Goal: Transaction & Acquisition: Purchase product/service

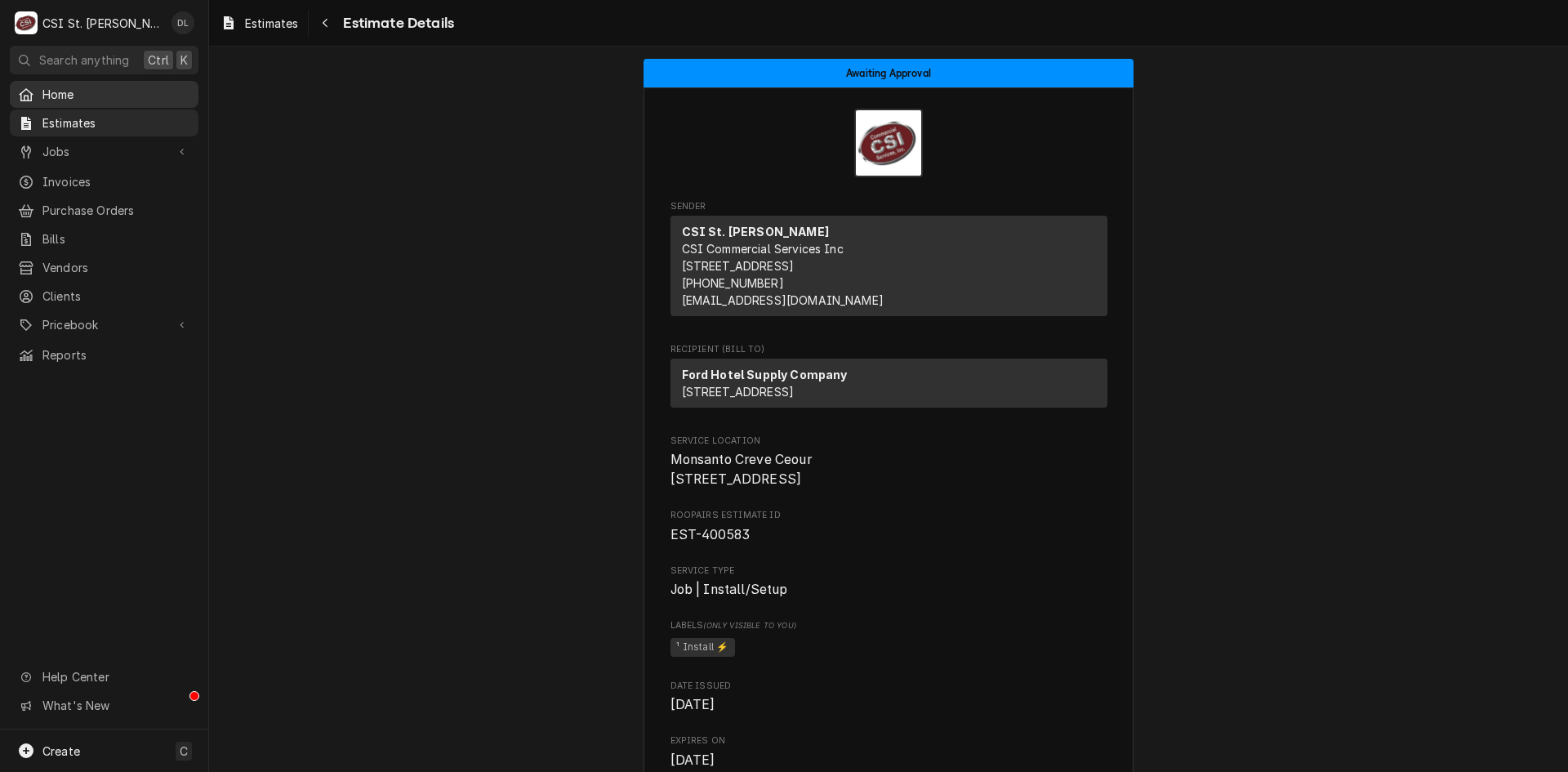
click at [65, 96] on span "Home" at bounding box center [116, 94] width 148 height 17
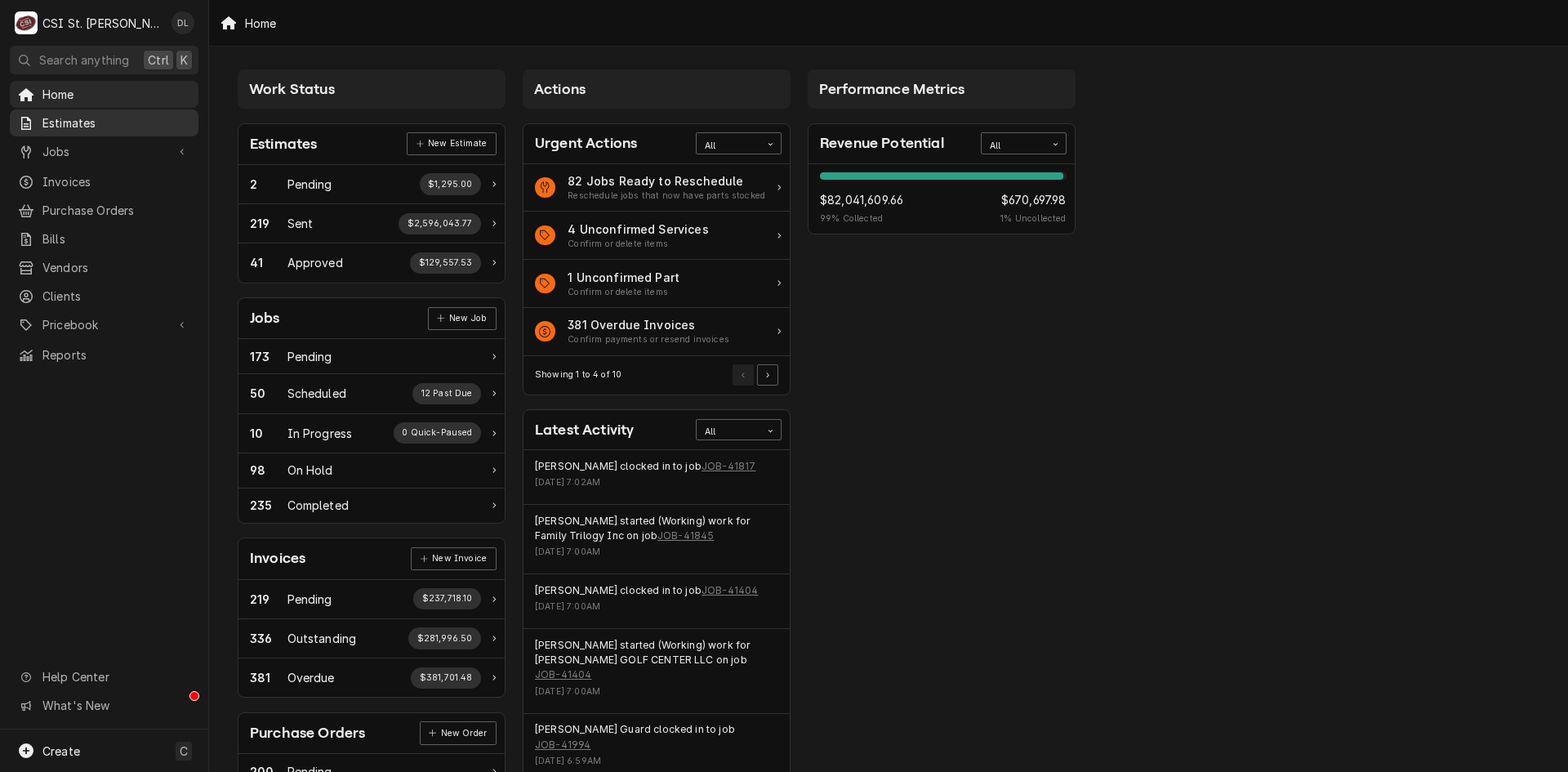
click at [97, 121] on span "Estimates" at bounding box center [116, 123] width 148 height 17
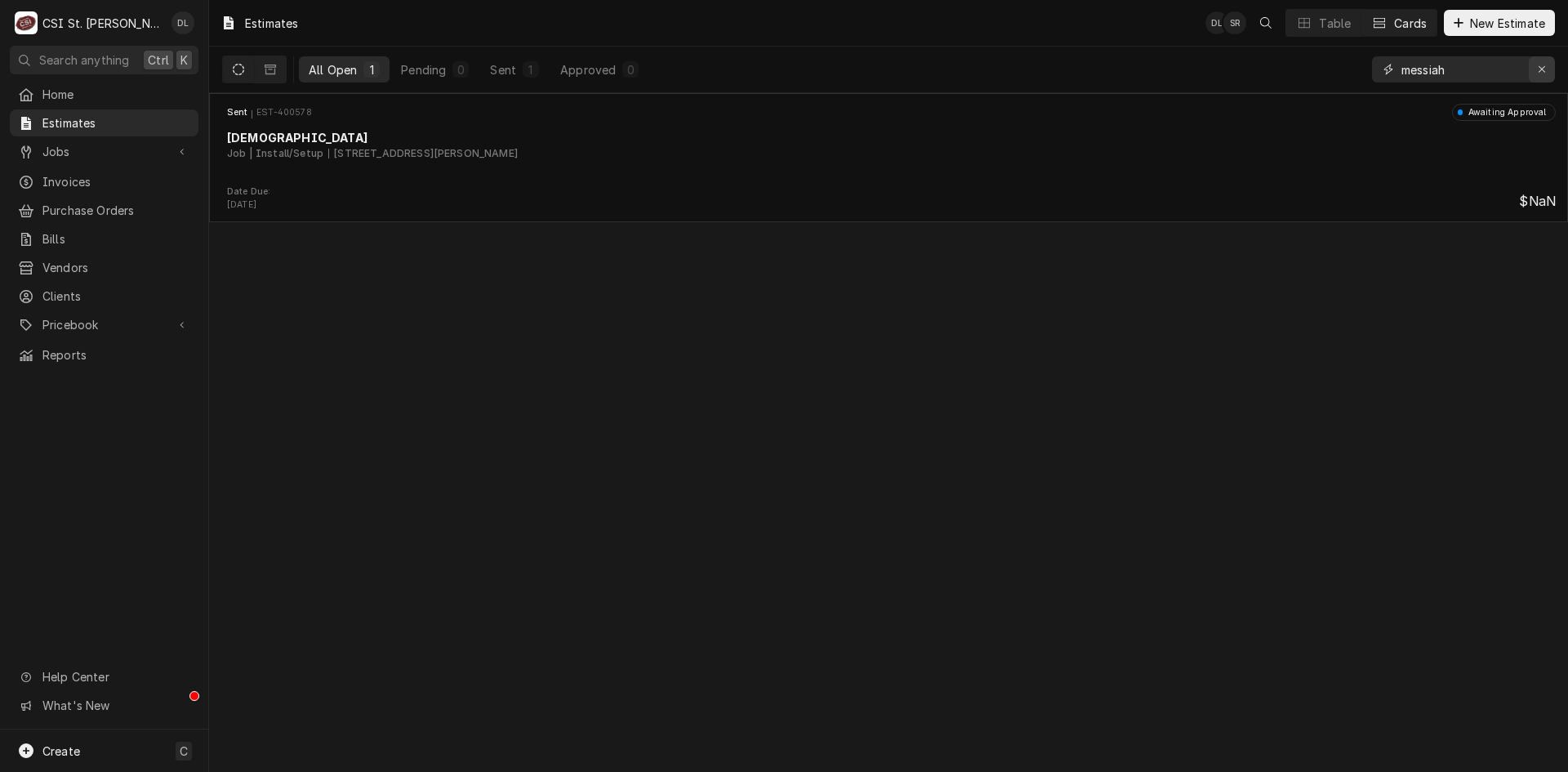
click at [1543, 65] on icon "Erase input" at bounding box center [1543, 69] width 9 height 11
click at [1460, 26] on icon "Dynamic Content Wrapper" at bounding box center [1458, 23] width 9 height 11
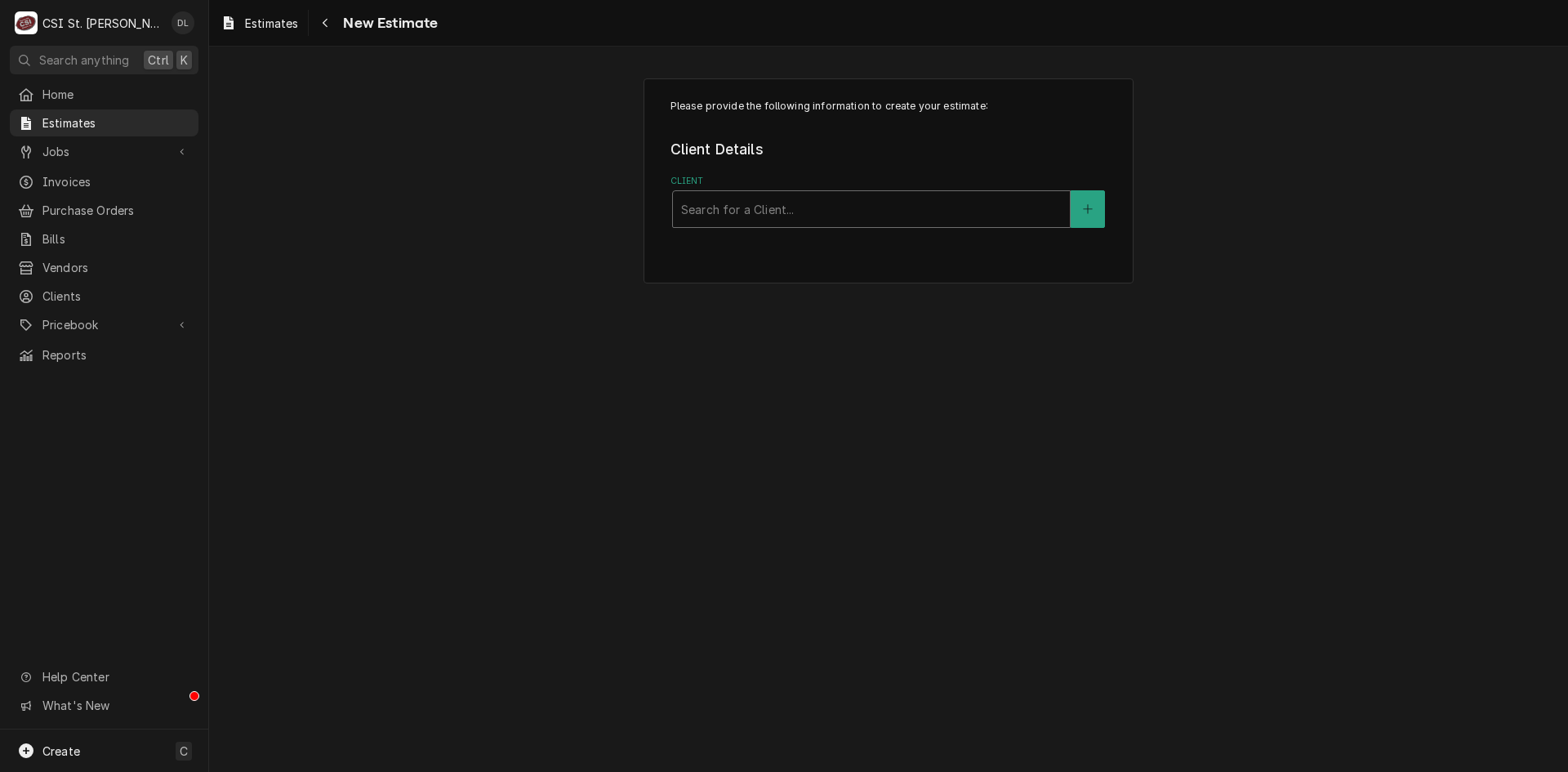
click at [734, 197] on div "Client" at bounding box center [871, 209] width 380 height 29
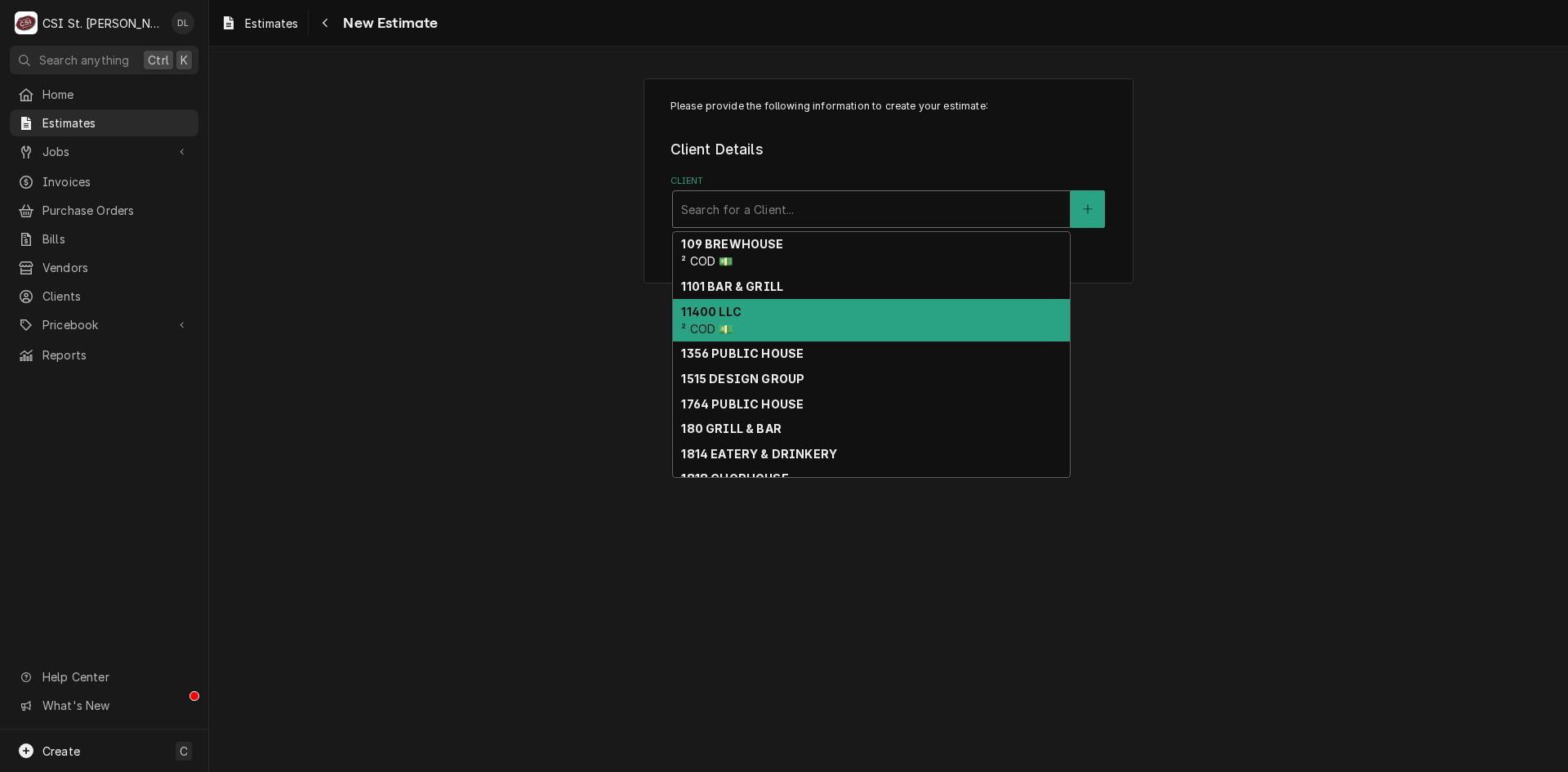
click at [907, 205] on div "Client" at bounding box center [871, 209] width 380 height 29
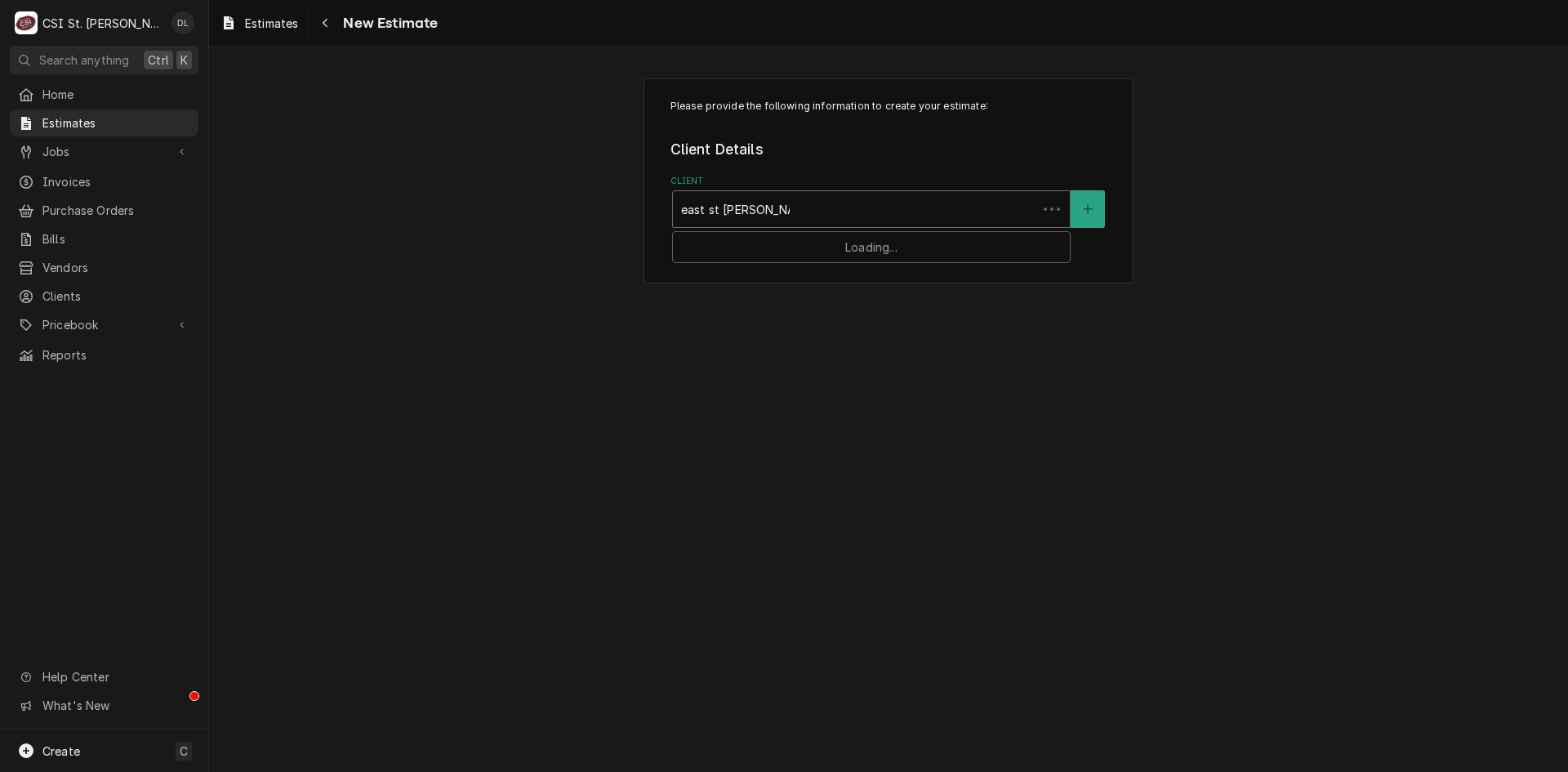
type input "east st louis school"
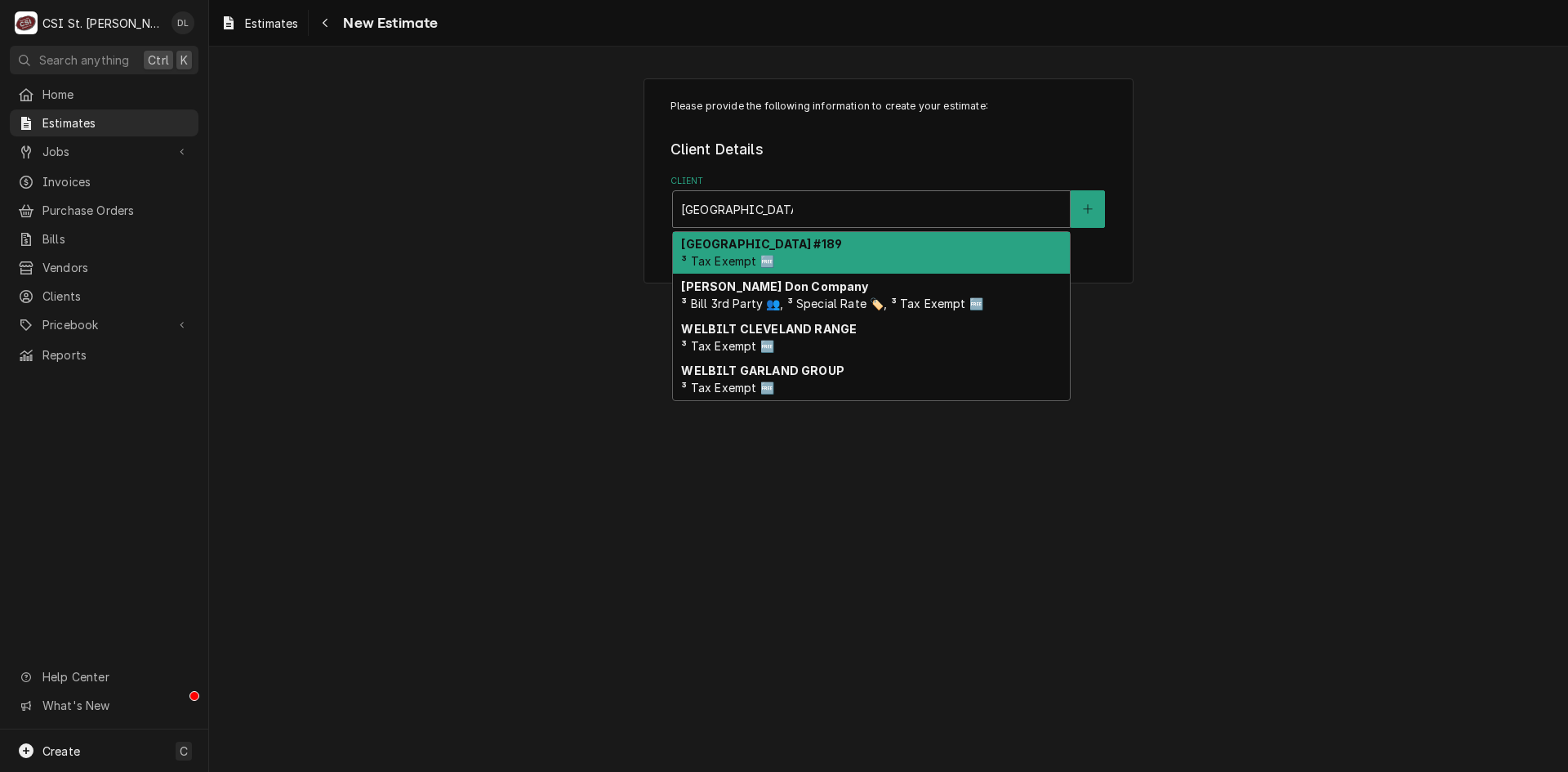
click at [825, 249] on strong "East St. Louis School District #189" at bounding box center [762, 243] width 160 height 14
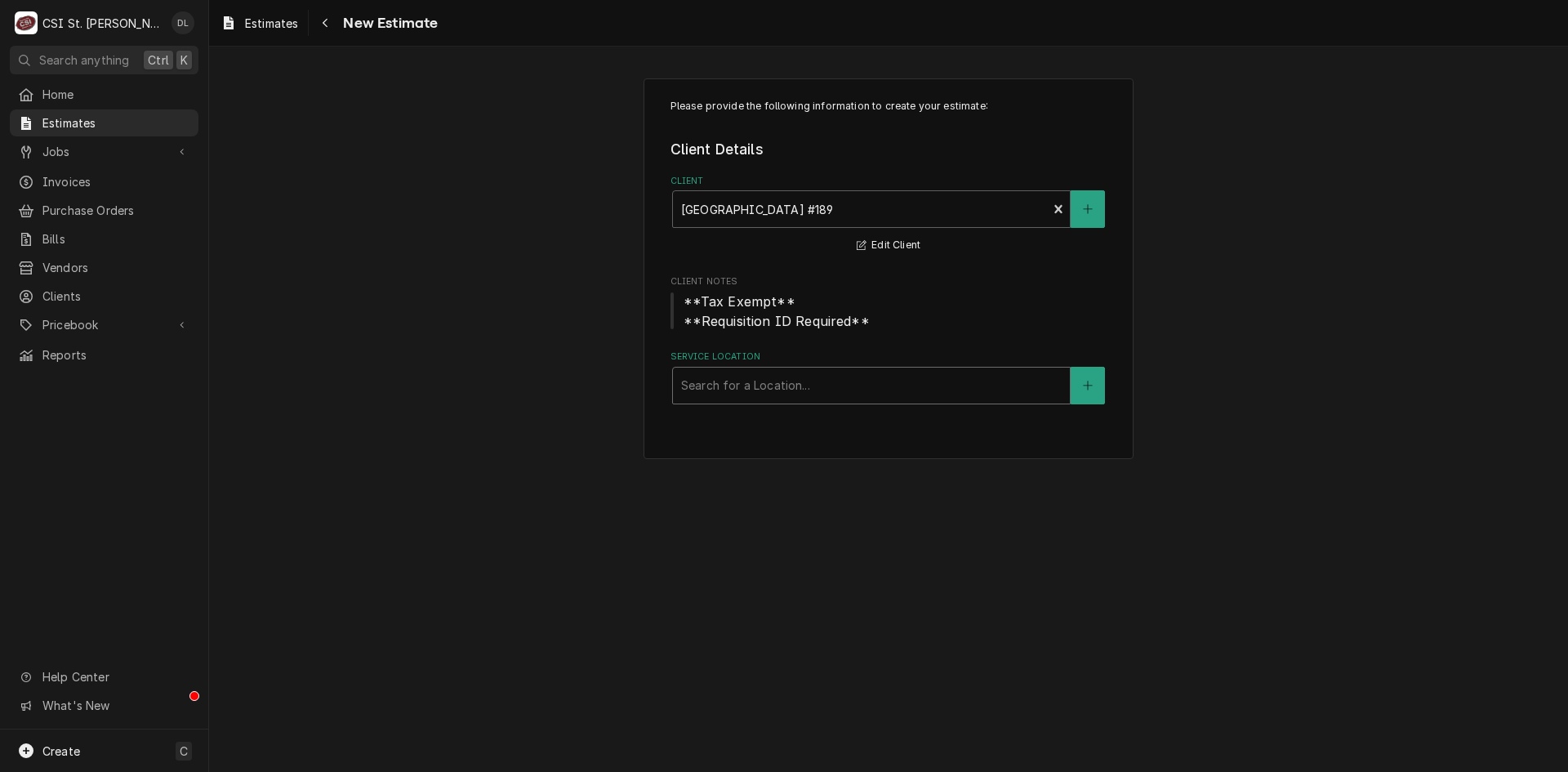
click at [808, 384] on div "Service Location" at bounding box center [871, 385] width 380 height 29
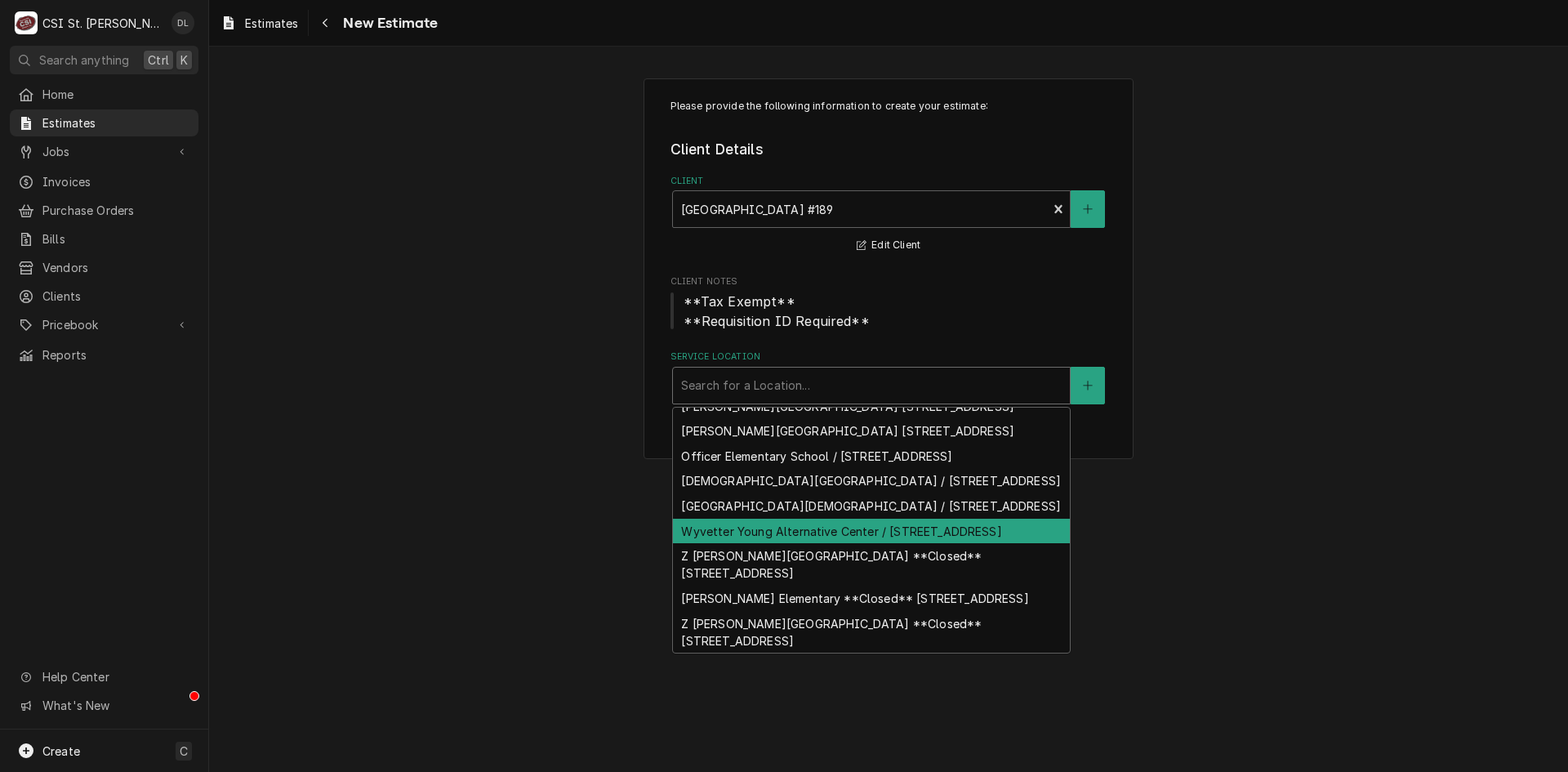
scroll to position [788, 0]
click at [818, 544] on div "Wyvetter Young Alternative Center / 3939 Caseyville Ave, East St Louis, IL 62204" at bounding box center [871, 530] width 396 height 25
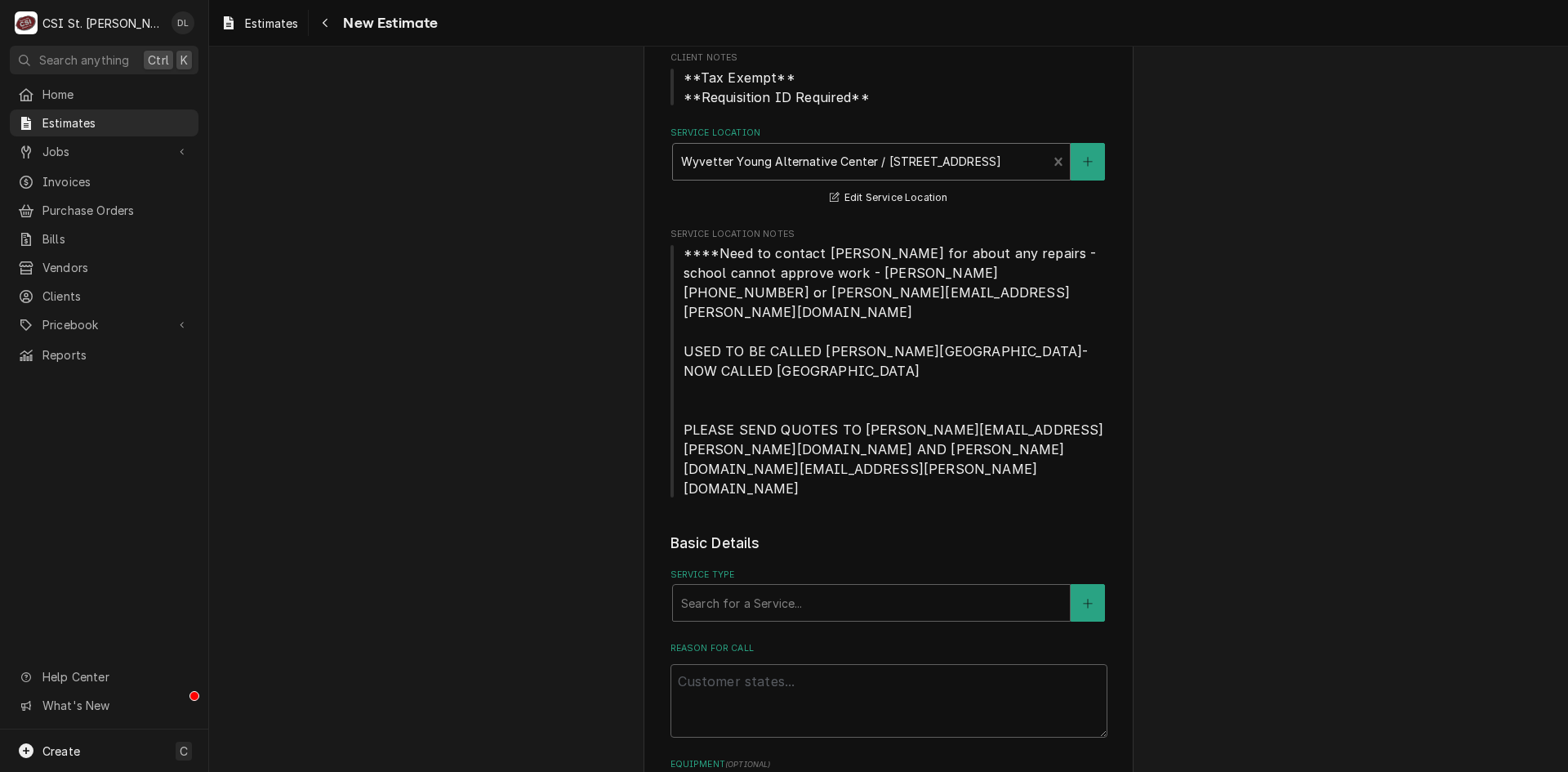
scroll to position [245, 0]
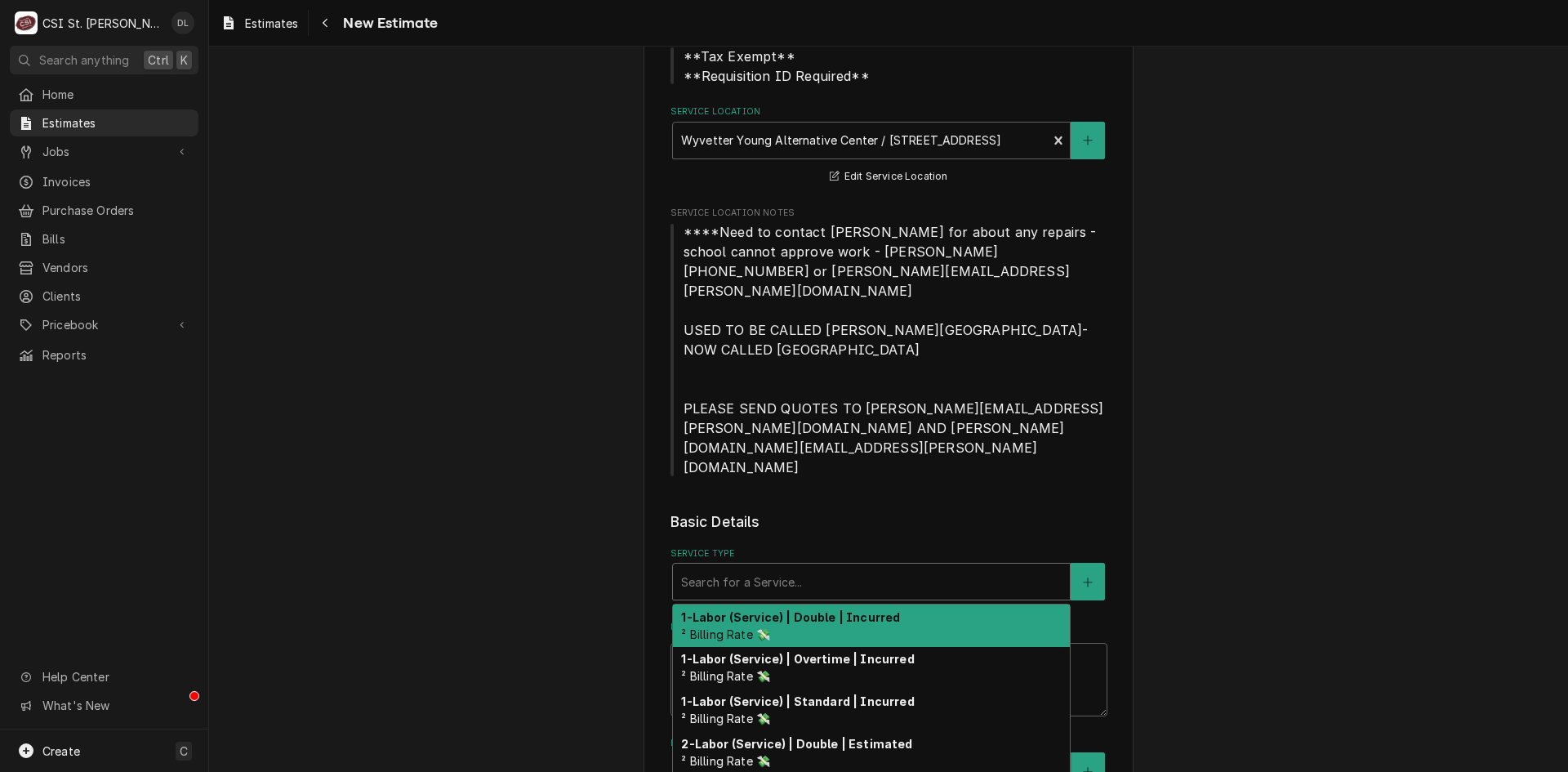
click at [901, 566] on div "Service Type" at bounding box center [871, 580] width 380 height 29
type textarea "x"
type input "i"
type textarea "x"
type input "in"
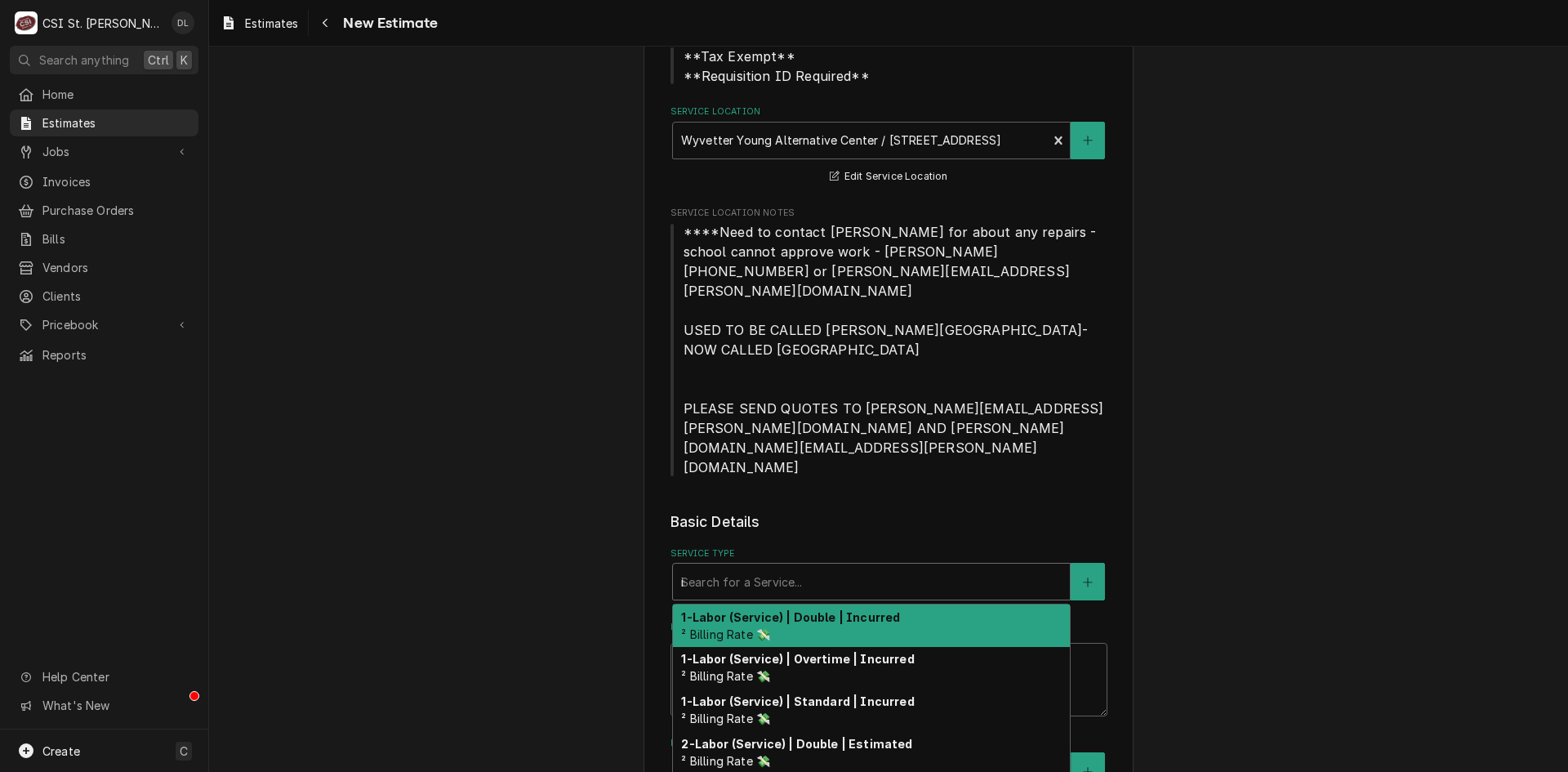
type textarea "x"
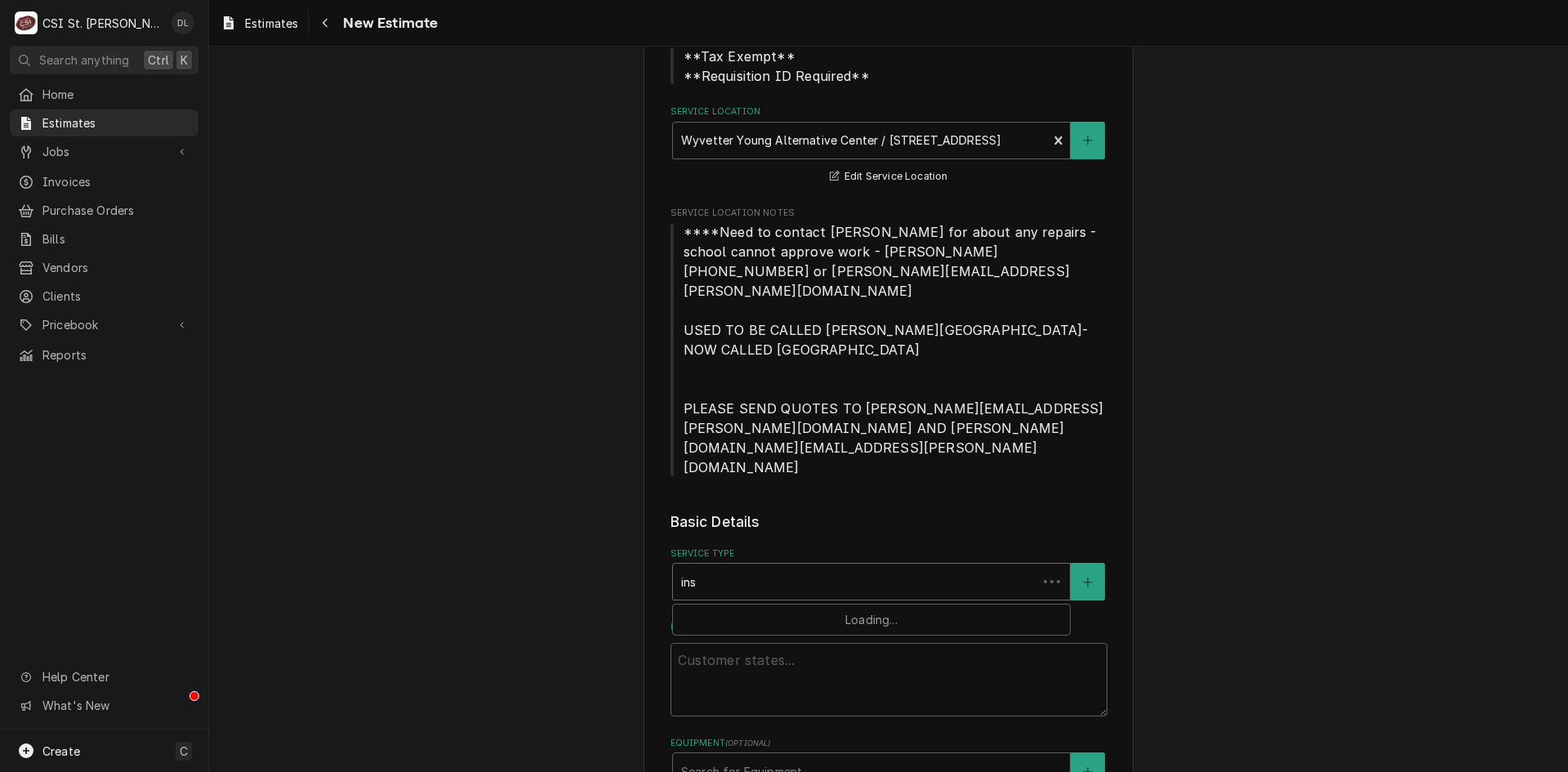
type input "inst"
type textarea "x"
type input "insta"
type textarea "x"
type input "instal"
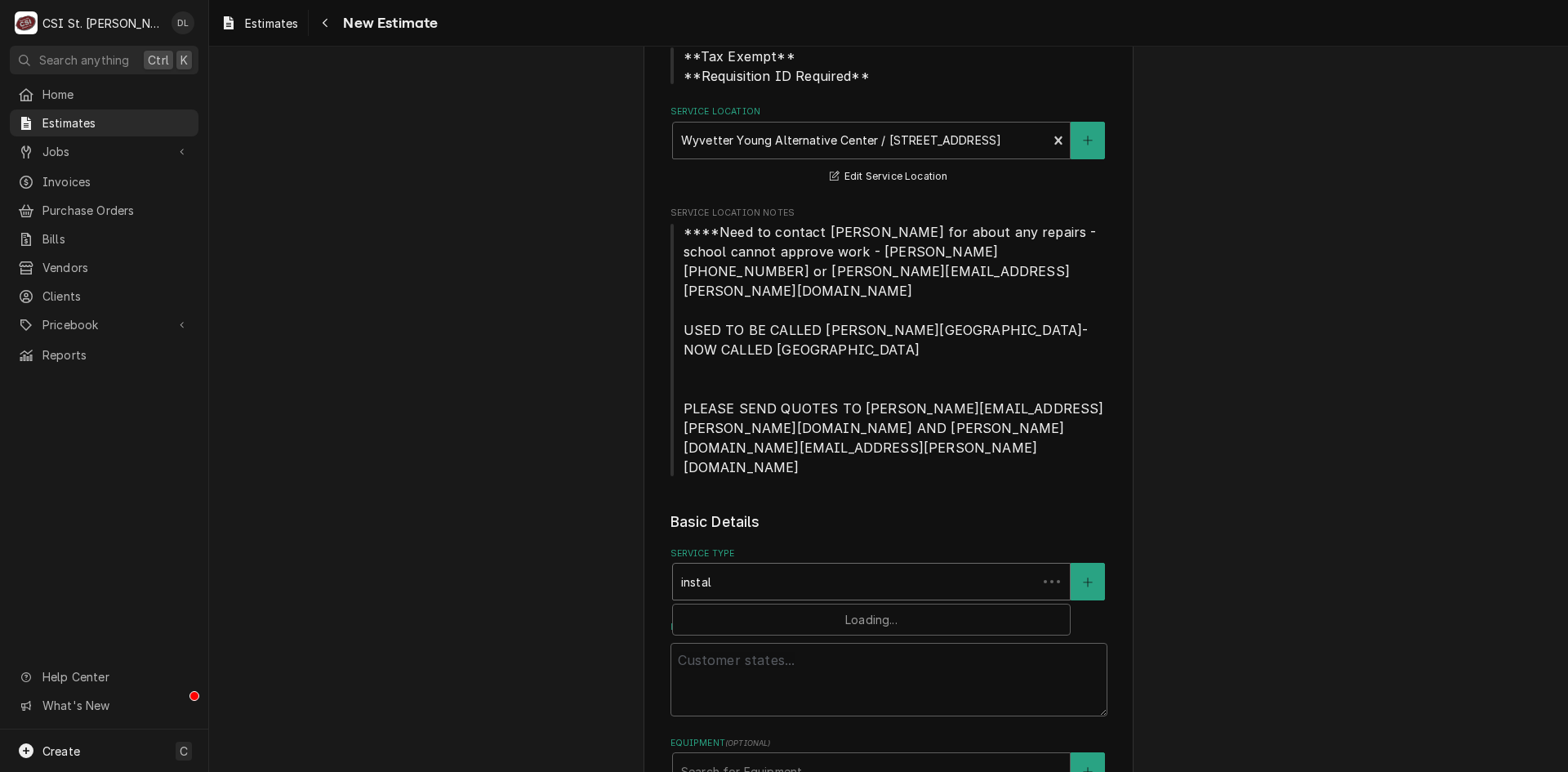
type textarea "x"
type input "install"
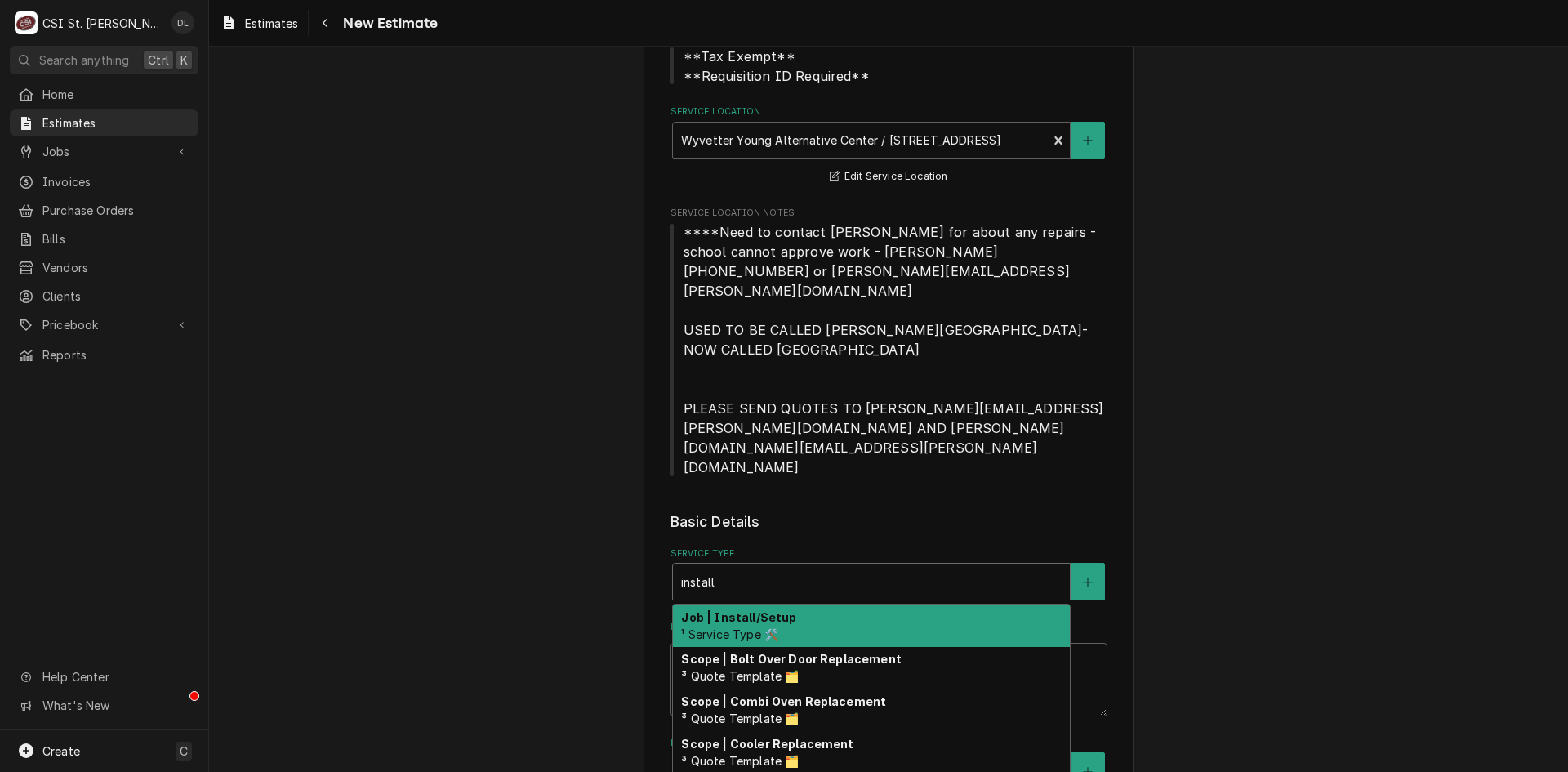
click at [706, 610] on strong "Job | Install/Setup" at bounding box center [739, 616] width 115 height 14
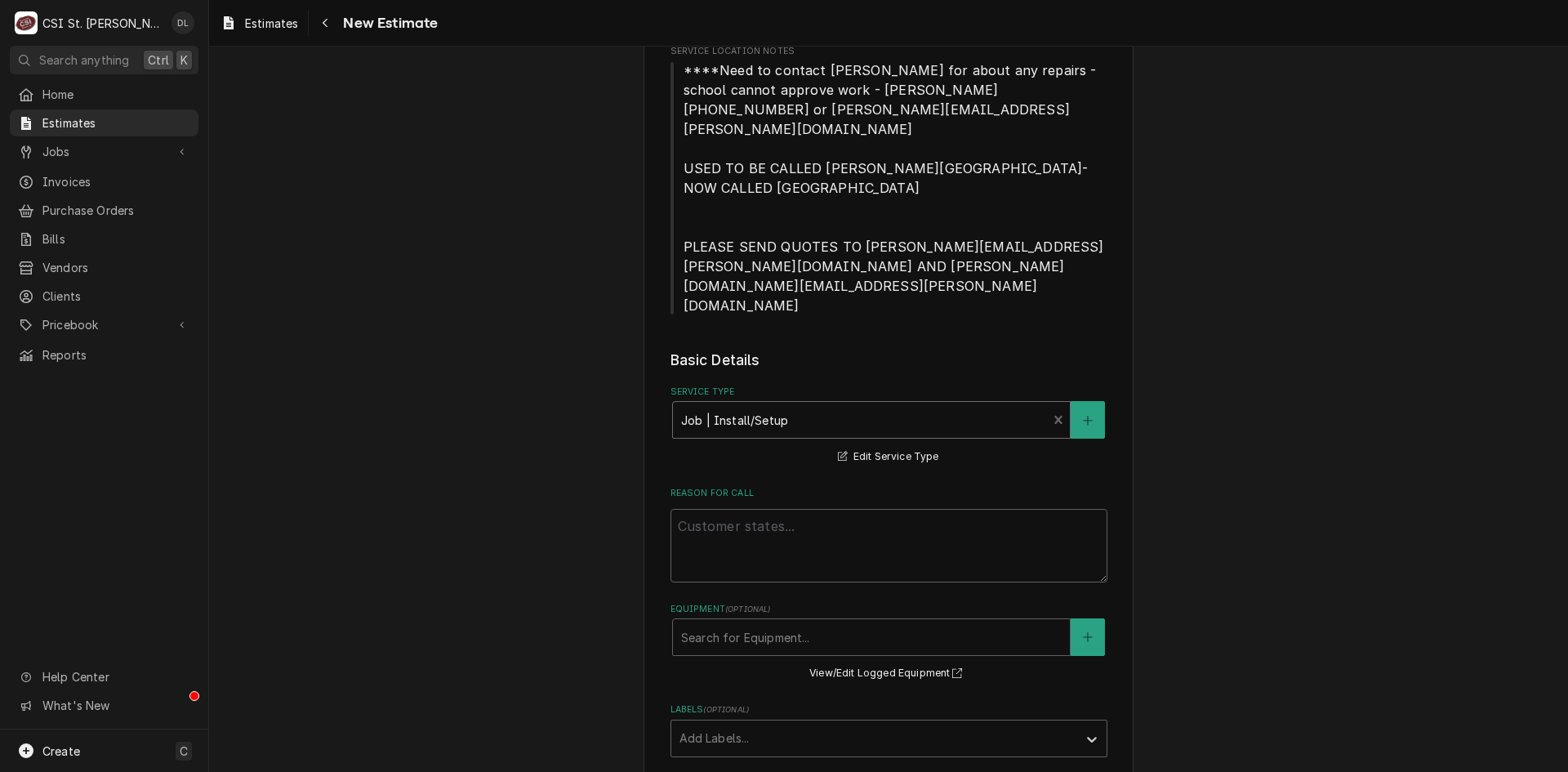
scroll to position [409, 0]
click at [772, 507] on textarea "Reason For Call" at bounding box center [888, 544] width 437 height 74
type textarea "x"
type textarea "Q"
type textarea "x"
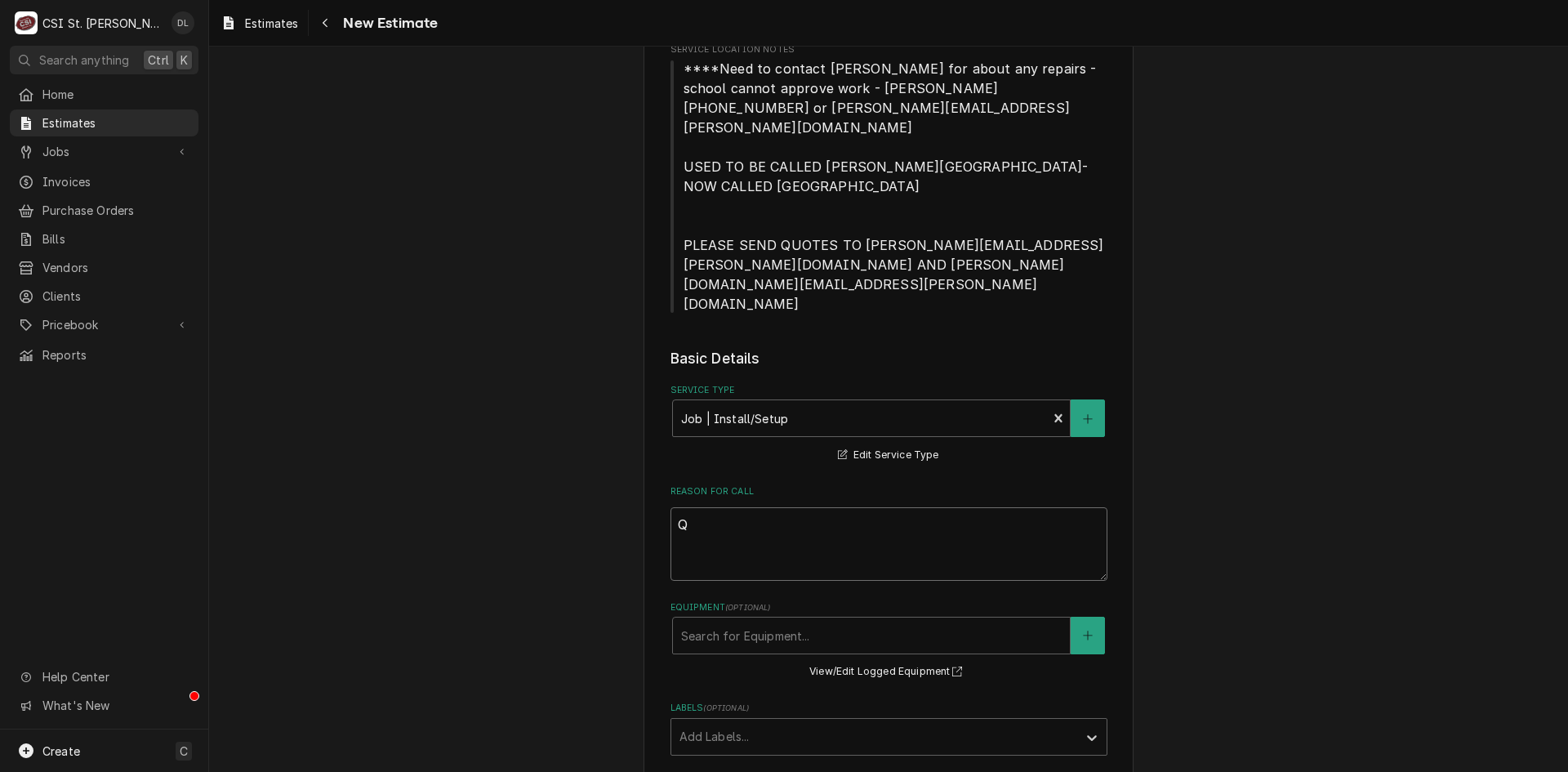
type textarea "Qu"
type textarea "x"
type textarea "Quoe"
type textarea "x"
type textarea "Quo"
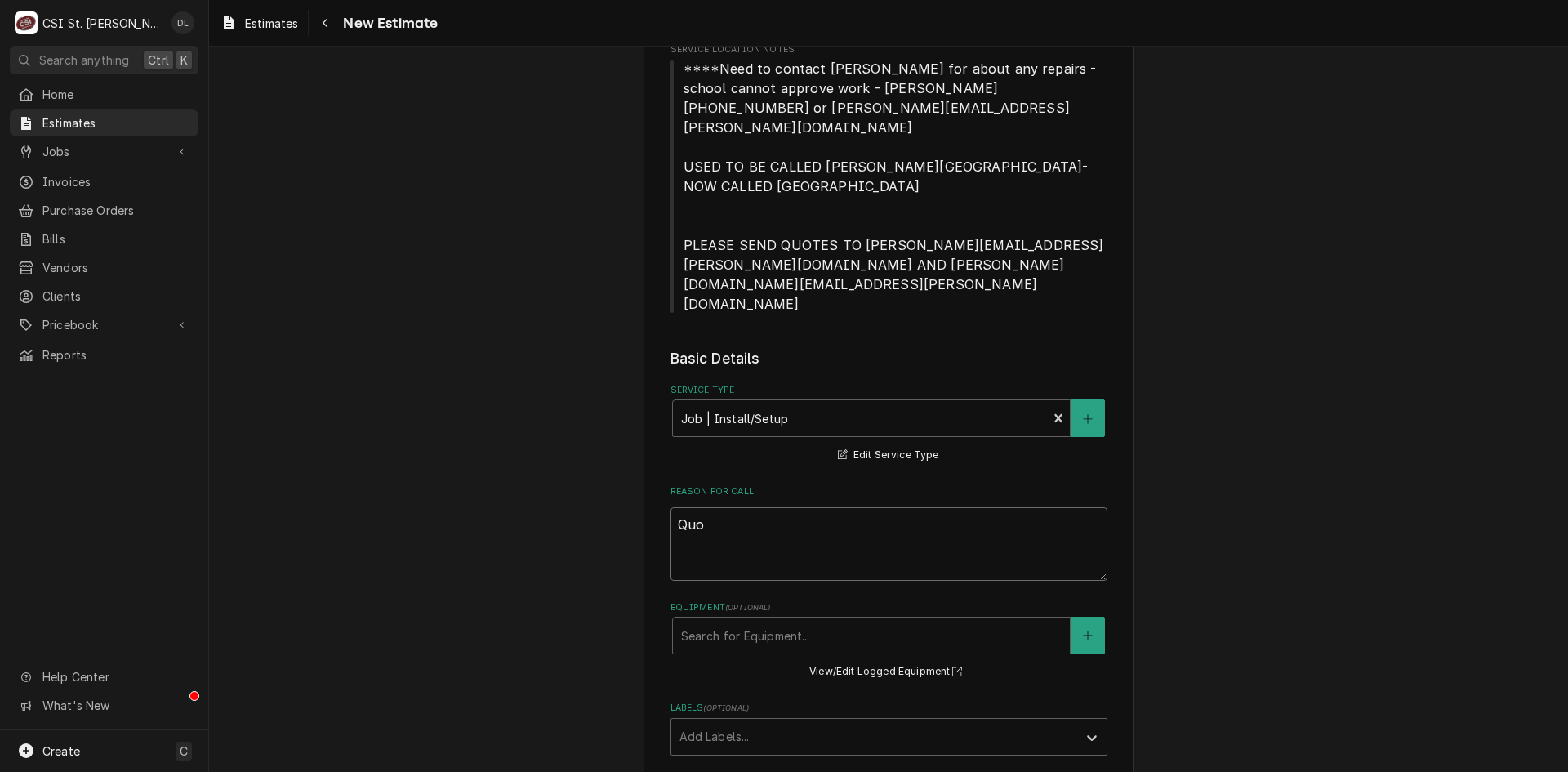
type textarea "x"
type textarea "Quot"
type textarea "x"
type textarea "Quote"
type textarea "x"
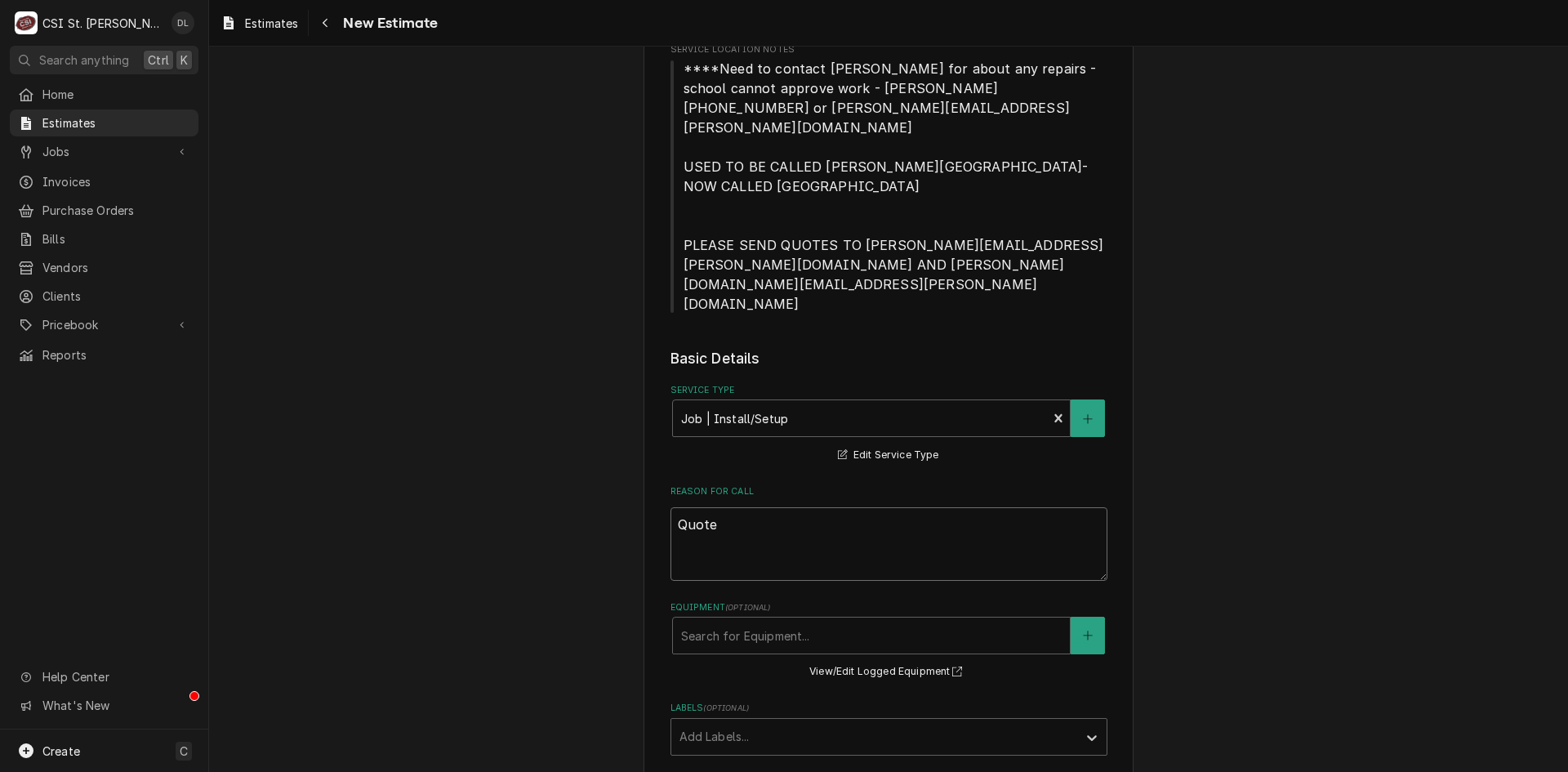
type textarea "Quote"
type textarea "x"
type textarea "Quote o"
type textarea "x"
type textarea "Quote on"
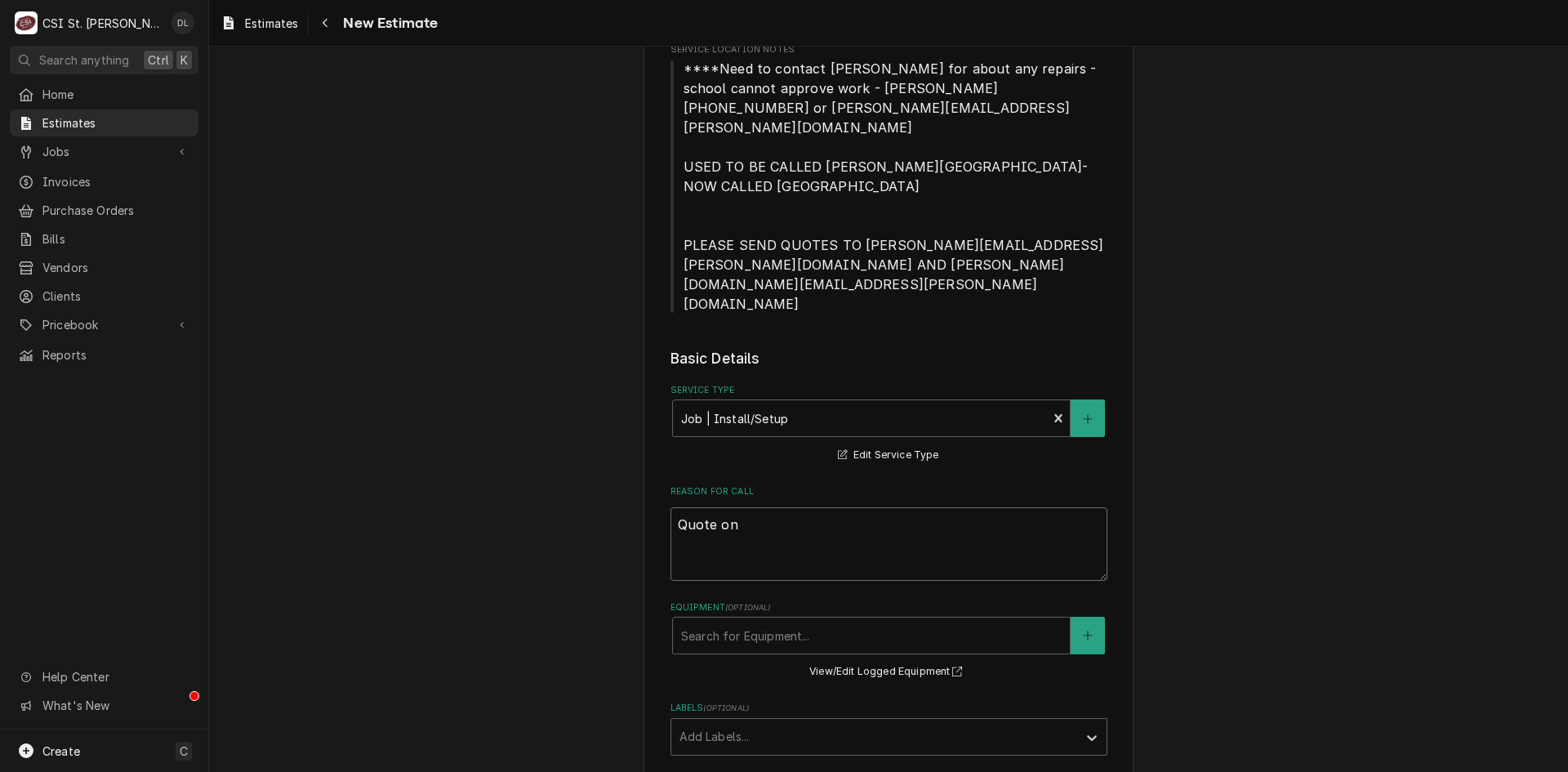
type textarea "x"
type textarea "Quote on"
type textarea "x"
type textarea "Quote on r"
type textarea "x"
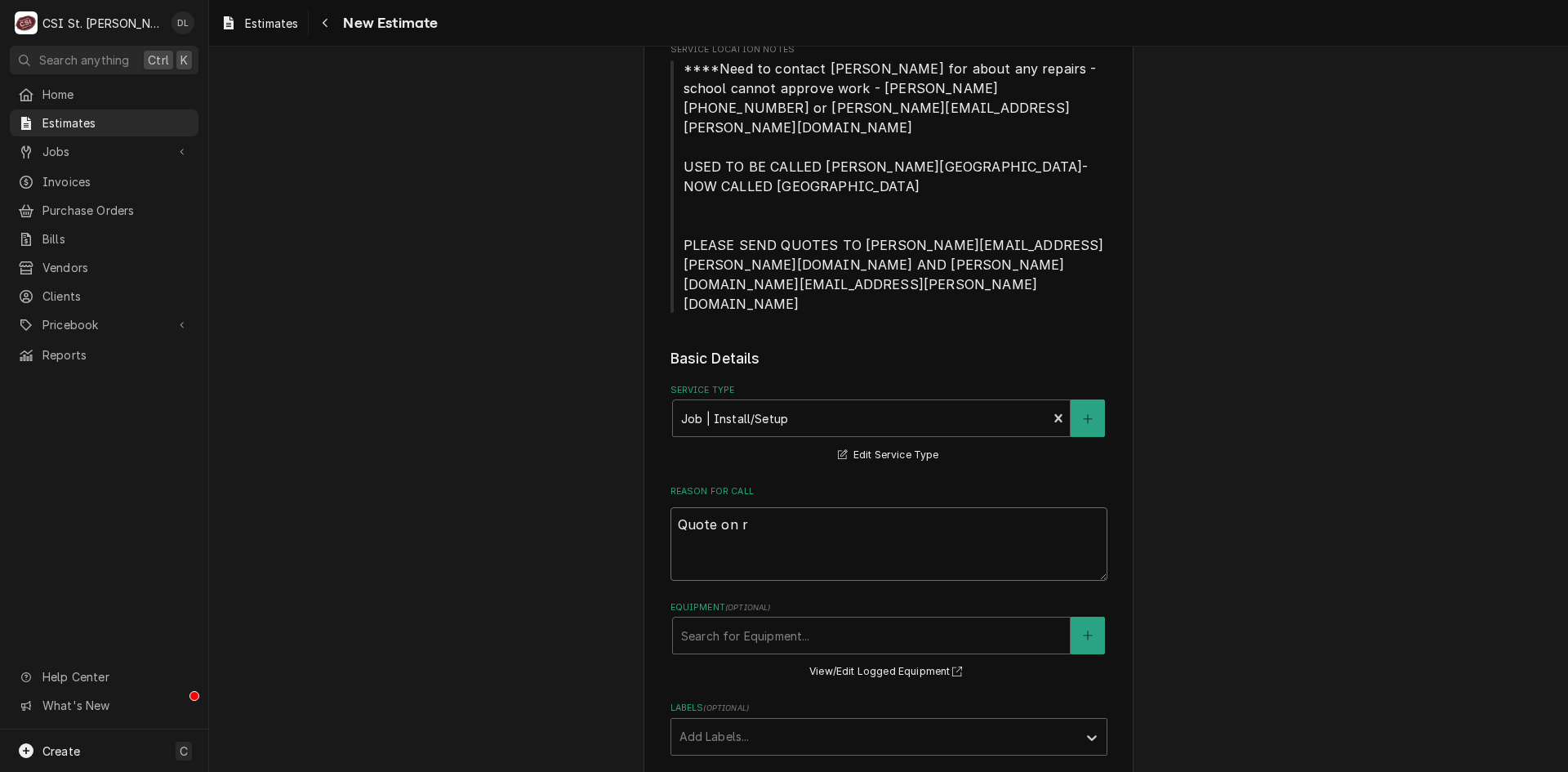
type textarea "Quote on re"
type textarea "x"
type textarea "Quote on rep"
type textarea "x"
type textarea "Quote on repl"
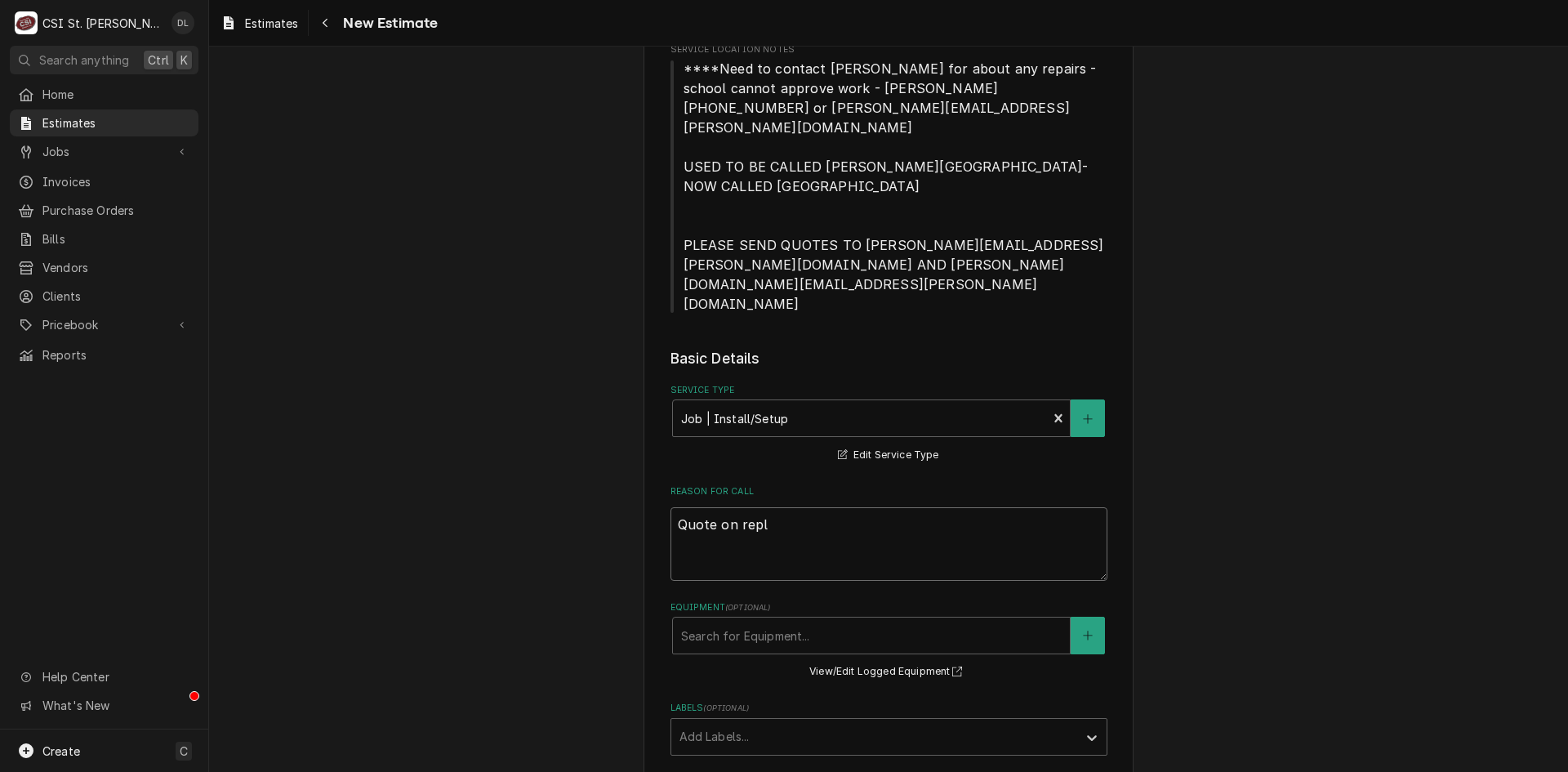
type textarea "x"
type textarea "Quote on repla"
type textarea "x"
type textarea "Quote on replac"
type textarea "x"
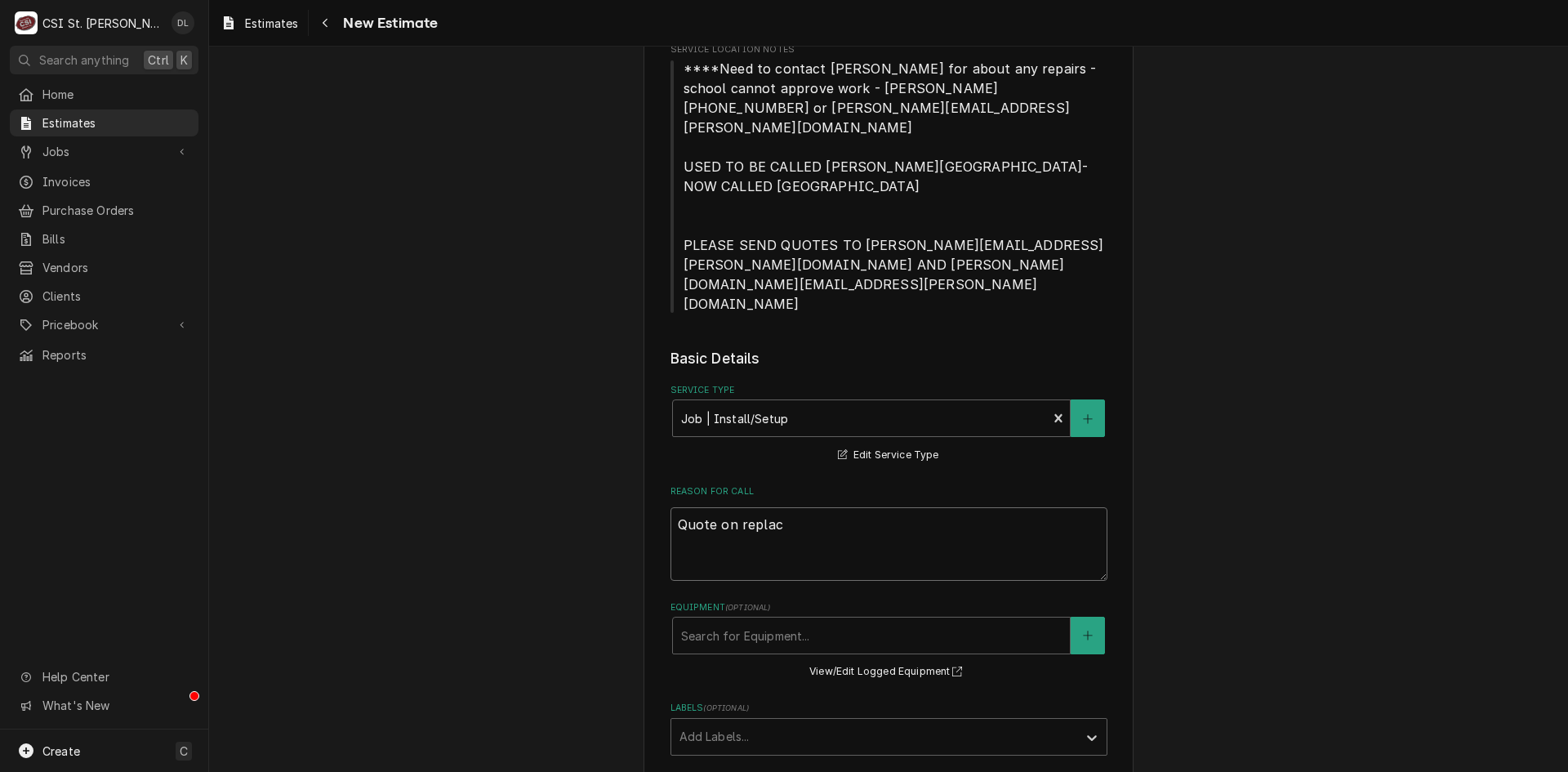
type textarea "Quote on replace"
type textarea "x"
type textarea "Quote on replacem"
type textarea "x"
type textarea "Quote on replaceme"
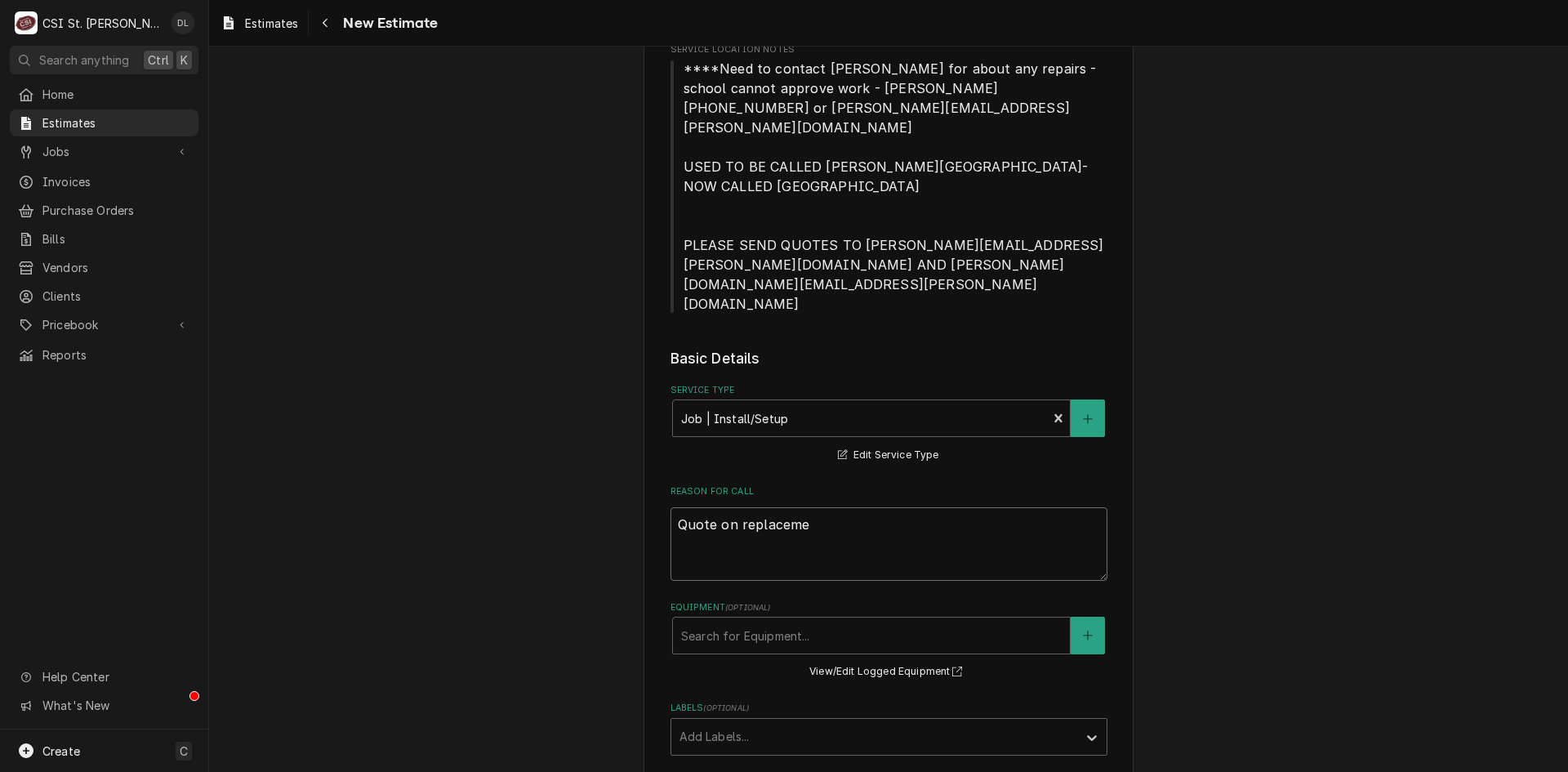
type textarea "x"
type textarea "Quote on replacement"
type textarea "x"
type textarea "Quote on replacement"
type textarea "x"
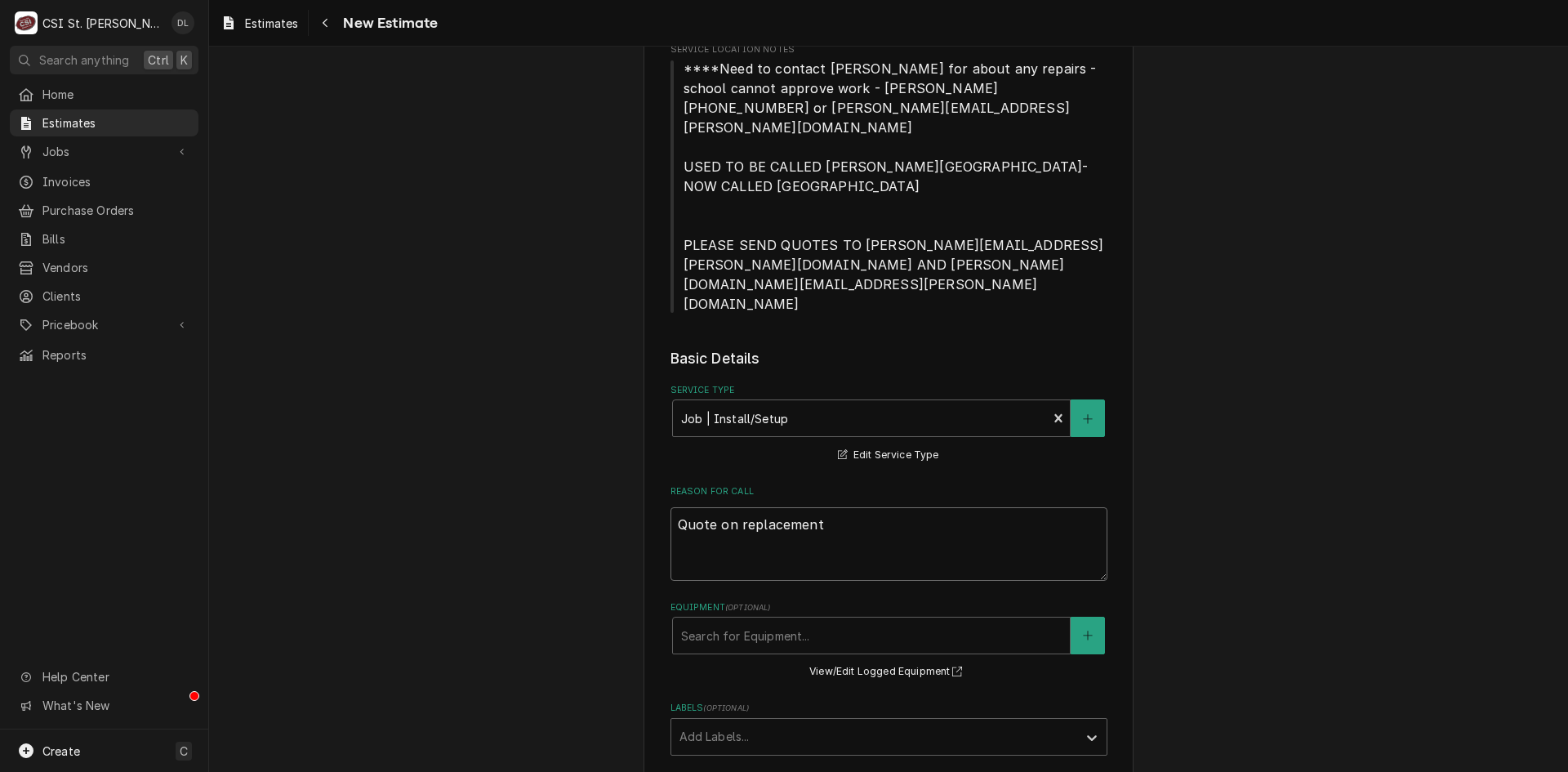
type textarea "Quote on replacement r"
type textarea "x"
type textarea "Quote on replacement re"
type textarea "x"
type textarea "Quote on replacement r"
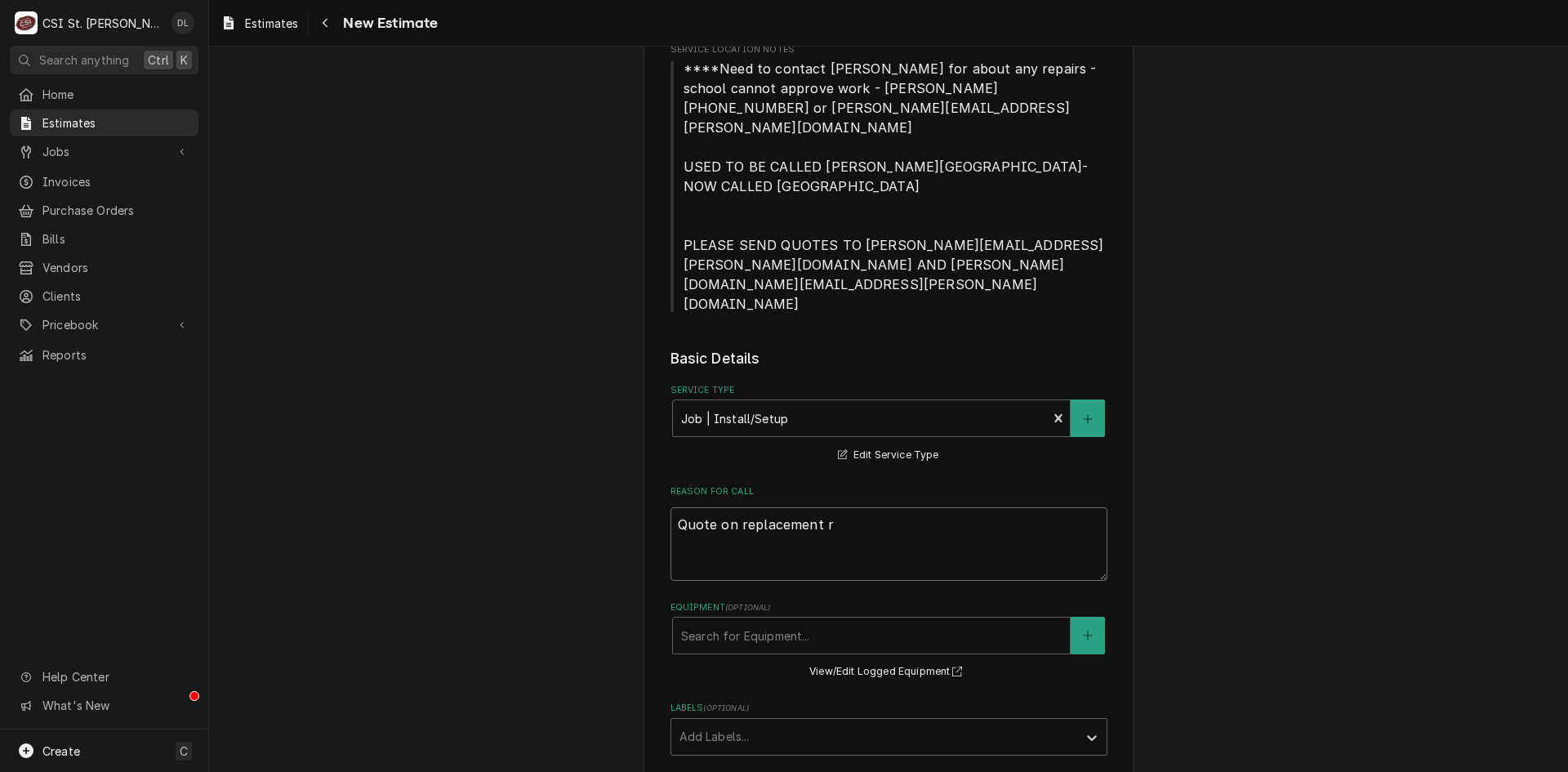
type textarea "x"
type textarea "Quote on replacement"
type textarea "x"
type textarea "Quote on replacement c"
type textarea "x"
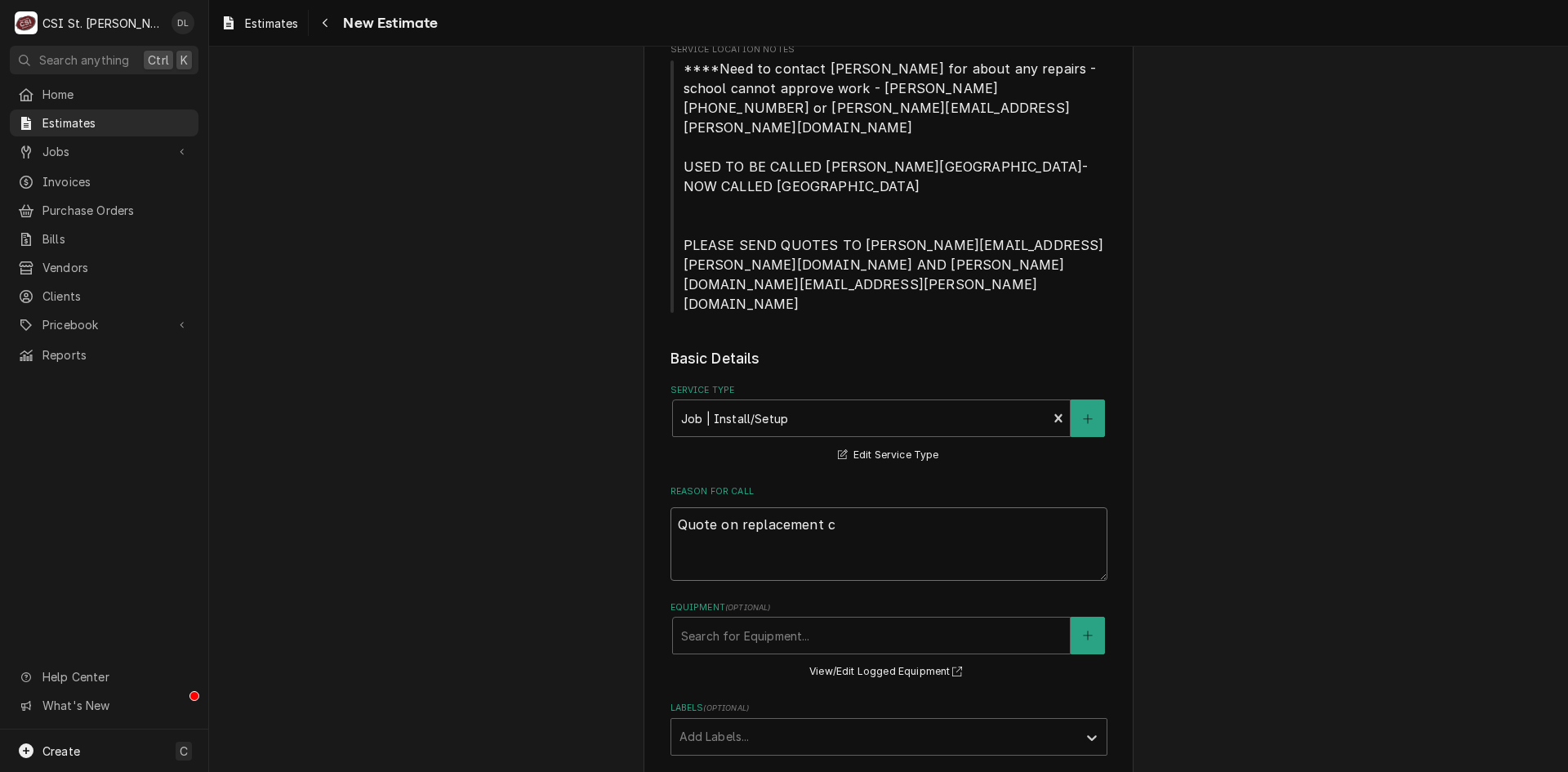
type textarea "Quote on replacement co"
type textarea "x"
type textarea "Quote on replacement col"
type textarea "x"
type textarea "Quote on replacement cole"
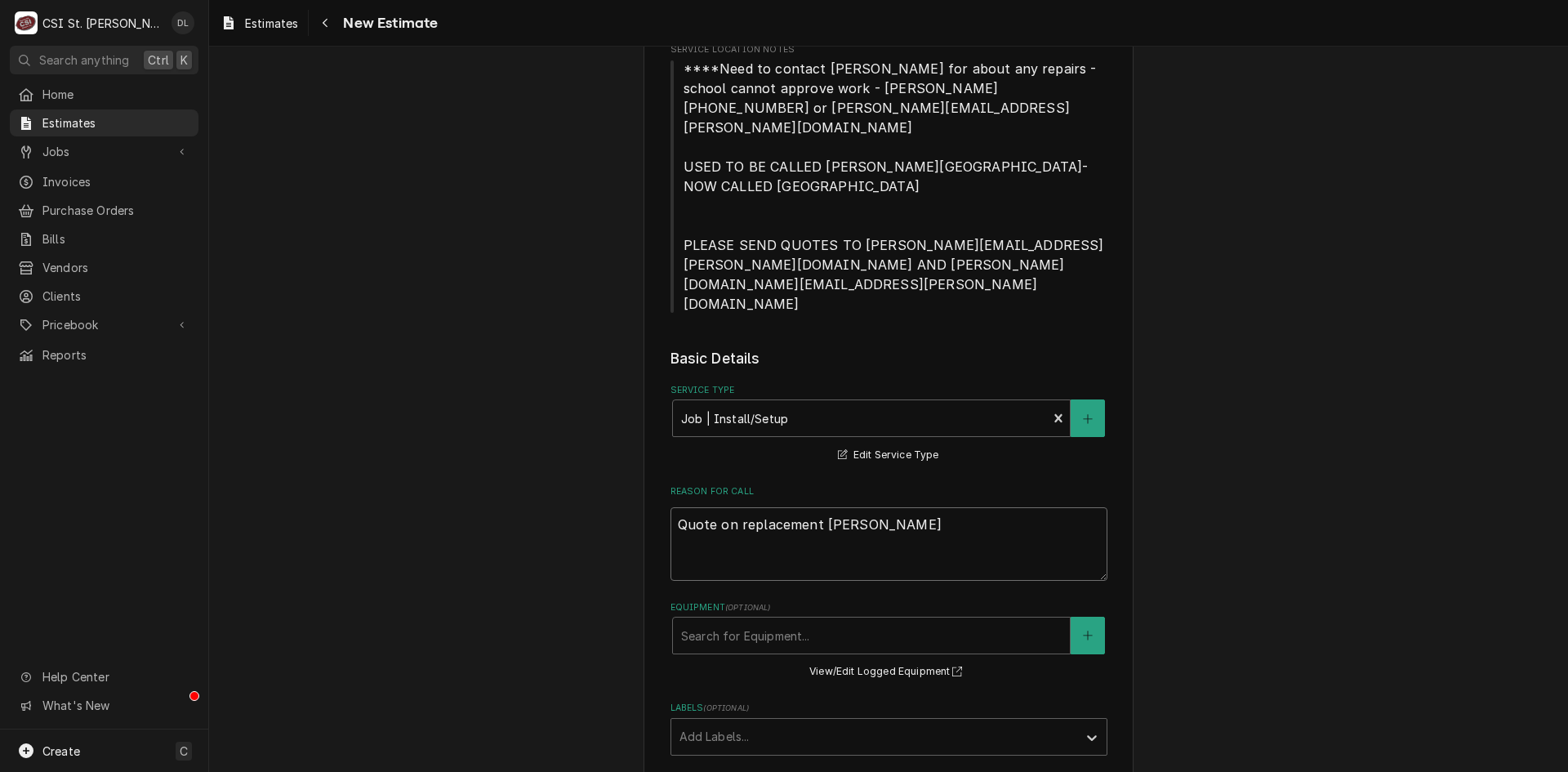
type textarea "x"
type textarea "Quote on replacement coler"
type textarea "x"
type textarea "Quote on replacement cole"
type textarea "x"
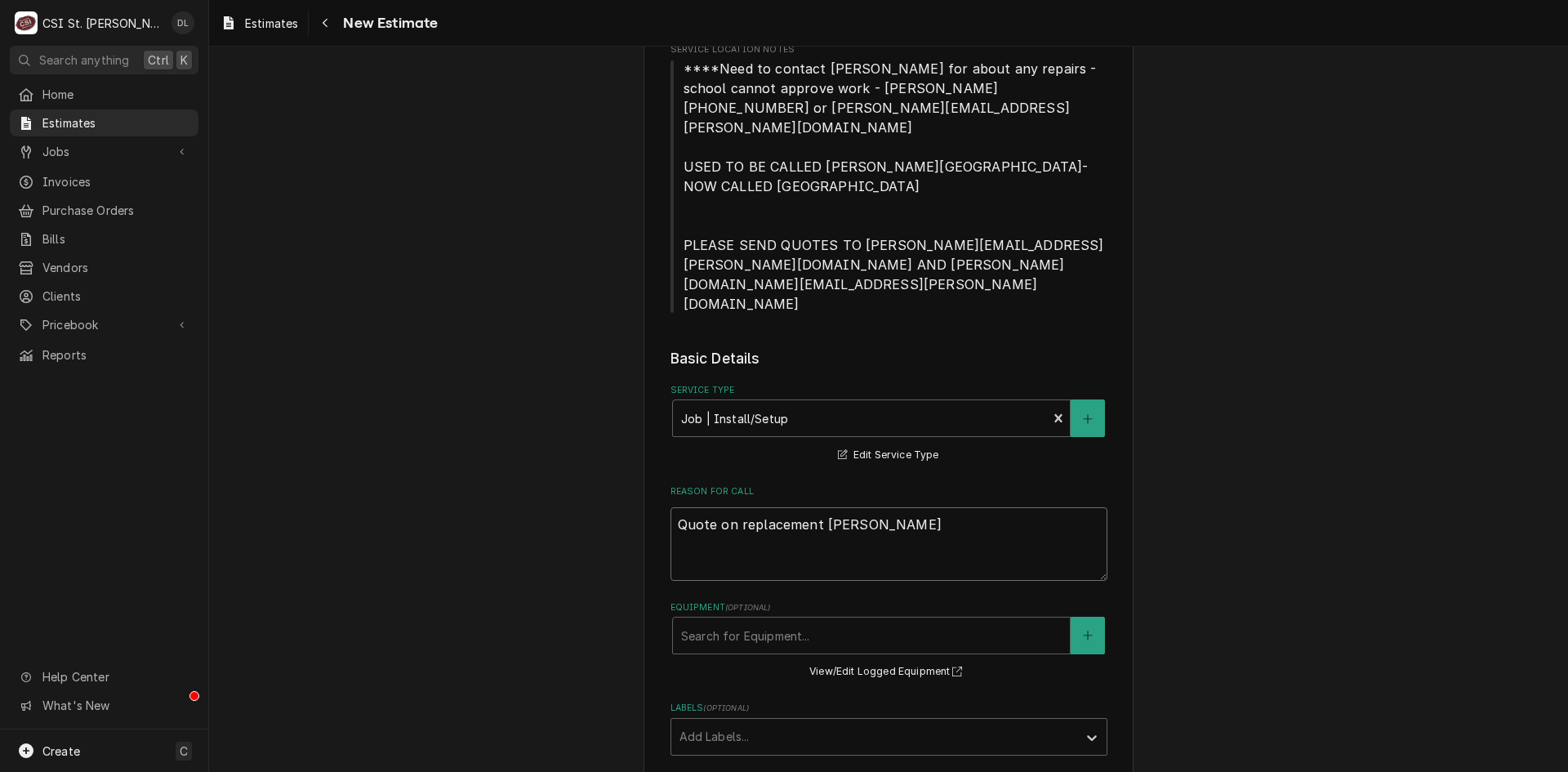
type textarea "Quote on replacement col"
type textarea "x"
type textarea "Quote on replacement co"
type textarea "x"
type textarea "Quote on replacement c"
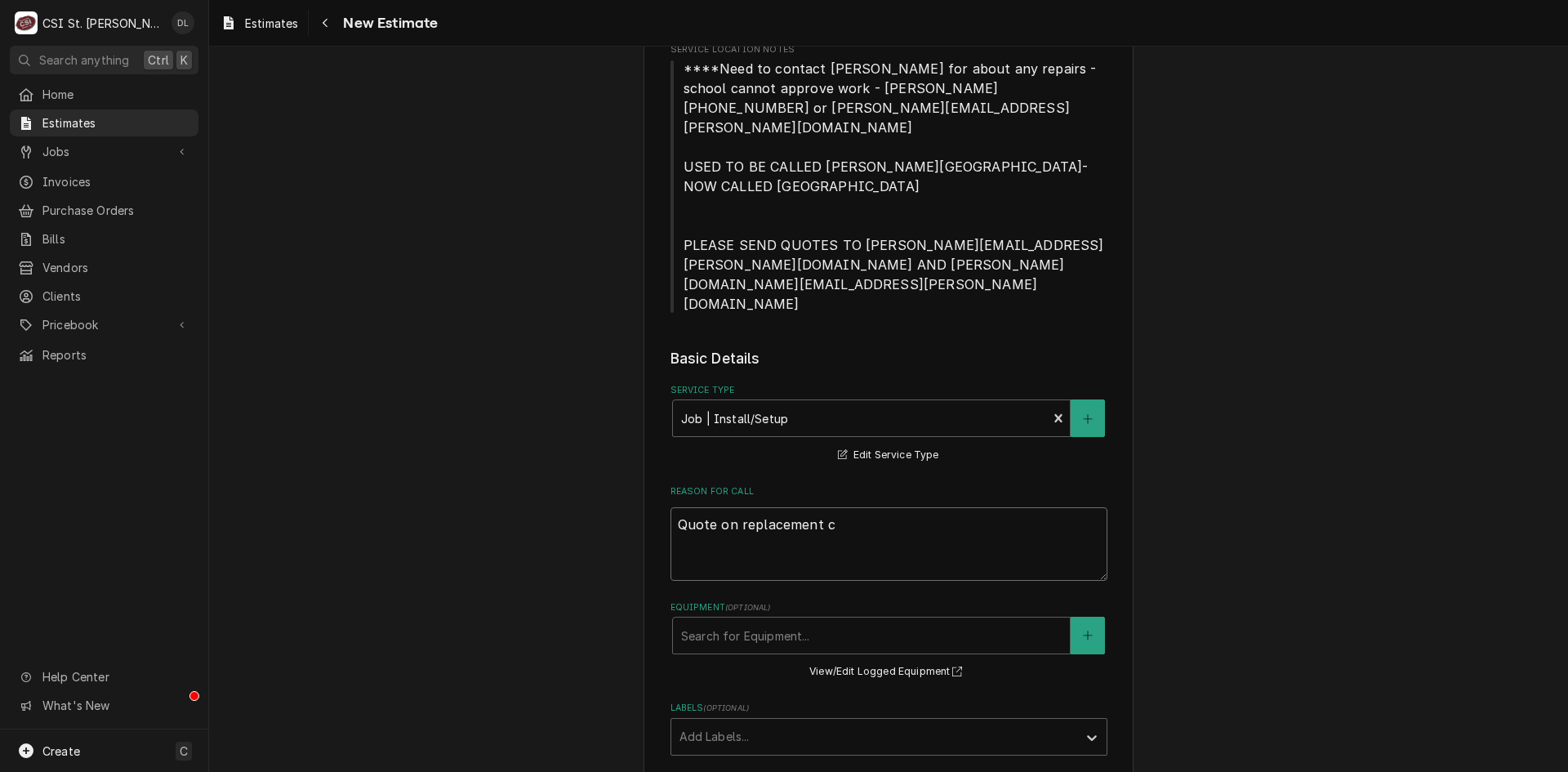
type textarea "x"
type textarea "Quote on replacement"
type textarea "x"
type textarea "Quote on replacement e"
type textarea "x"
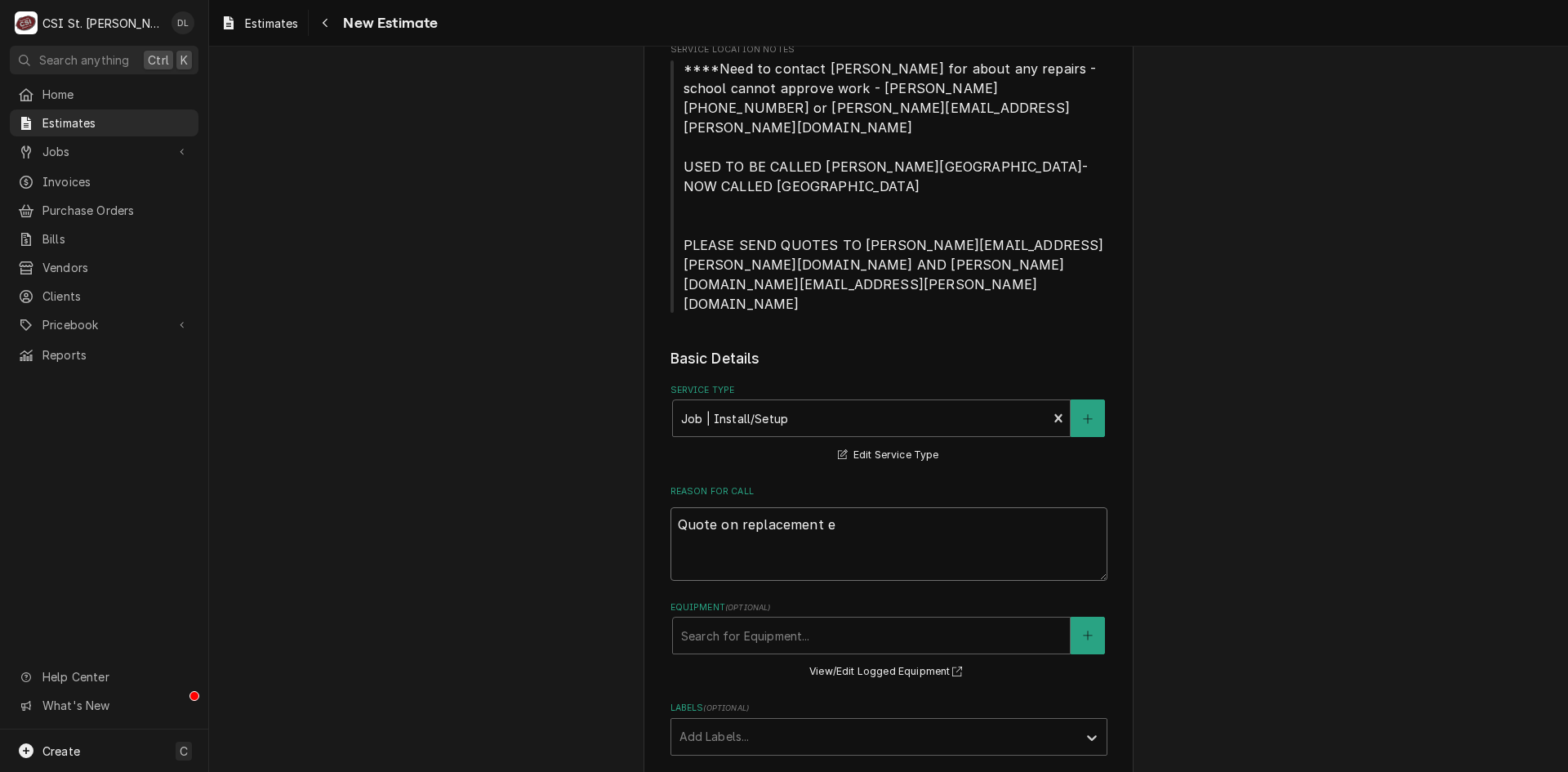
type textarea "Quote on replacement eq"
type textarea "x"
type textarea "Quote on replacement equ"
type textarea "x"
type textarea "Quote on replacement equi"
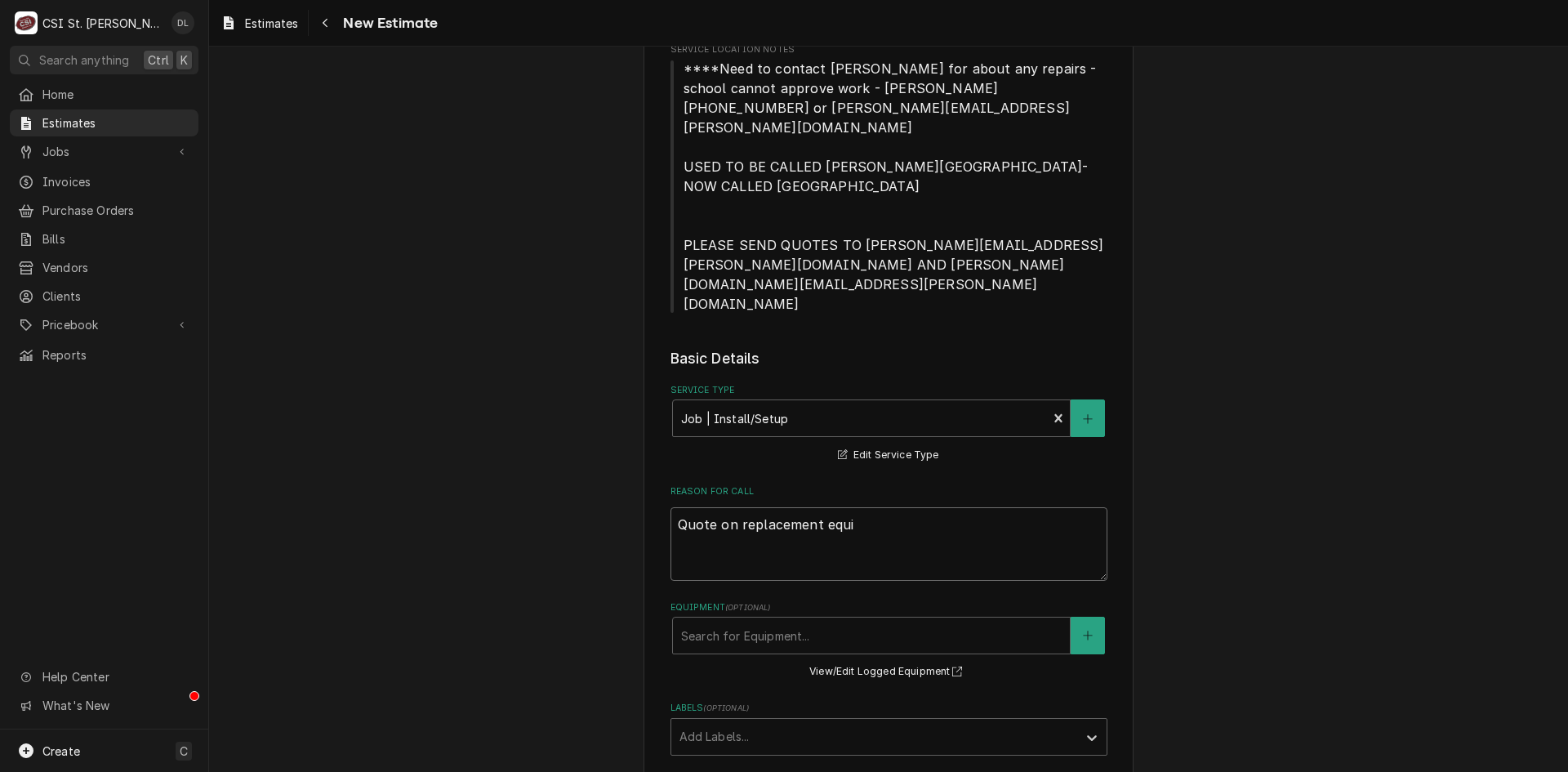
type textarea "x"
type textarea "Quote on replacement equio"
type textarea "x"
type textarea "Quote on replacement equiop"
type textarea "x"
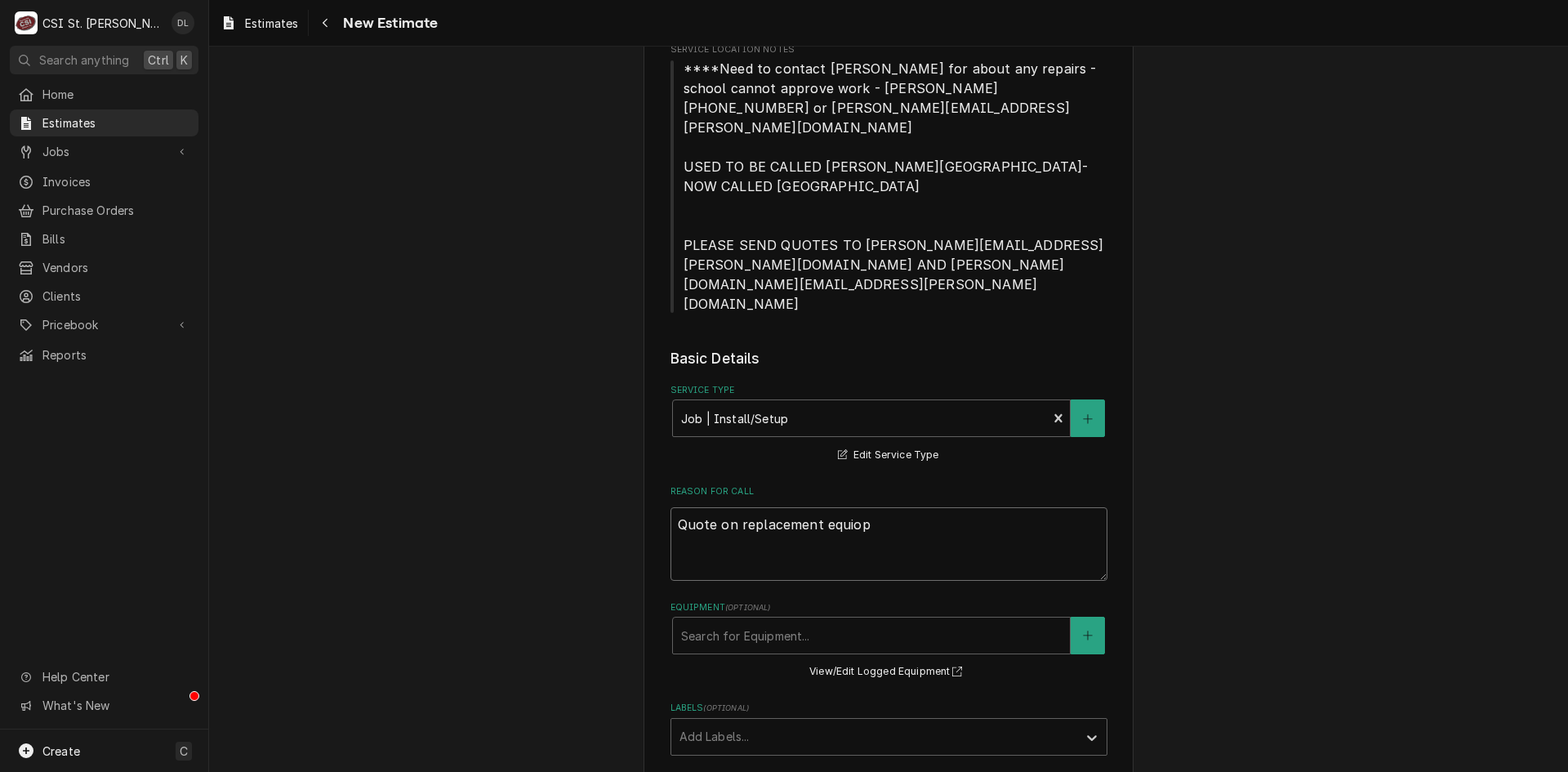
type textarea "Quote on replacement equiopm"
type textarea "x"
type textarea "Quote on replacement equiopme"
type textarea "x"
type textarea "Quote on replacement equiopmen"
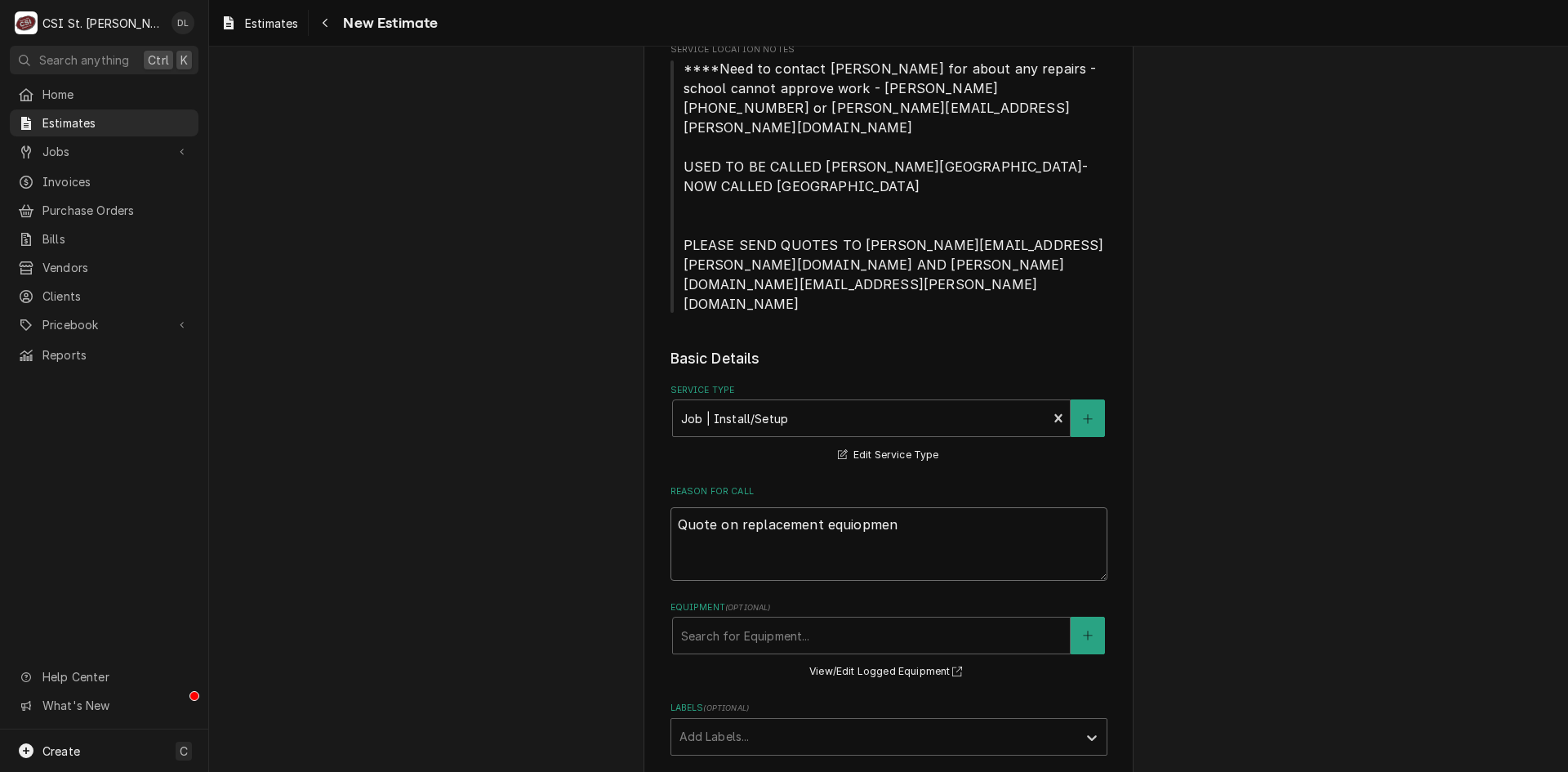
type textarea "x"
type textarea "Quote on replacement equiopment"
type textarea "x"
type textarea "Quote on replacement equiopmen"
type textarea "x"
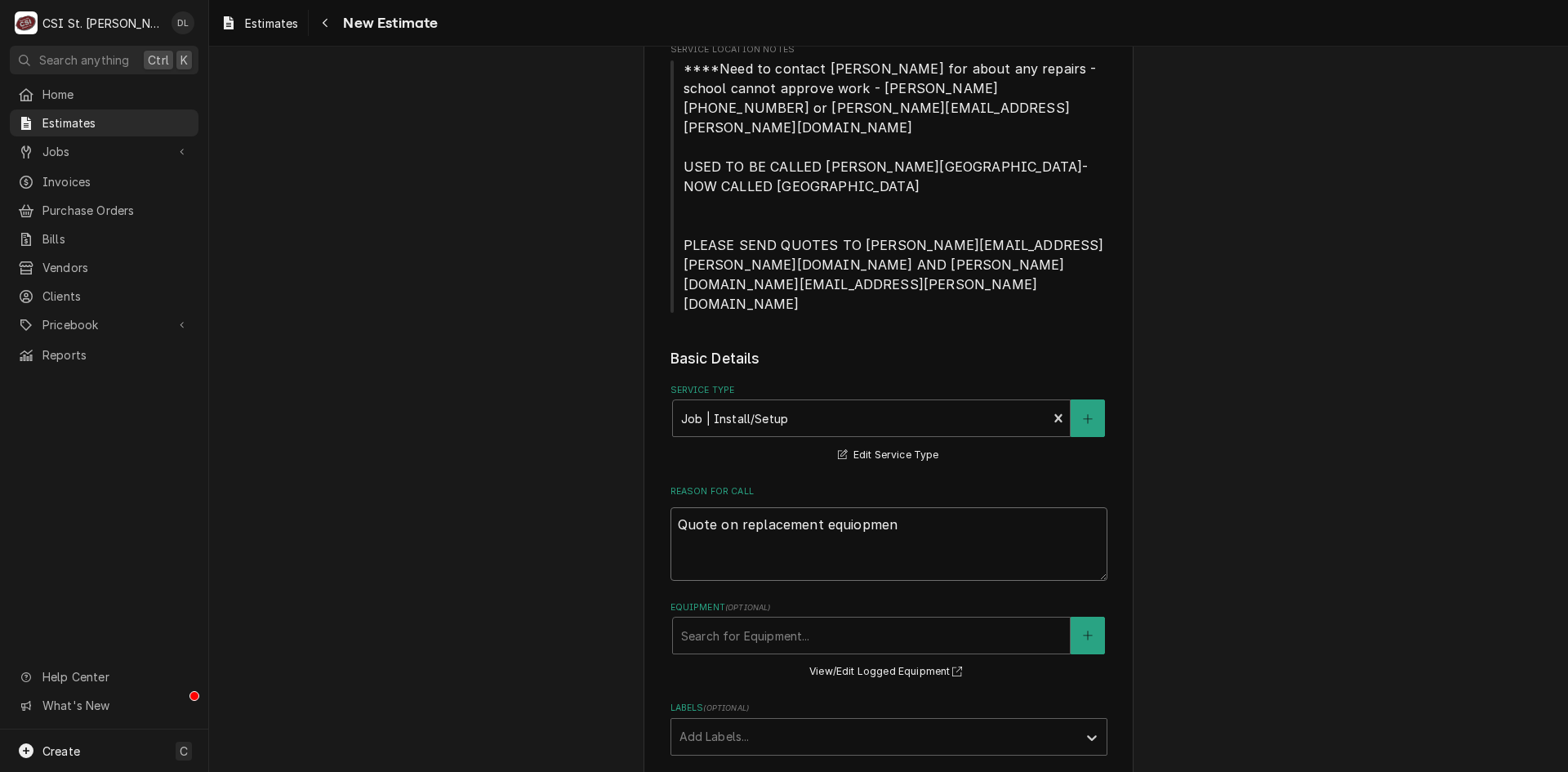
type textarea "Quote on replacement equiopme"
type textarea "x"
type textarea "Quote on replacement equiopm"
type textarea "x"
type textarea "Quote on replacement equiop"
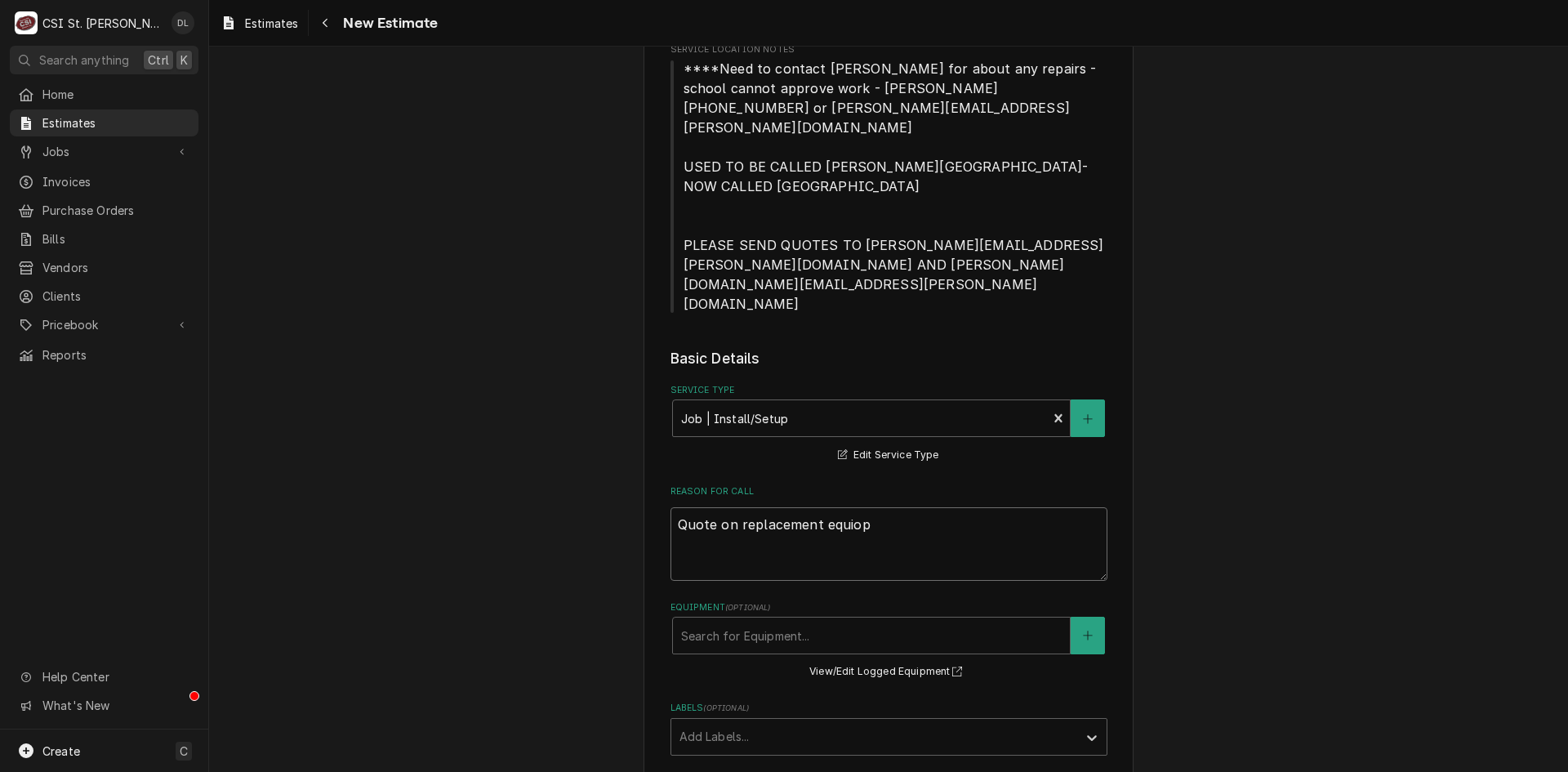
type textarea "x"
type textarea "Quote on replacement equio"
type textarea "x"
type textarea "Quote on replacement equi"
type textarea "x"
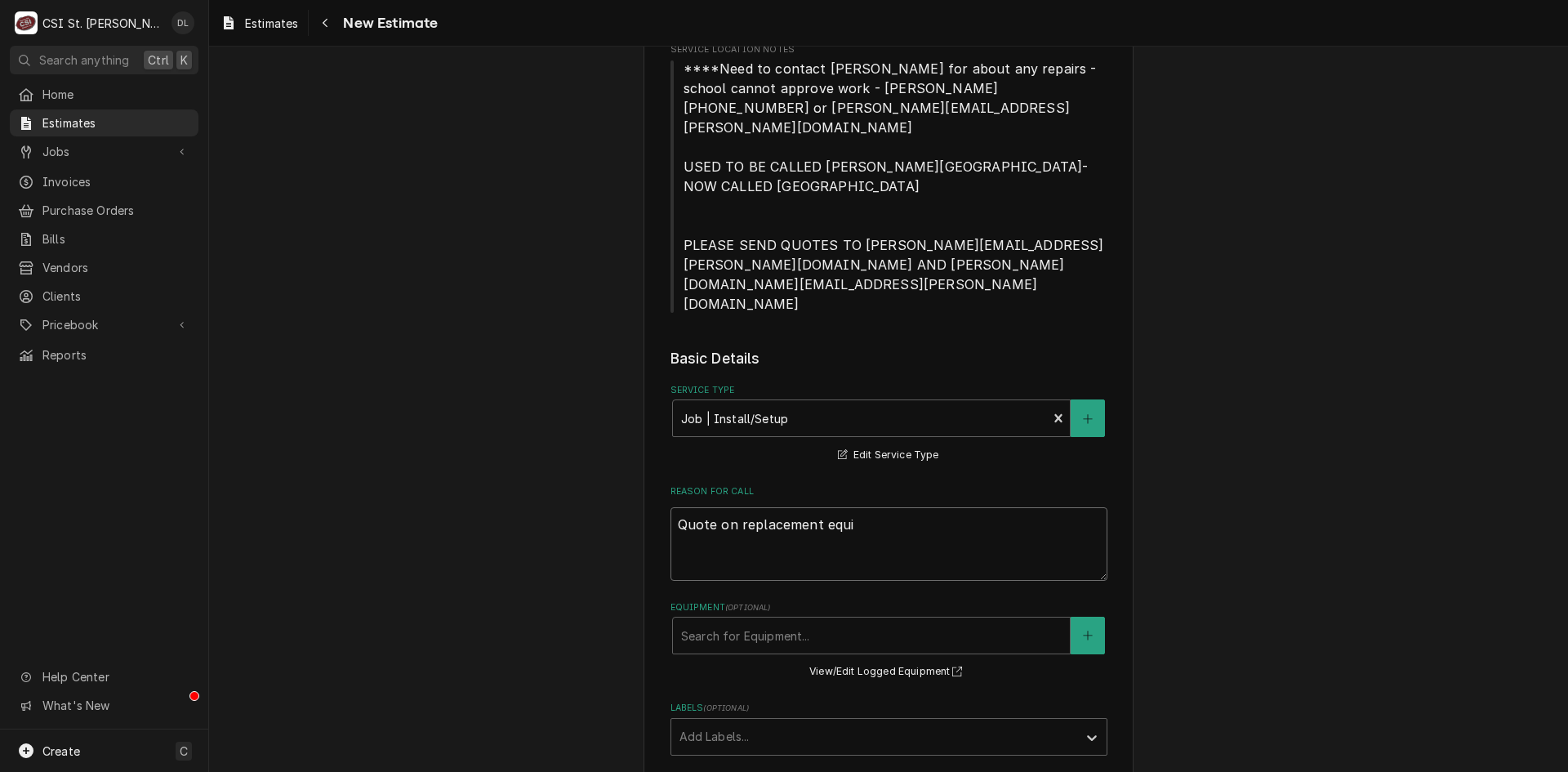
type textarea "Quote on replacement equip"
type textarea "x"
type textarea "Quote on replacement equipm"
type textarea "x"
type textarea "Quote on replacement equipme"
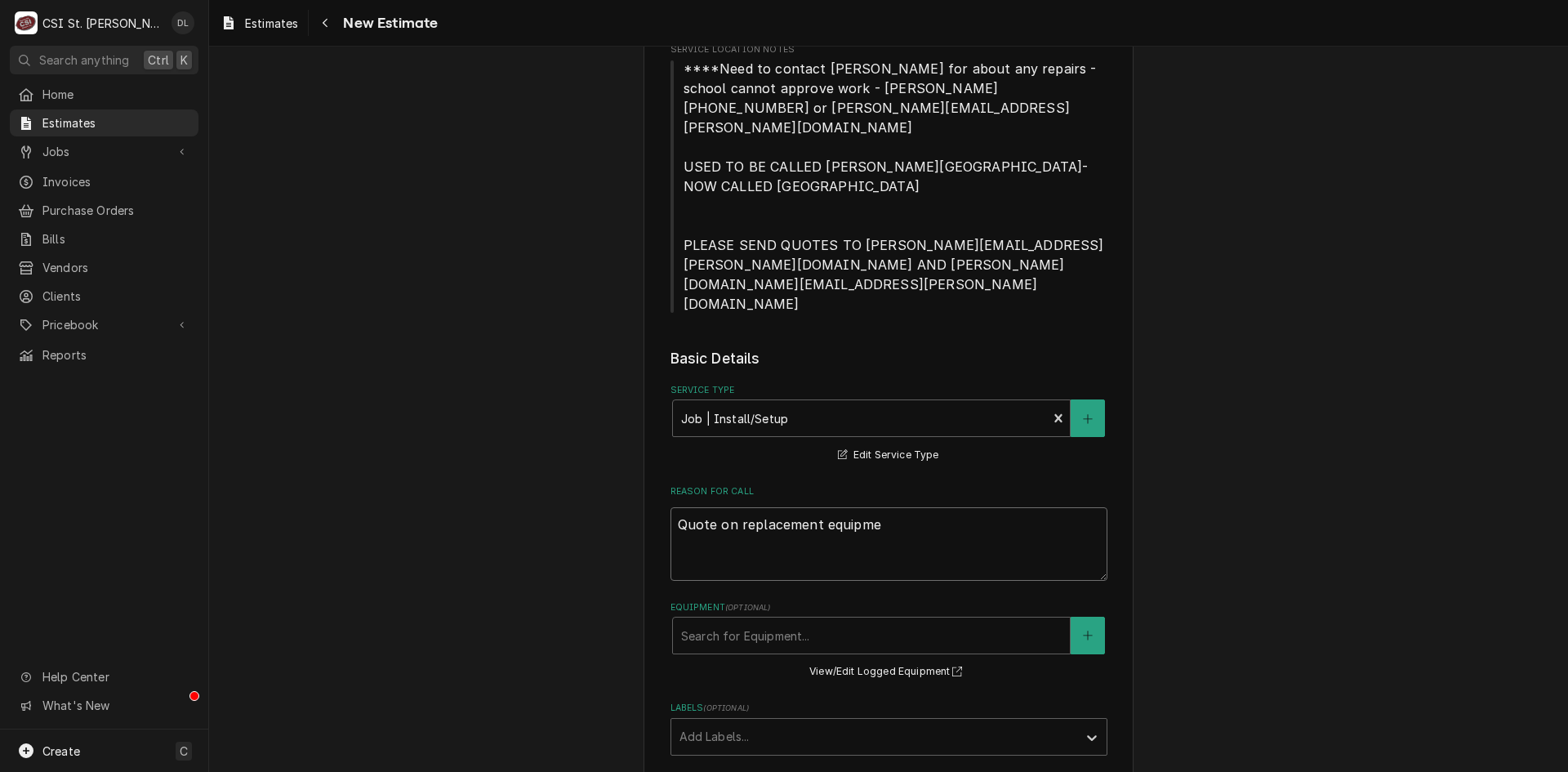
type textarea "x"
type textarea "Quote on replacement equipmen"
type textarea "x"
type textarea "Quote on replacement equipment"
type textarea "x"
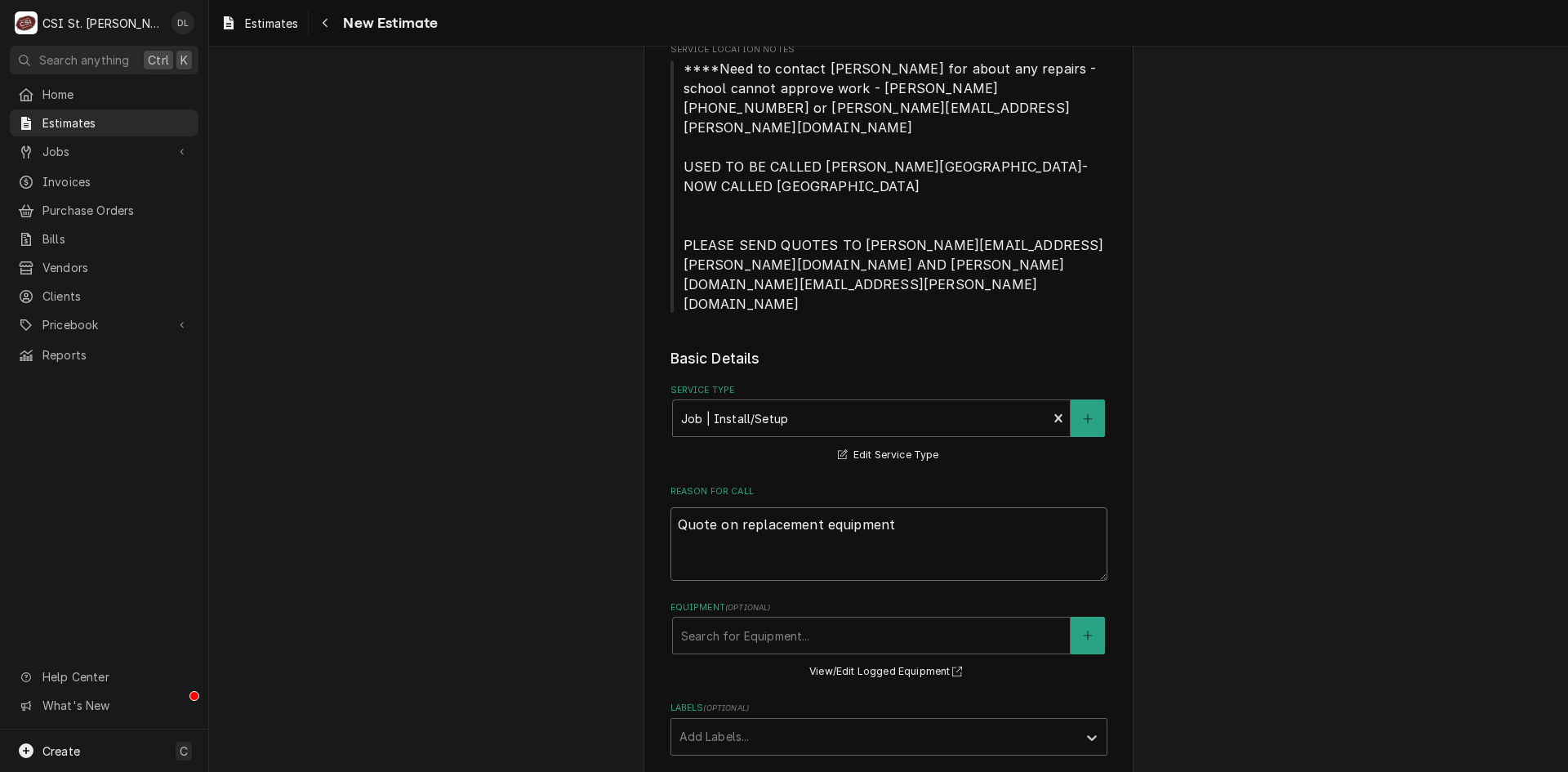
type textarea "Quote on replacement equipment."
type textarea "x"
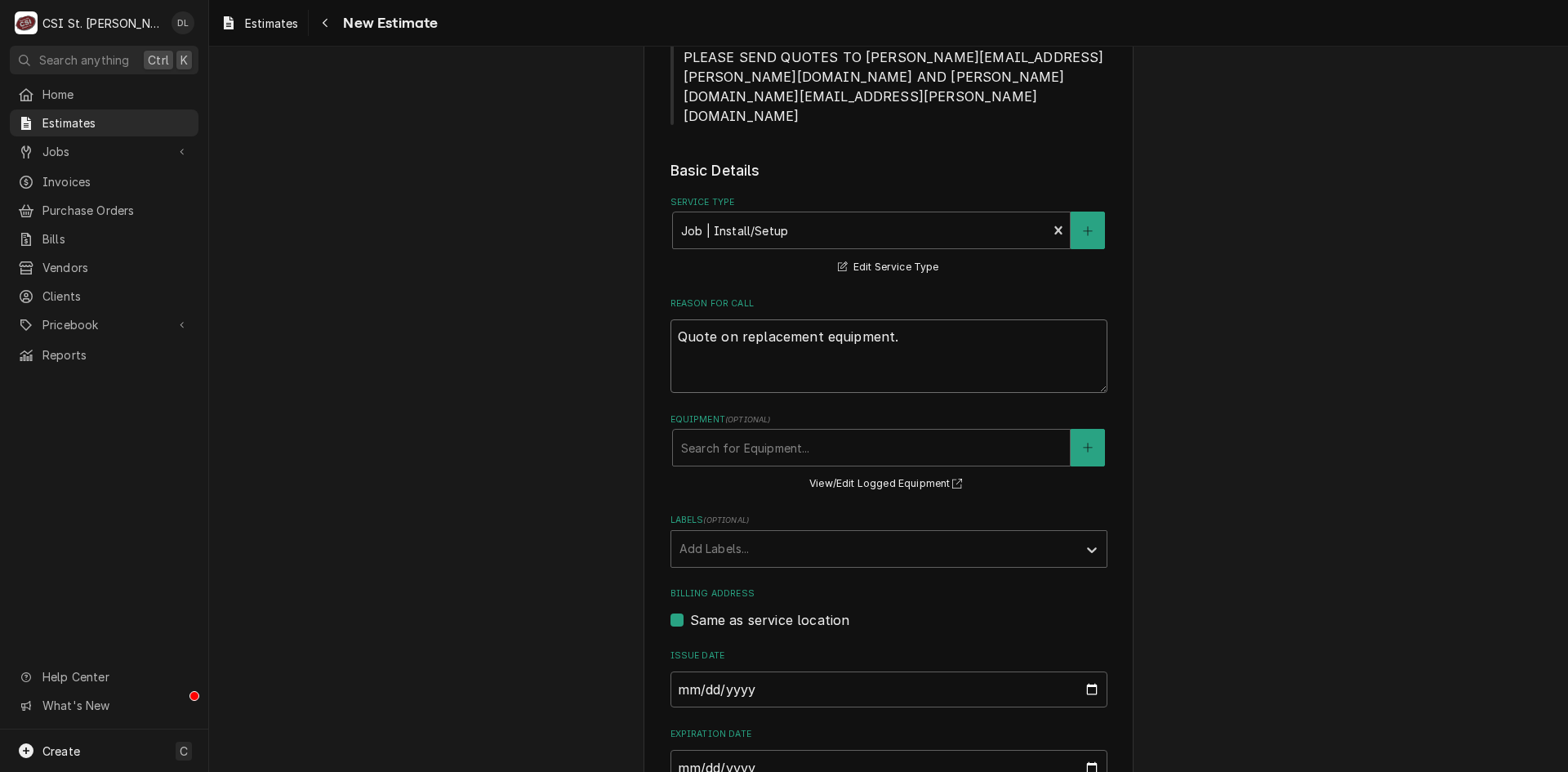
scroll to position [601, 0]
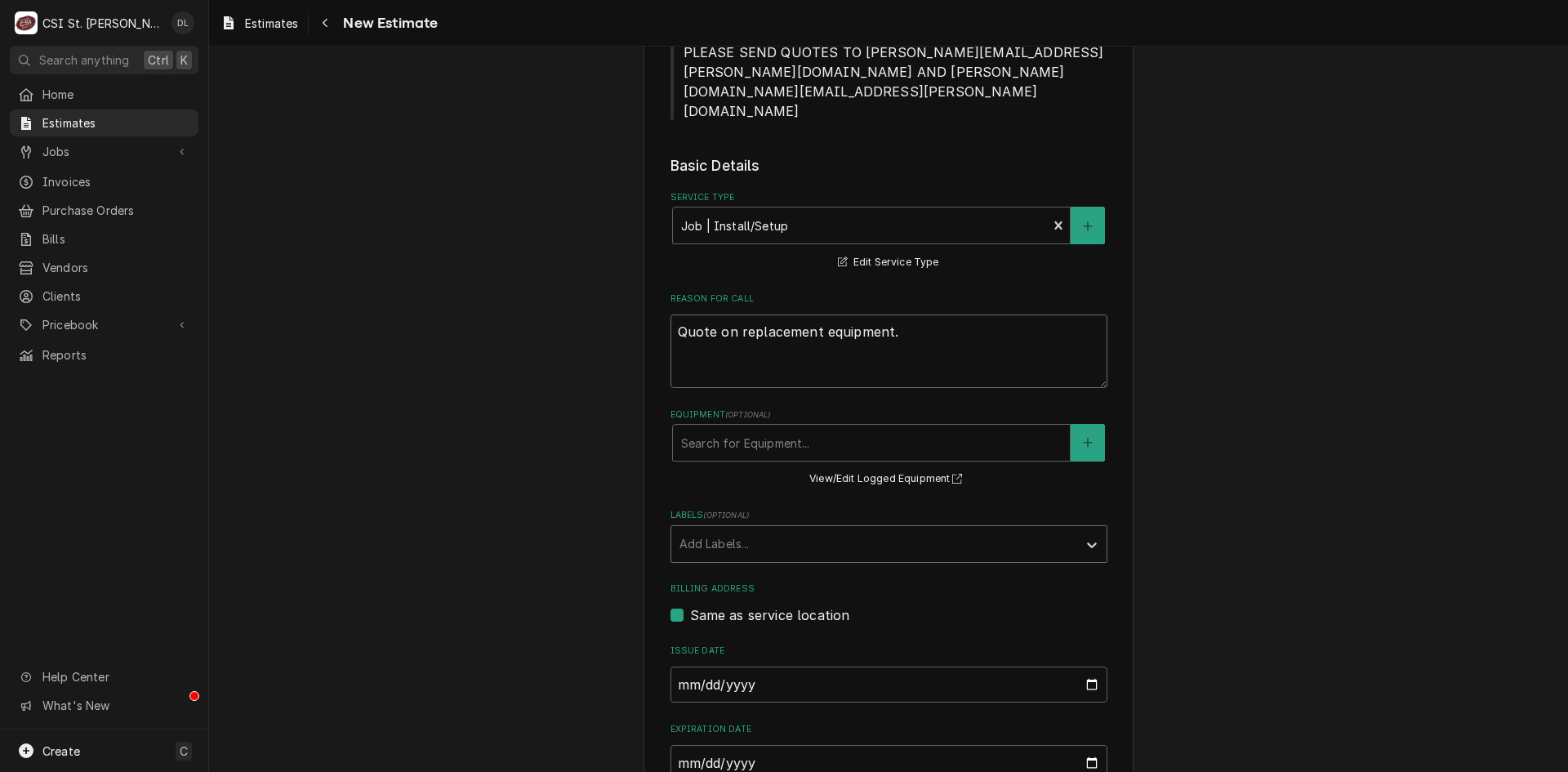
type textarea "Quote on replacement equipment."
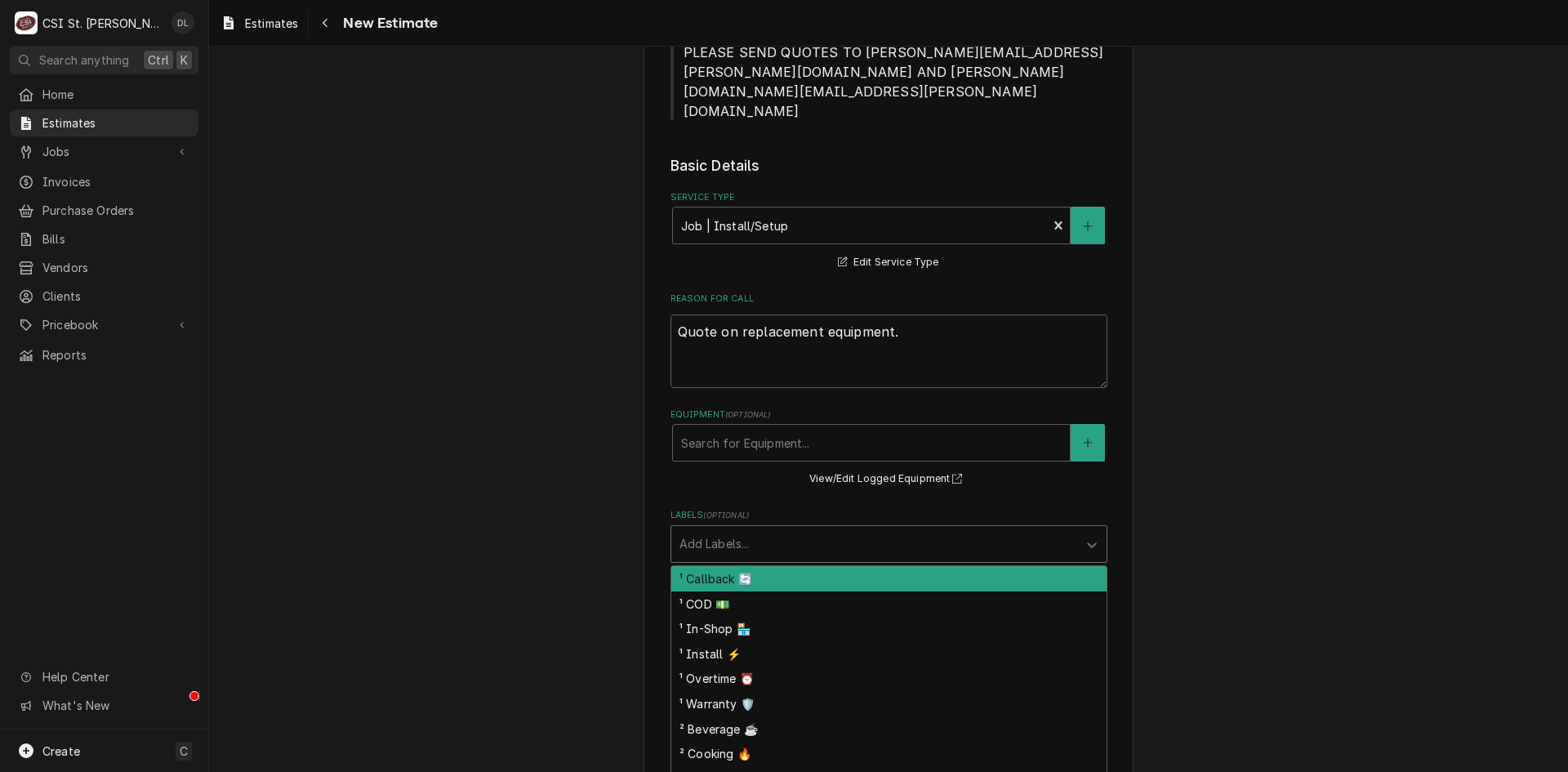
click at [886, 529] on div "Labels" at bounding box center [874, 544] width 390 height 29
click at [792, 529] on div "Labels" at bounding box center [874, 544] width 390 height 29
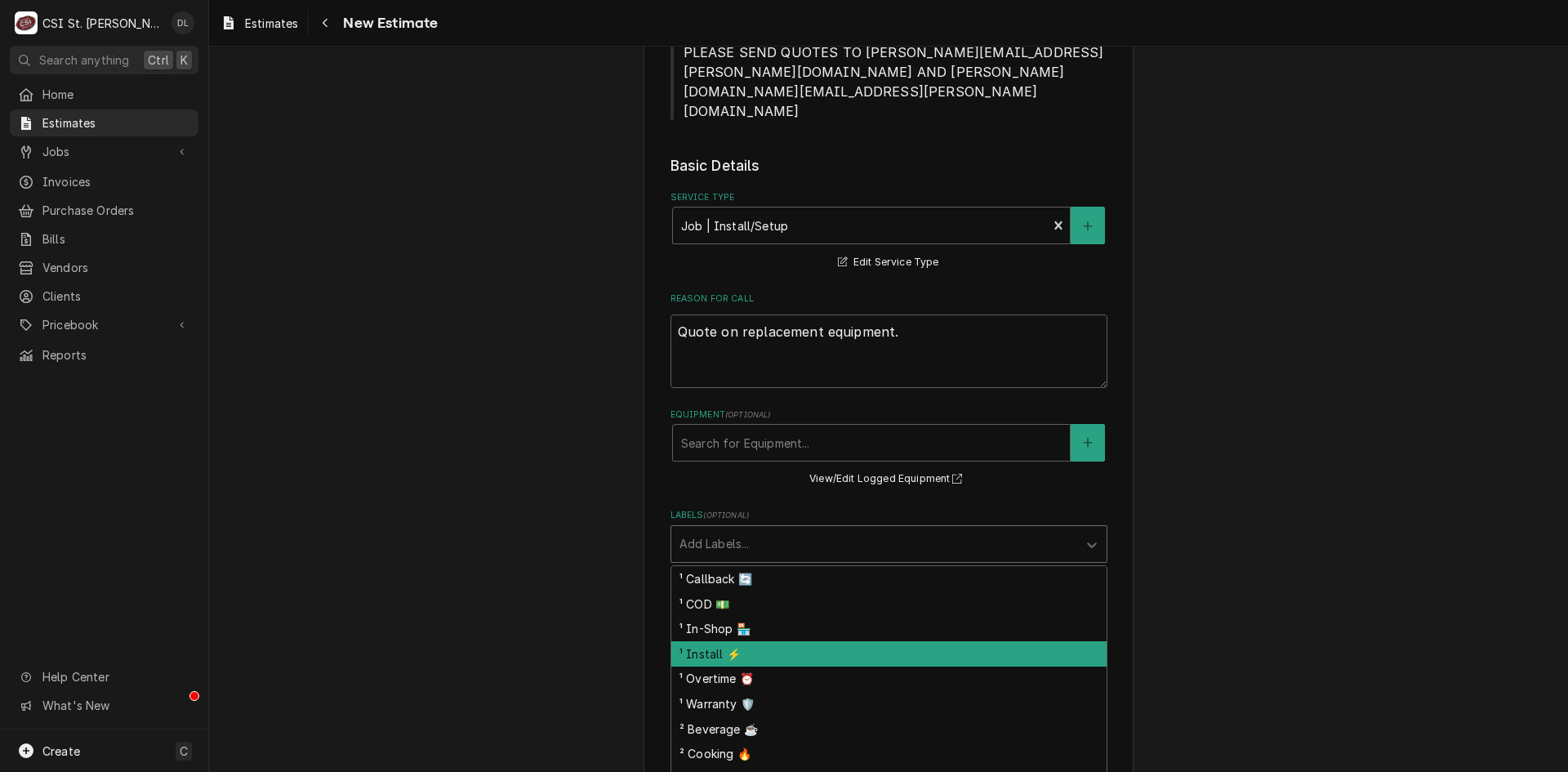
click at [731, 641] on div "¹ Install ⚡️" at bounding box center [888, 653] width 435 height 25
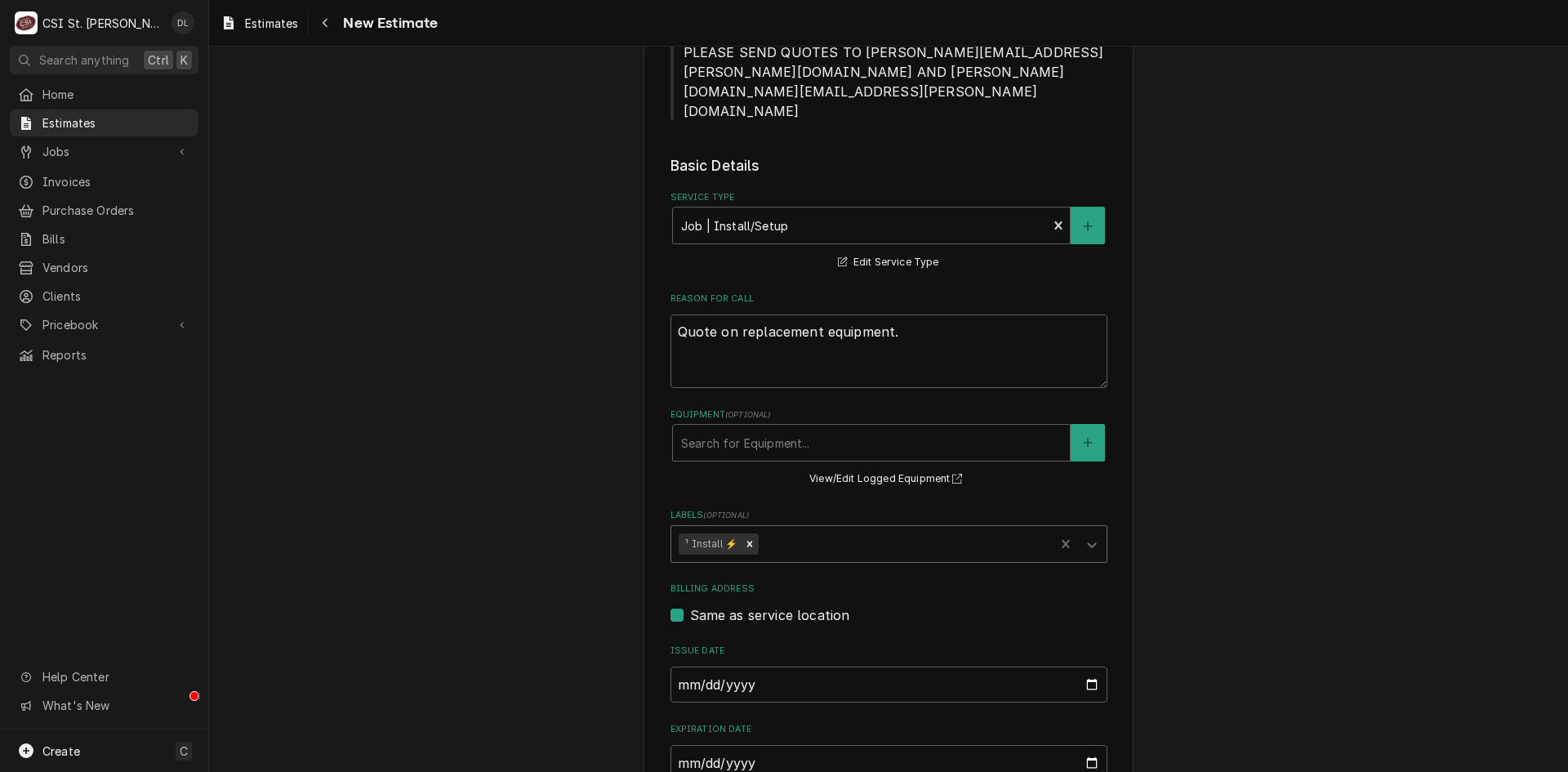
click at [802, 529] on div "Labels" at bounding box center [904, 544] width 285 height 29
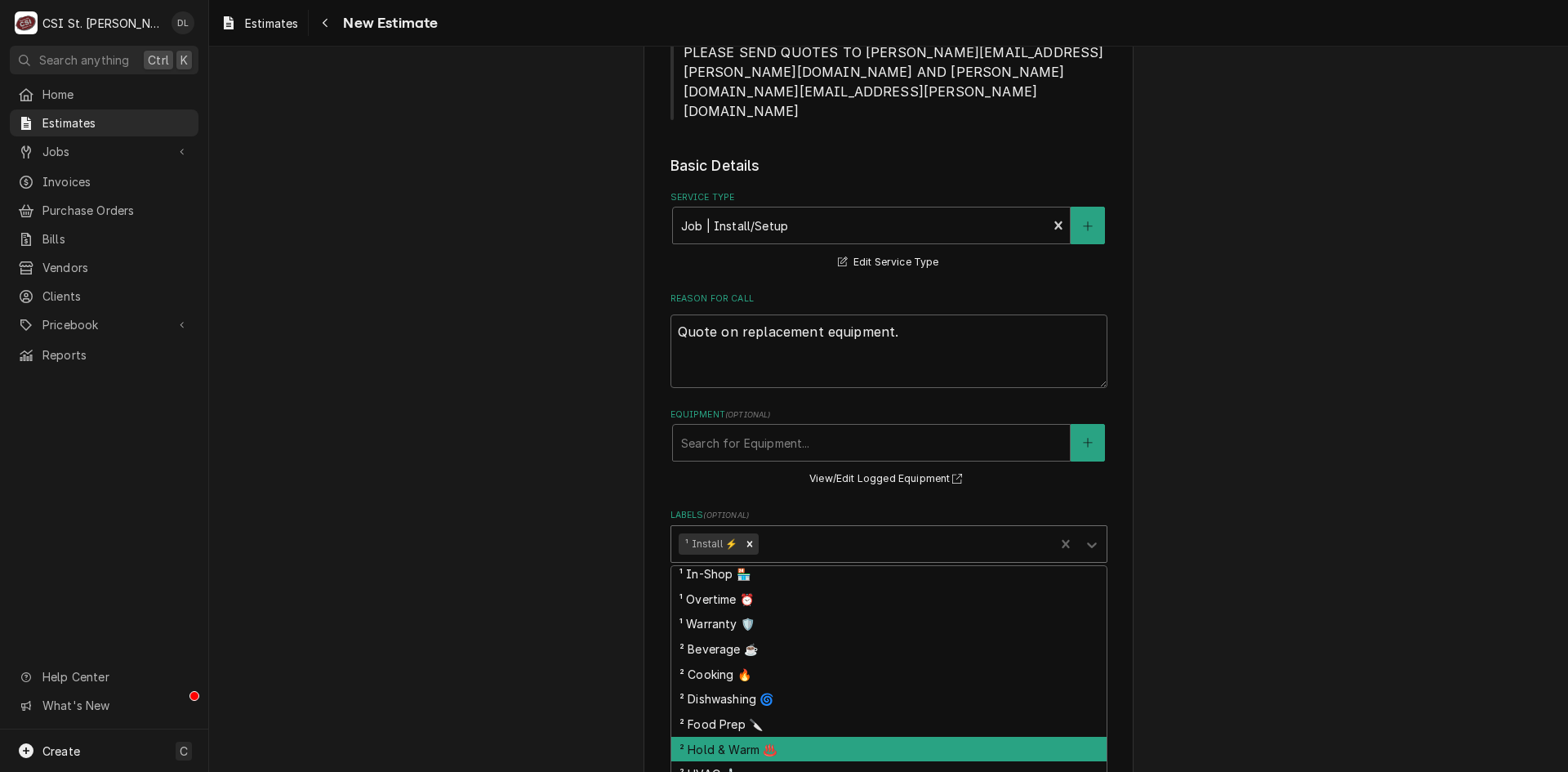
scroll to position [82, 0]
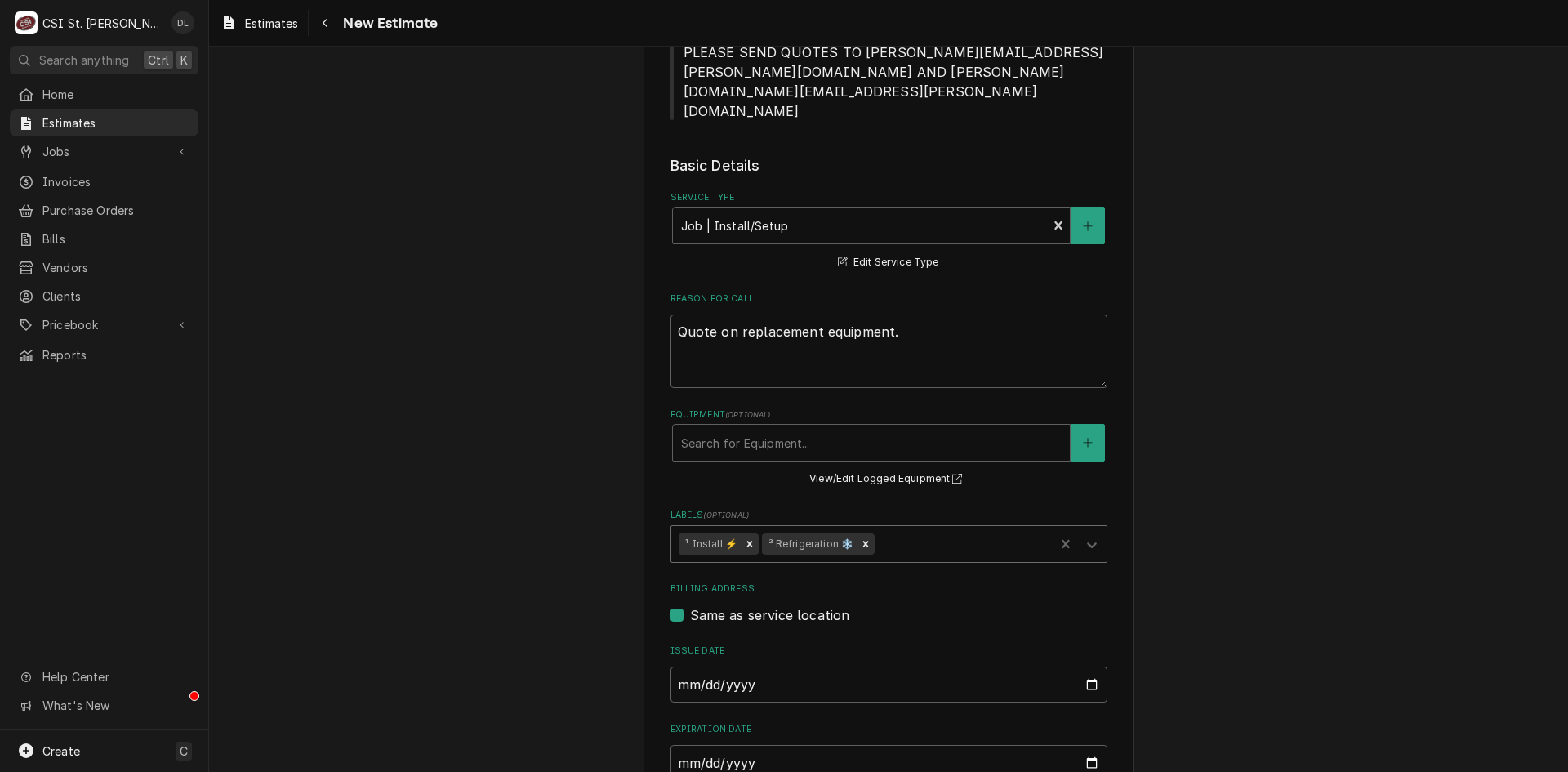
type textarea "x"
click at [1084, 745] on input "Expiration Date" at bounding box center [888, 763] width 437 height 36
type input "2025-08-12"
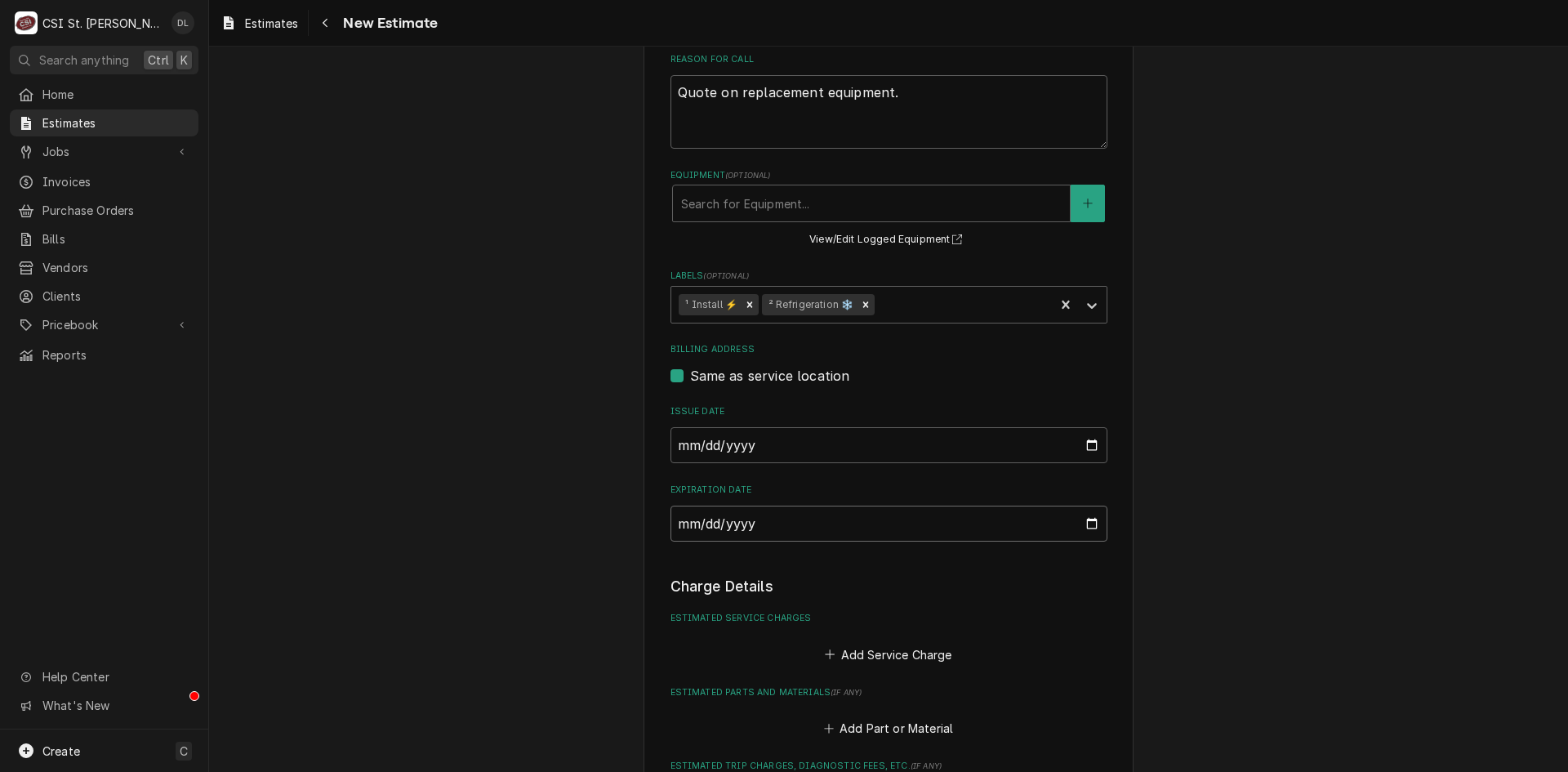
scroll to position [846, 0]
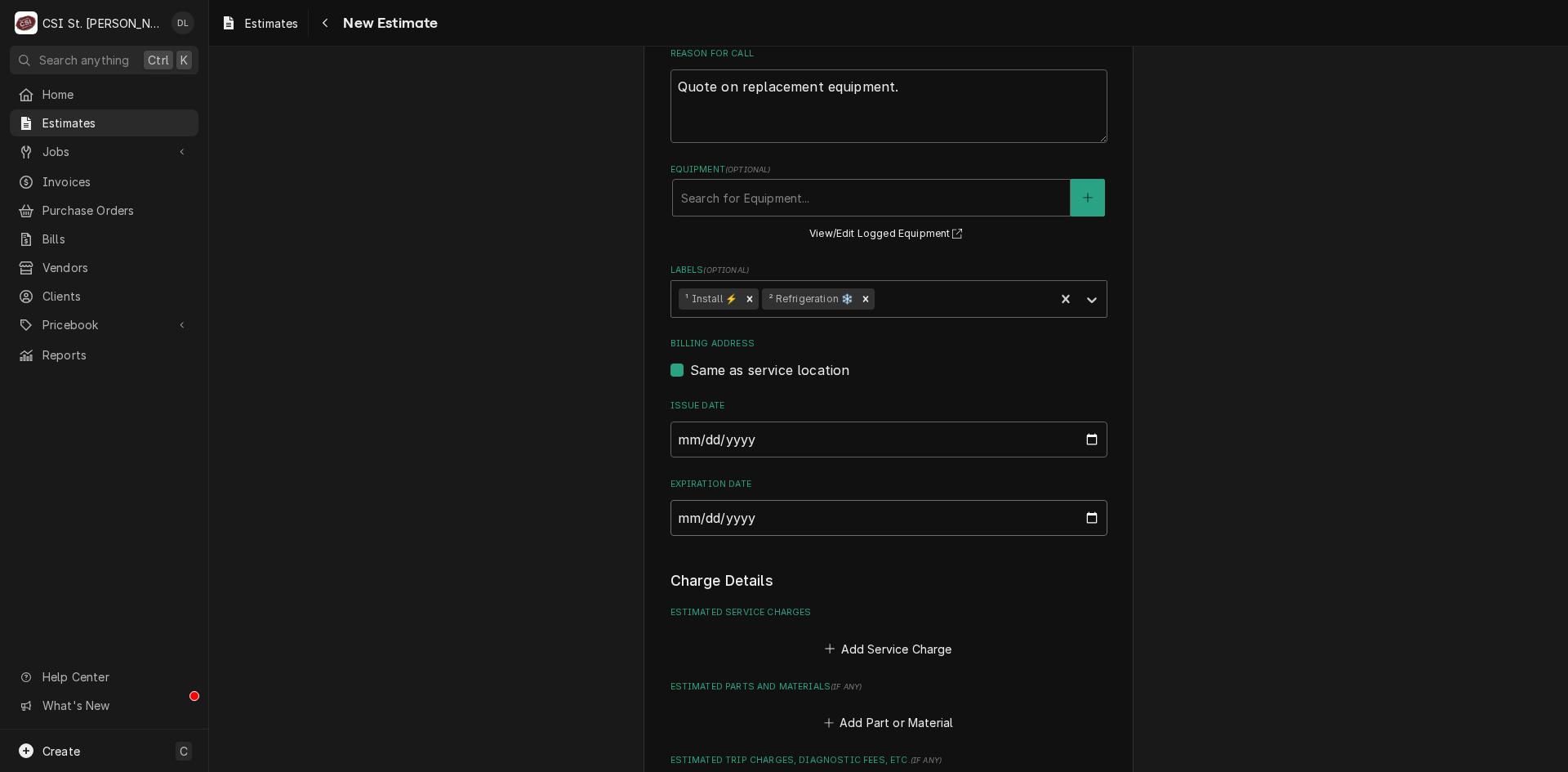
click at [1083, 499] on input "2025-08-12" at bounding box center [888, 517] width 437 height 36
type textarea "x"
type input "2025-08-26"
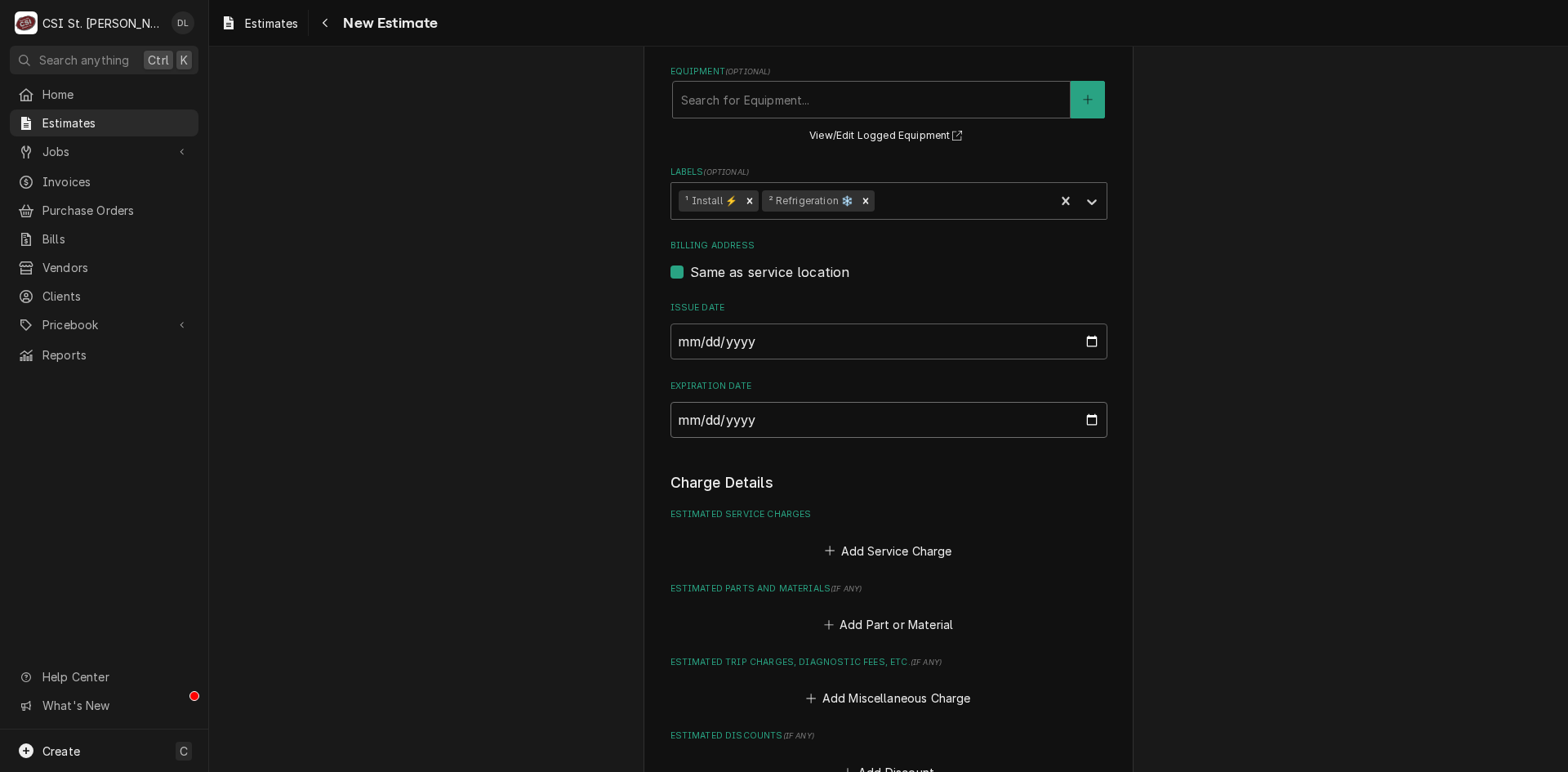
type textarea "x"
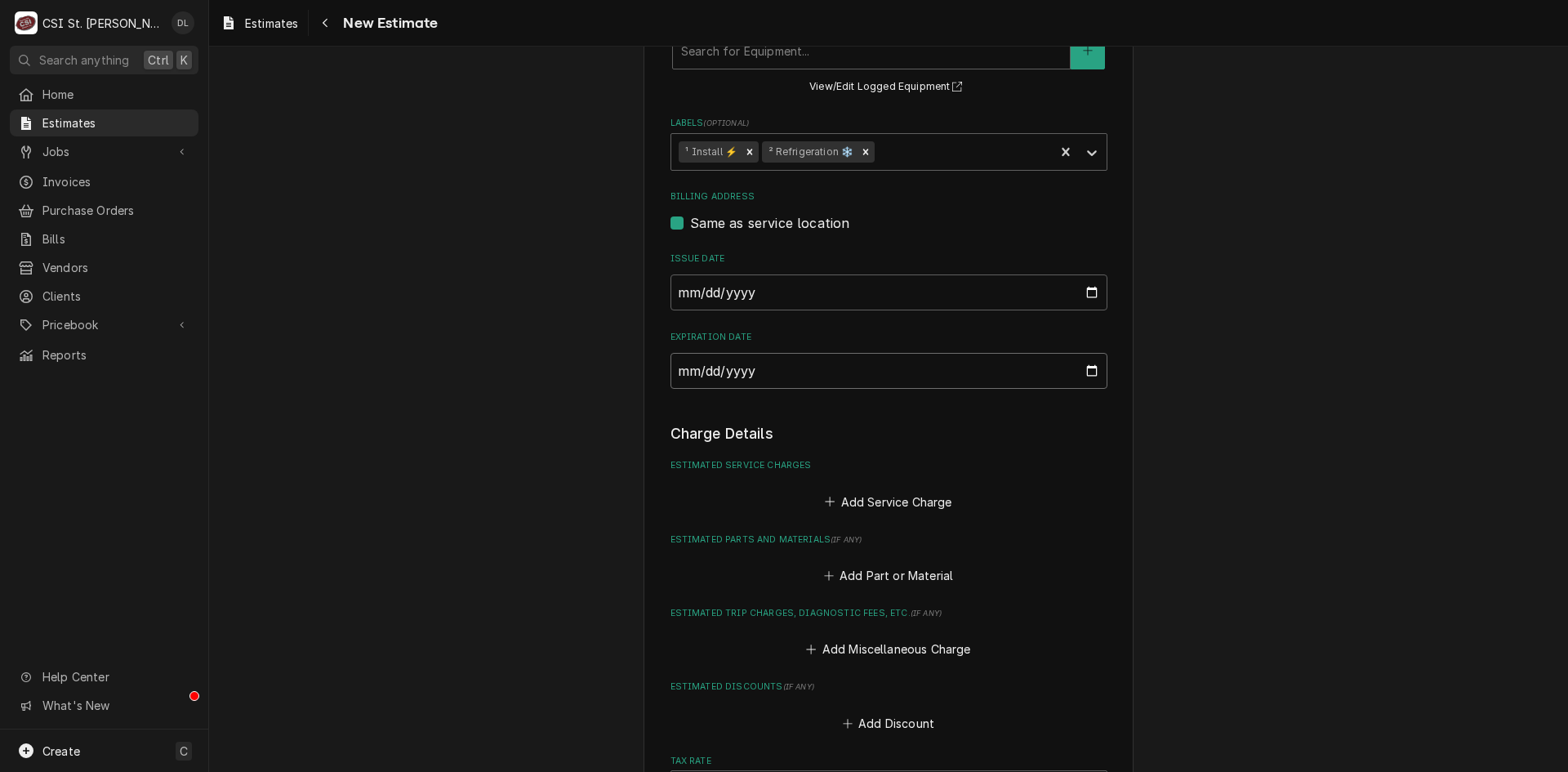
scroll to position [1009, 0]
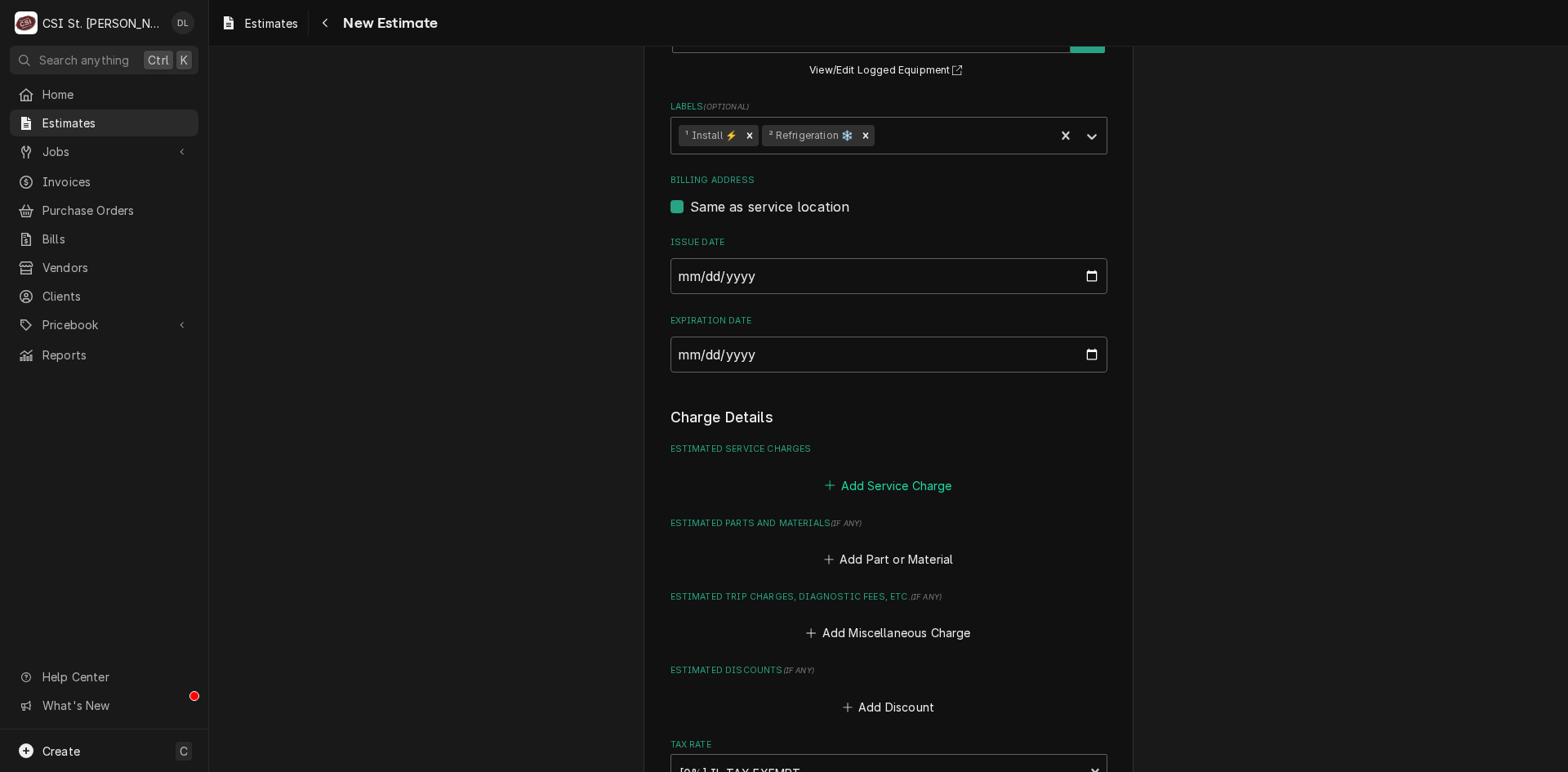
click at [825, 479] on icon "Estimated Service Charges" at bounding box center [830, 485] width 9 height 11
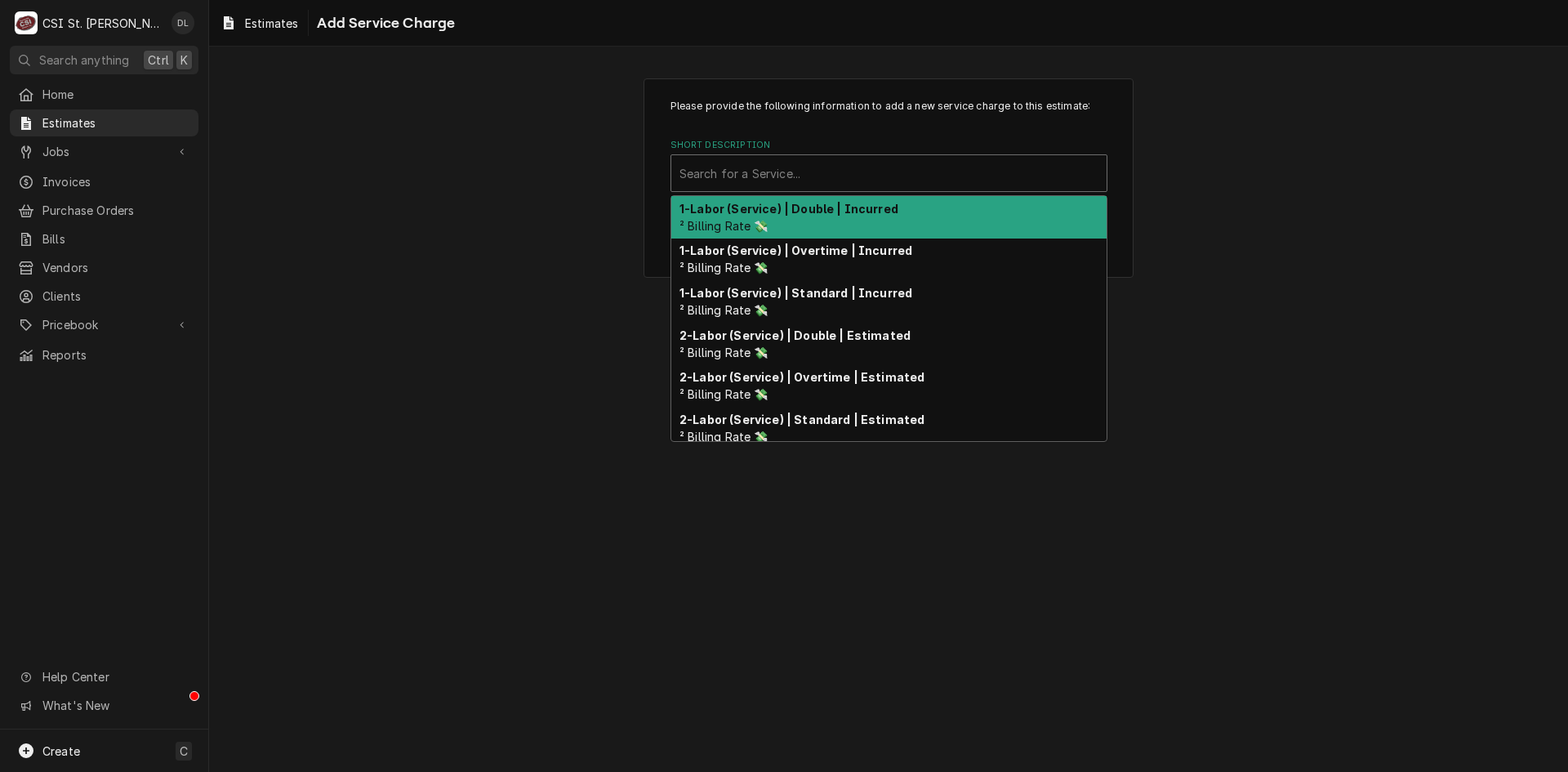
click at [895, 174] on div "Short Description" at bounding box center [889, 173] width 419 height 29
type input "i"
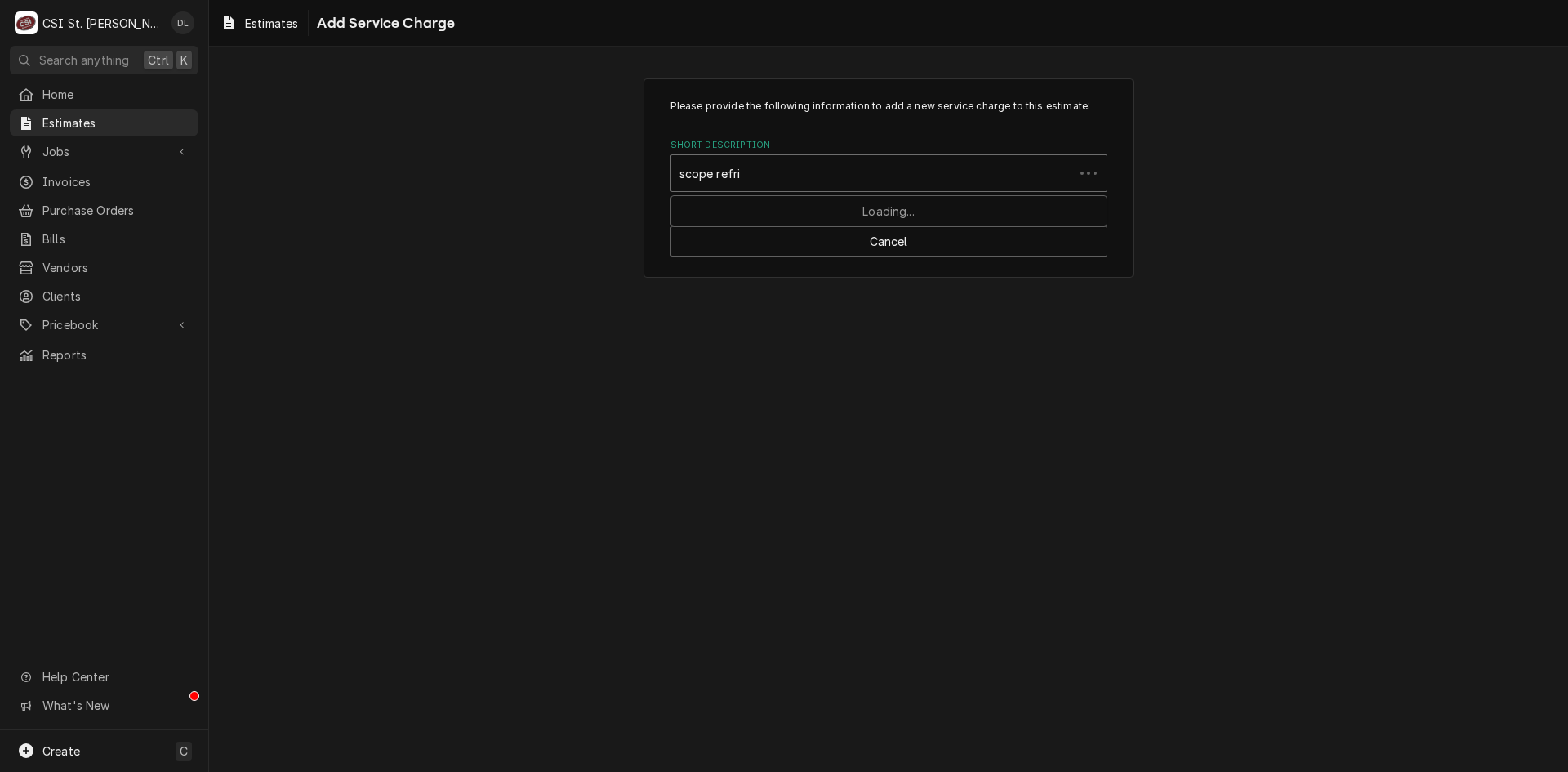
type input "scope refrig"
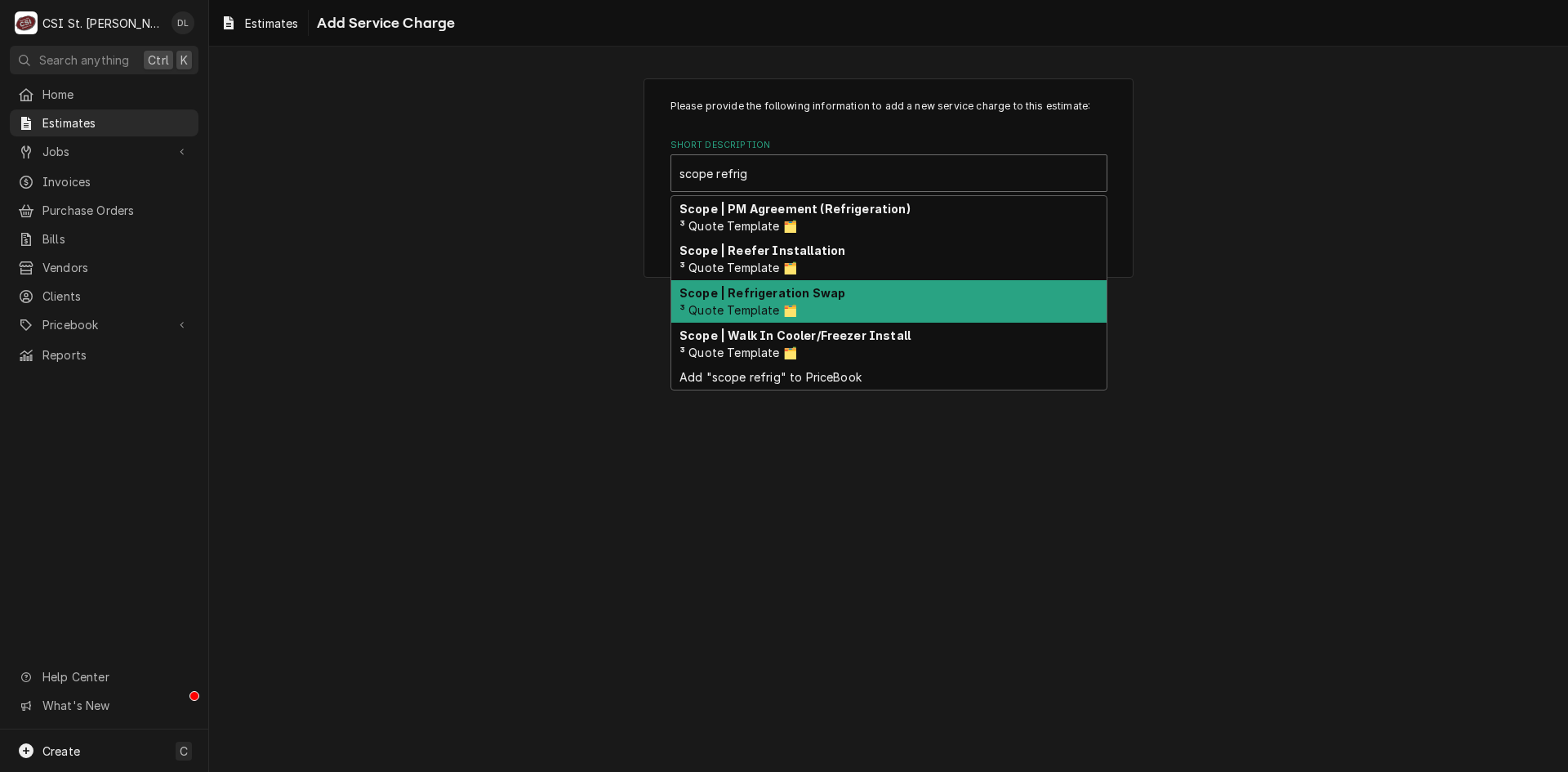
click at [814, 305] on div "Scope | Refrigeration Swap ³ Quote Template 🗂️" at bounding box center [888, 301] width 435 height 42
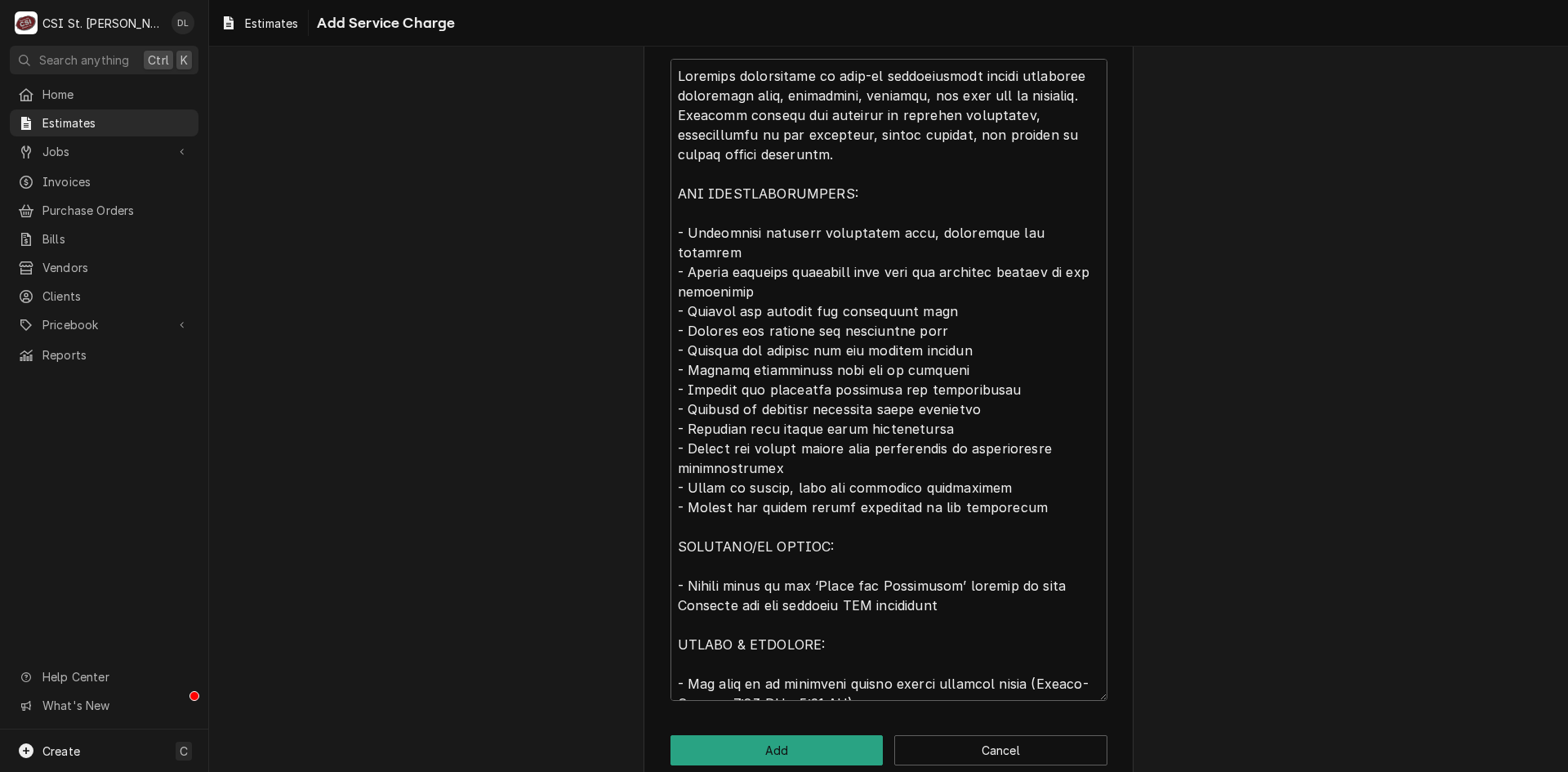
scroll to position [640, 0]
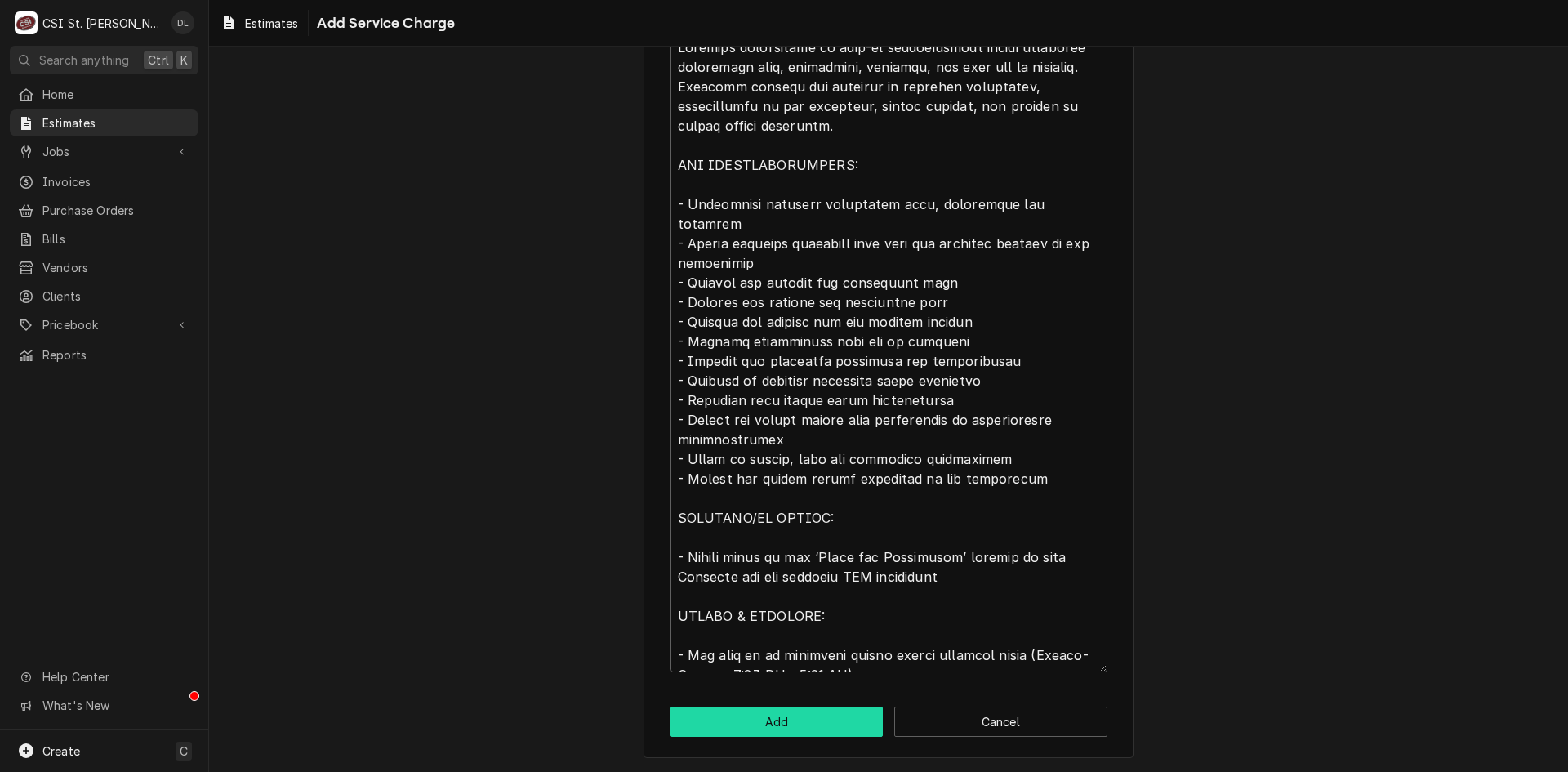
click at [799, 714] on button "Add" at bounding box center [777, 721] width 213 height 30
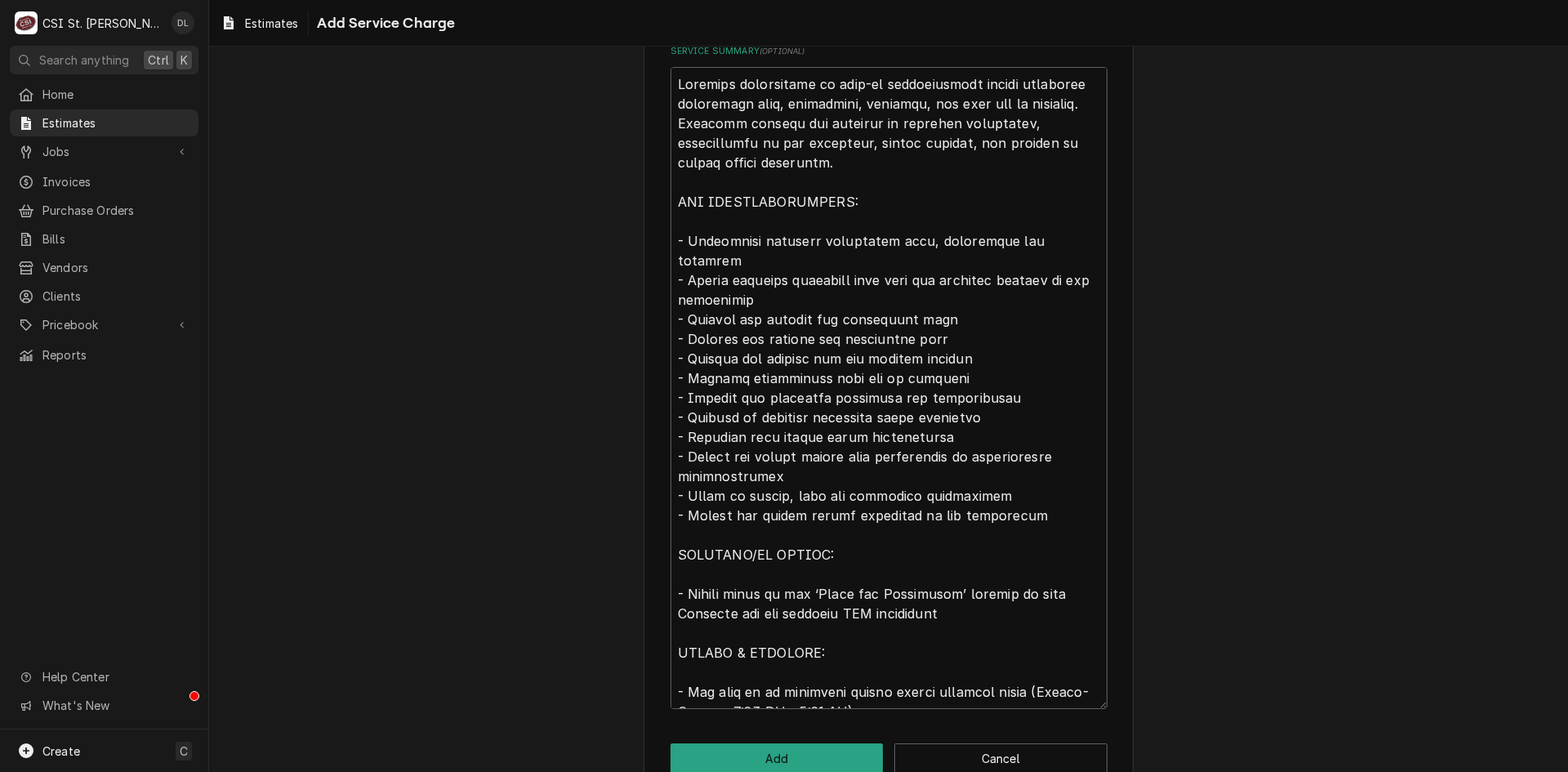
scroll to position [677, 0]
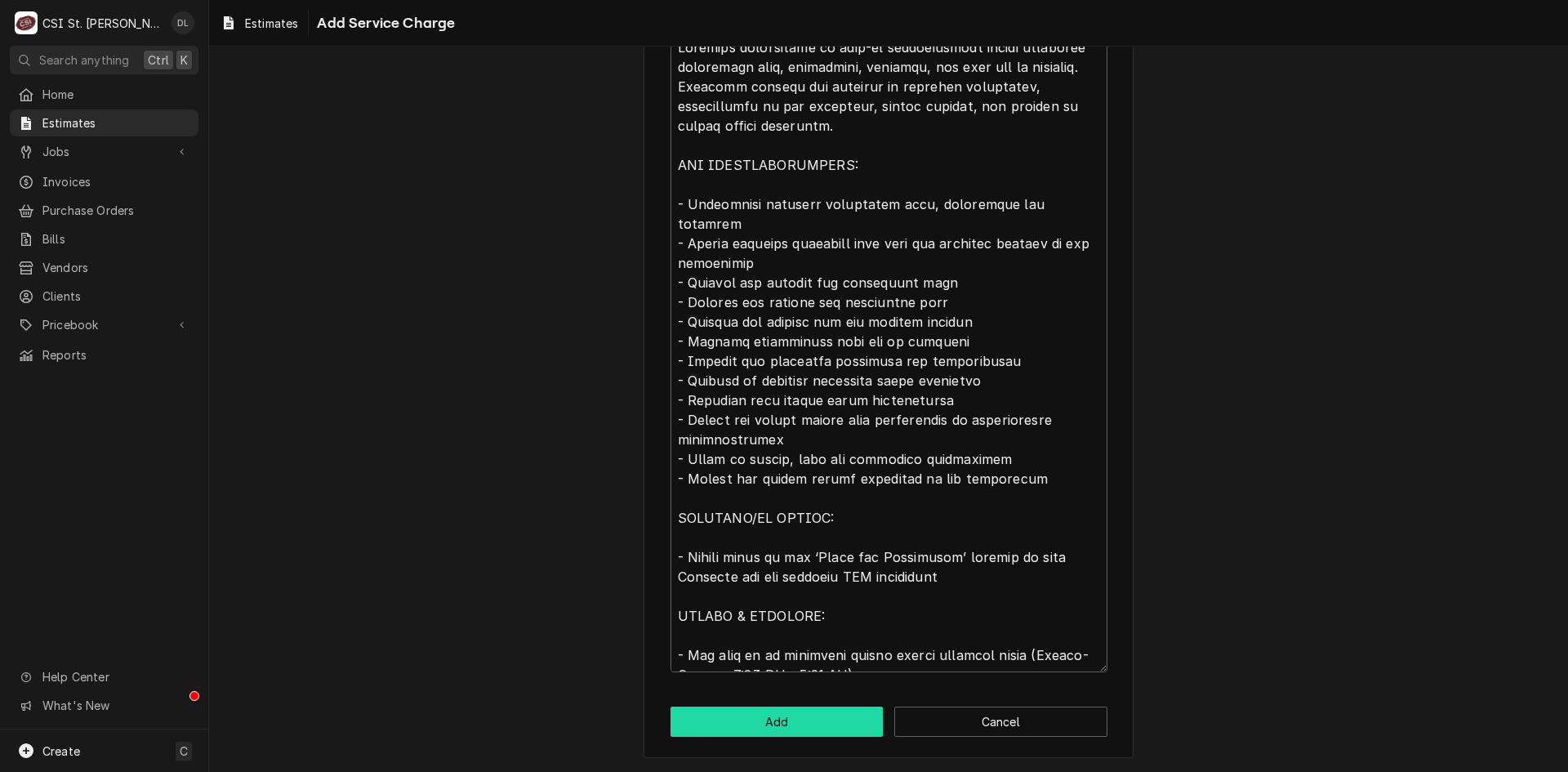
click at [815, 711] on button "Add" at bounding box center [777, 721] width 213 height 30
type textarea "x"
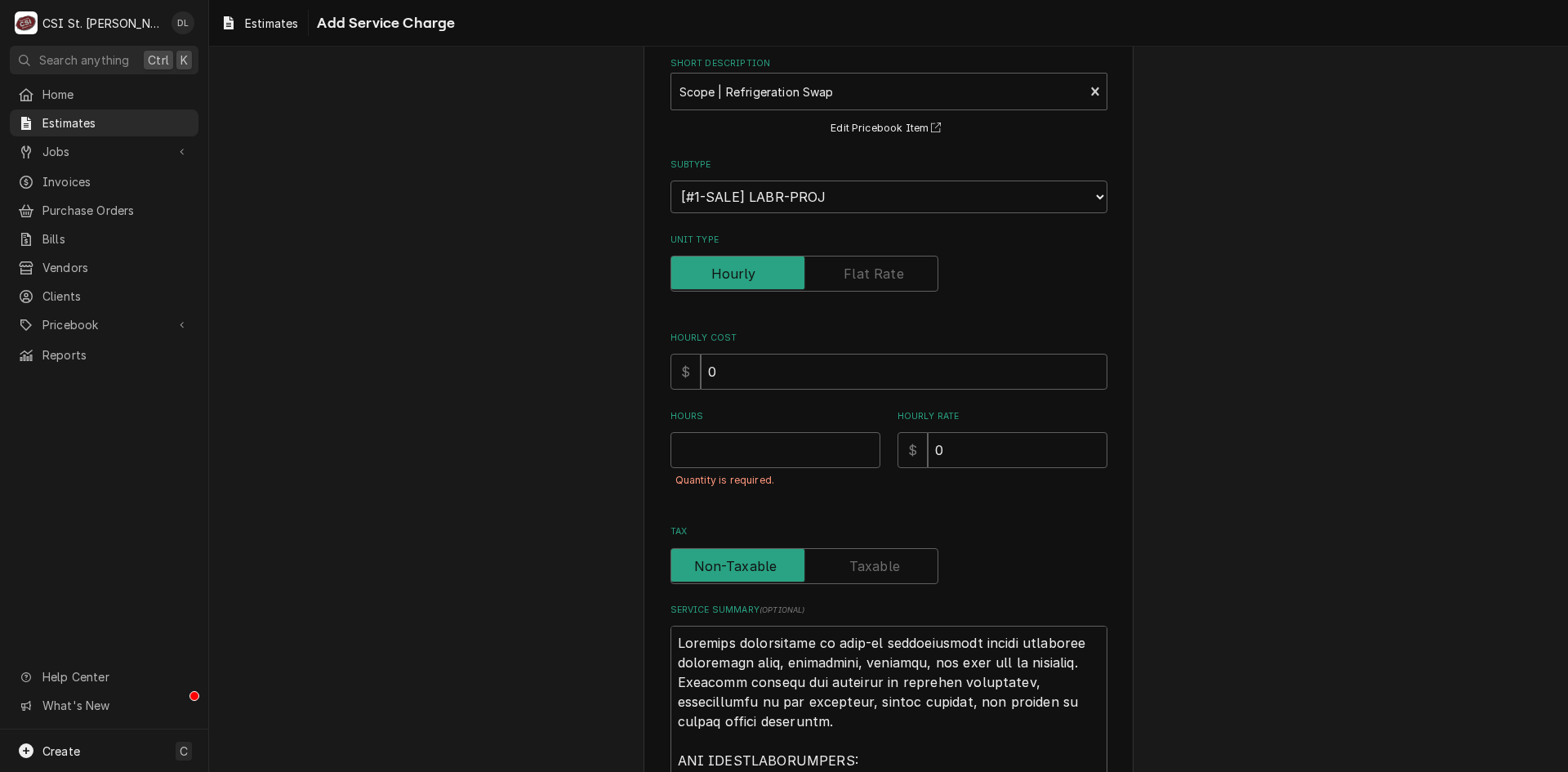
scroll to position [0, 0]
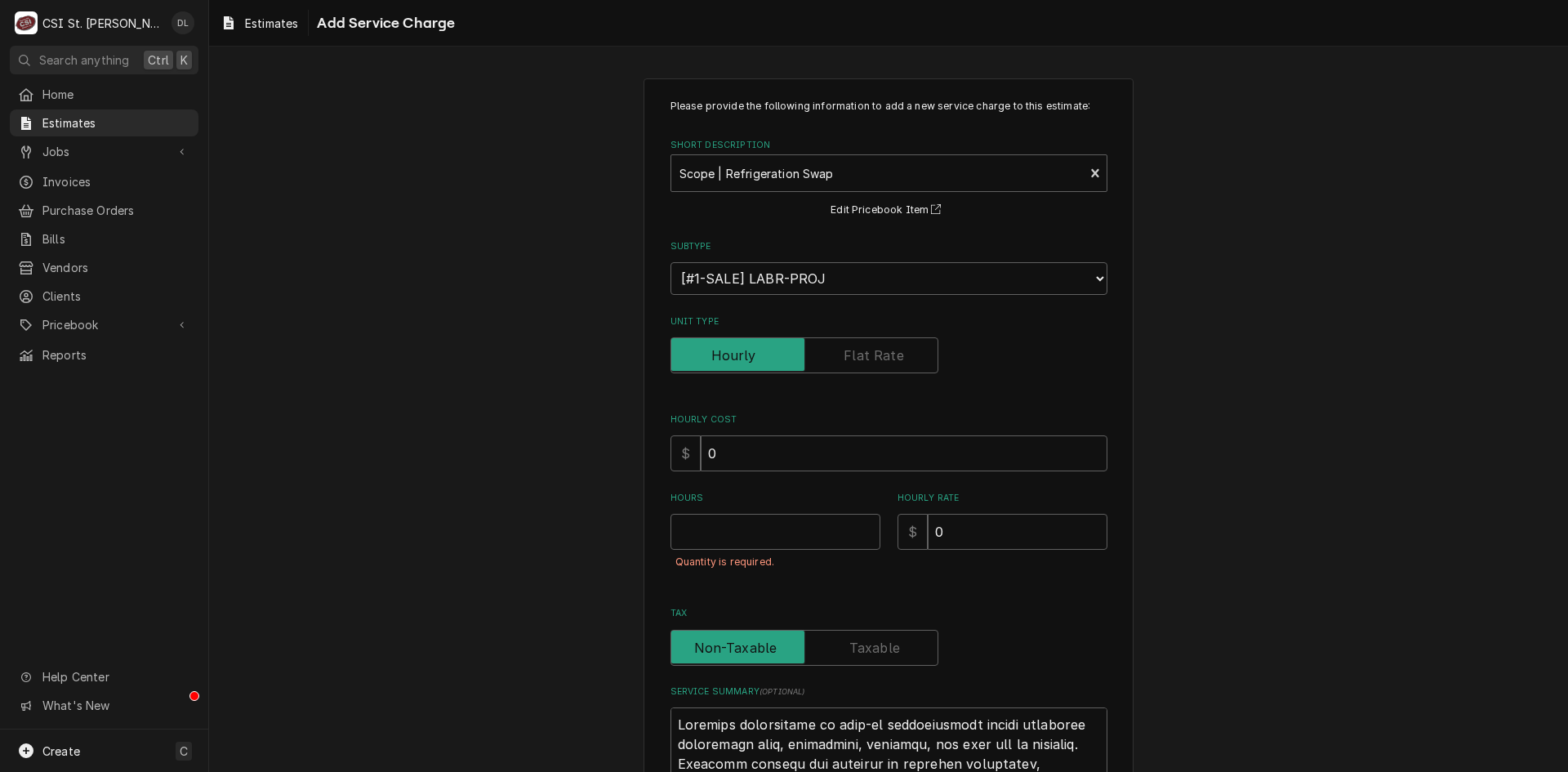
drag, startPoint x: 924, startPoint y: 372, endPoint x: 918, endPoint y: 364, distance: 10.0
click at [923, 368] on label "Unit Type" at bounding box center [804, 355] width 268 height 36
click at [923, 368] on input "Unit Type" at bounding box center [804, 355] width 253 height 36
checkbox input "true"
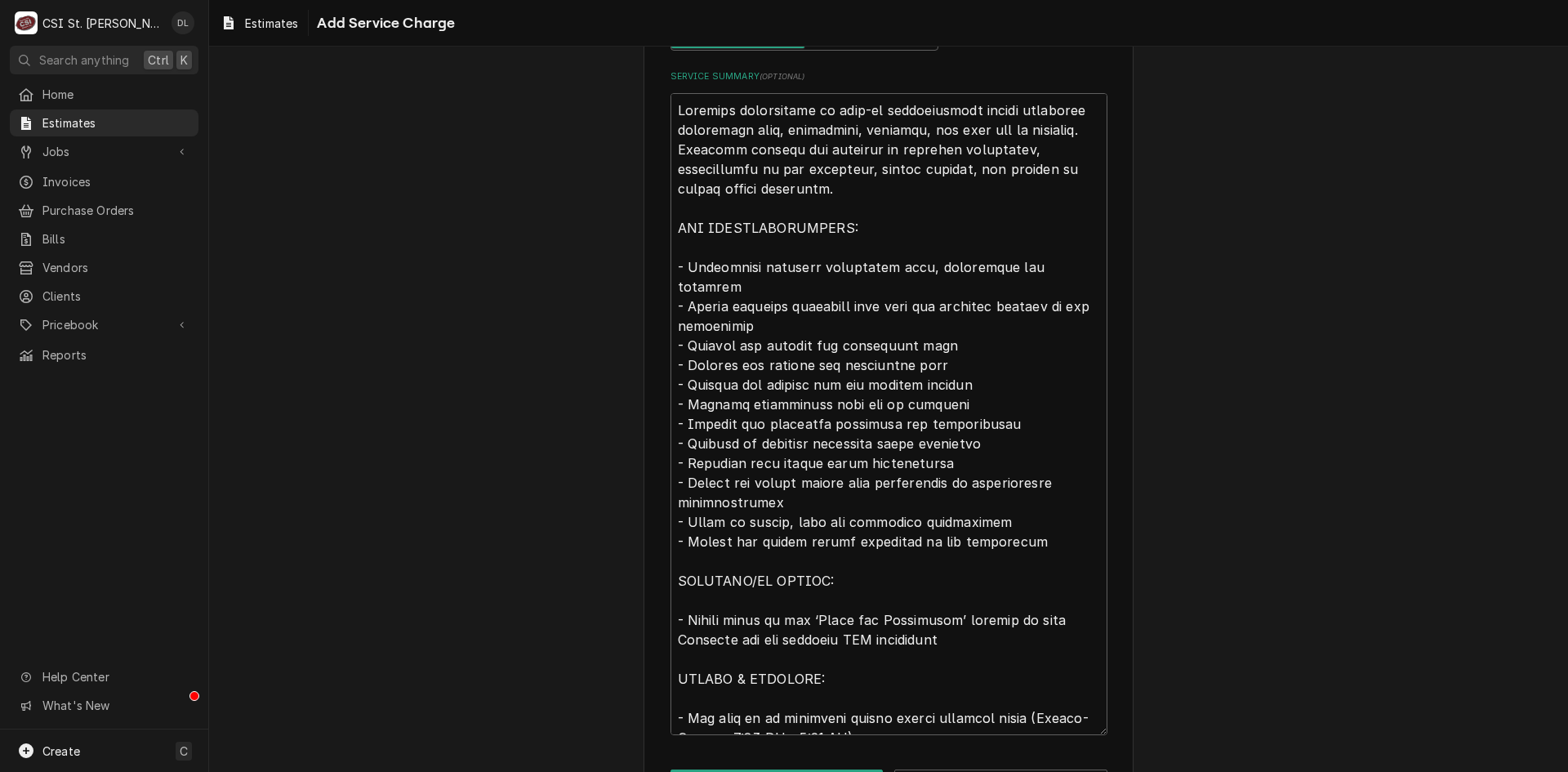
scroll to position [621, 0]
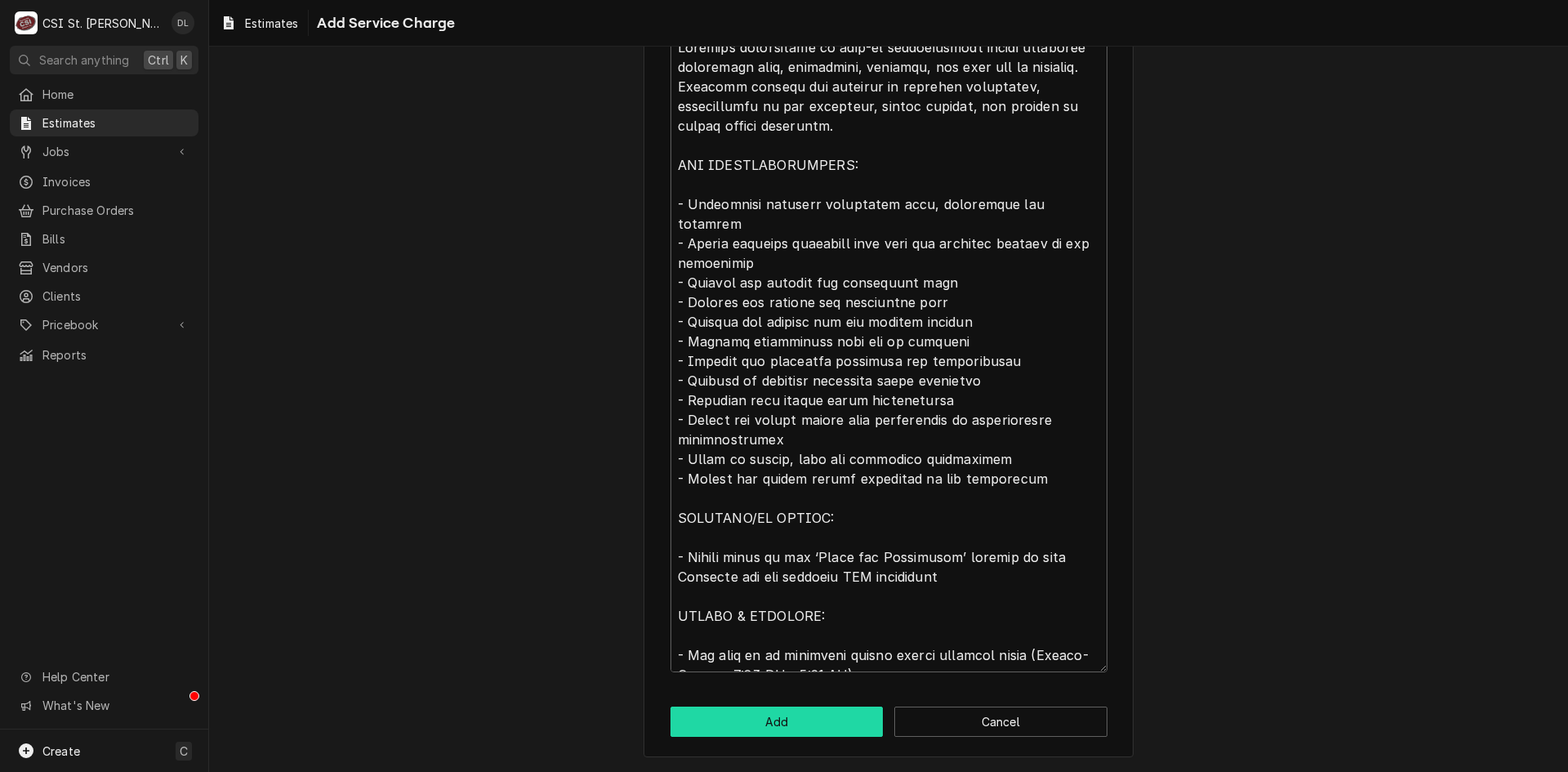
click at [797, 703] on div "Please provide the following information to add a new service charge to this es…" at bounding box center [888, 108] width 490 height 1300
click at [793, 714] on button "Add" at bounding box center [777, 721] width 213 height 30
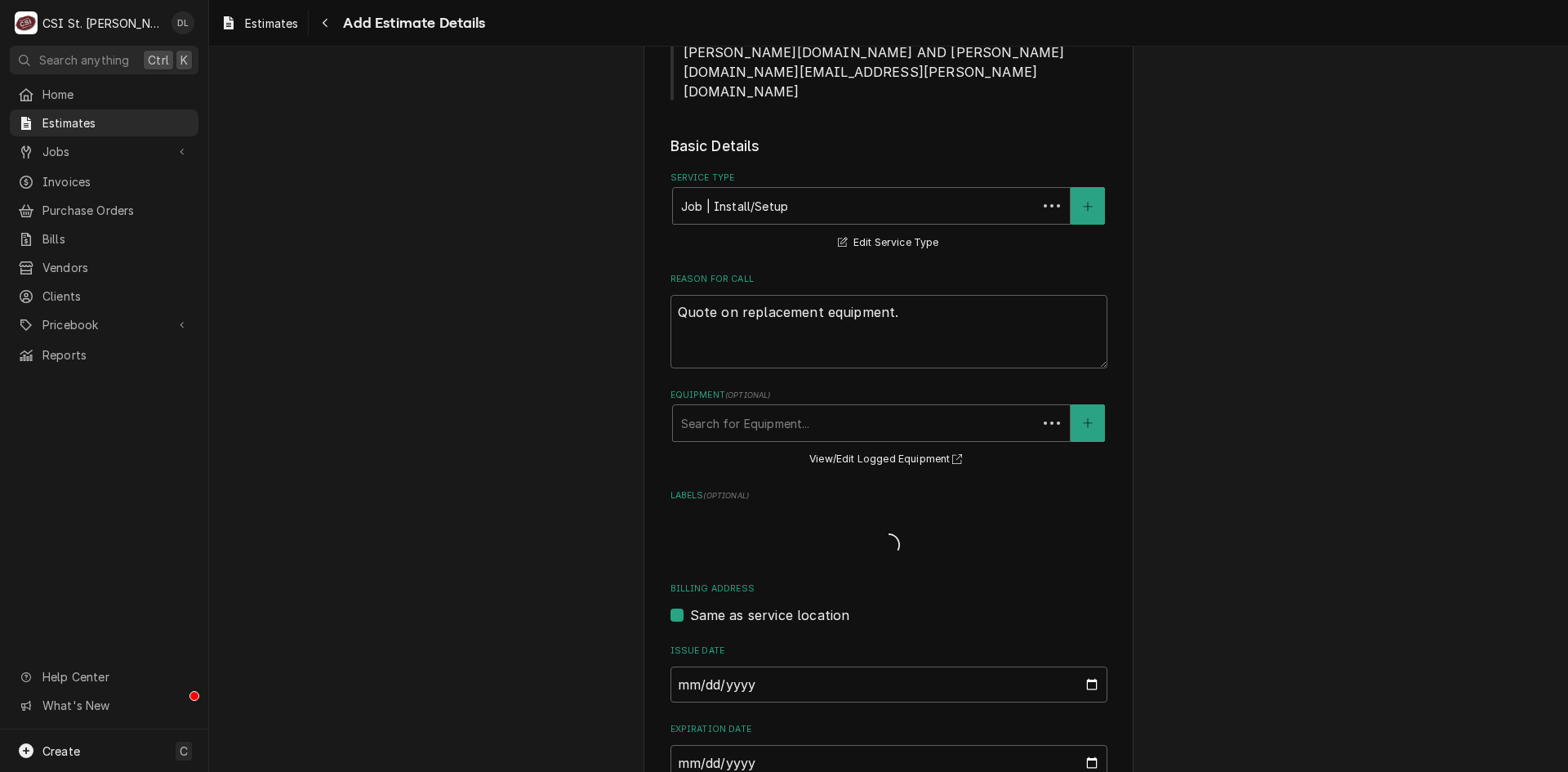
scroll to position [1009, 0]
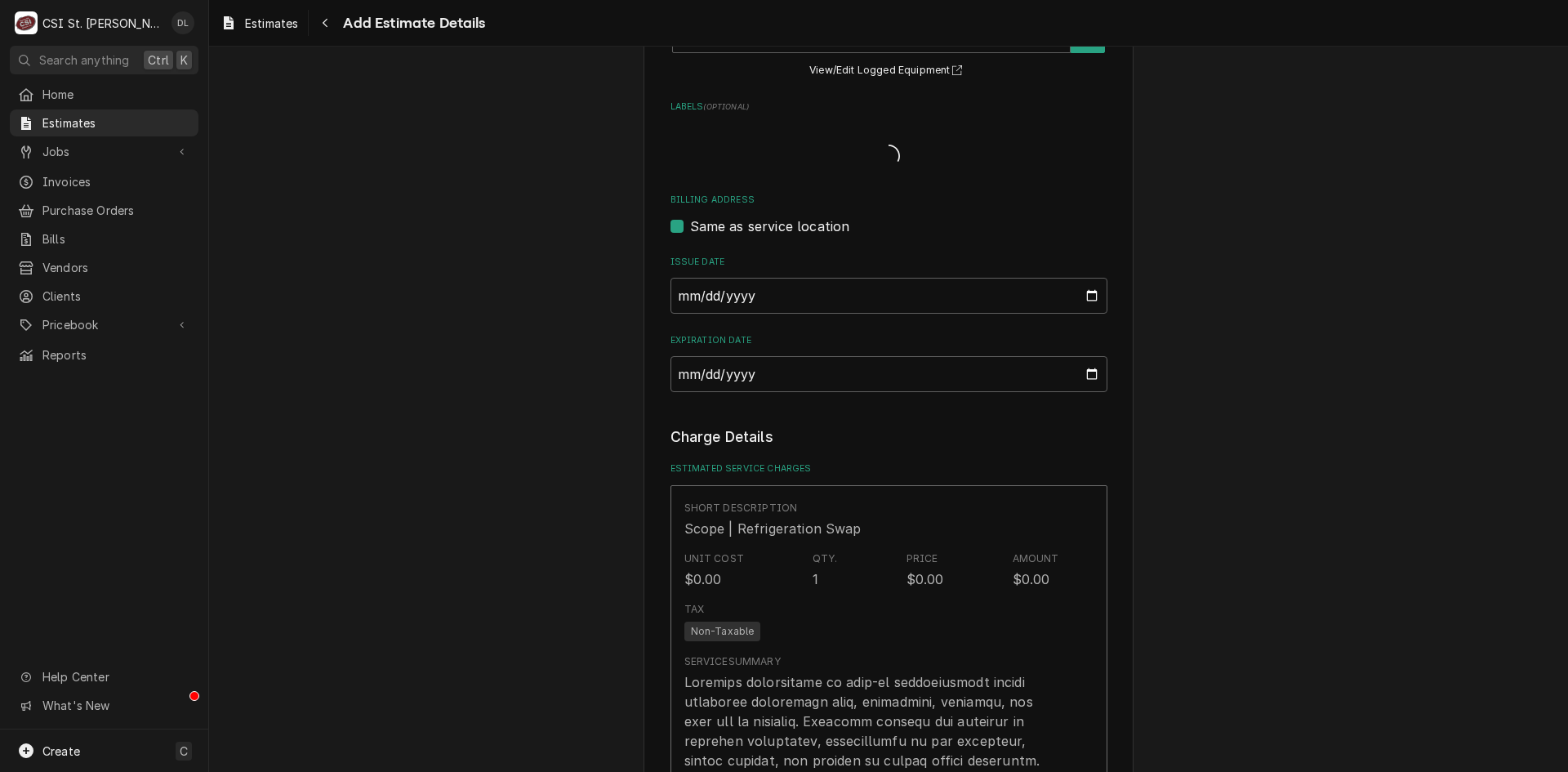
type textarea "x"
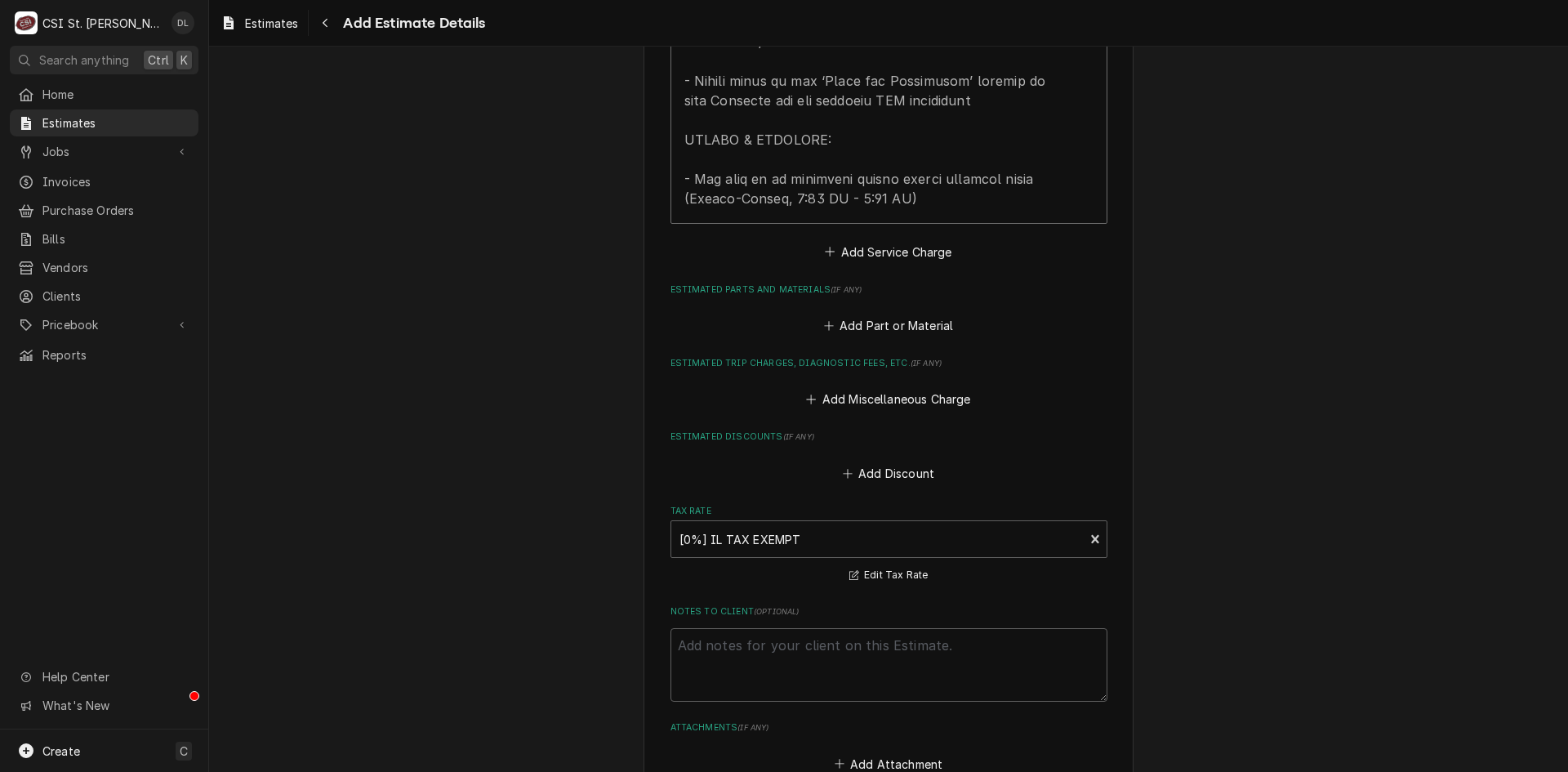
scroll to position [2153, 0]
click at [825, 245] on icon "Estimated Service Charges" at bounding box center [830, 251] width 9 height 11
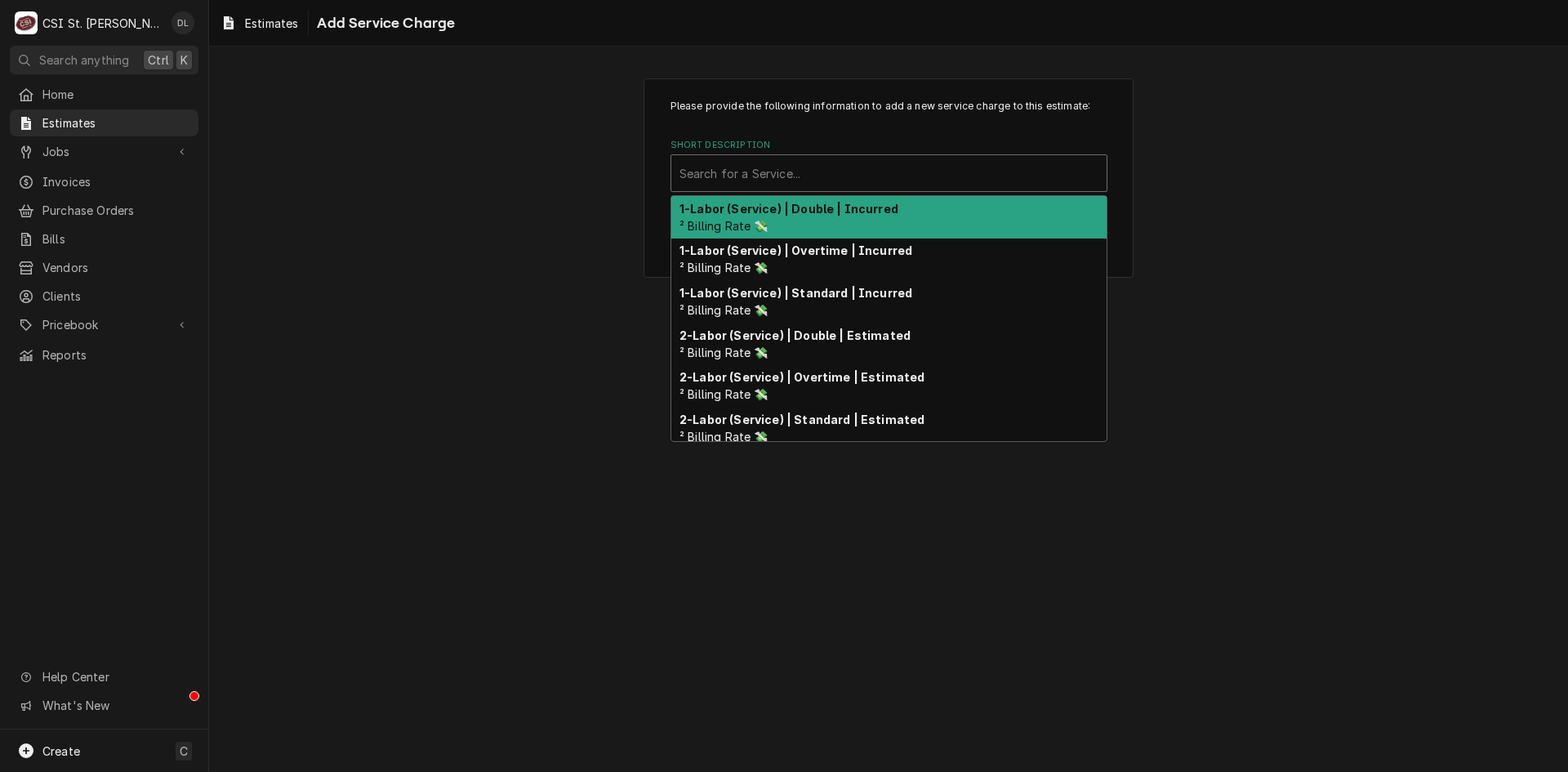
click at [801, 178] on div "Short Description" at bounding box center [889, 173] width 419 height 29
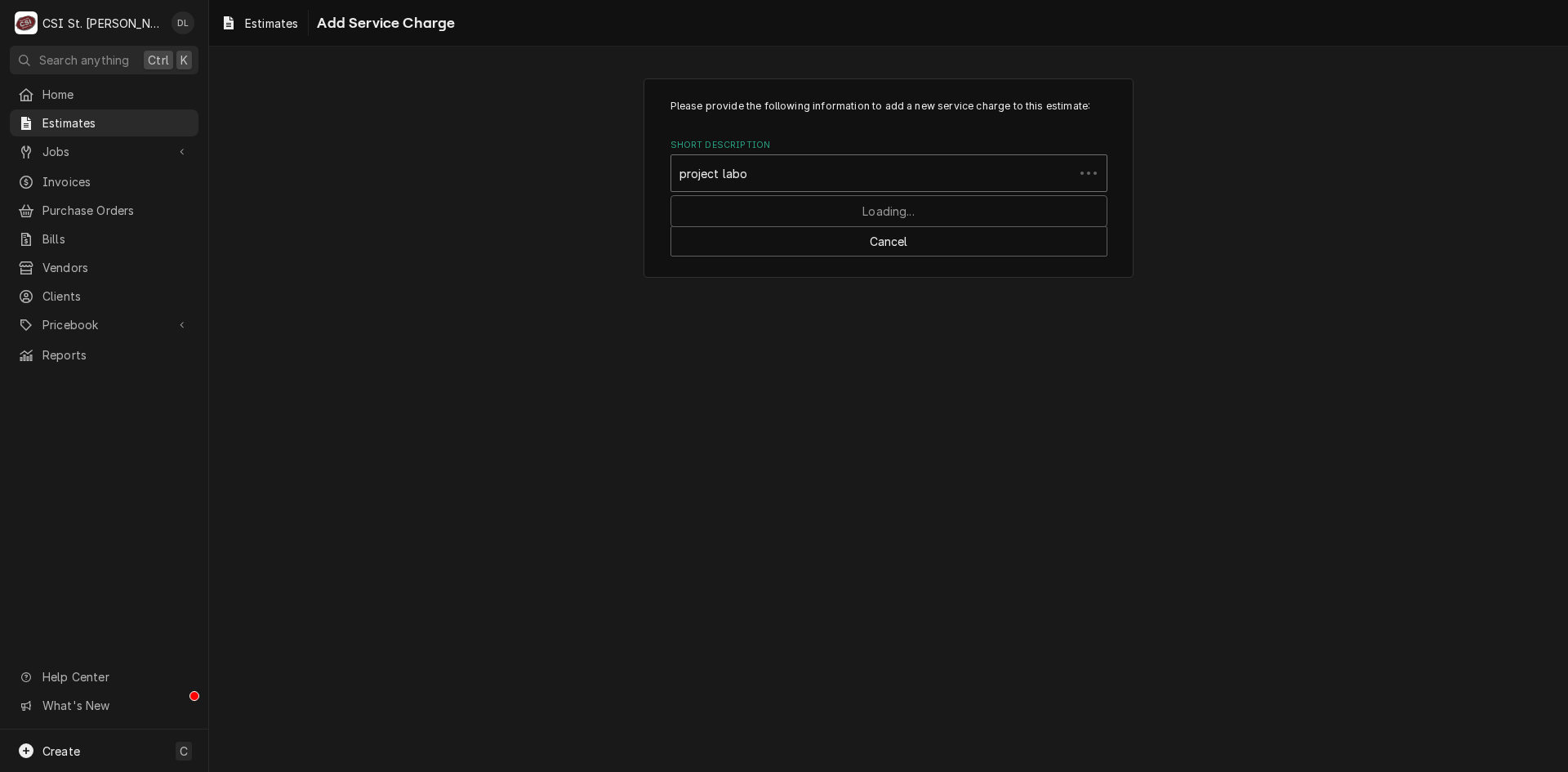
type input "project labor"
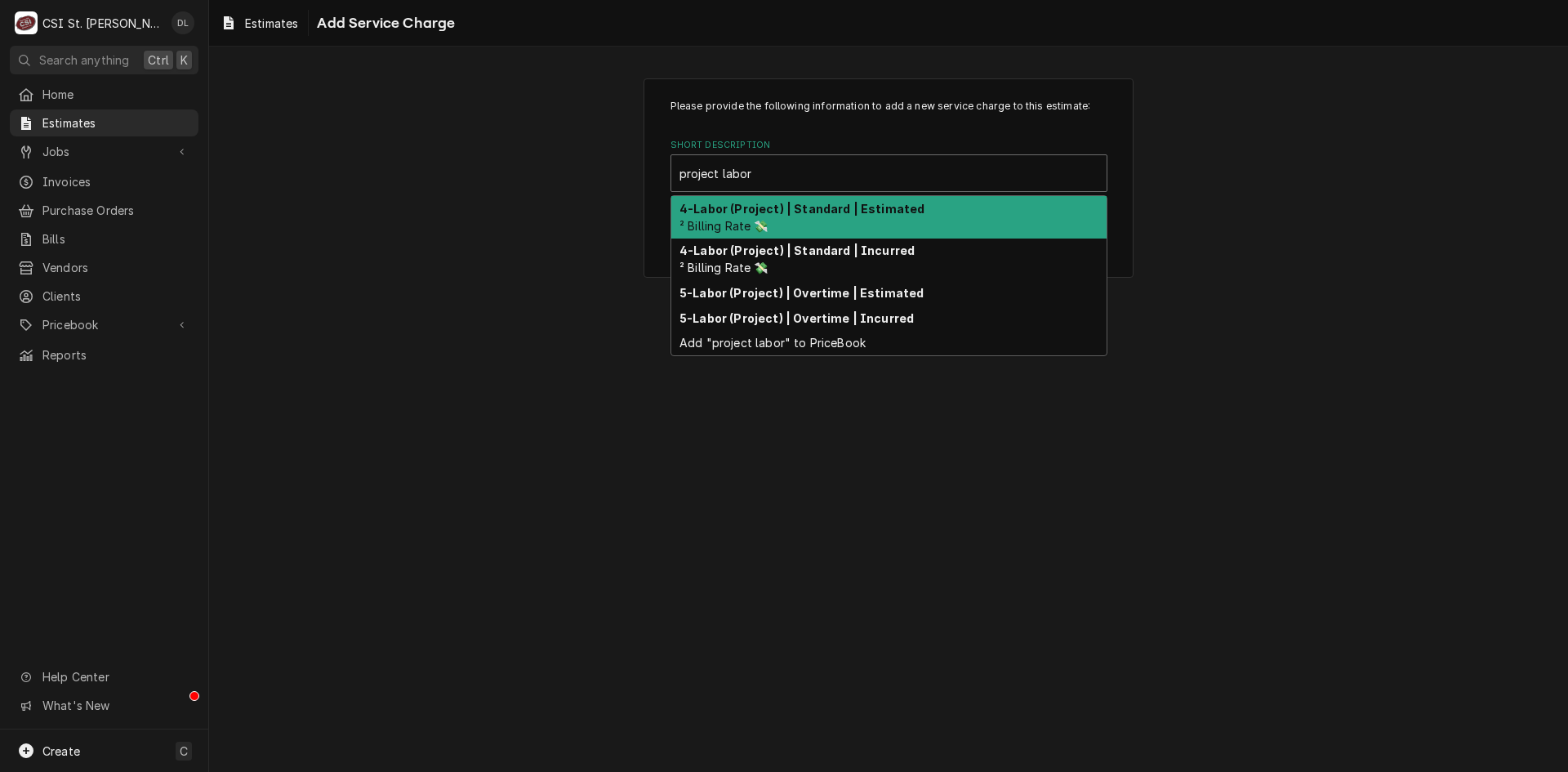
click at [787, 226] on div "4-Labor (Project) | Standard | Estimated ² Billing Rate 💸" at bounding box center [888, 217] width 435 height 42
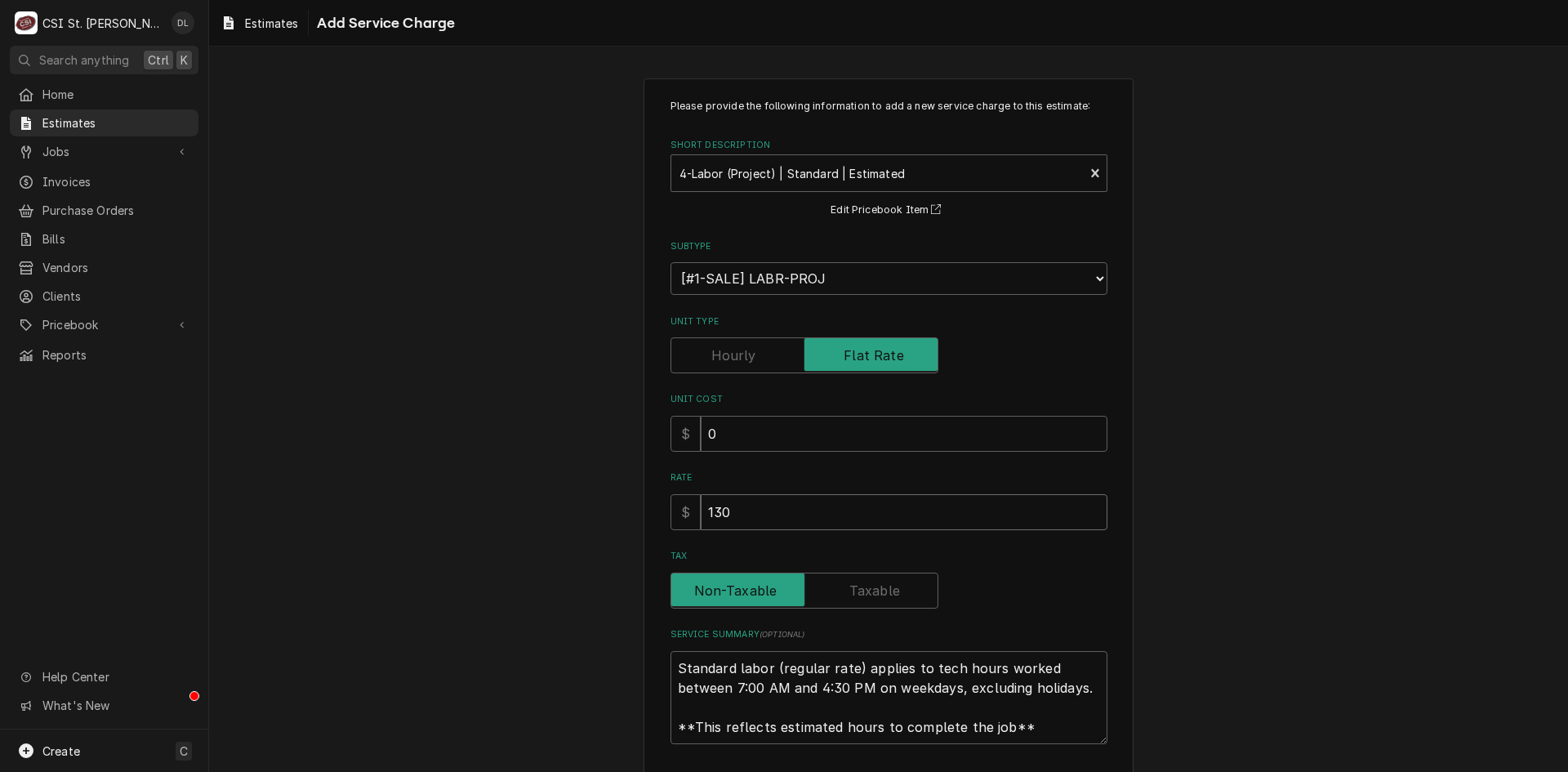
drag, startPoint x: 650, startPoint y: 511, endPoint x: 587, endPoint y: 512, distance: 63.0
click at [587, 512] on div "Please provide the following information to add a new service charge to this es…" at bounding box center [888, 453] width 1359 height 780
type textarea "x"
type input "3"
type textarea "x"
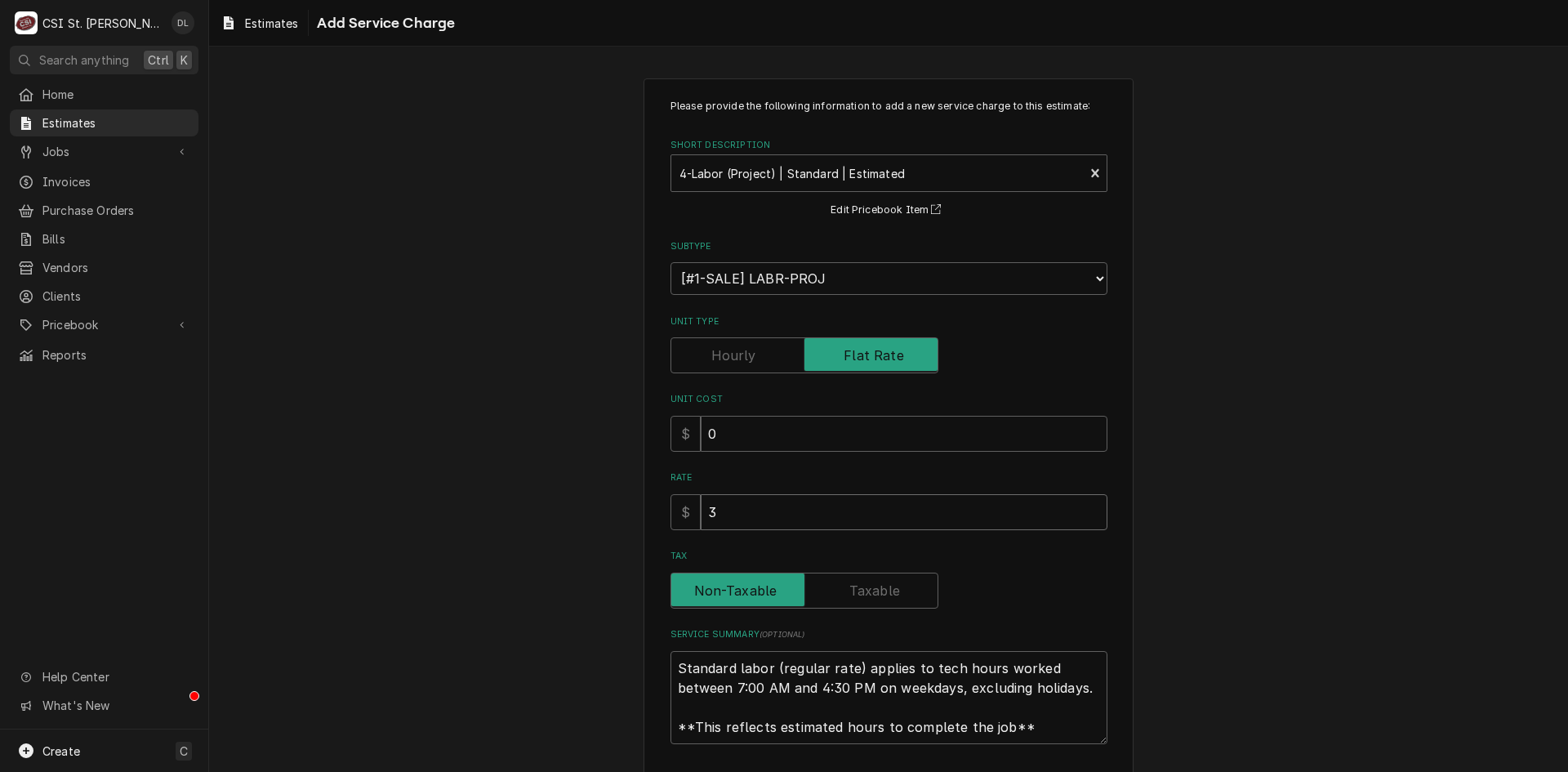
type input "39"
type textarea "x"
type input "390"
type textarea "x"
type input "3900"
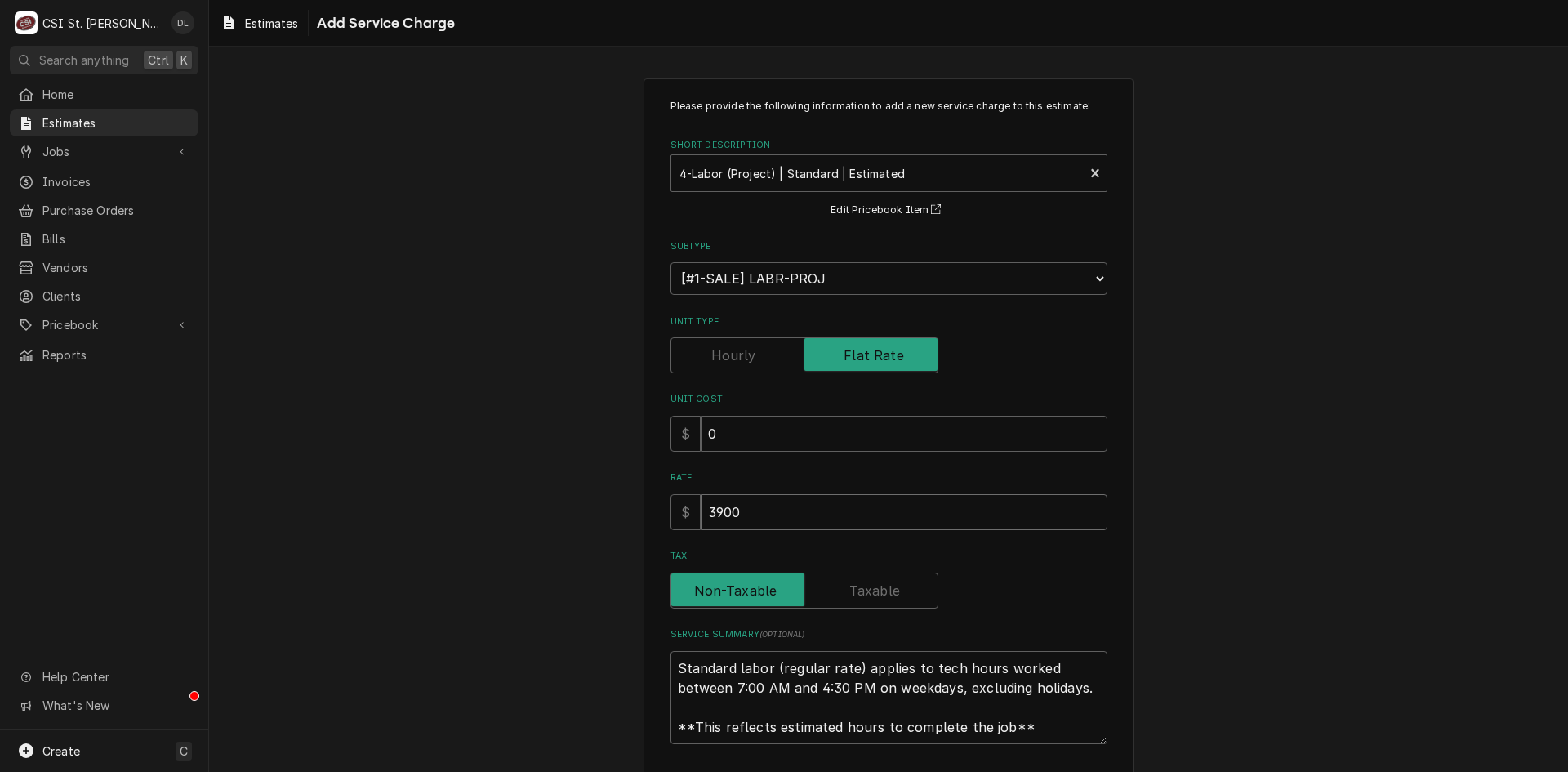
type textarea "x"
type input "3900"
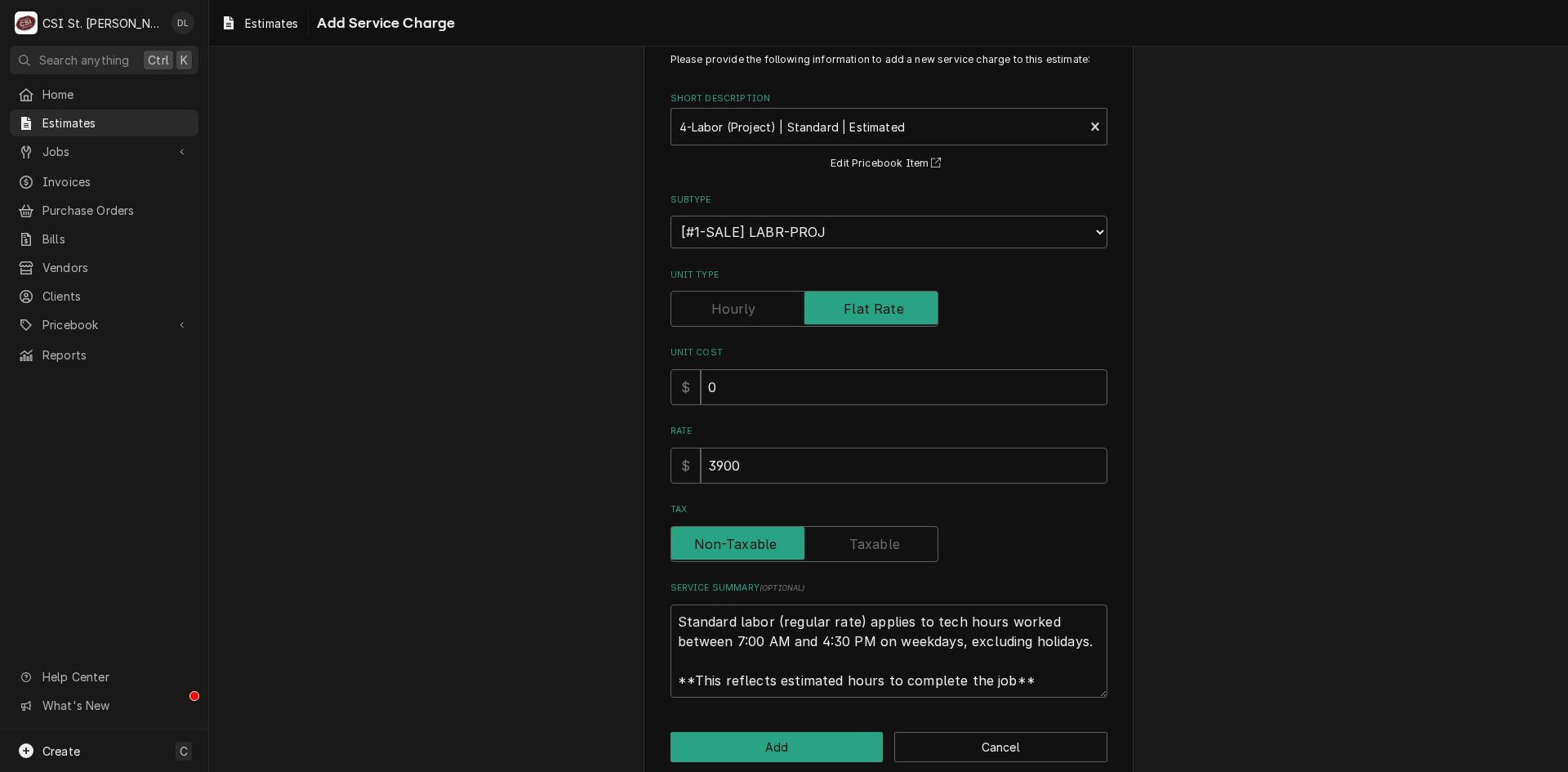
scroll to position [72, 0]
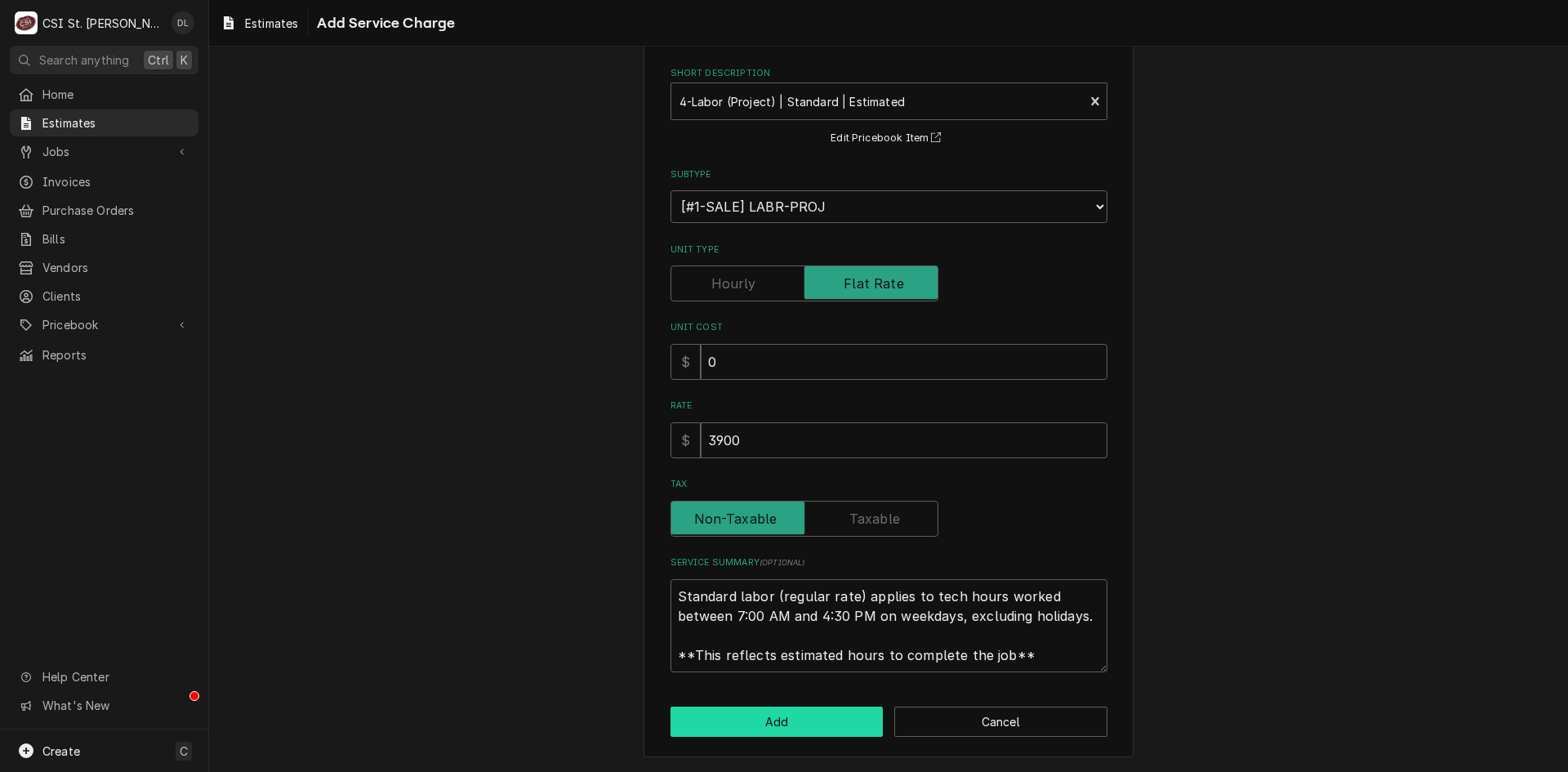
click at [815, 728] on button "Add" at bounding box center [777, 721] width 213 height 30
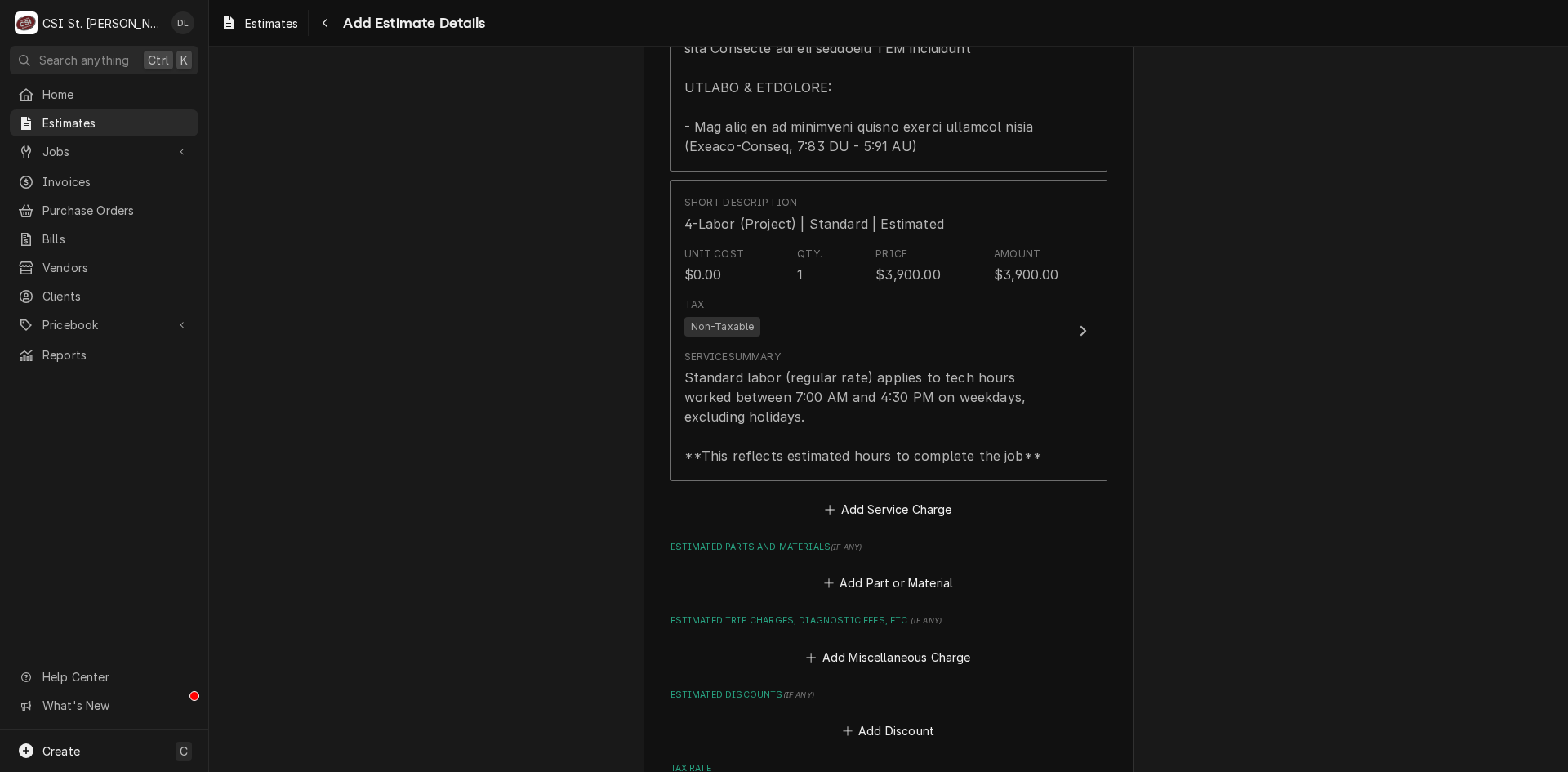
scroll to position [2184, 0]
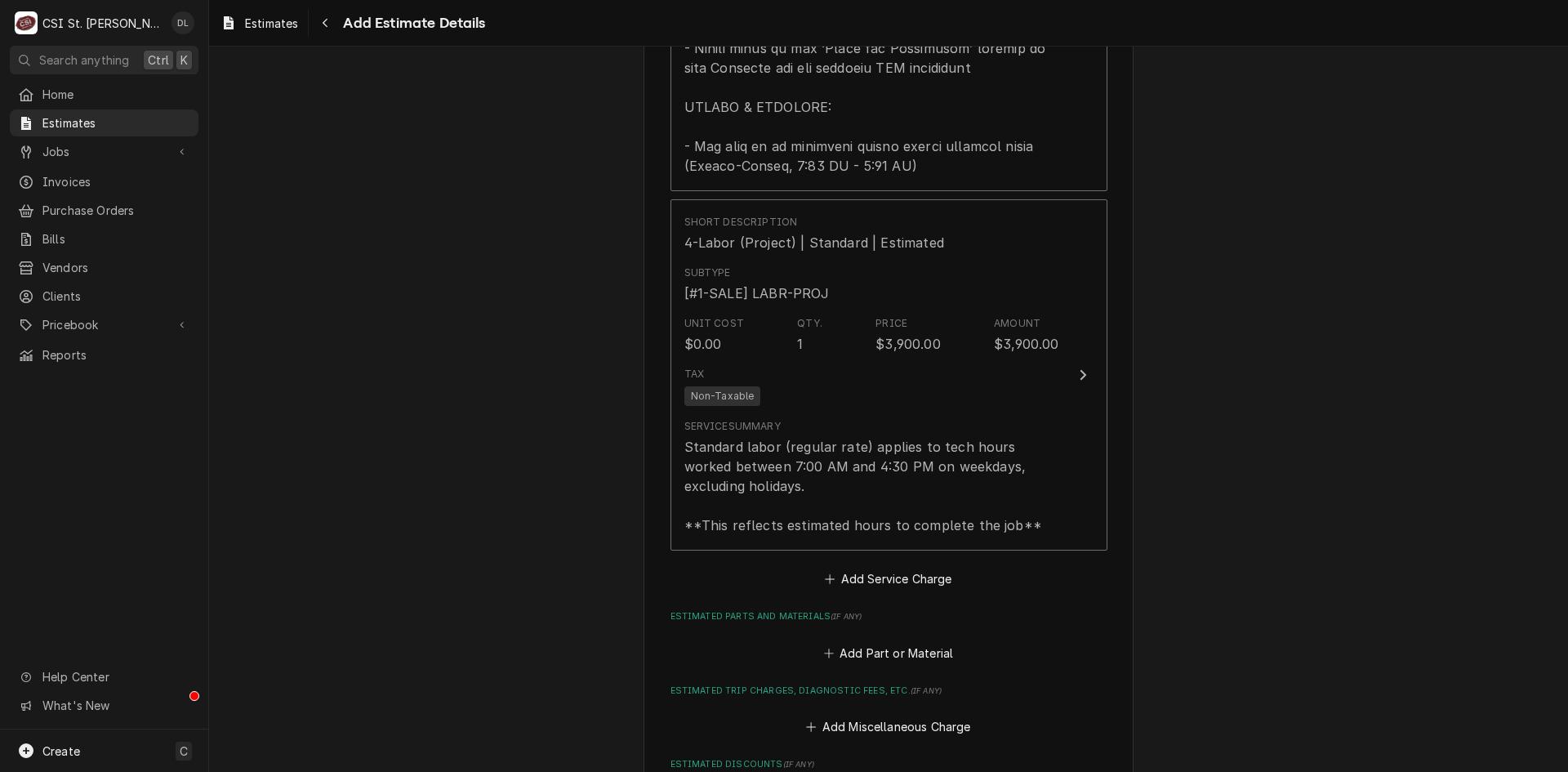
type textarea "x"
click at [824, 647] on icon "Estimated Parts and Materials" at bounding box center [829, 653] width 9 height 11
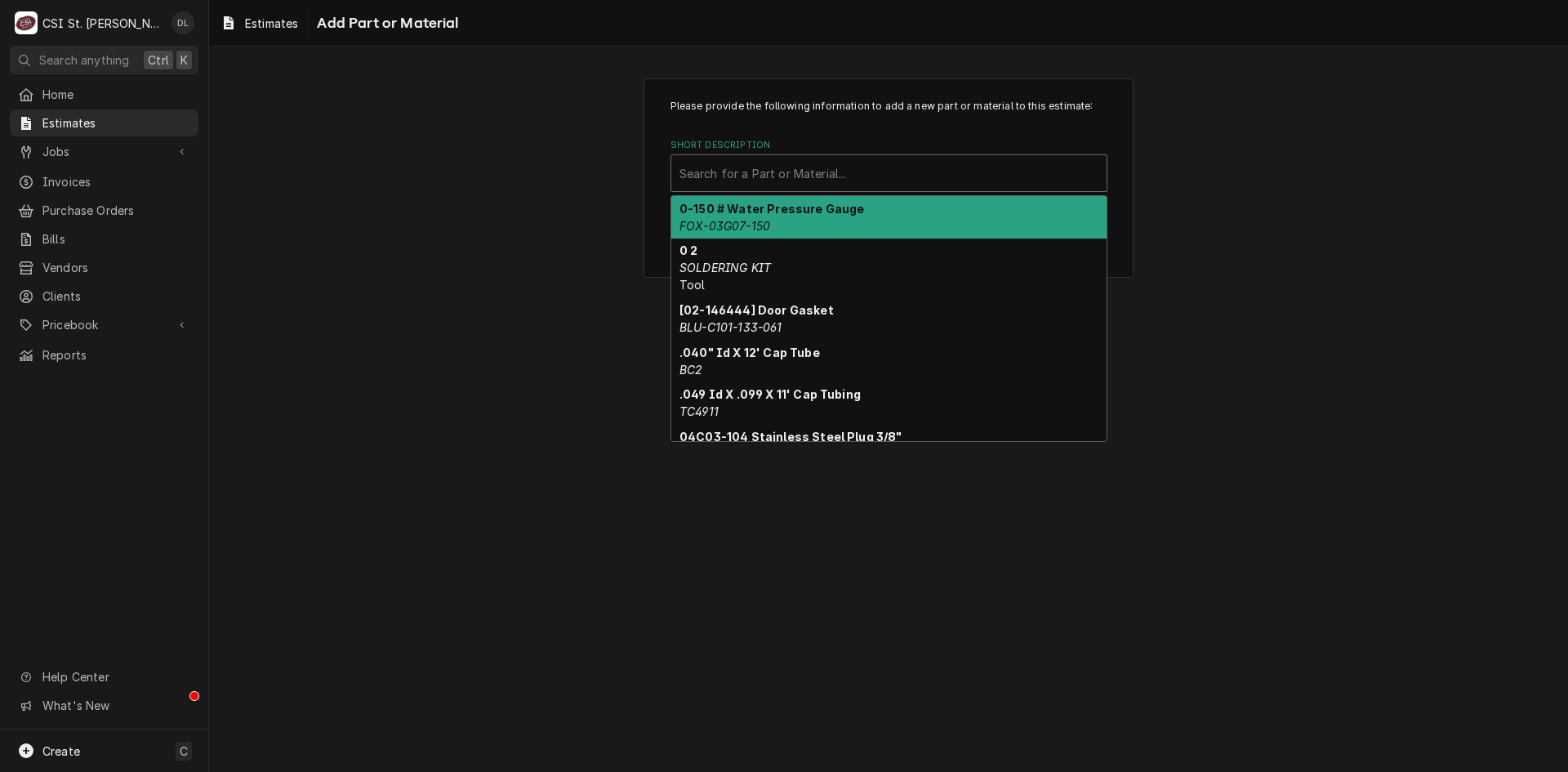
click at [790, 180] on div "Short Description" at bounding box center [889, 173] width 419 height 29
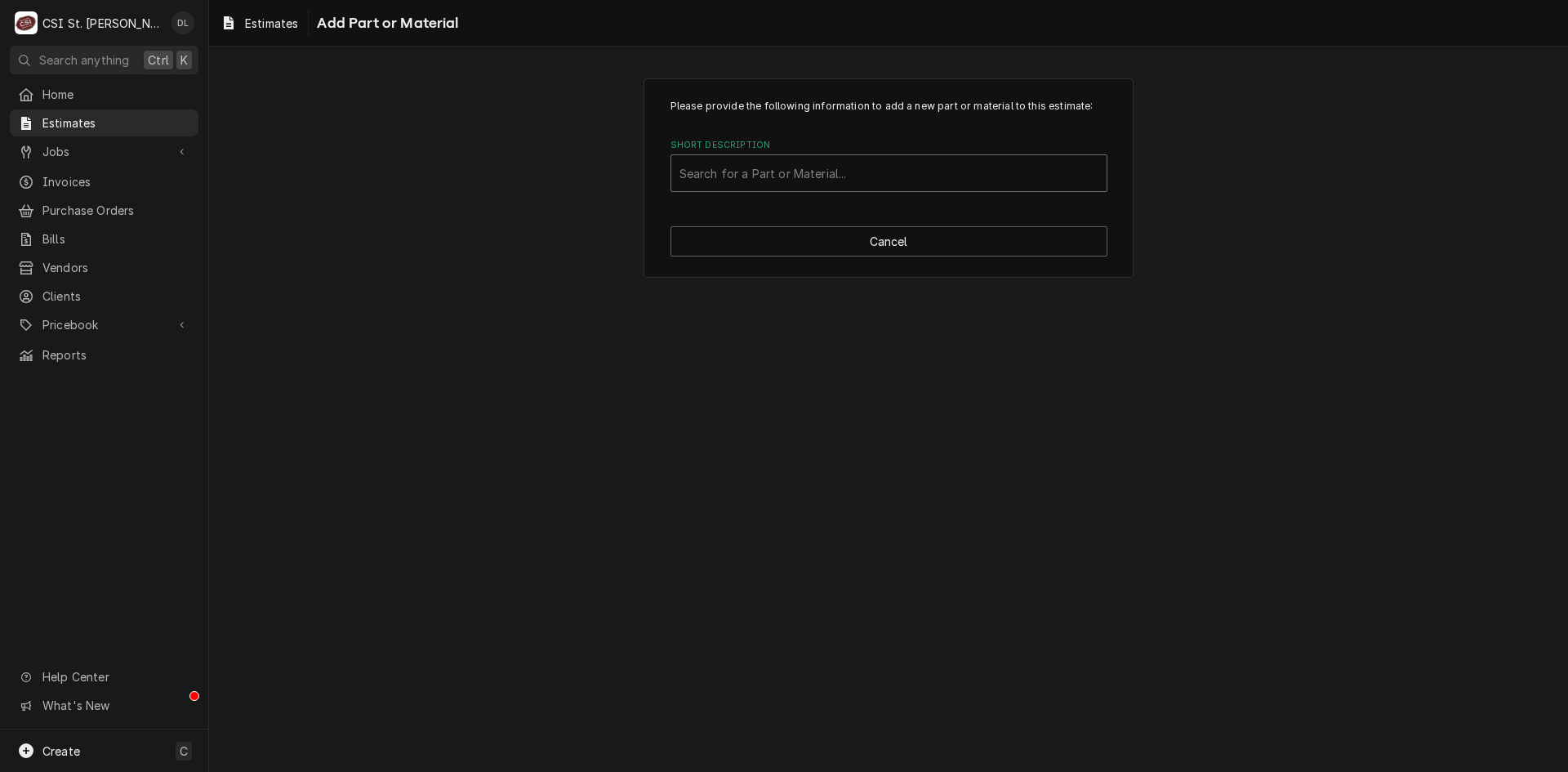
click at [790, 180] on div "Short Description" at bounding box center [889, 173] width 419 height 29
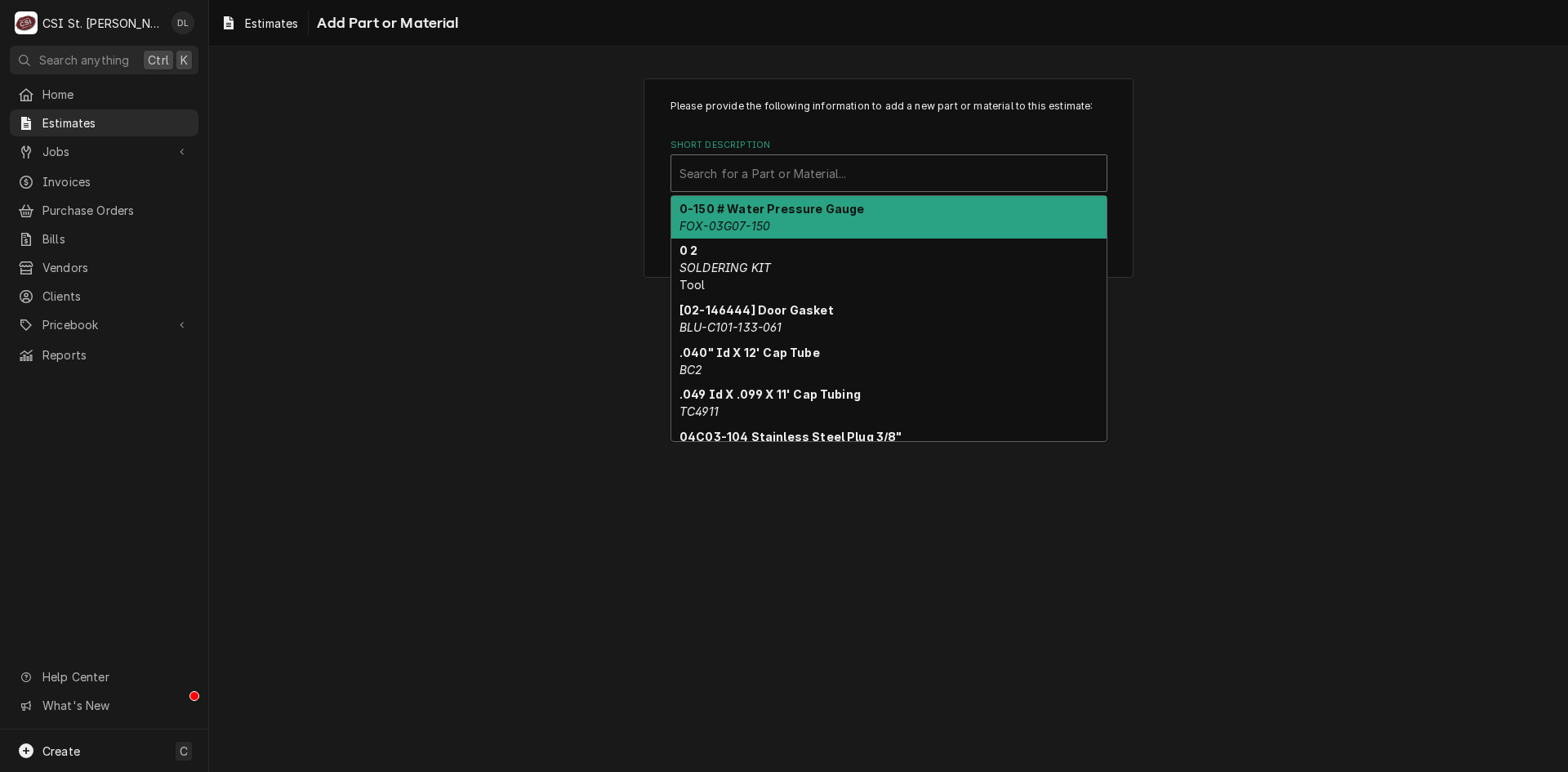
click at [790, 180] on div "Short Description" at bounding box center [889, 173] width 419 height 29
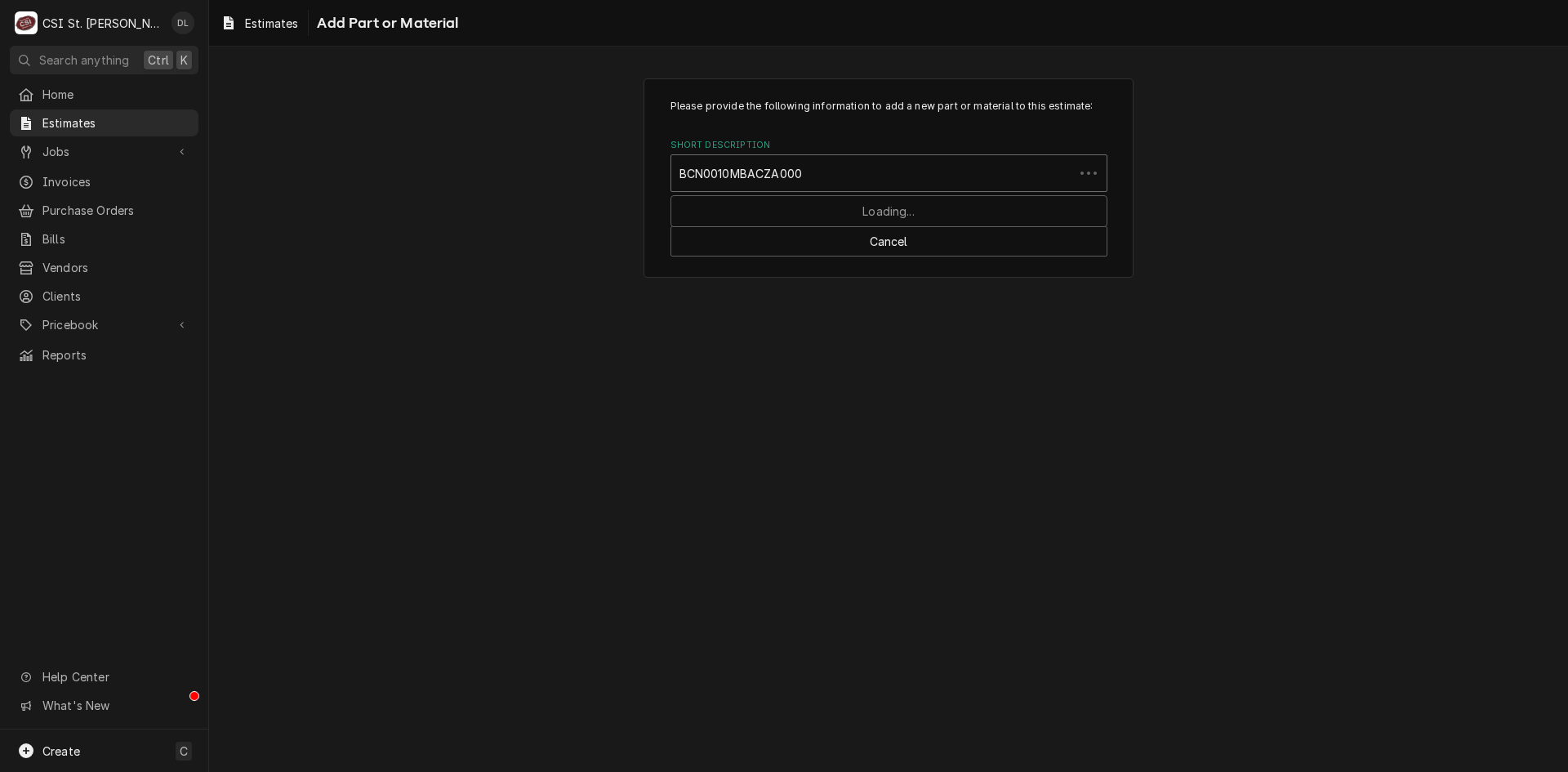
type input "BCN0010MBACZA0000"
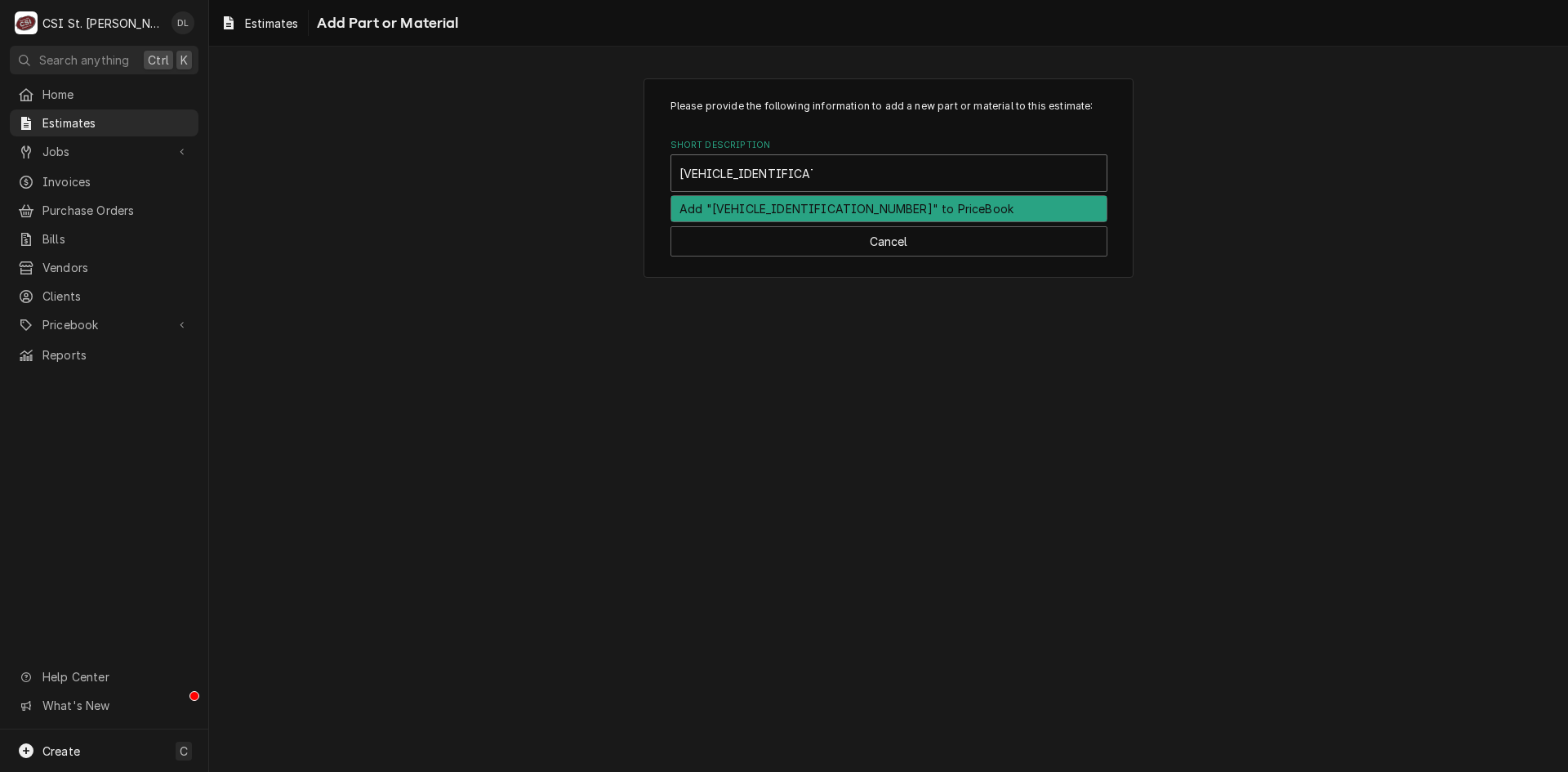
click at [797, 212] on div "Add "BCN0010MBACZA0000" to PriceBook" at bounding box center [888, 209] width 435 height 25
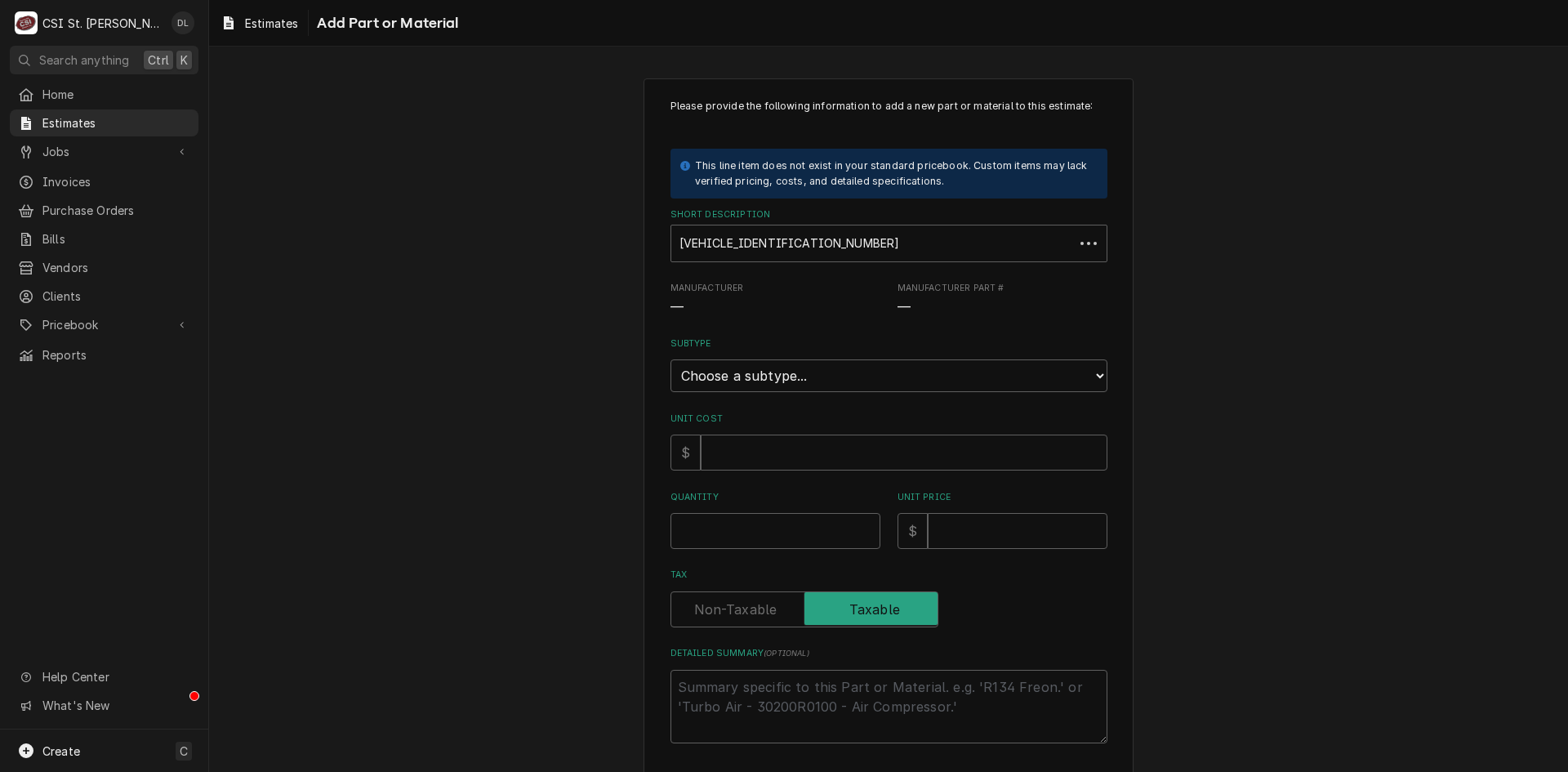
type textarea "x"
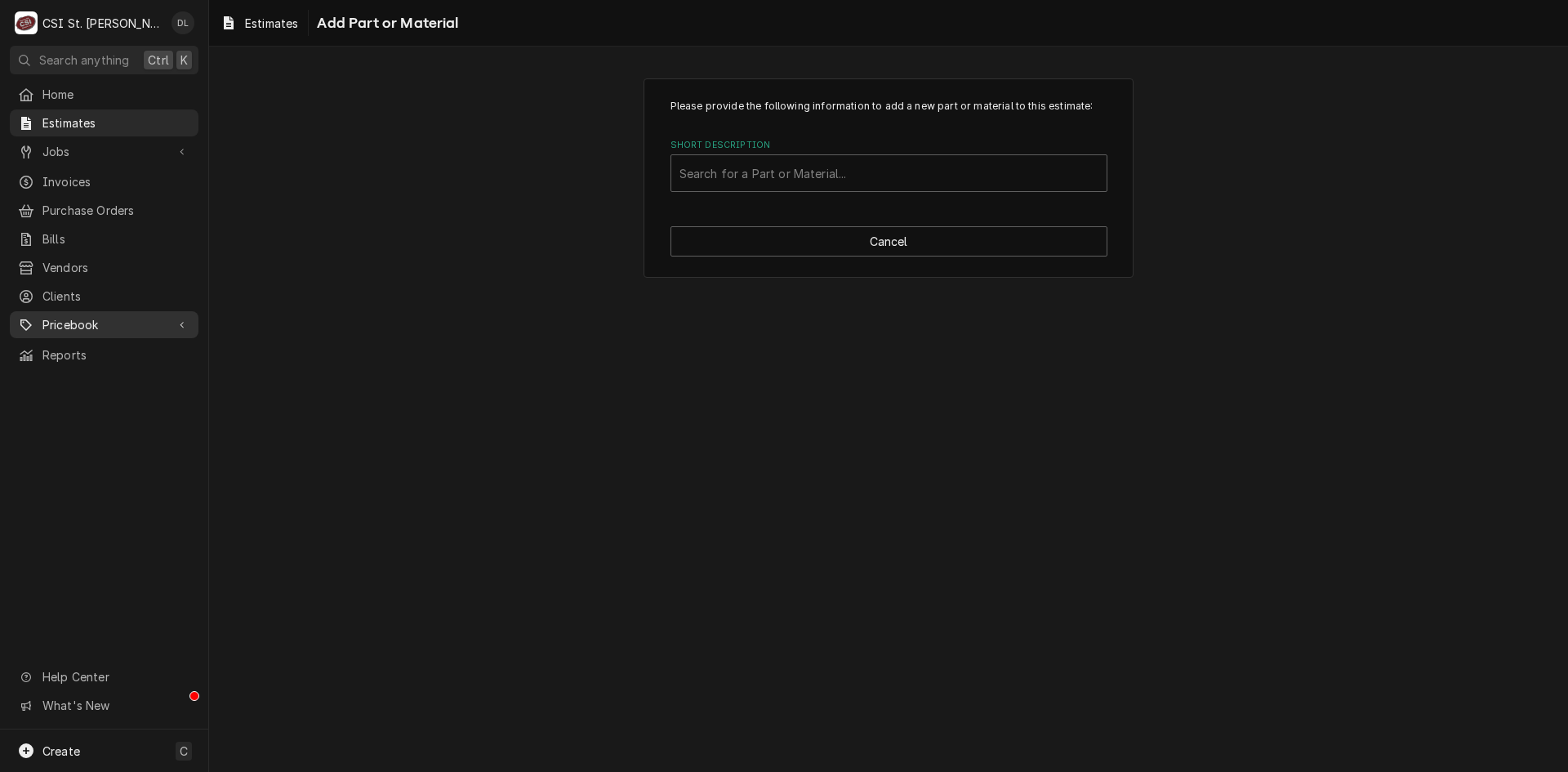
click at [78, 316] on span "Pricebook" at bounding box center [104, 325] width 124 height 17
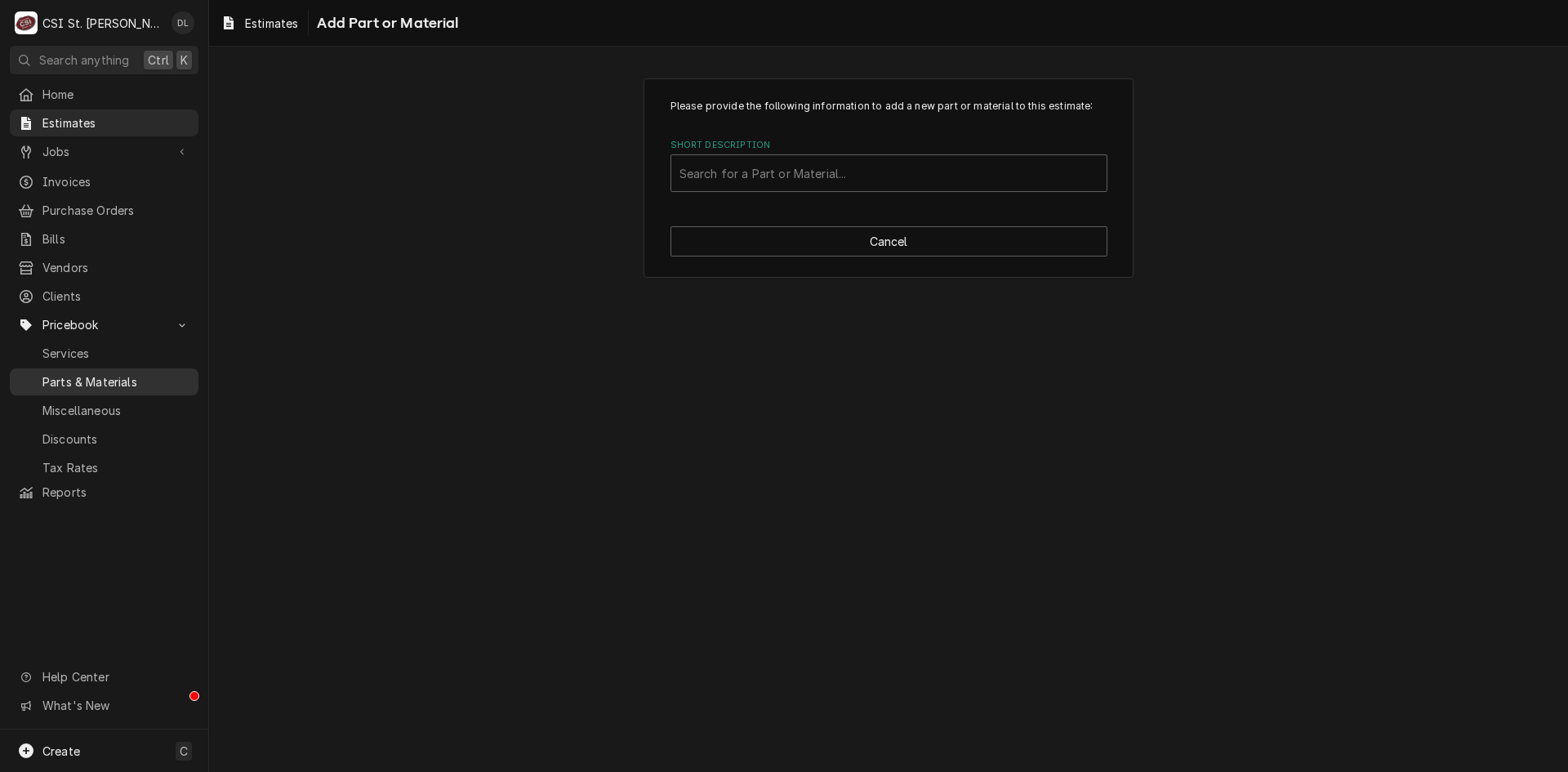
click at [85, 373] on span "Parts & Materials" at bounding box center [116, 381] width 148 height 17
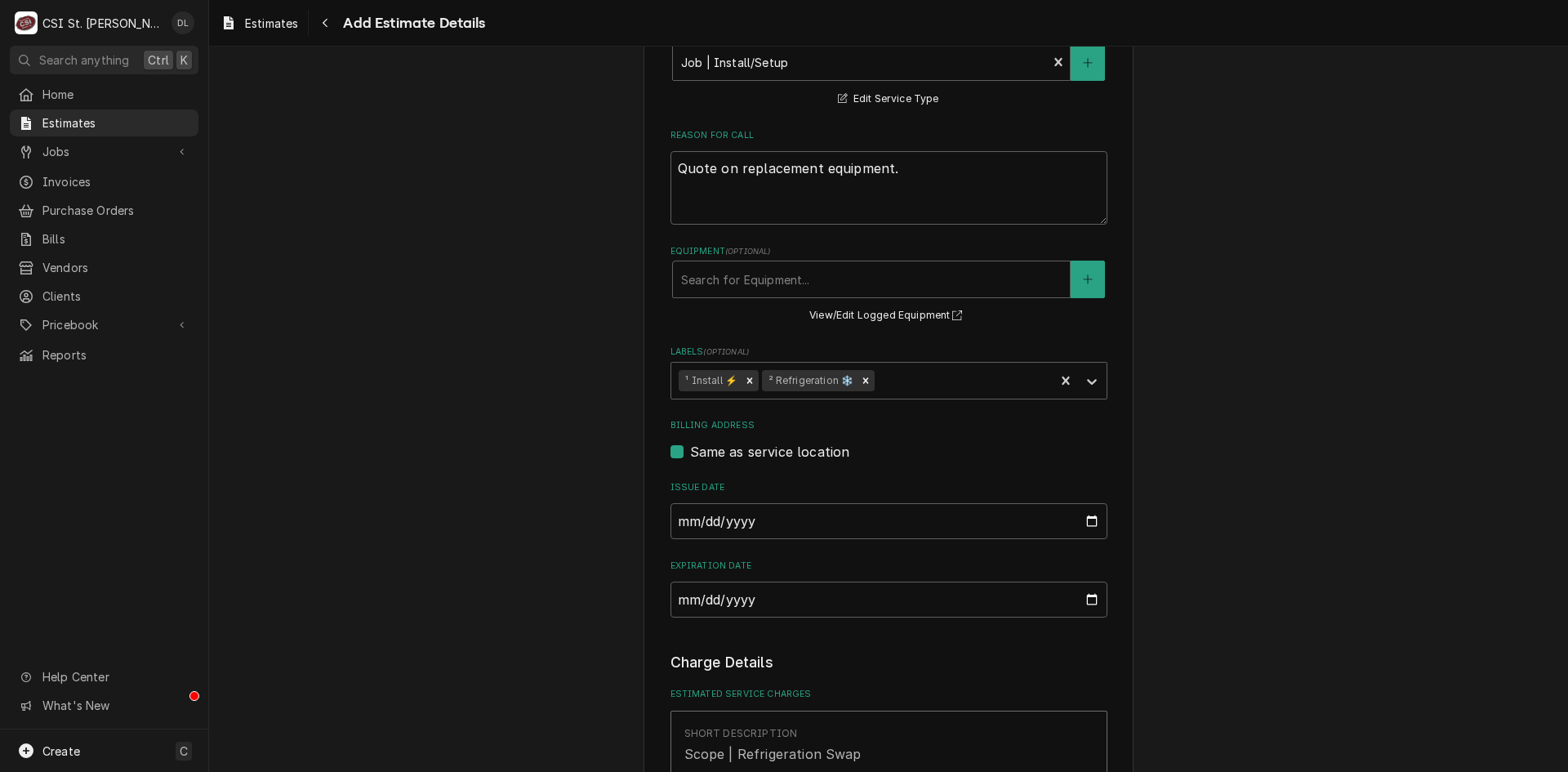
scroll to position [517, 0]
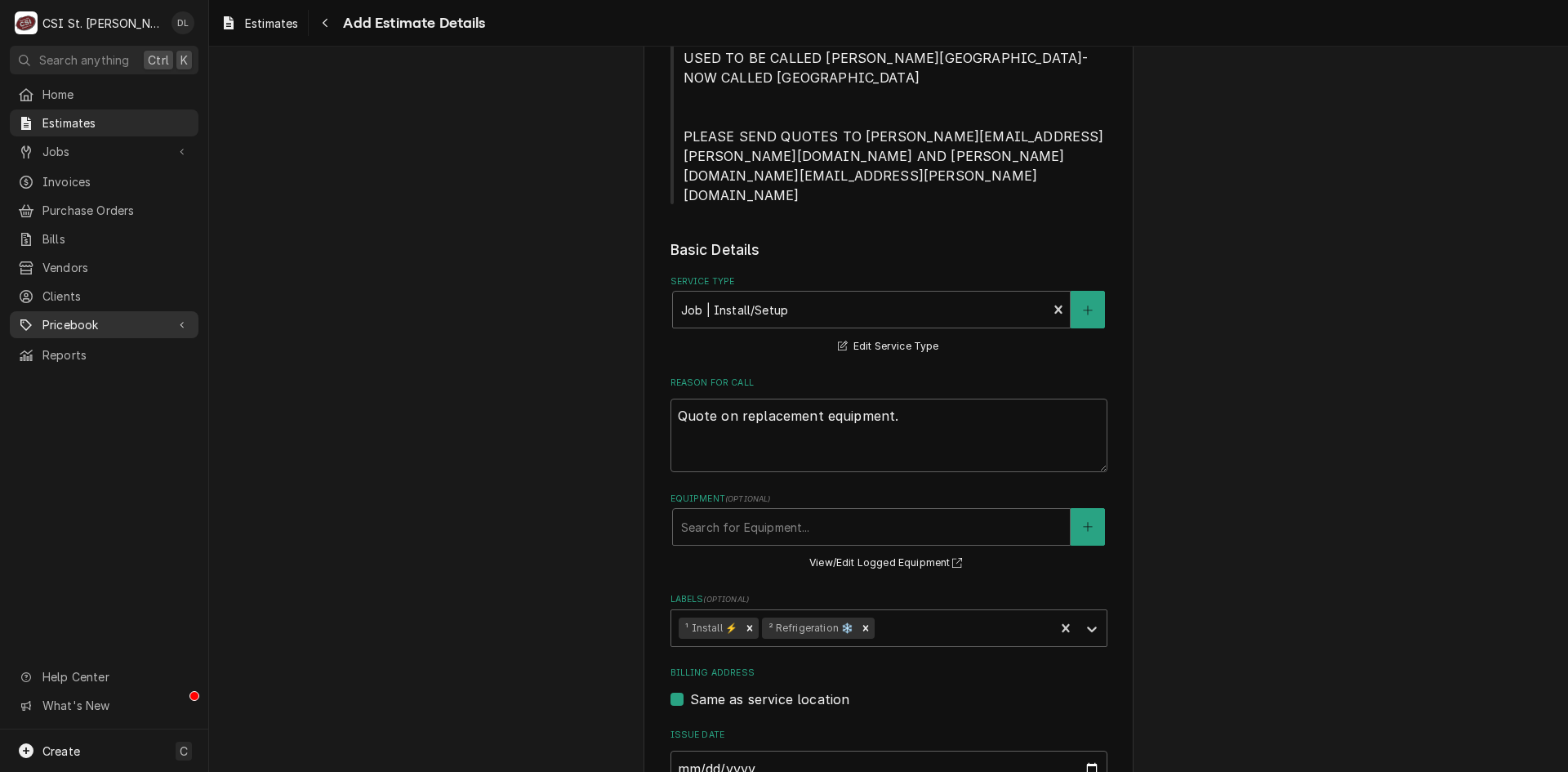
drag, startPoint x: 87, startPoint y: 314, endPoint x: 61, endPoint y: 313, distance: 26.0
click at [61, 316] on span "Pricebook" at bounding box center [104, 325] width 124 height 17
type textarea "x"
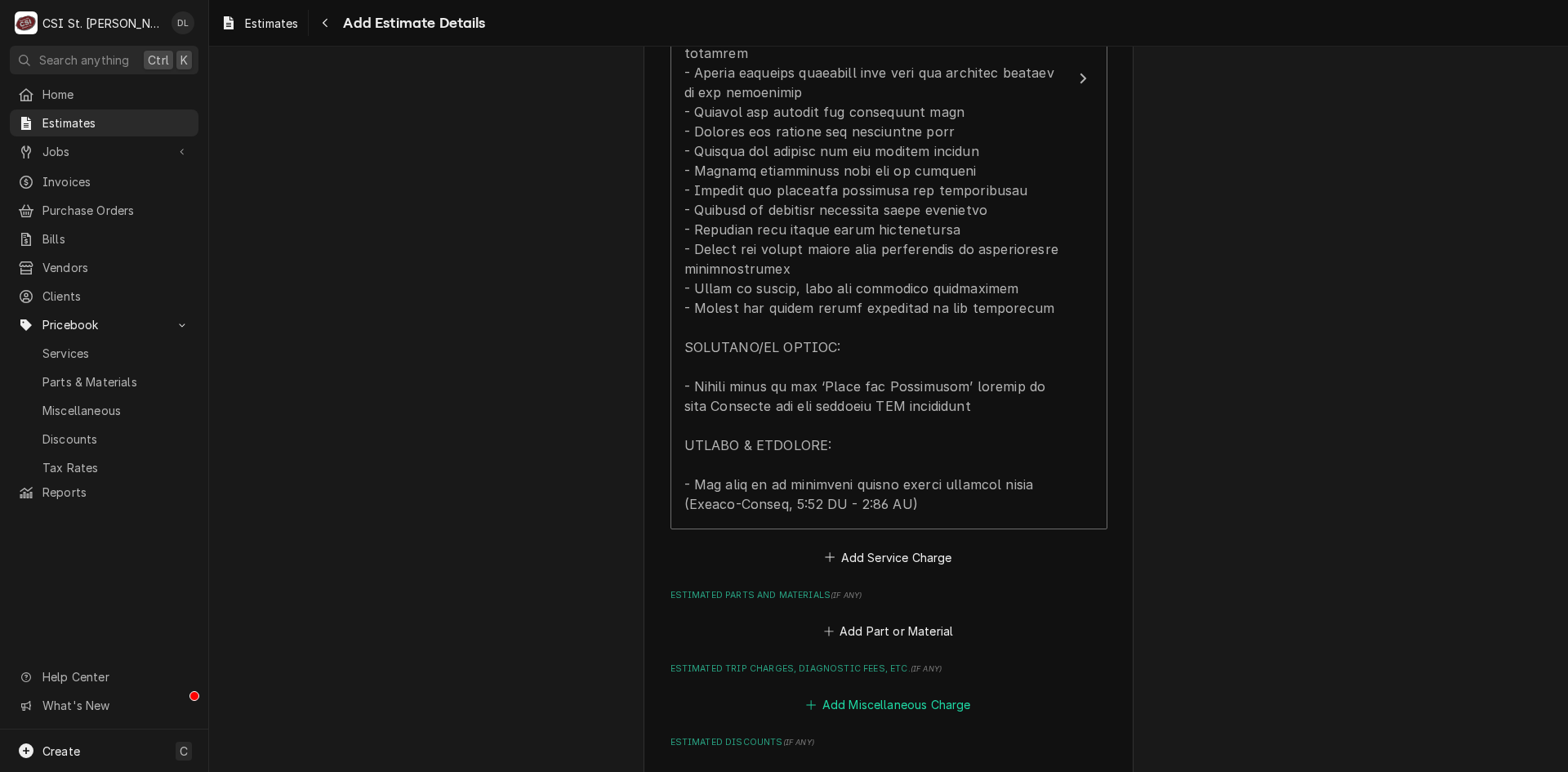
scroll to position [1987, 0]
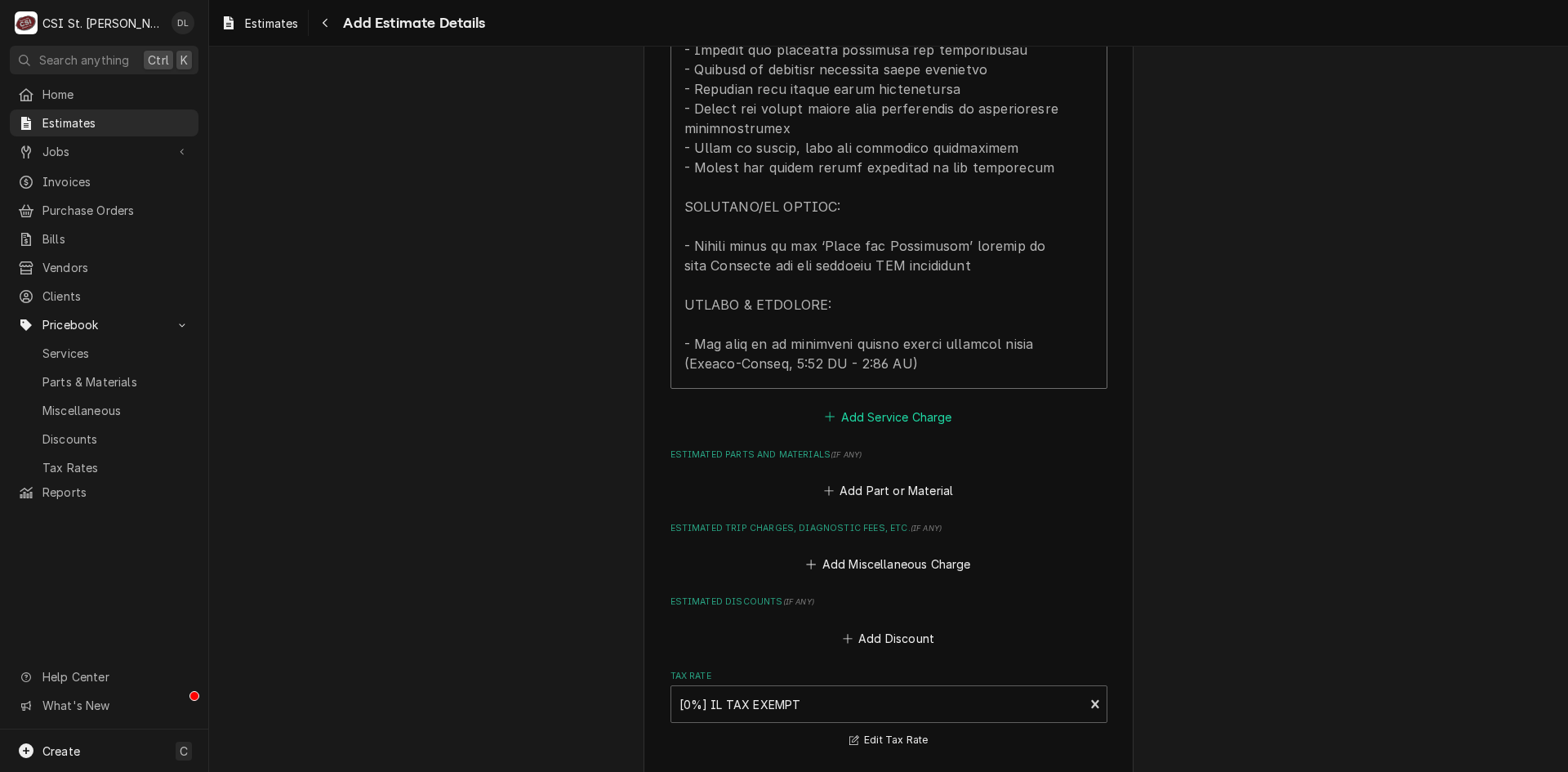
click at [826, 411] on icon "Estimated Service Charges" at bounding box center [830, 416] width 9 height 11
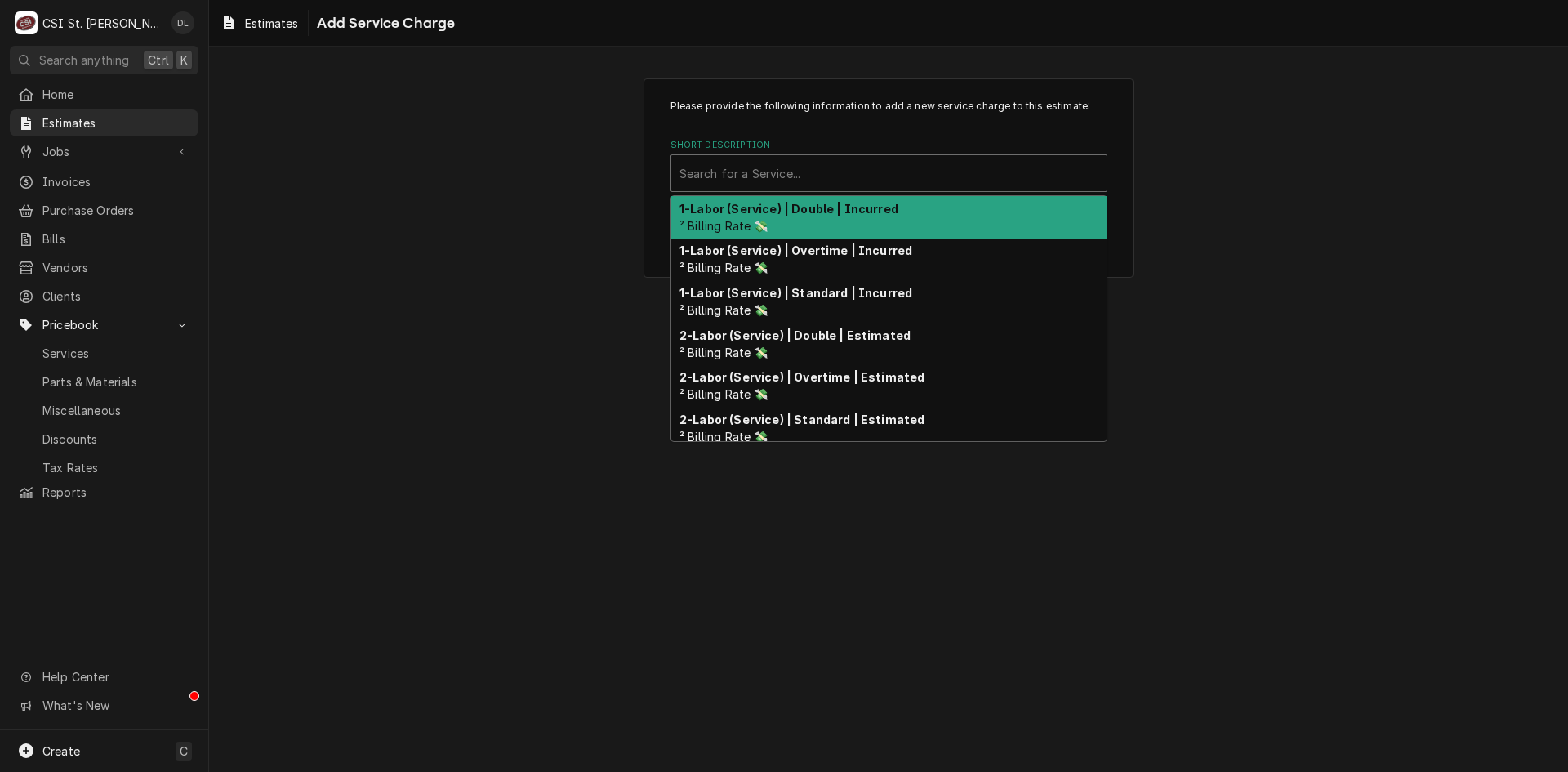
click at [823, 170] on div "Short Description" at bounding box center [889, 173] width 419 height 29
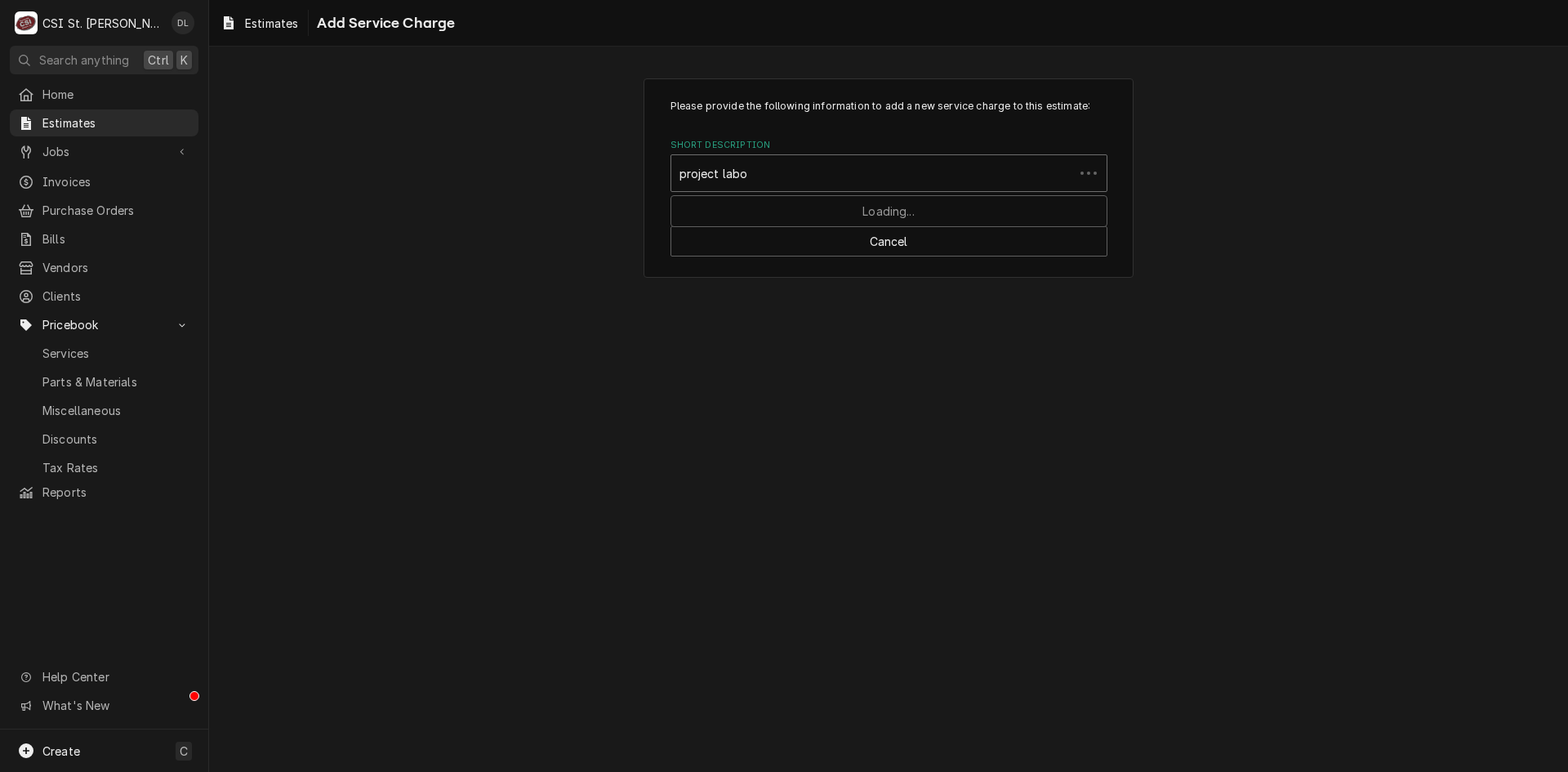
type input "project labor"
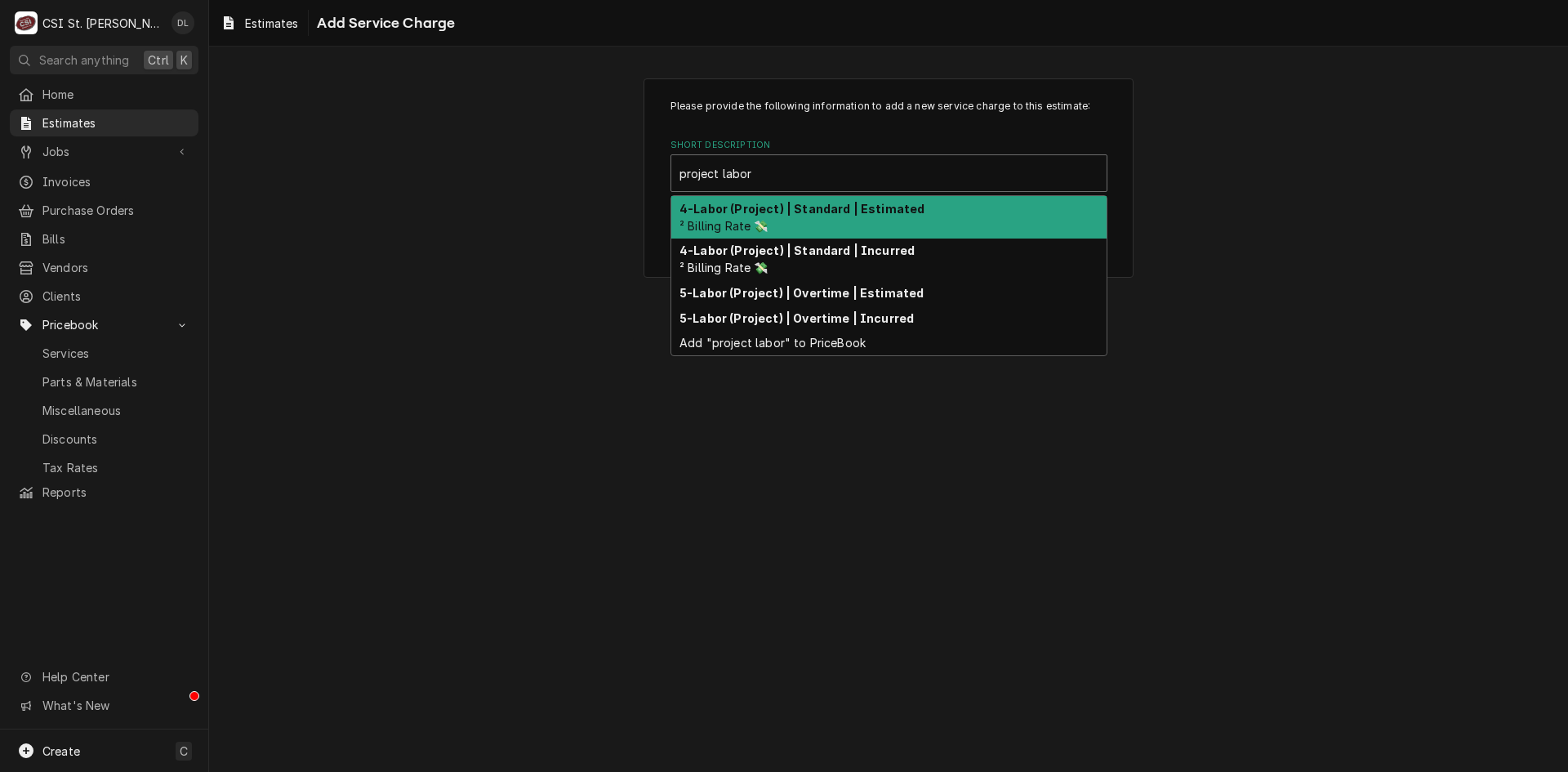
click at [825, 200] on div "4-Labor (Project) | Standard | Estimated ² Billing Rate 💸" at bounding box center [888, 217] width 435 height 42
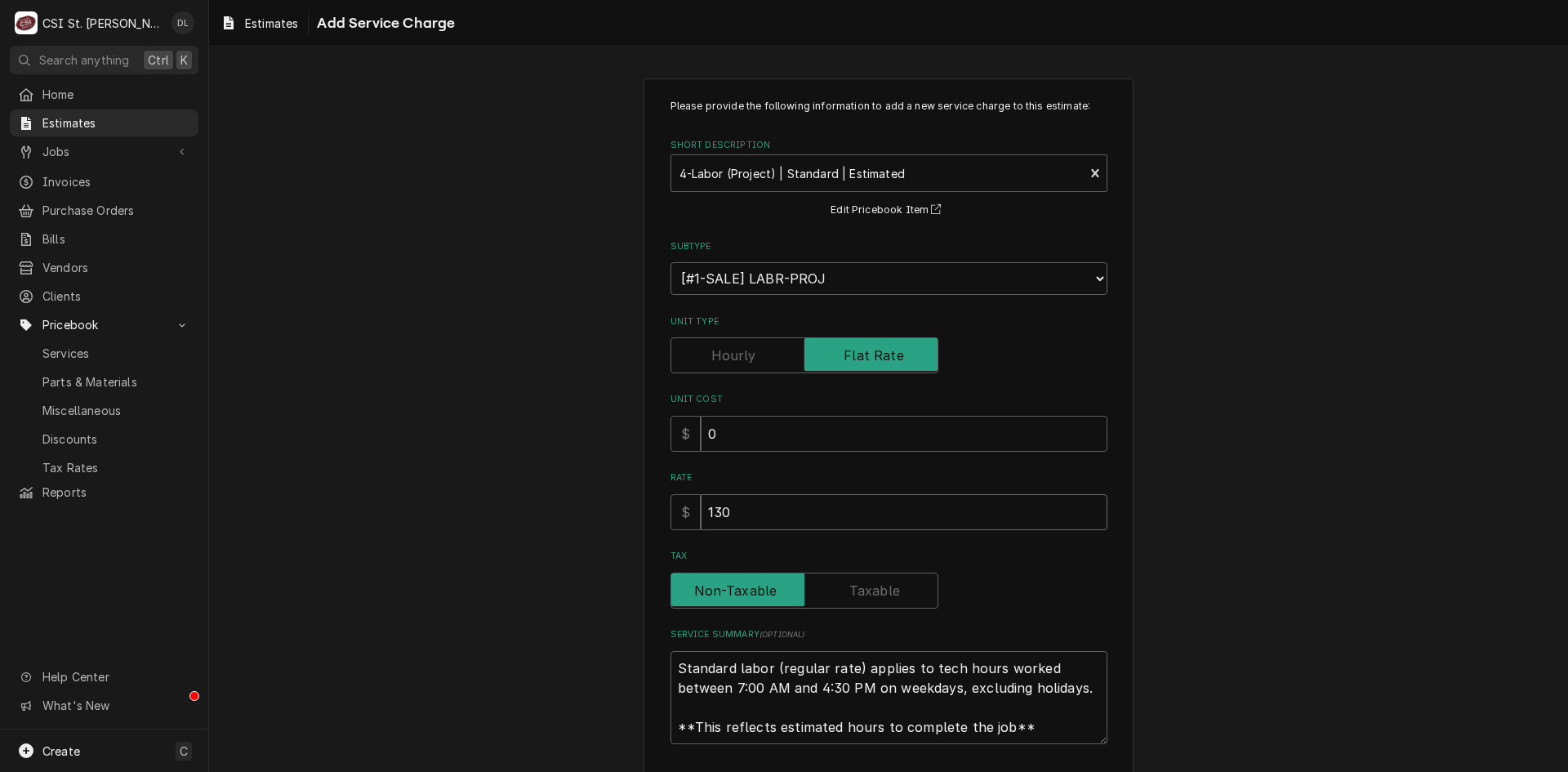
drag, startPoint x: 755, startPoint y: 518, endPoint x: 318, endPoint y: 412, distance: 449.7
click at [339, 420] on div "Please provide the following information to add a new service charge to this es…" at bounding box center [888, 453] width 1359 height 780
type textarea "x"
type input "3"
type textarea "x"
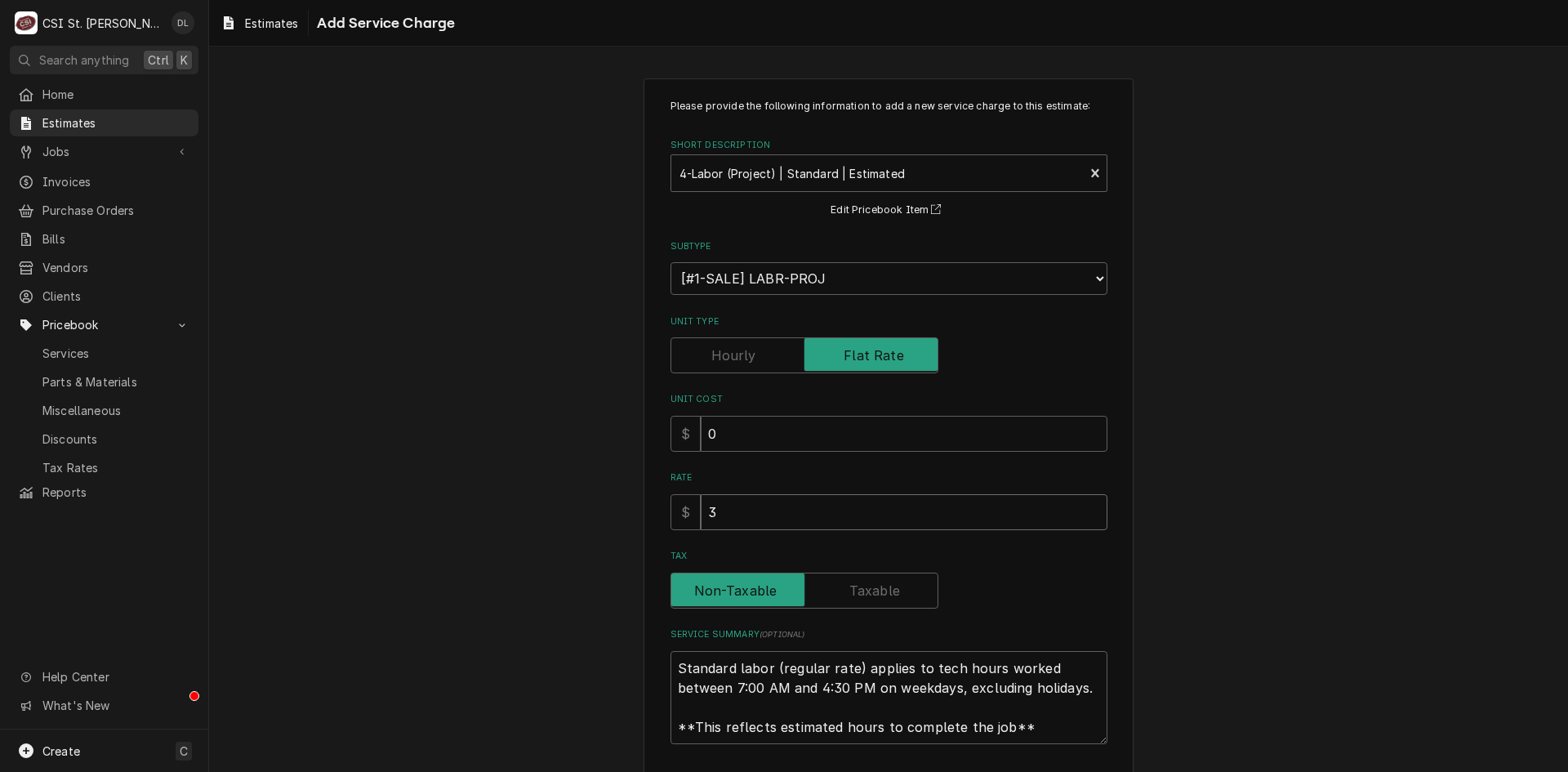
type input "39"
type textarea "x"
type input "390"
type textarea "x"
type input "3900"
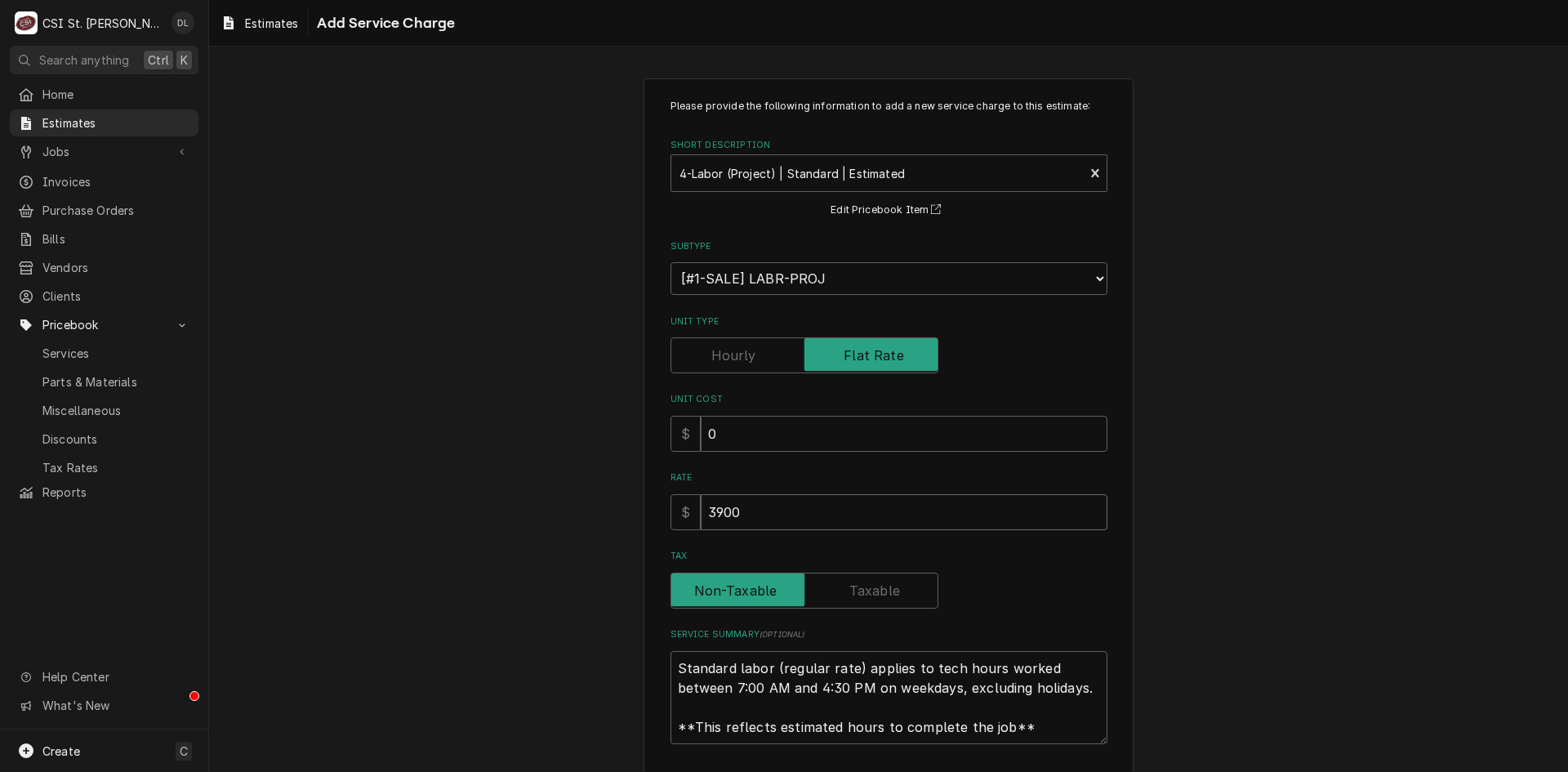
type textarea "x"
type input "3900"
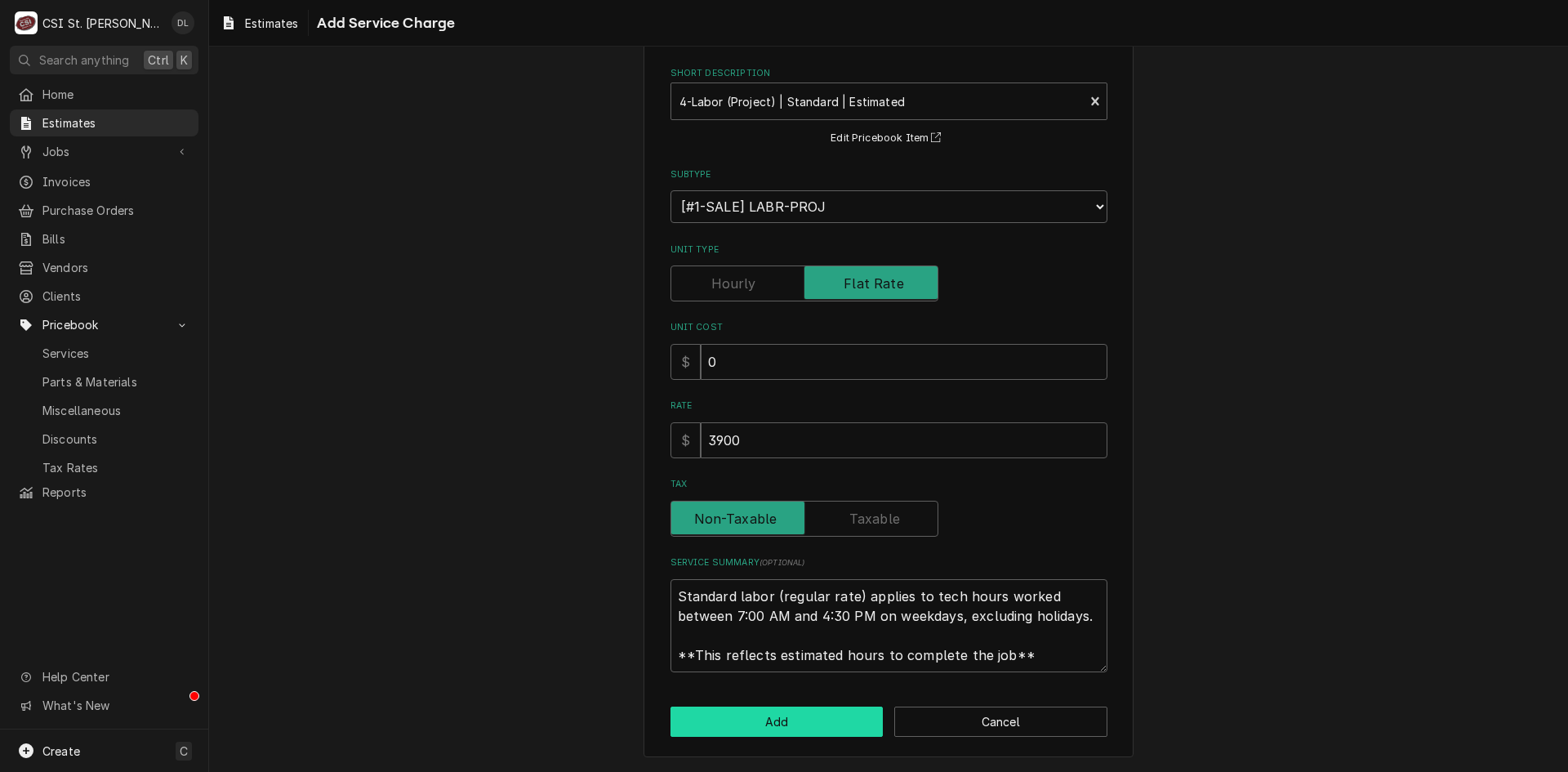
click at [778, 717] on button "Add" at bounding box center [777, 721] width 213 height 30
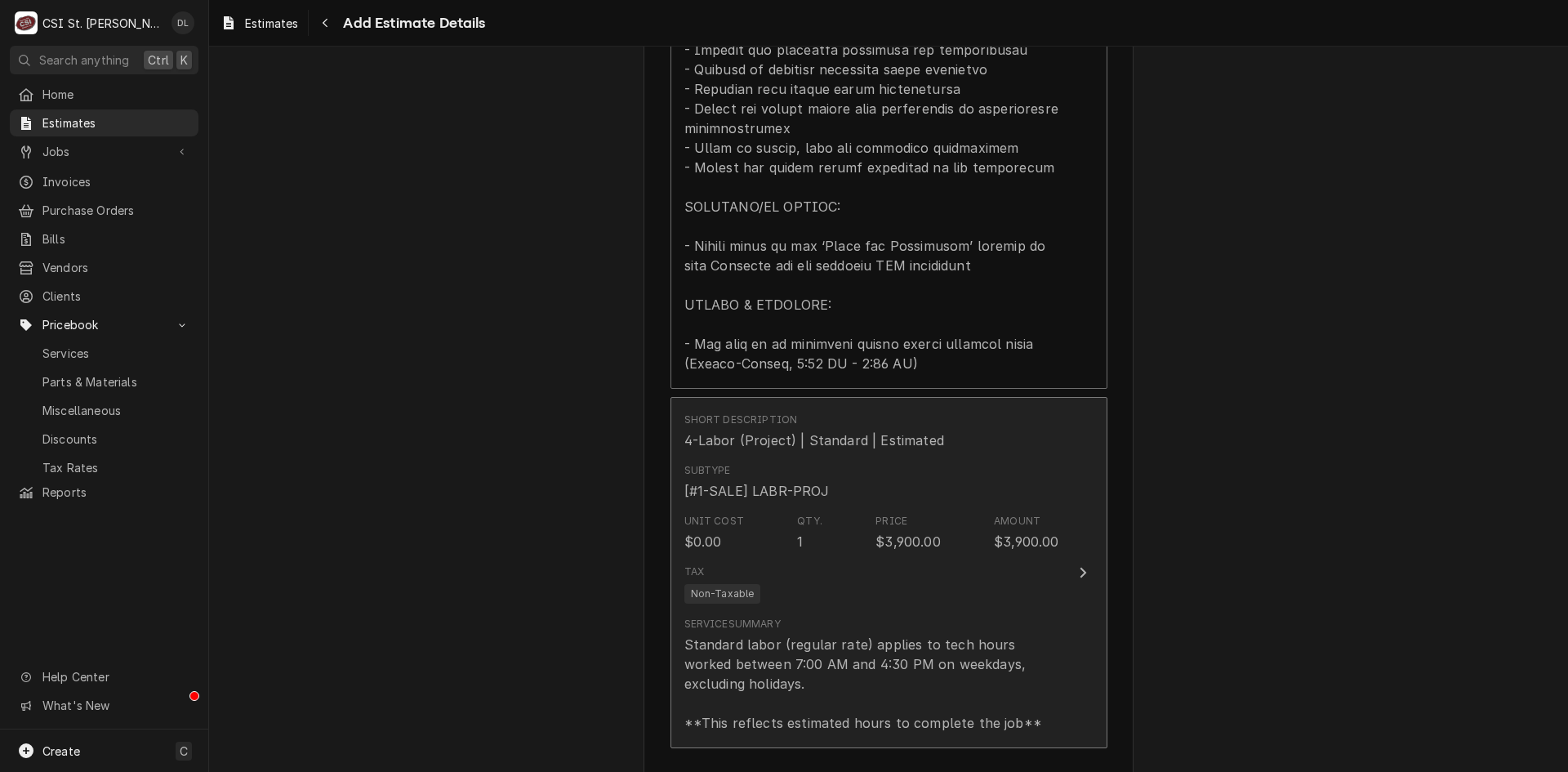
scroll to position [2019, 0]
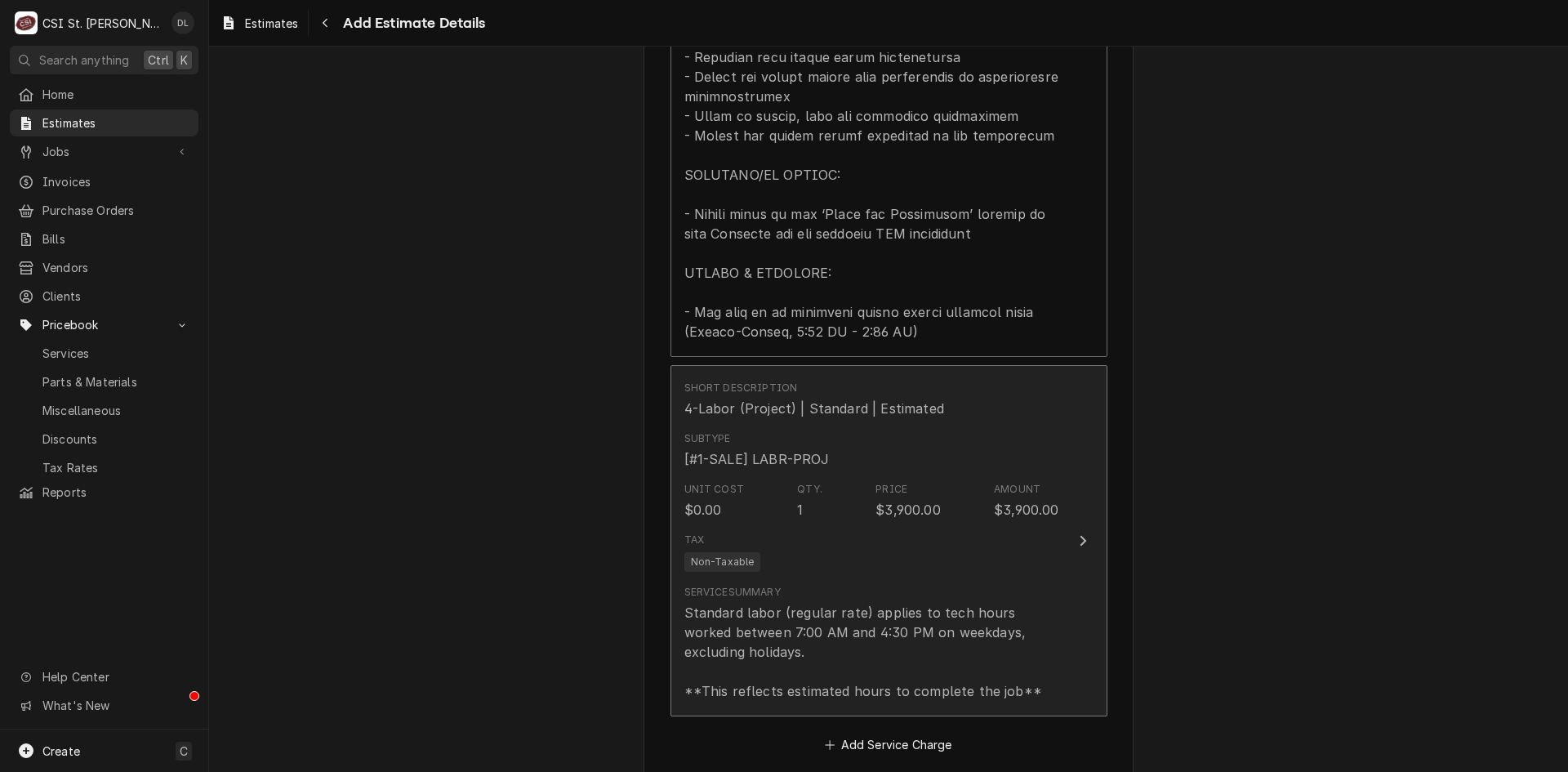
type textarea "x"
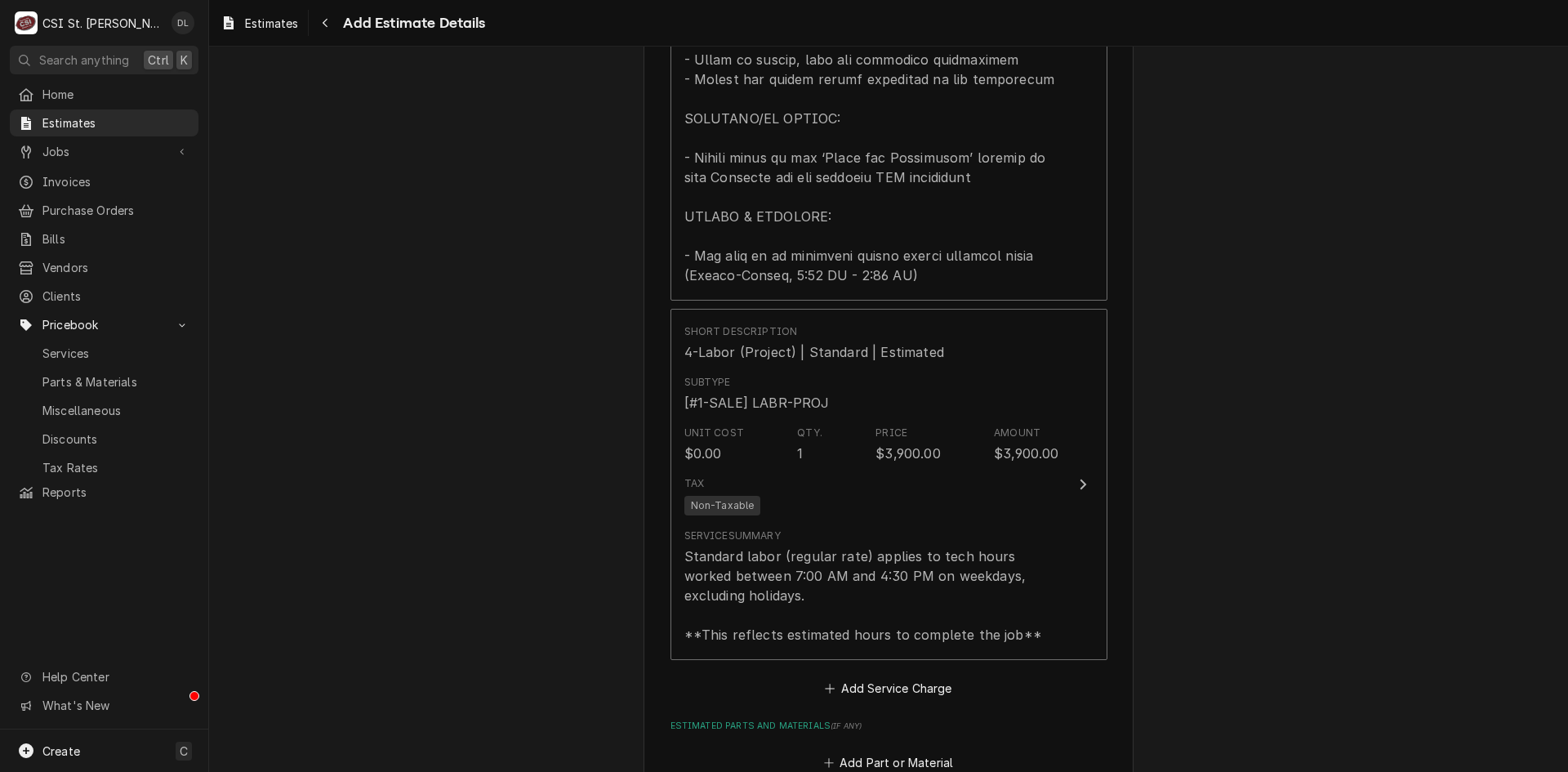
scroll to position [2100, 0]
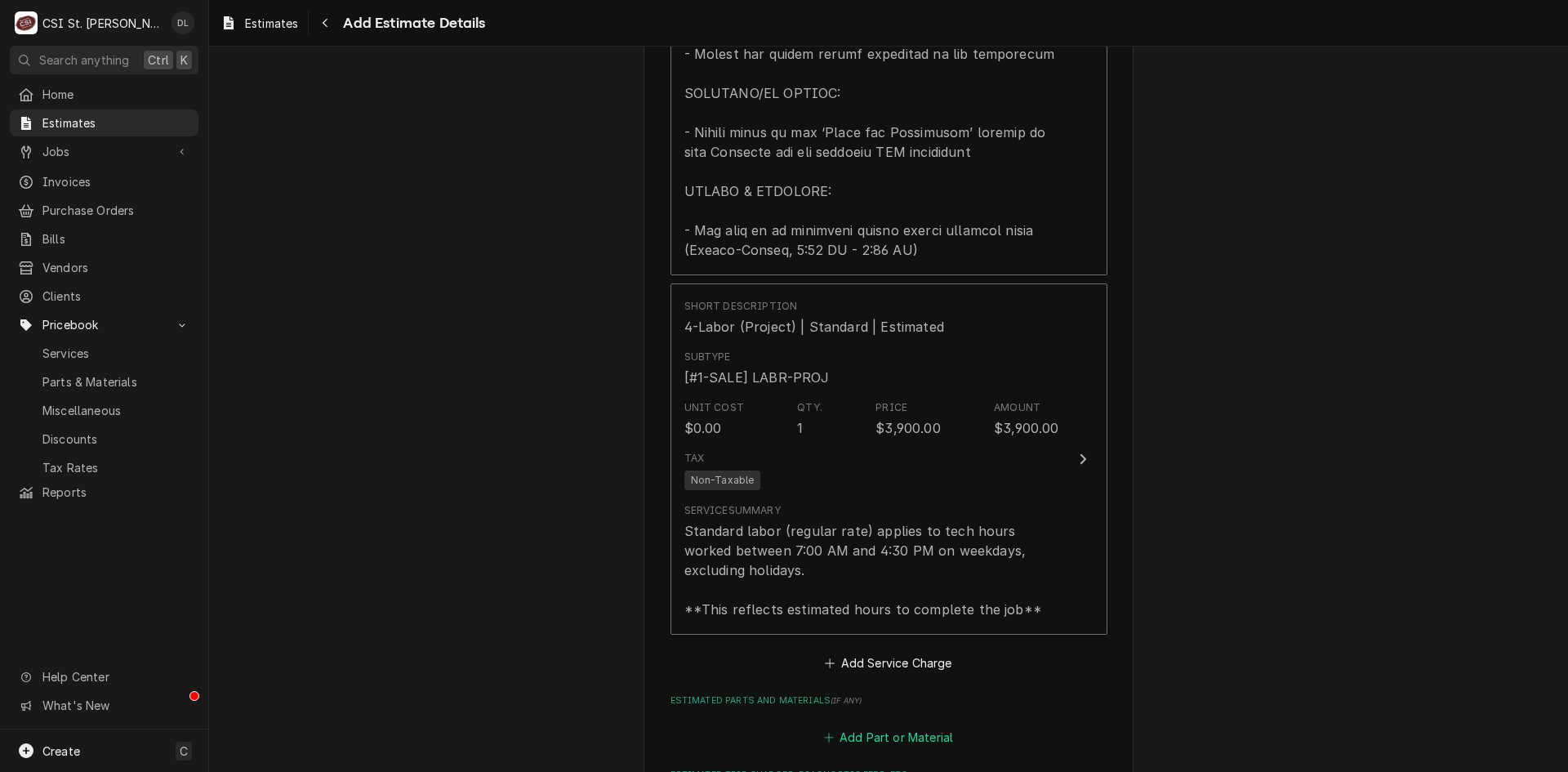
click at [824, 731] on icon "Estimated Parts and Materials" at bounding box center [829, 737] width 9 height 11
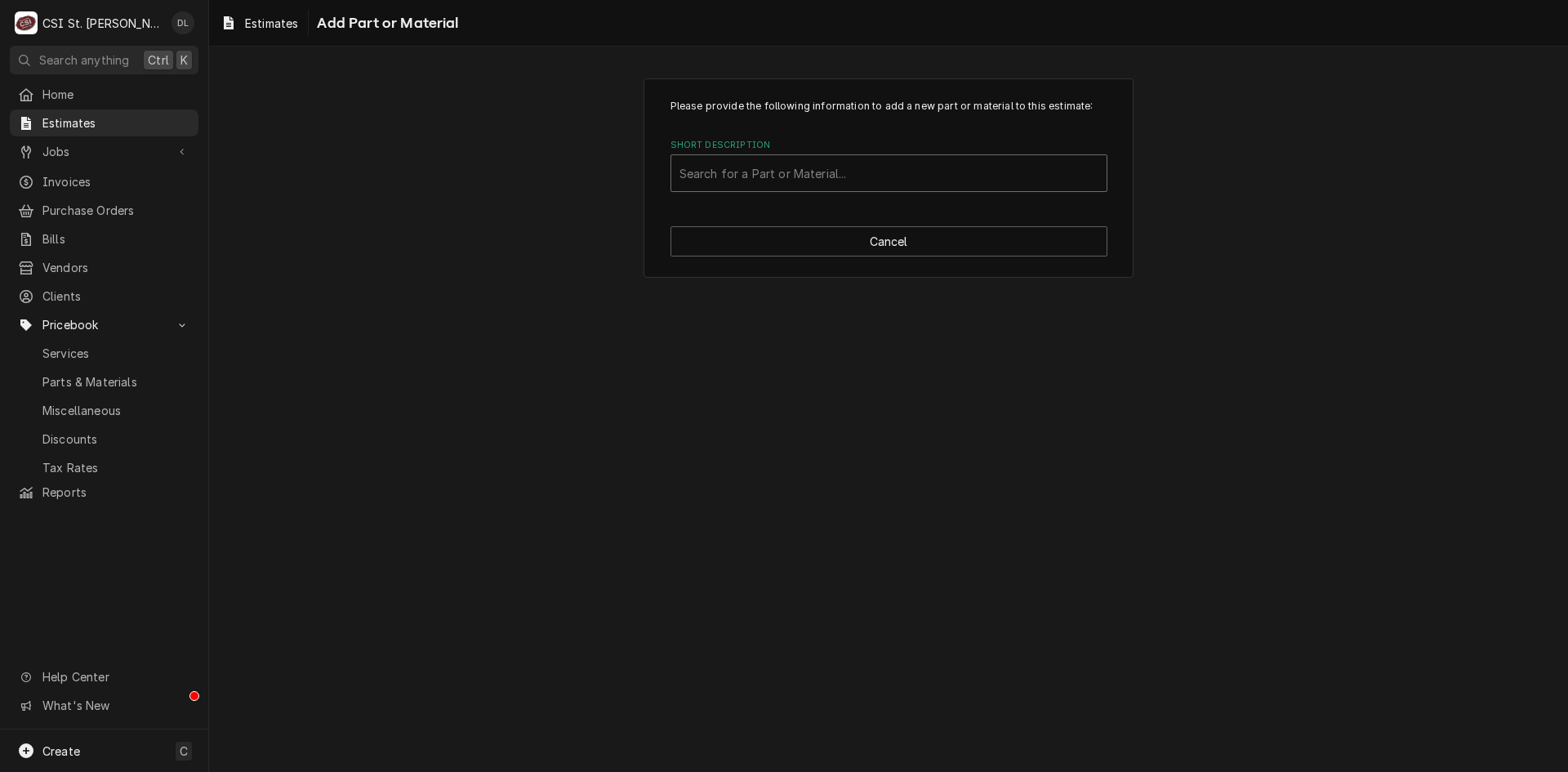
click at [776, 164] on div "Short Description" at bounding box center [889, 173] width 419 height 29
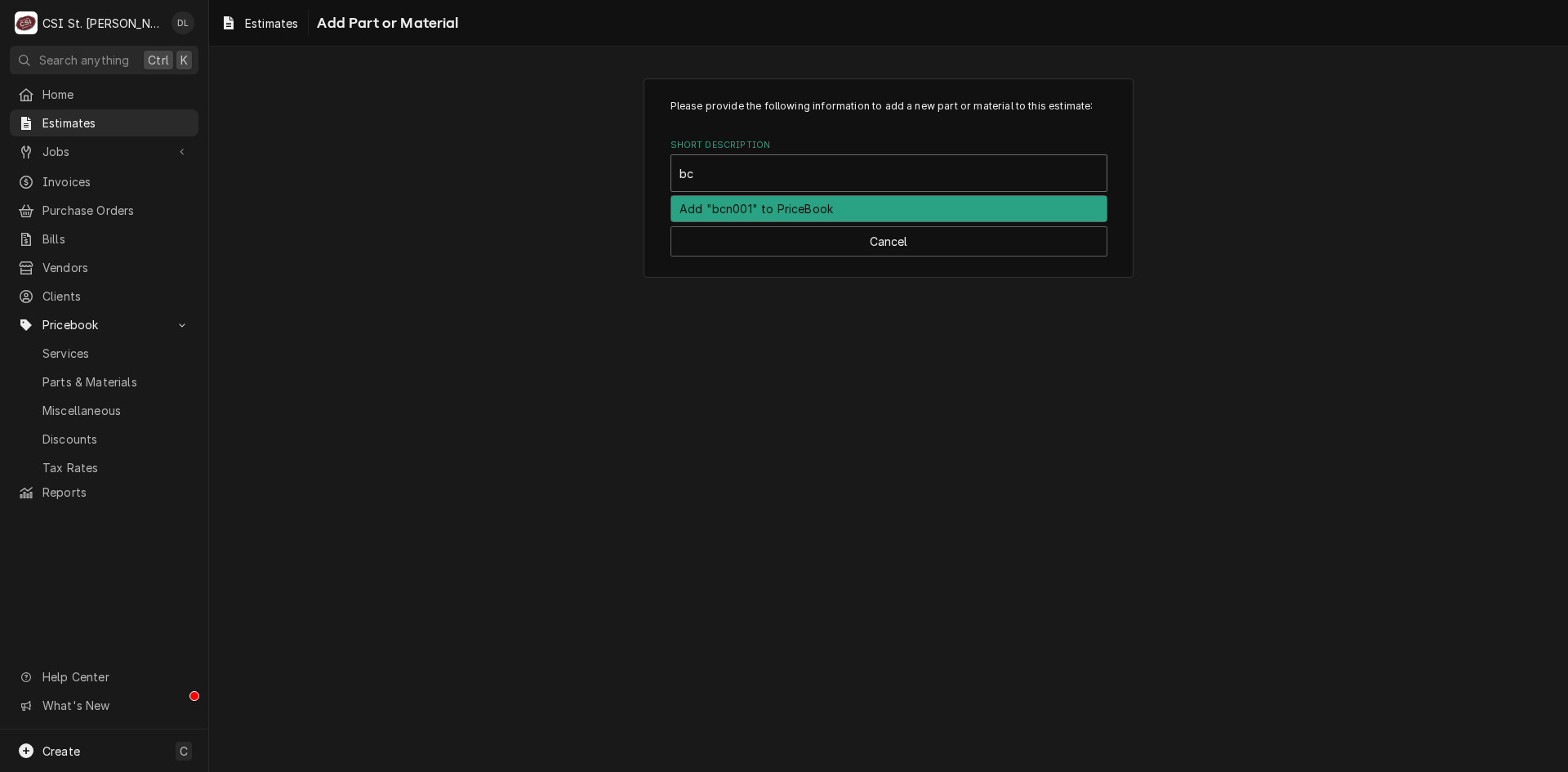
type input "b"
type input "BCN0010"
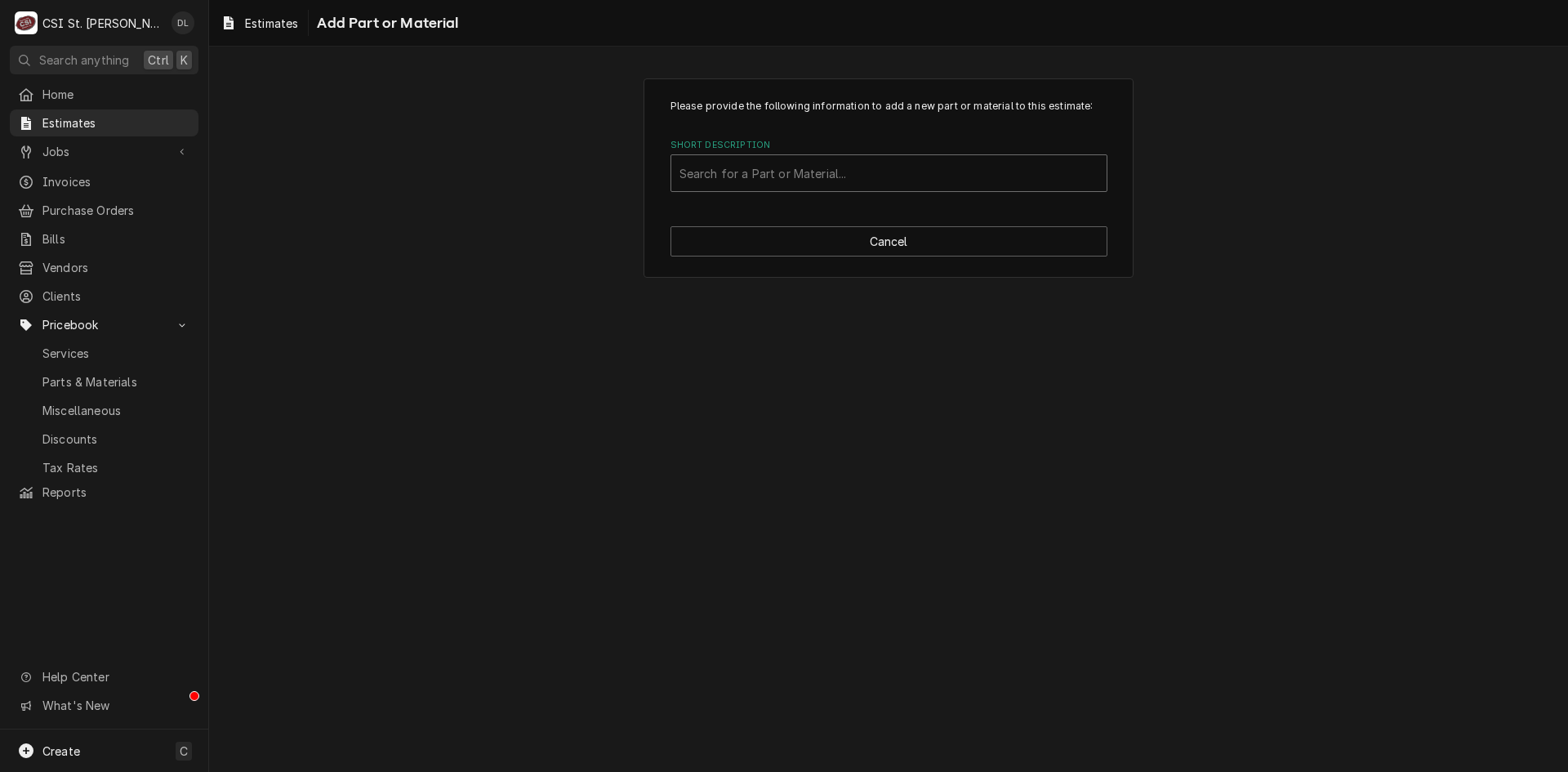
click at [820, 173] on div "Short Description" at bounding box center [889, 173] width 419 height 29
type input "BCN0010"
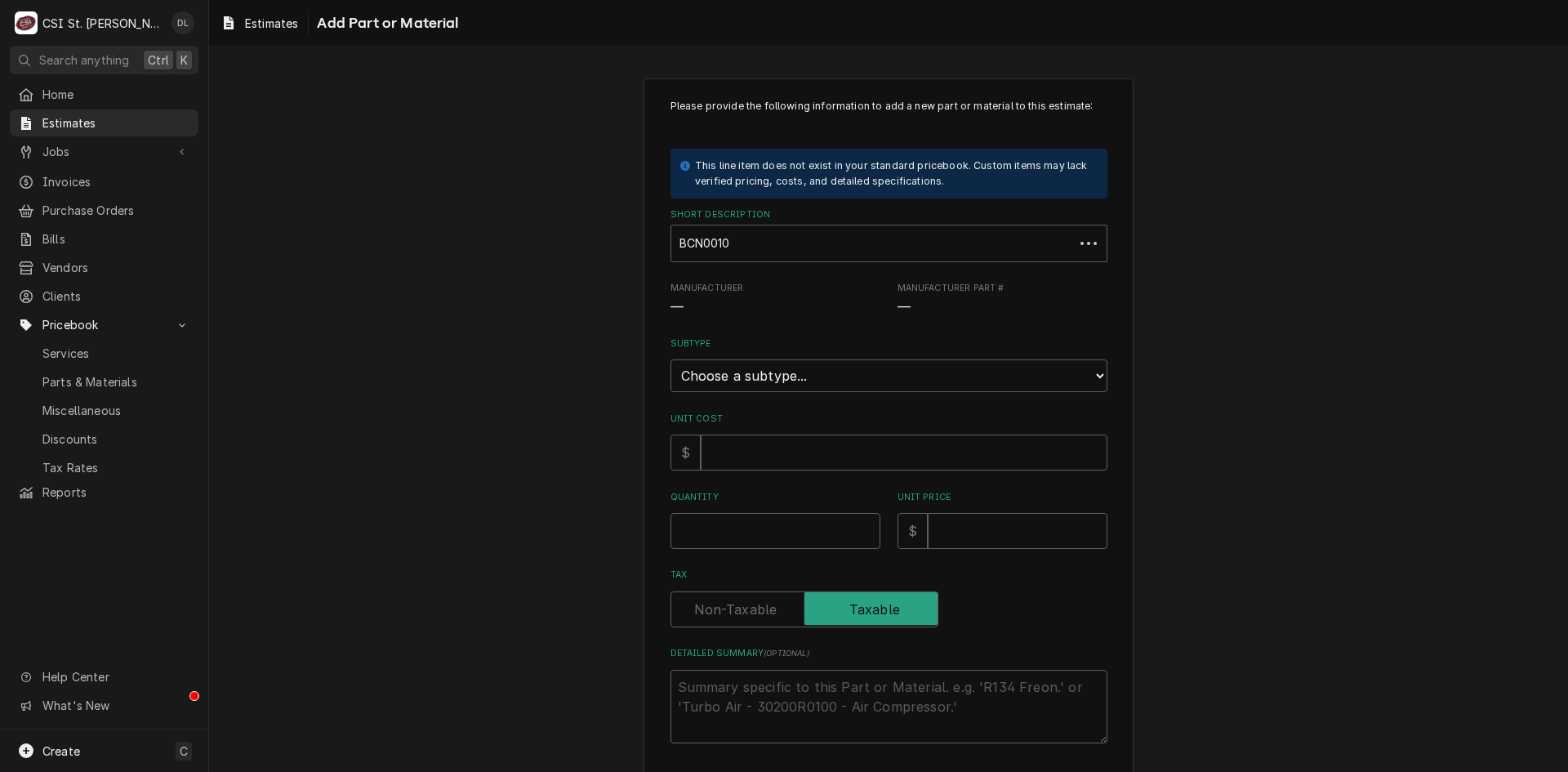
type textarea "x"
click at [804, 245] on div "Short Description" at bounding box center [878, 243] width 396 height 29
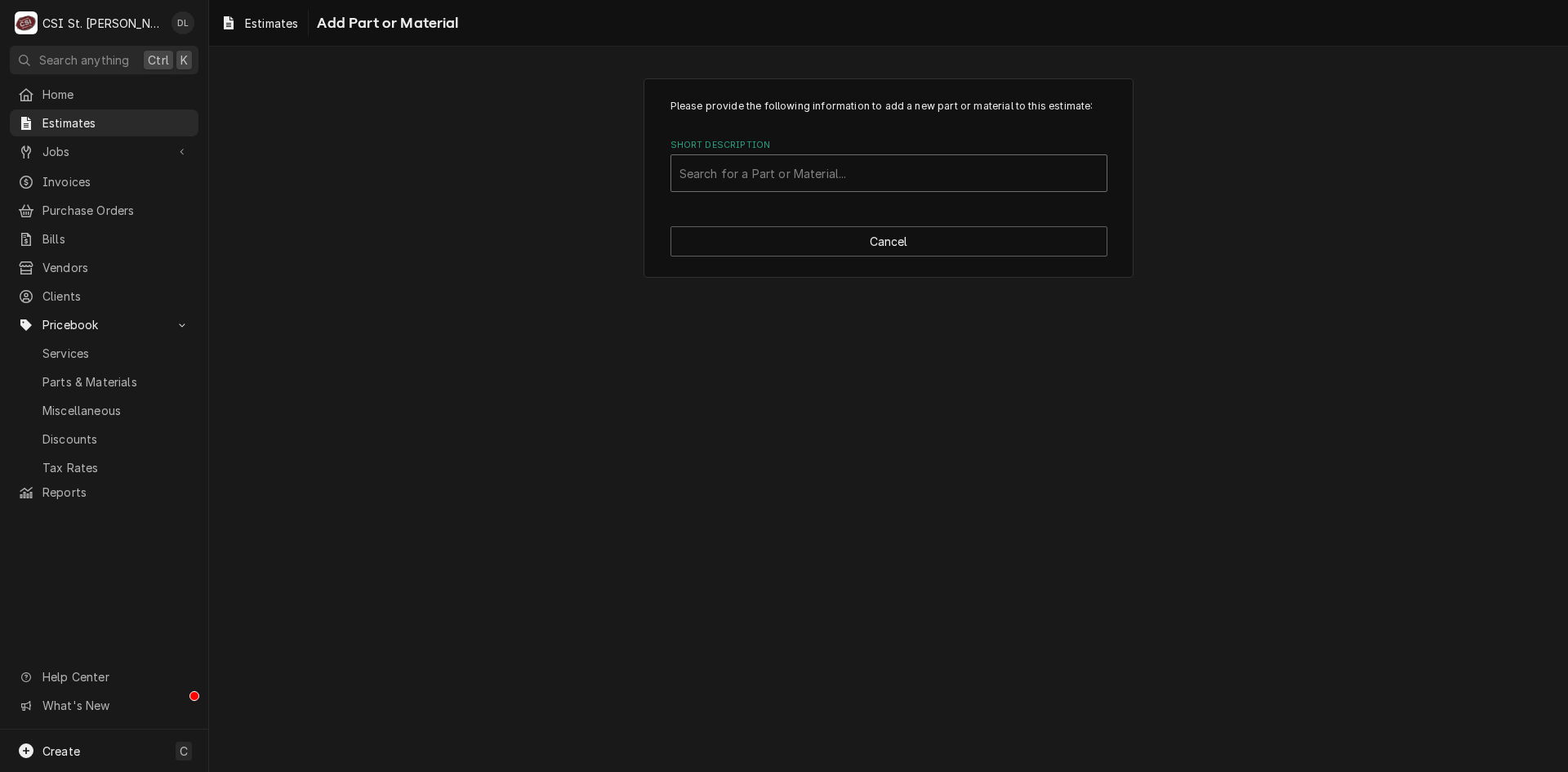
click at [960, 178] on div "Short Description" at bounding box center [889, 173] width 419 height 29
type input "BCN0010MBACZA000"
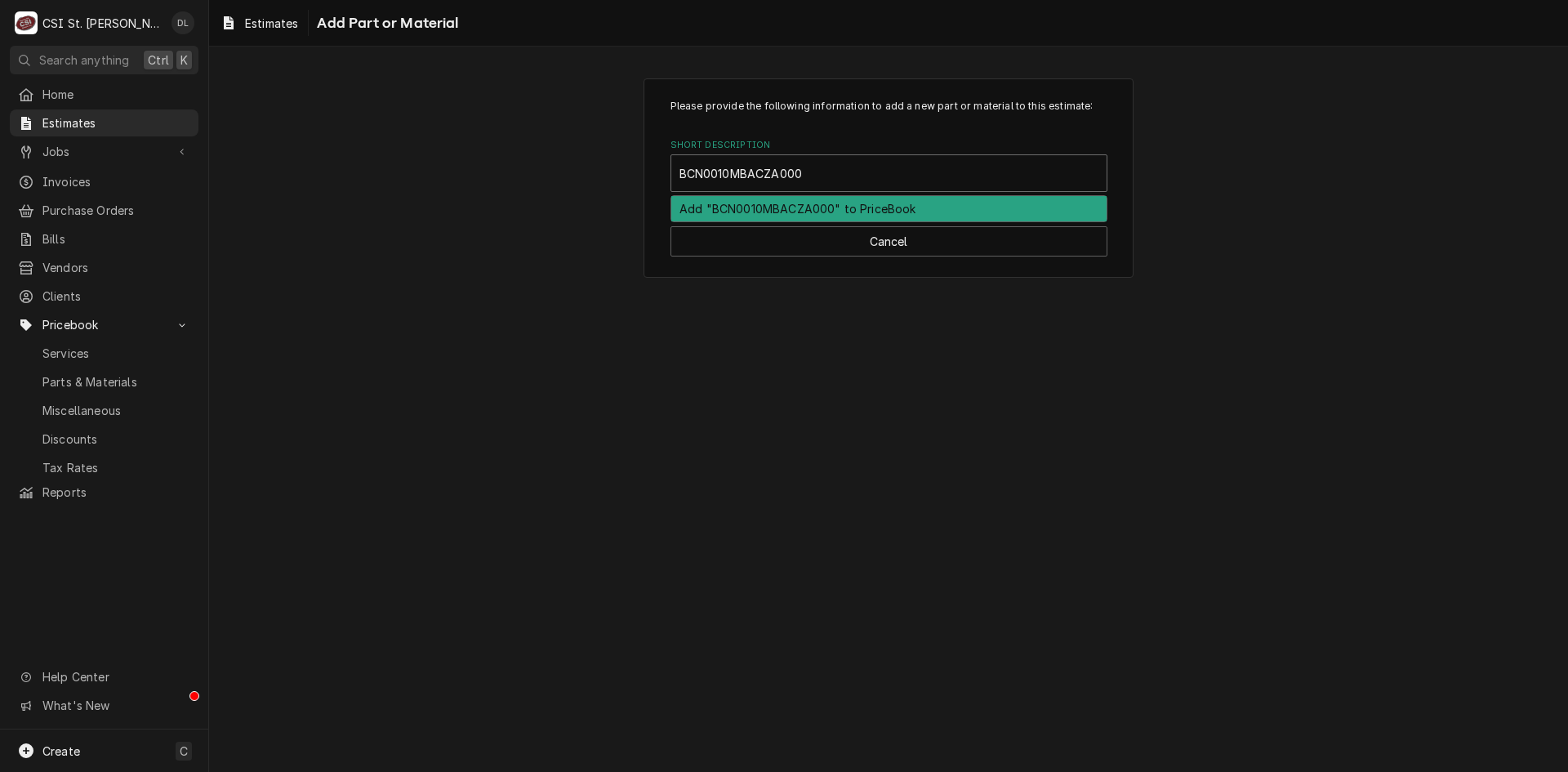
click at [894, 209] on div "Add "BCN0010MBACZA000" to PriceBook" at bounding box center [888, 209] width 435 height 25
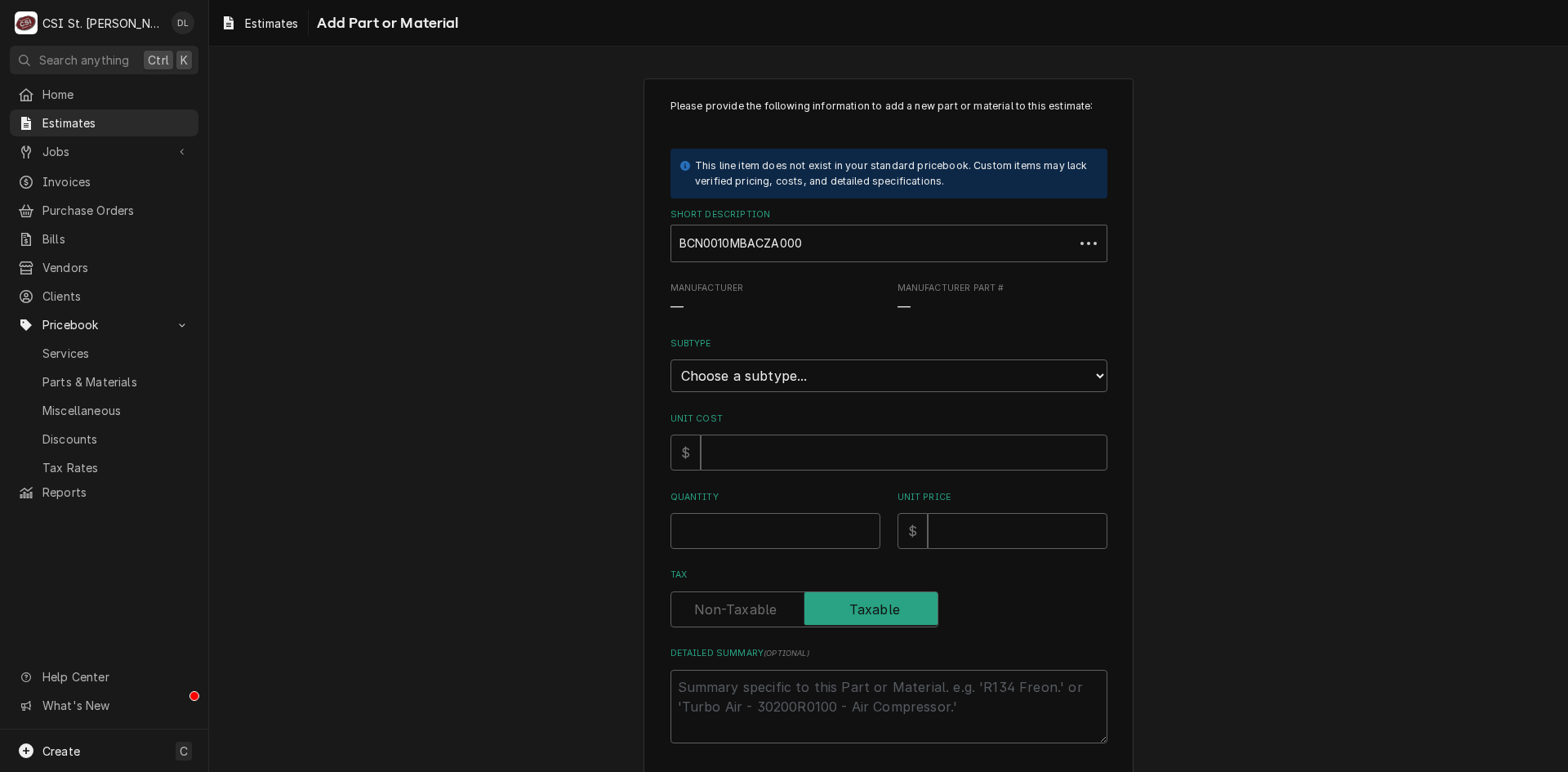
type textarea "x"
click at [1081, 363] on select "Choose a subtype... [#2-DUAL] AFTERHRS-WH-CHG-2 [#2-DUAL] [PERSON_NAME]-EQUIP […" at bounding box center [888, 376] width 437 height 33
select select "34"
click at [670, 360] on select "Choose a subtype... [#2-DUAL] AFTERHRS-WH-CHG-2 [#2-DUAL] [PERSON_NAME]-EQUIP […" at bounding box center [888, 376] width 437 height 33
type textarea "x"
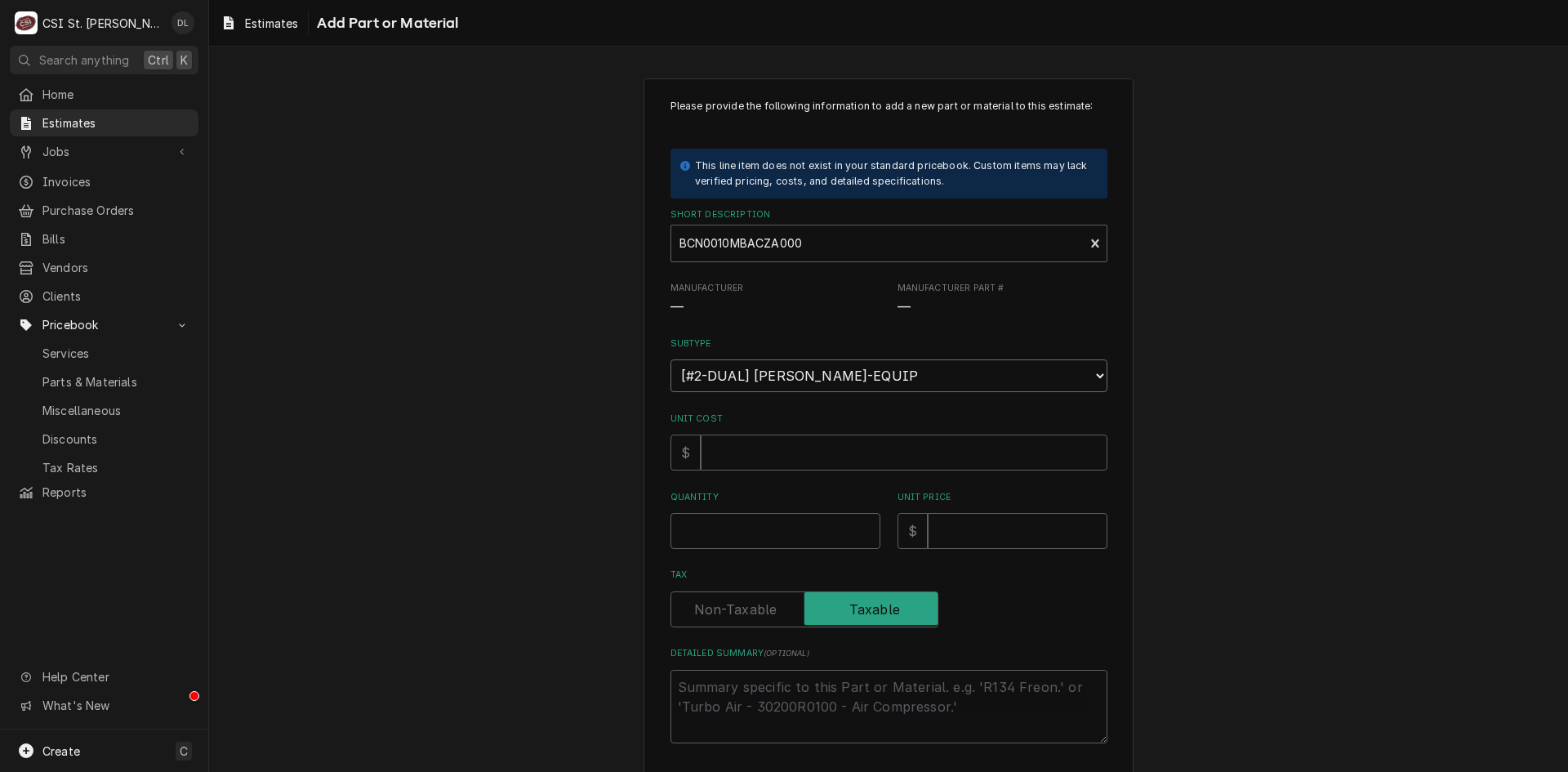
click at [1023, 381] on select "Choose a subtype... [#2-DUAL] AFTERHRS-WH-CHG-2 [#2-DUAL] [PERSON_NAME]-EQUIP […" at bounding box center [888, 376] width 437 height 33
select select "4"
click at [670, 360] on select "Choose a subtype... [#2-DUAL] AFTERHRS-WH-CHG-2 [#2-DUAL] [PERSON_NAME]-EQUIP […" at bounding box center [888, 376] width 437 height 33
click at [845, 464] on input "Unit Cost" at bounding box center [903, 452] width 407 height 36
type textarea "x"
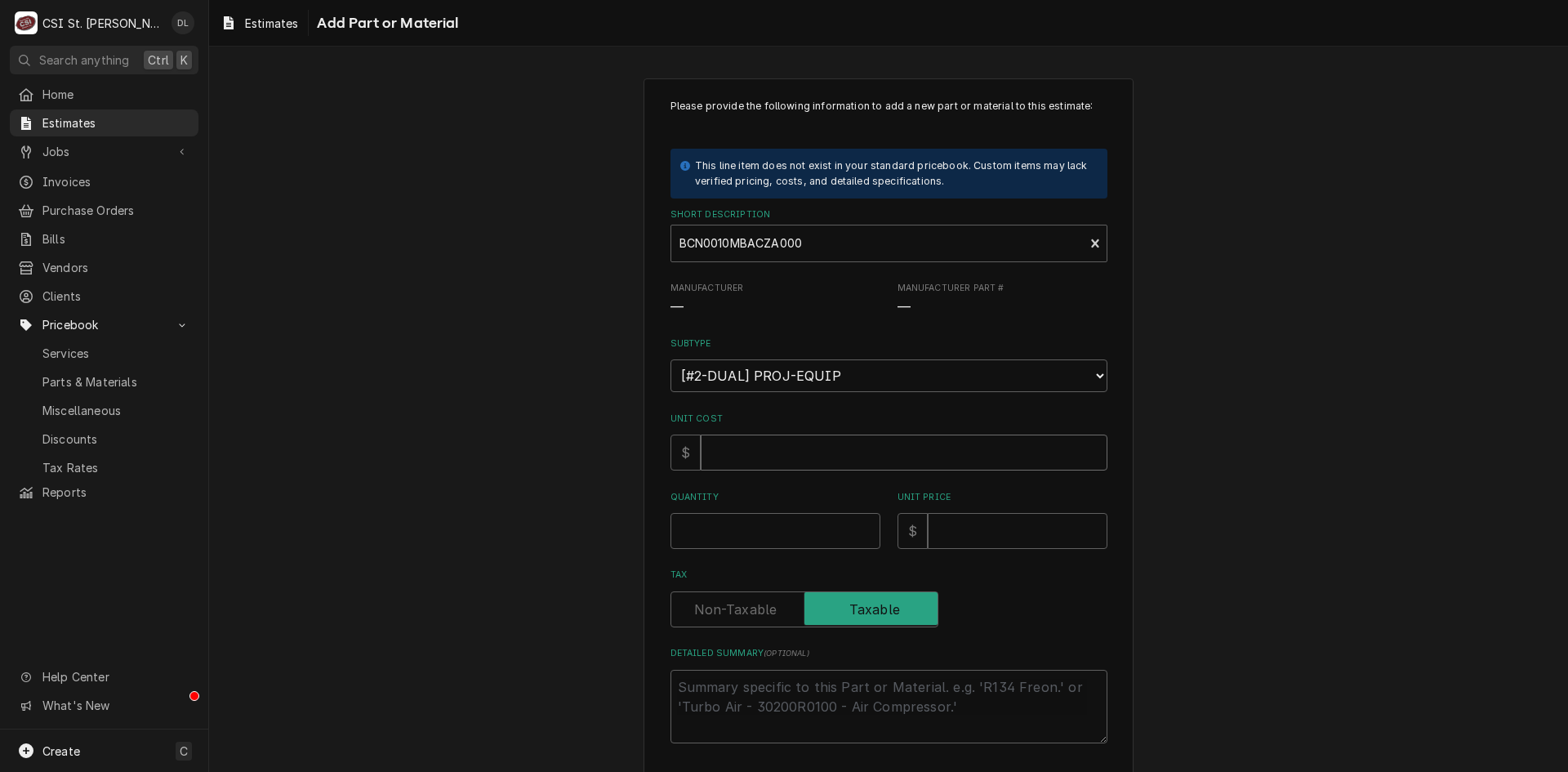
type input "3"
type textarea "x"
type input "34"
type textarea "x"
type input "342"
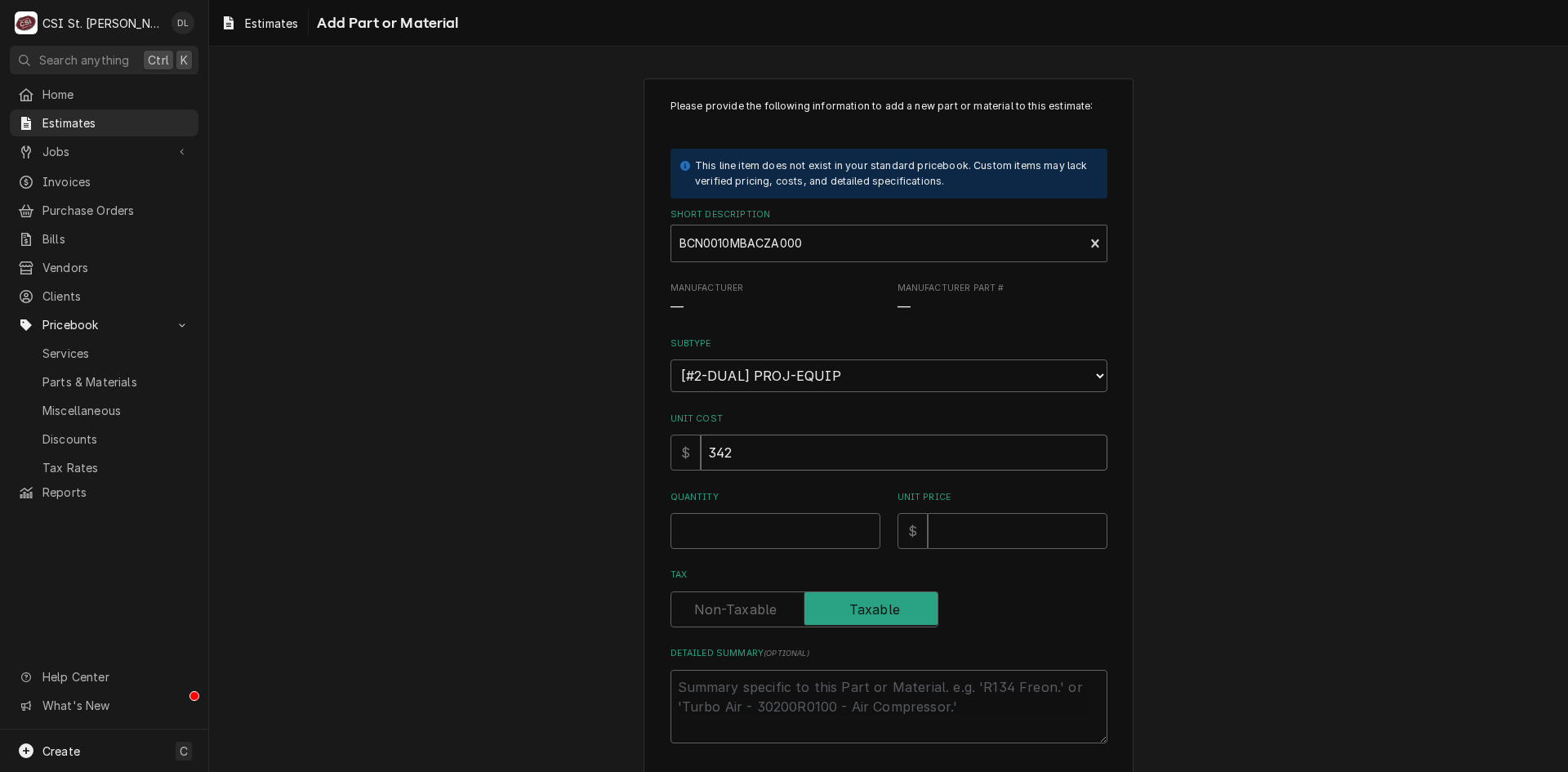
type textarea "x"
type input "3428"
type textarea "x"
type input "3428.49"
type textarea "x"
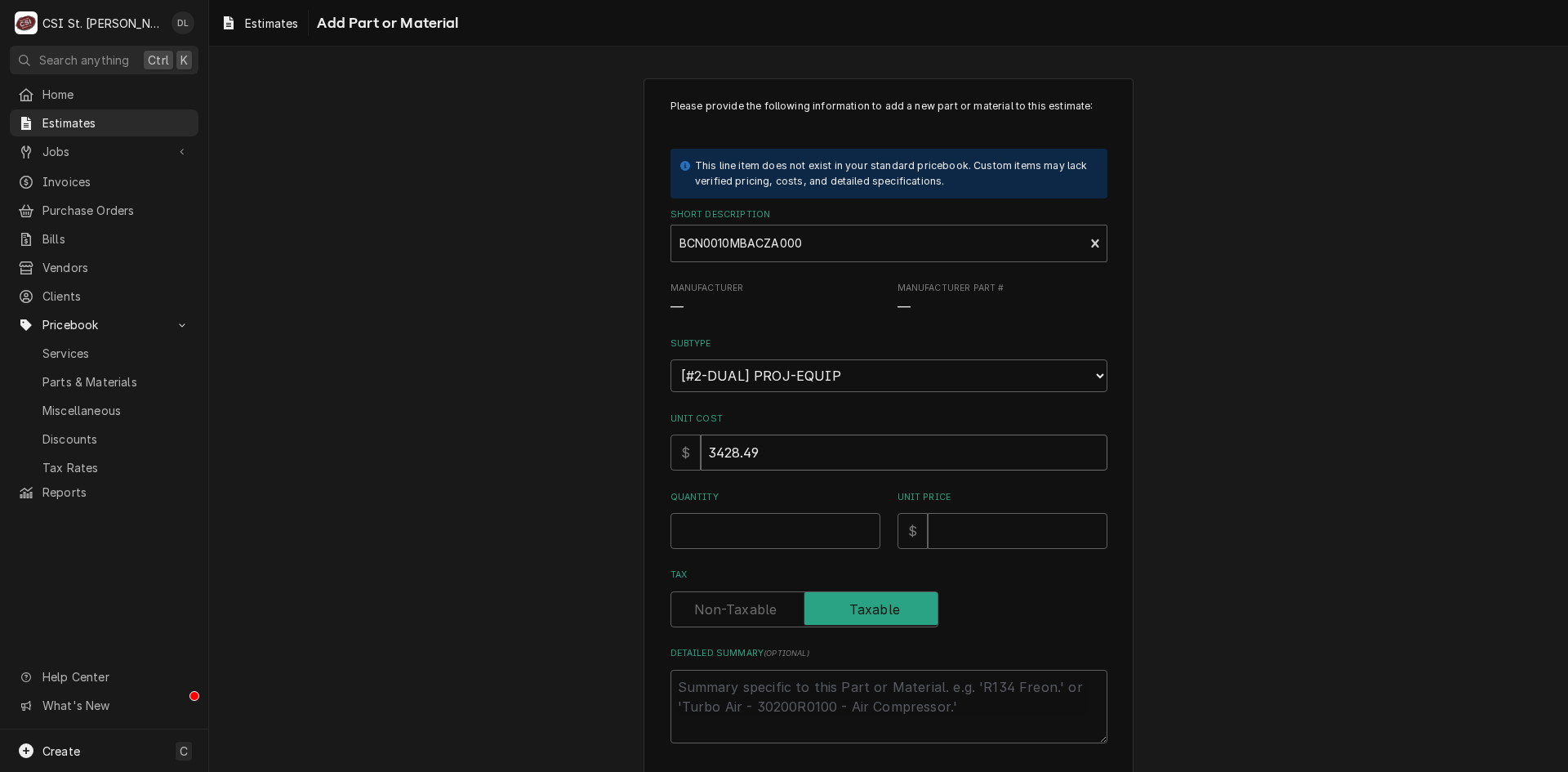
type input "3428.49"
type textarea "x"
type input "1"
type textarea "x"
type input "4"
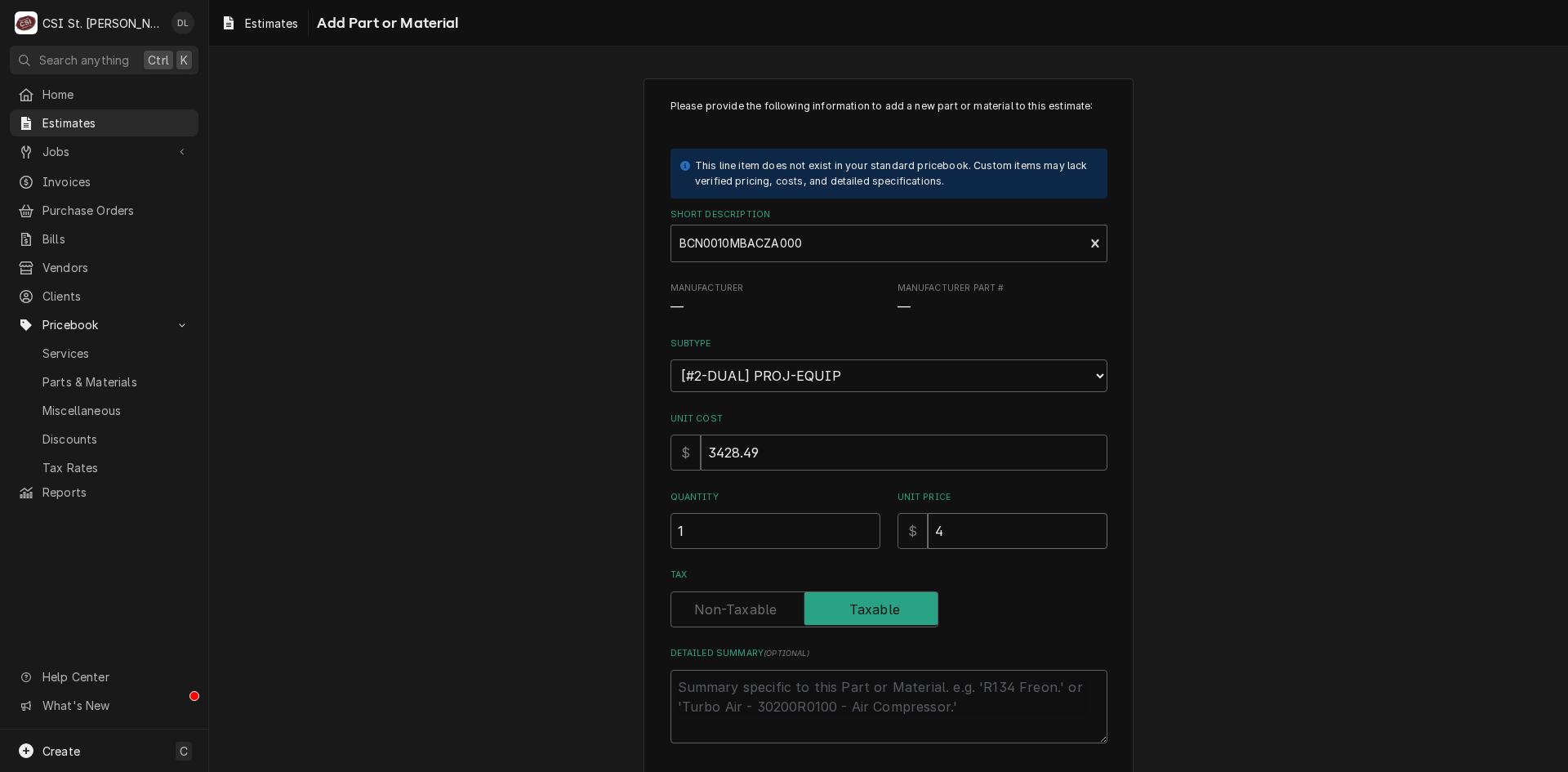
type textarea "x"
type input "42"
type textarea "x"
type input "428"
type textarea "x"
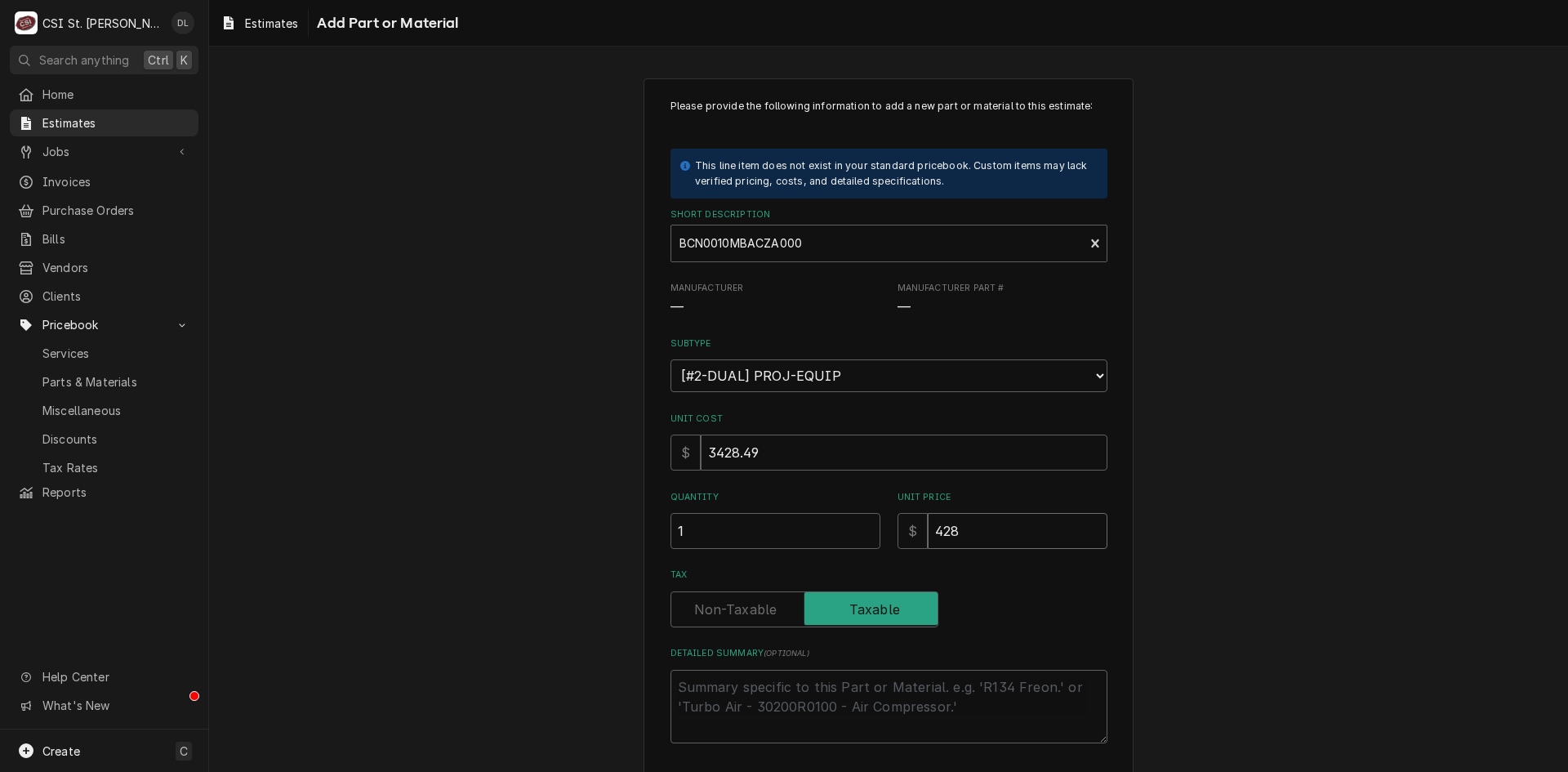
type input "4285"
type textarea "x"
type input "4285.6"
type textarea "x"
type input "4285.61"
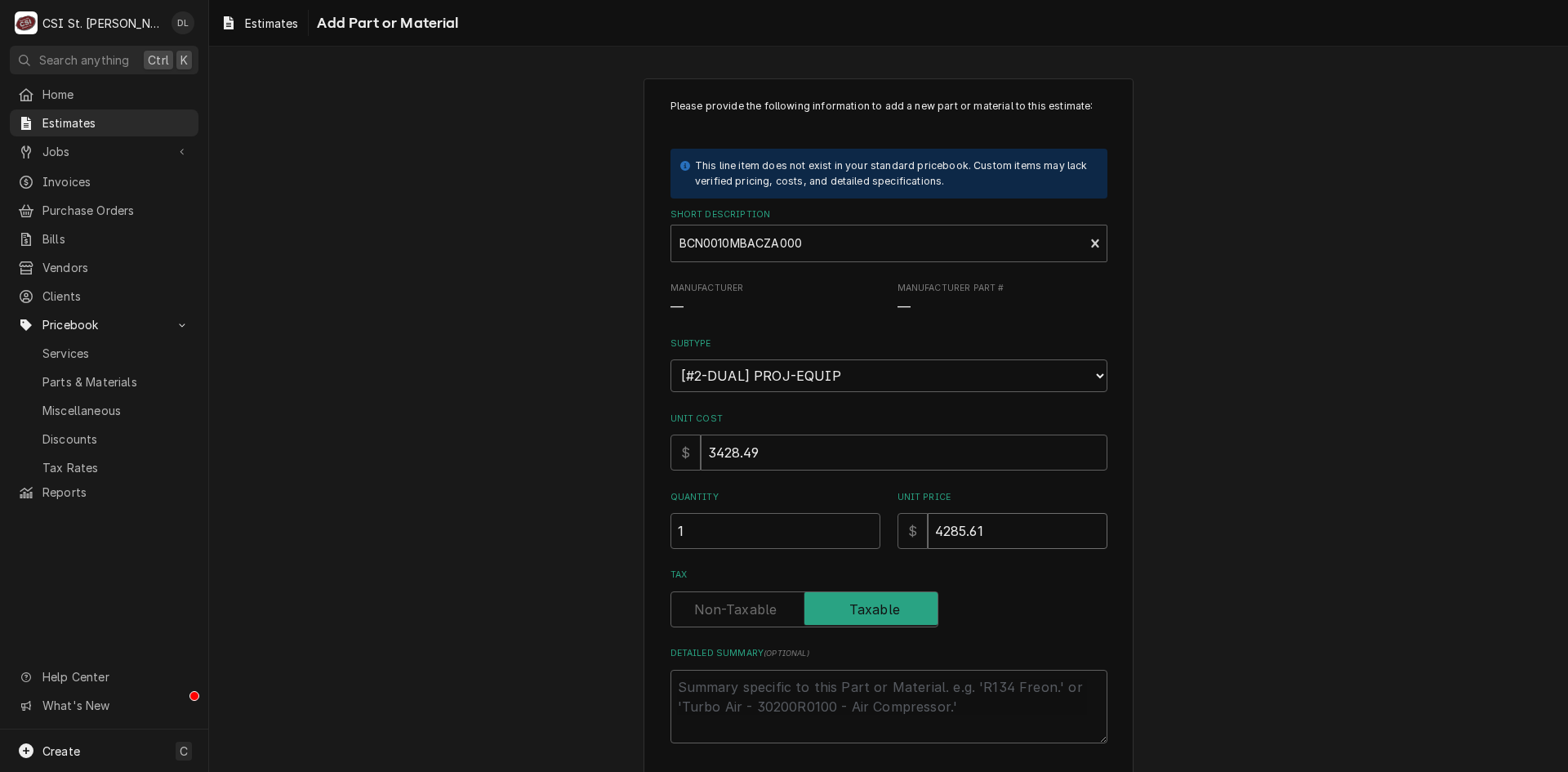
type textarea "x"
type input "4285.61"
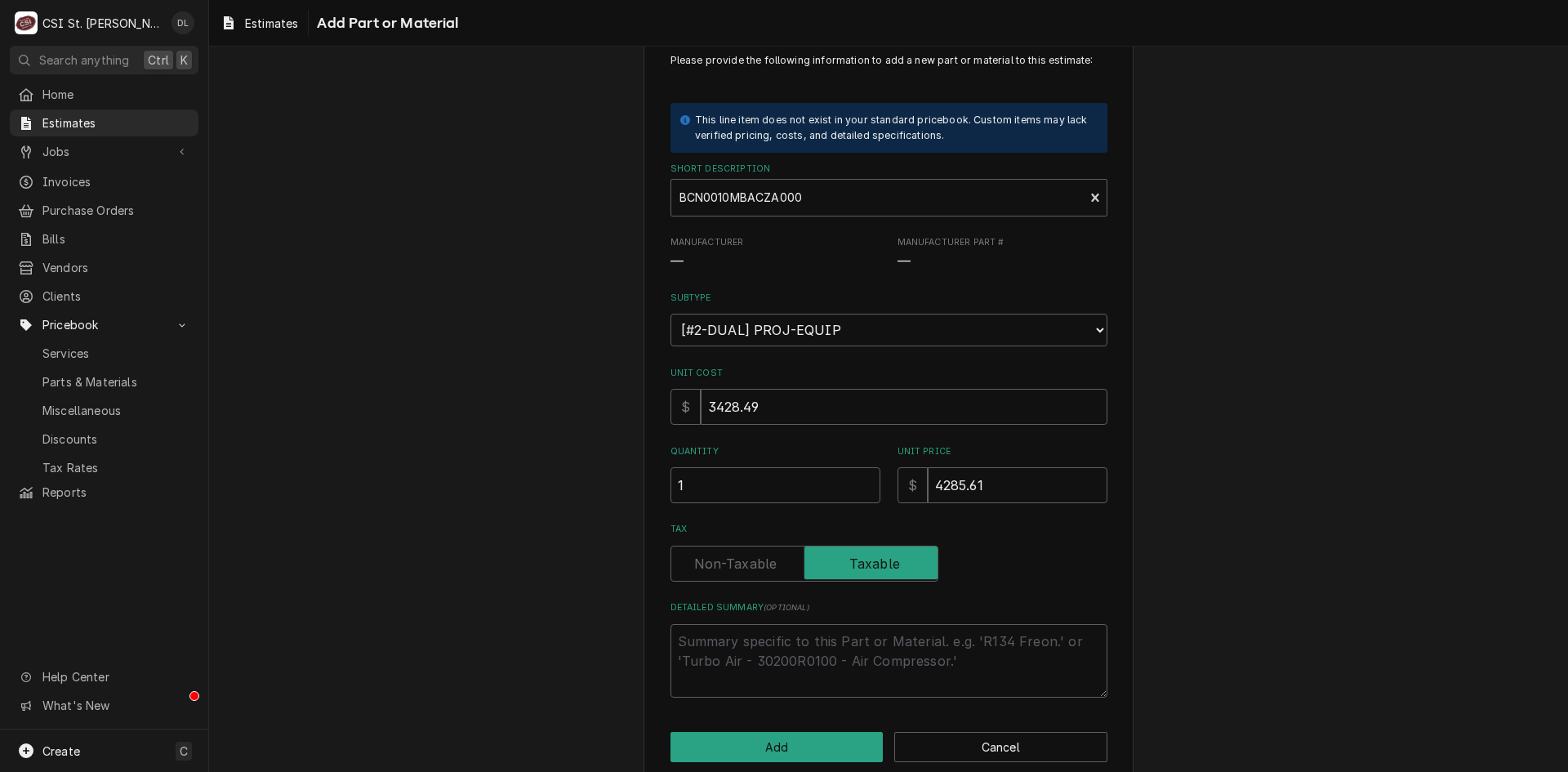
scroll to position [71, 0]
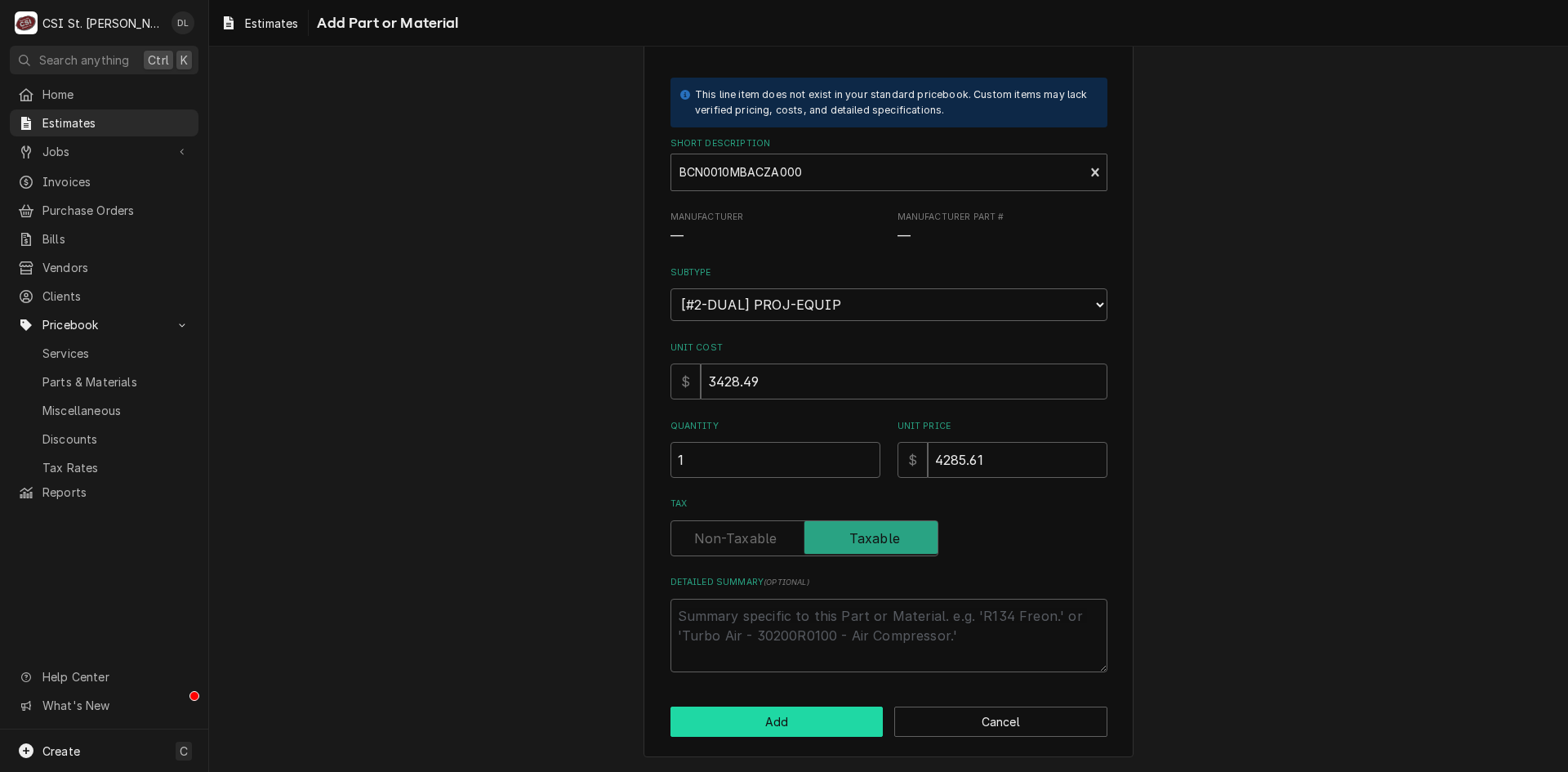
click at [786, 720] on button "Add" at bounding box center [777, 721] width 213 height 30
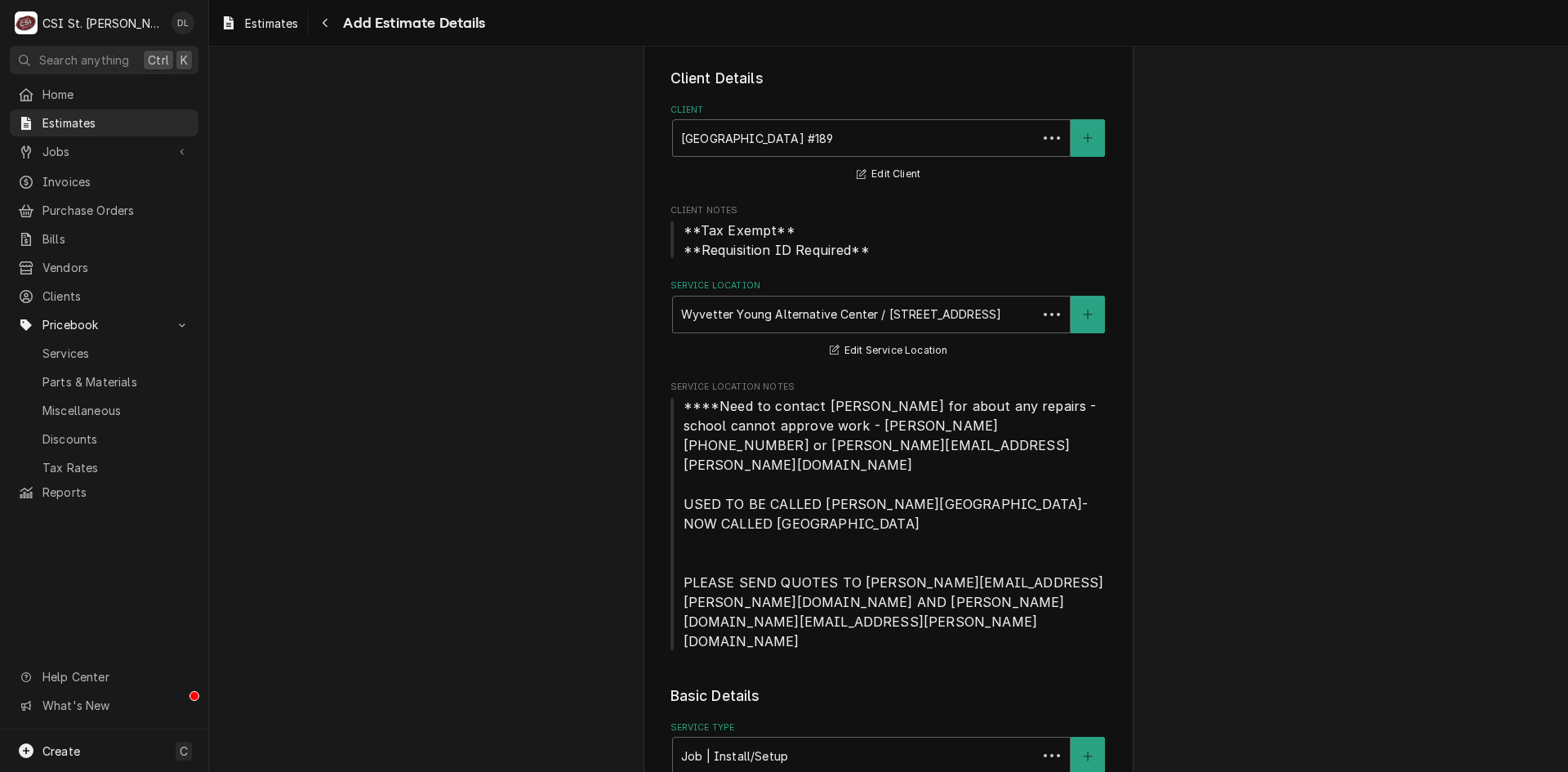
scroll to position [2132, 0]
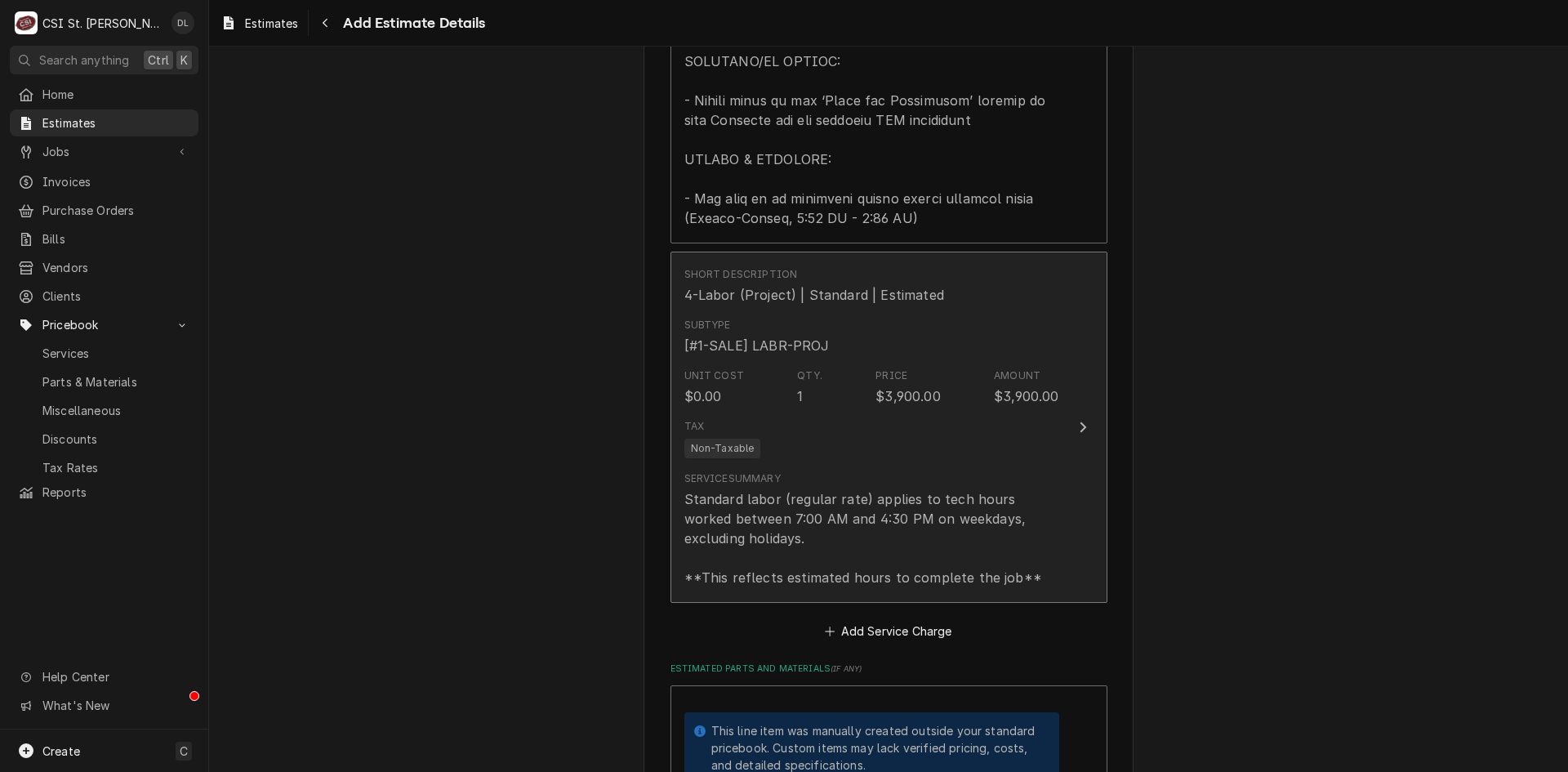
type textarea "x"
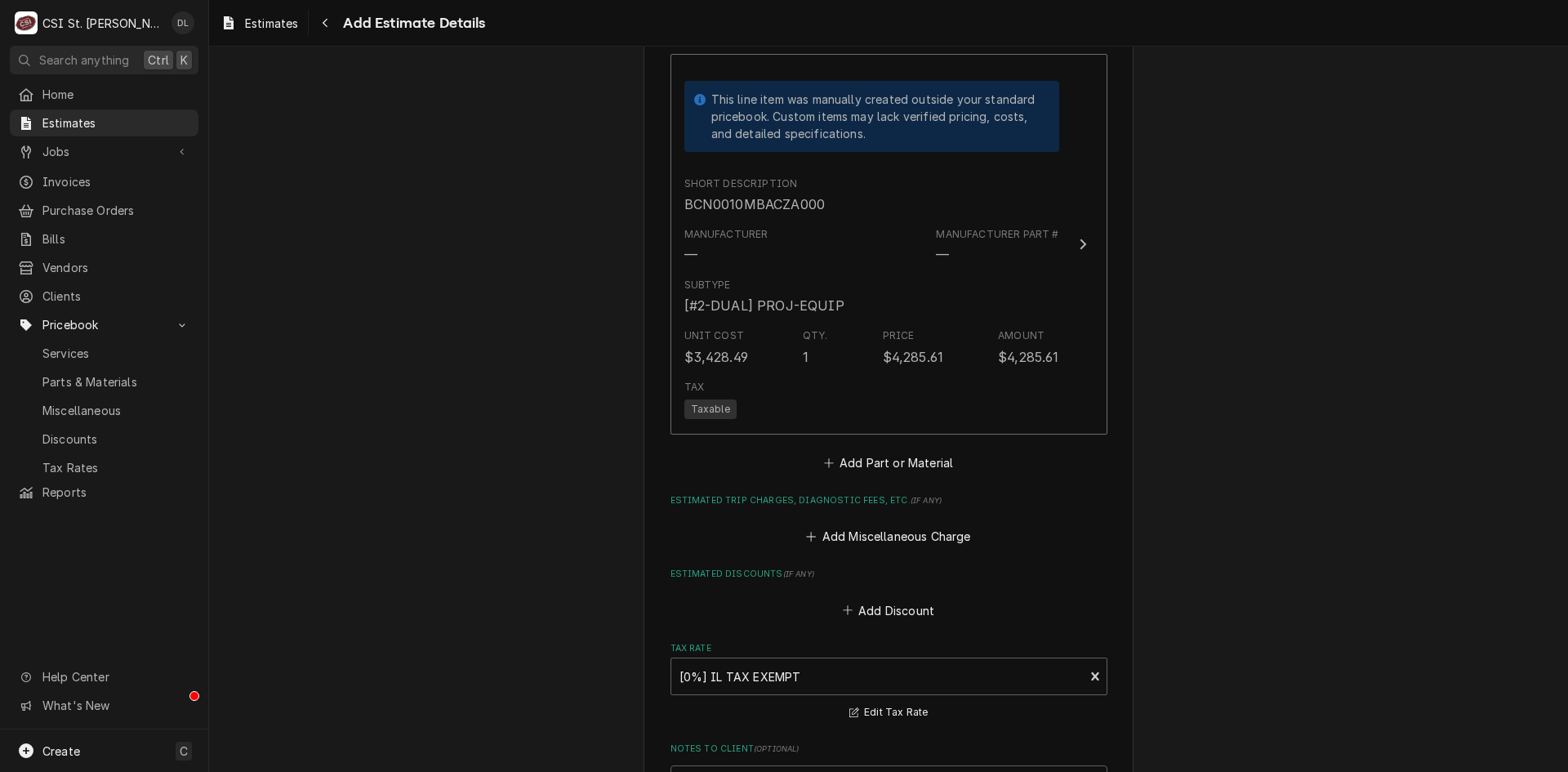
scroll to position [2785, 0]
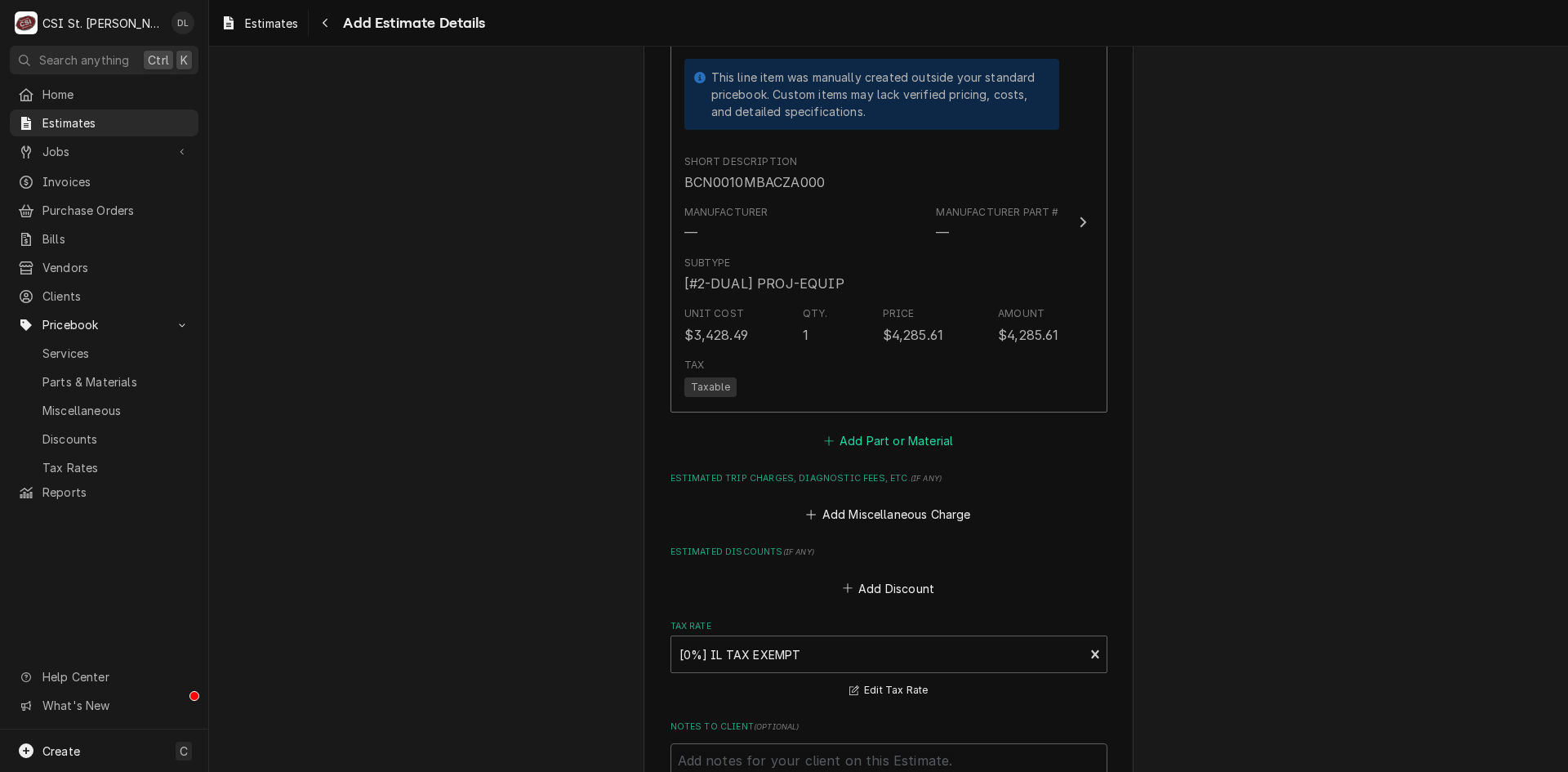
click at [824, 435] on icon "Estimated Parts and Materials" at bounding box center [829, 441] width 9 height 11
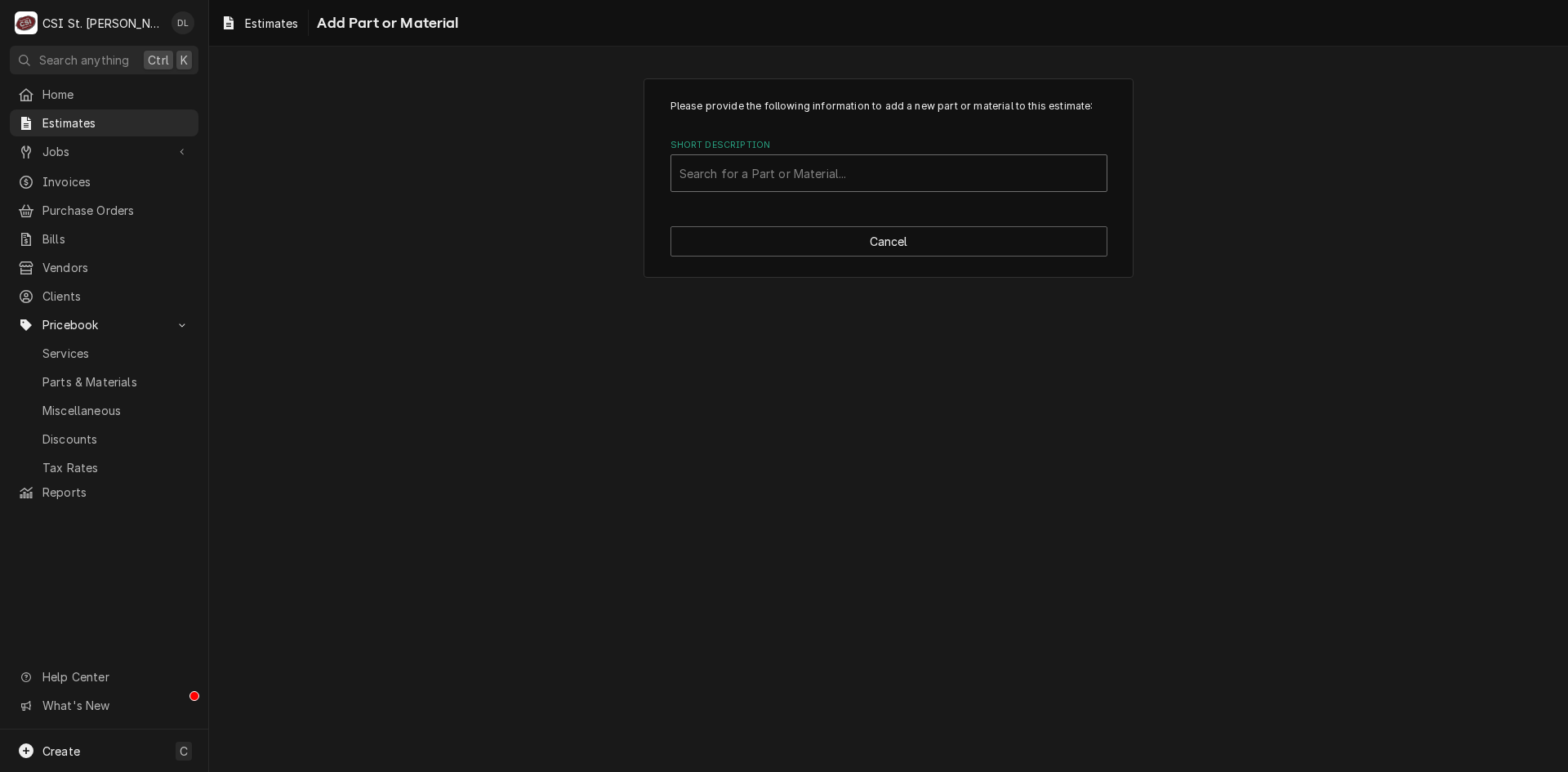
click at [898, 159] on div "Short Description" at bounding box center [889, 173] width 419 height 29
type input "BEL0125BS6AMAB0200"
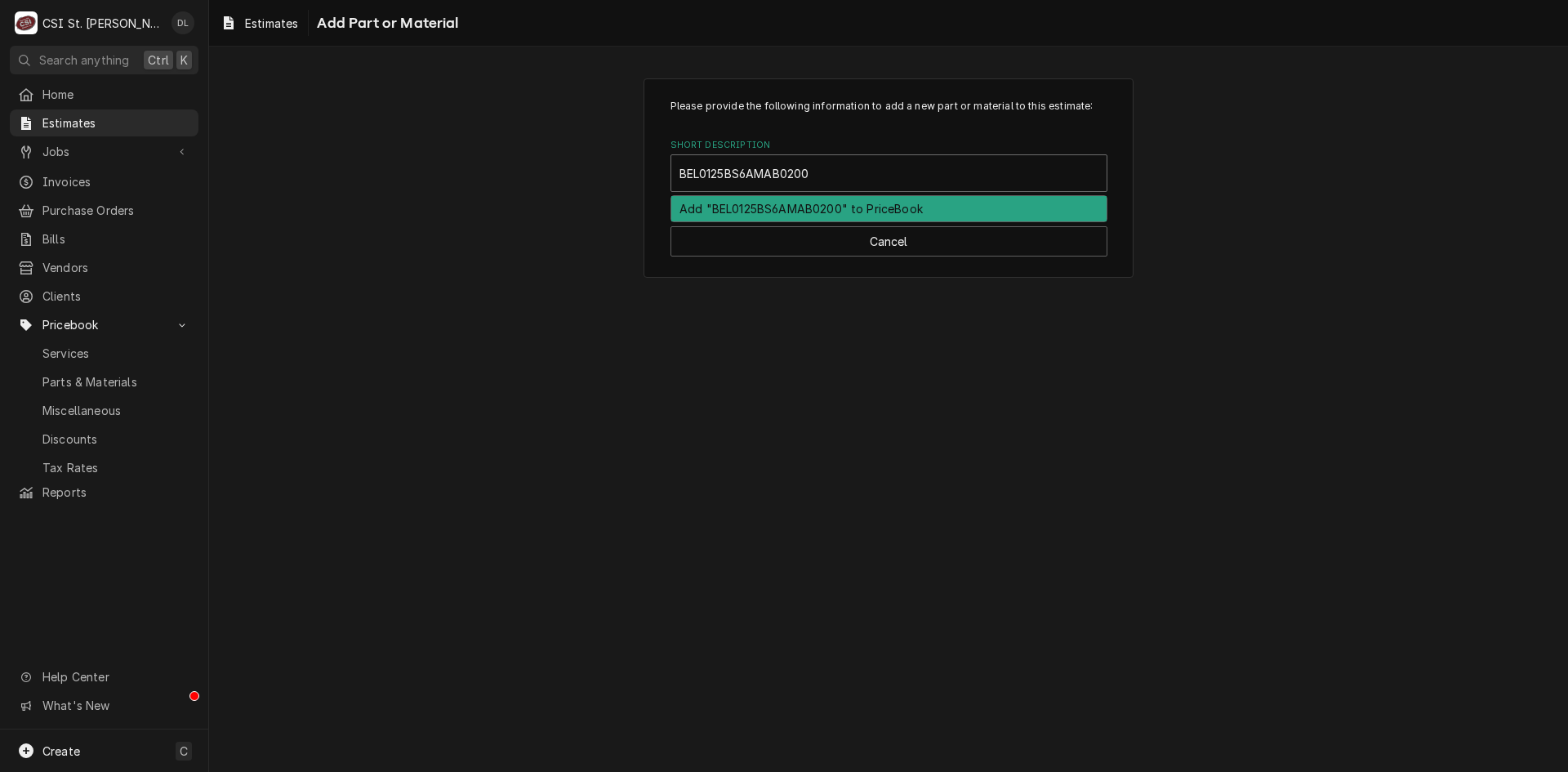
click at [875, 209] on div "Add "BEL0125BS6AMAB0200" to PriceBook" at bounding box center [888, 209] width 435 height 25
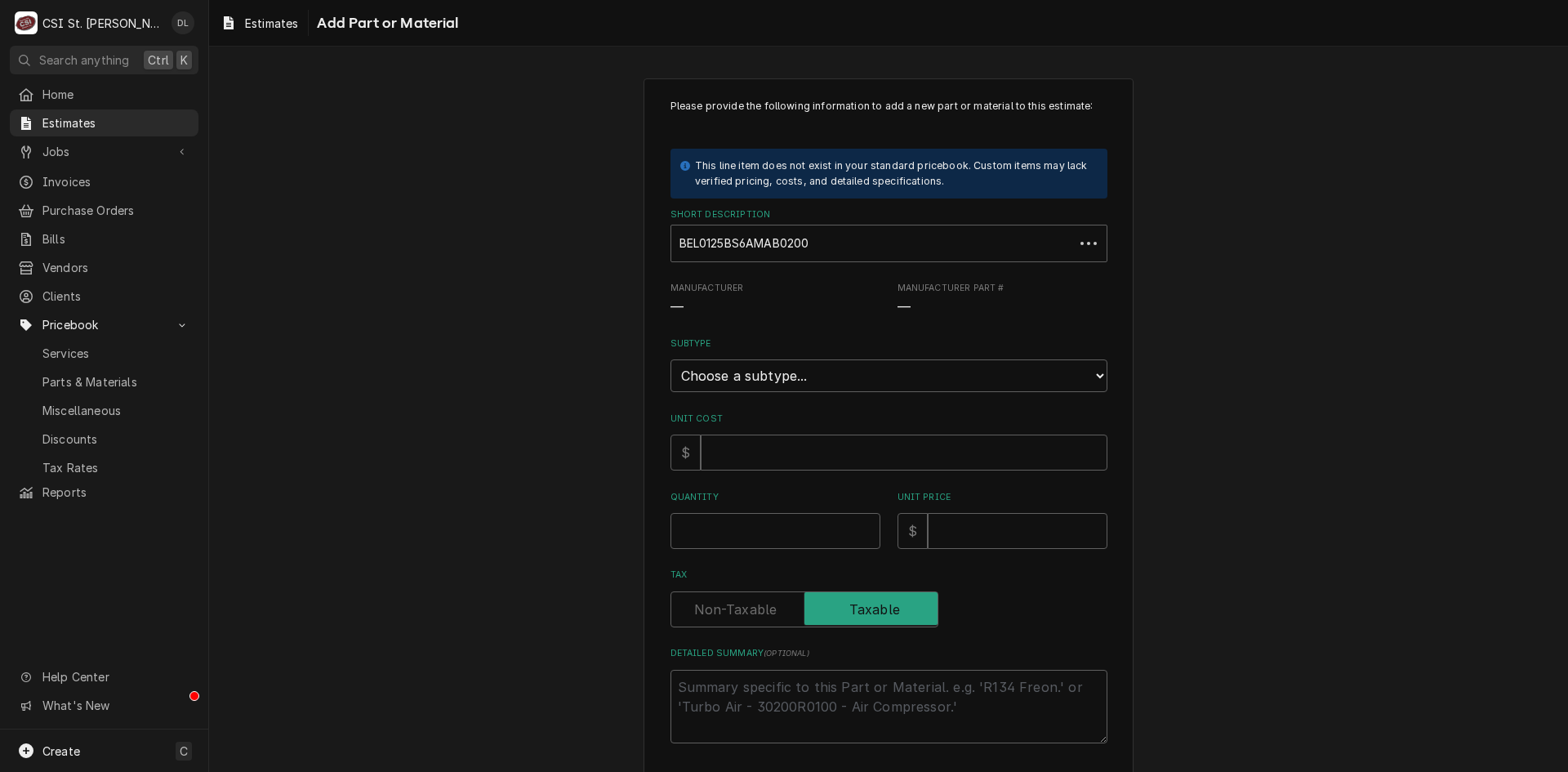
type textarea "x"
click at [966, 383] on select "Choose a subtype... [#2-DUAL] AFTERHRS-WH-CHG-2 [#2-DUAL] [PERSON_NAME]-EQUIP […" at bounding box center [888, 376] width 437 height 33
select select "4"
click at [670, 360] on select "Choose a subtype... [#2-DUAL] AFTERHRS-WH-CHG-2 [#2-DUAL] [PERSON_NAME]-EQUIP […" at bounding box center [888, 376] width 437 height 33
click at [760, 450] on input "Unit Cost" at bounding box center [903, 452] width 407 height 36
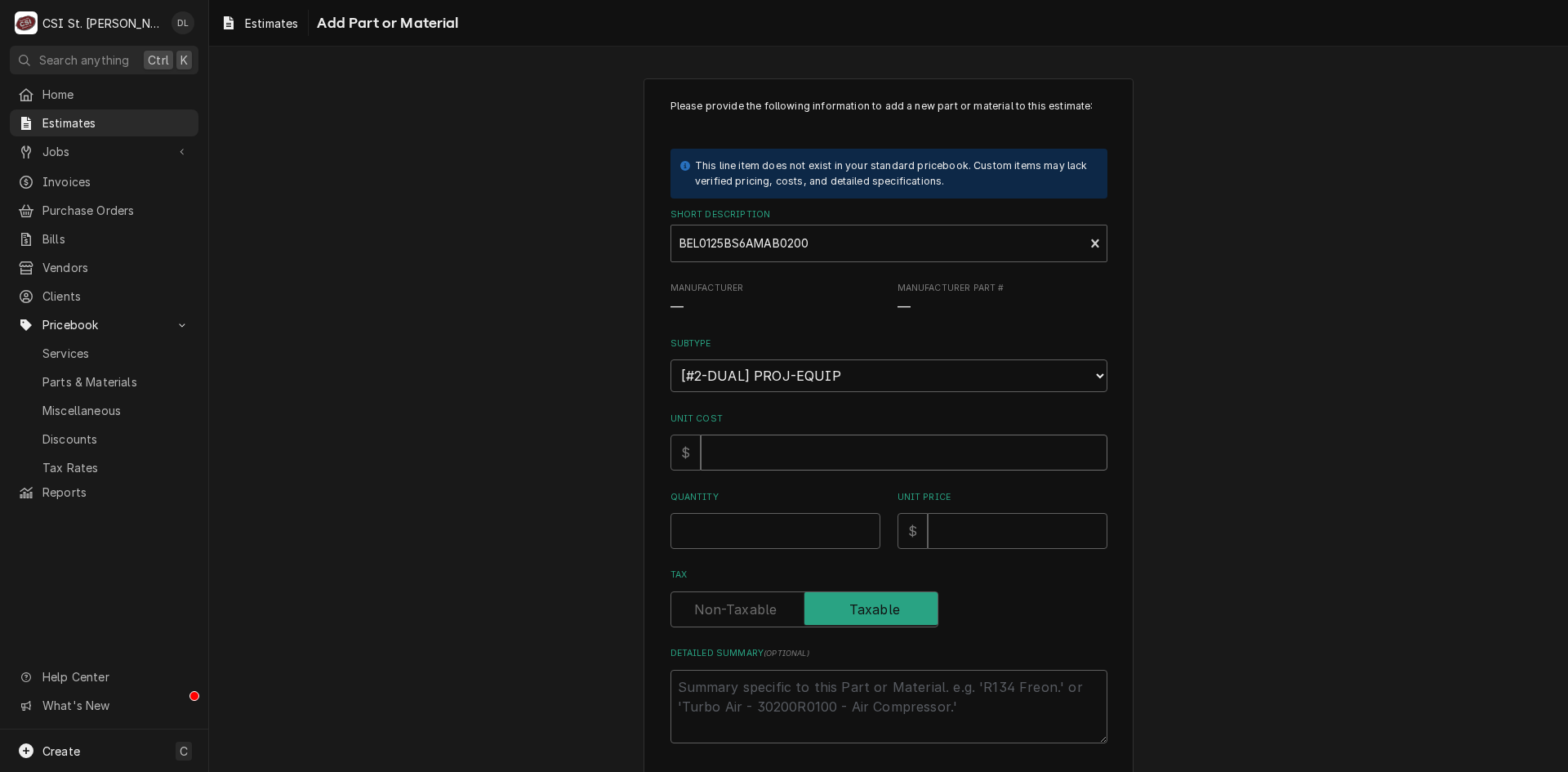
type textarea "x"
type input "2"
type textarea "x"
type input "26"
type textarea "x"
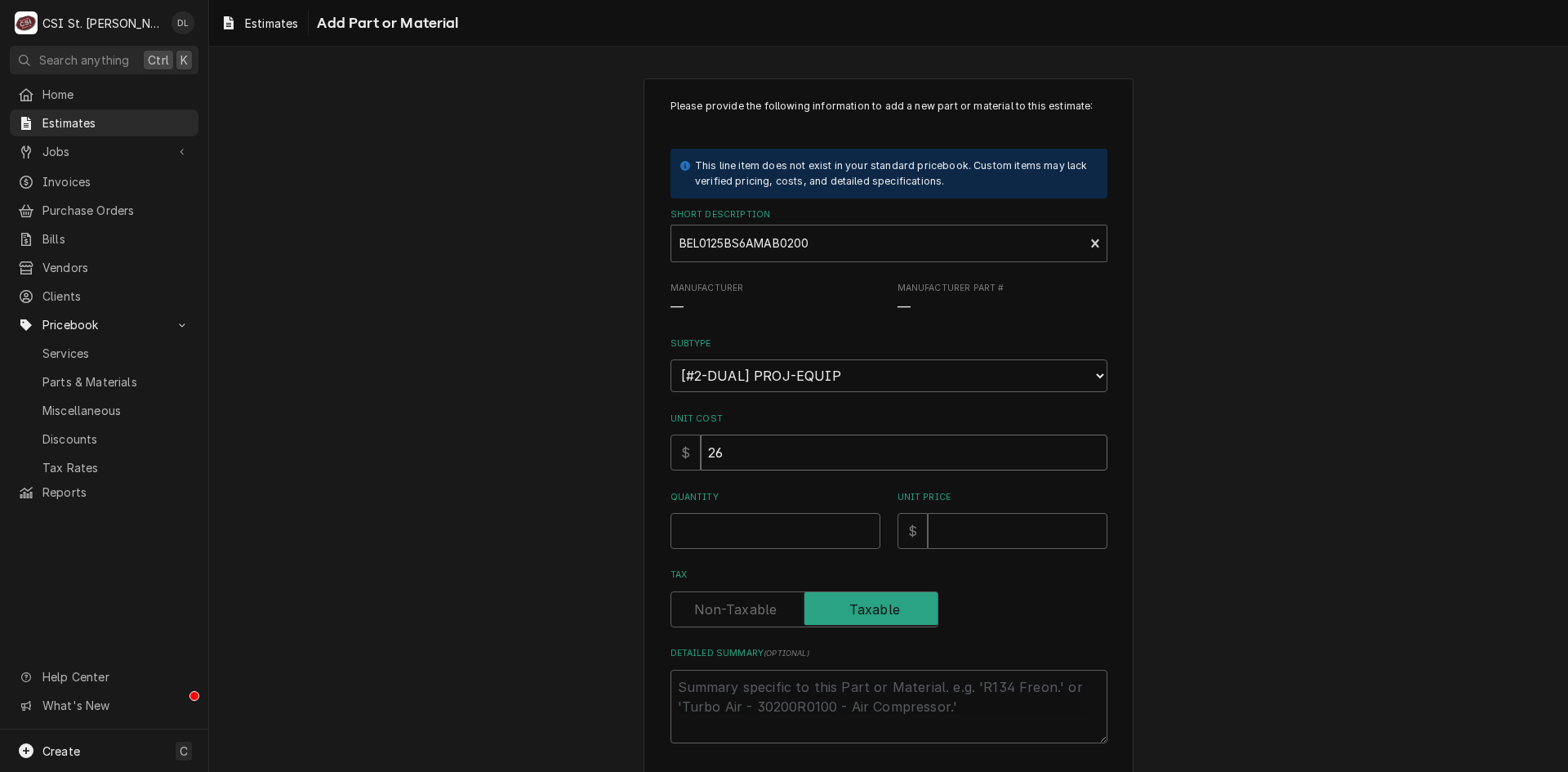
type input "262"
type textarea "x"
type input "2628"
type textarea "x"
type input "2628.5"
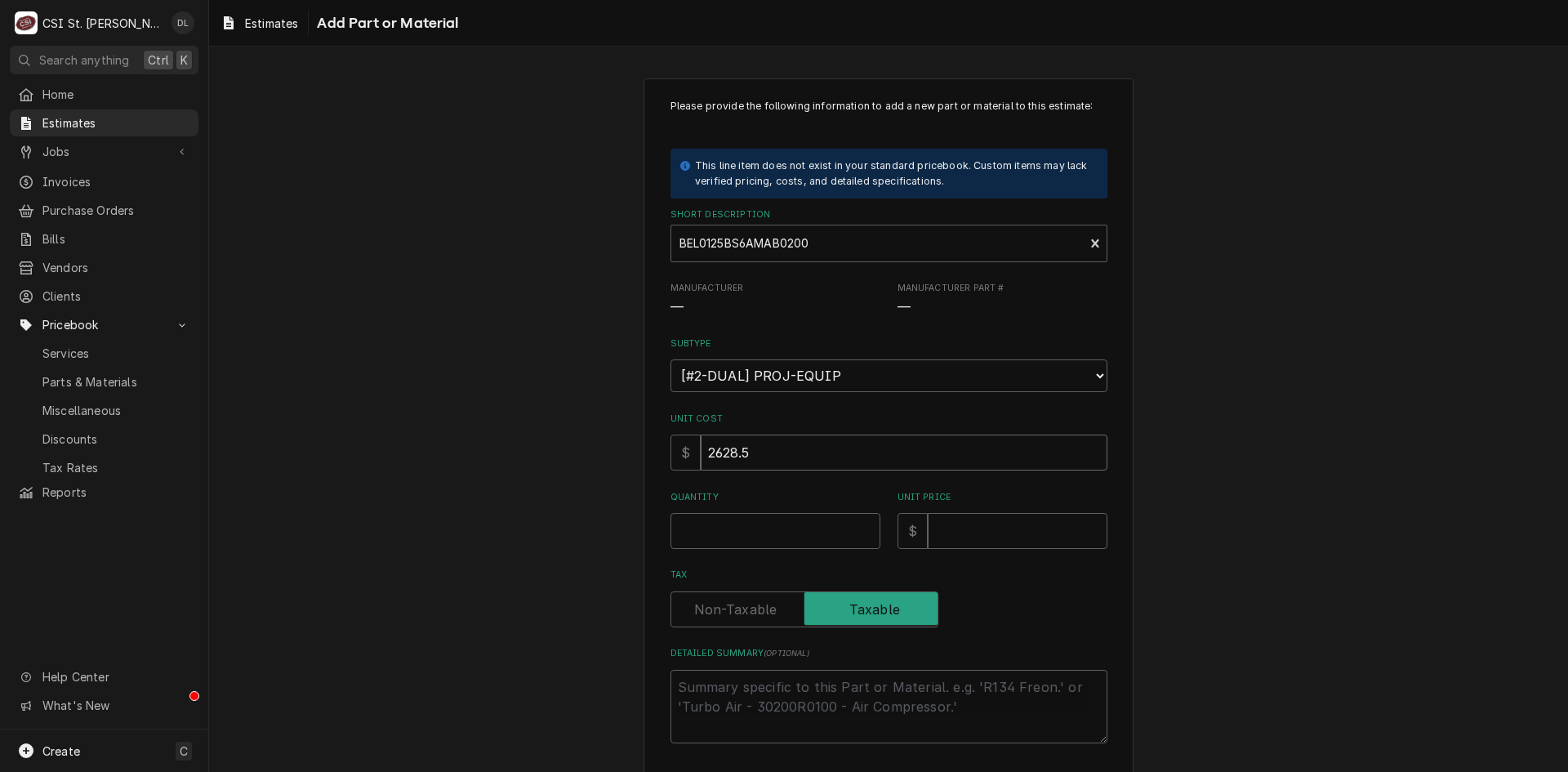
type textarea "x"
type input "2628.52"
type textarea "x"
type input "2628.52"
click at [801, 536] on input "Quantity" at bounding box center [775, 530] width 210 height 36
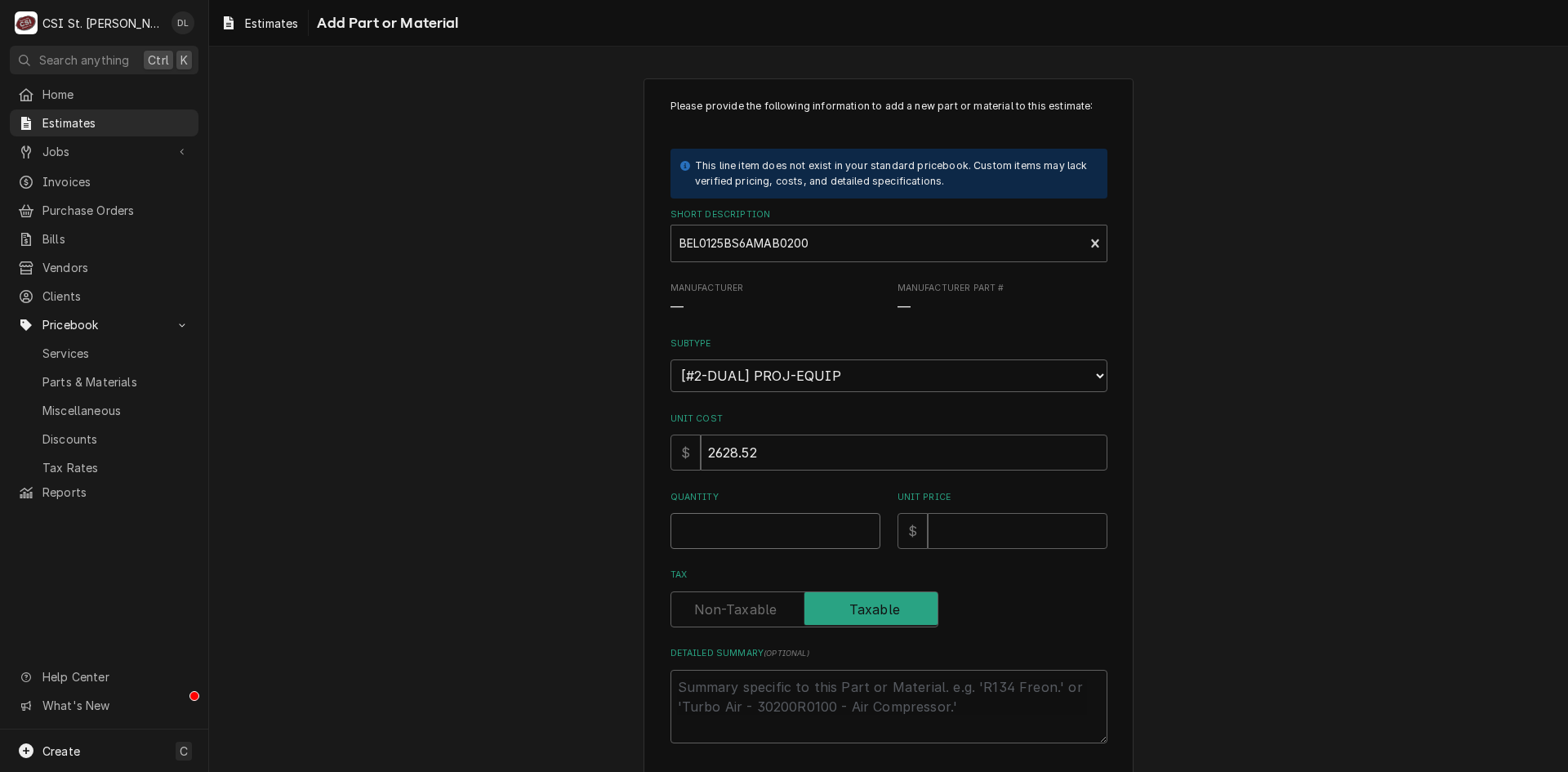
type textarea "x"
type input "1"
type textarea "x"
type input "1"
type textarea "x"
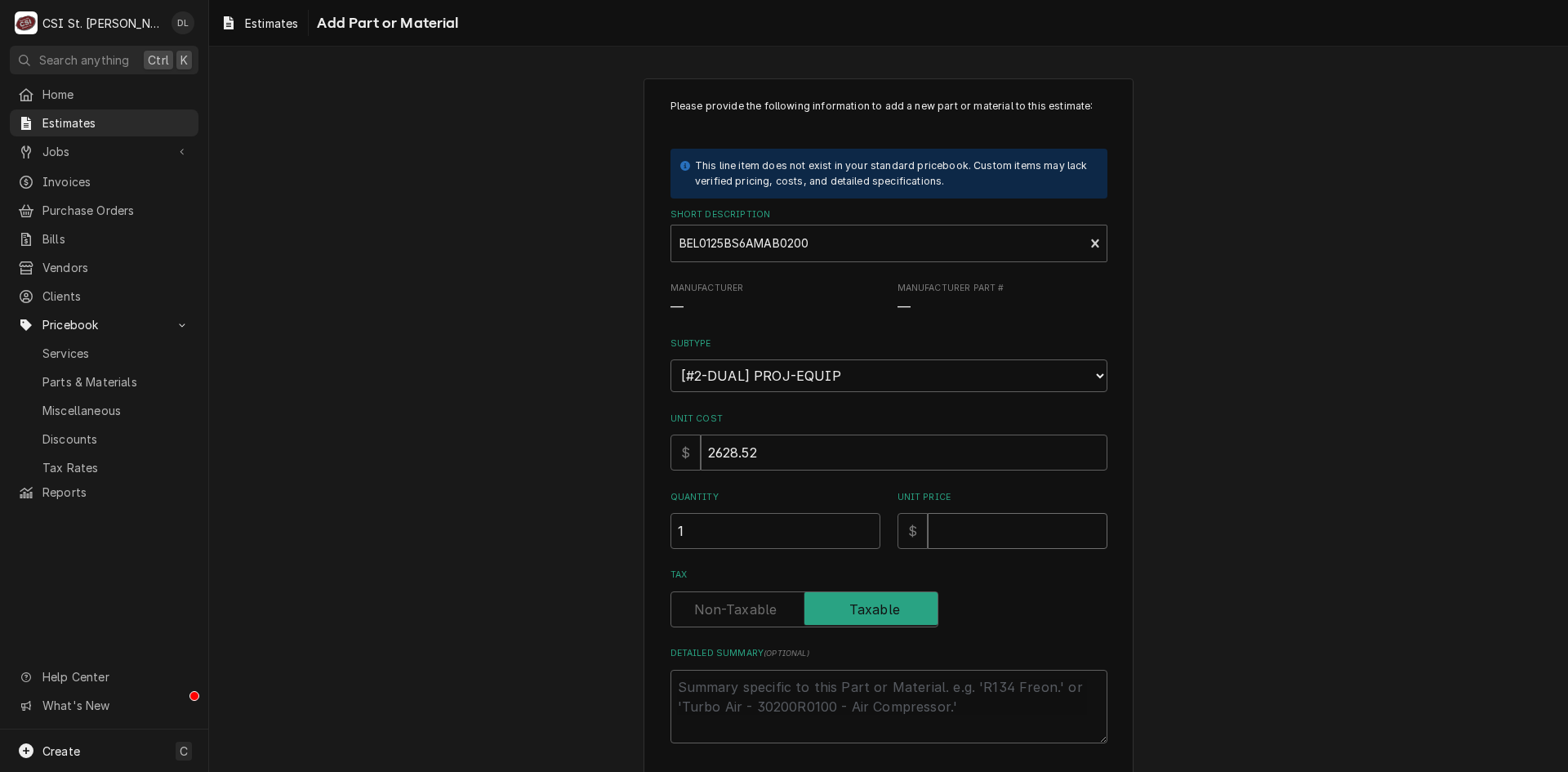
type input "3"
type textarea "x"
type input "32"
type textarea "x"
type input "328"
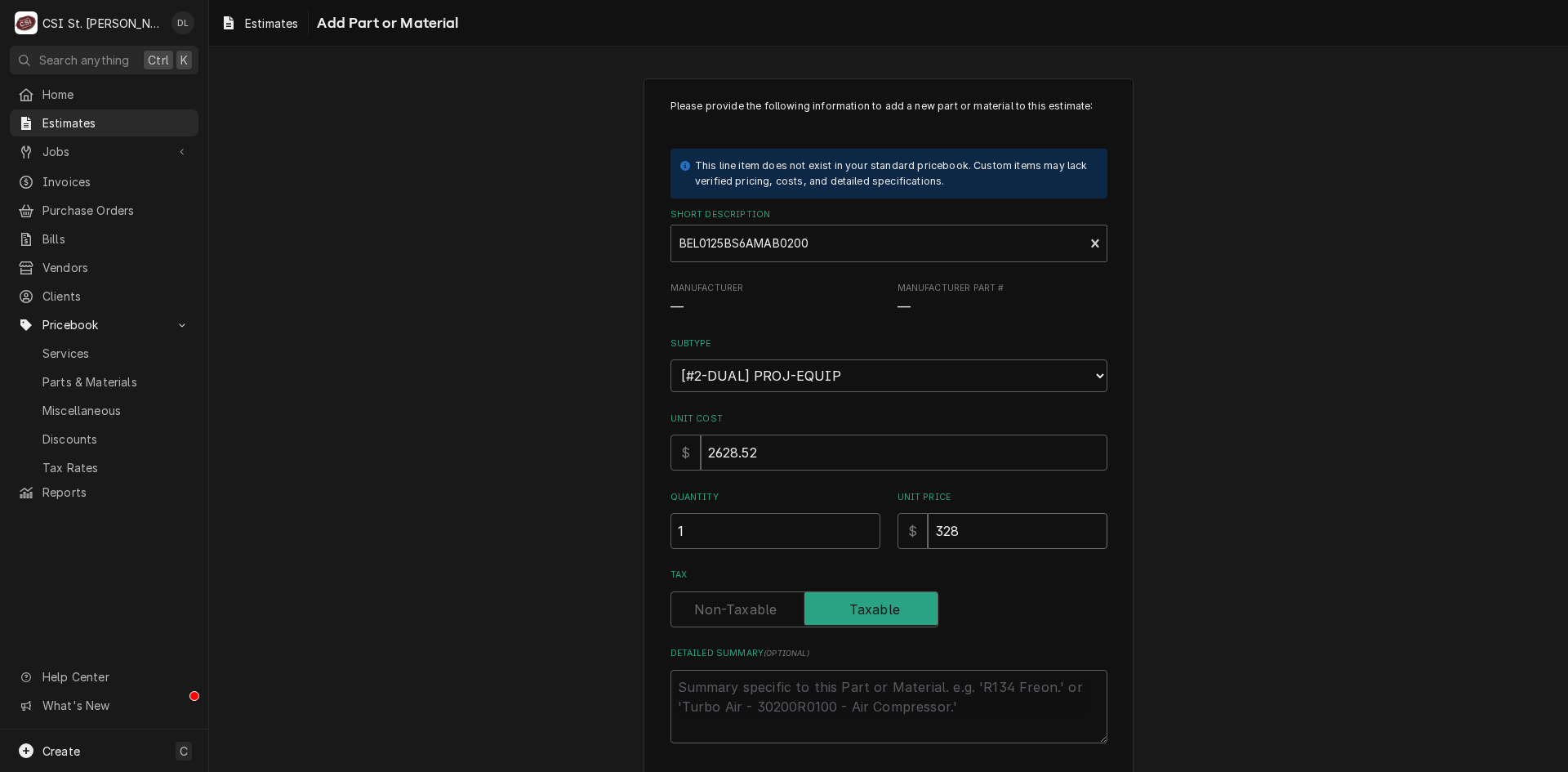
type textarea "x"
type input "3285"
type textarea "x"
type input "3285.6"
type textarea "x"
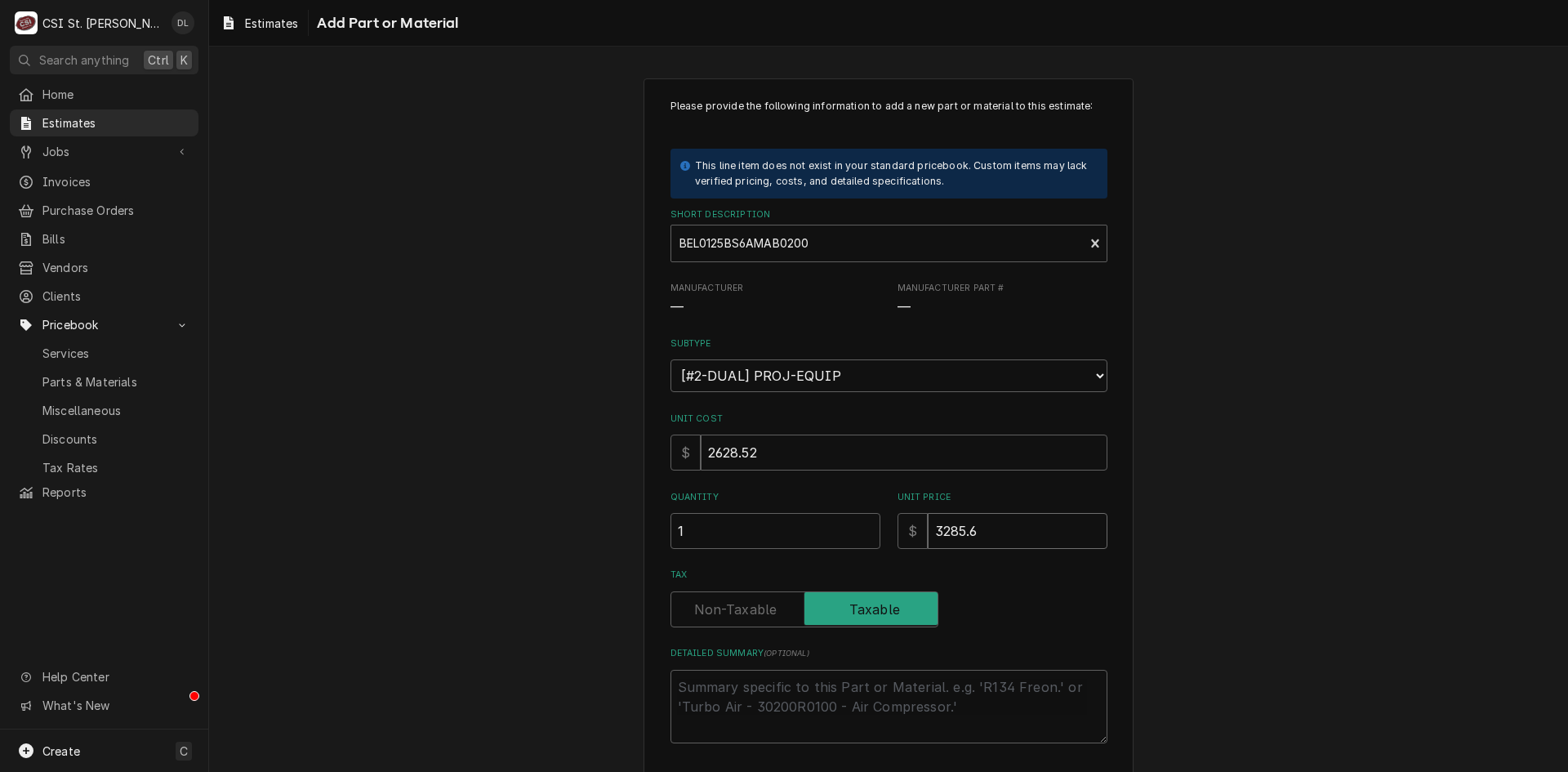
type input "3285.65"
type textarea "x"
type input "3285.65"
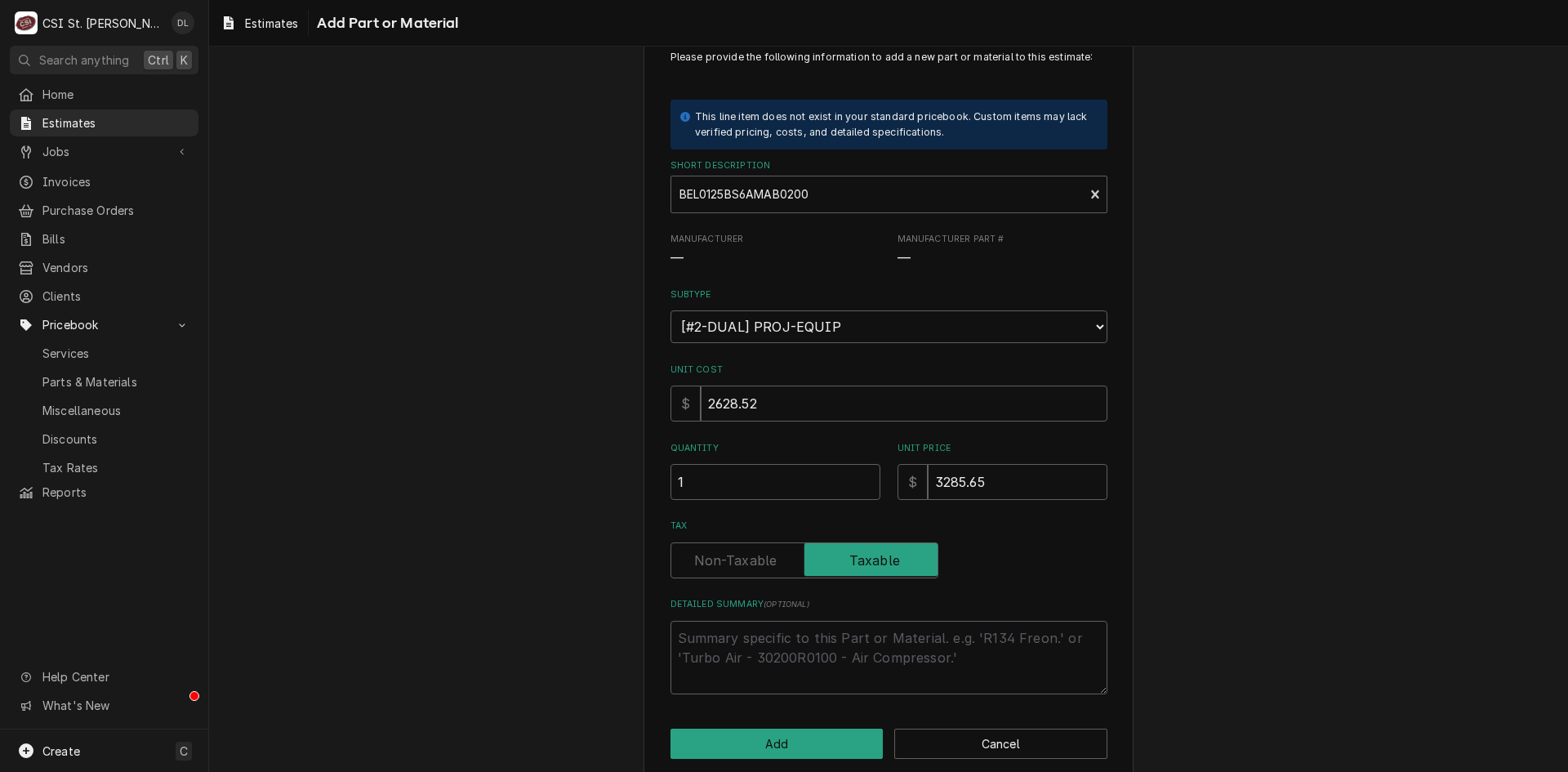
scroll to position [71, 0]
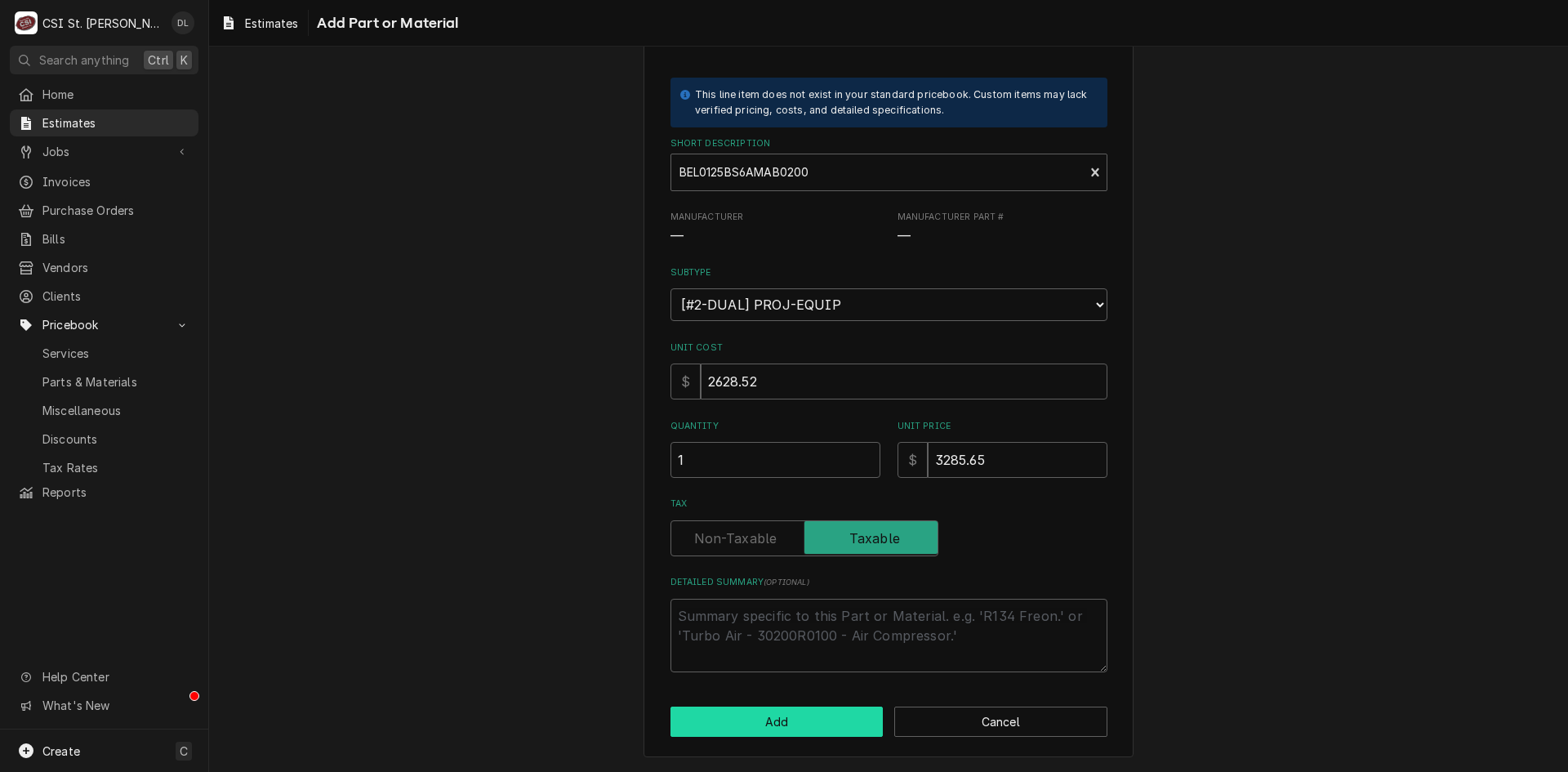
click at [828, 722] on button "Add" at bounding box center [777, 721] width 213 height 30
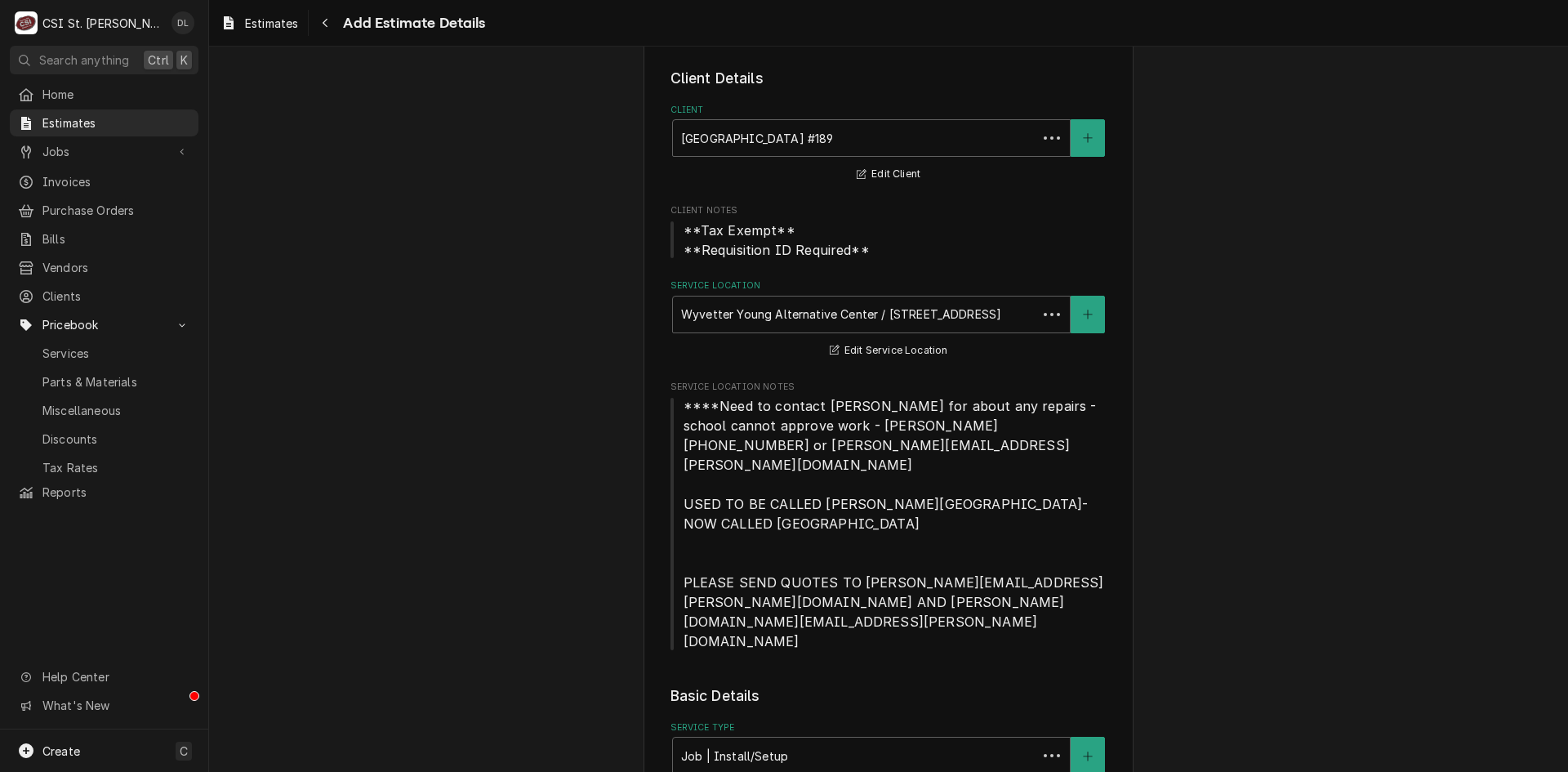
scroll to position [2867, 0]
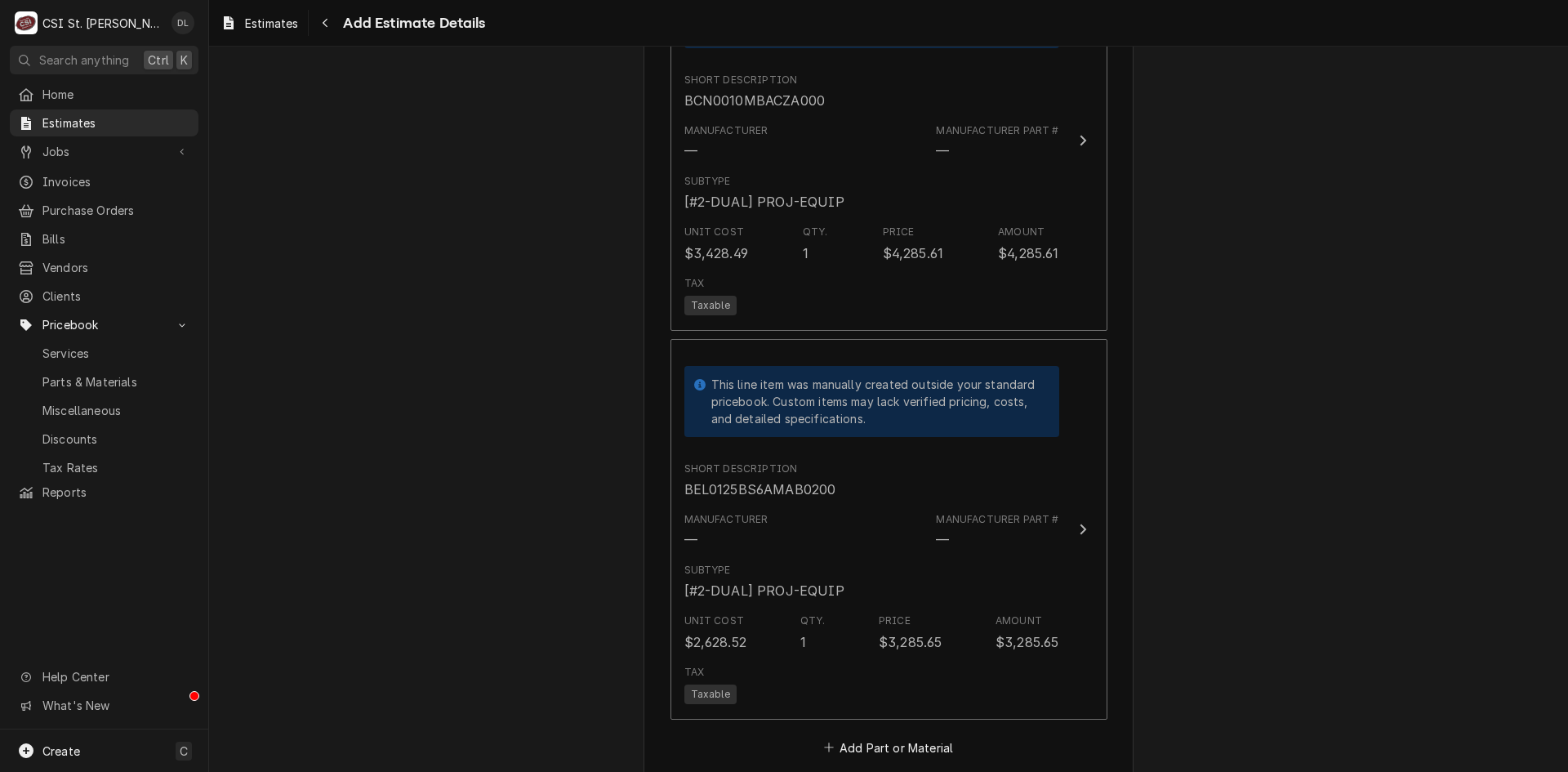
type textarea "x"
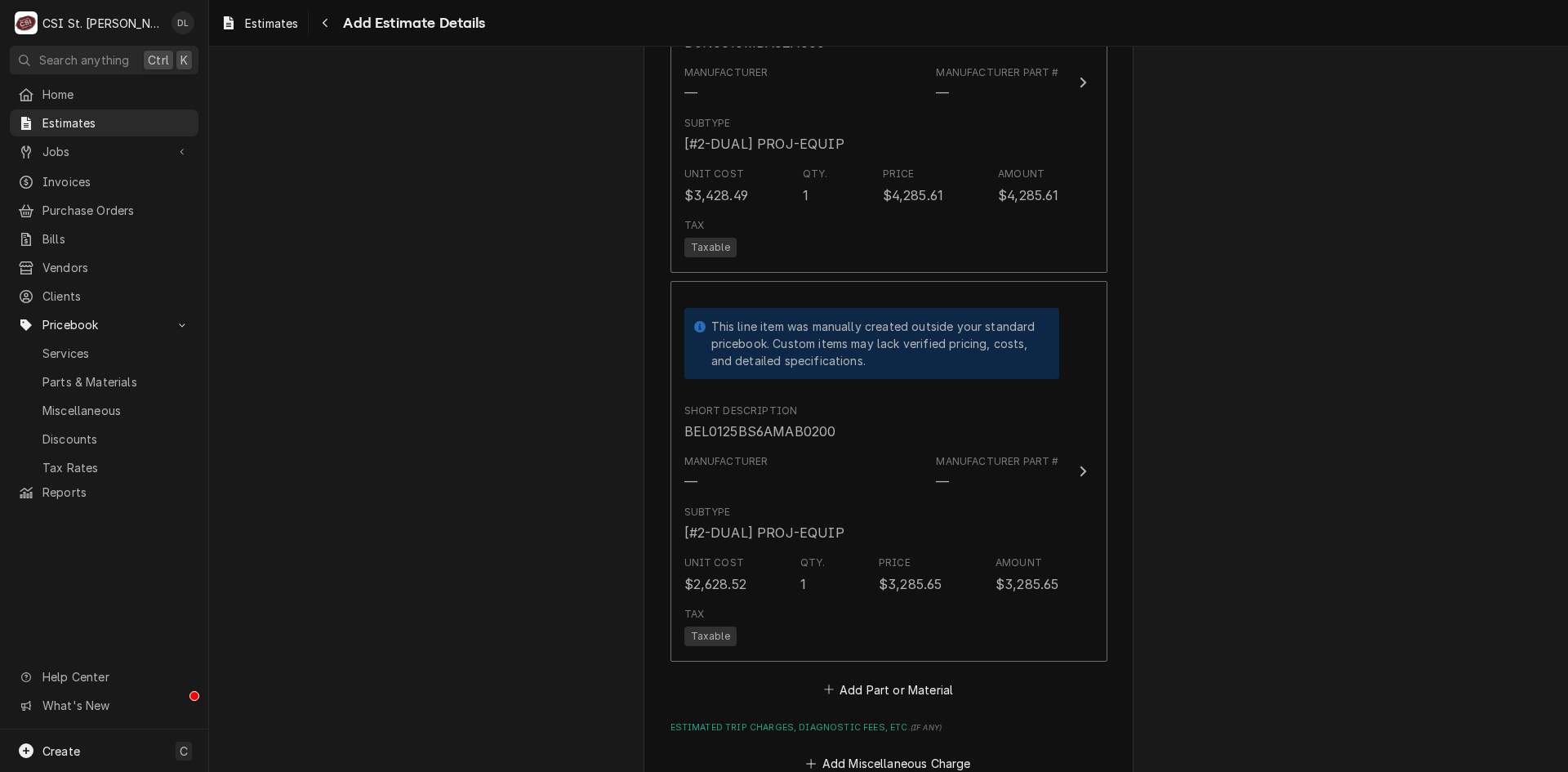
scroll to position [2948, 0]
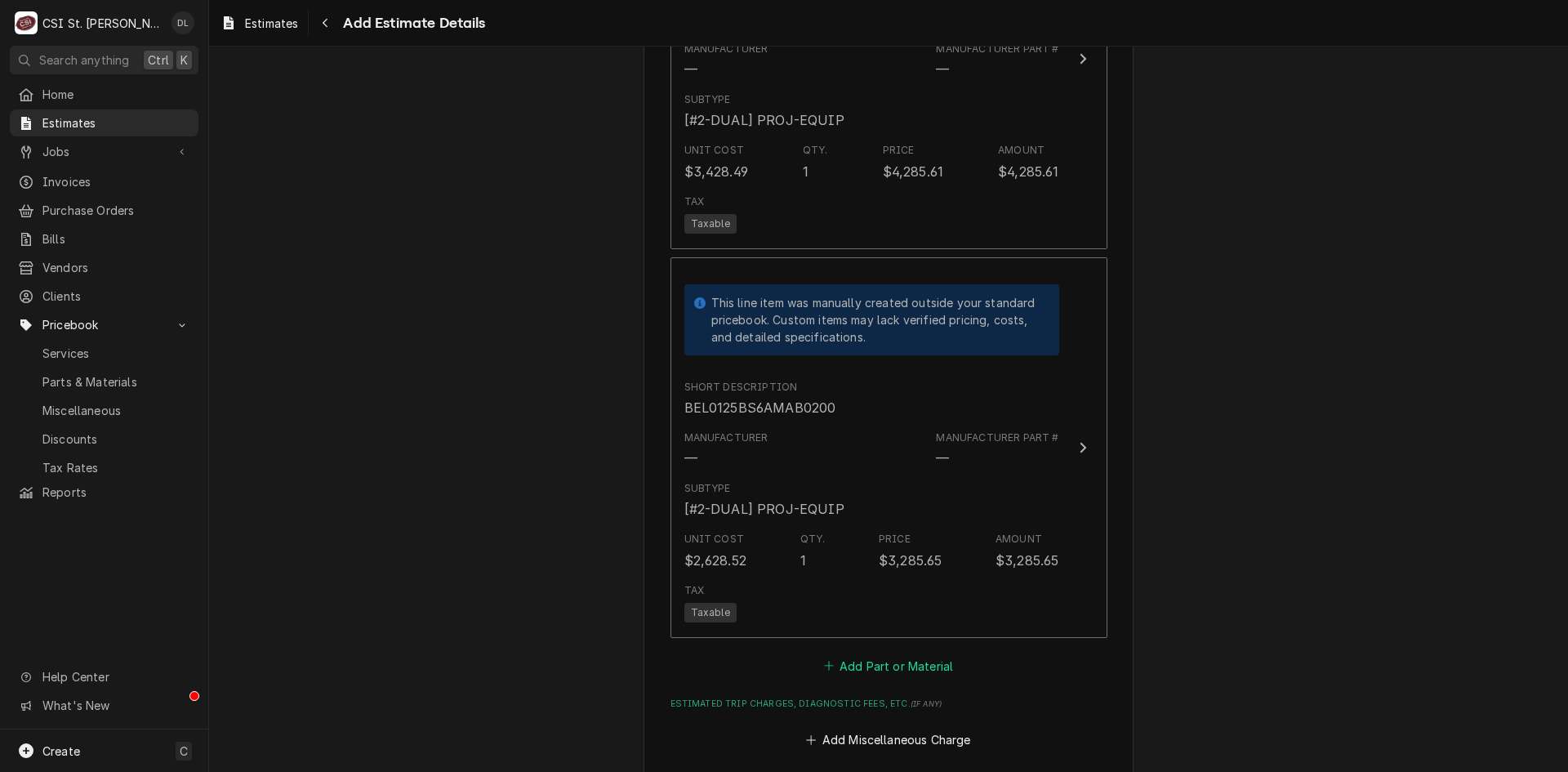
click at [824, 660] on icon "Estimated Parts and Materials" at bounding box center [829, 665] width 9 height 11
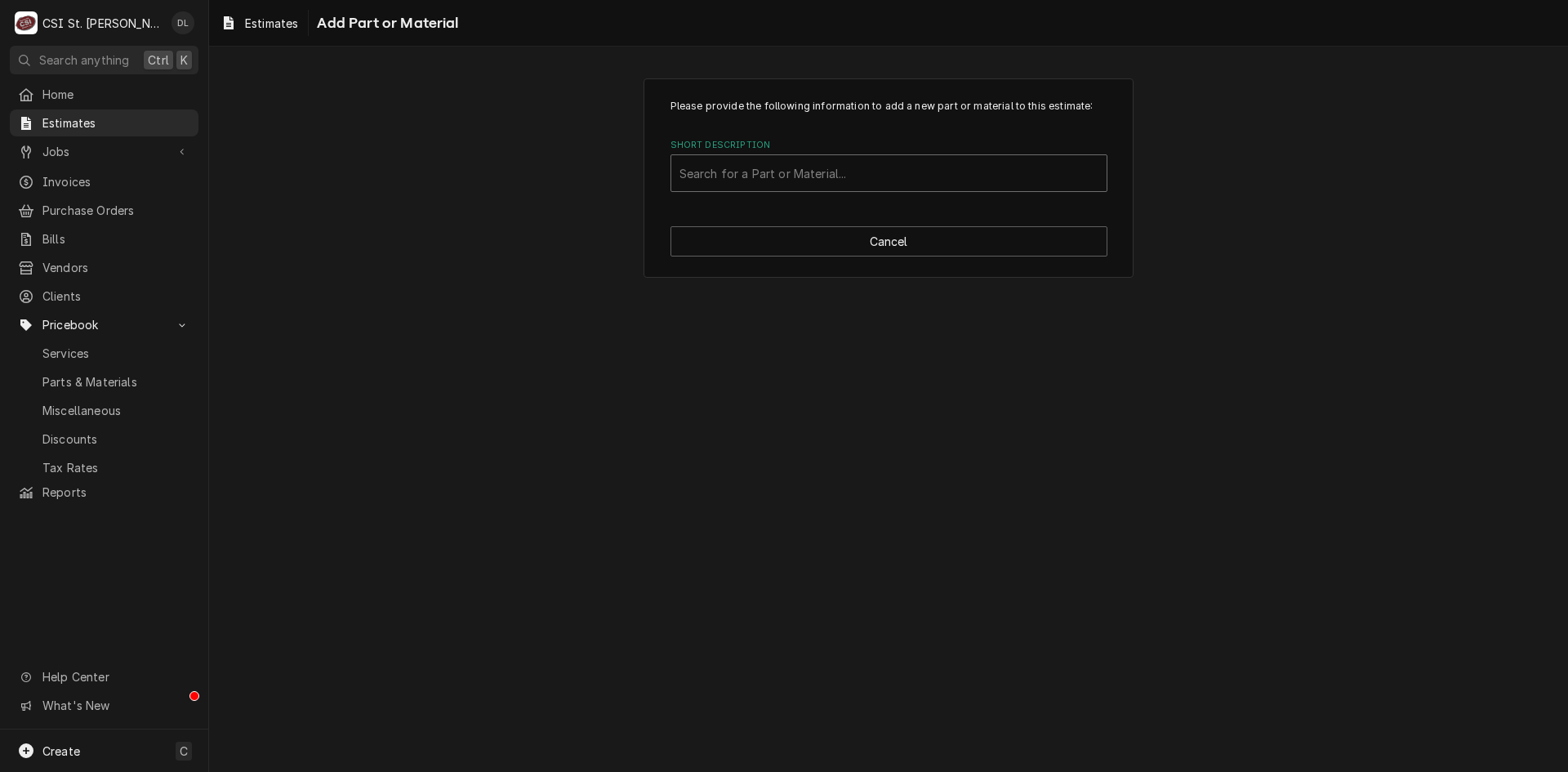
click at [822, 179] on div "Short Description" at bounding box center [889, 173] width 419 height 29
type input "W6100"
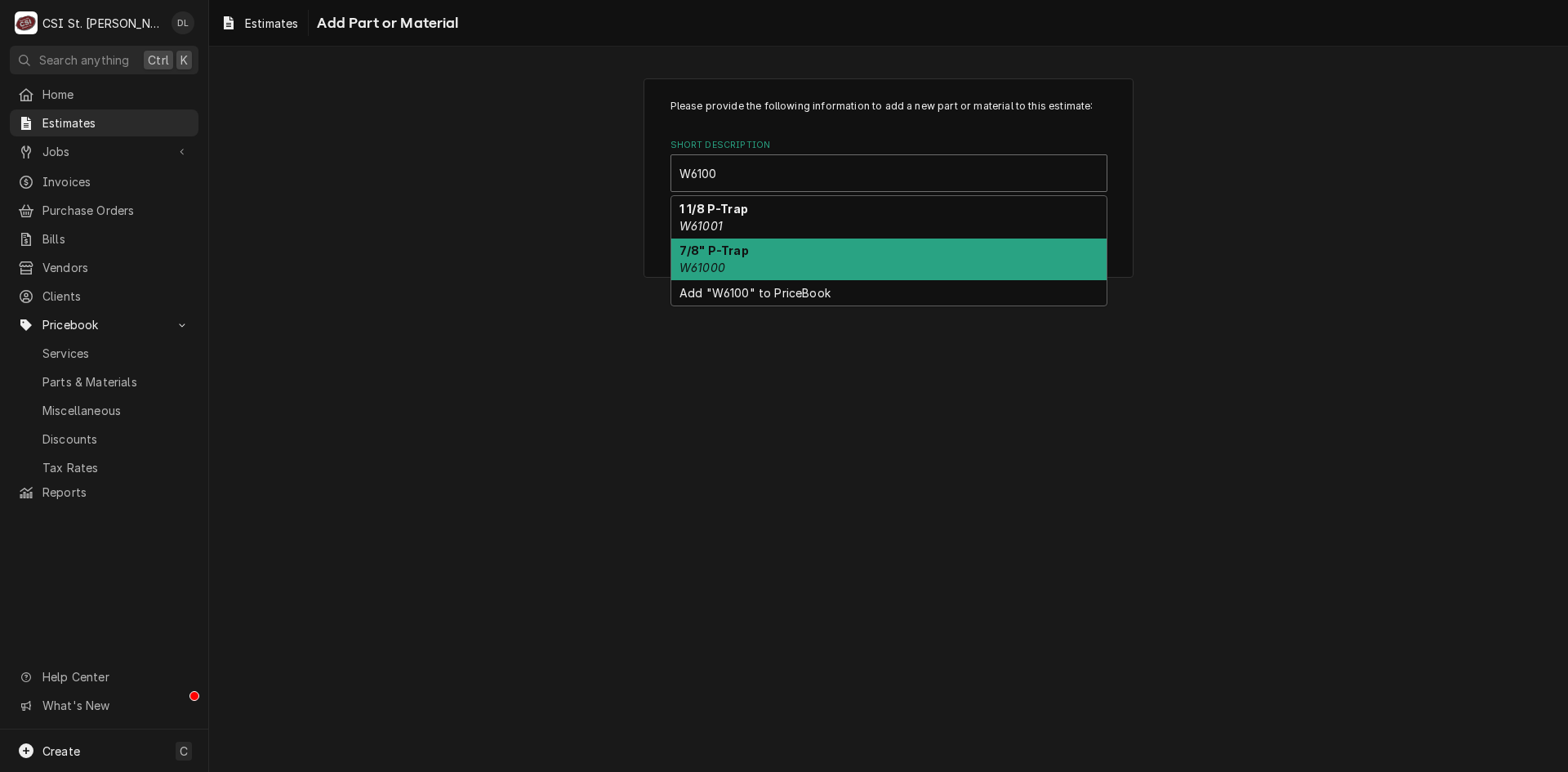
click at [772, 253] on div "7/8" P-Trap W61000" at bounding box center [888, 260] width 435 height 42
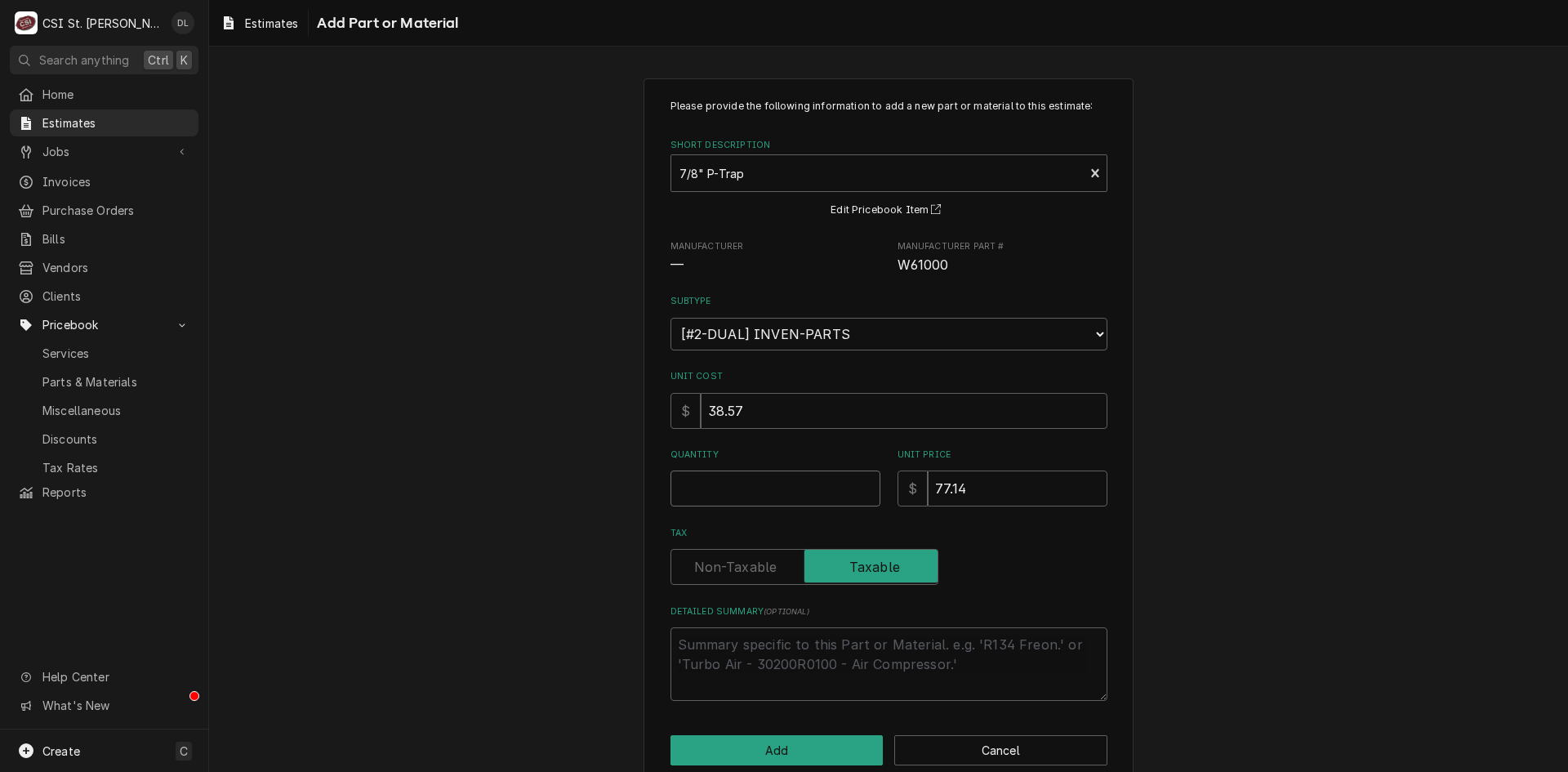
click at [761, 490] on input "Quantity" at bounding box center [775, 488] width 210 height 36
type textarea "x"
type input "1"
type textarea "x"
type input "1"
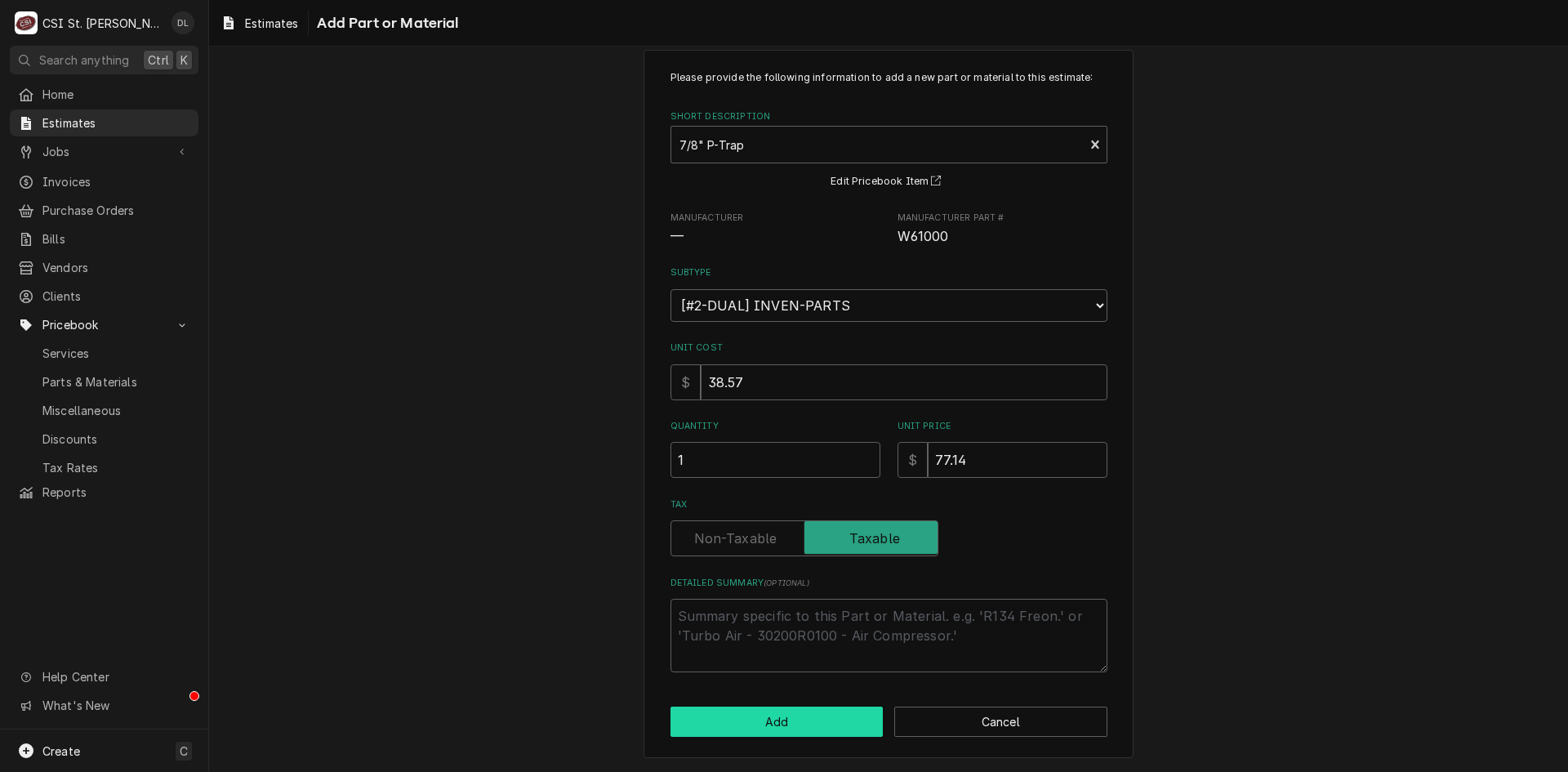
click at [790, 717] on button "Add" at bounding box center [777, 721] width 213 height 30
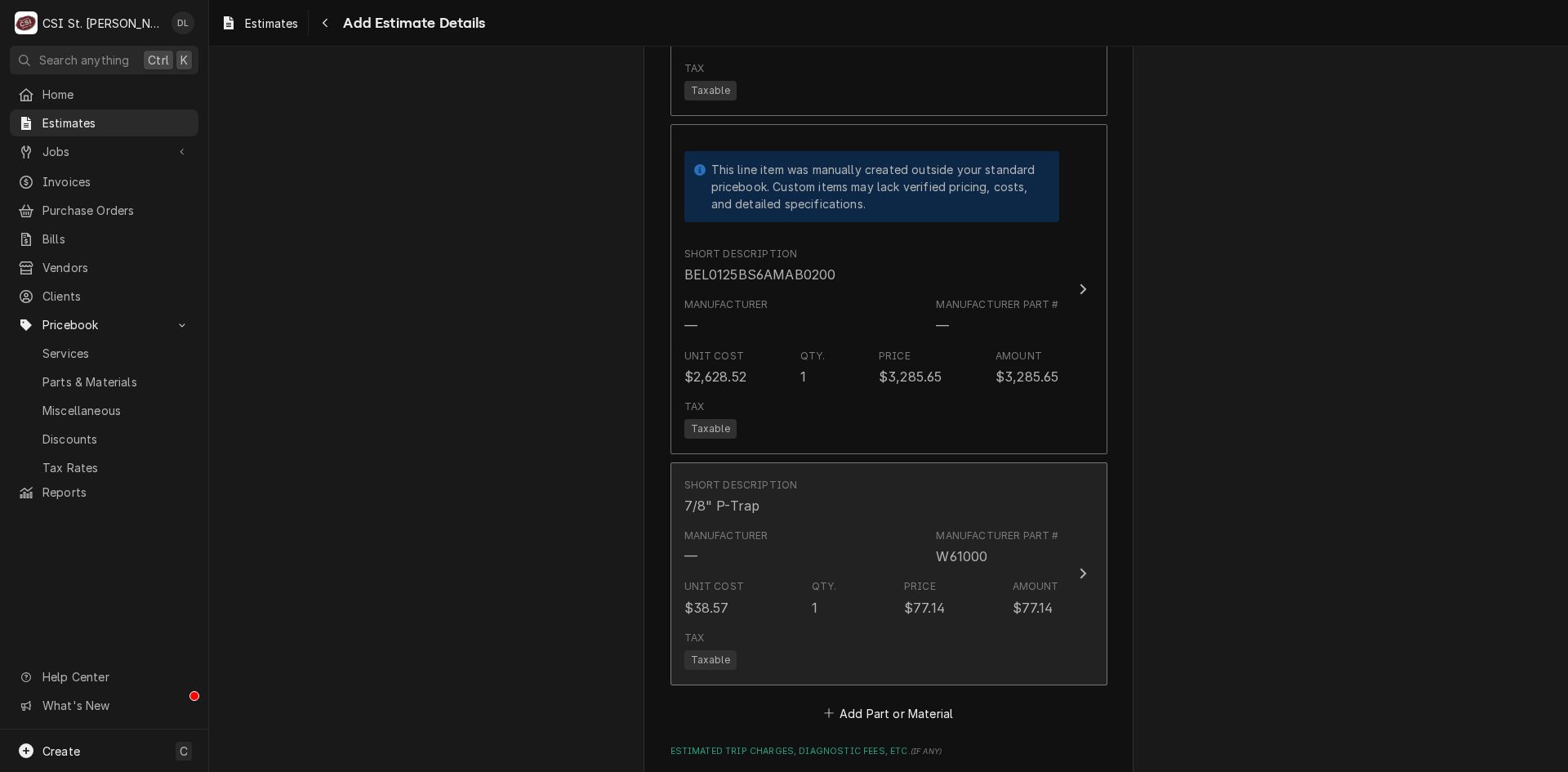
scroll to position [3081, 0]
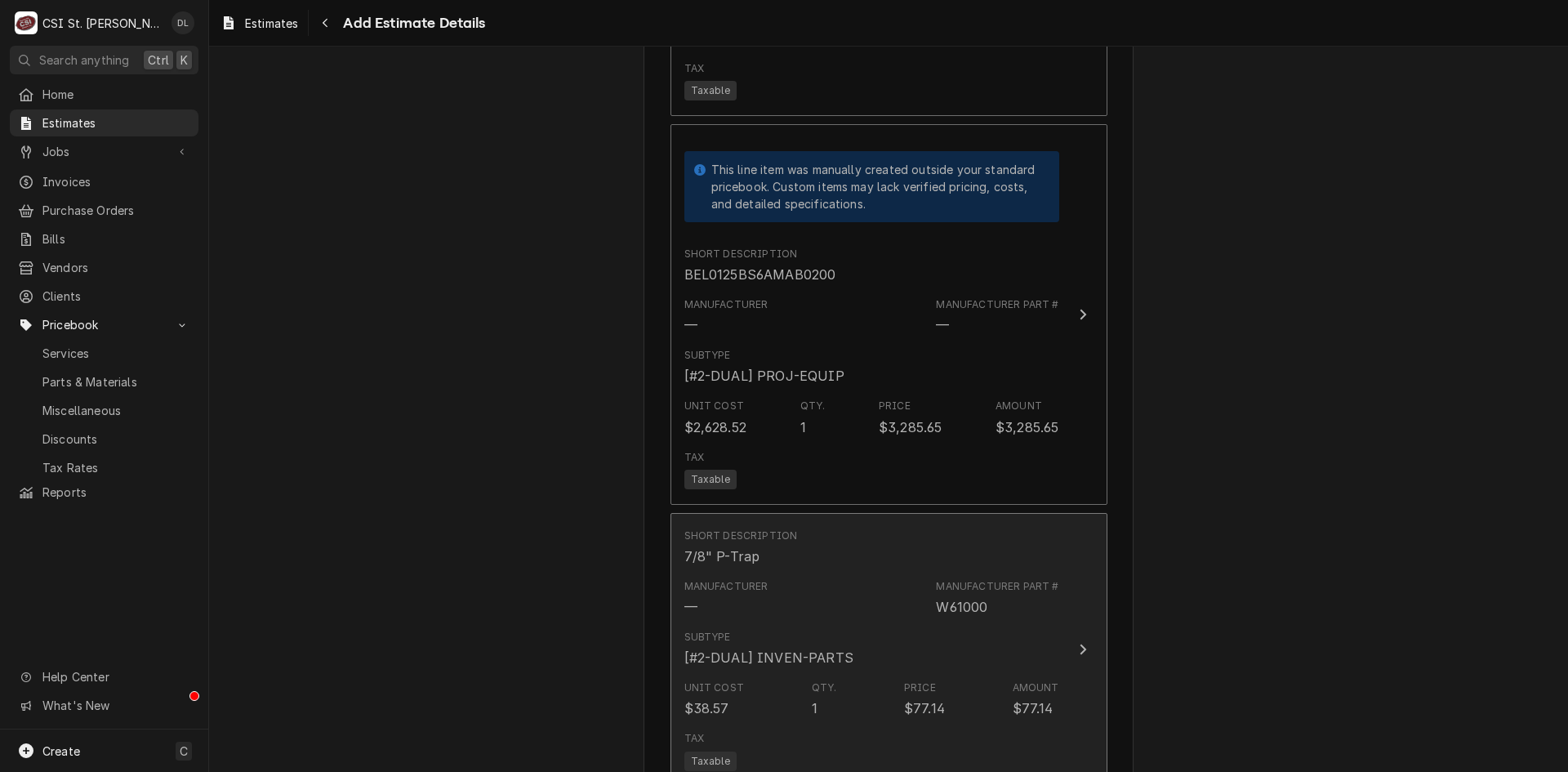
type textarea "x"
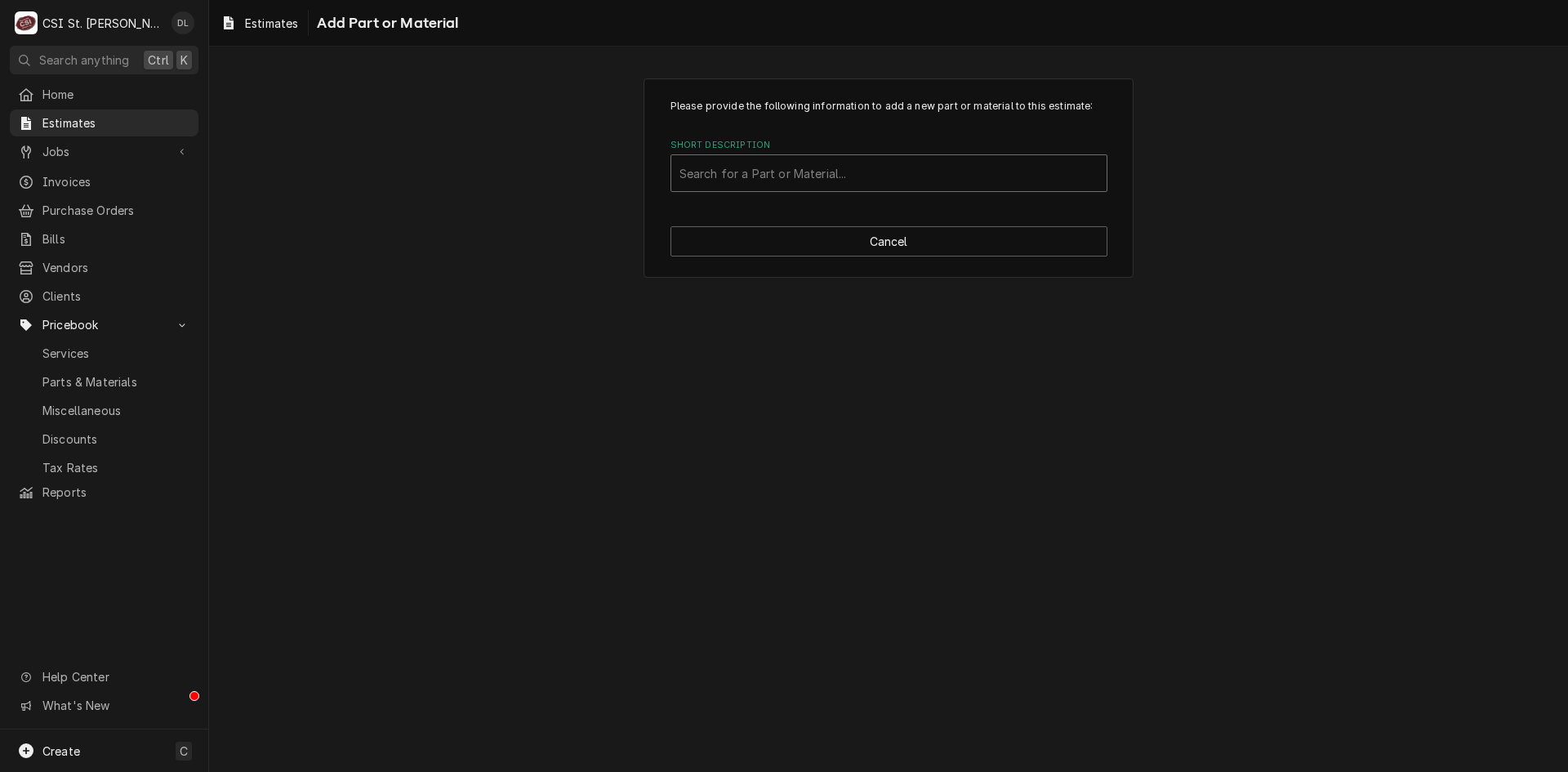
click at [815, 169] on div "Short Description" at bounding box center [889, 173] width 419 height 29
type input "78CT"
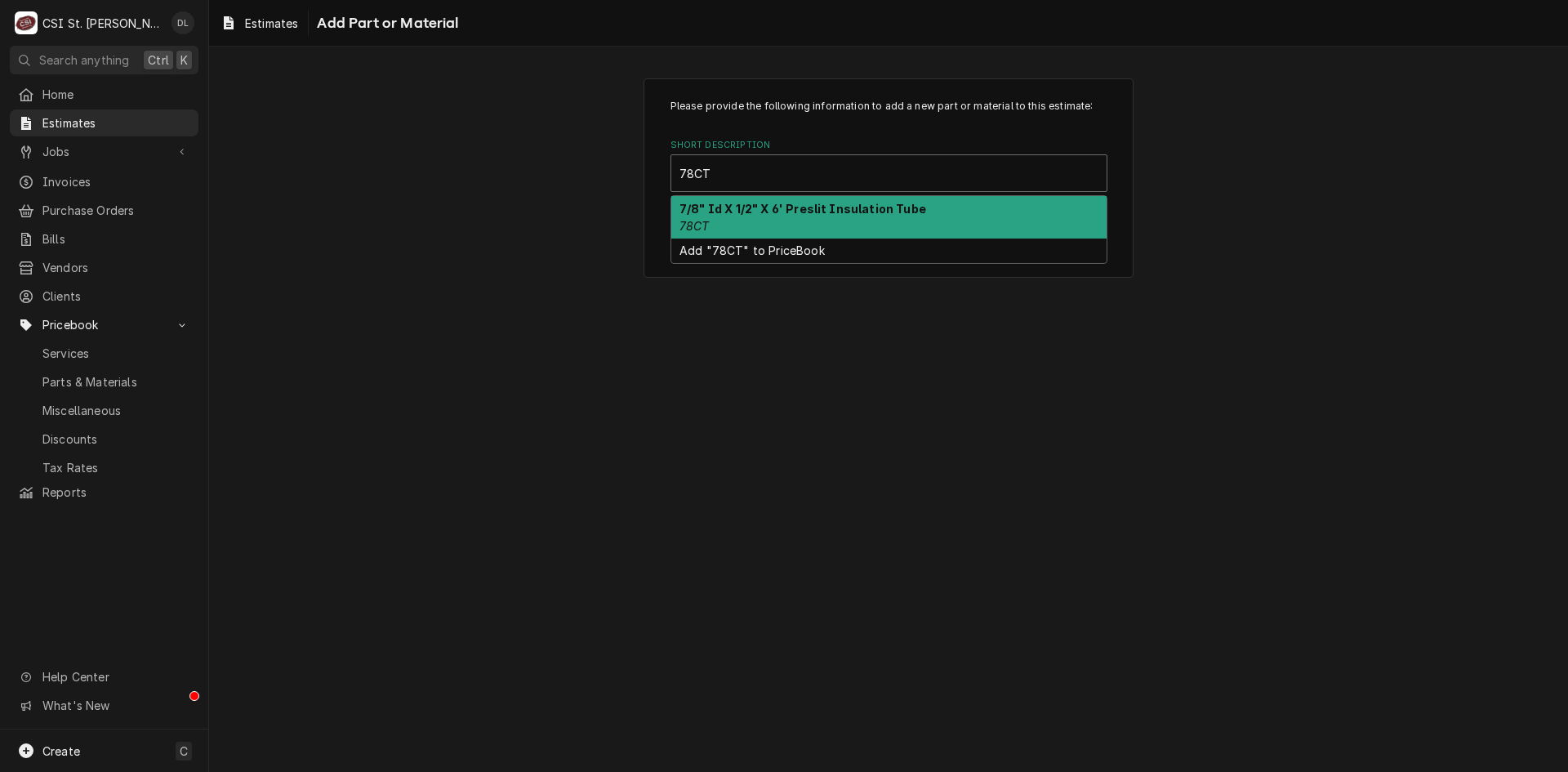
click at [797, 215] on strong "7/8" Id X 1/2" X 6' Preslit Insulation Tube" at bounding box center [802, 209] width 246 height 14
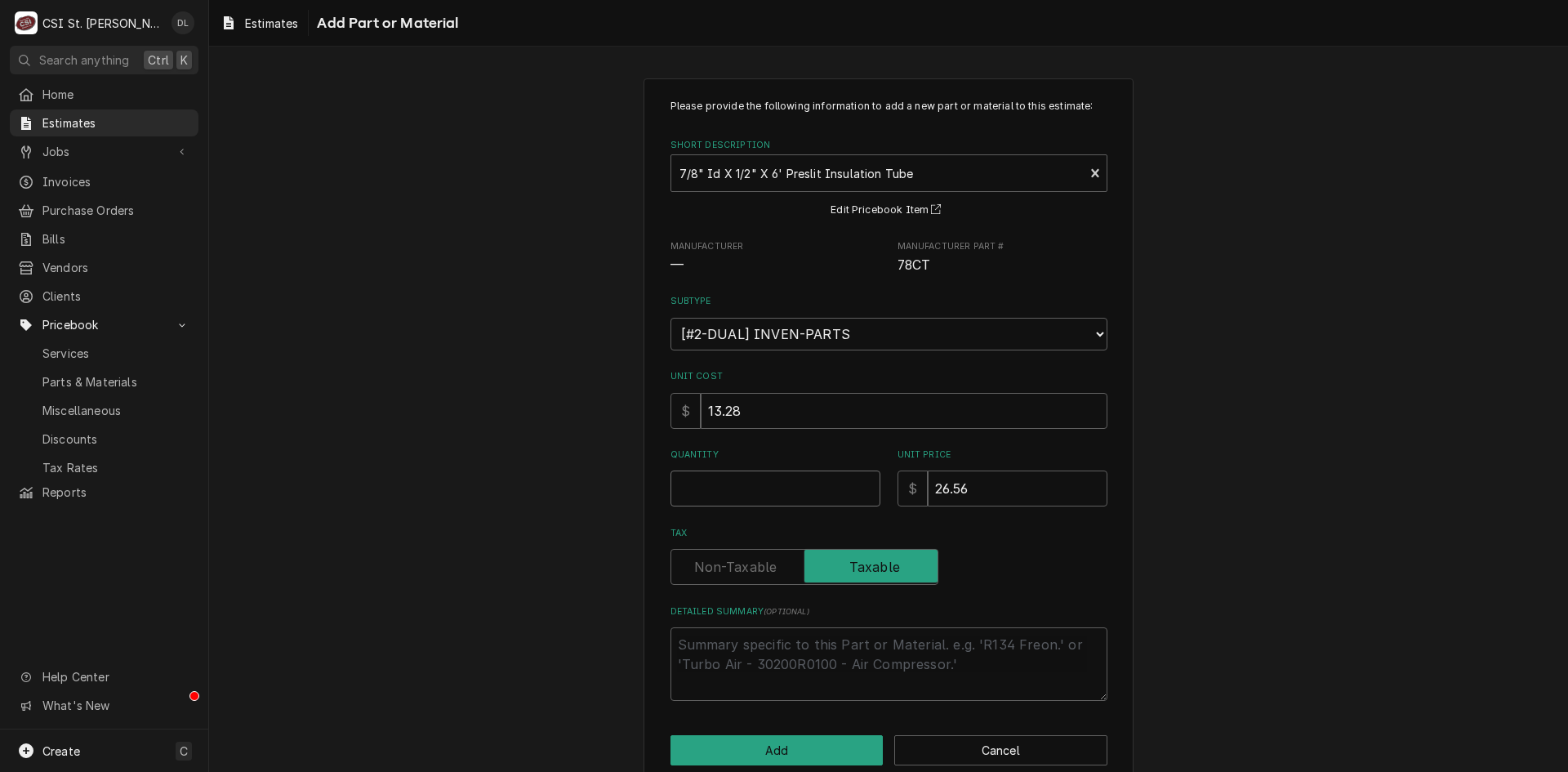
click at [762, 497] on input "Quantity" at bounding box center [775, 488] width 210 height 36
type textarea "x"
type input "1"
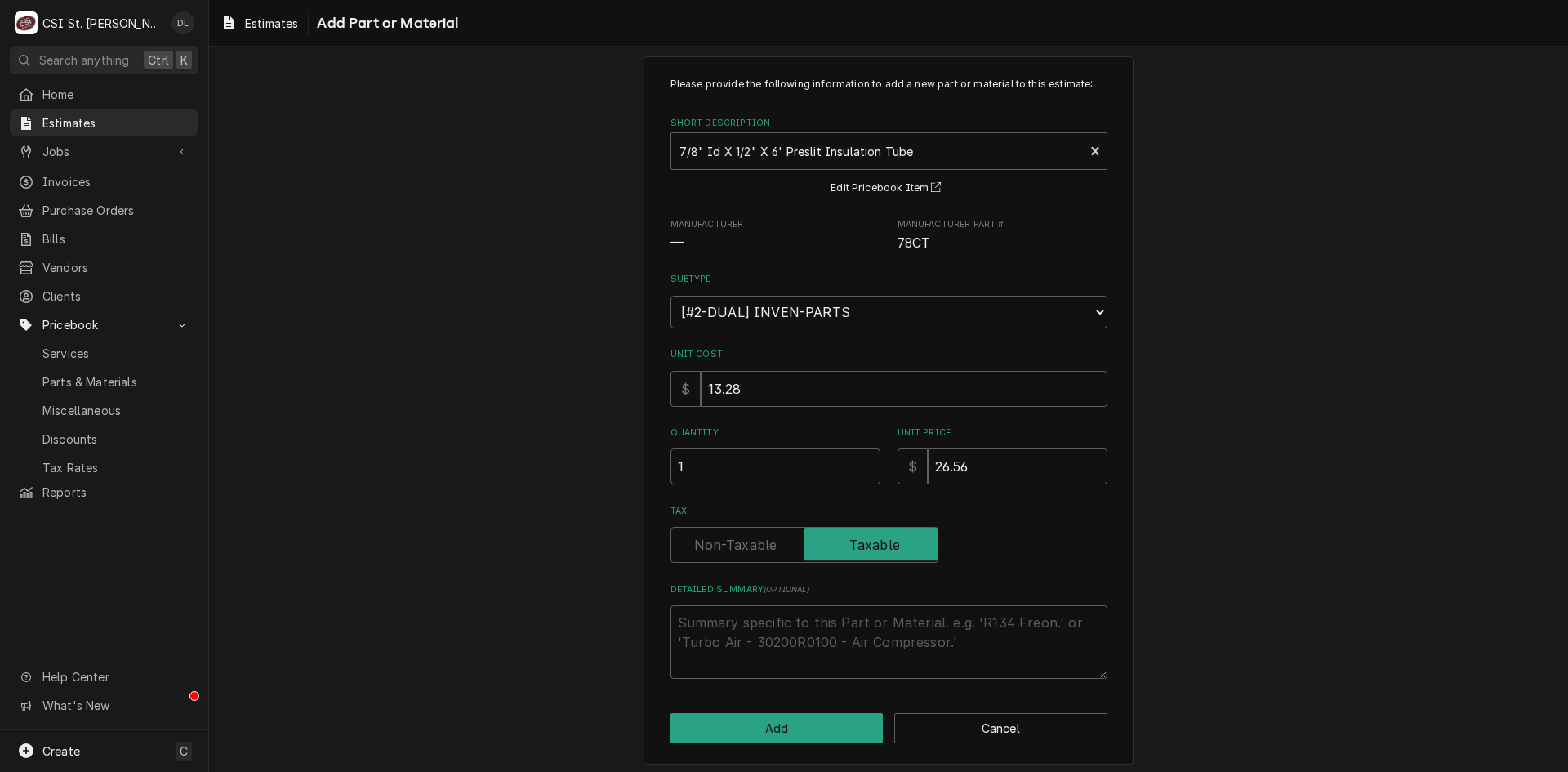
scroll to position [28, 0]
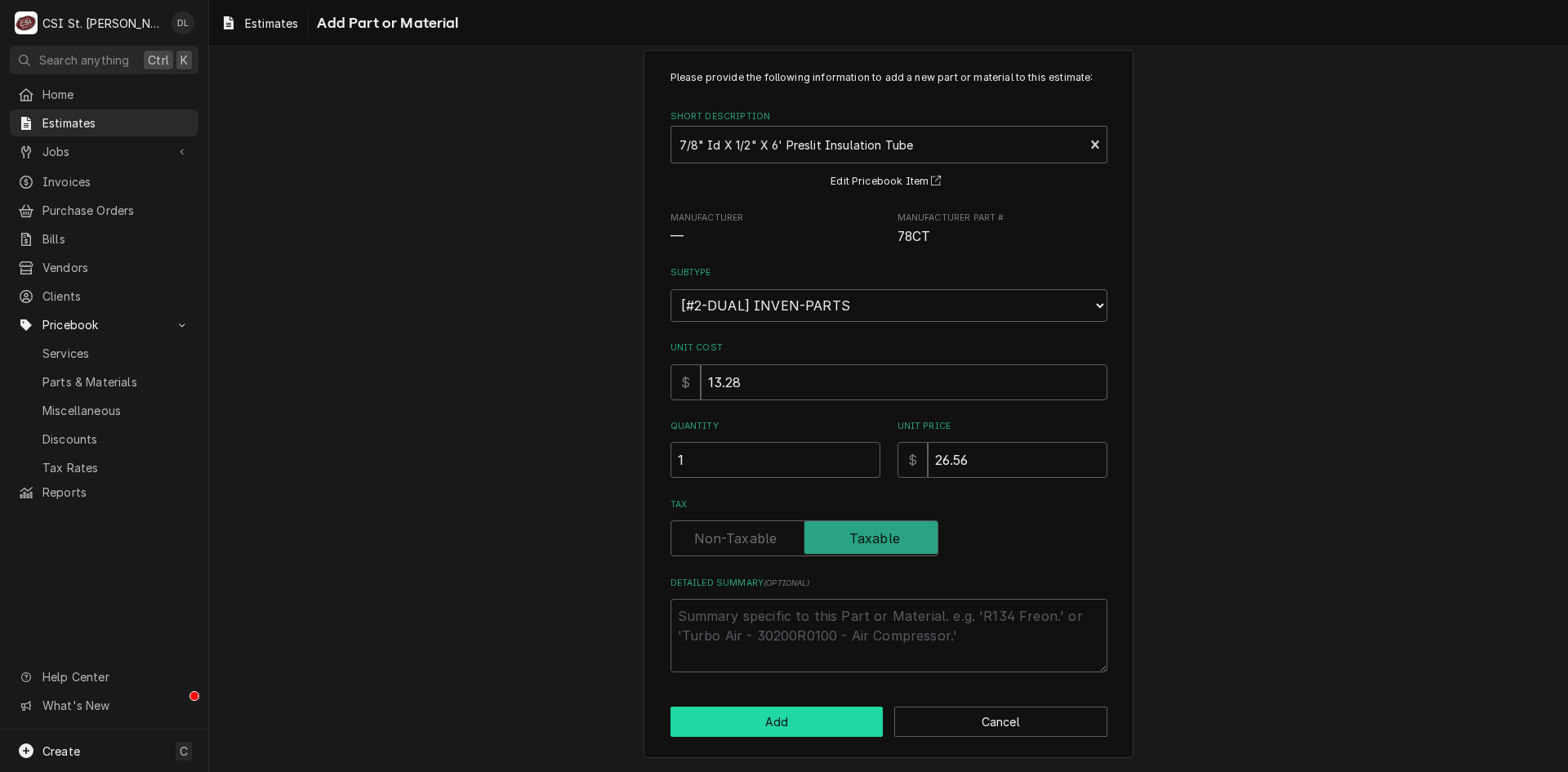
click at [801, 730] on button "Add" at bounding box center [777, 721] width 213 height 30
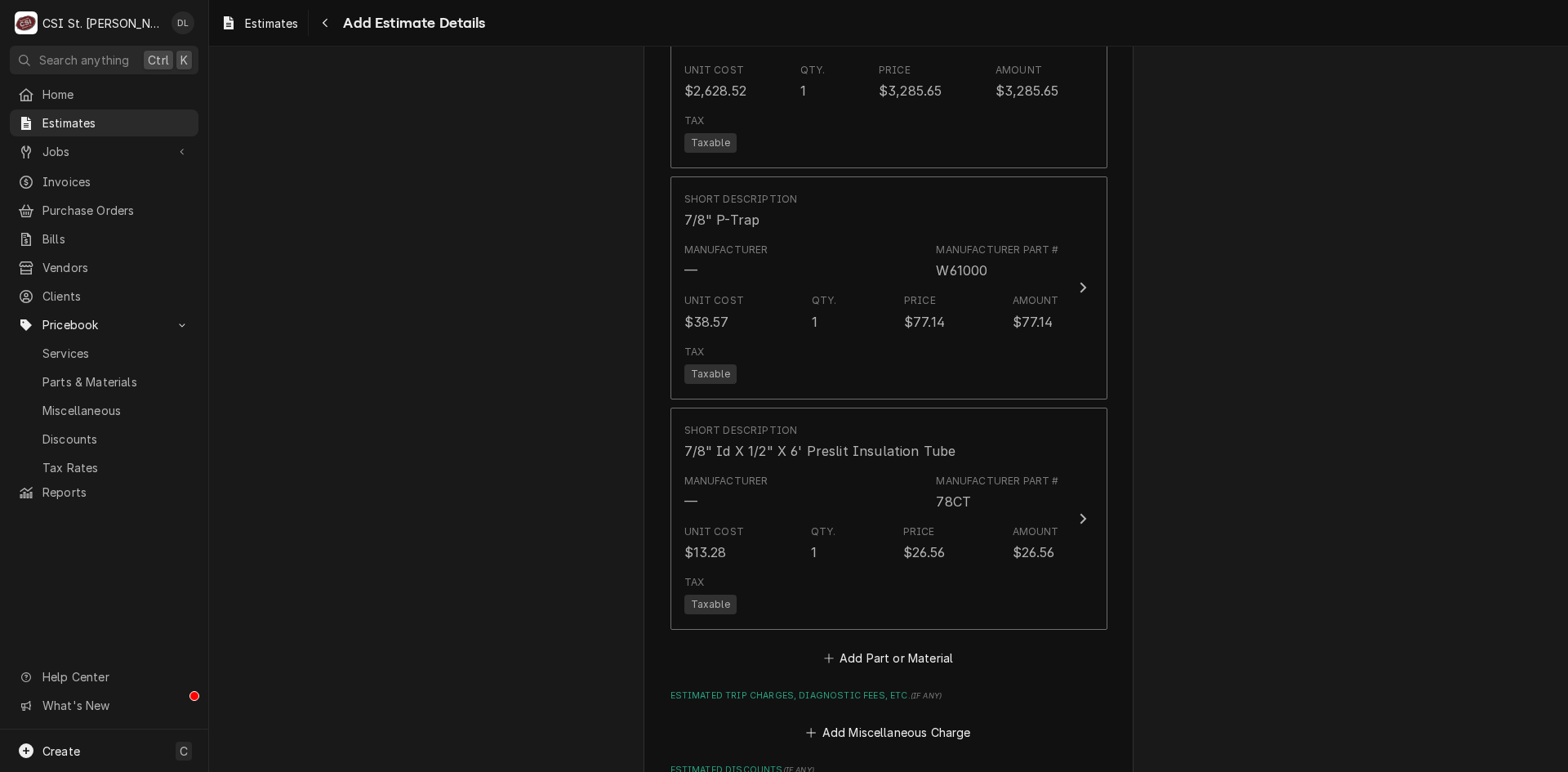
type textarea "x"
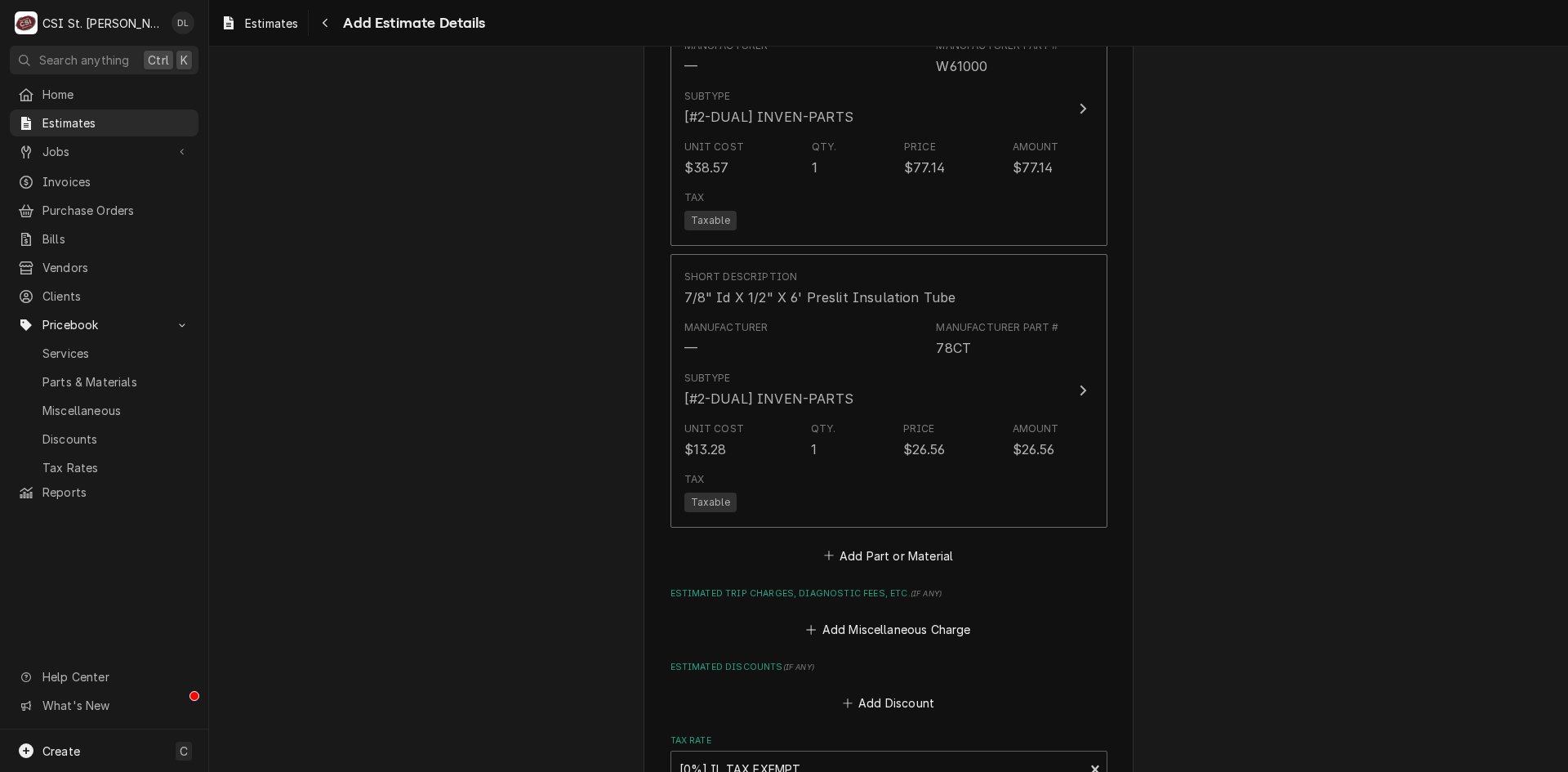
scroll to position [3623, 0]
click at [807, 624] on icon "Estimated Trip Charges, Diagnostic Fees, etc." at bounding box center [812, 629] width 9 height 9
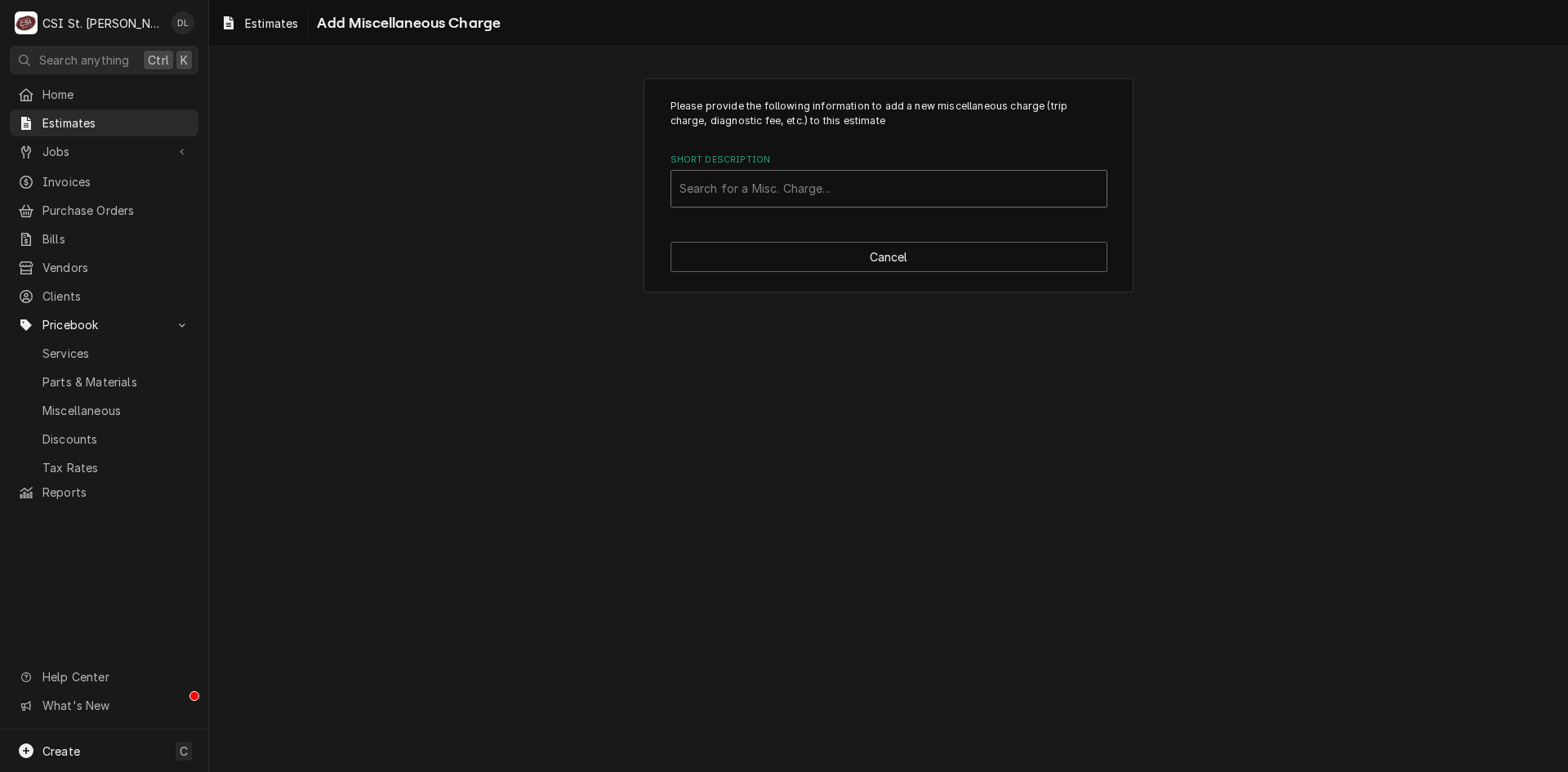
click at [806, 197] on div "Short Description" at bounding box center [889, 188] width 419 height 29
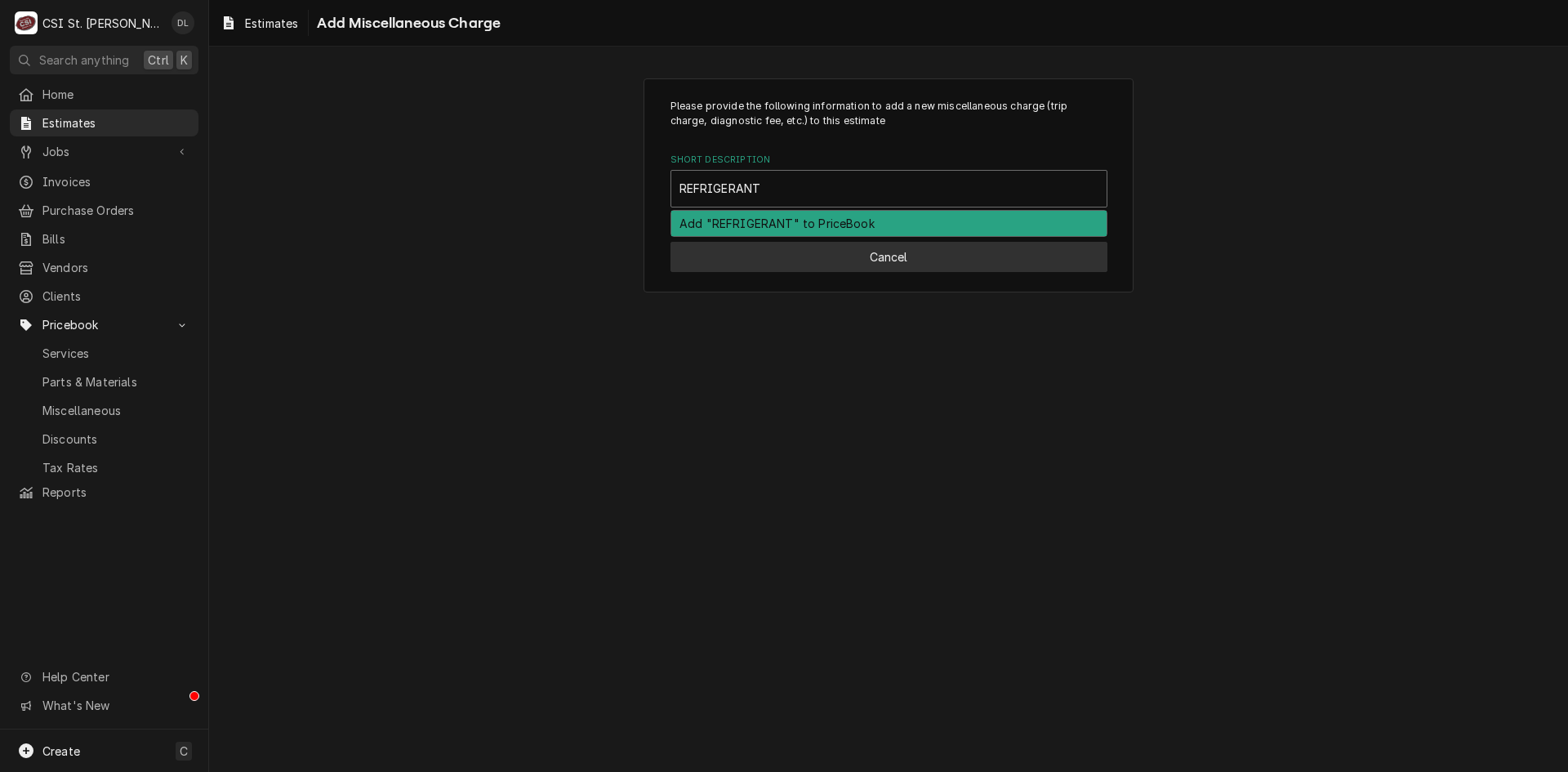
type input "REFRIGERANT"
click at [880, 260] on button "Cancel" at bounding box center [888, 257] width 437 height 30
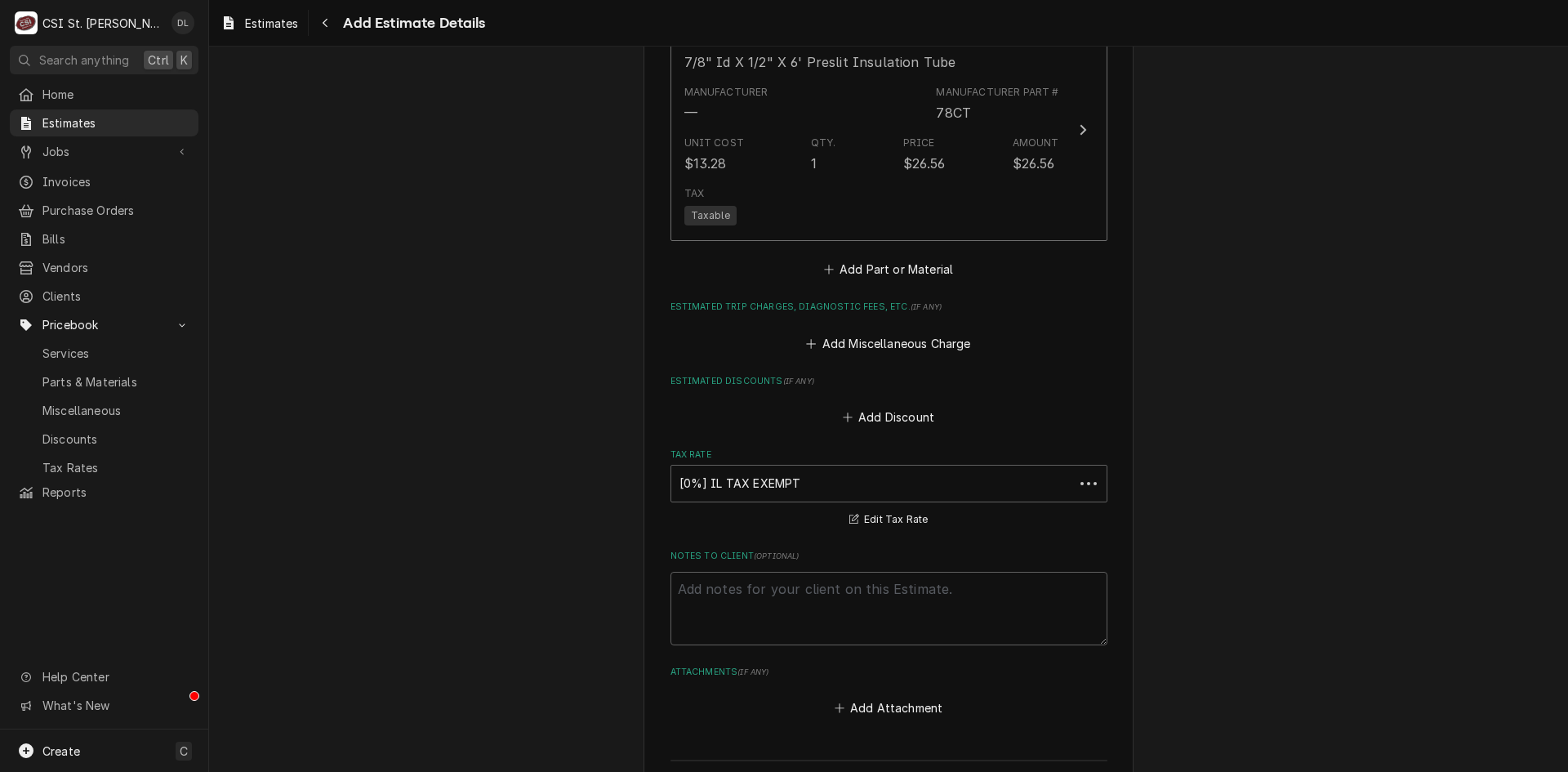
type textarea "x"
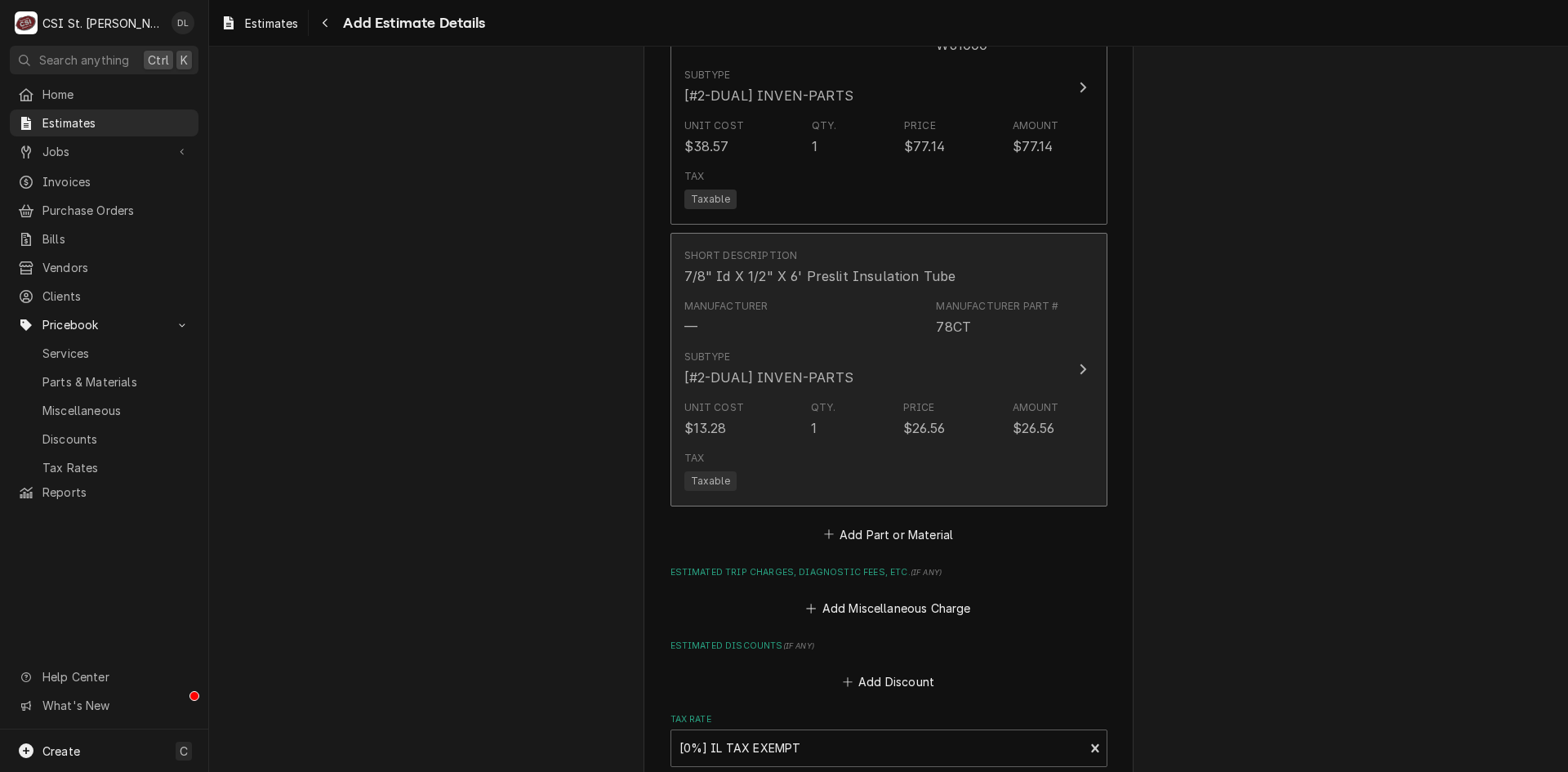
scroll to position [3684, 0]
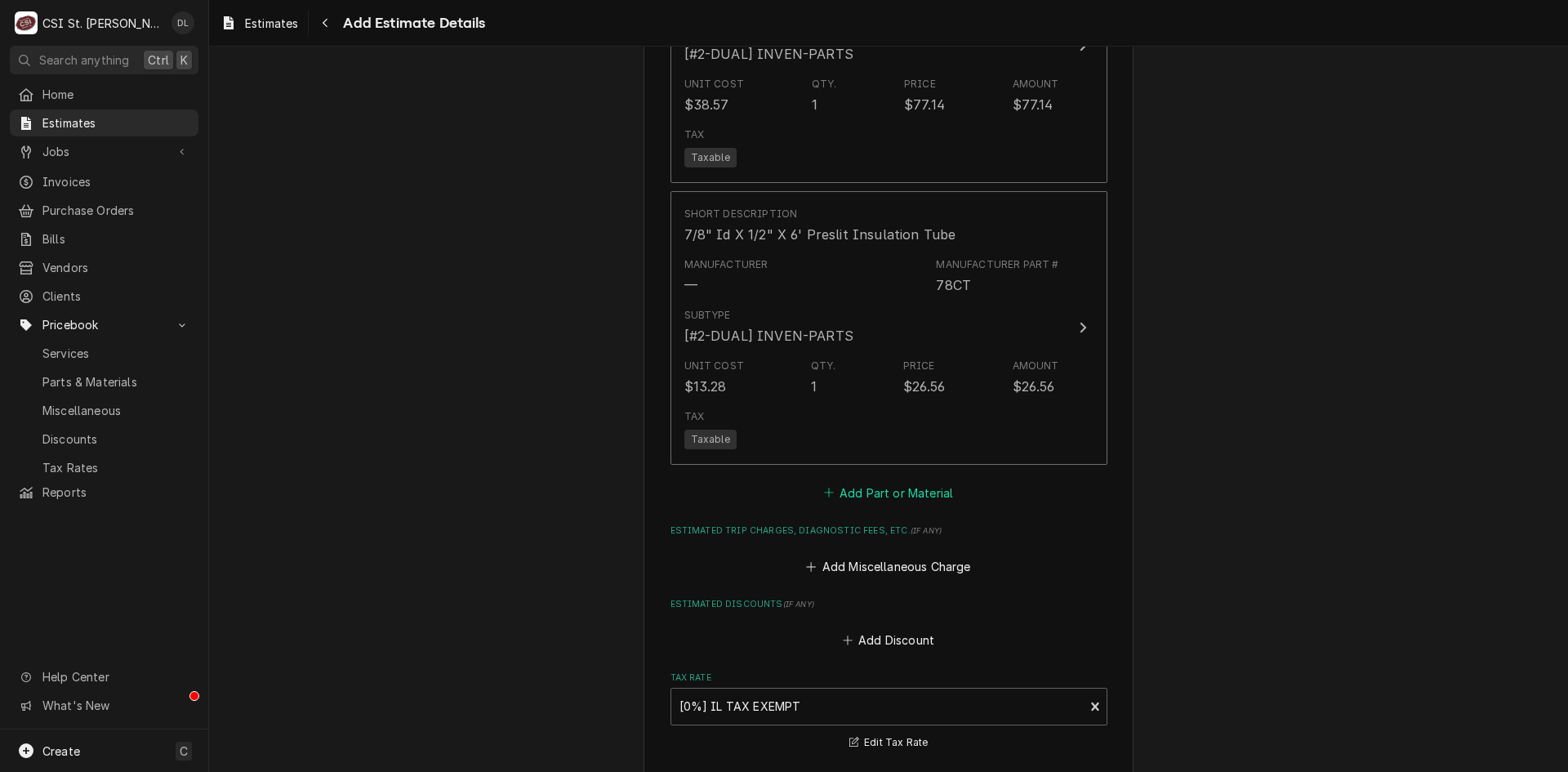
click at [820, 481] on button "Add Part or Material" at bounding box center [887, 493] width 135 height 23
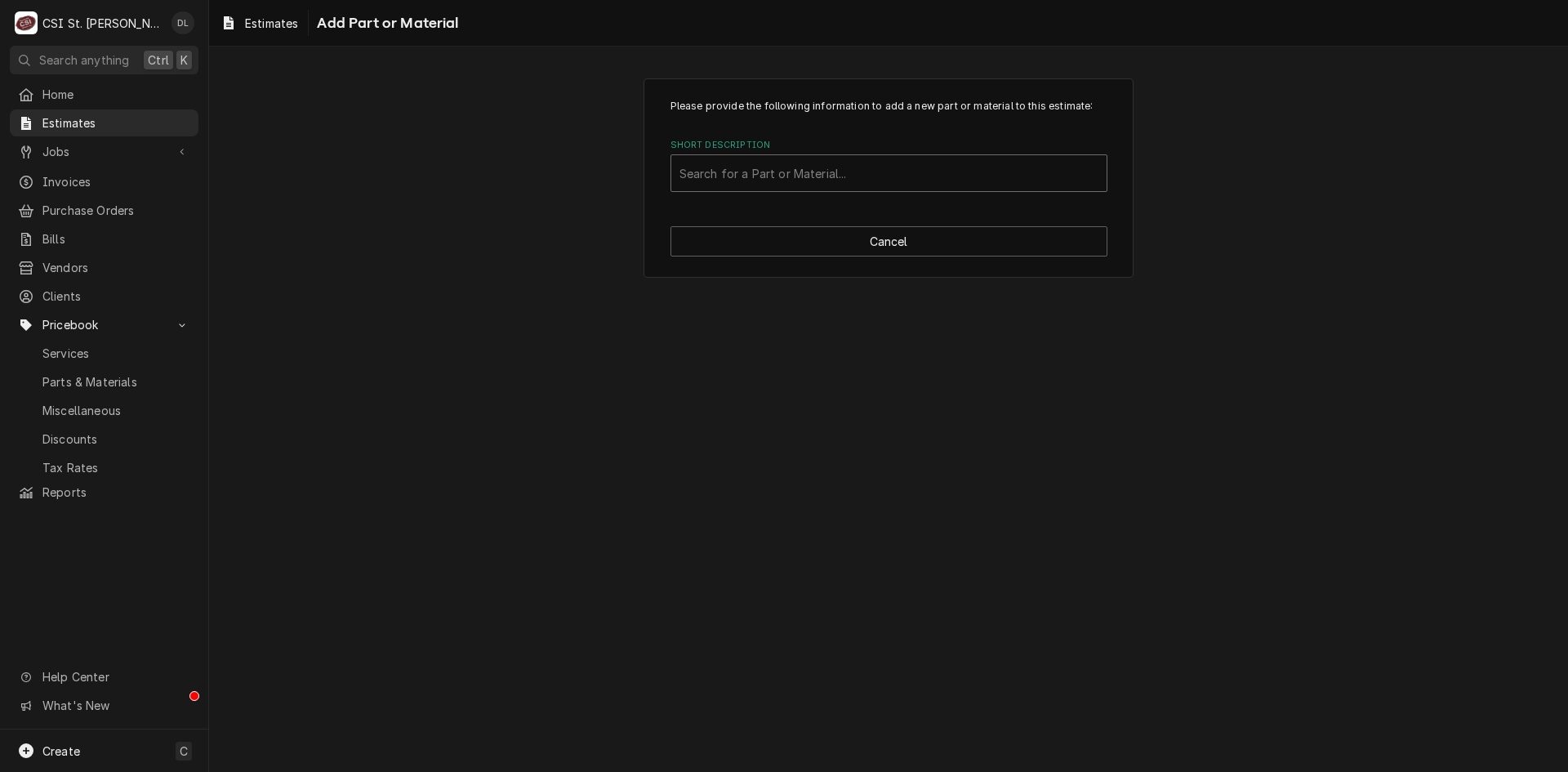
click at [816, 170] on div "Short Description" at bounding box center [889, 173] width 419 height 29
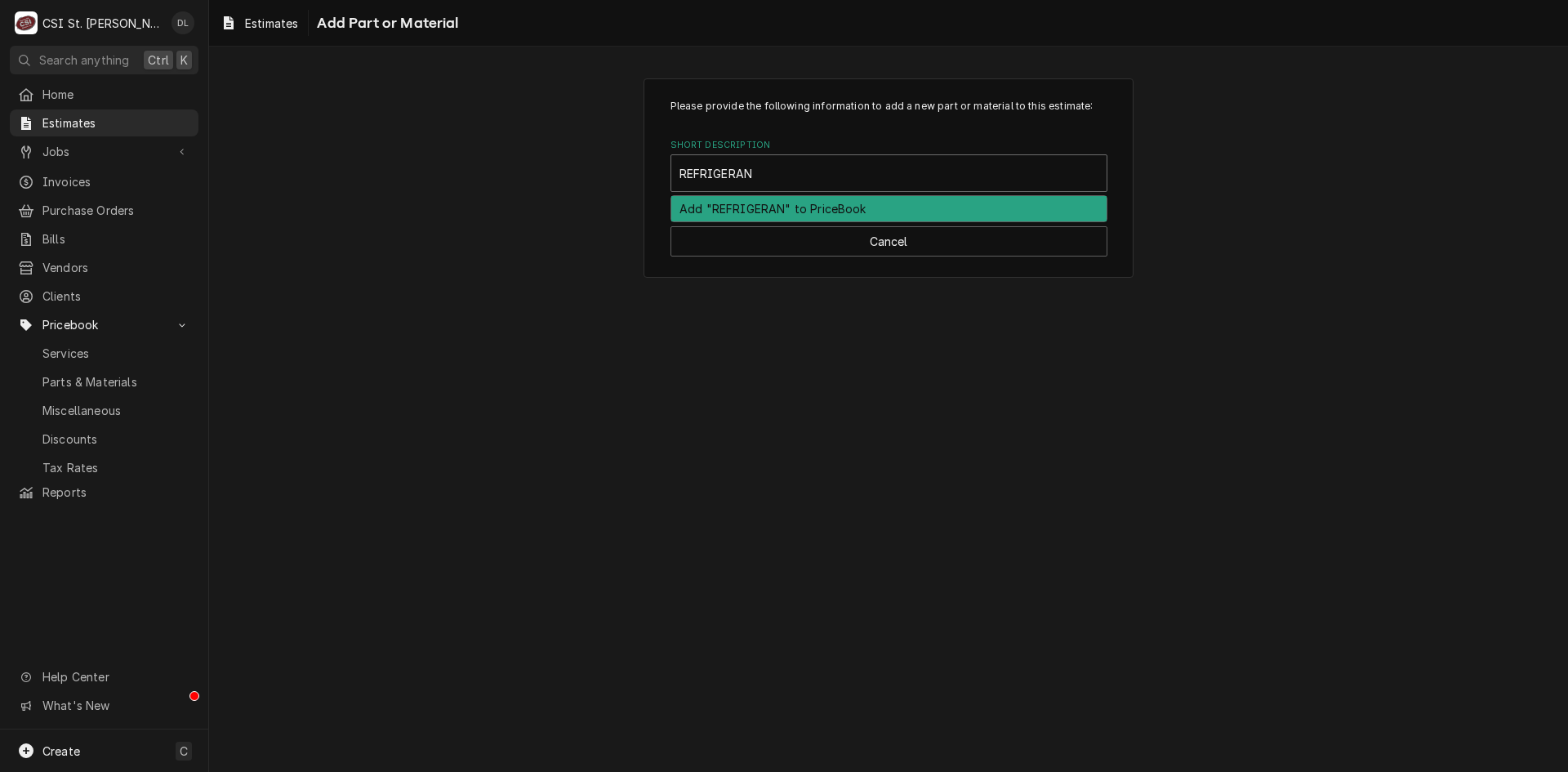
type input "REFRIGERANT"
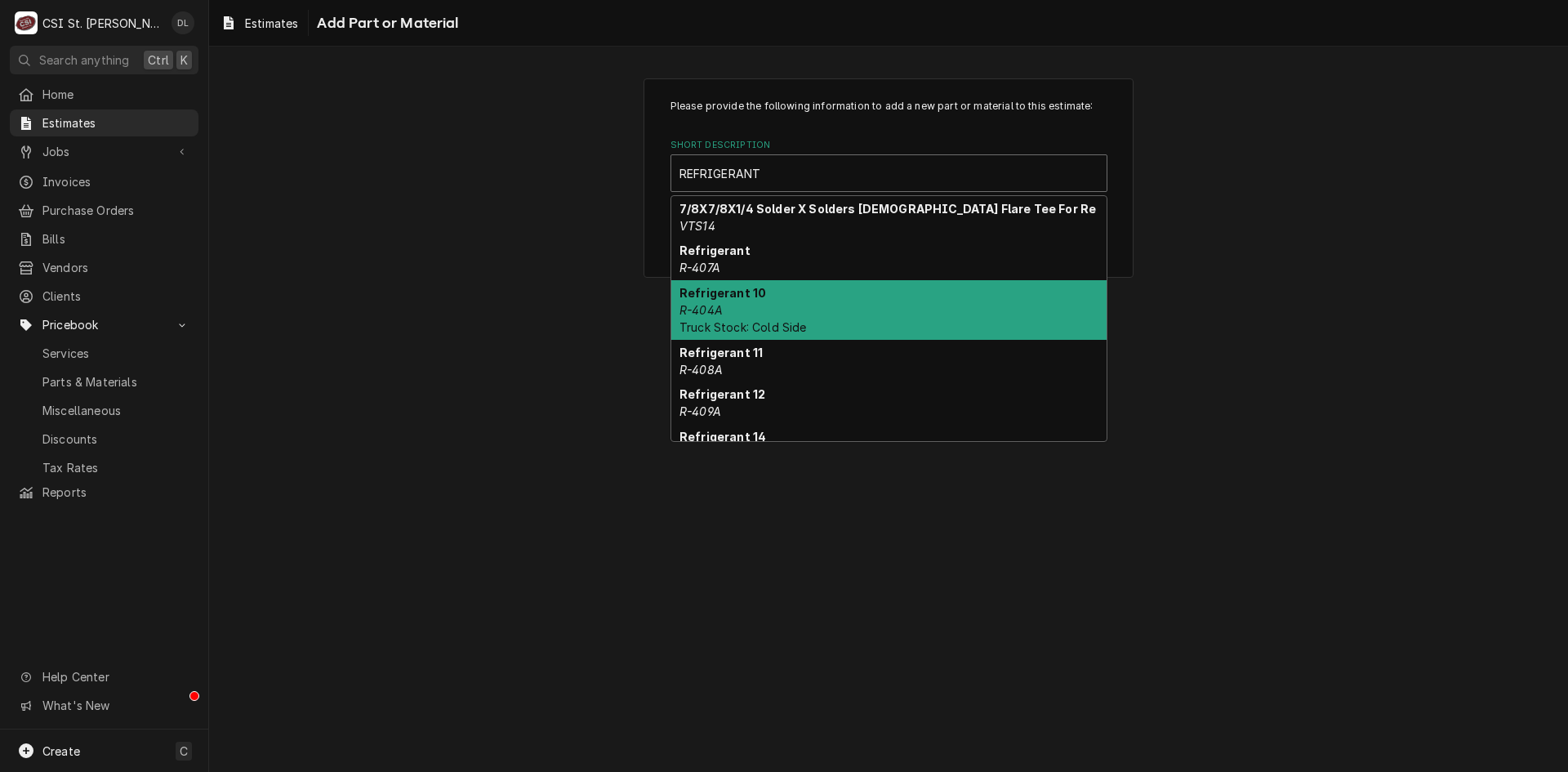
click at [751, 314] on div "Refrigerant 10 R-404A Truck Stock: Cold Side" at bounding box center [888, 310] width 435 height 59
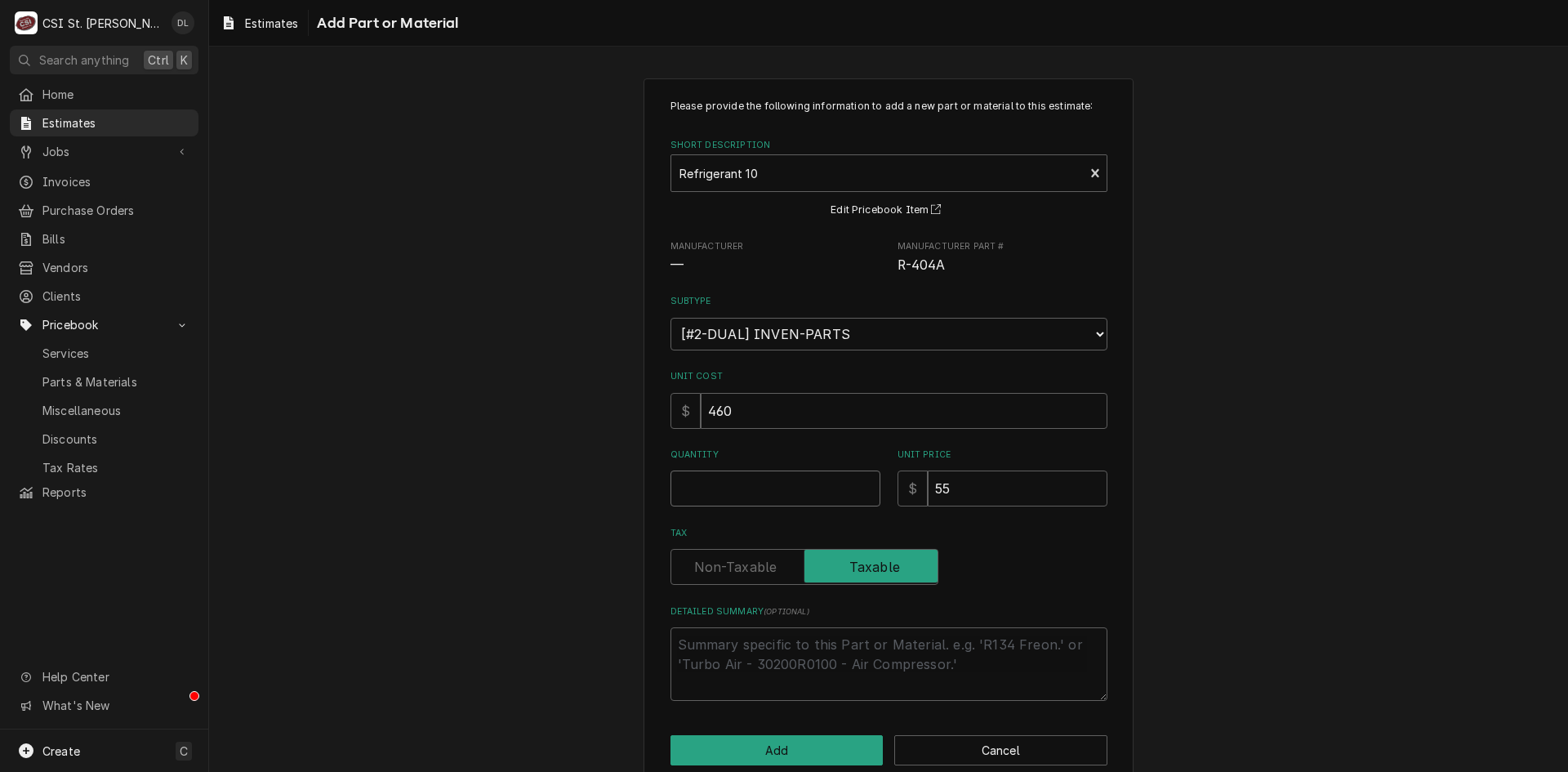
click at [784, 496] on input "Quantity" at bounding box center [775, 488] width 210 height 36
type textarea "x"
type input "1"
type textarea "x"
type input "10"
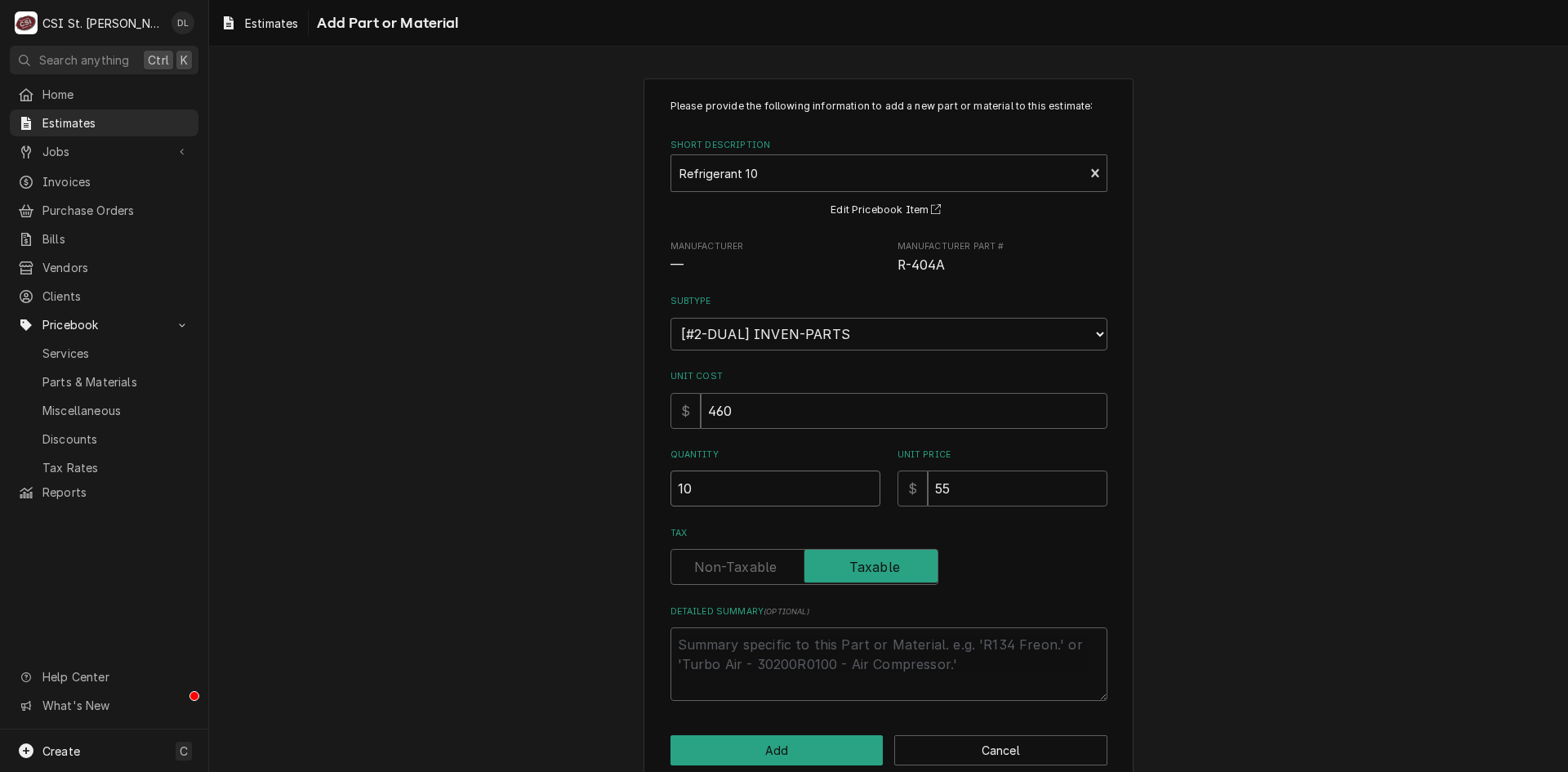
type textarea "x"
type input "10"
click at [774, 755] on button "Add" at bounding box center [777, 750] width 213 height 30
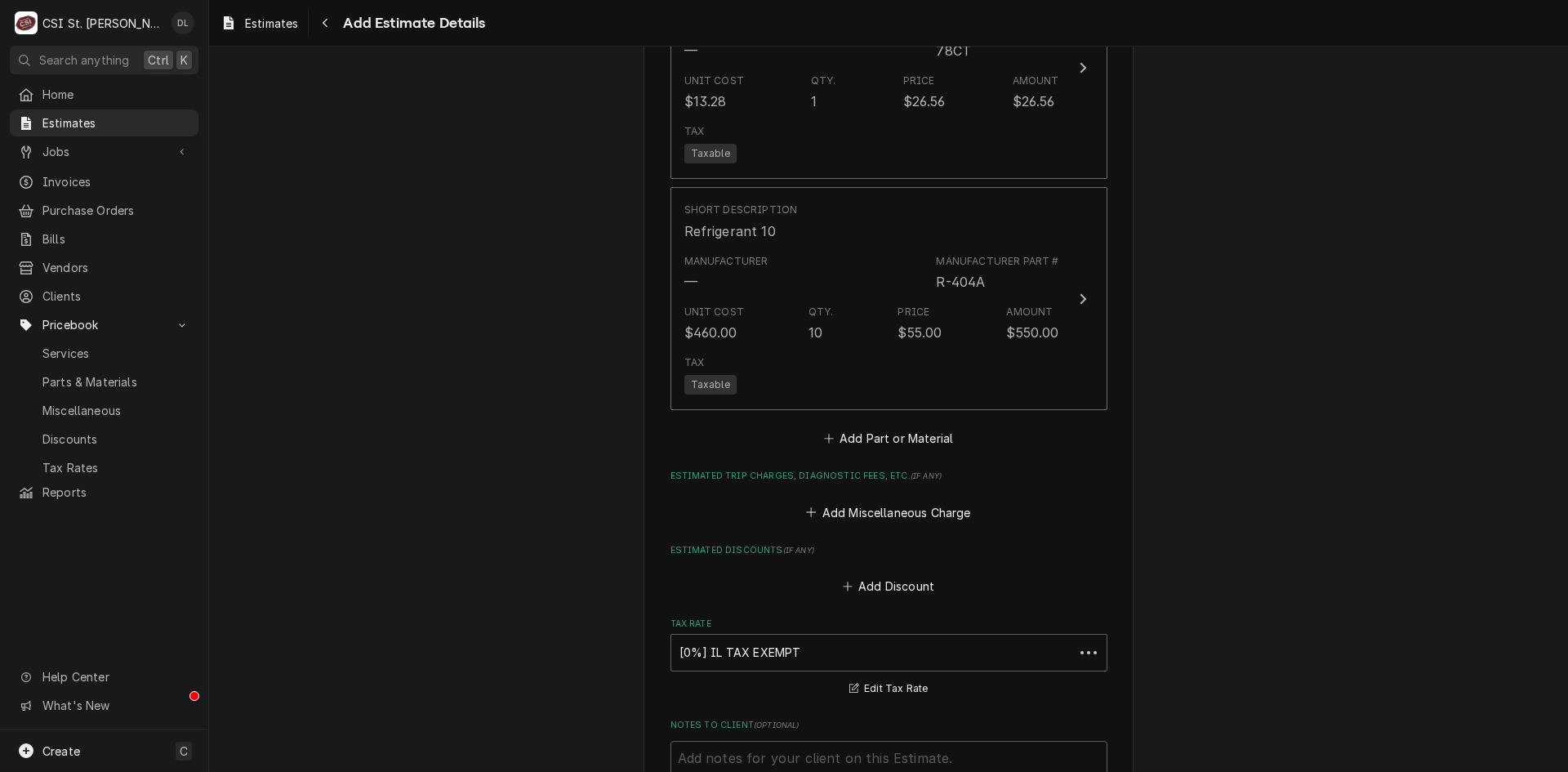
scroll to position [3969, 0]
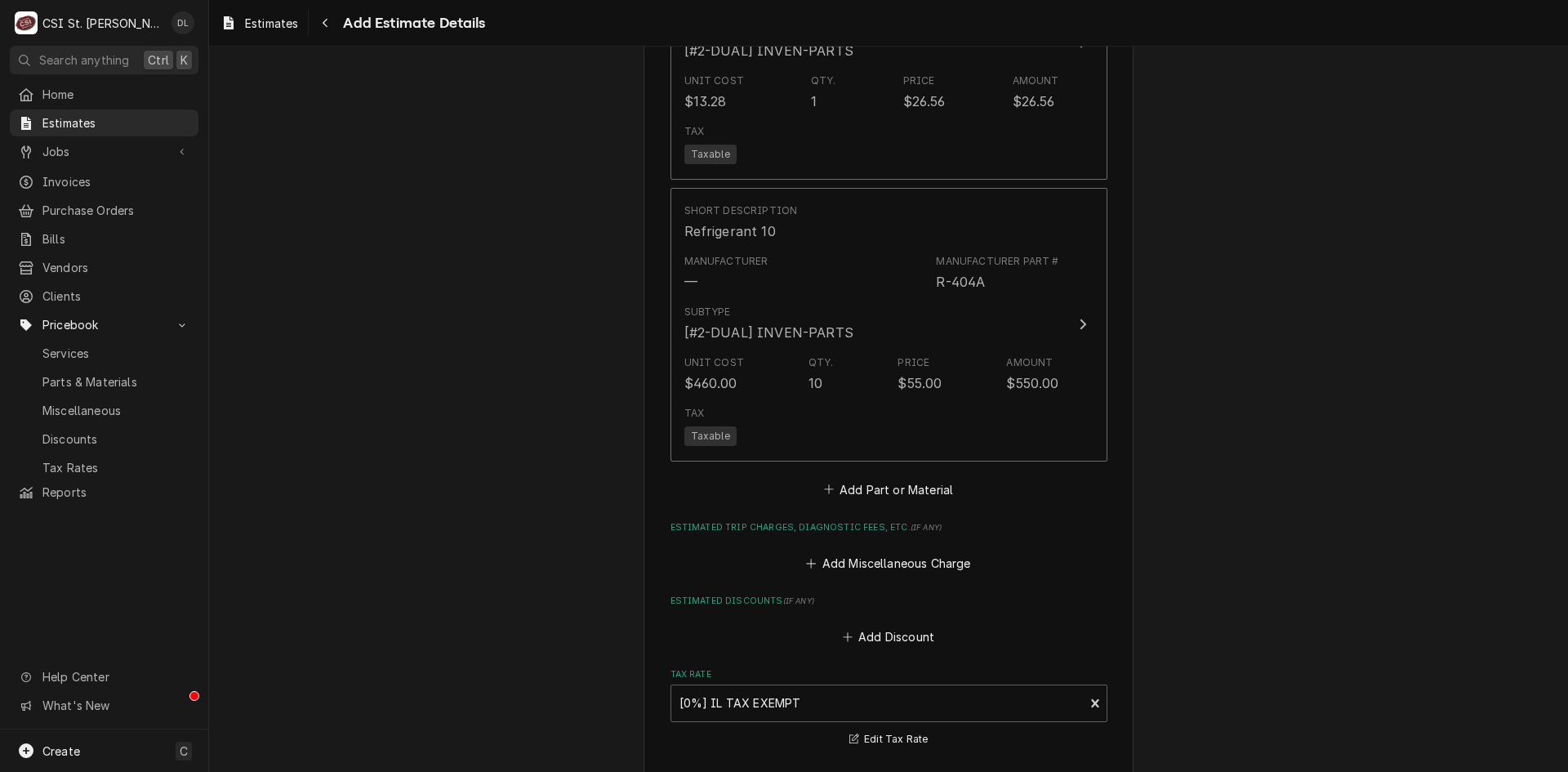
type textarea "x"
click at [806, 558] on icon "Estimated Trip Charges, Diagnostic Fees, etc." at bounding box center [811, 563] width 9 height 11
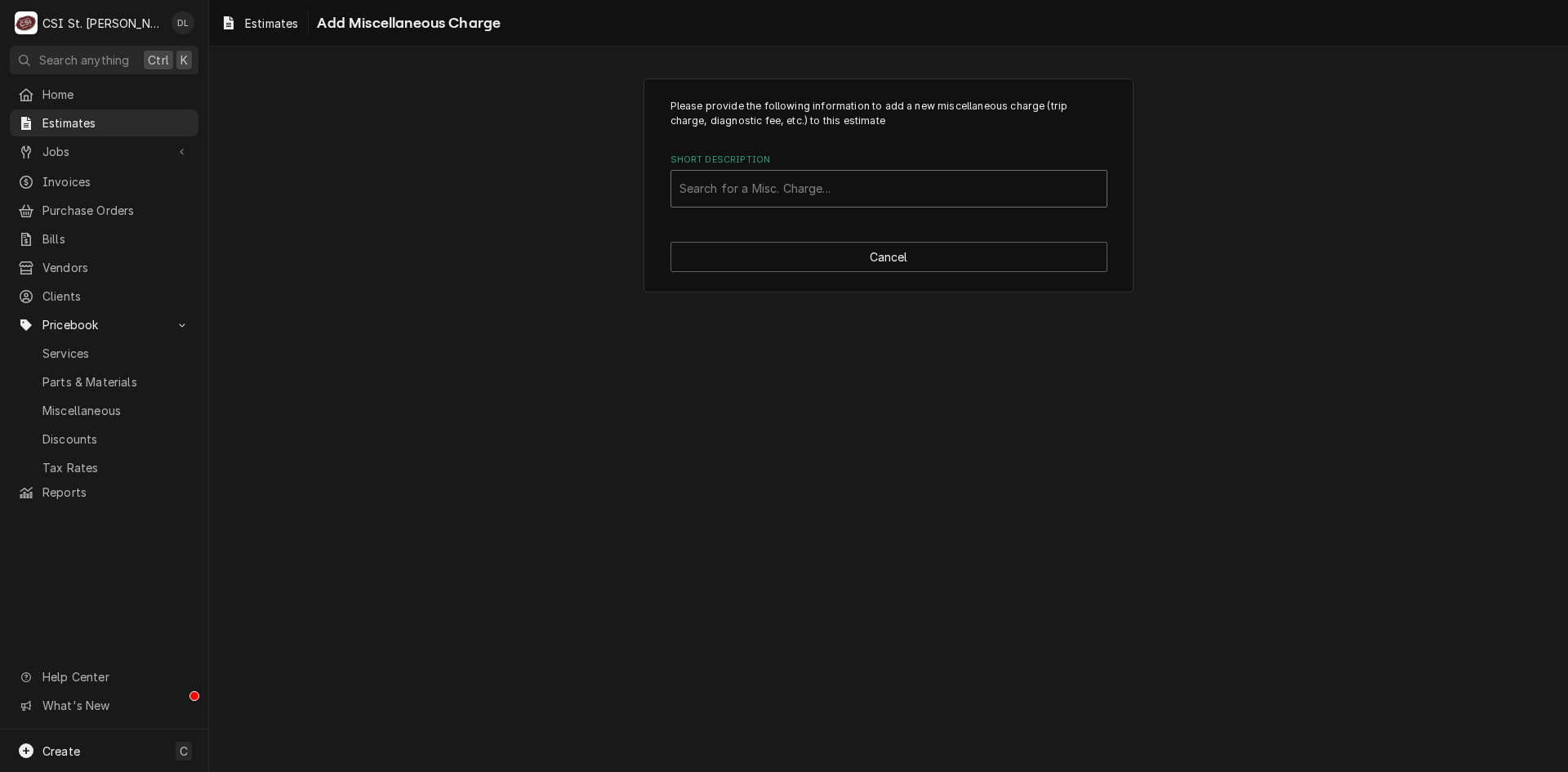
click at [726, 176] on div "Short Description" at bounding box center [889, 188] width 419 height 29
type input "REF"
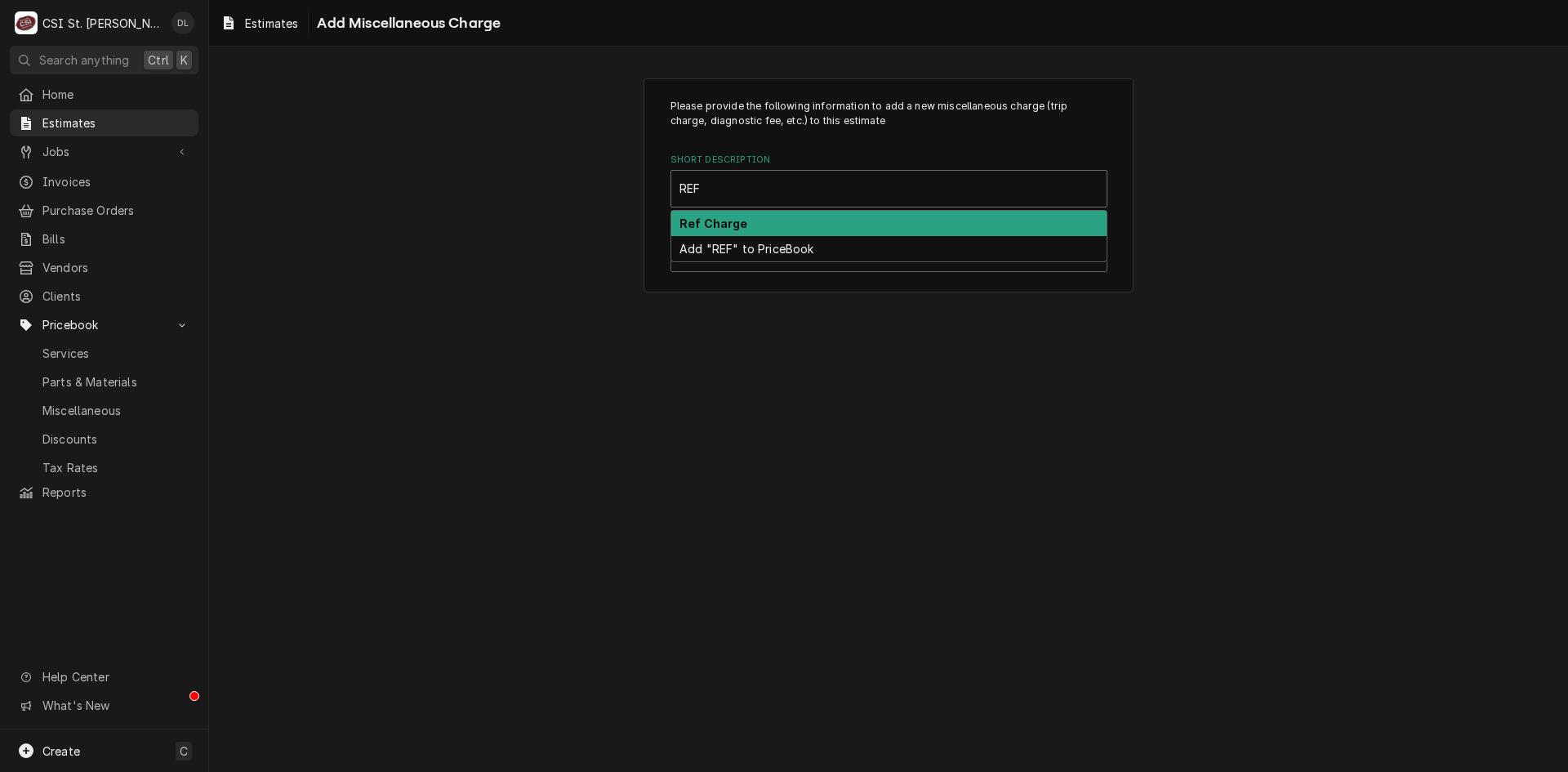
click at [716, 221] on strong "Ref Charge" at bounding box center [714, 223] width 69 height 14
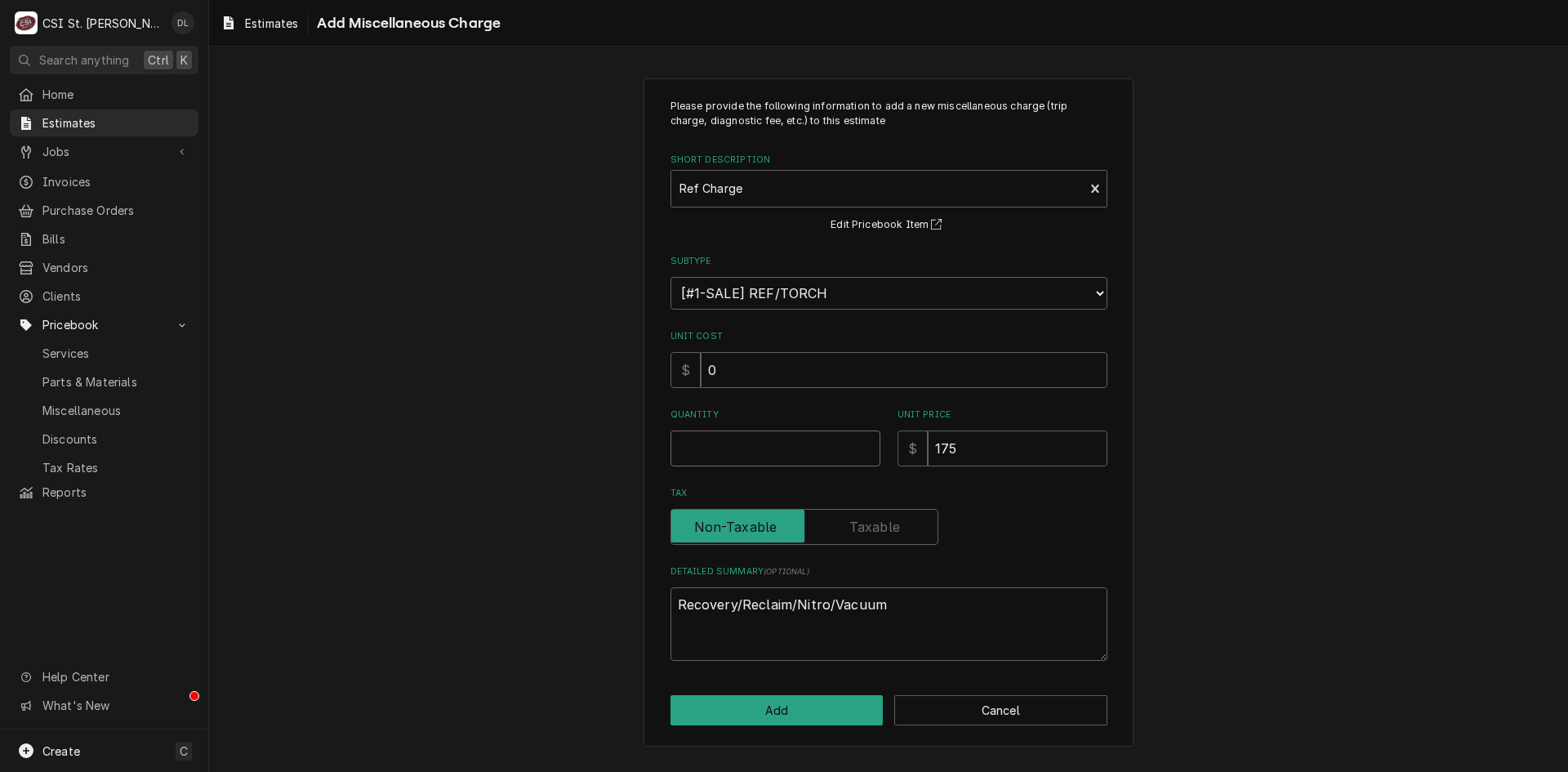
click at [753, 446] on input "Quantity" at bounding box center [775, 448] width 210 height 36
type textarea "x"
type input "1"
type textarea "x"
type input "1"
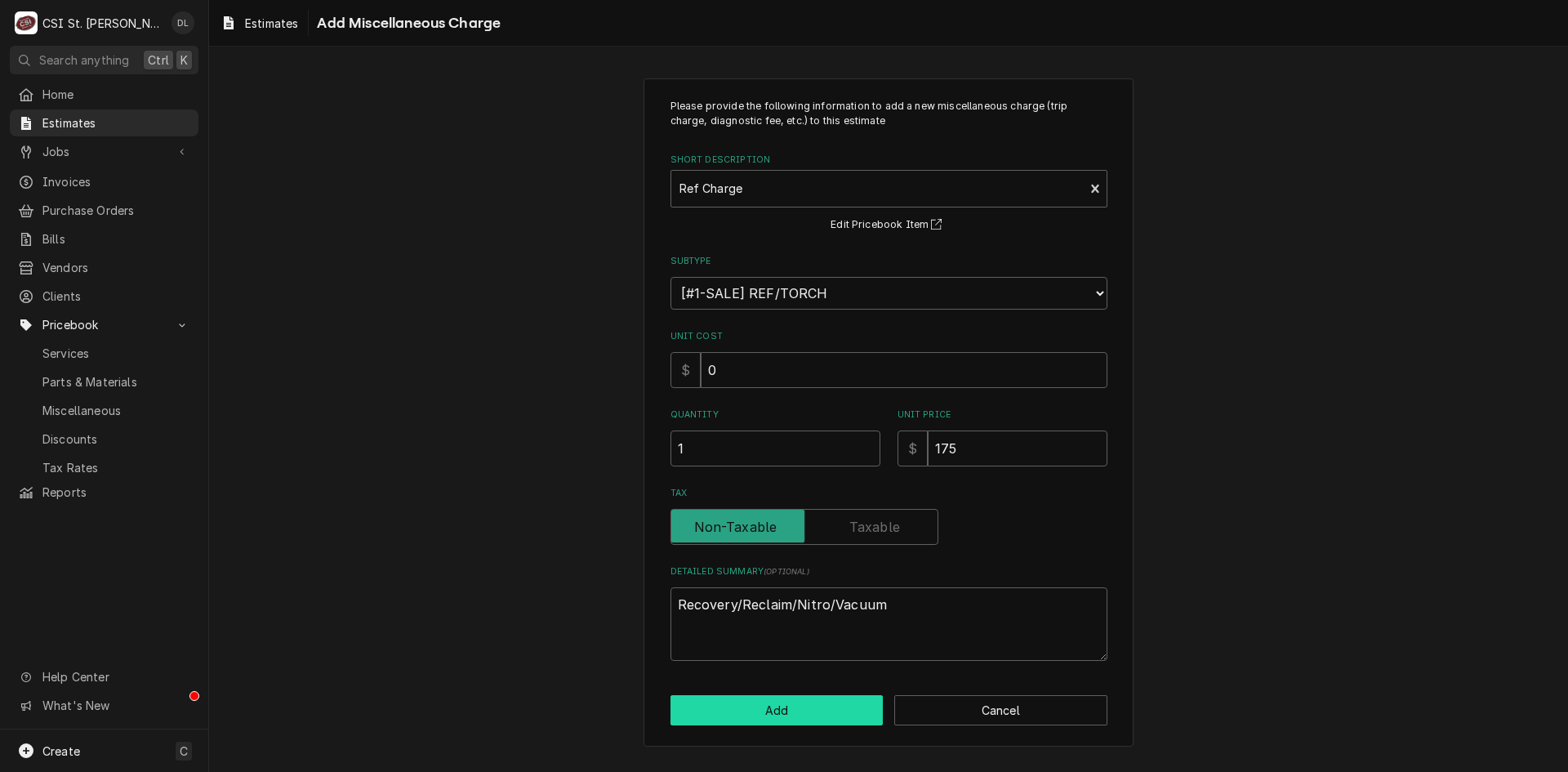
click at [846, 699] on button "Add" at bounding box center [777, 710] width 213 height 30
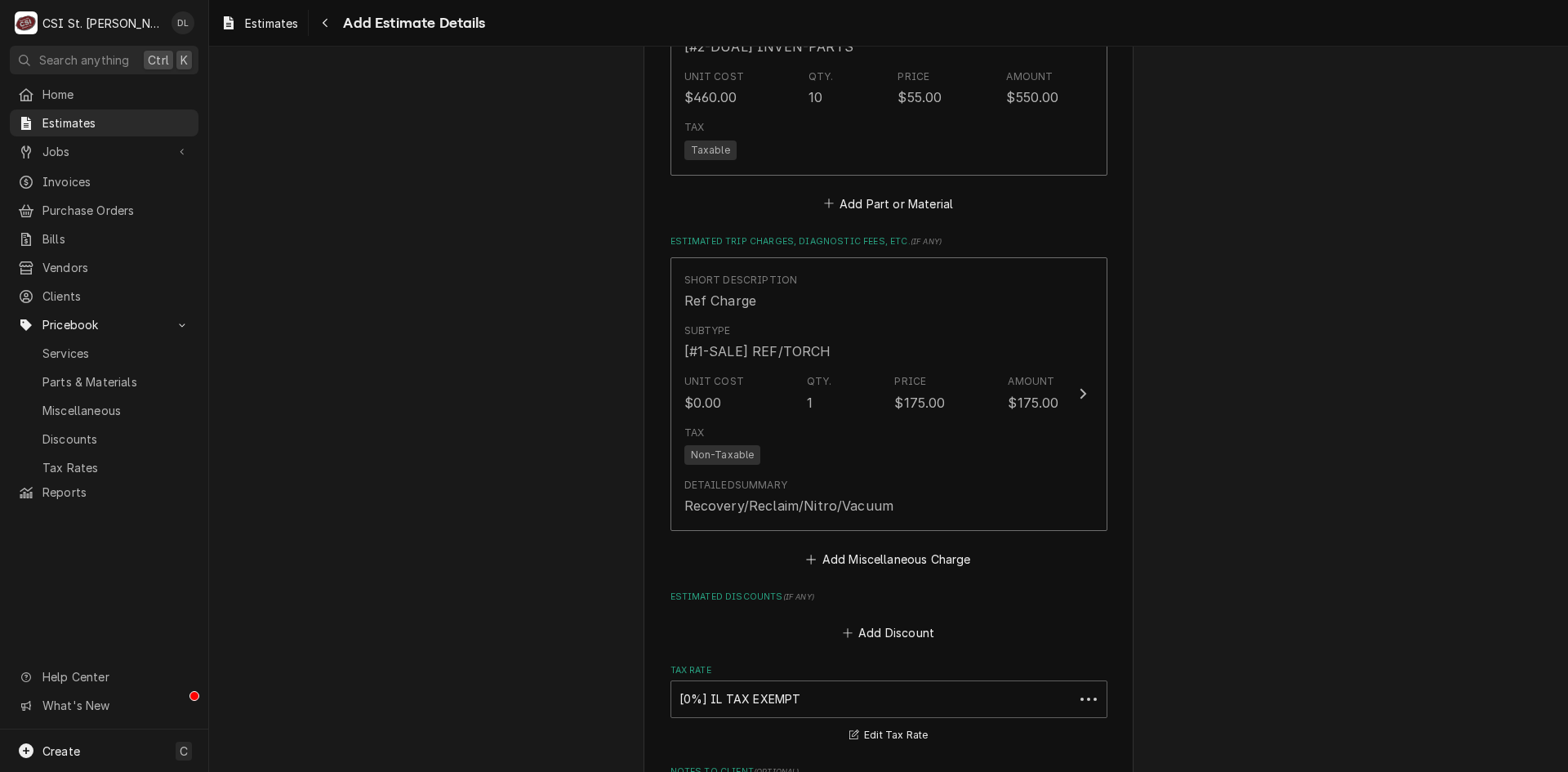
type textarea "x"
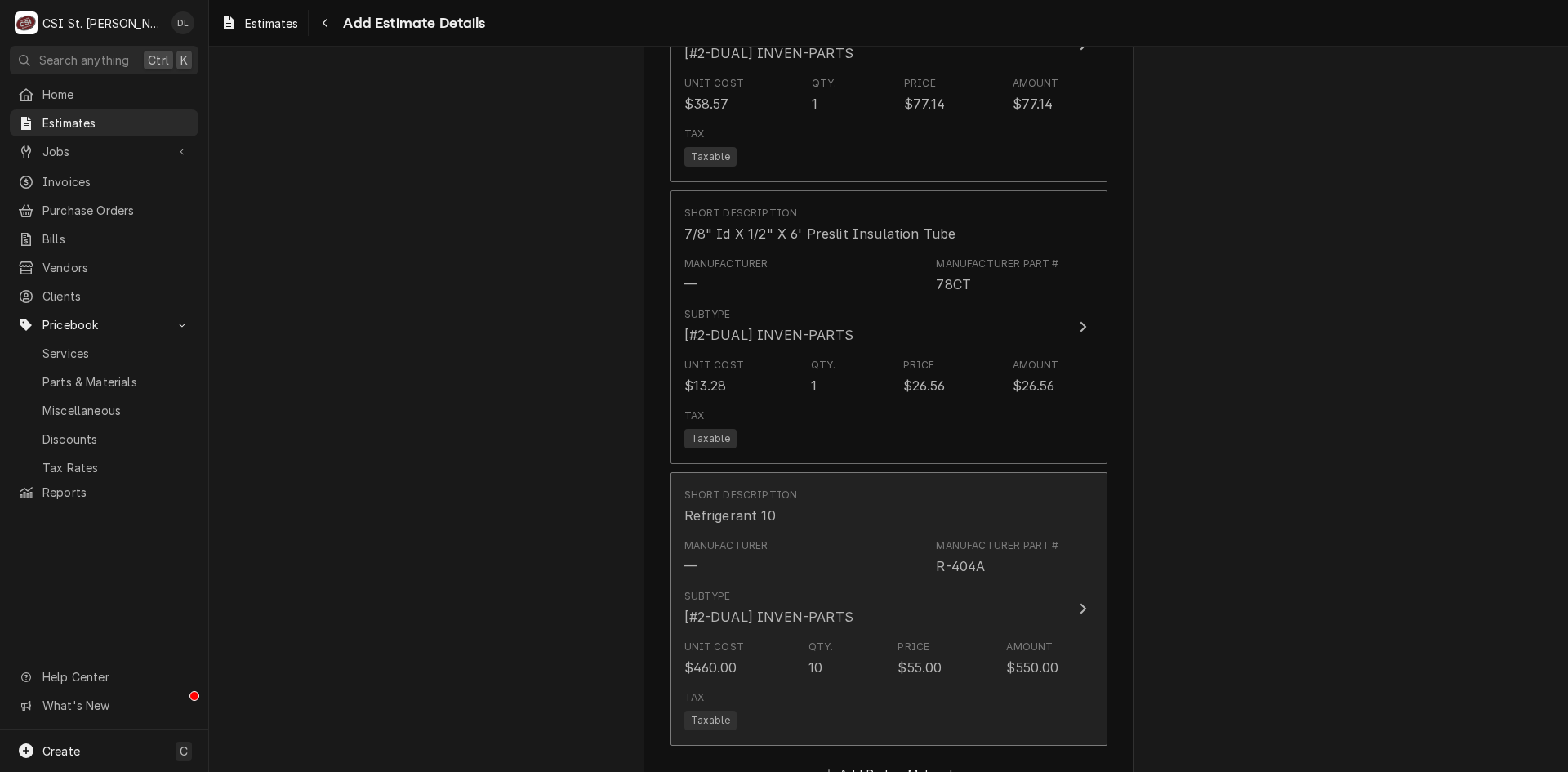
scroll to position [3684, 0]
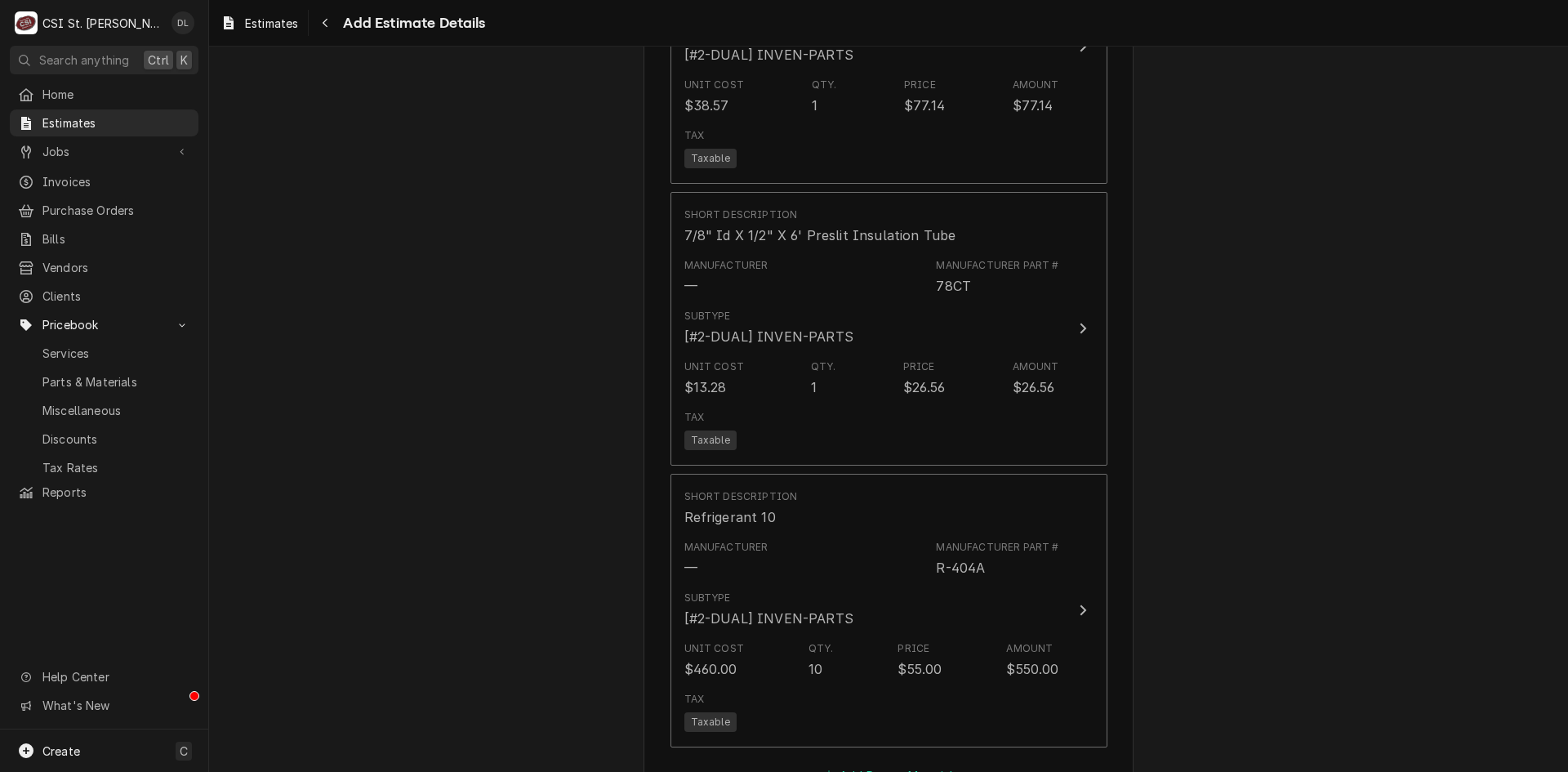
click at [824, 769] on icon "Estimated Parts and Materials" at bounding box center [829, 775] width 9 height 11
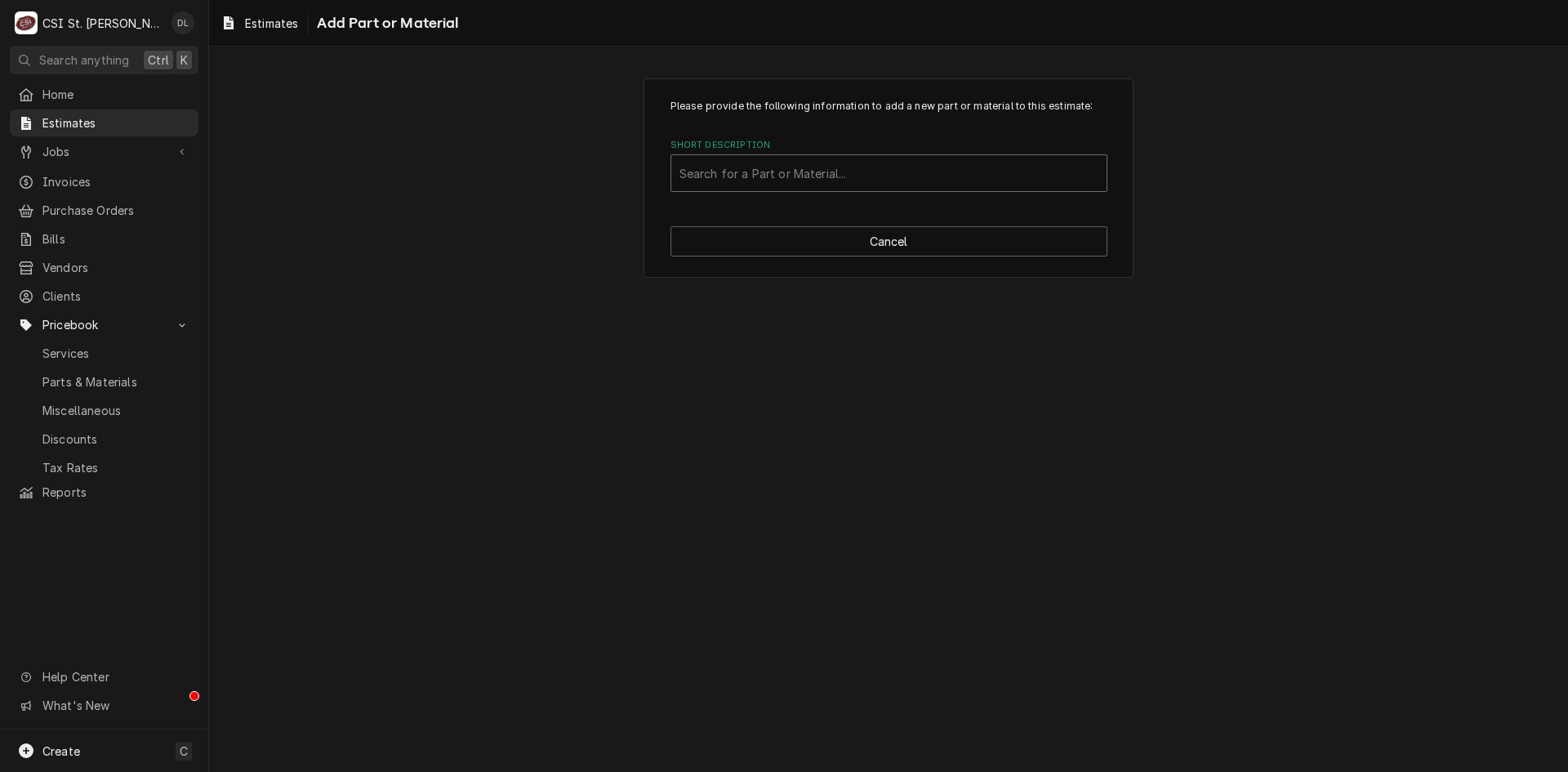
click at [830, 180] on div "Short Description" at bounding box center [889, 173] width 419 height 29
type input "M"
type input "PROJECT MA"
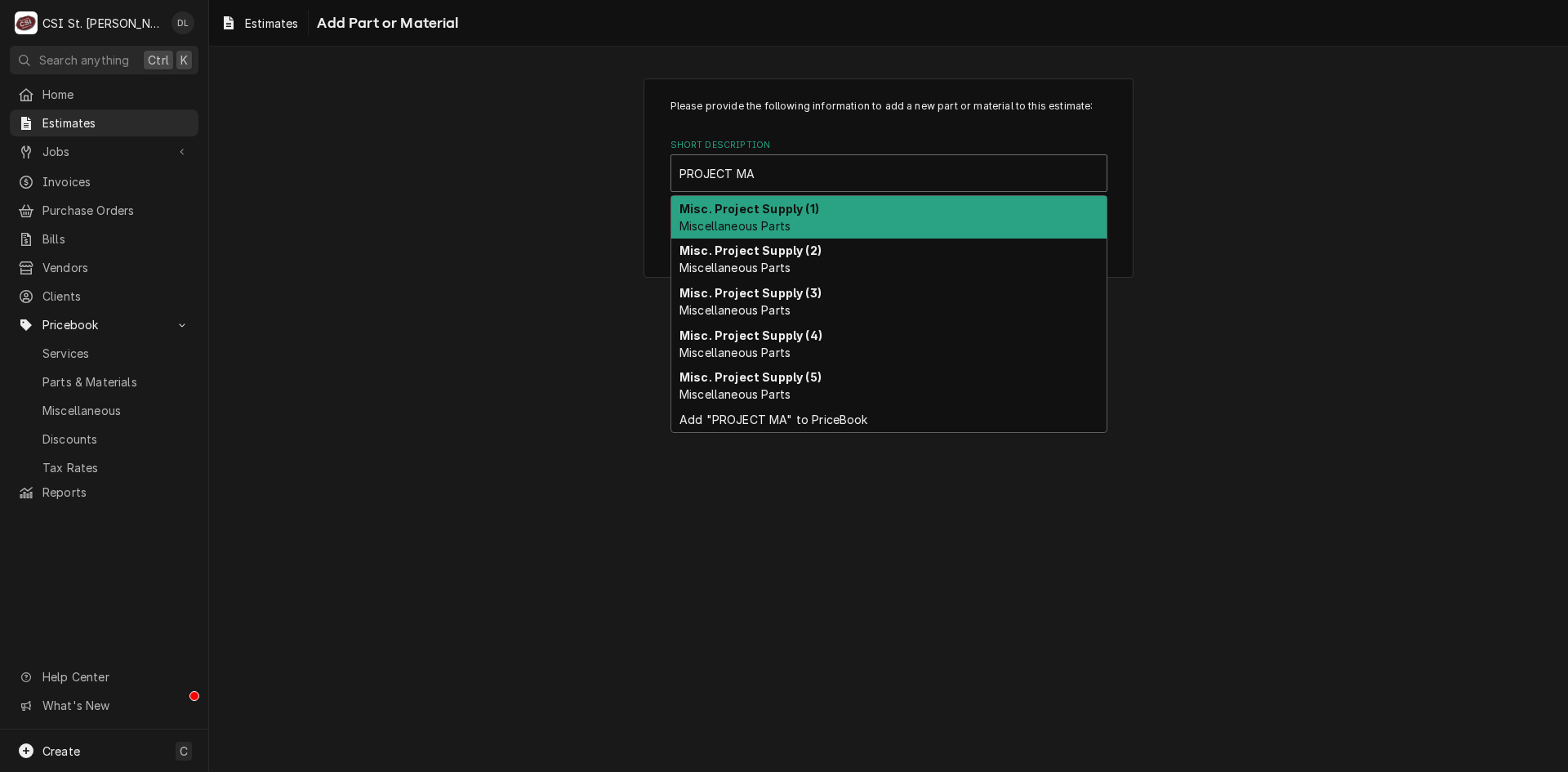
click at [808, 198] on div "Misc. Project Supply (1) Miscellaneous Parts" at bounding box center [888, 217] width 435 height 42
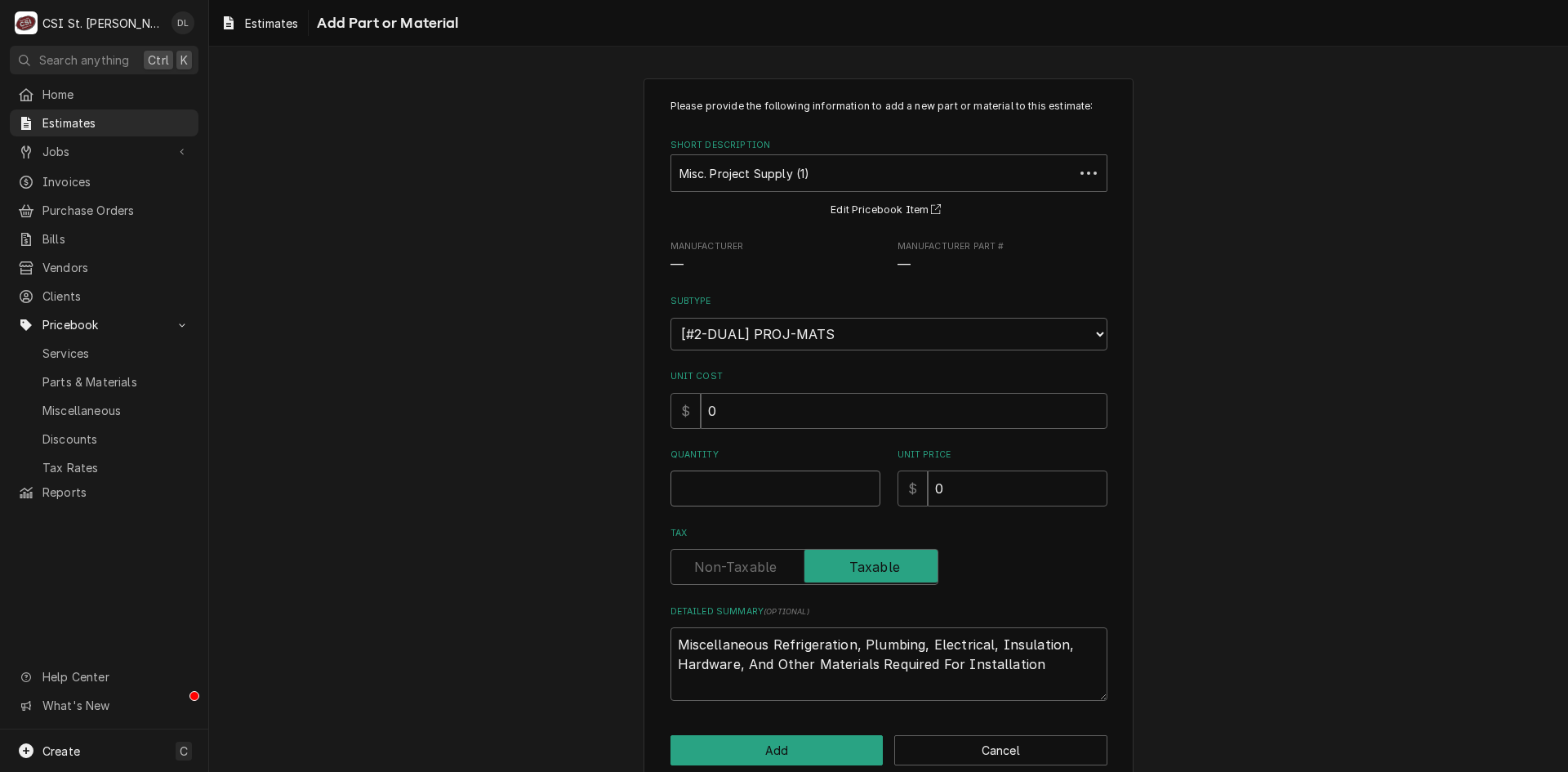
click at [740, 494] on input "Quantity" at bounding box center [775, 488] width 210 height 36
type textarea "x"
type input "1"
type textarea "x"
type input "2"
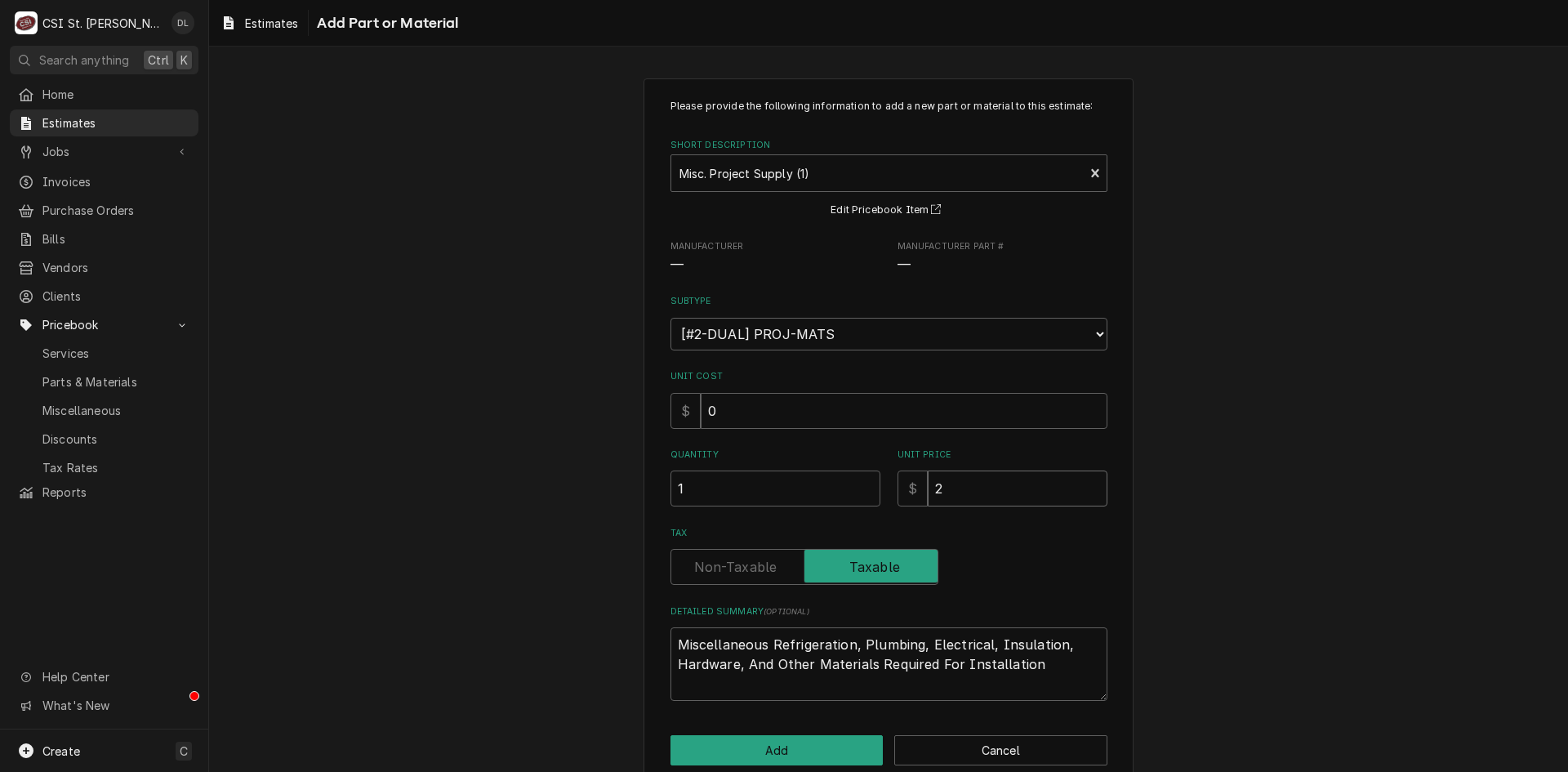
type textarea "x"
type input "25"
type textarea "x"
type input "250"
type textarea "x"
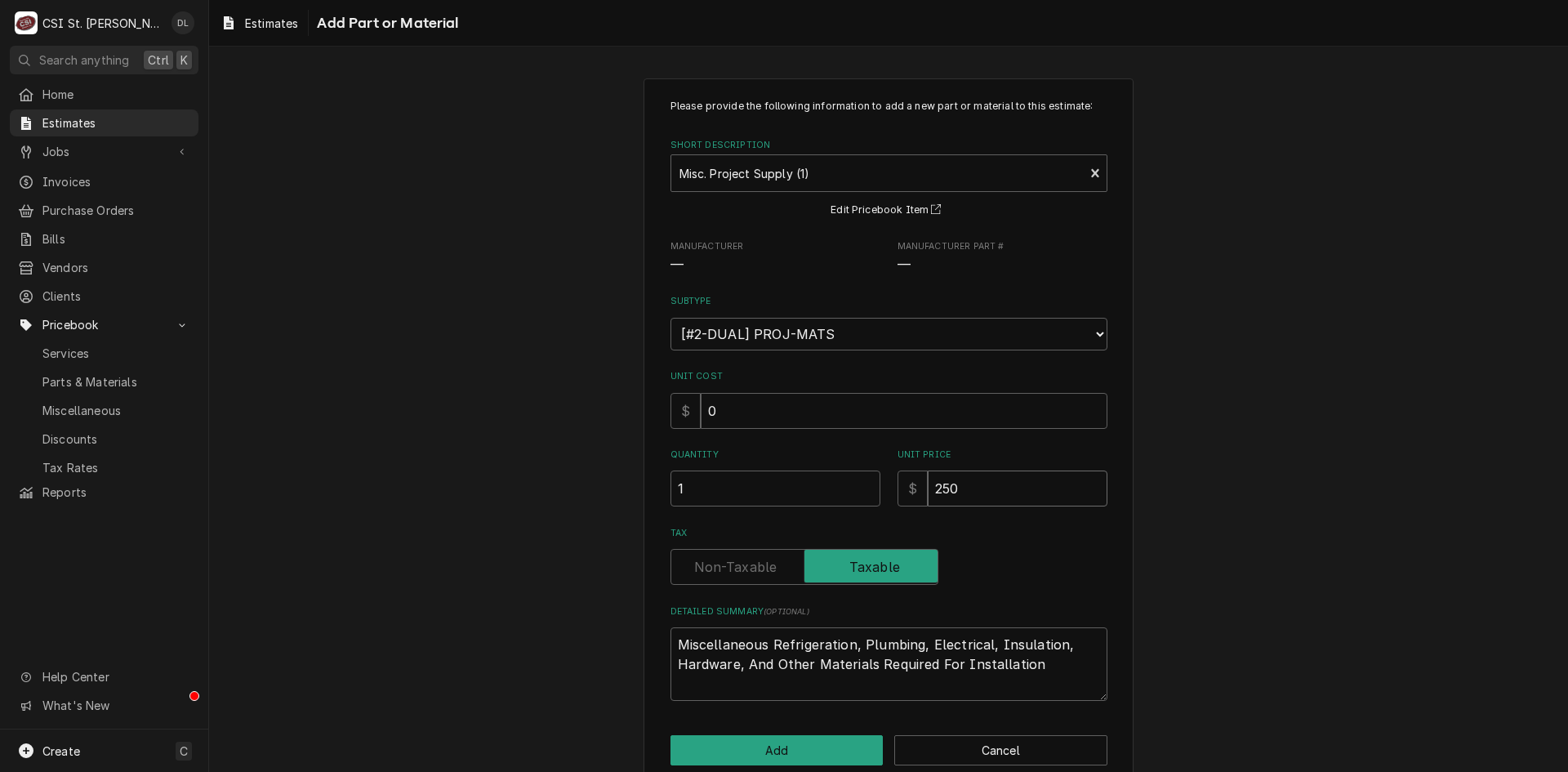
type input "250"
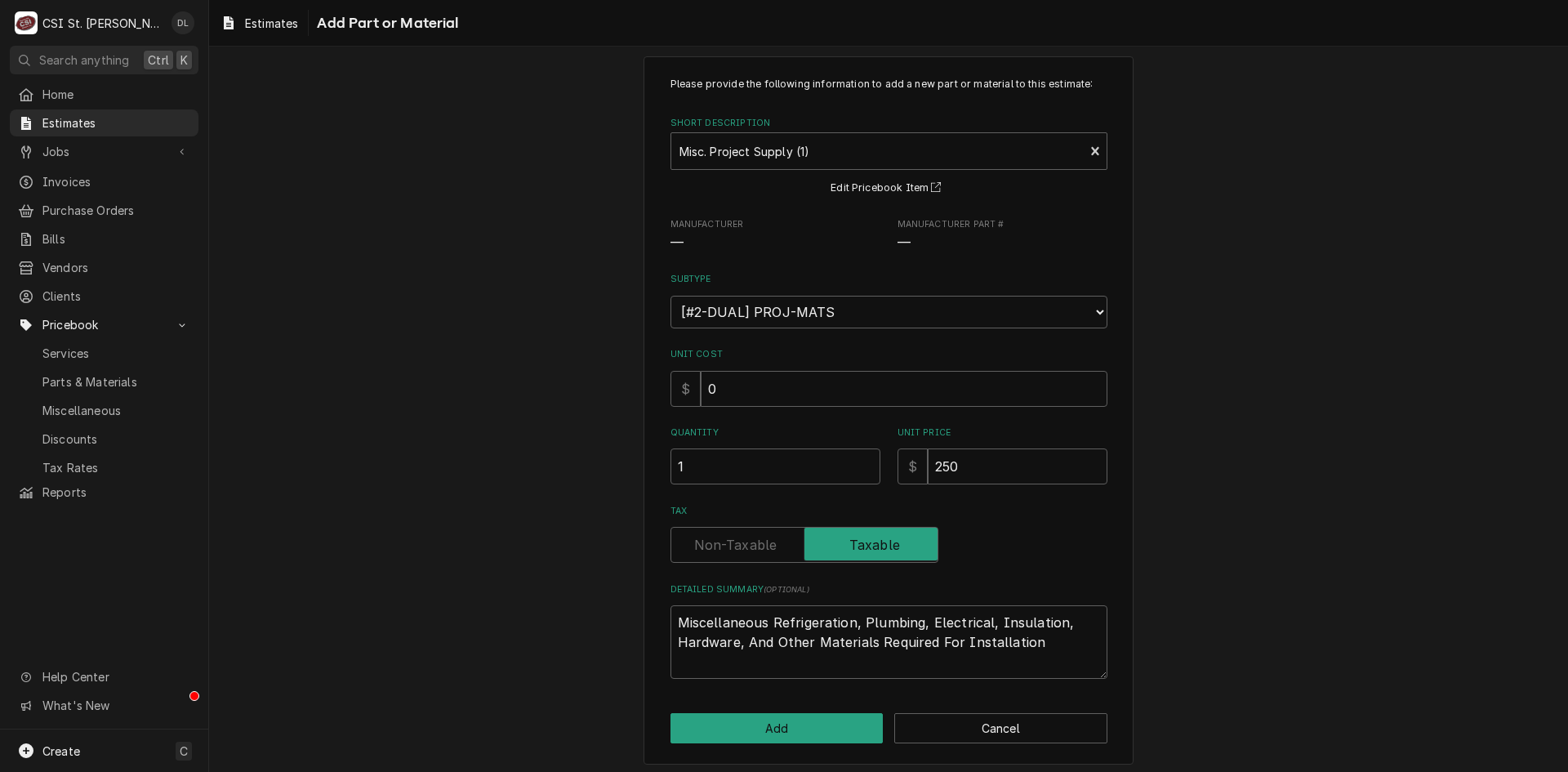
scroll to position [28, 0]
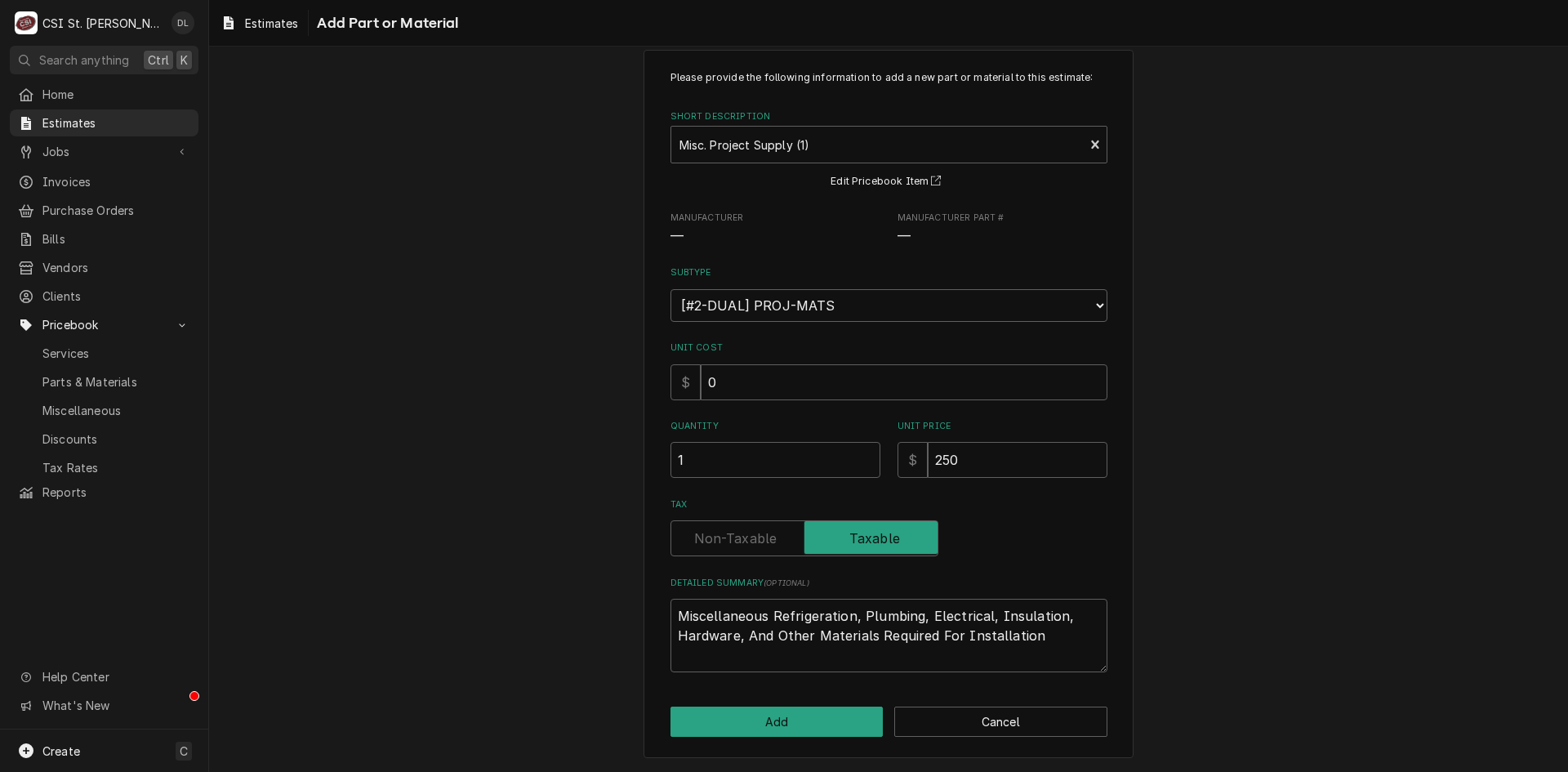
click at [775, 704] on div "Please provide the following information to add a new part or material to this …" at bounding box center [888, 404] width 490 height 708
click at [772, 711] on button "Add" at bounding box center [777, 721] width 213 height 30
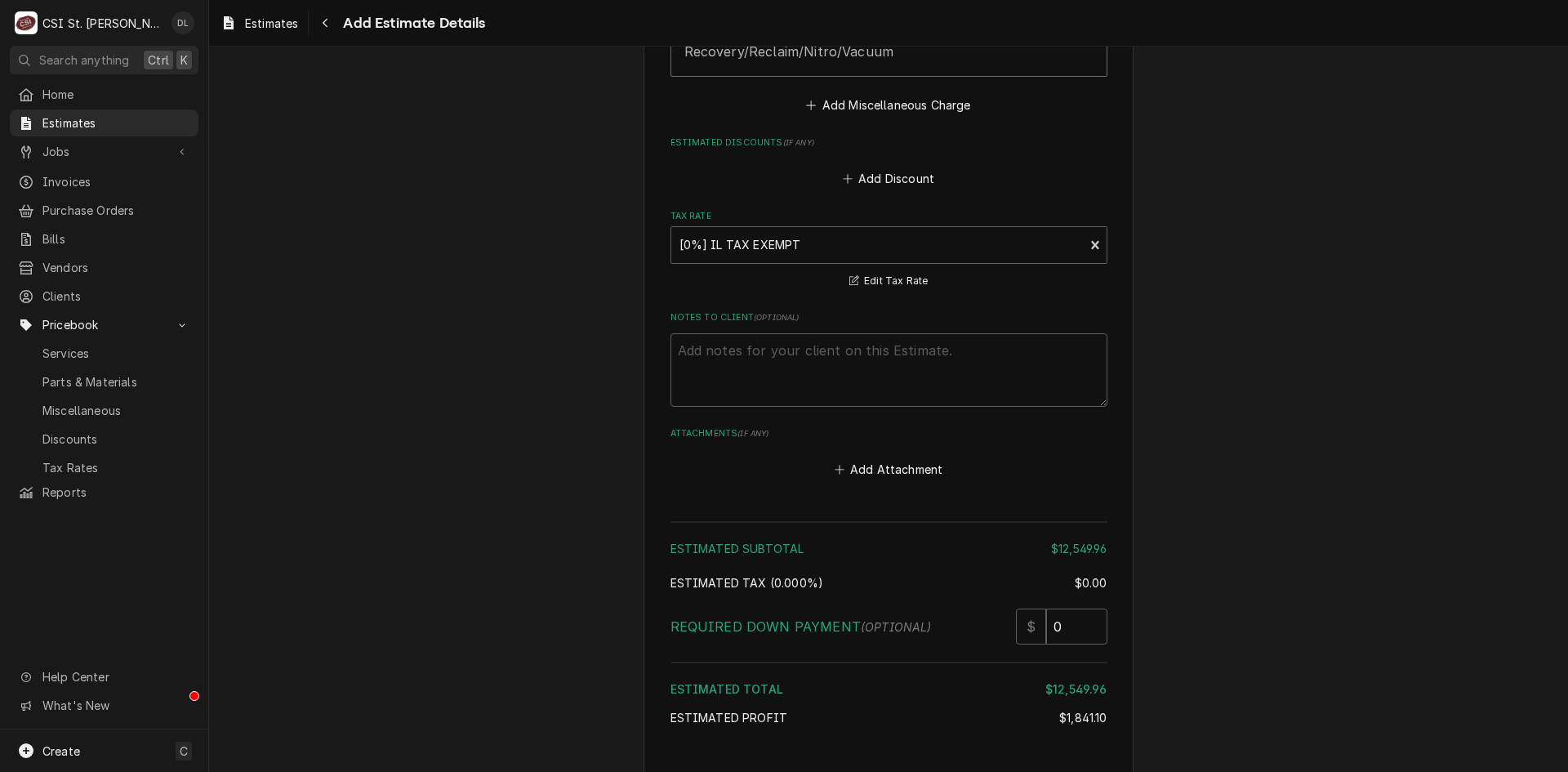
scroll to position [5110, 0]
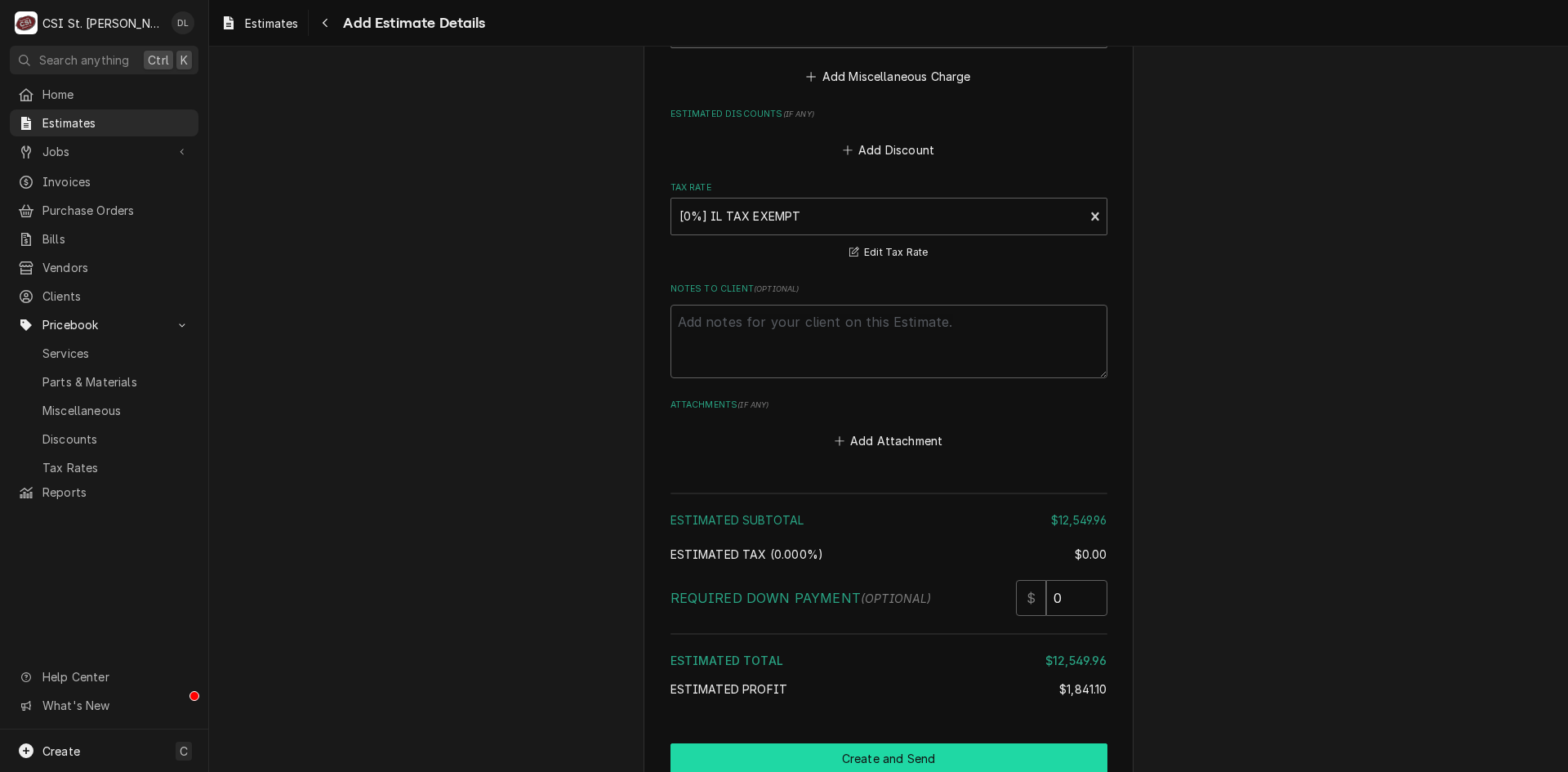
click at [917, 743] on button "Create and Send" at bounding box center [888, 758] width 437 height 30
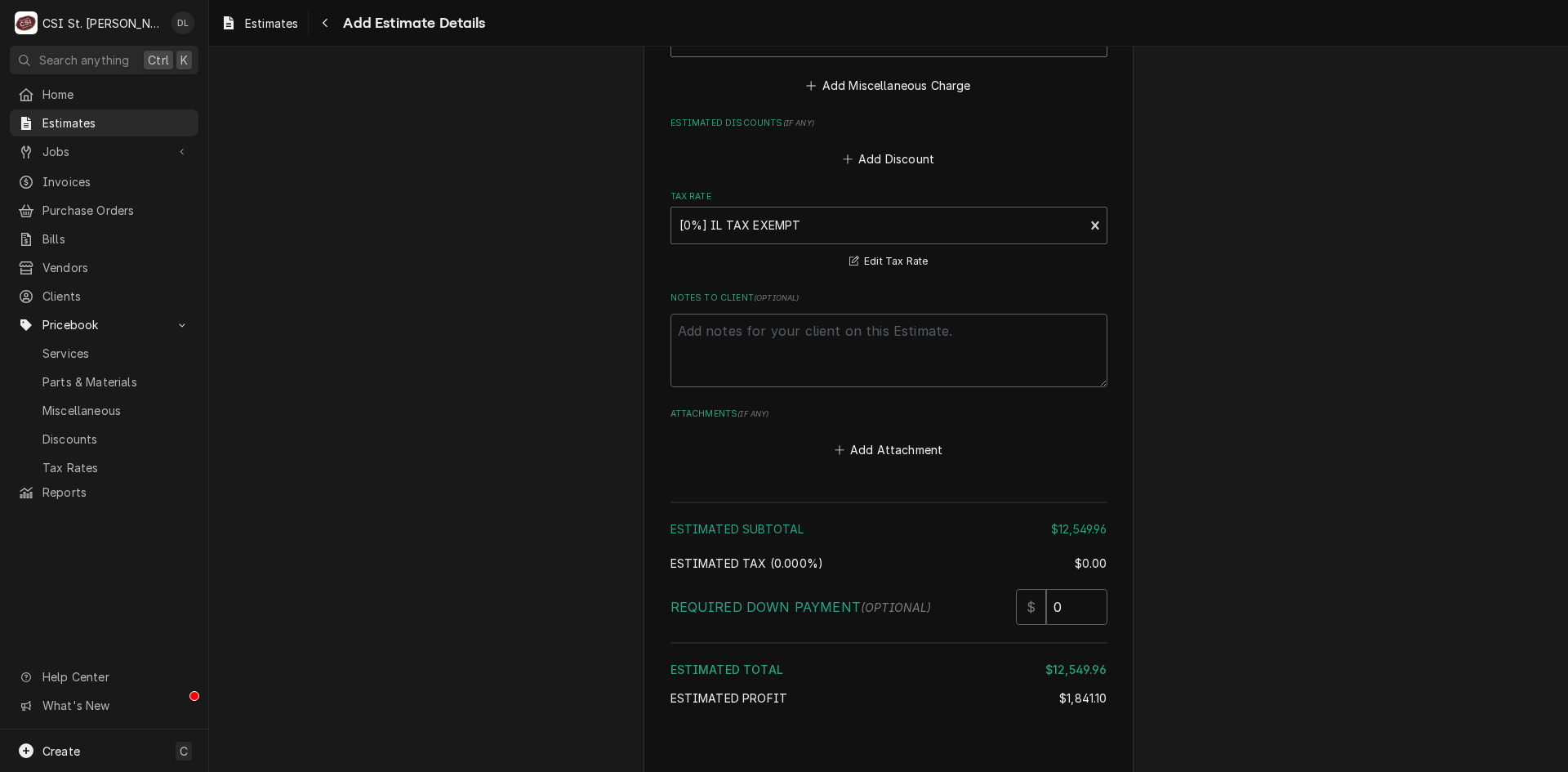
type textarea "x"
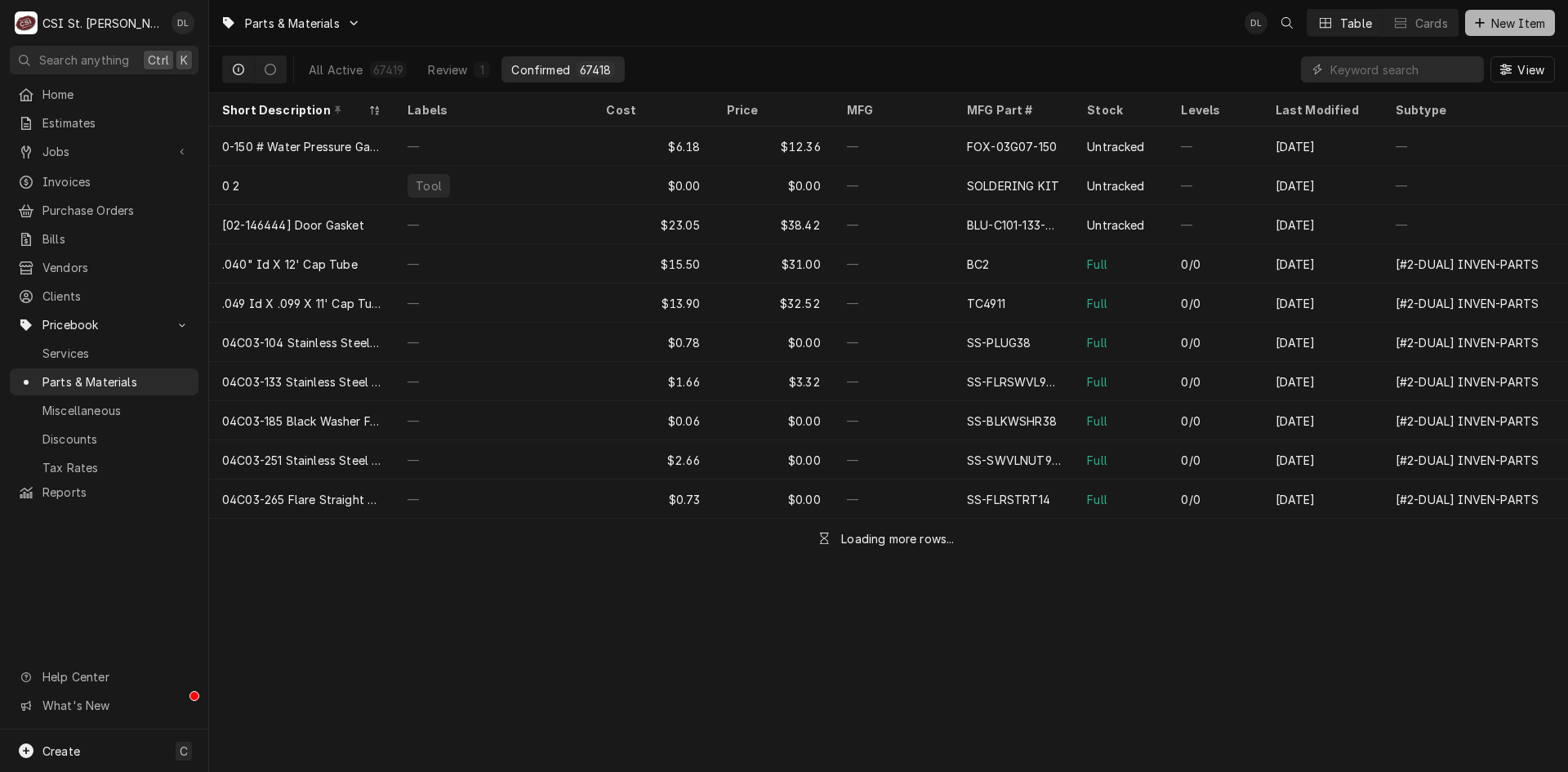
click at [1482, 23] on icon "Dynamic Content Wrapper" at bounding box center [1479, 23] width 9 height 11
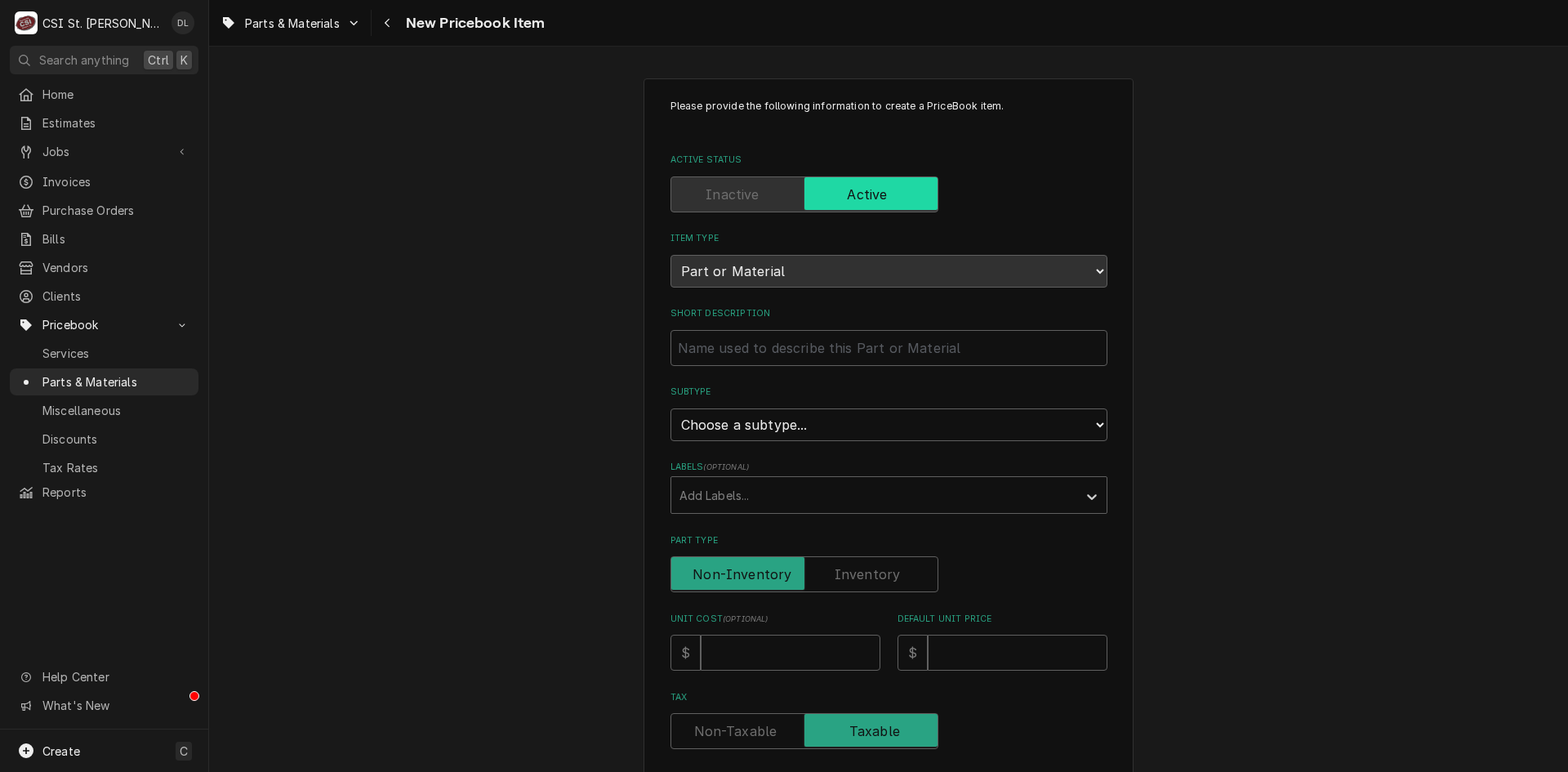
drag, startPoint x: 1087, startPoint y: 405, endPoint x: 1087, endPoint y: 413, distance: 8.0
click at [1087, 408] on div "Subtype Choose a subtype... [#2-DUAL] AFTERHRS-WH-CHG-2 [#2-DUAL] BEV-EQUIP [#2…" at bounding box center [888, 412] width 437 height 55
click at [1085, 419] on select "Choose a subtype... [#2-DUAL] AFTERHRS-WH-CHG-2 [#2-DUAL] [PERSON_NAME]-EQUIP […" at bounding box center [888, 425] width 437 height 33
select select "4"
click at [670, 409] on select "Choose a subtype... [#2-DUAL] AFTERHRS-WH-CHG-2 [#2-DUAL] [PERSON_NAME]-EQUIP […" at bounding box center [888, 425] width 437 height 33
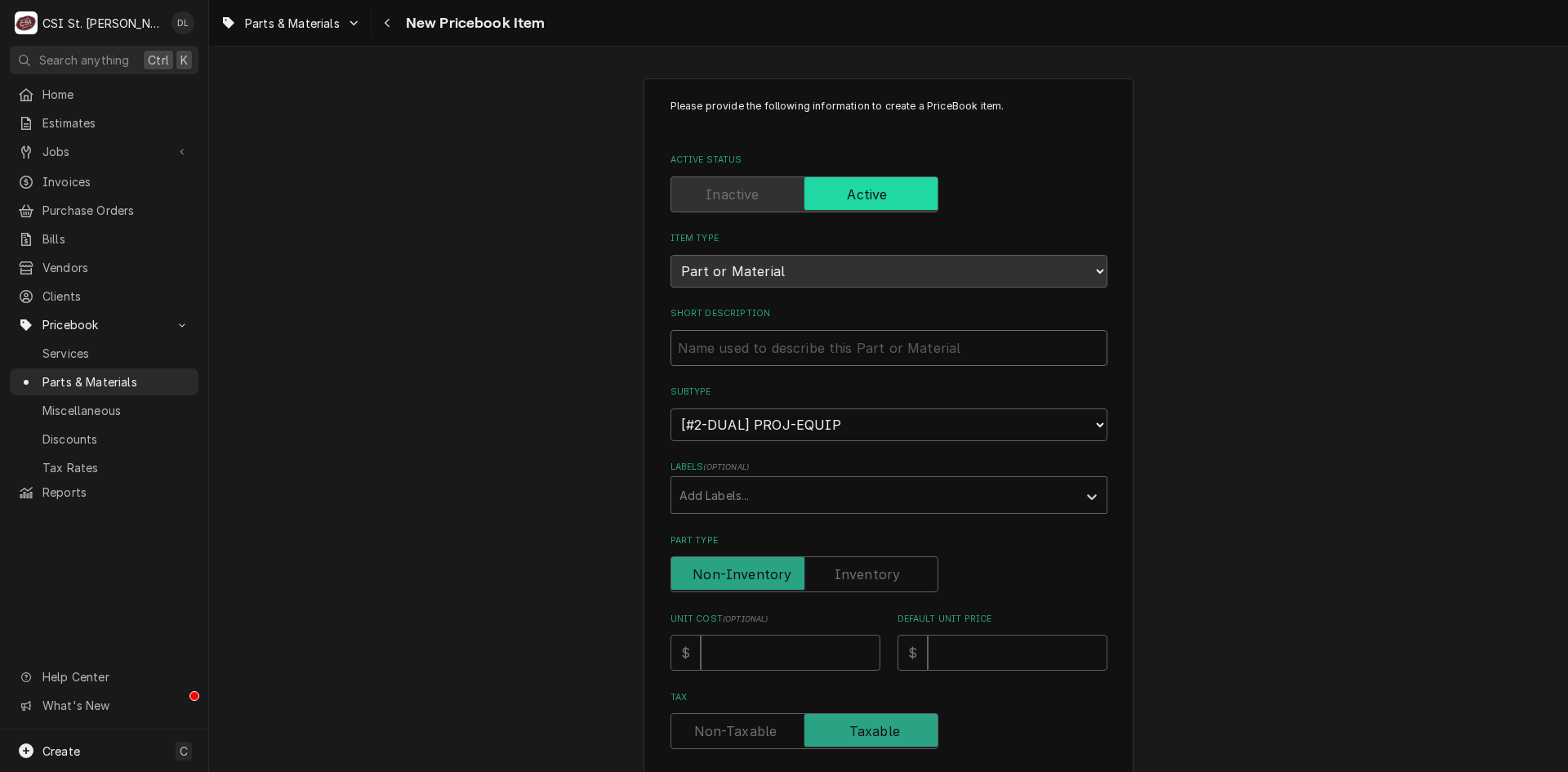
click at [802, 346] on input "Short Description" at bounding box center [888, 348] width 437 height 36
type textarea "x"
type input "B"
type textarea "x"
type input "Bo"
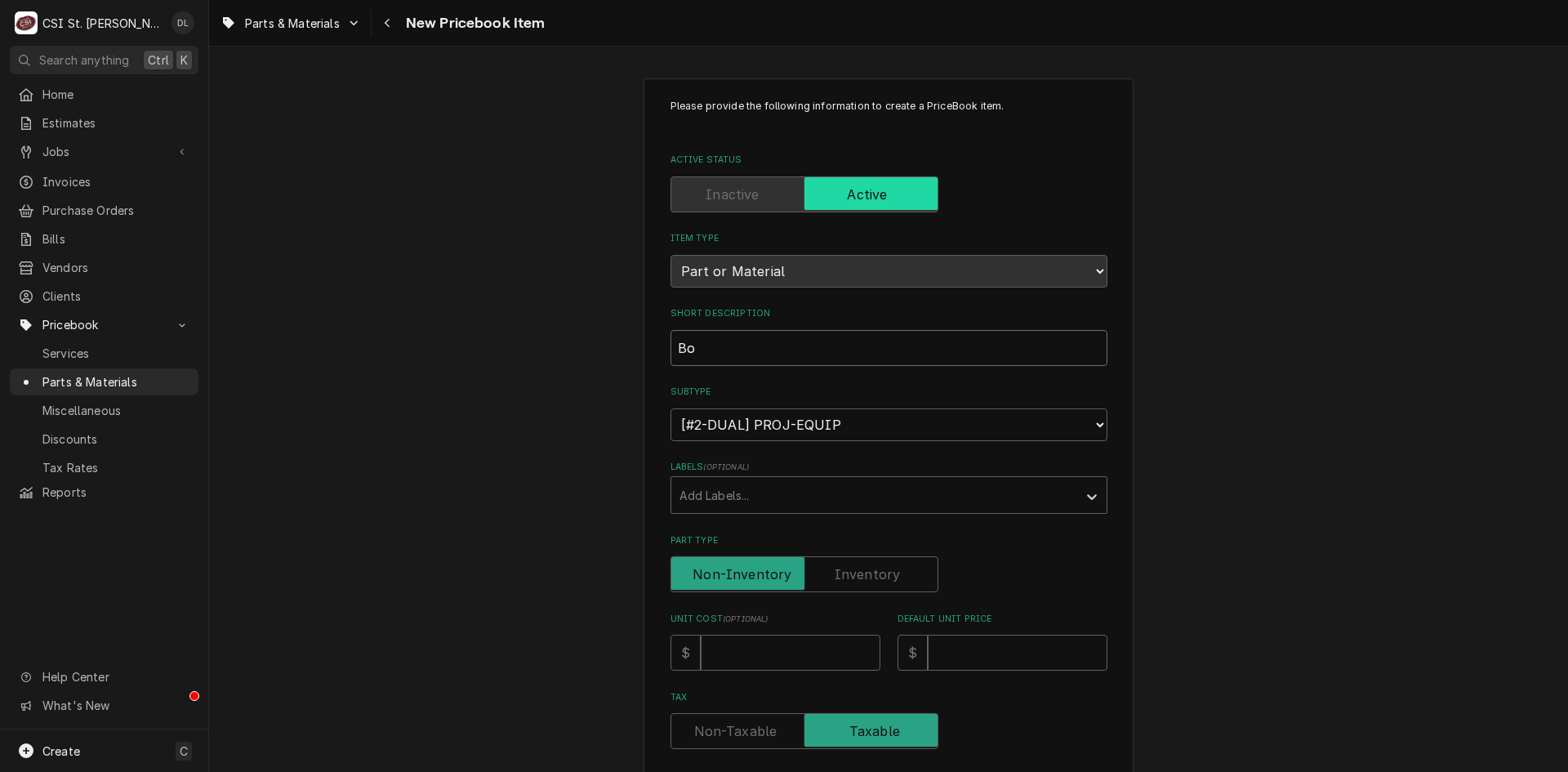
type textarea "x"
type input "Boh"
type textarea "x"
type input "Bohn"
type textarea "x"
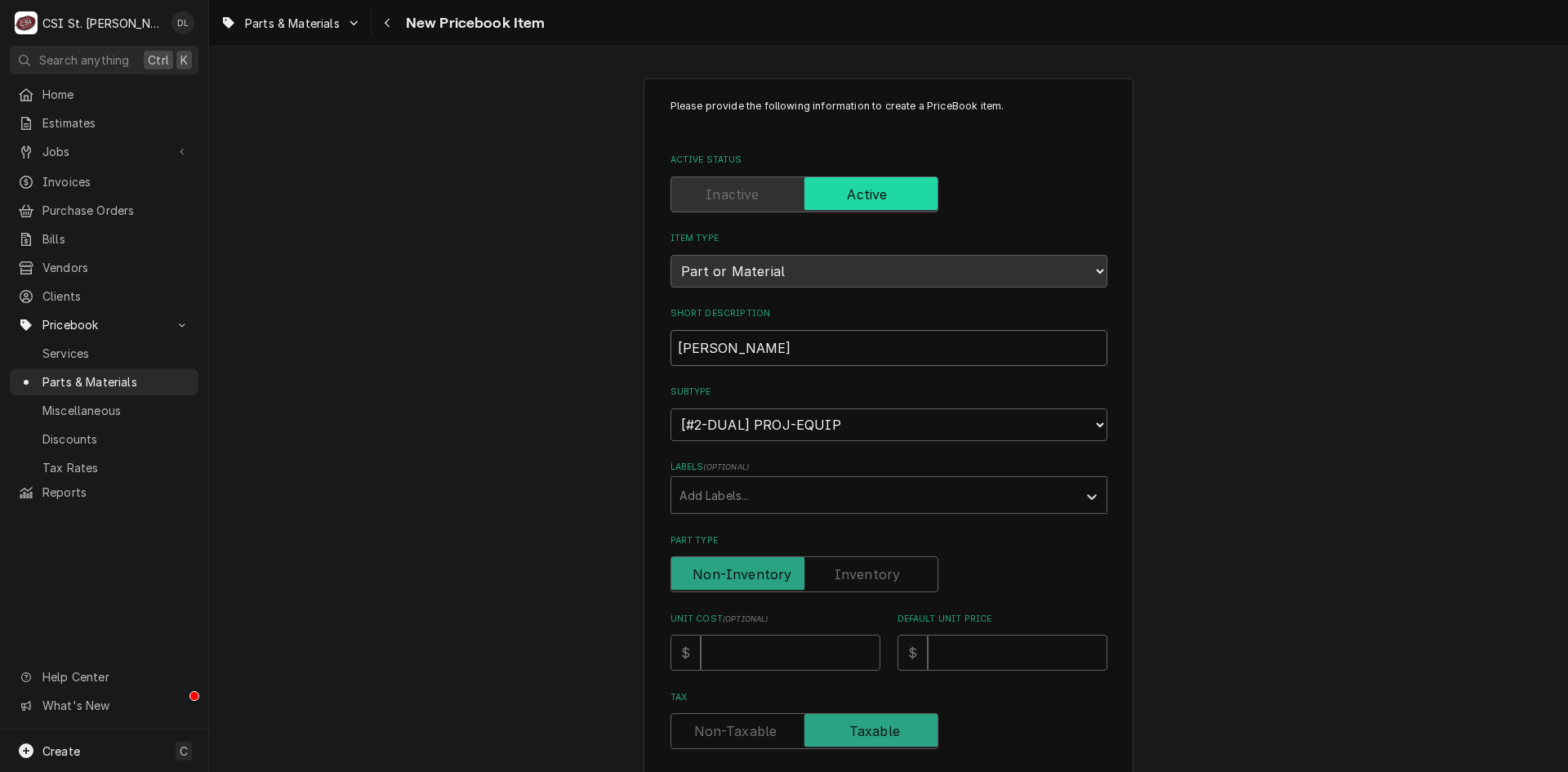
type input "Bohn"
type textarea "x"
type input "Bohn i"
type textarea "x"
type input "Bohn in"
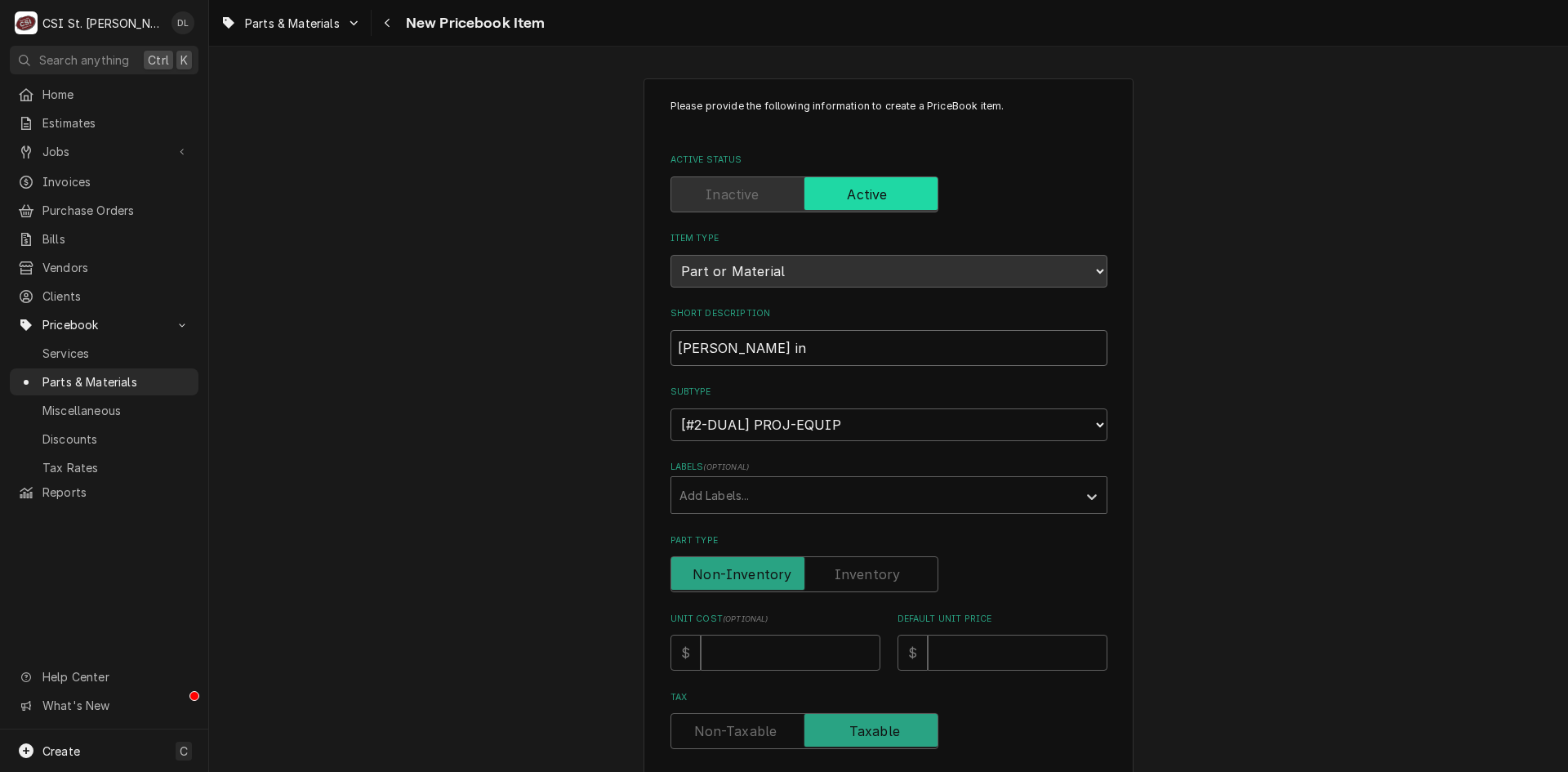
type textarea "x"
type input "Bohn ind"
type textarea "x"
type input "Bohn indo"
type textarea "x"
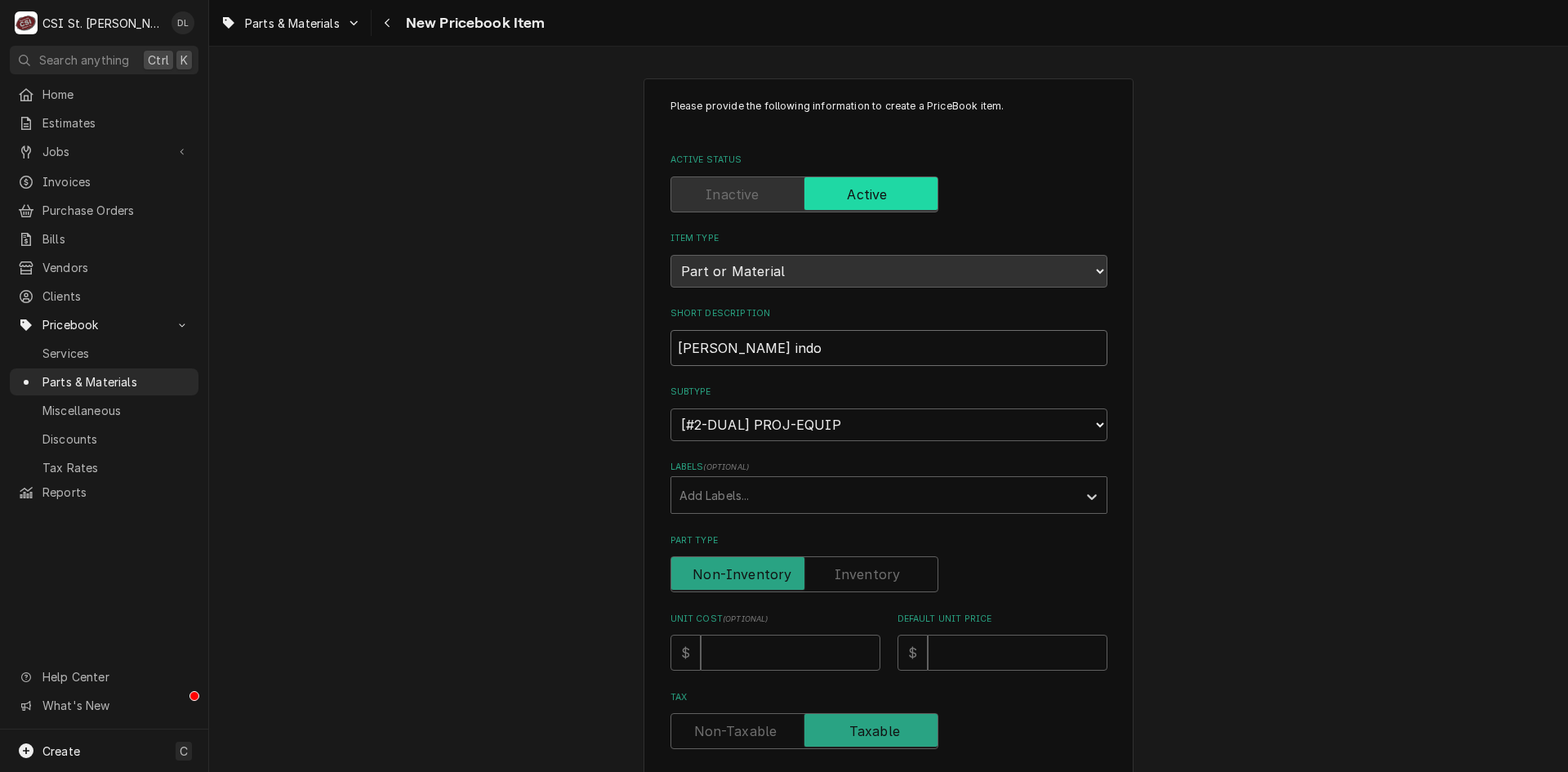
type input "Bohn indoo"
type textarea "x"
type input "Bohn indoor"
type textarea "x"
type input "Bohn indoor"
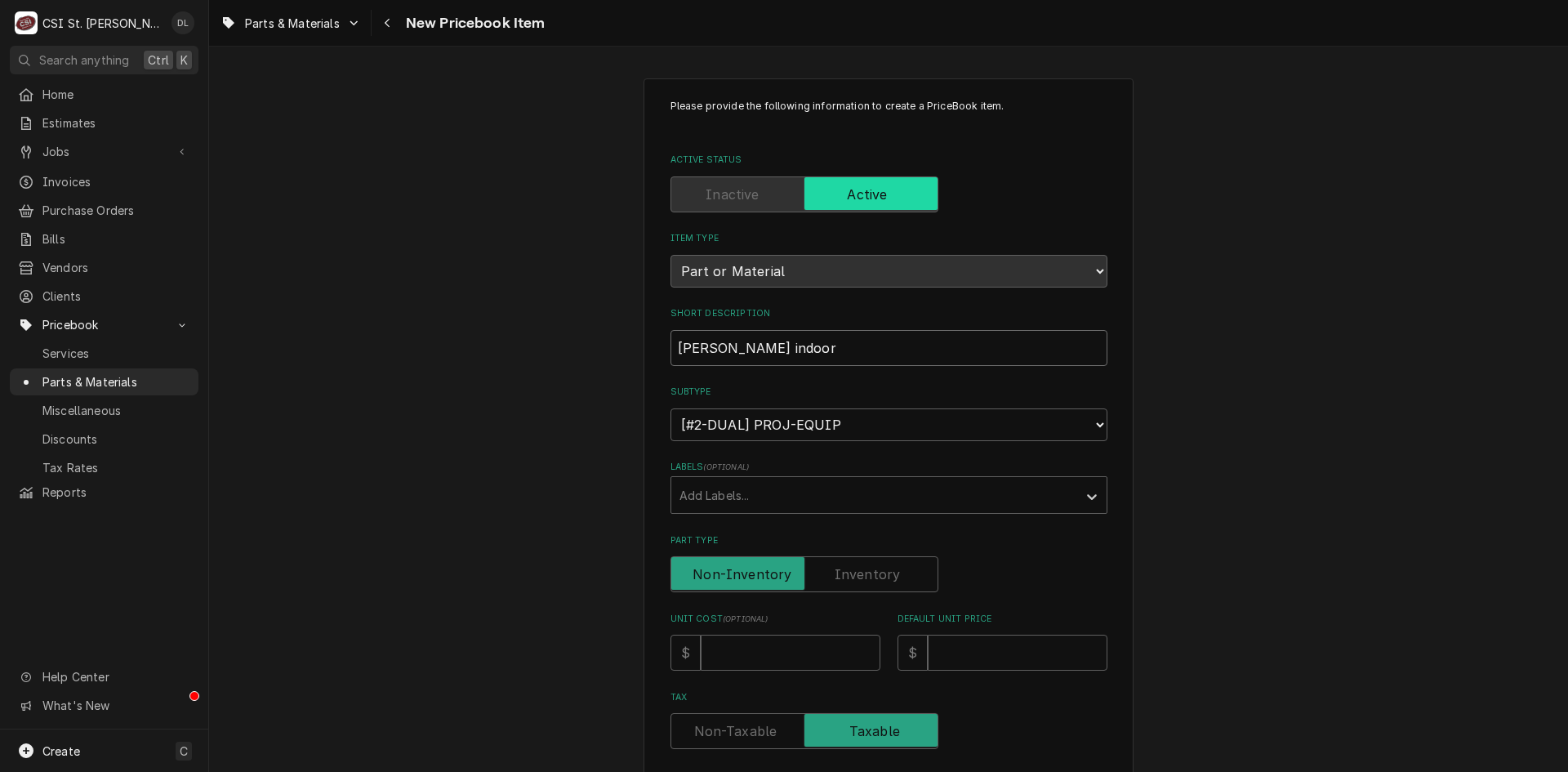
type textarea "x"
type input "Bohn indoor s"
type textarea "x"
type input "Bohn indoor sc"
type textarea "x"
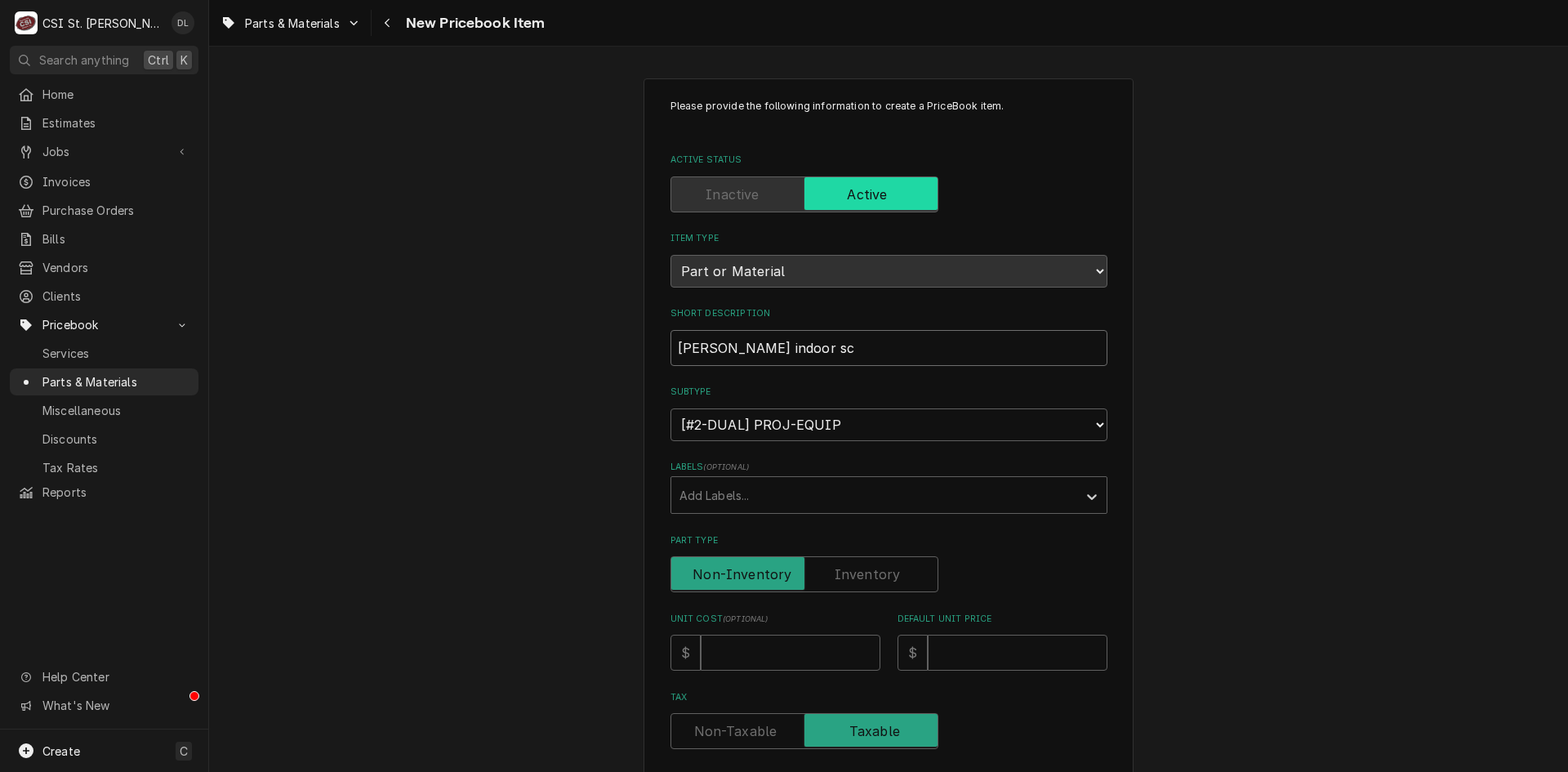
type input "Bohn indoor scr"
type textarea "x"
type input "Bohn indoor scro"
type textarea "x"
type input "Bohn indoor scrol"
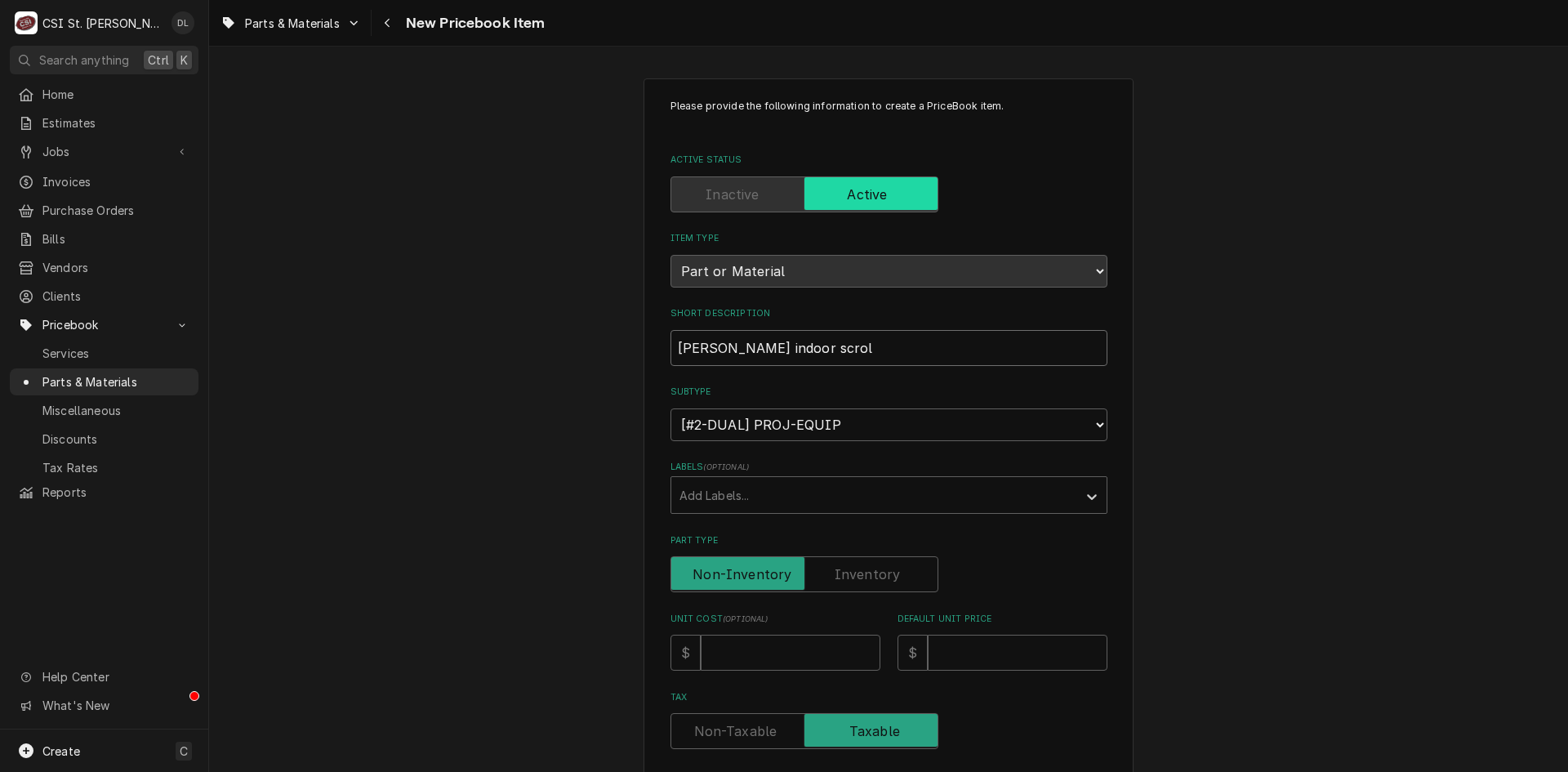
type textarea "x"
type input "Bohn indoor scroll"
type textarea "x"
type input "Bohn indoor scroll c"
type textarea "x"
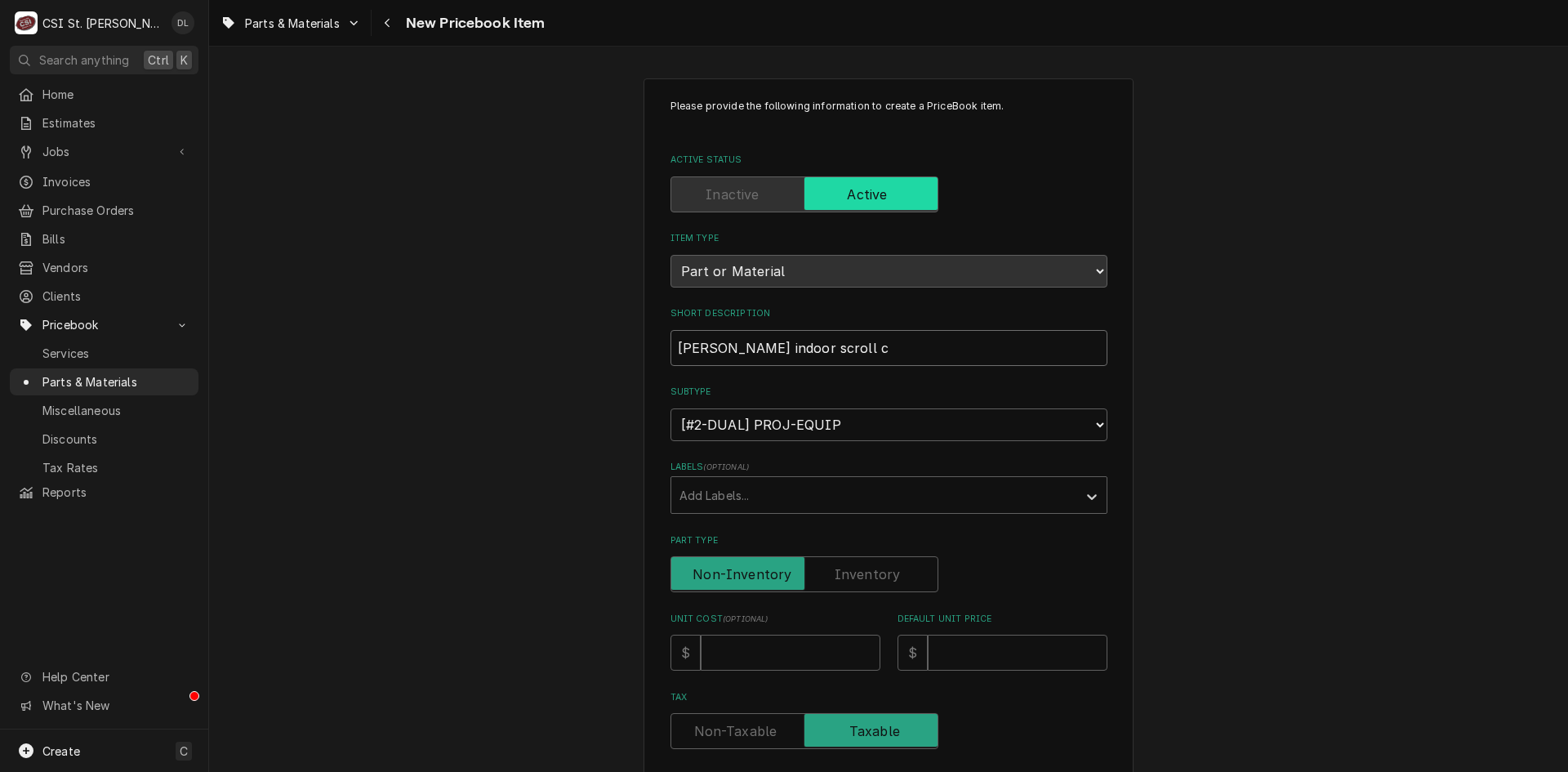
type input "Bohn indoor scroll co"
type textarea "x"
type input "Bohn indoor scroll con"
type textarea "x"
type input "Bohn indoor scroll cond"
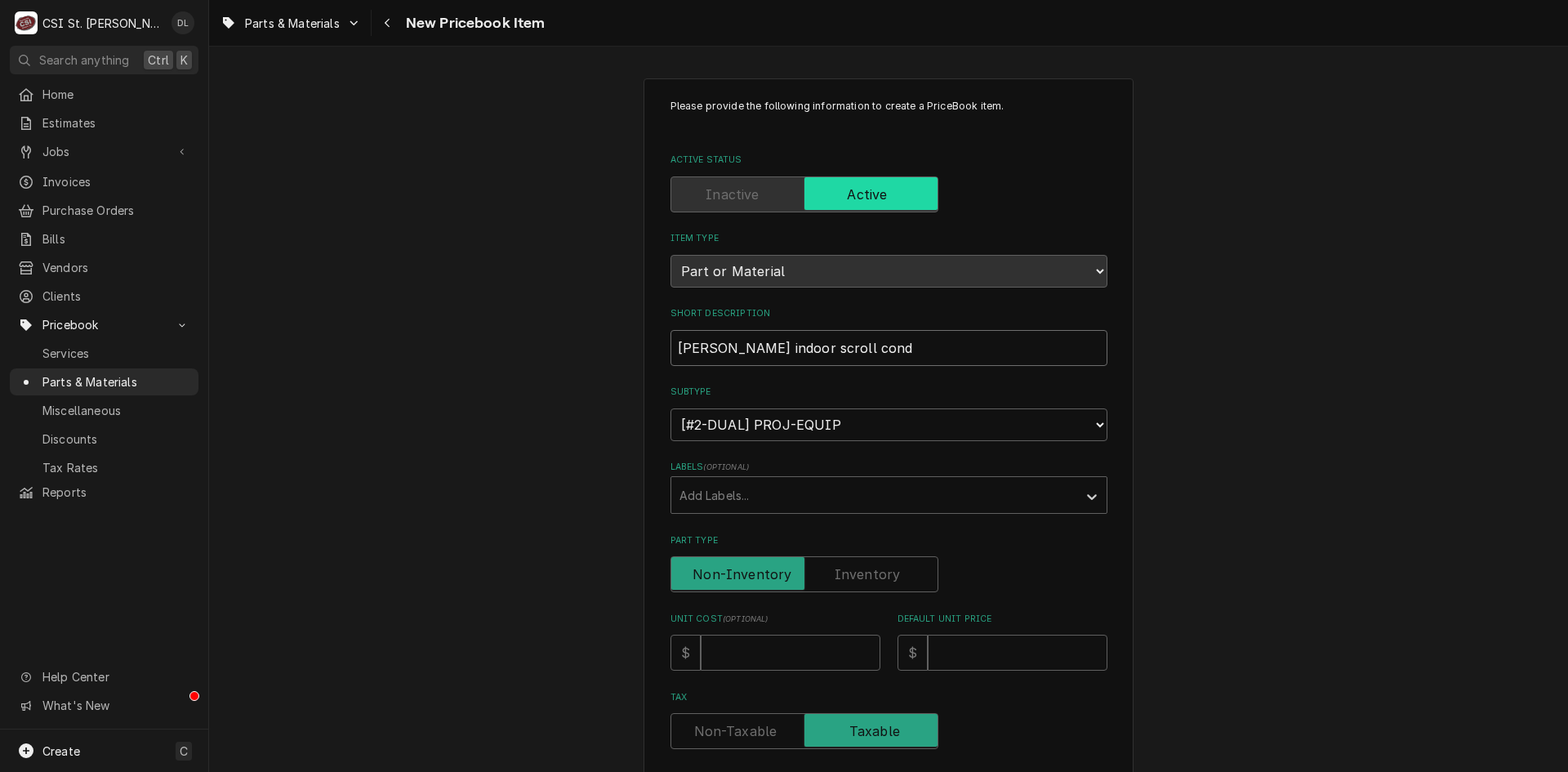
type textarea "x"
type input "Bohn indoor scroll conde"
type textarea "x"
type input "Bohn indoor scroll conden"
type textarea "x"
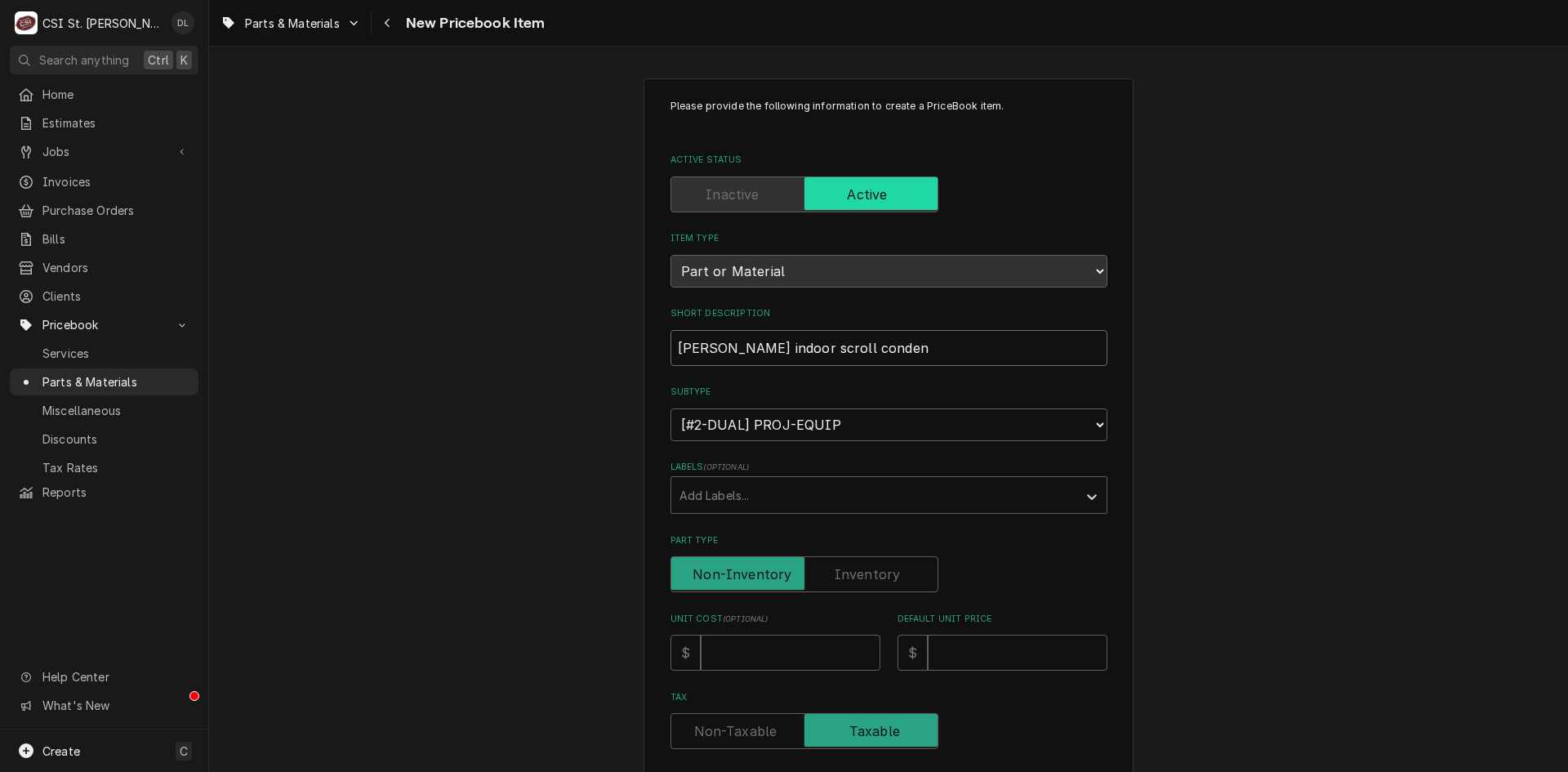
type input "Bohn indoor scroll condens"
type textarea "x"
type input "Bohn indoor scroll condensi"
type textarea "x"
type input "Bohn indoor scroll condensin"
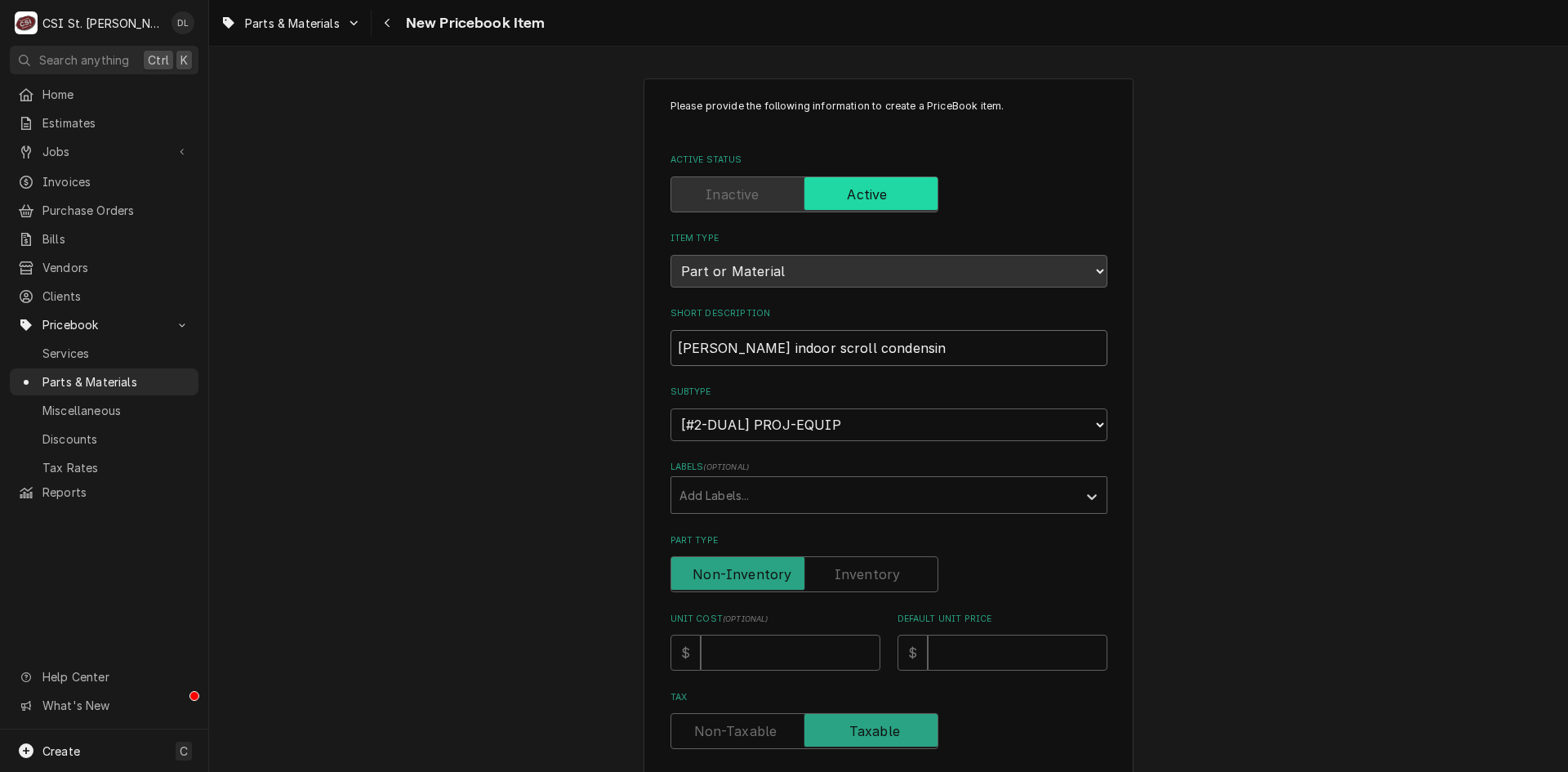
type textarea "x"
type input "Bohn indoor scroll condensing"
type textarea "x"
type input "Bohn indoor scroll condensing"
type textarea "x"
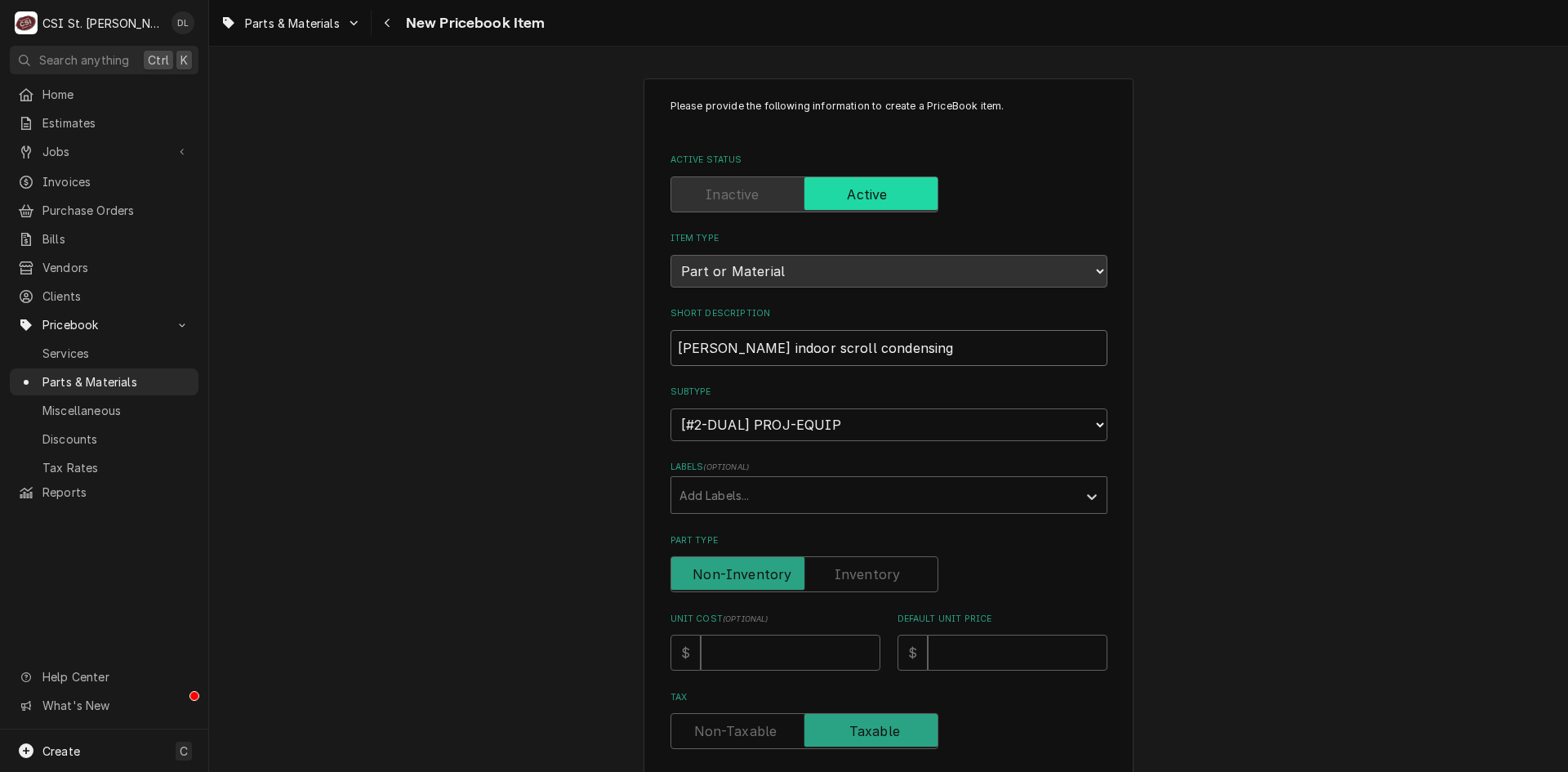
type input "Bohn indoor scroll condensing u"
type textarea "x"
type input "Bohn indoor scroll condensing un"
type textarea "x"
type input "Bohn indoor scroll condensing uni"
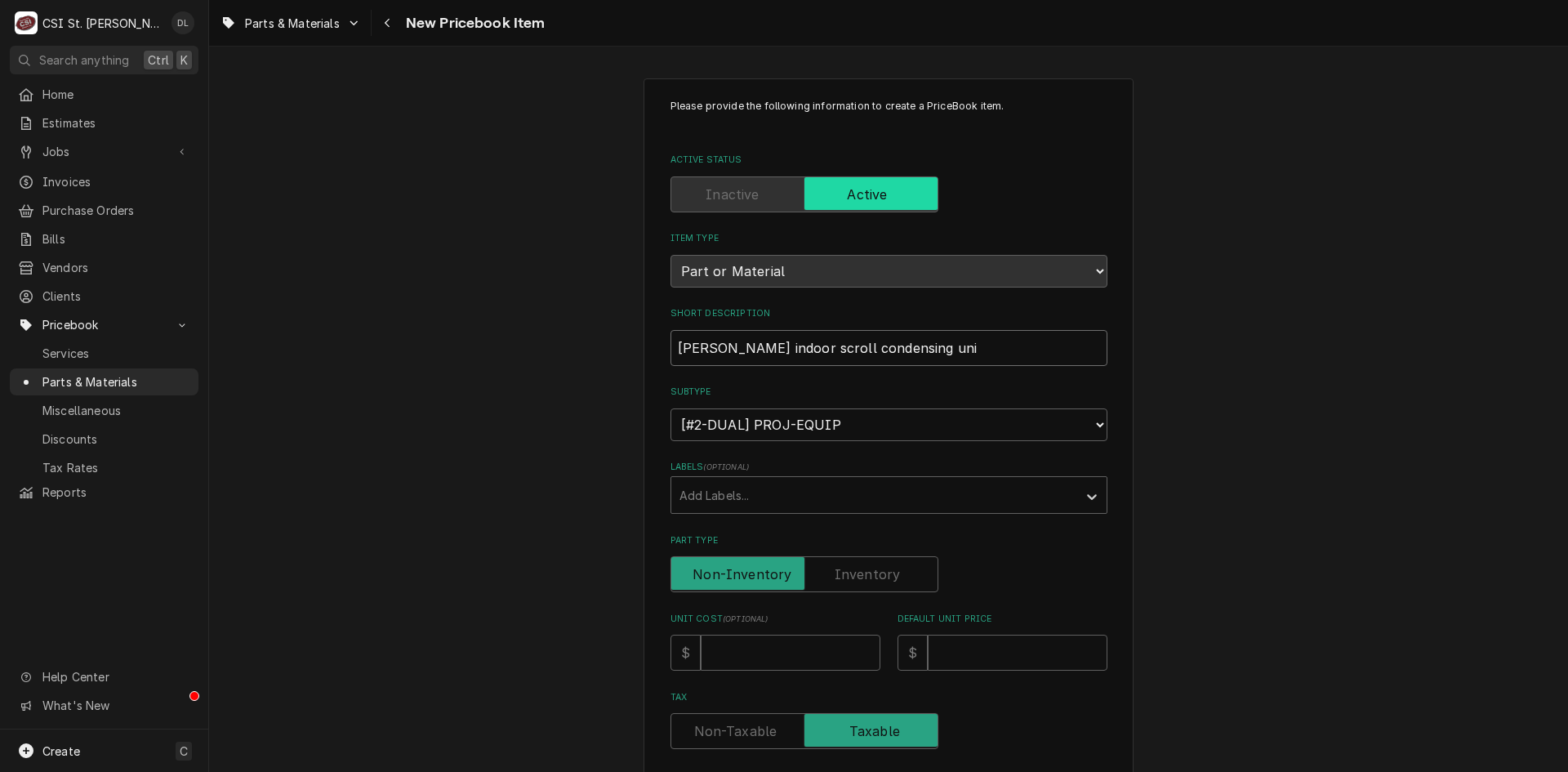
type textarea "x"
type input "Bohn indoor scroll condensing unit"
type textarea "x"
type input "Bohn indoor scroll condensing unit"
type textarea "x"
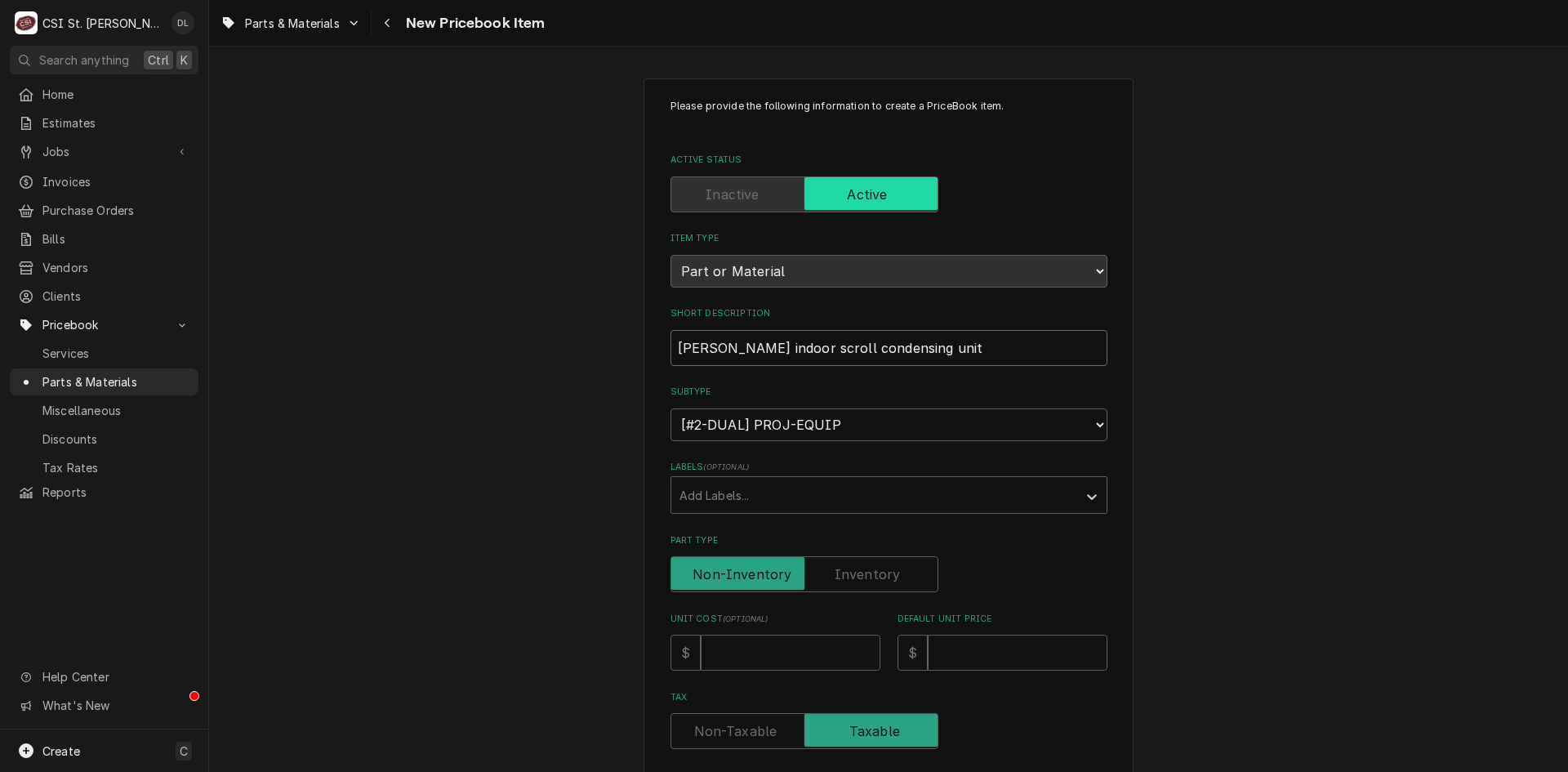
type input "Bohn indoor scroll condensing unit 2"
type textarea "x"
type input "Bohn indoor scroll condensing unit 20"
type textarea "x"
type input "Bohn indoor scroll condensing unit 205"
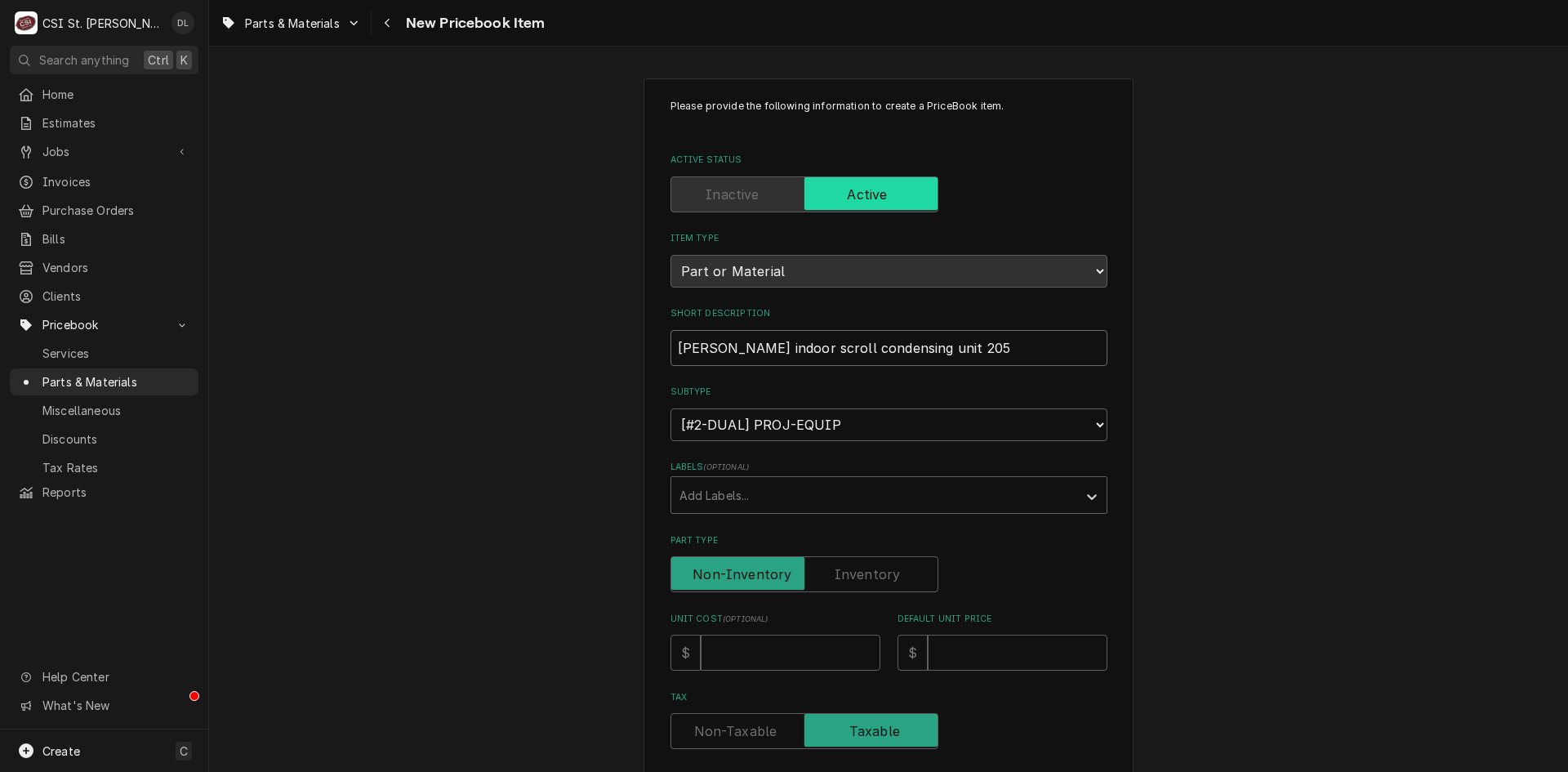
type textarea "x"
type input "Bohn indoor scroll condensing unit 2058"
type textarea "x"
type input "Bohn indoor scroll condensing unit 2058/"
type textarea "x"
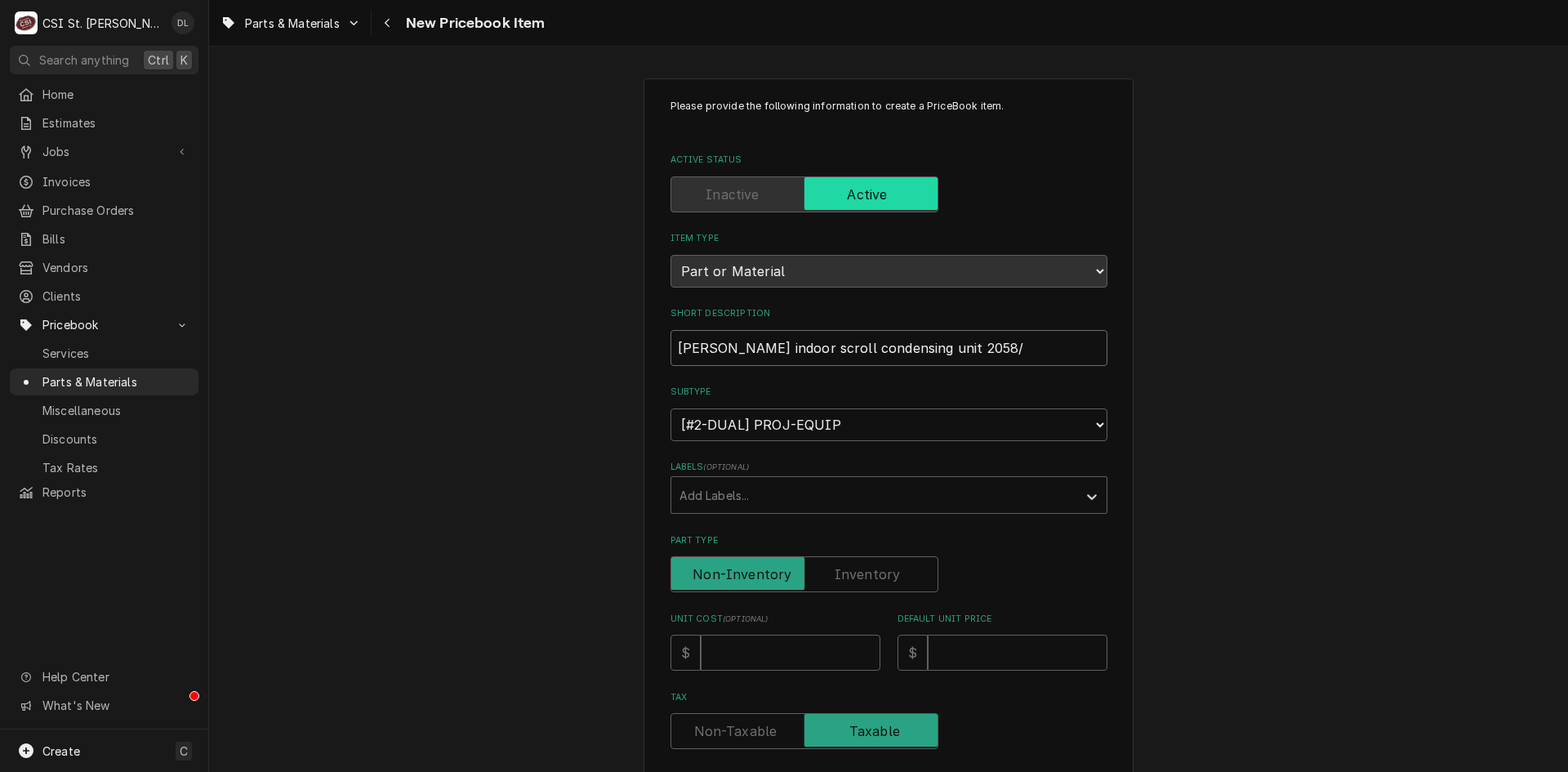
type input "Bohn indoor scroll condensing unit 2058/2"
type textarea "x"
type input "Bohn indoor scroll condensing unit 2058/23"
type textarea "x"
type input "Bohn indoor scroll condensing unit 2058/230"
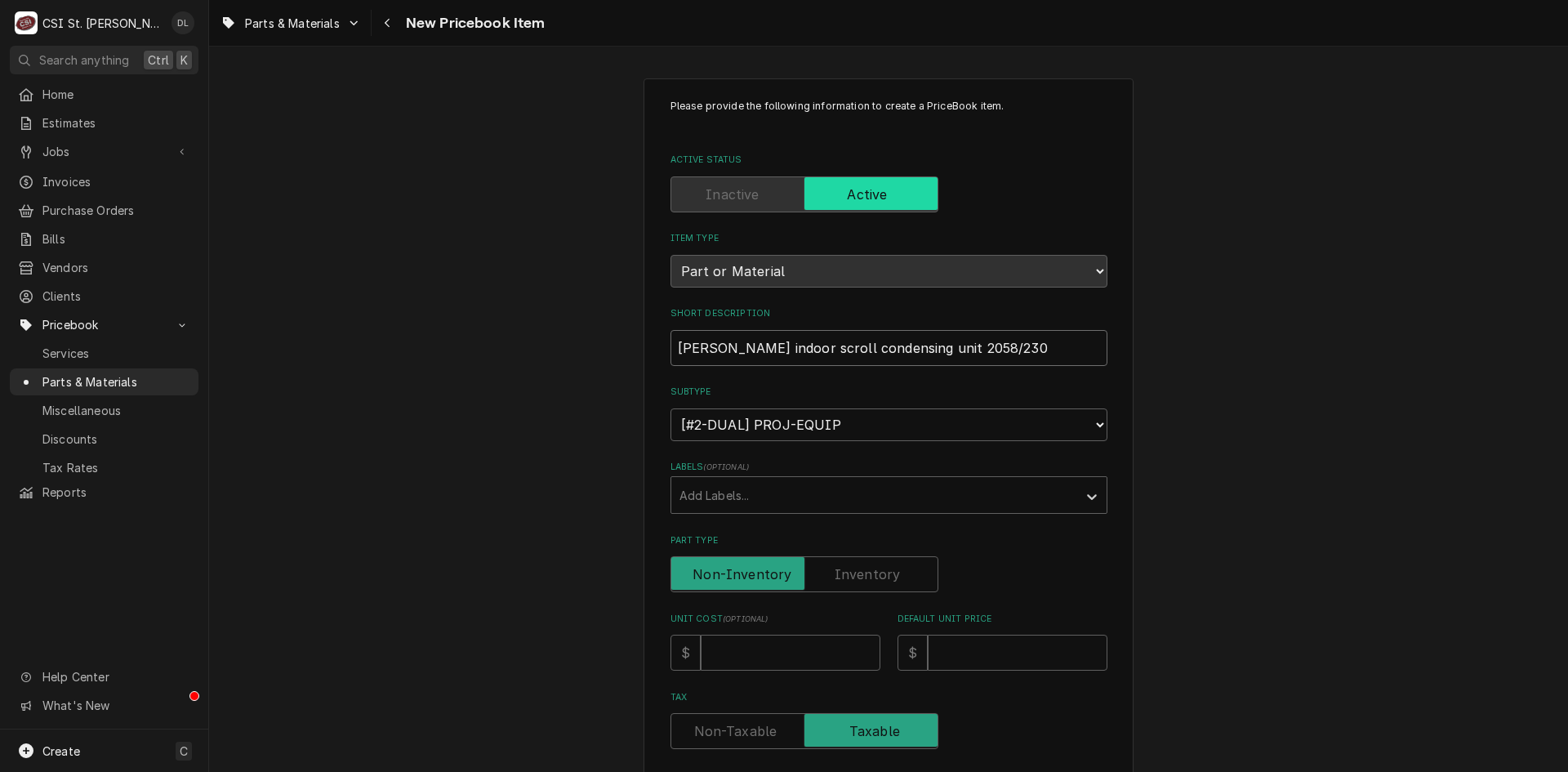
type textarea "x"
type input "Bohn indoor scroll condensing unit 2058/230"
type textarea "x"
type input "Bohn indoor scroll condensing unit 2058/230 1"
type textarea "x"
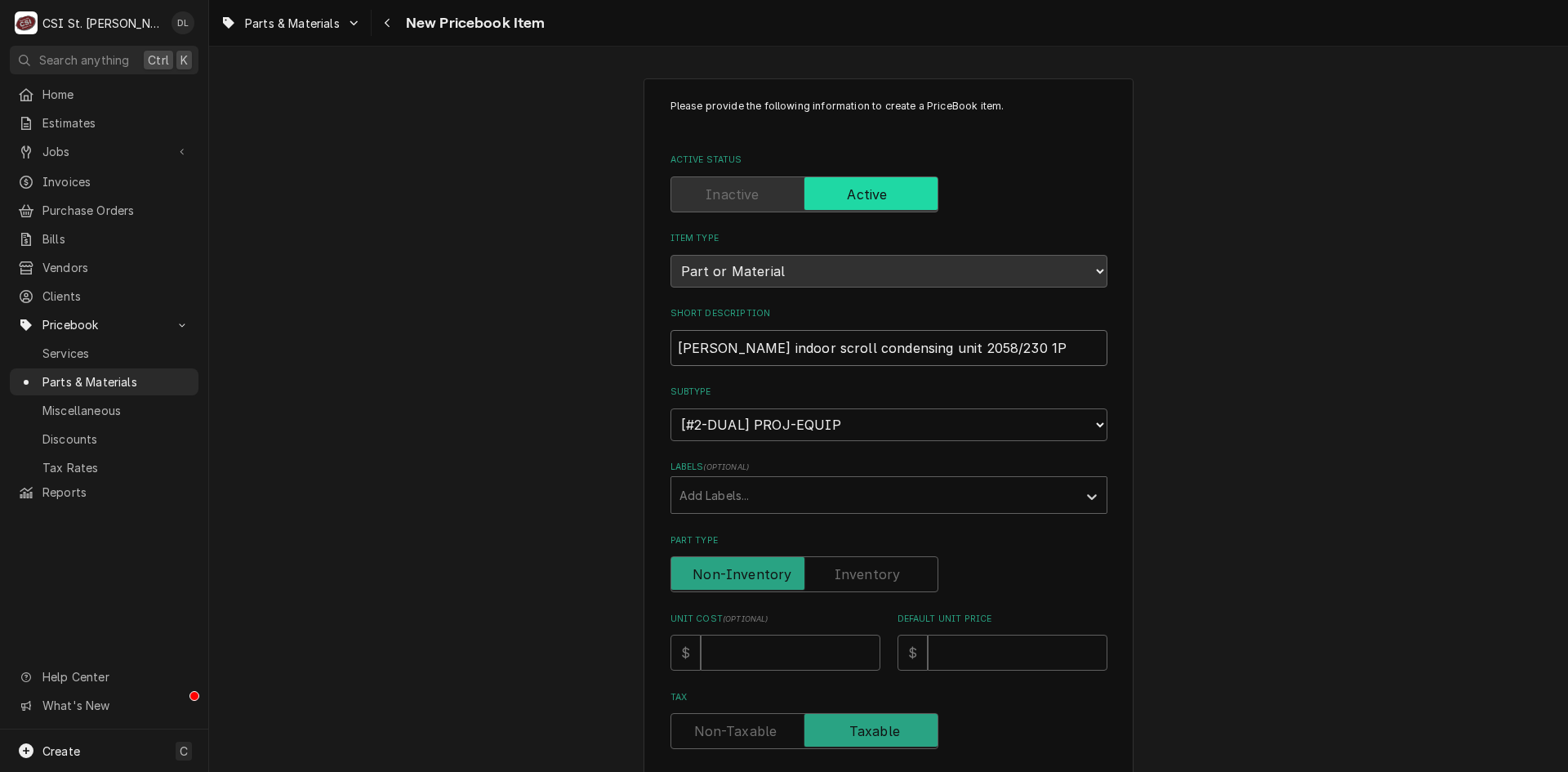
type input "Bohn indoor scroll condensing unit 2058/230 1PH"
type textarea "x"
type input "Bohn indoor scroll condensing unit 2058/230 1PH"
type textarea "x"
type input "Bohn indoor scroll condensing unit 2058/230 1PH R"
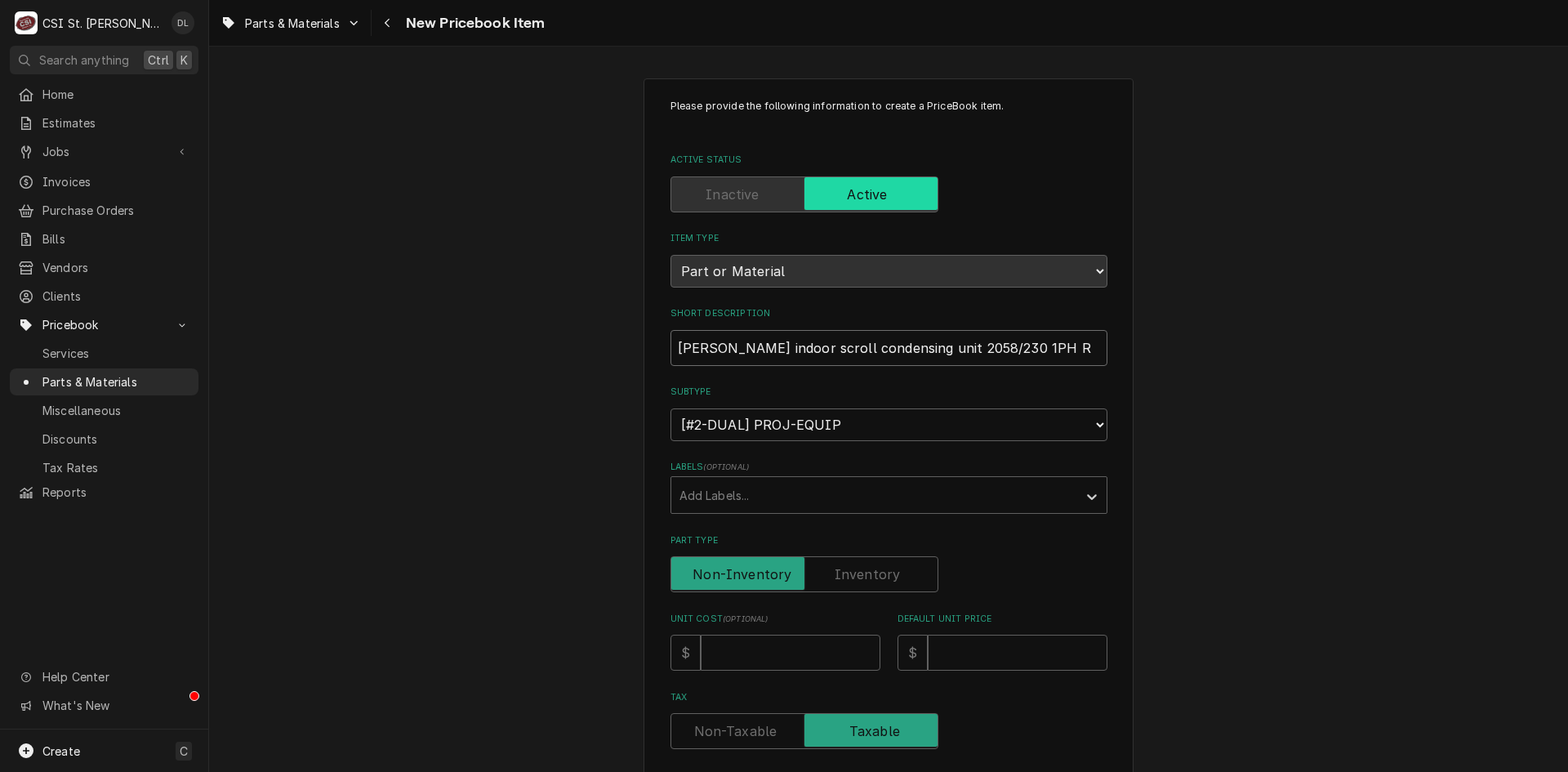
type textarea "x"
type input "Bohn indoor scroll condensing unit 2058/230 1PH R4"
type textarea "x"
type input "Bohn indoor scroll condensing unit 2058/230 1PH R40"
type textarea "x"
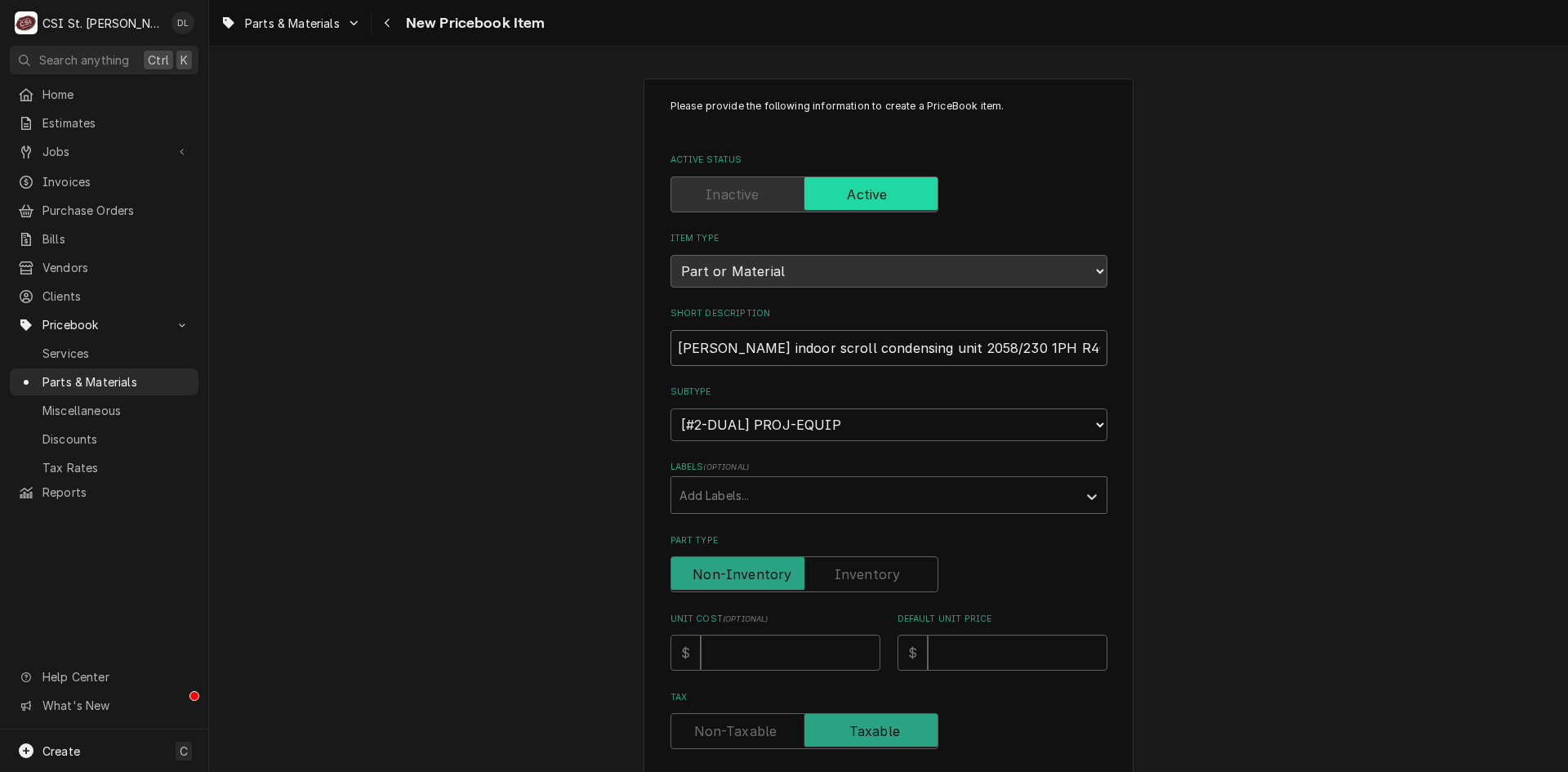
type input "Bohn indoor scroll condensing unit 2058/230 1PH R404"
type textarea "x"
type input "Bohn indoor scroll condensing unit 2058/230 1PH R404A"
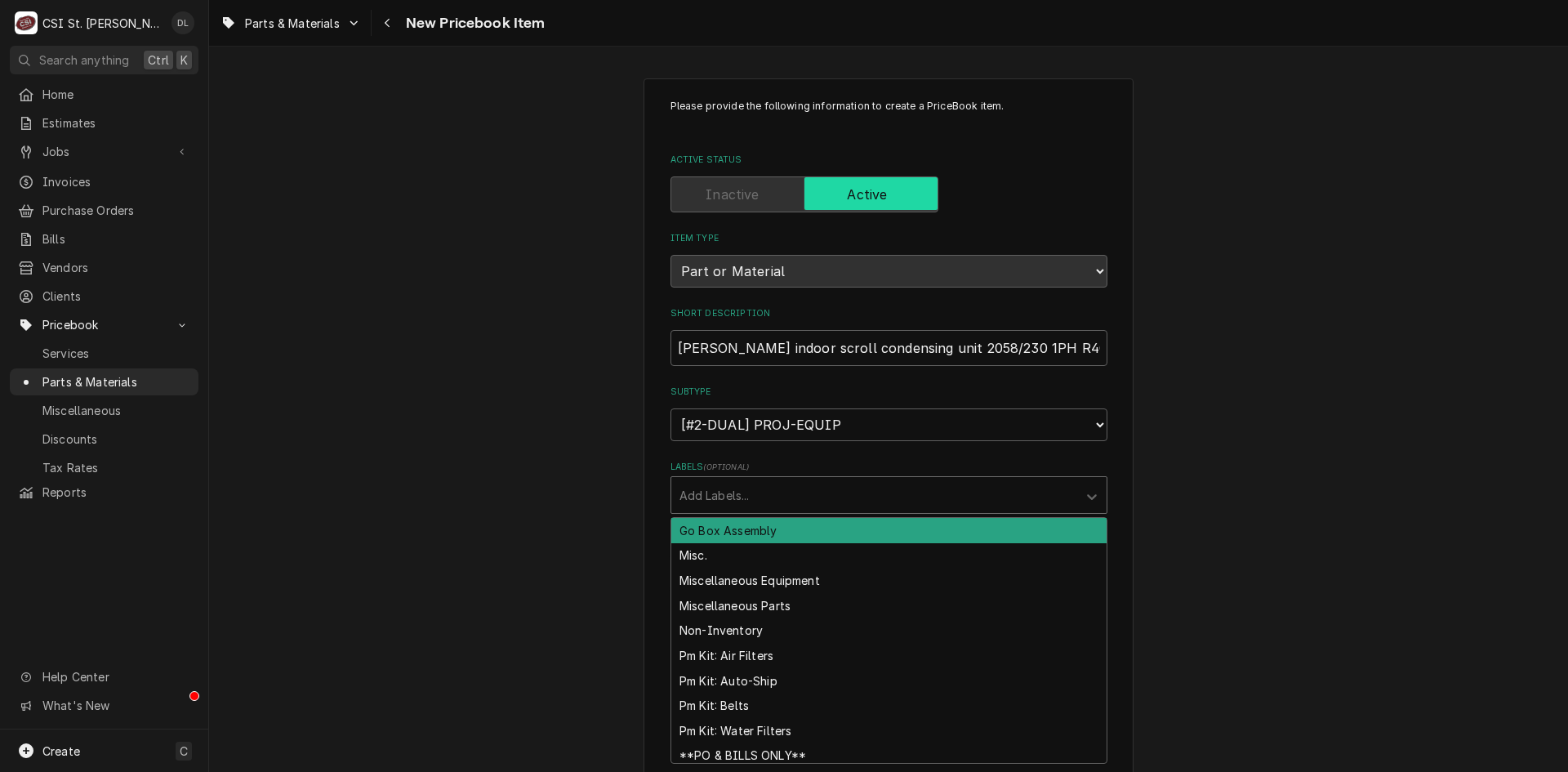
click at [970, 487] on div "Labels" at bounding box center [874, 495] width 390 height 29
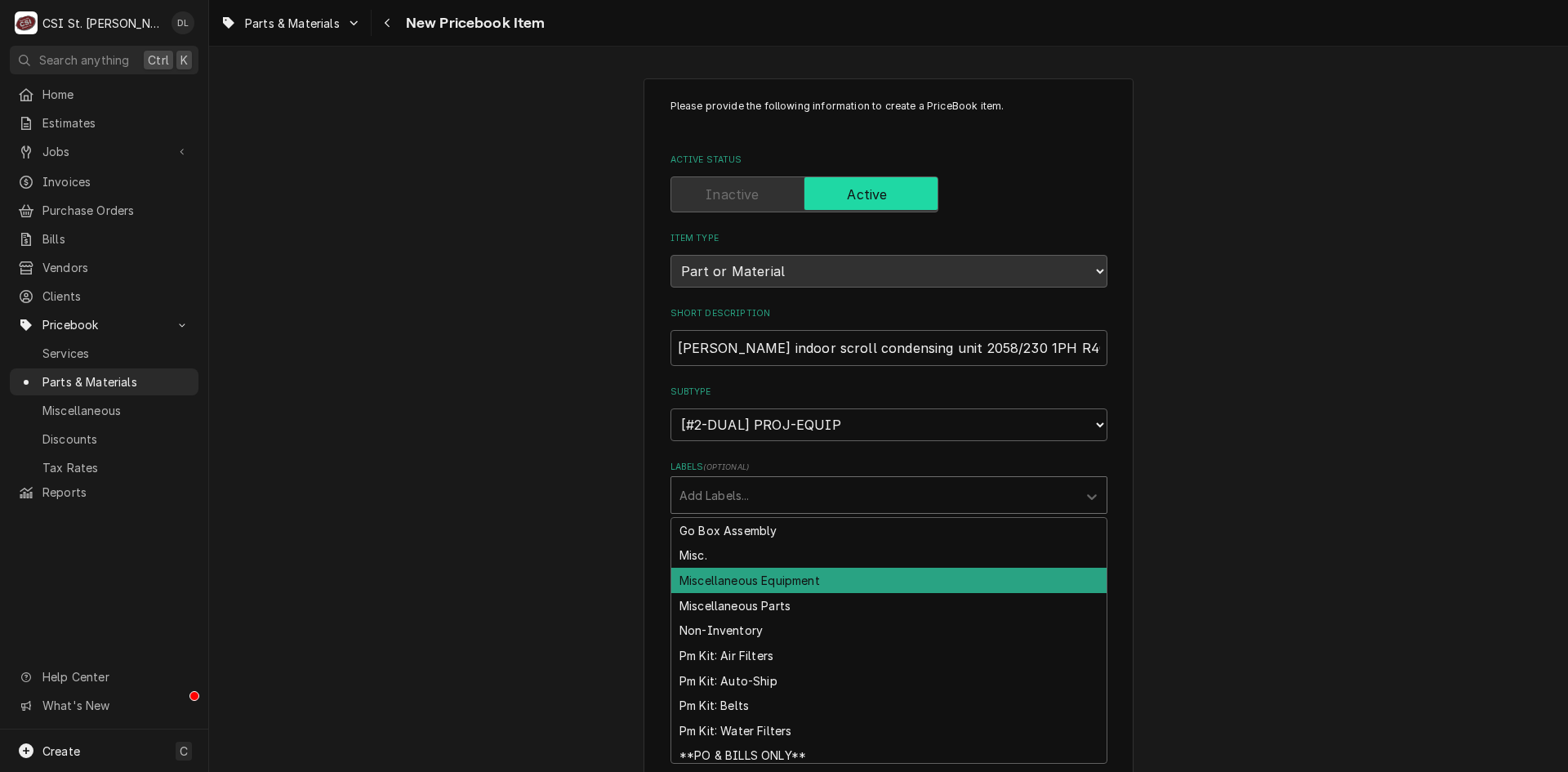
click at [810, 579] on div "Miscellaneous Equipment" at bounding box center [888, 579] width 435 height 25
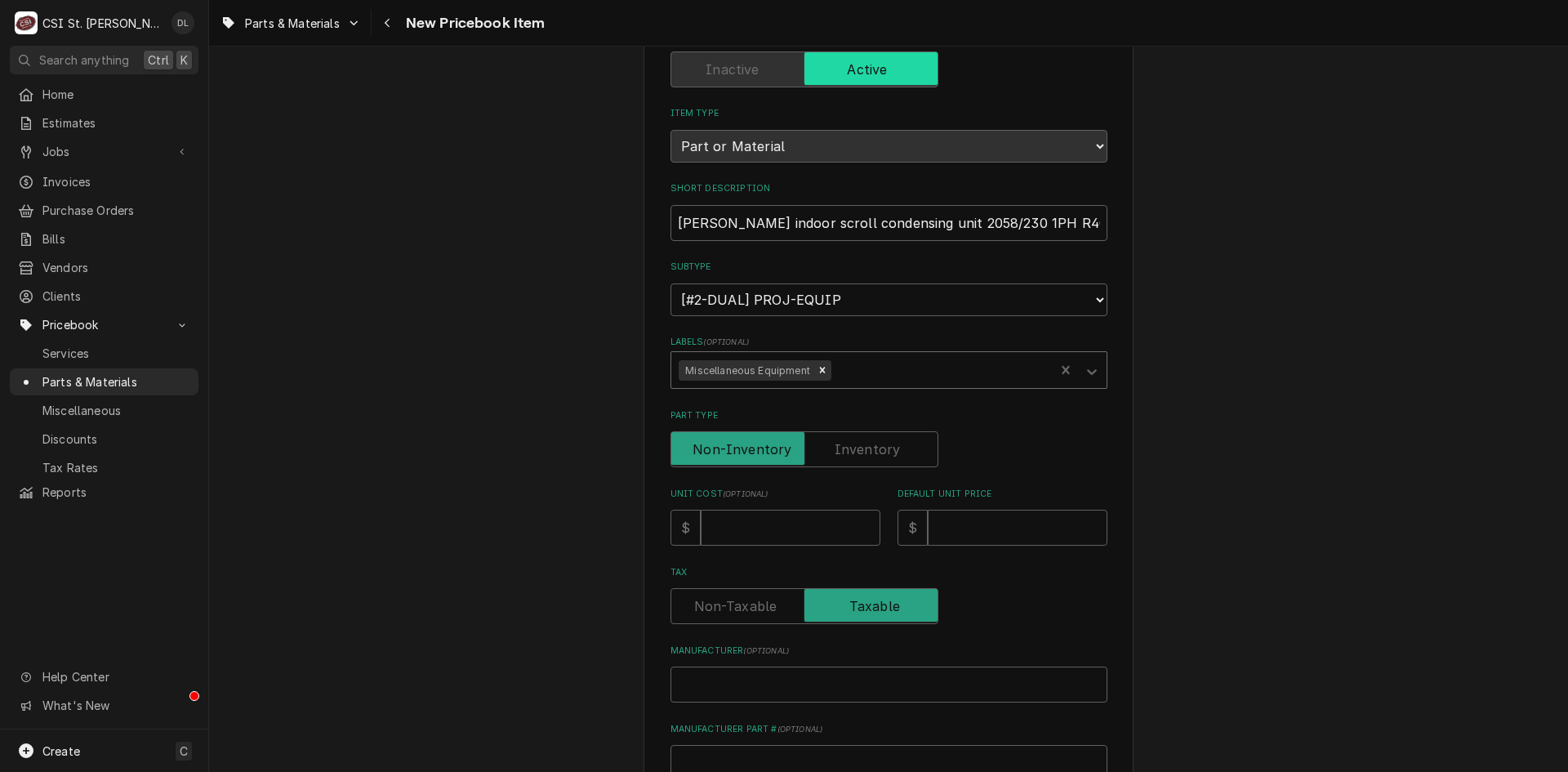
scroll to position [163, 0]
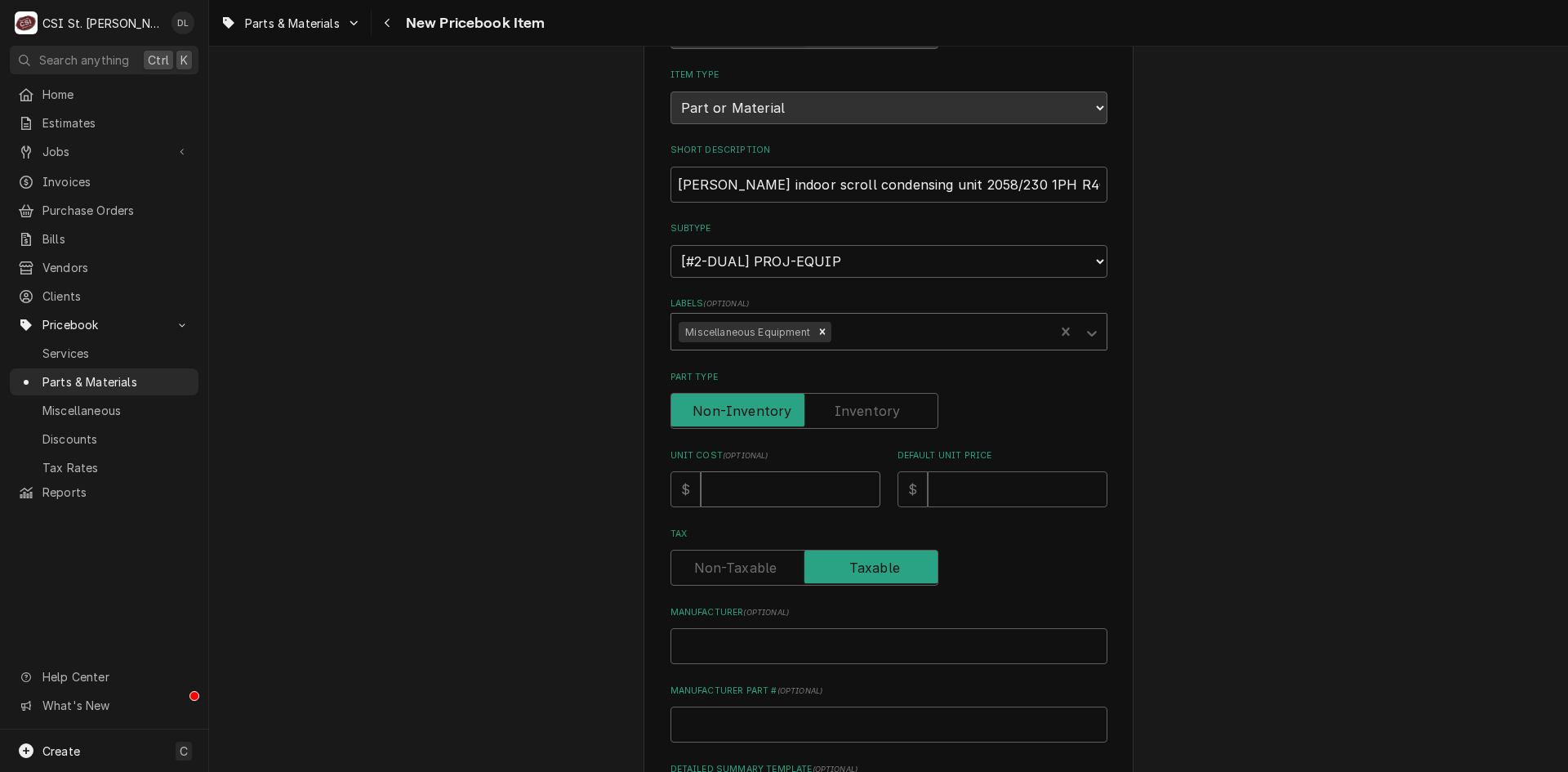
click at [772, 499] on input "Unit Cost ( optional )" at bounding box center [790, 489] width 179 height 36
type textarea "x"
type input "3"
type textarea "x"
type input "34"
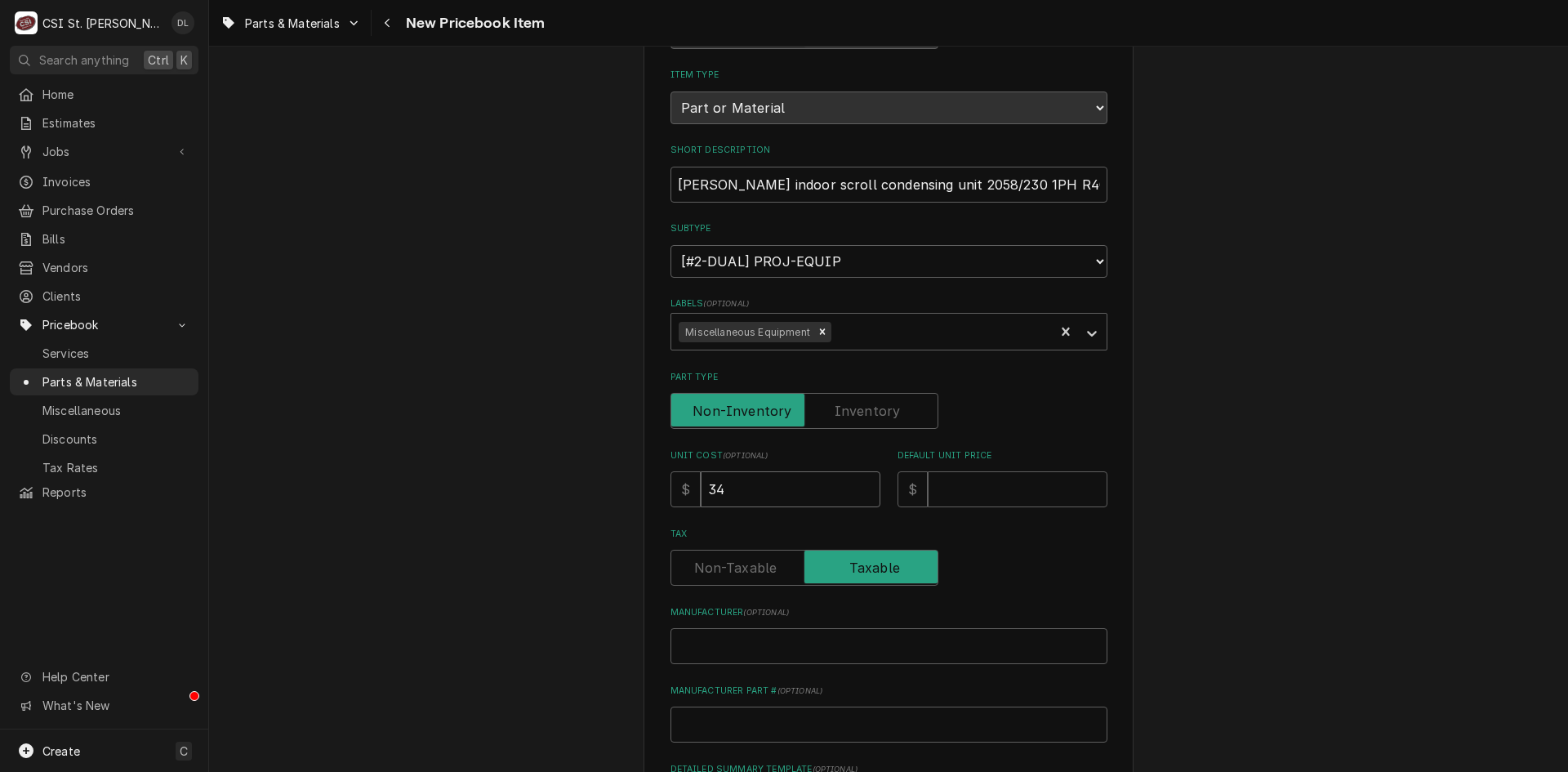
type textarea "x"
type input "342"
type textarea "x"
type input "3428"
type textarea "x"
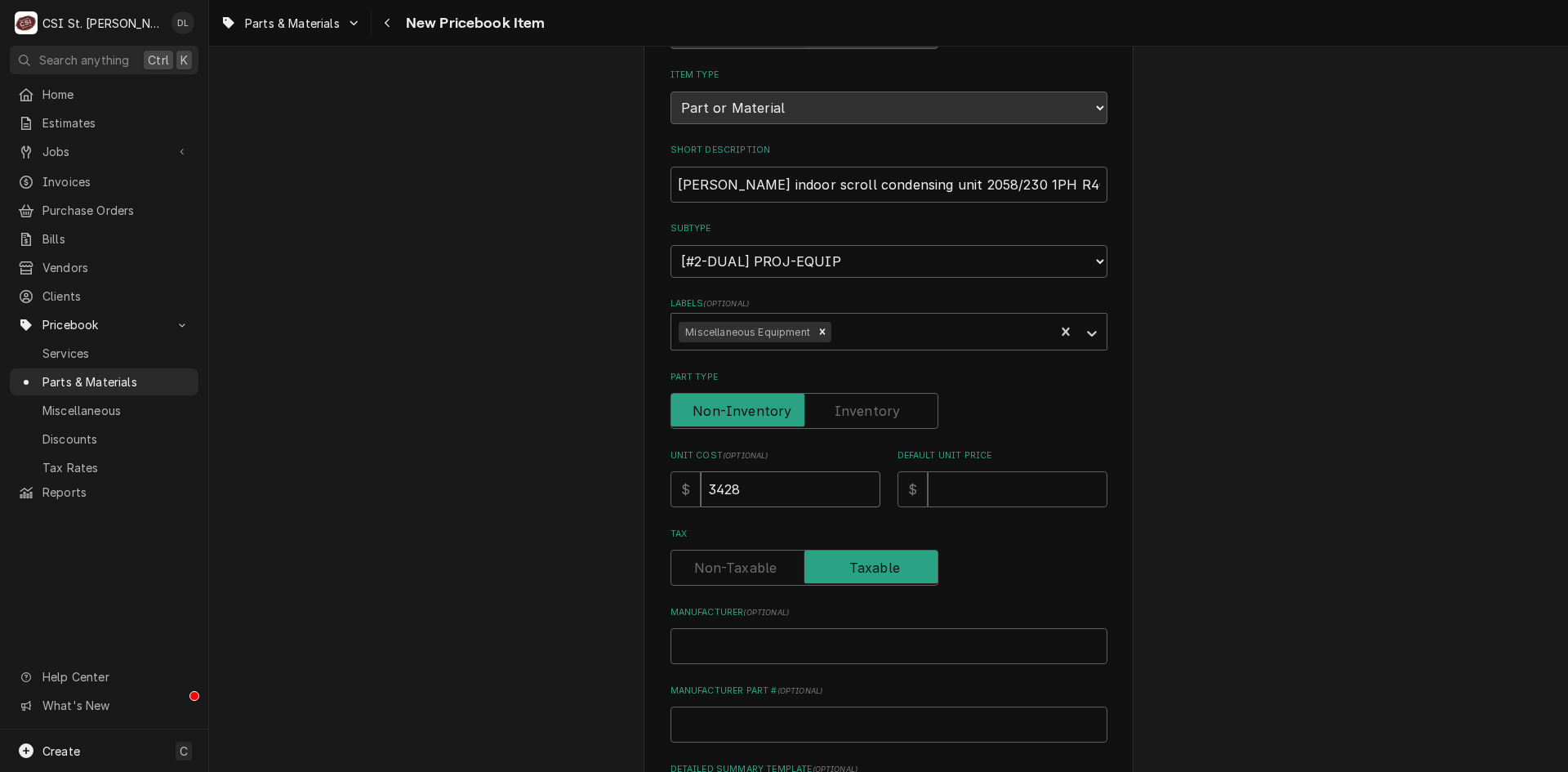
type input "3428.4"
type textarea "x"
type input "3428.49"
click at [947, 487] on input "Default Unit Price" at bounding box center [1018, 489] width 179 height 36
type textarea "x"
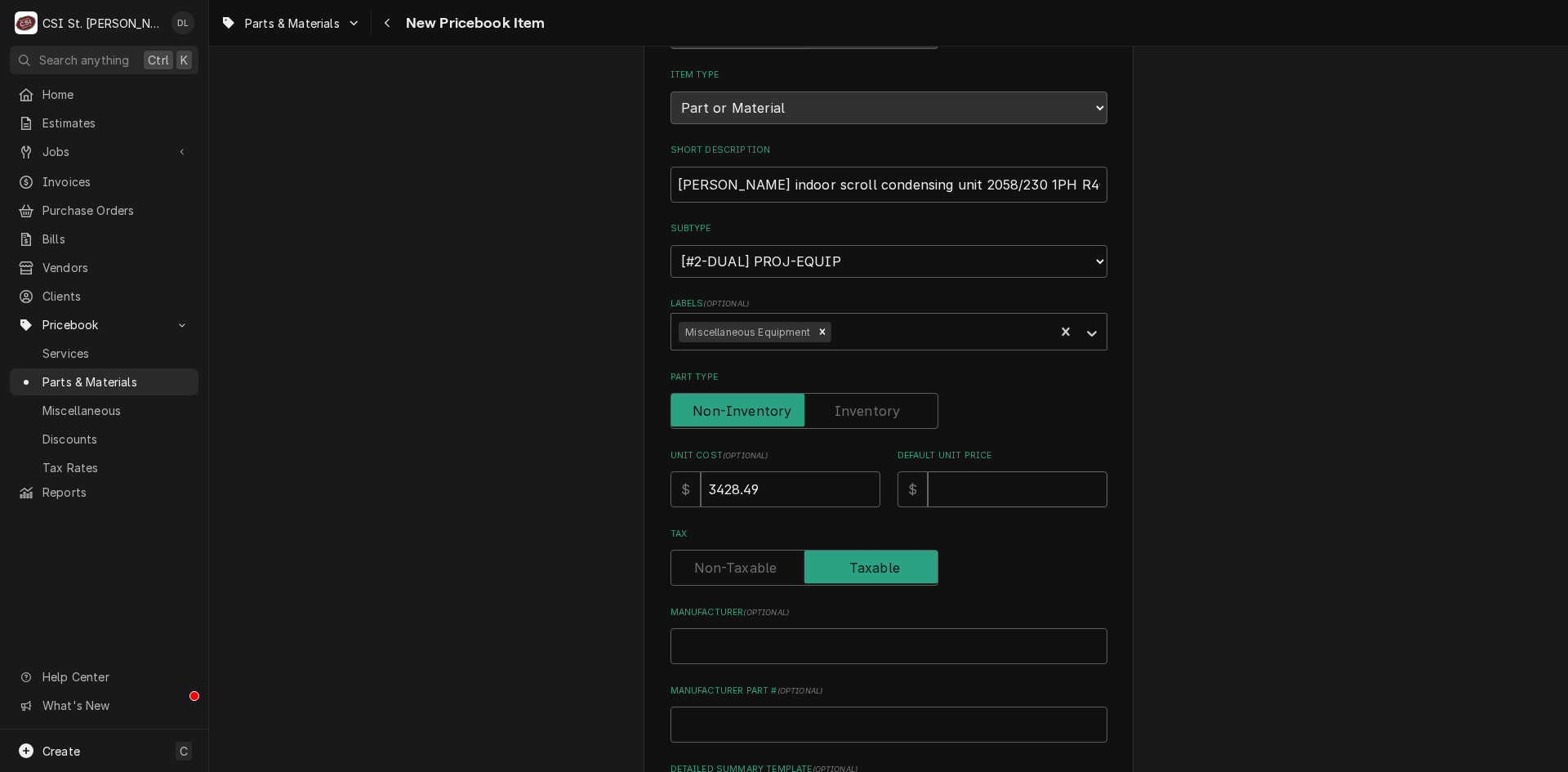
type input "4"
type textarea "x"
type input "45"
type textarea "x"
type input "452"
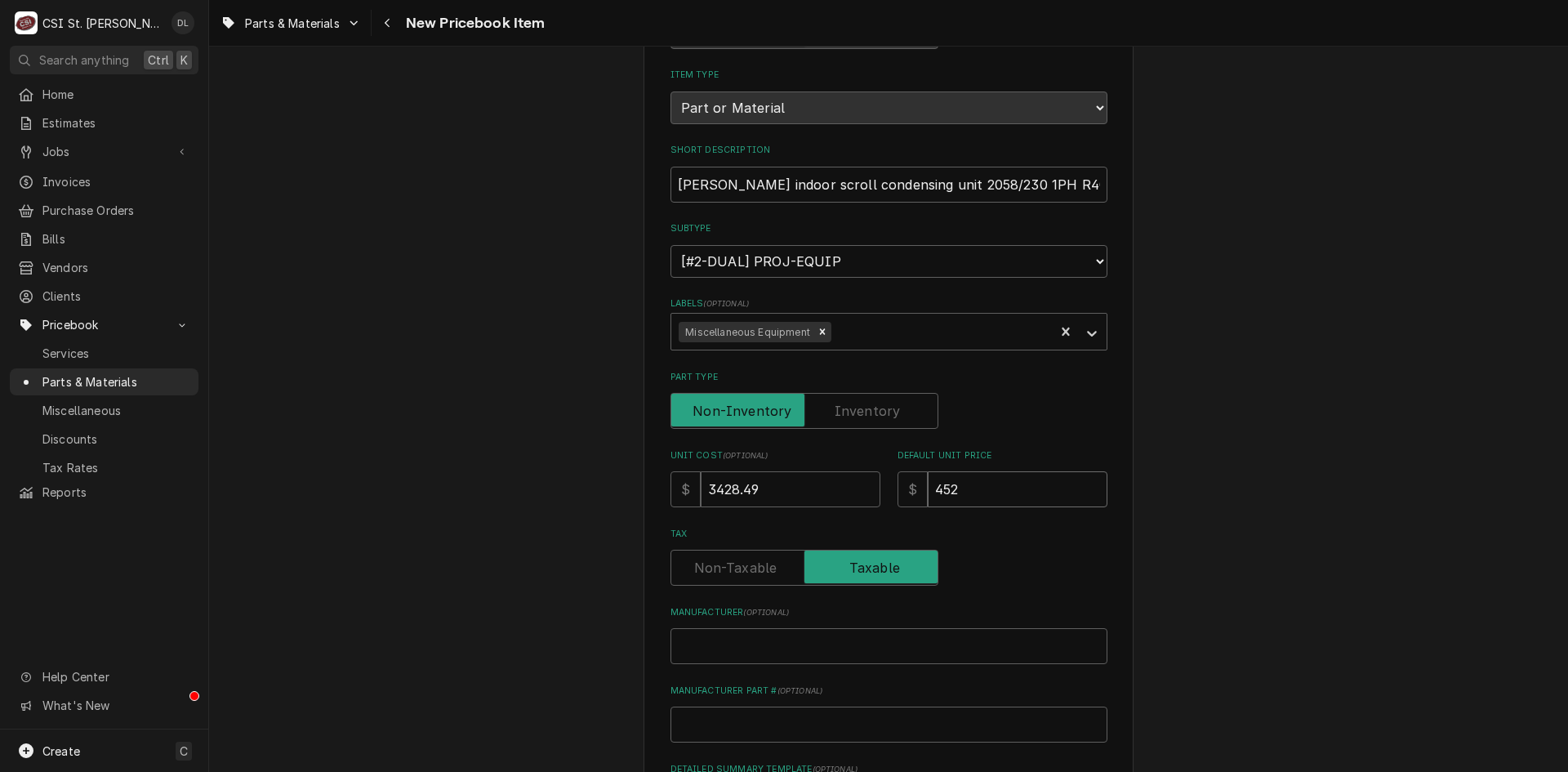
type textarea "x"
type input "4528"
type textarea "x"
type input "45285"
type textarea "x"
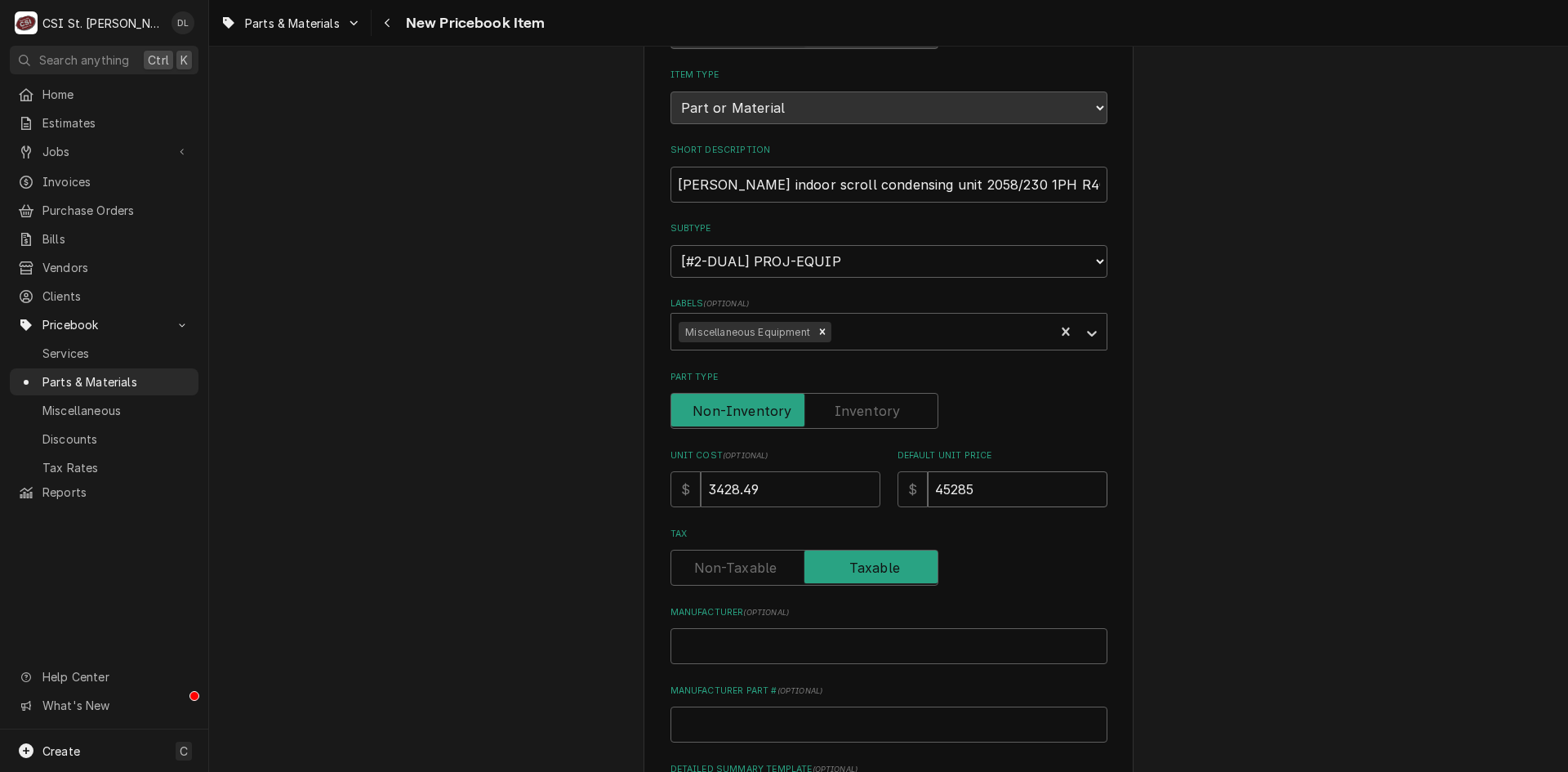
type input "45285.6"
type textarea "x"
type input "45285.61"
click at [944, 487] on input "45285.61" at bounding box center [1018, 489] width 179 height 36
type textarea "x"
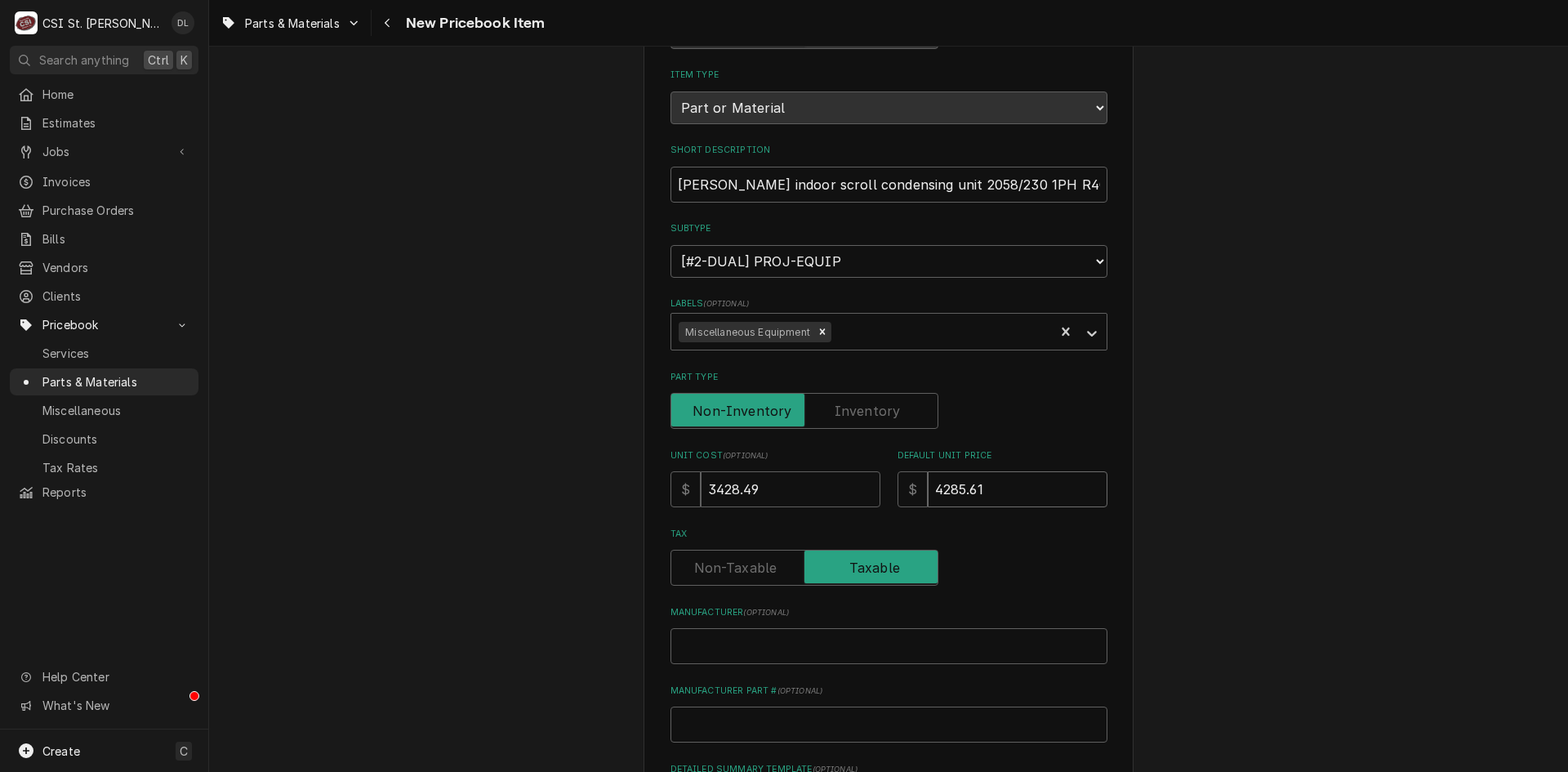
type input "4285.61"
click at [756, 649] on input "Manufacturer ( optional )" at bounding box center [888, 646] width 437 height 36
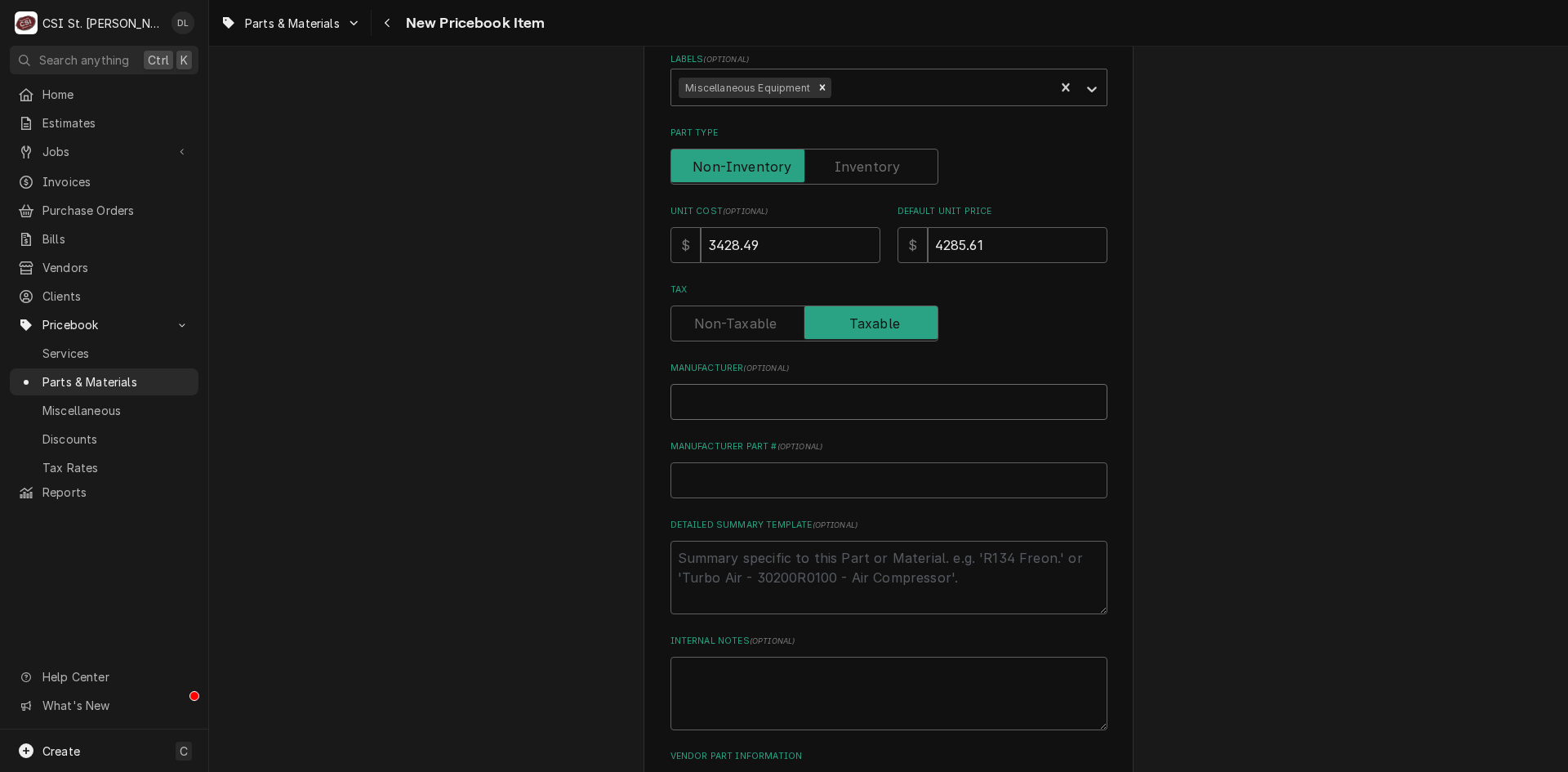
scroll to position [409, 0]
type textarea "x"
type input "B"
type textarea "x"
type input "Bo"
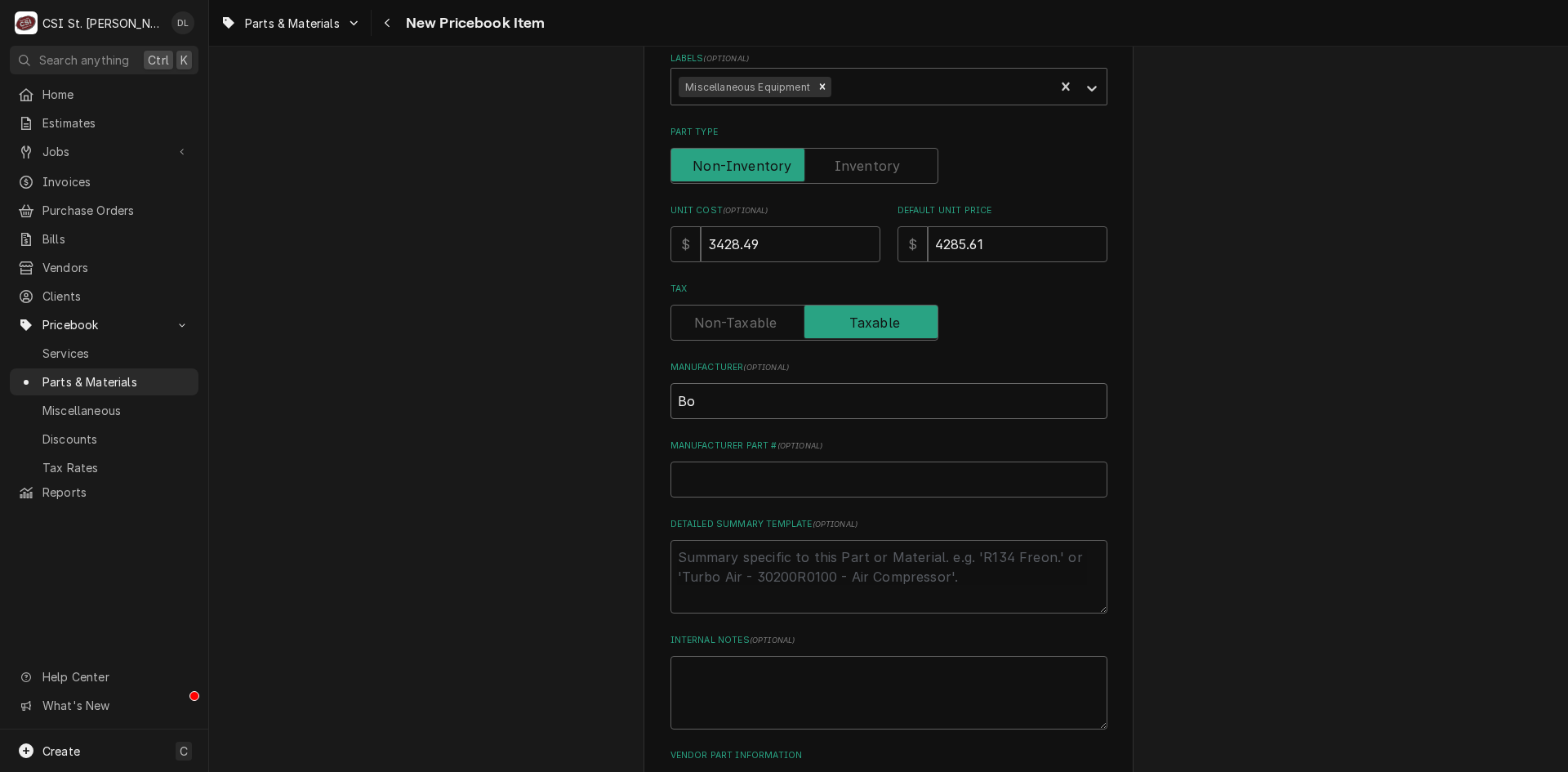
type textarea "x"
type input "Boh"
type textarea "x"
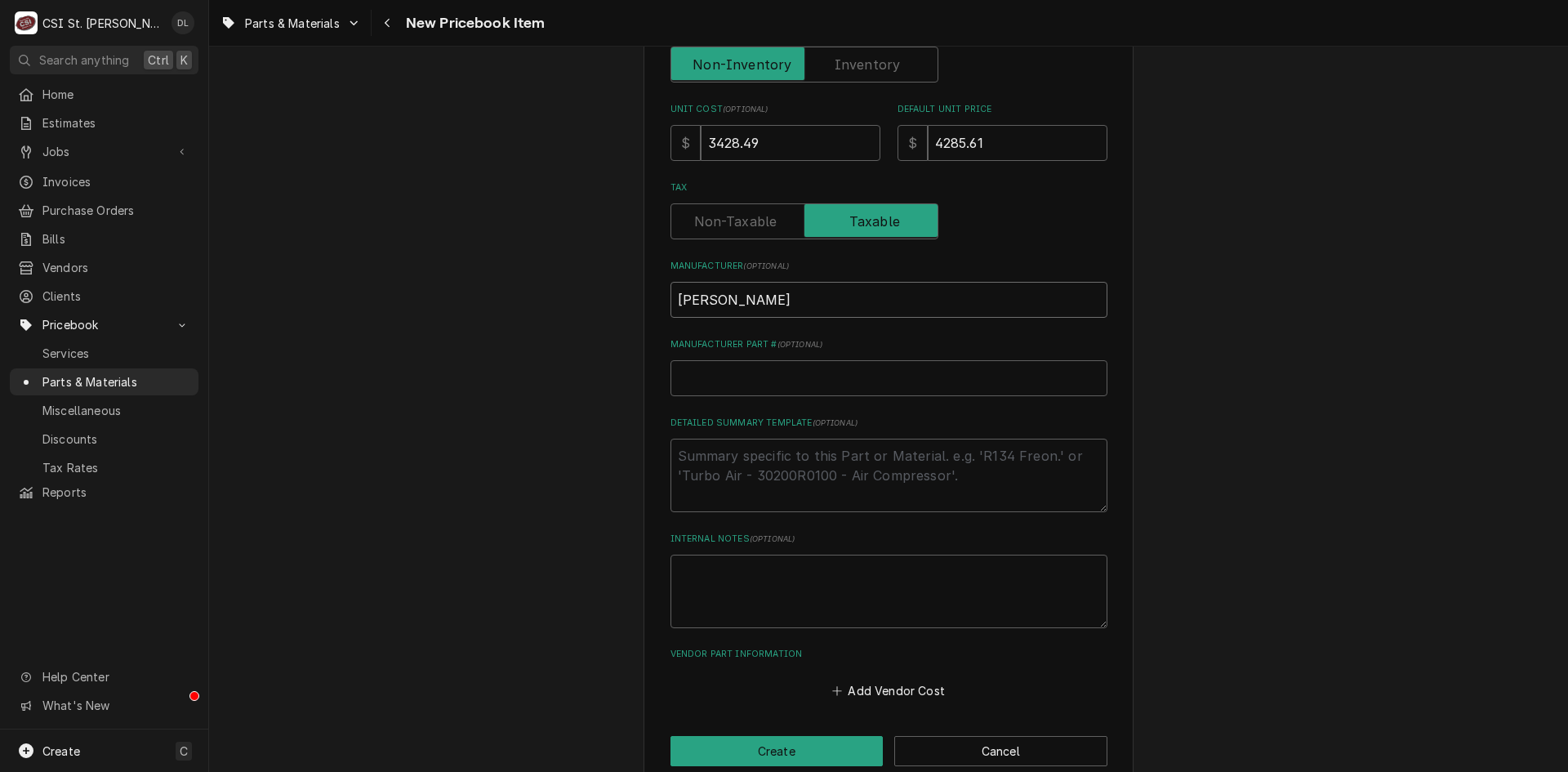
scroll to position [539, 0]
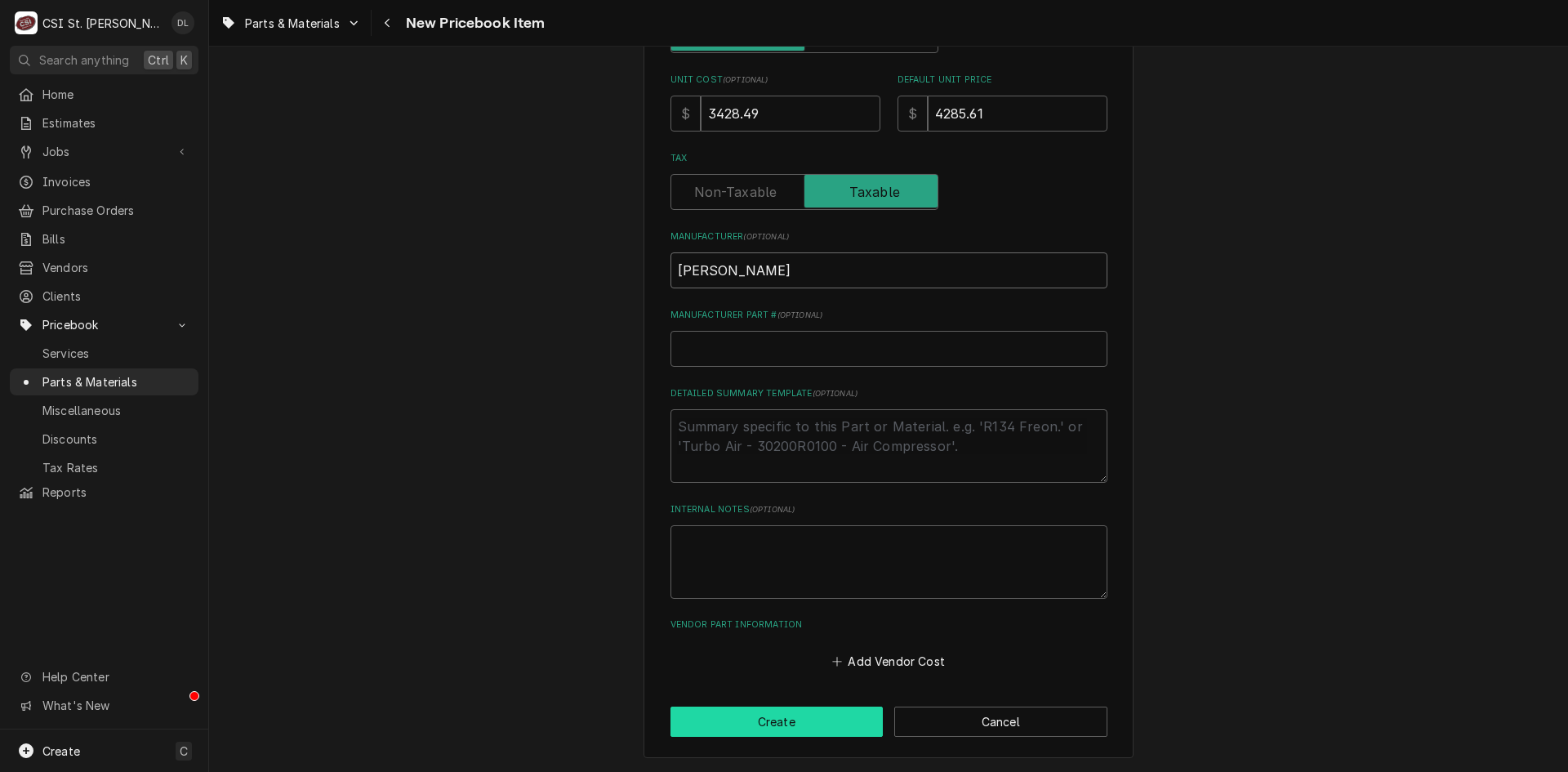
type input "Bohn"
click at [767, 714] on button "Create" at bounding box center [777, 721] width 213 height 30
type textarea "x"
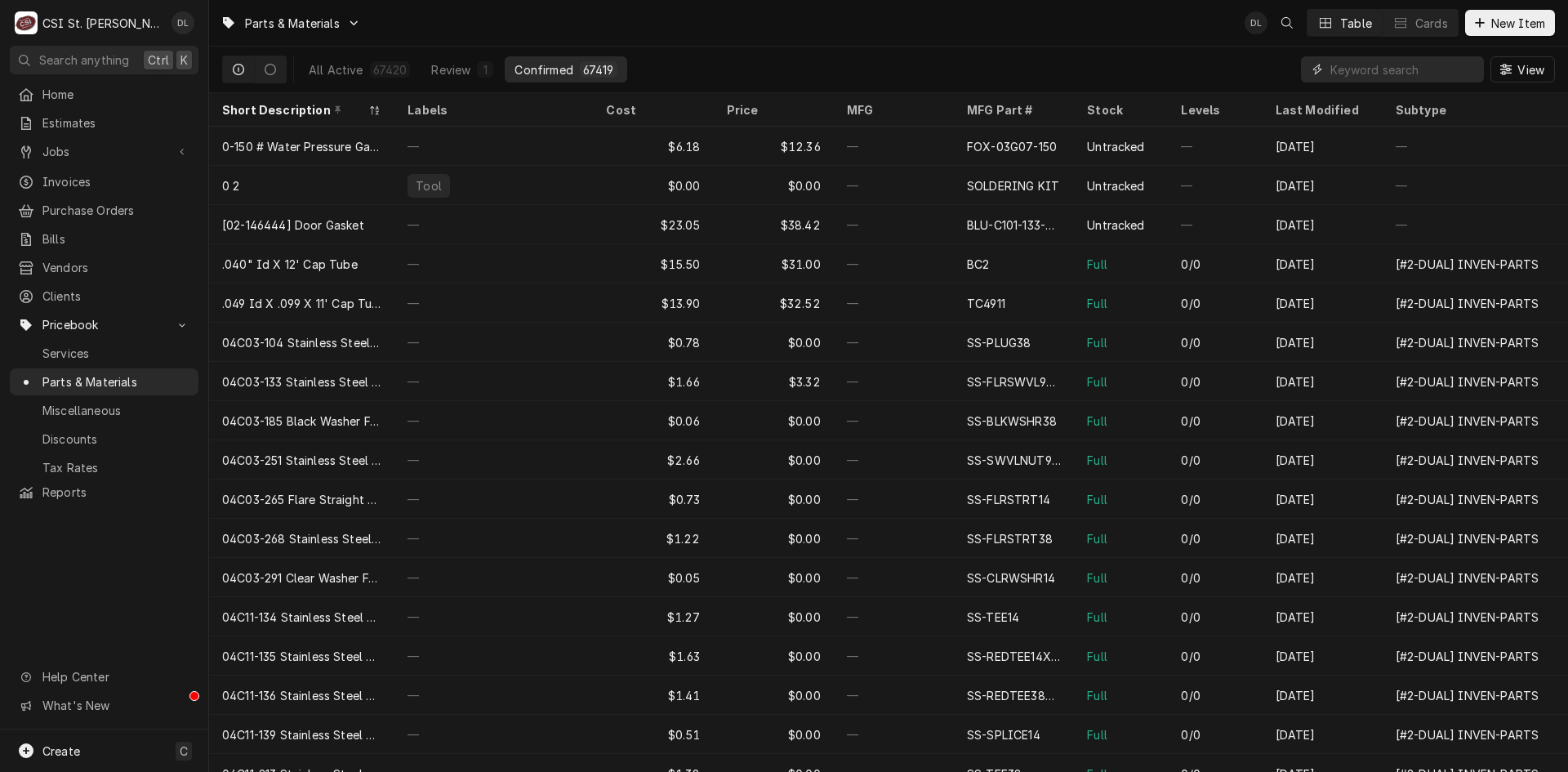
click at [1381, 73] on input "Dynamic Content Wrapper" at bounding box center [1403, 70] width 145 height 26
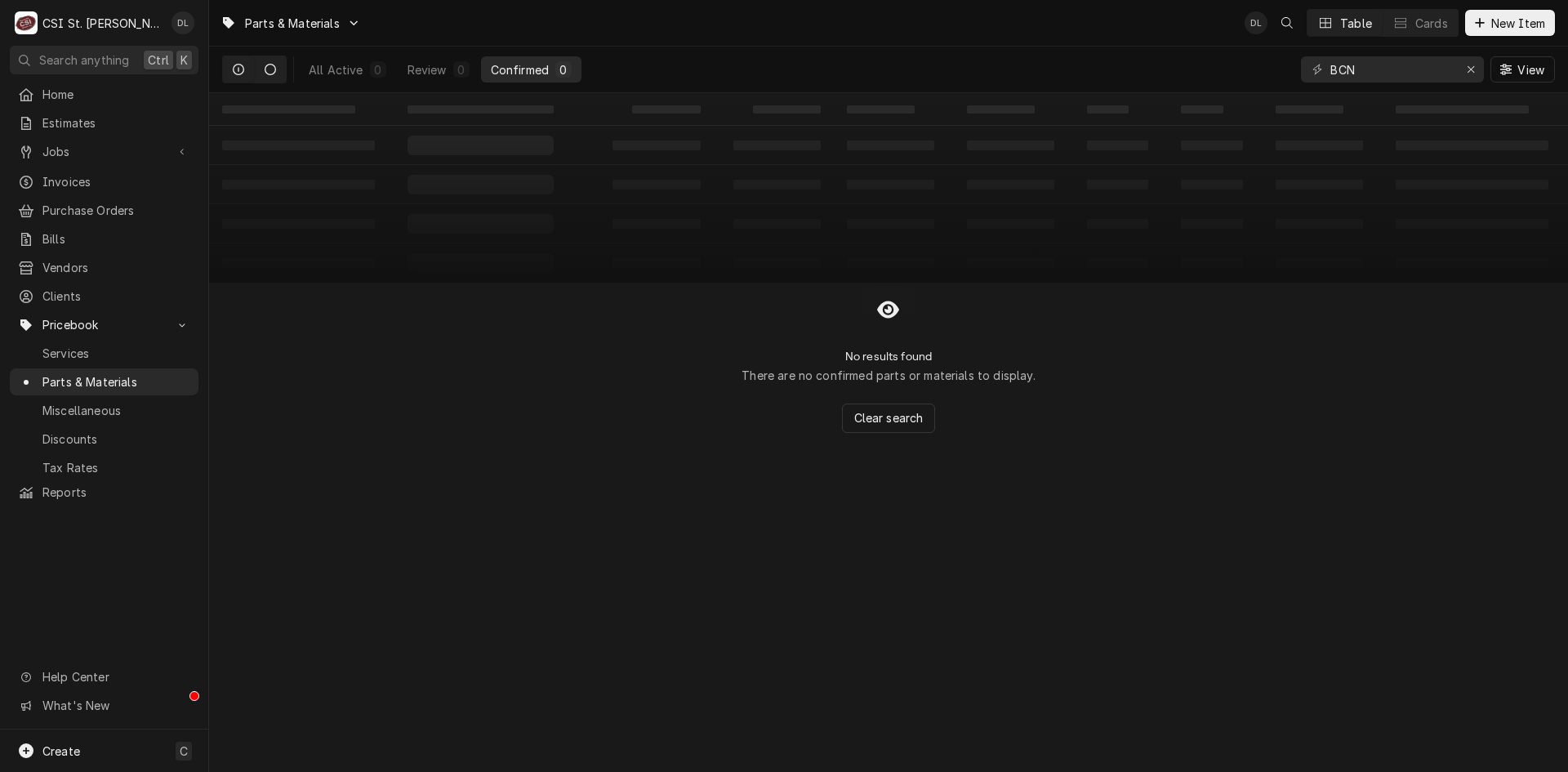
click at [271, 68] on icon "Dynamic Content Wrapper" at bounding box center [270, 69] width 11 height 11
click at [243, 69] on icon "Dynamic Content Wrapper" at bounding box center [239, 69] width 11 height 11
click at [1410, 70] on input "BCN" at bounding box center [1391, 70] width 123 height 26
type input "BCN0010"
click at [1478, 21] on icon "Dynamic Content Wrapper" at bounding box center [1479, 23] width 9 height 9
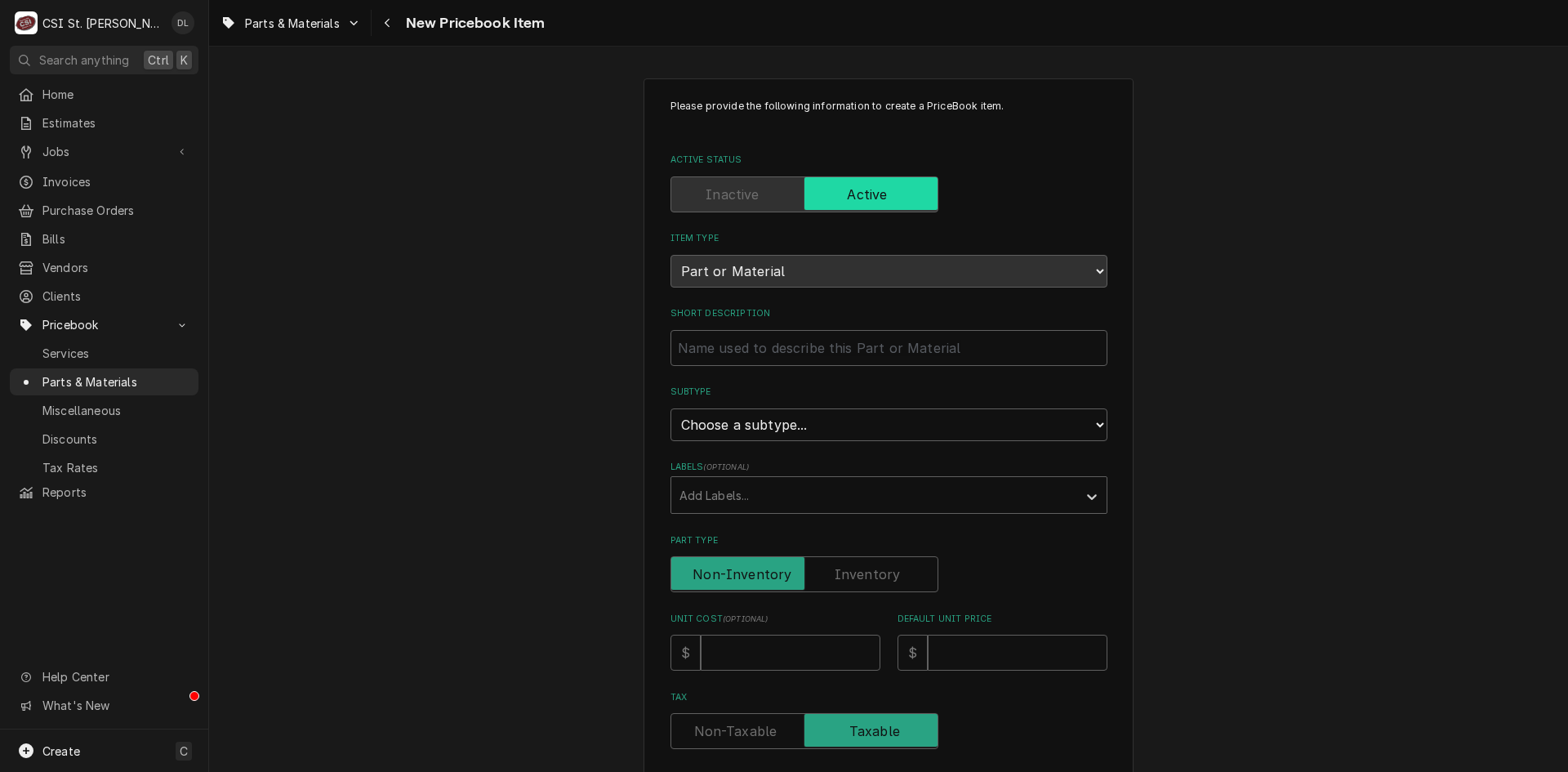
click at [1109, 265] on div "Please provide the following information to create a PriceBook item. Active Sta…" at bounding box center [888, 687] width 490 height 1218
click at [946, 333] on input "Short Description" at bounding box center [888, 348] width 437 height 36
type textarea "x"
type input "b"
type textarea "x"
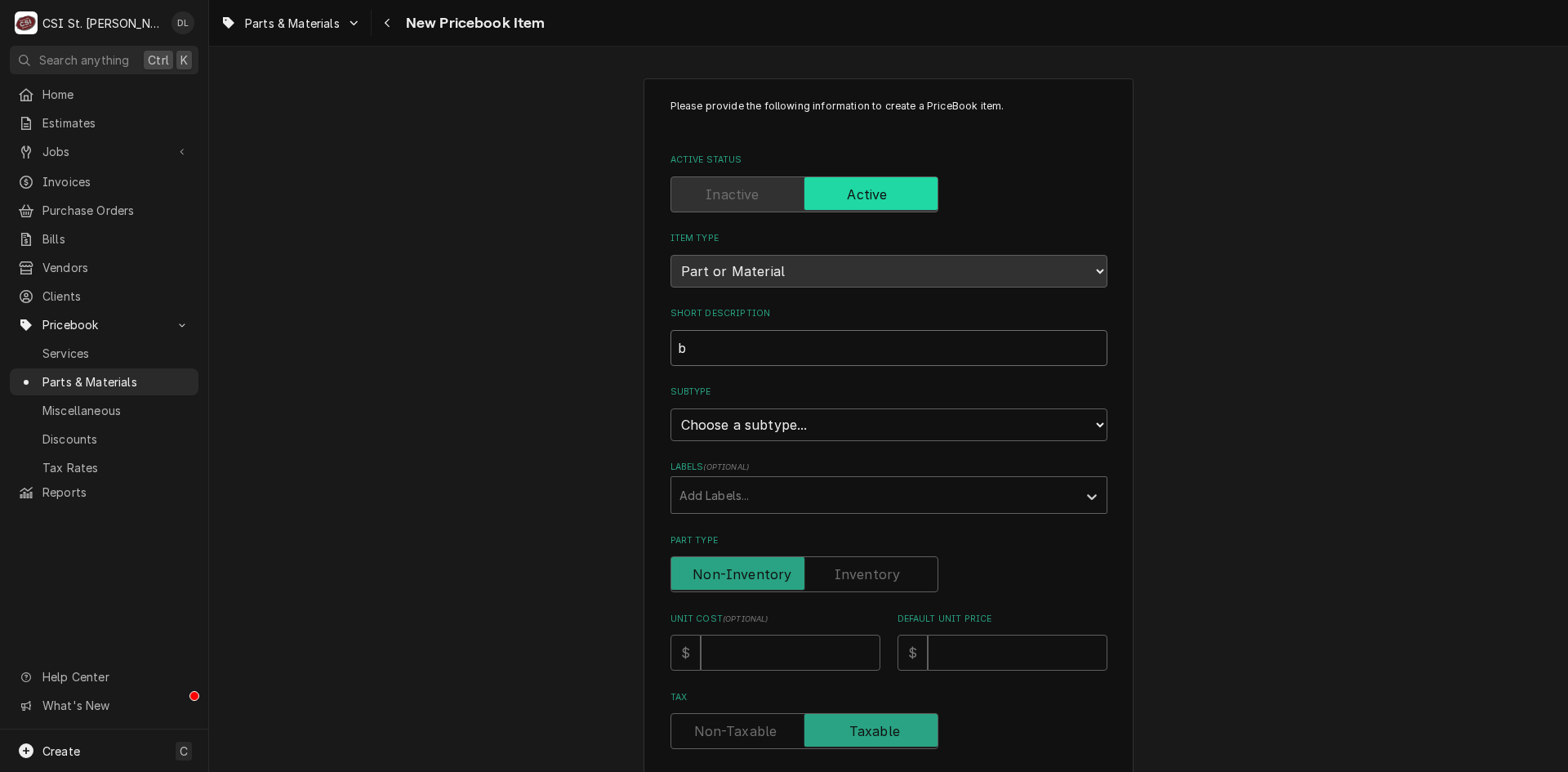
type input "bO"
type textarea "x"
type input "bOH"
type textarea "x"
type input "[PERSON_NAME]"
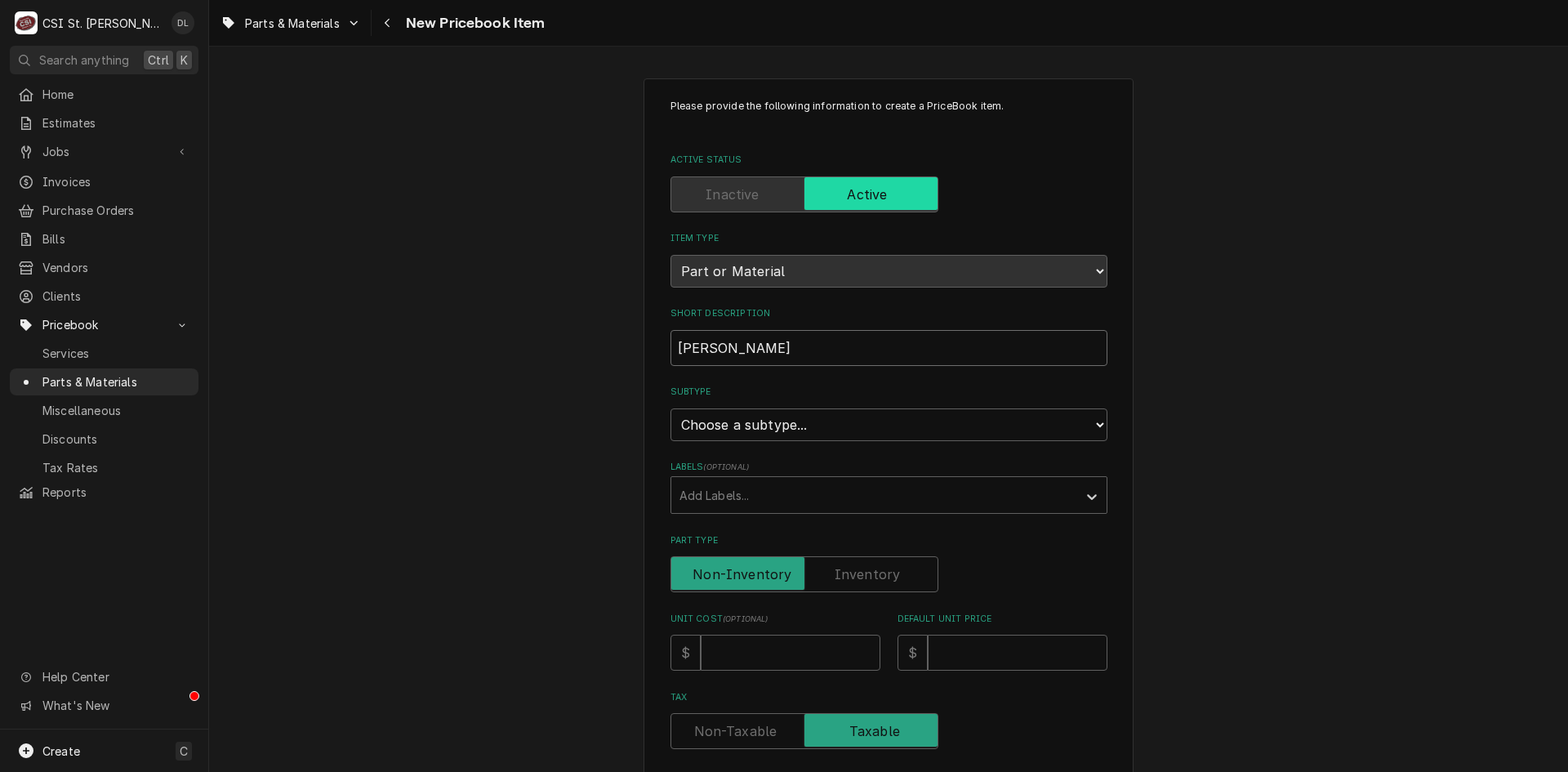
type textarea "x"
type input "[PERSON_NAME]"
type textarea "x"
type input "[PERSON_NAME] I"
type textarea "x"
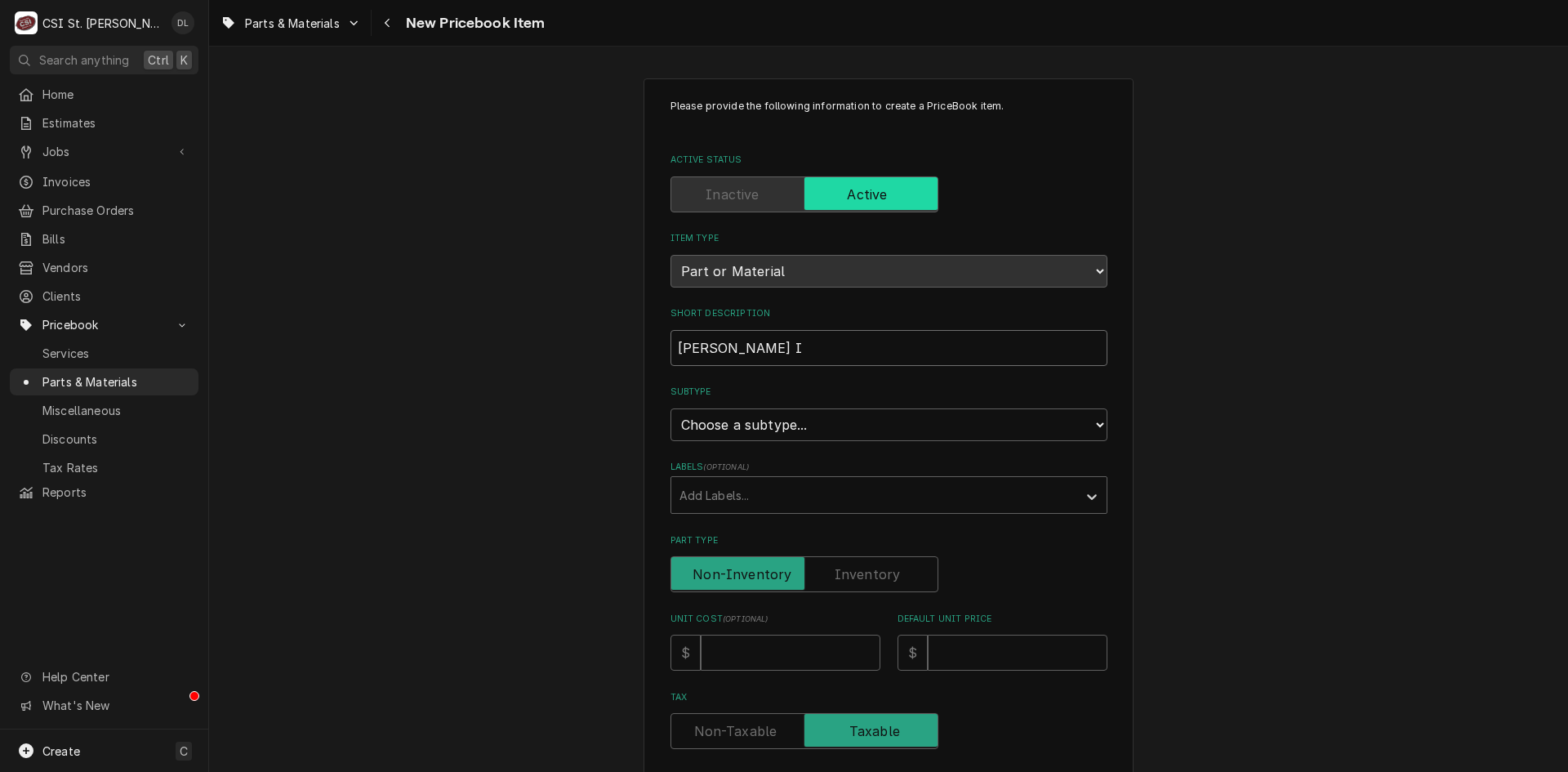
type input "[PERSON_NAME] IN"
type textarea "x"
type input "[PERSON_NAME] IND"
type textarea "x"
type input "[PERSON_NAME] INDO"
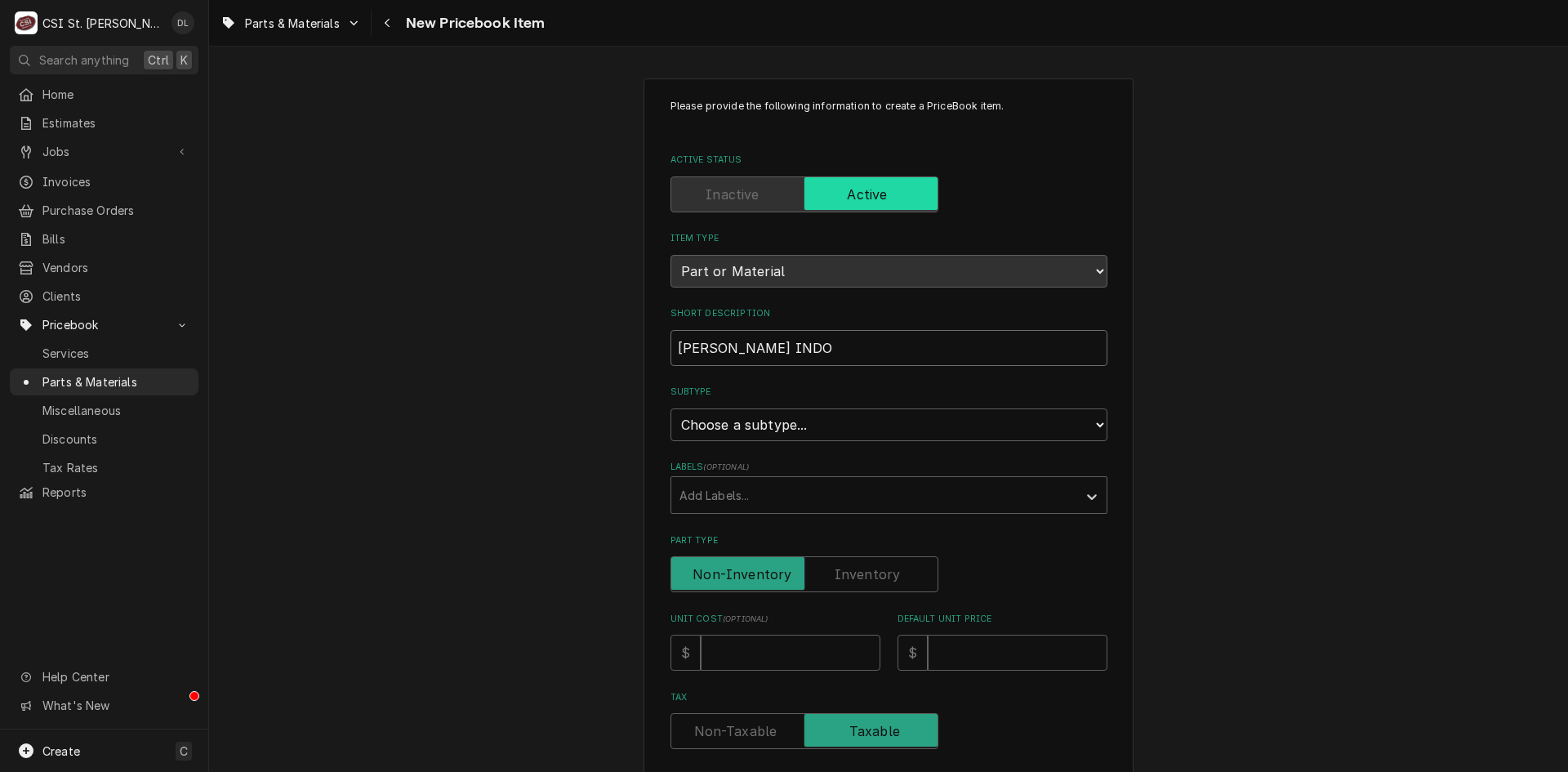
type textarea "x"
type input "[PERSON_NAME] INDOO"
type textarea "x"
type input "[PERSON_NAME] INDOOR"
type textarea "x"
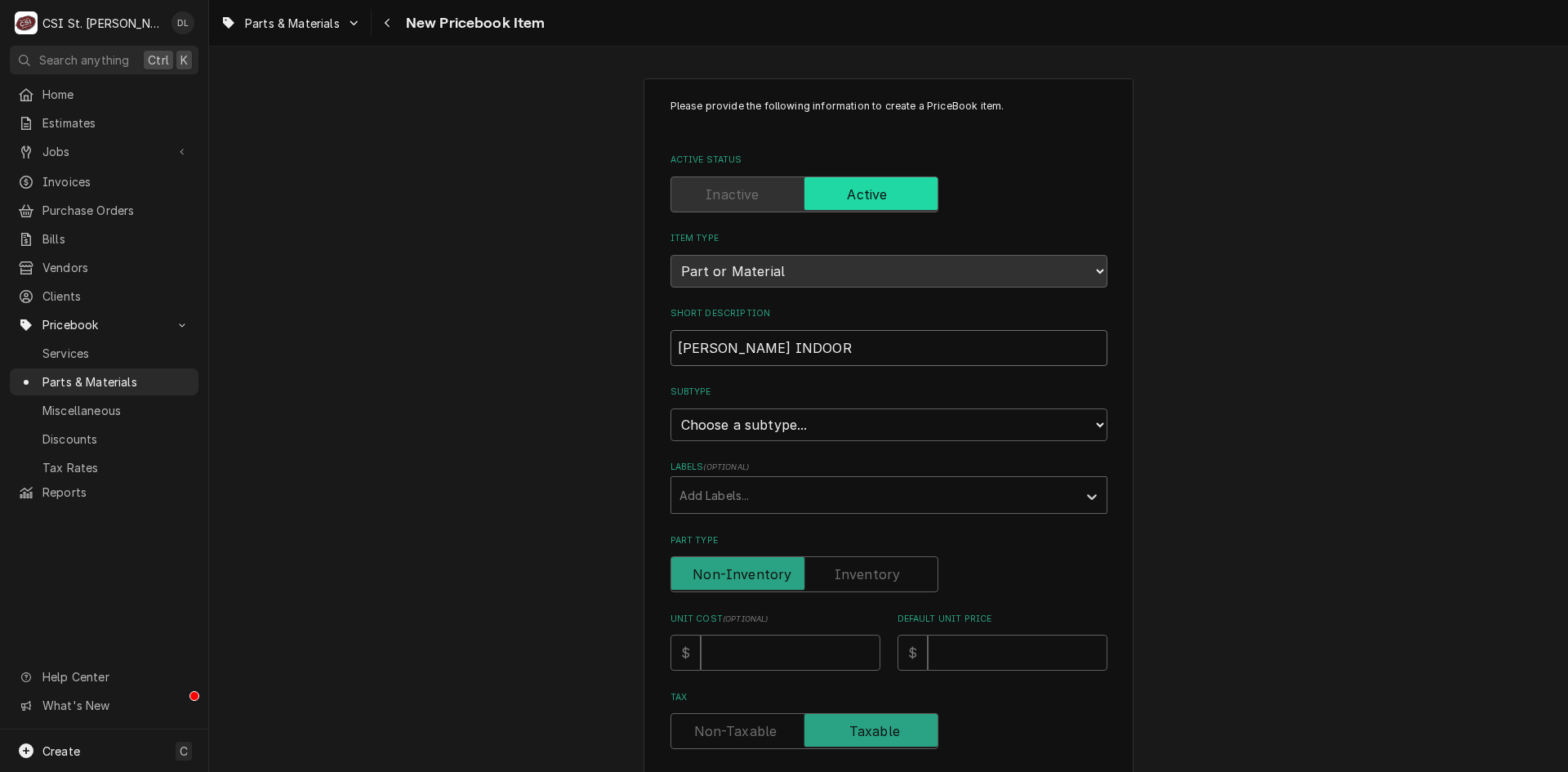
type input "[PERSON_NAME] INDOOR"
type textarea "x"
type input "[PERSON_NAME] INDOOR S"
type textarea "x"
type input "[PERSON_NAME] INDOOR SC"
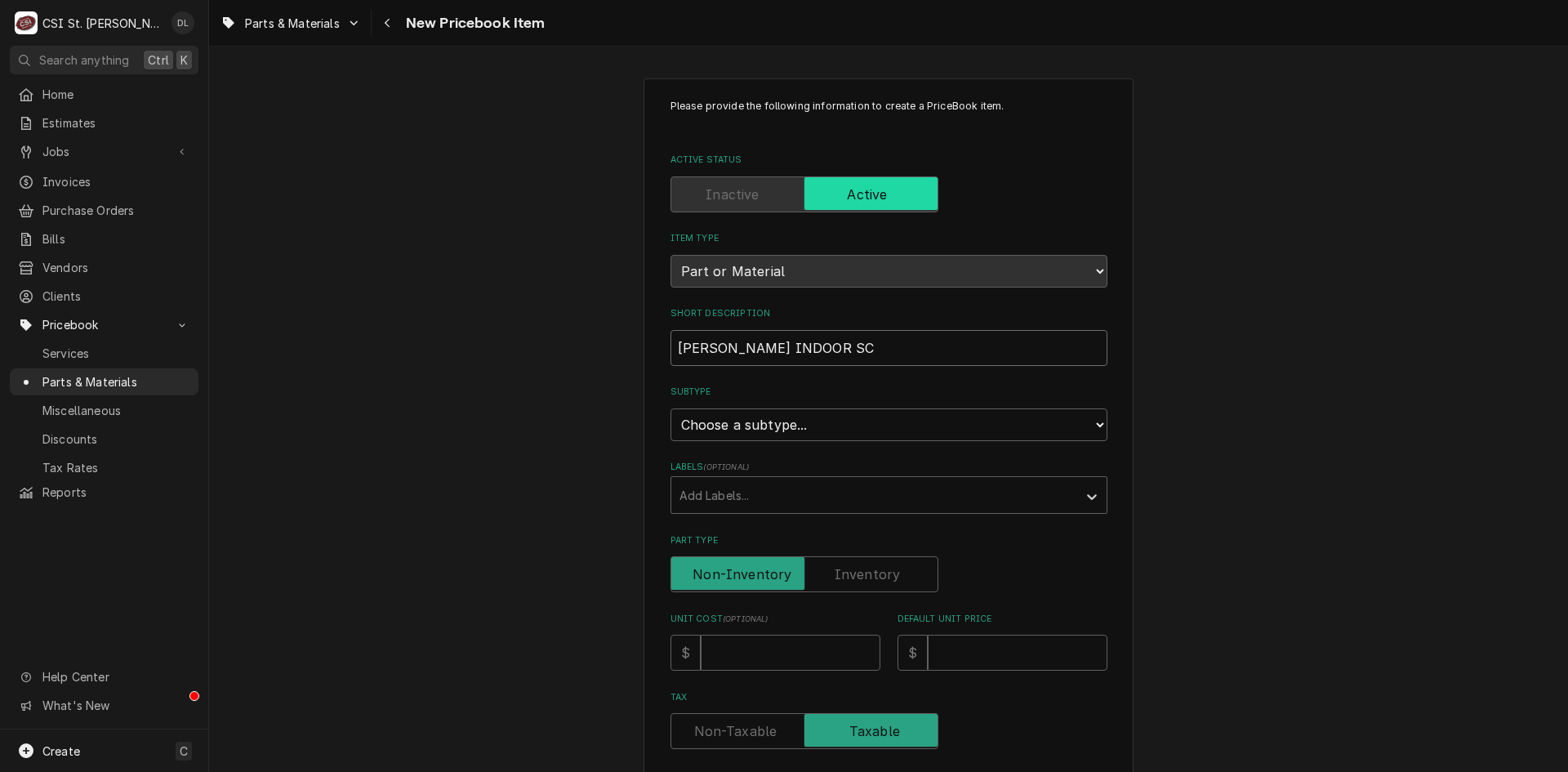
type textarea "x"
type input "[PERSON_NAME] INDOOR SCR"
type textarea "x"
type input "[PERSON_NAME] INDOOR SC"
type textarea "x"
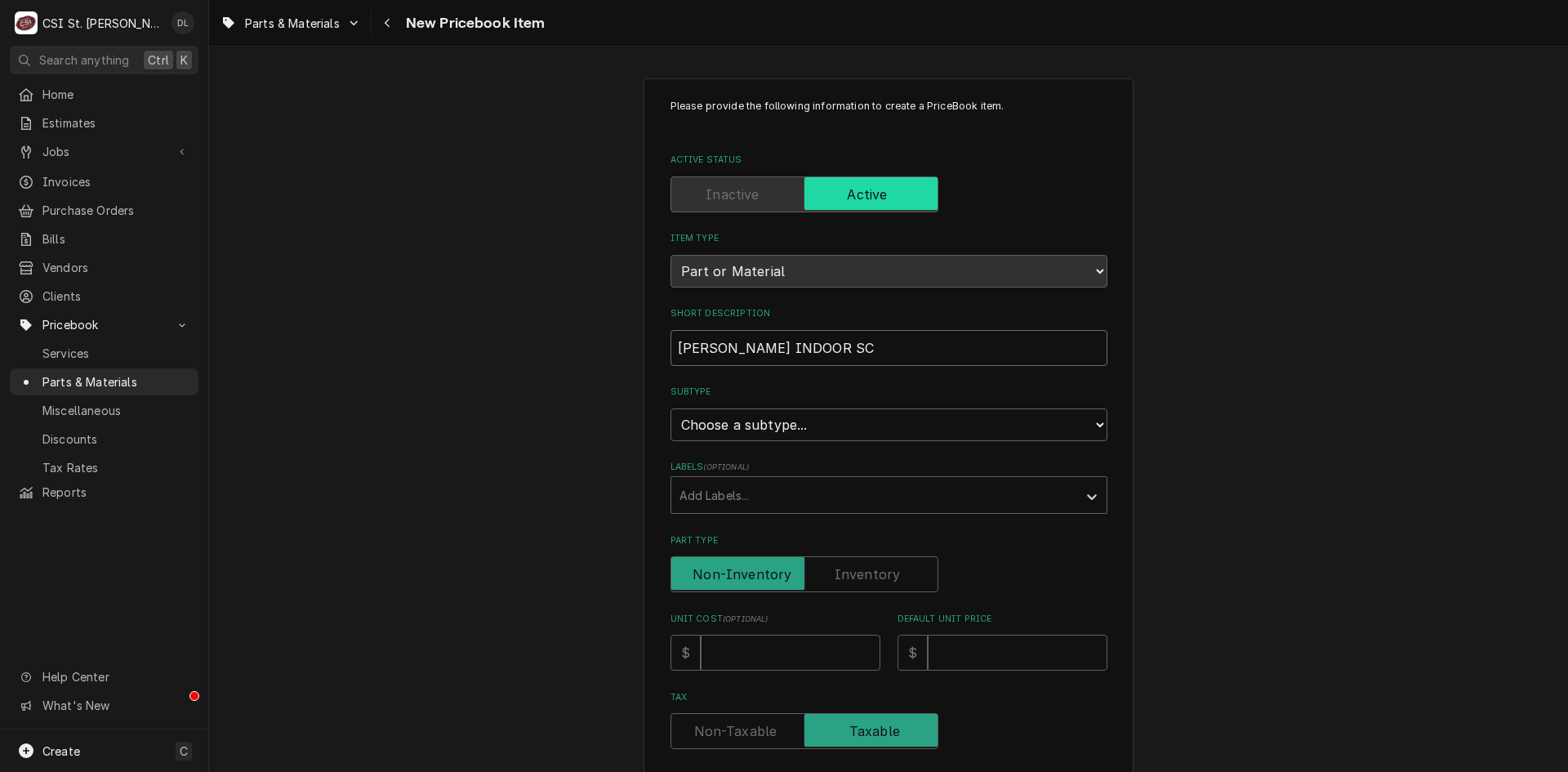
type input "[PERSON_NAME] INDOOR SCR"
type textarea "x"
type input "[PERSON_NAME] INDOOR SCRO"
type textarea "x"
type input "[PERSON_NAME] INDOOR SCROL"
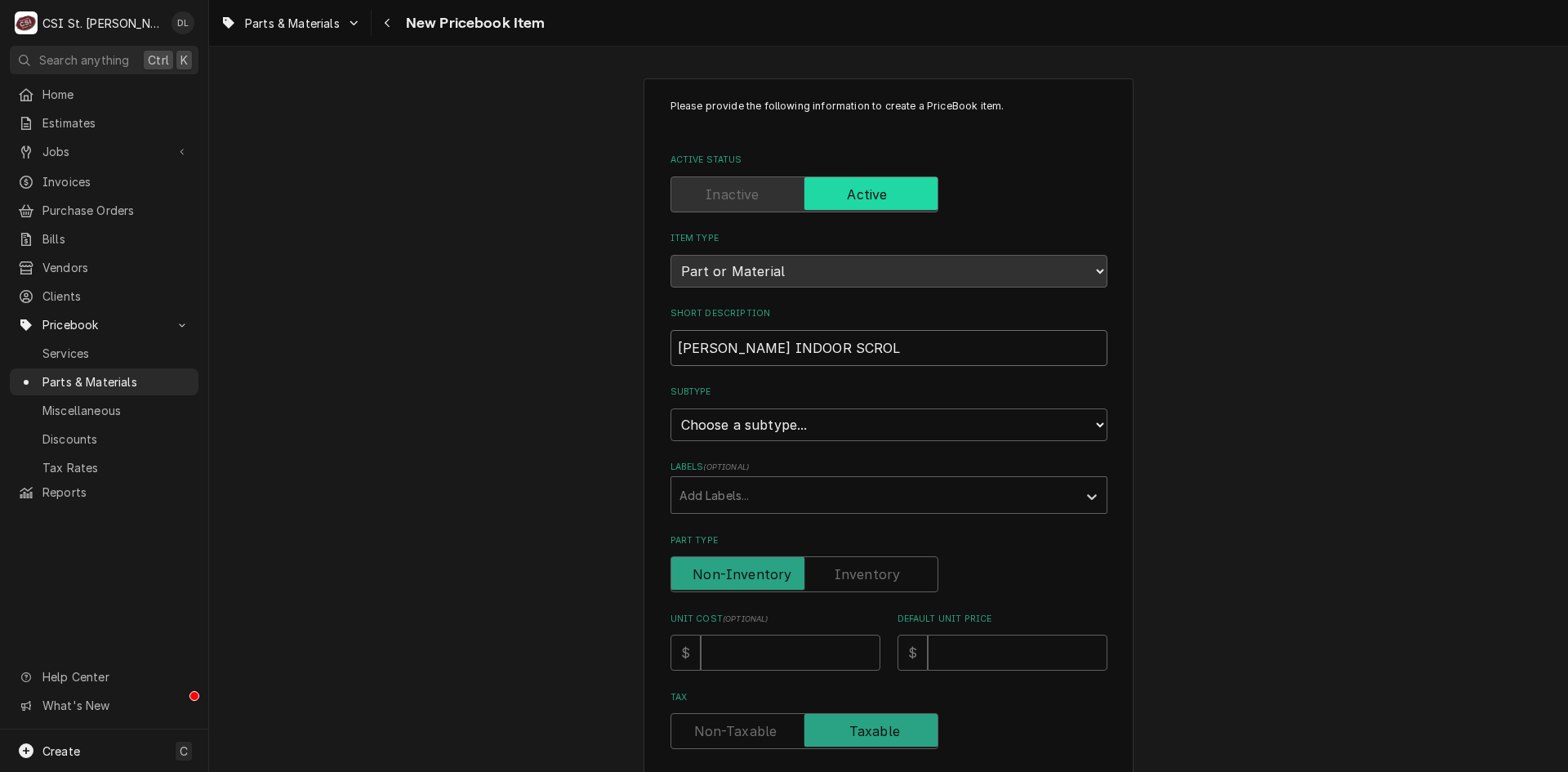
type textarea "x"
type input "[PERSON_NAME] INDOOR SCROLL"
click at [678, 344] on input "[PERSON_NAME] INDOOR SCROLL" at bounding box center [888, 348] width 437 height 36
type textarea "x"
type input "OHN INDOOR SCROLL"
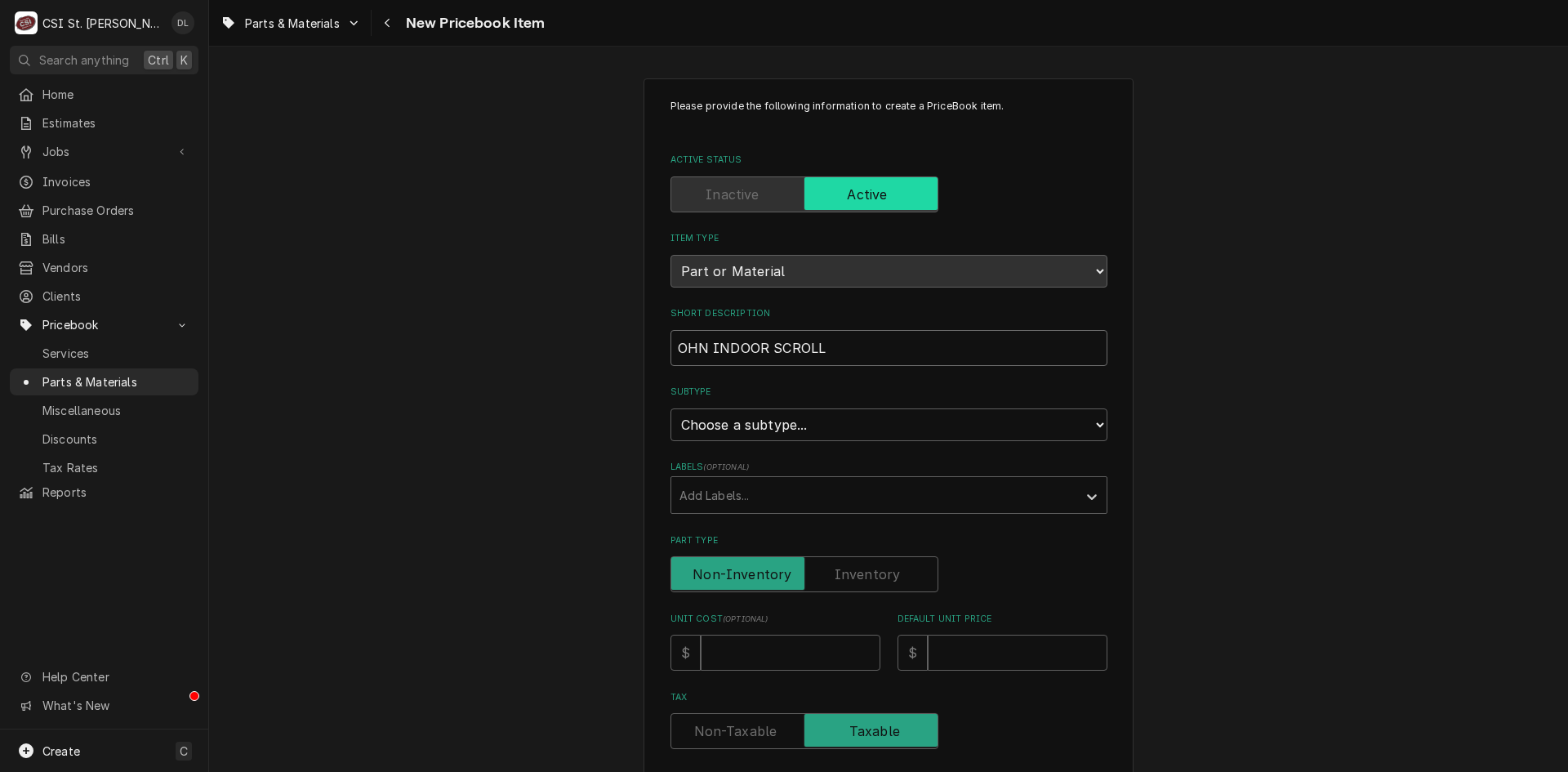
type textarea "x"
type input "[PERSON_NAME] INDOOR SCROLL"
click at [909, 419] on select "Choose a subtype... [#2-DUAL] AFTERHRS-WH-CHG-2 [#2-DUAL] [PERSON_NAME]-EQUIP […" at bounding box center [888, 425] width 437 height 33
select select "4"
click at [670, 409] on select "Choose a subtype... [#2-DUAL] AFTERHRS-WH-CHG-2 [#2-DUAL] [PERSON_NAME]-EQUIP […" at bounding box center [888, 425] width 437 height 33
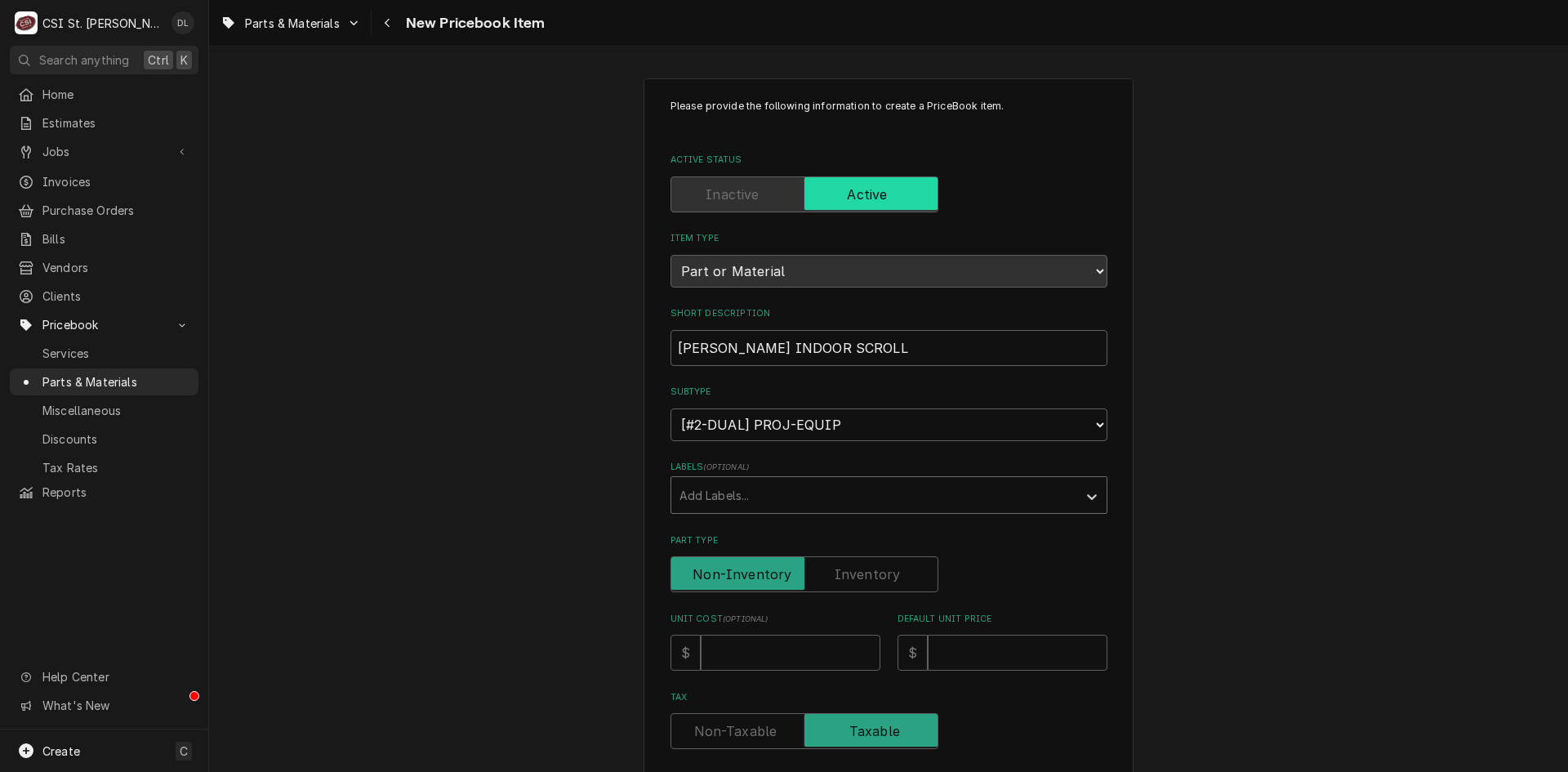
click at [922, 493] on div "Labels" at bounding box center [874, 495] width 390 height 29
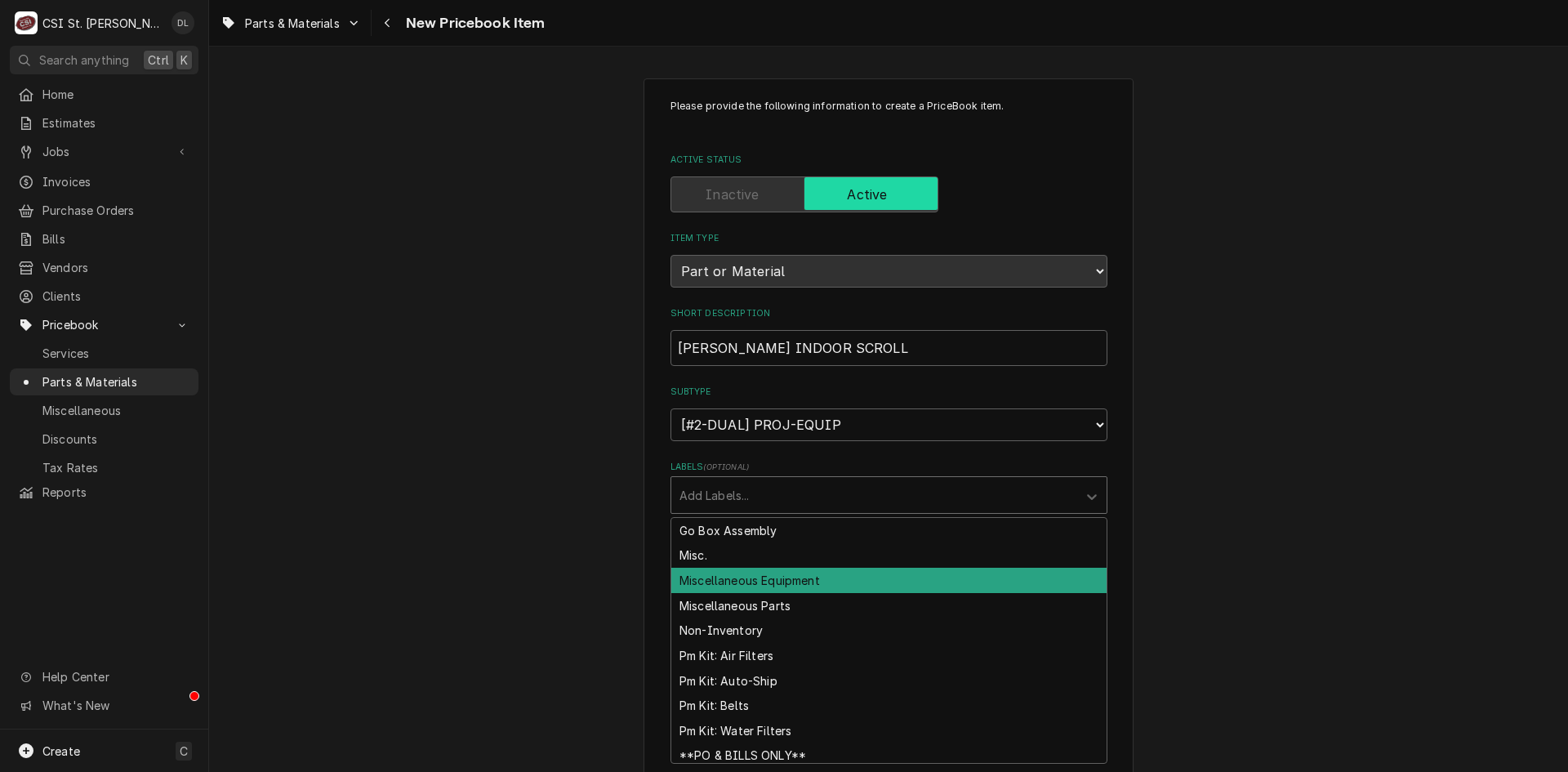
click at [806, 571] on div "Miscellaneous Equipment" at bounding box center [888, 579] width 435 height 25
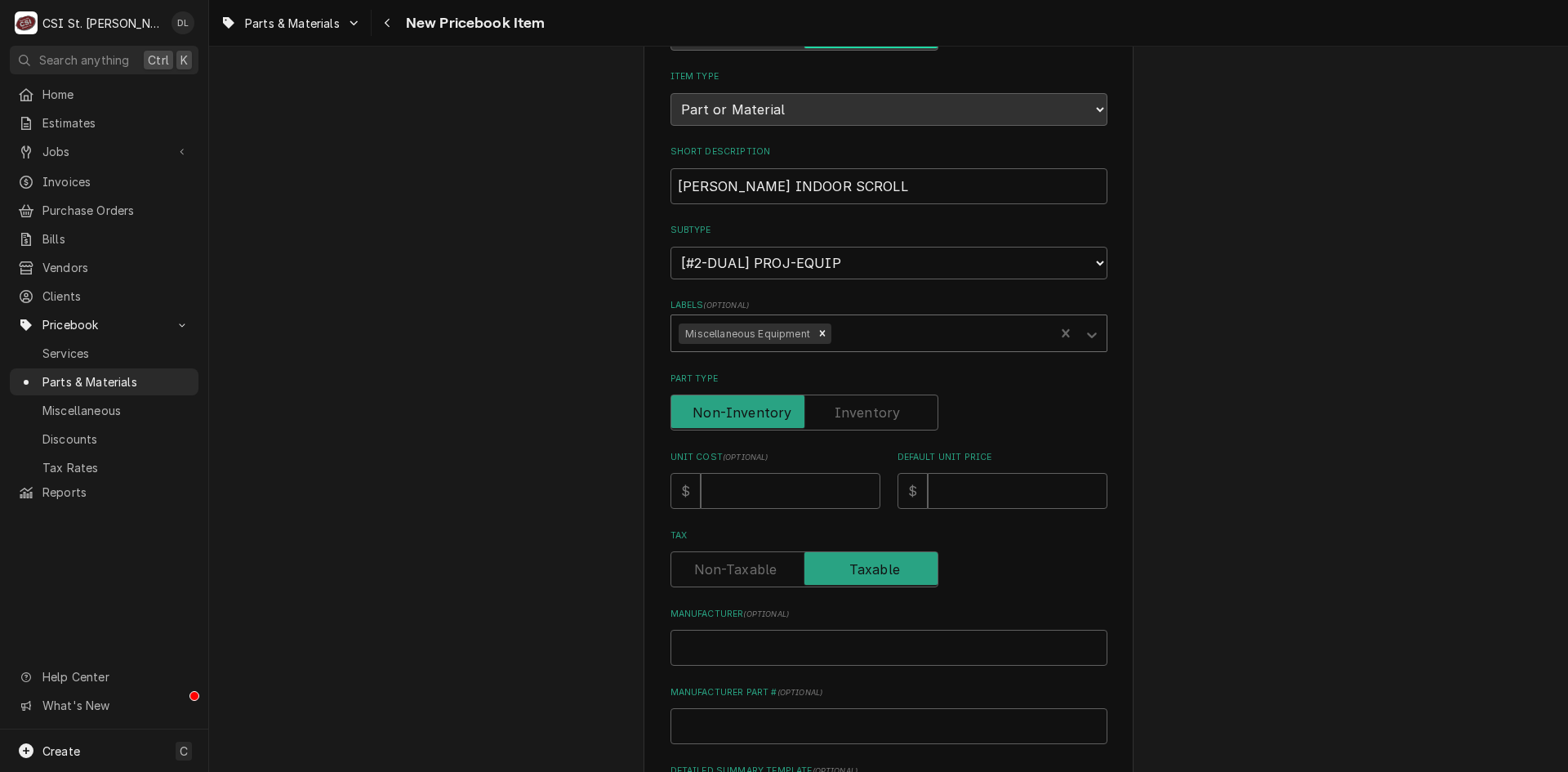
scroll to position [163, 0]
click at [758, 499] on input "Unit Cost ( optional )" at bounding box center [790, 489] width 179 height 36
type textarea "x"
type input "3"
type textarea "x"
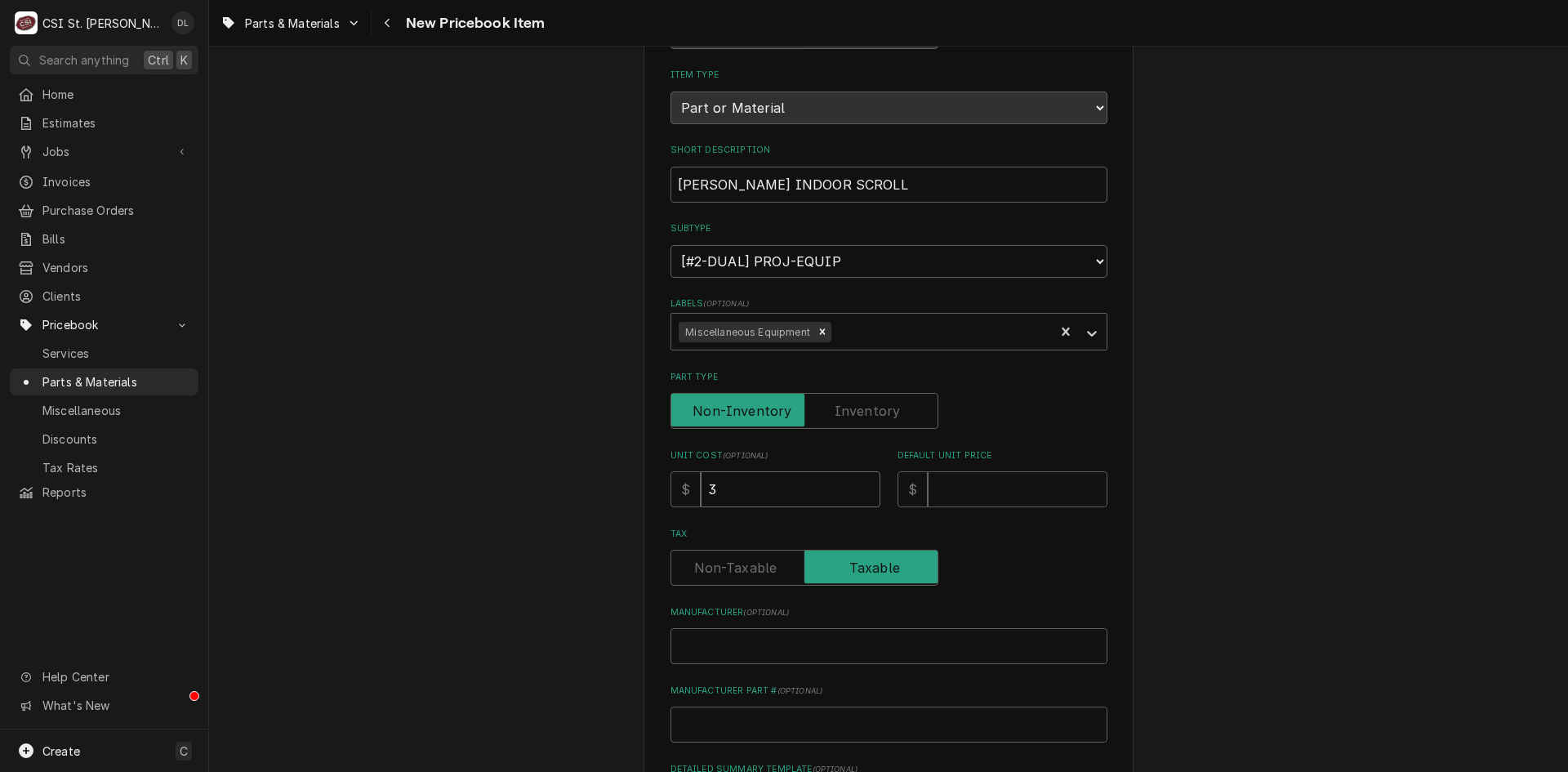
type input "34"
type textarea "x"
type input "342"
type textarea "x"
type input "3428"
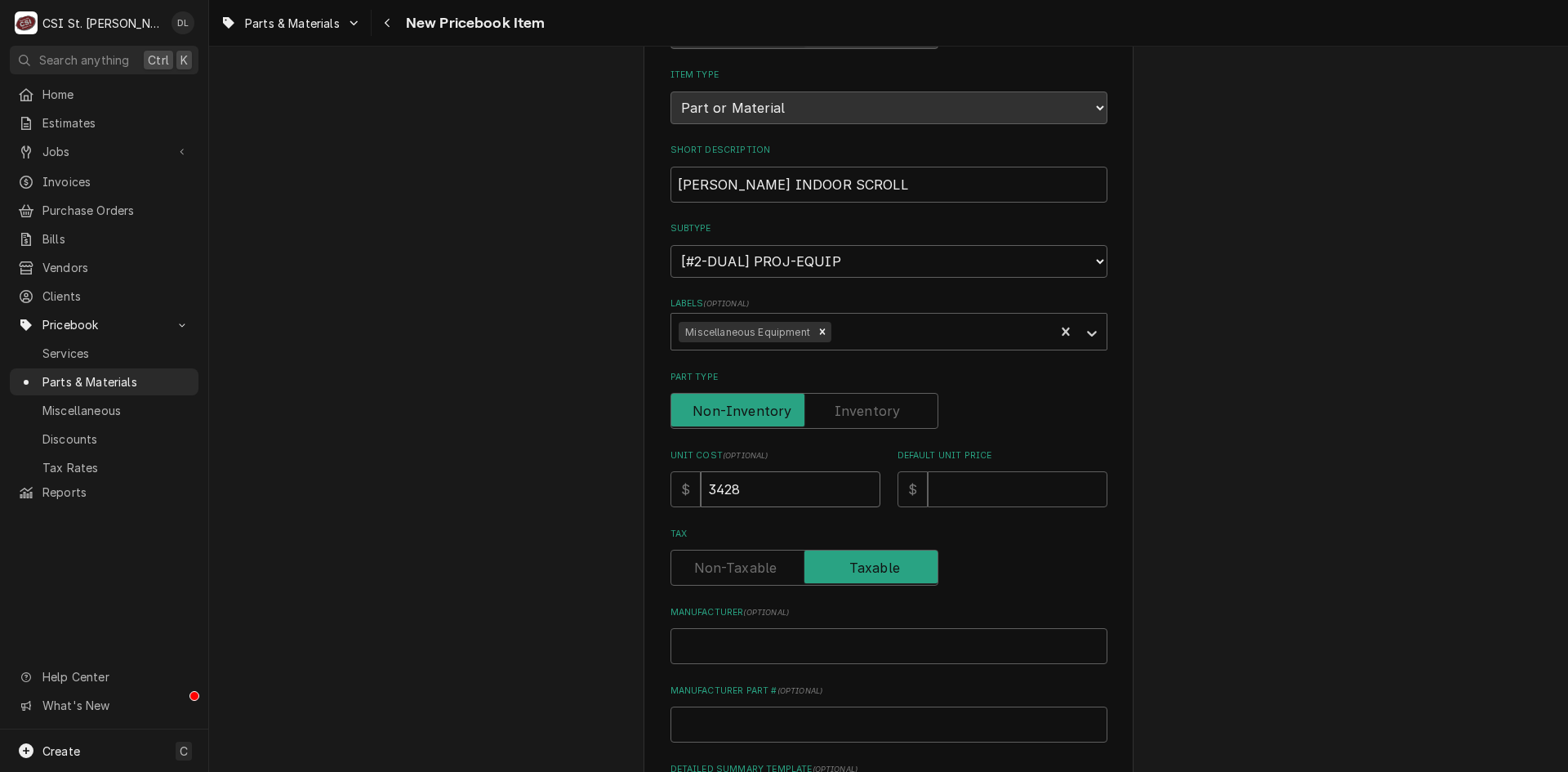
type textarea "x"
type input "3428.4"
type textarea "x"
type input "3428.49"
click at [1031, 494] on input "Default Unit Price" at bounding box center [1018, 489] width 179 height 36
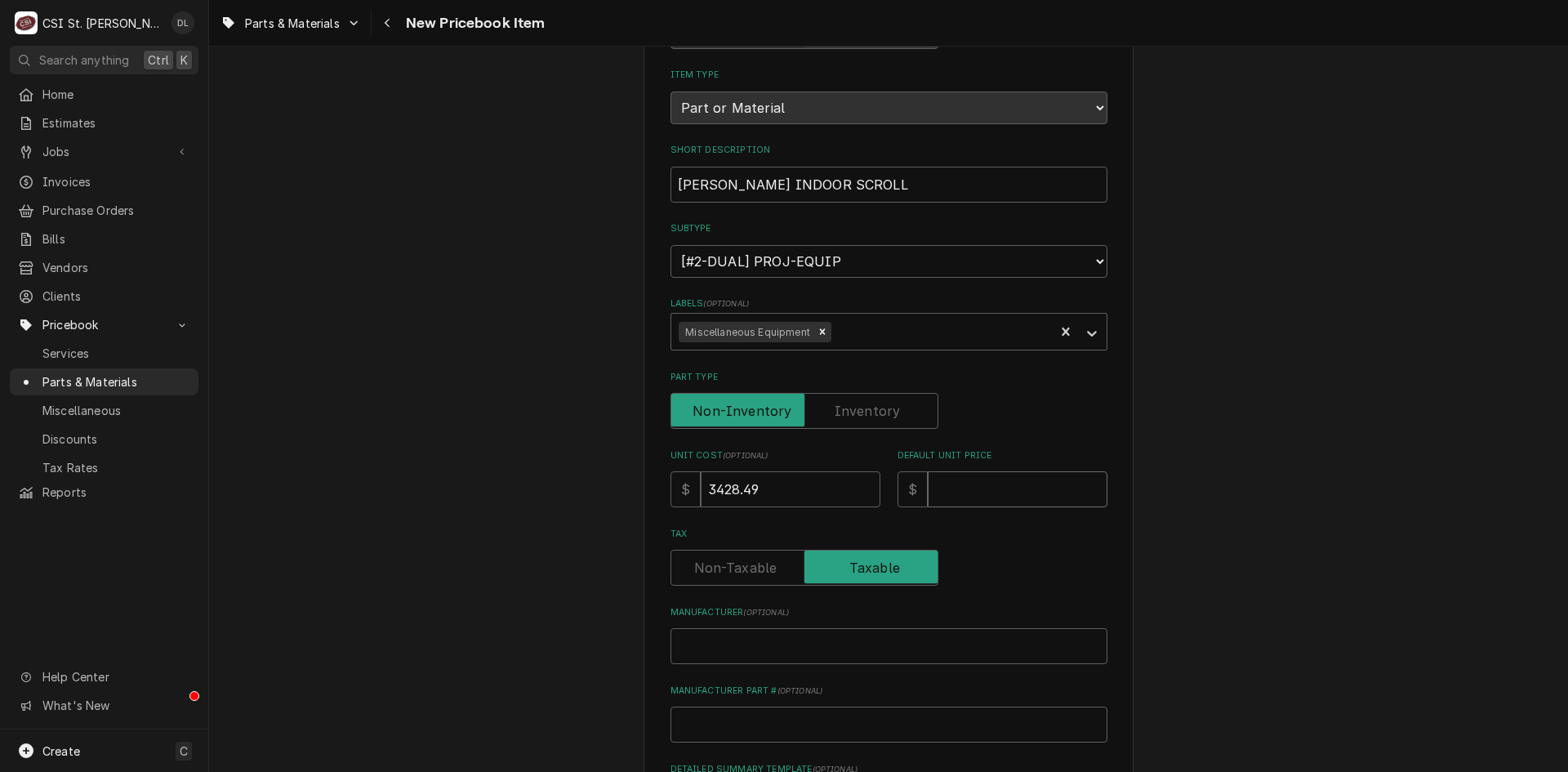
type textarea "x"
type input "4"
type textarea "x"
type input "42"
type textarea "x"
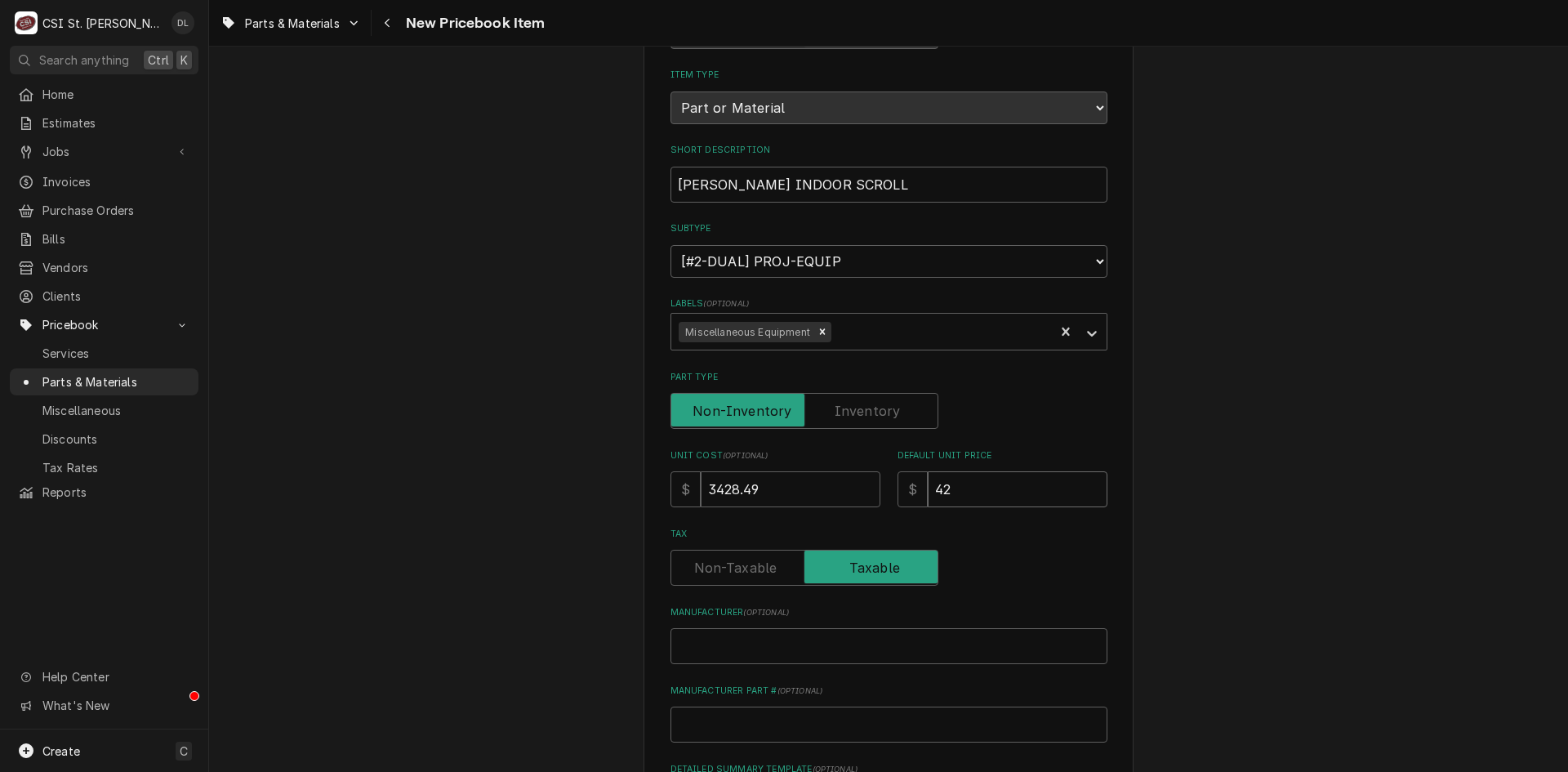
type input "428"
type textarea "x"
type input "4285"
type textarea "x"
type input "4285.6"
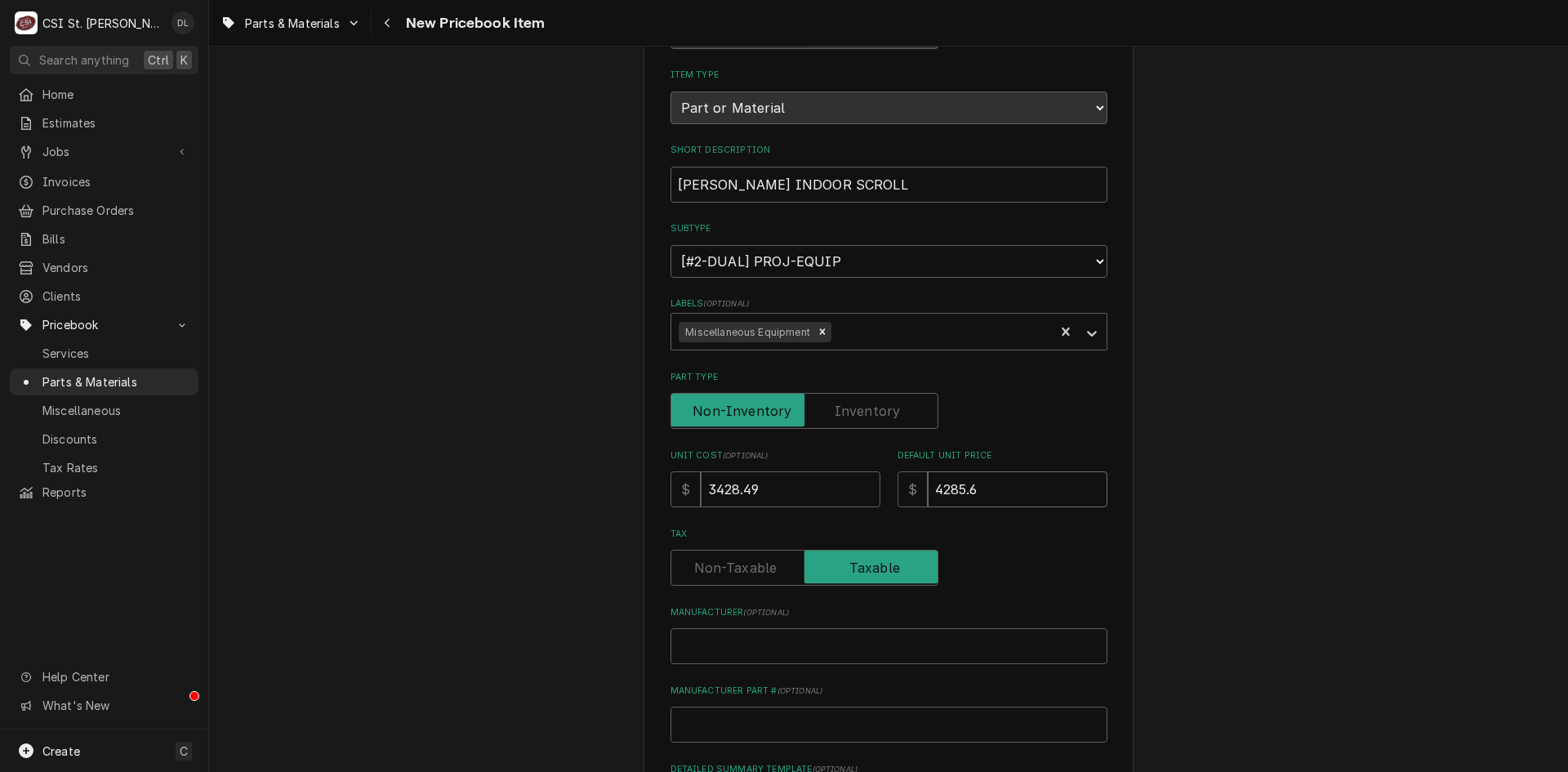
type textarea "x"
type input "4285.61"
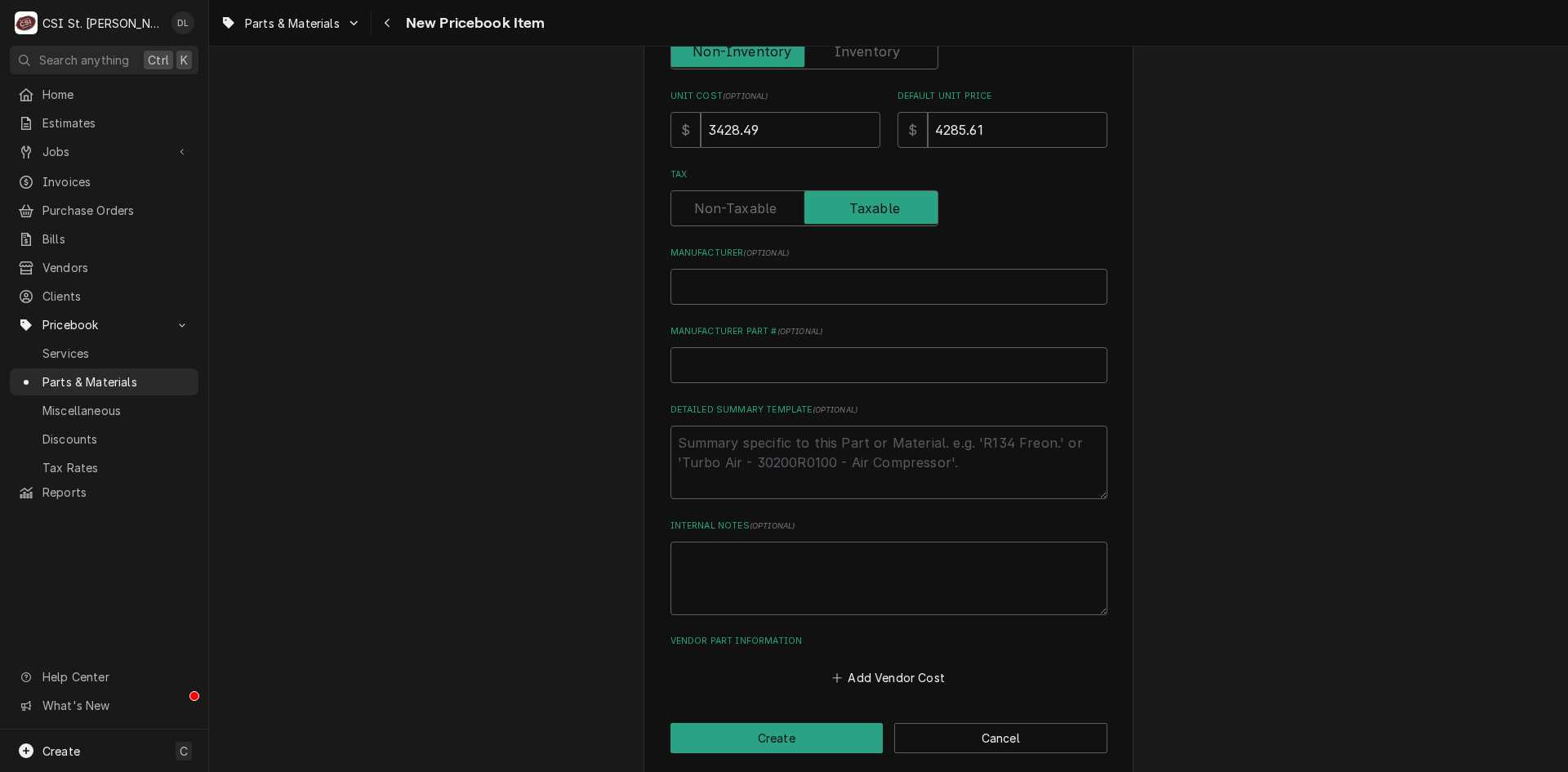
scroll to position [539, 0]
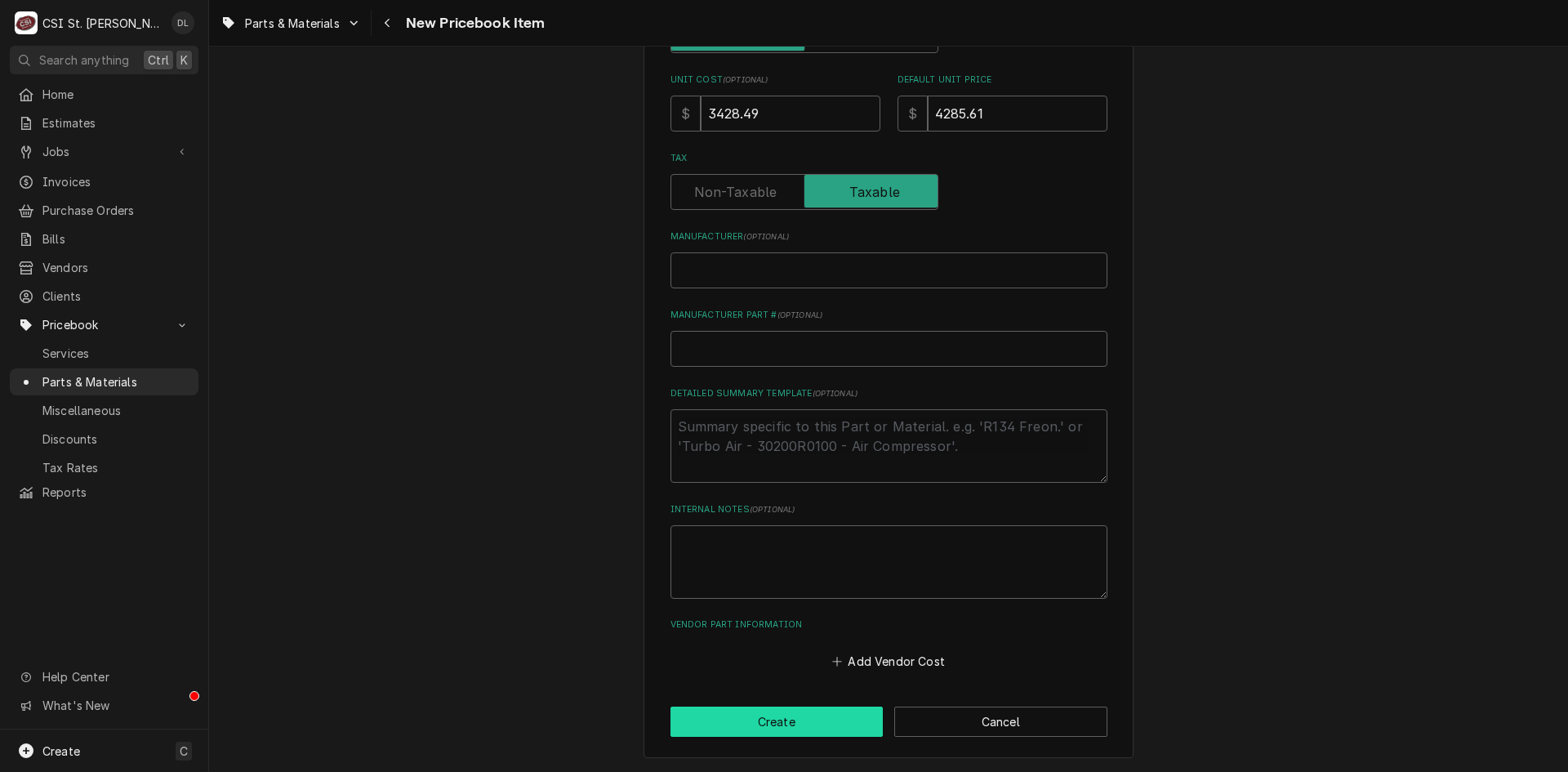
click at [760, 724] on button "Create" at bounding box center [777, 721] width 213 height 30
type textarea "x"
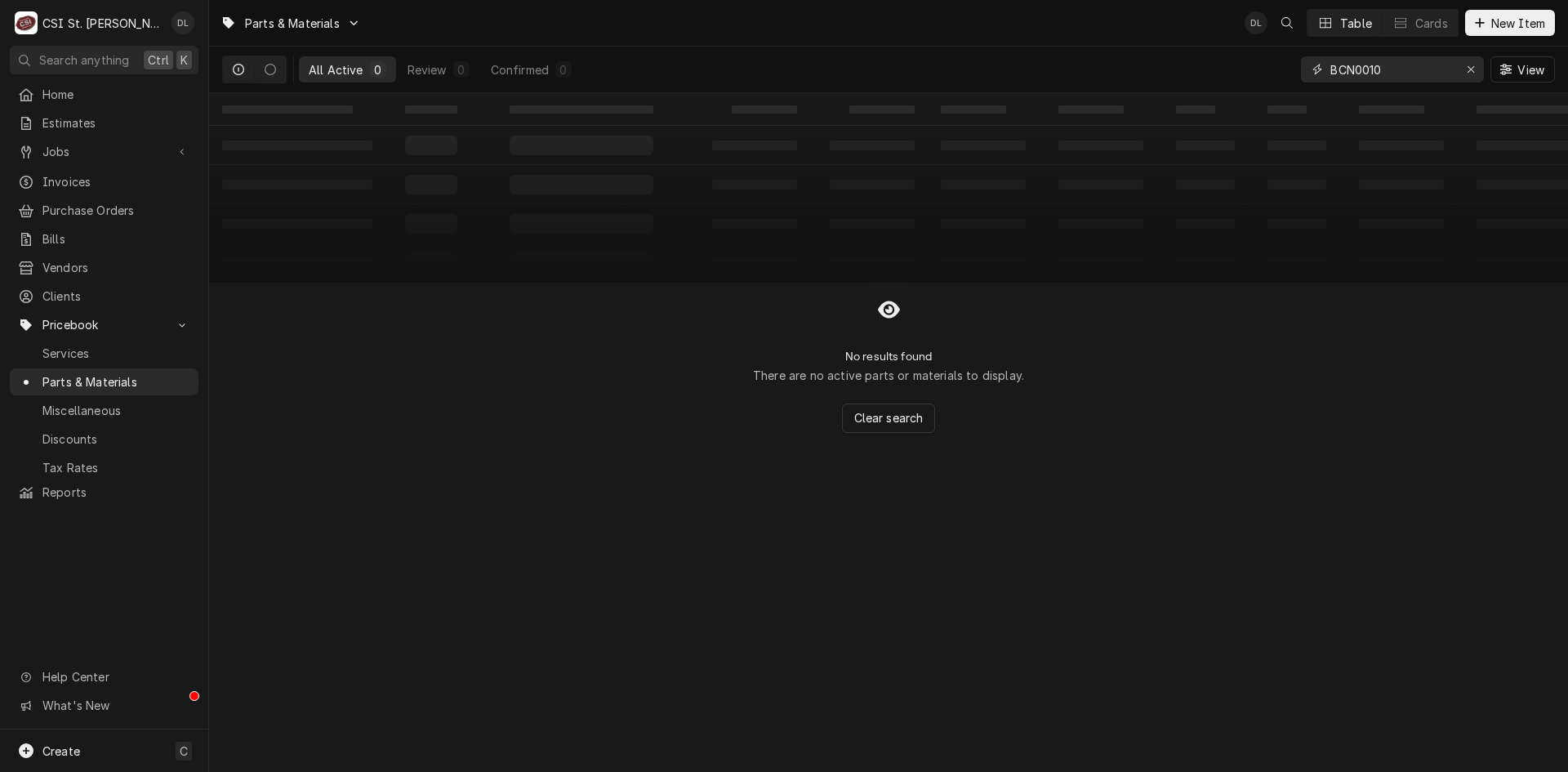
click at [1397, 73] on input "BCN0010" at bounding box center [1391, 70] width 123 height 26
click at [278, 68] on button "Dynamic Content Wrapper" at bounding box center [270, 70] width 31 height 26
click at [245, 67] on button "Dynamic Content Wrapper" at bounding box center [238, 70] width 31 height 26
click at [353, 25] on icon "Dynamic Content Wrapper" at bounding box center [354, 23] width 9 height 9
click at [315, 88] on div "Parts & Materials" at bounding box center [280, 85] width 106 height 17
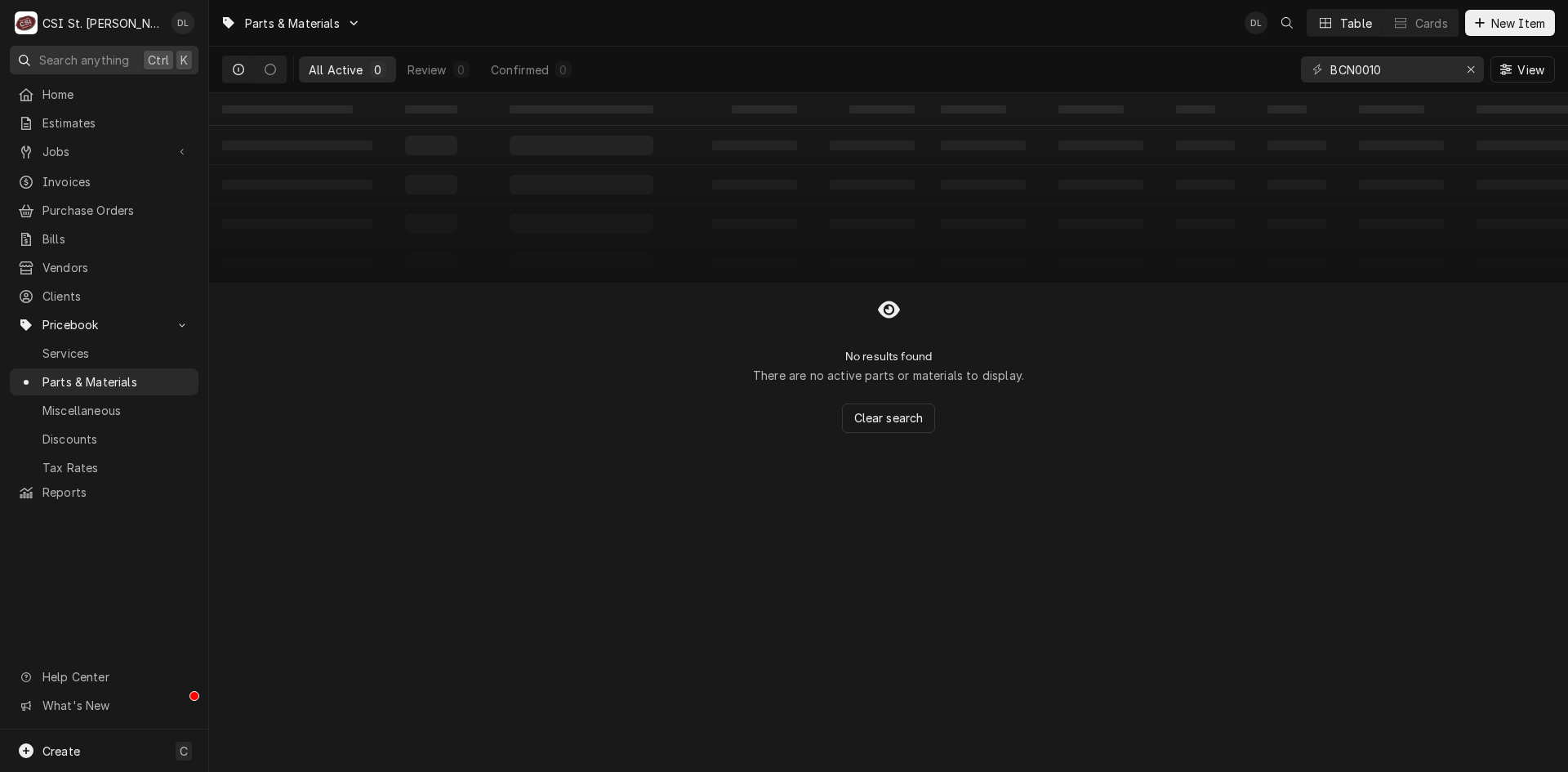
click at [88, 59] on span "Search anything" at bounding box center [84, 60] width 90 height 17
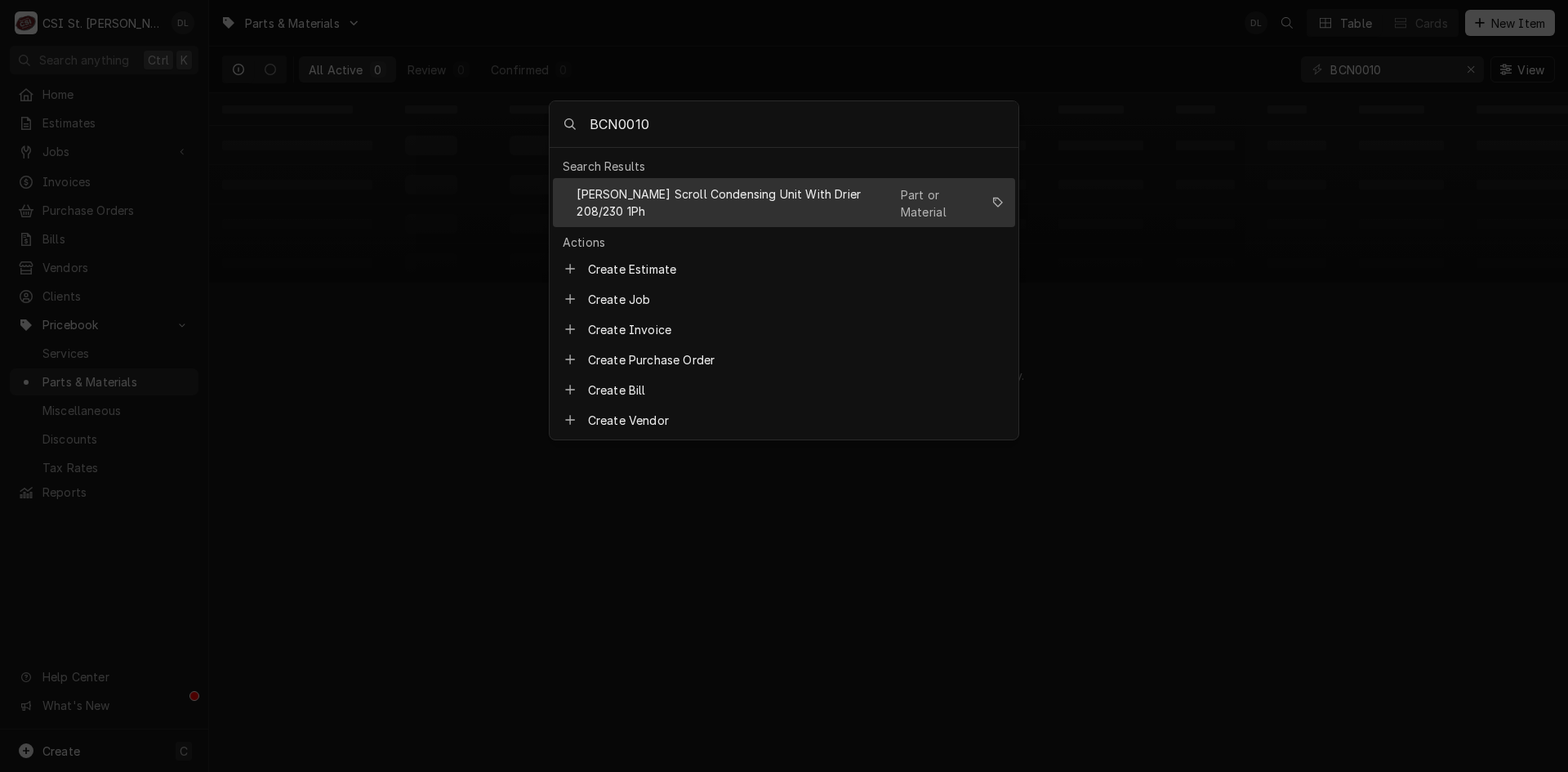
type input "BCN0010"
click at [793, 191] on span "[PERSON_NAME] Scroll Condensing Unit With Drier 208/230 1Ph" at bounding box center [736, 202] width 320 height 34
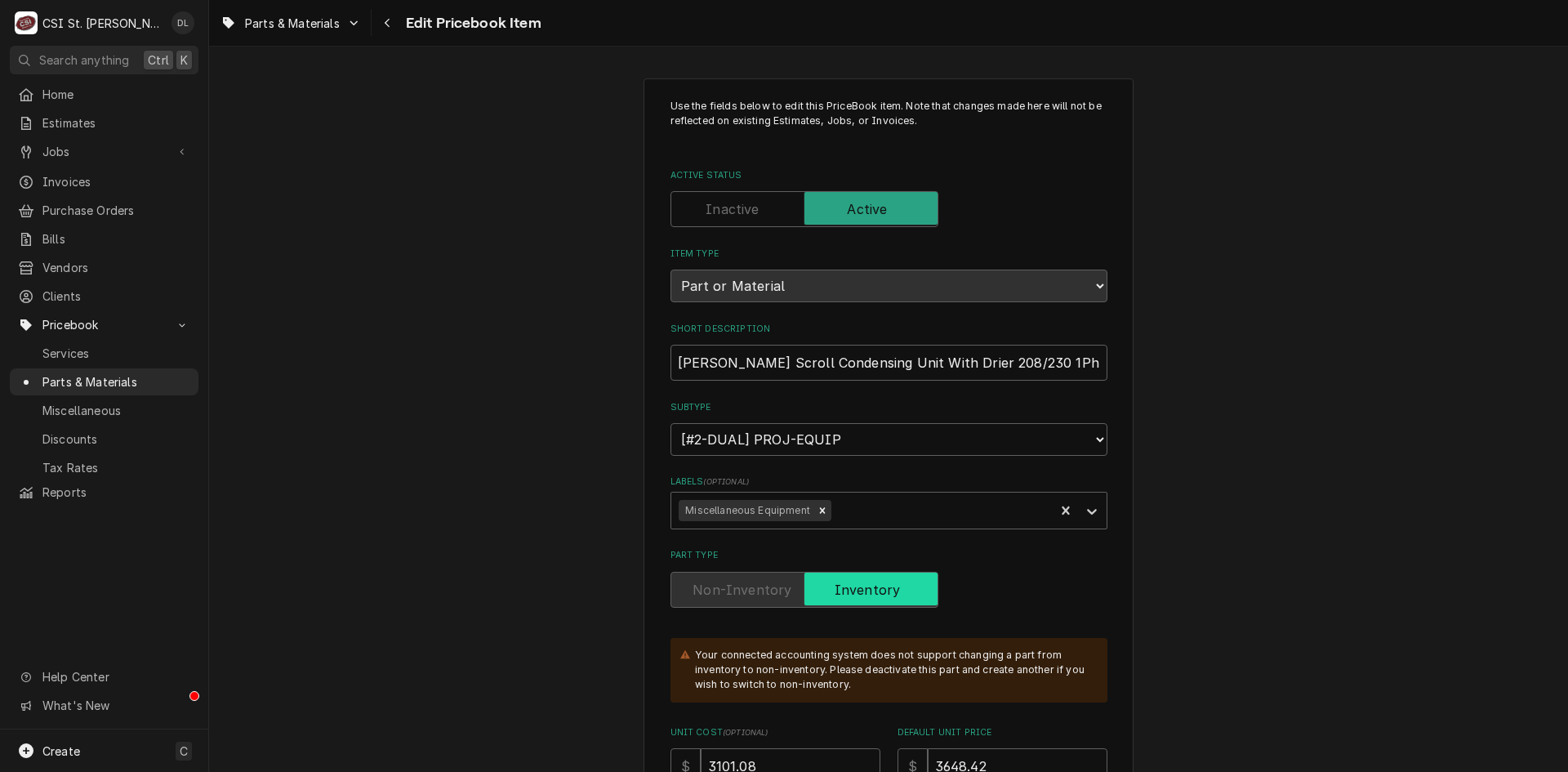
type textarea "x"
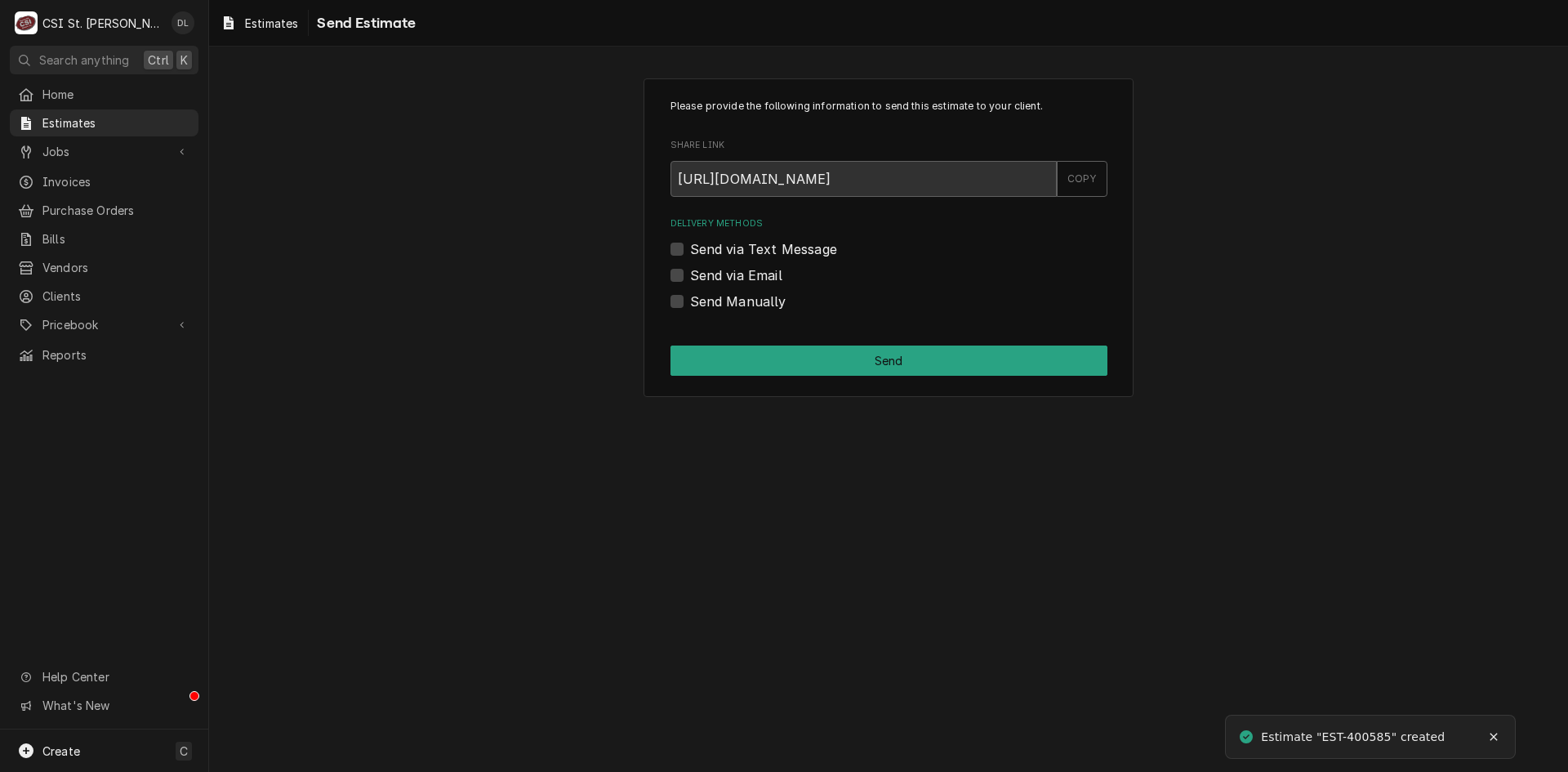
click at [690, 301] on label "Send Manually" at bounding box center [738, 301] width 96 height 20
click at [690, 301] on input "Send Manually" at bounding box center [908, 310] width 437 height 36
checkbox input "true"
click at [883, 366] on button "Send" at bounding box center [888, 361] width 437 height 30
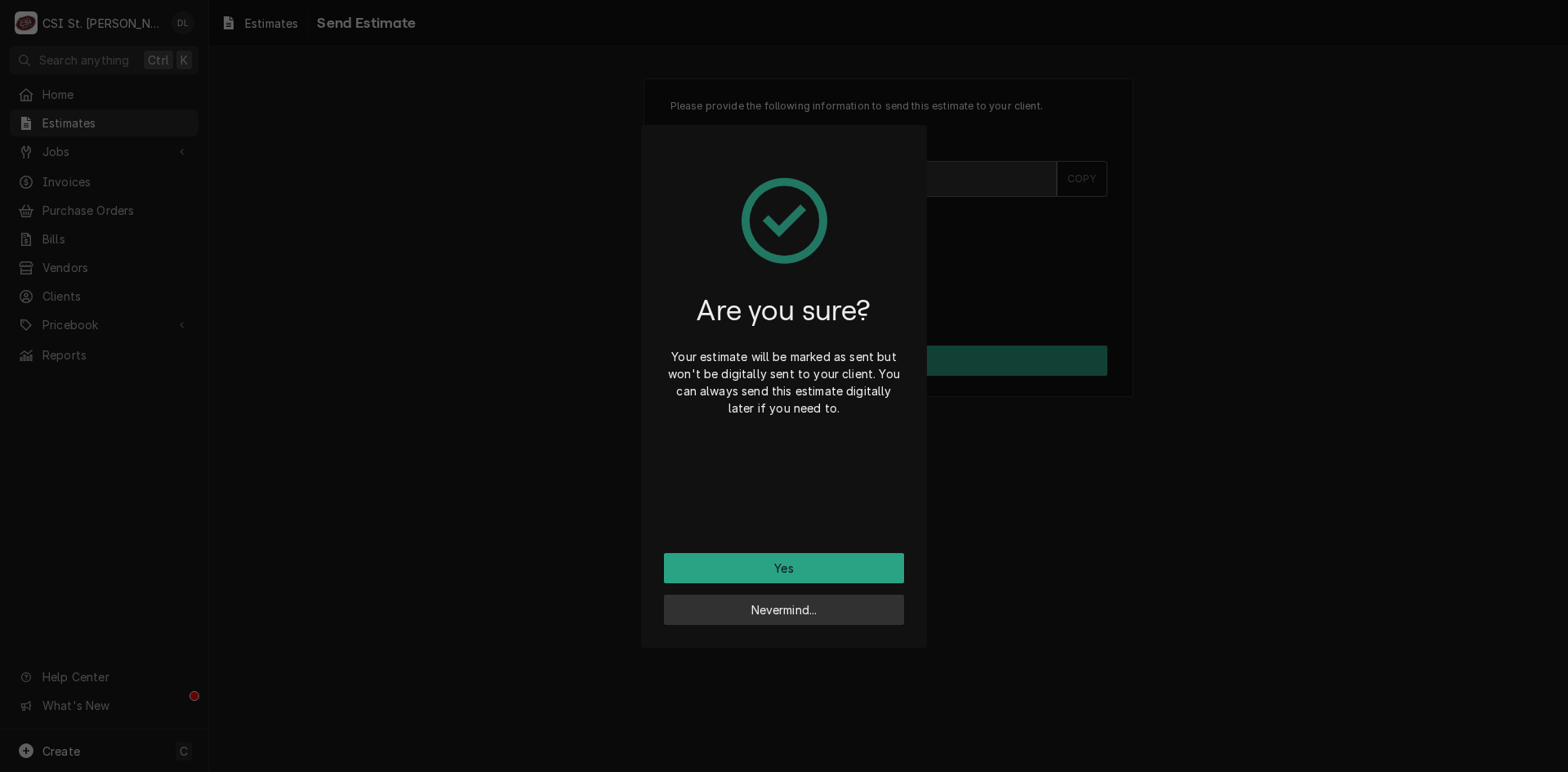
click at [795, 604] on button "Nevermind..." at bounding box center [784, 610] width 240 height 30
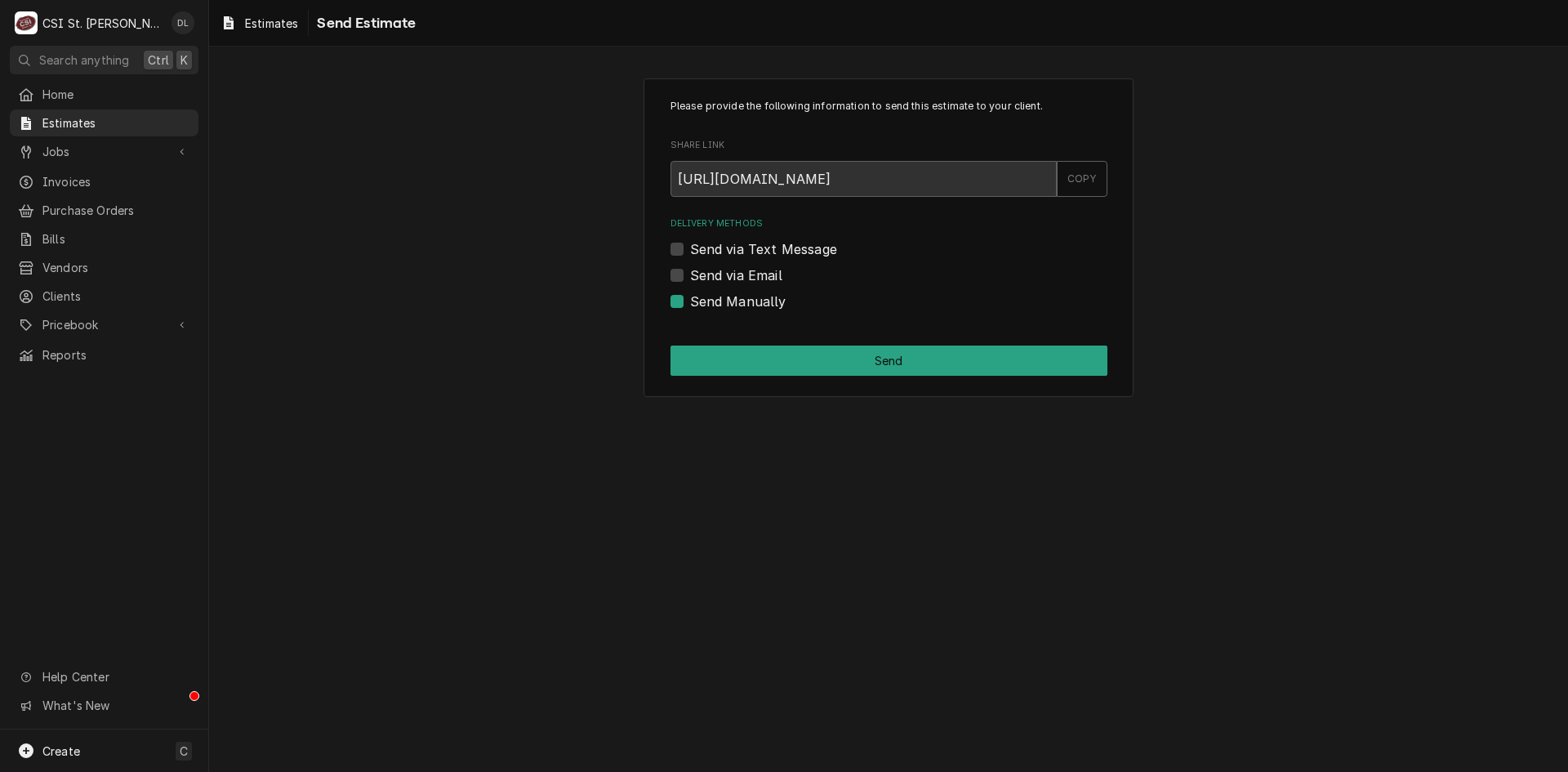
click at [690, 278] on label "Send via Email" at bounding box center [736, 275] width 93 height 20
click at [690, 278] on input "Send via Email" at bounding box center [908, 283] width 437 height 36
checkbox input "true"
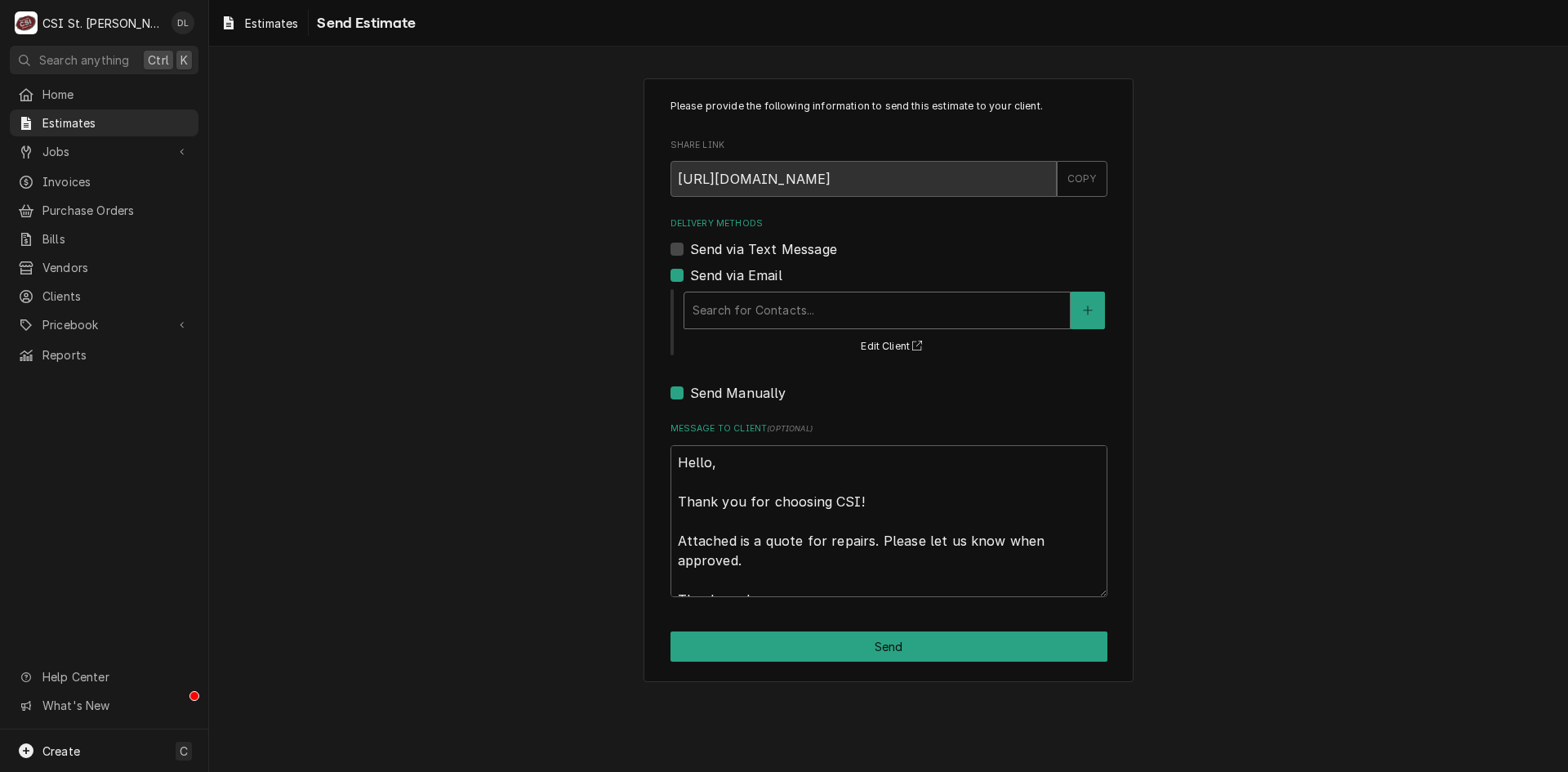
click at [844, 319] on div "Delivery Methods" at bounding box center [877, 310] width 369 height 29
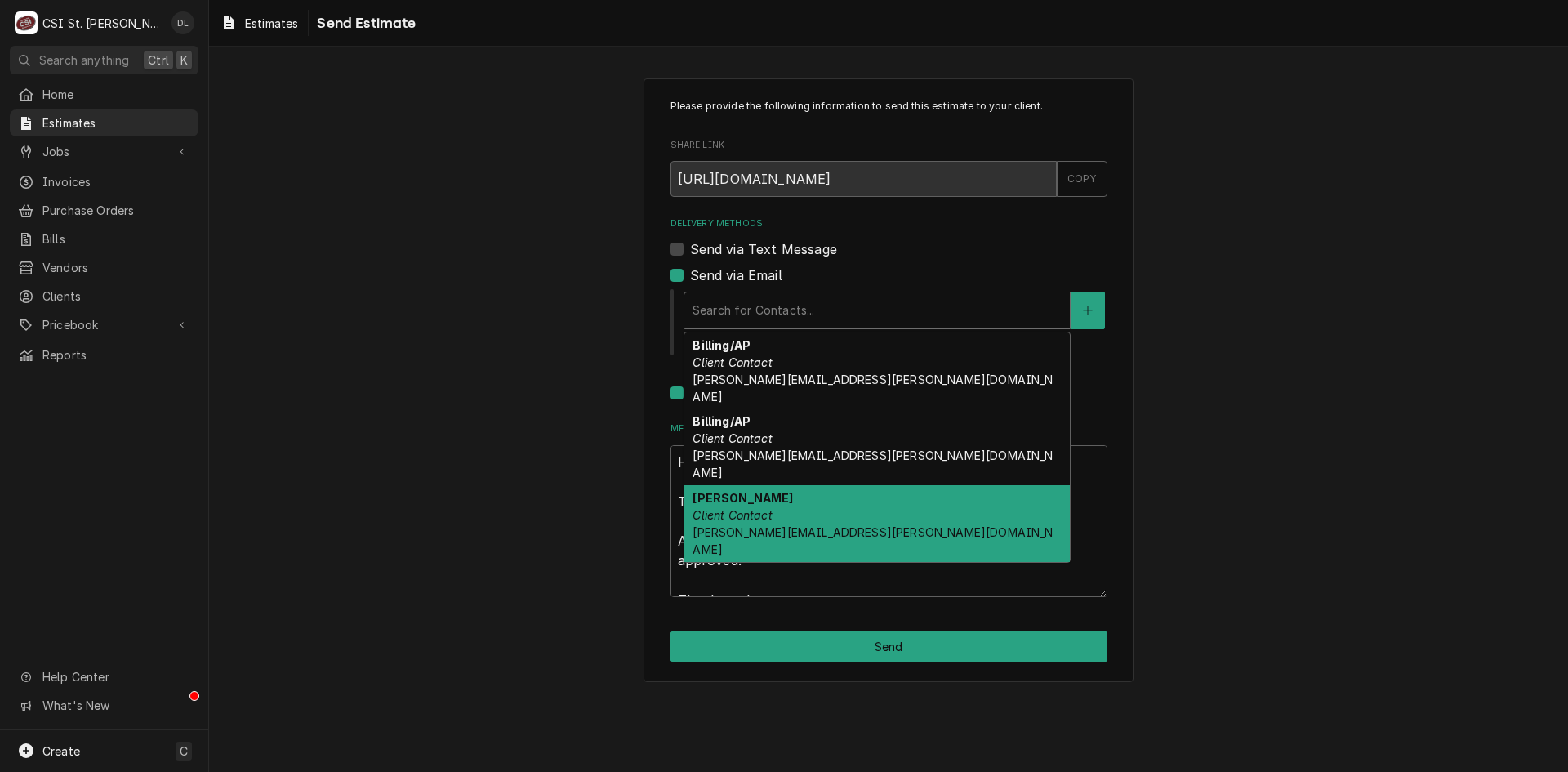
click at [836, 487] on div "[PERSON_NAME] Client Contact [PERSON_NAME][EMAIL_ADDRESS][PERSON_NAME][DOMAIN_N…" at bounding box center [877, 523] width 385 height 76
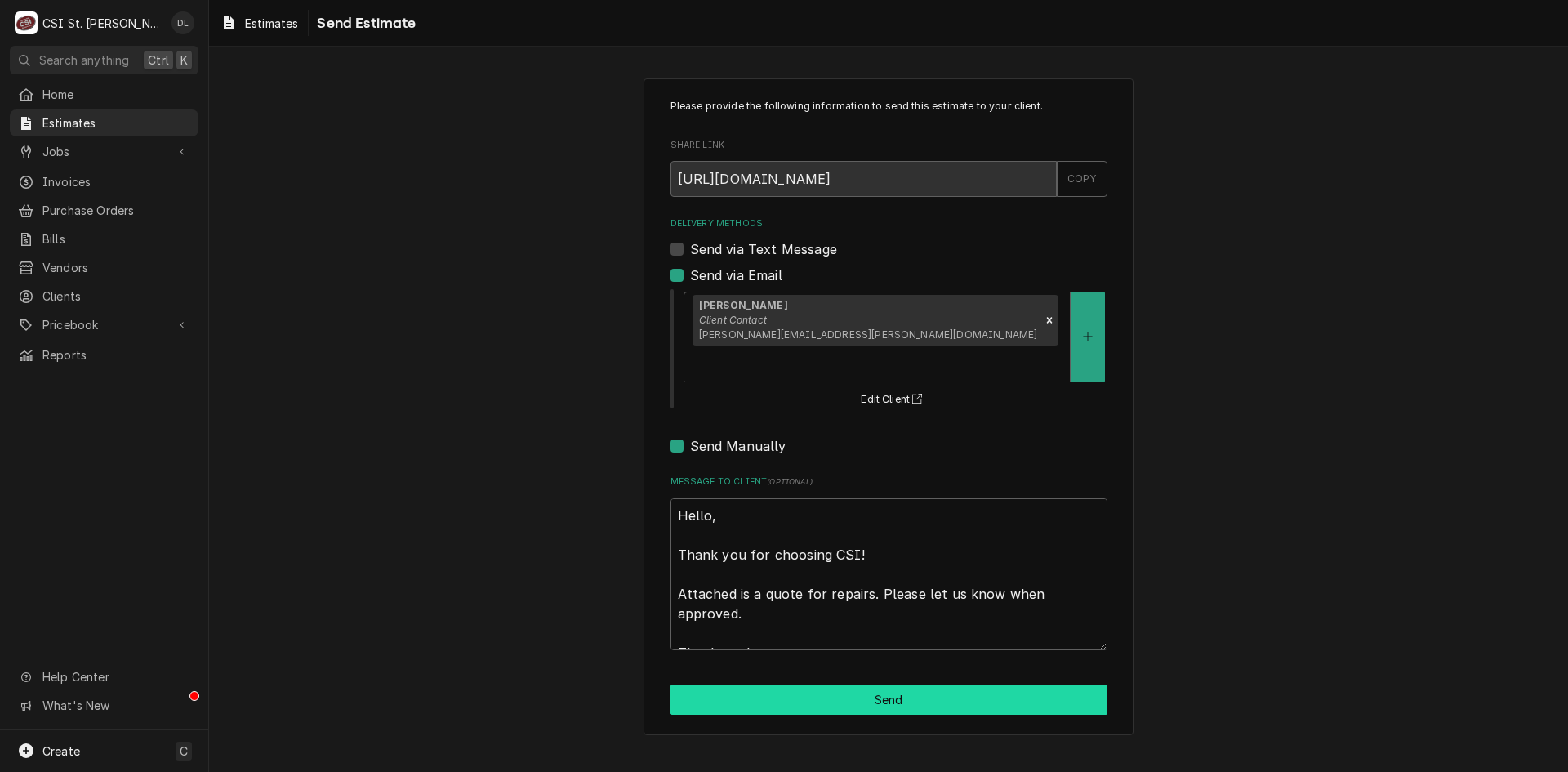
click at [902, 684] on button "Send" at bounding box center [888, 699] width 437 height 30
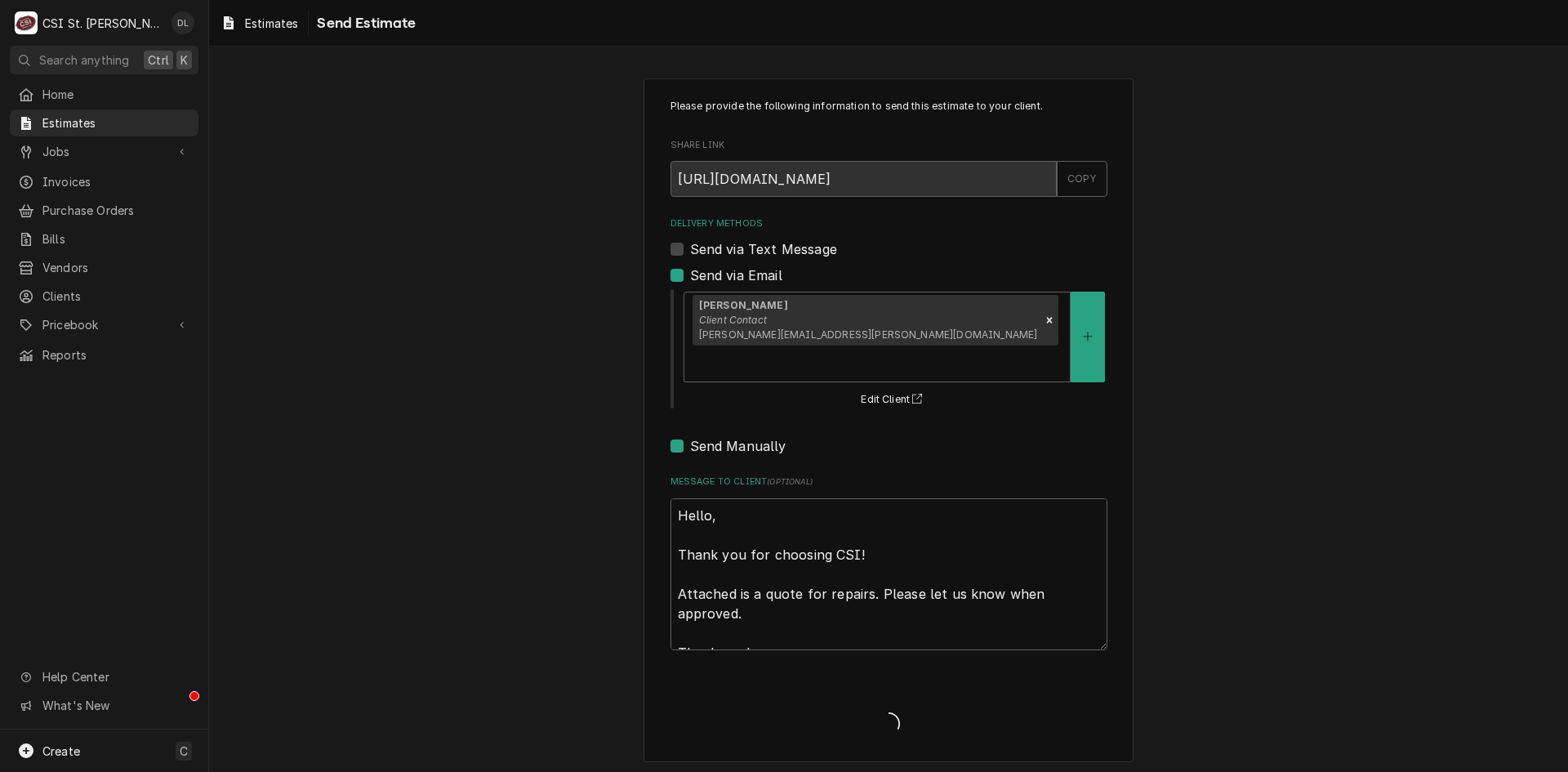
type textarea "x"
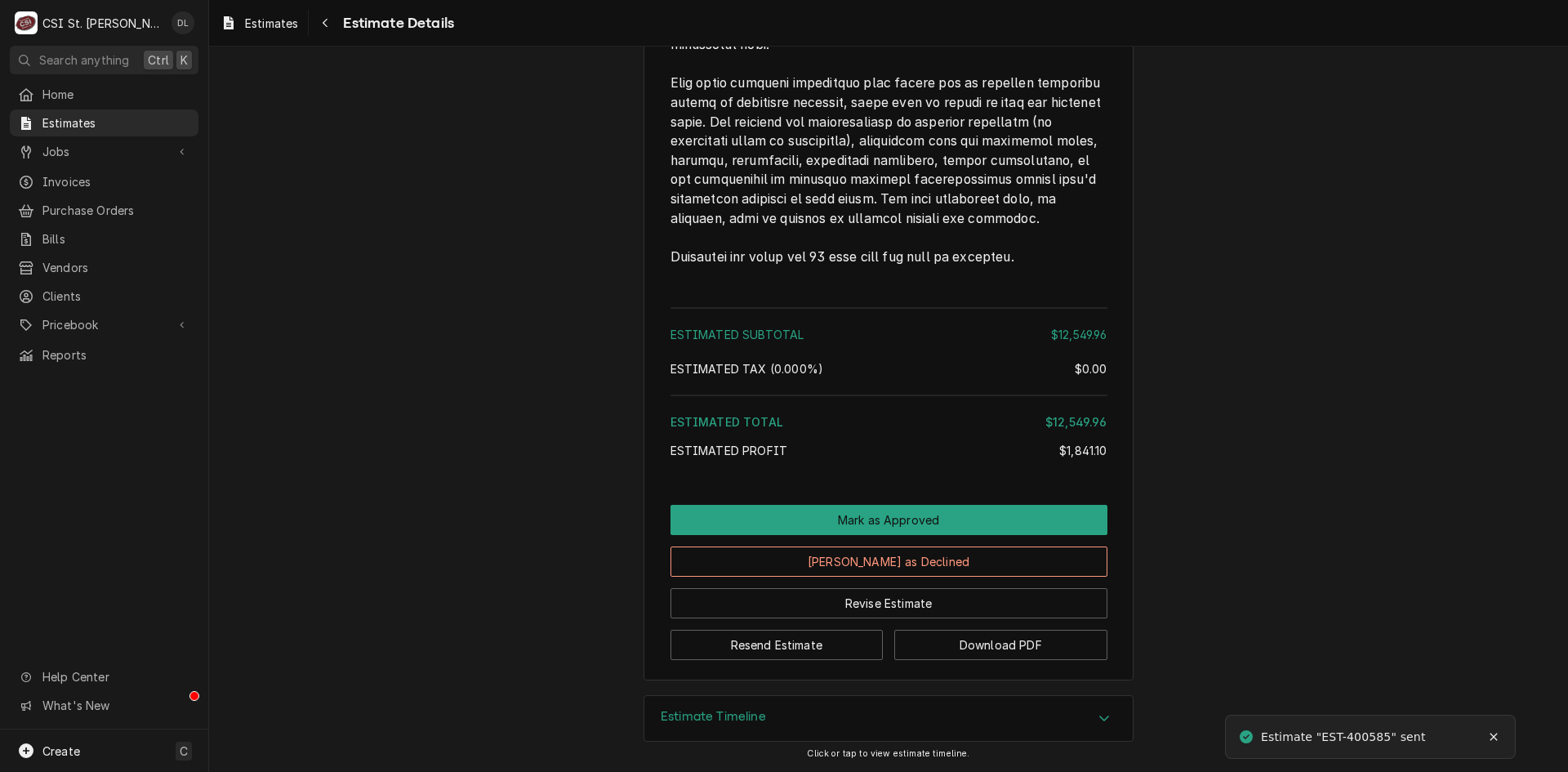
scroll to position [4633, 0]
click at [70, 154] on span "Jobs" at bounding box center [104, 151] width 124 height 17
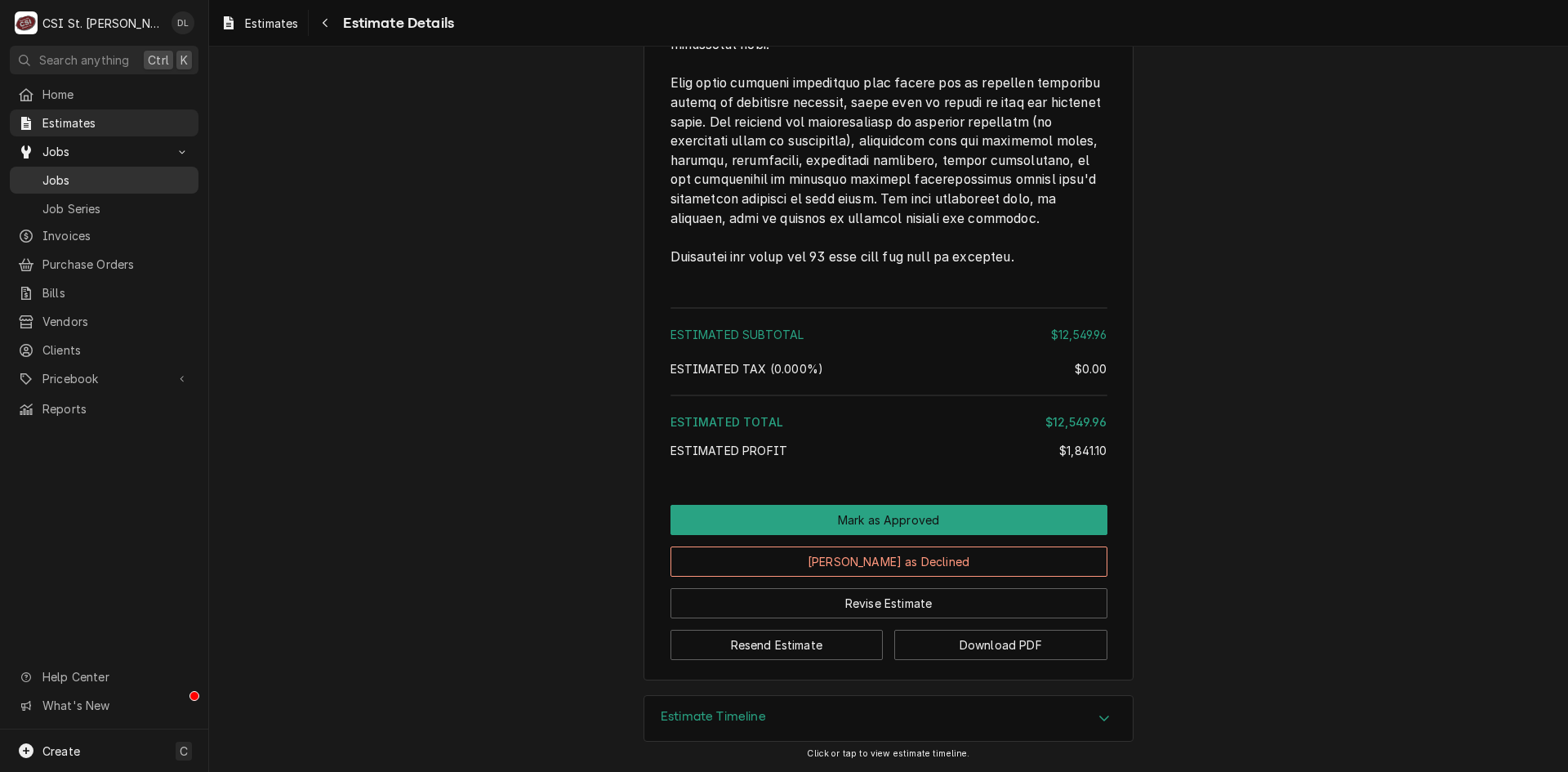
click at [64, 172] on span "Jobs" at bounding box center [116, 180] width 148 height 17
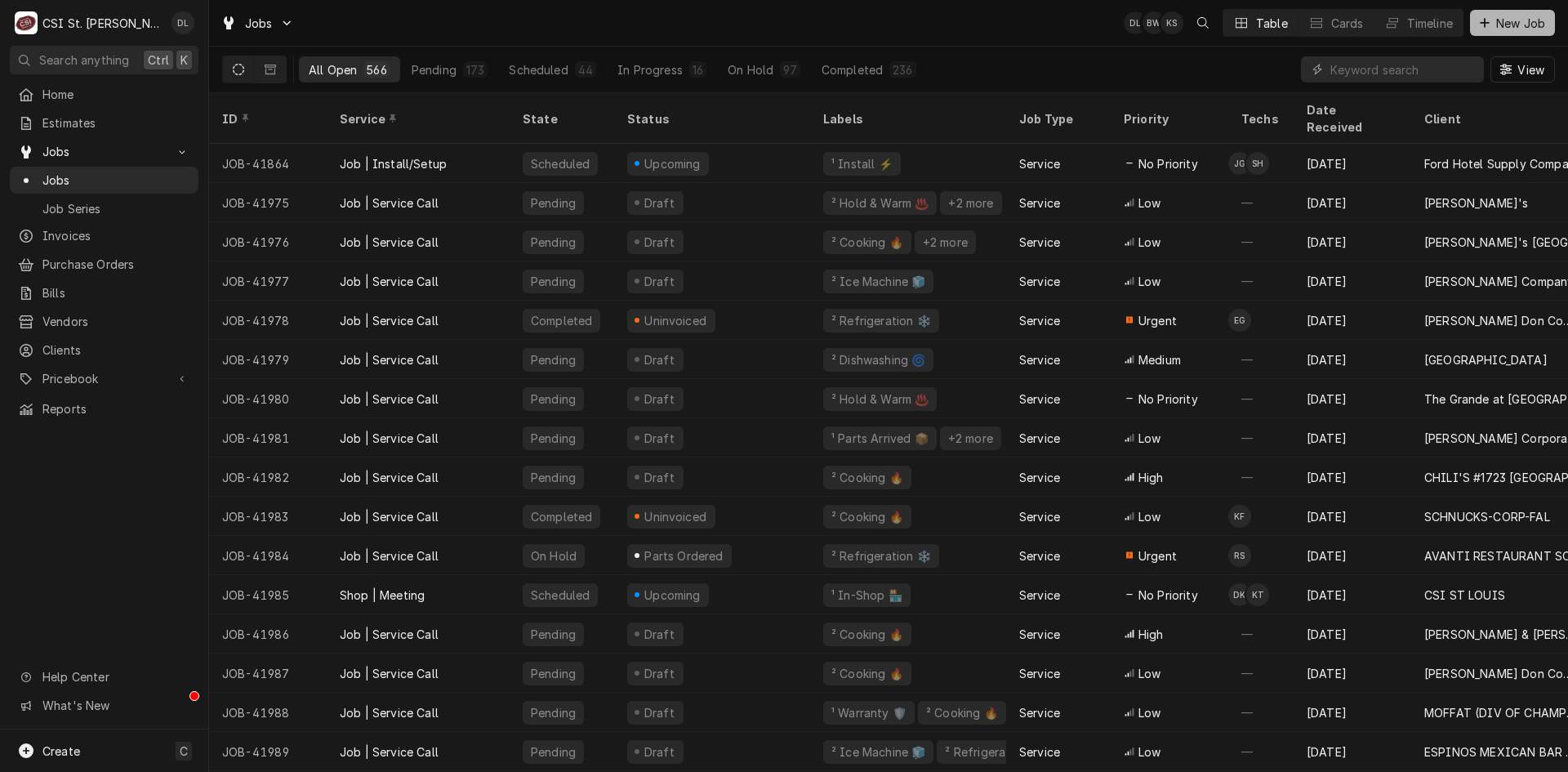
click at [1491, 20] on div "Dynamic Content Wrapper" at bounding box center [1484, 23] width 16 height 16
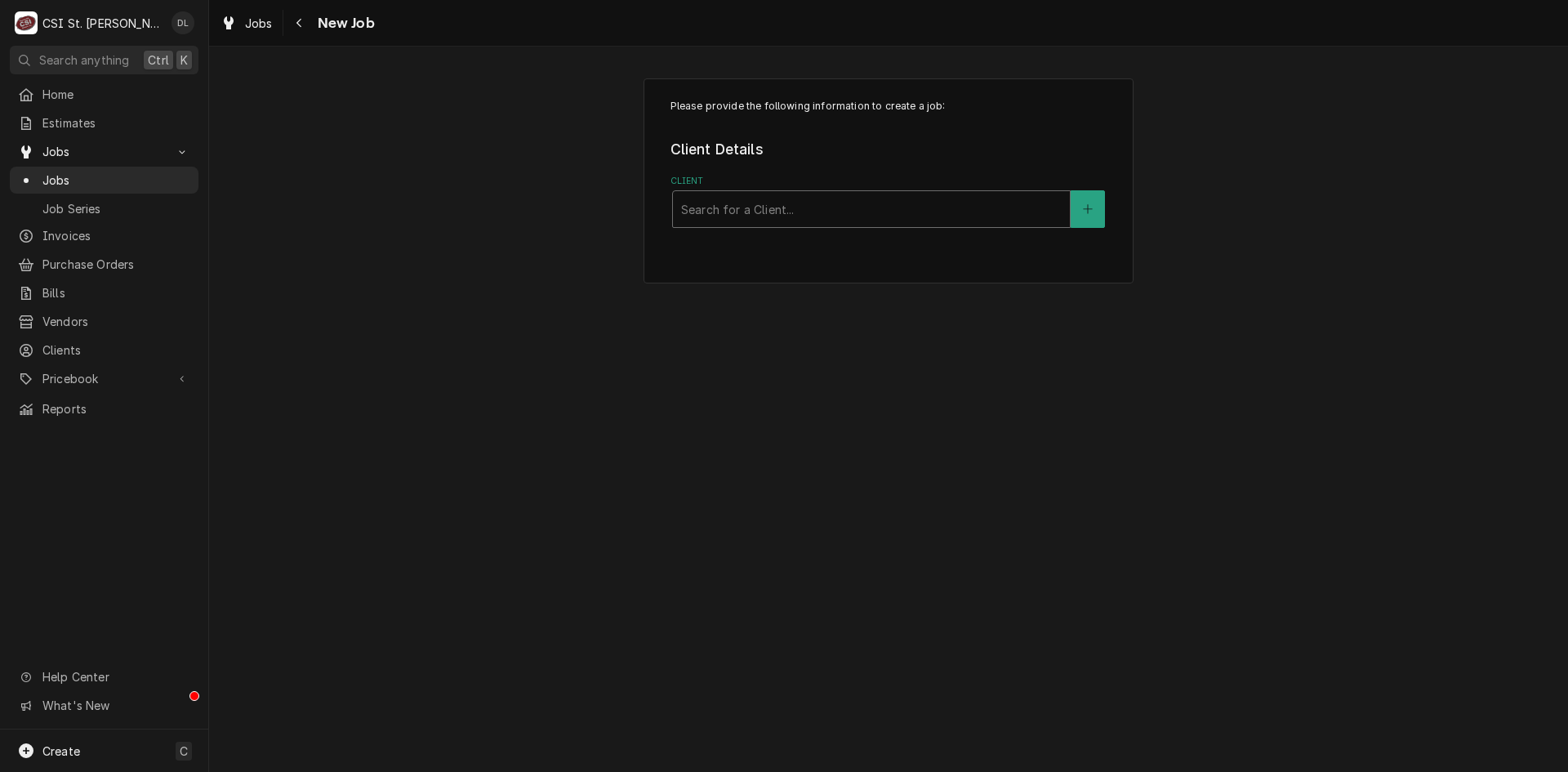
click at [787, 203] on div "Client" at bounding box center [871, 209] width 380 height 29
type input "[PERSON_NAME]"
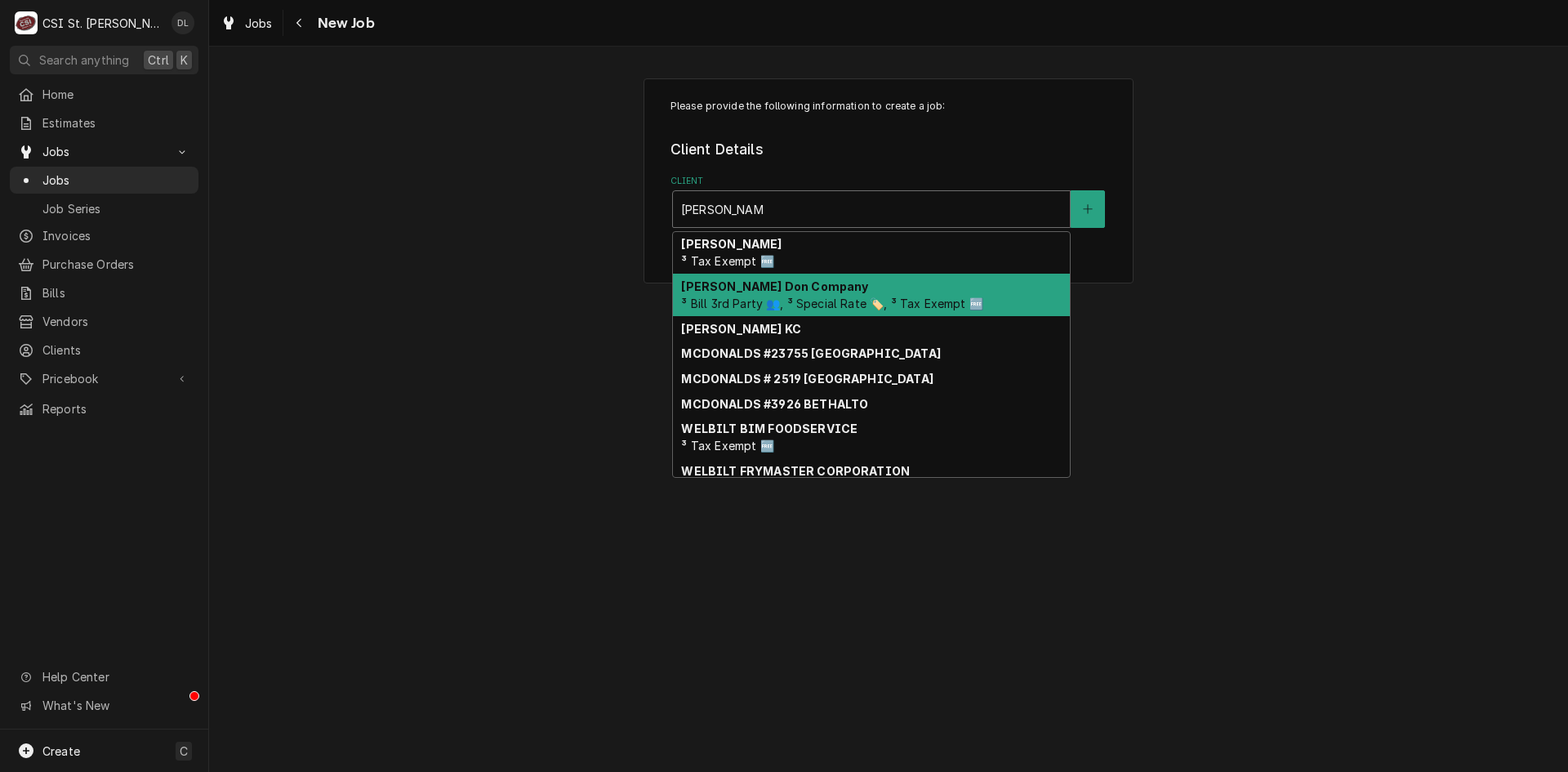
click at [807, 300] on span "³ Bill 3rd Party 👥, ³ Special Rate 🏷️, ³ Tax Exempt 🆓" at bounding box center [832, 303] width 301 height 14
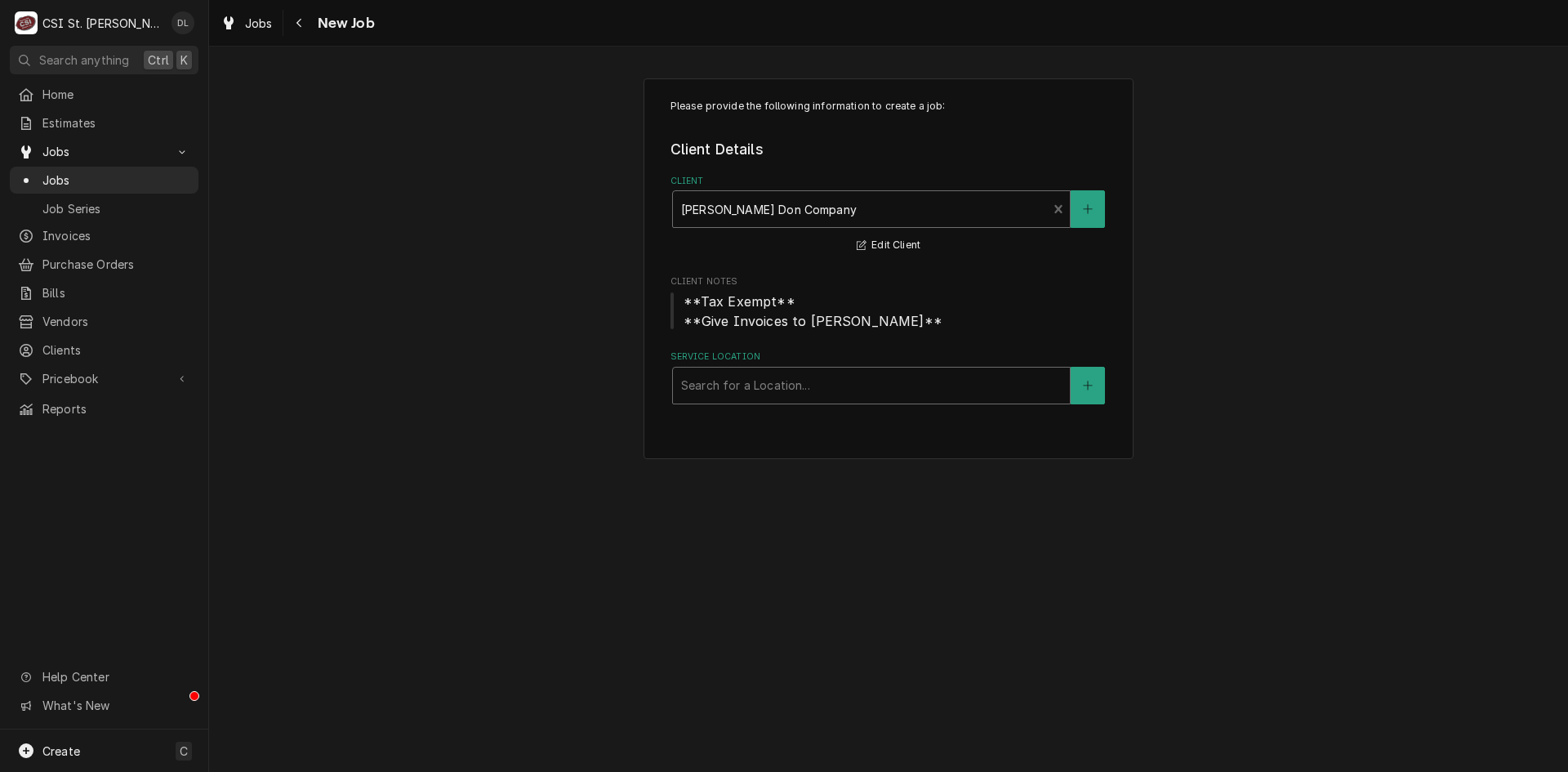
click at [828, 386] on div "Service Location" at bounding box center [871, 385] width 380 height 29
type input "[PERSON_NAME]"
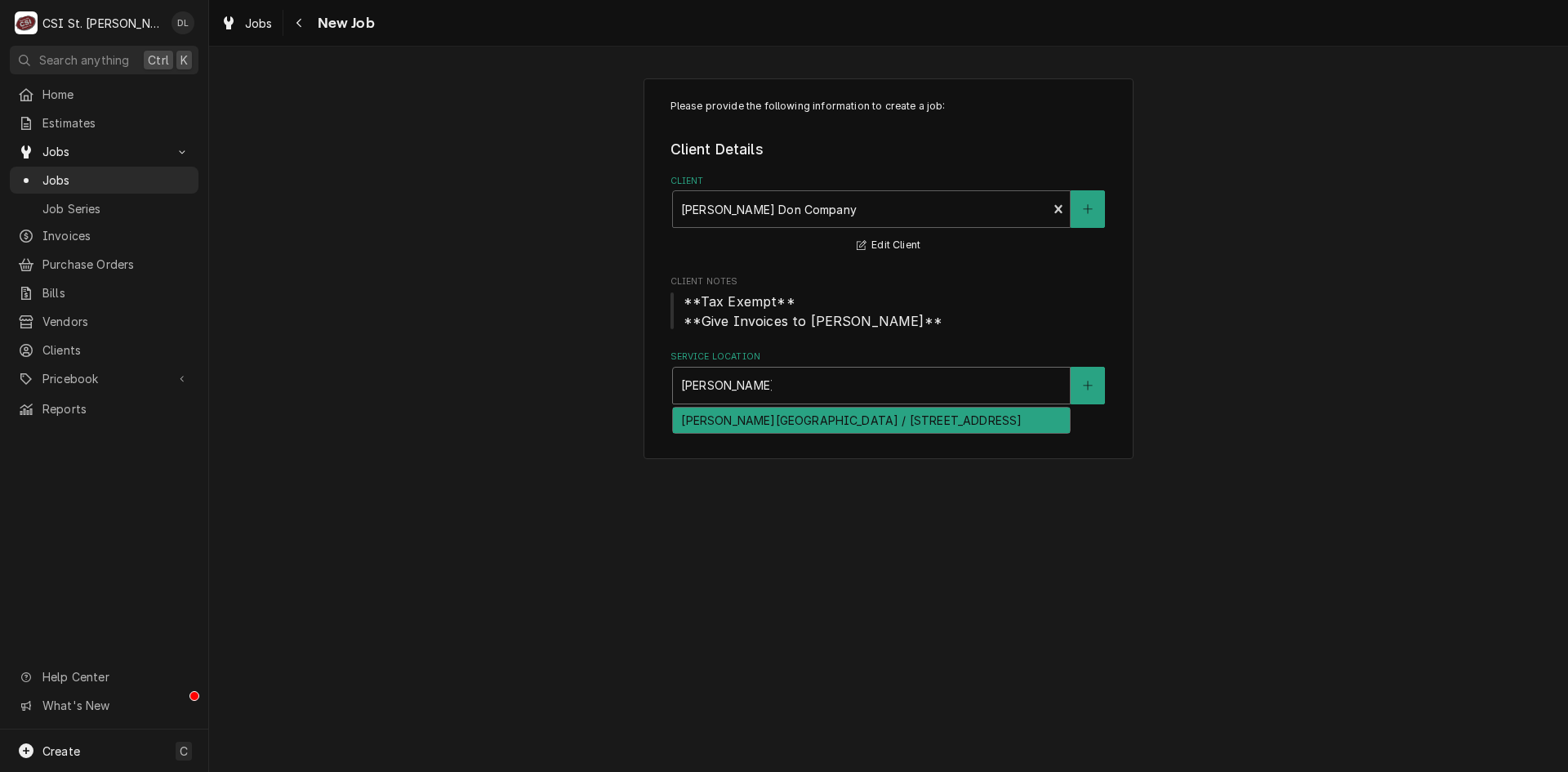
click at [829, 420] on div "[PERSON_NAME][GEOGRAPHIC_DATA] / [STREET_ADDRESS]" at bounding box center [871, 420] width 396 height 25
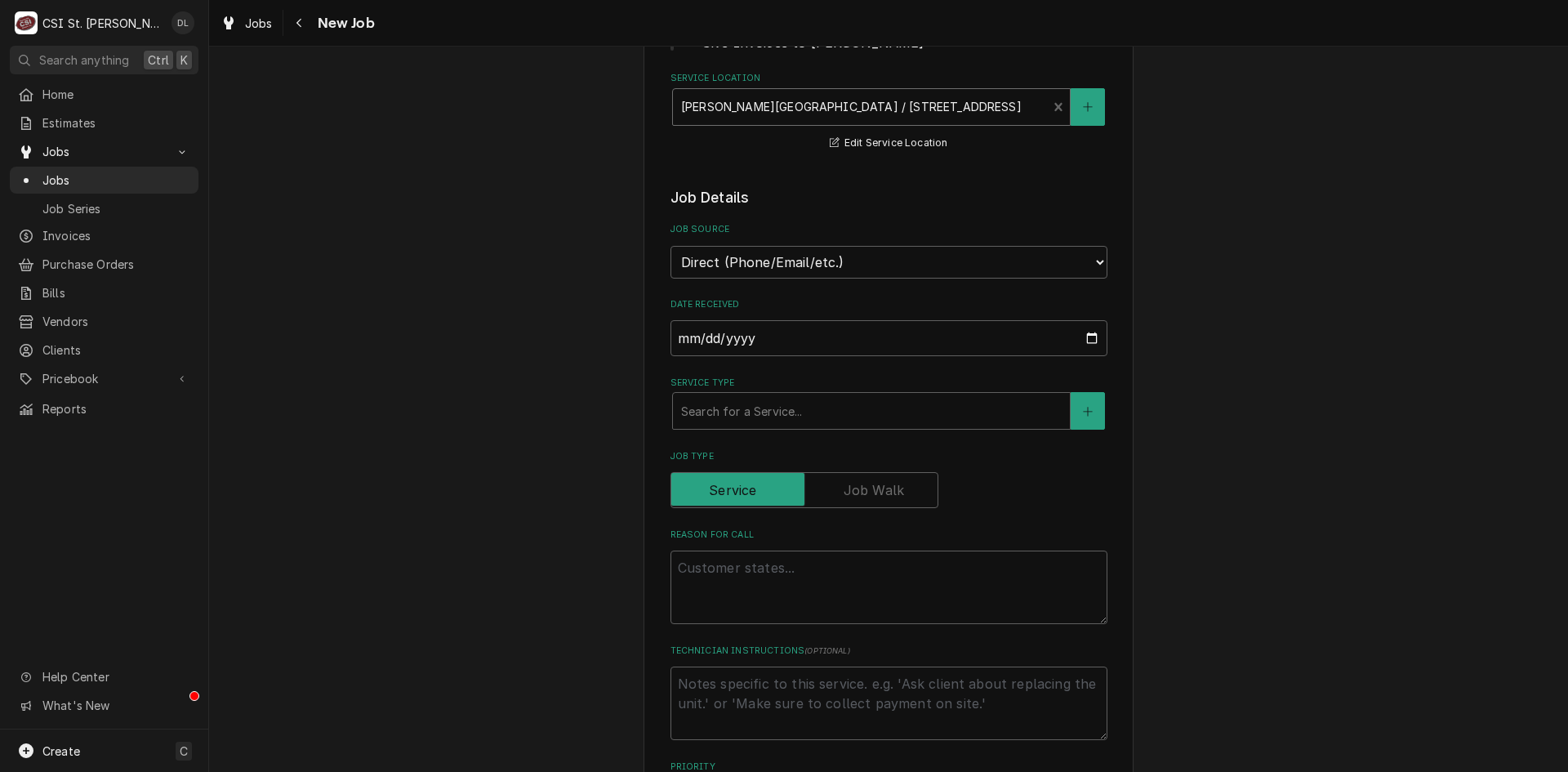
scroll to position [327, 0]
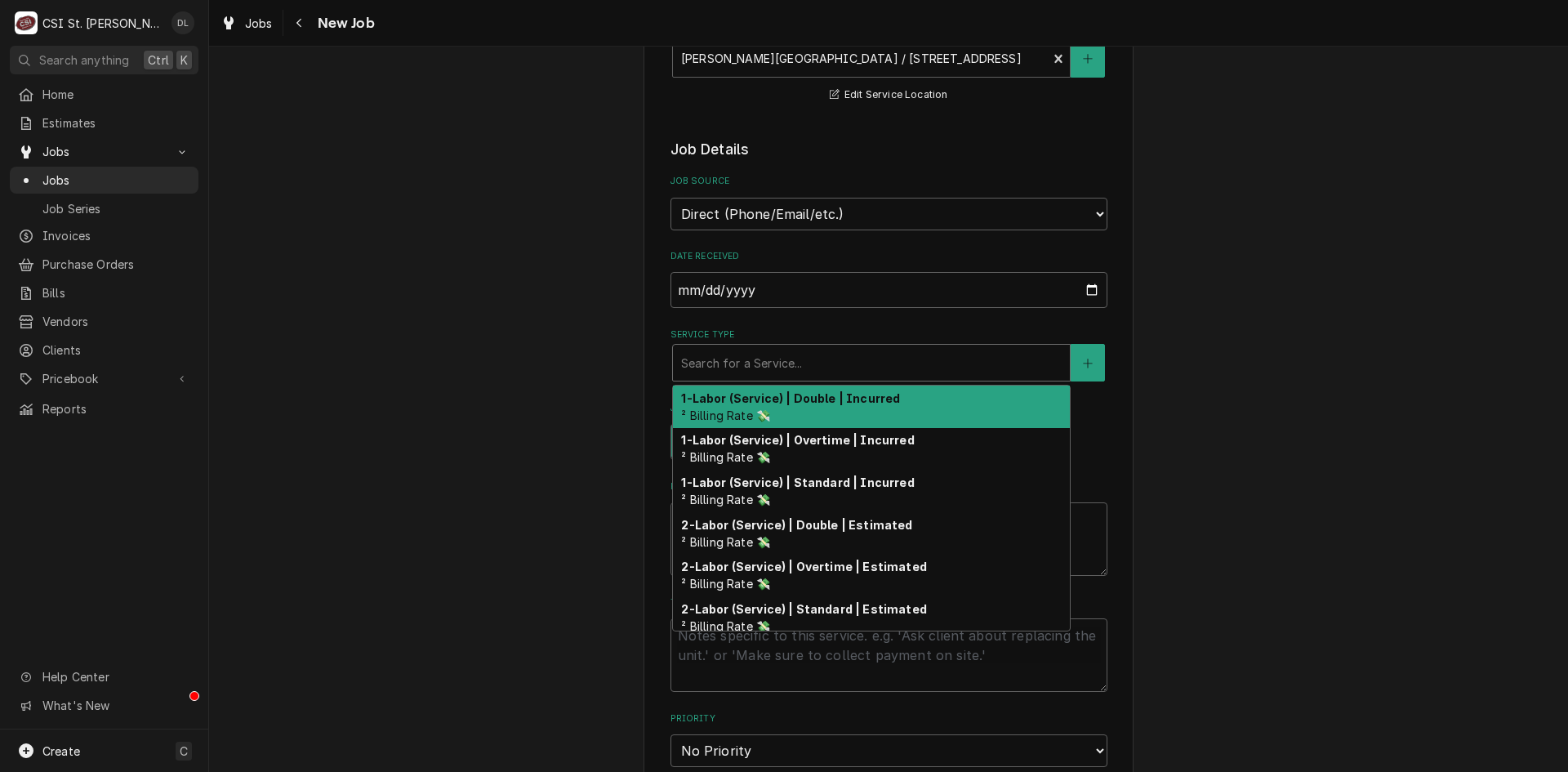
click at [807, 348] on div "Service Type" at bounding box center [871, 362] width 380 height 29
type textarea "x"
type input "S"
type textarea "x"
type input "SE"
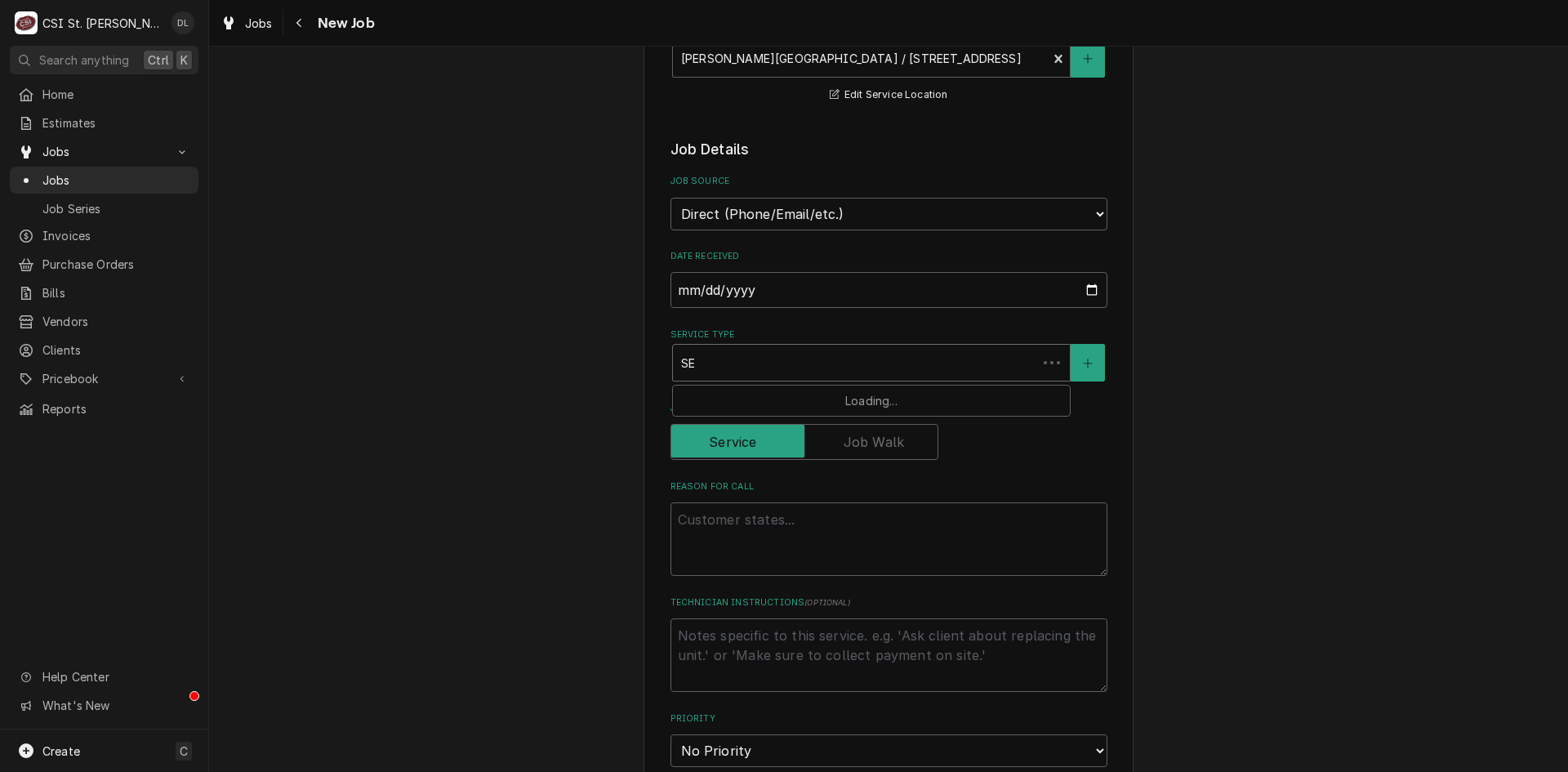
type textarea "x"
type input "SER"
type textarea "x"
type input "SERV"
type textarea "x"
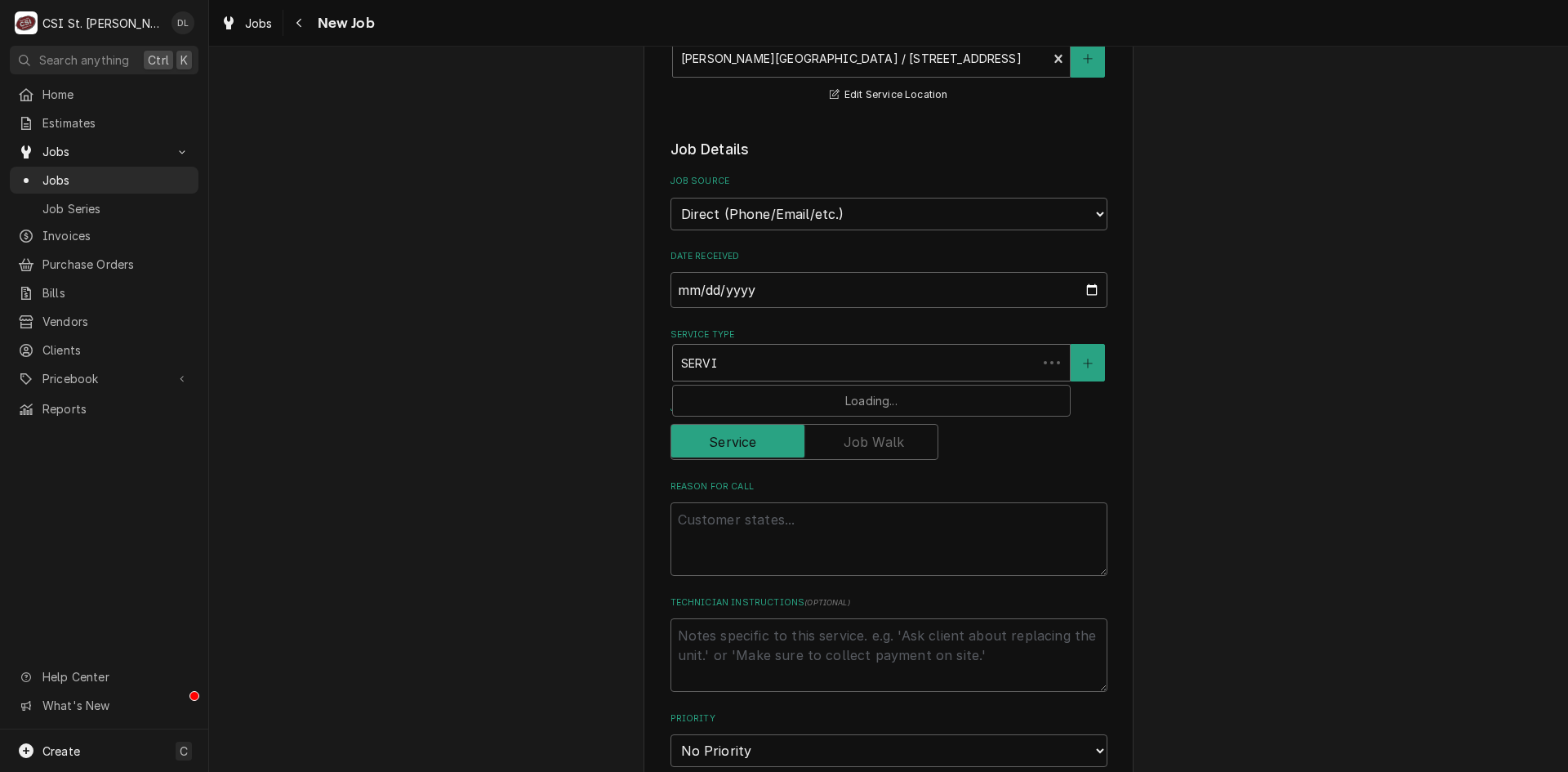
type input "SERVIC"
type textarea "x"
type input "SERVICE"
type textarea "x"
type input "SERVICE"
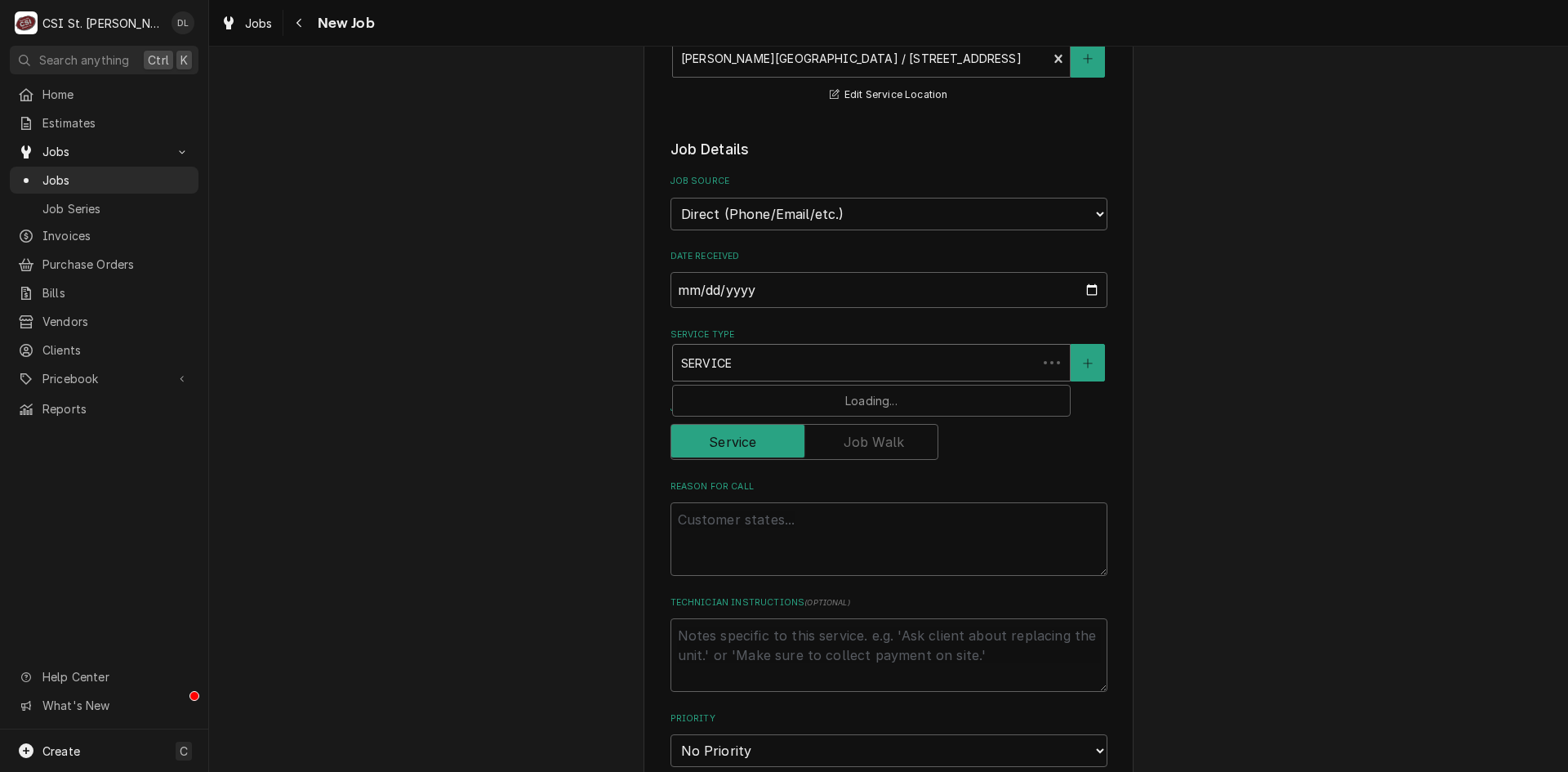
type textarea "x"
type input "SERVICE C"
type textarea "x"
type input "SERVICE CAL"
type textarea "x"
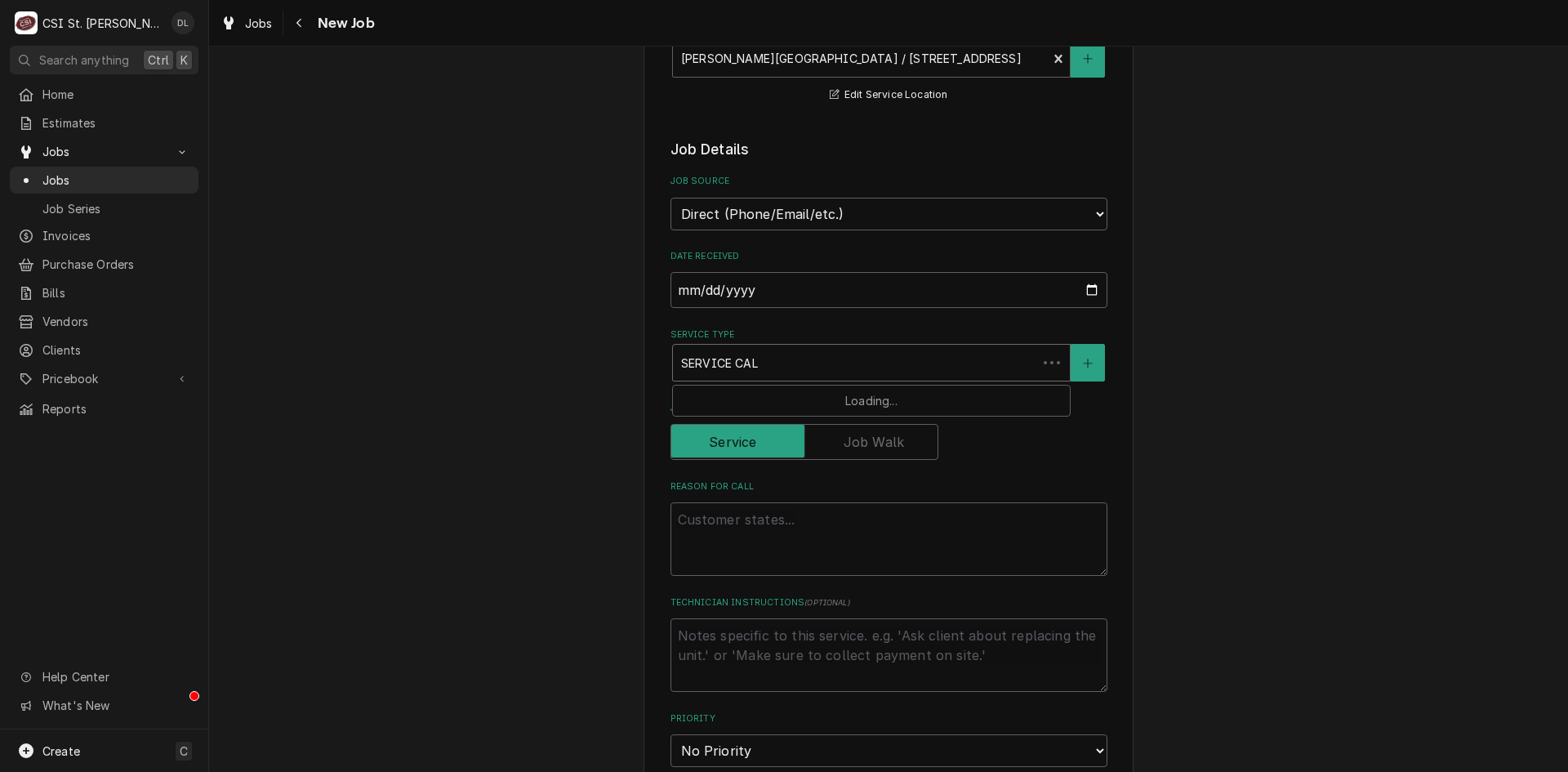
type input "SERVICE CALL"
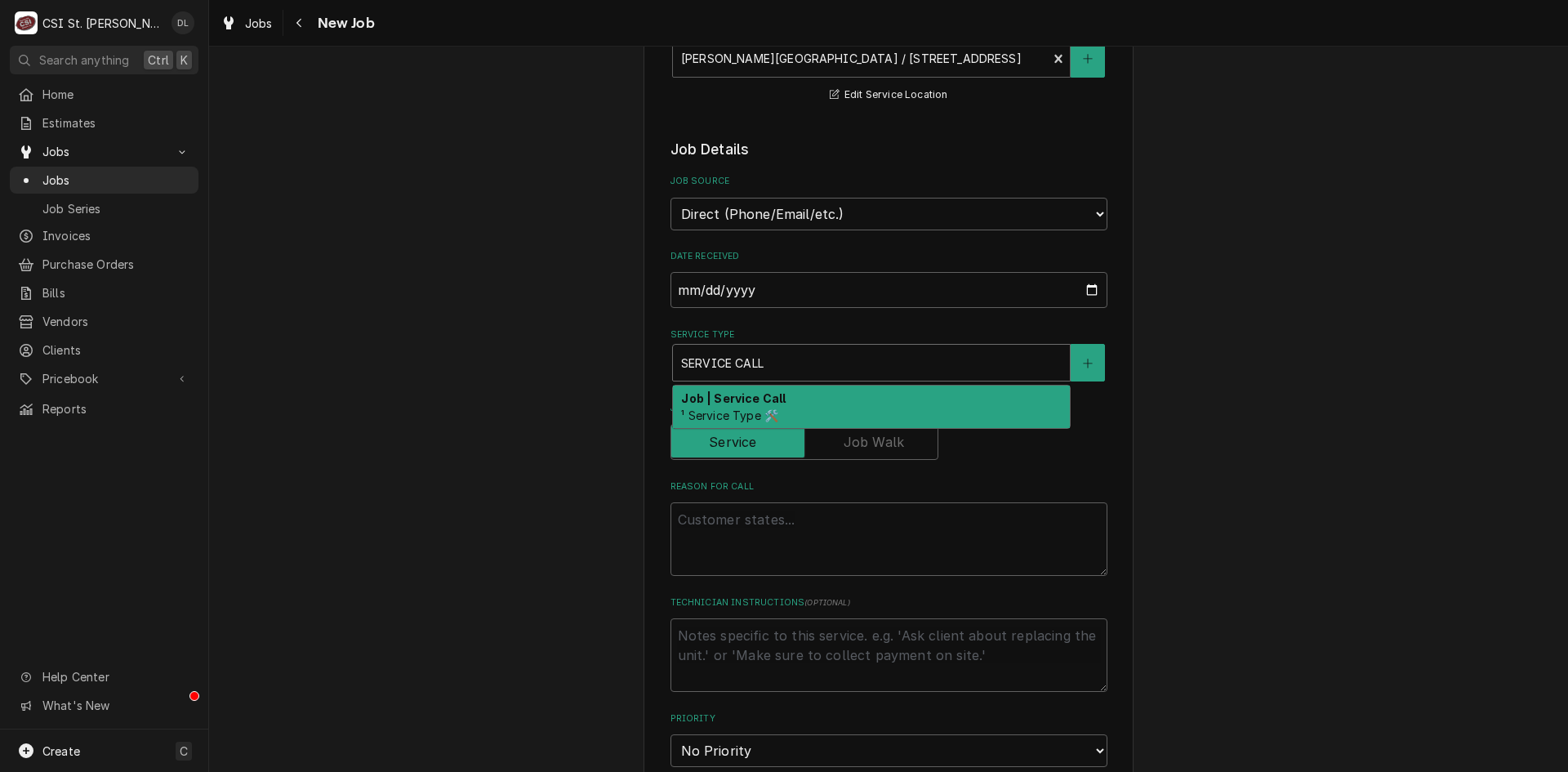
click at [742, 398] on strong "Job | Service Call" at bounding box center [733, 397] width 105 height 14
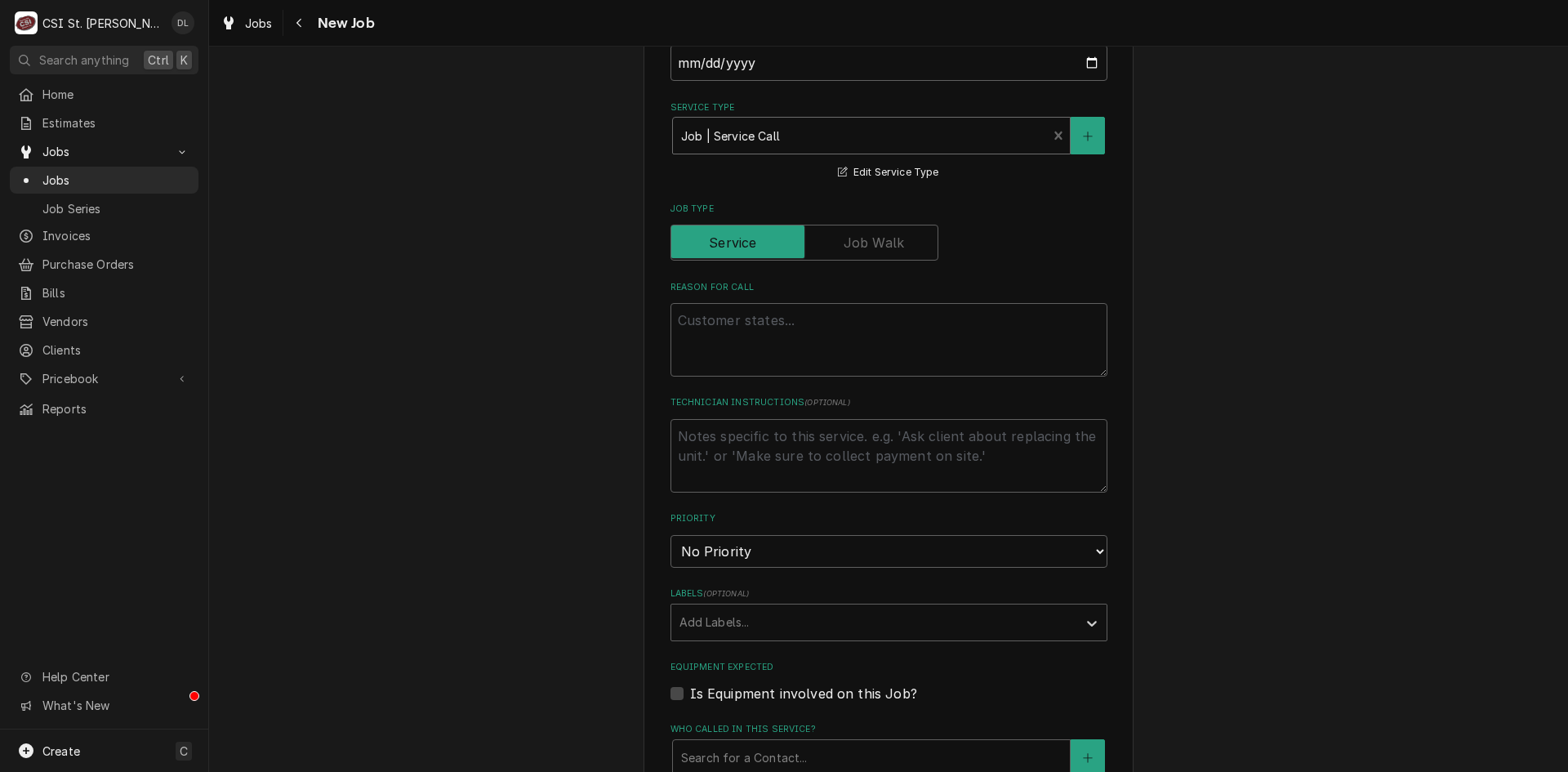
scroll to position [572, 0]
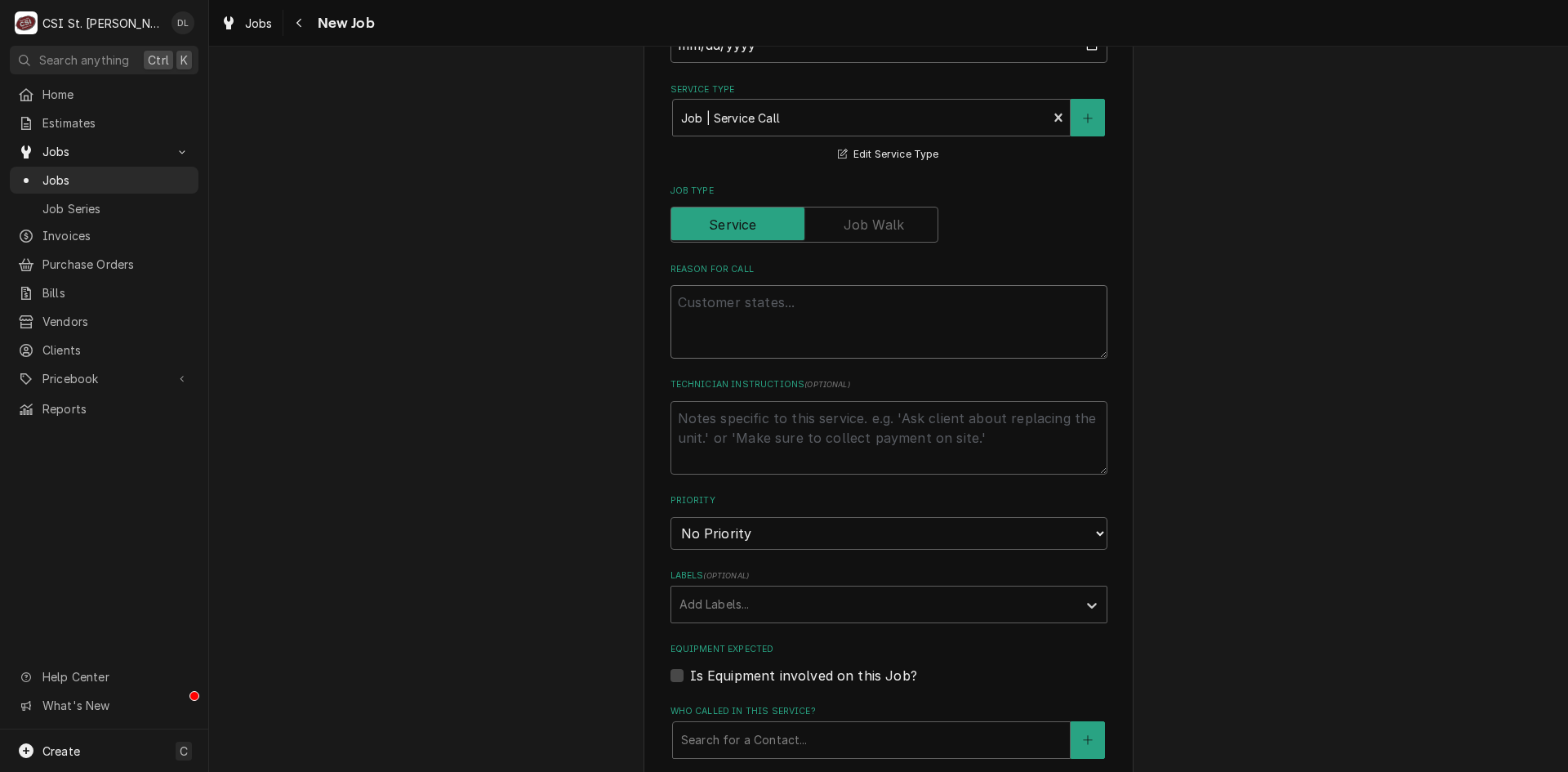
click at [742, 330] on textarea "Reason For Call" at bounding box center [888, 322] width 437 height 74
type textarea "x"
type textarea "t"
type textarea "x"
type textarea "tH"
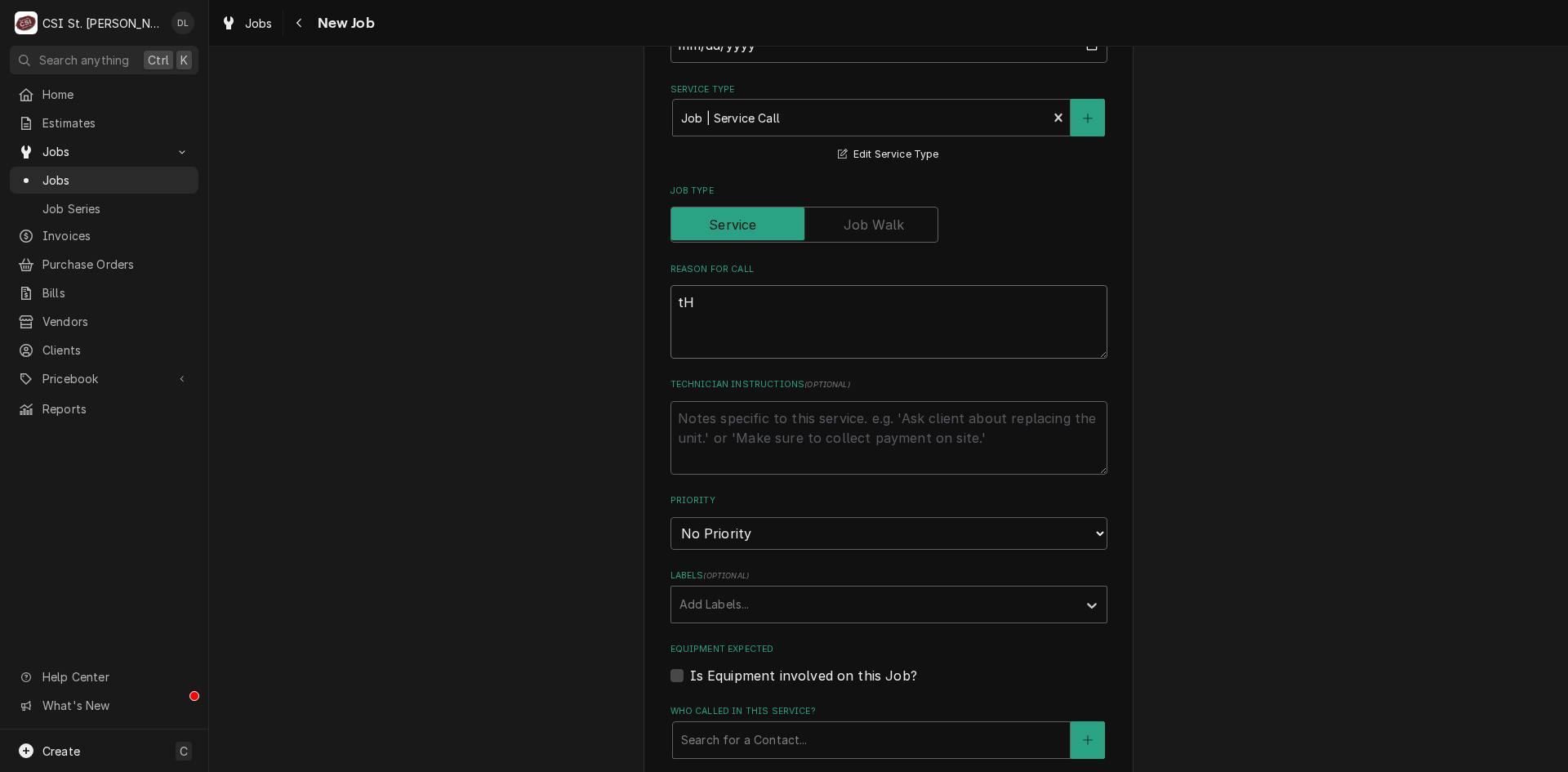
type textarea "x"
type textarea "tHE"
type textarea "x"
type textarea "tHE"
type textarea "x"
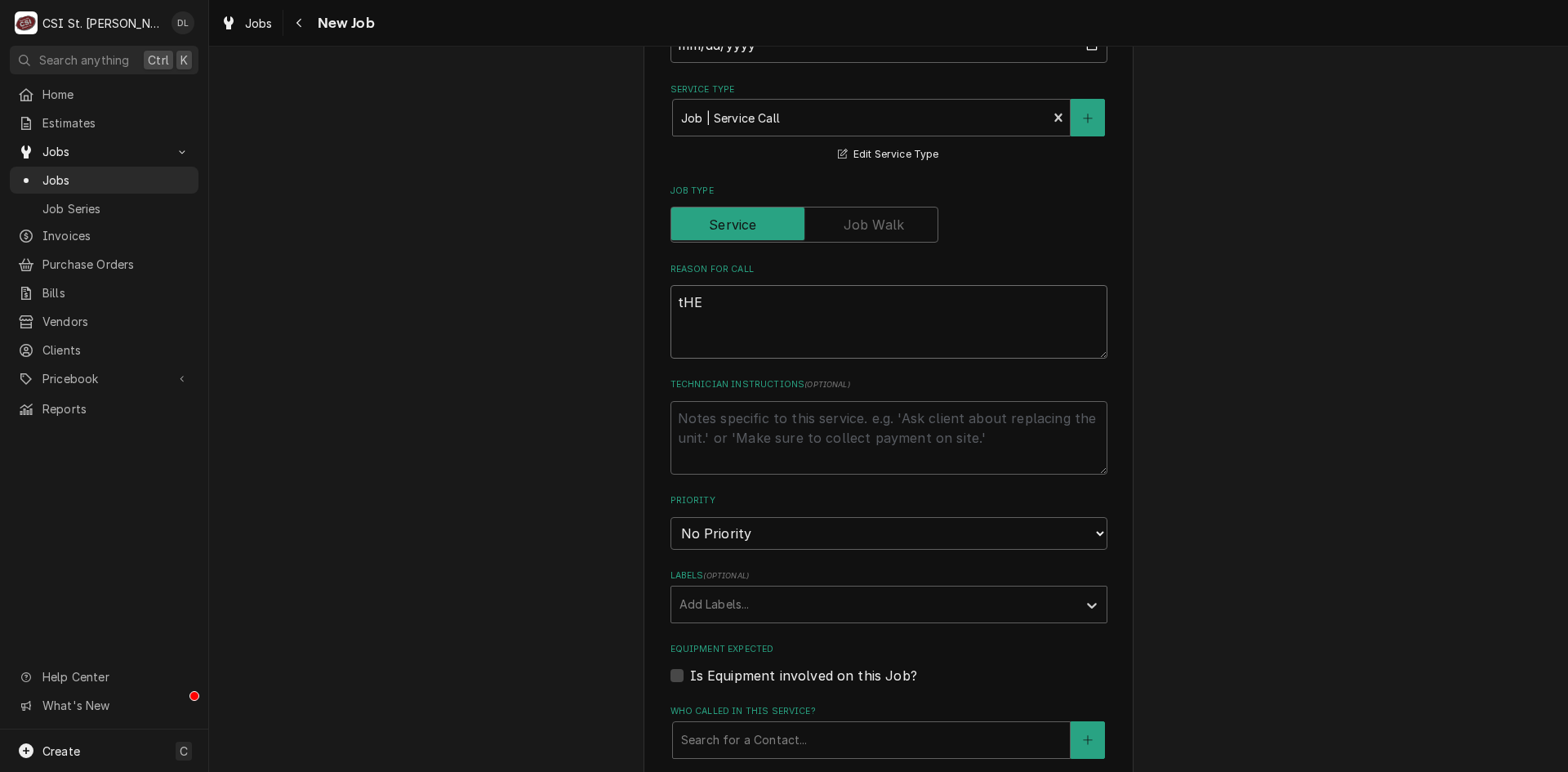
type textarea "tHE L"
type textarea "x"
type textarea "tHE"
type textarea "x"
type textarea "tHE"
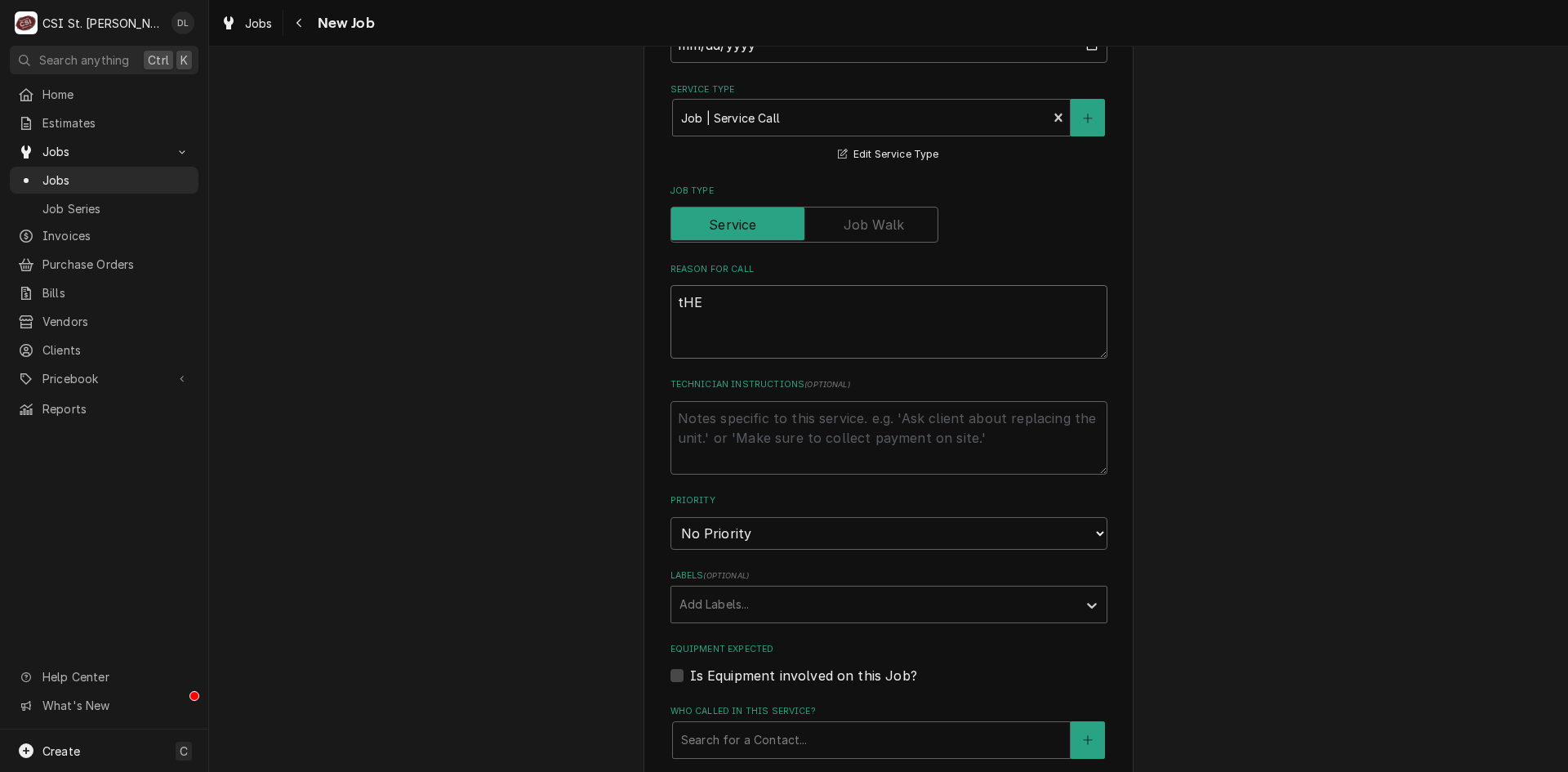
type textarea "x"
type textarea "tH"
type textarea "x"
type textarea "t"
type textarea "x"
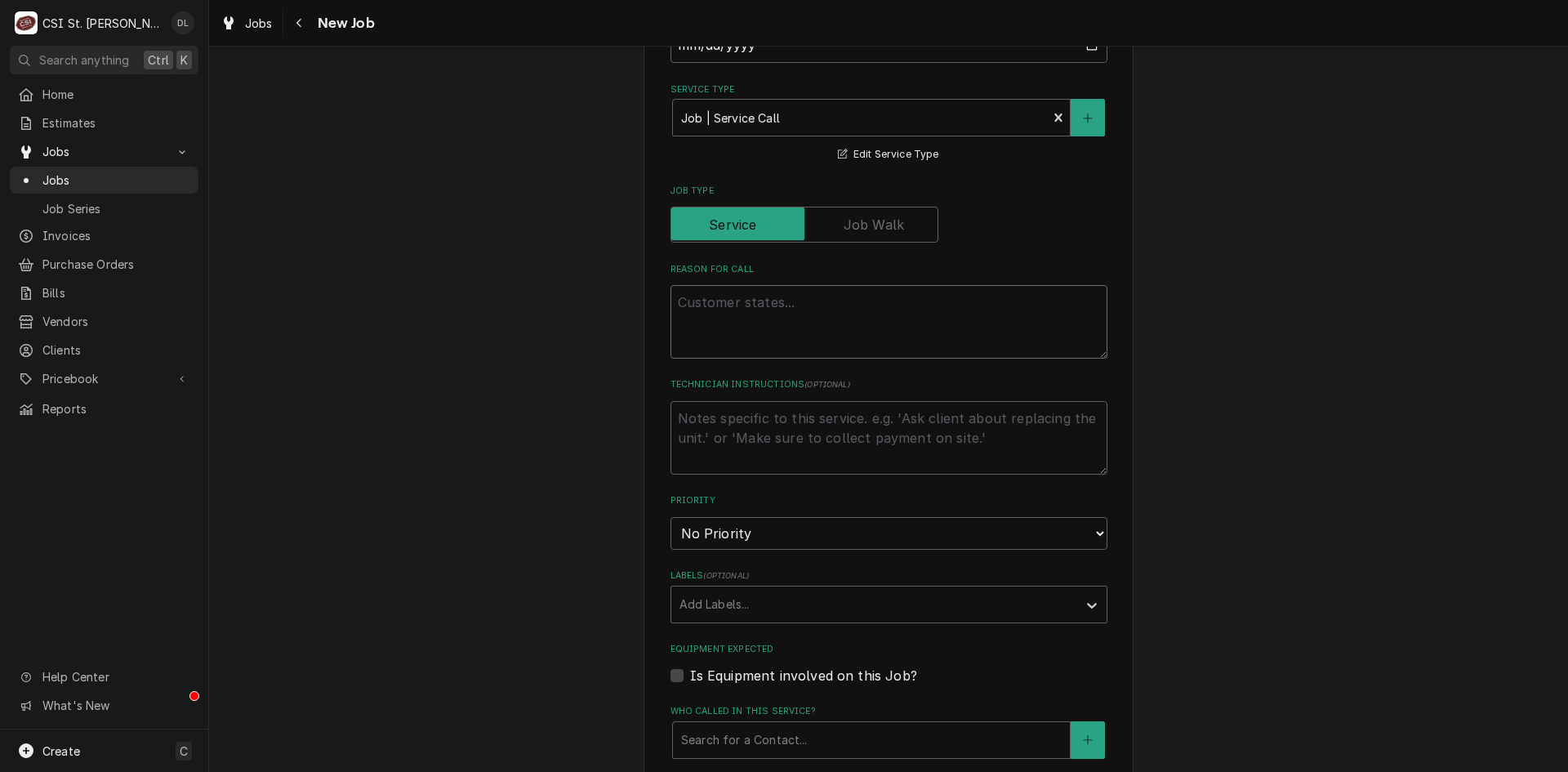
type textarea "x"
type textarea "T"
type textarea "x"
type textarea "Th"
type textarea "x"
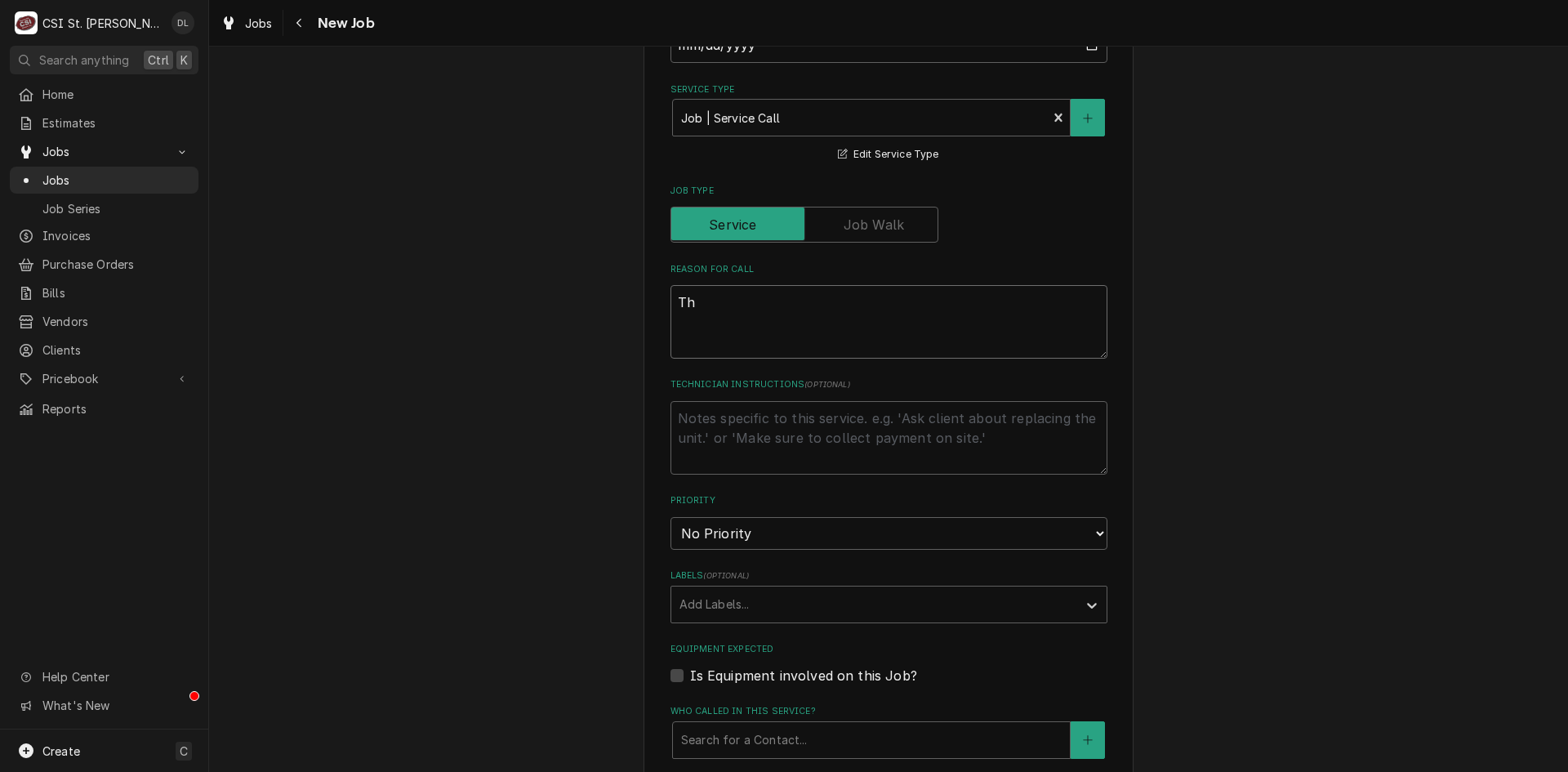
type textarea "The"
type textarea "x"
type textarea "The"
type textarea "x"
type textarea "The L"
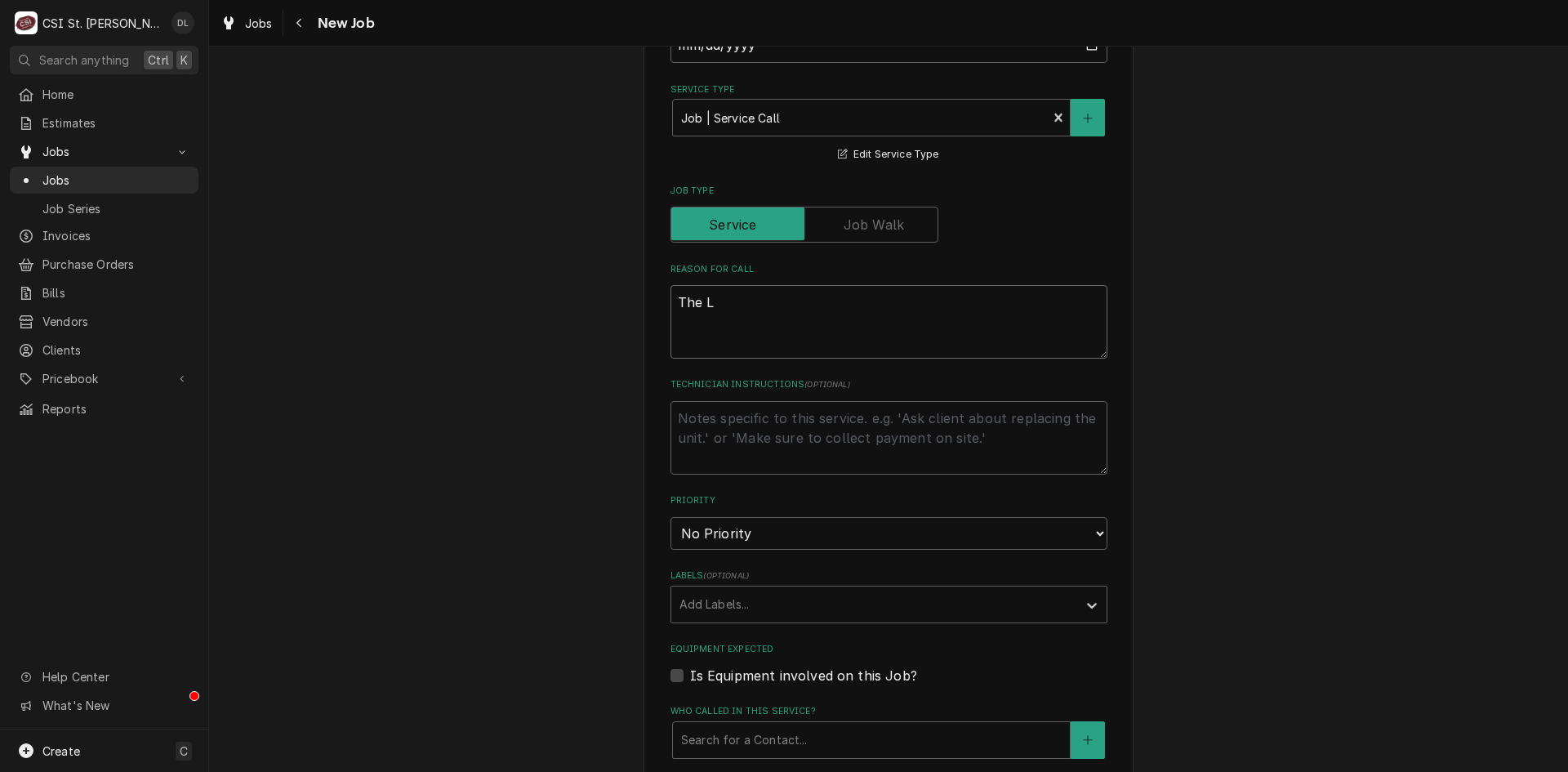
type textarea "x"
type textarea "The LE"
type textarea "x"
type textarea "The LE"
type textarea "x"
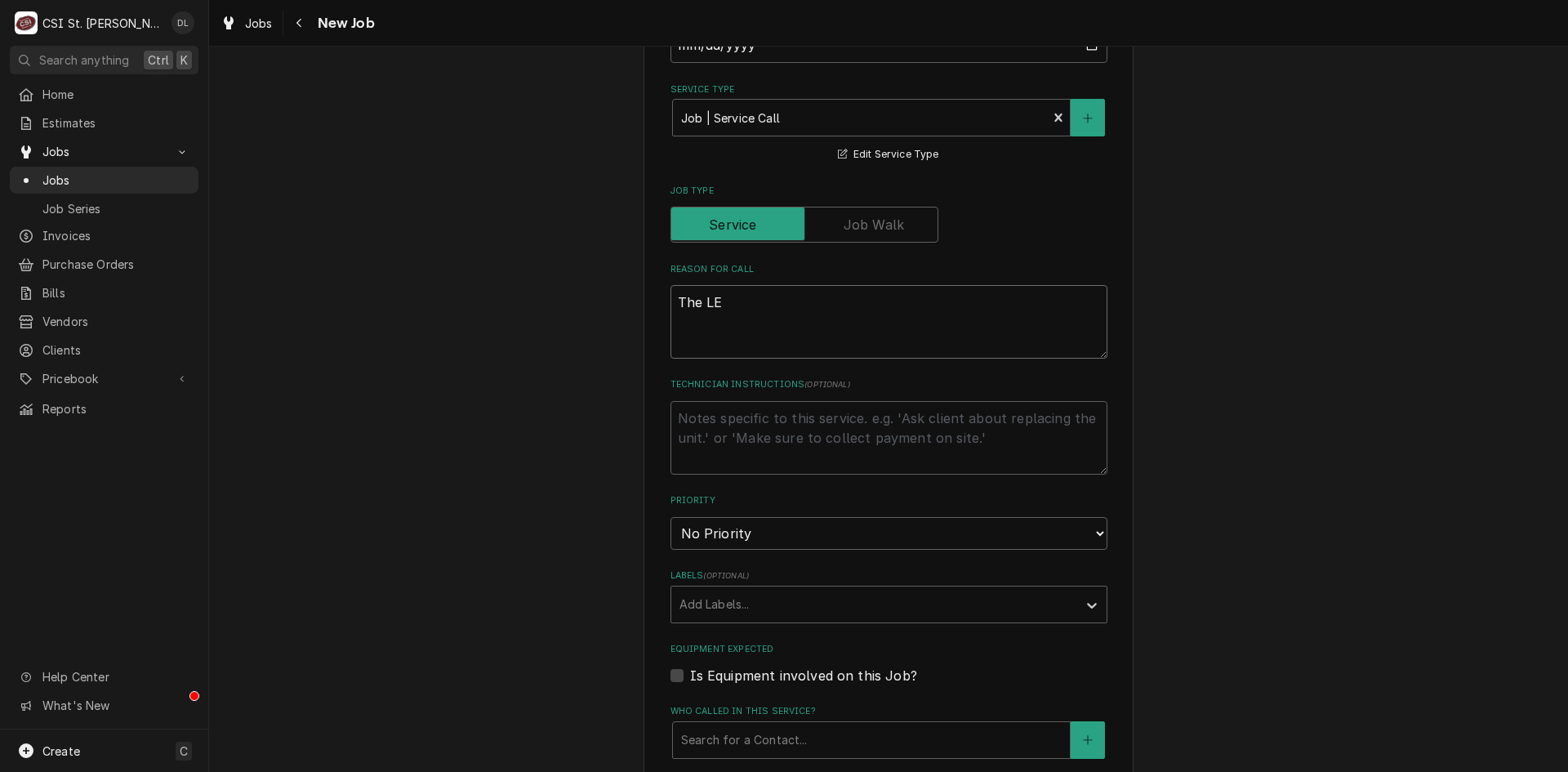
type textarea "The LE"
type textarea "x"
type textarea "The LEd"
type textarea "x"
type textarea "The LEd"
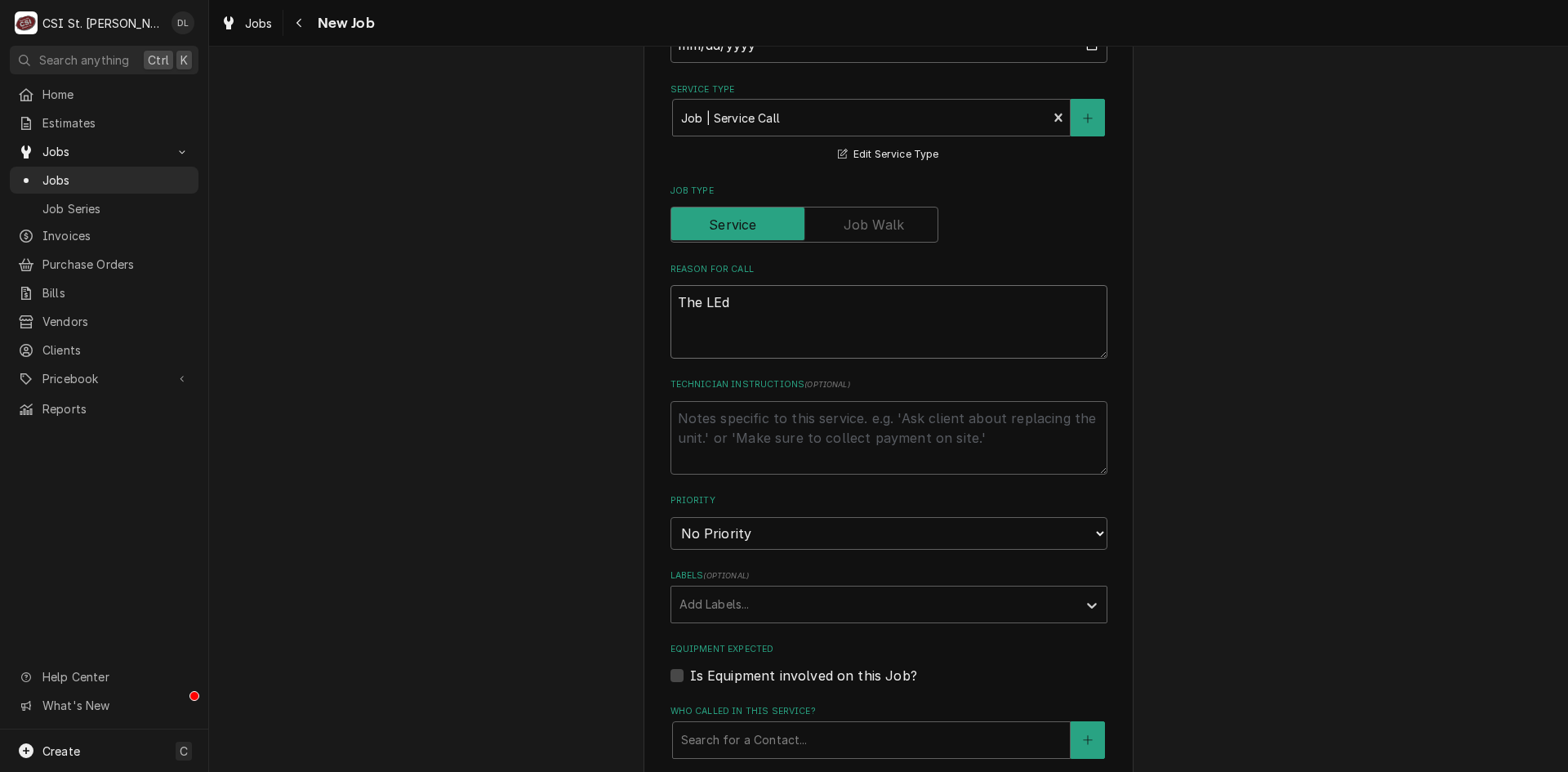
type textarea "x"
type textarea "The LEd"
type textarea "x"
type textarea "The LE"
type textarea "x"
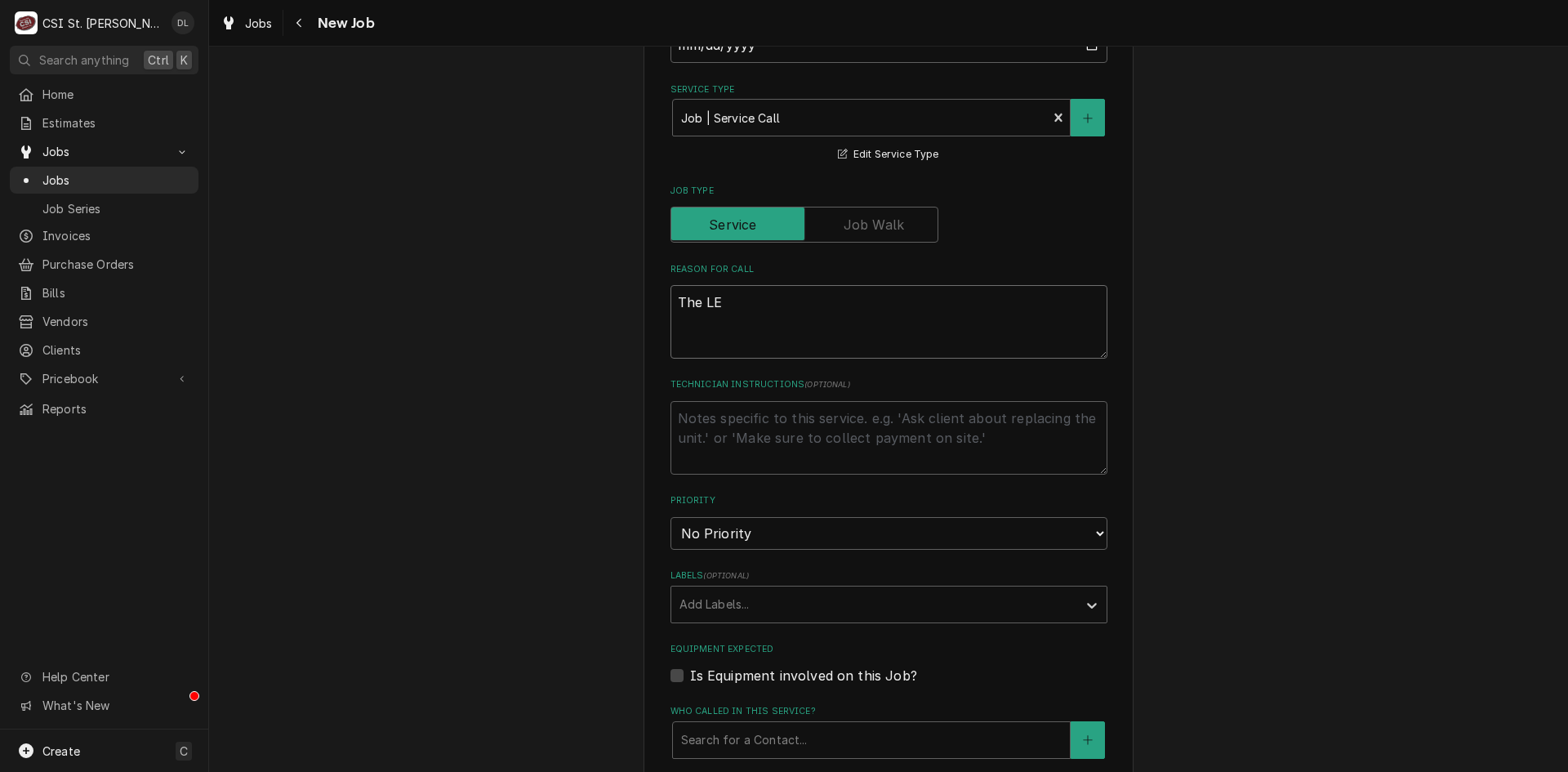
type textarea "The LED"
type textarea "x"
type textarea "The LED"
type textarea "x"
type textarea "The LED t"
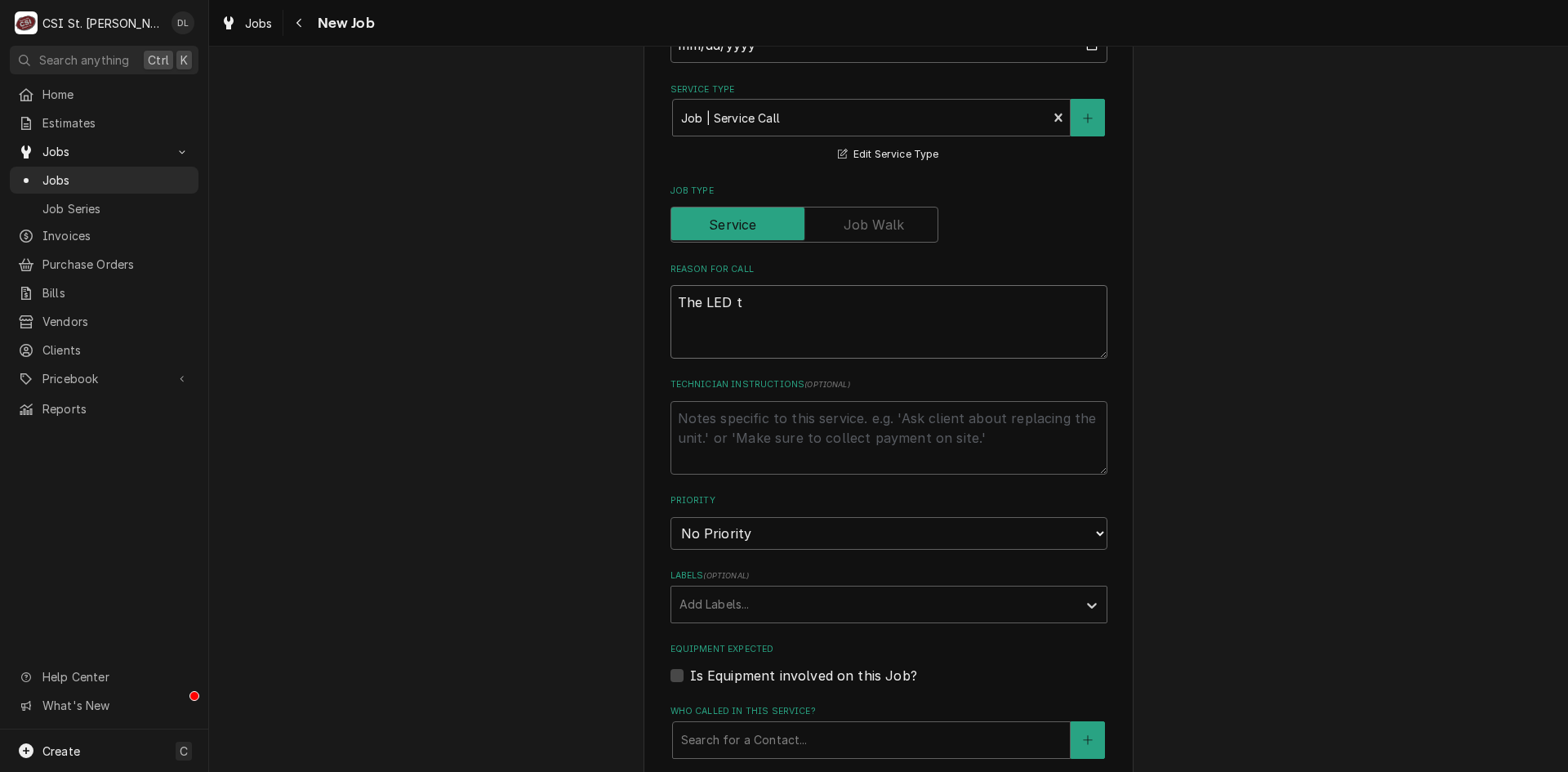
type textarea "x"
type textarea "The LED tm"
type textarea "x"
type textarea "The LED te"
type textarea "x"
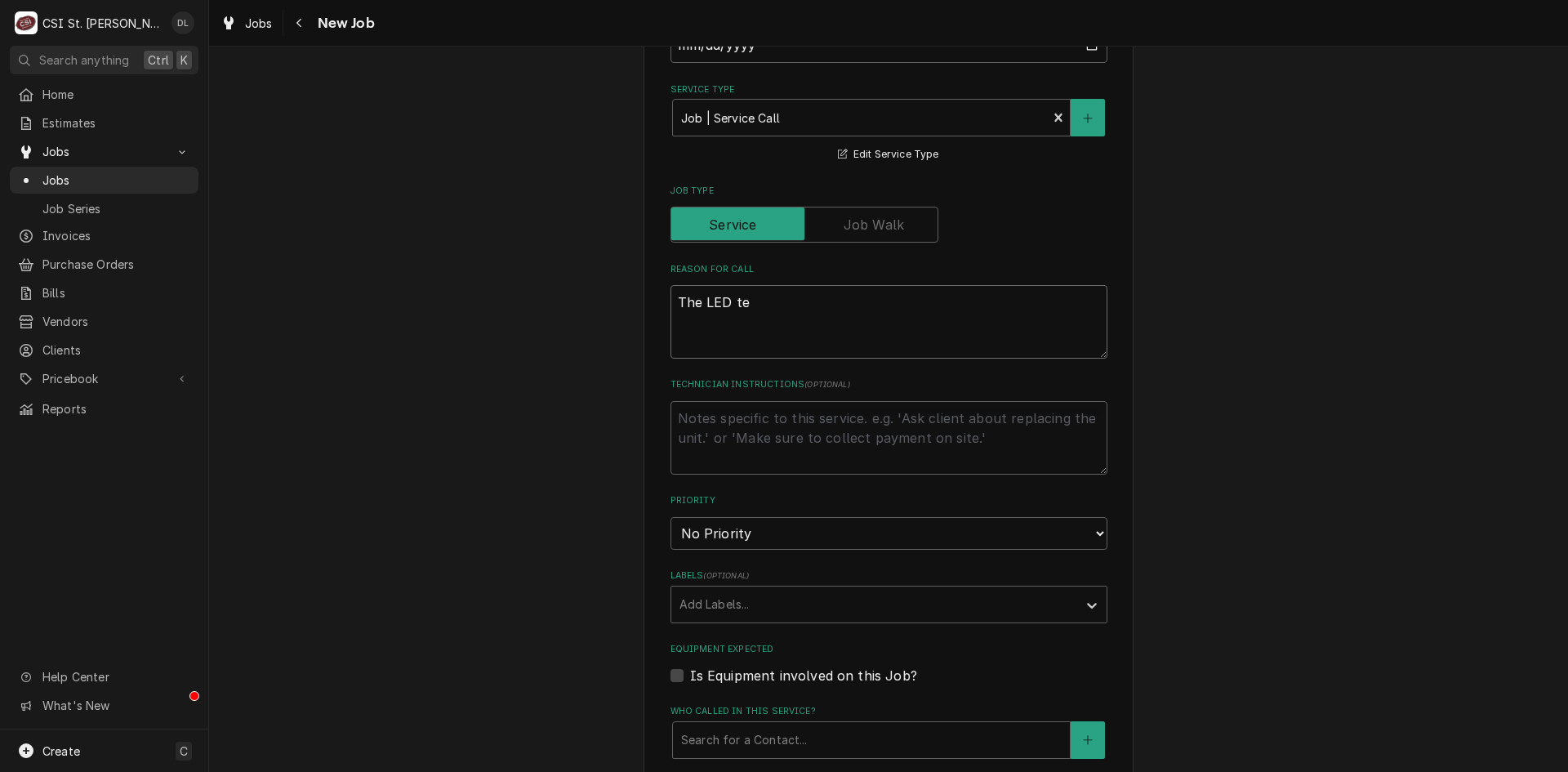
type textarea "The LED tem"
type textarea "x"
type textarea "The LED temp"
type textarea "x"
type textarea "The LED temp"
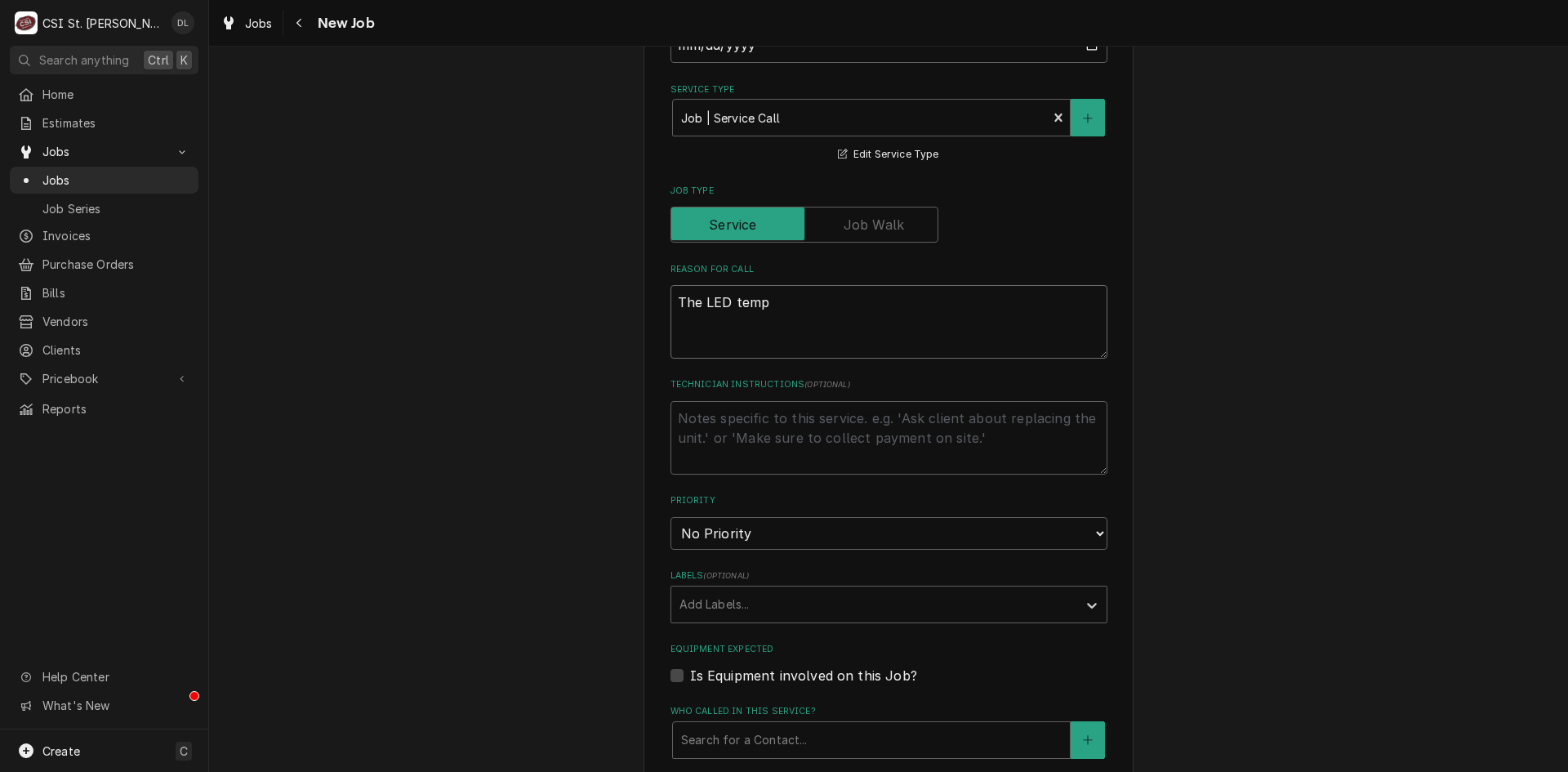
type textarea "x"
type textarea "The LED temp r"
type textarea "x"
type textarea "The LED temp re"
type textarea "x"
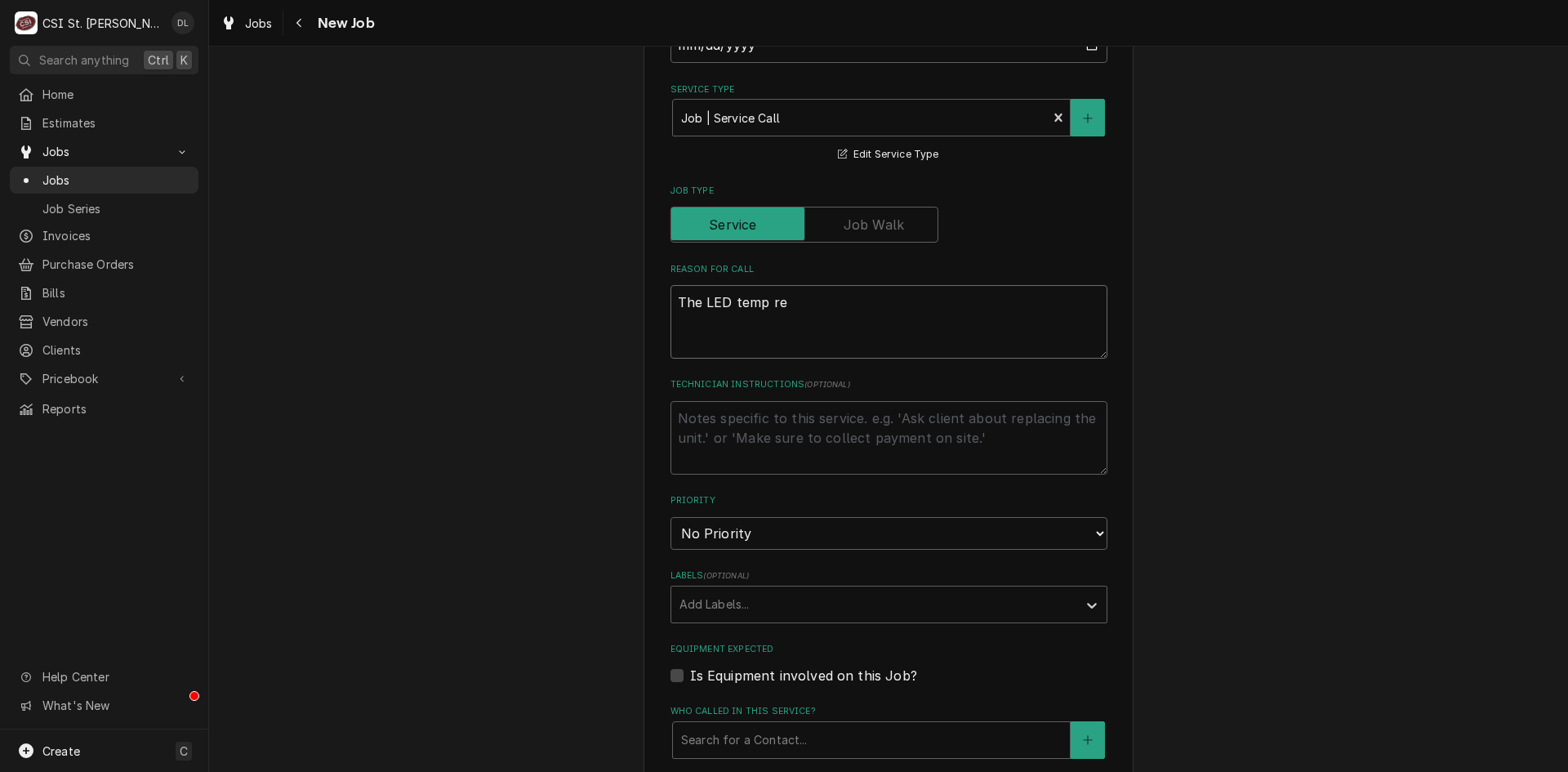
type textarea "The LED temp rea"
type textarea "x"
type textarea "The LED temp read"
type textarea "x"
type textarea "The LED temp readi"
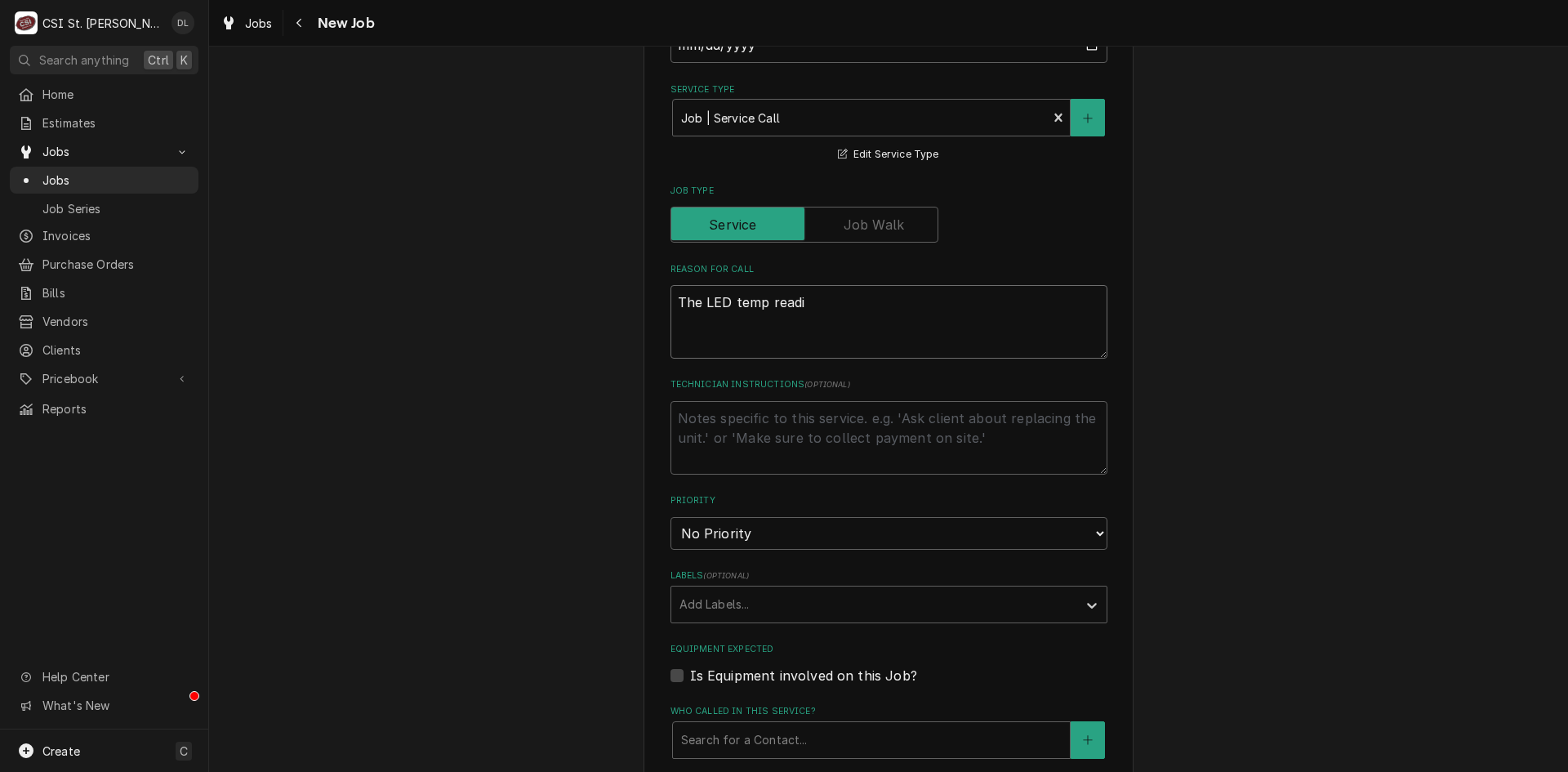
type textarea "x"
type textarea "The LED temp reading"
type textarea "x"
type textarea "The LED temp reading"
type textarea "x"
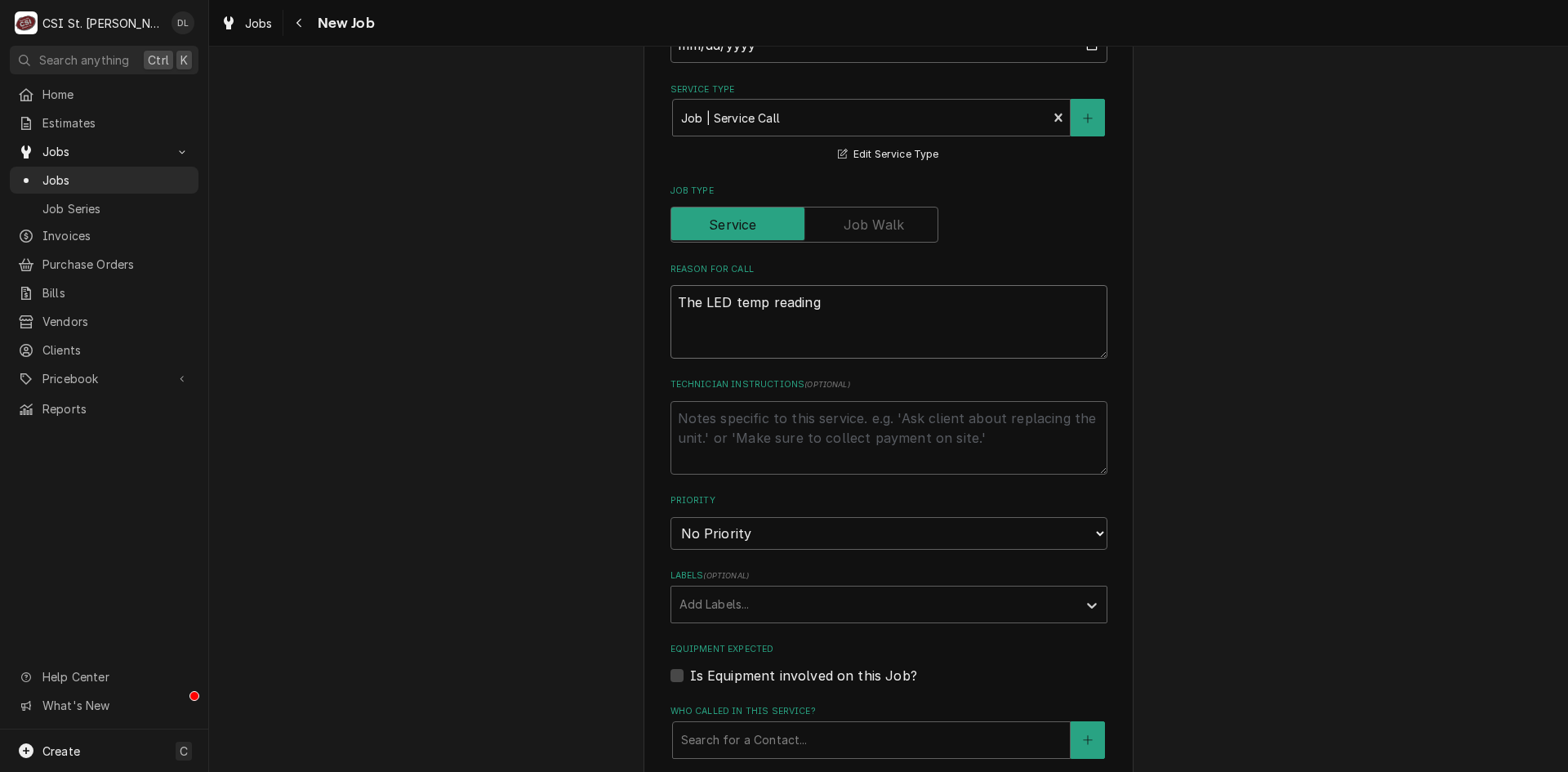
type textarea "The LED temp reading o"
type textarea "x"
type textarea "The LED temp reading on"
type textarea "x"
type textarea "The LED temp reading on"
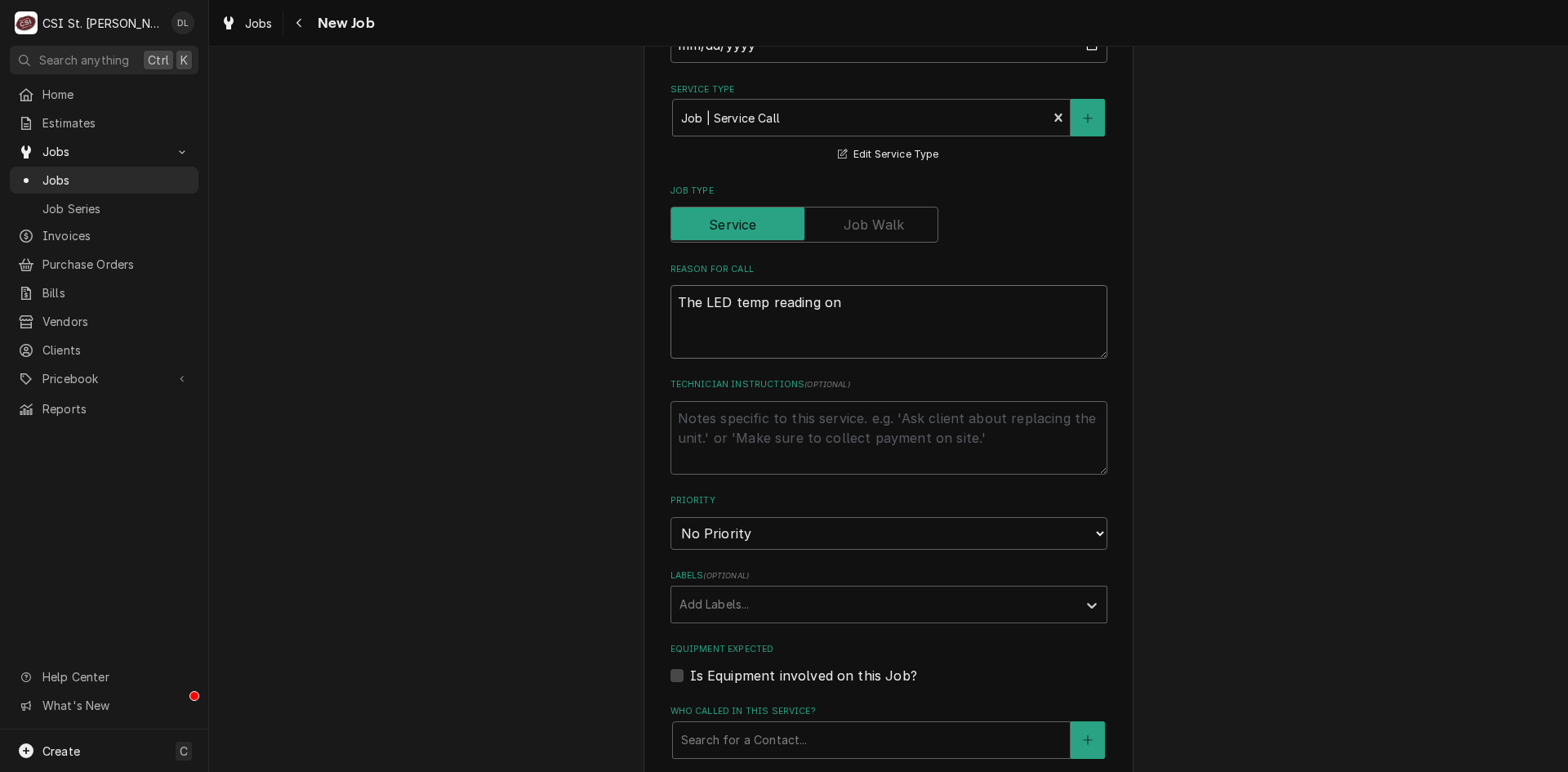
type textarea "x"
type textarea "The LED temp reading on o"
type textarea "x"
type textarea "The LED temp reading on ou"
type textarea "x"
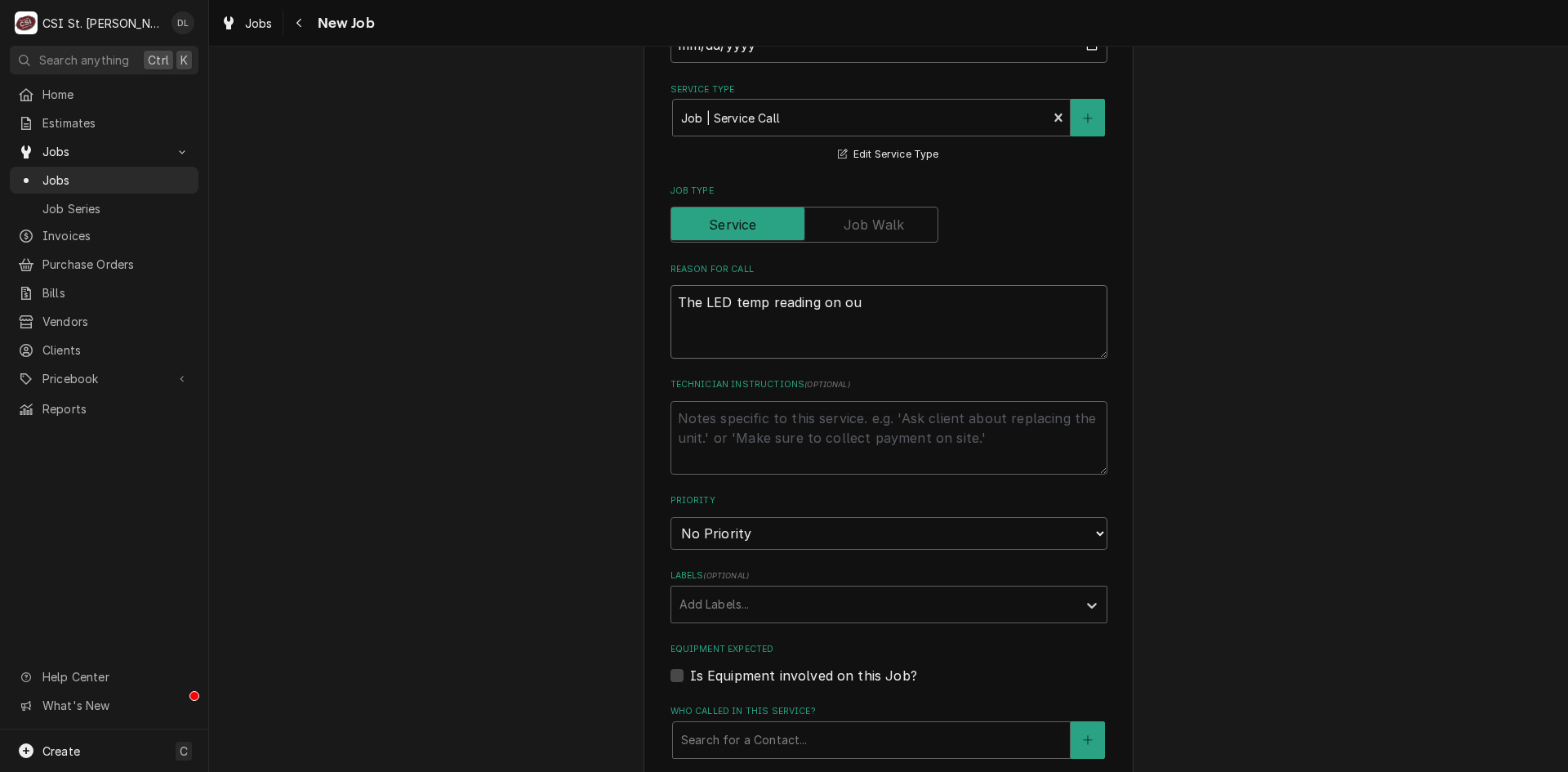
type textarea "The LED temp reading on out"
type textarea "x"
type textarea "The LED temp reading on outsi"
type textarea "x"
type textarea "The LED temp reading on outsid"
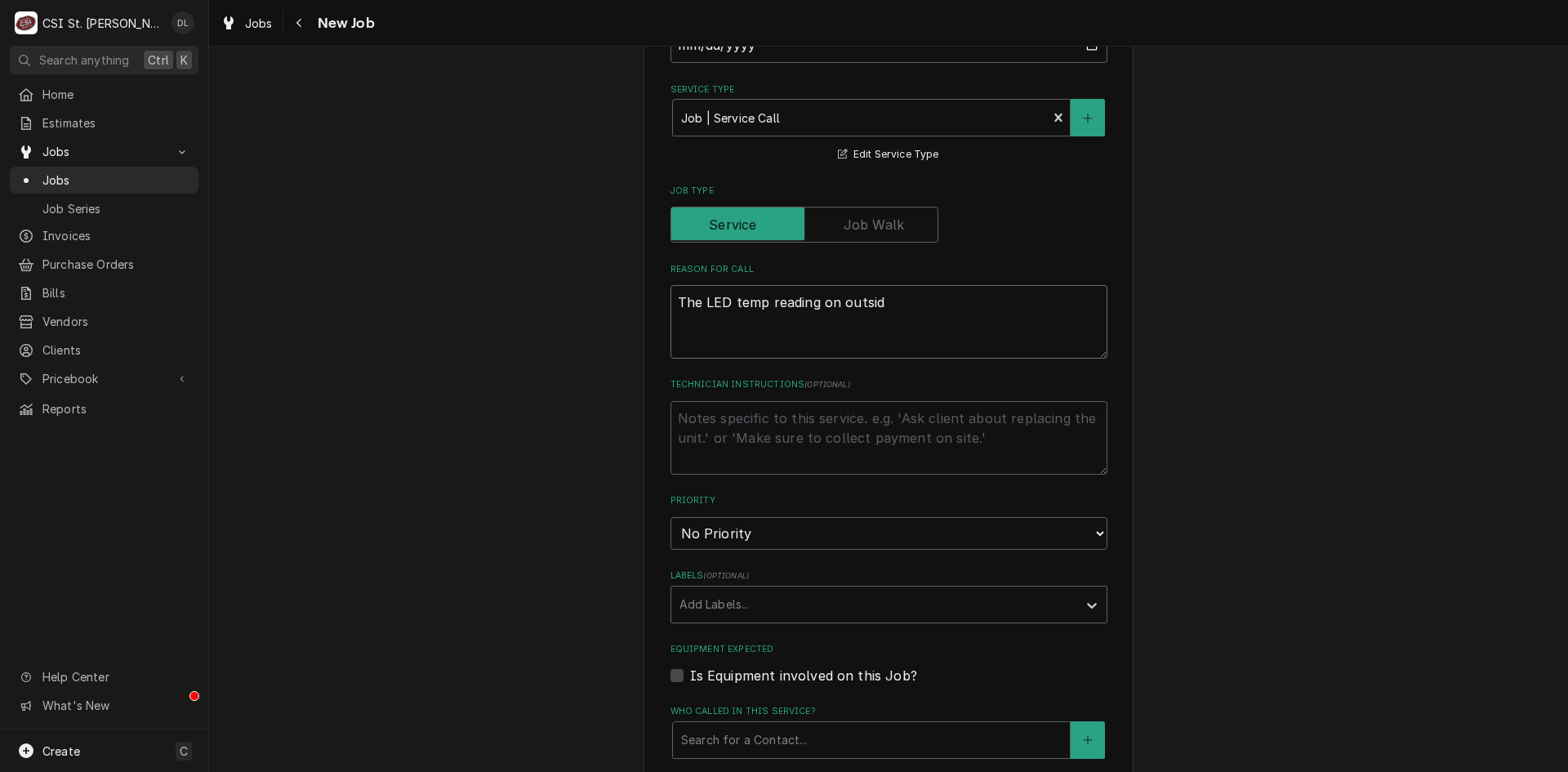
type textarea "x"
type textarea "The LED temp reading on outside"
type textarea "x"
type textarea "The LED temp reading on outside"
type textarea "x"
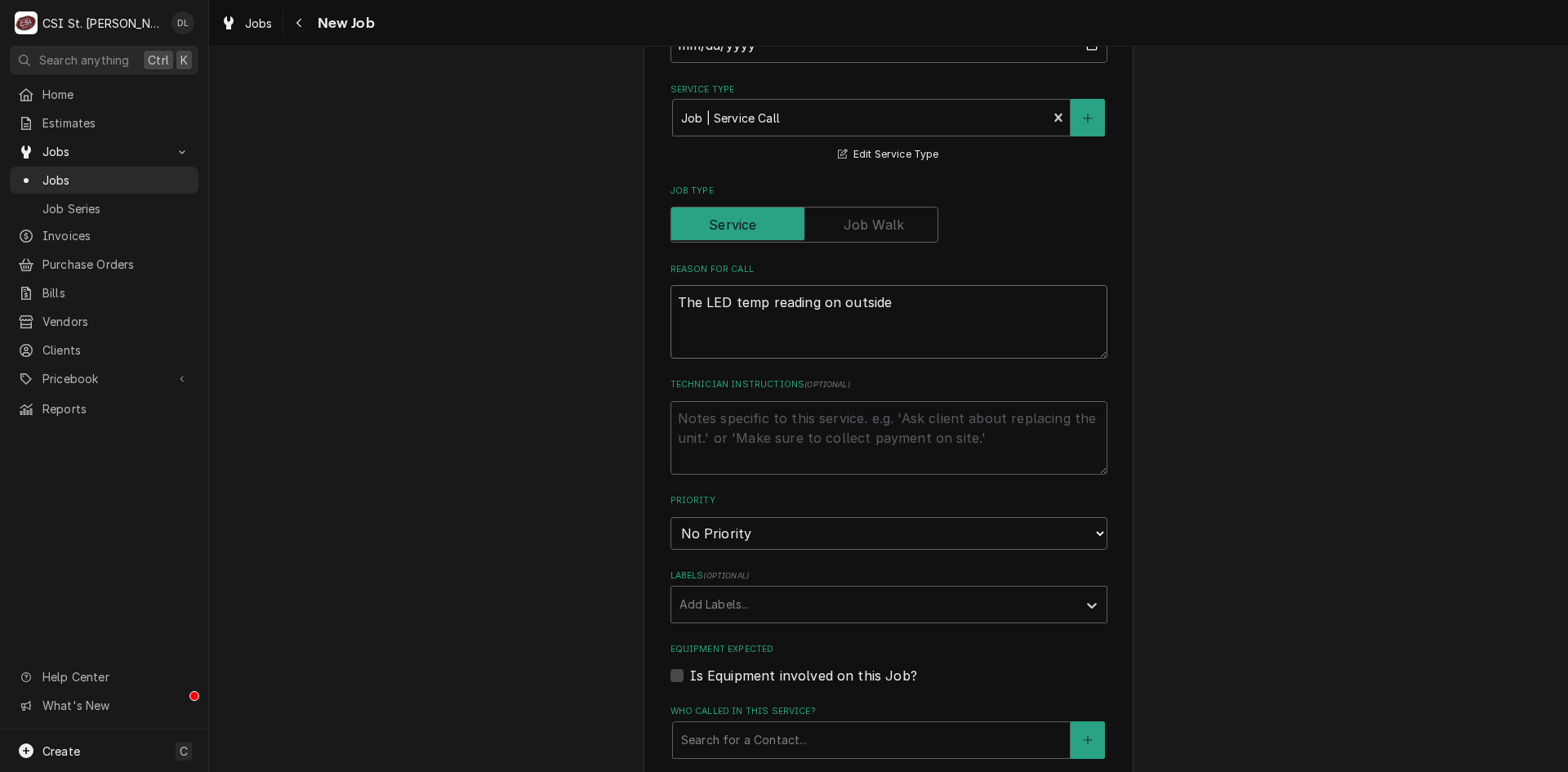
type textarea "The LED temp reading on outside o"
type textarea "x"
type textarea "The LED temp reading on outside of"
type textarea "x"
type textarea "The LED temp reading on outside of"
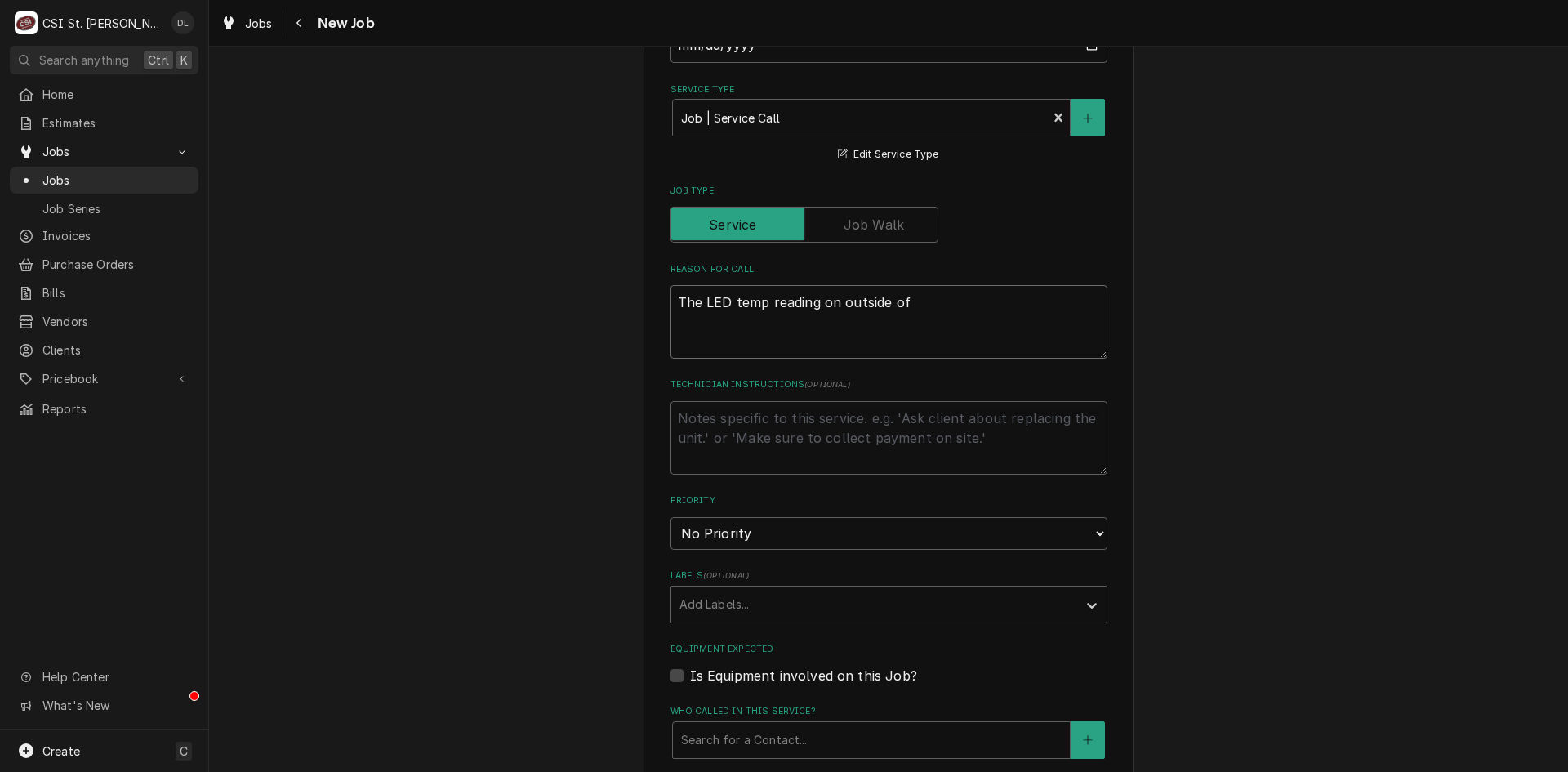
type textarea "x"
type textarea "The LED temp reading on outside of t"
type textarea "x"
type textarea "The LED temp reading on outside of te"
type textarea "x"
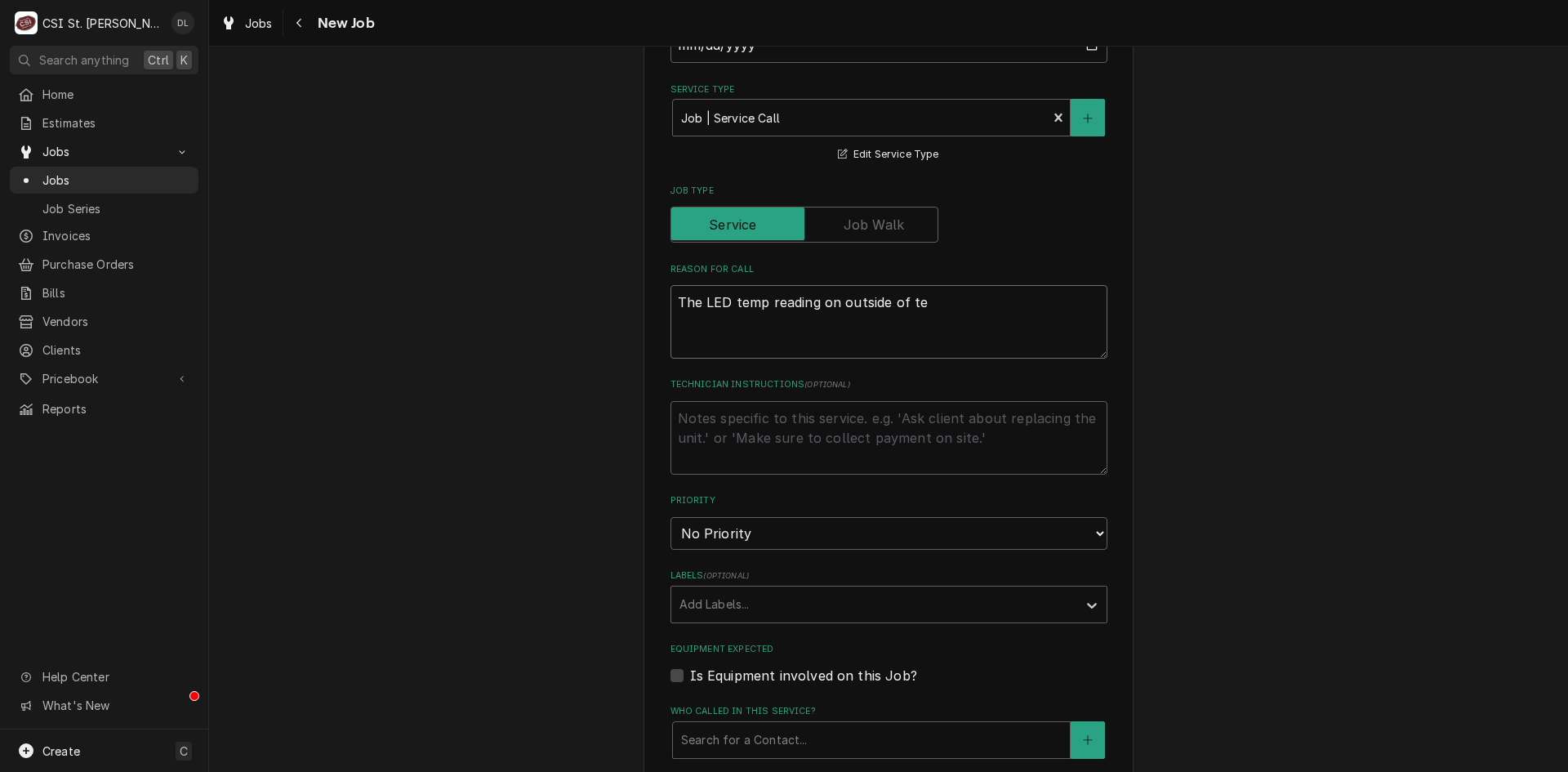
type textarea "The LED temp reading on outside of teh"
type textarea "x"
type textarea "The LED temp reading on outside of teh"
type textarea "x"
type textarea "The LED temp reading on outside of teh co"
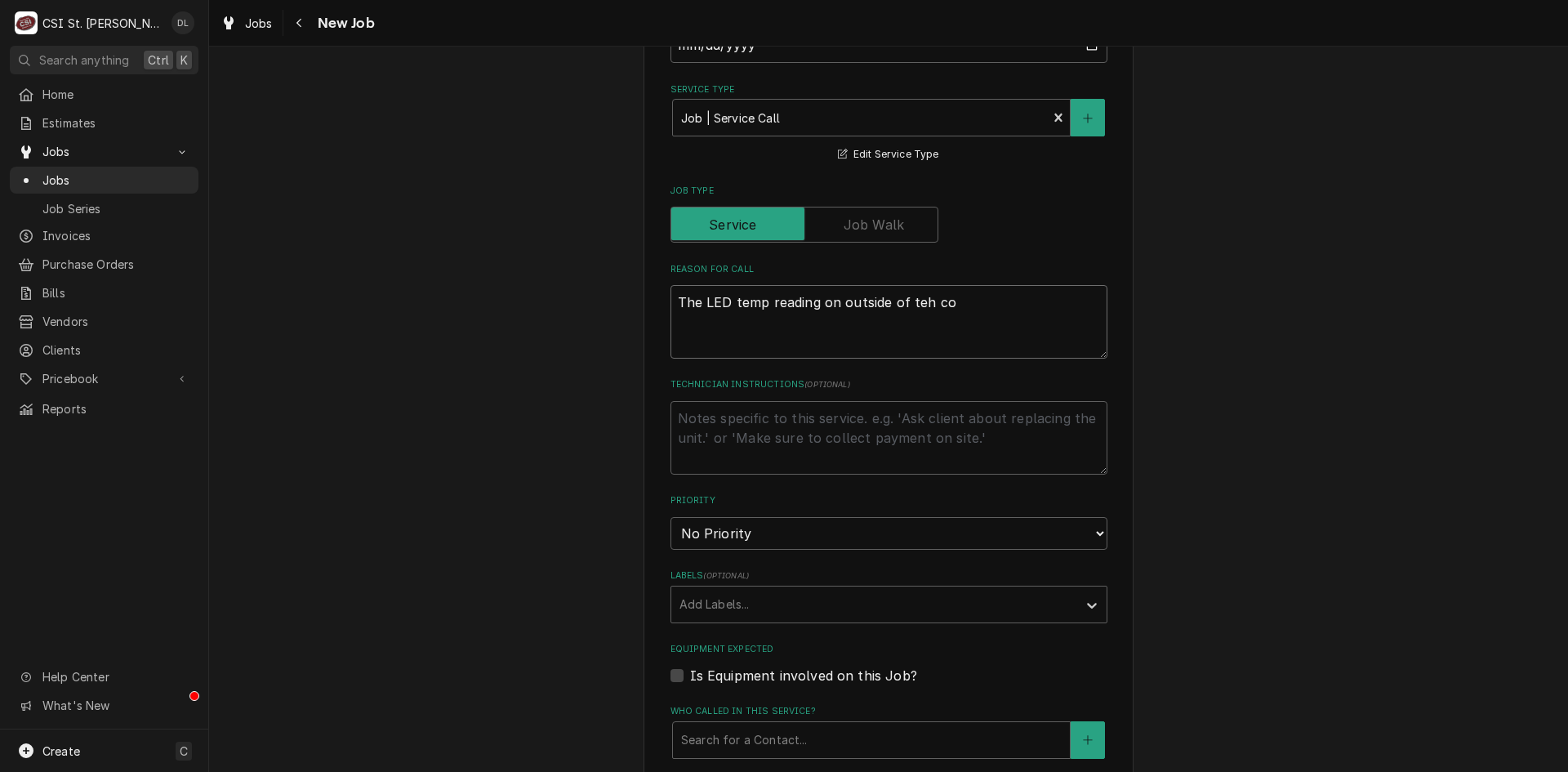
type textarea "x"
type textarea "The LED temp reading on outside of teh coo"
type textarea "x"
type textarea "The LED temp reading on outside of teh cool"
type textarea "x"
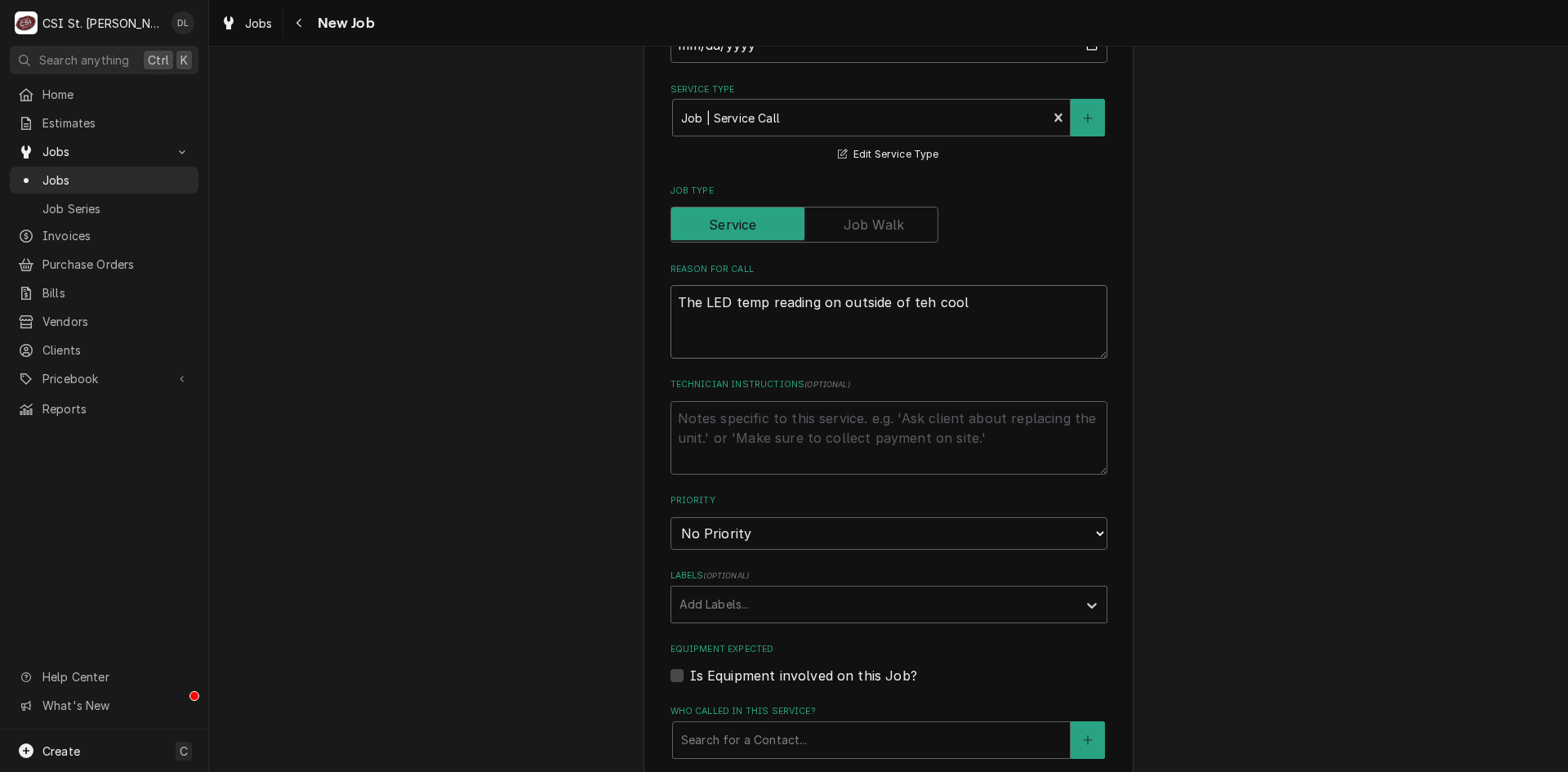
type textarea "The LED temp reading on outside of teh coole"
type textarea "x"
type textarea "The LED temp reading on outside of teh cooler"
type textarea "x"
type textarea "The LED temp reading on outside of teh cooler/"
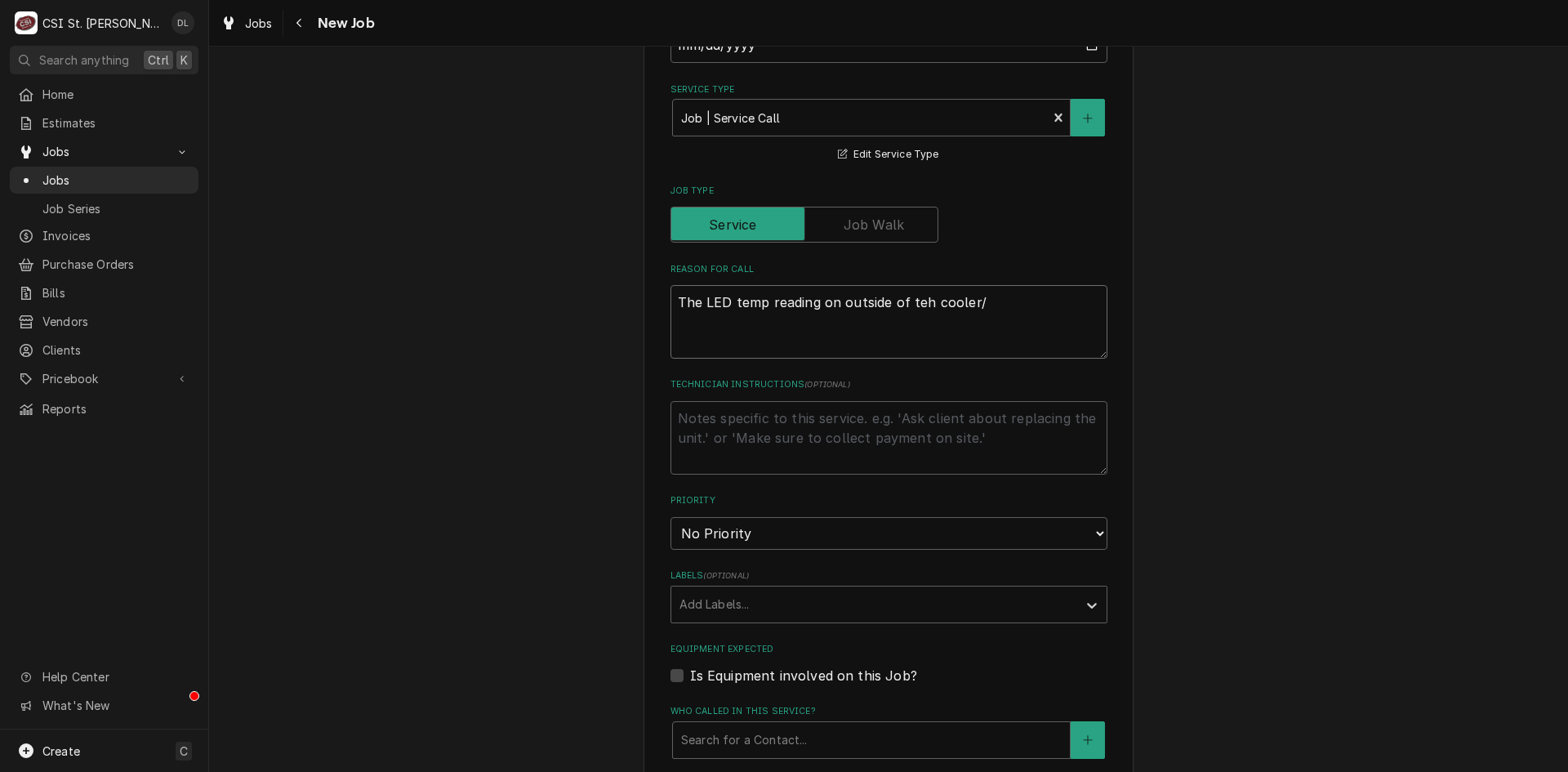
type textarea "x"
type textarea "The LED temp reading on outside of teh cooler/f"
type textarea "x"
type textarea "The LED temp reading on outside of teh cooler/fr"
type textarea "x"
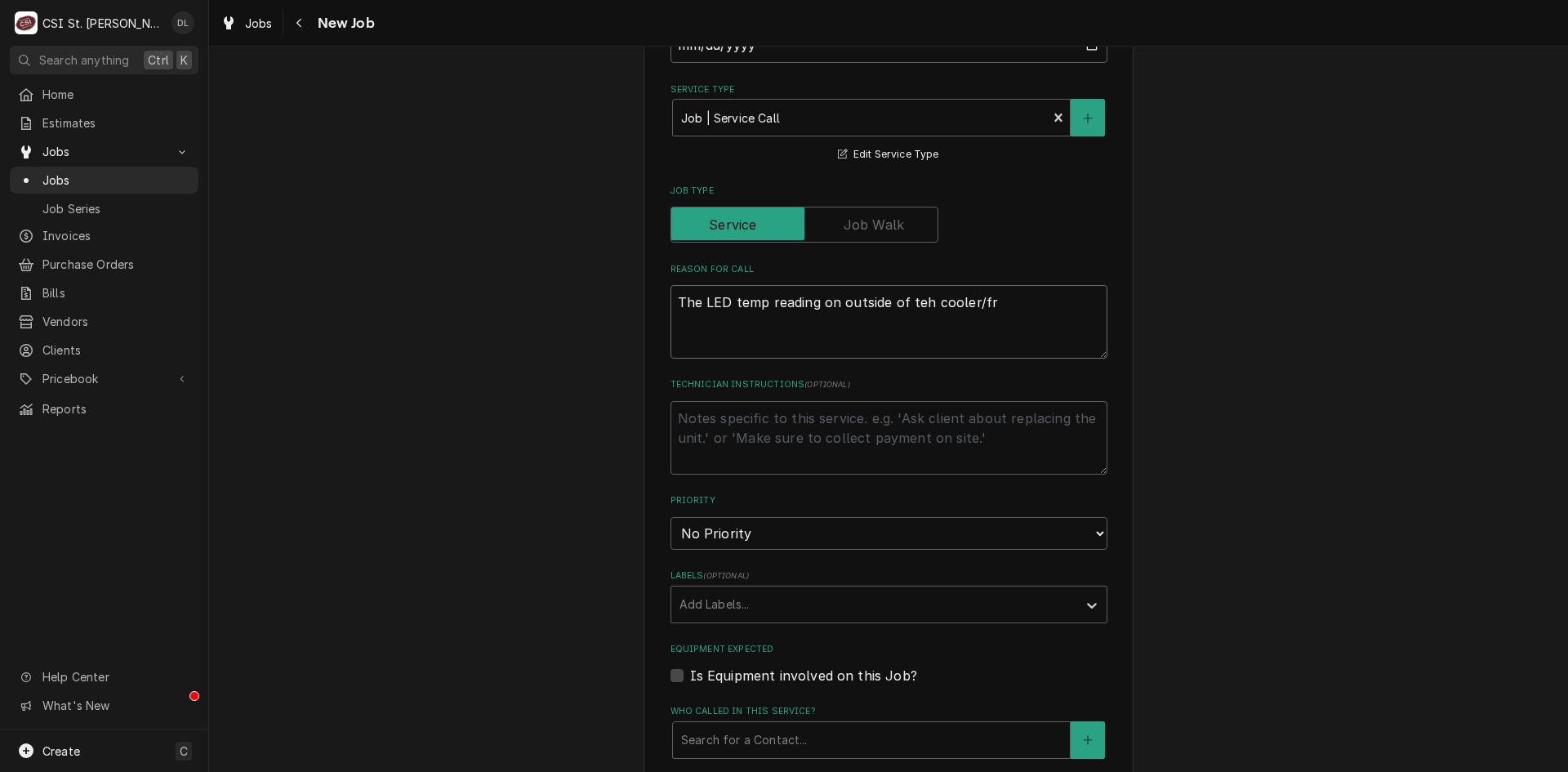
type textarea "The LED temp reading on outside of teh cooler/fre"
type textarea "x"
type textarea "The LED temp reading on outside of teh cooler/free"
type textarea "x"
type textarea "The LED temp reading on outside of teh cooler/freee"
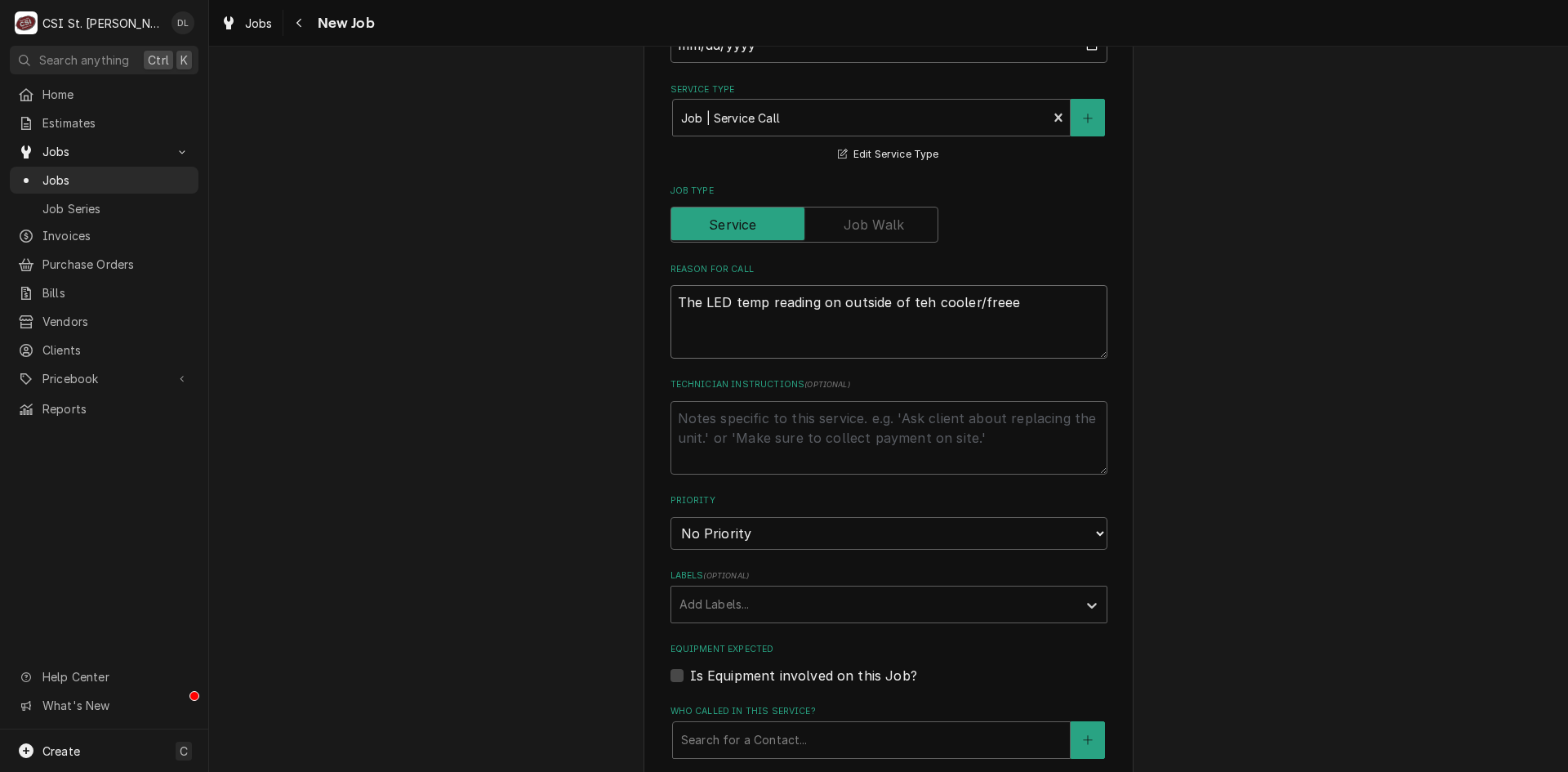
type textarea "x"
type textarea "The LED temp reading on outside of teh cooler/free"
type textarea "x"
type textarea "The LED temp reading on outside of teh cooler/freez"
type textarea "x"
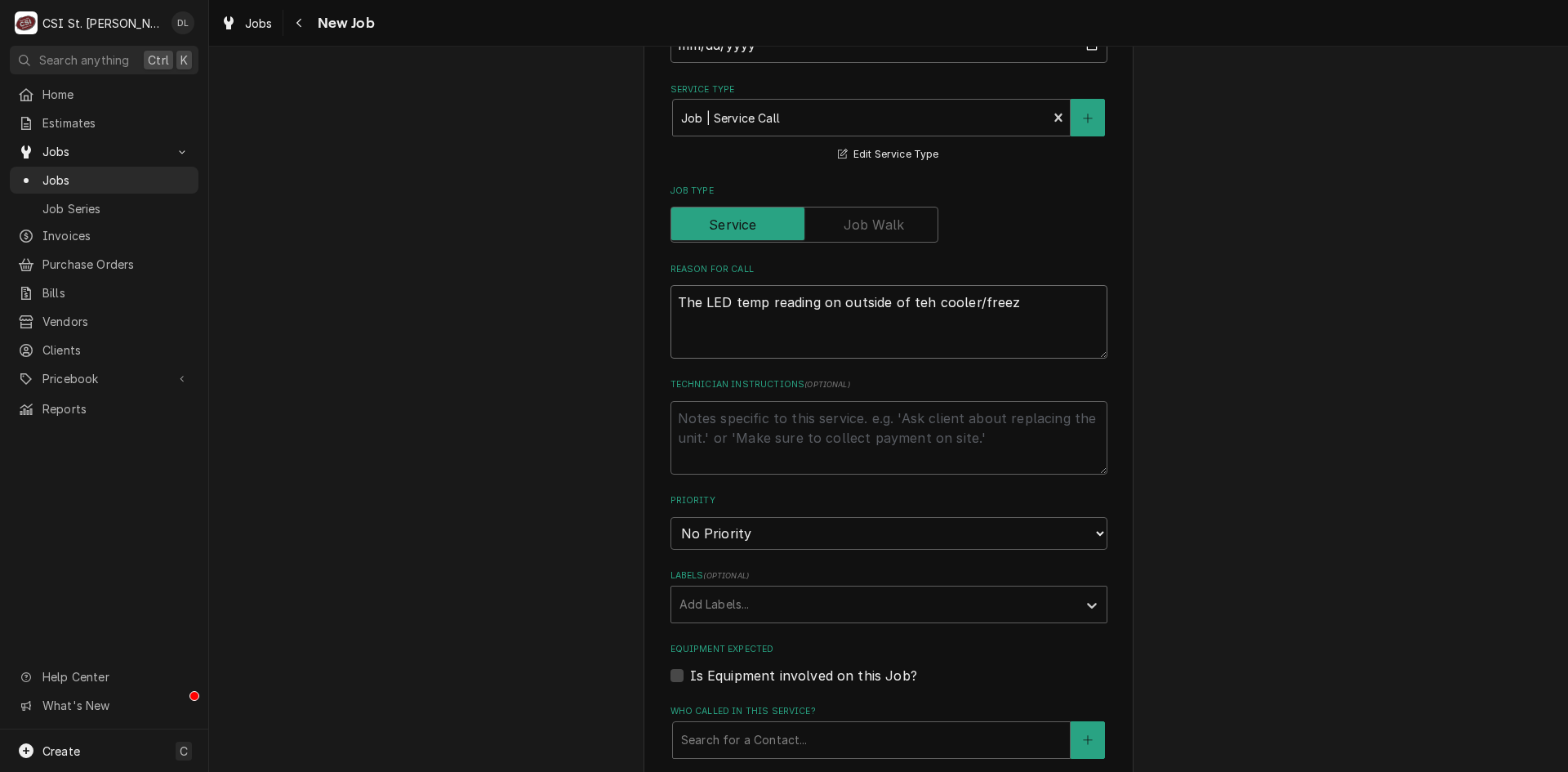
type textarea "The LED temp reading on outside of teh cooler/freeze"
type textarea "x"
type textarea "The LED temp reading on outside of teh cooler/freezer"
type textarea "x"
type textarea "The LED temp reading on outside of teh cooler/freezer"
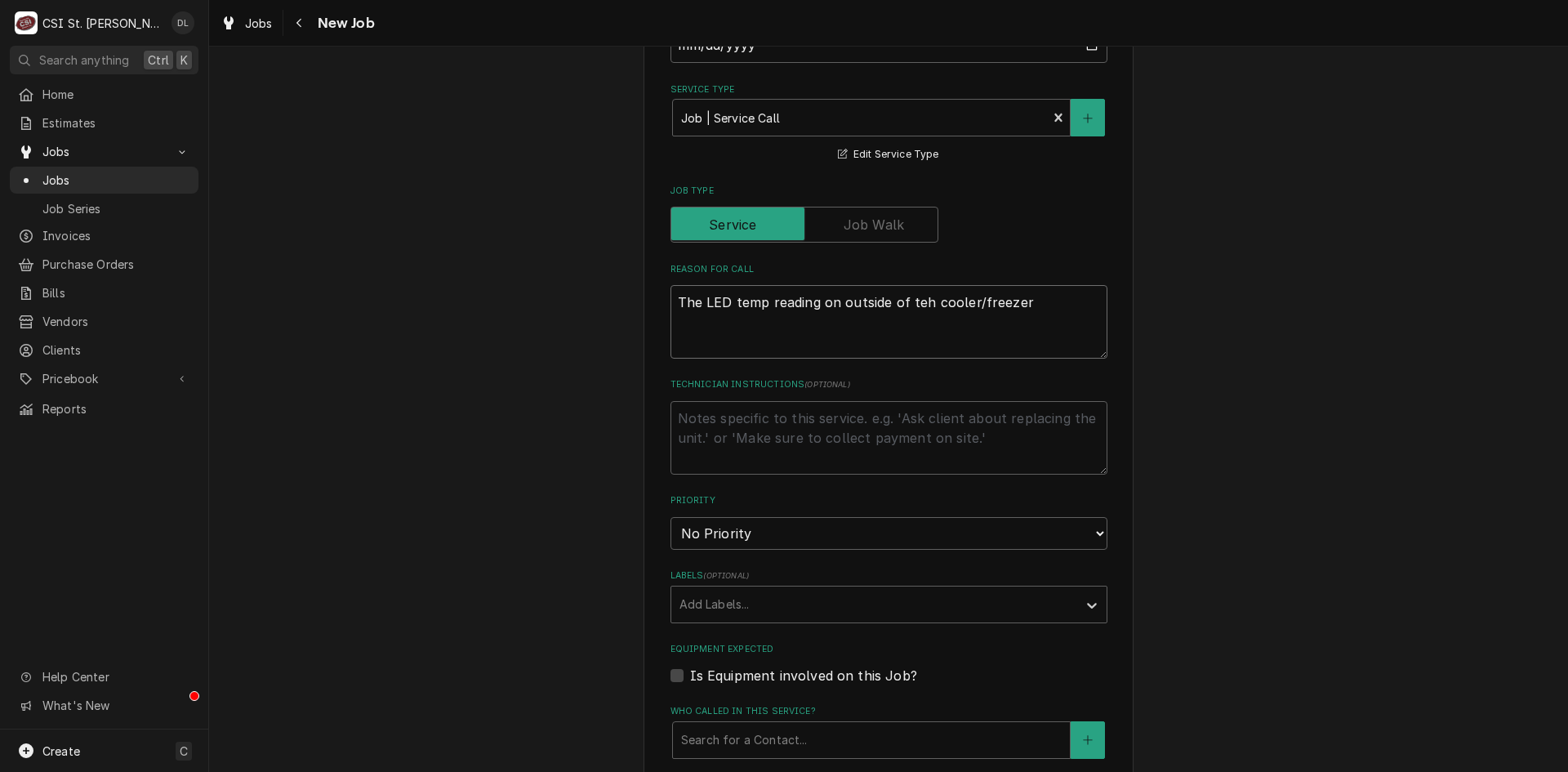
type textarea "x"
type textarea "The LED temp reading on outside of teh cooler/freezer do"
type textarea "x"
type textarea "The LED temp reading on outside of teh cooler/freezer doo"
type textarea "x"
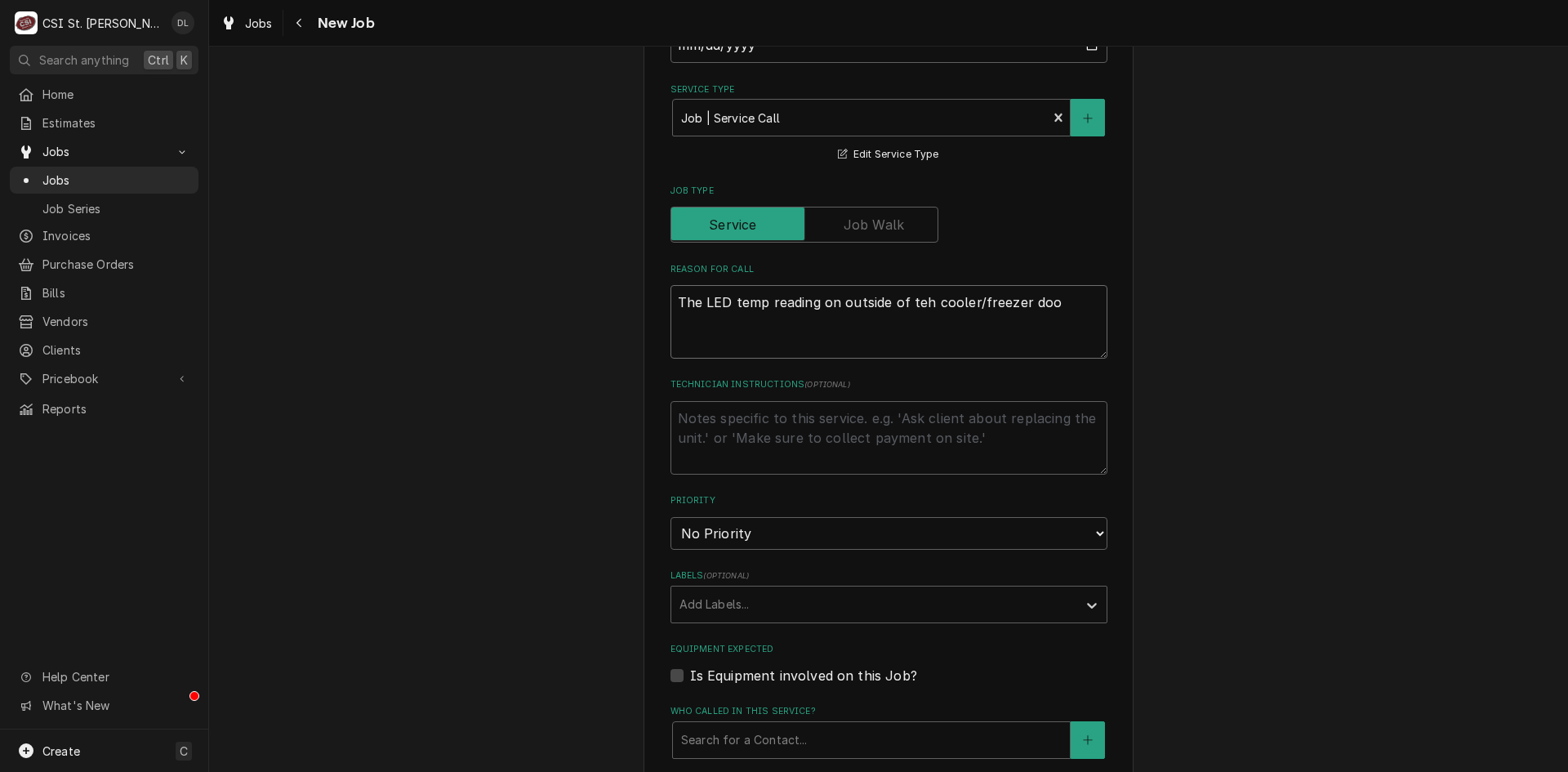
type textarea "The LED temp reading on outside of teh cooler/freezer door"
type textarea "x"
type textarea "The LED temp reading on outside of teh cooler/freezer door"
type textarea "x"
type textarea "The LED temp reading on outside of teh cooler/freezer door a"
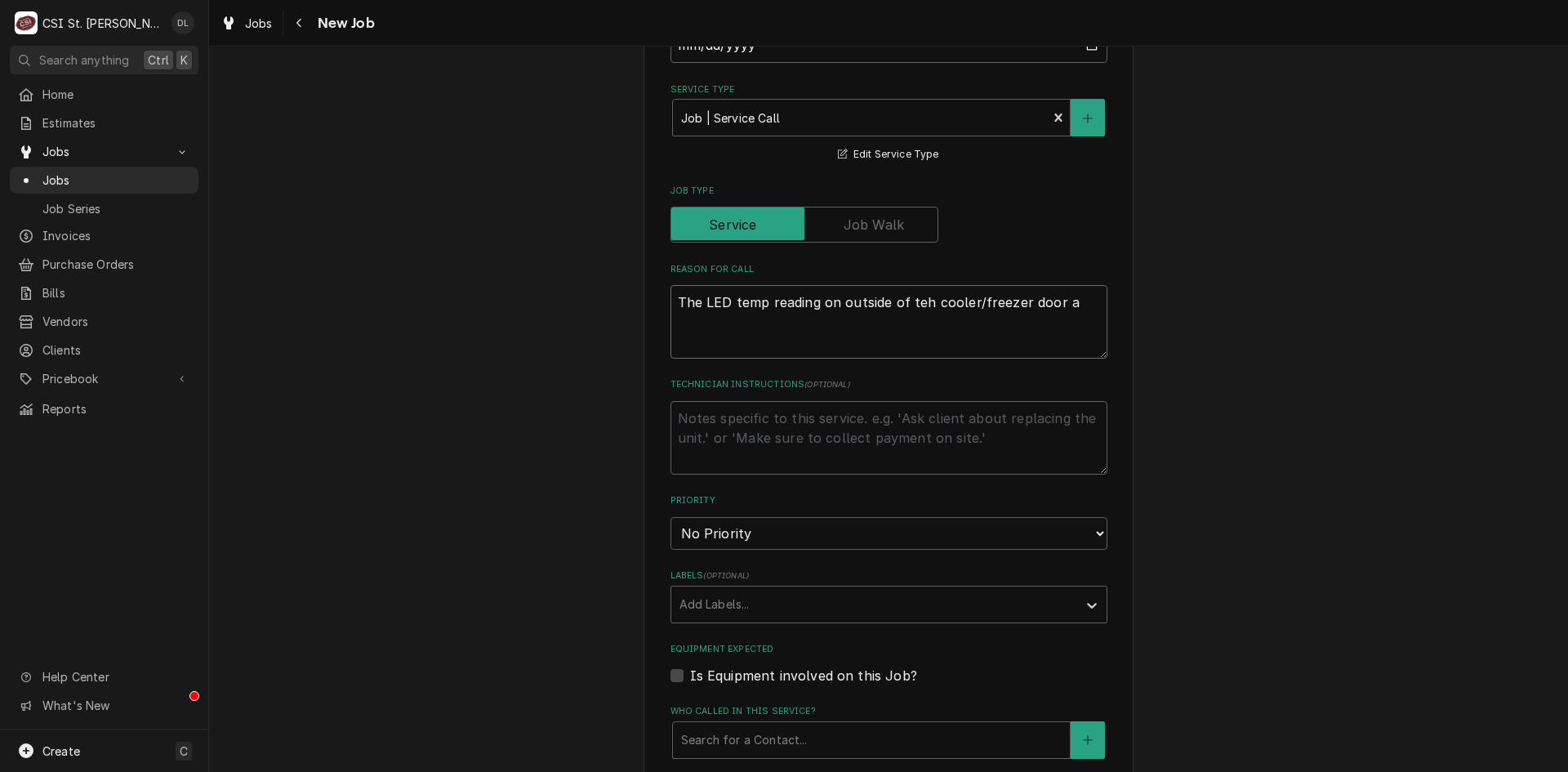
type textarea "x"
type textarea "The LED temp reading on outside of teh cooler/freezer door are"
type textarea "x"
type textarea "The LED temp reading on outside of teh cooler/freezer door are"
type textarea "x"
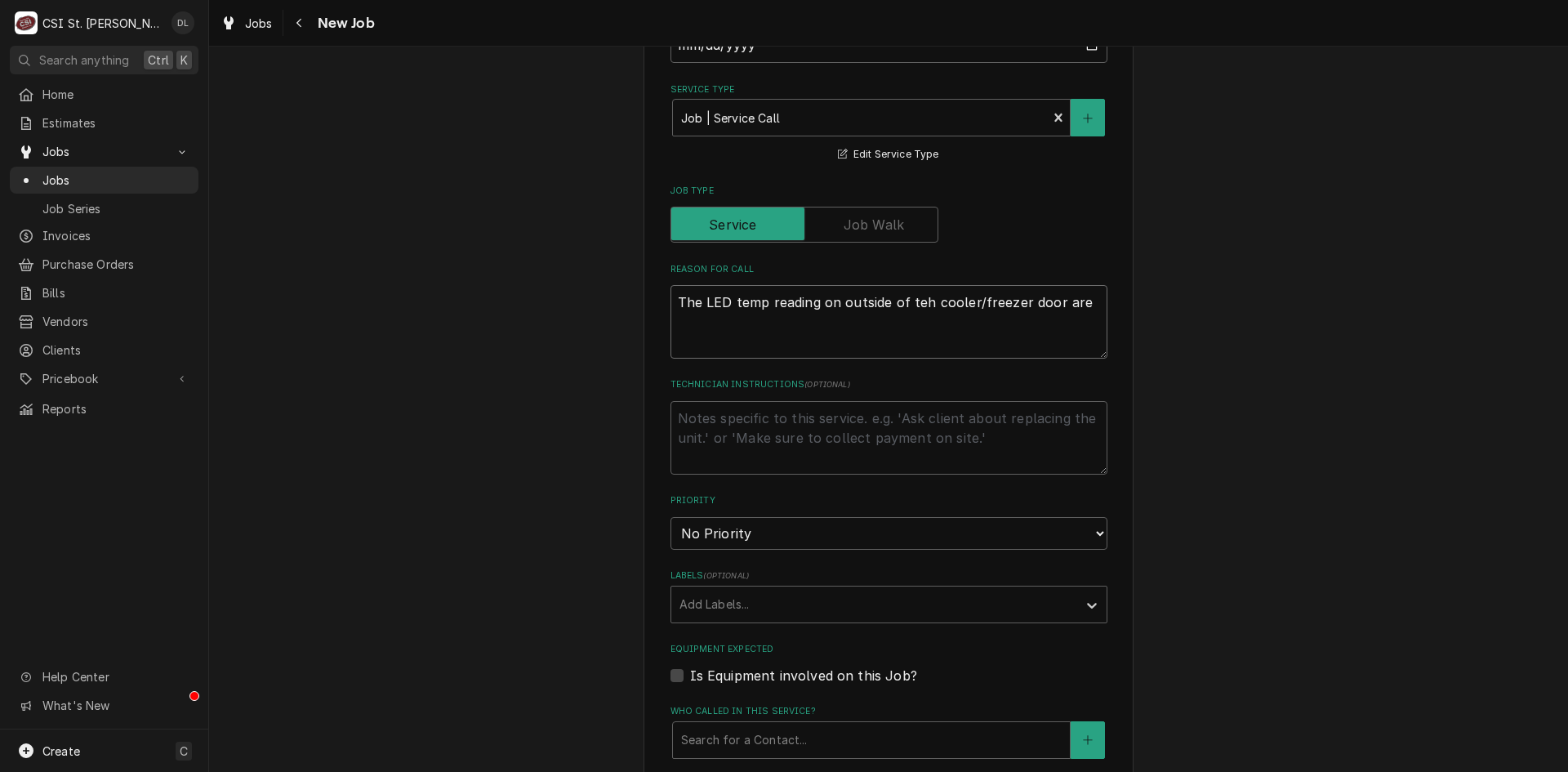
type textarea "The LED temp reading on outside of teh cooler/freezer door are b"
type textarea "x"
type textarea "The LED temp reading on outside of teh cooler/freezer door are bo"
type textarea "x"
type textarea "The LED temp reading on outside of teh cooler/freezer door are boo"
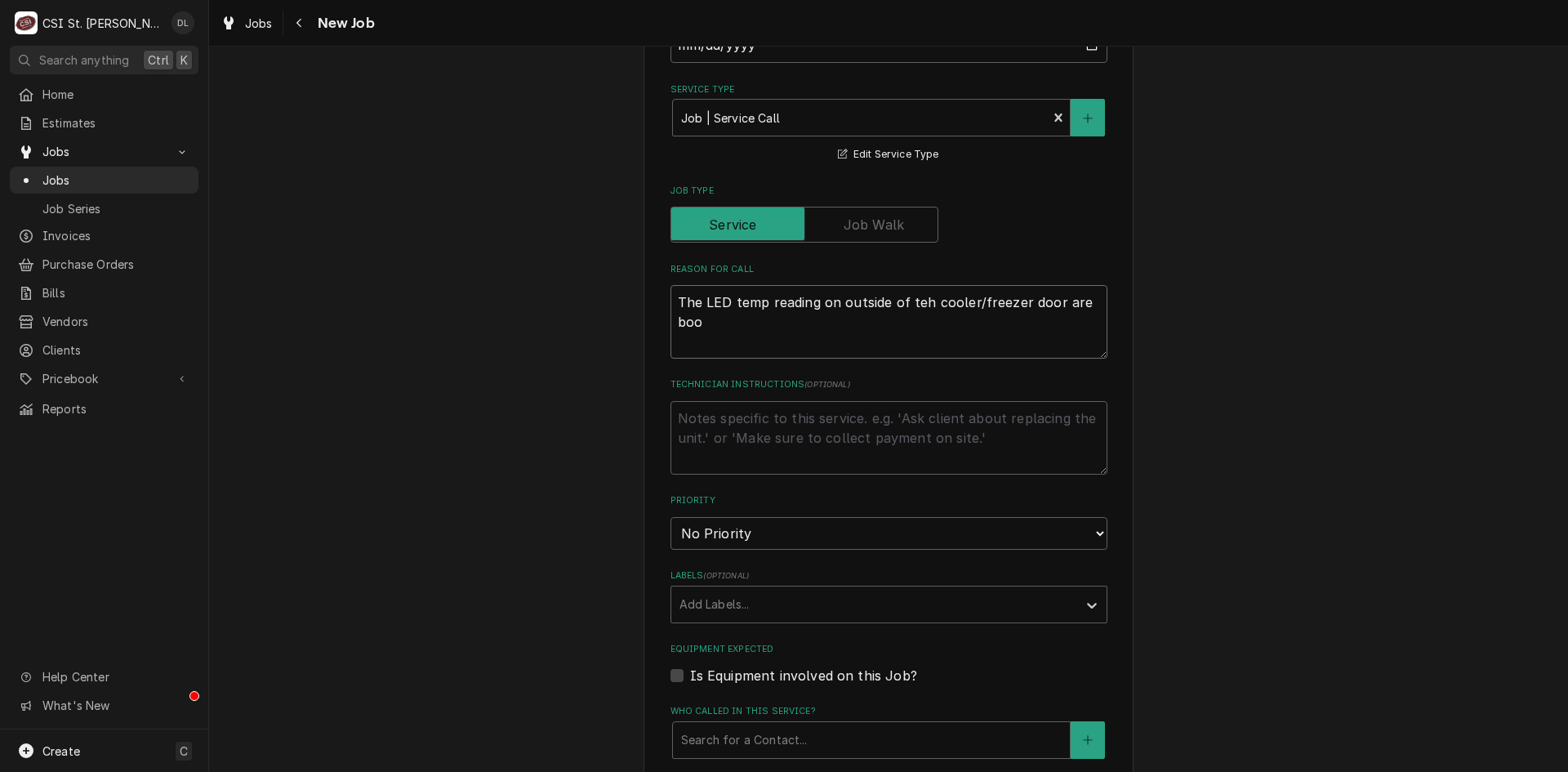
type textarea "x"
type textarea "The LED temp reading on outside of teh cooler/freezer door are bo"
type textarea "x"
type textarea "The LED temp reading on outside of teh cooler/freezer door are bot"
type textarea "x"
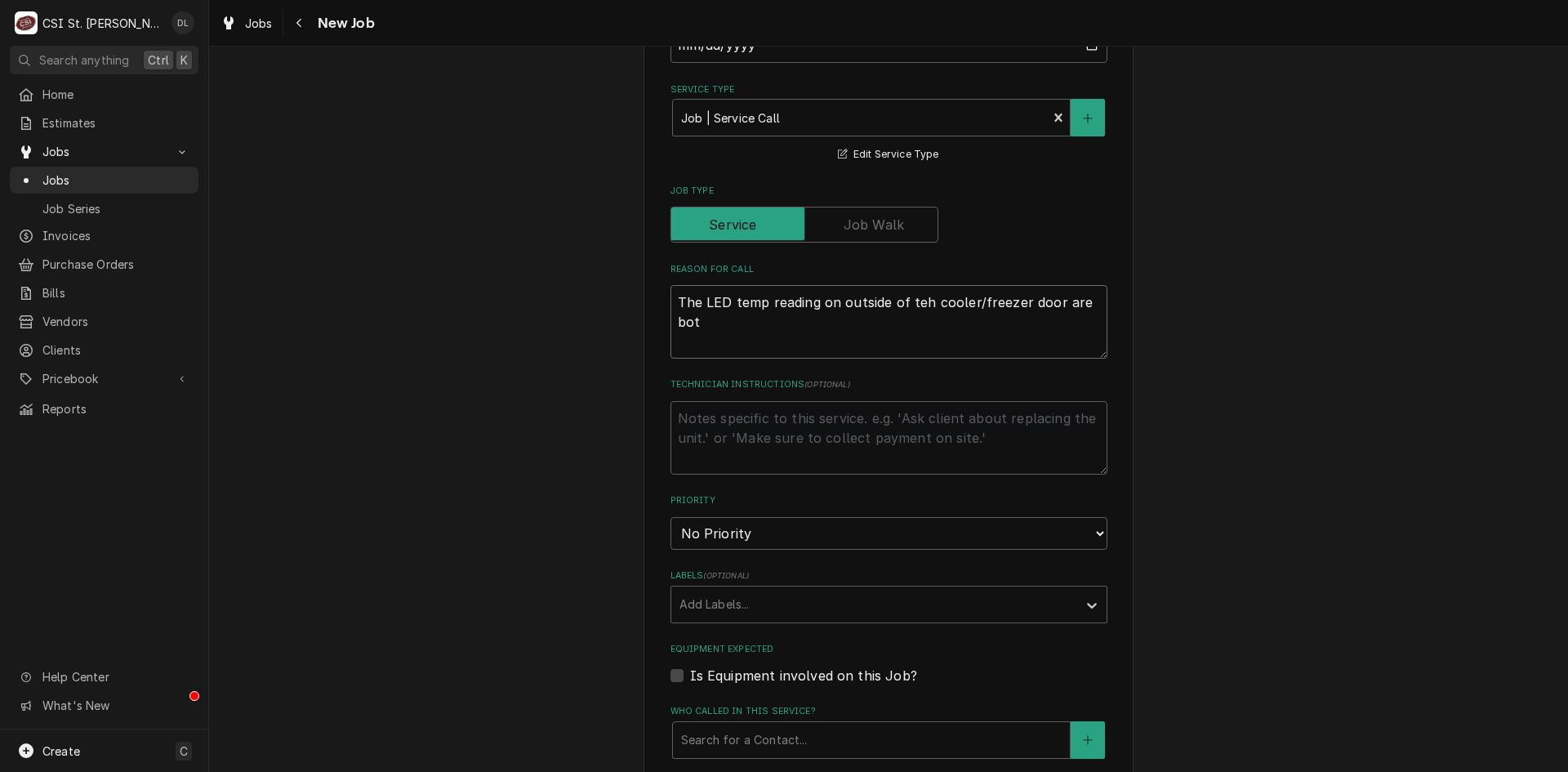
type textarea "The LED temp reading on outside of teh cooler/freezer door are both"
type textarea "x"
type textarea "The LED temp reading on outside of teh cooler/freezer door are both"
type textarea "x"
type textarea "The LED temp reading on outside of teh cooler/freezer door are both f"
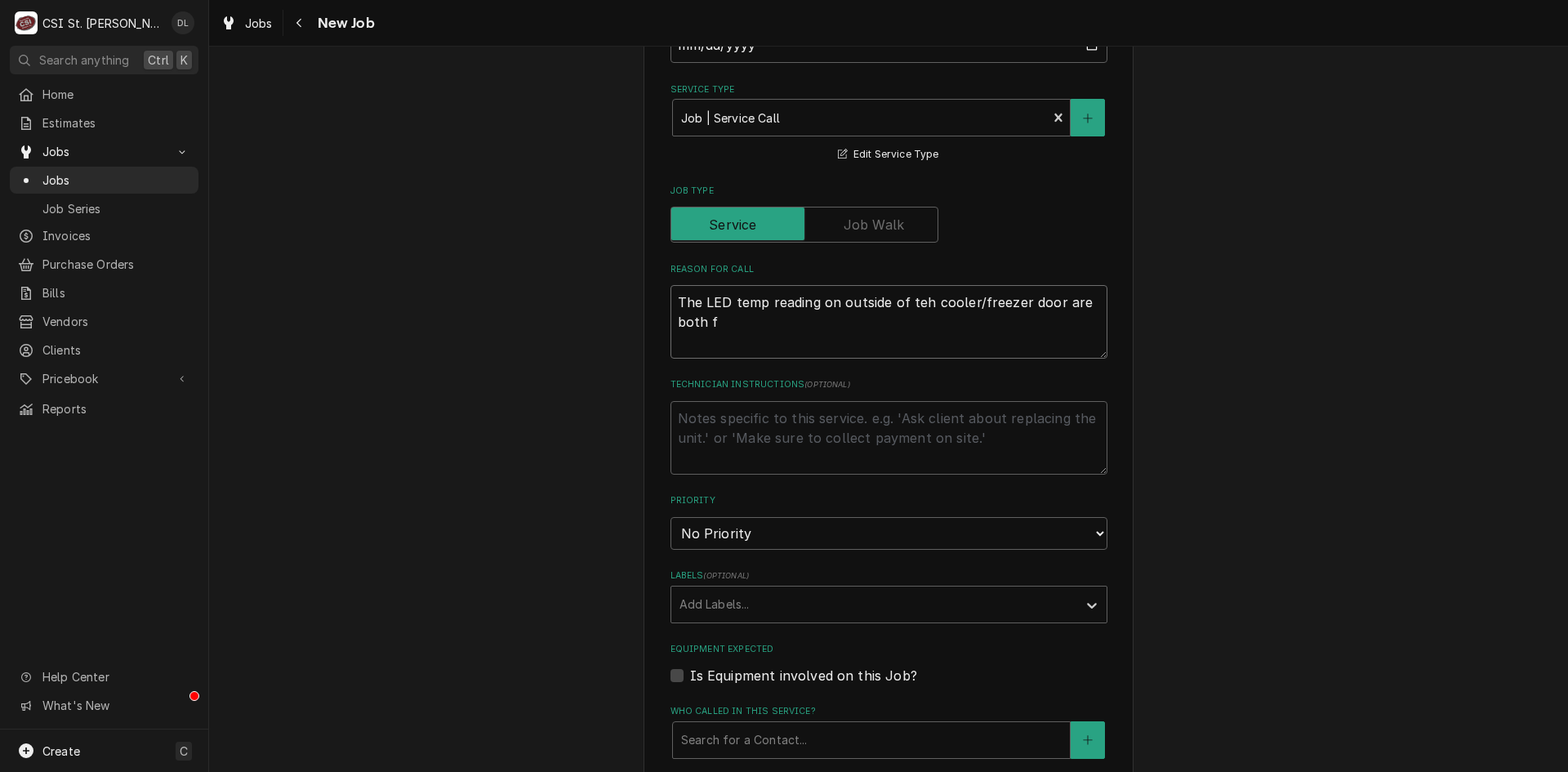
type textarea "x"
type textarea "The LED temp reading on outside of teh cooler/freezer door are both fl"
type textarea "x"
type textarea "The LED temp reading on outside of teh cooler/freezer door are both fla"
type textarea "x"
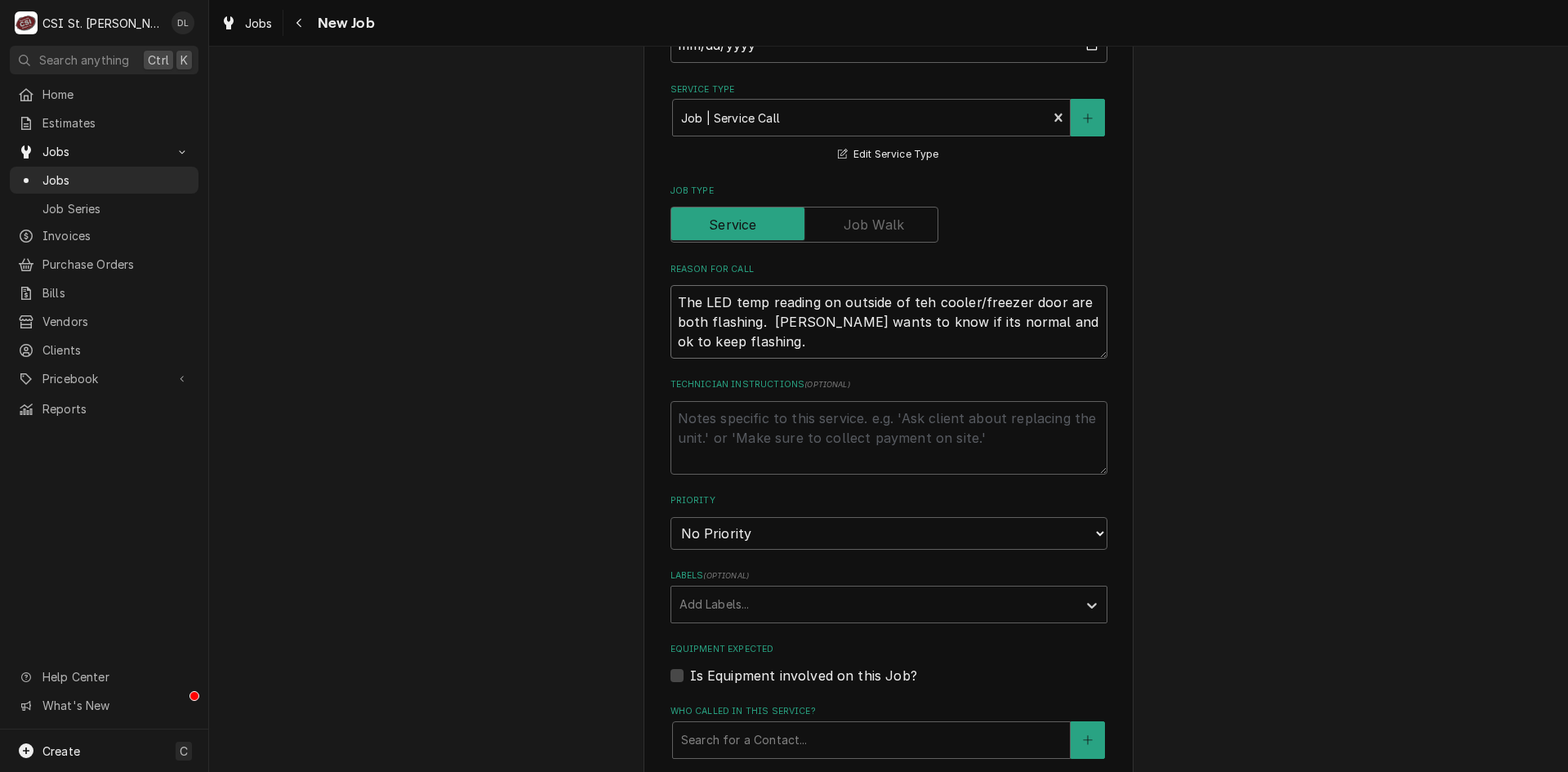
click at [924, 297] on textarea "The LED temp reading on outside of teh cooler/freezer door are both flashing. J…" at bounding box center [888, 322] width 437 height 74
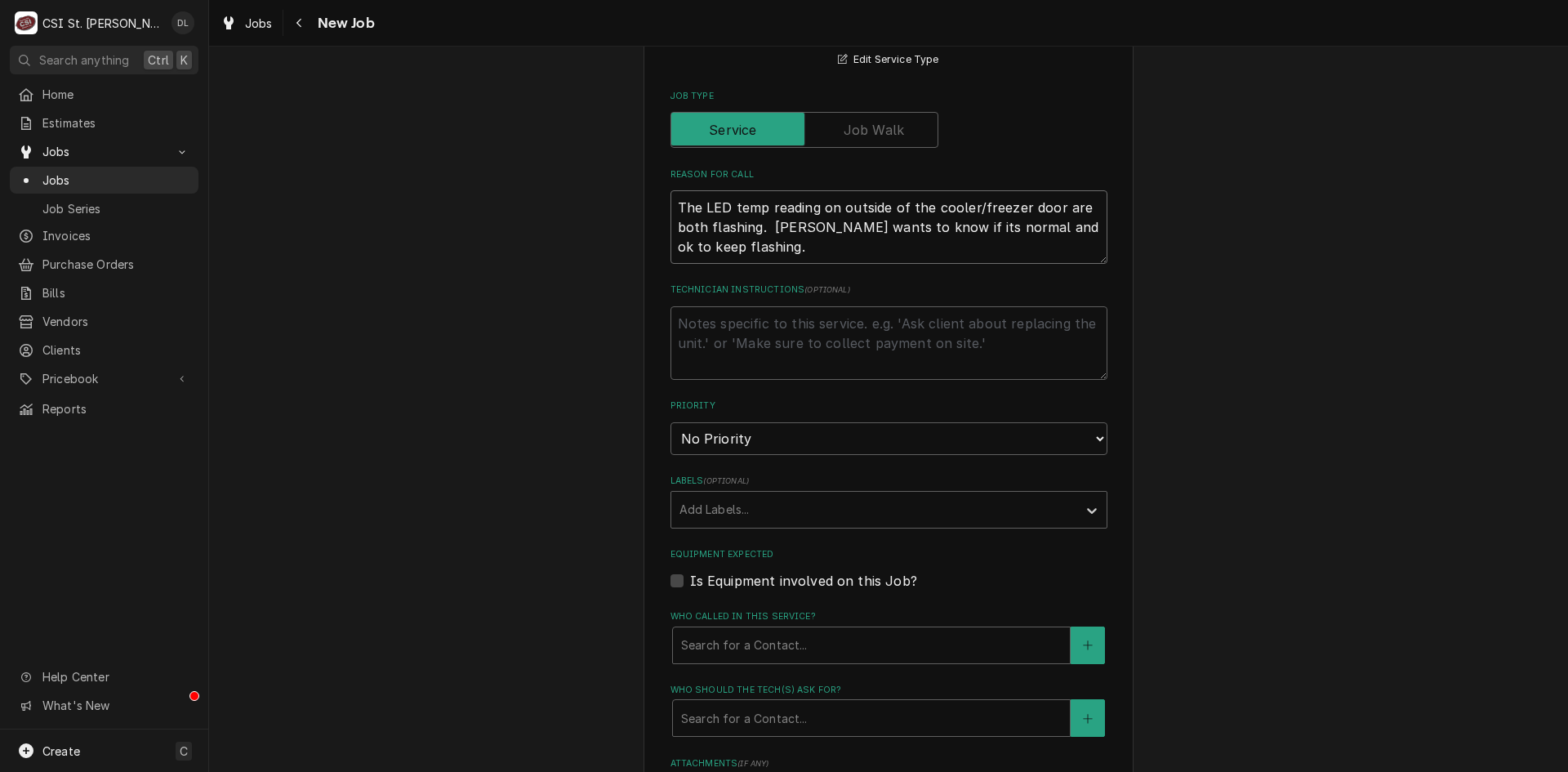
scroll to position [816, 0]
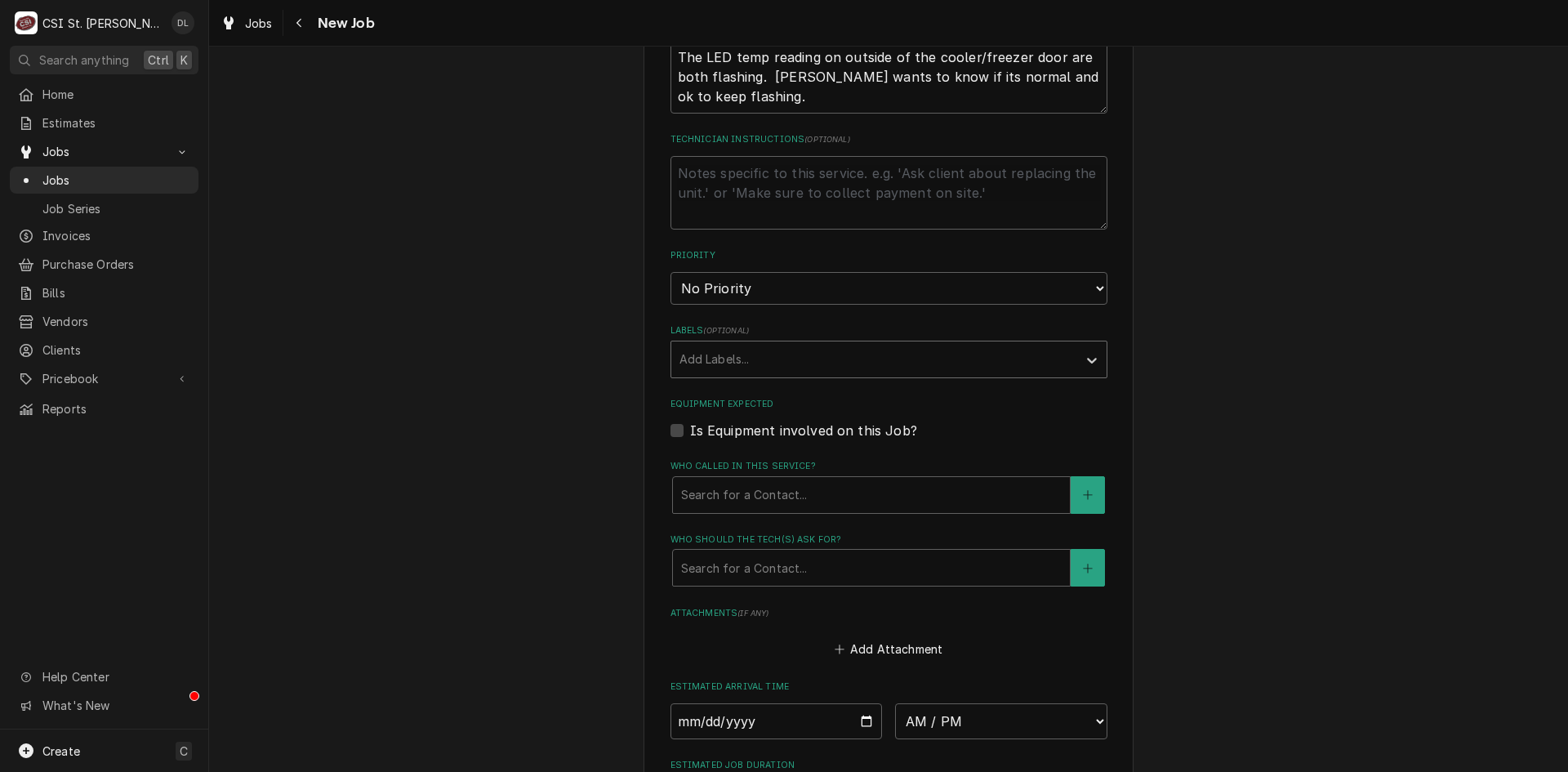
click at [943, 361] on div "Labels" at bounding box center [874, 359] width 390 height 29
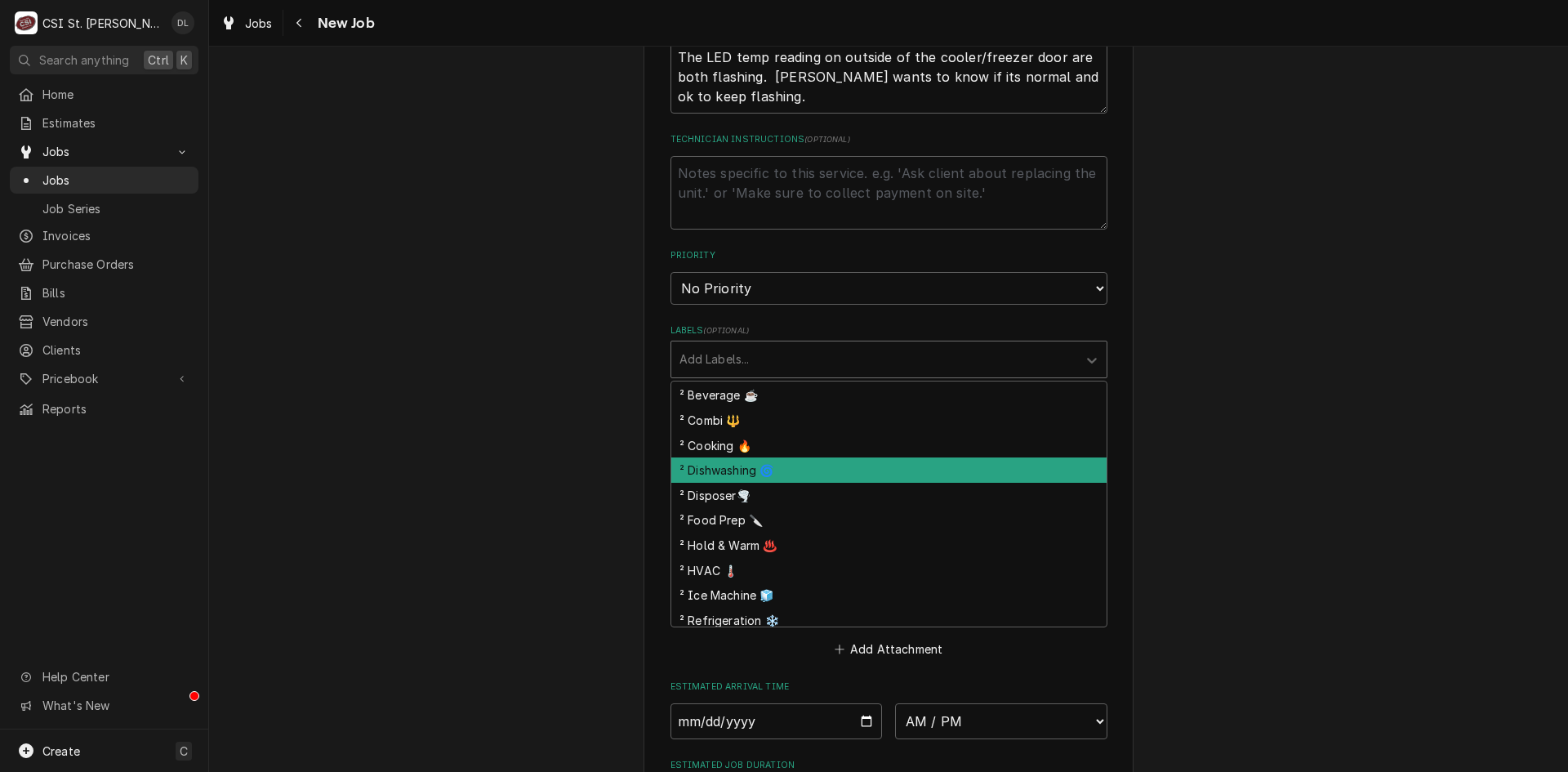
scroll to position [327, 0]
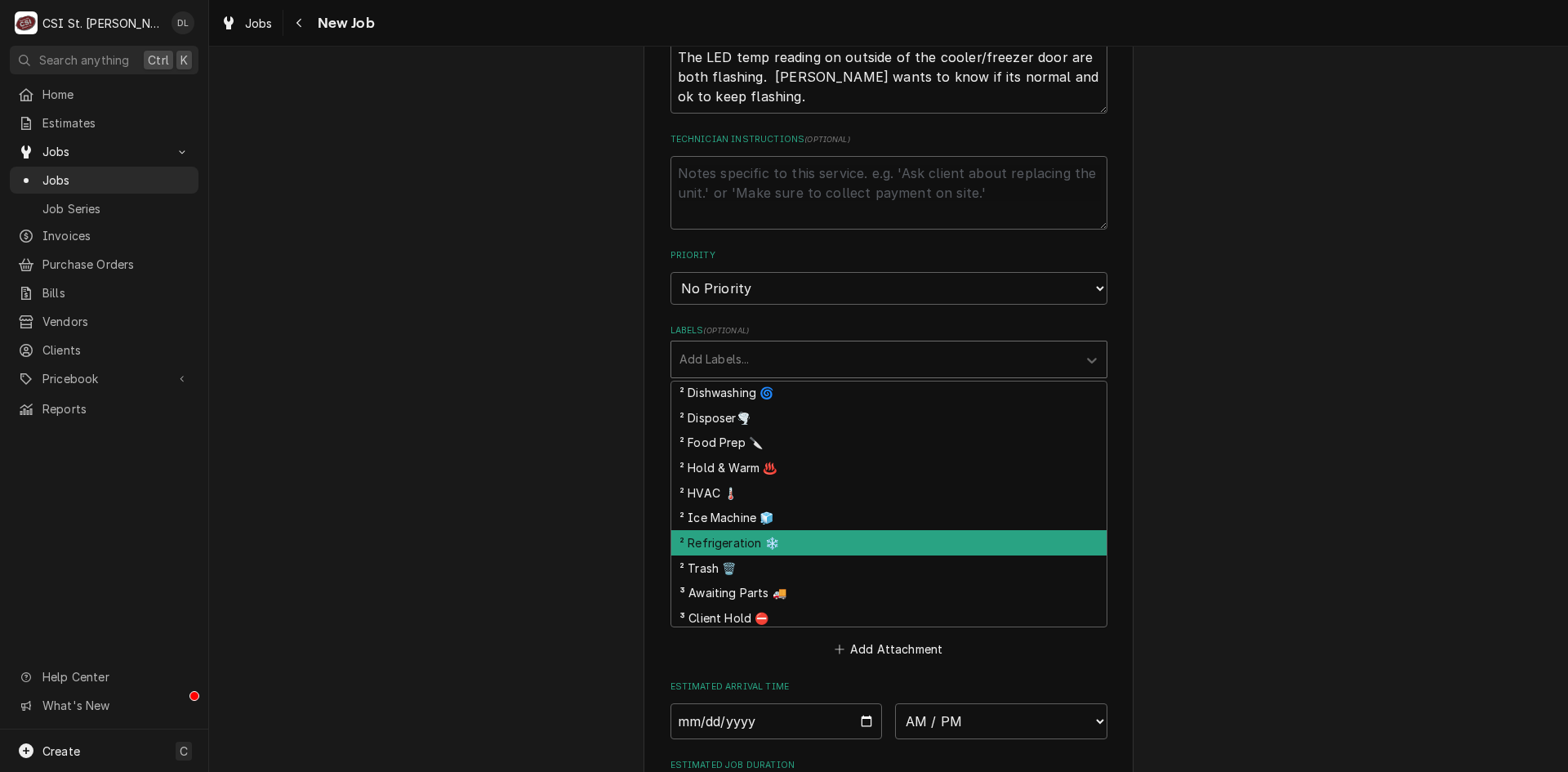
click at [746, 542] on div "² Refrigeration ❄️" at bounding box center [888, 542] width 435 height 25
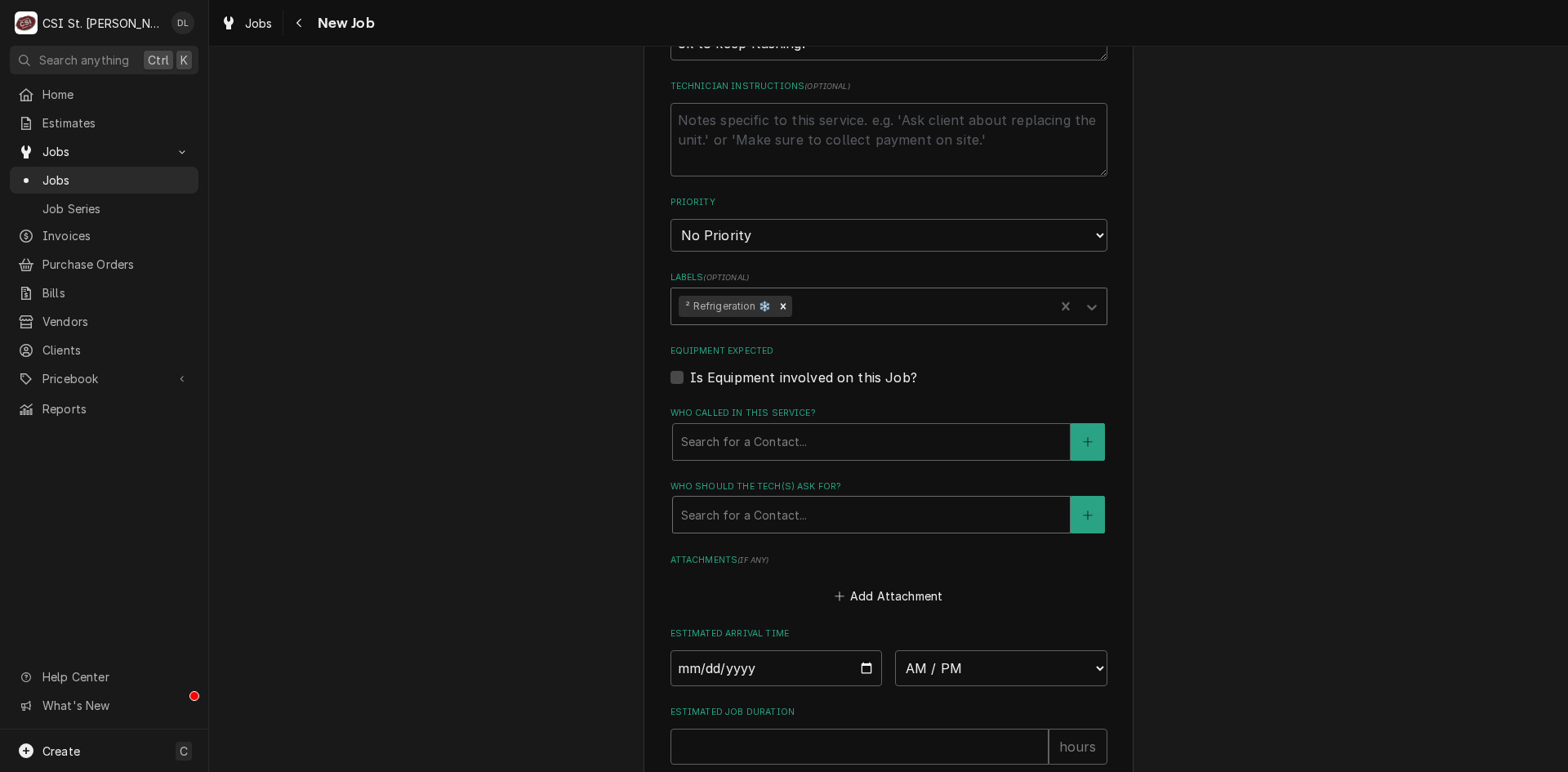
scroll to position [898, 0]
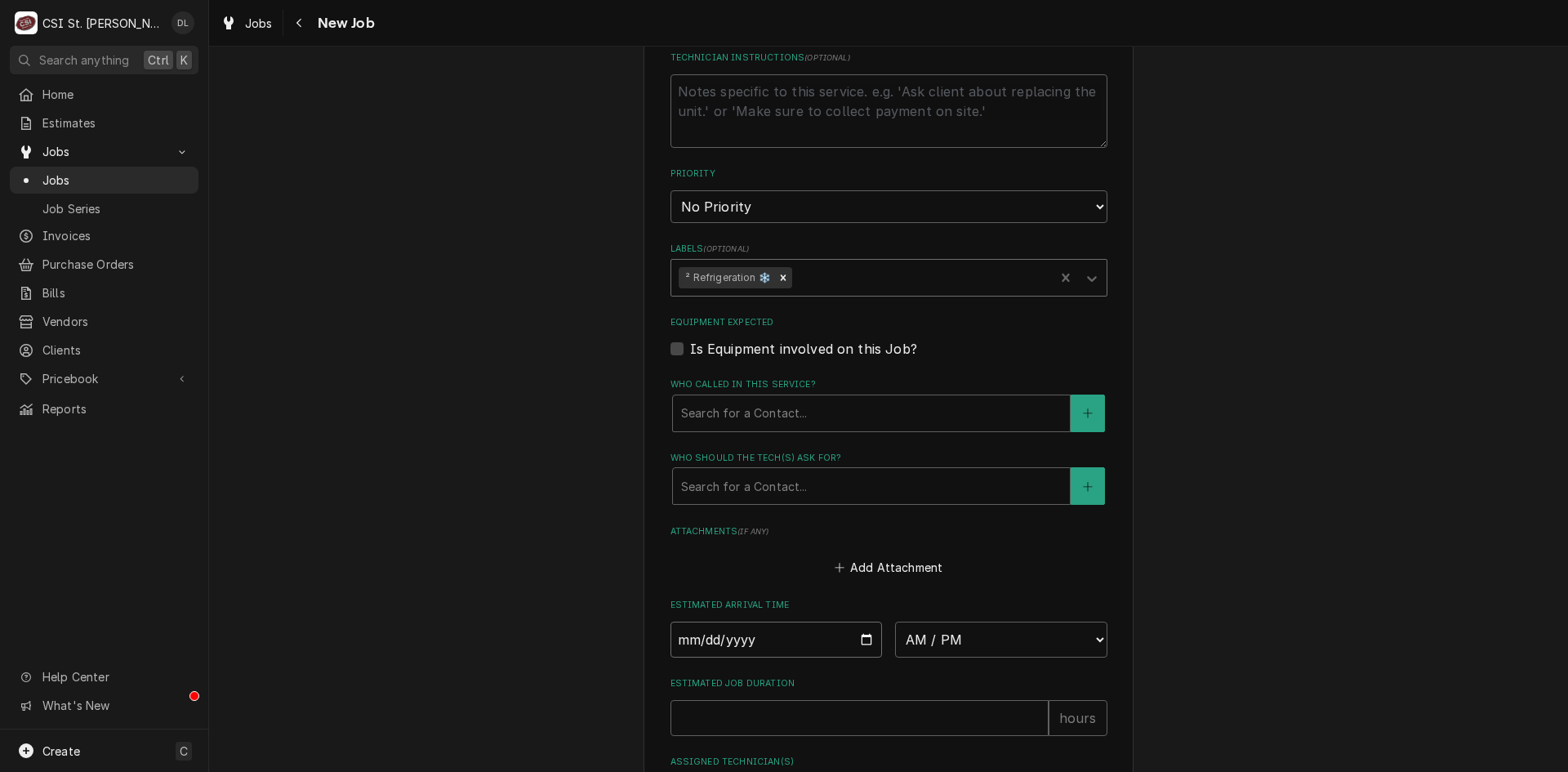
click at [851, 639] on input "Date" at bounding box center [776, 639] width 212 height 36
click at [857, 639] on input "Date" at bounding box center [776, 639] width 212 height 36
click at [892, 536] on label "Attachments ( if any )" at bounding box center [888, 531] width 437 height 13
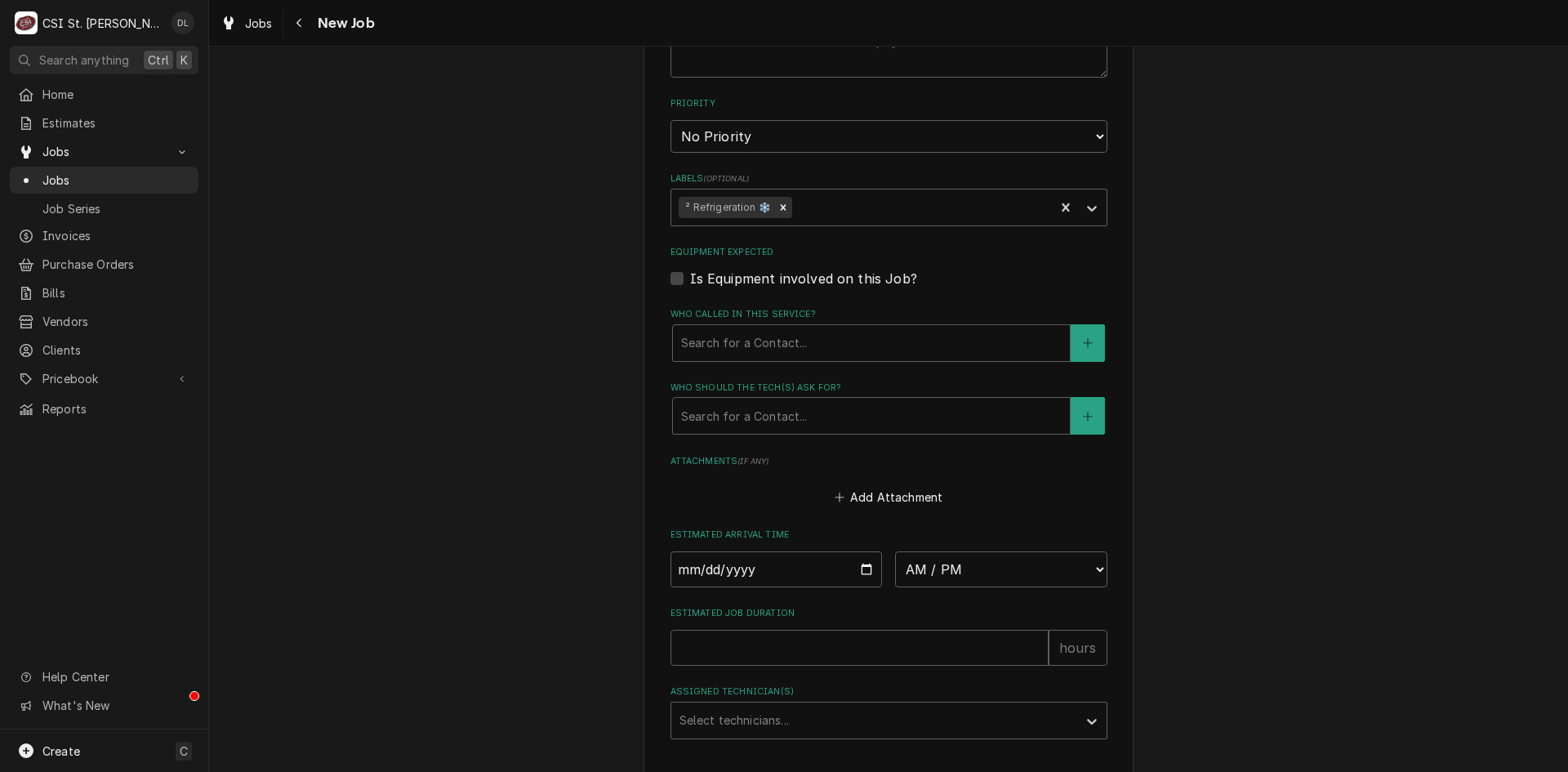
scroll to position [1077, 0]
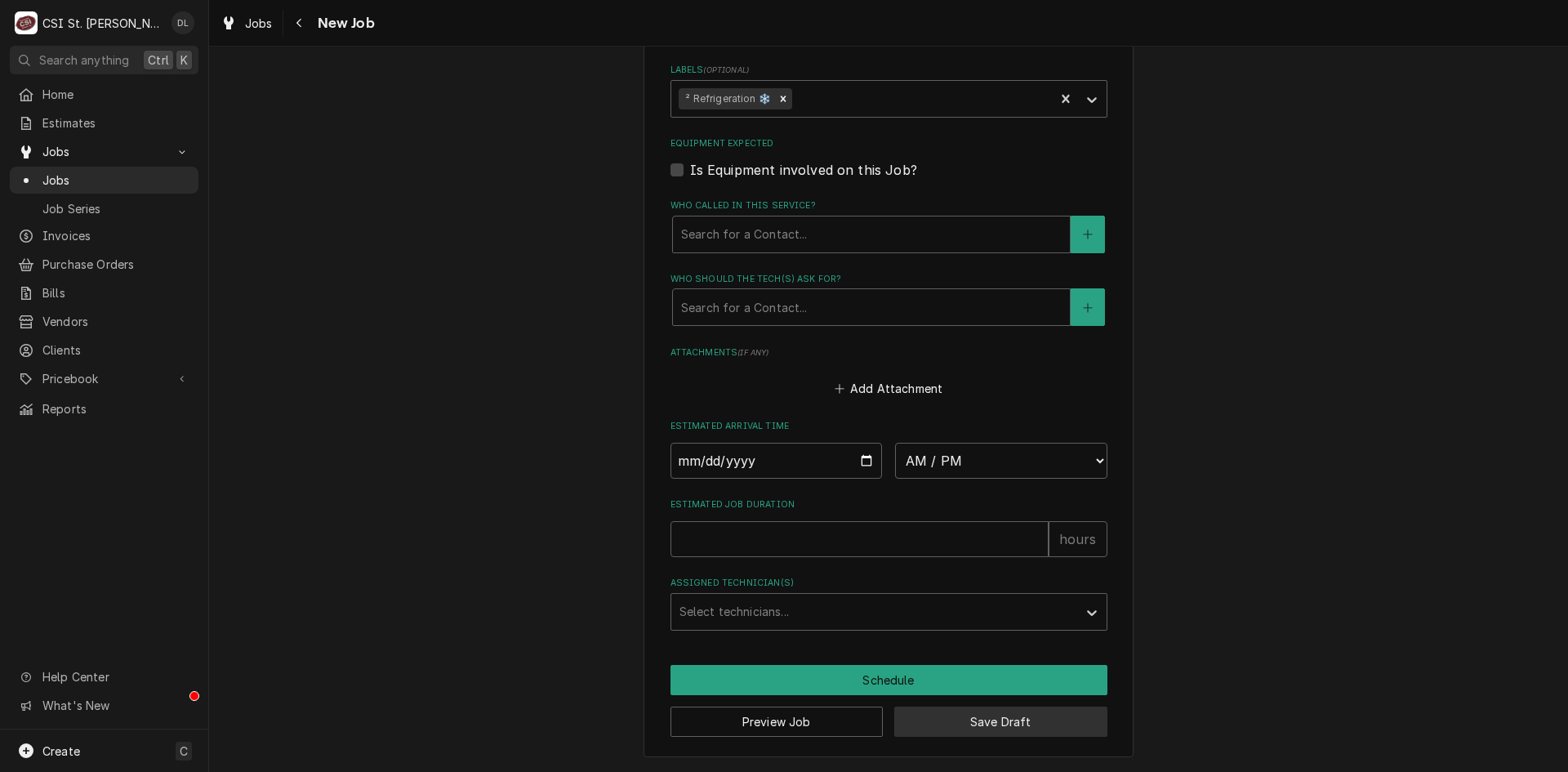
click at [973, 717] on button "Save Draft" at bounding box center [1001, 721] width 213 height 30
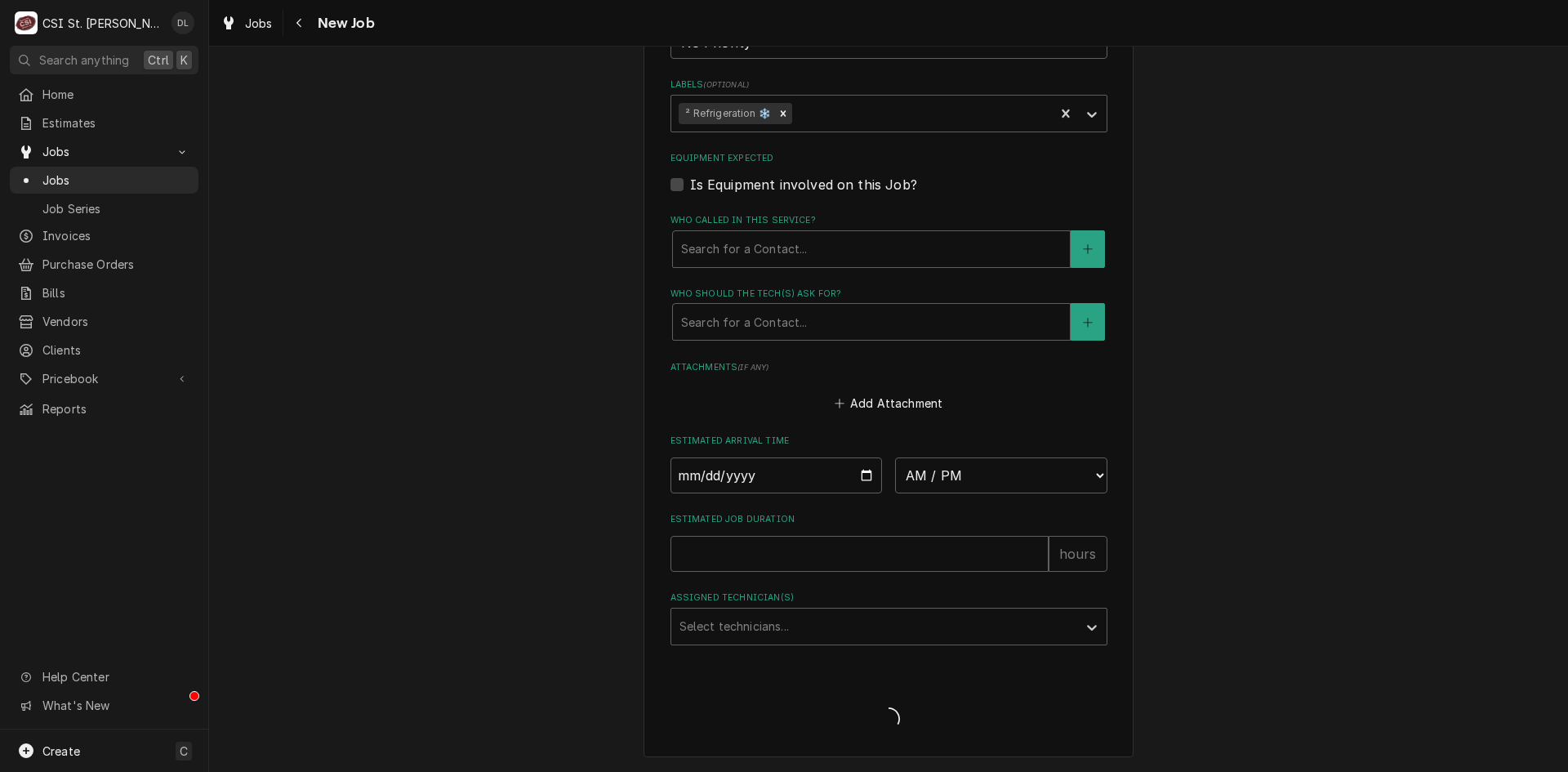
scroll to position [1063, 0]
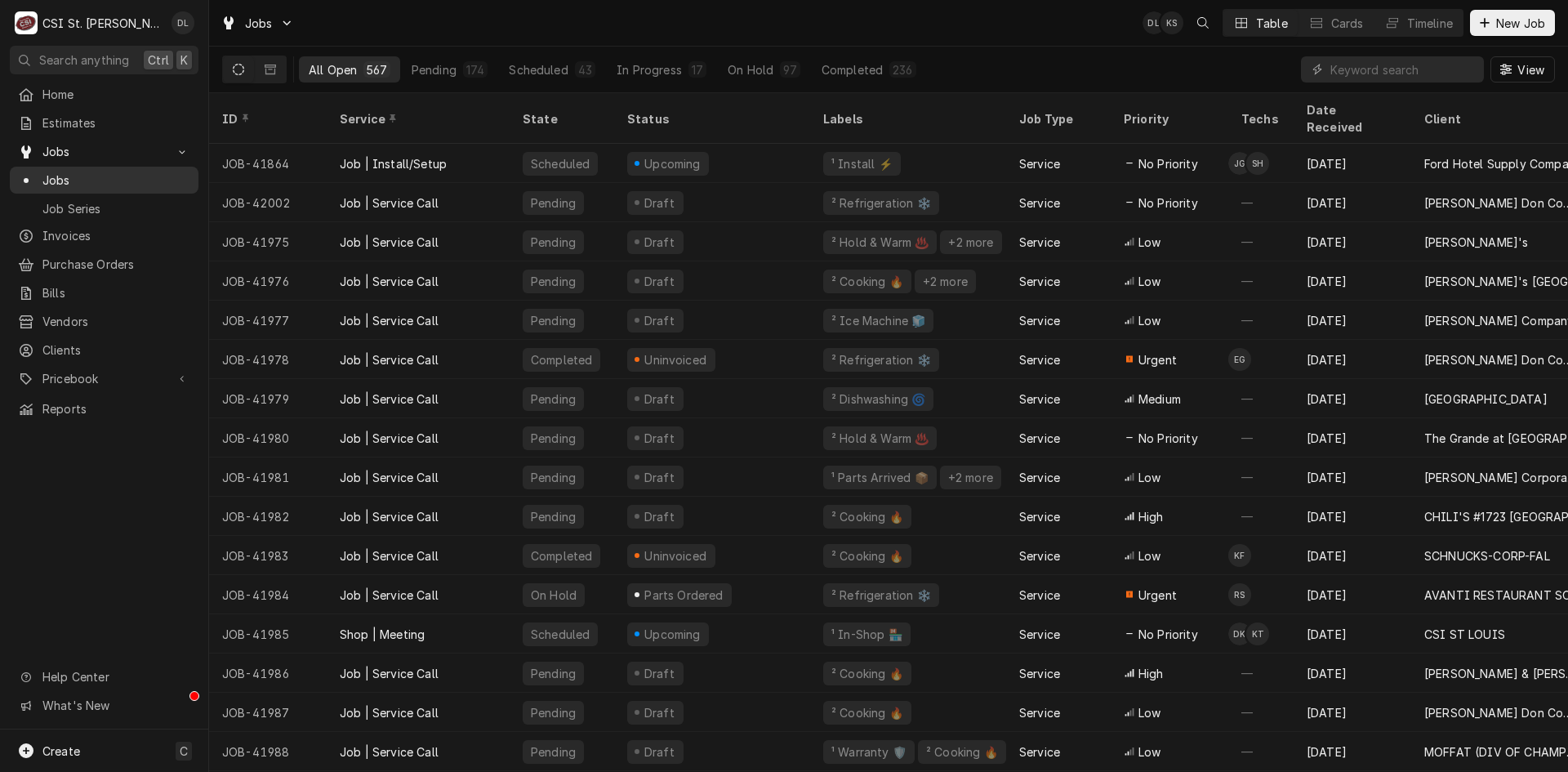
click at [62, 170] on div "Jobs" at bounding box center [104, 180] width 182 height 21
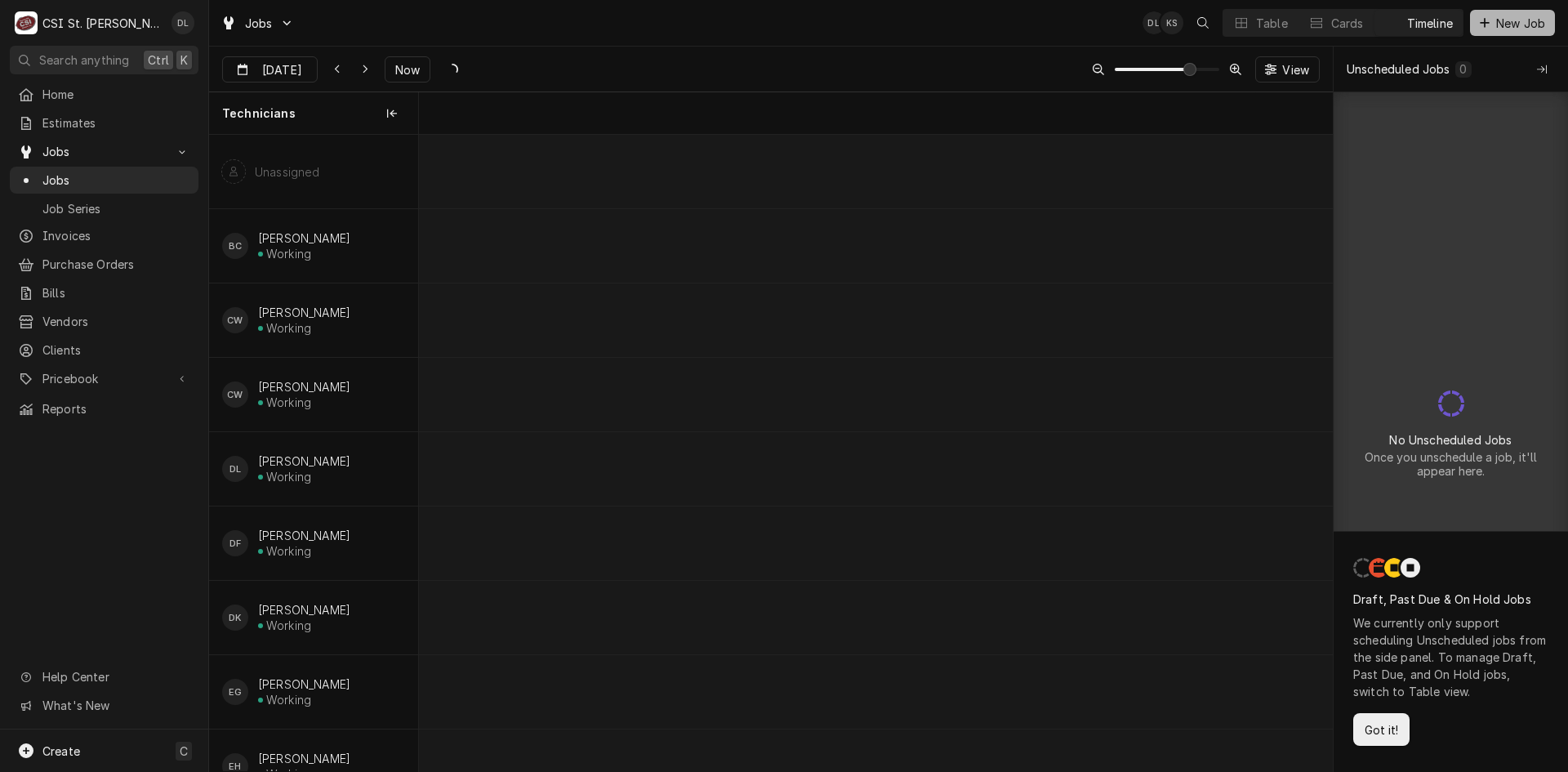
scroll to position [0, 18138]
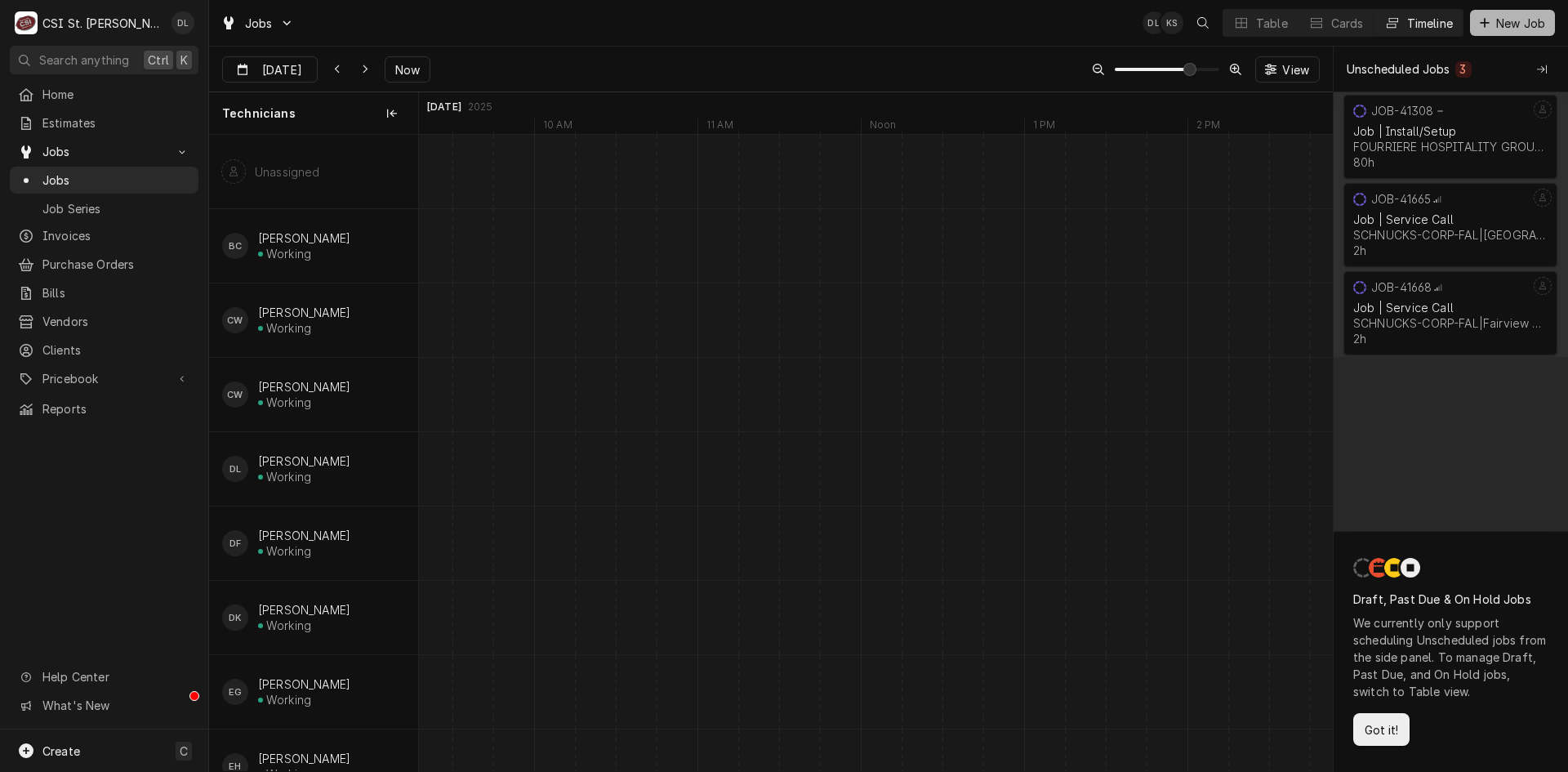
click at [1487, 13] on button "New Job" at bounding box center [1512, 23] width 85 height 26
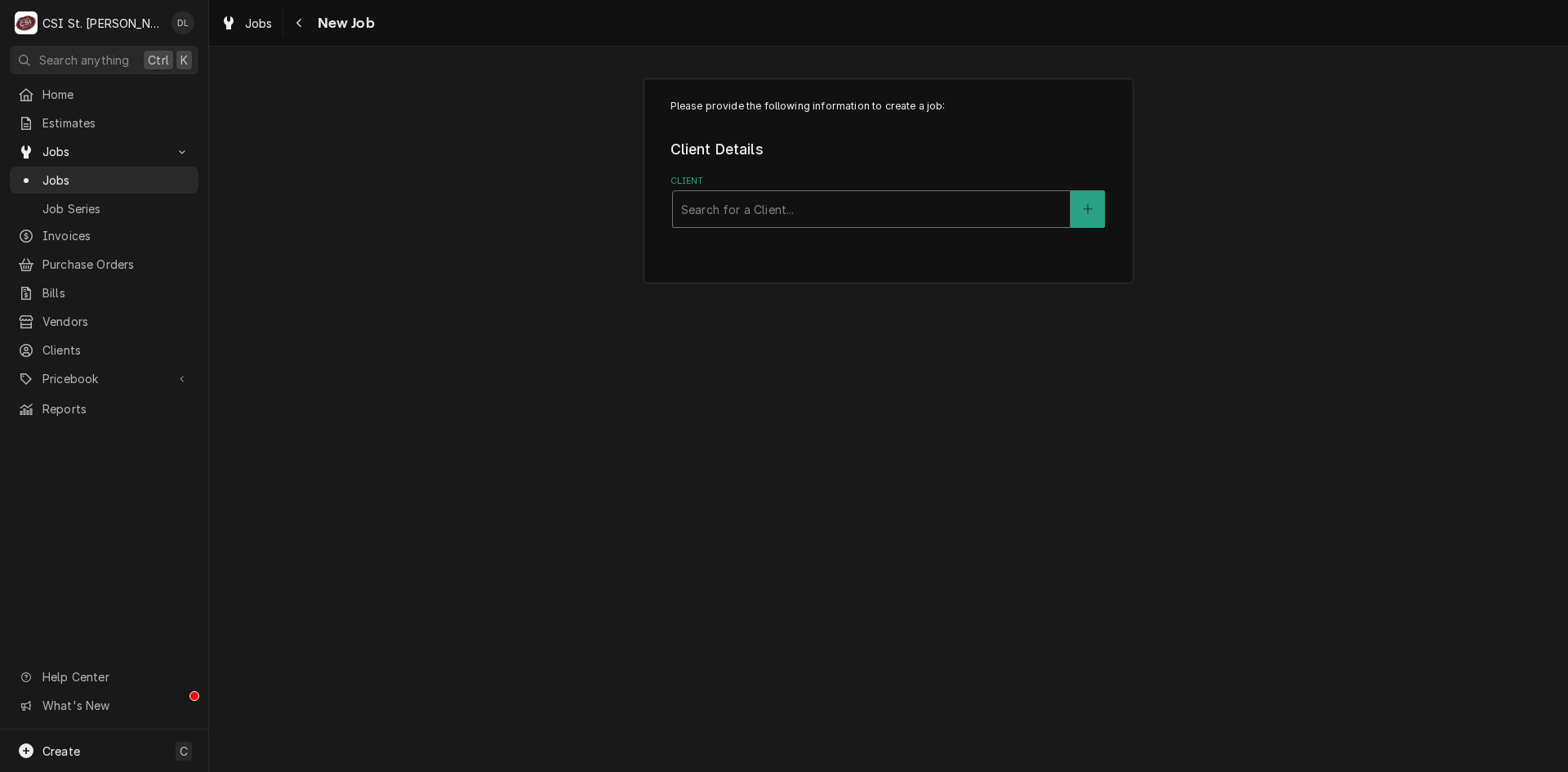
click at [832, 202] on div "Client" at bounding box center [871, 209] width 380 height 29
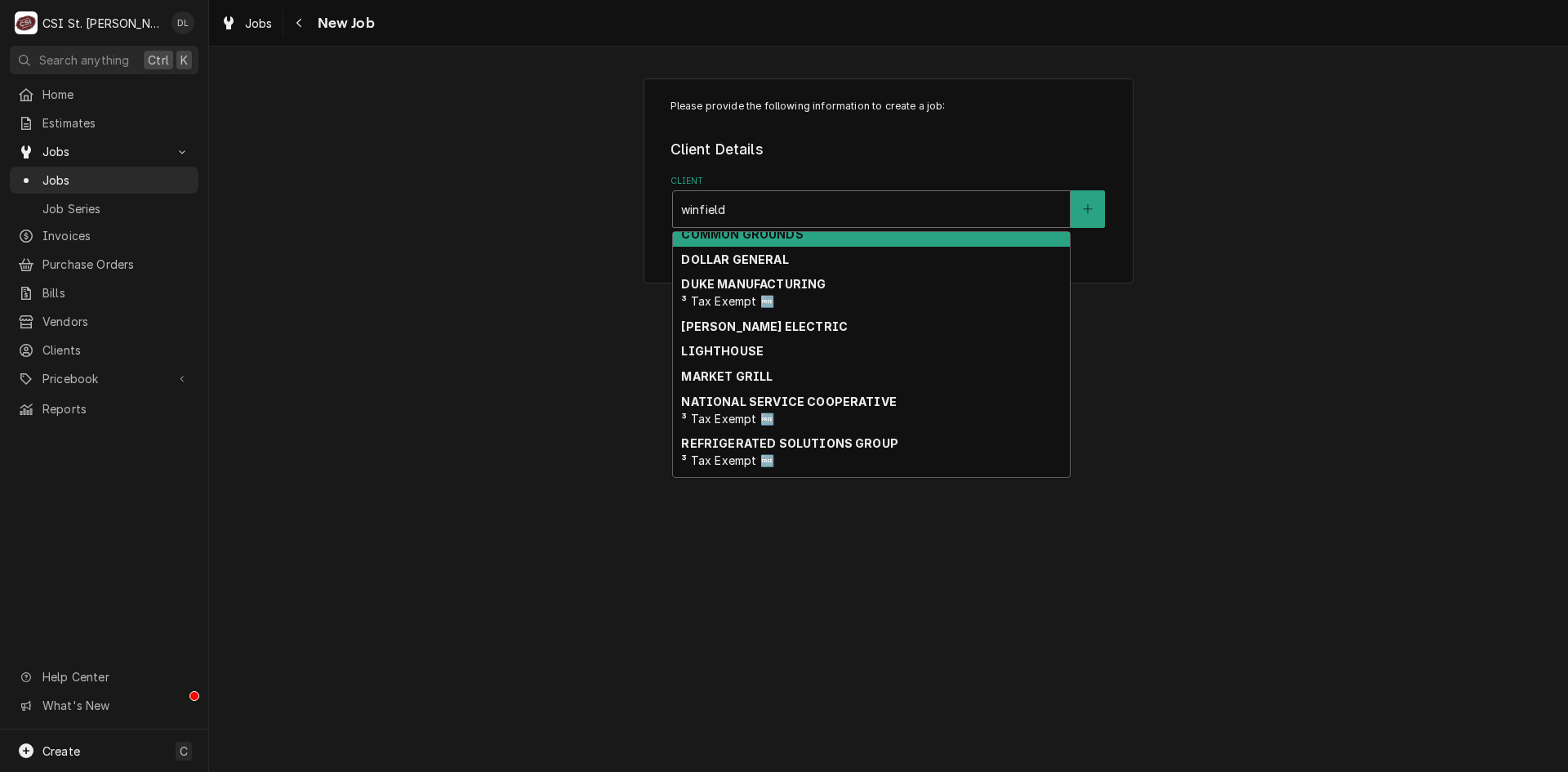
scroll to position [400, 0]
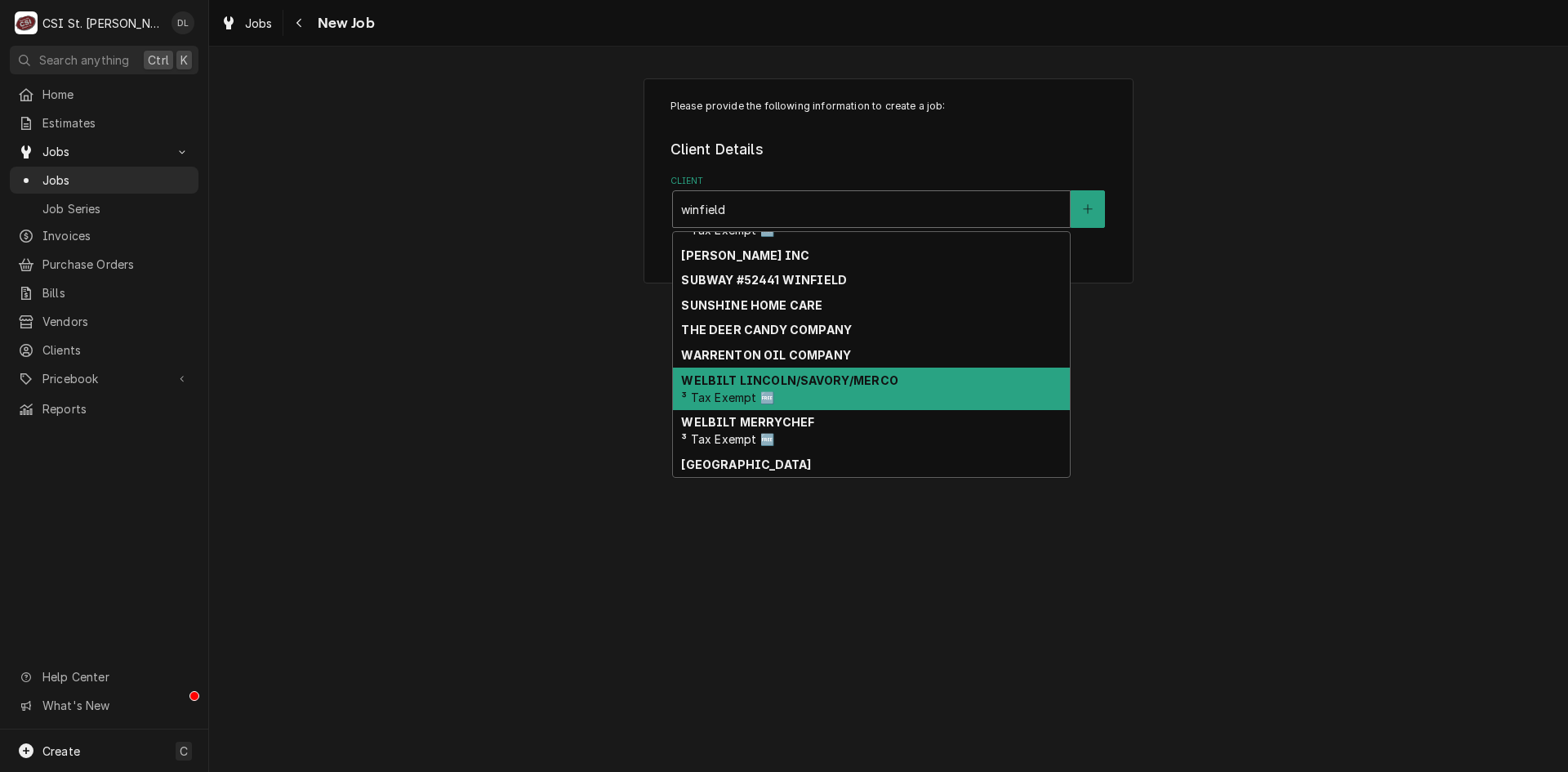
type input "winfield"
click at [391, 378] on div "Please provide the following information to create a job: Client Details Client…" at bounding box center [888, 409] width 1359 height 725
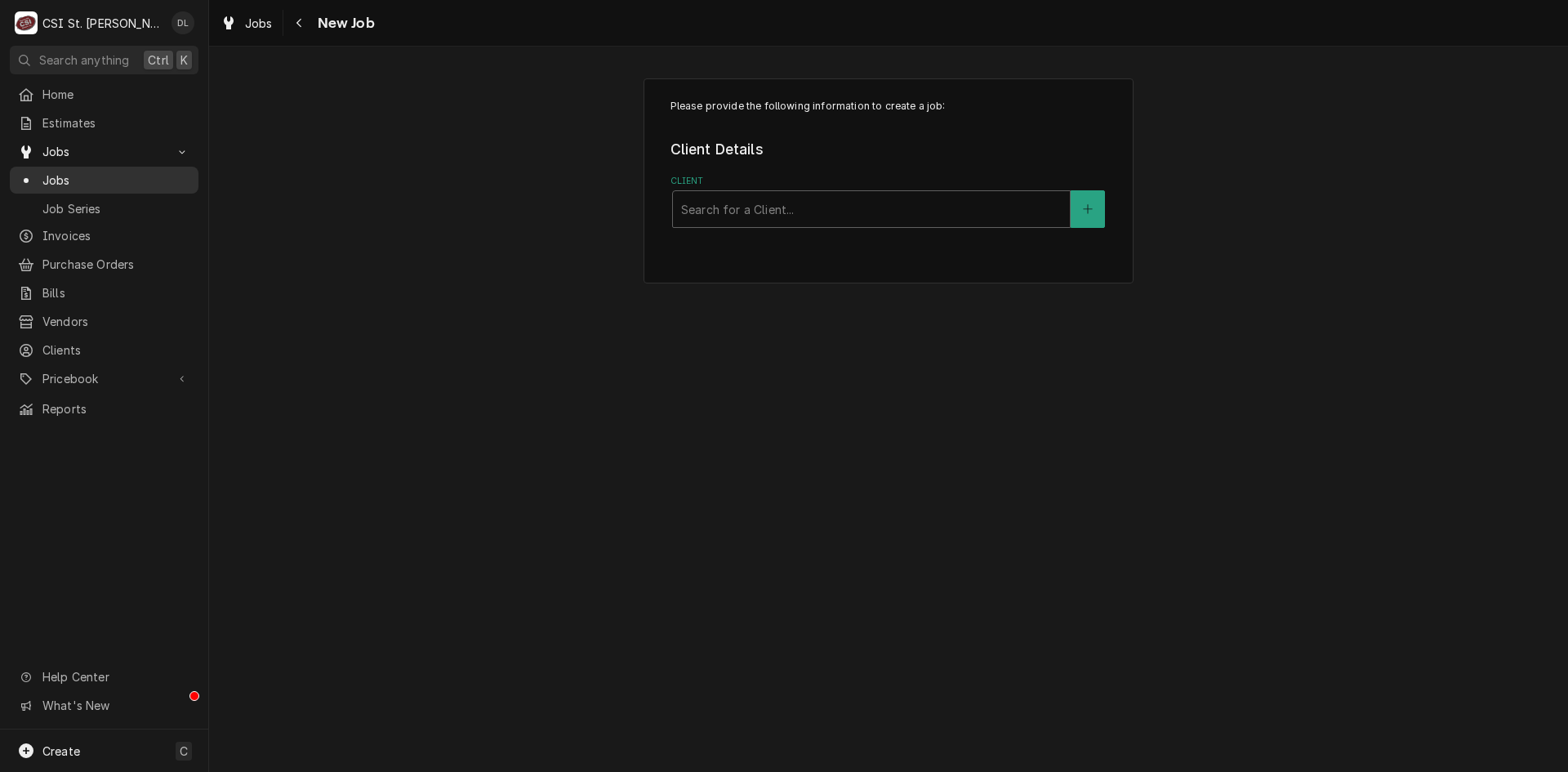
click at [70, 175] on span "Jobs" at bounding box center [116, 180] width 148 height 17
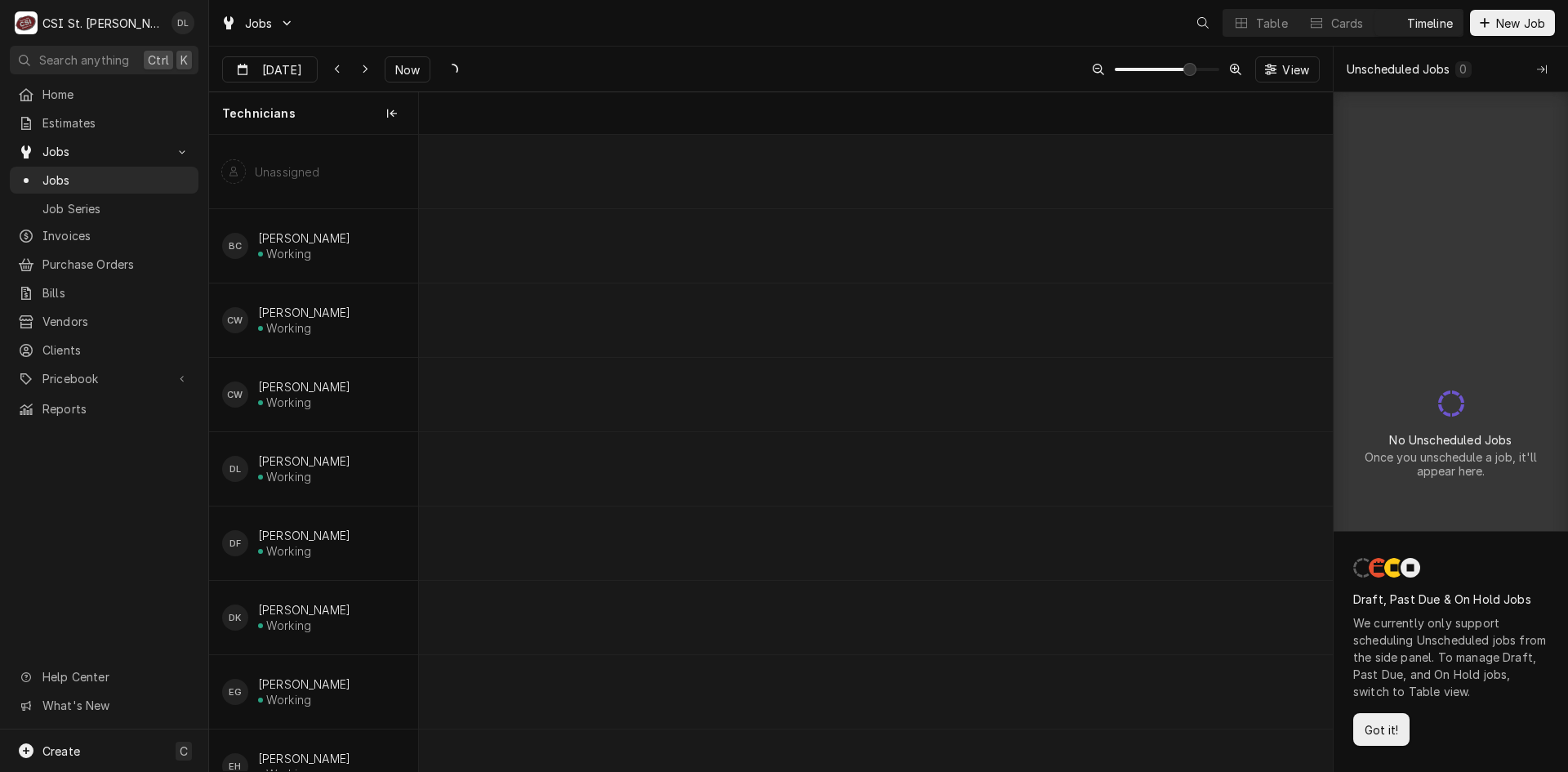
scroll to position [0, 18138]
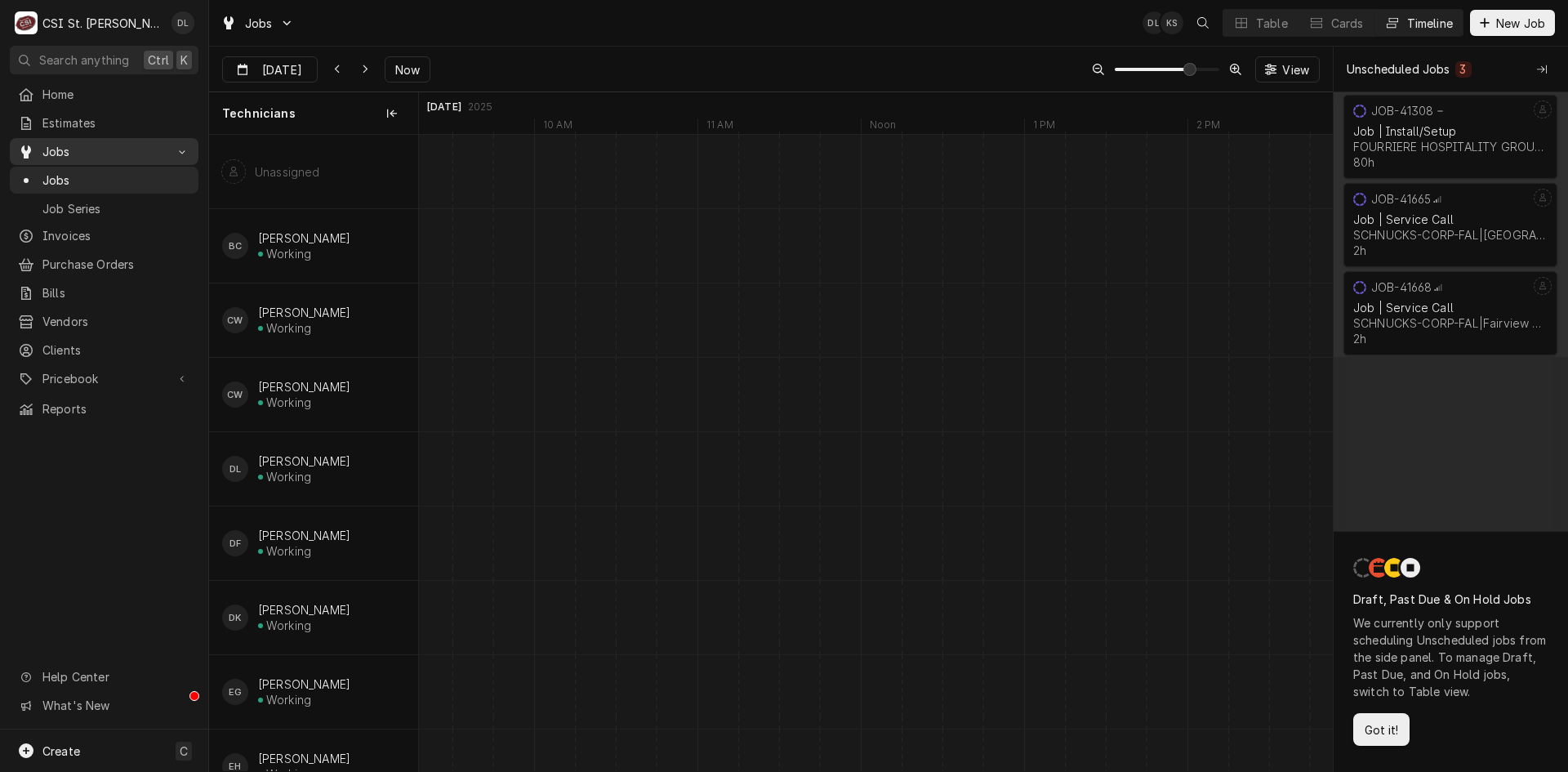
click at [77, 151] on span "Jobs" at bounding box center [104, 151] width 124 height 17
click at [80, 144] on span "Jobs" at bounding box center [104, 151] width 124 height 17
click at [80, 172] on span "Jobs" at bounding box center [116, 180] width 148 height 17
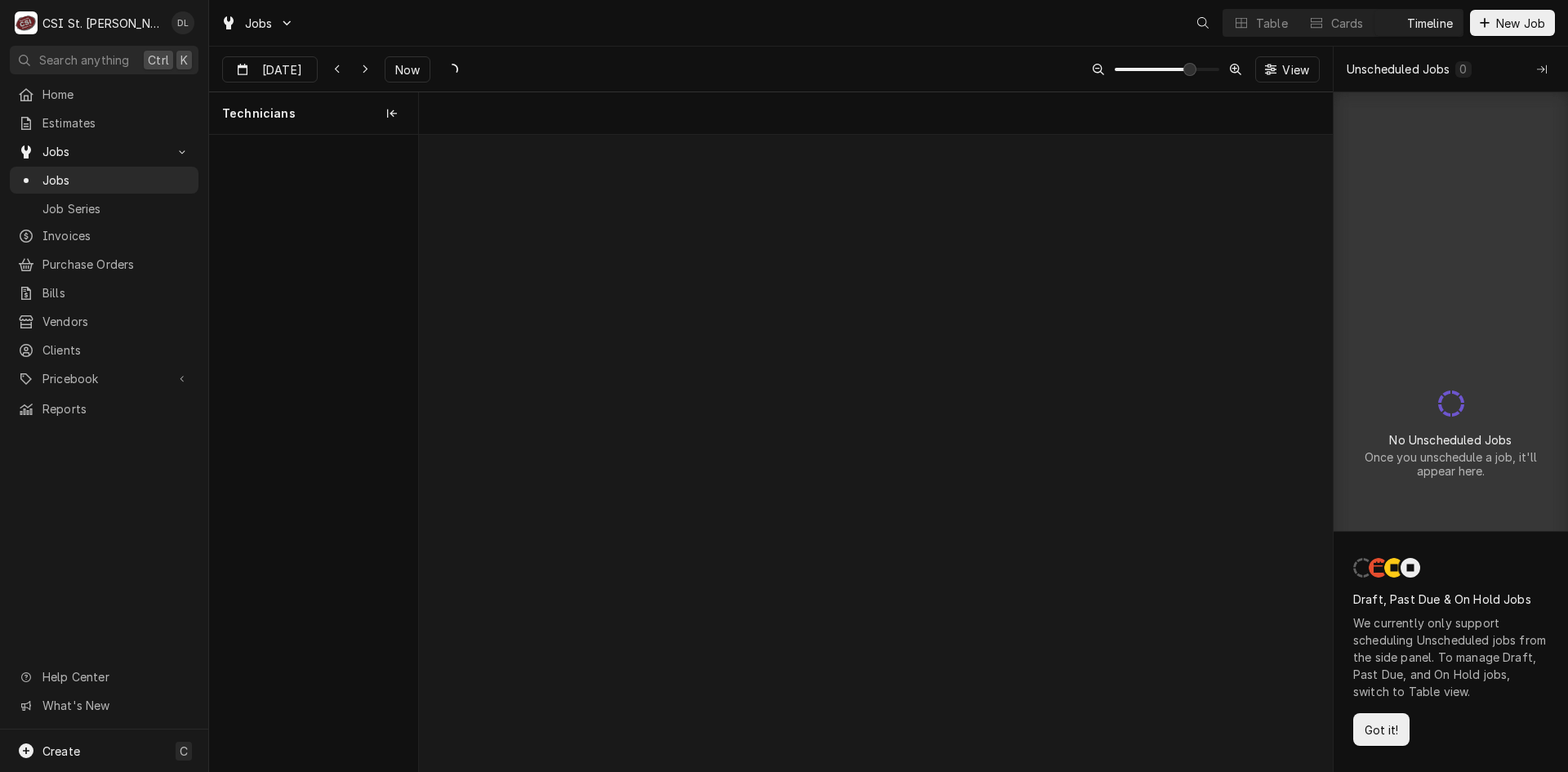
scroll to position [0, 18138]
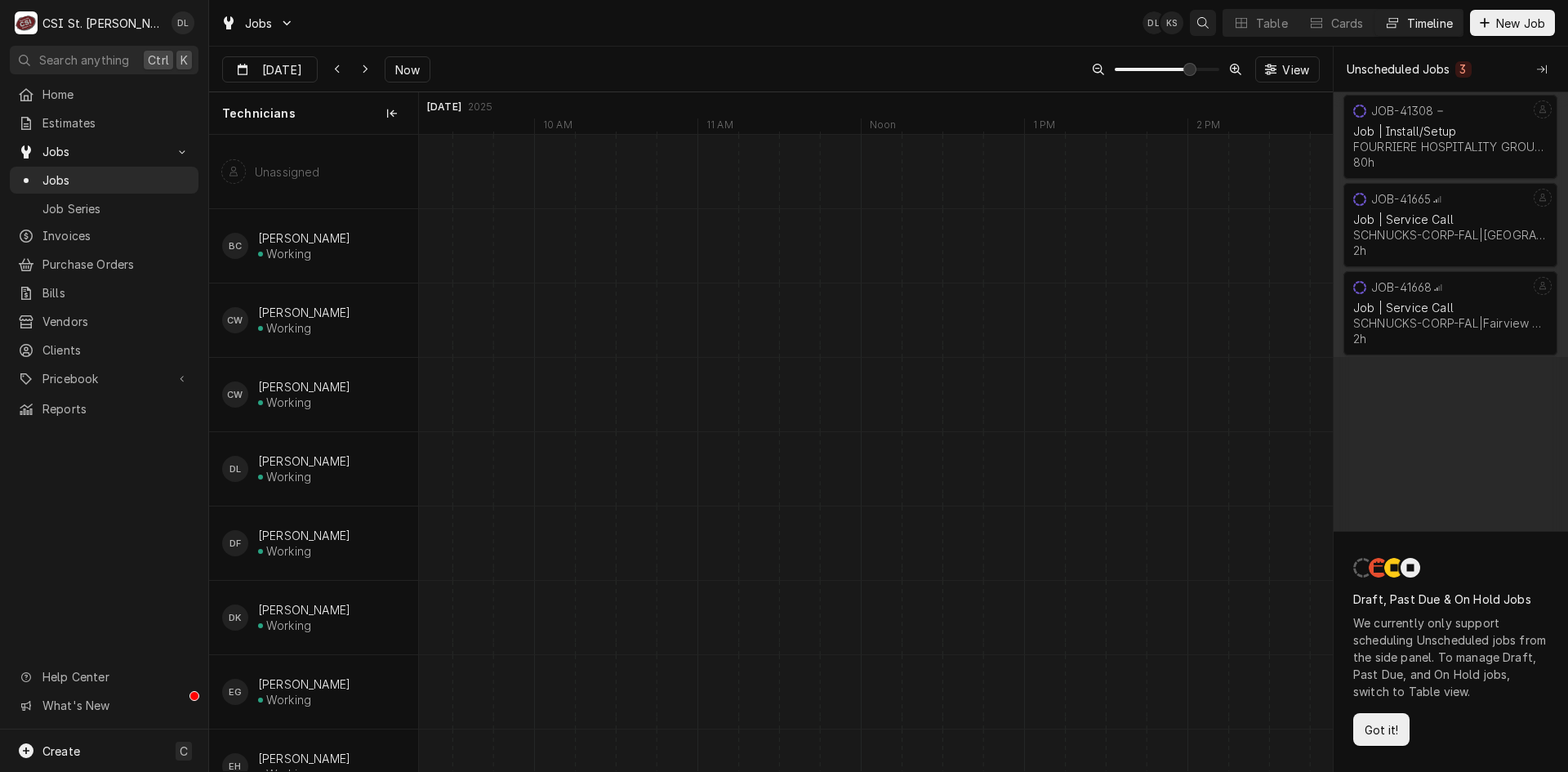
click at [1203, 27] on icon "Open search" at bounding box center [1203, 23] width 11 height 11
click at [775, 46] on body "C CSI St. Louis DL Search anything Ctrl K Home Estimates Jobs Jobs Job Series I…" at bounding box center [784, 386] width 1568 height 772
click at [1273, 71] on icon "Dynamic Content Wrapper" at bounding box center [1271, 68] width 11 height 10
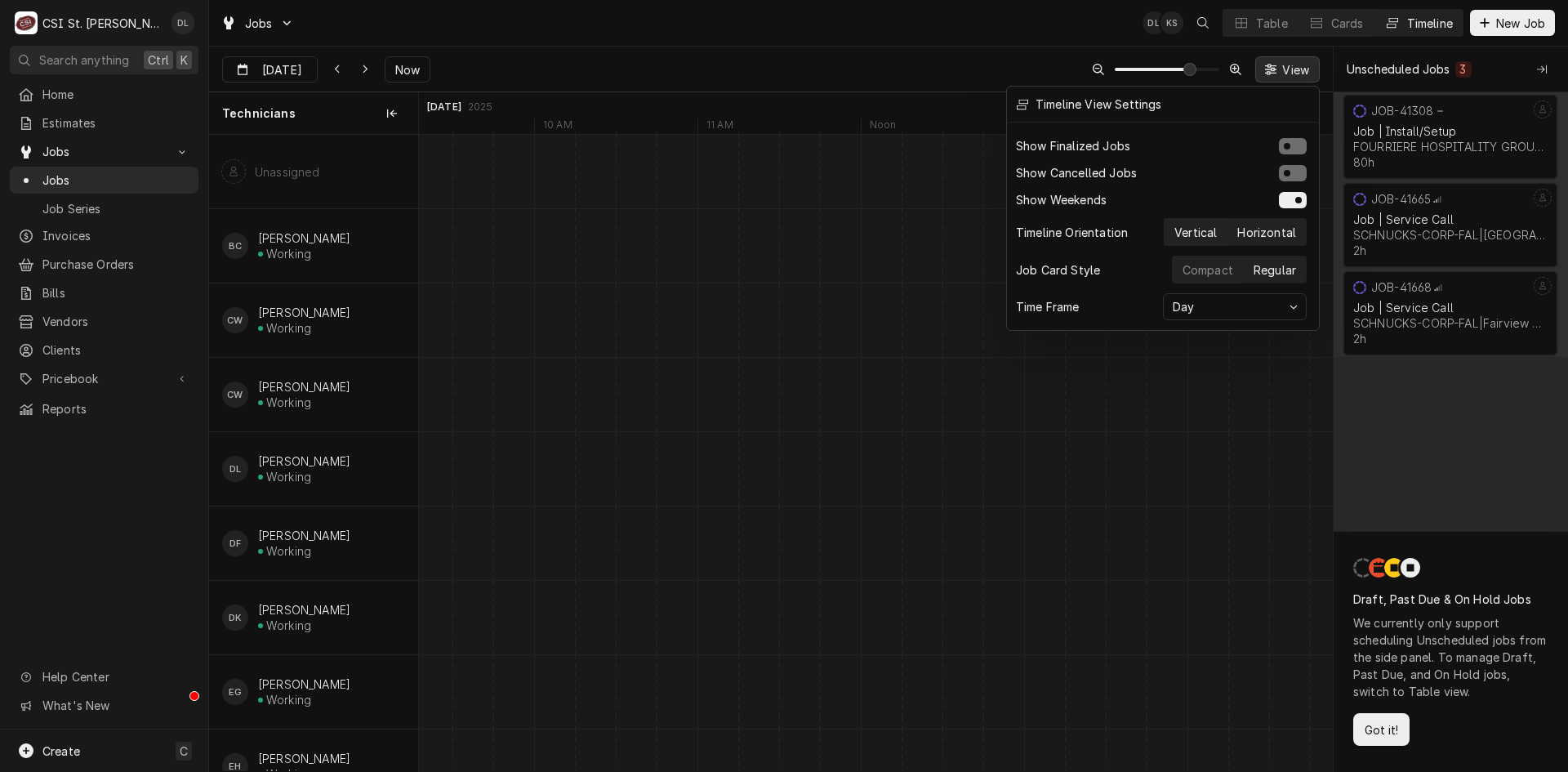
click at [1189, 237] on button "Vertical" at bounding box center [1196, 232] width 62 height 26
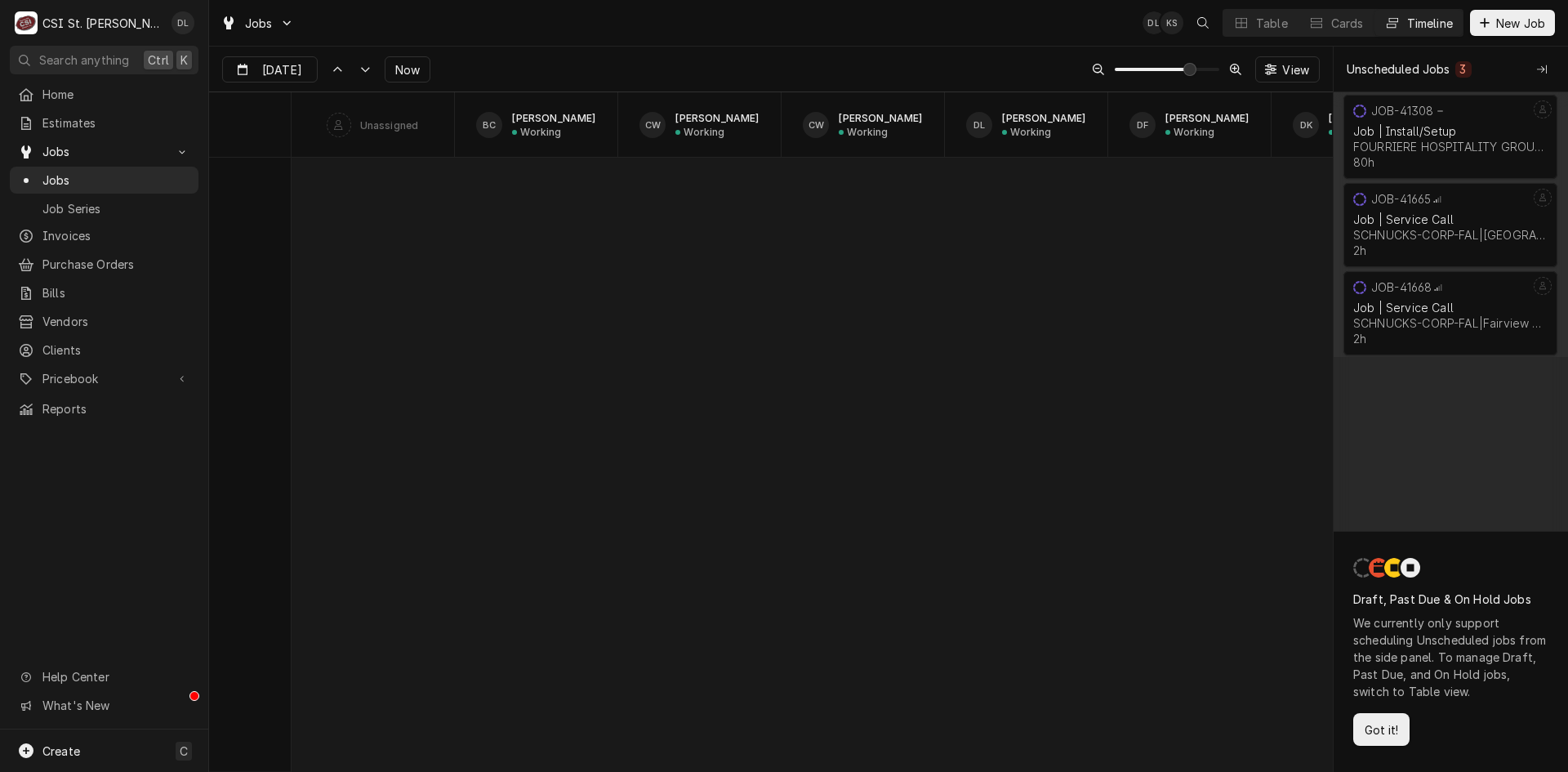
scroll to position [12785, 0]
click at [1263, 70] on div "Dynamic Content Wrapper" at bounding box center [1271, 69] width 16 height 16
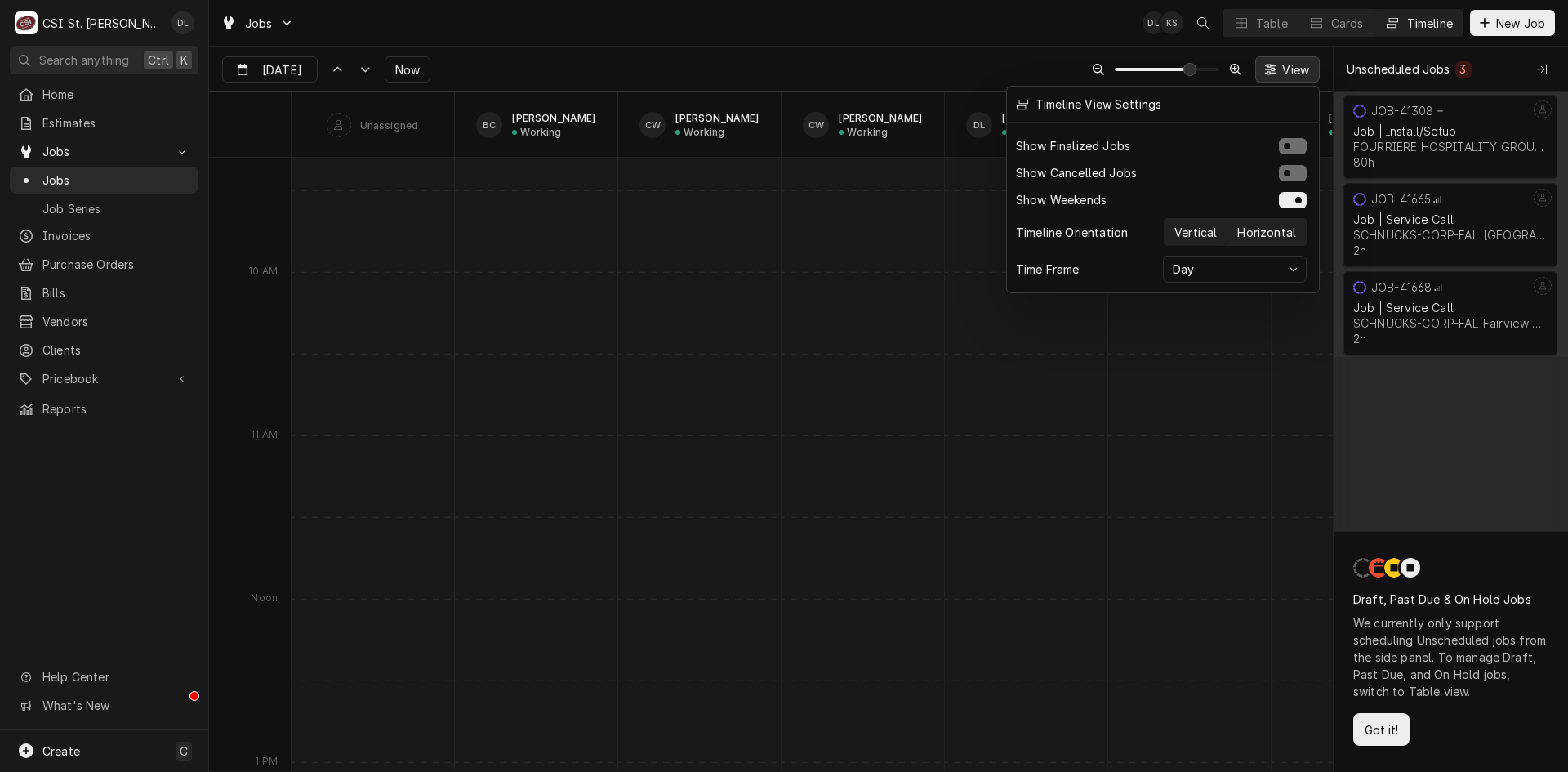
click at [1275, 230] on div "Horizontal" at bounding box center [1267, 232] width 59 height 17
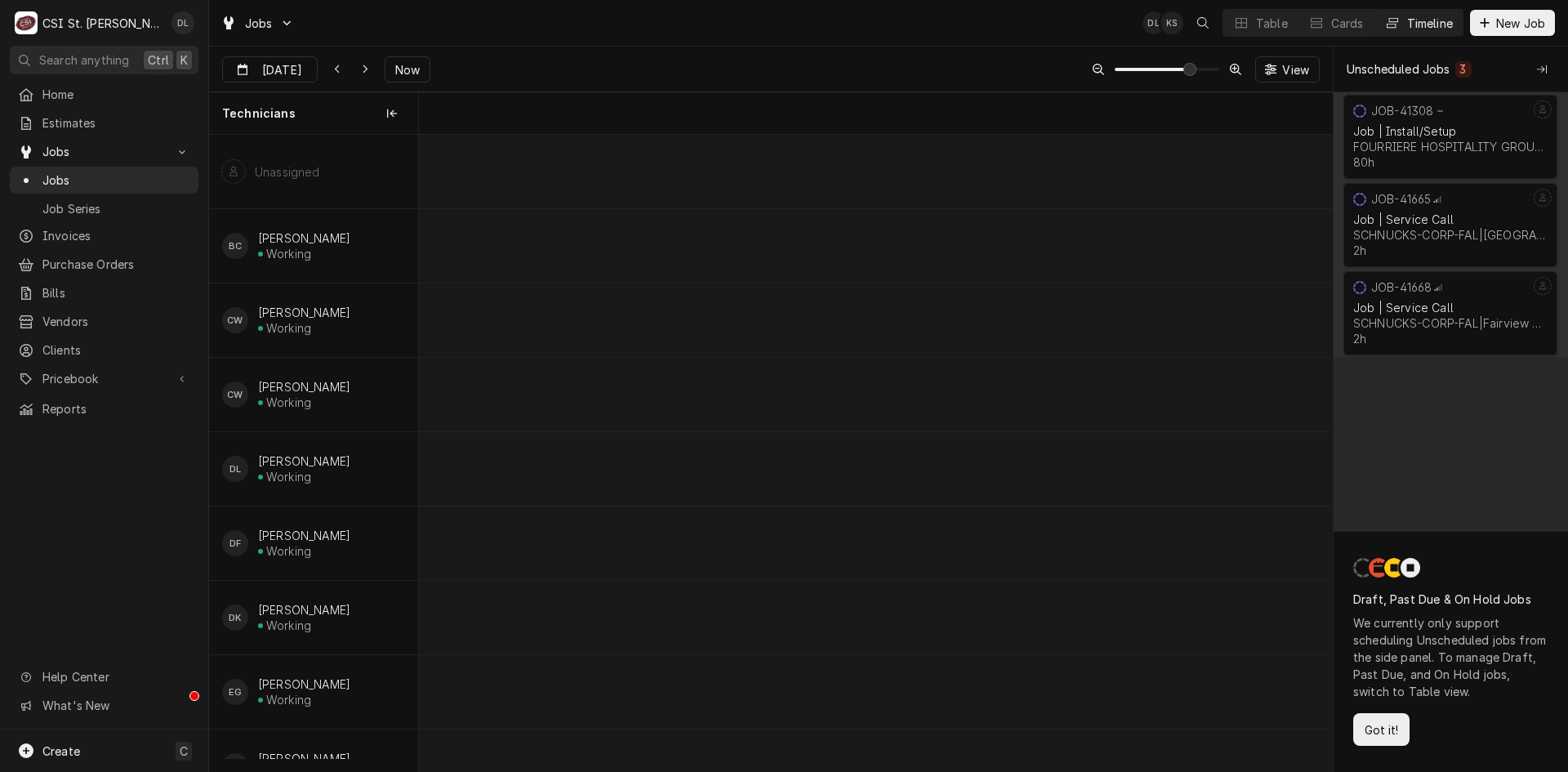
scroll to position [0, 18138]
click at [73, 181] on span "Jobs" at bounding box center [116, 180] width 148 height 17
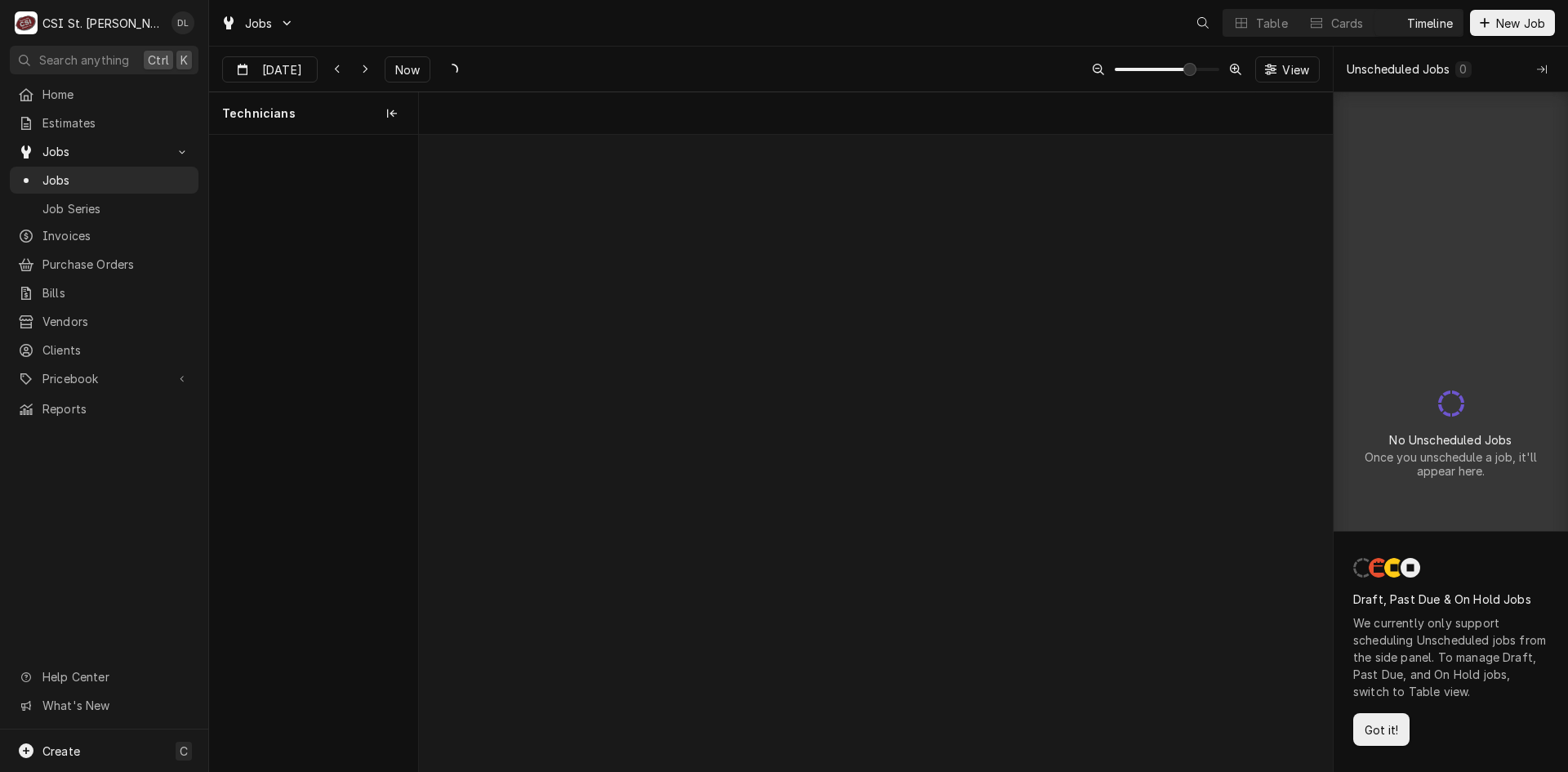
scroll to position [0, 18138]
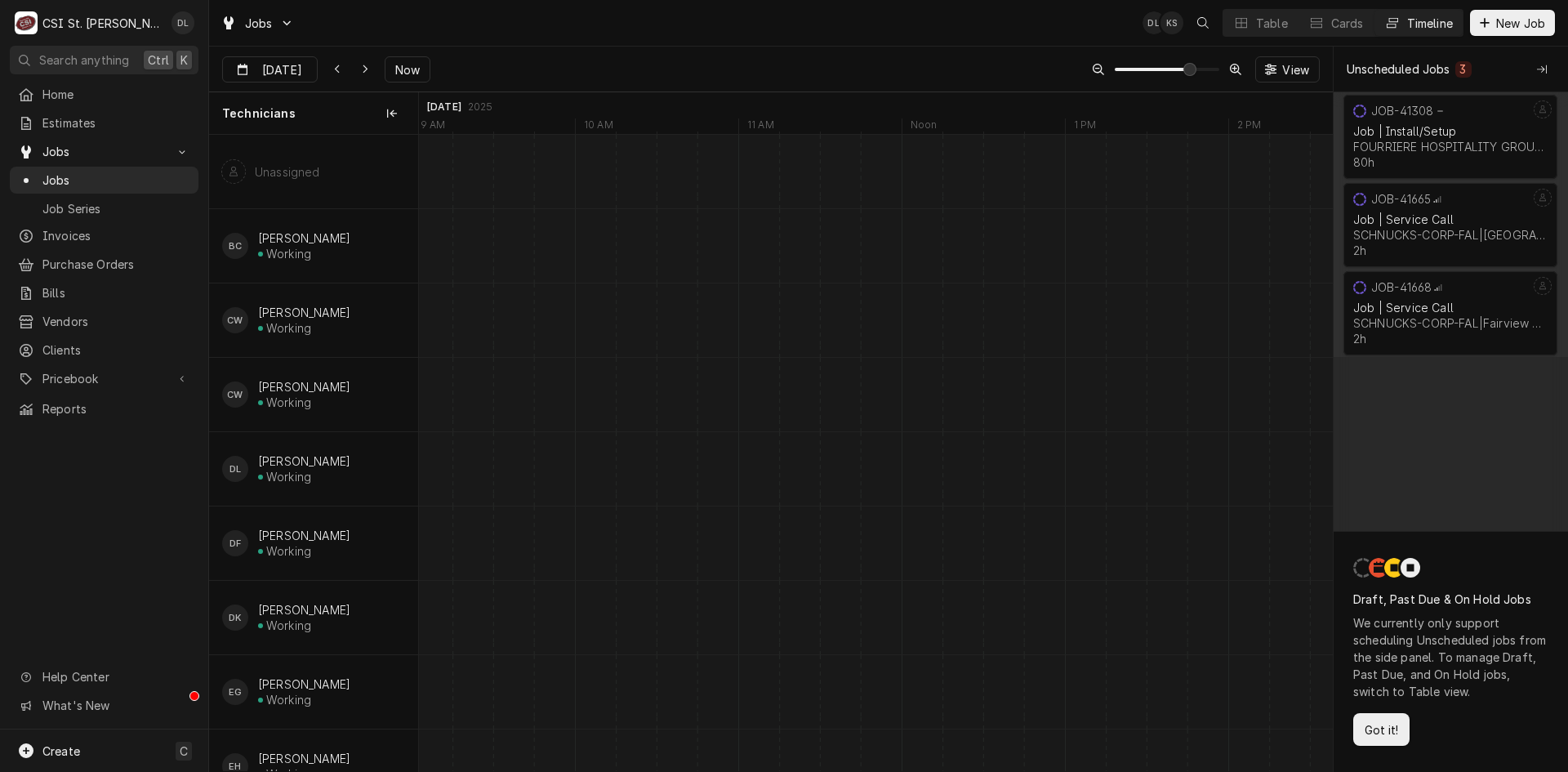
click at [1408, 28] on div "Timeline" at bounding box center [1430, 24] width 45 height 17
click at [1421, 16] on div "Timeline" at bounding box center [1430, 24] width 45 height 17
click at [1387, 15] on div "Dynamic Content Wrapper" at bounding box center [1391, 23] width 16 height 16
click at [1336, 15] on div "Cards" at bounding box center [1347, 24] width 33 height 17
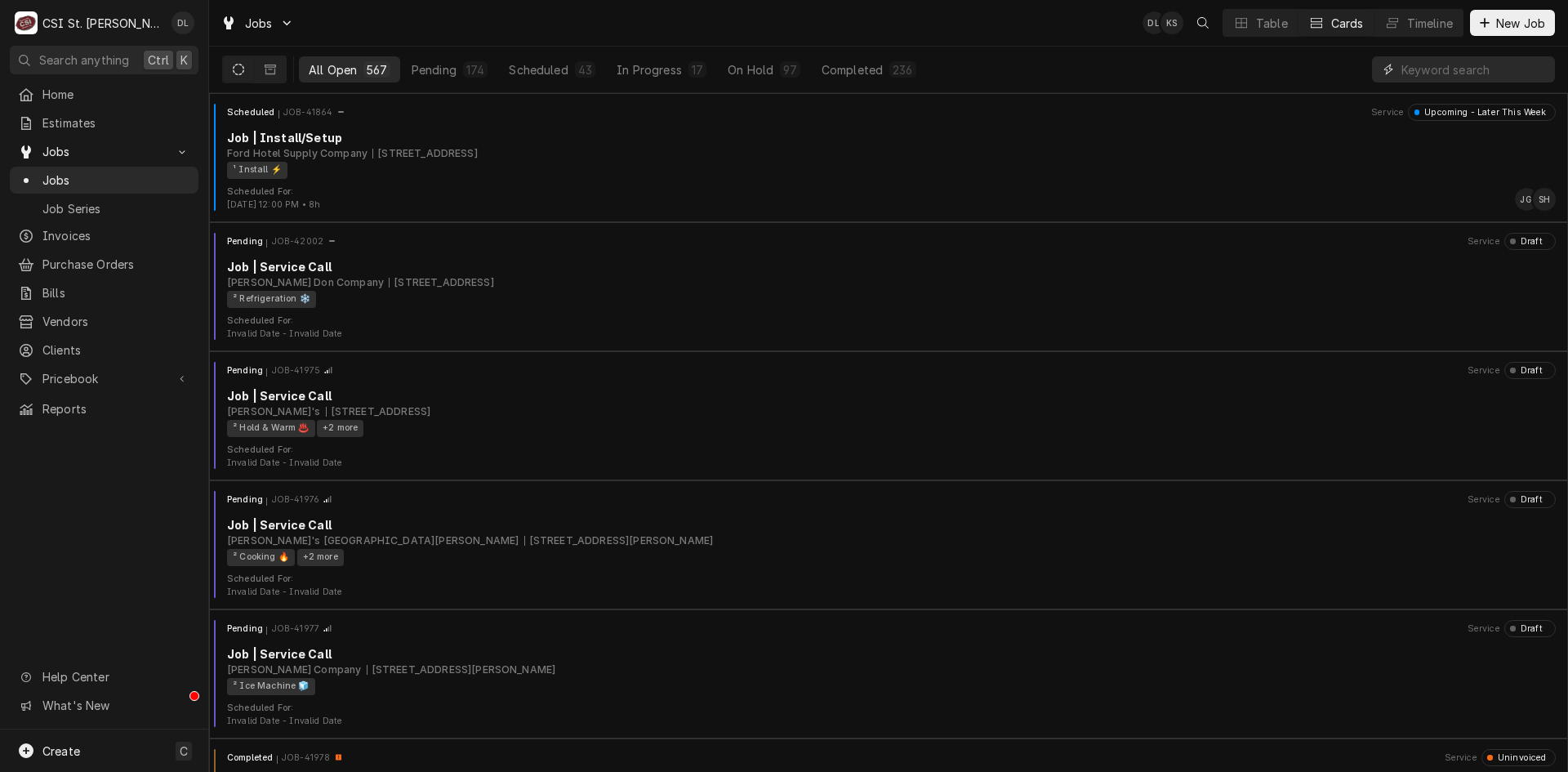
click at [1433, 65] on input "Dynamic Content Wrapper" at bounding box center [1475, 70] width 145 height 26
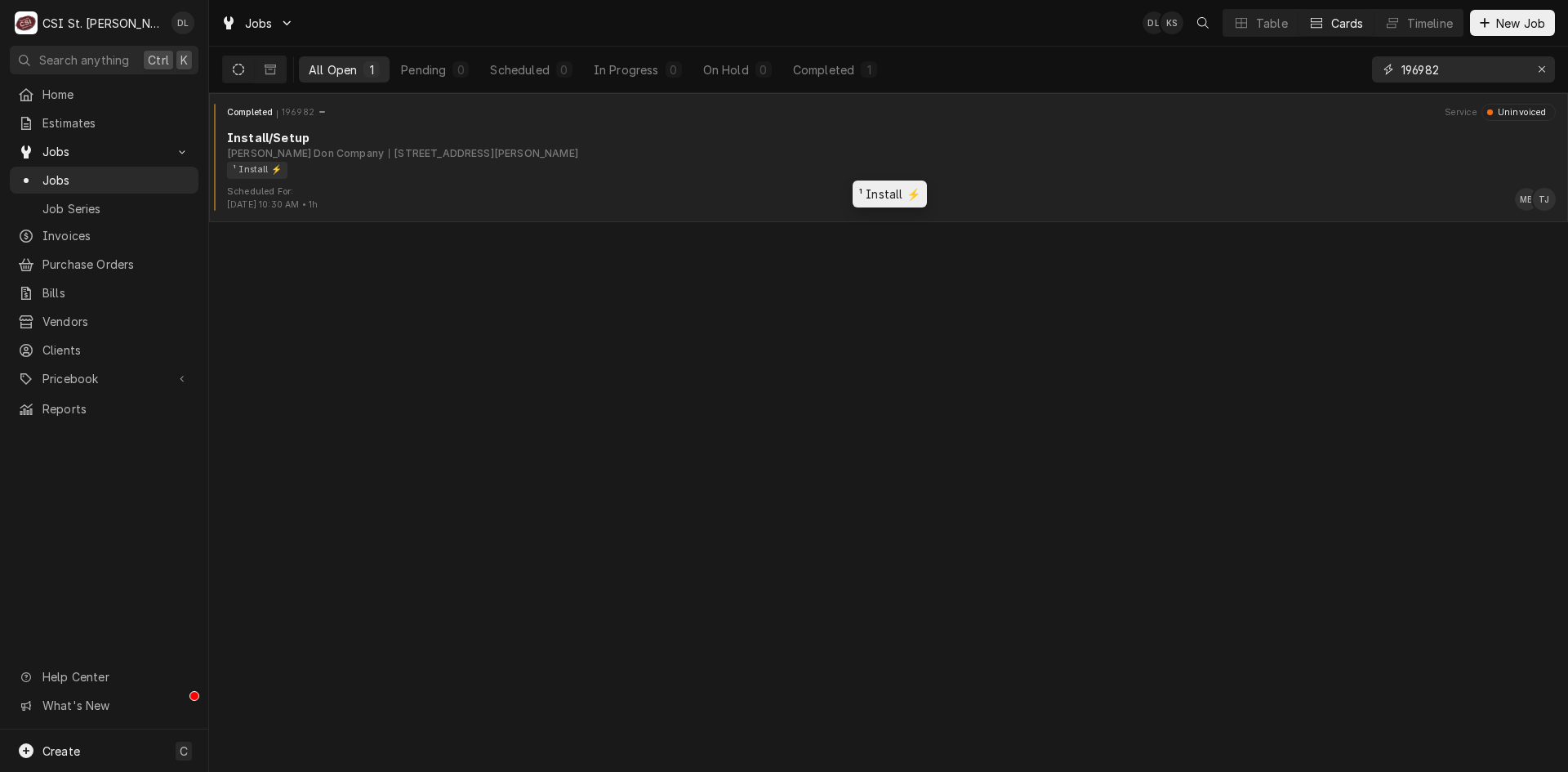
type input "196982"
click at [621, 164] on div "¹ Install ⚡️" at bounding box center [885, 170] width 1317 height 17
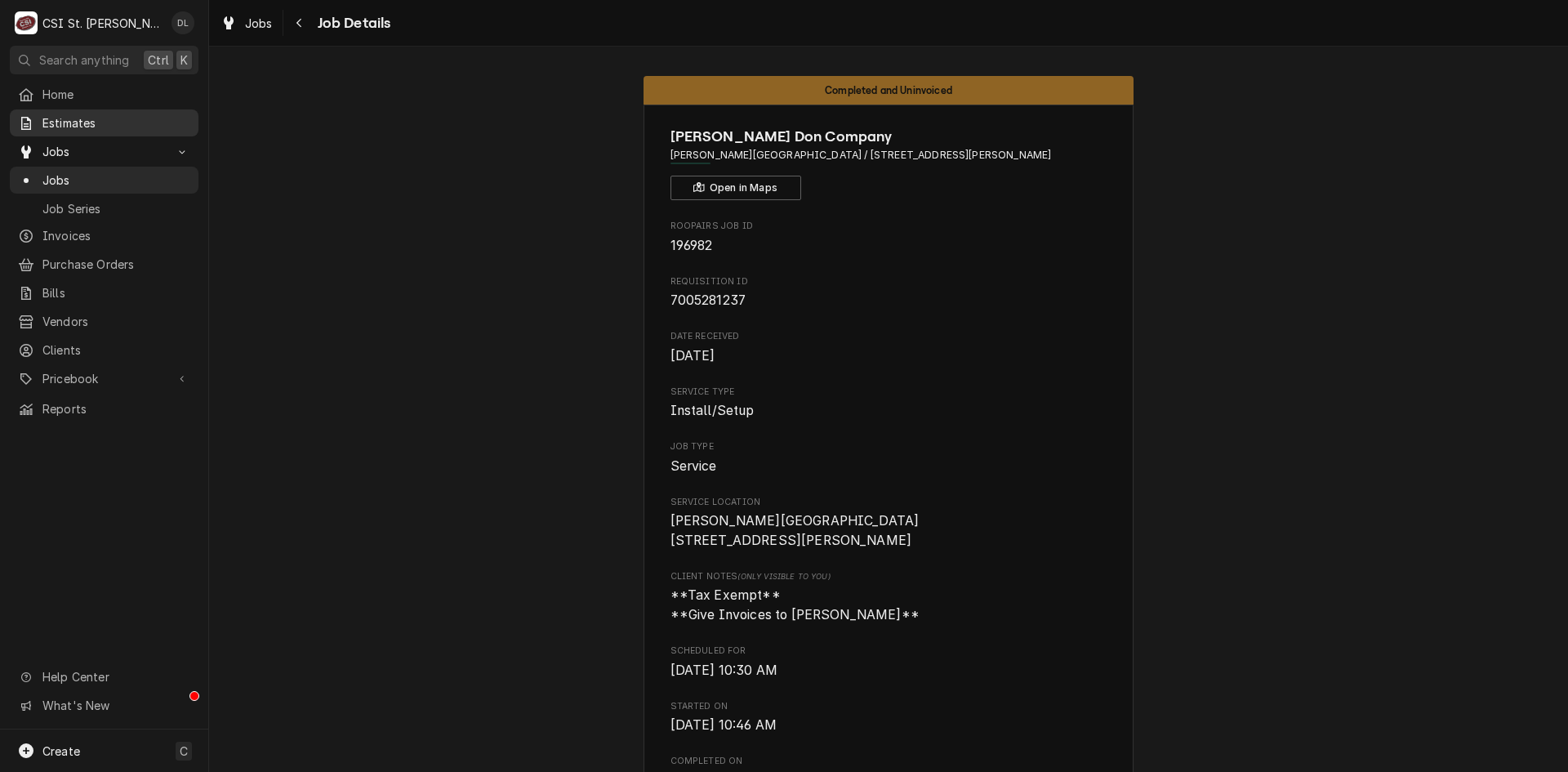
click at [91, 119] on span "Estimates" at bounding box center [116, 123] width 148 height 17
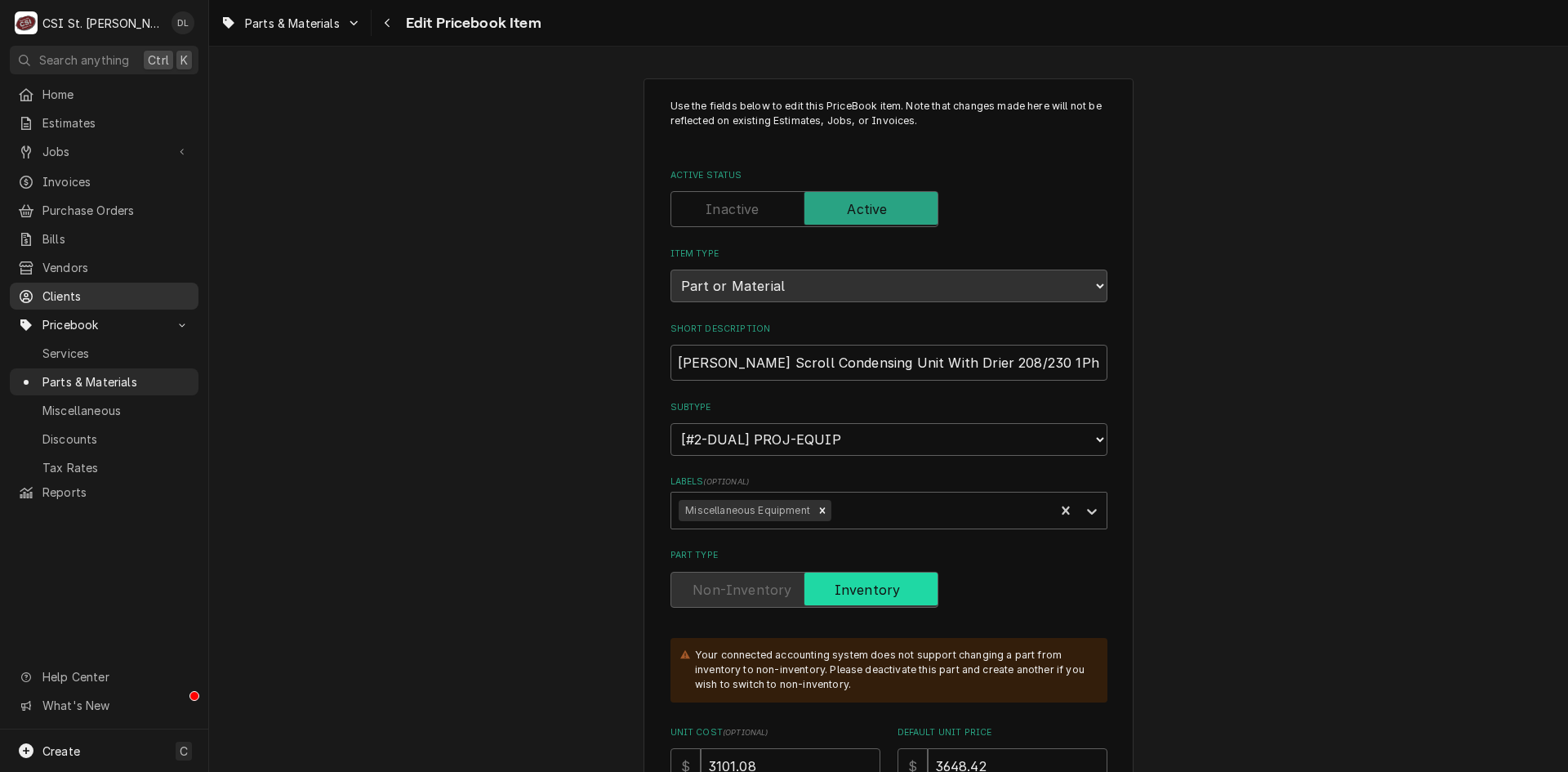
type textarea "x"
click at [106, 373] on span "Parts & Materials" at bounding box center [116, 381] width 148 height 17
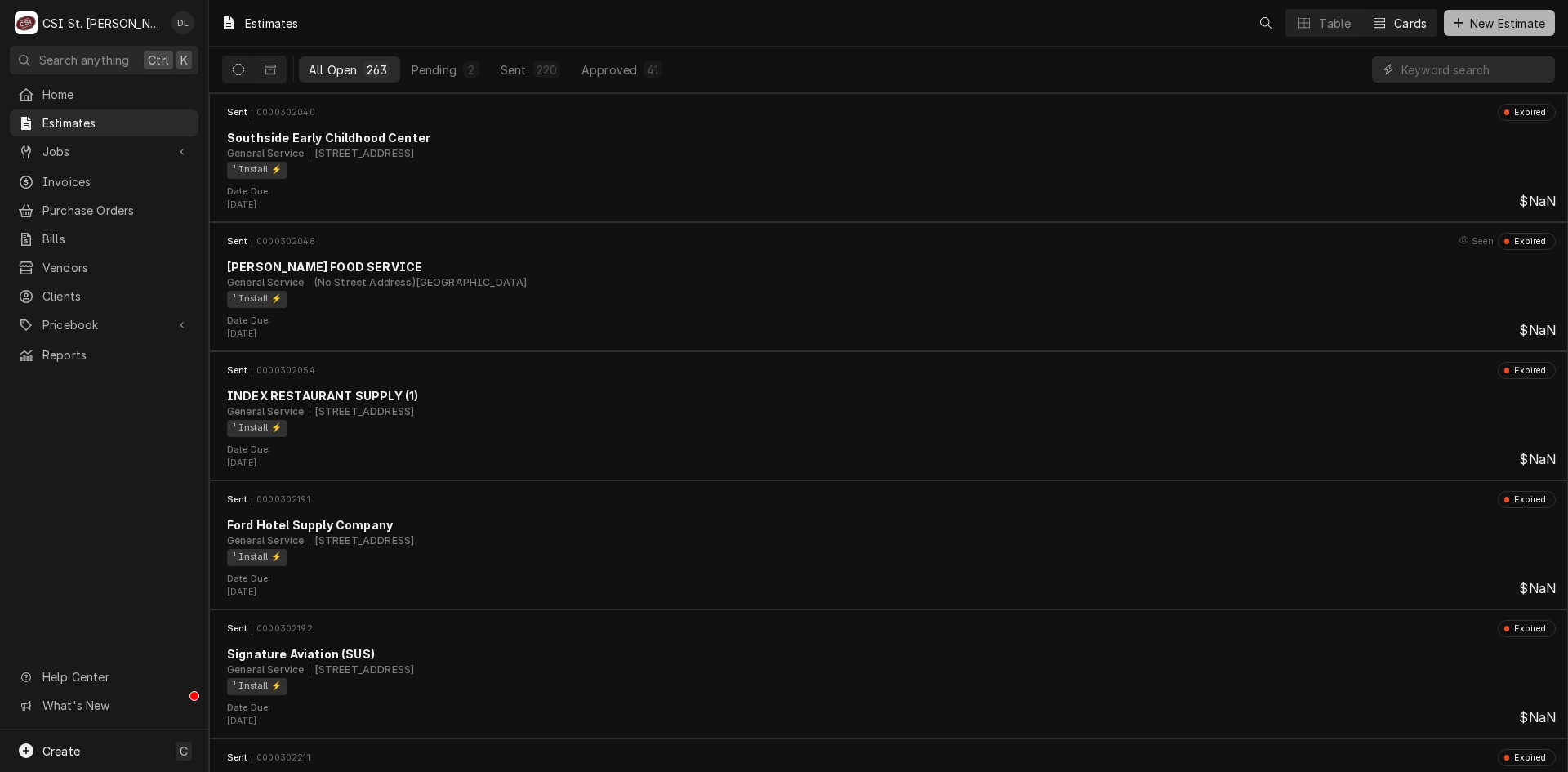
click at [1454, 25] on icon "Dynamic Content Wrapper" at bounding box center [1458, 23] width 9 height 11
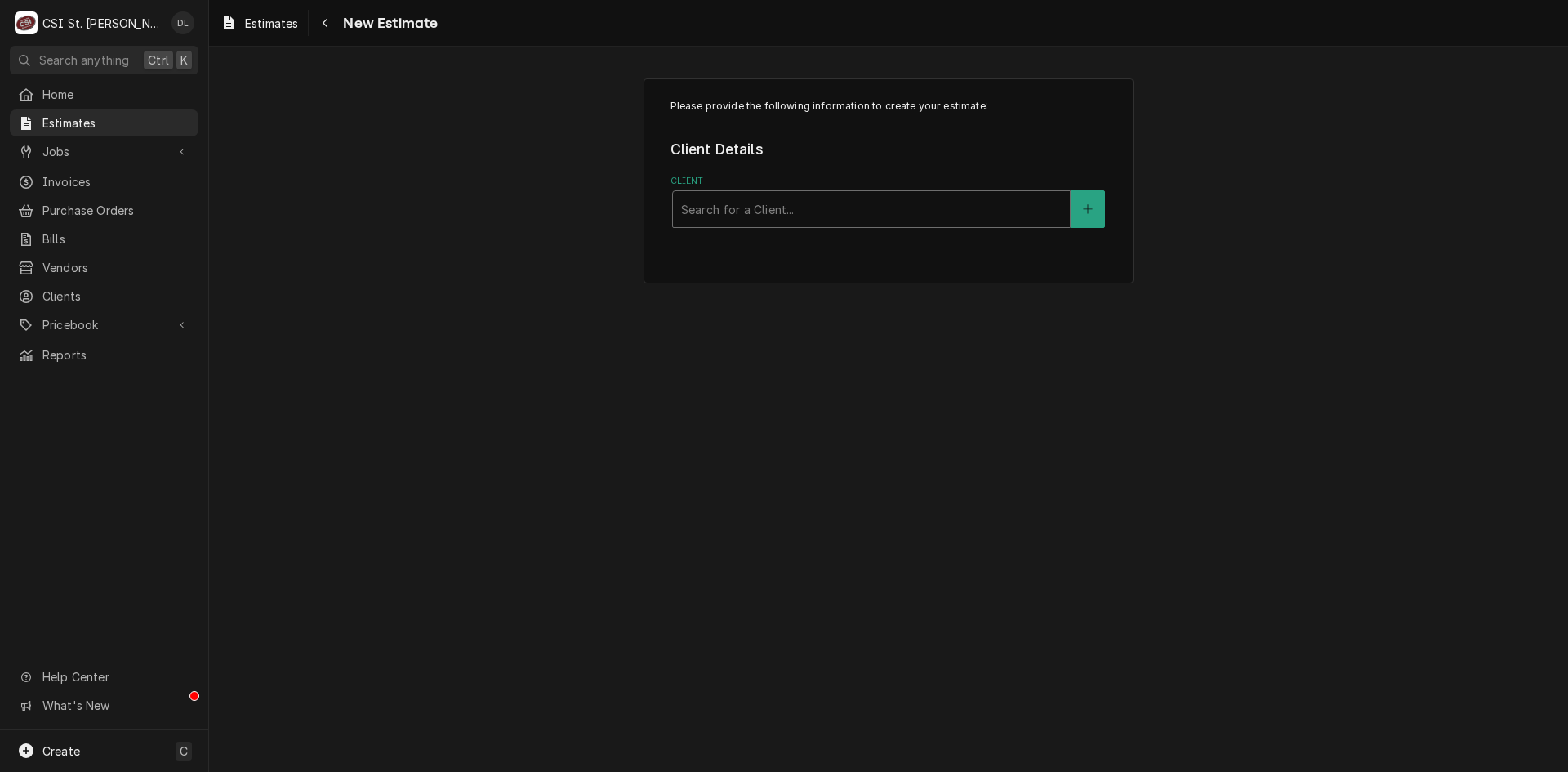
click at [853, 201] on div "Client" at bounding box center [871, 209] width 380 height 29
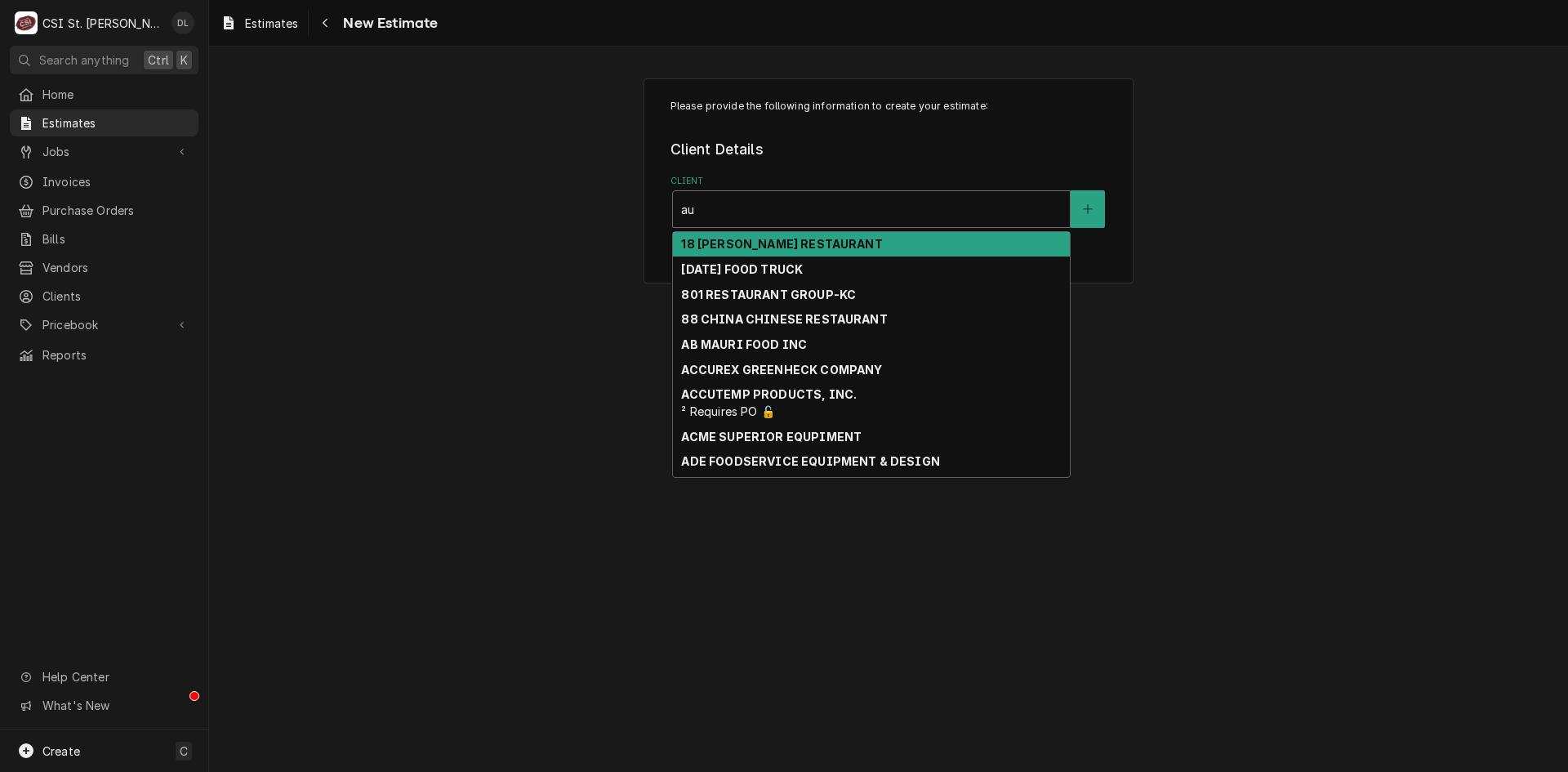
type input "a"
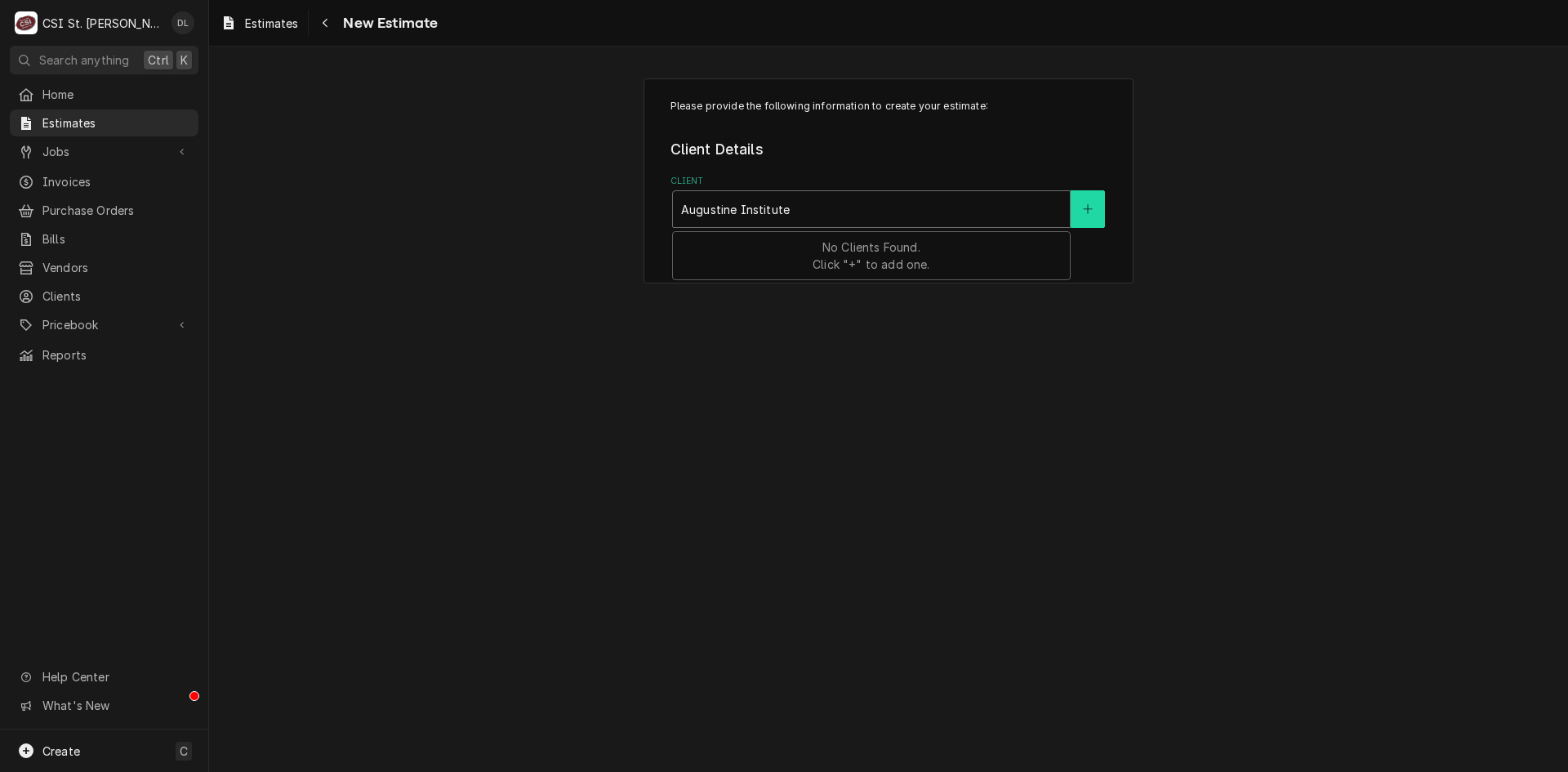
type input "Augustine Institute"
click at [1095, 206] on button "Client" at bounding box center [1087, 210] width 34 height 38
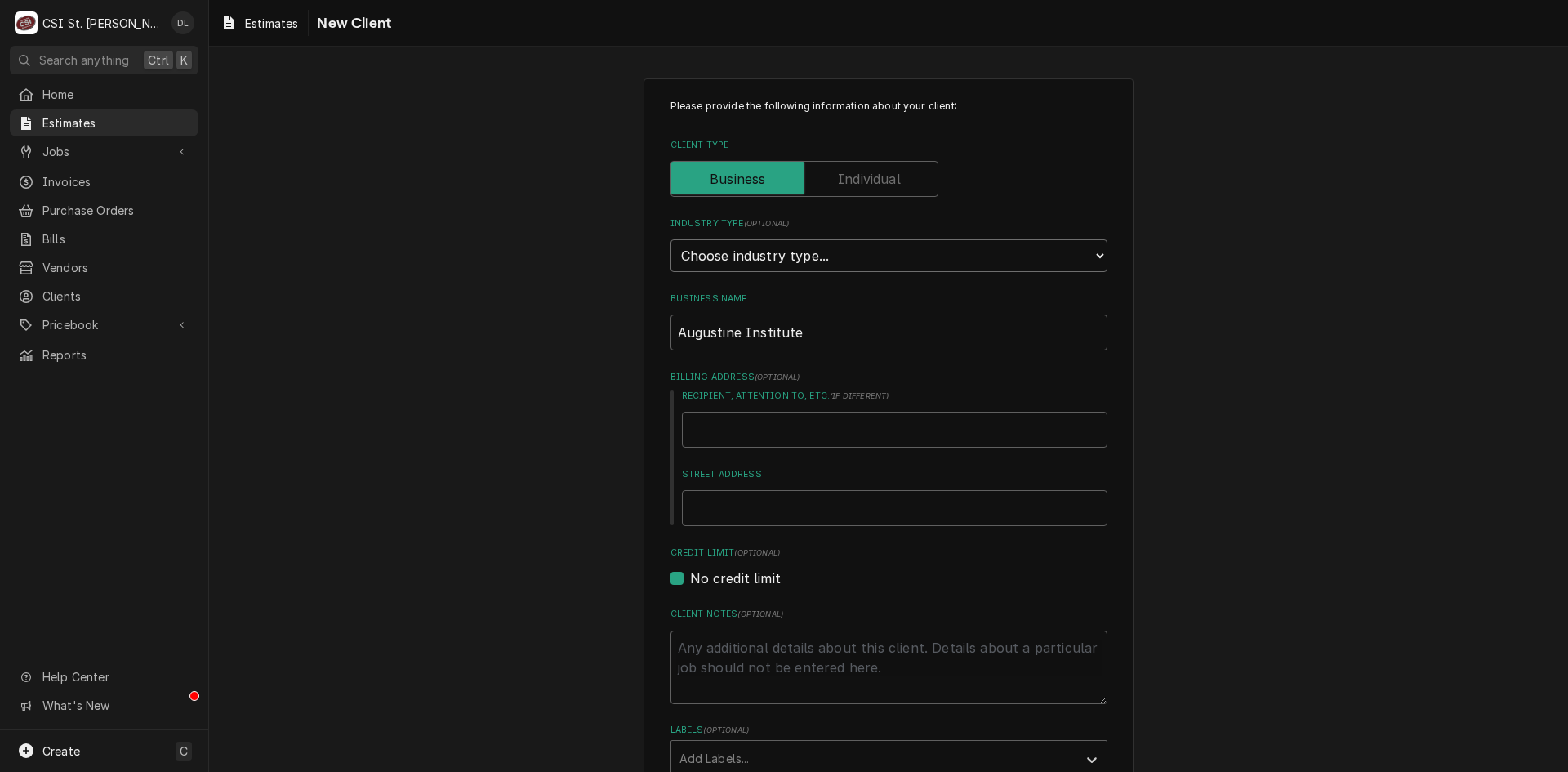
click at [1073, 259] on select "Choose industry type... Residential Commercial Industrial Government" at bounding box center [888, 255] width 437 height 33
select select "2"
click at [670, 239] on select "Choose industry type... Residential Commercial Industrial Government" at bounding box center [888, 255] width 437 height 33
click at [778, 422] on input "Recipient, Attention To, etc. ( if different )" at bounding box center [894, 429] width 426 height 36
click at [753, 510] on input "Street Address" at bounding box center [894, 508] width 426 height 36
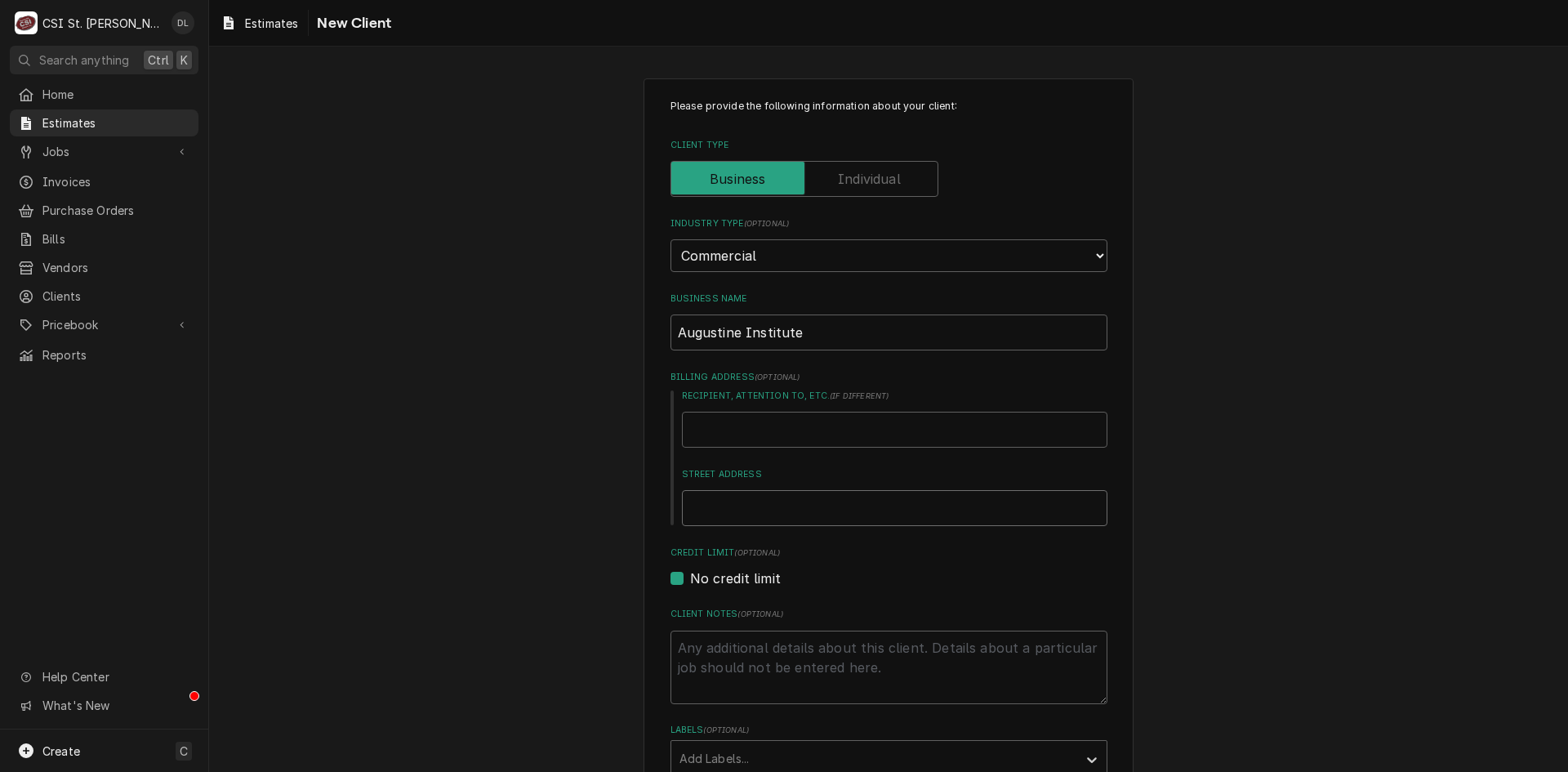
type textarea "x"
type input "1"
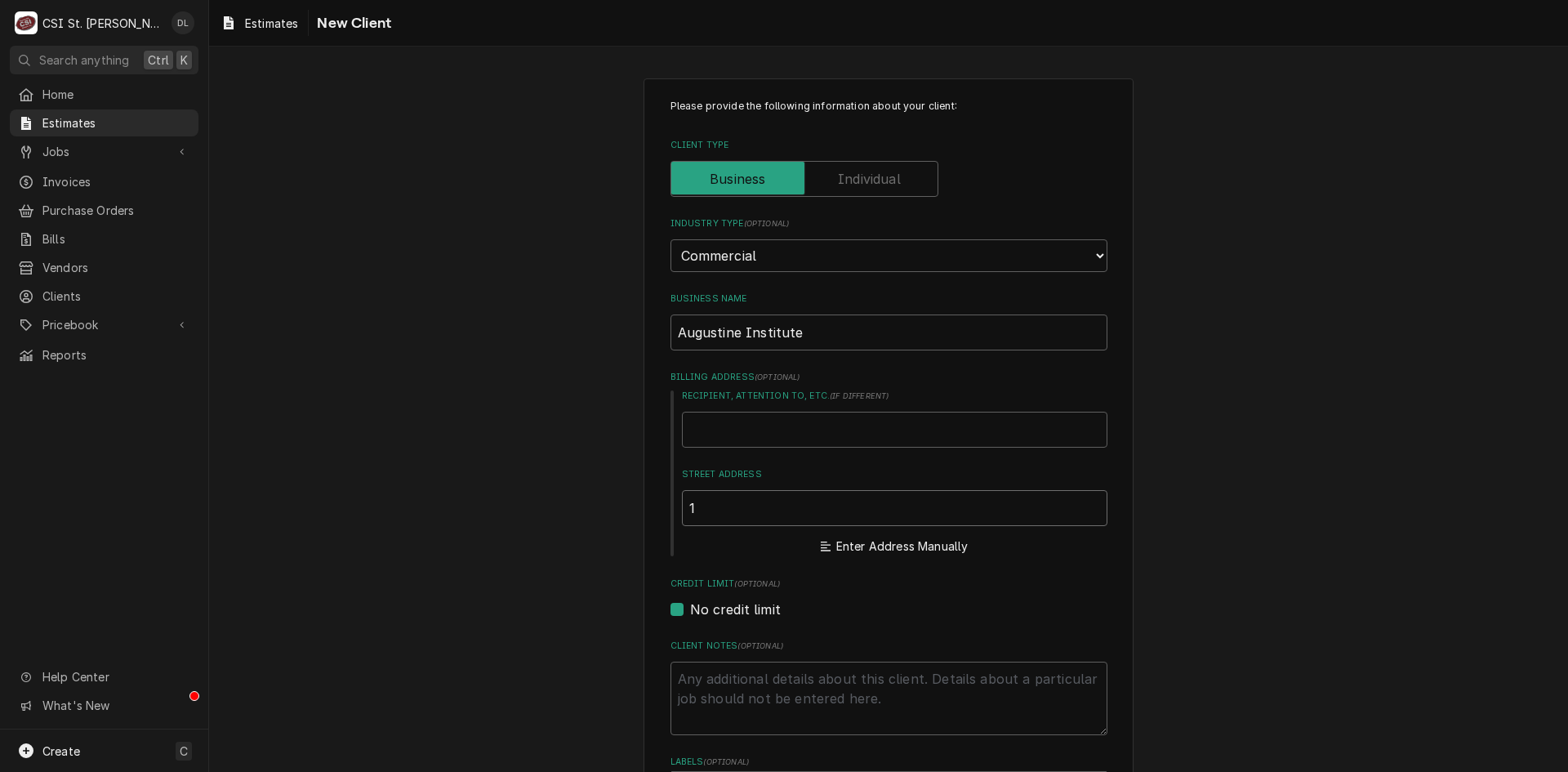
type textarea "x"
type input "16"
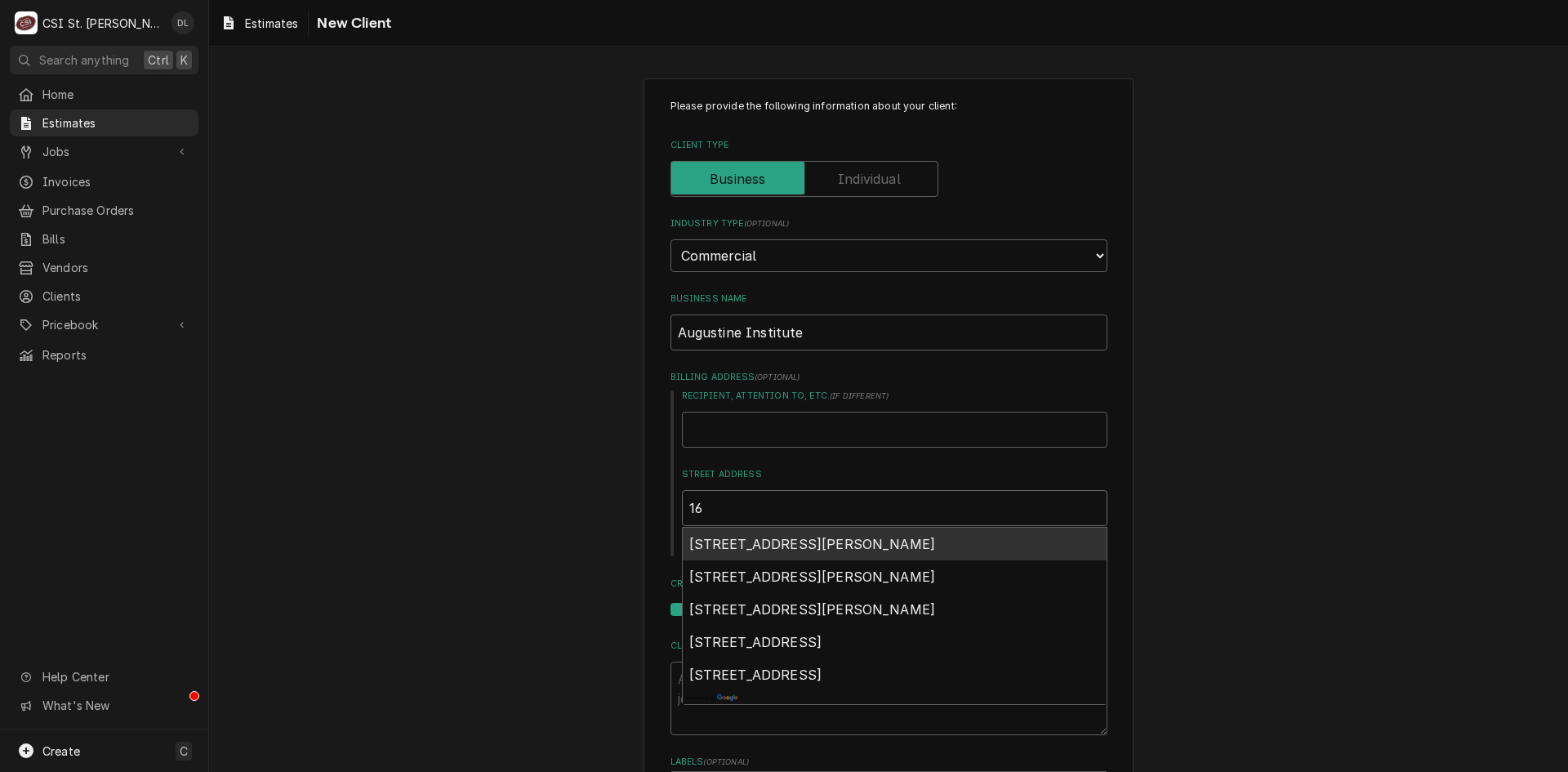
type textarea "x"
type input "168"
type textarea "x"
type input "1680"
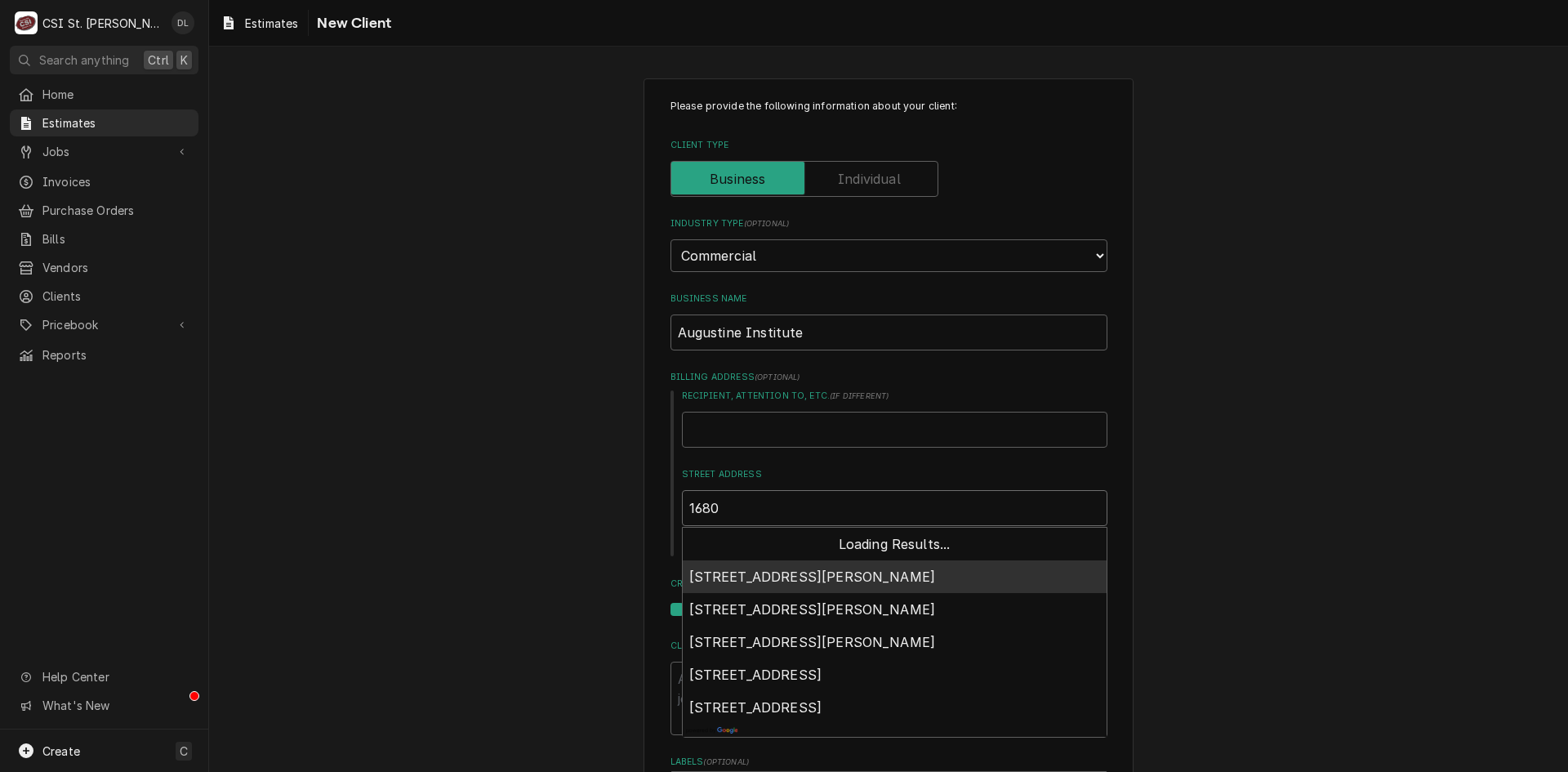
type textarea "x"
type input "16805"
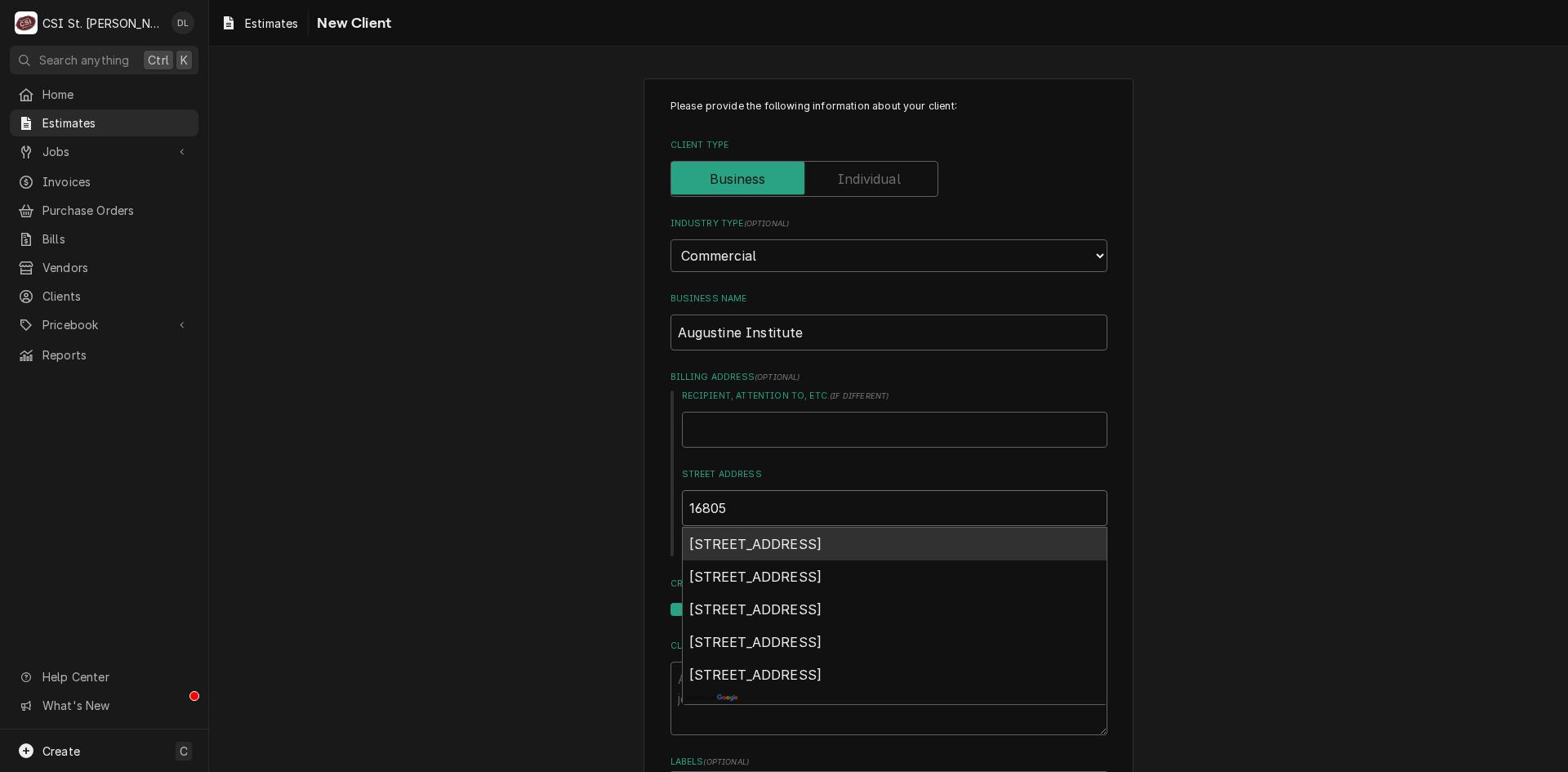
type textarea "x"
type input "16805"
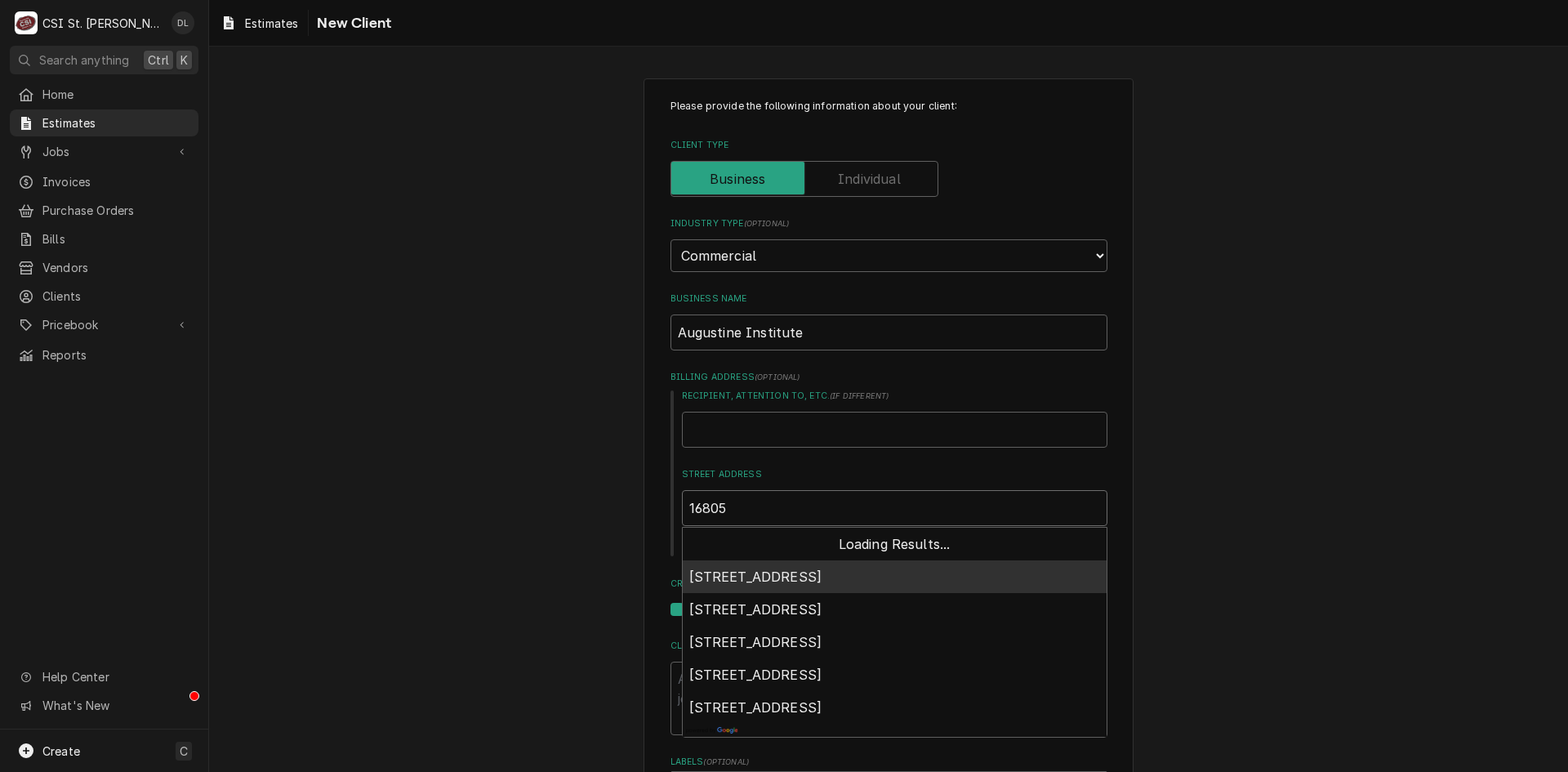
type textarea "x"
type input "16805 N"
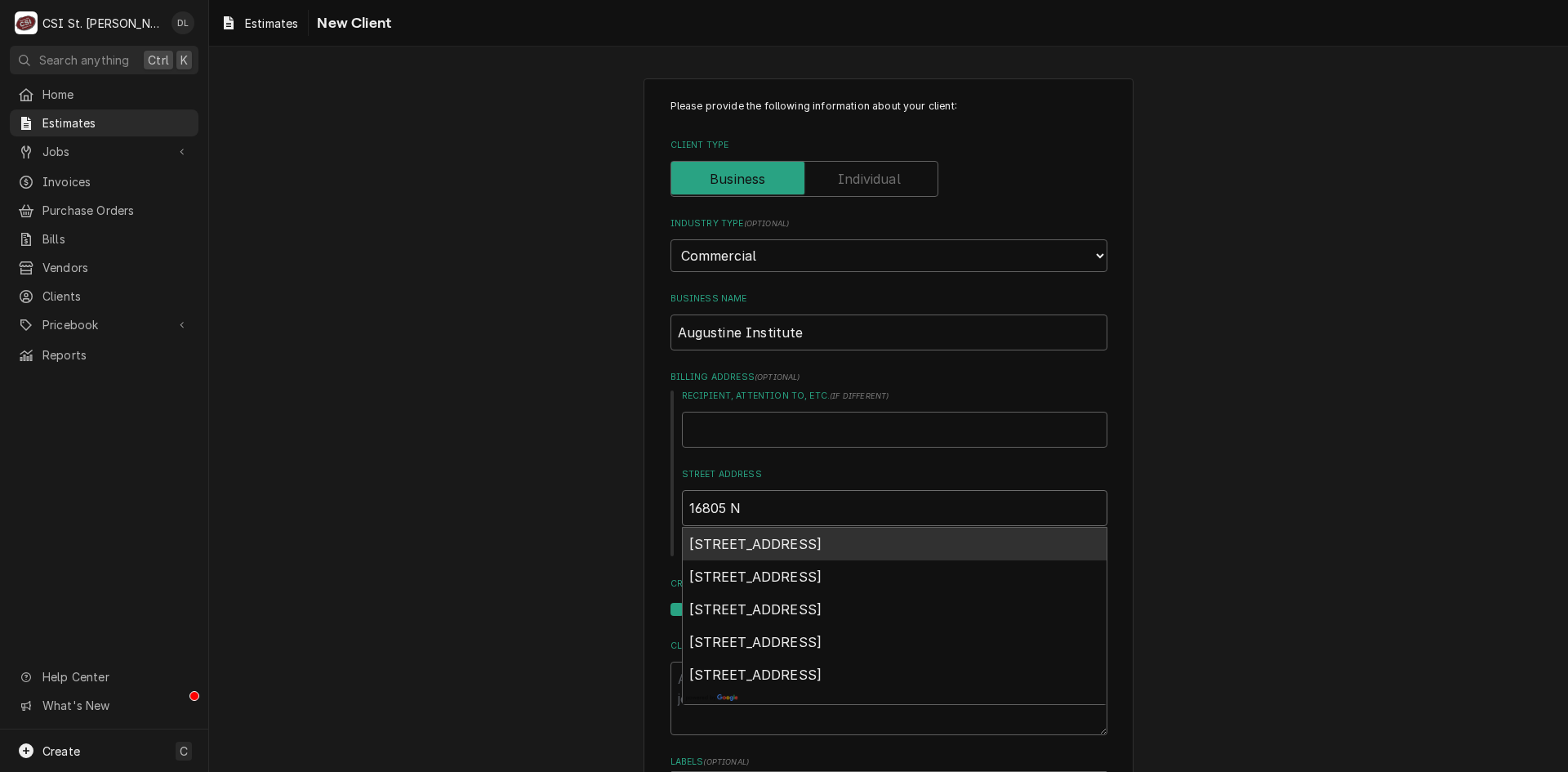
type textarea "x"
type input "16805 Ne"
type textarea "x"
type input "16805 New"
type textarea "x"
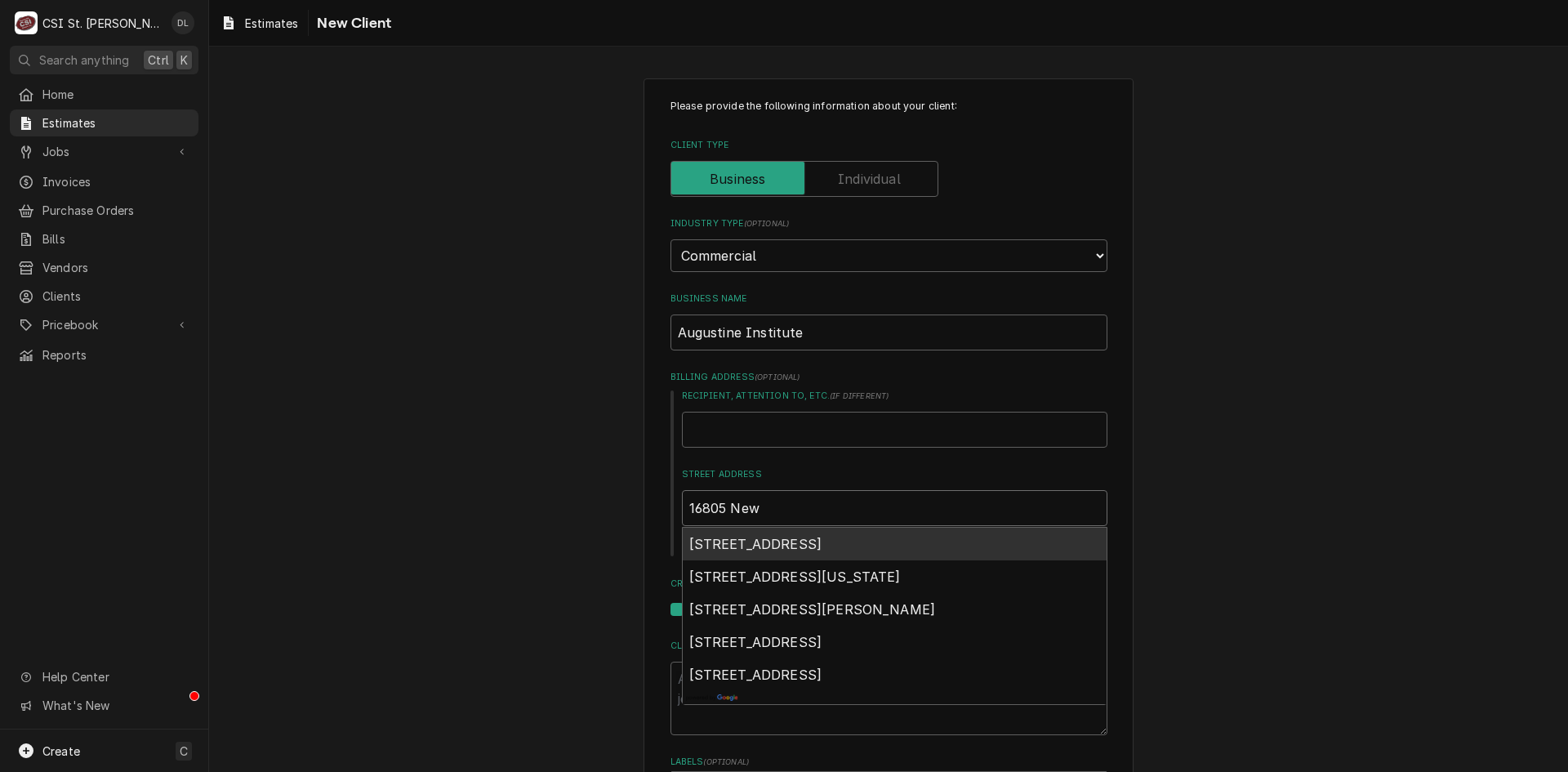
type input "16805 New"
click at [822, 547] on span "16805 New Halls Ferry Road, Florissant, MO, USA" at bounding box center [755, 544] width 133 height 16
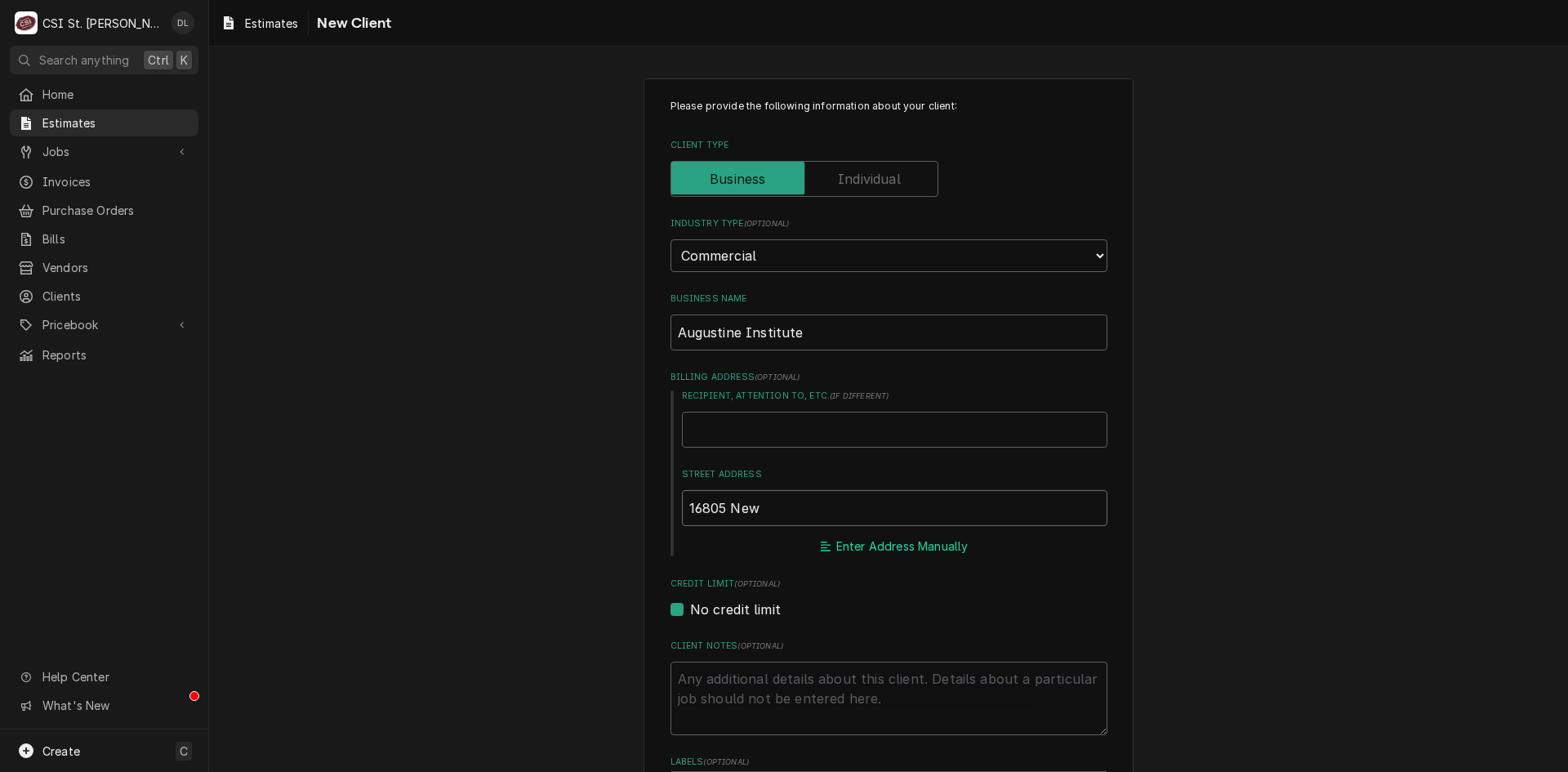
type textarea "x"
type input "16805 New Halls Ferry Road"
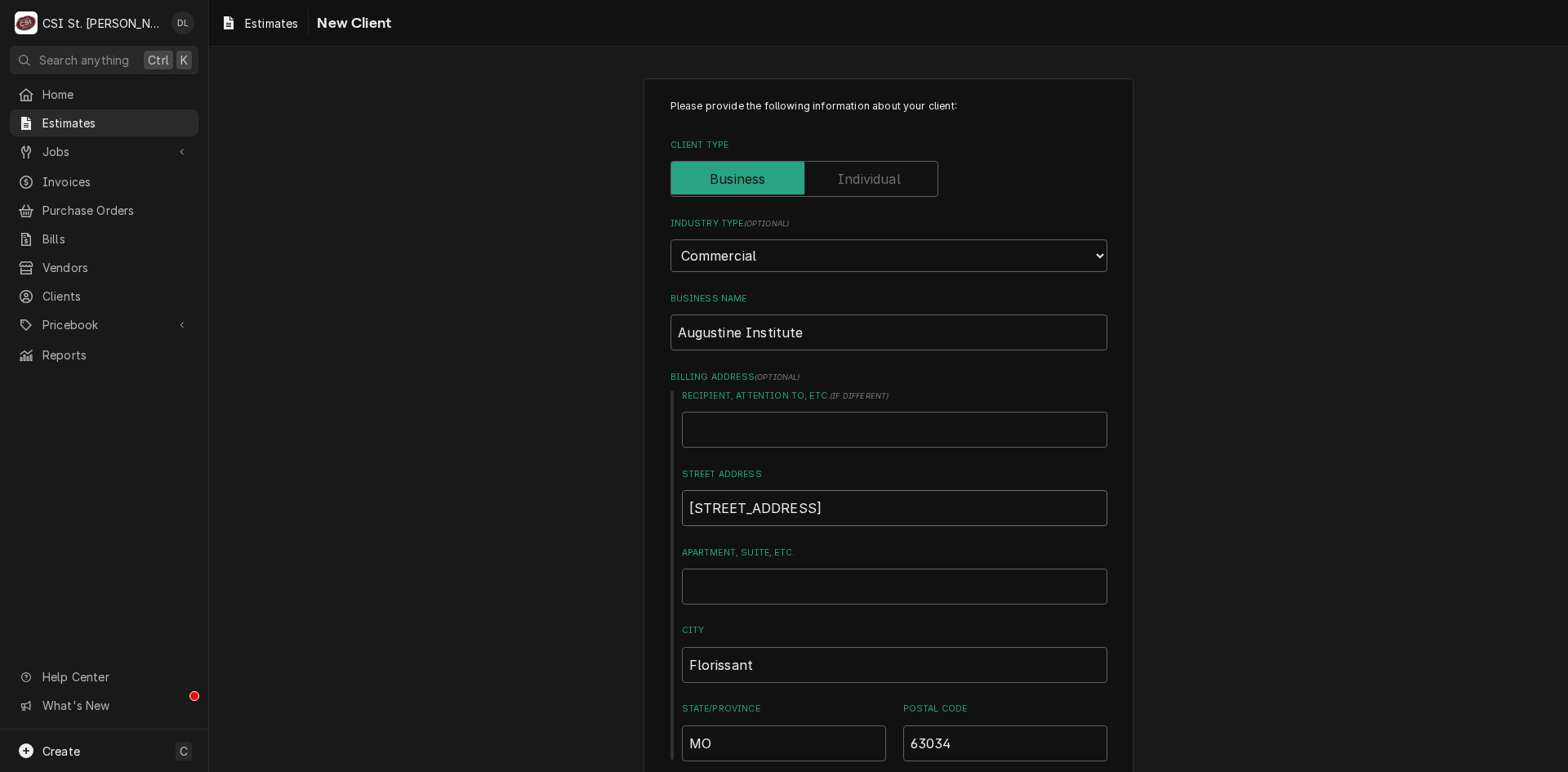
type textarea "x"
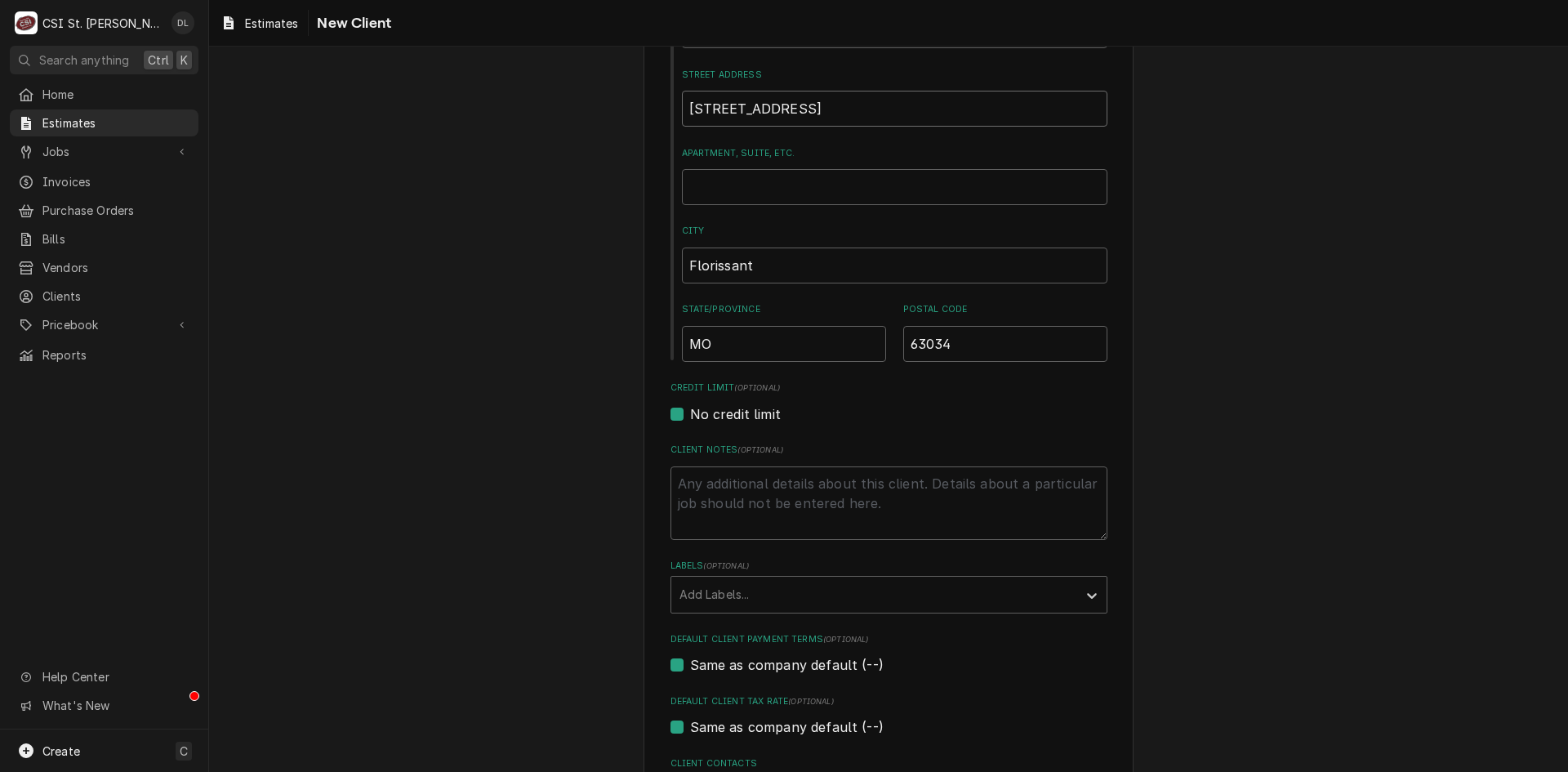
scroll to position [409, 0]
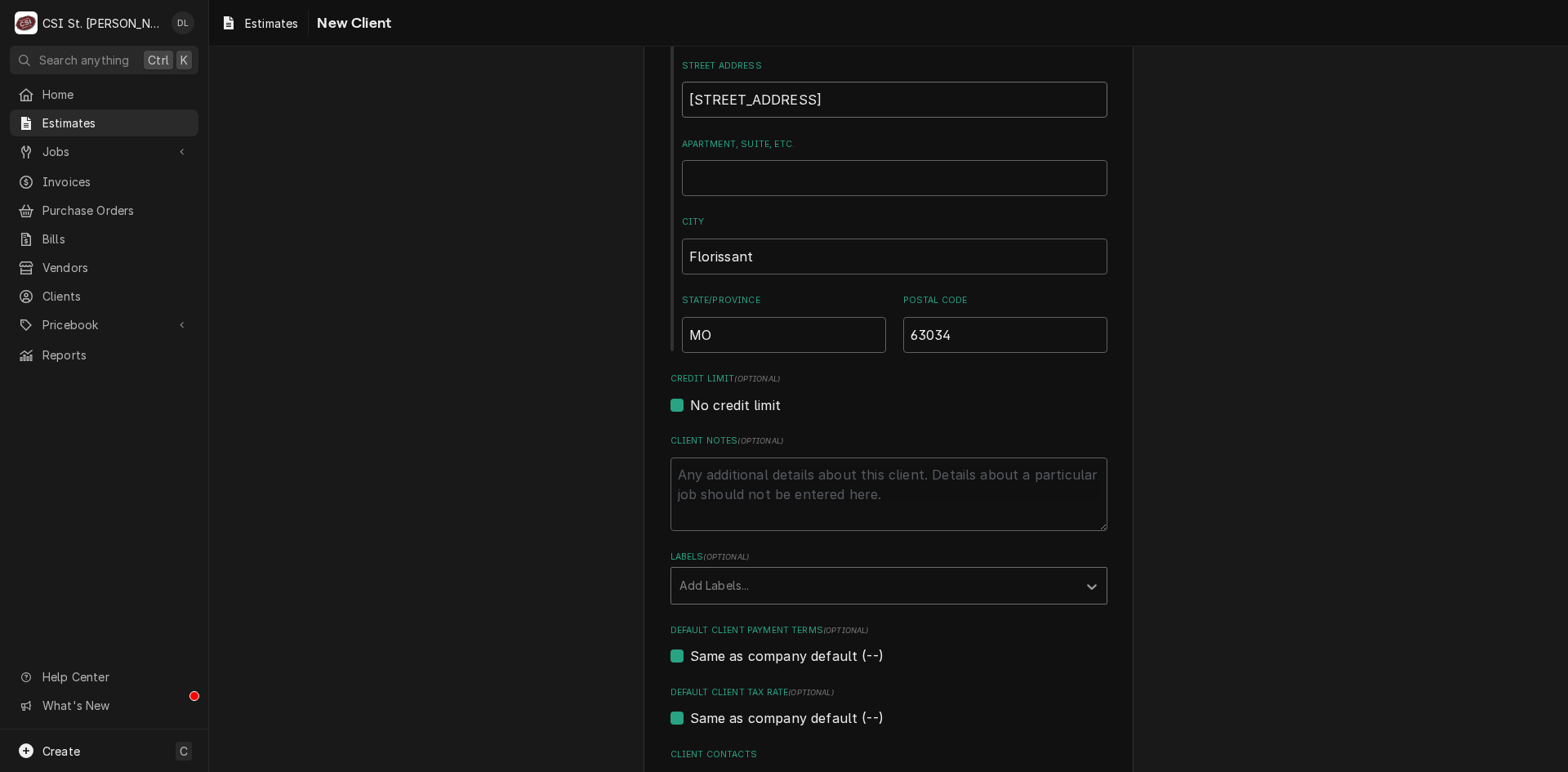
type input "16805 New Halls Ferry Road"
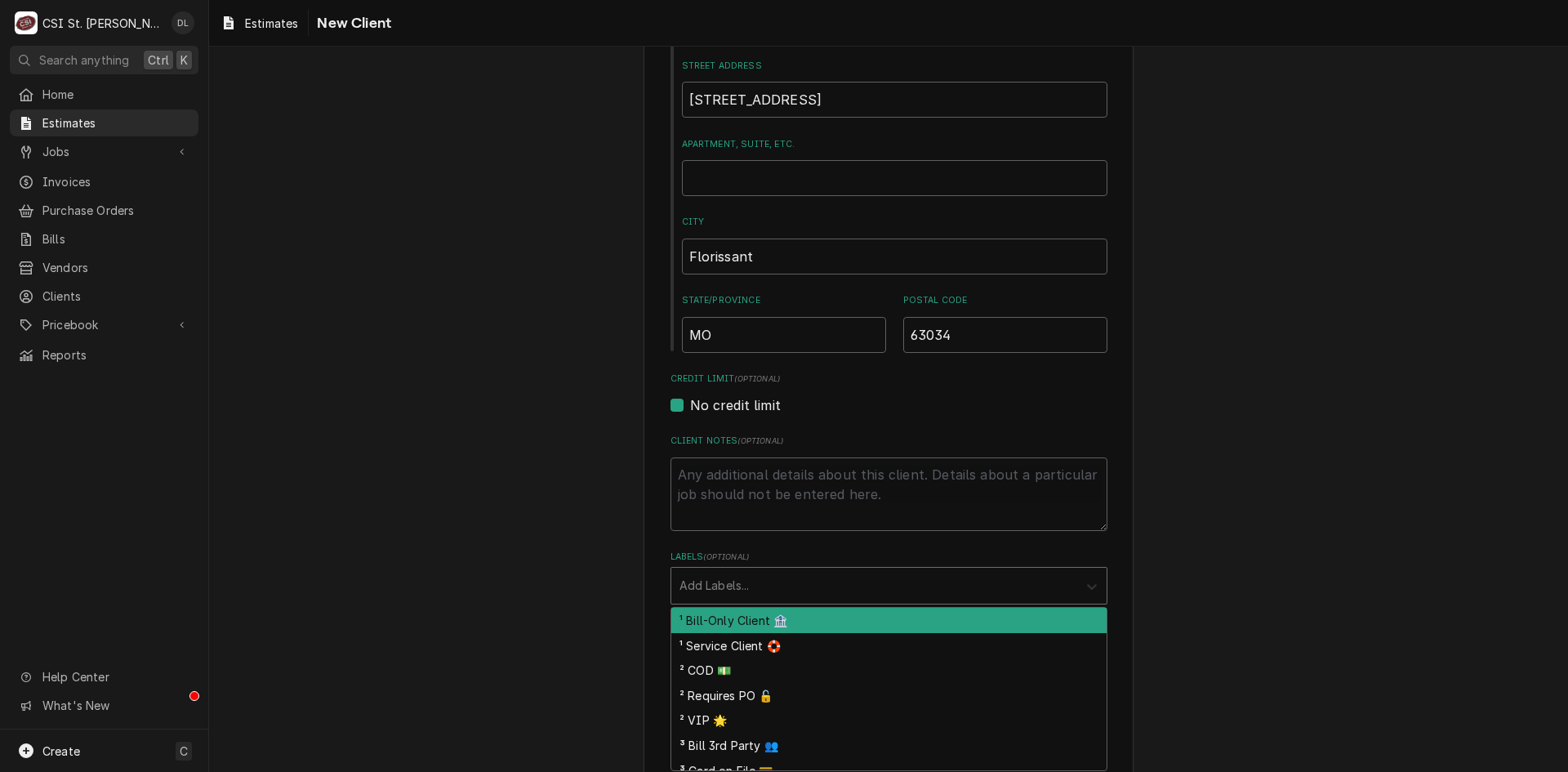
click at [1077, 589] on div "Labels" at bounding box center [1091, 584] width 29 height 31
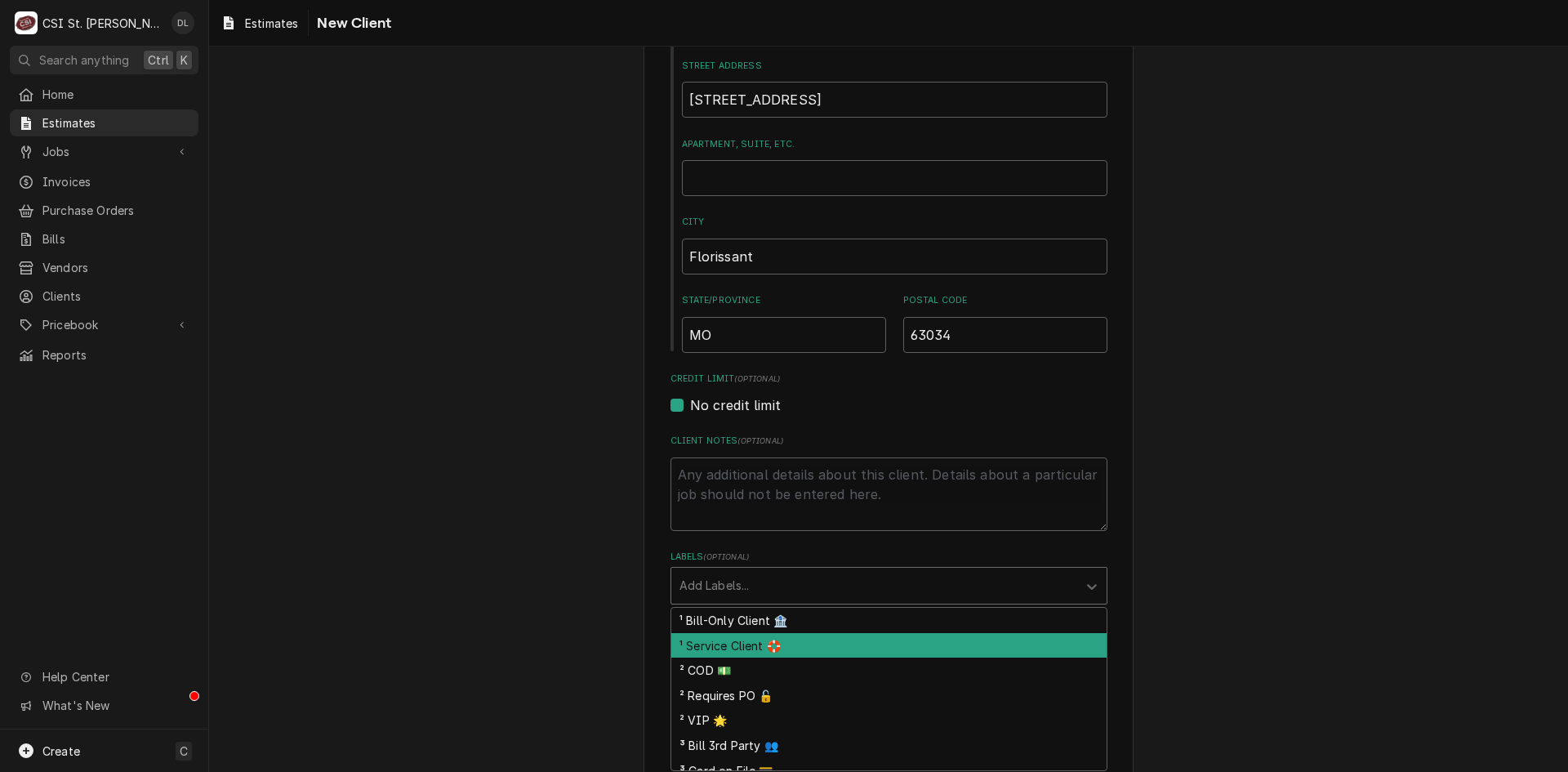
click at [1355, 592] on div "Please provide the following information about your client: Client Type Industr…" at bounding box center [888, 278] width 1359 height 1246
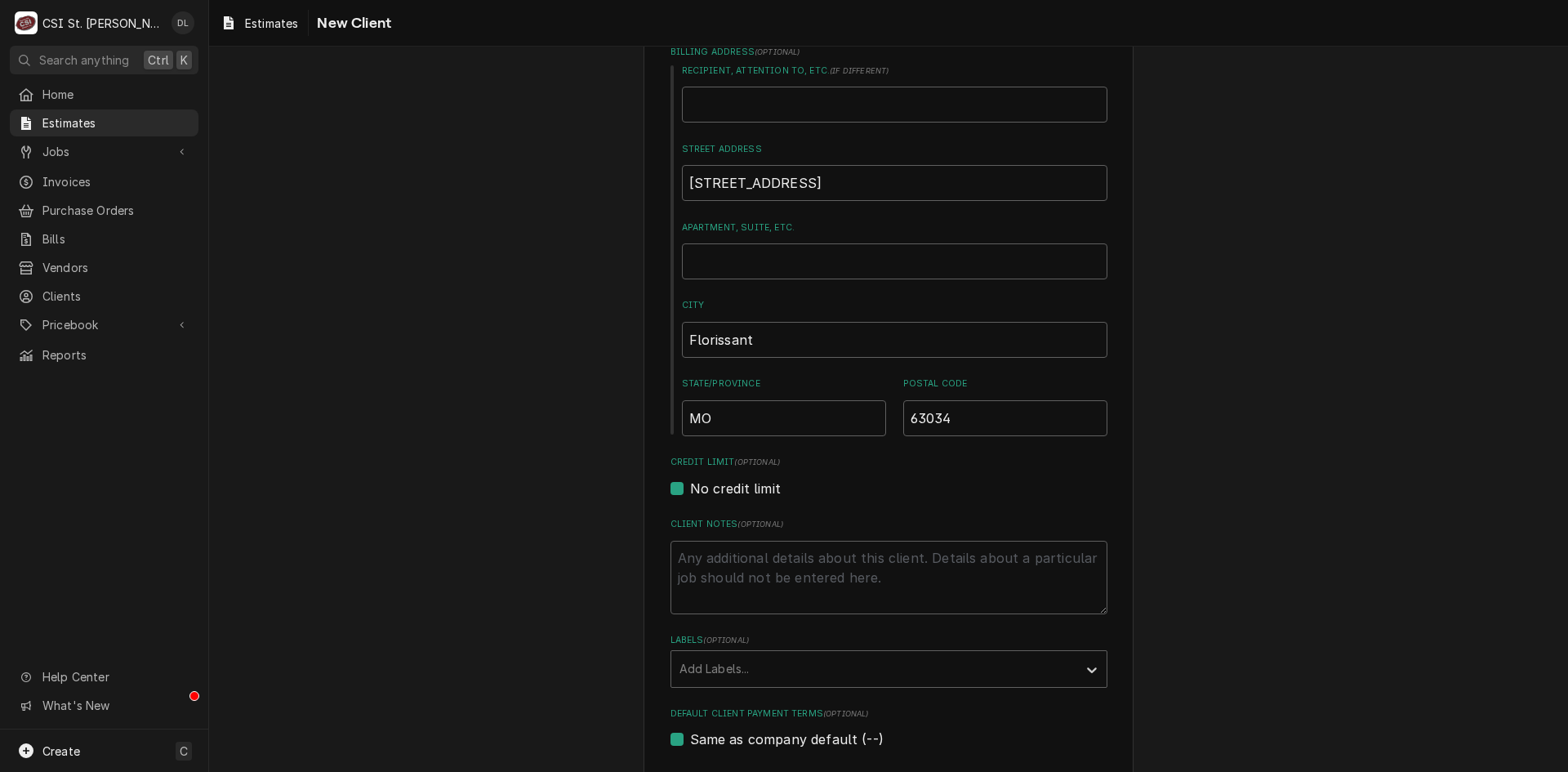
scroll to position [538, 0]
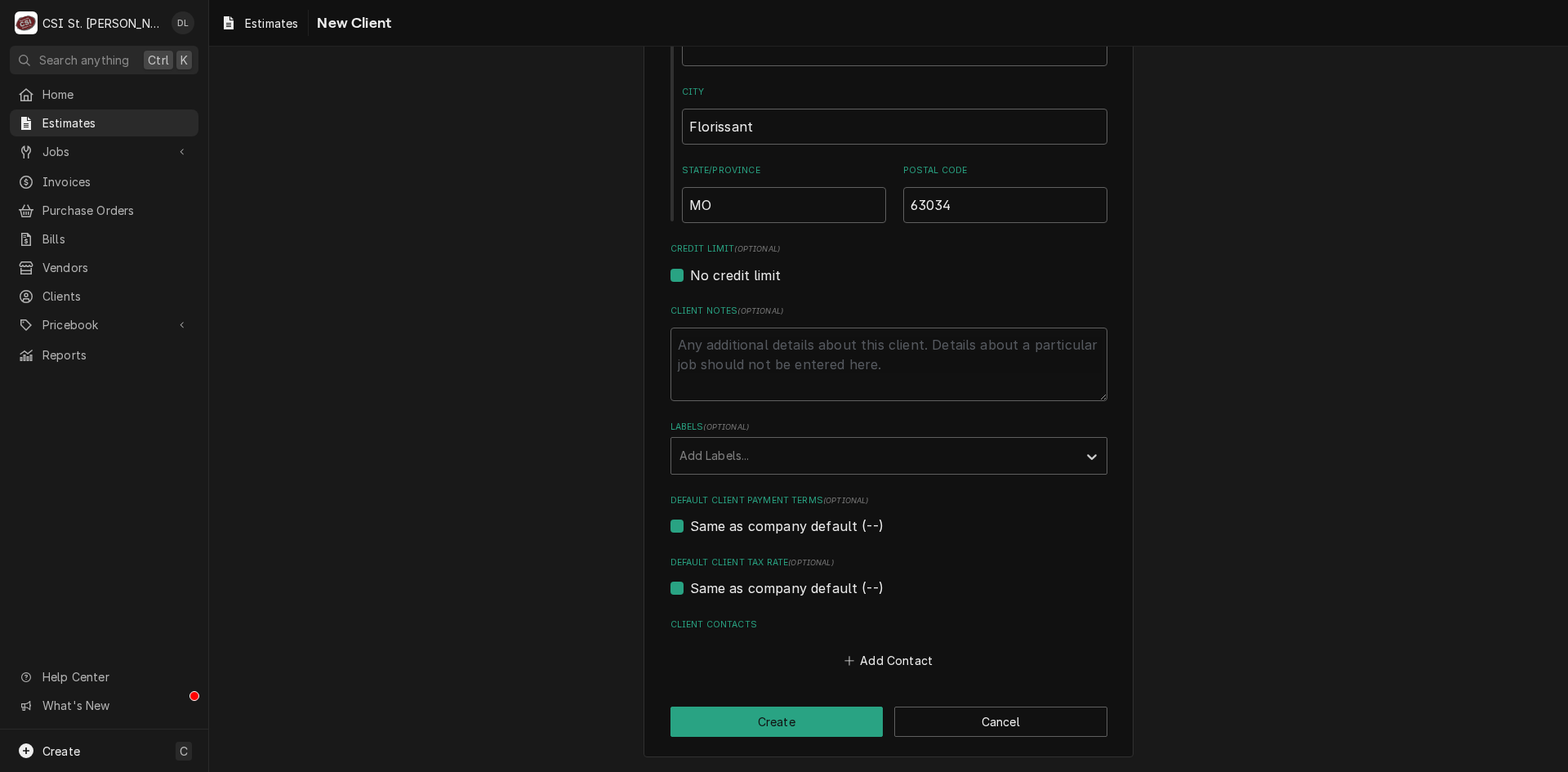
click at [690, 585] on label "Same as company default (--)" at bounding box center [786, 588] width 194 height 20
click at [690, 585] on input "Same as company default (--)" at bounding box center [908, 596] width 437 height 36
checkbox input "false"
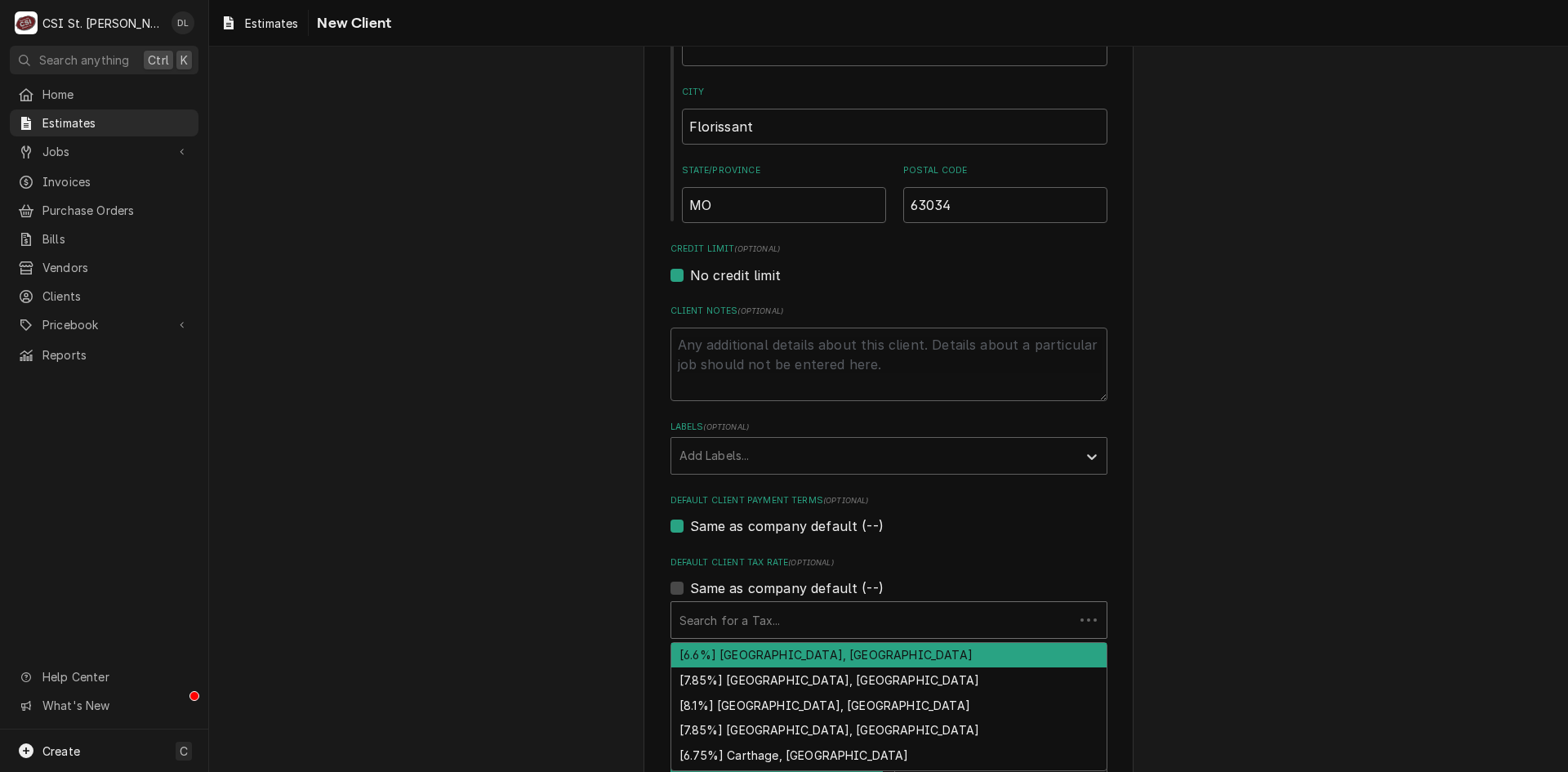
click at [865, 622] on div "Default Client Tax Rate" at bounding box center [872, 619] width 386 height 29
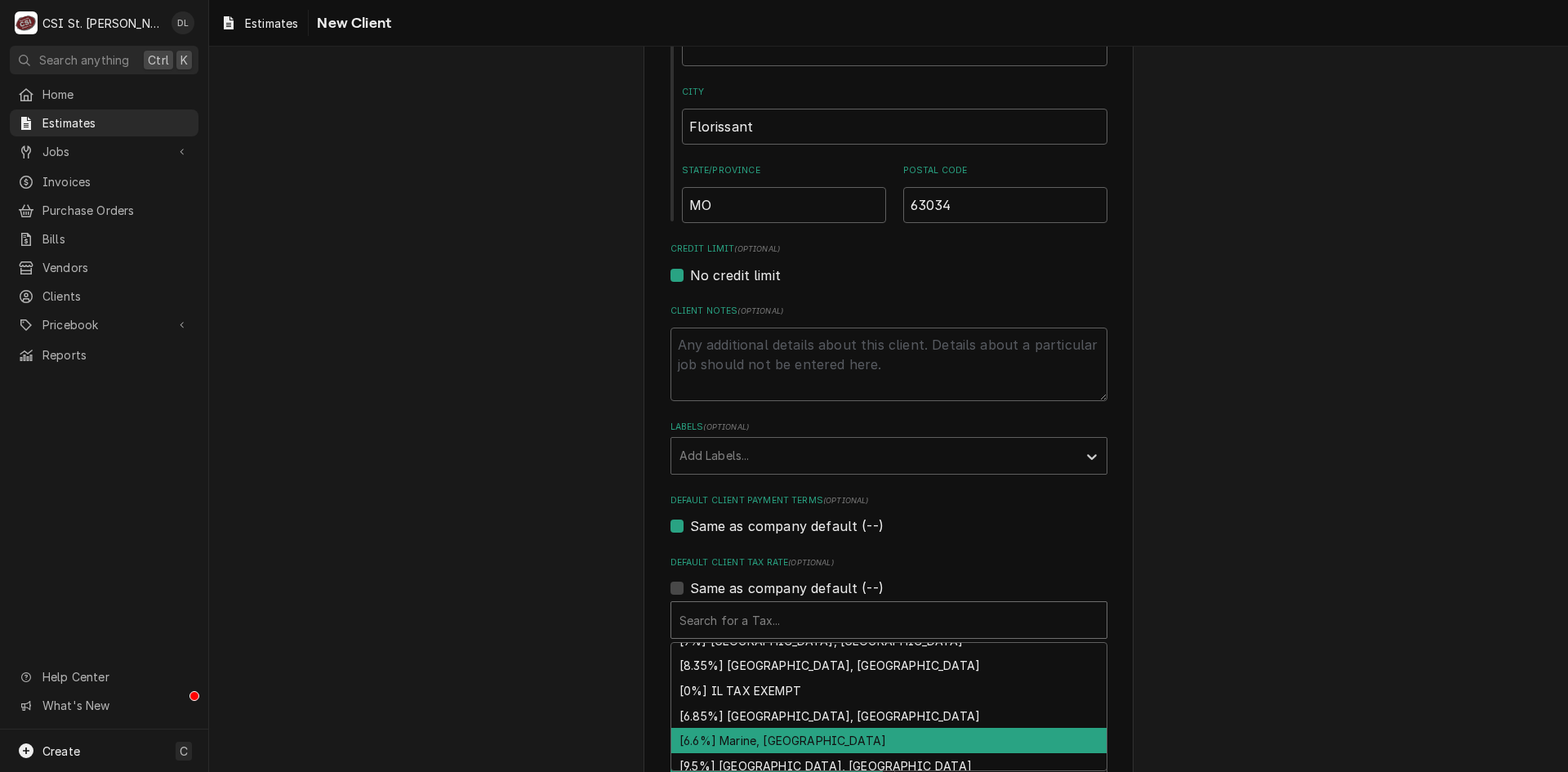
scroll to position [536, 0]
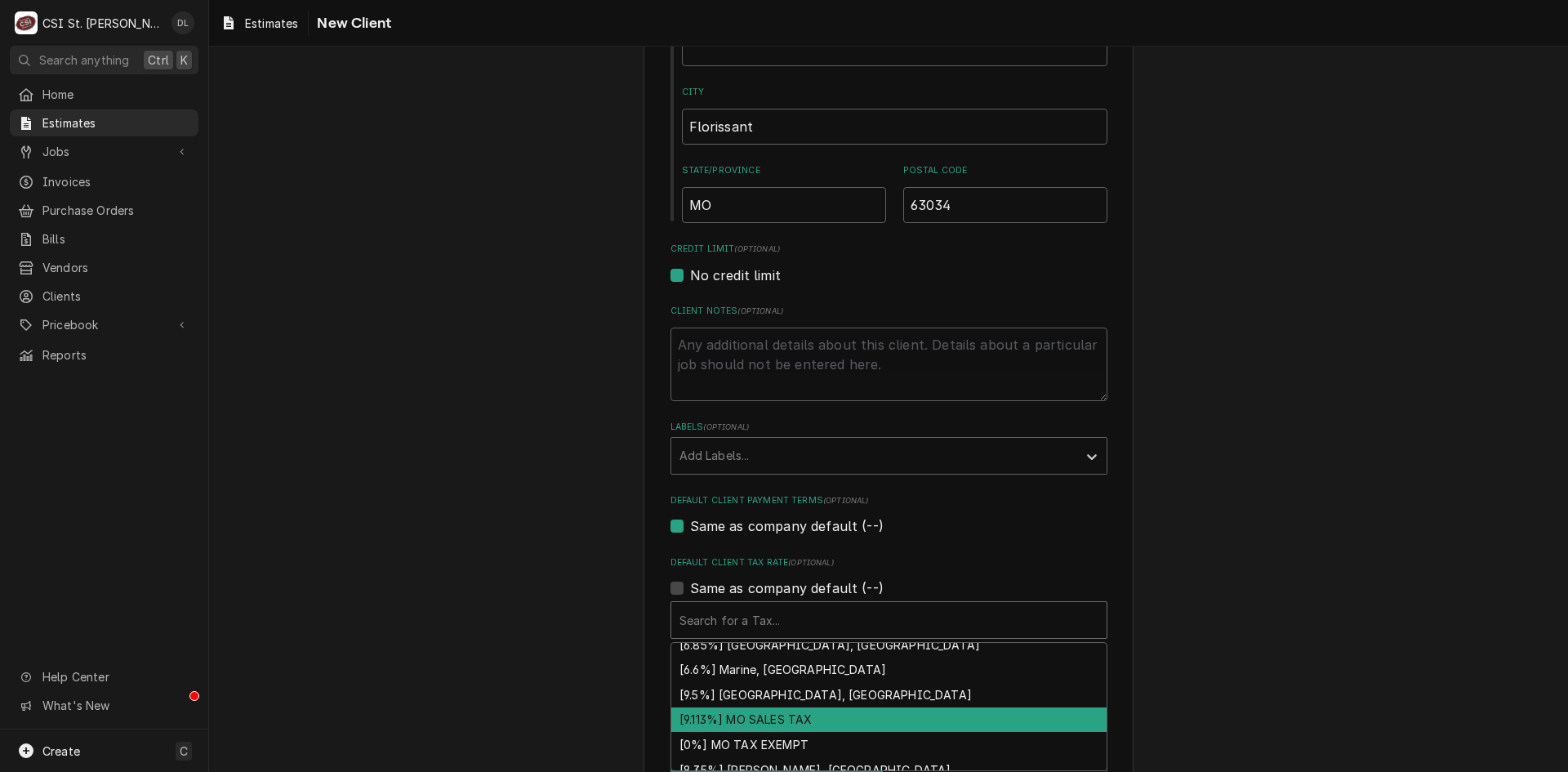
click at [776, 724] on div "[9.113%] MO SALES TAX" at bounding box center [888, 719] width 435 height 25
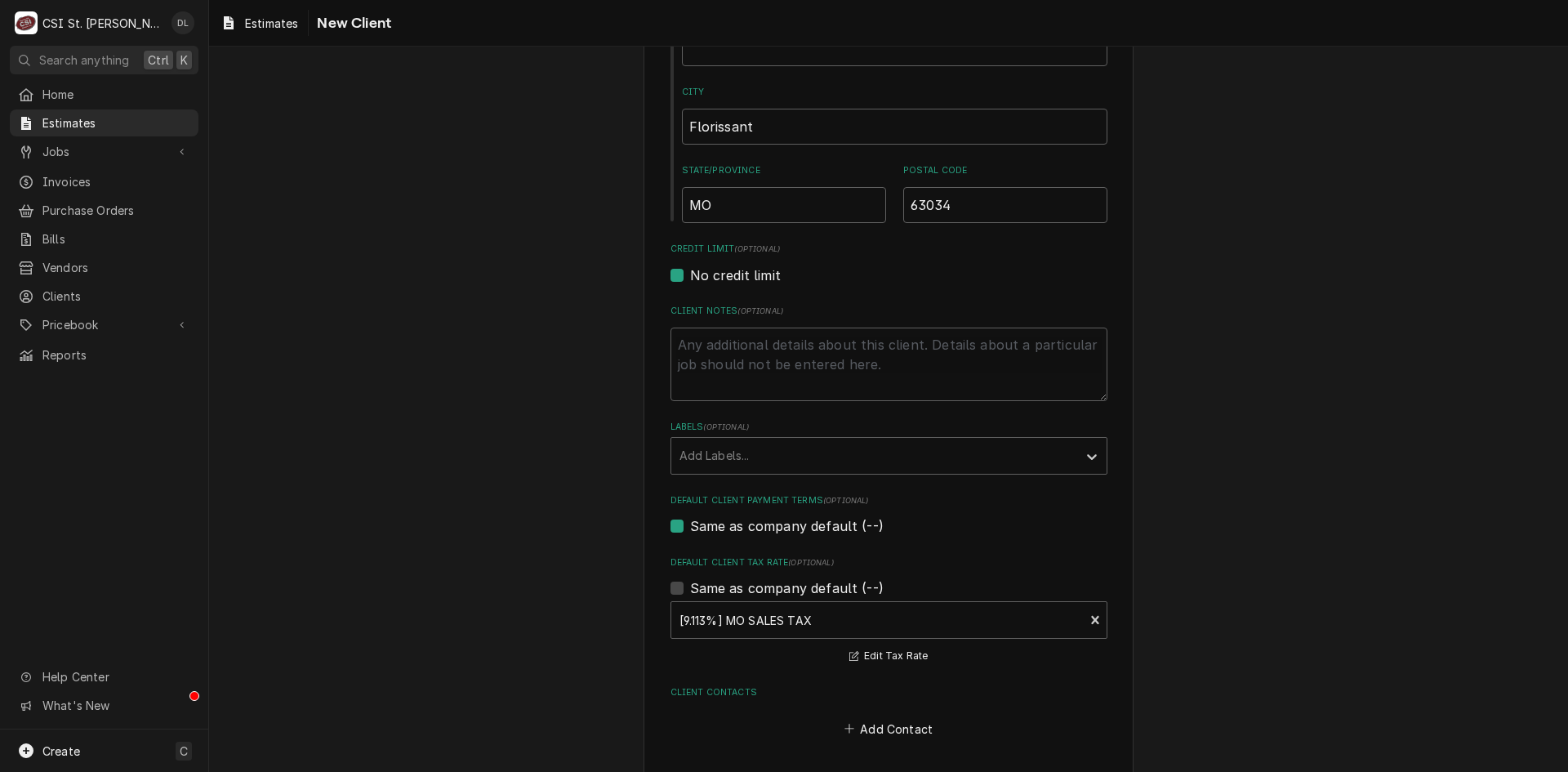
drag, startPoint x: 574, startPoint y: 630, endPoint x: 584, endPoint y: 629, distance: 10.0
click at [575, 631] on div "Please provide the following information about your client: Client Type Industr…" at bounding box center [888, 182] width 1359 height 1314
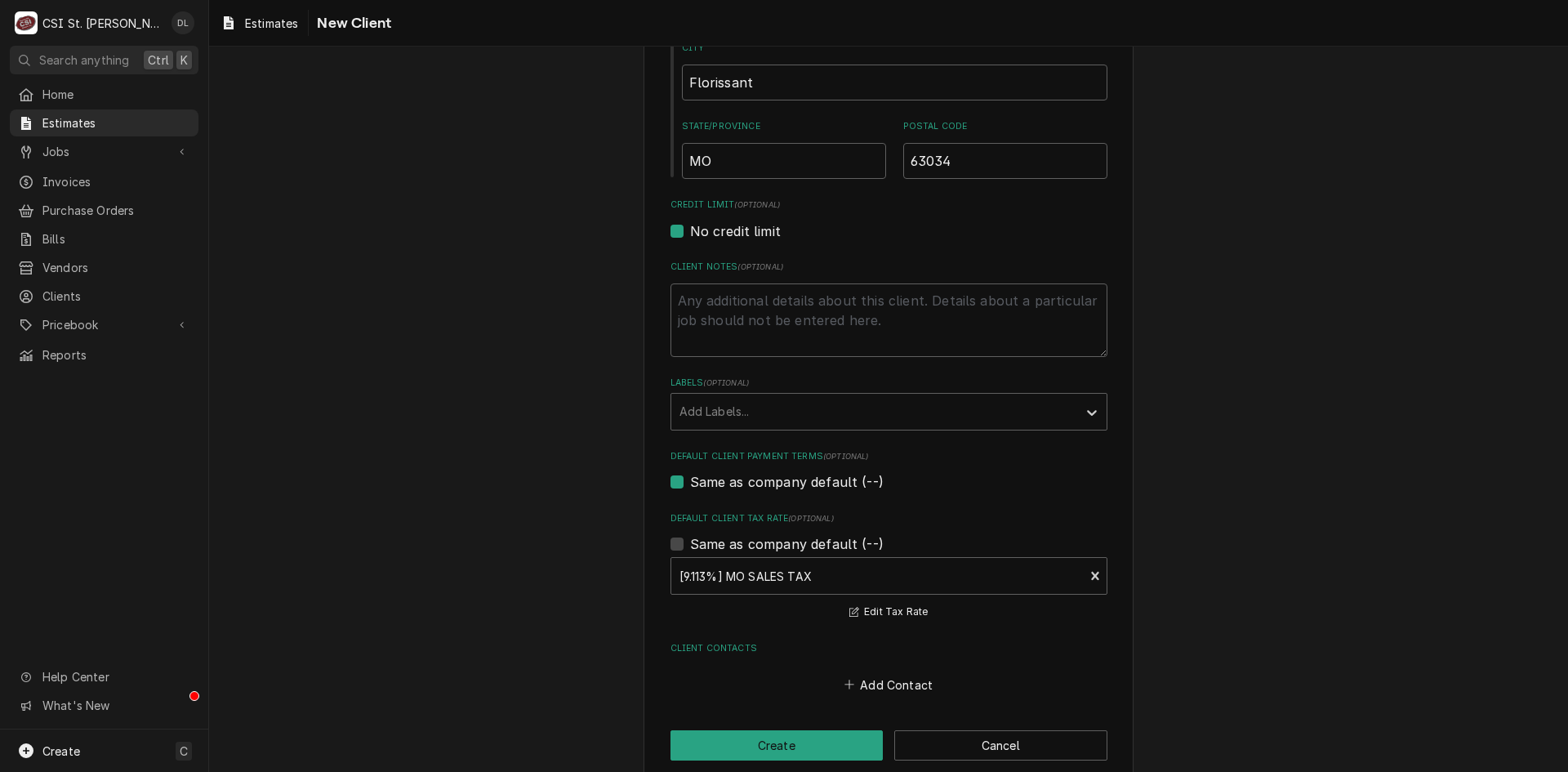
scroll to position [606, 0]
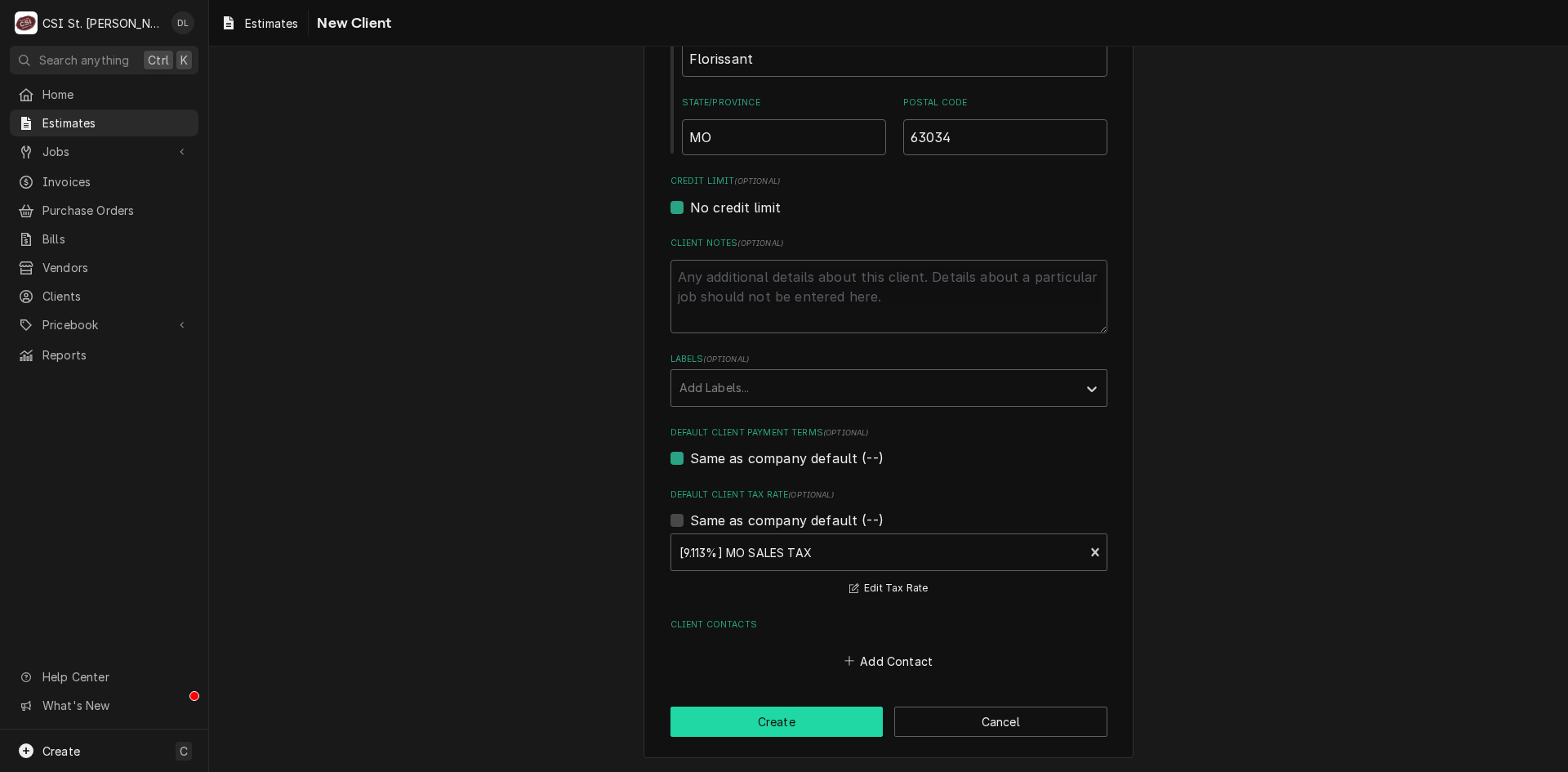
click at [768, 722] on button "Create" at bounding box center [777, 721] width 213 height 30
type textarea "x"
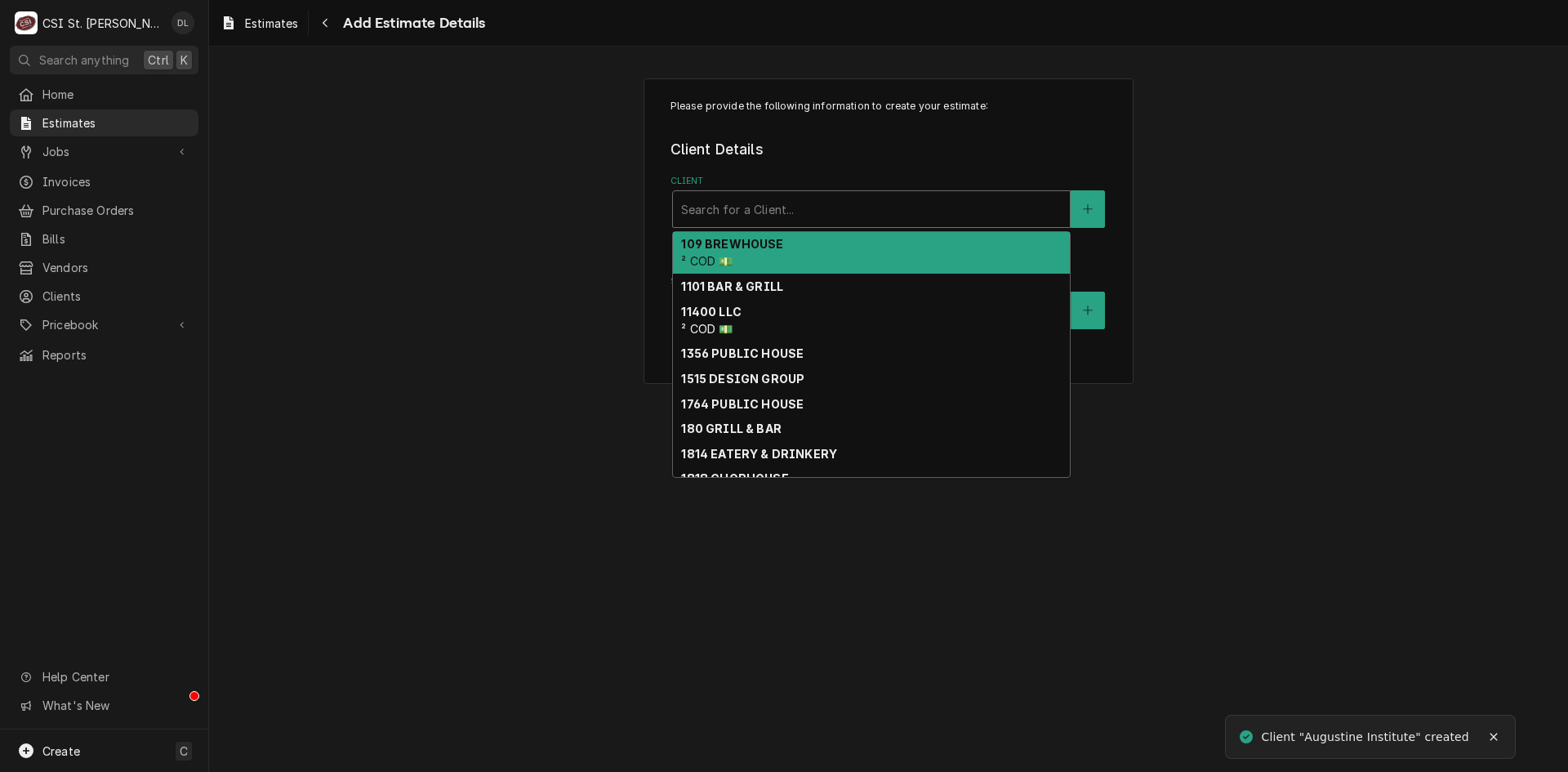
click at [893, 214] on div "Client" at bounding box center [871, 209] width 380 height 29
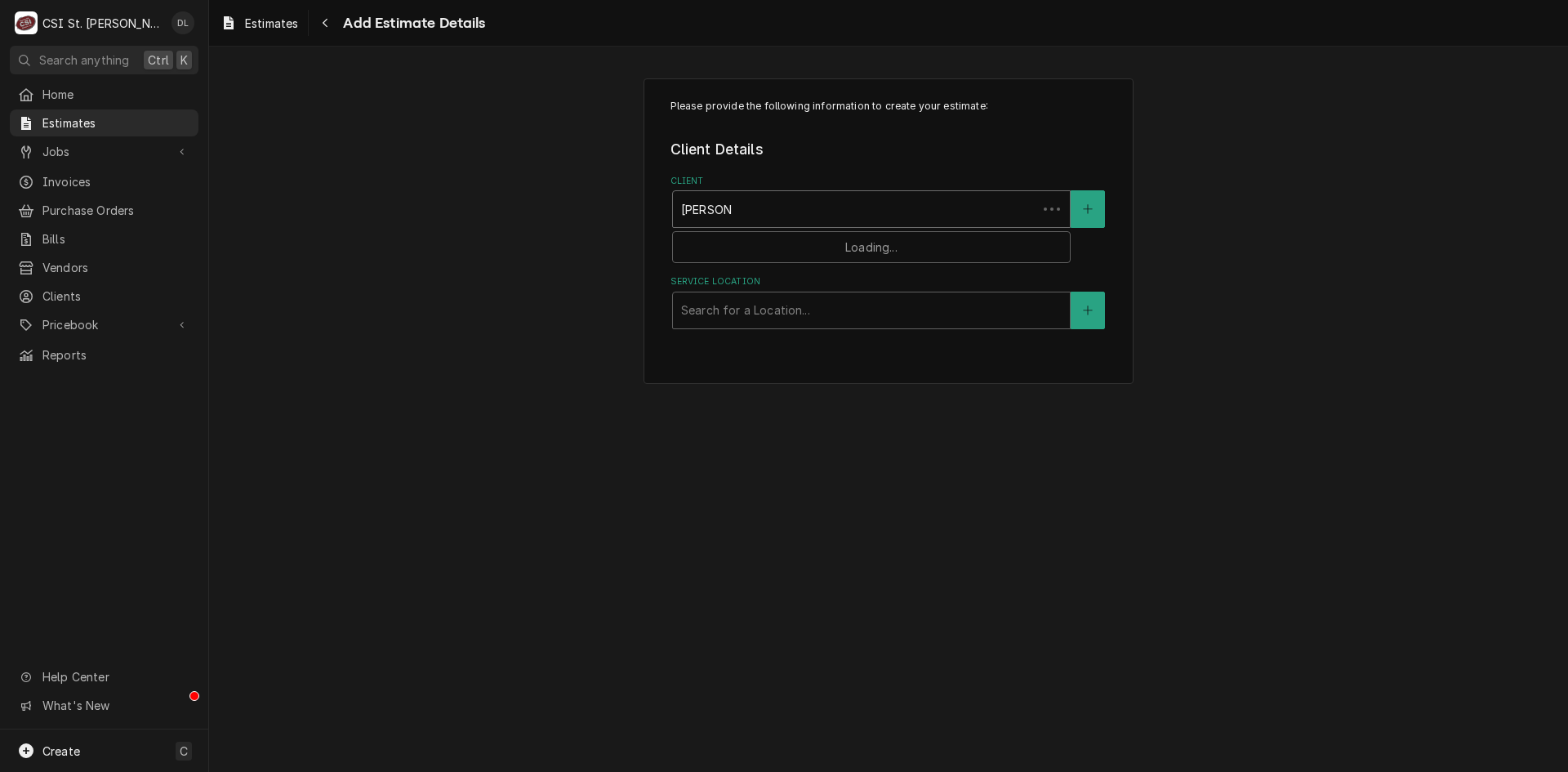
type input "augustine"
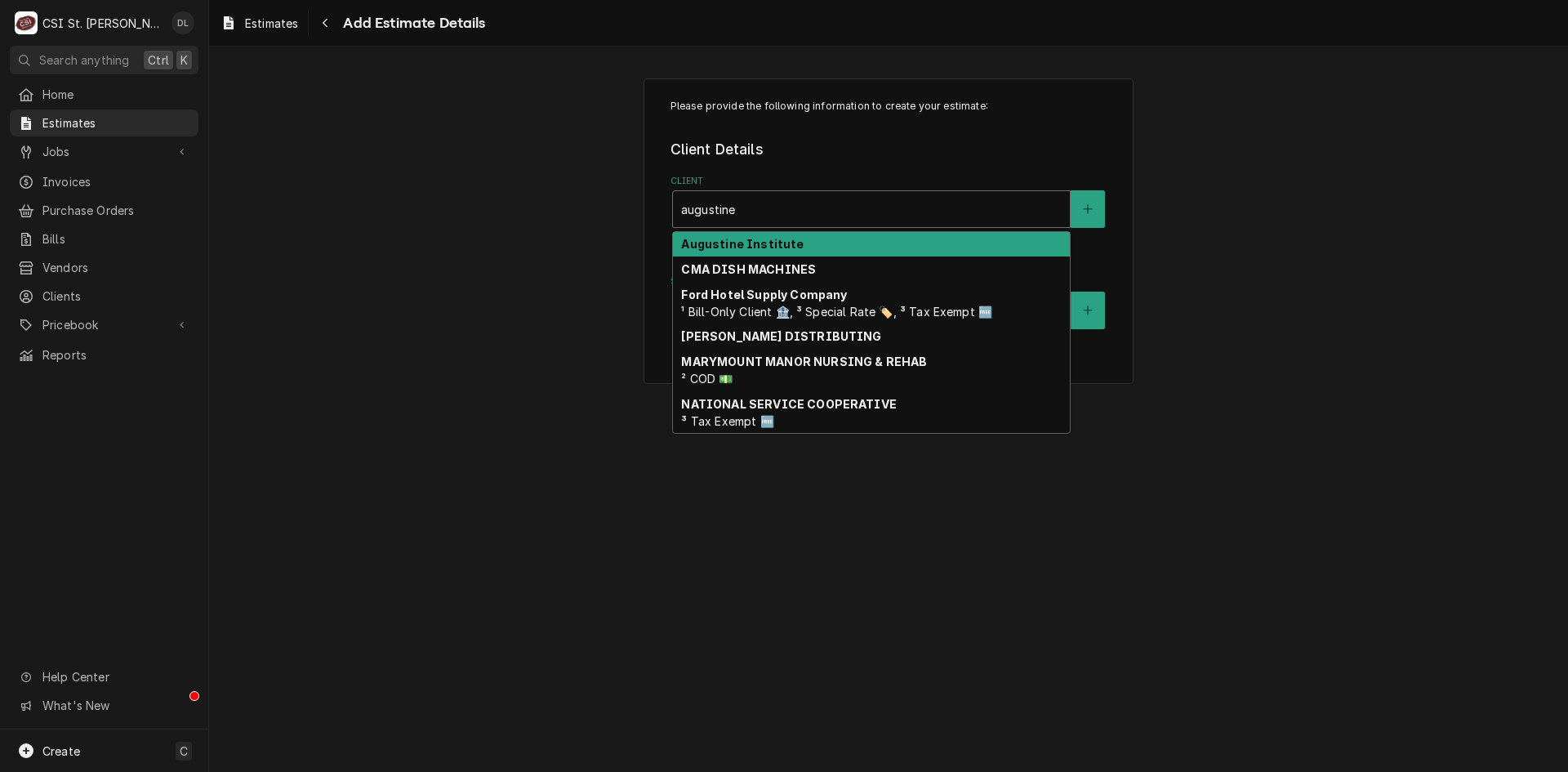
click at [758, 236] on div "Augustine Institute" at bounding box center [871, 244] width 396 height 25
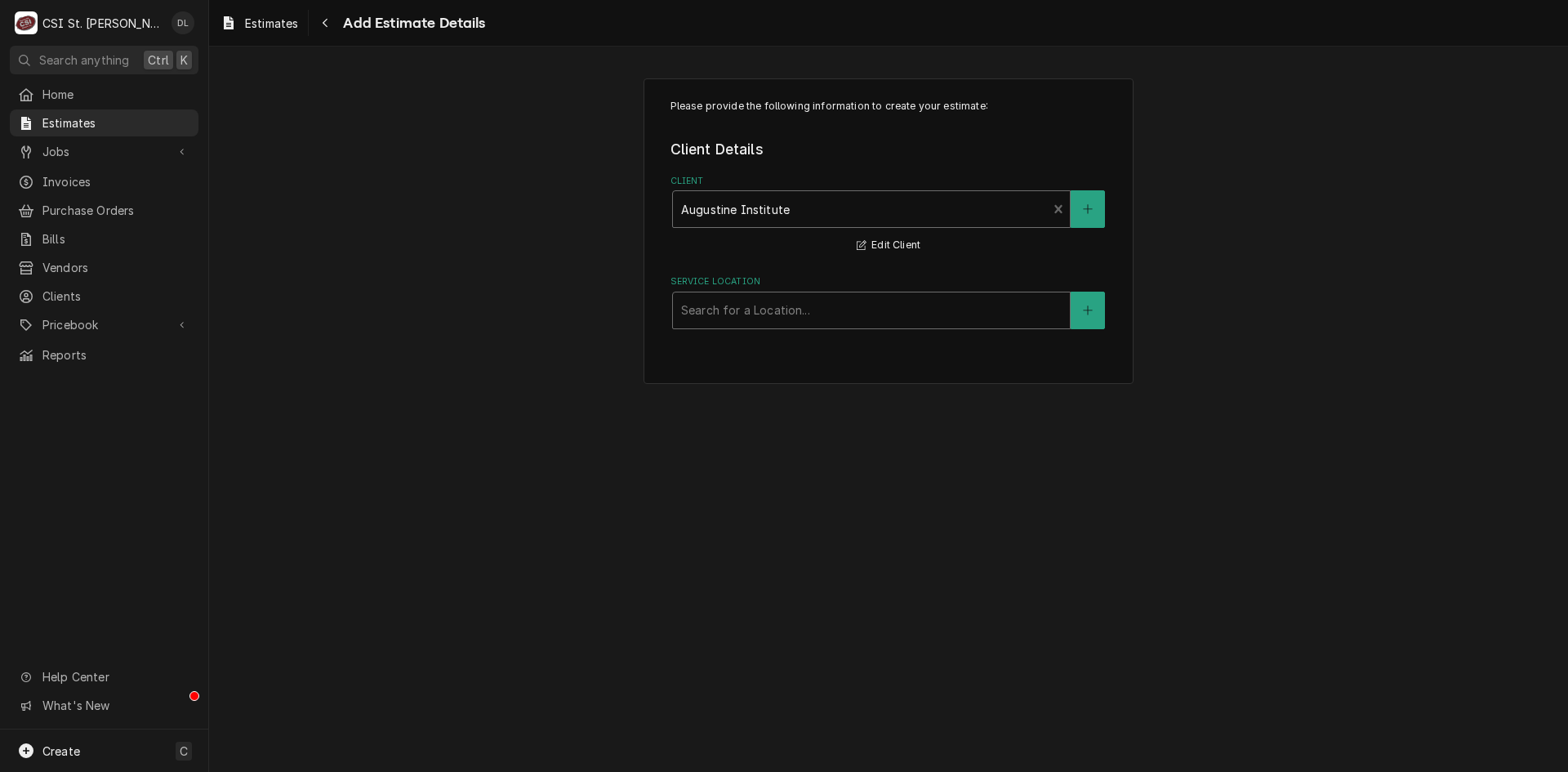
click at [790, 310] on div "Service Location" at bounding box center [871, 310] width 380 height 29
click at [813, 306] on div "Service Location" at bounding box center [871, 310] width 380 height 29
click at [1087, 303] on button "Service Location" at bounding box center [1087, 310] width 34 height 38
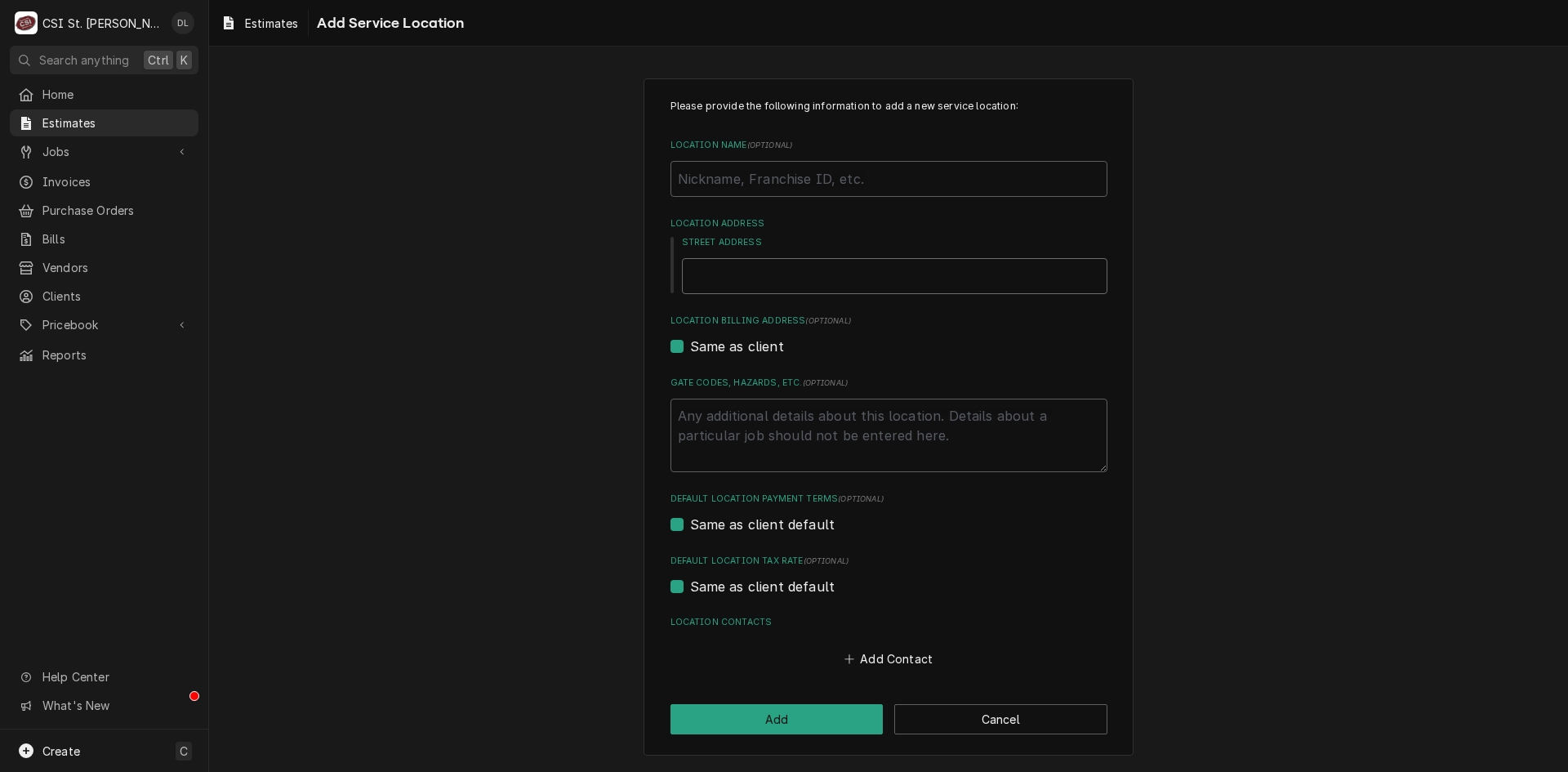
click at [763, 272] on input "Street Address" at bounding box center [894, 276] width 426 height 36
type textarea "x"
type input "A"
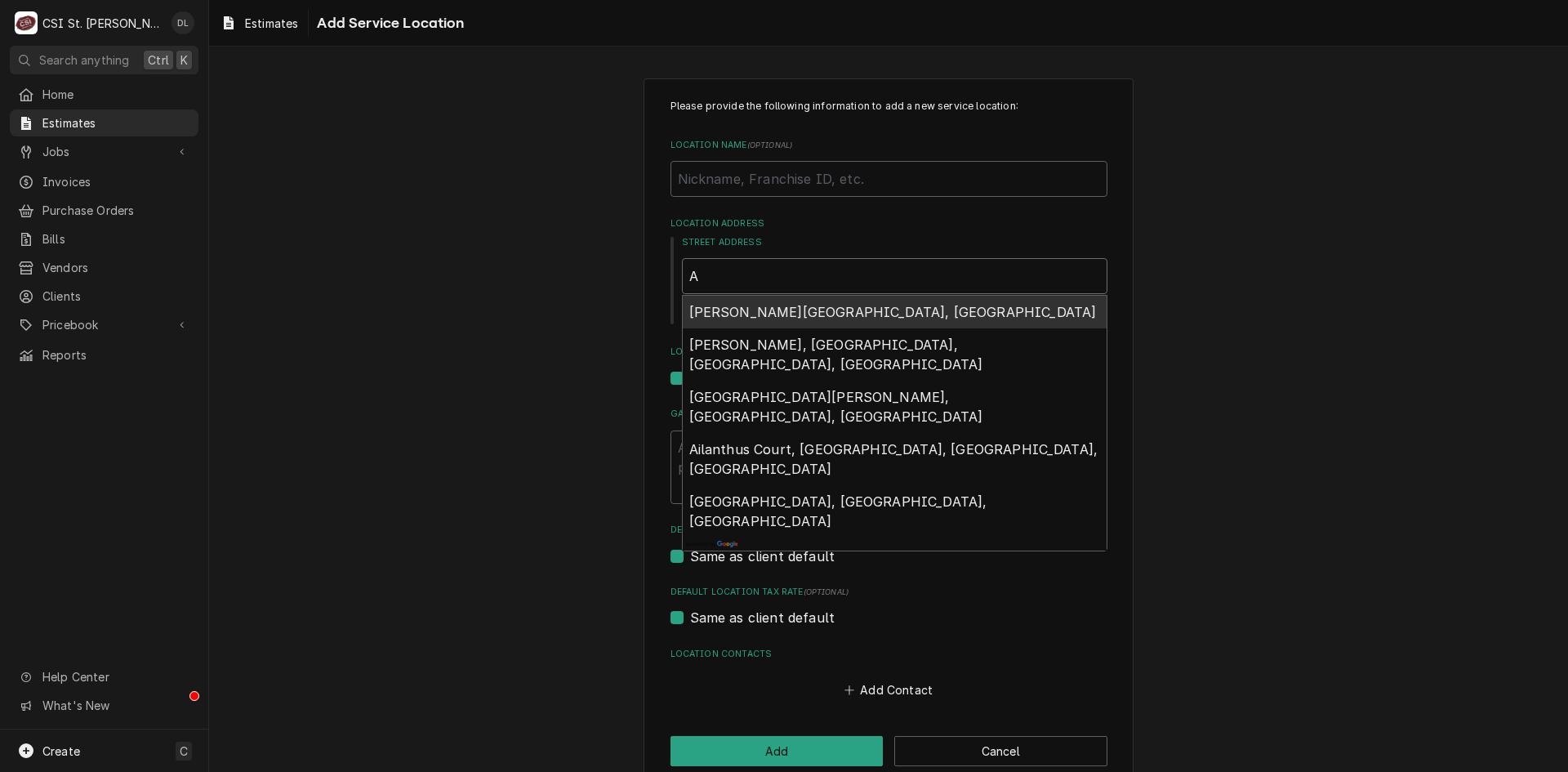
type textarea "x"
type input "Au"
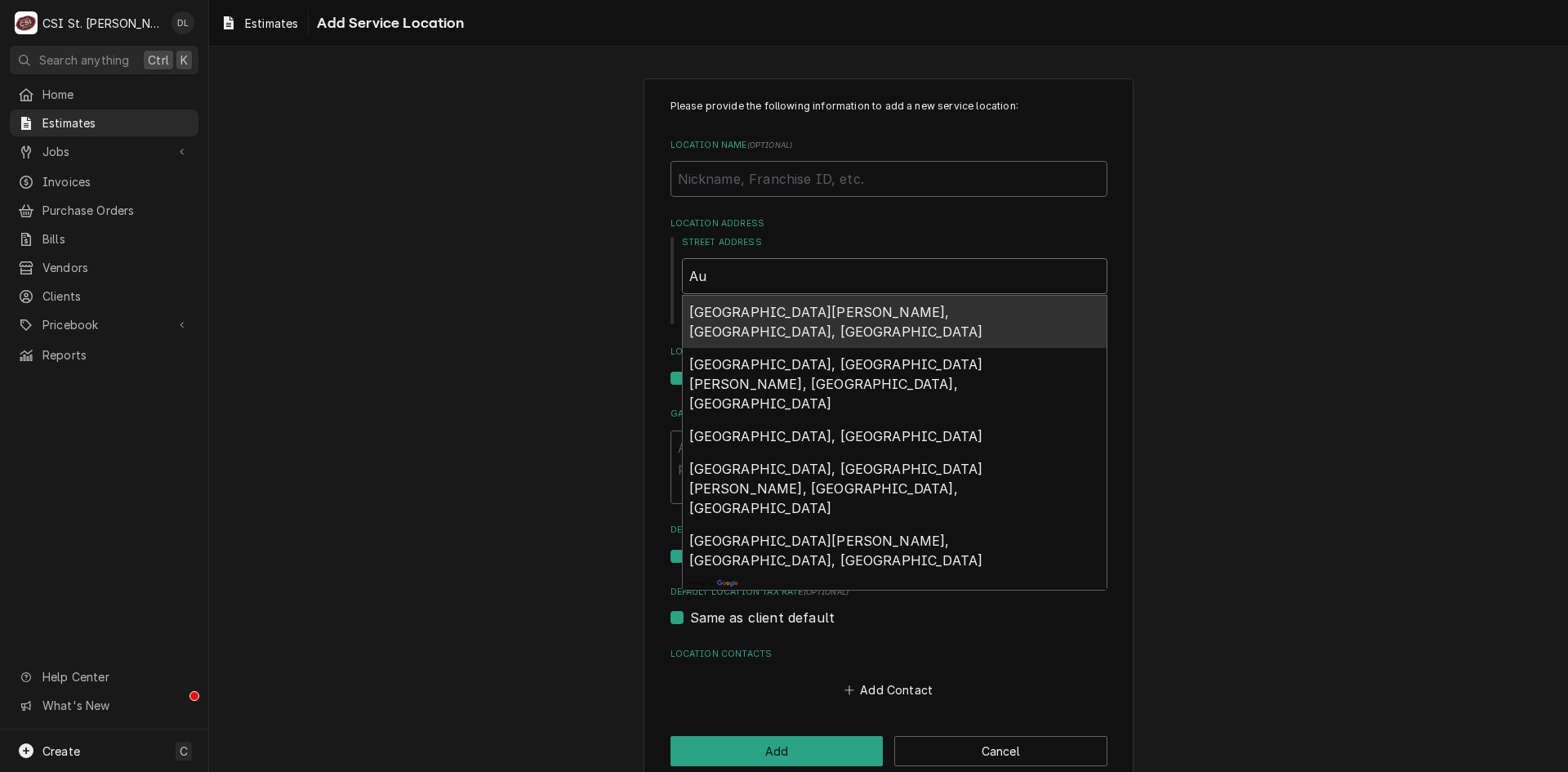
type textarea "x"
type input "Aug"
type textarea "x"
type input "Augu"
type textarea "x"
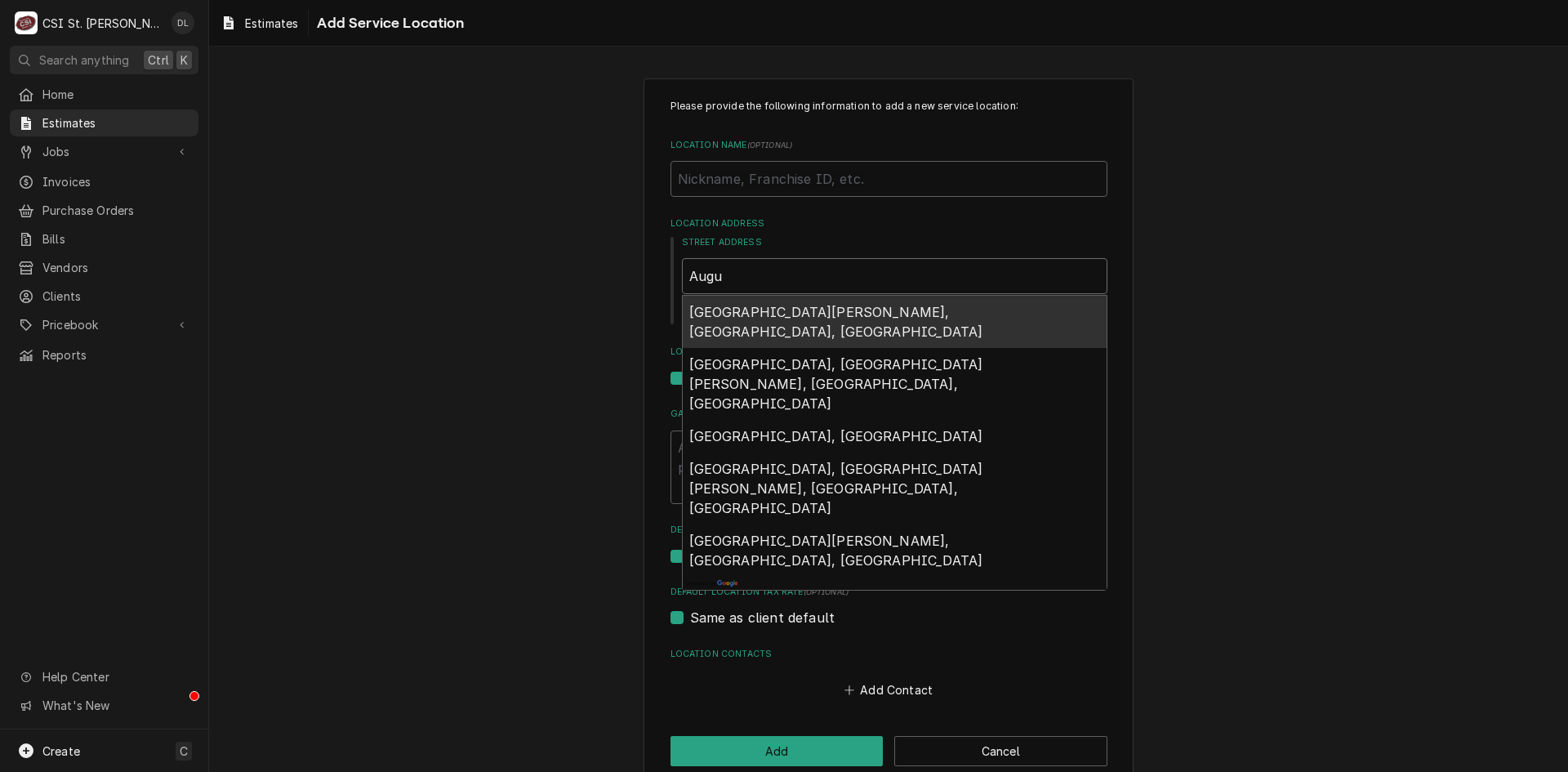
type input "Augus"
type textarea "x"
type input "August"
type textarea "x"
type input "Augusti"
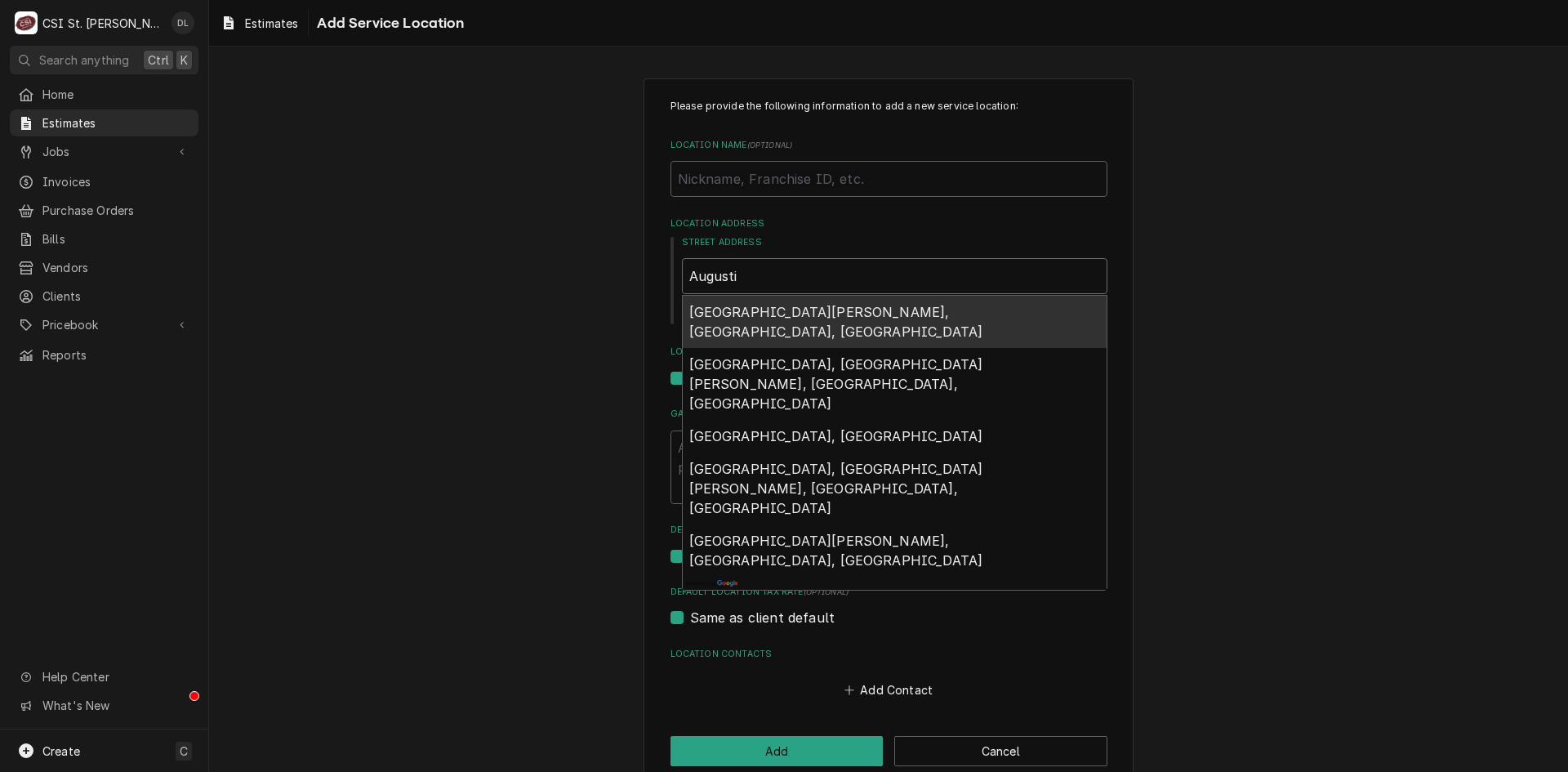
type textarea "x"
type input "Augustin"
type textarea "x"
type input "Augustine"
type textarea "x"
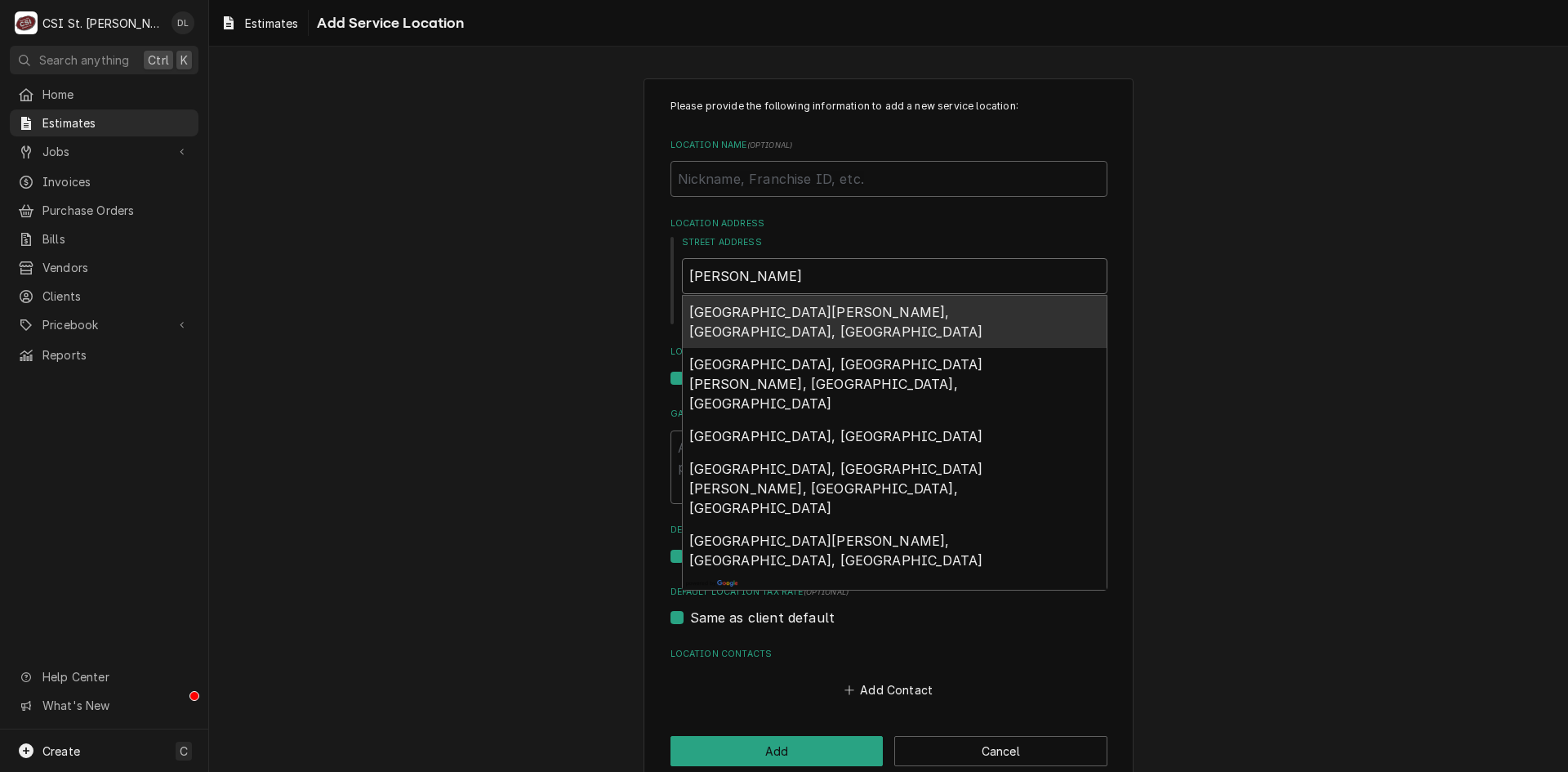
type input "Augustine"
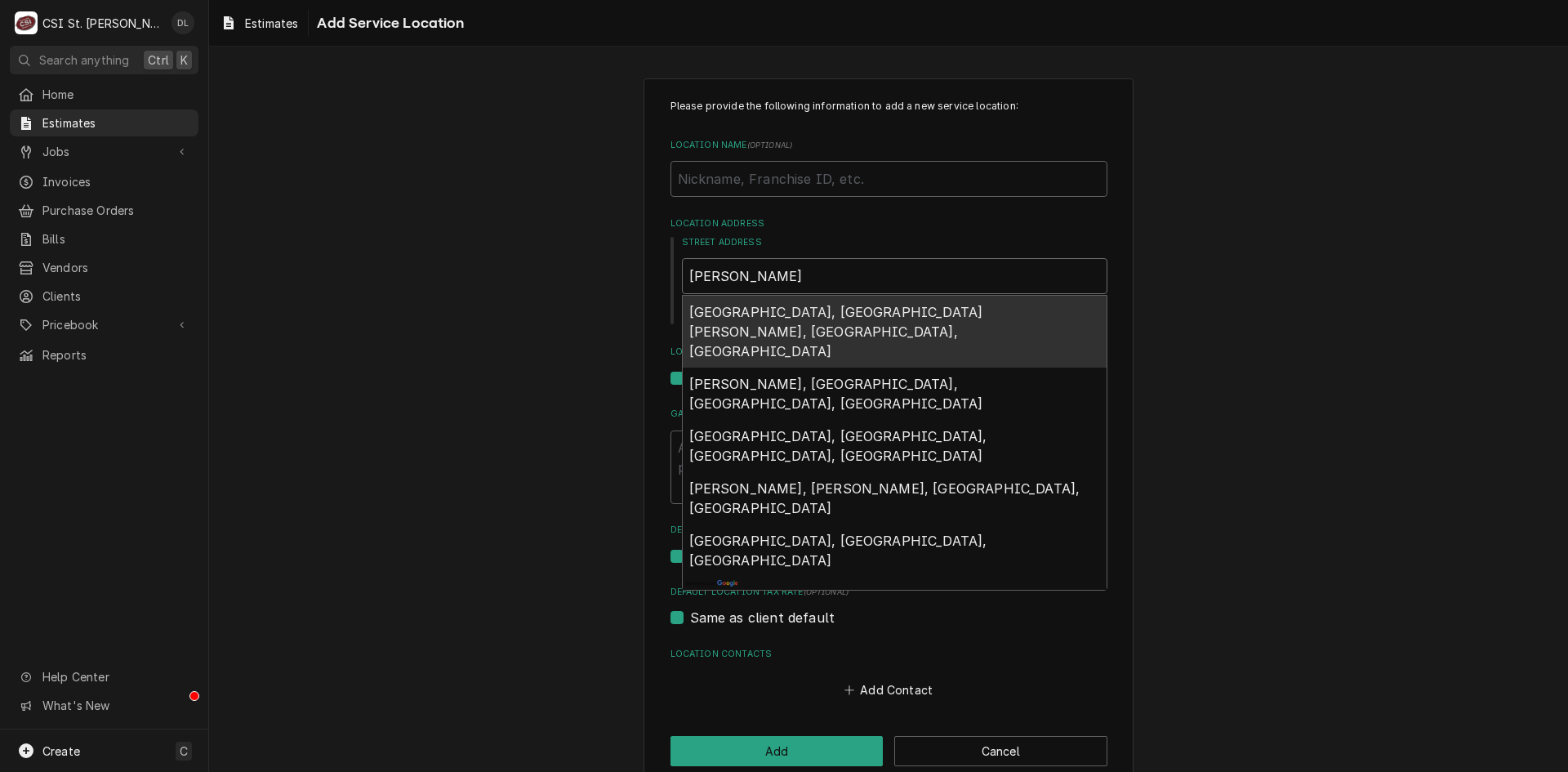
type textarea "x"
type input "Augustine I"
type textarea "x"
type input "Augustine In"
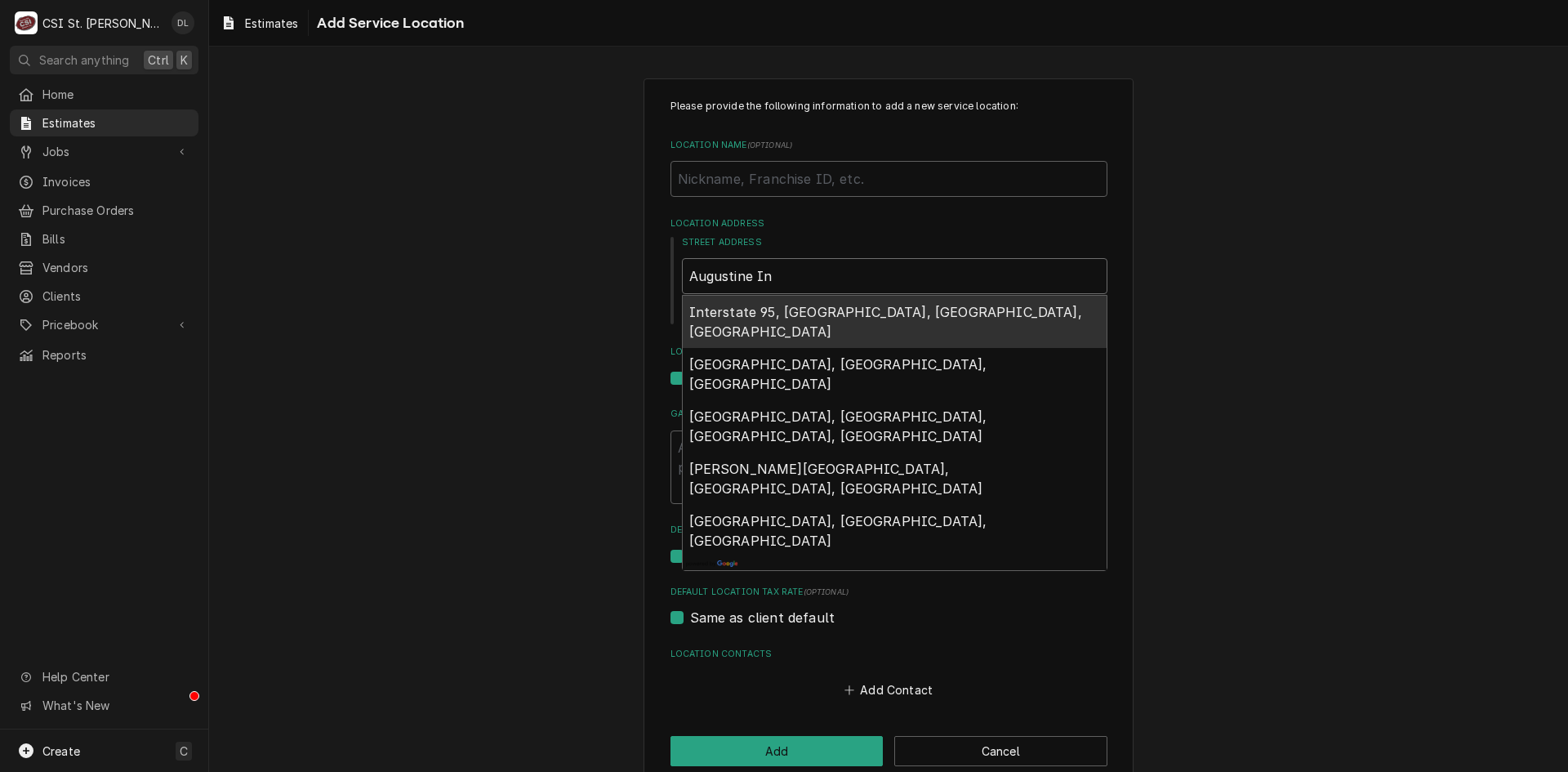
type textarea "x"
type input "Augustine Ins"
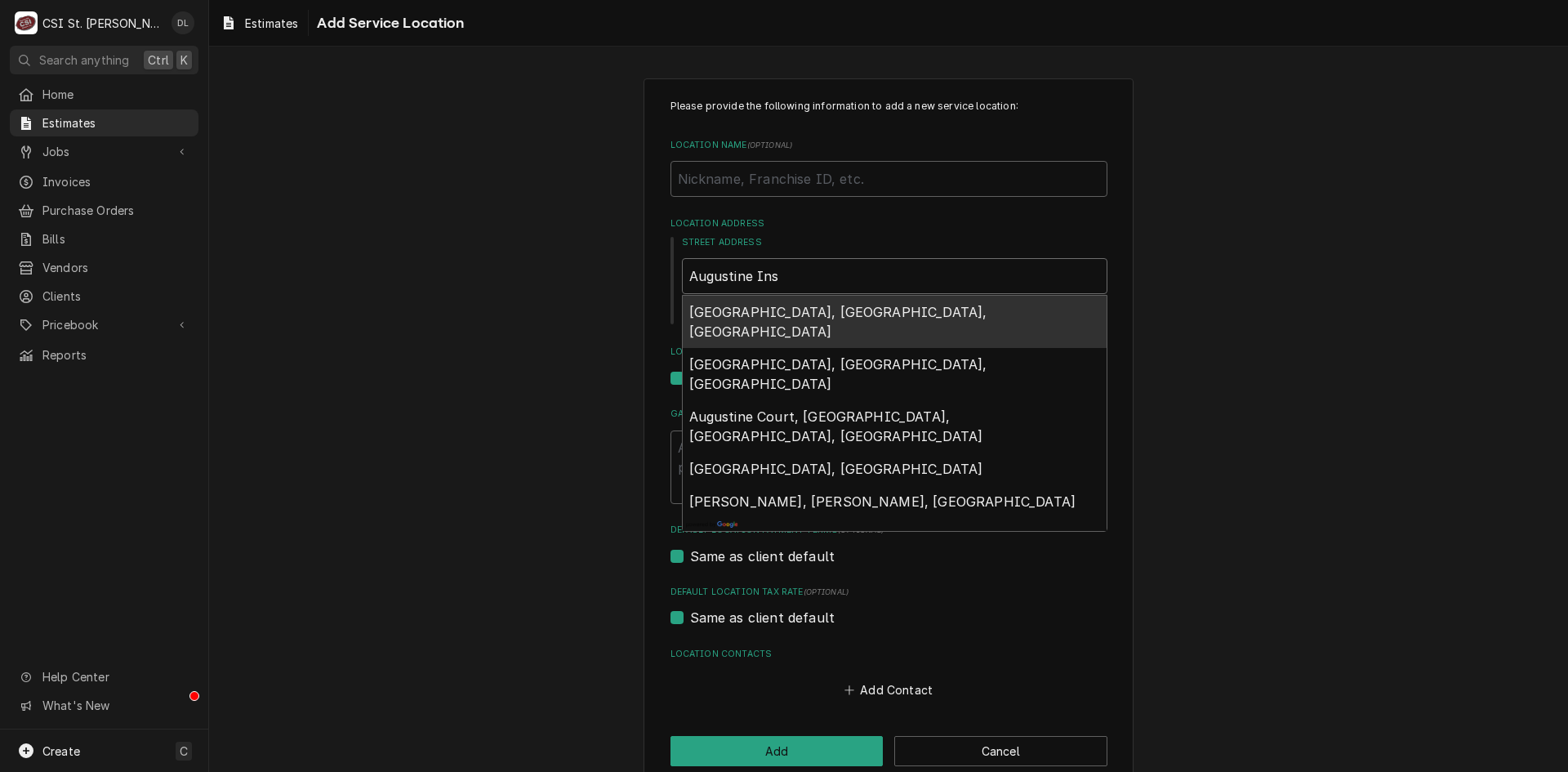
type textarea "x"
type input "Augustine In"
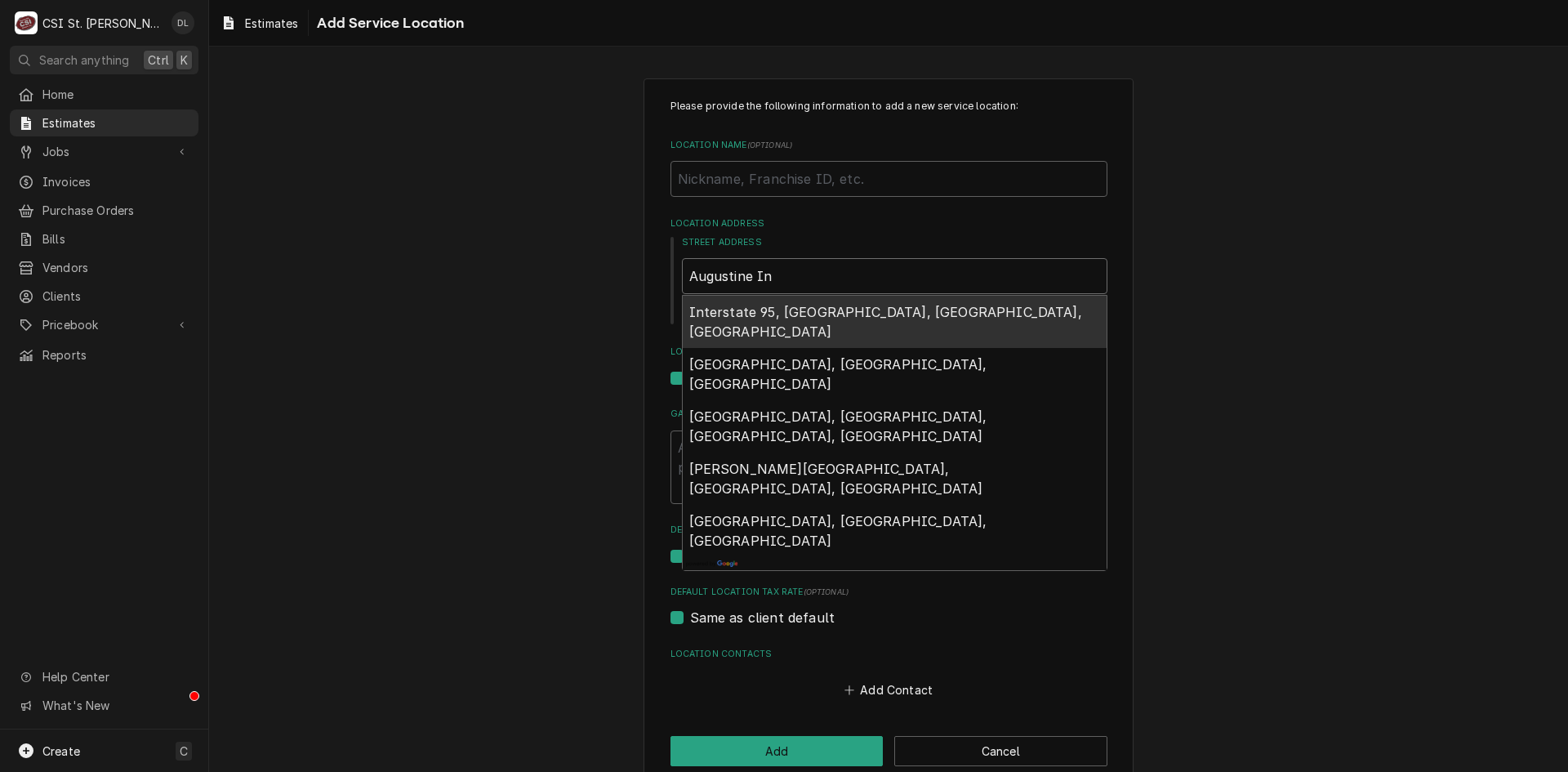
type textarea "x"
type input "Augustine I"
type textarea "x"
type input "Augustine"
type textarea "x"
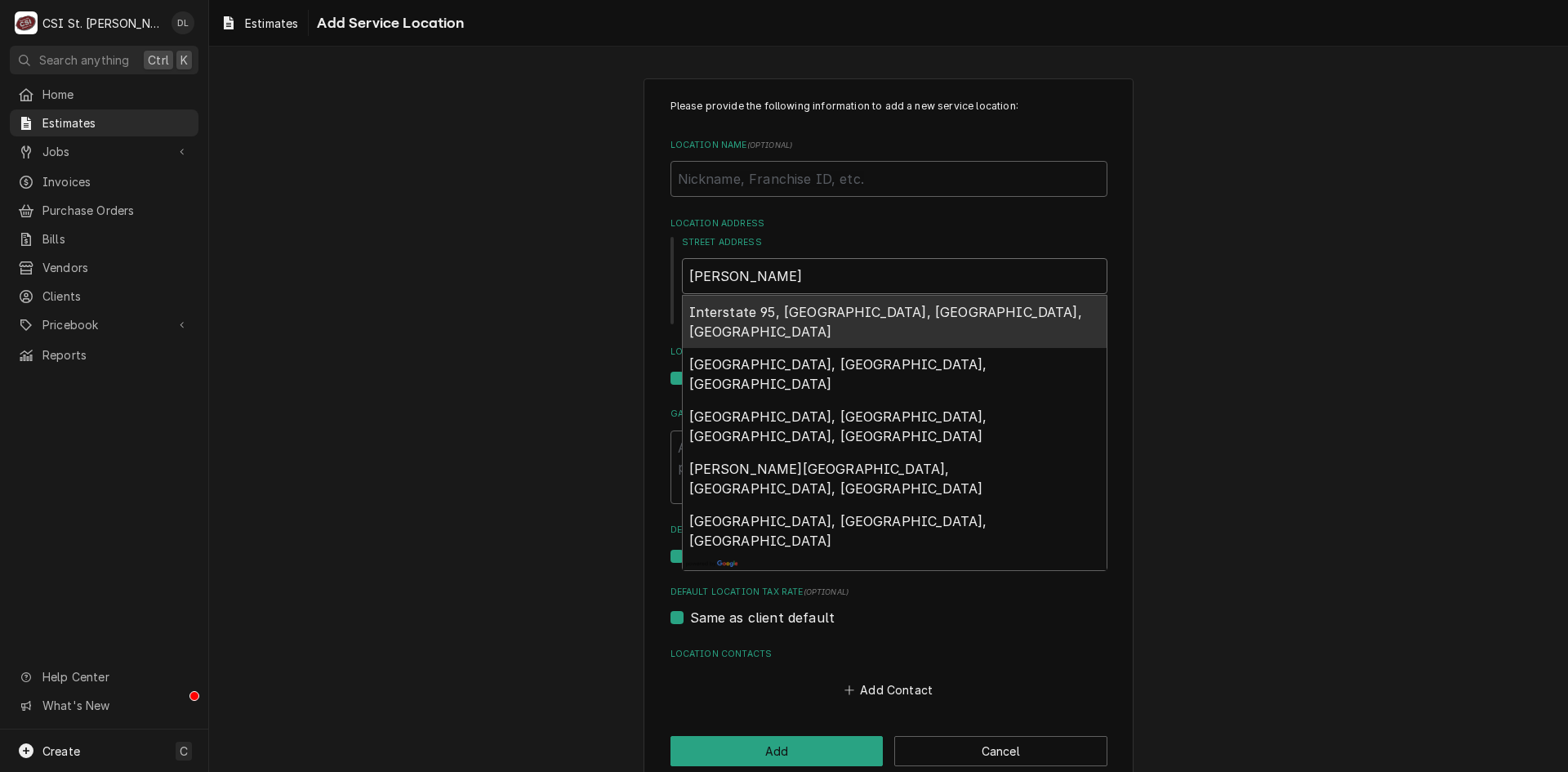
type input "Augustine"
type textarea "x"
type input "Augustin"
type textarea "x"
type input "Augusti"
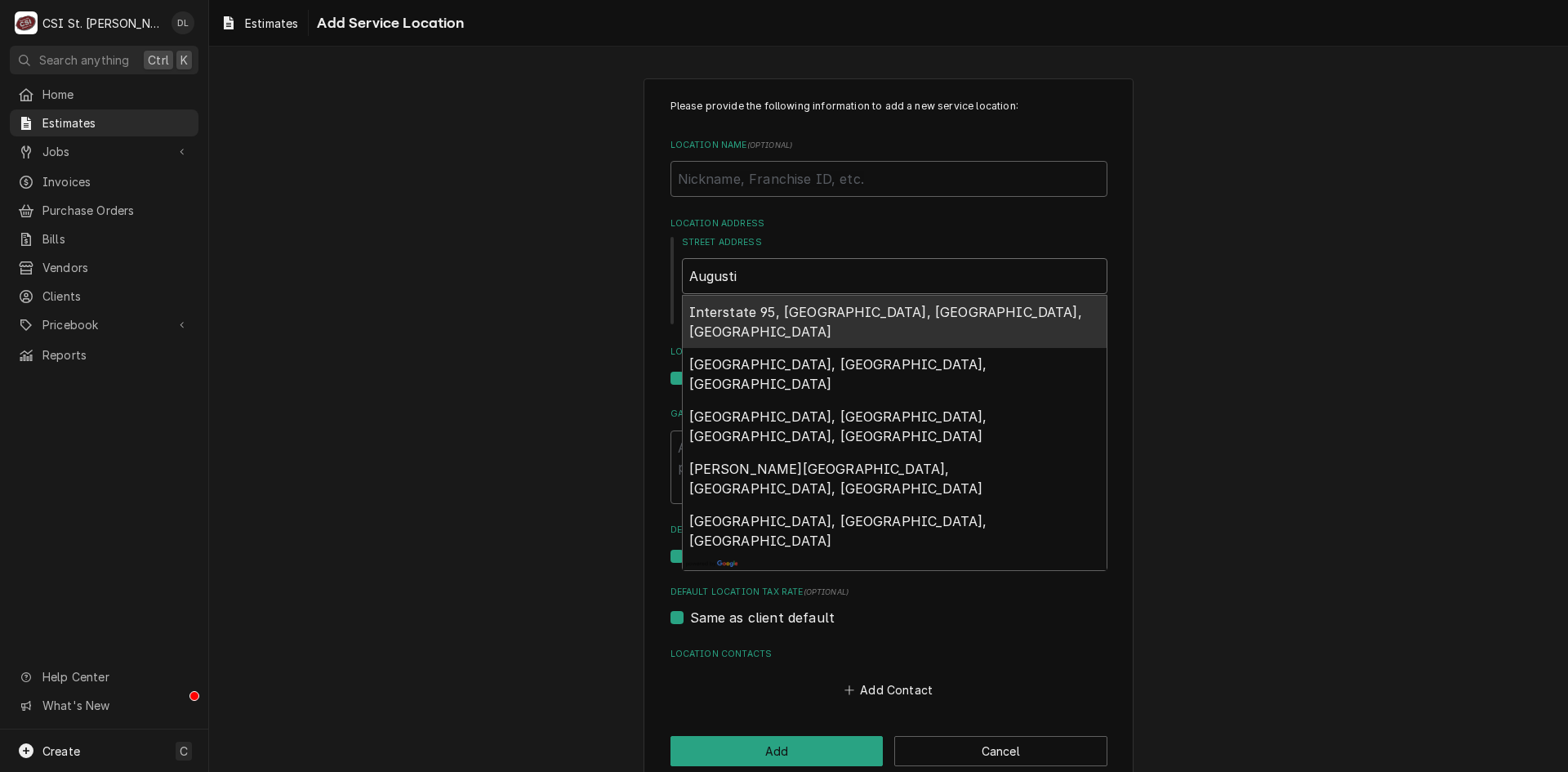
type textarea "x"
type input "August"
type textarea "x"
type input "Augus"
type textarea "x"
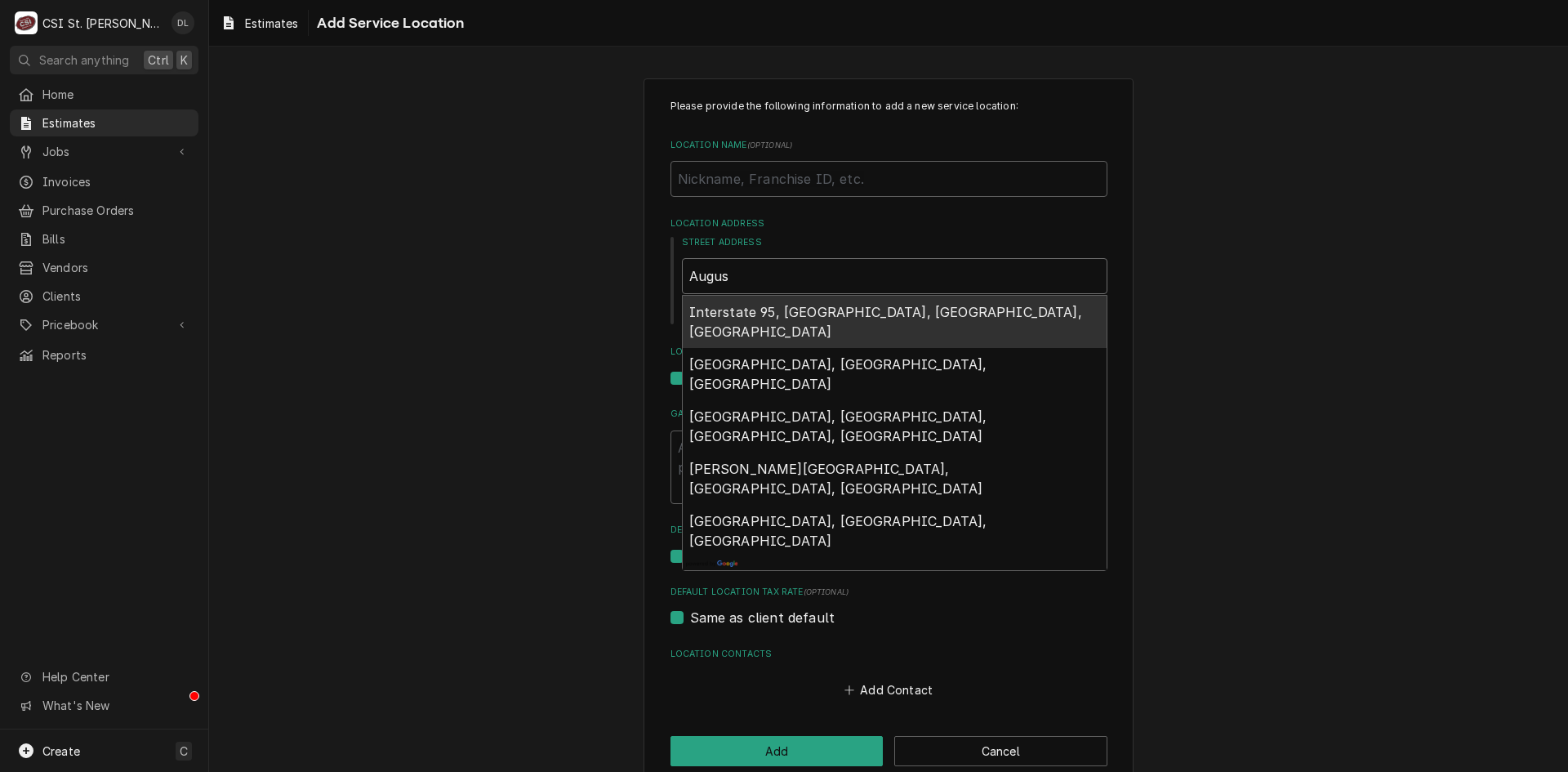
type input "Augu"
type textarea "x"
type input "Aug"
type textarea "x"
type input "Au"
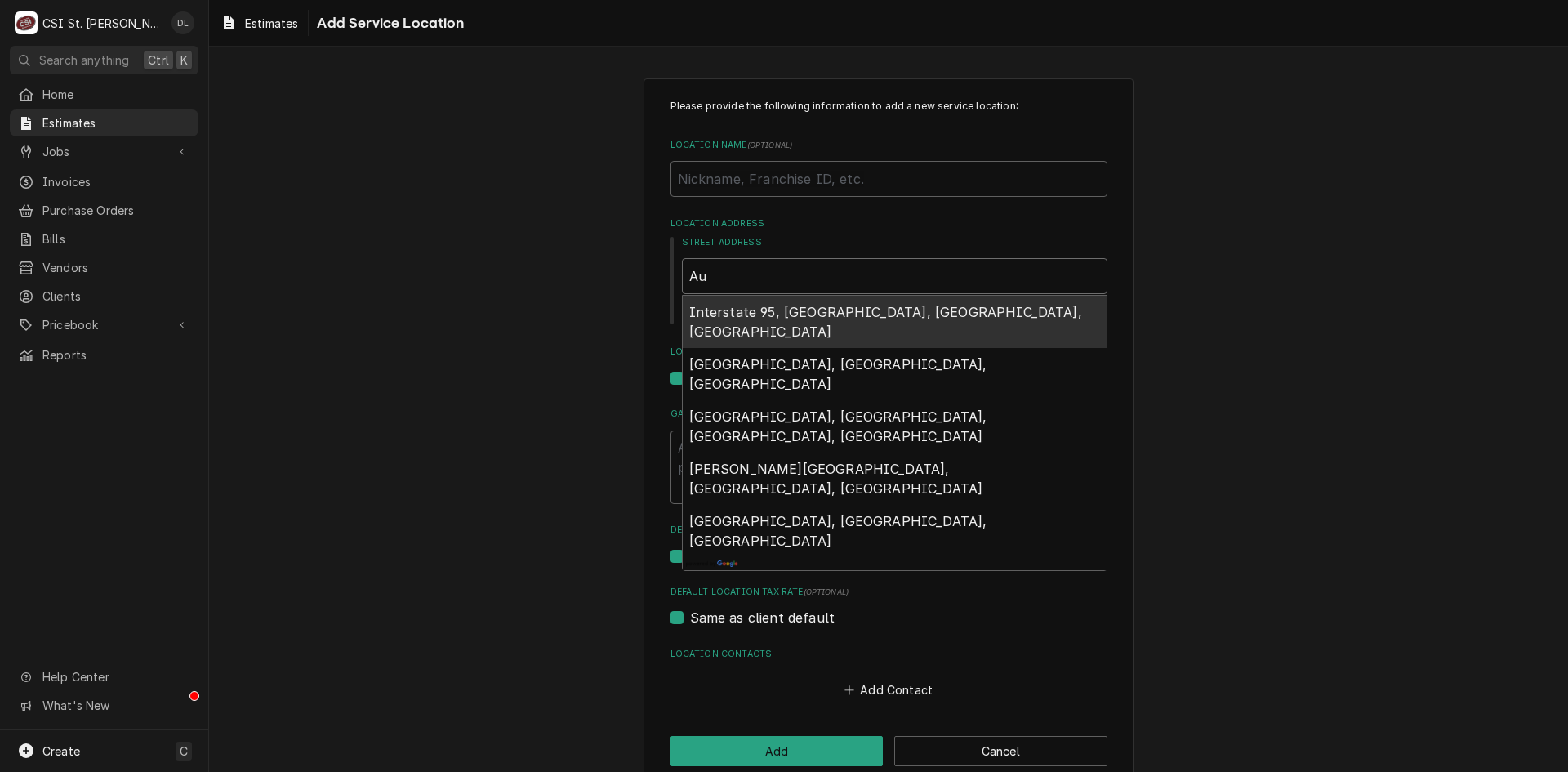
type textarea "x"
type input "A"
type textarea "x"
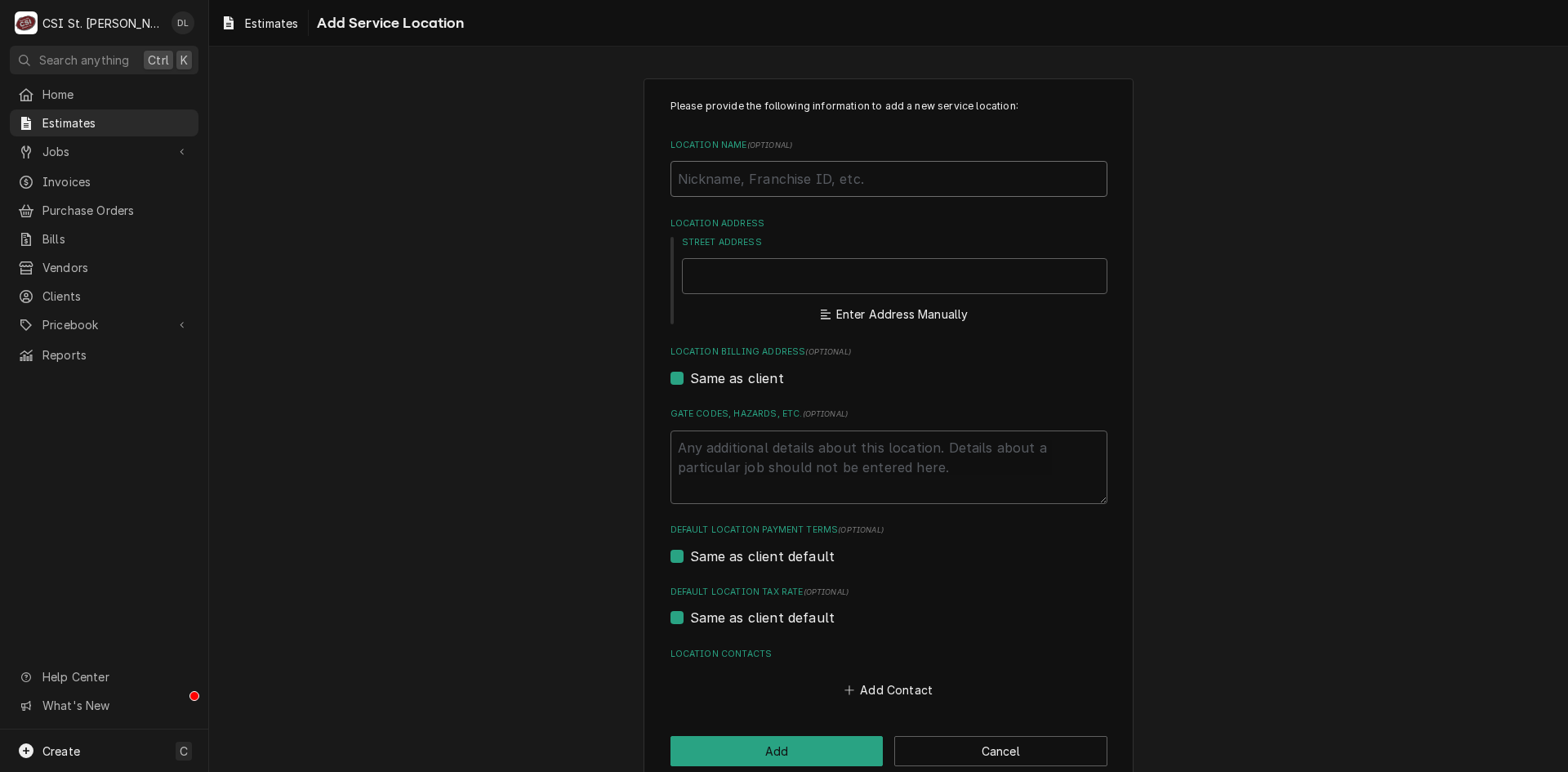
click at [784, 183] on input "Location Name ( optional )" at bounding box center [888, 178] width 437 height 36
type textarea "x"
type input "A"
type textarea "x"
type input "Au"
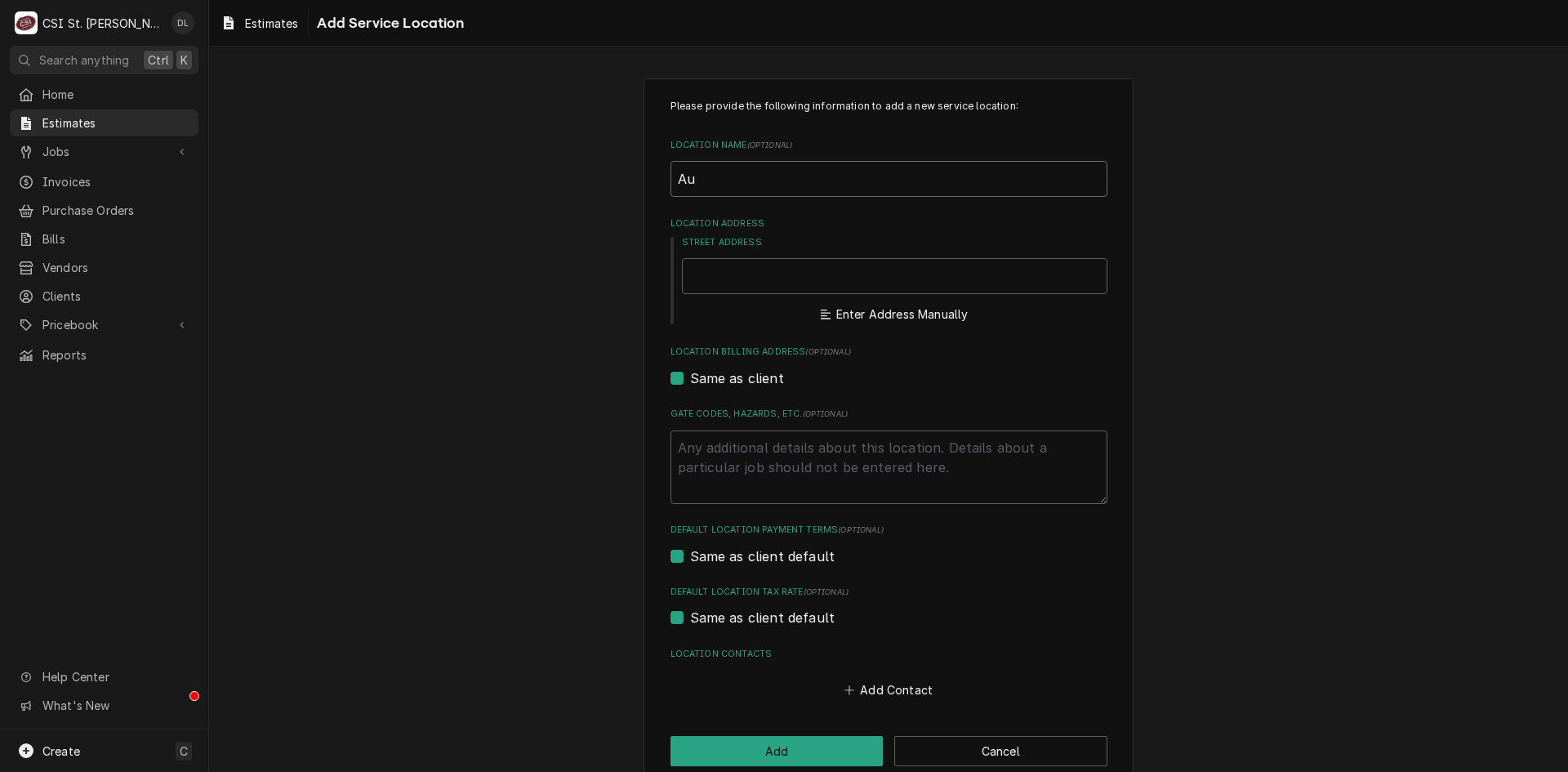
type textarea "x"
type input "Aug"
type textarea "x"
type input "Augu"
type textarea "x"
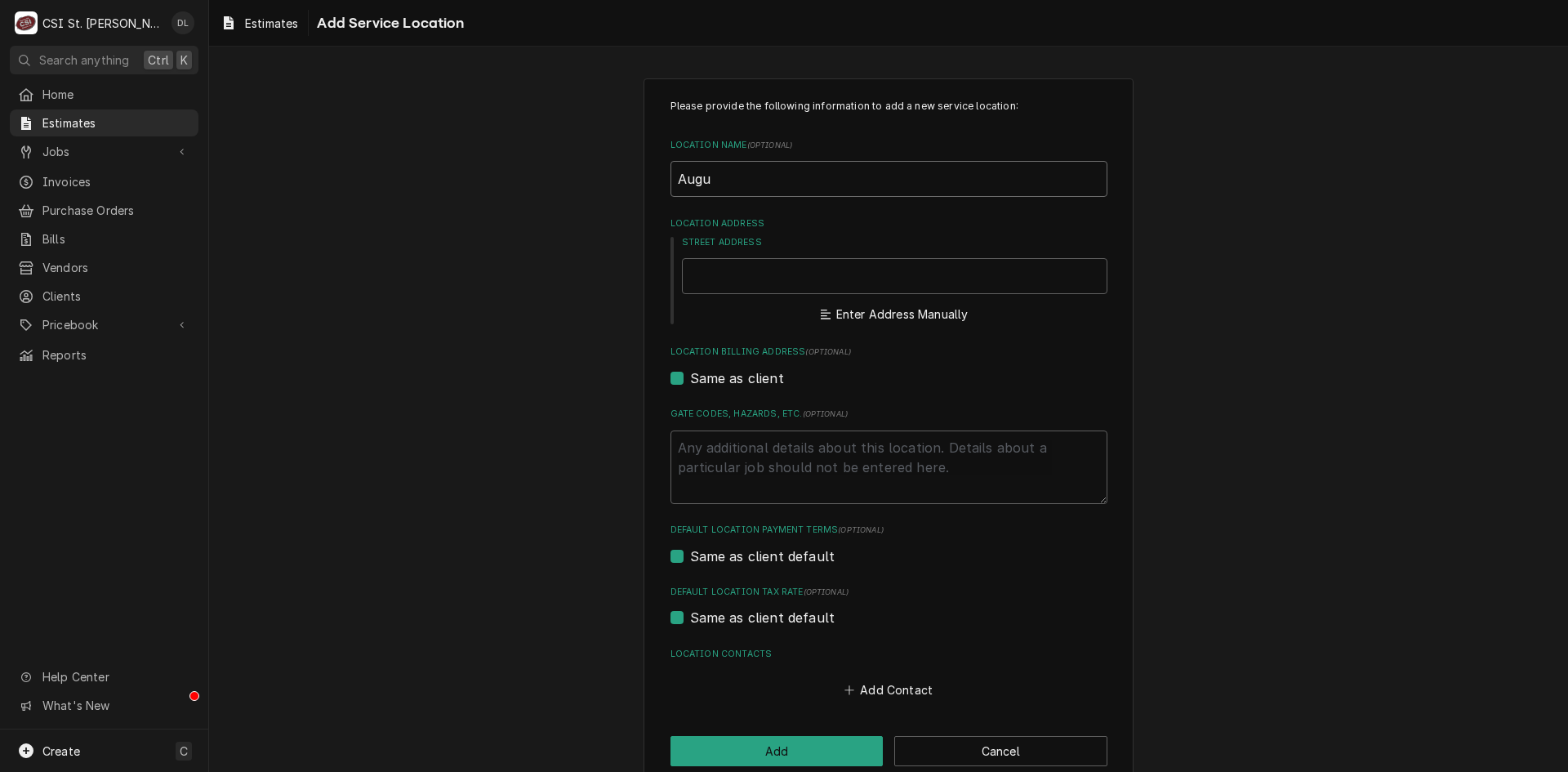
type input "Augus"
type textarea "x"
type input "August"
type textarea "x"
type input "Augusti"
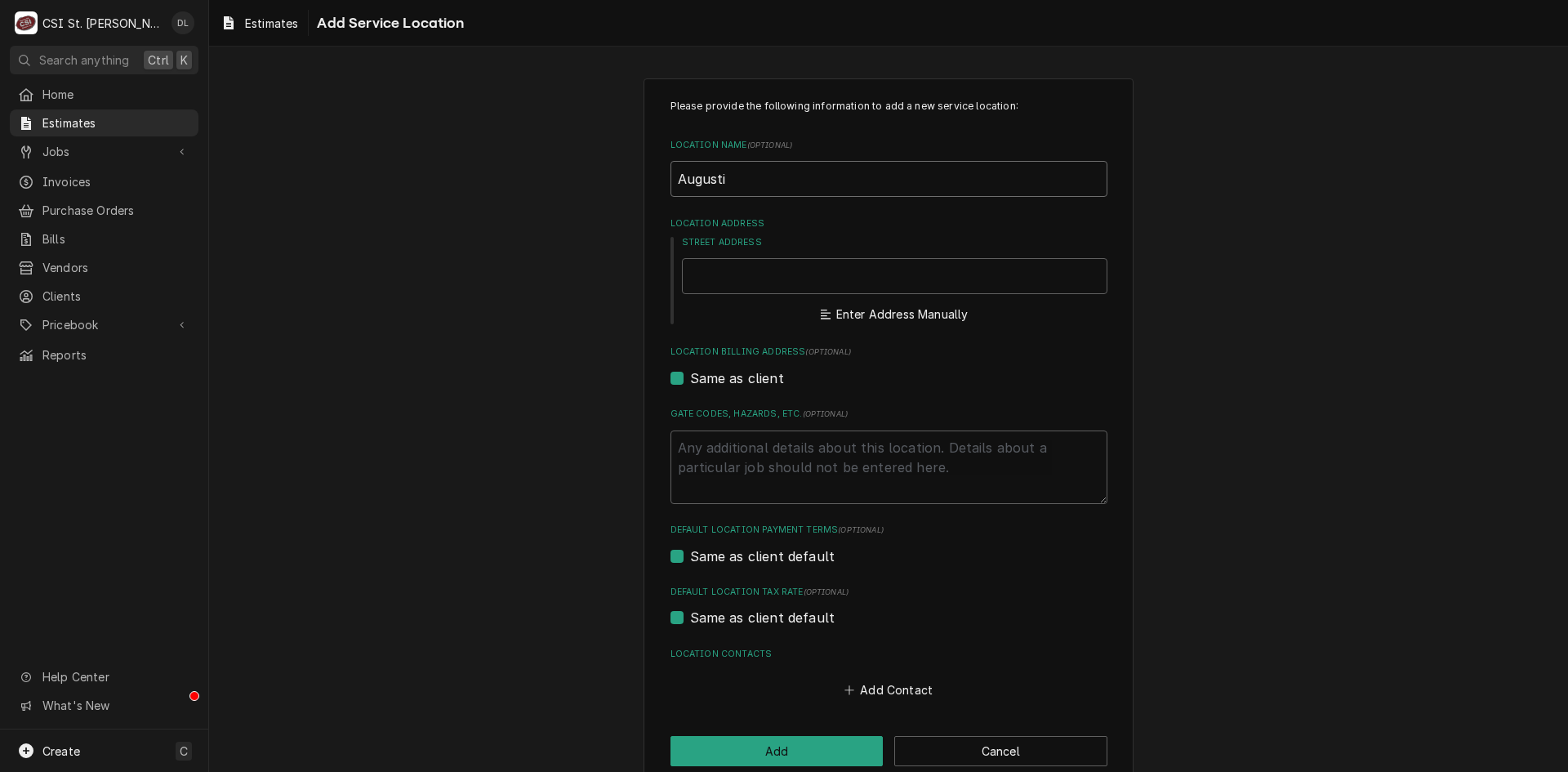
type textarea "x"
type input "Augustin"
type textarea "x"
type input "Augustine"
type textarea "x"
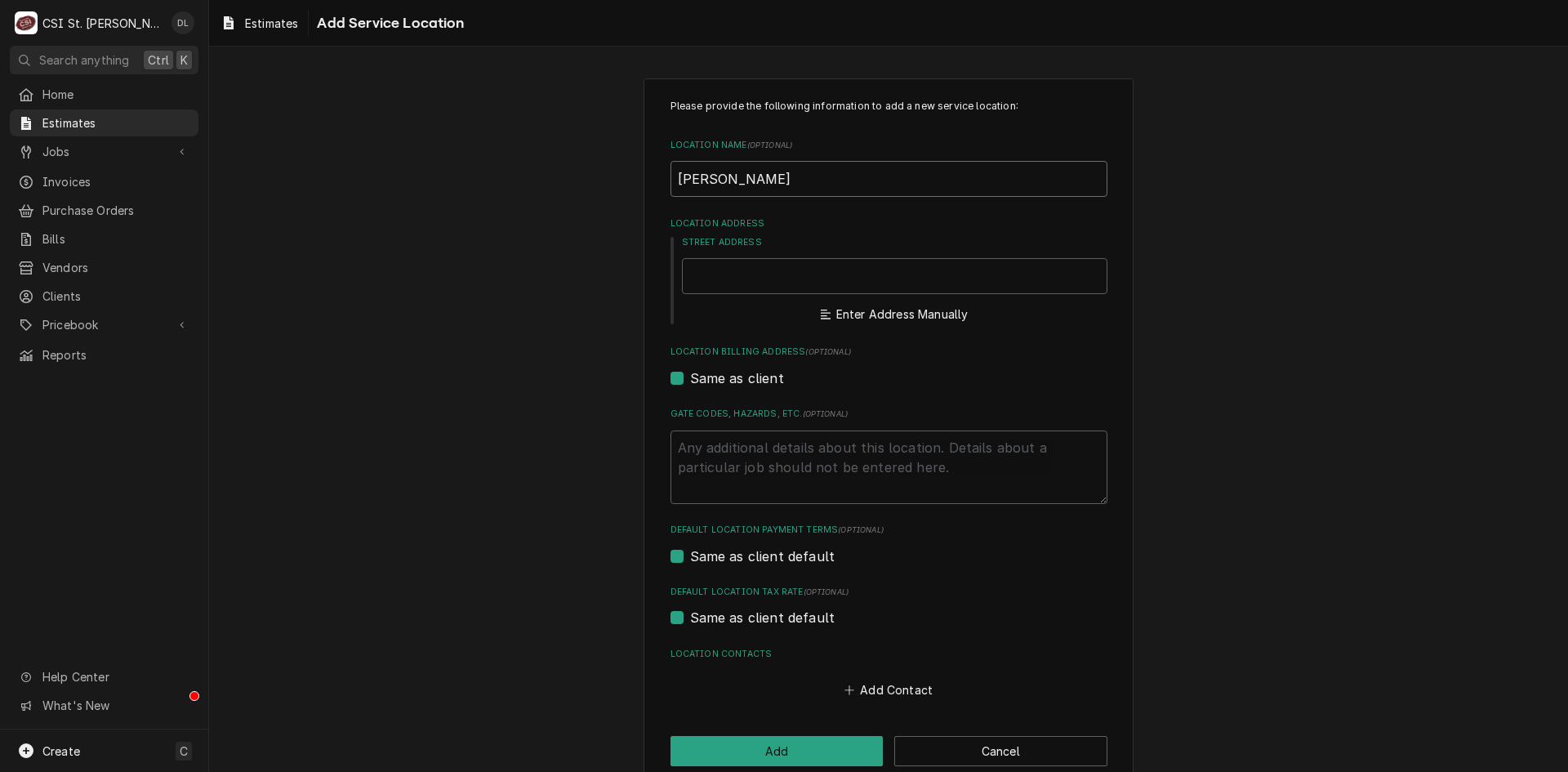
type input "Augustine"
type textarea "x"
type input "Augustine I"
type textarea "x"
type input "Augustine In"
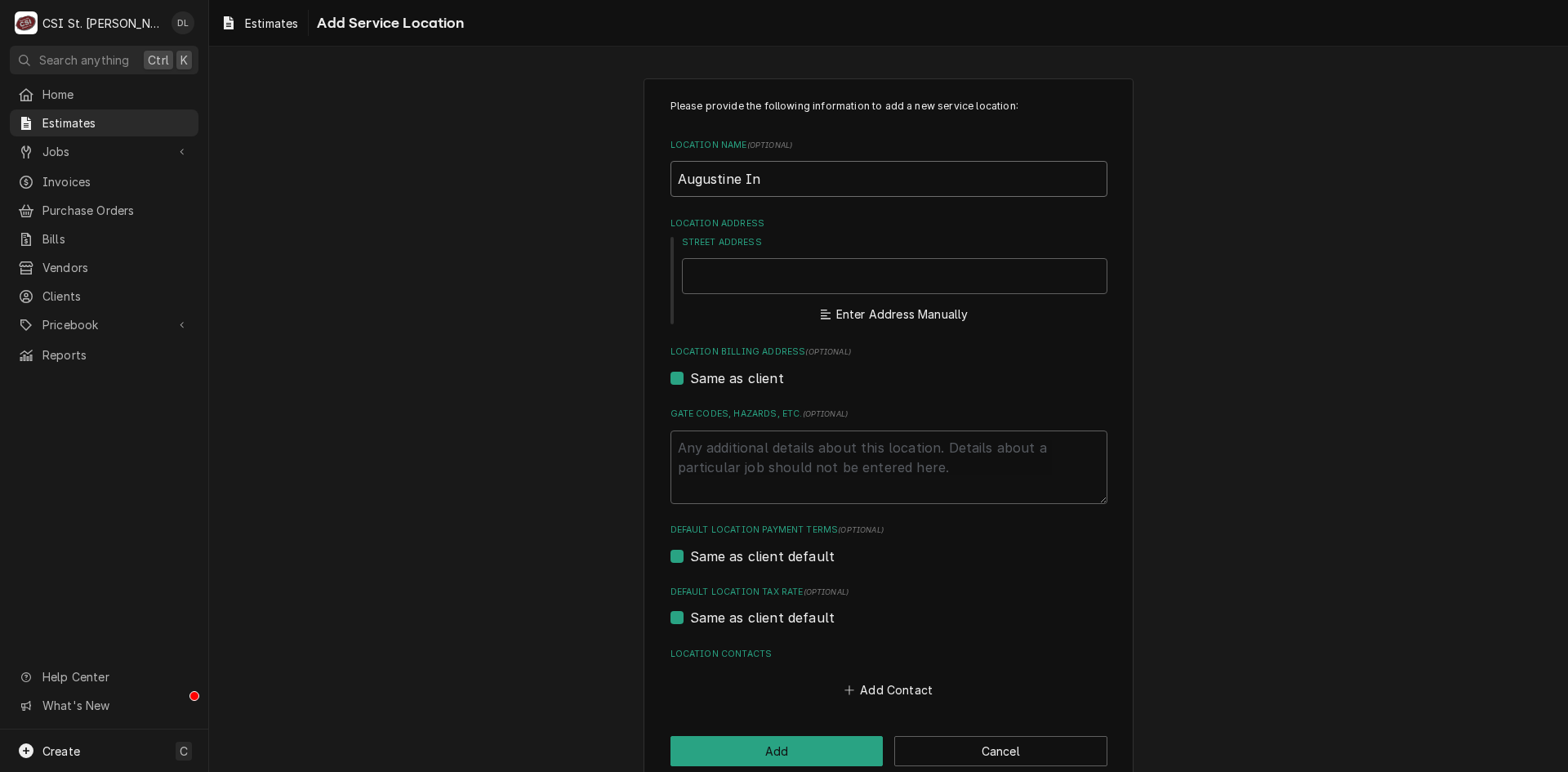
type textarea "x"
type input "Augustine Ins"
type textarea "x"
type input "Augustine Inst"
type textarea "x"
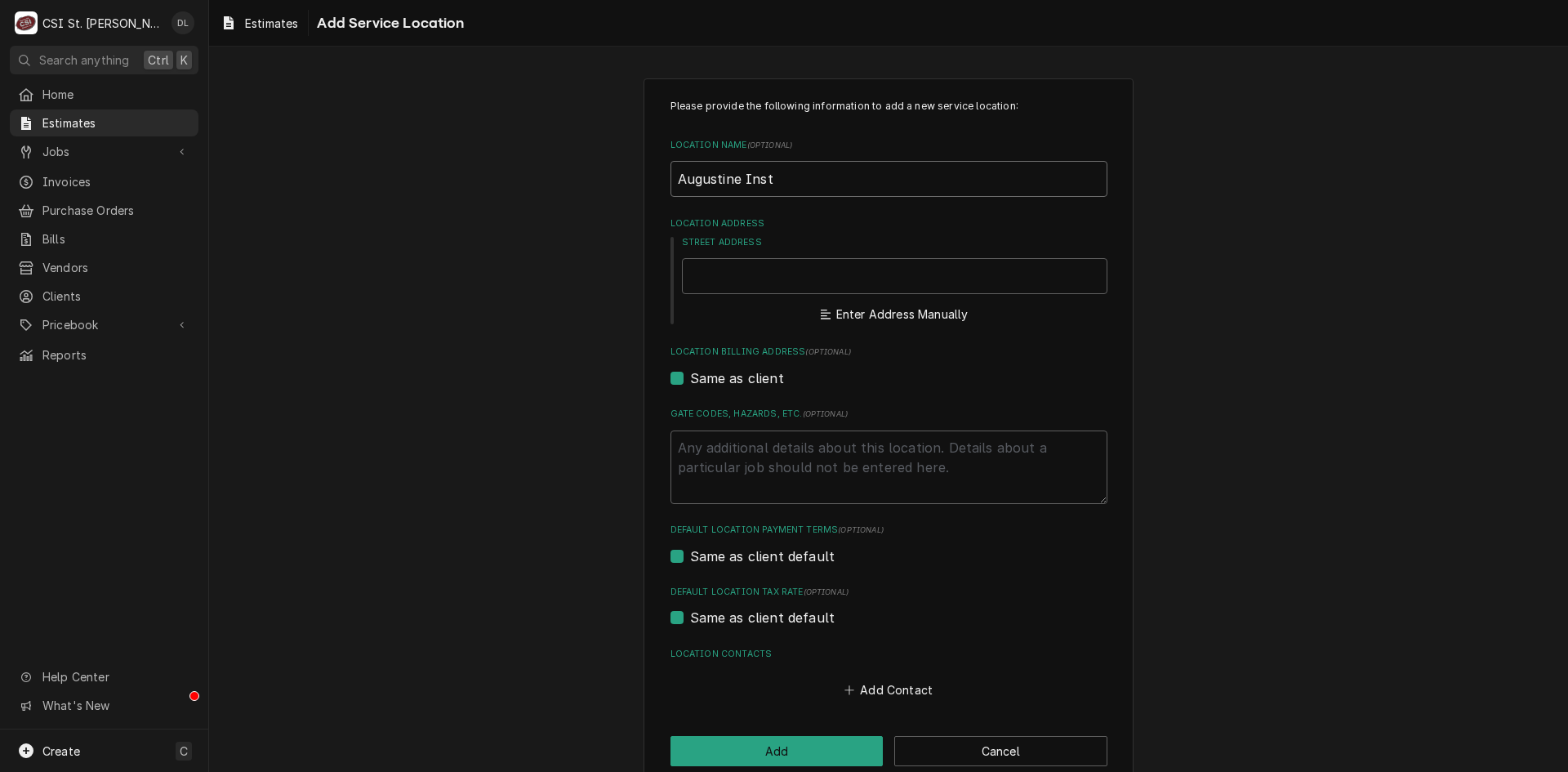
type input "Augustine Insti"
type textarea "x"
type input "Augustine Instit"
type textarea "x"
type input "Augustine Institu"
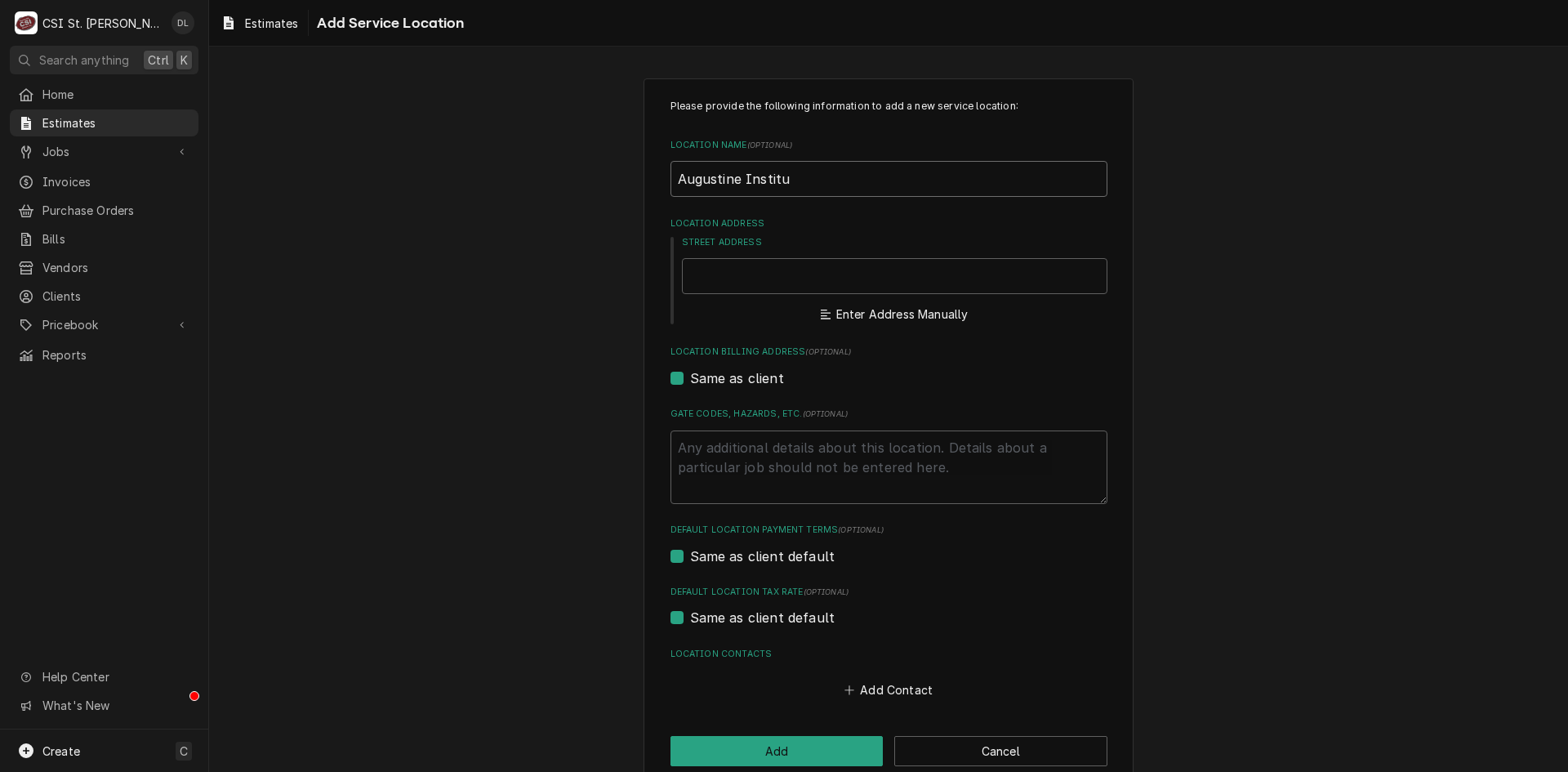
type textarea "x"
type input "Augustine Institue"
type textarea "x"
type input "Augustine Institu"
type textarea "x"
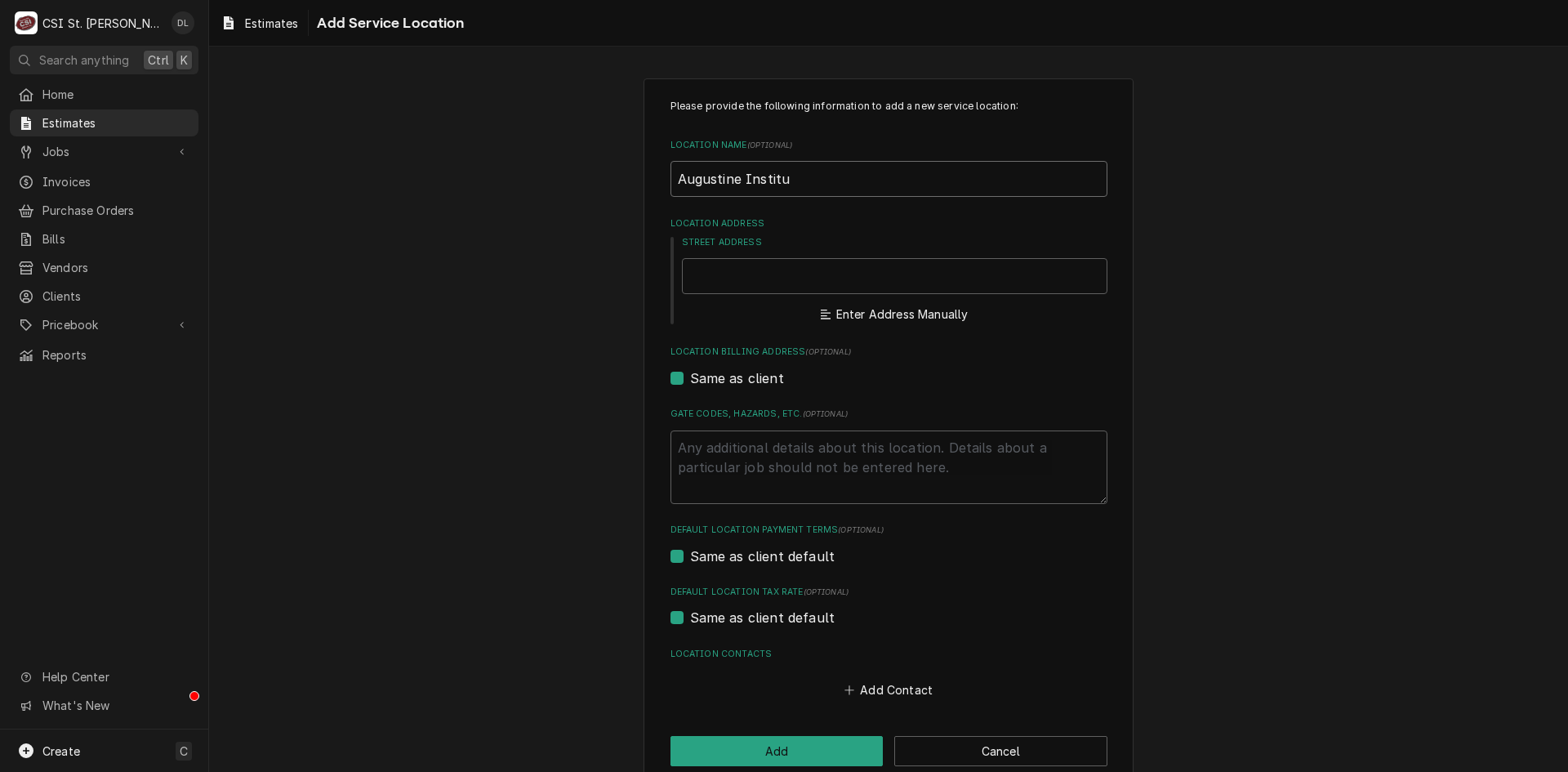
type input "Augustine Institut"
type textarea "x"
type input "Augustine Institute"
type textarea "x"
type input "Augustine Institute"
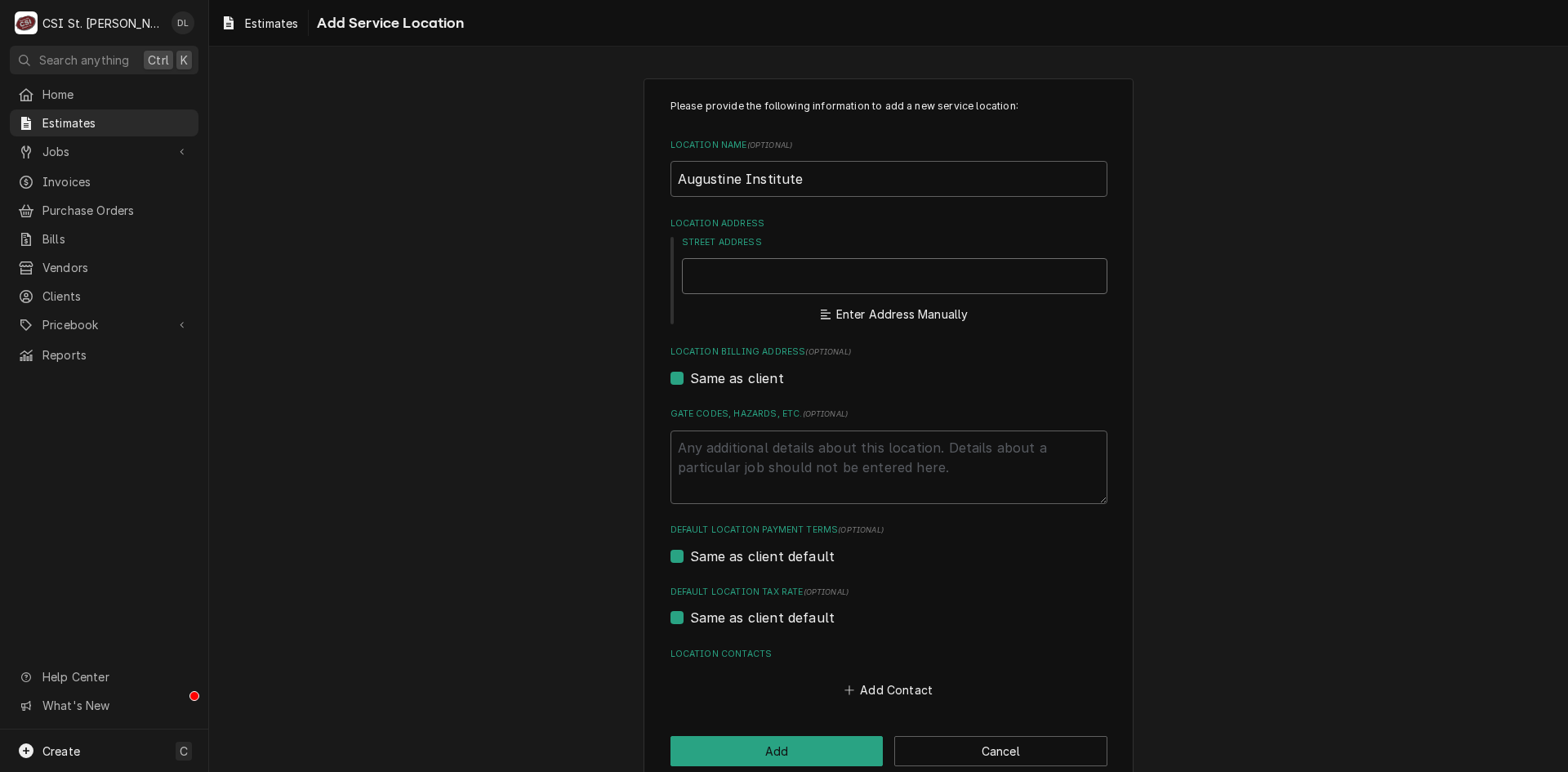
click at [790, 274] on input "Street Address" at bounding box center [894, 276] width 426 height 36
type textarea "x"
type input "1"
type textarea "x"
type input "16"
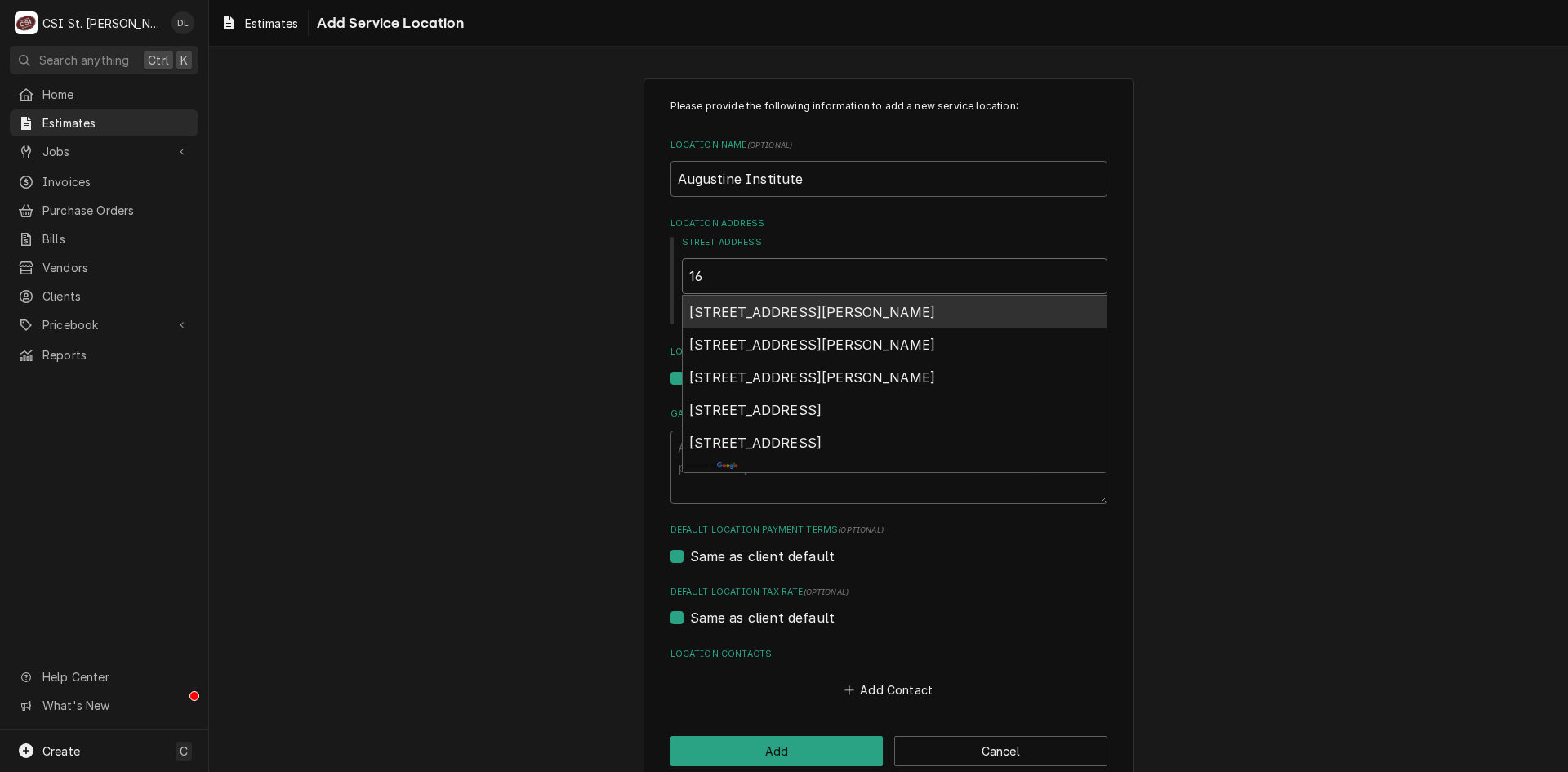
type textarea "x"
type input "168"
type textarea "x"
type input "1680"
type textarea "x"
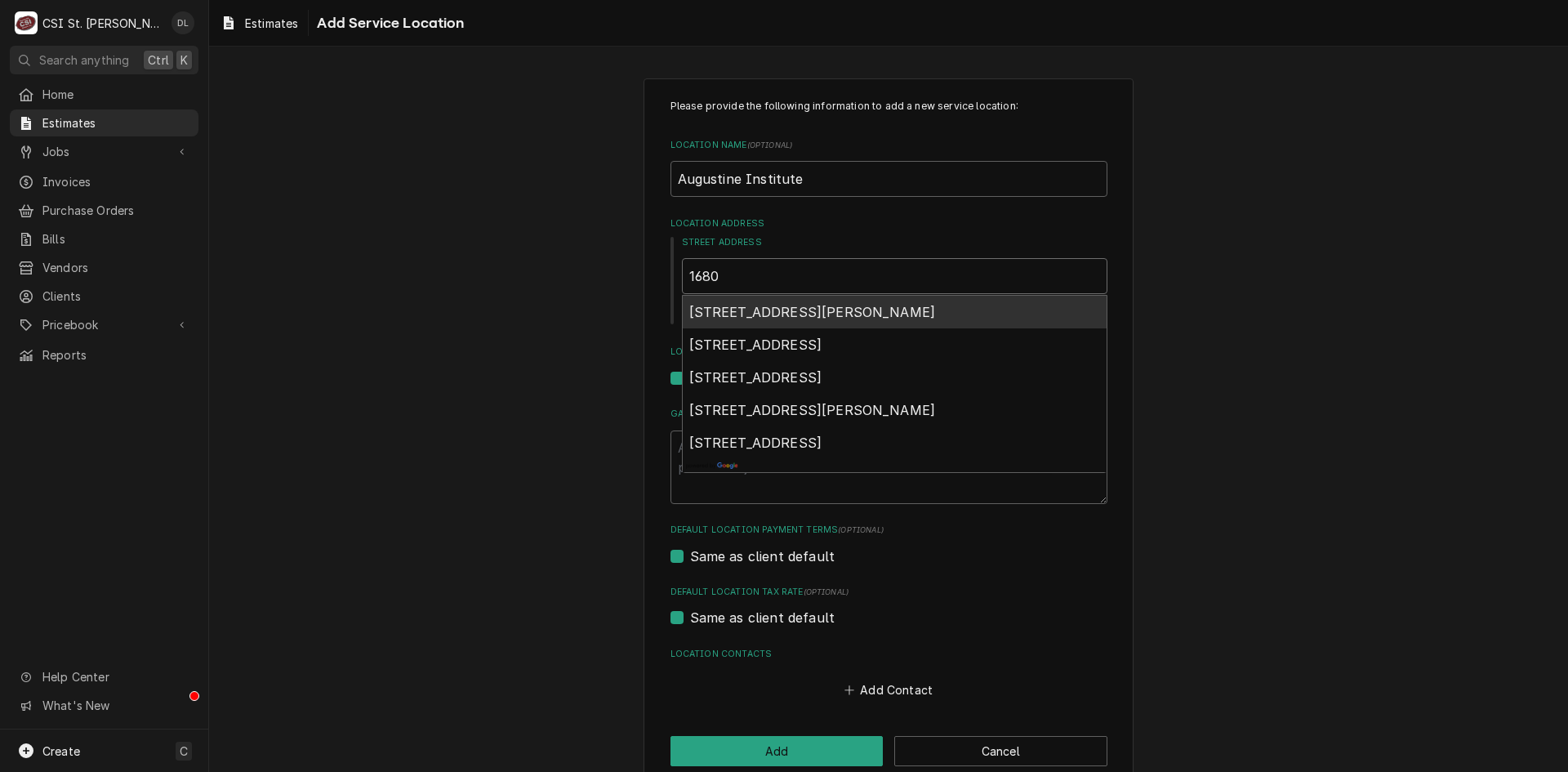
type input "16805"
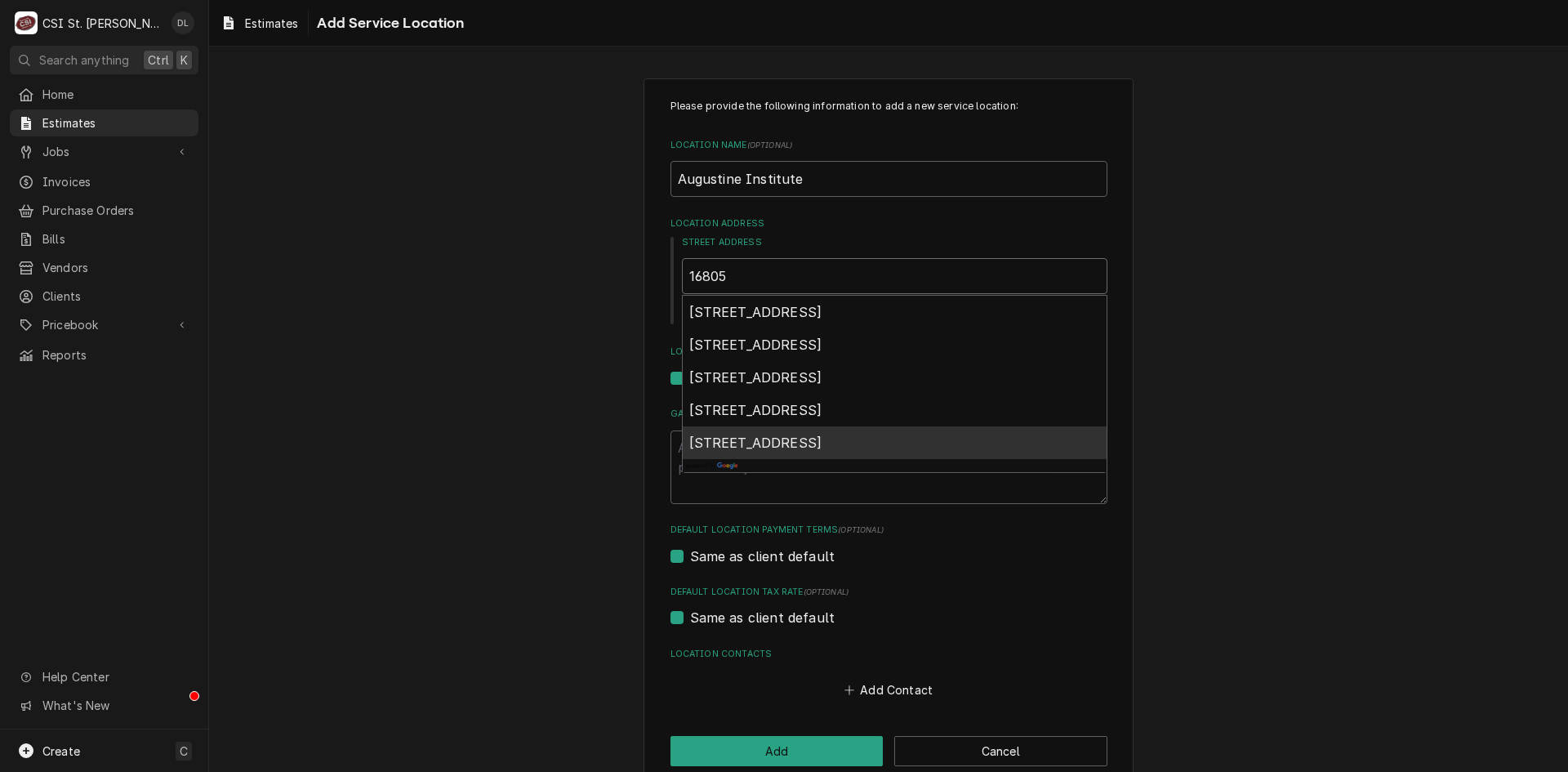
click at [822, 436] on span "16805 New Halls Ferry Road, Florissant, MO, USA" at bounding box center [755, 442] width 133 height 16
type textarea "x"
type input "16805 New Halls Ferry Road"
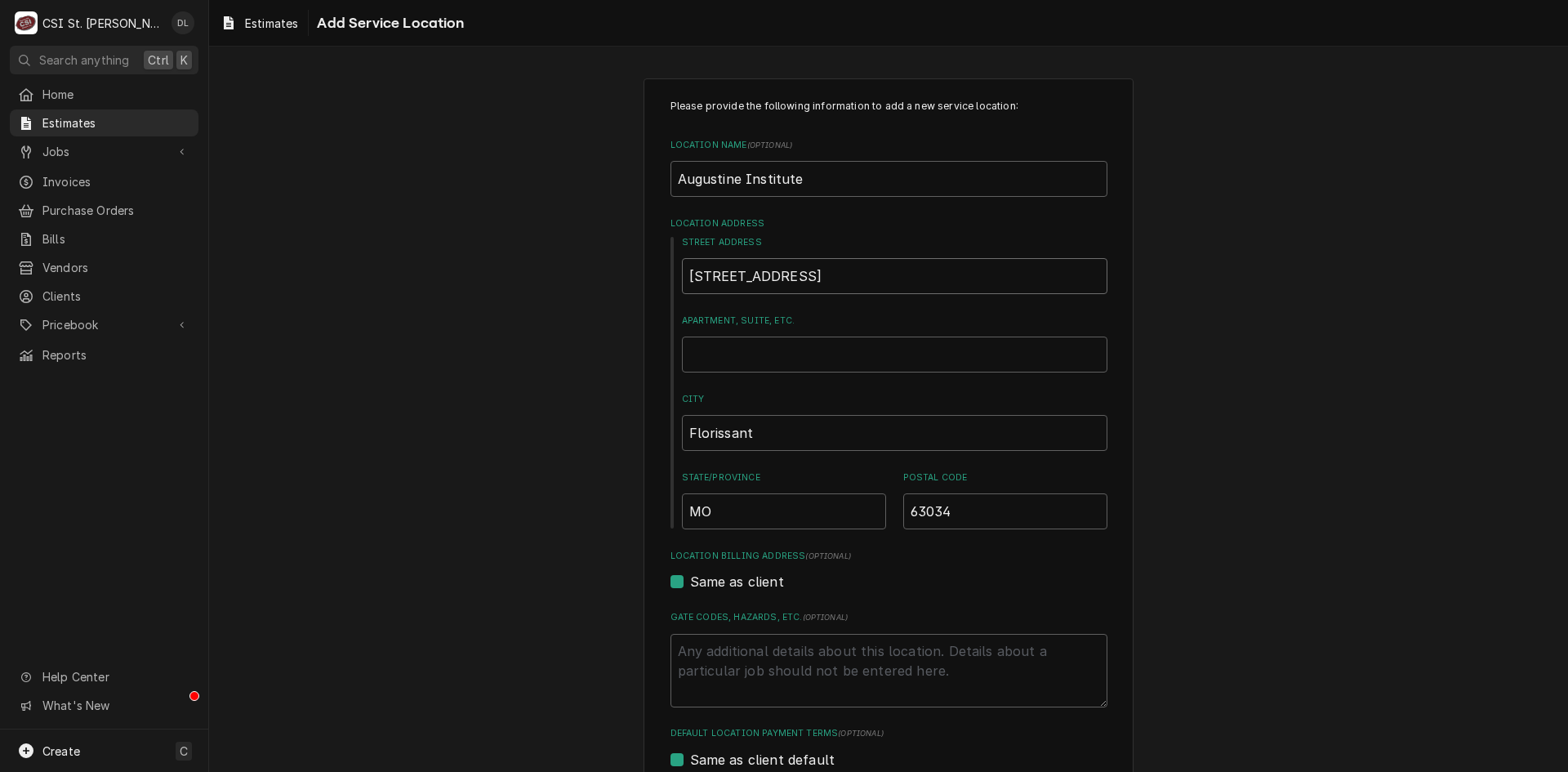
type textarea "x"
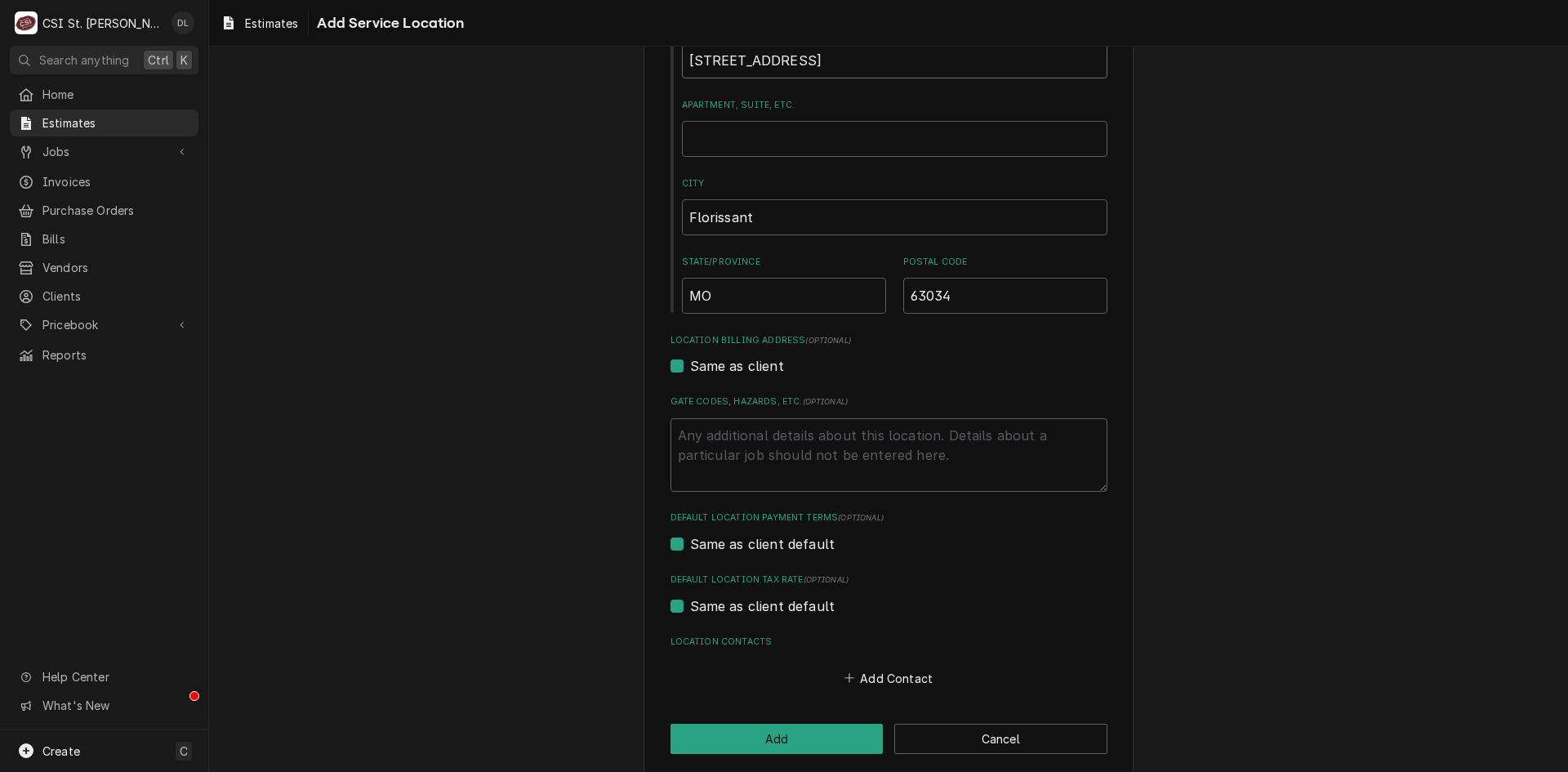
scroll to position [233, 0]
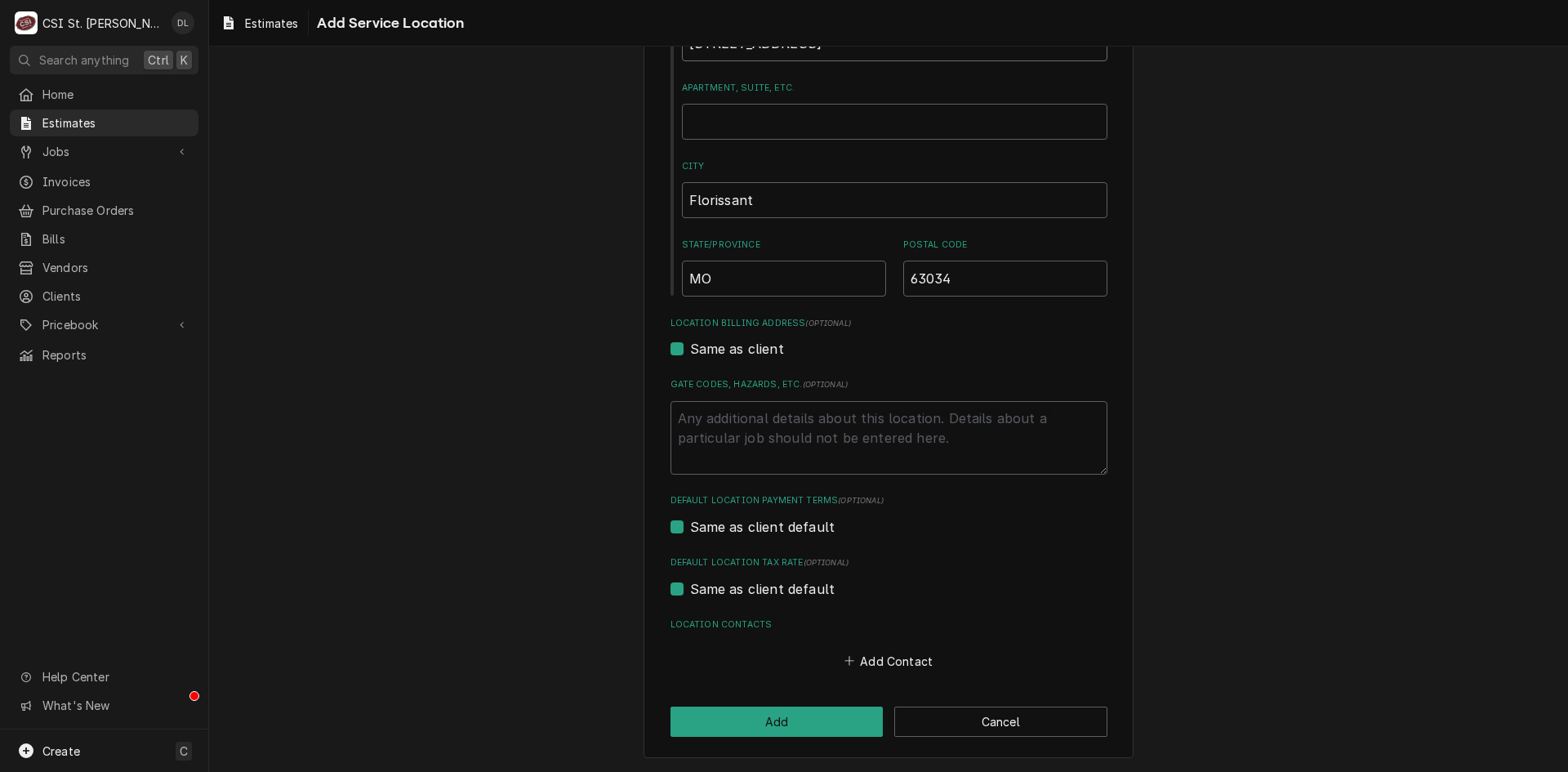
type input "16805 New Halls Ferry Road"
click at [690, 585] on label "Same as client default" at bounding box center [763, 588] width 145 height 20
click at [690, 585] on input "Same as client default" at bounding box center [908, 596] width 437 height 36
checkbox input "false"
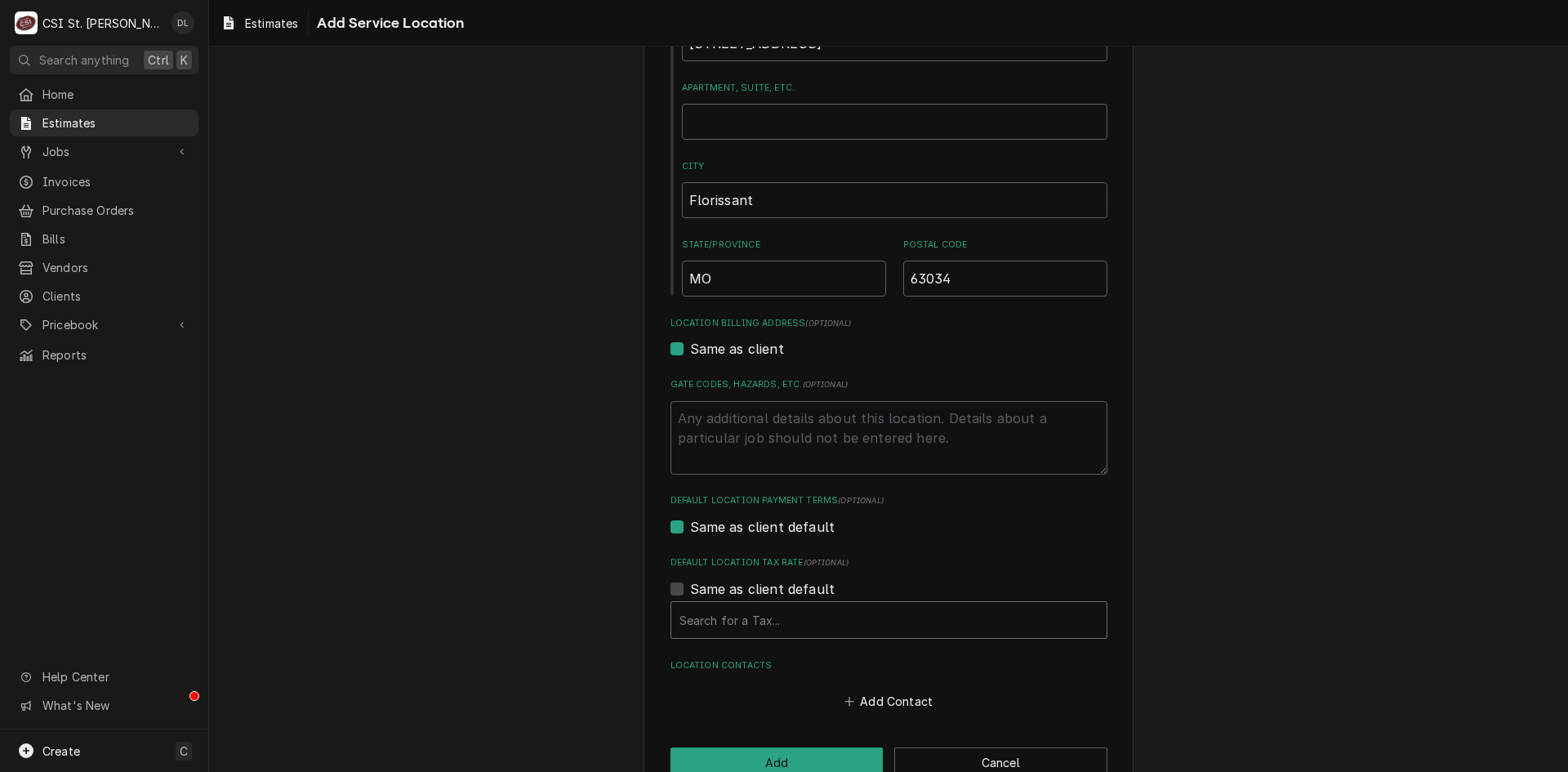
click at [801, 628] on div "Default Location Tax Rate" at bounding box center [889, 619] width 419 height 29
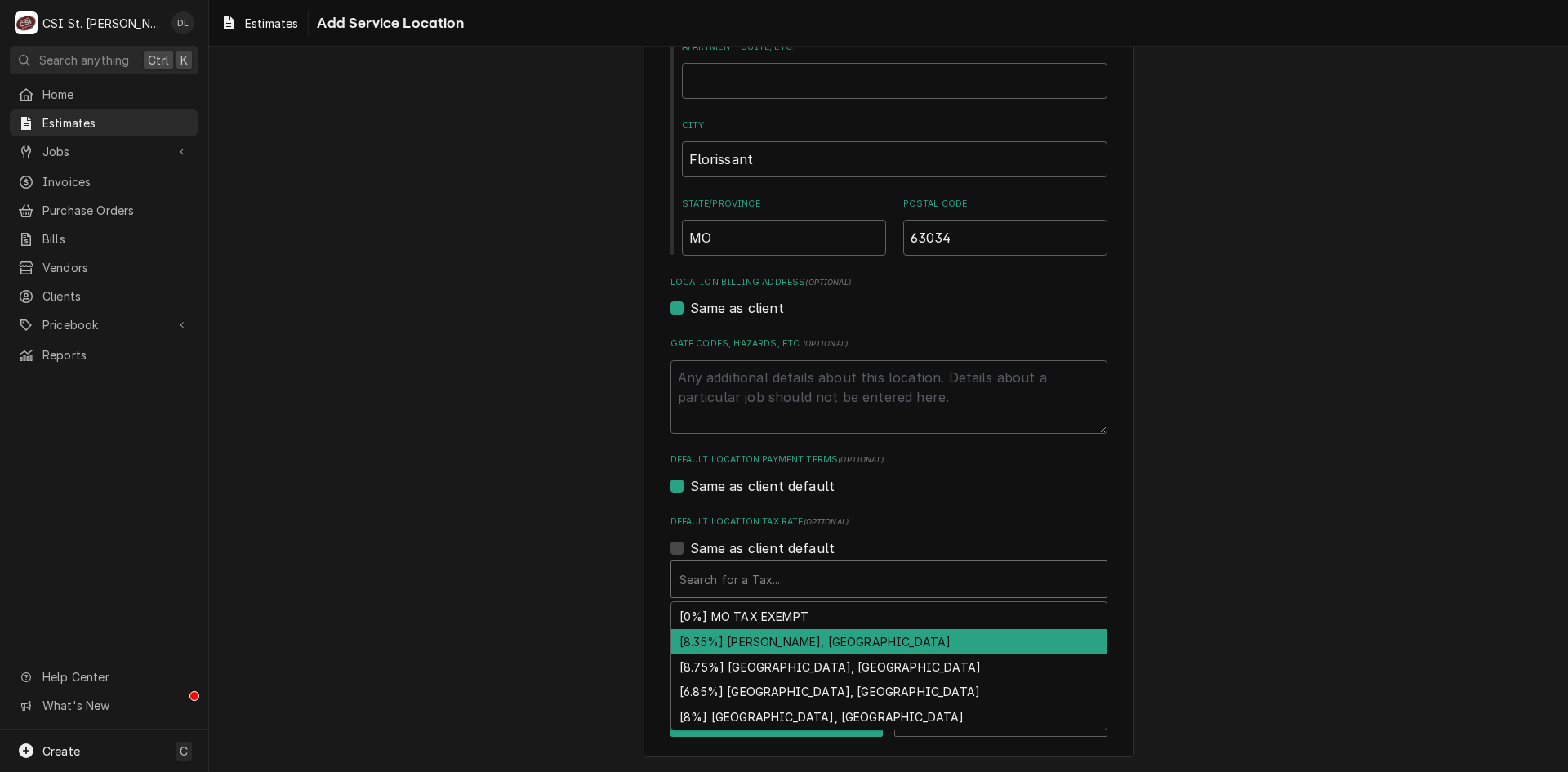
scroll to position [542, 0]
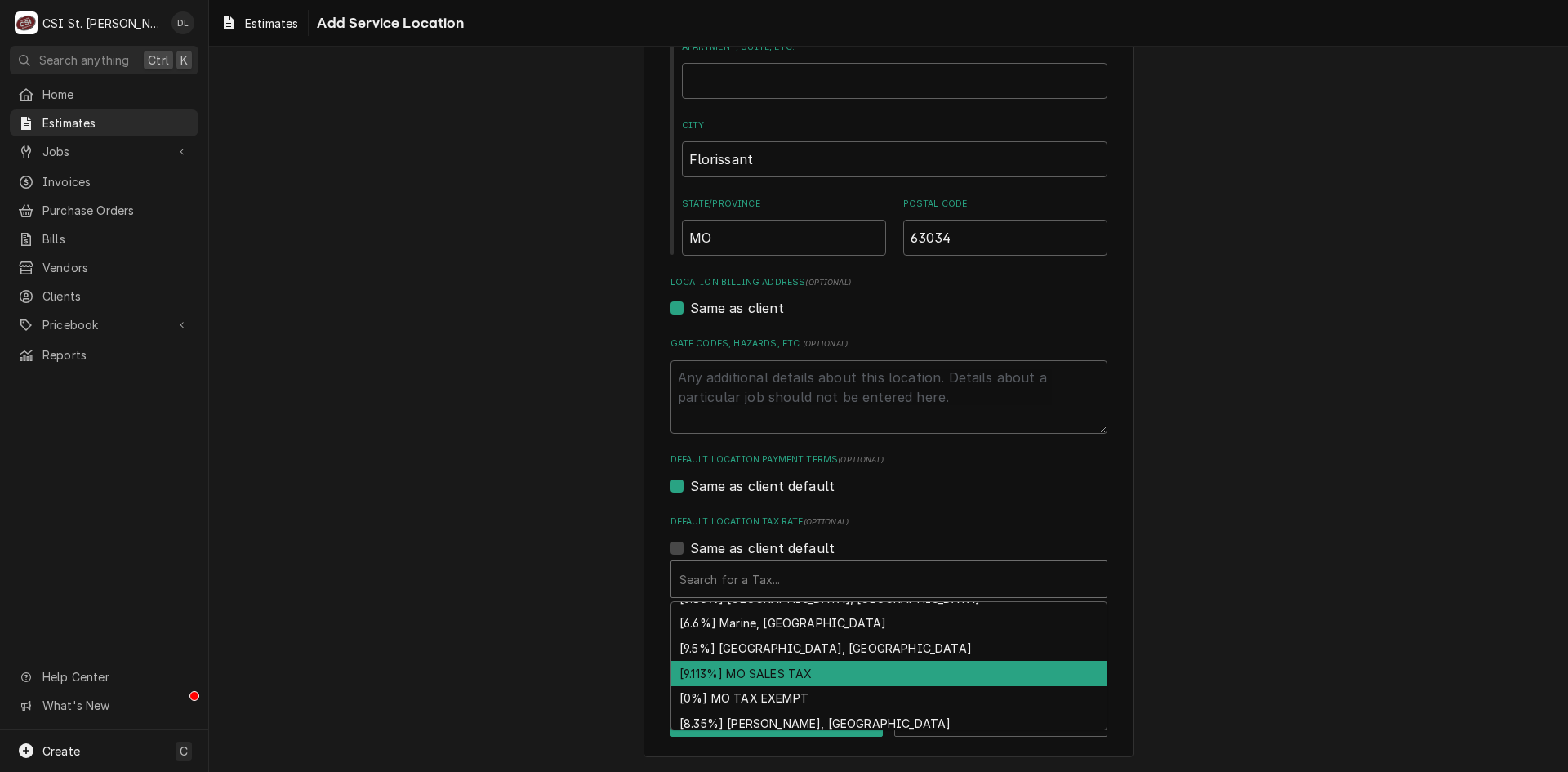
click at [754, 672] on div "[9.113%] MO SALES TAX" at bounding box center [888, 673] width 435 height 25
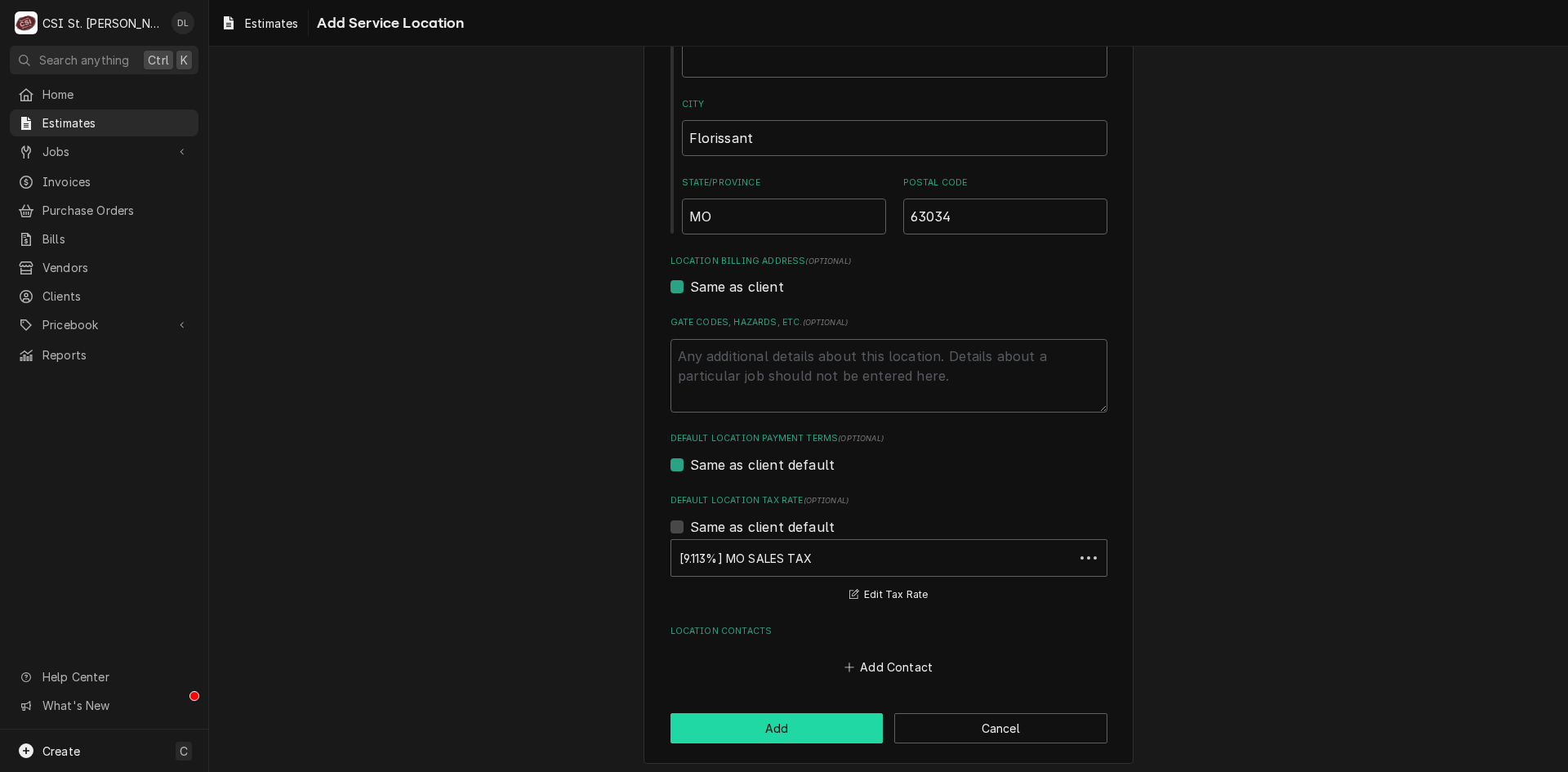
scroll to position [301, 0]
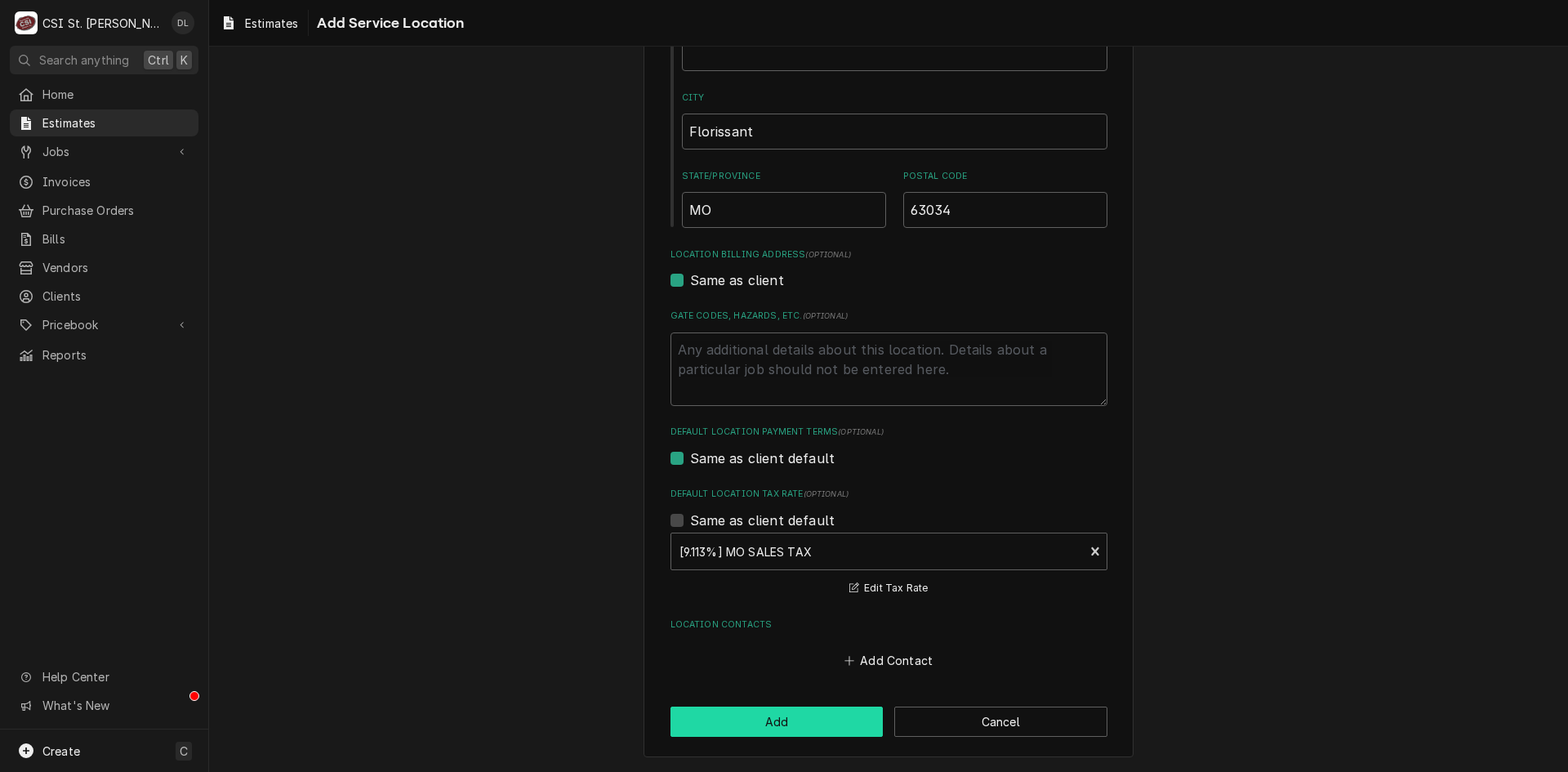
click at [785, 711] on button "Add" at bounding box center [777, 721] width 213 height 30
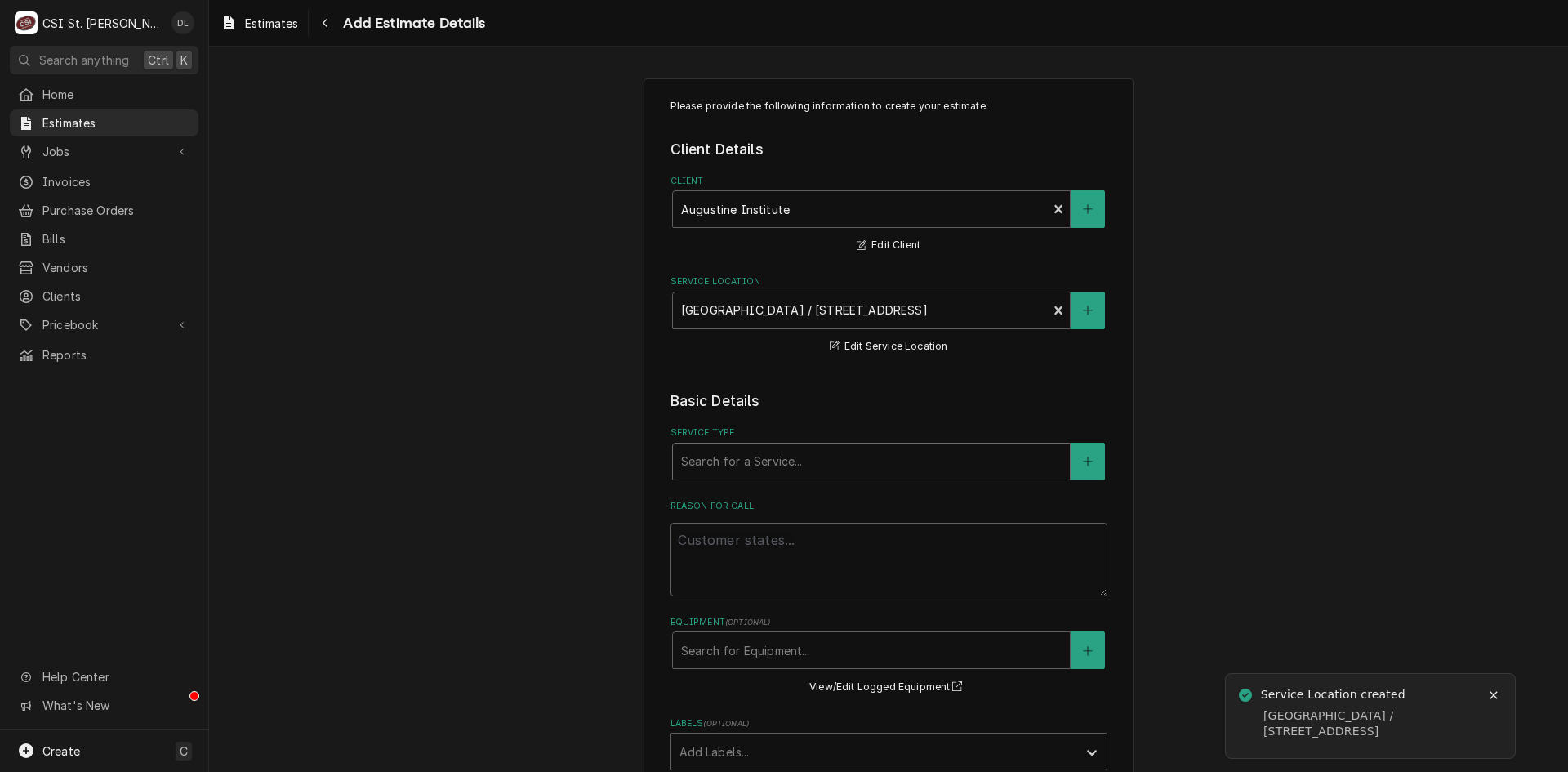
click at [767, 470] on div "Service Type" at bounding box center [871, 461] width 380 height 29
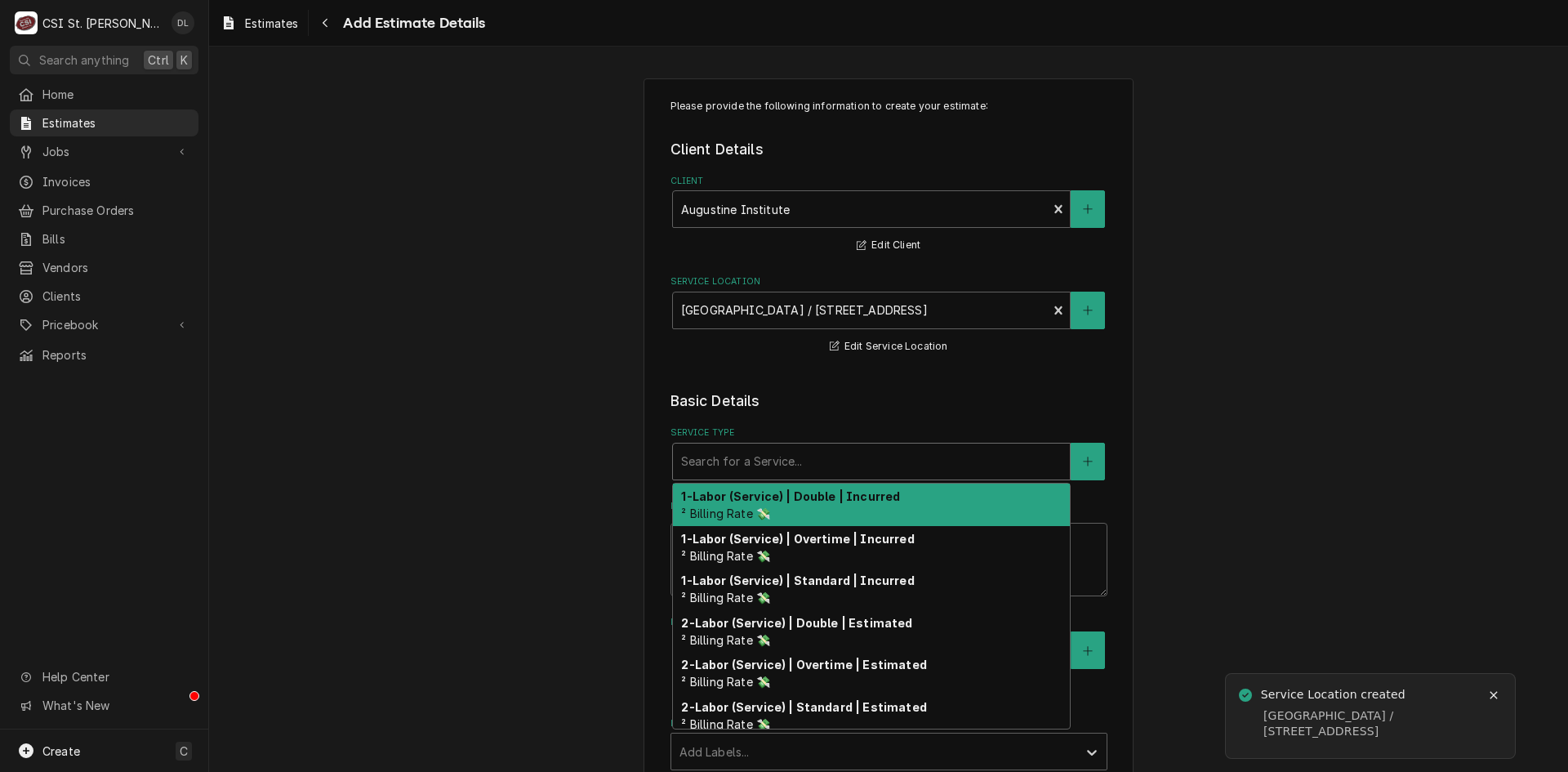
type textarea "x"
type input "i"
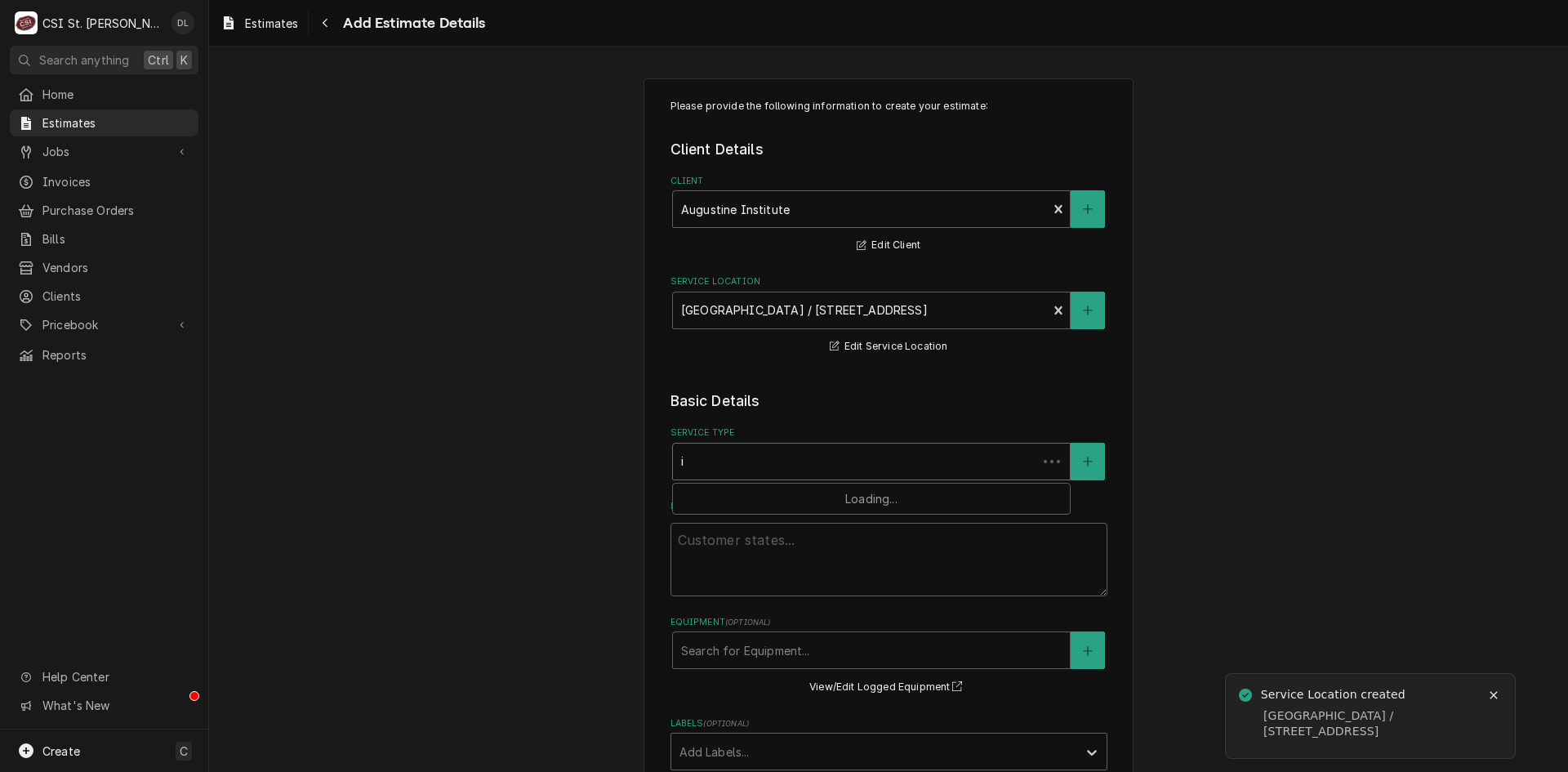
type textarea "x"
type input "in"
type textarea "x"
type input "ins"
type textarea "x"
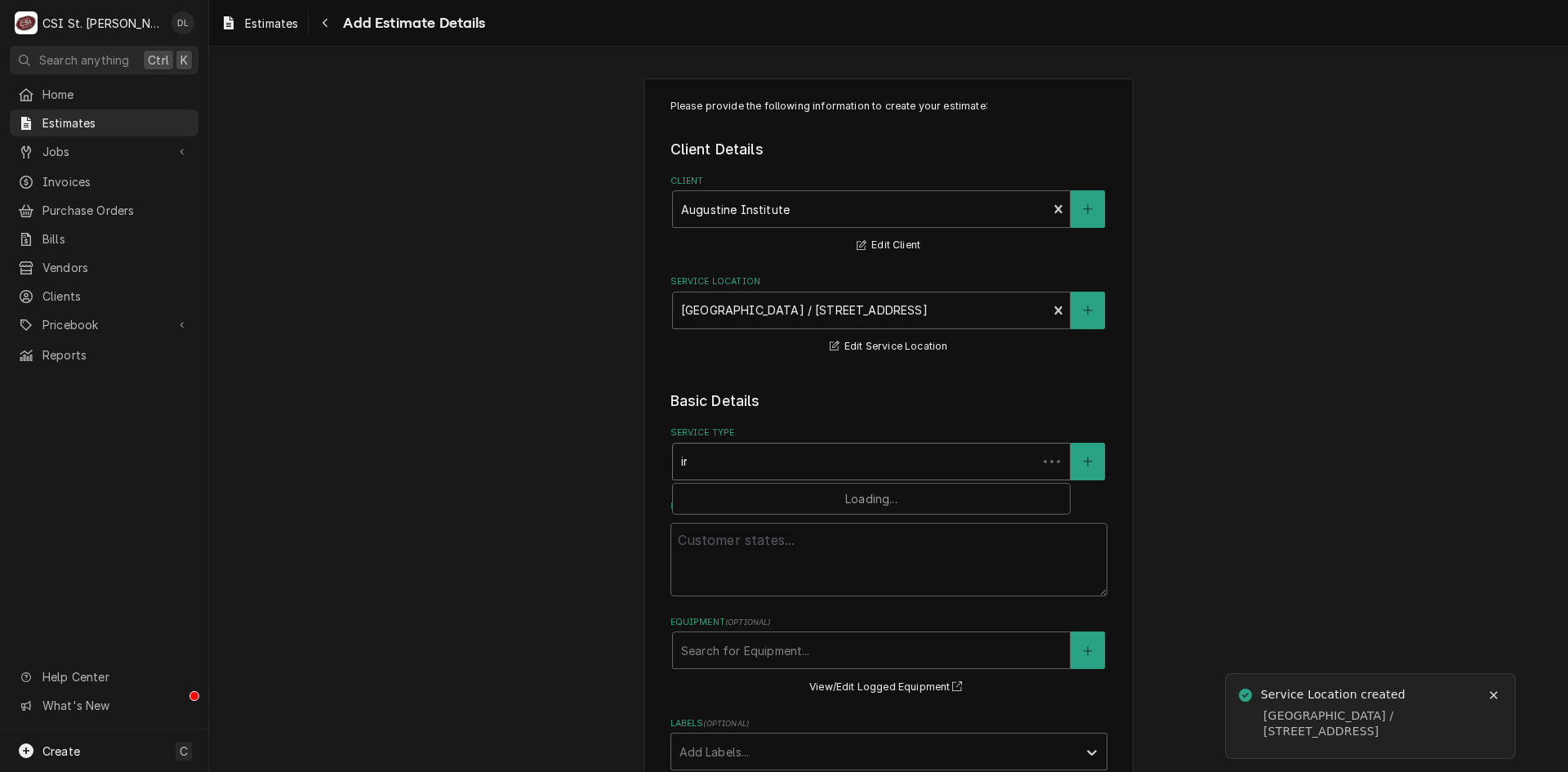
type input "insta"
type textarea "x"
type input "instal"
type textarea "x"
type input "install"
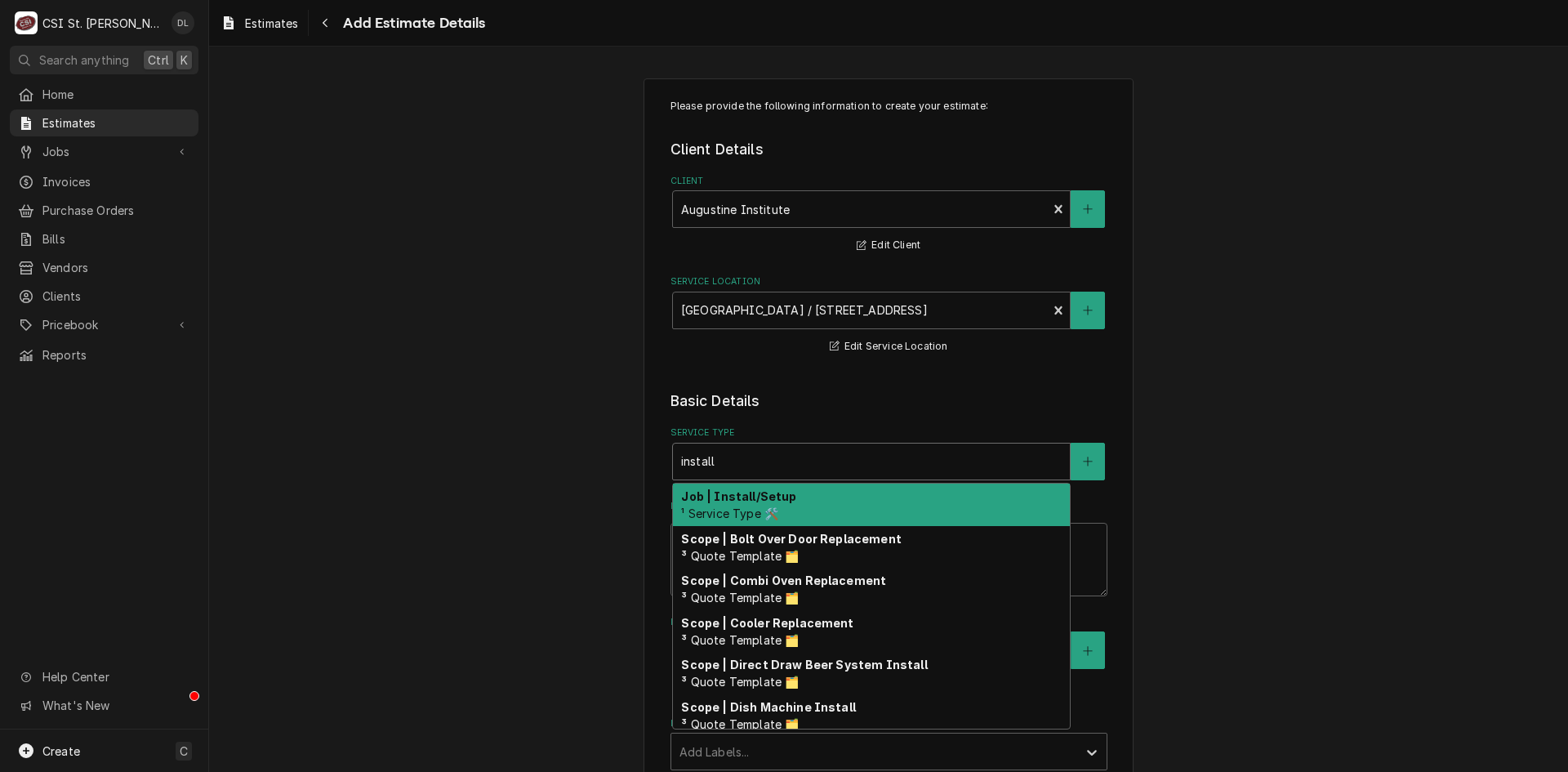
click at [734, 498] on strong "Job | Install/Setup" at bounding box center [739, 495] width 115 height 14
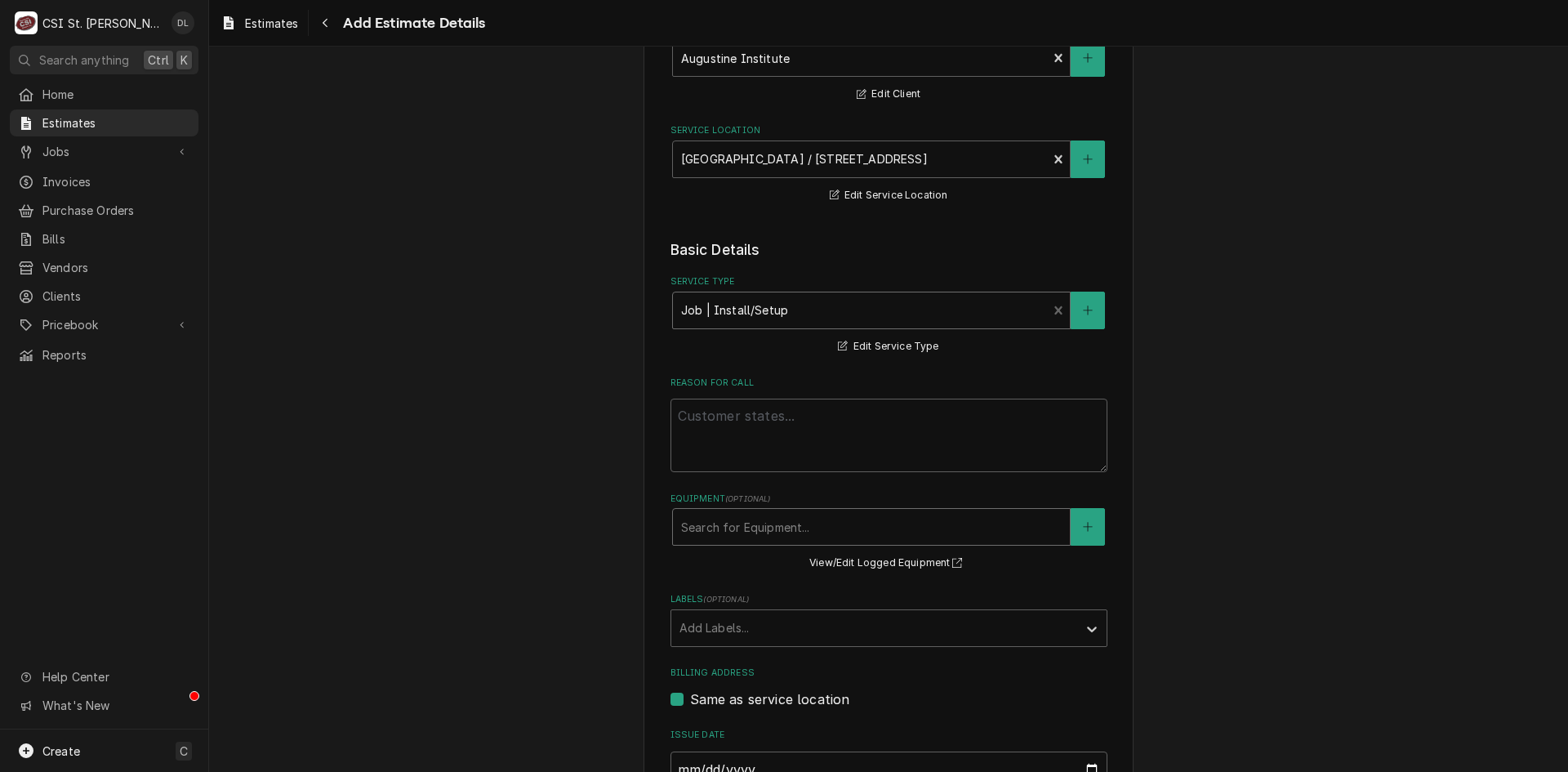
scroll to position [163, 0]
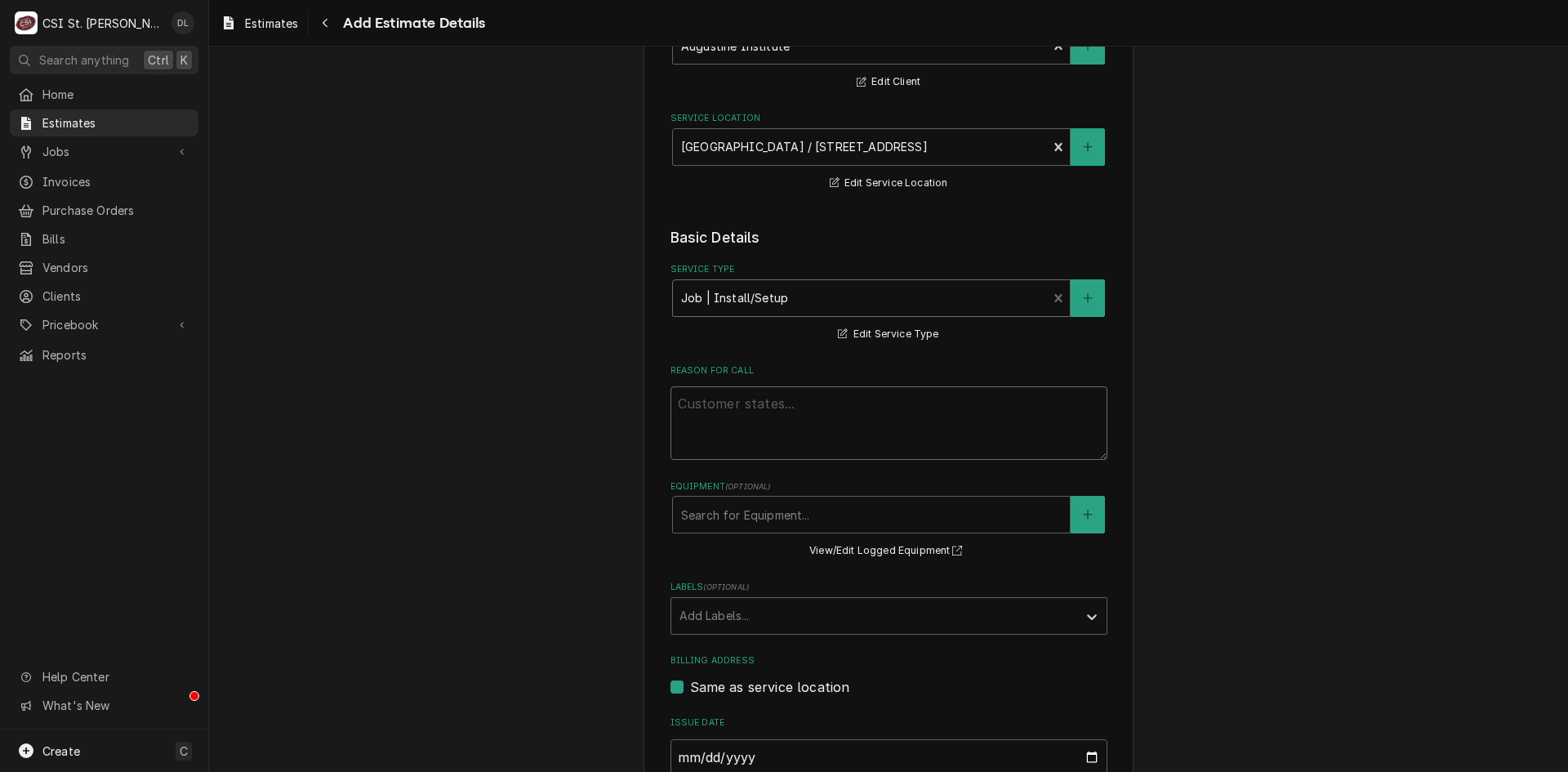
click at [751, 421] on textarea "Reason For Call" at bounding box center [888, 423] width 437 height 74
type textarea "x"
type textarea "w"
type textarea "x"
type textarea "wu"
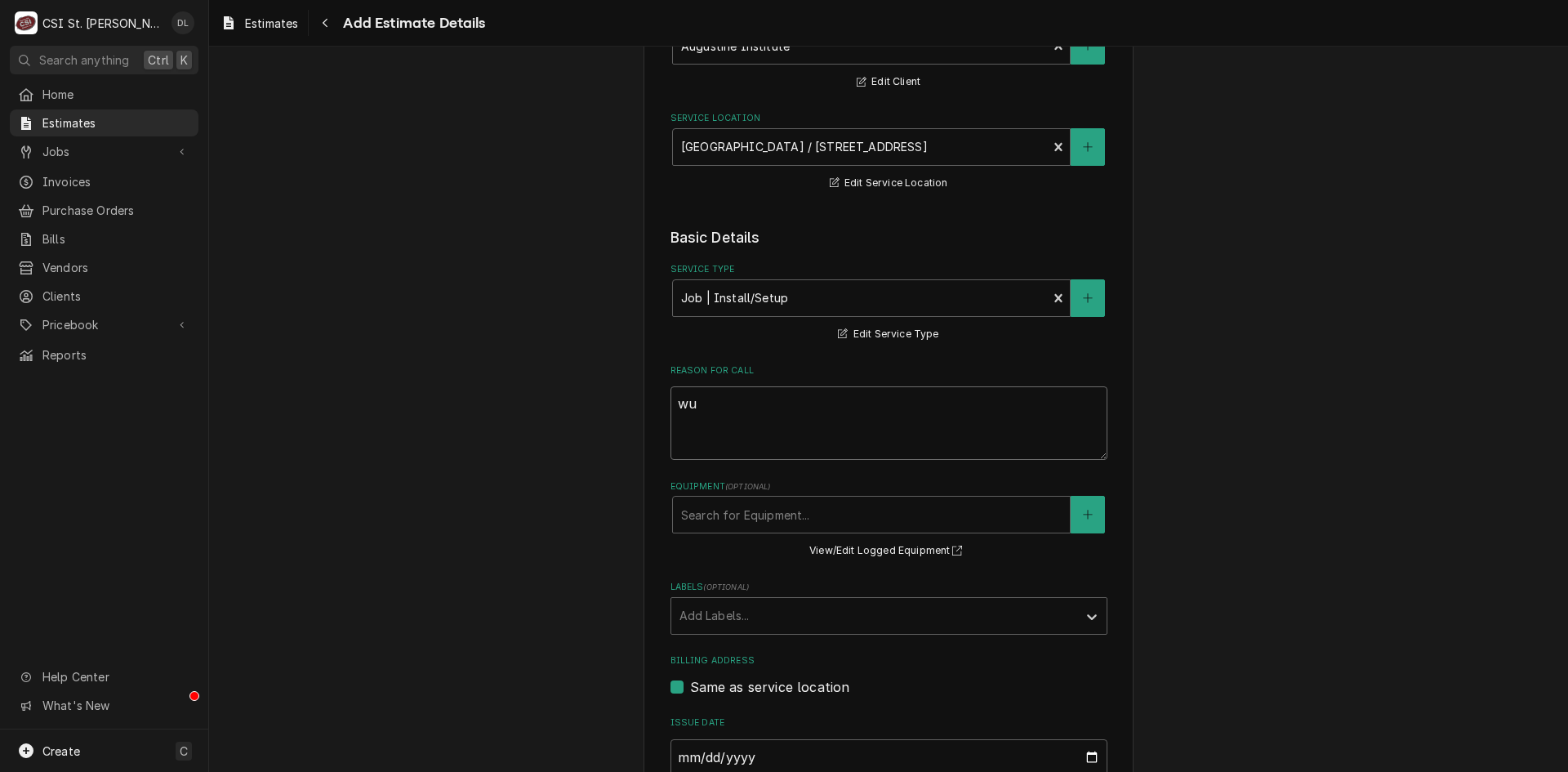
type textarea "x"
type textarea "wuo"
type textarea "x"
type textarea "wu"
type textarea "x"
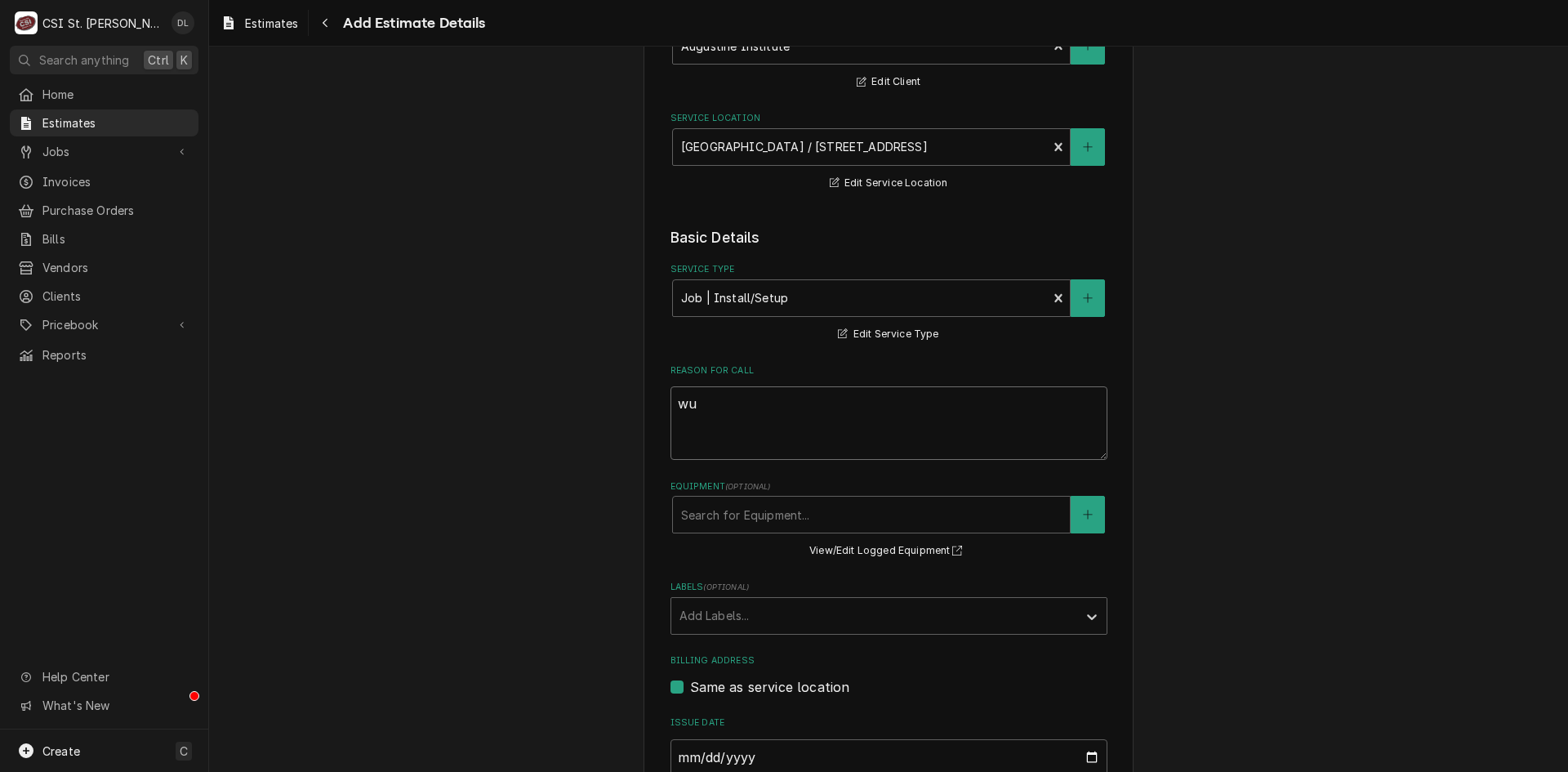
type textarea "w"
type textarea "x"
type textarea "q"
type textarea "x"
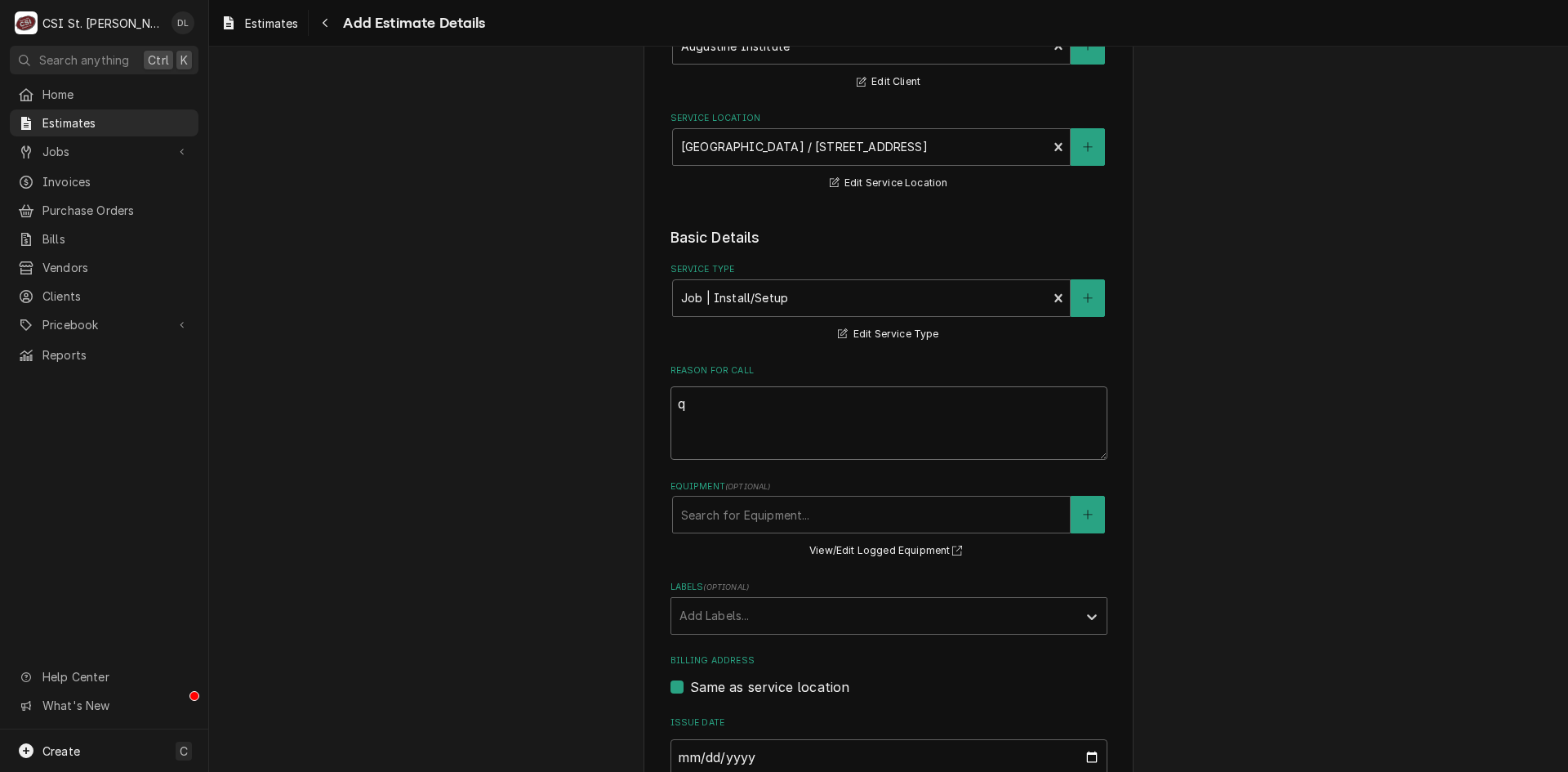
type textarea "qu"
type textarea "x"
type textarea "quot"
type textarea "x"
type textarea "quote"
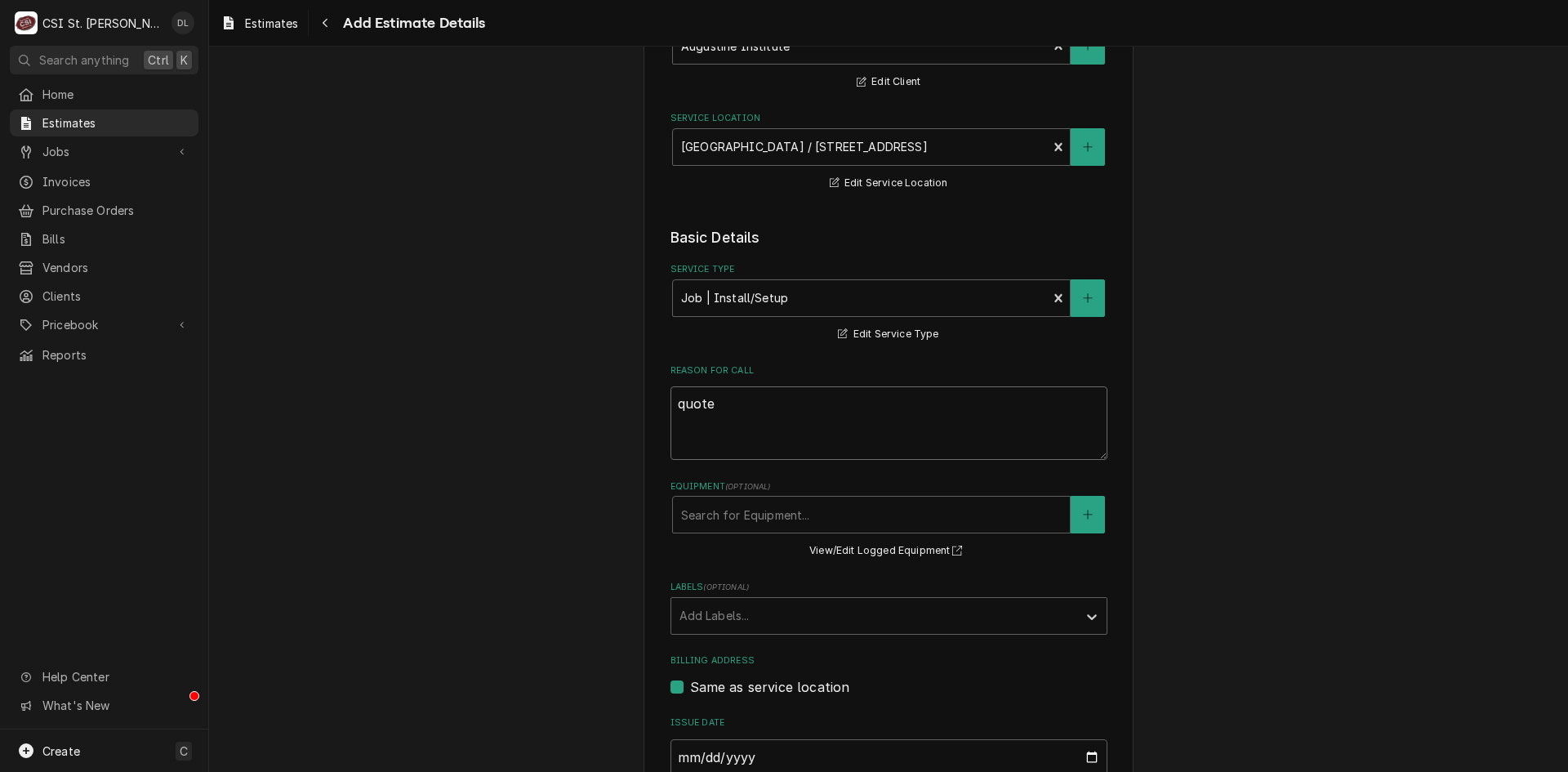
type textarea "x"
type textarea "quote"
type textarea "x"
type textarea "quote o"
type textarea "x"
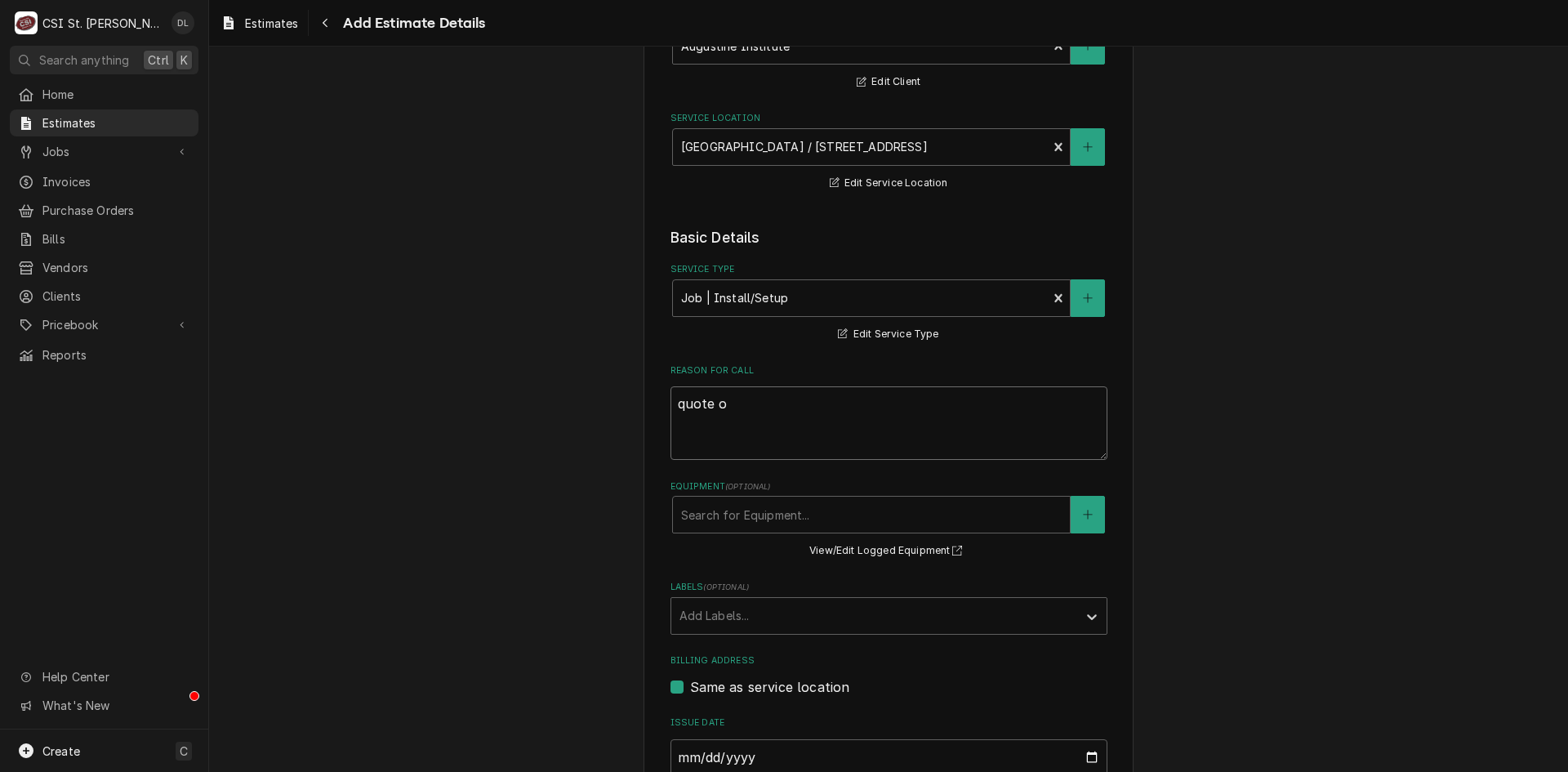
type textarea "quote on"
type textarea "x"
type textarea "quote on n"
type textarea "x"
type textarea "quote on ne"
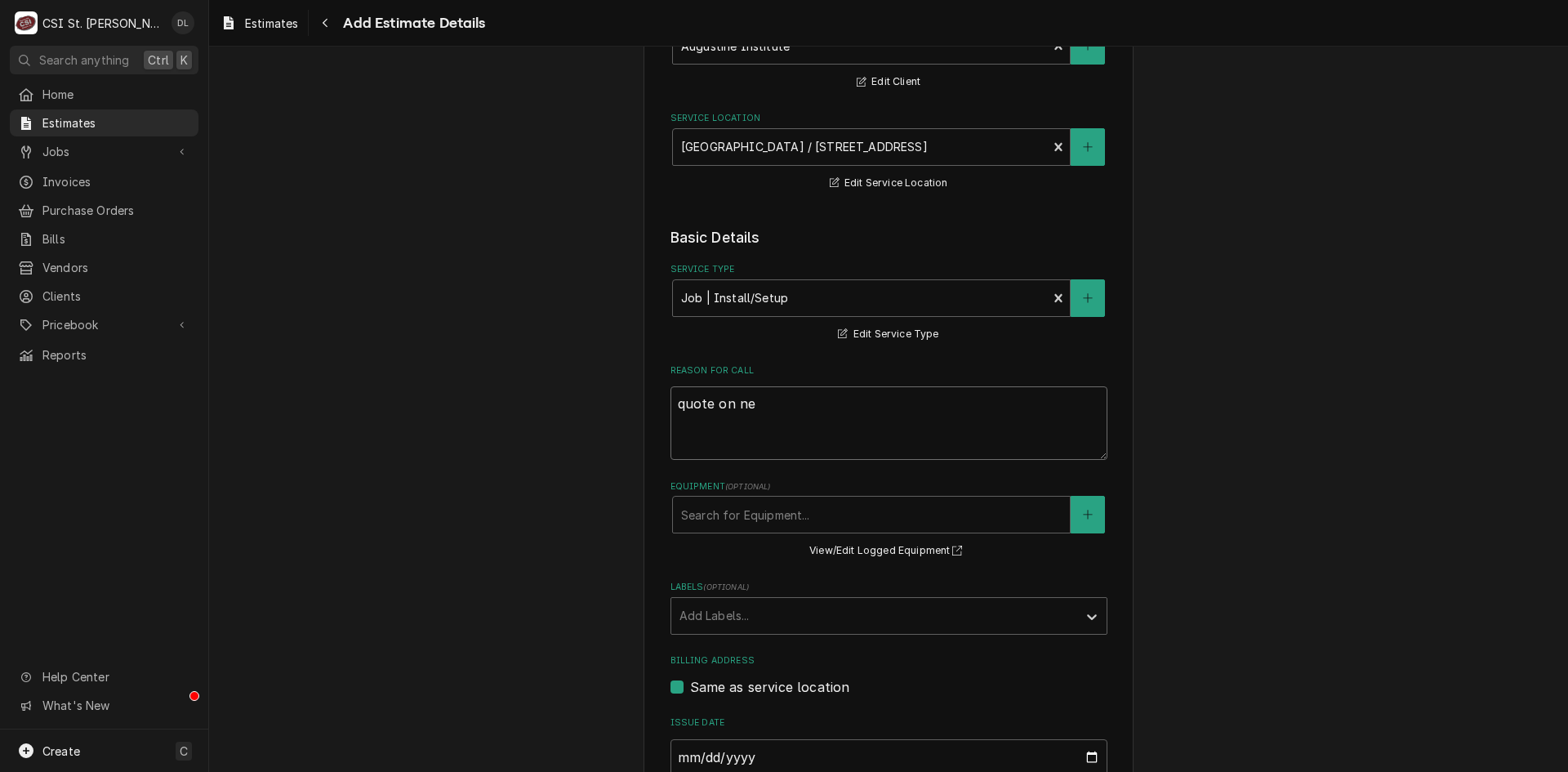
type textarea "x"
type textarea "quote on new"
type textarea "x"
type textarea "quote on new"
type textarea "x"
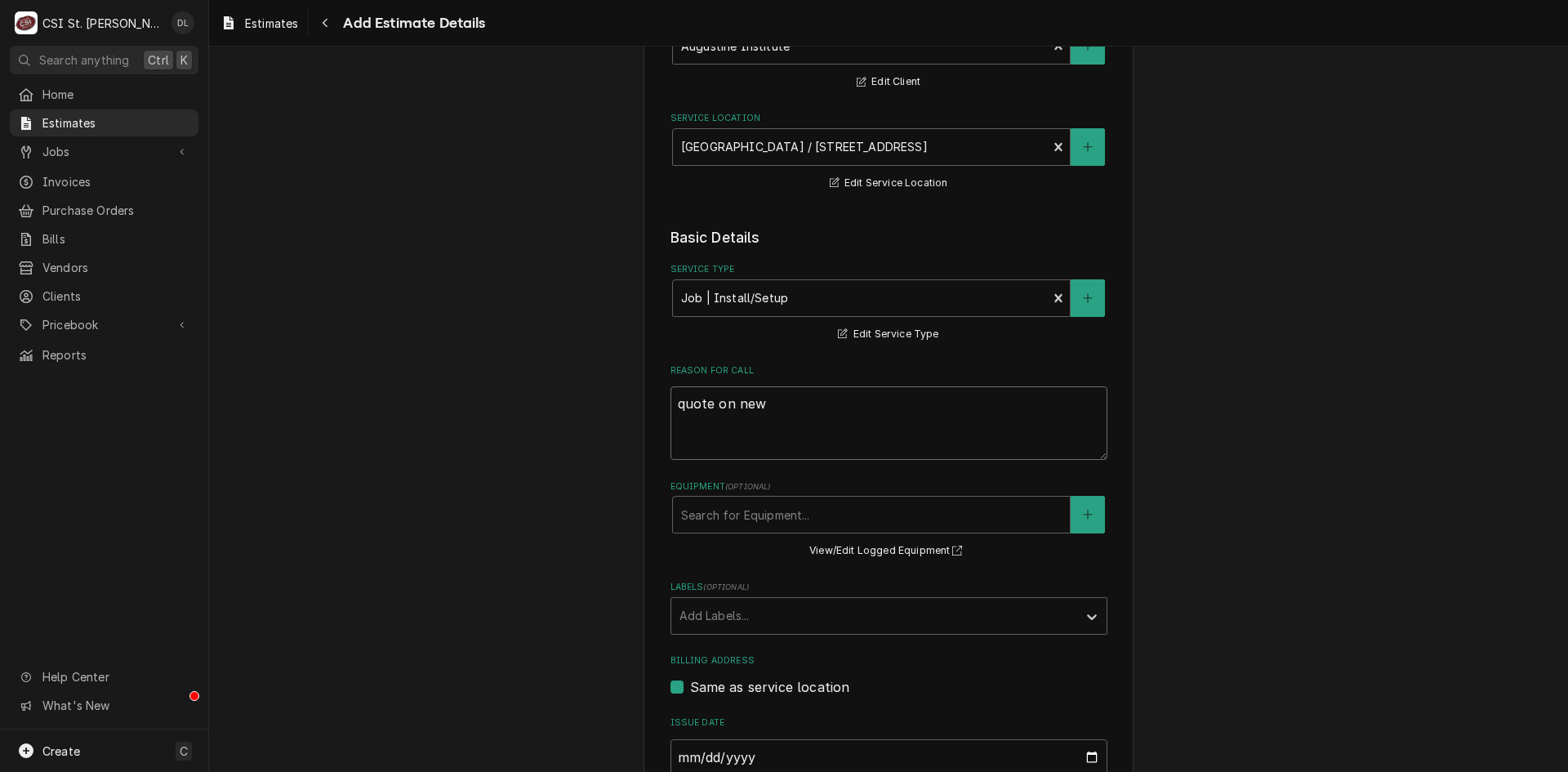
type textarea "quote on new e"
type textarea "x"
type textarea "quote on new equ"
type textarea "x"
type textarea "quote on new equi"
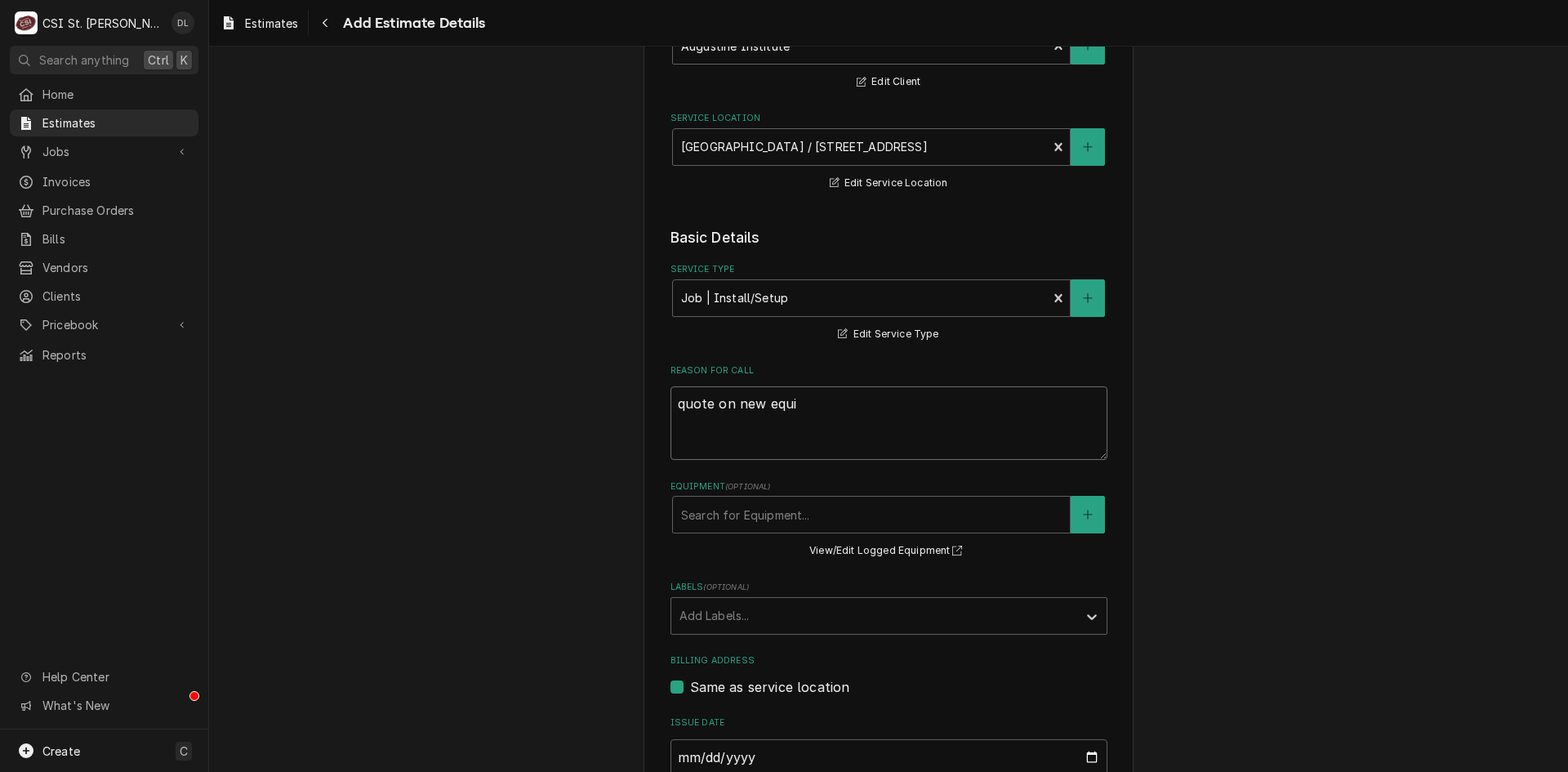
type textarea "x"
type textarea "quote on new equio"
type textarea "x"
type textarea "quote on new equiop"
click at [1012, 609] on div "Labels" at bounding box center [874, 615] width 390 height 29
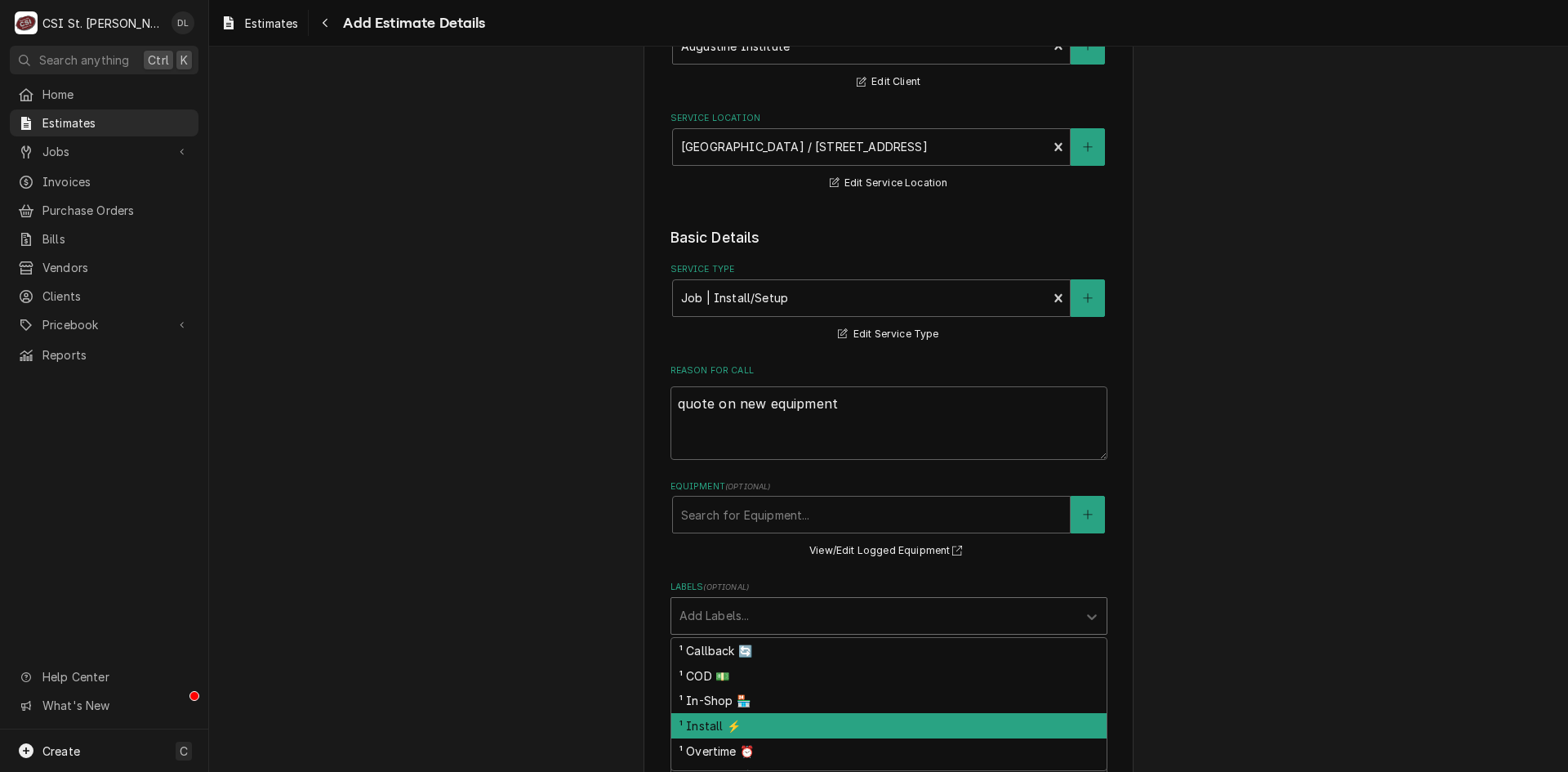
drag, startPoint x: 694, startPoint y: 718, endPoint x: 724, endPoint y: 690, distance: 41.0
click at [695, 717] on div "¹ Install ⚡️" at bounding box center [888, 725] width 435 height 25
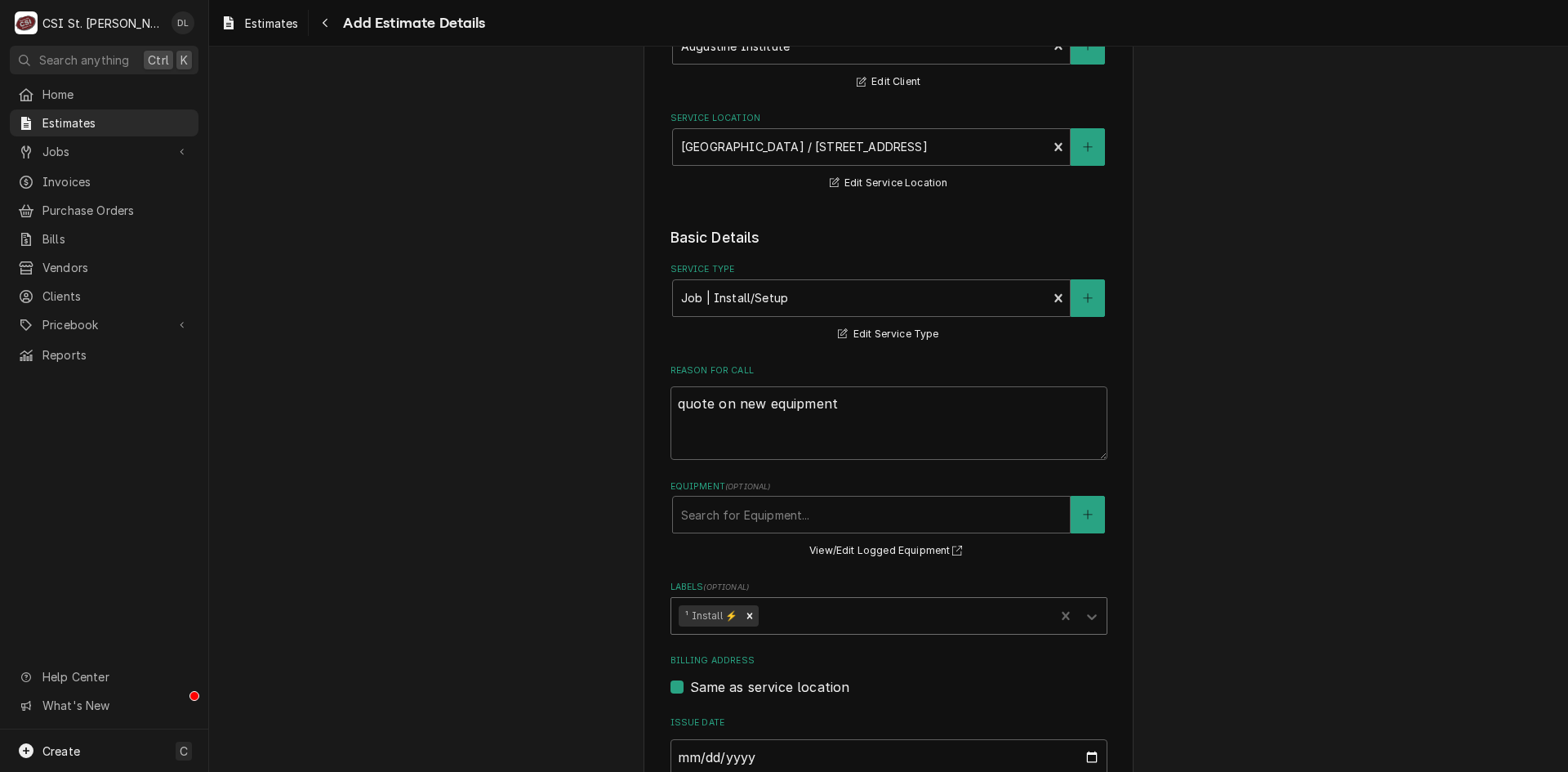
click at [790, 617] on div "Labels" at bounding box center [904, 615] width 285 height 29
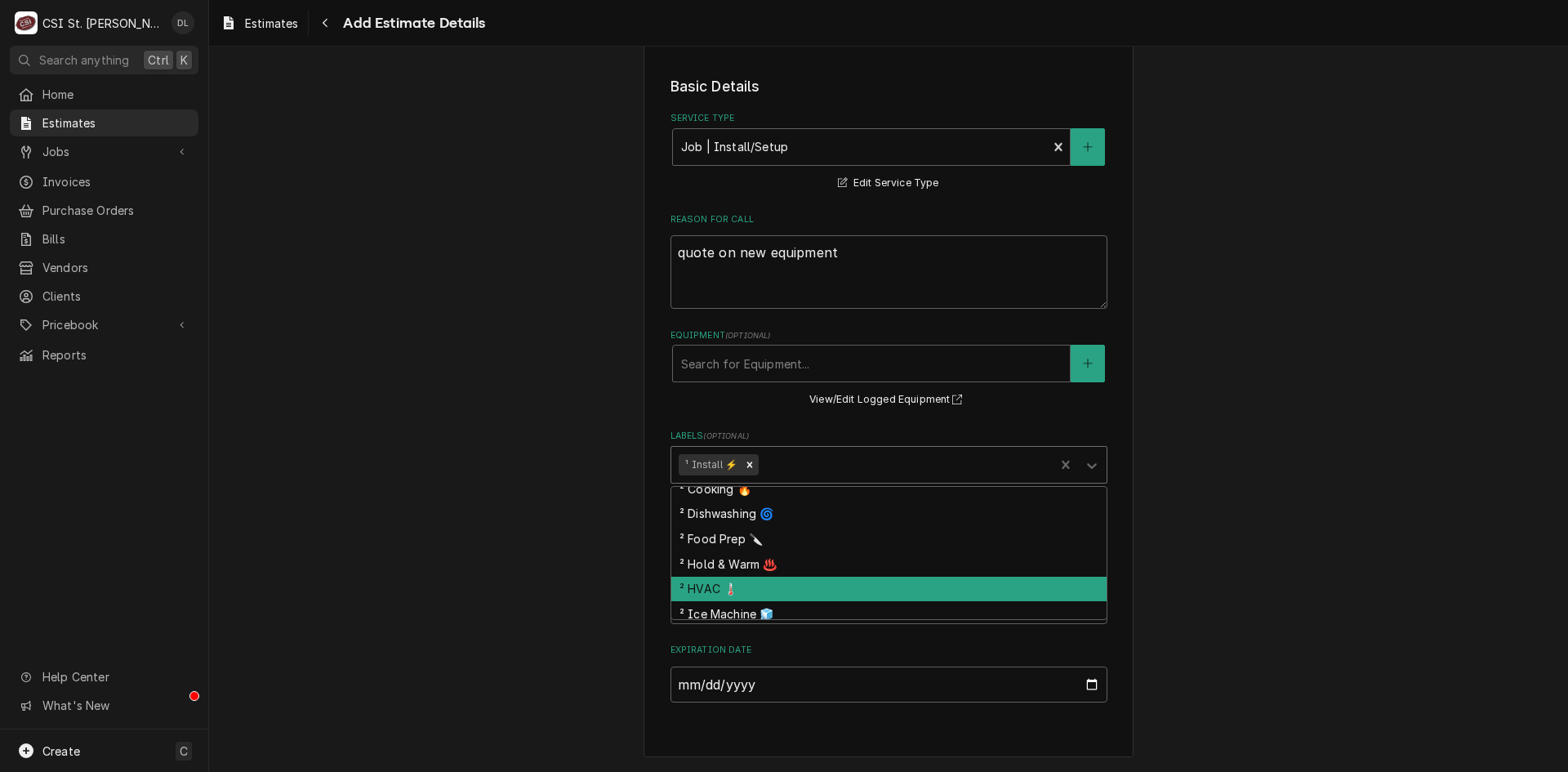
scroll to position [243, 0]
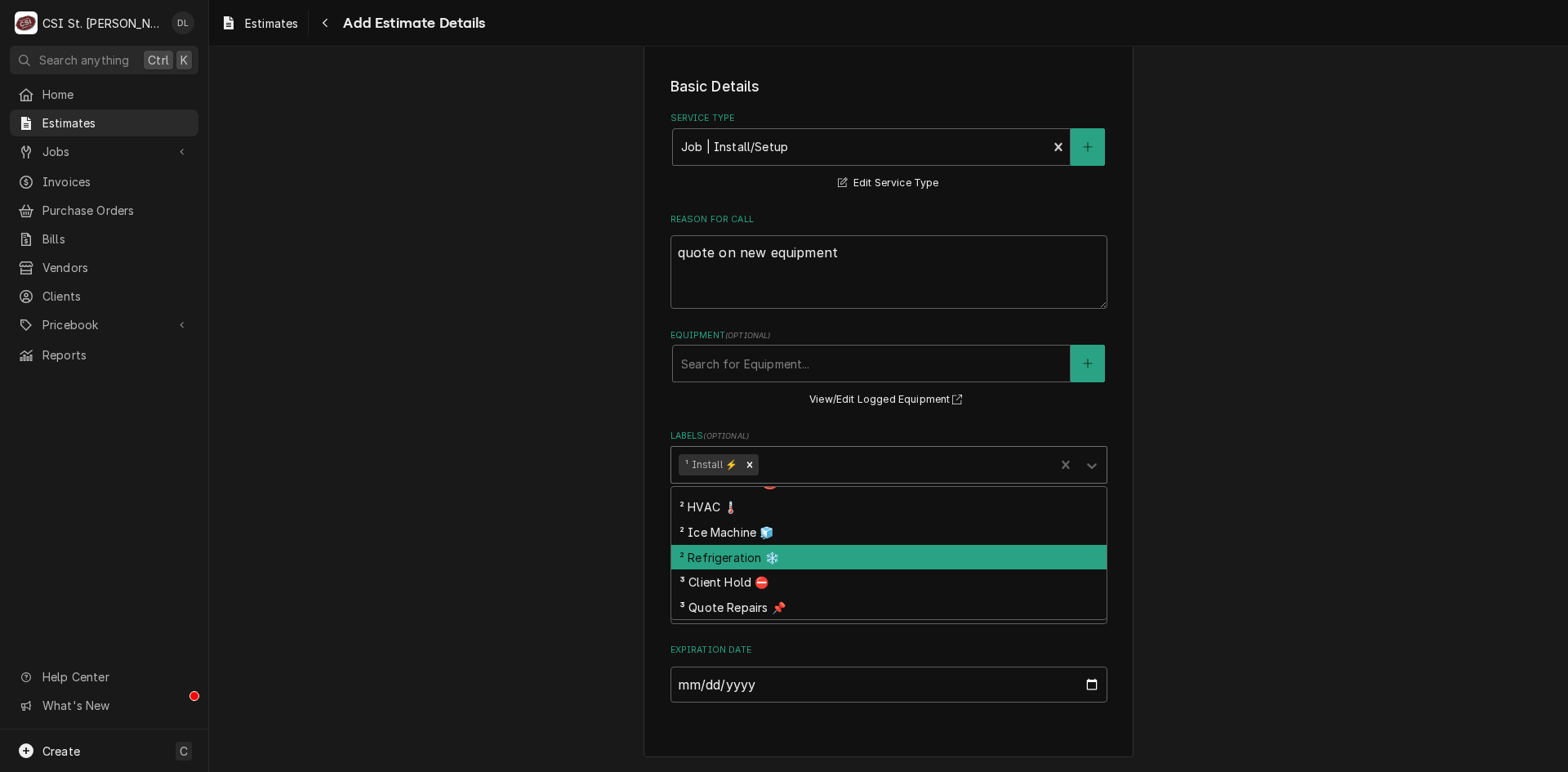
click at [754, 565] on div "² Refrigeration ❄️" at bounding box center [888, 557] width 435 height 25
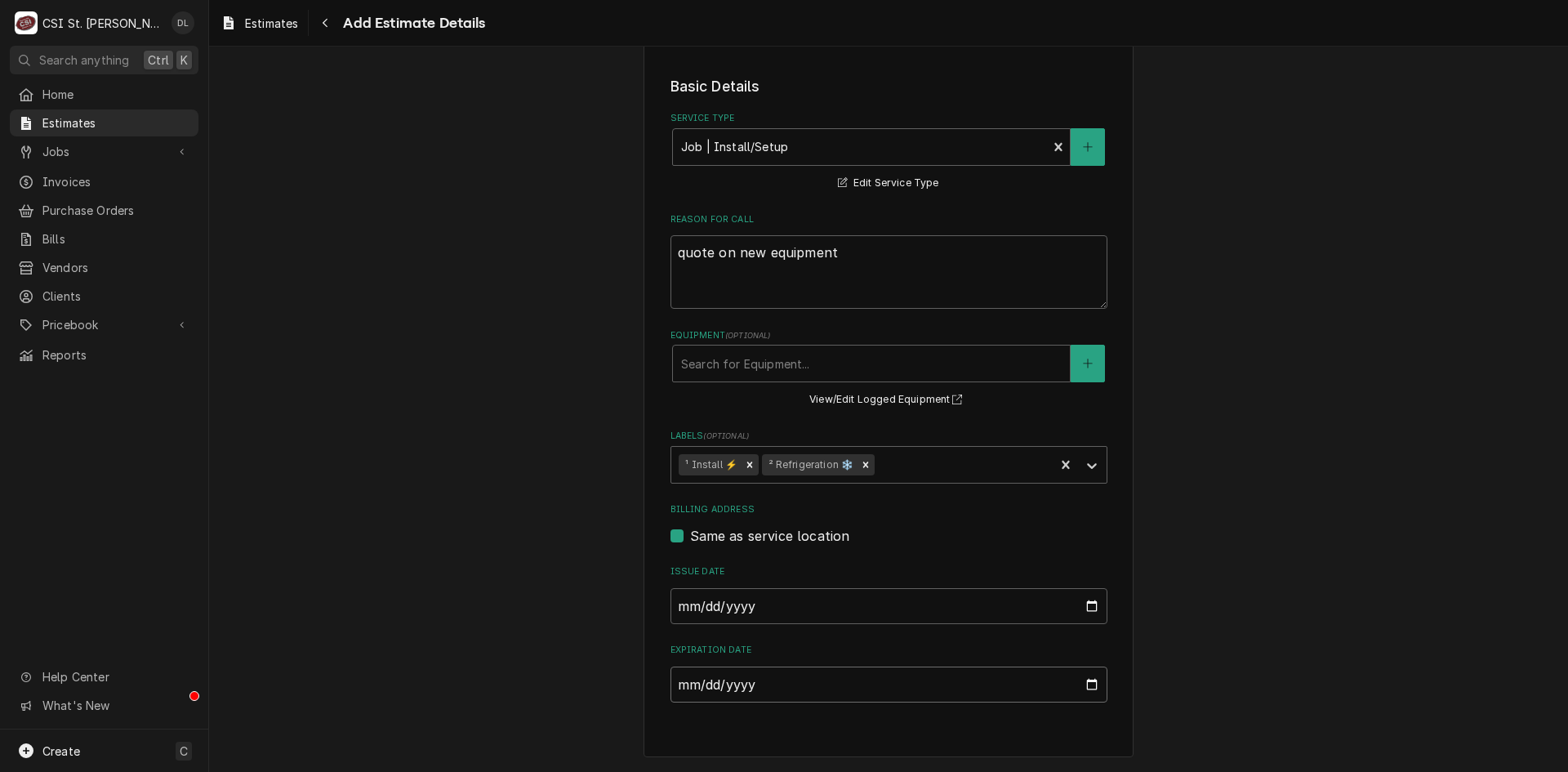
click at [1086, 686] on input "Expiration Date" at bounding box center [888, 684] width 437 height 36
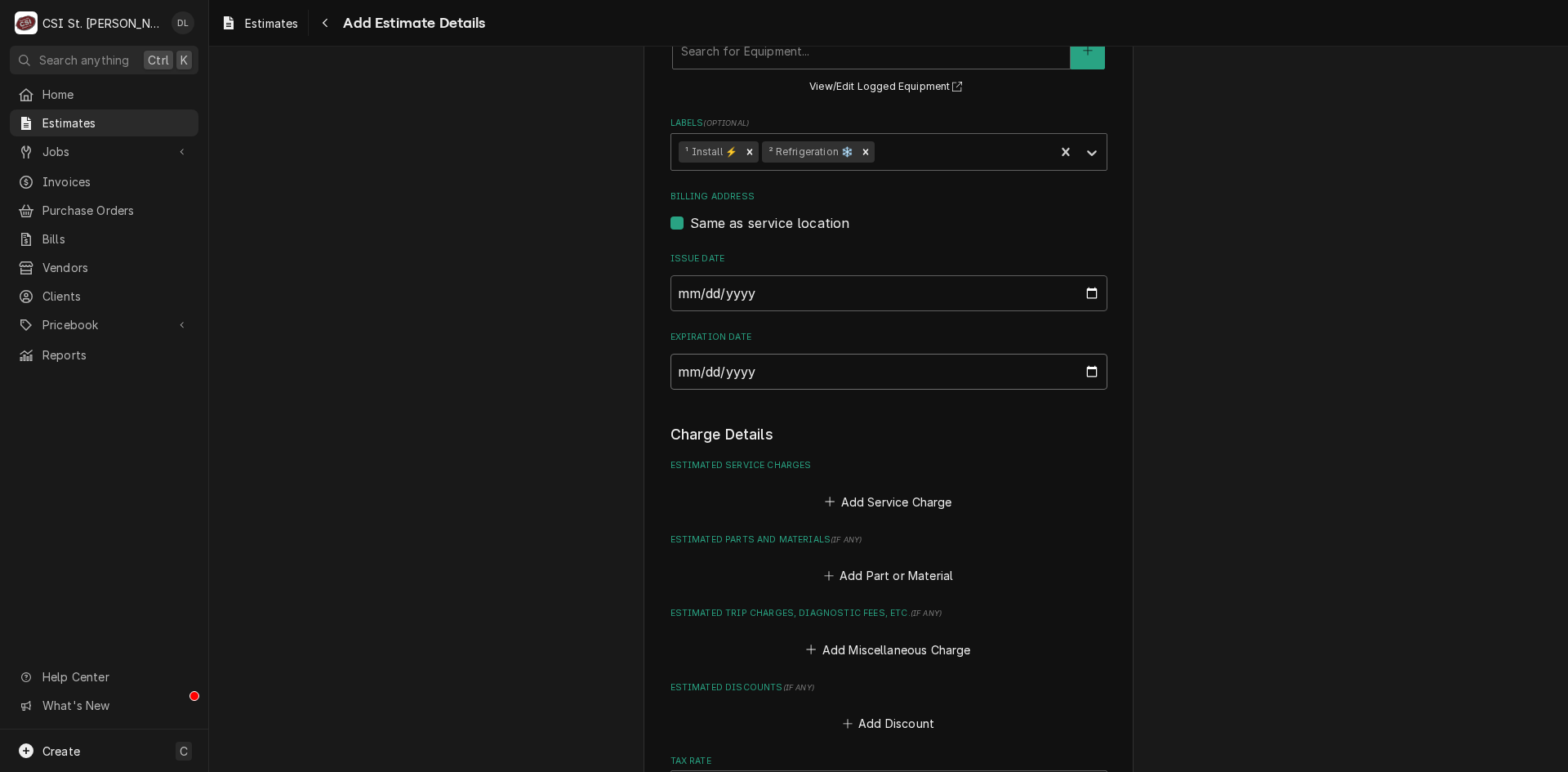
scroll to position [641, 0]
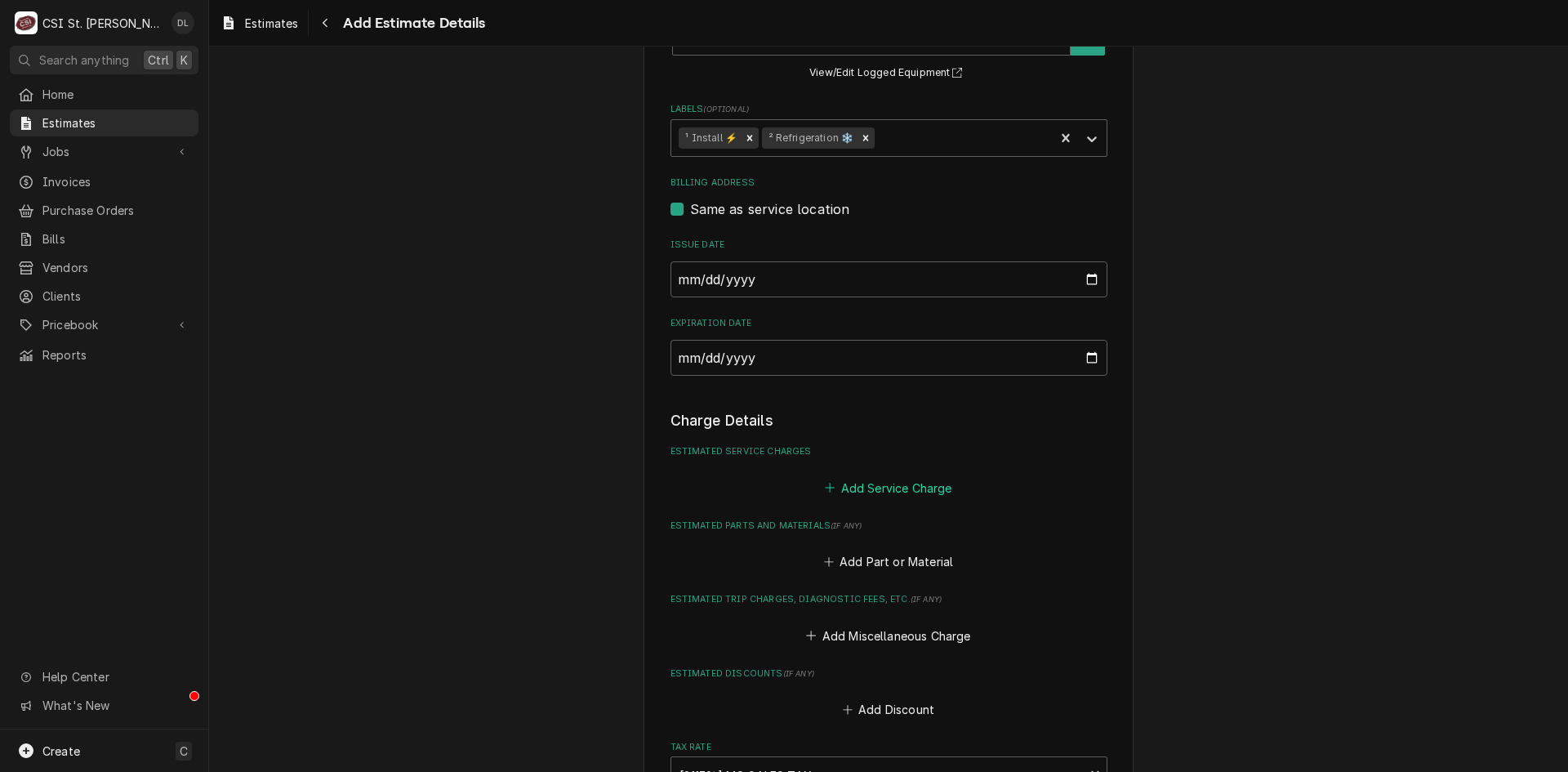
click at [828, 490] on icon "Estimated Service Charges" at bounding box center [830, 487] width 9 height 11
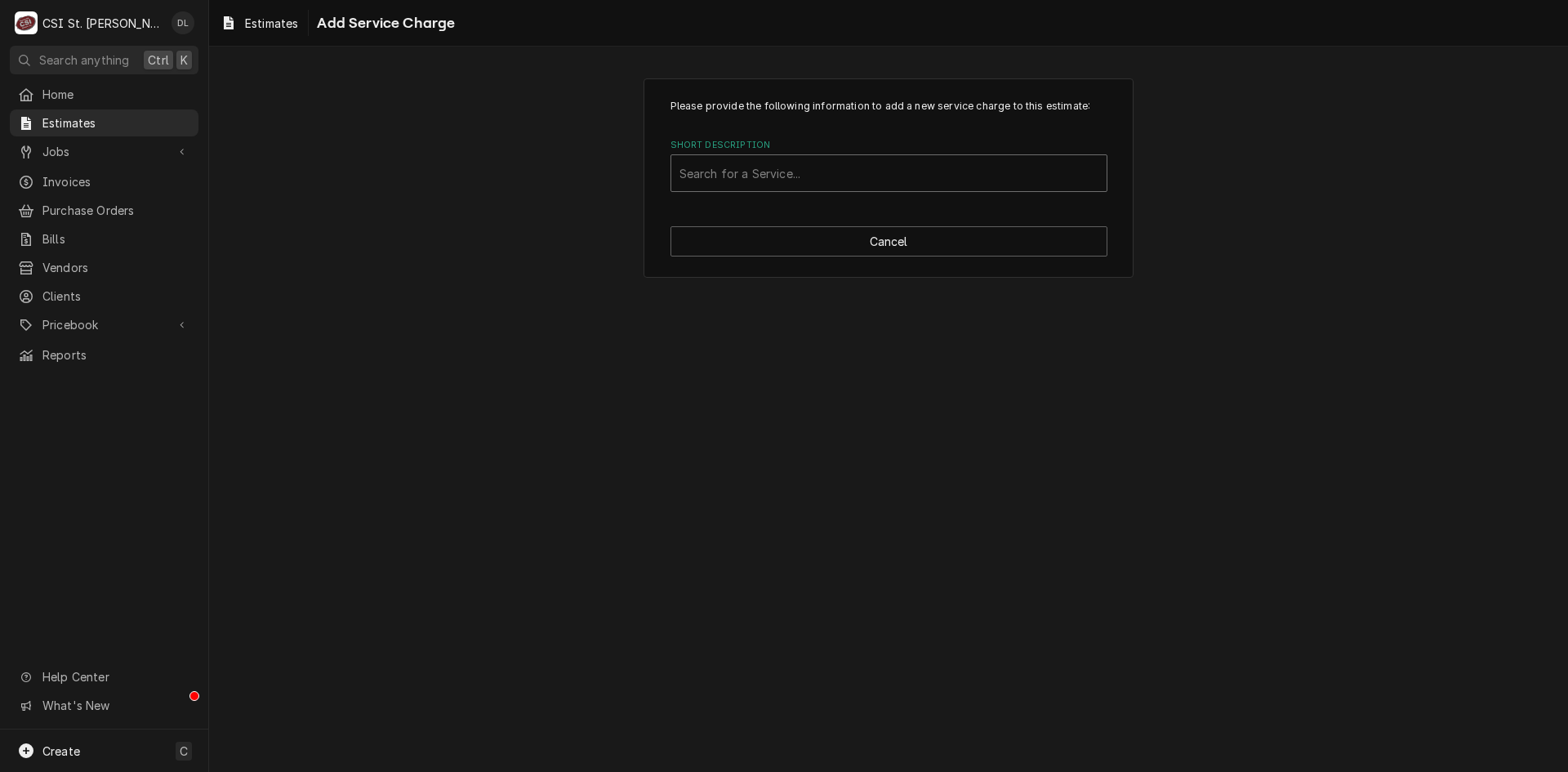
click at [793, 183] on div "Short Description" at bounding box center [889, 173] width 419 height 29
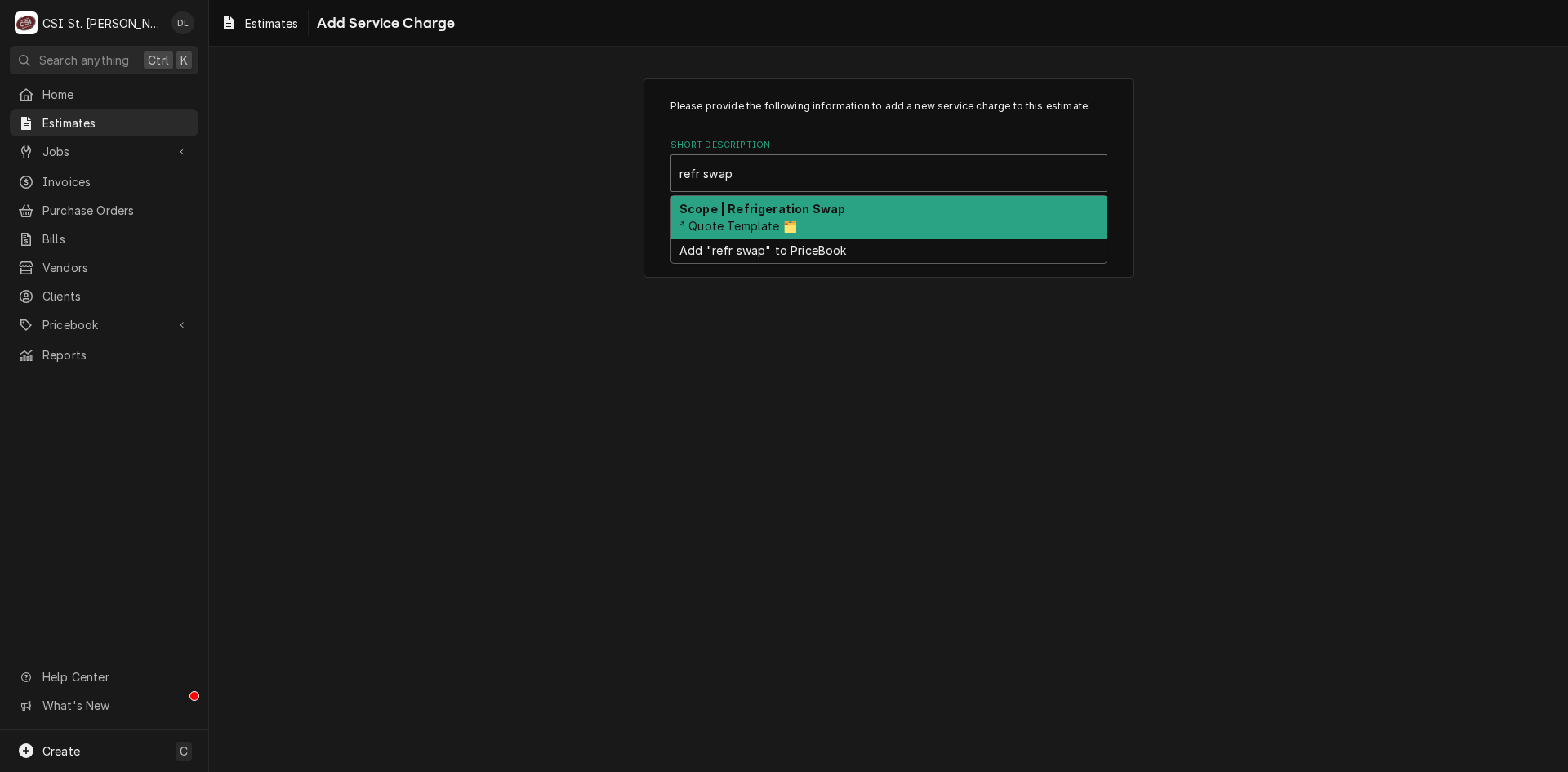
click at [787, 200] on div "Scope | Refrigeration Swap ³ Quote Template 🗂️" at bounding box center [888, 217] width 435 height 42
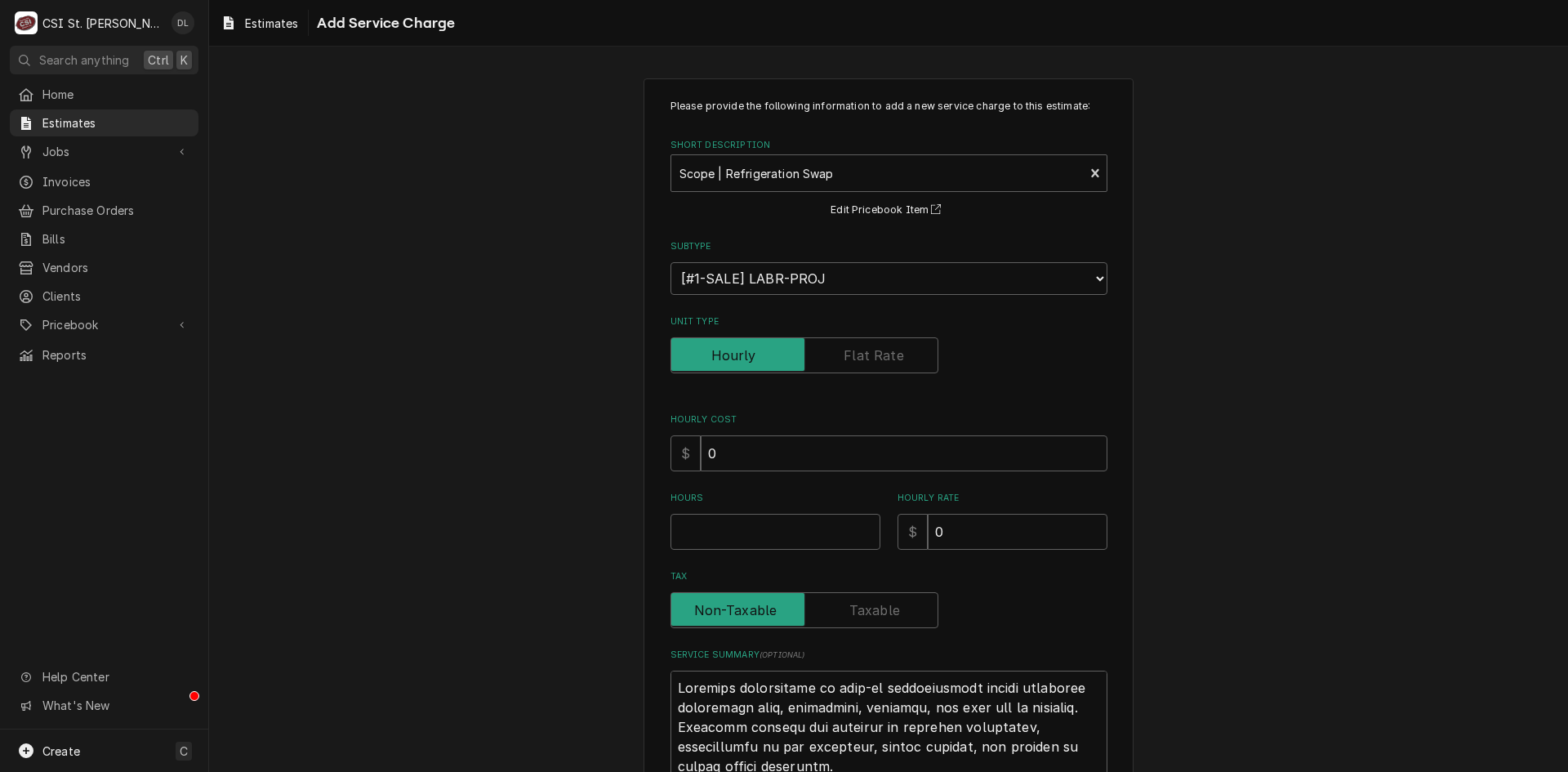
click at [849, 355] on label "Unit Type" at bounding box center [804, 355] width 268 height 36
click at [849, 355] on input "Unit Type" at bounding box center [804, 355] width 253 height 36
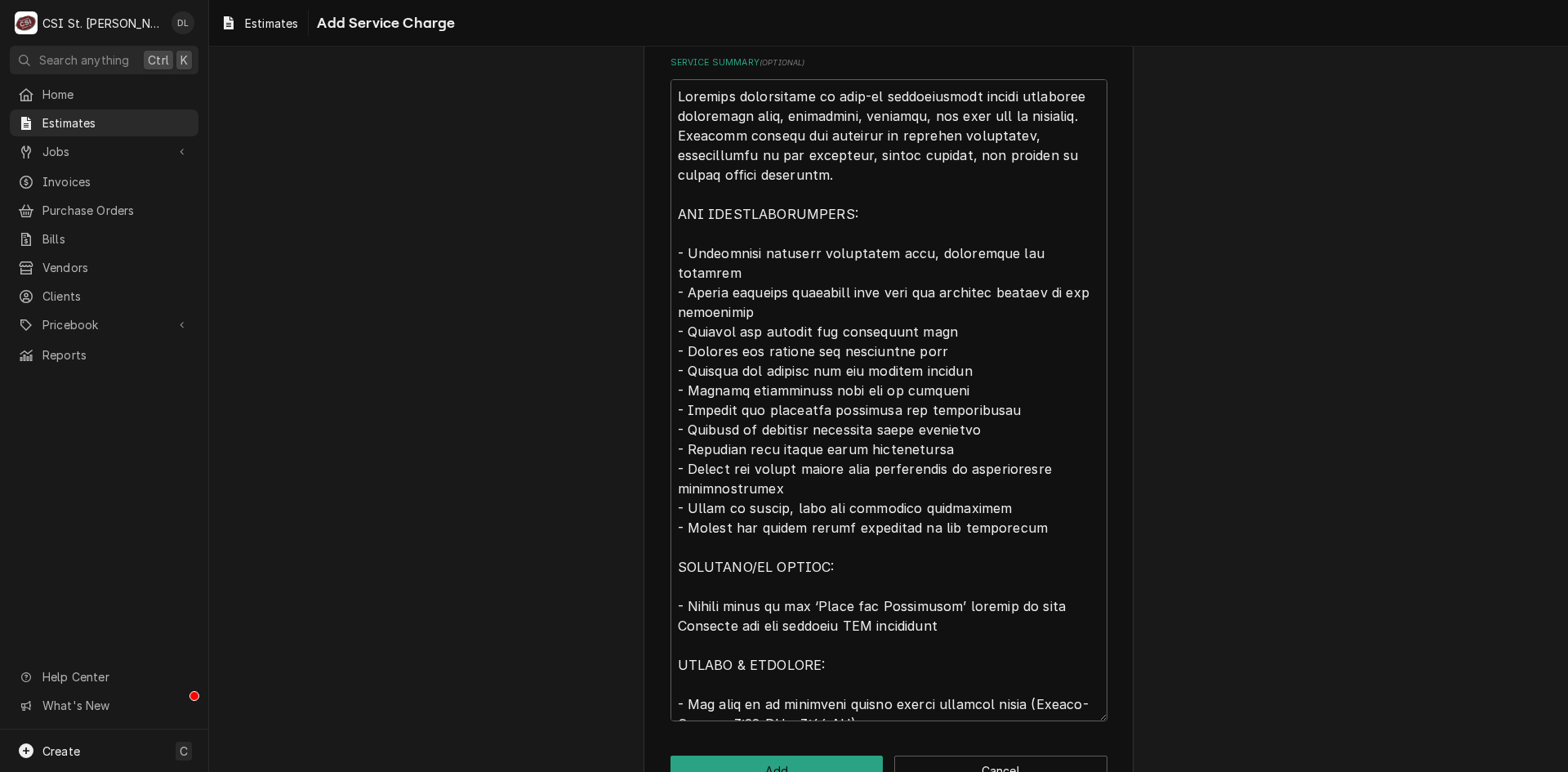
scroll to position [409, 0]
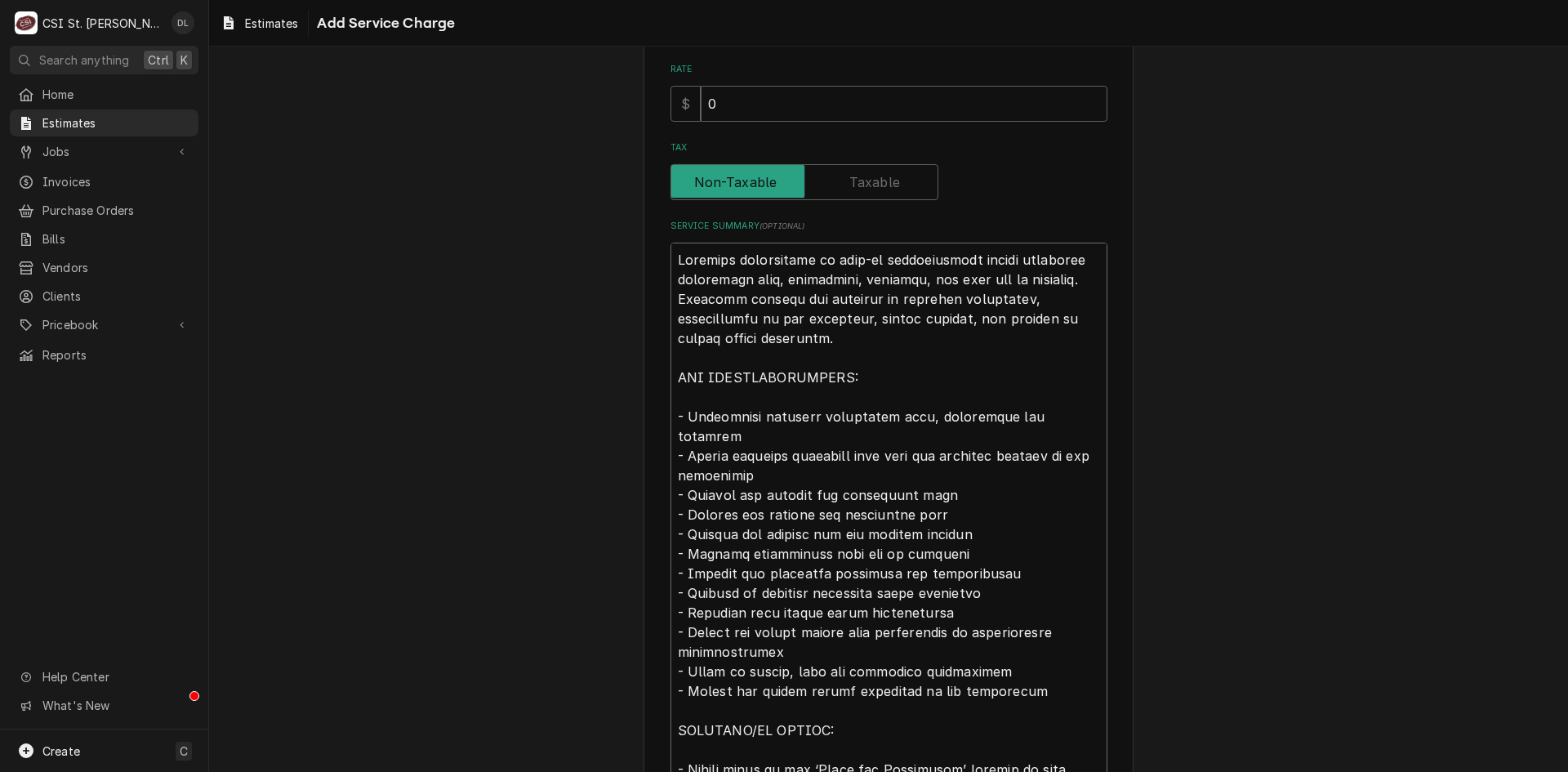
drag, startPoint x: 1069, startPoint y: 276, endPoint x: 906, endPoint y: 283, distance: 163.2
click at [906, 283] on textarea "Service Summary ( optional )" at bounding box center [888, 563] width 437 height 642
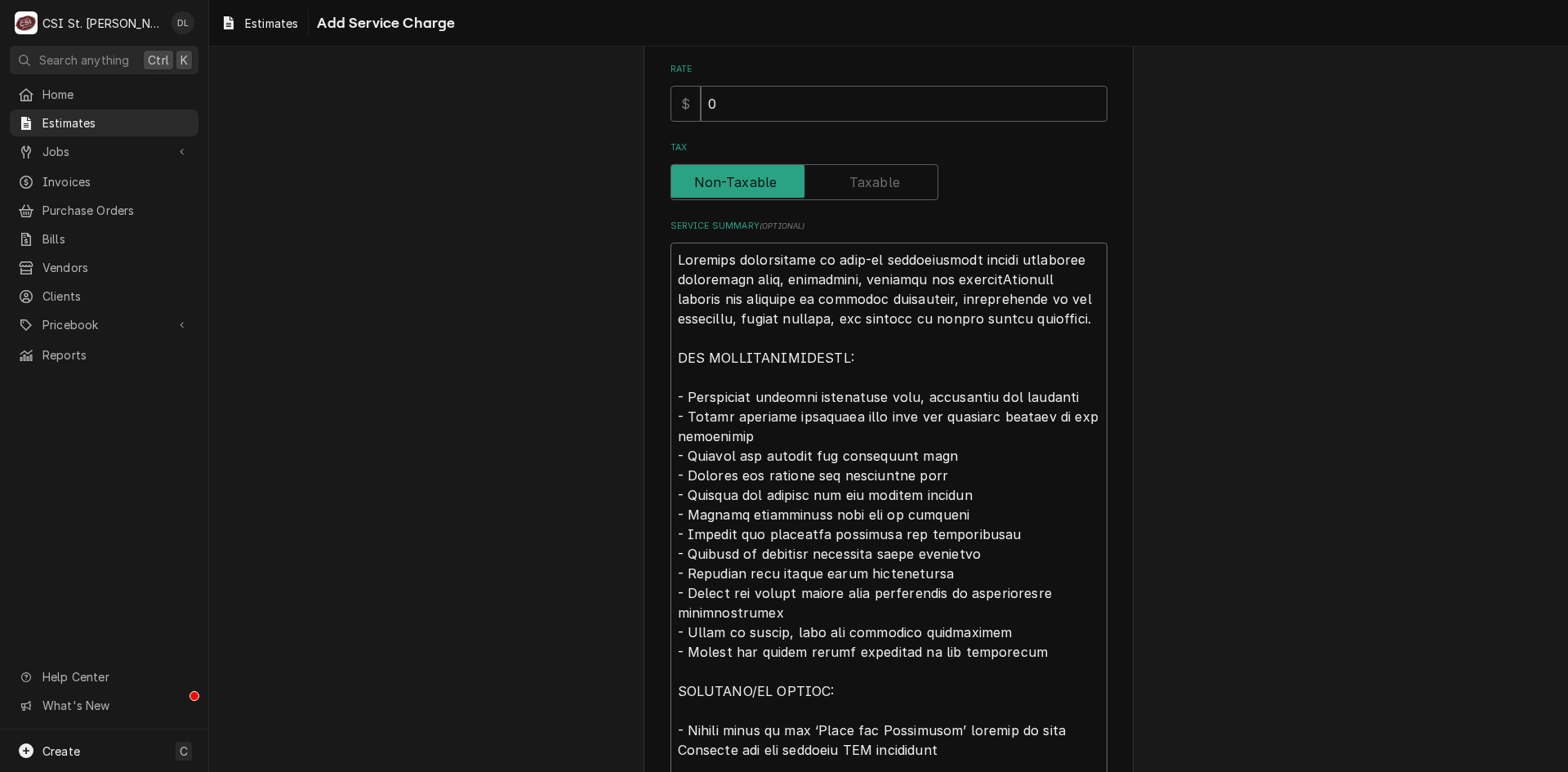
click at [931, 277] on textarea "Service Summary ( optional )" at bounding box center [888, 553] width 437 height 622
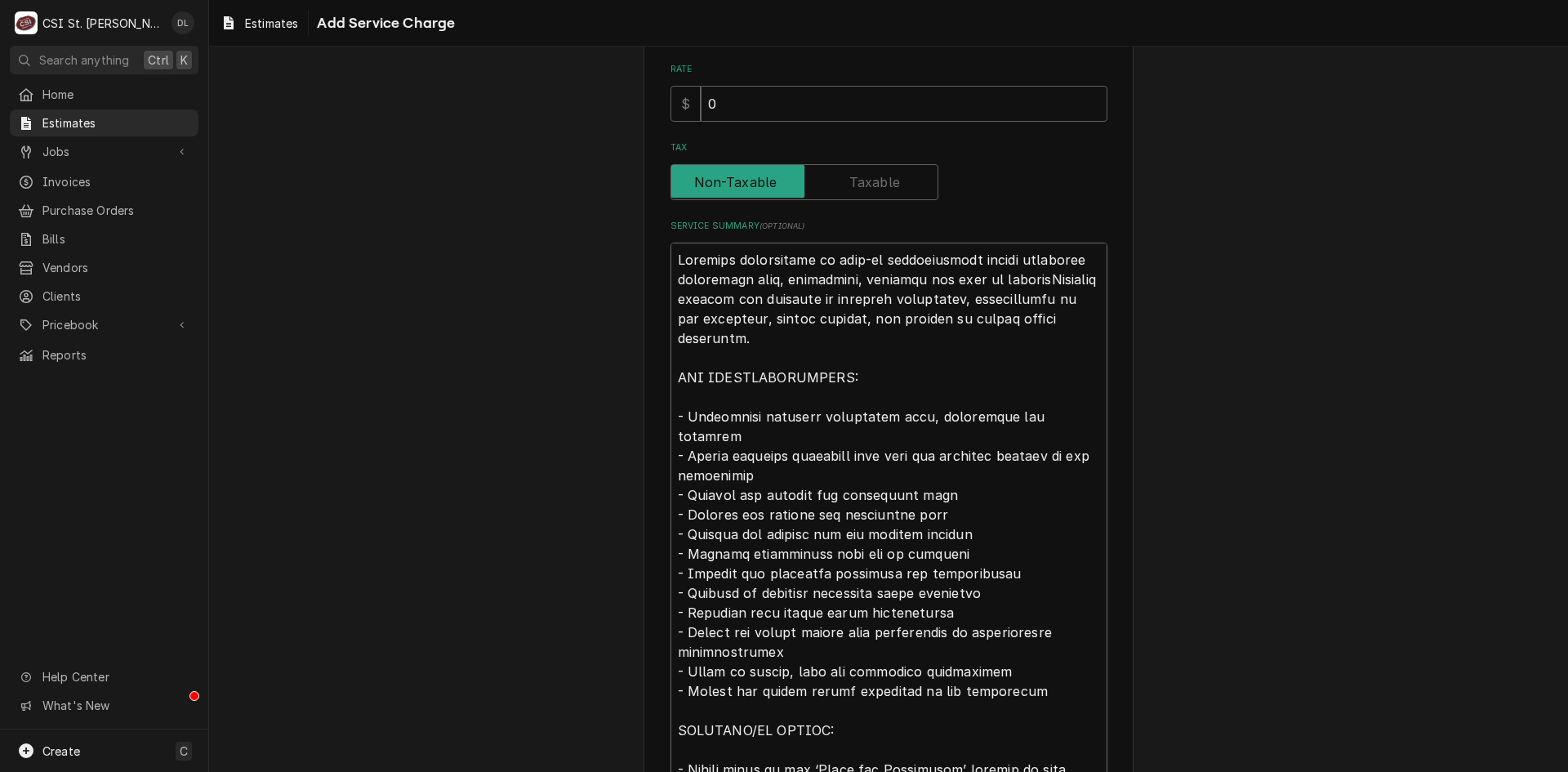
drag, startPoint x: 1022, startPoint y: 276, endPoint x: 1036, endPoint y: 276, distance: 14.0
click at [1023, 276] on textarea "Service Summary ( optional )" at bounding box center [888, 553] width 437 height 622
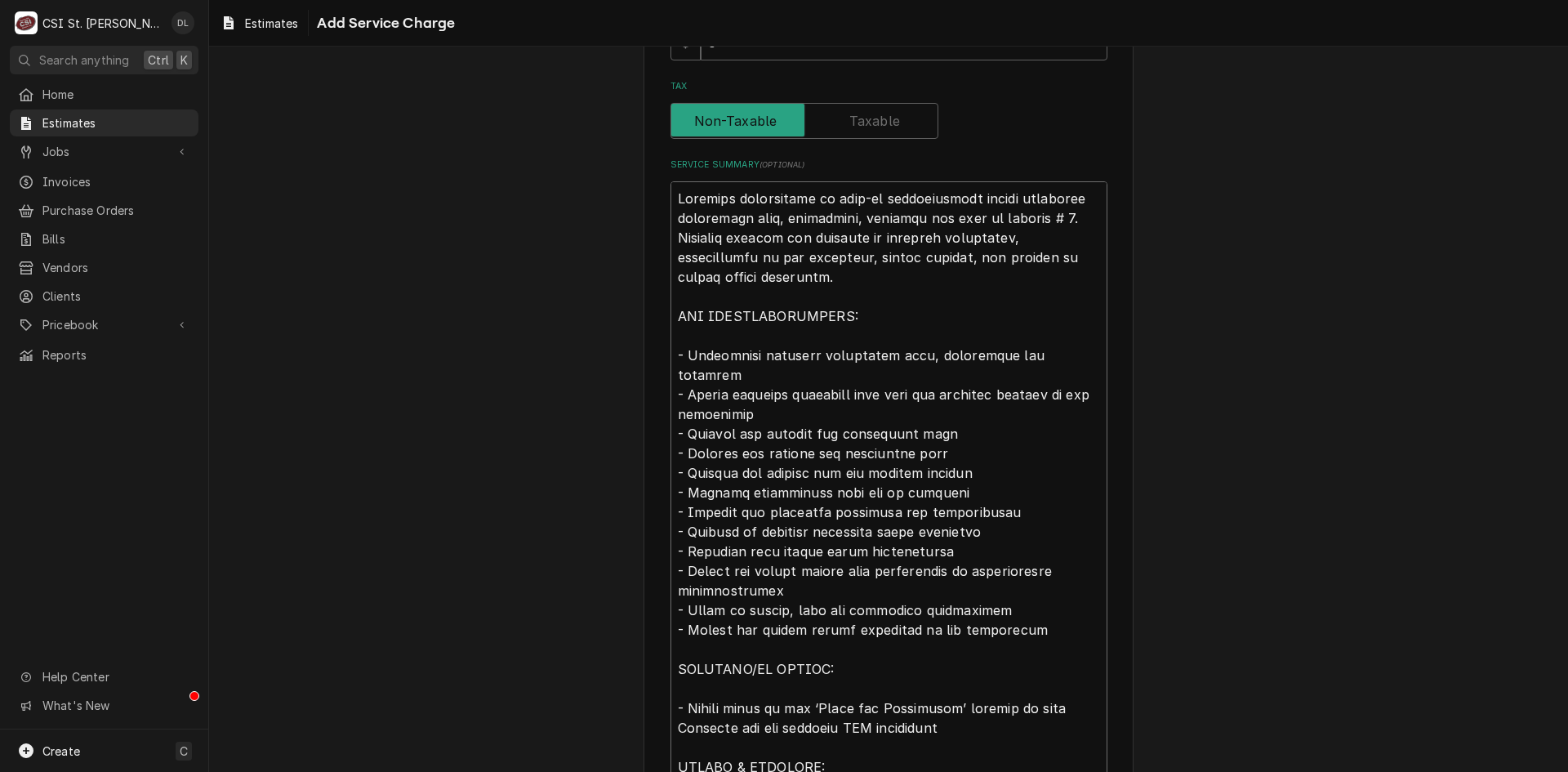
scroll to position [621, 0]
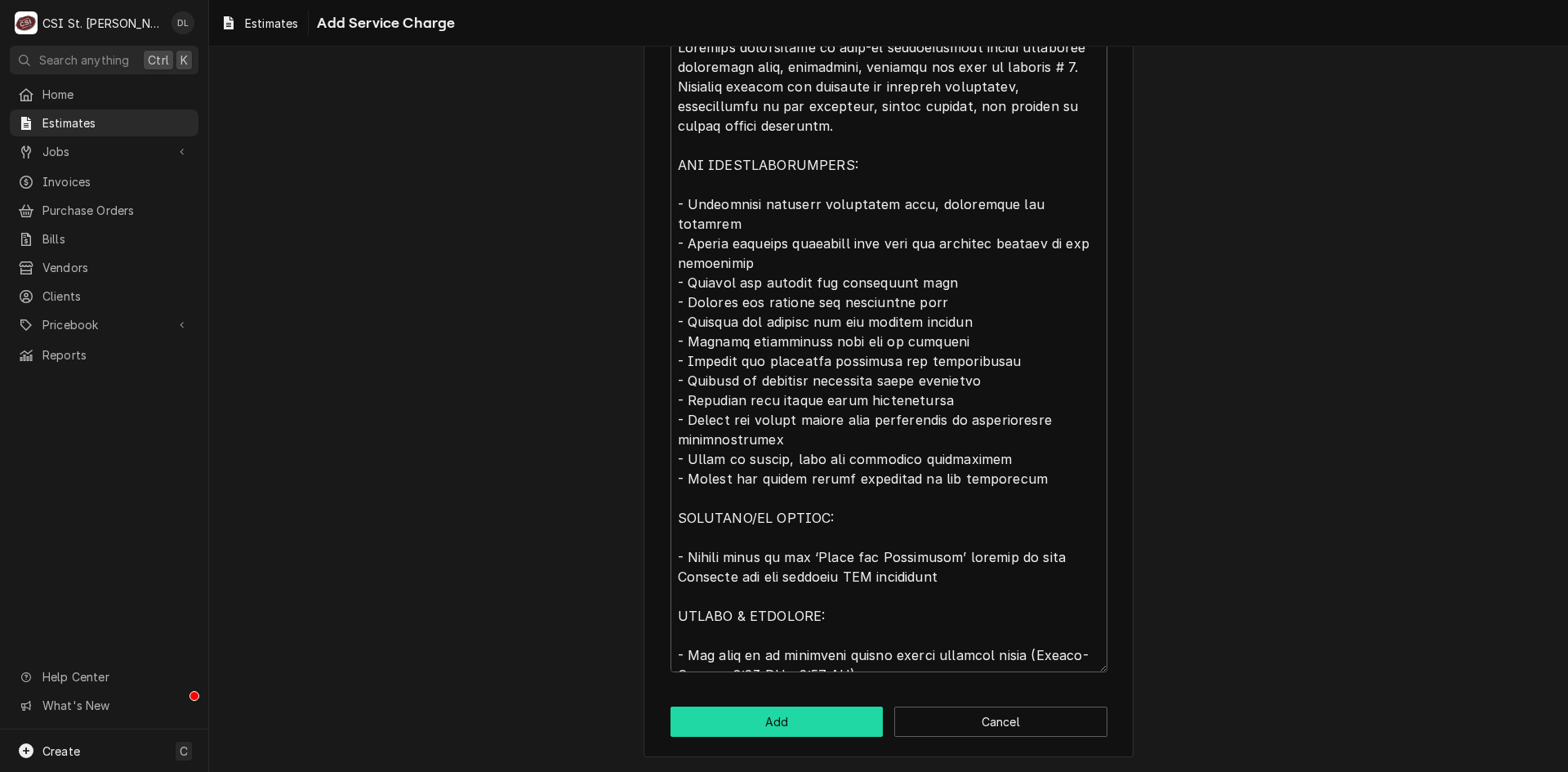
click at [795, 726] on button "Add" at bounding box center [777, 721] width 213 height 30
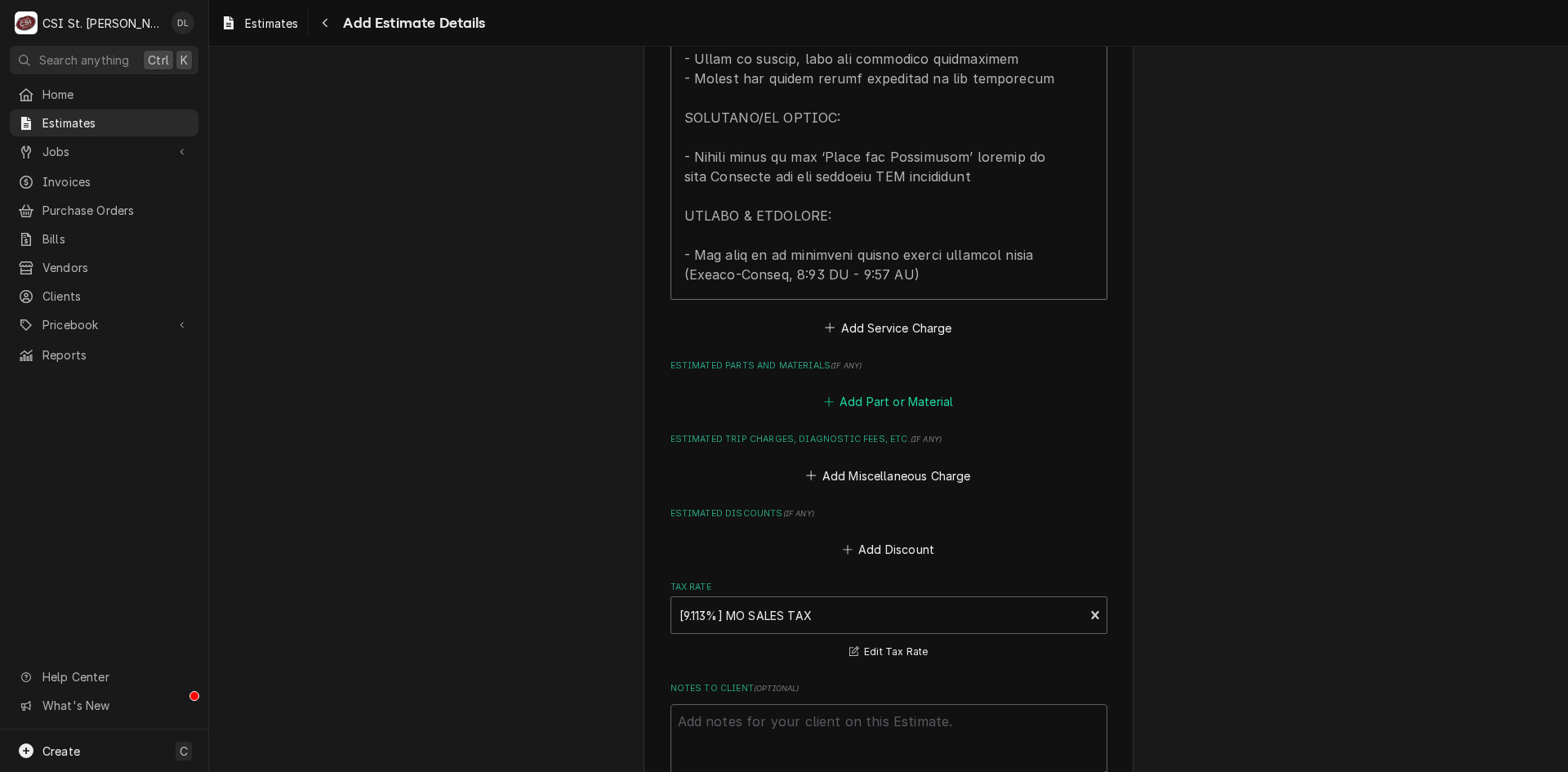
scroll to position [1784, 0]
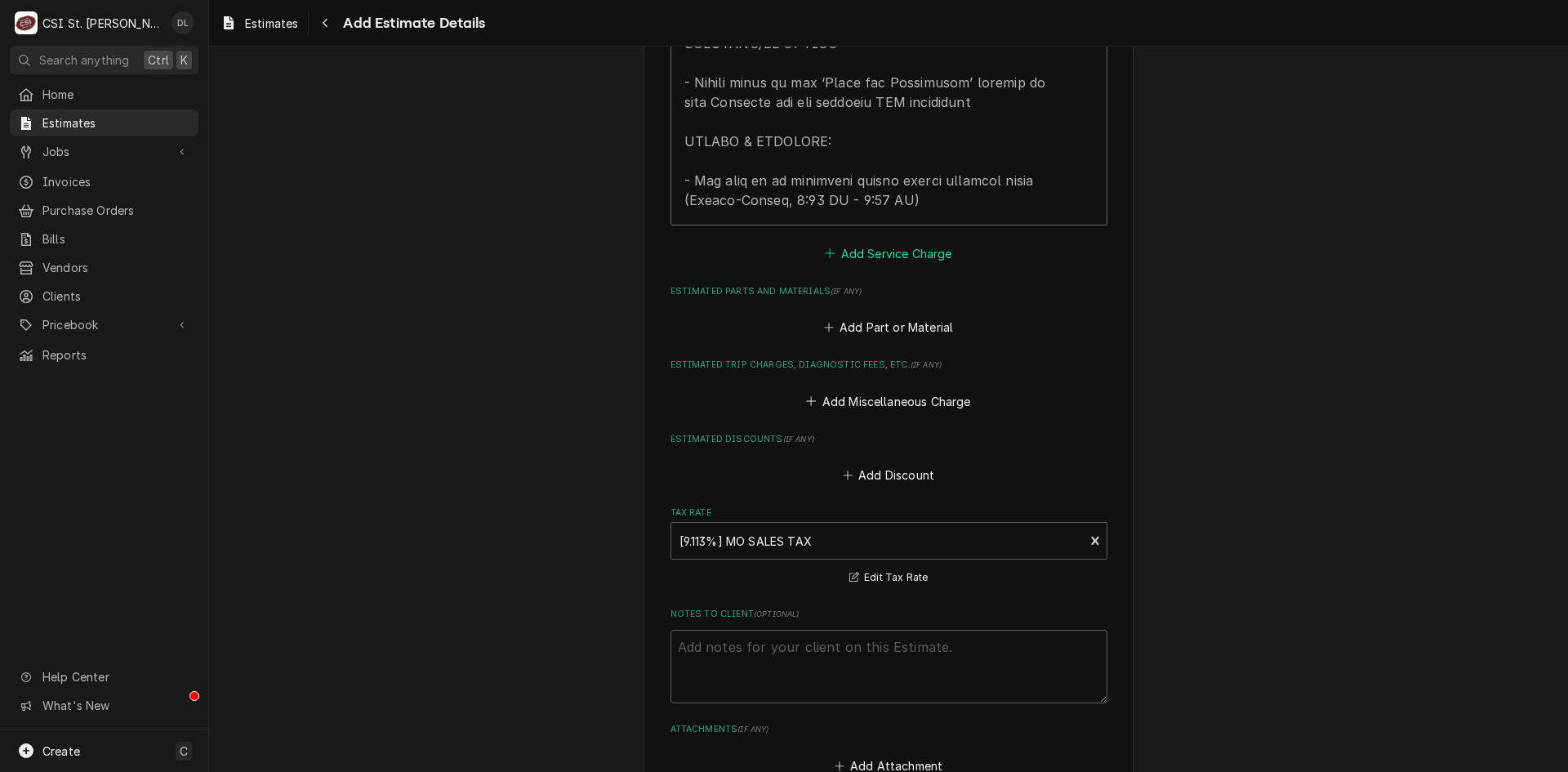
click at [826, 255] on icon "Estimated Service Charges" at bounding box center [830, 253] width 9 height 11
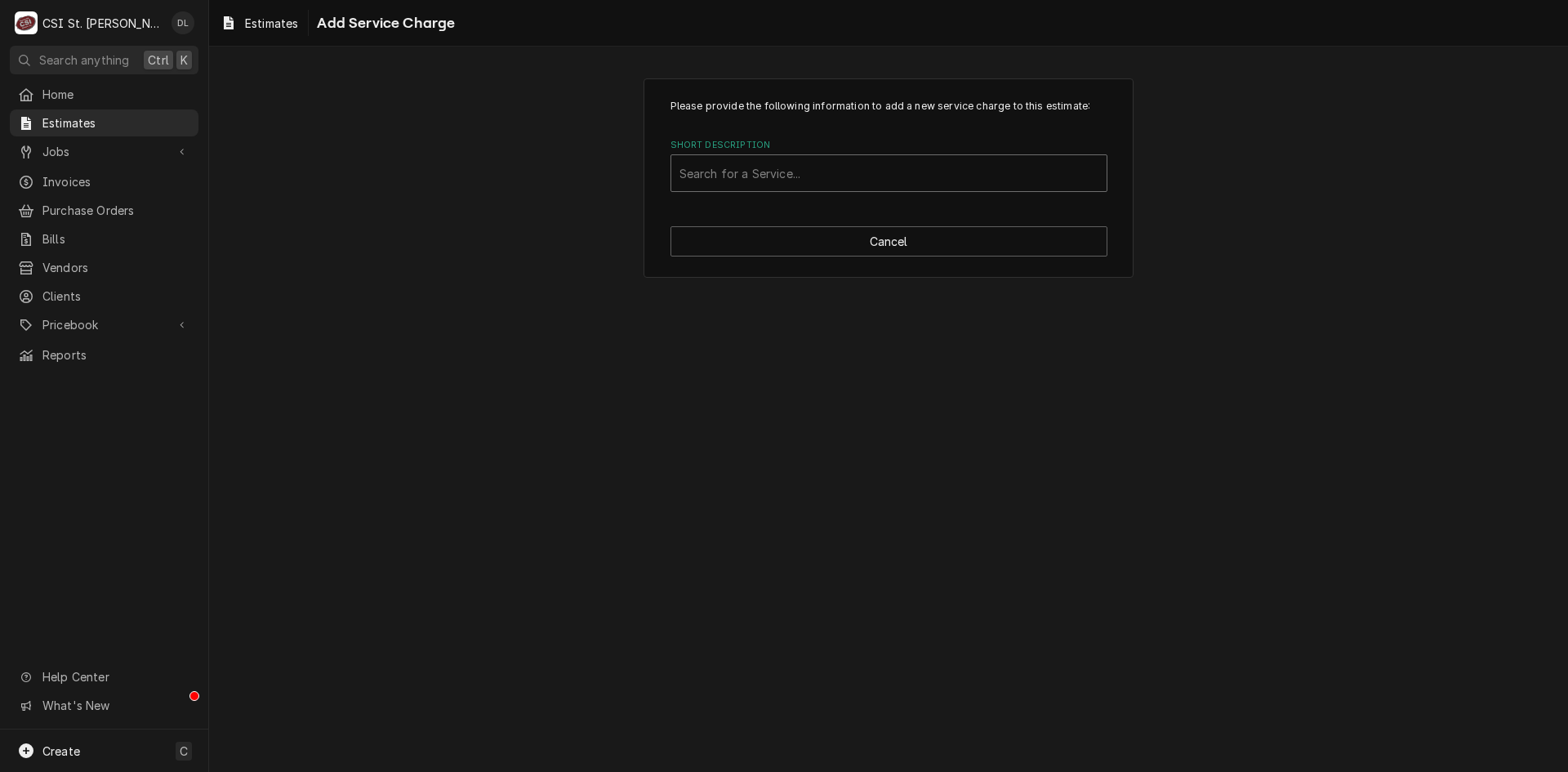
click at [844, 171] on div "Short Description" at bounding box center [889, 173] width 419 height 29
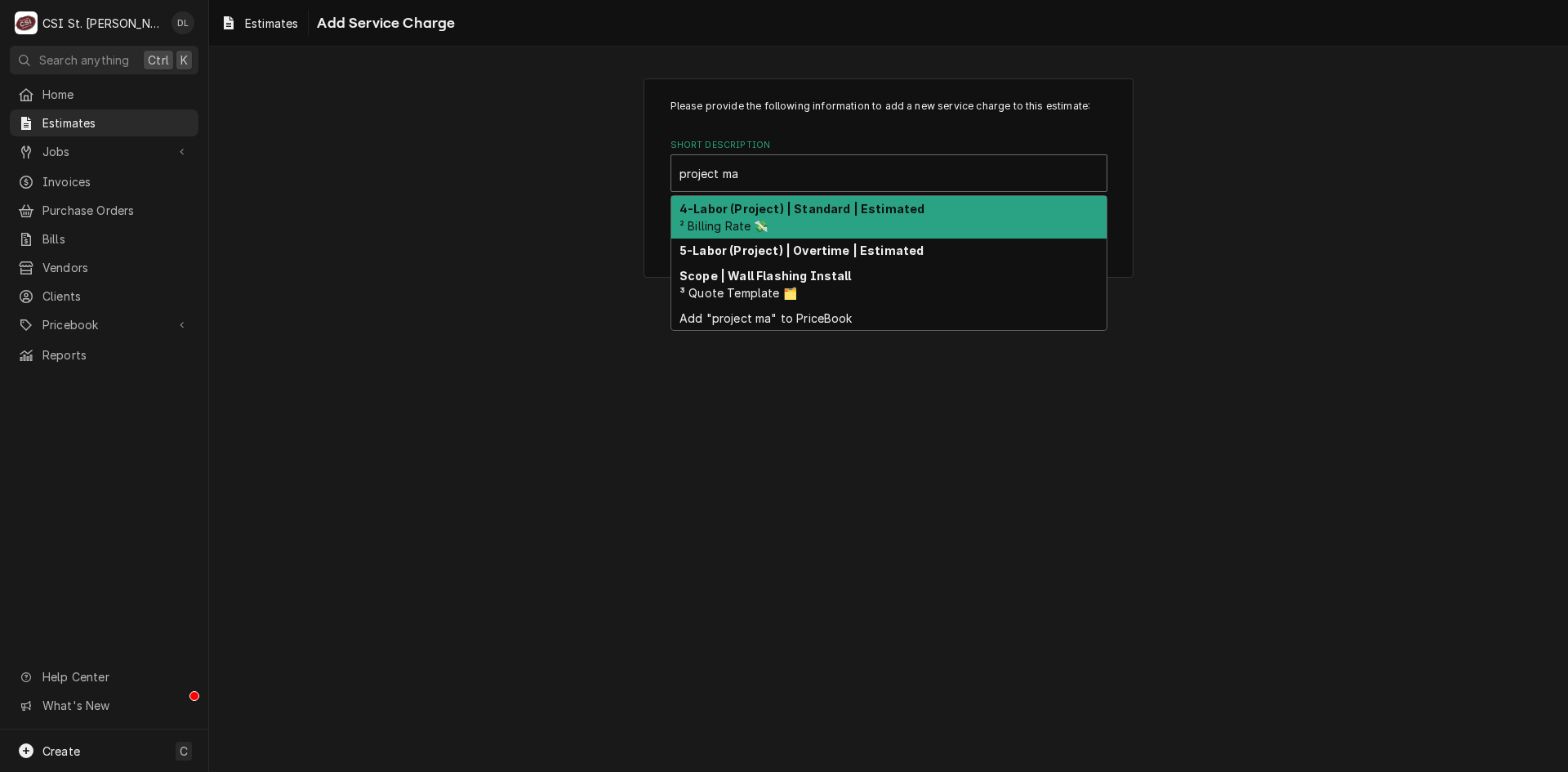
click at [816, 219] on div "4-Labor (Project) | Standard | Estimated ² Billing Rate 💸" at bounding box center [888, 217] width 435 height 42
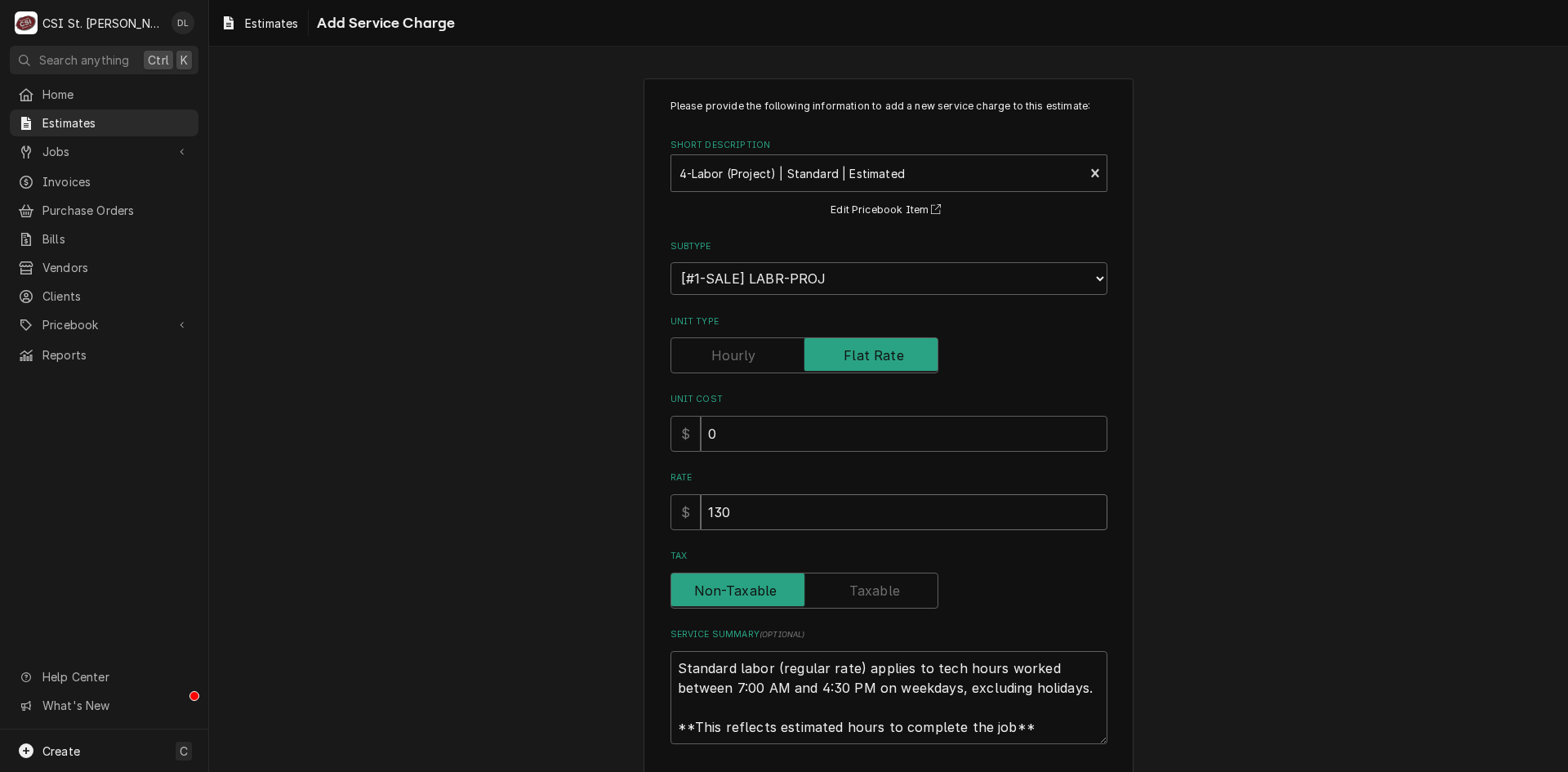
drag, startPoint x: 930, startPoint y: 503, endPoint x: 366, endPoint y: 480, distance: 564.5
click at [366, 480] on div "Please provide the following information to add a new service charge to this es…" at bounding box center [888, 453] width 1359 height 780
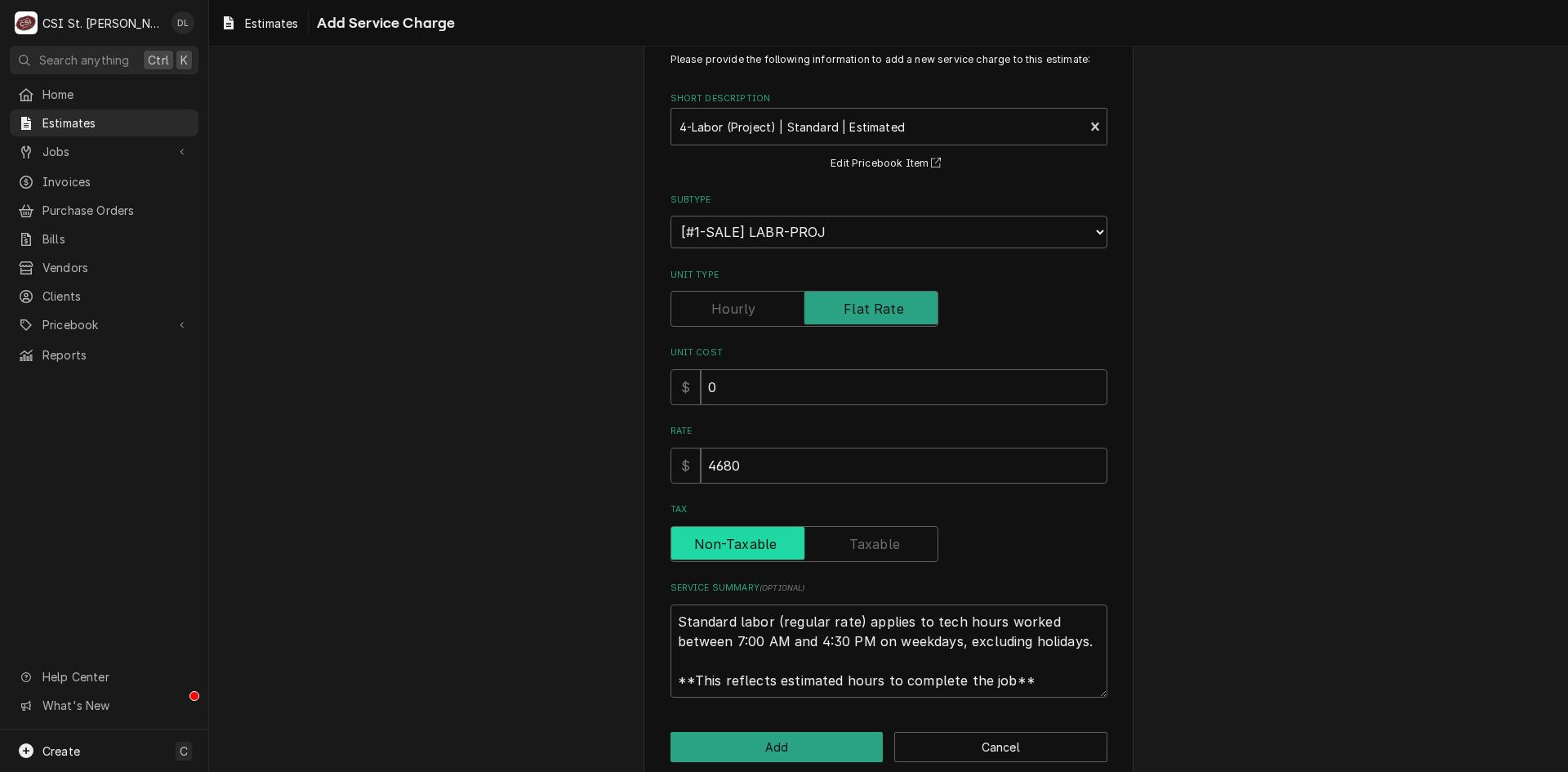
scroll to position [72, 0]
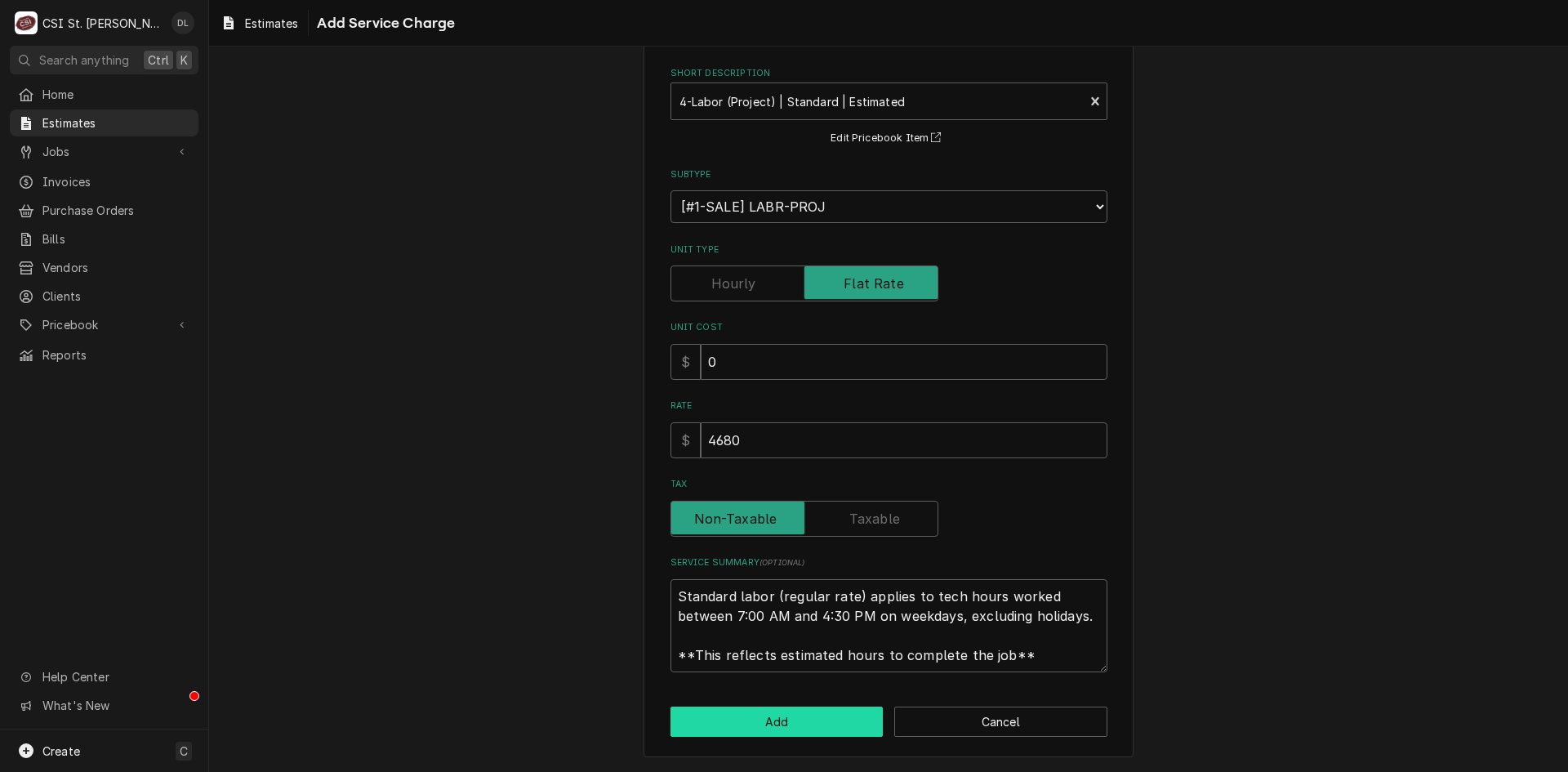
click at [800, 724] on button "Add" at bounding box center [777, 721] width 213 height 30
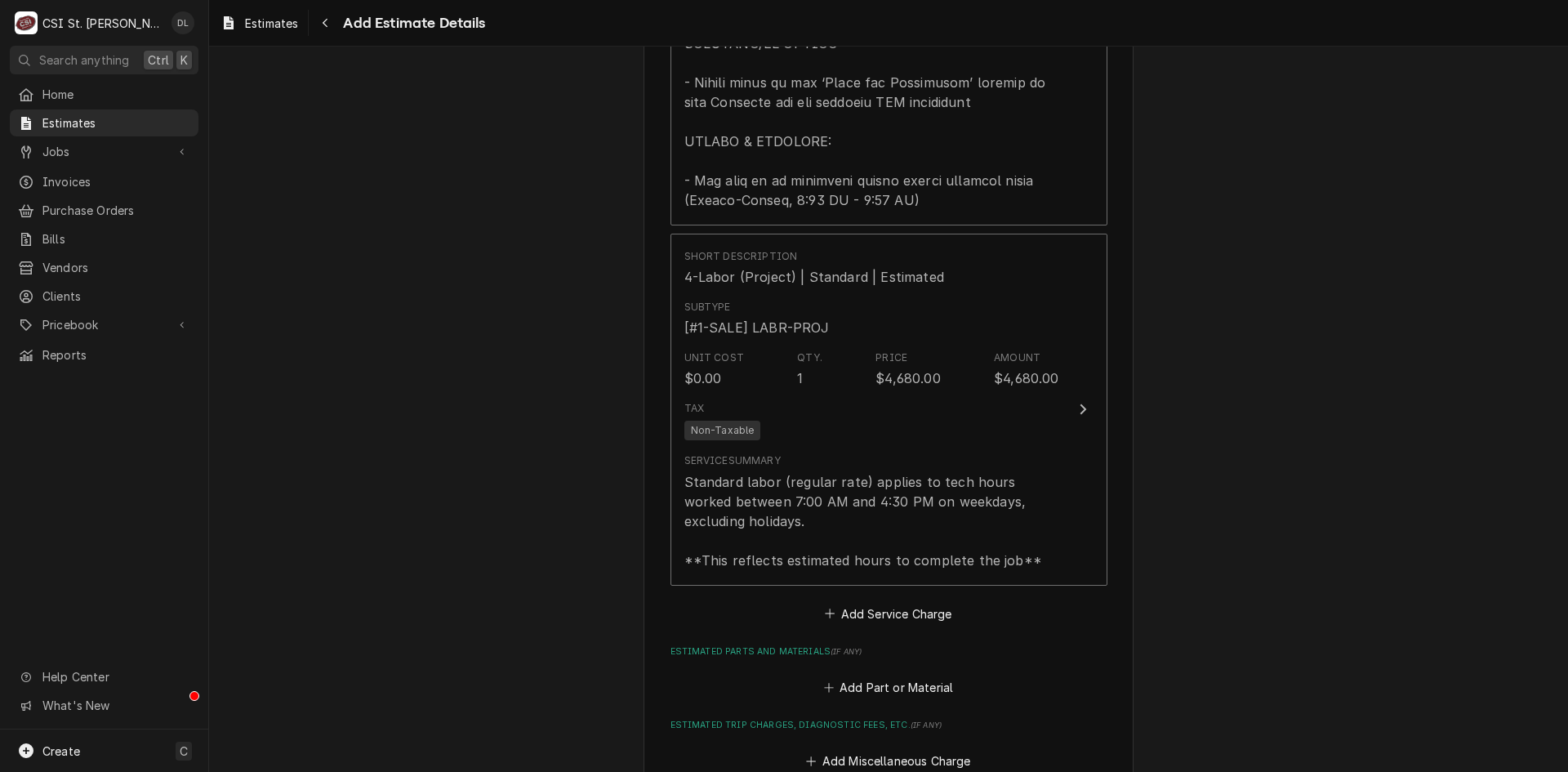
scroll to position [1816, 0]
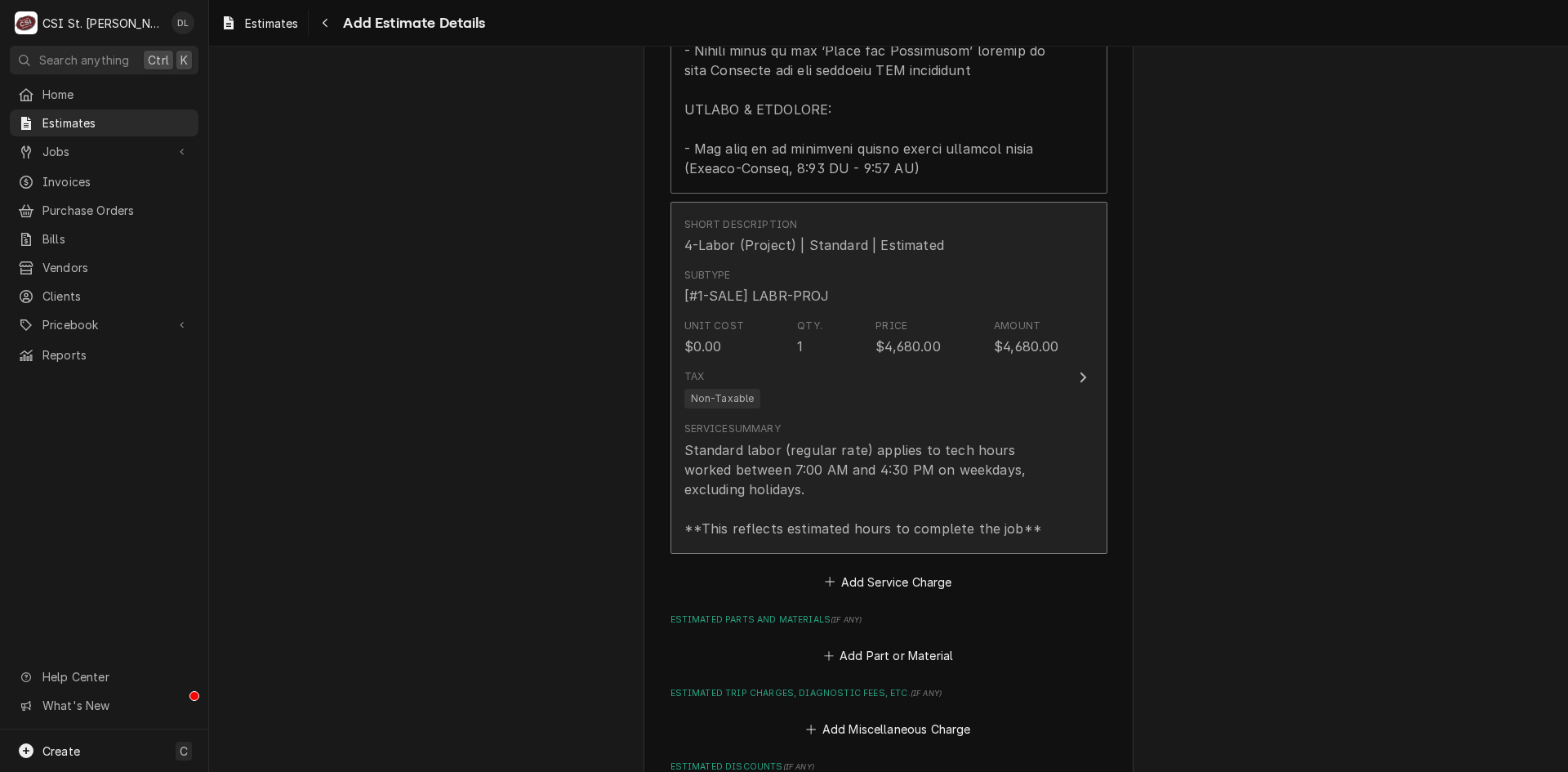
click at [975, 362] on div "Tax Non-Taxable" at bounding box center [871, 388] width 375 height 52
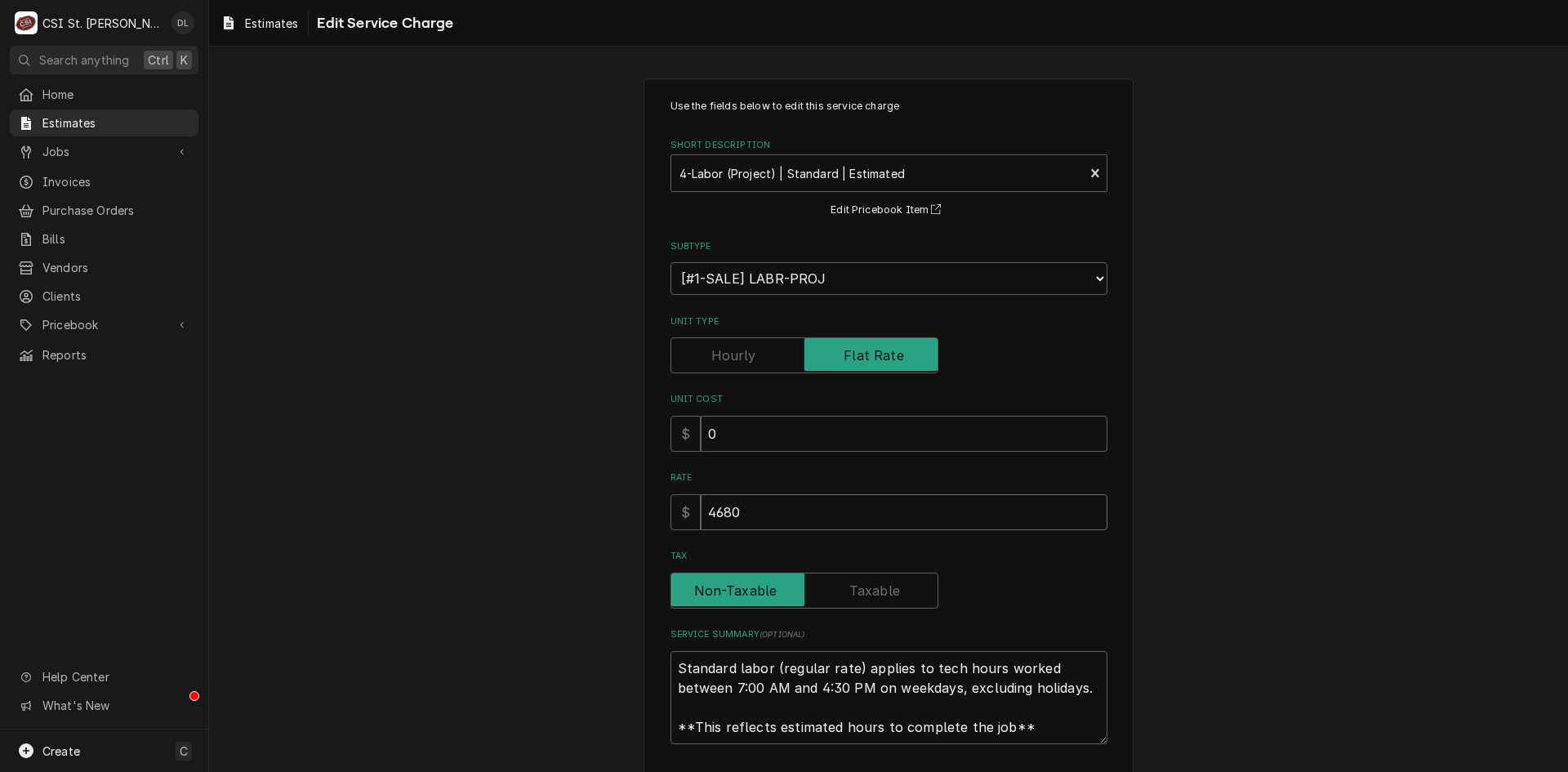
click at [471, 486] on div "Use the fields below to edit this service charge Short Description 4-Labor (Pro…" at bounding box center [888, 474] width 1359 height 821
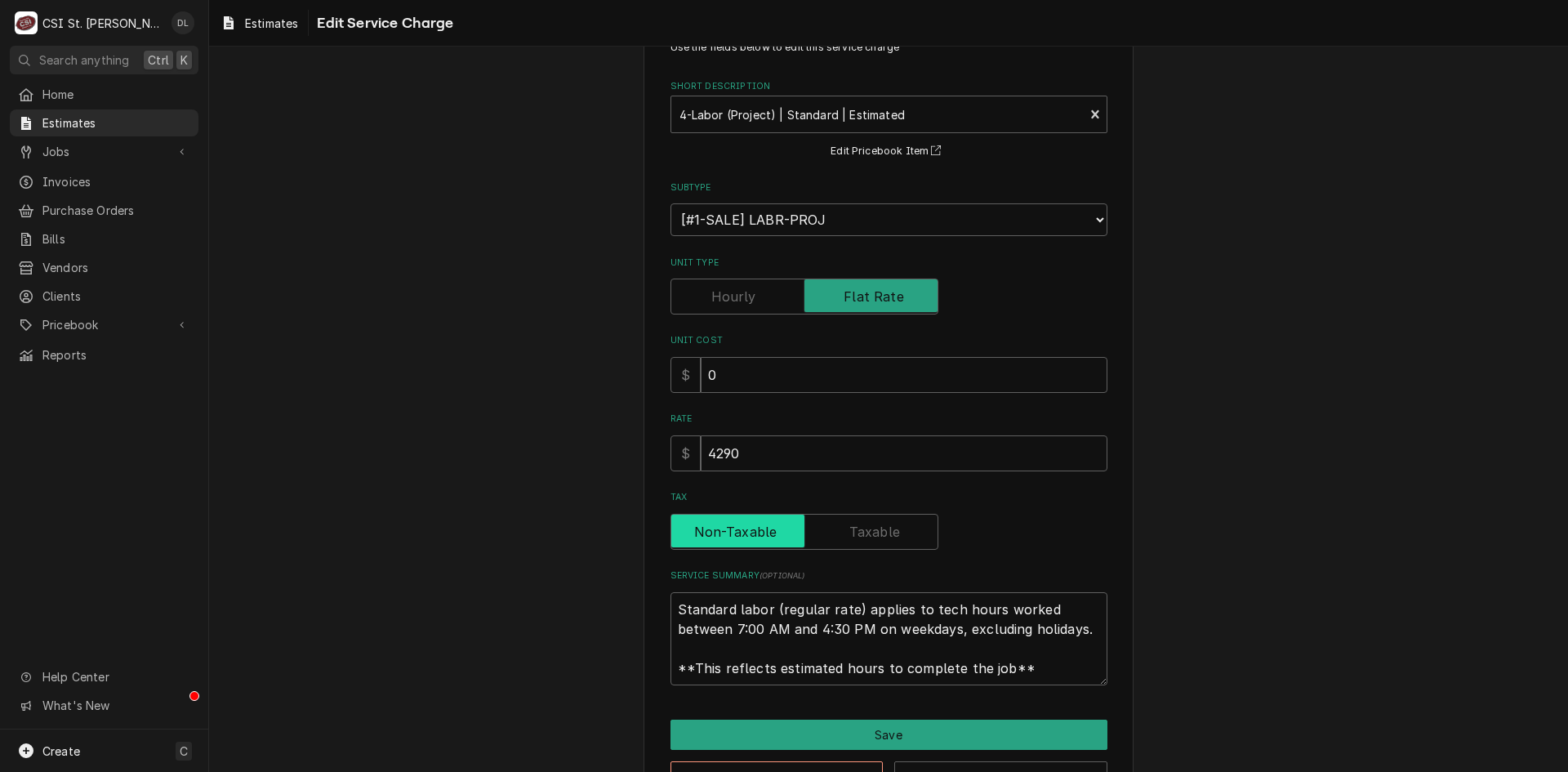
scroll to position [113, 0]
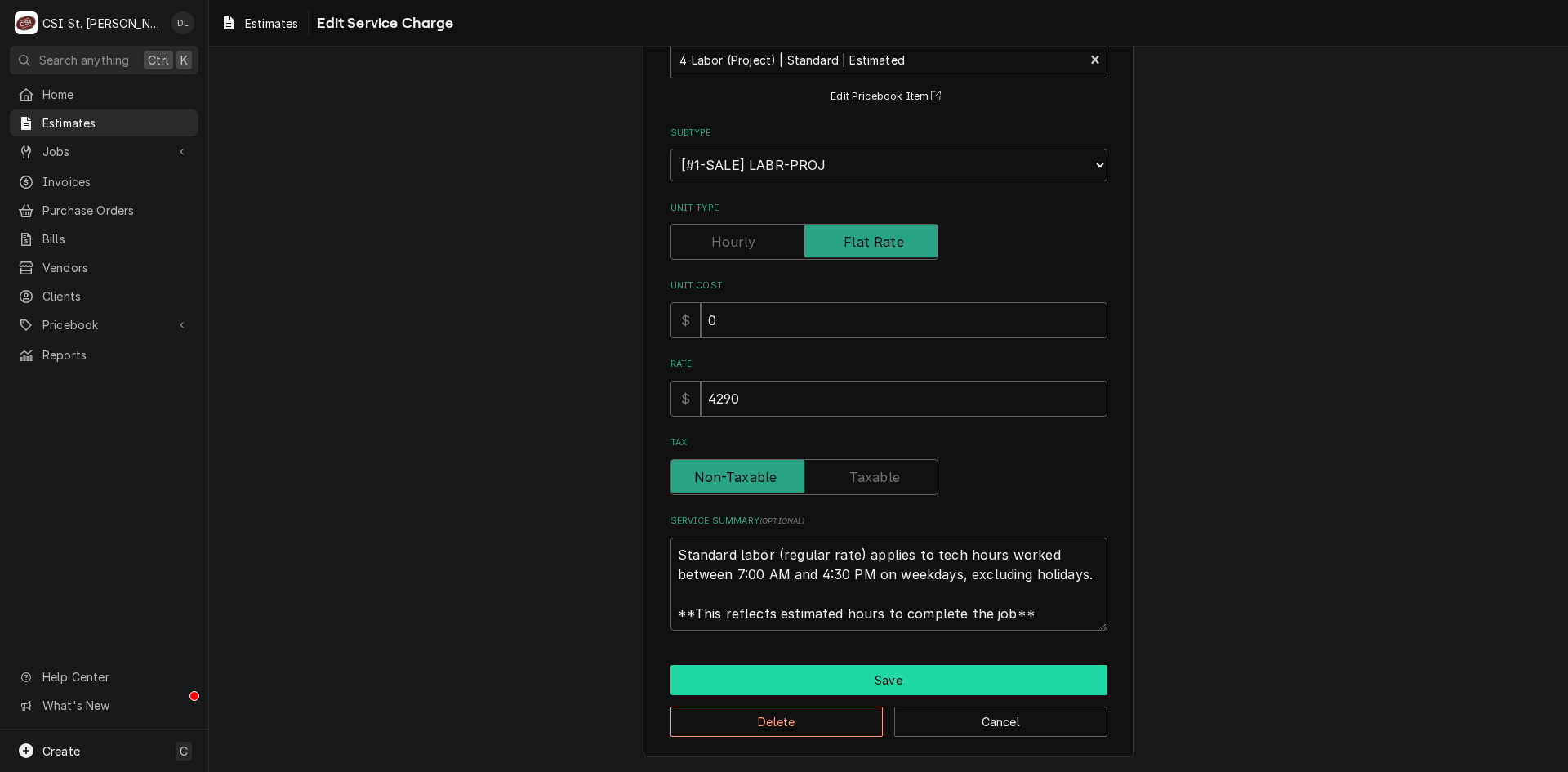
click at [900, 681] on button "Save" at bounding box center [888, 680] width 437 height 30
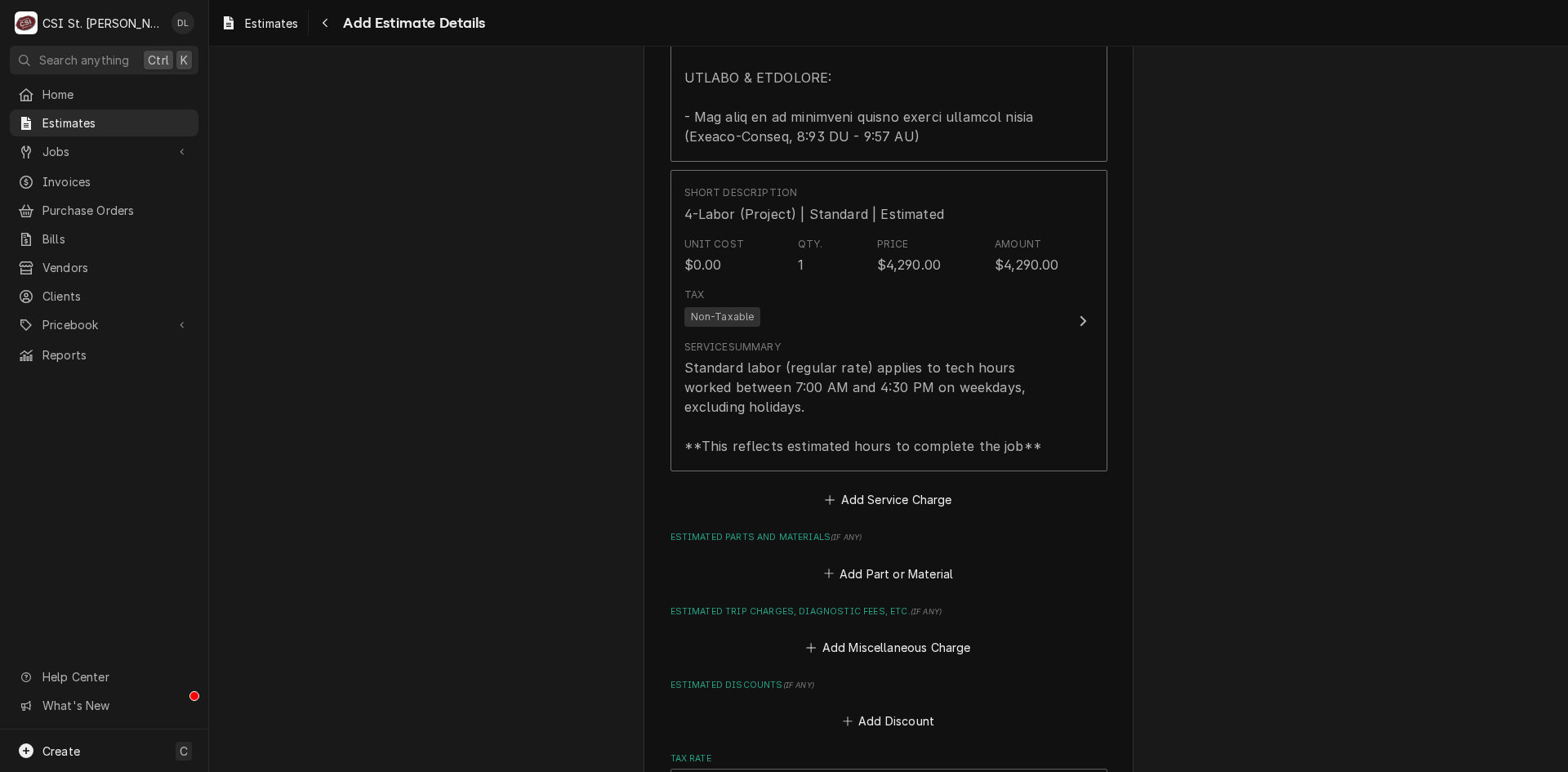
scroll to position [1848, 0]
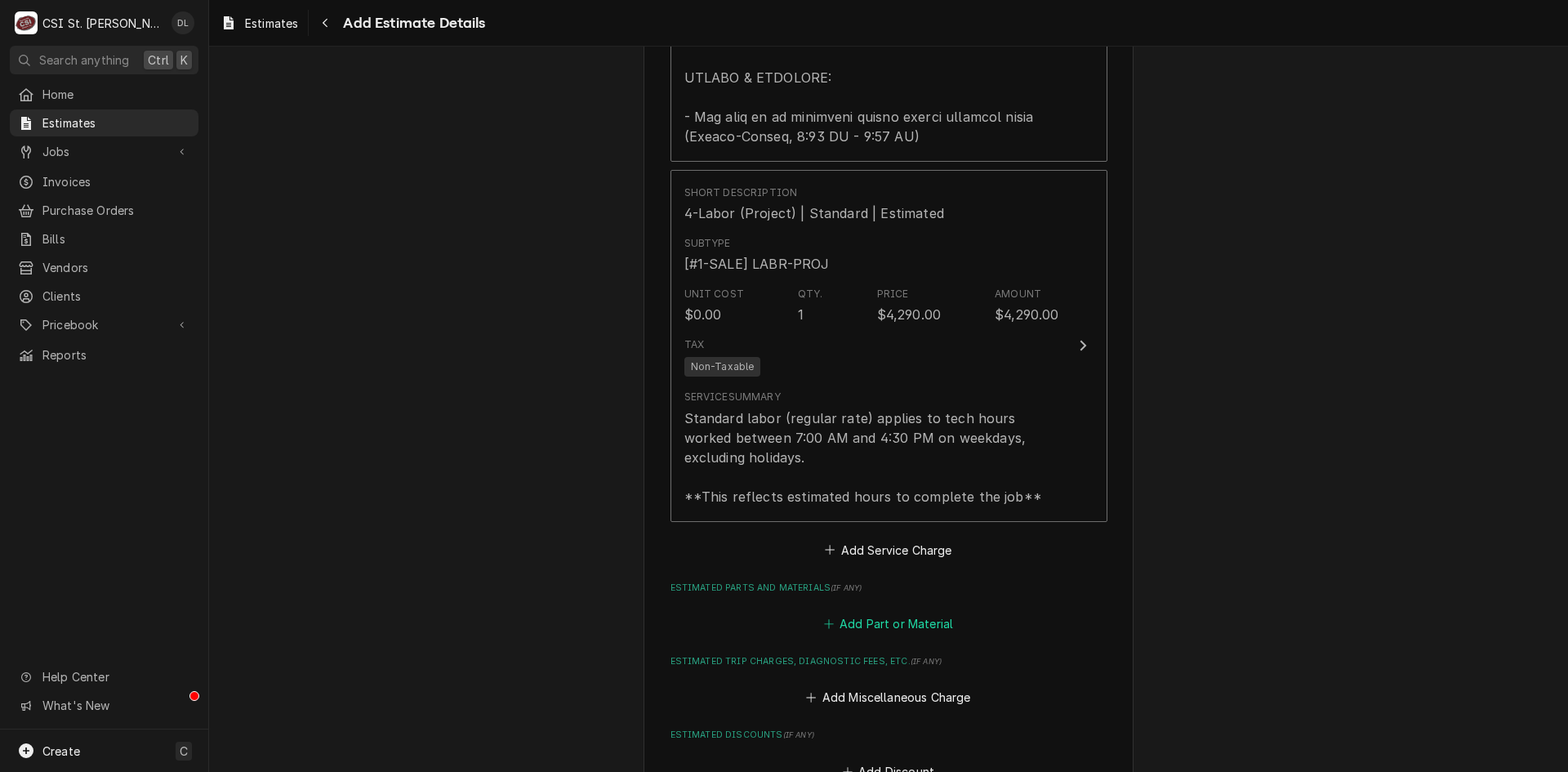
click at [827, 621] on icon "Estimated Parts and Materials" at bounding box center [829, 624] width 9 height 11
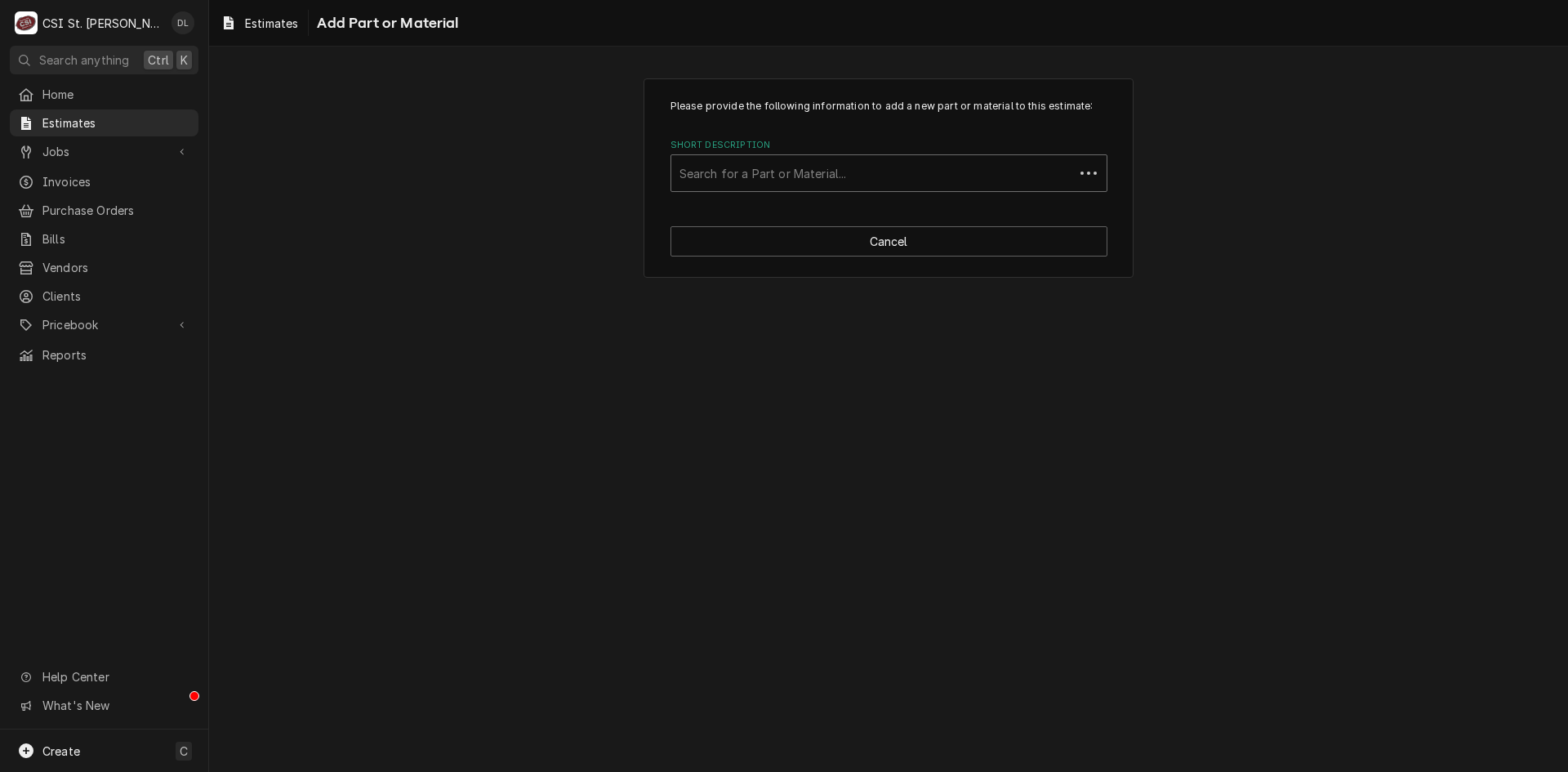
click at [871, 163] on div "Short Description" at bounding box center [872, 173] width 386 height 29
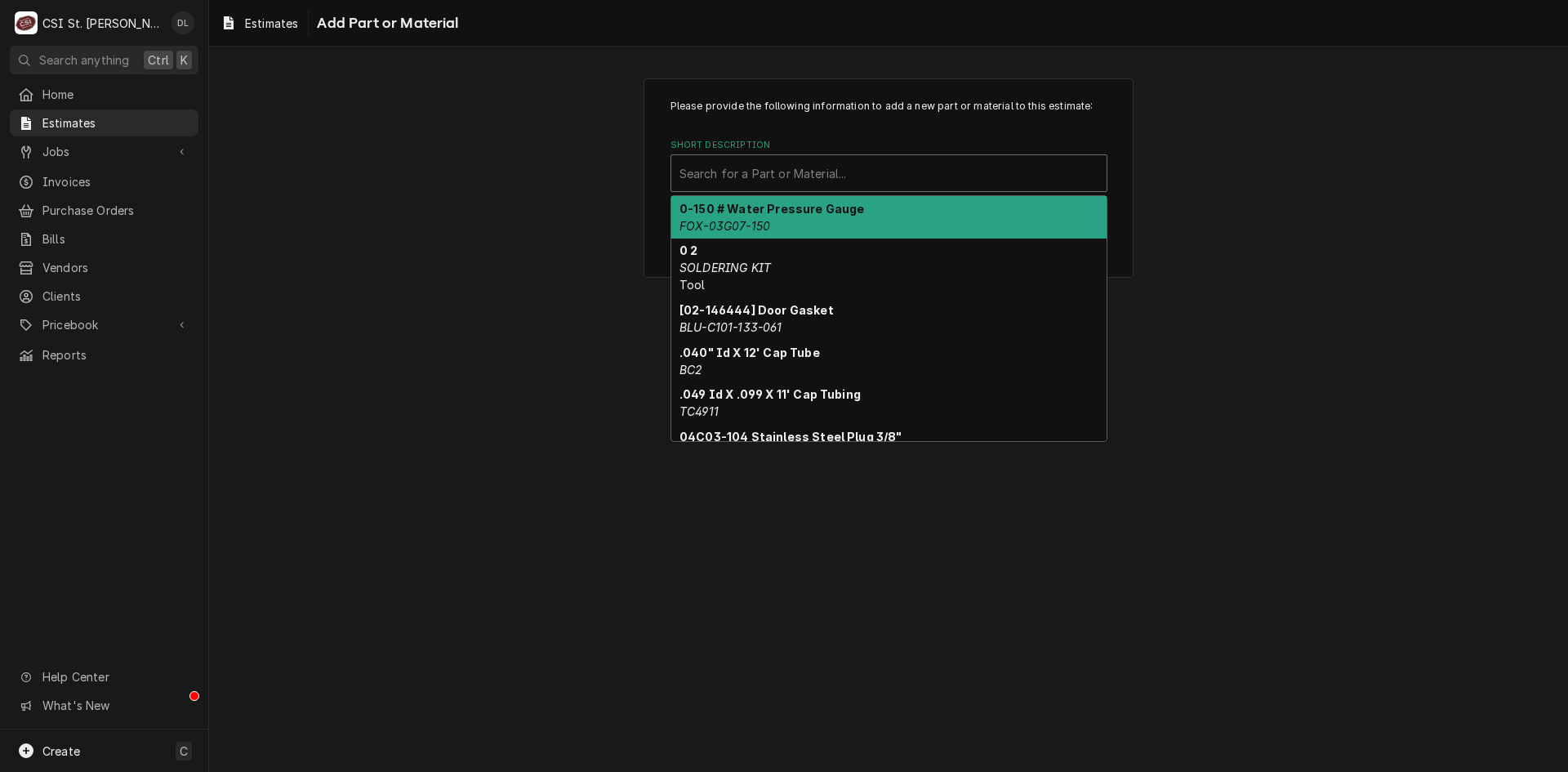
click at [530, 217] on div "Please provide the following information to add a new part or material to this …" at bounding box center [888, 176] width 1359 height 227
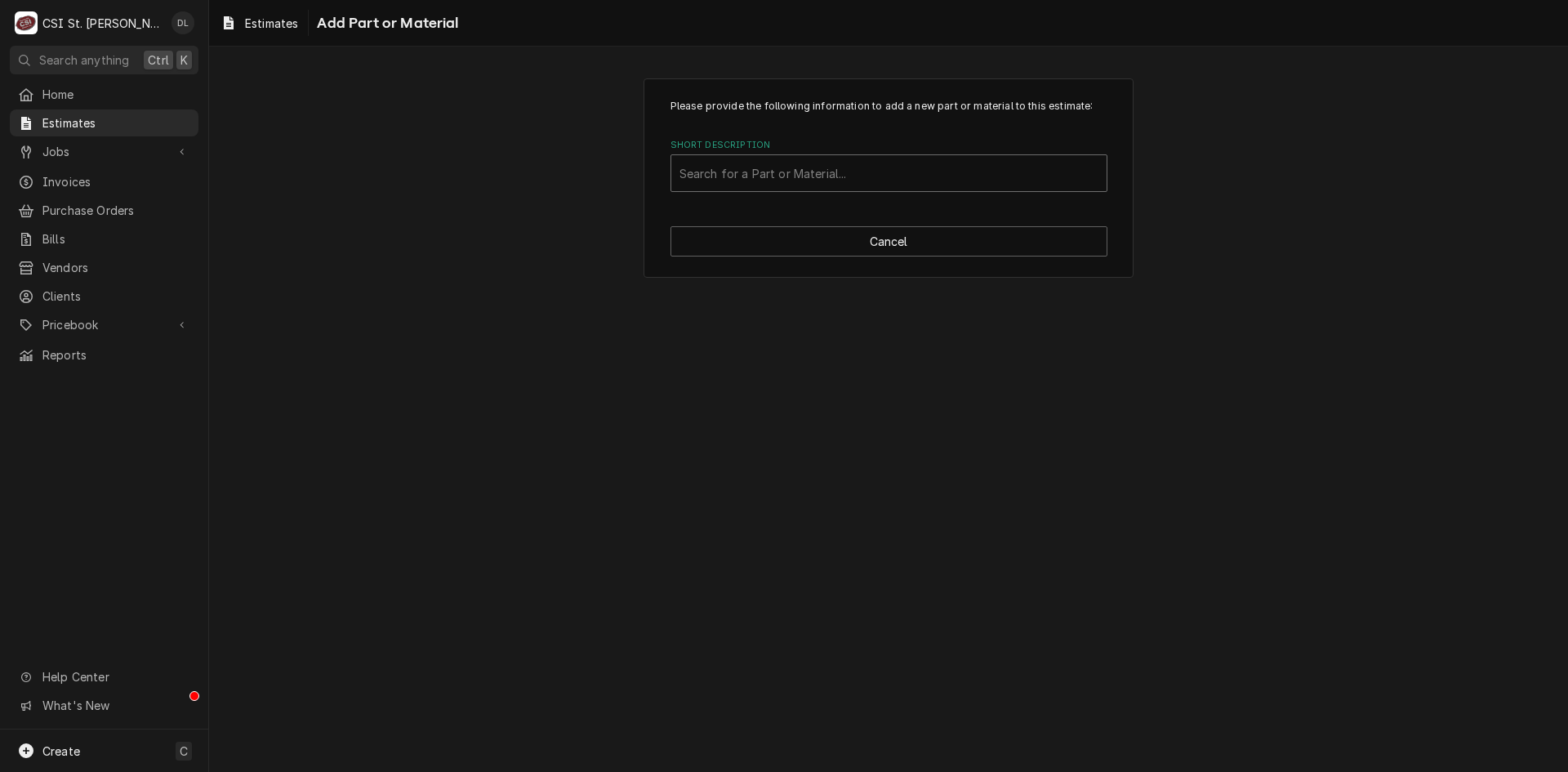
click at [727, 173] on div "Short Description" at bounding box center [889, 173] width 419 height 29
click at [1388, 336] on div "Please provide the following information to add a new part or material to this …" at bounding box center [888, 409] width 1359 height 725
click at [919, 239] on button "Cancel" at bounding box center [888, 242] width 437 height 30
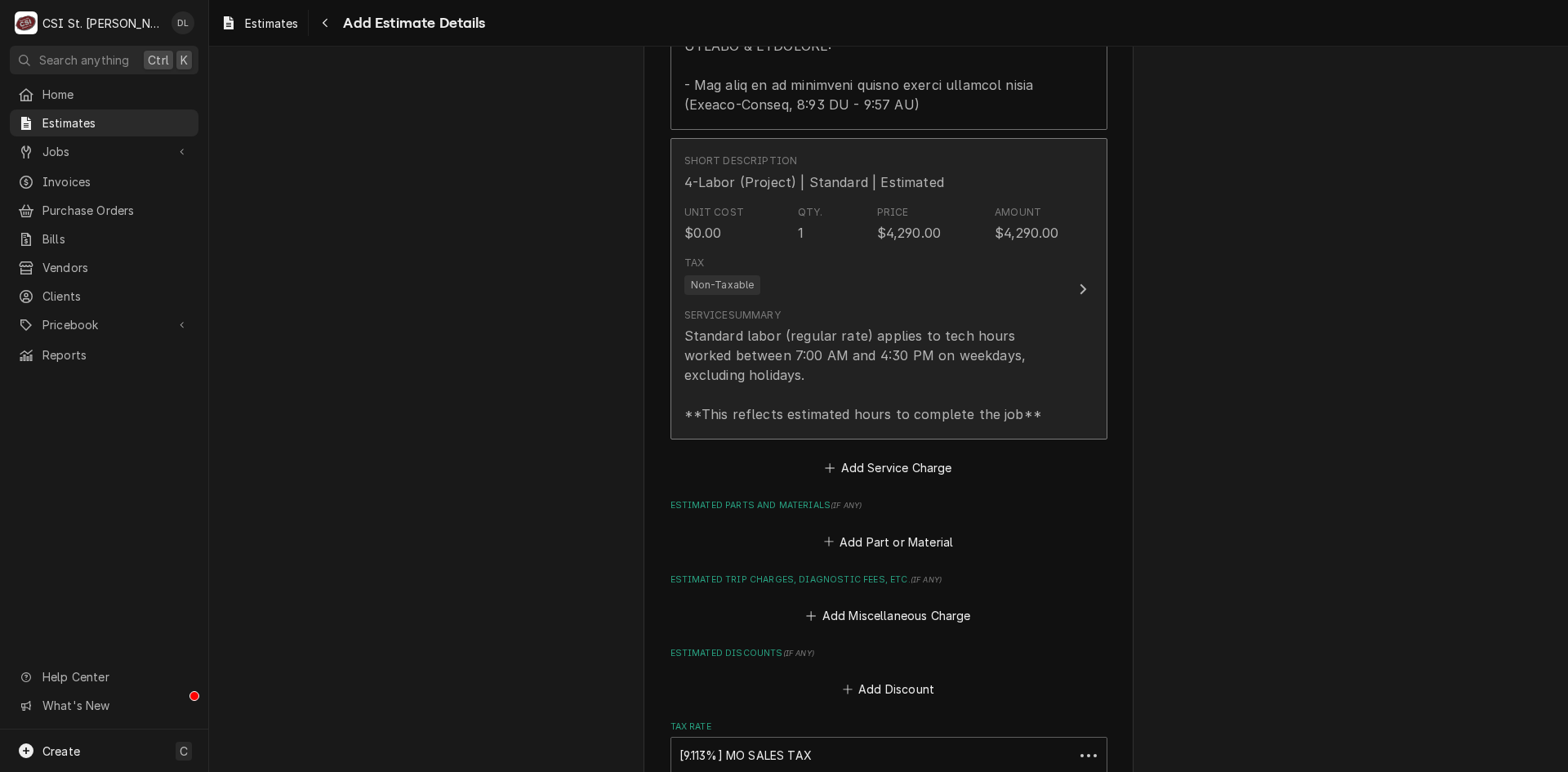
scroll to position [1880, 0]
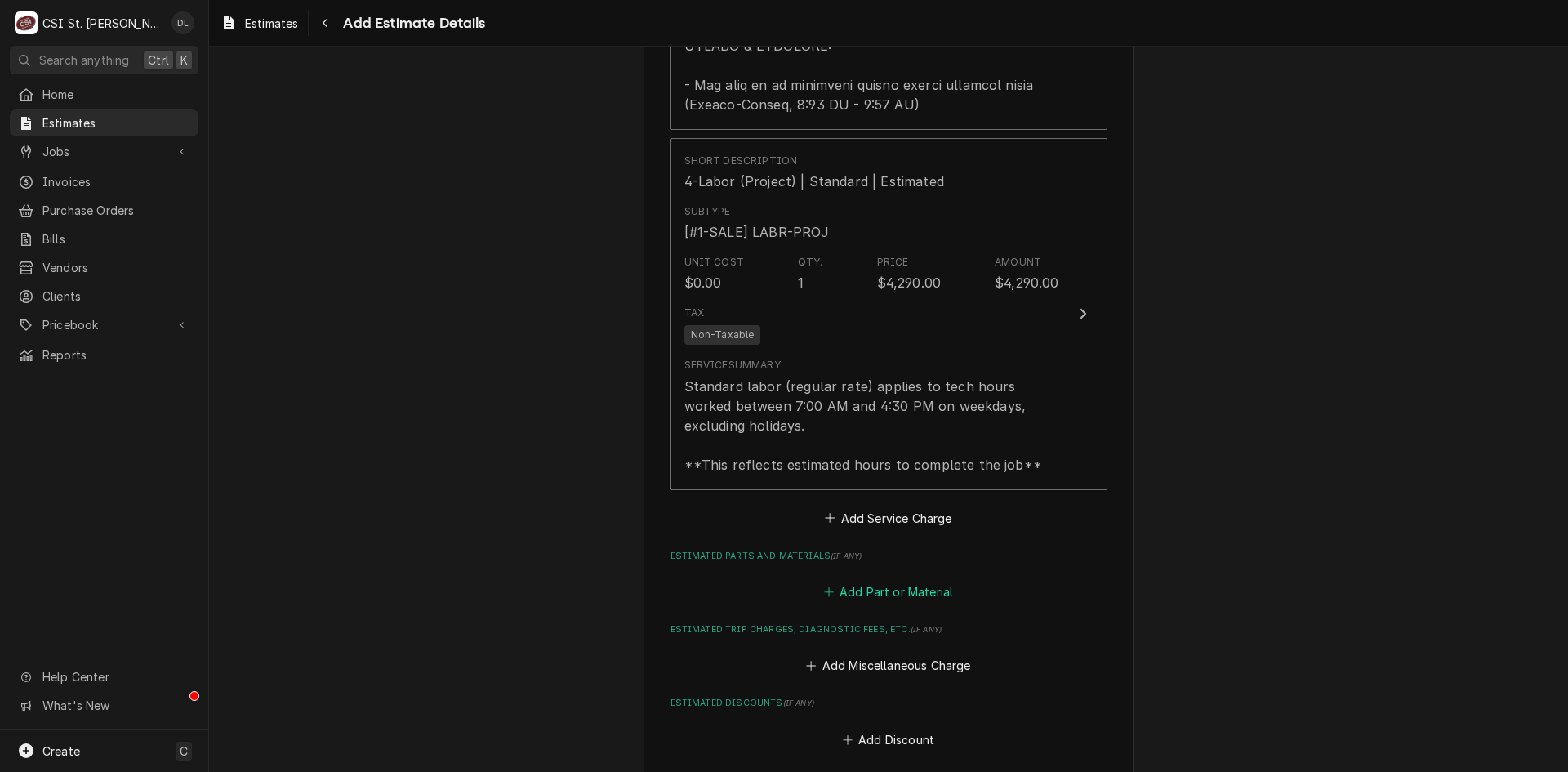
click at [824, 591] on icon "Estimated Parts and Materials" at bounding box center [829, 592] width 9 height 11
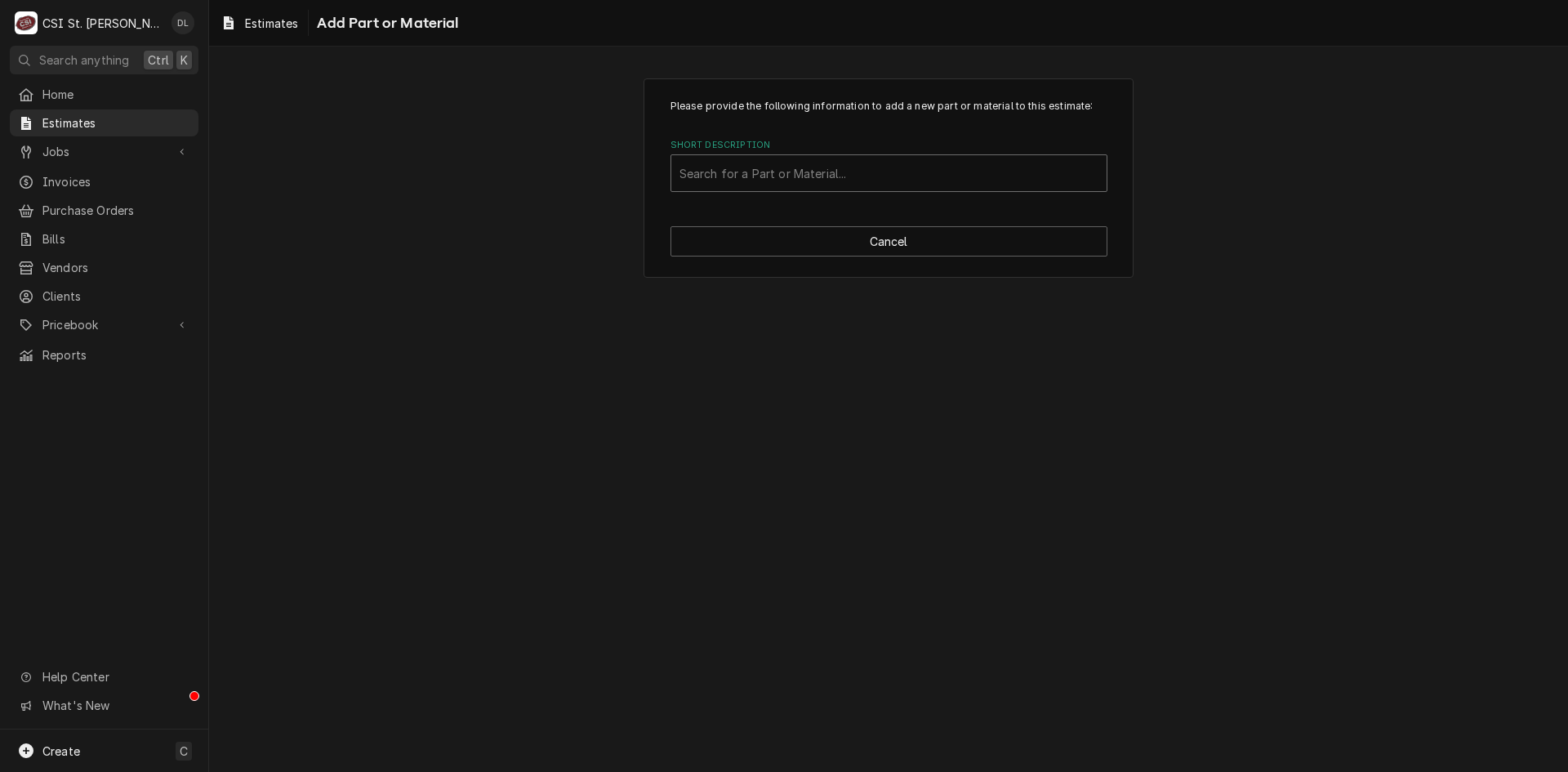
click at [767, 178] on div "Short Description" at bounding box center [889, 173] width 419 height 29
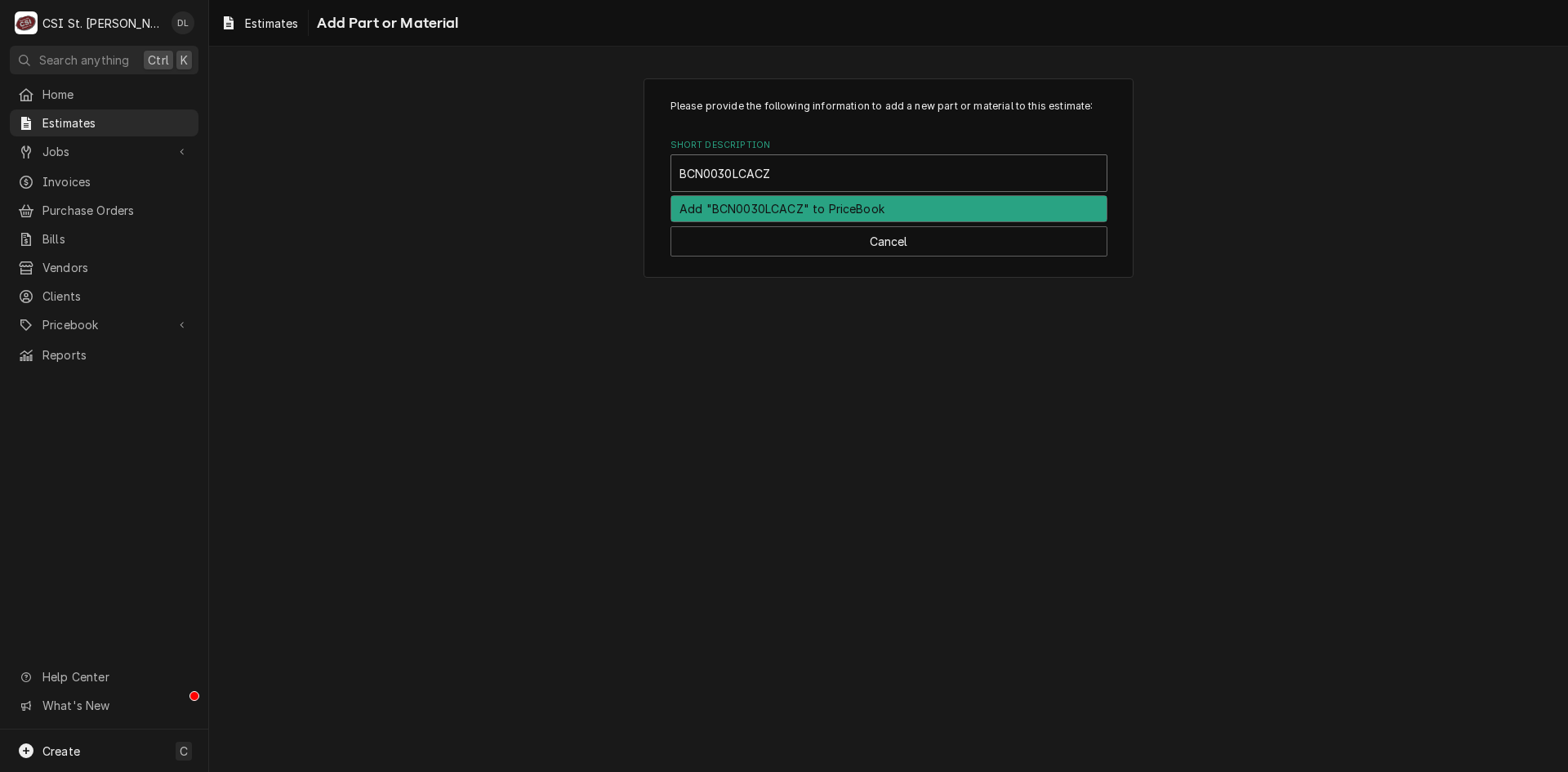
click at [851, 203] on div "Add "BCN0030LCACZ" to PriceBook" at bounding box center [888, 209] width 435 height 25
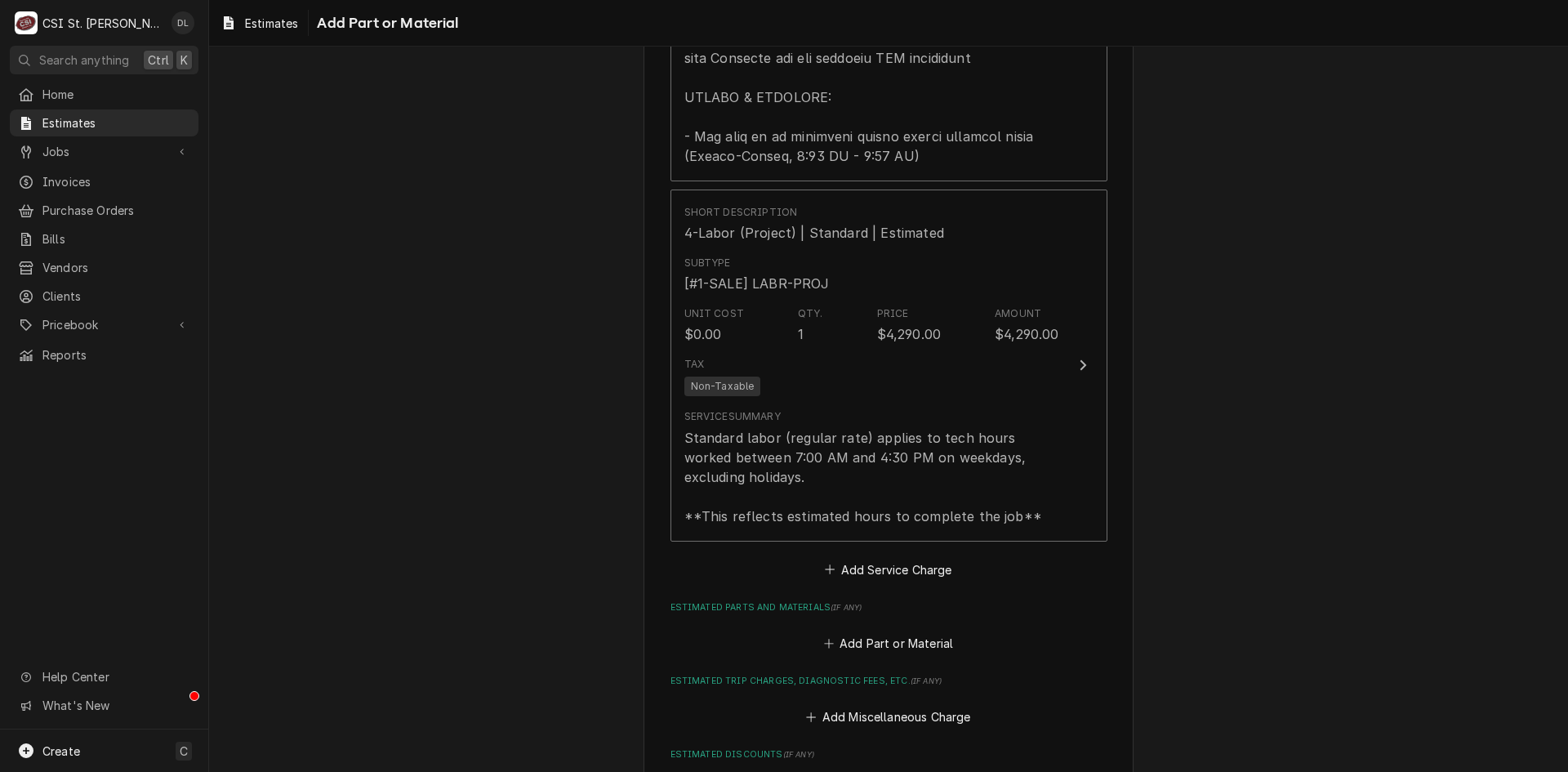
scroll to position [1880, 0]
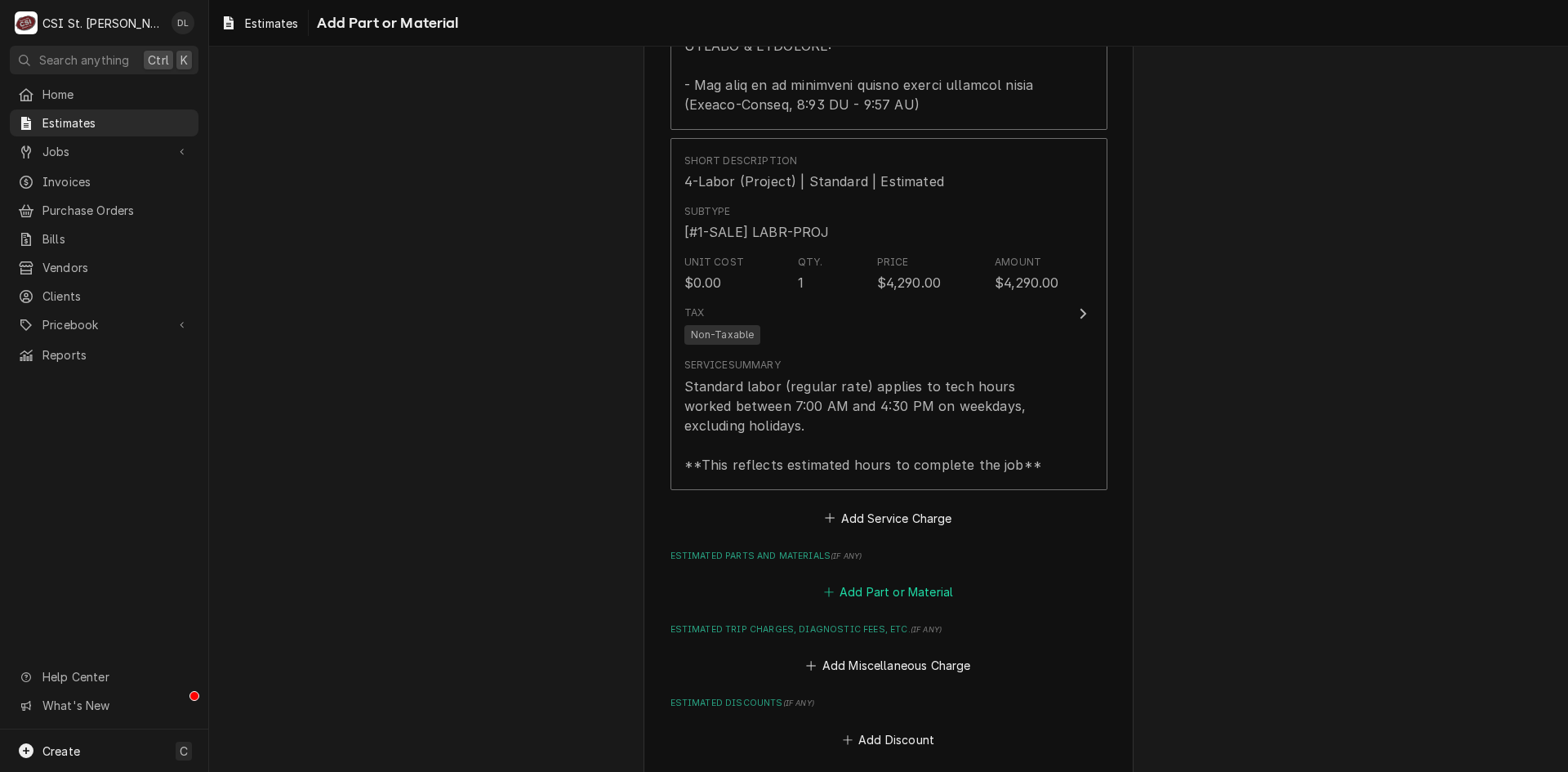
click at [824, 593] on icon "Estimated Parts and Materials" at bounding box center [829, 592] width 9 height 11
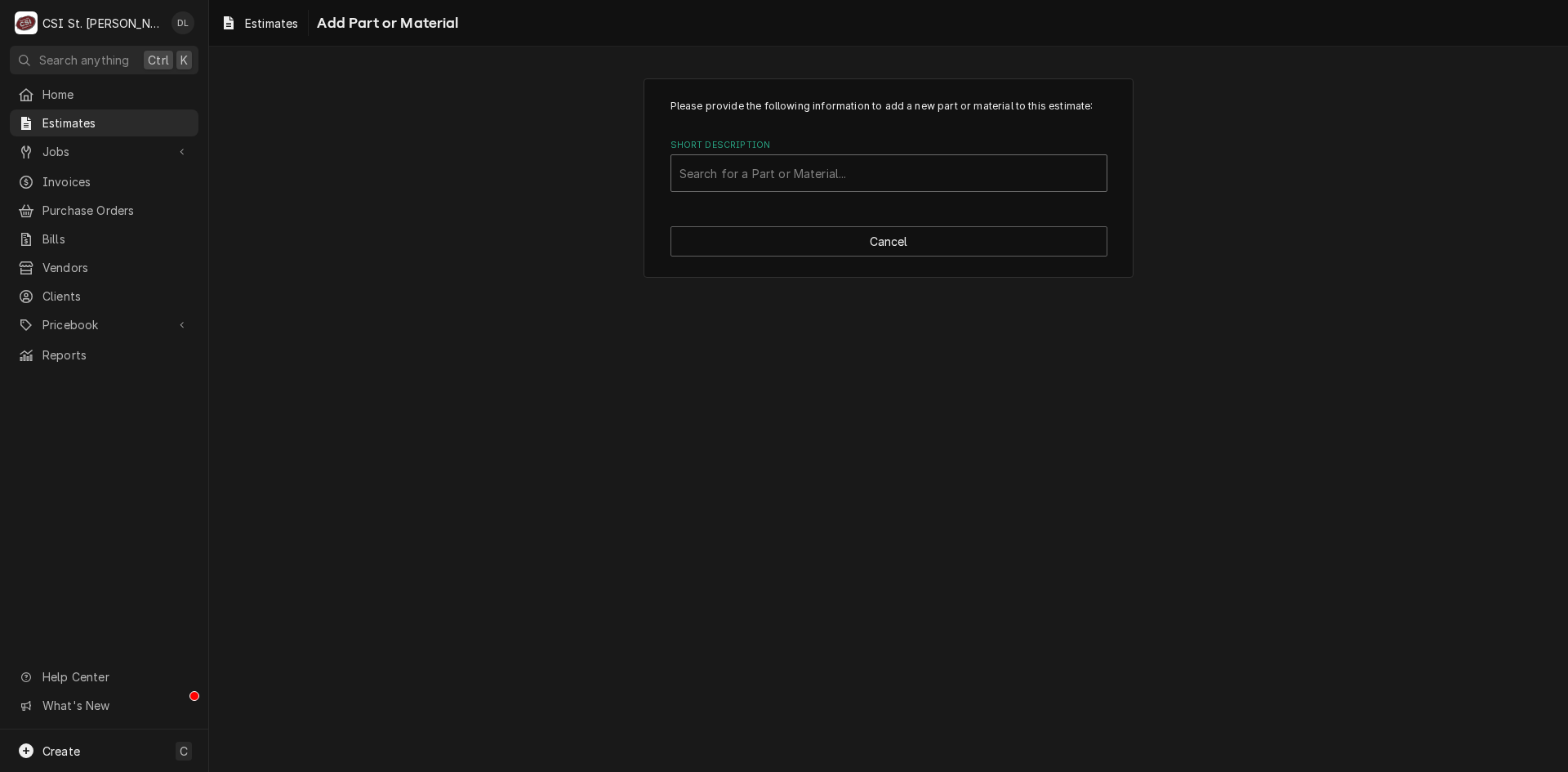
click at [841, 177] on html "C CSI St. Louis DL Search anything Ctrl K Home Estimates Jobs Jobs Job Series I…" at bounding box center [784, 386] width 1568 height 772
click at [841, 177] on div "Short Description" at bounding box center [889, 173] width 419 height 29
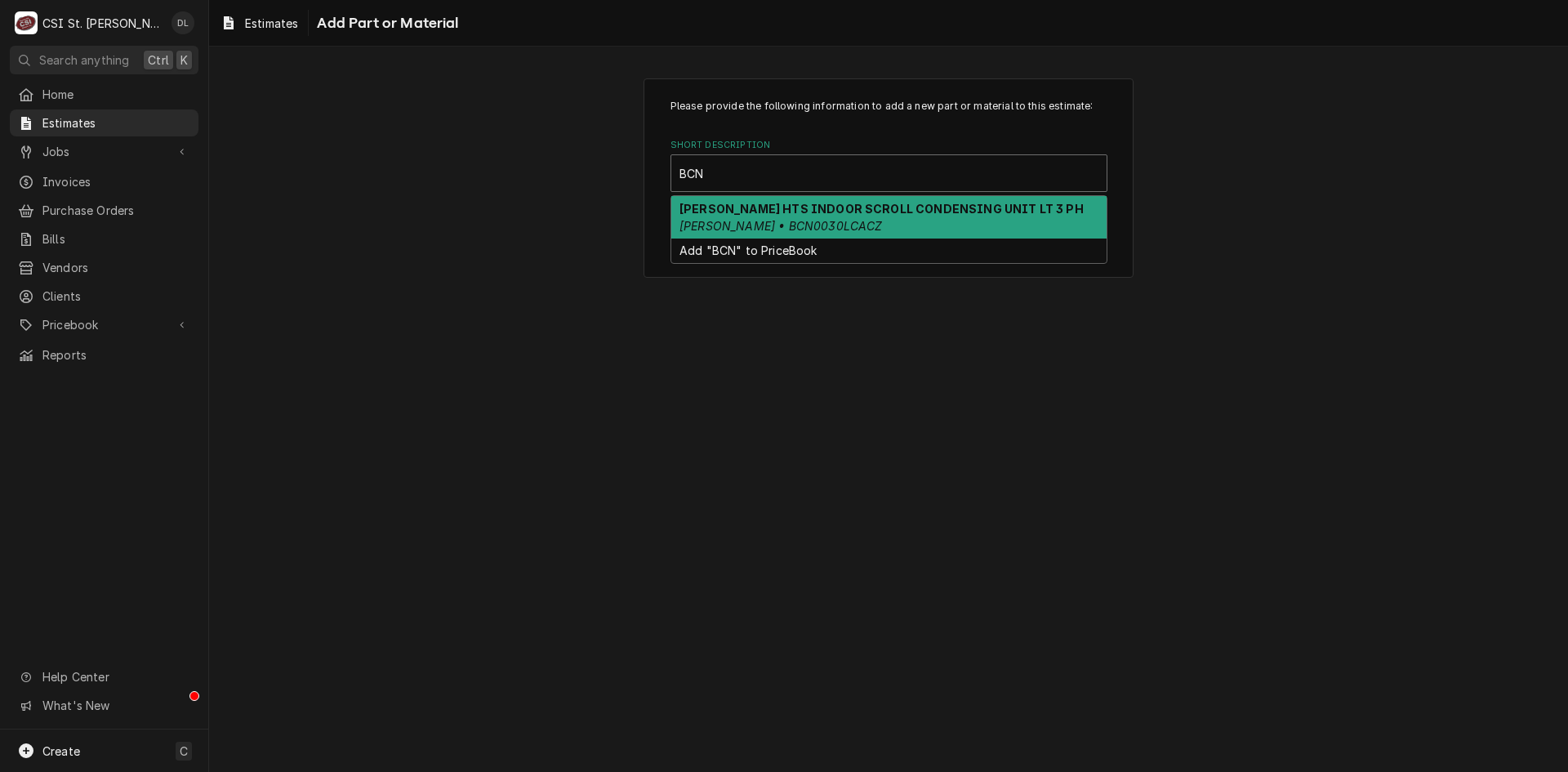
click at [851, 215] on strong "BOHN HTS INDOOR SCROLL CONDENSING UNIT LT 3 PH" at bounding box center [882, 209] width 404 height 14
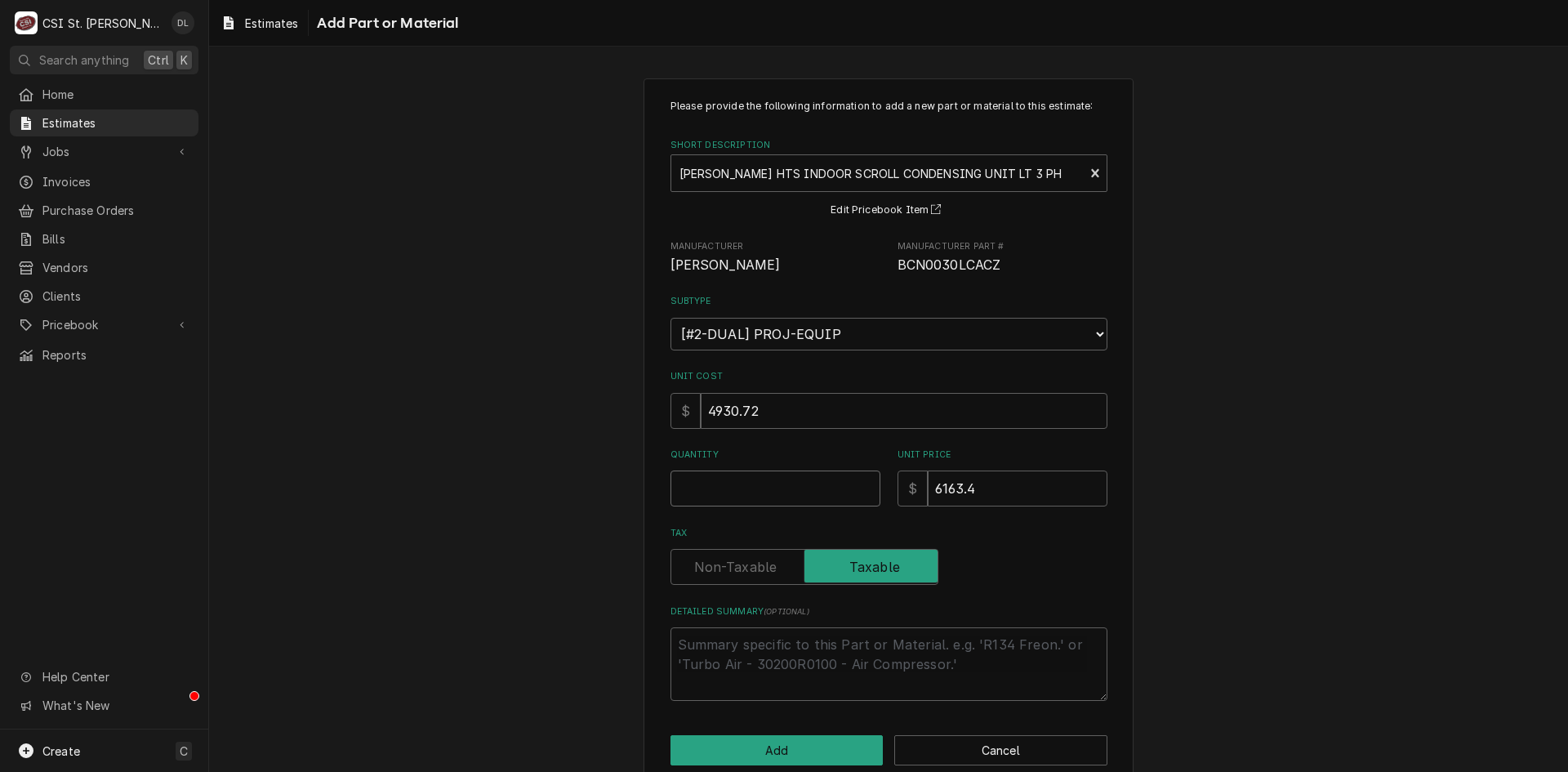
click at [758, 489] on input "Quantity" at bounding box center [775, 488] width 210 height 36
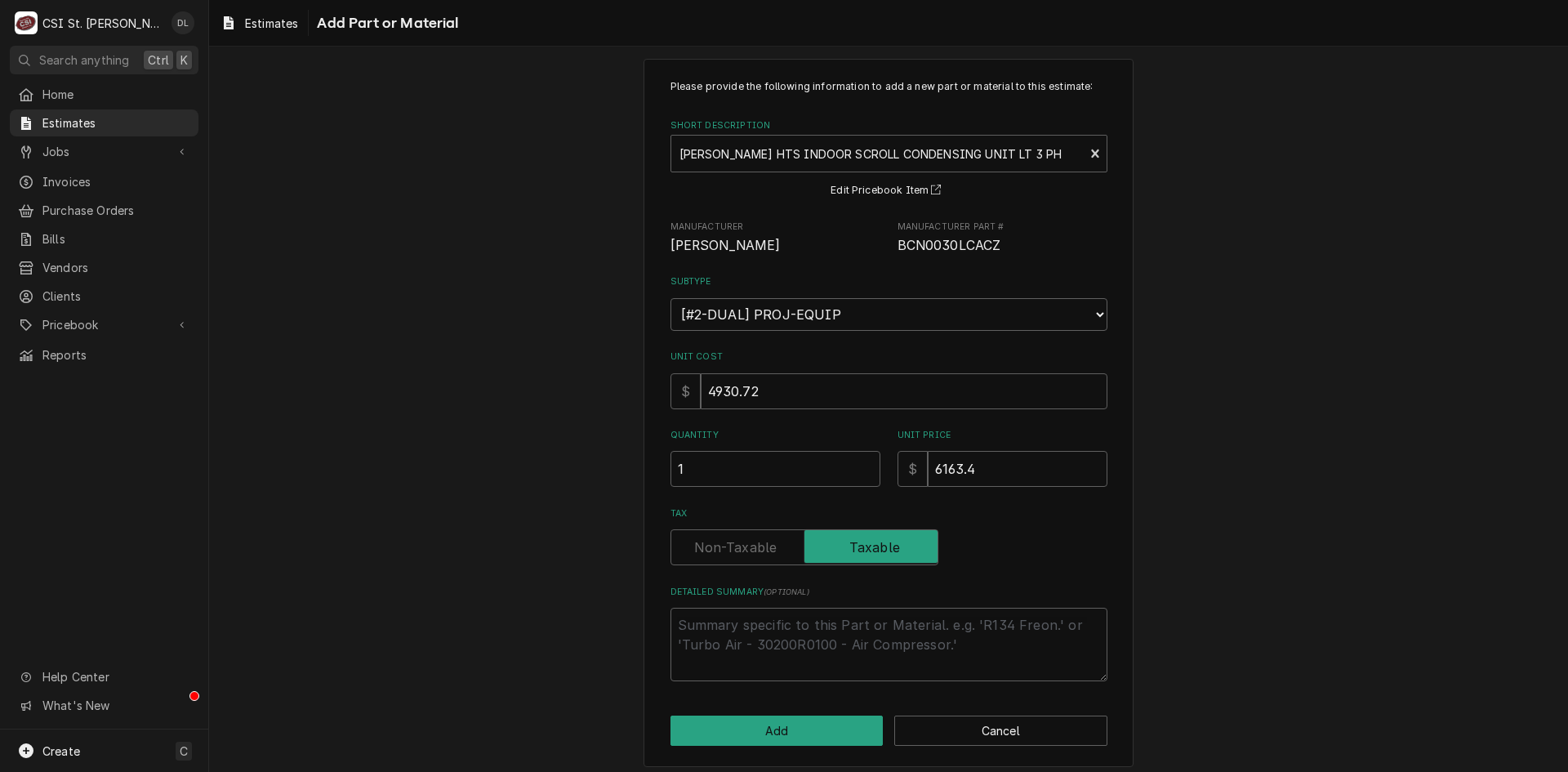
scroll to position [28, 0]
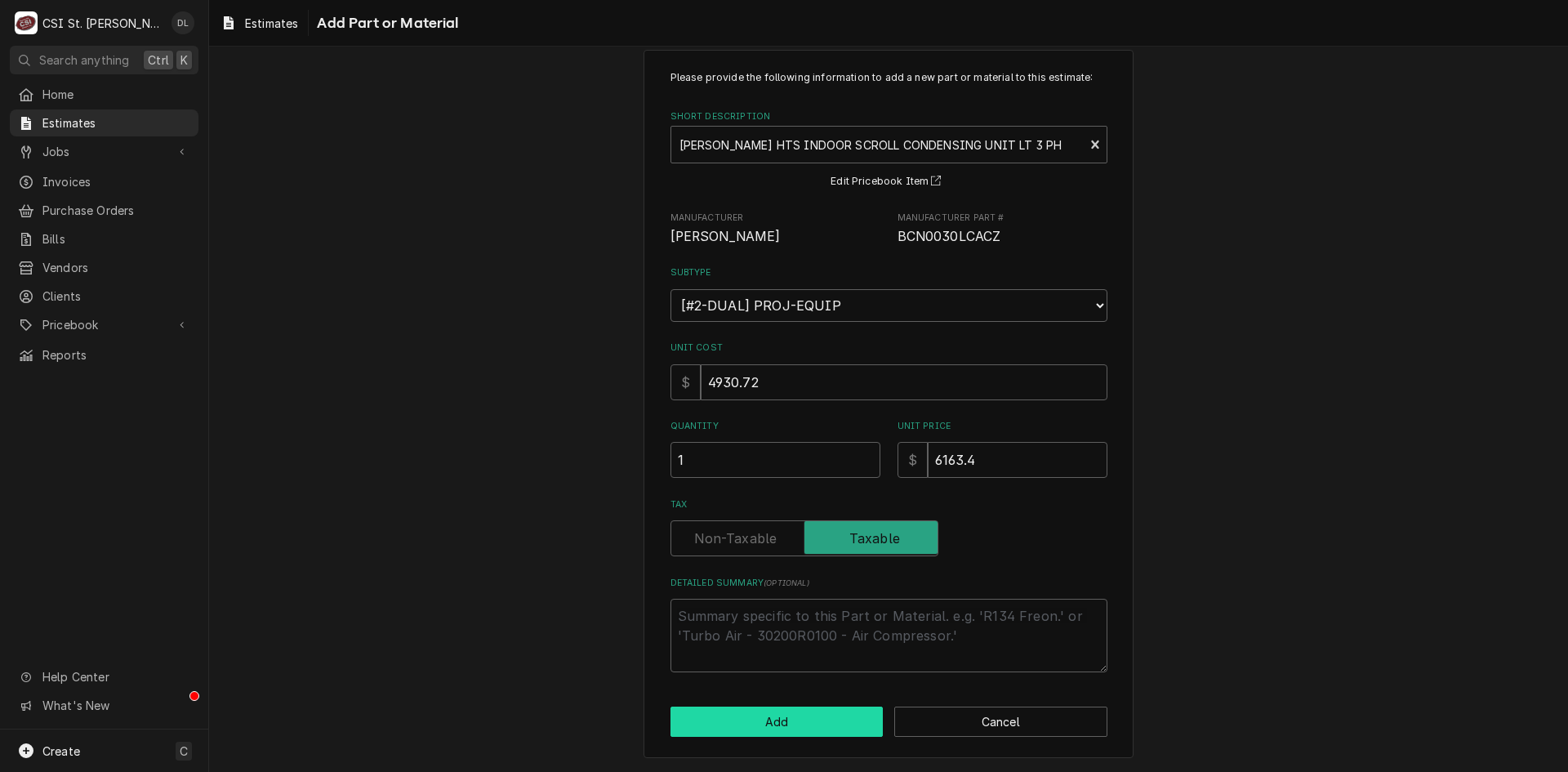
click at [773, 724] on button "Add" at bounding box center [777, 721] width 213 height 30
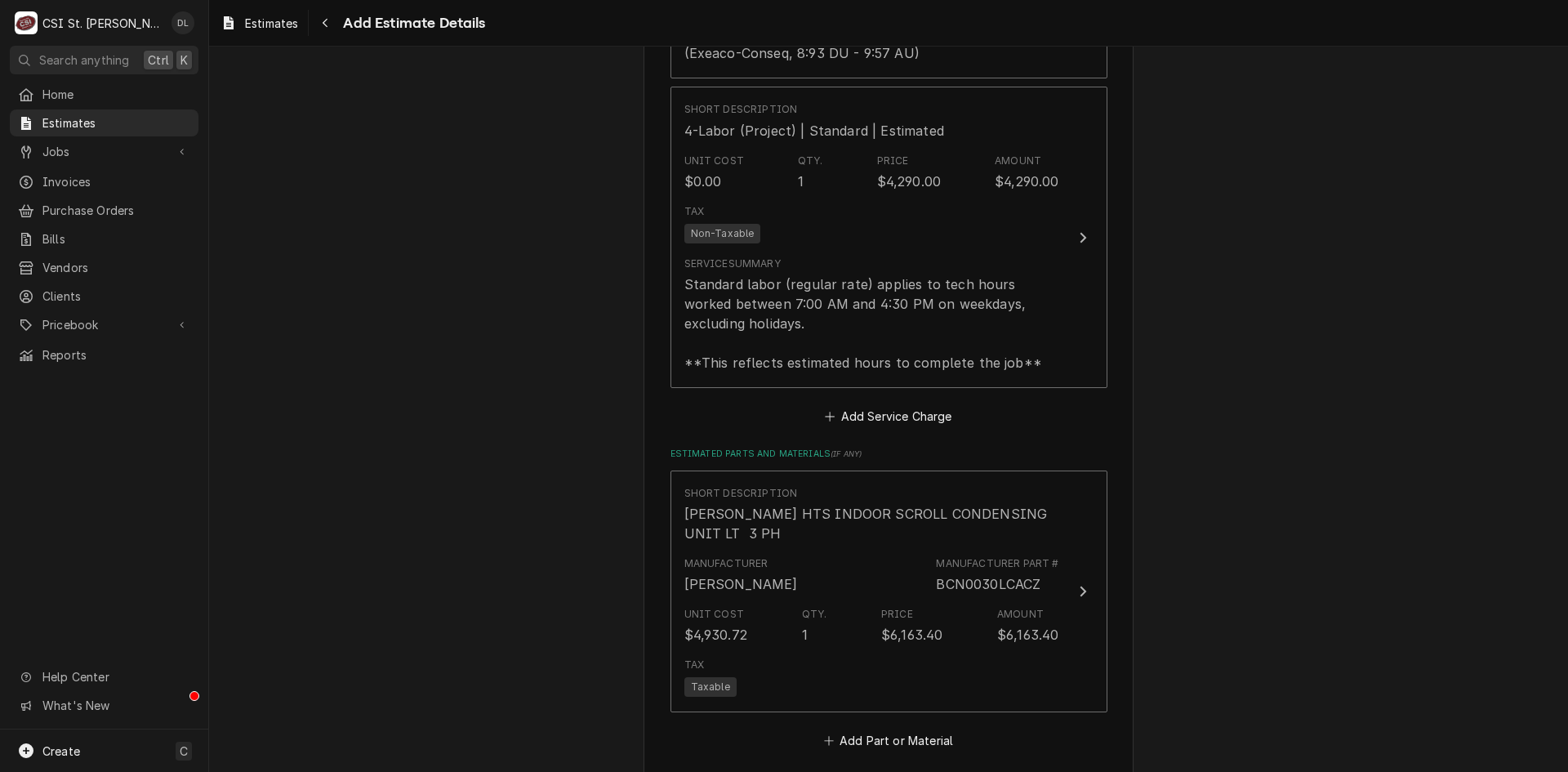
scroll to position [1911, 0]
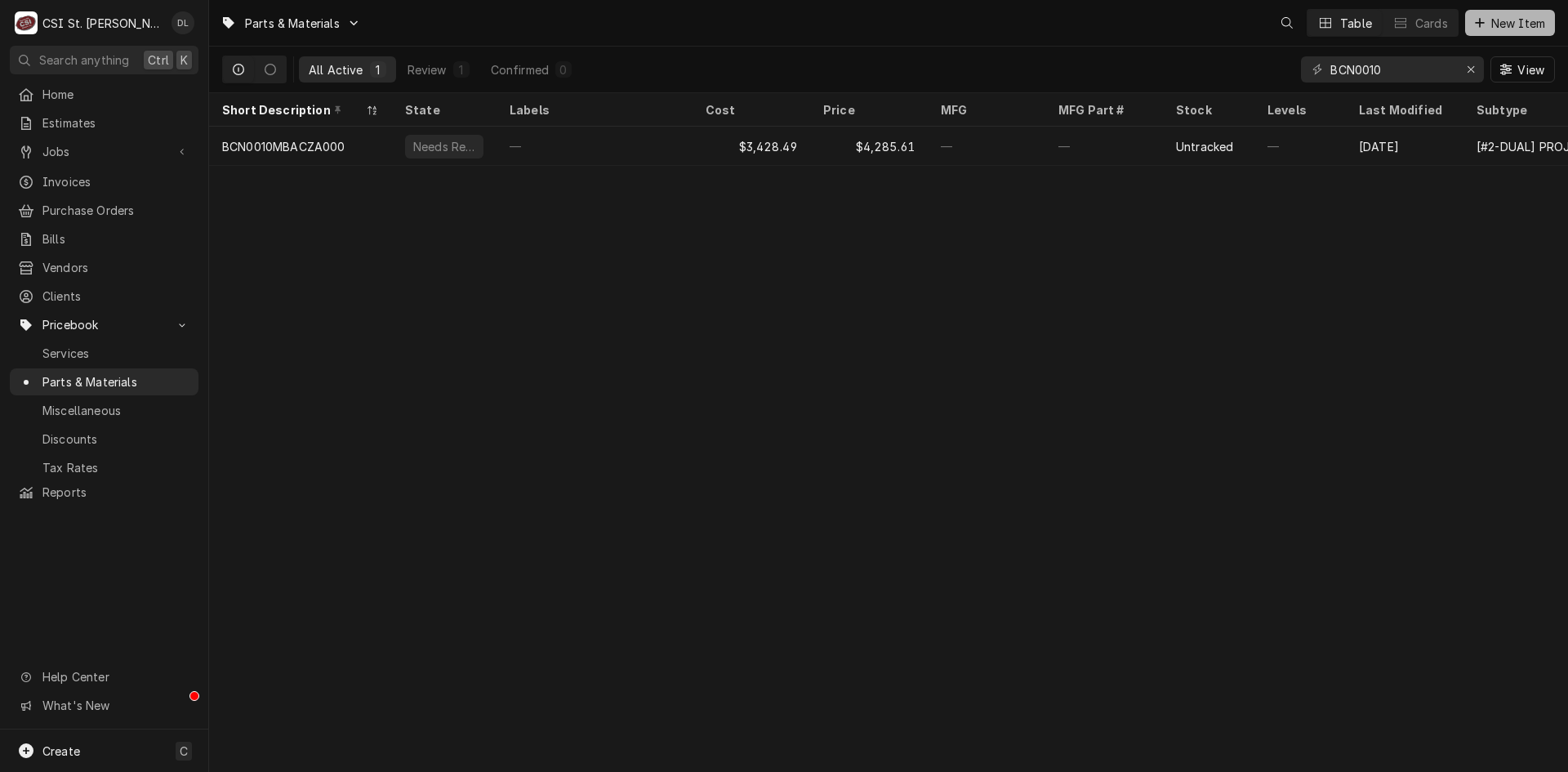
click at [1469, 24] on button "New Item" at bounding box center [1509, 23] width 90 height 26
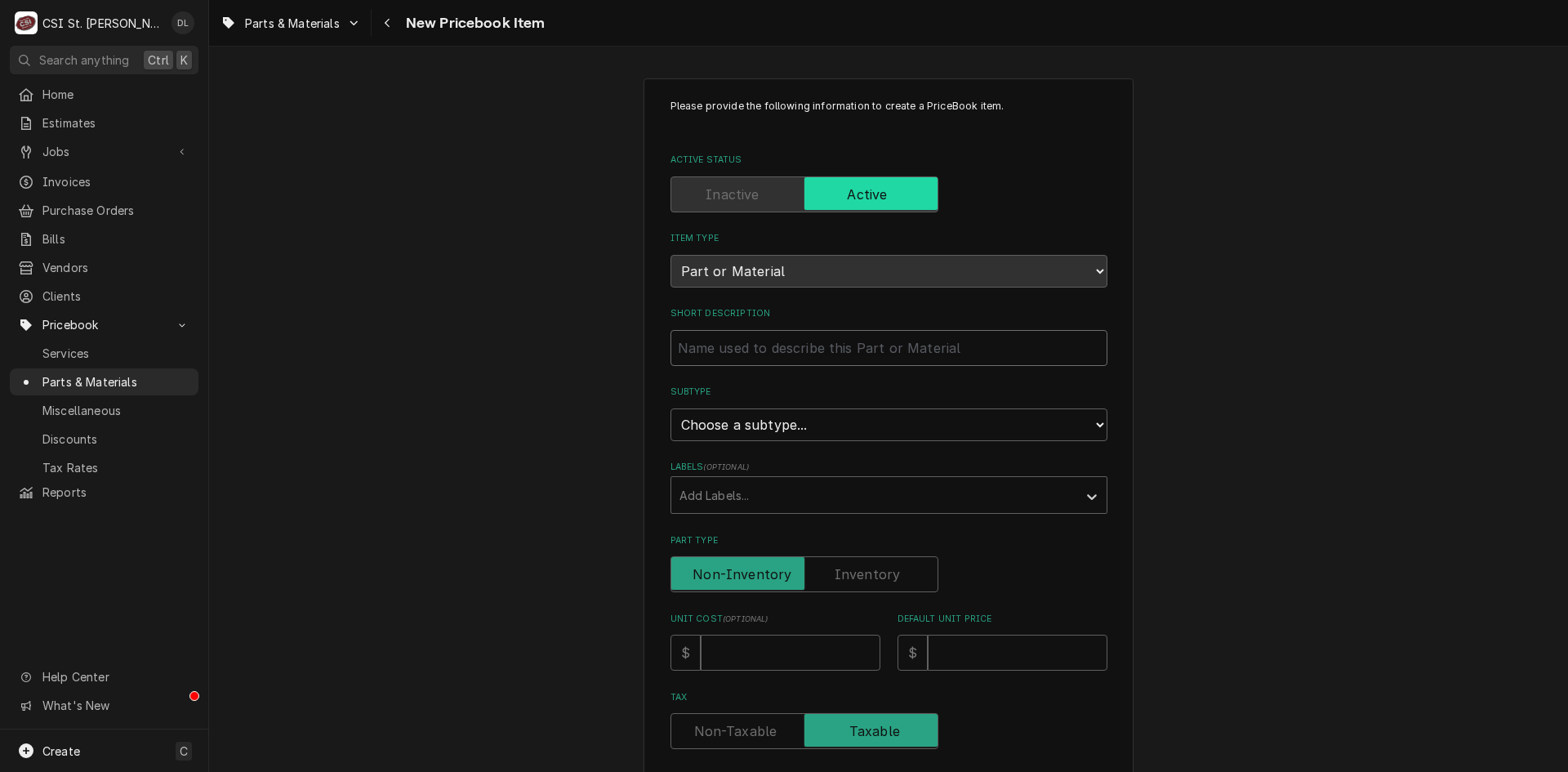
click at [1010, 343] on input "Short Description" at bounding box center [888, 348] width 437 height 36
click at [991, 313] on label "Short Description" at bounding box center [888, 313] width 437 height 13
click at [991, 330] on input "Short Description" at bounding box center [888, 348] width 437 height 36
type textarea "x"
type input "B"
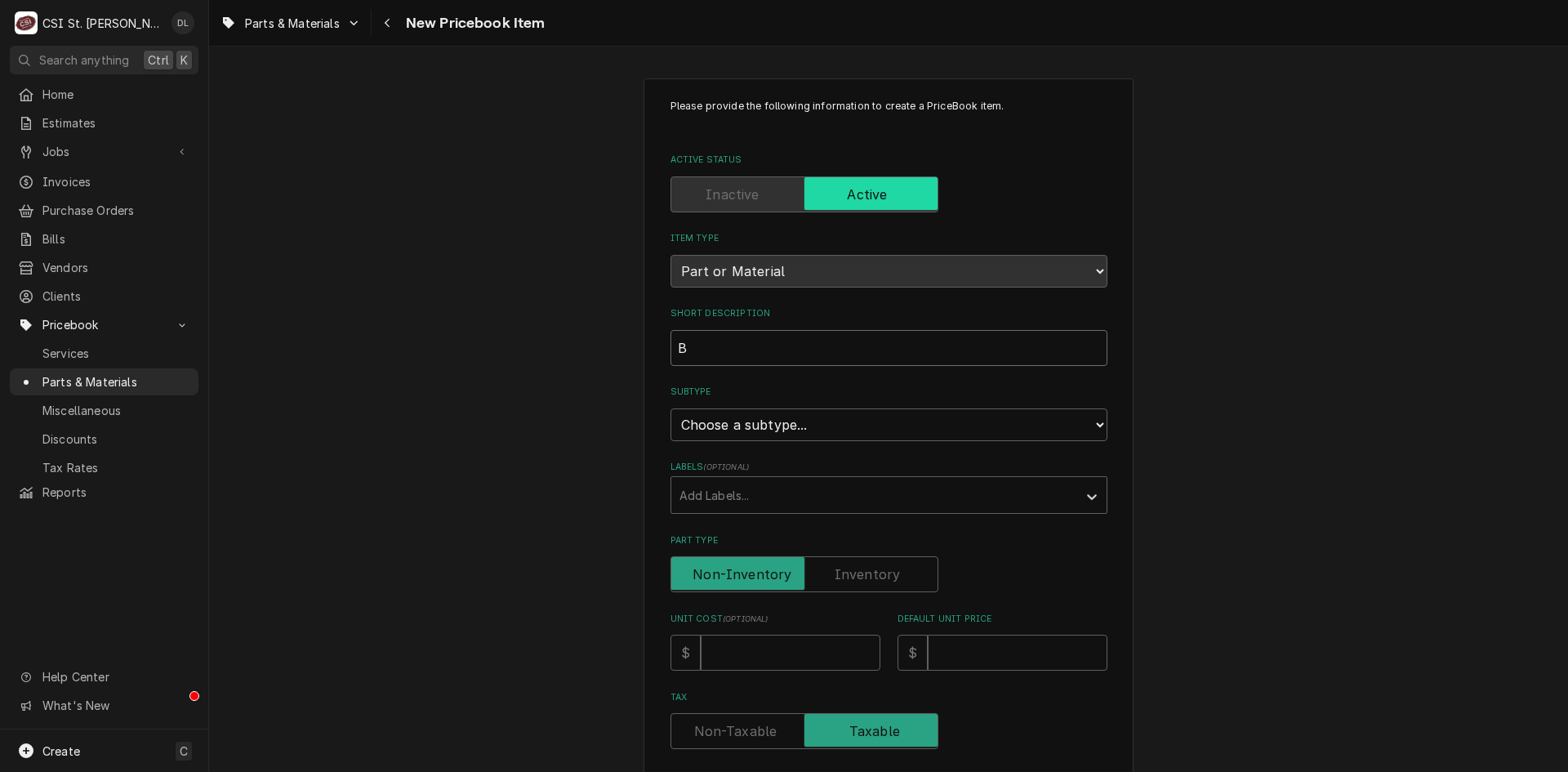
type textarea "x"
type input "BO"
type textarea "x"
type input "[DEMOGRAPHIC_DATA]"
type textarea "x"
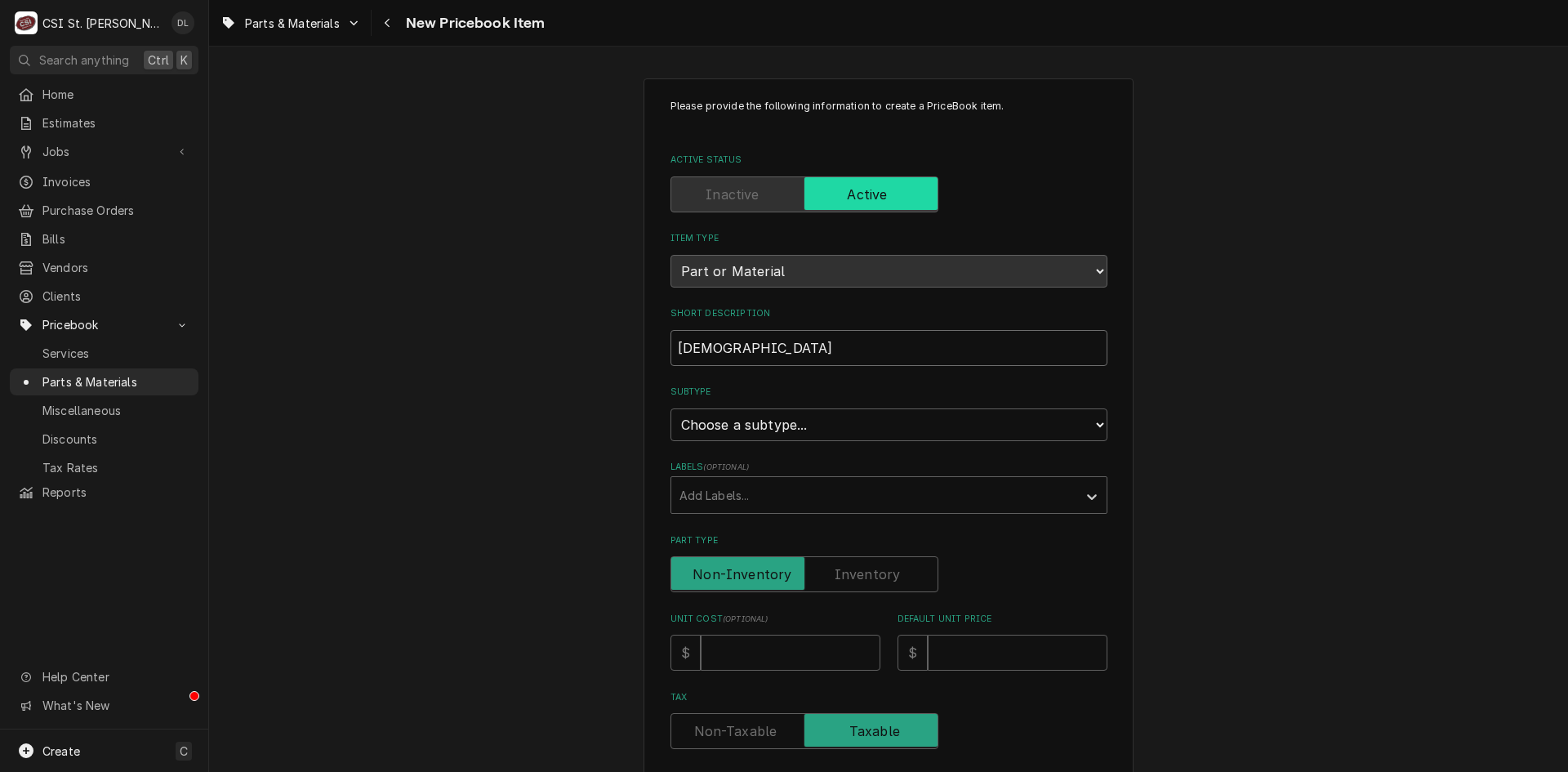
type input "[PERSON_NAME]"
type textarea "x"
type input "[PERSON_NAME]"
type textarea "x"
type input "[PERSON_NAME] H"
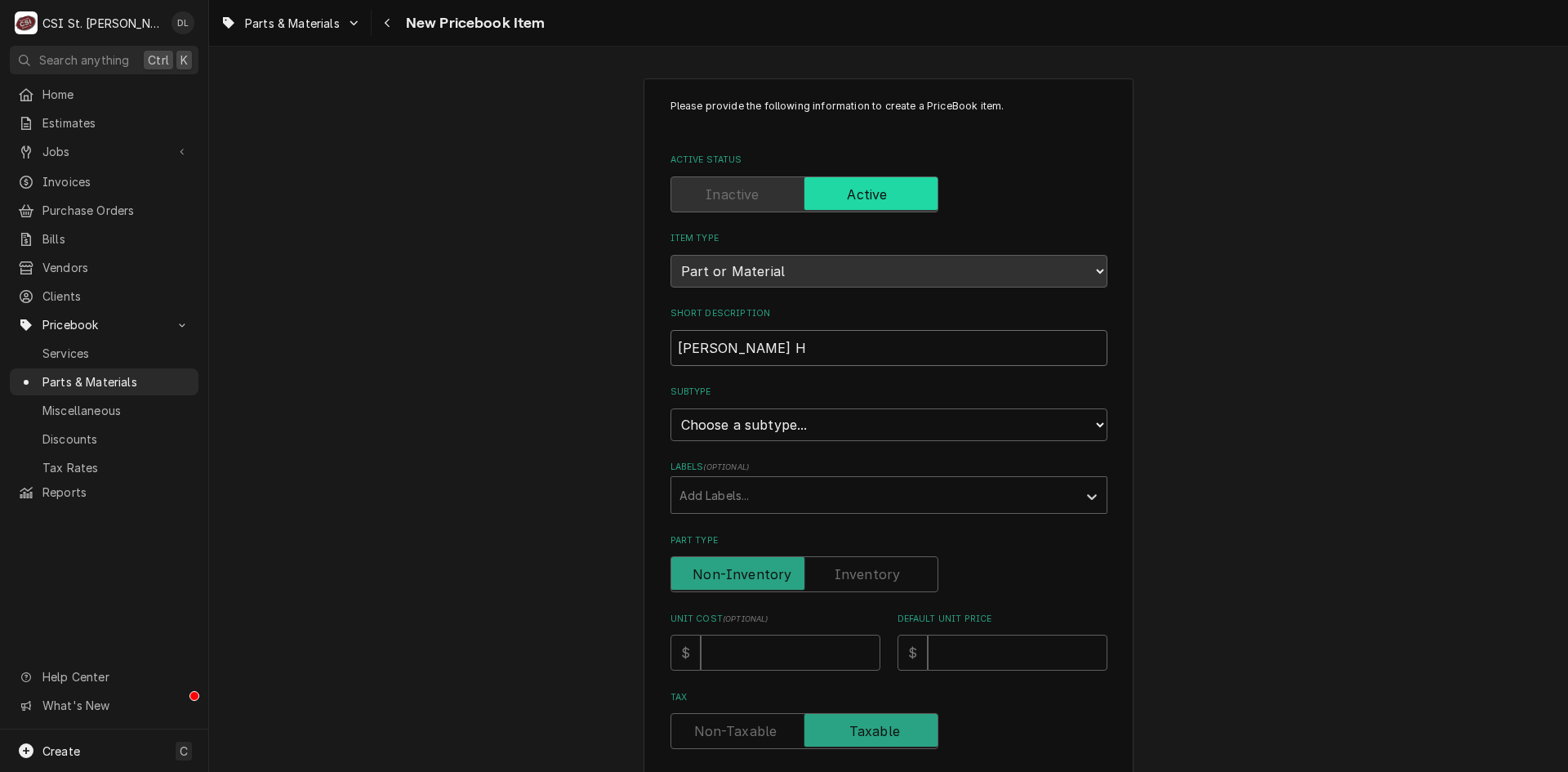
type textarea "x"
type input "[PERSON_NAME]"
type textarea "x"
type input "[PERSON_NAME] H"
type textarea "x"
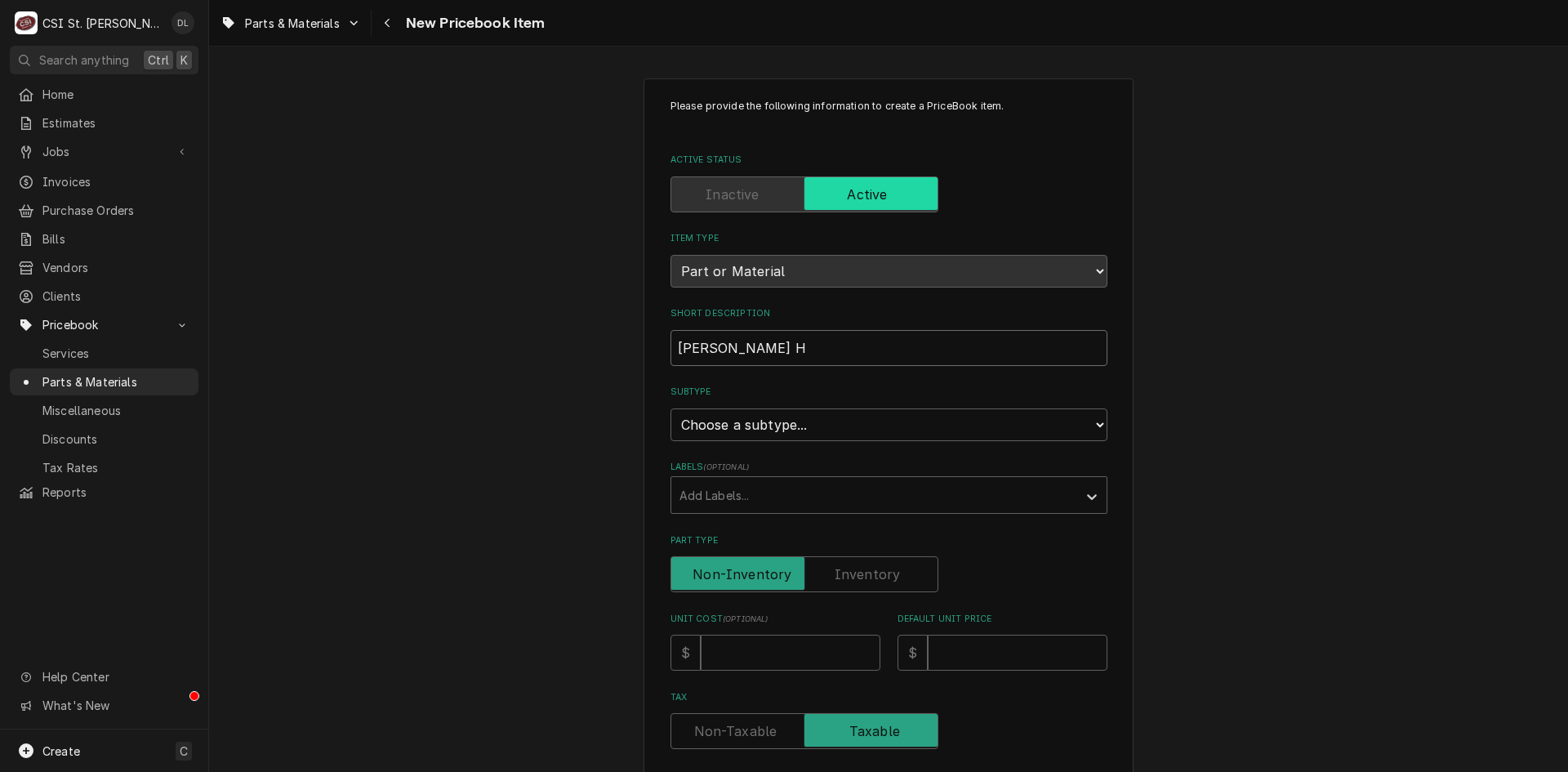
type input "[PERSON_NAME]"
type textarea "x"
type input "[PERSON_NAME] HTS"
type textarea "x"
type input "[PERSON_NAME] HTS"
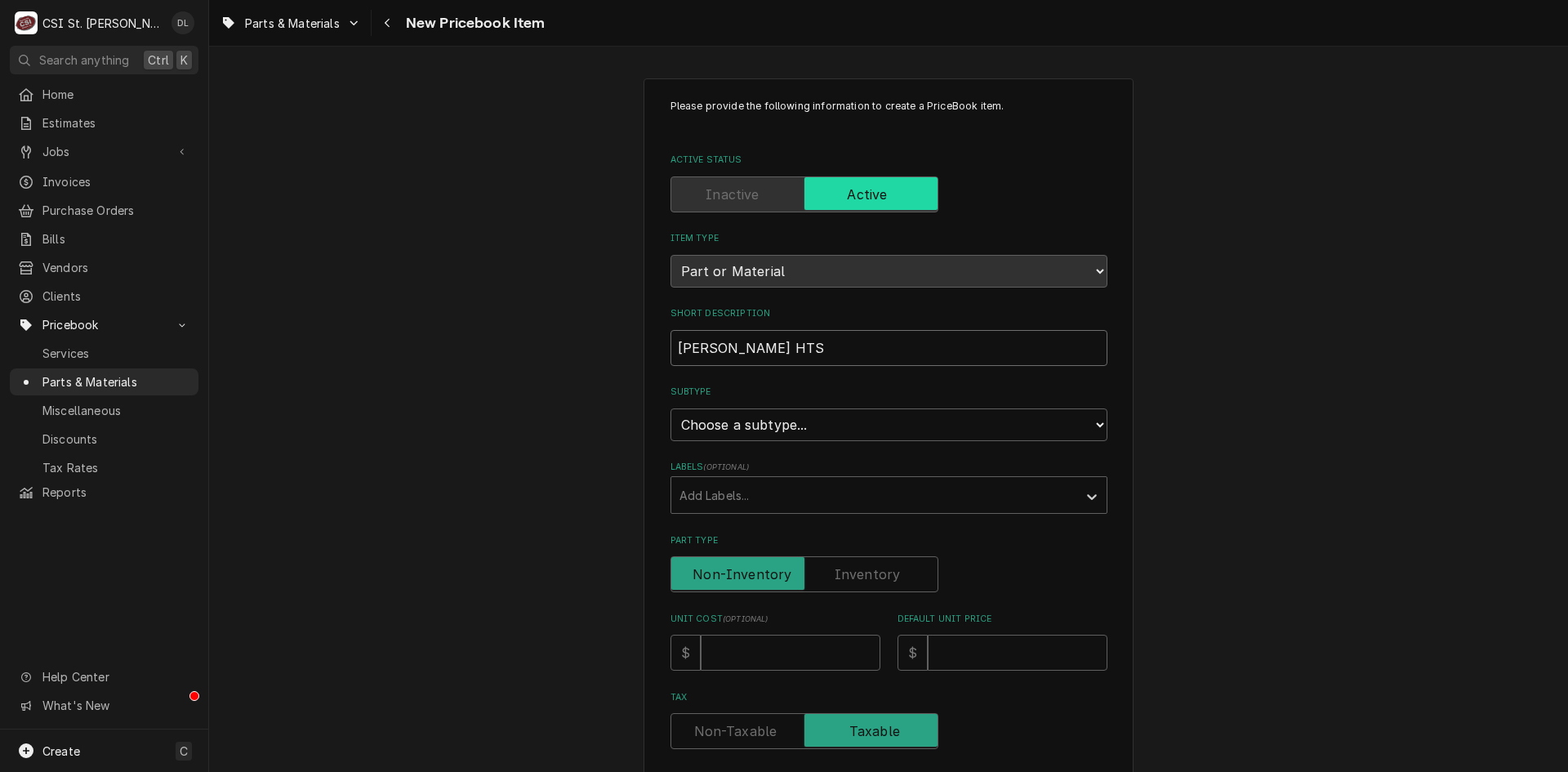
type textarea "x"
type input "[PERSON_NAME] HTS I"
type textarea "x"
type input "[PERSON_NAME] HTS IN"
type textarea "x"
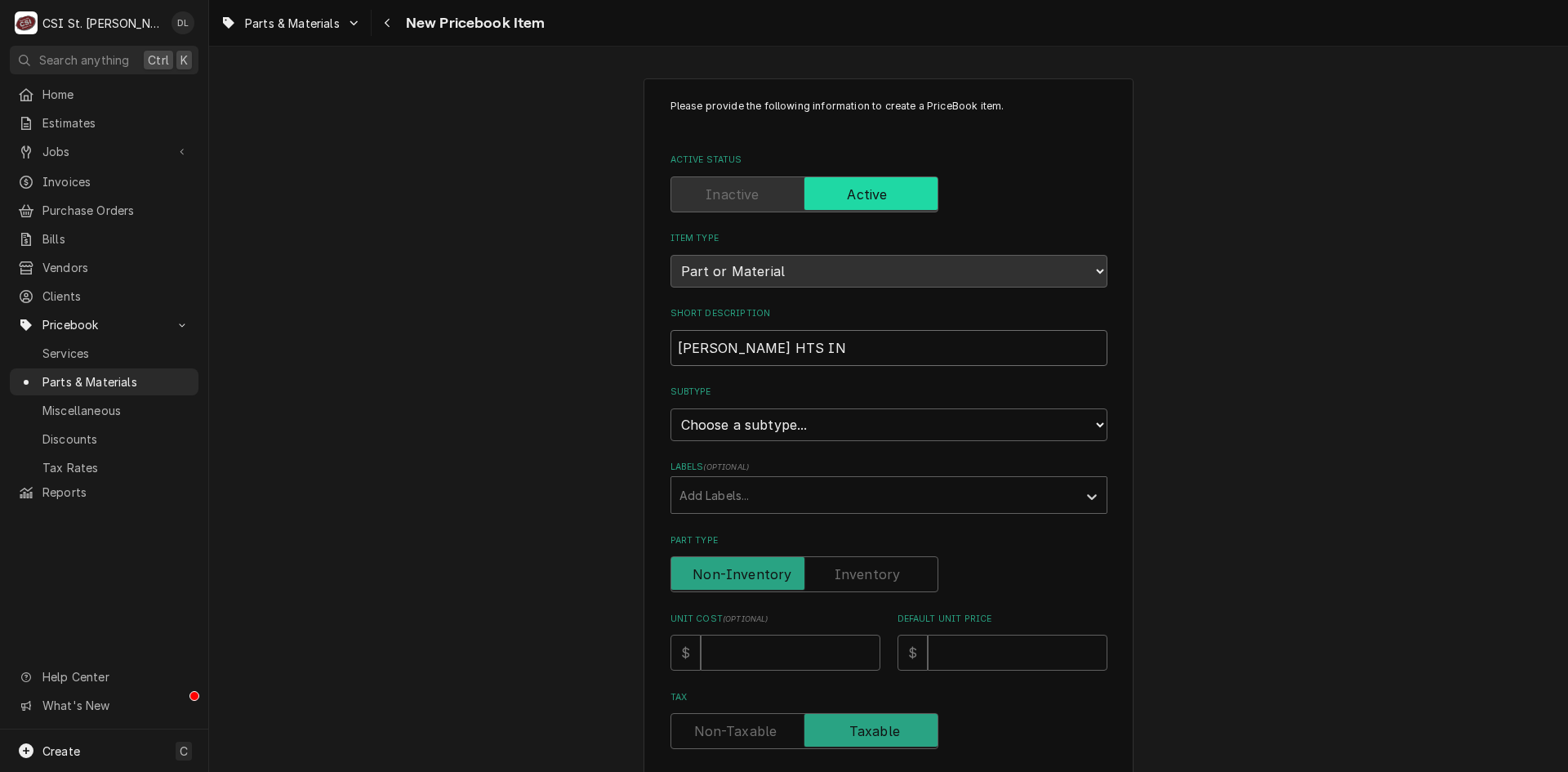
type input "[PERSON_NAME] HTS IND"
type textarea "x"
type input "[PERSON_NAME] HTS INDO"
type textarea "x"
type input "[PERSON_NAME] HTS INDOOR"
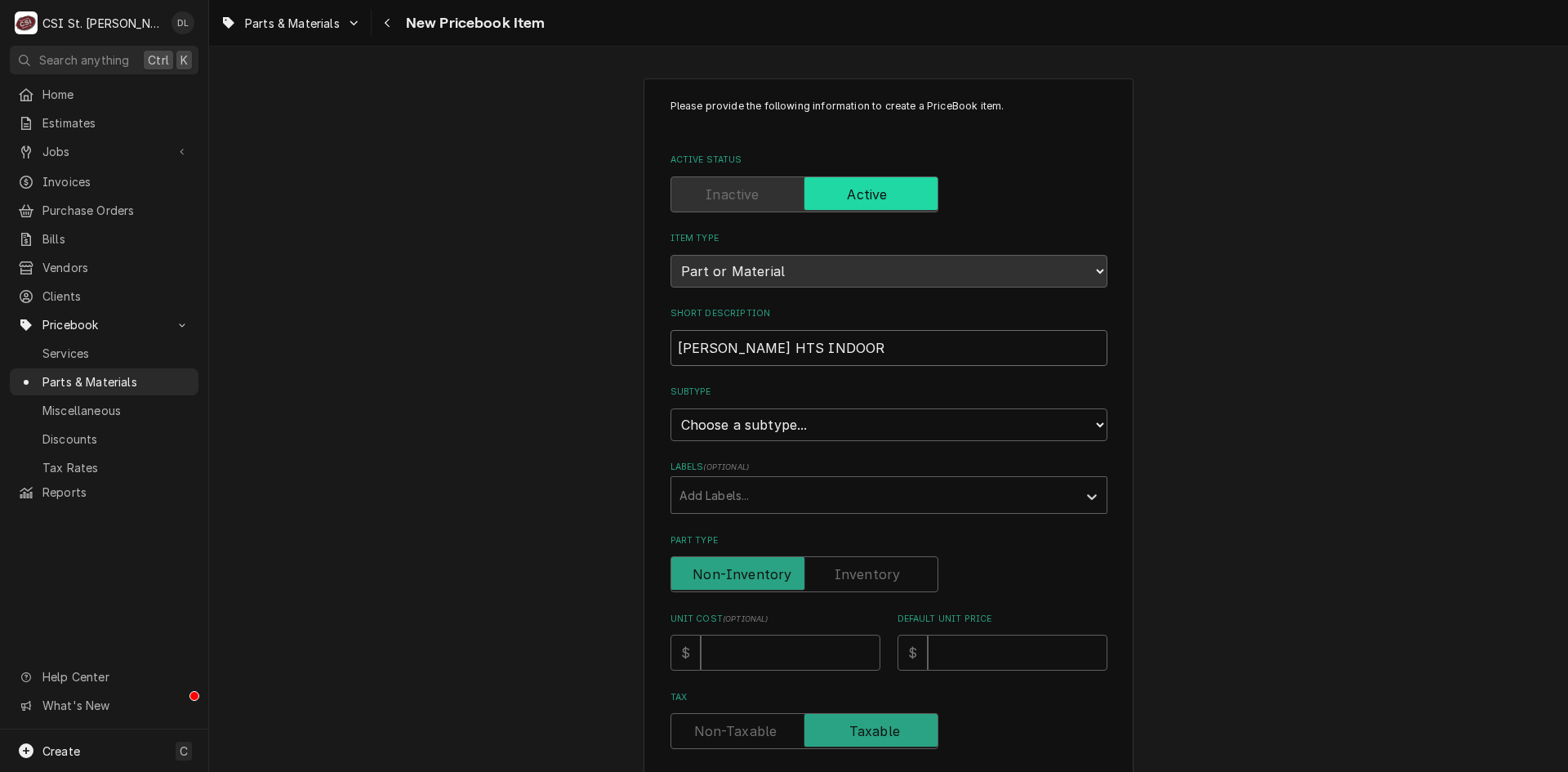
type textarea "x"
type input "[PERSON_NAME] HTS INDOOR"
type textarea "x"
type input "[PERSON_NAME] HTS INDOOR S"
type textarea "x"
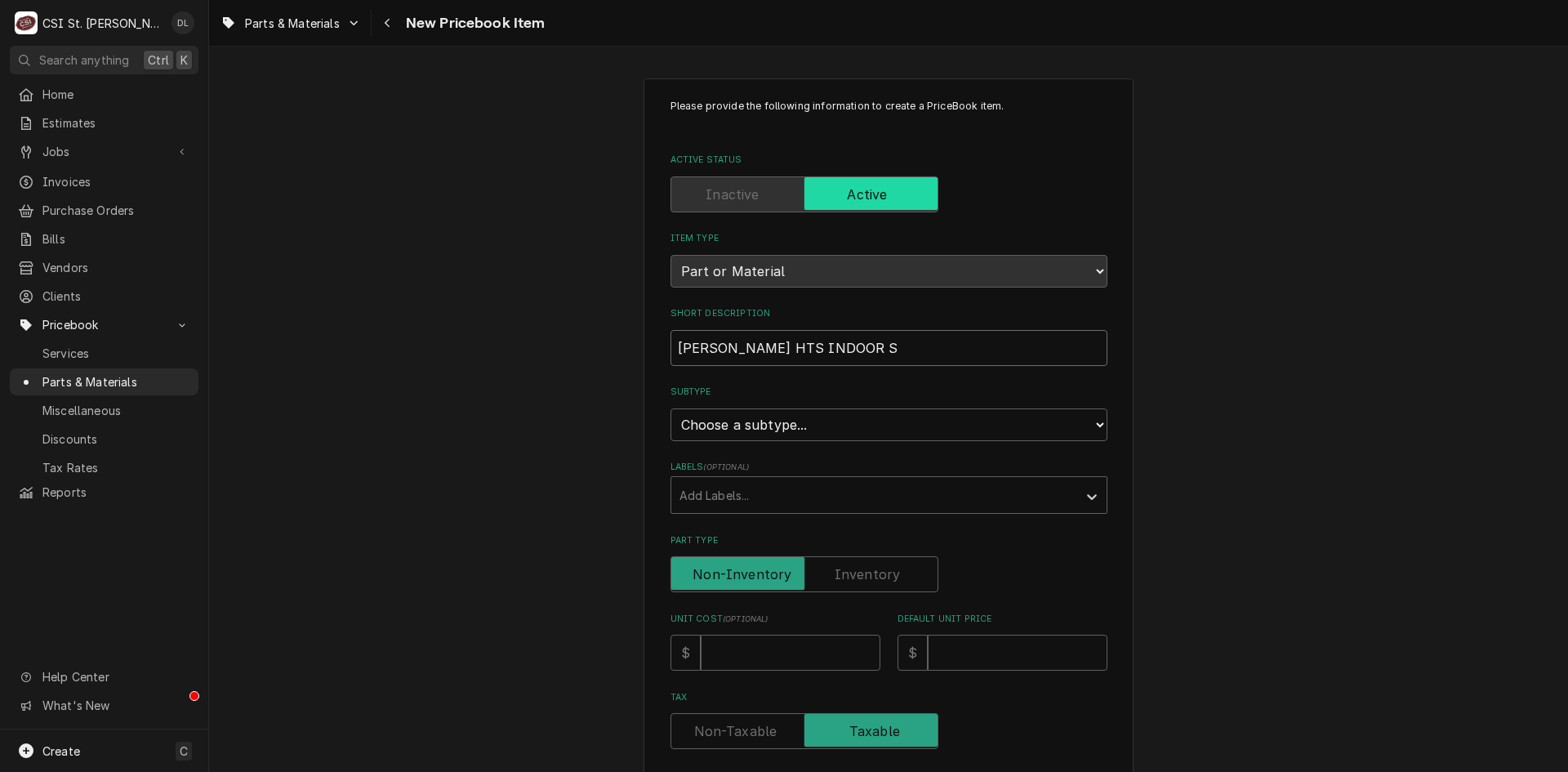
type input "[PERSON_NAME] HTS INDOOR SC"
type textarea "x"
type input "[PERSON_NAME] HTS INDOOR SCR"
type textarea "x"
type input "[PERSON_NAME] HTS INDOOR SCRO"
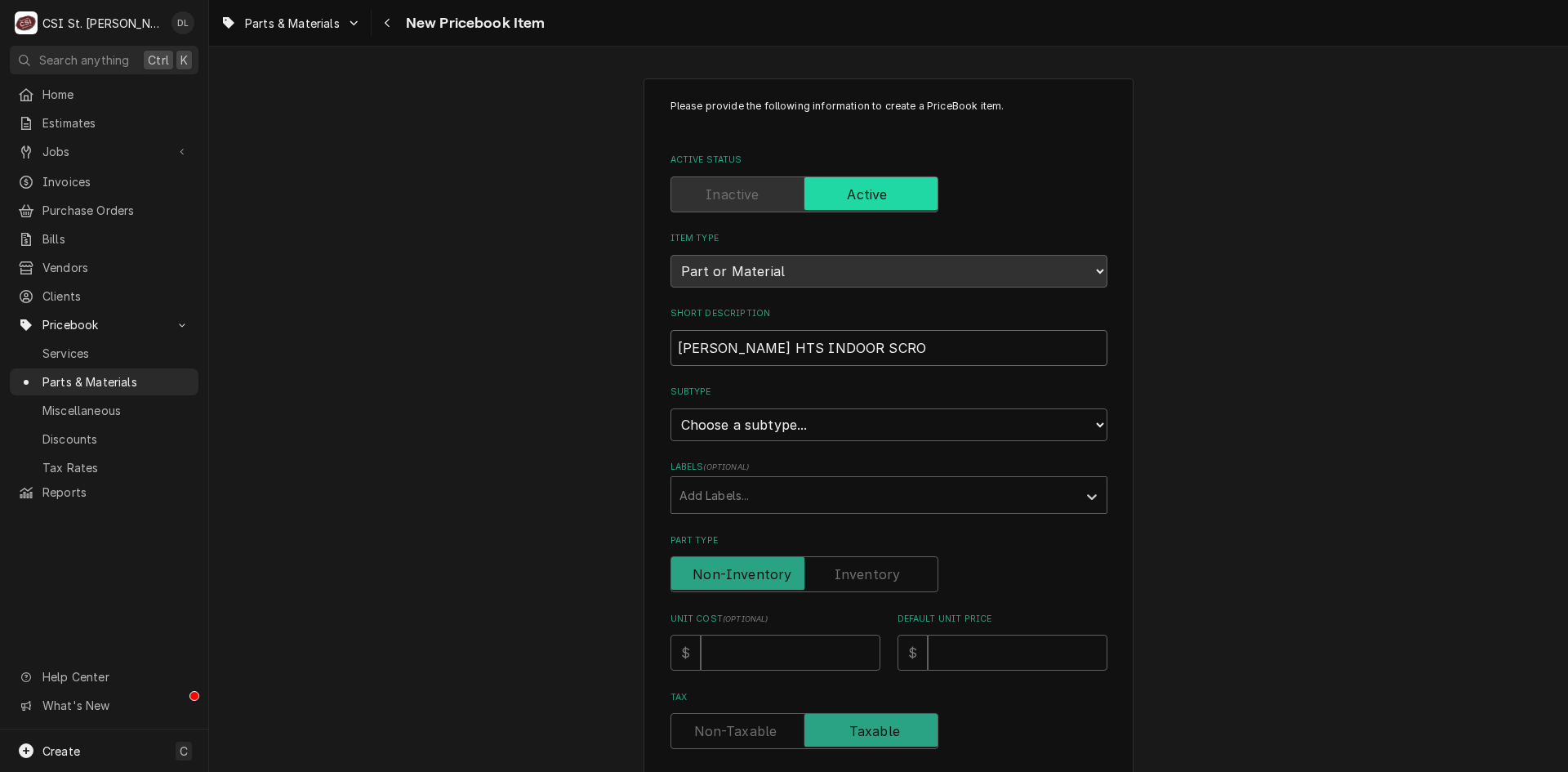
type textarea "x"
type input "[PERSON_NAME] HTS INDOOR SCROO"
type textarea "x"
type input "[PERSON_NAME] HTS INDOOR SCROOL"
type textarea "x"
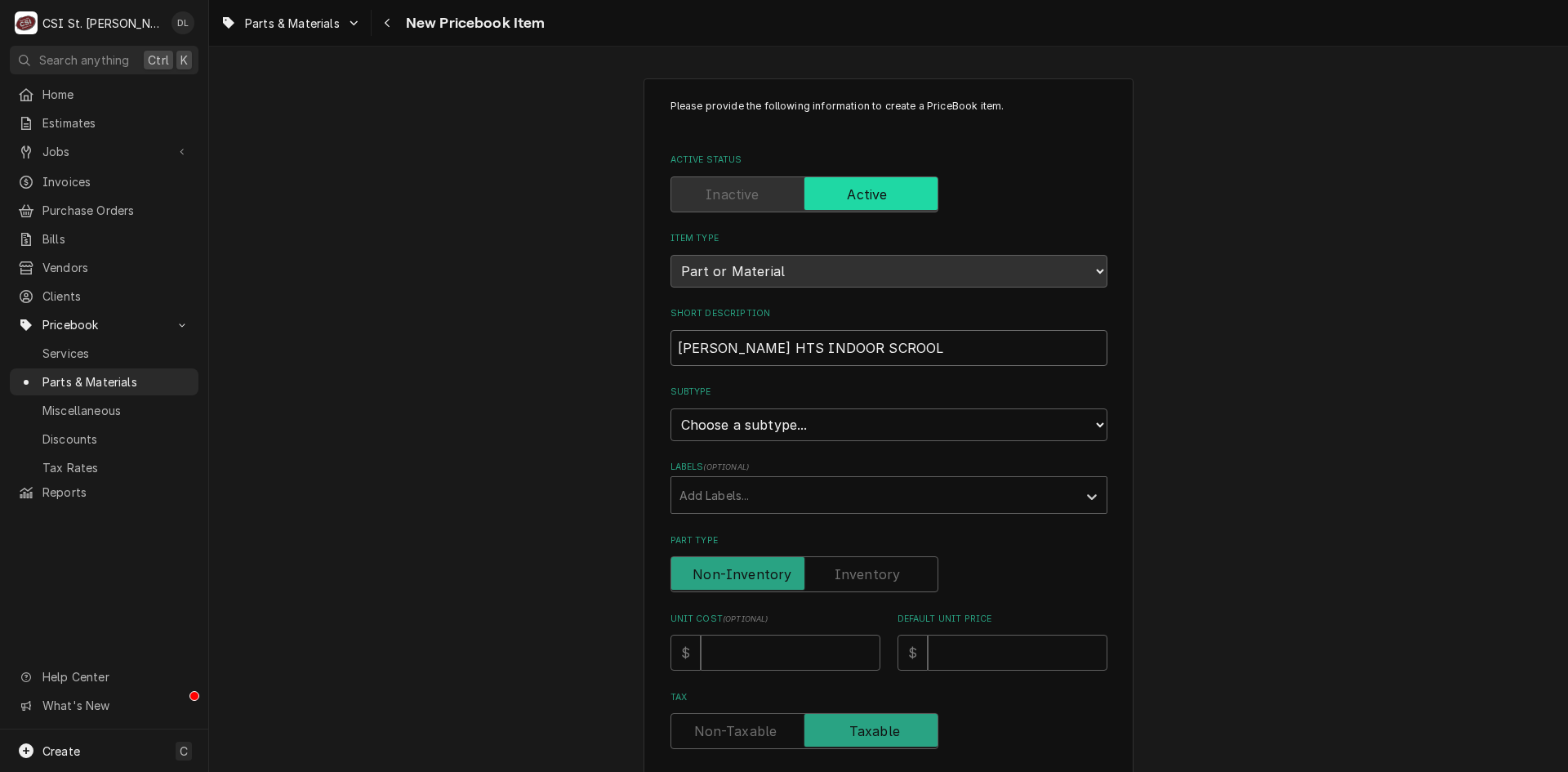
type input "[PERSON_NAME] HTS INDOOR SCROOL"
type textarea "x"
type input "BOHN HTS INDOOR SCROOL C"
type textarea "x"
type input "BOHN HTS INDOOR SCROOL CO"
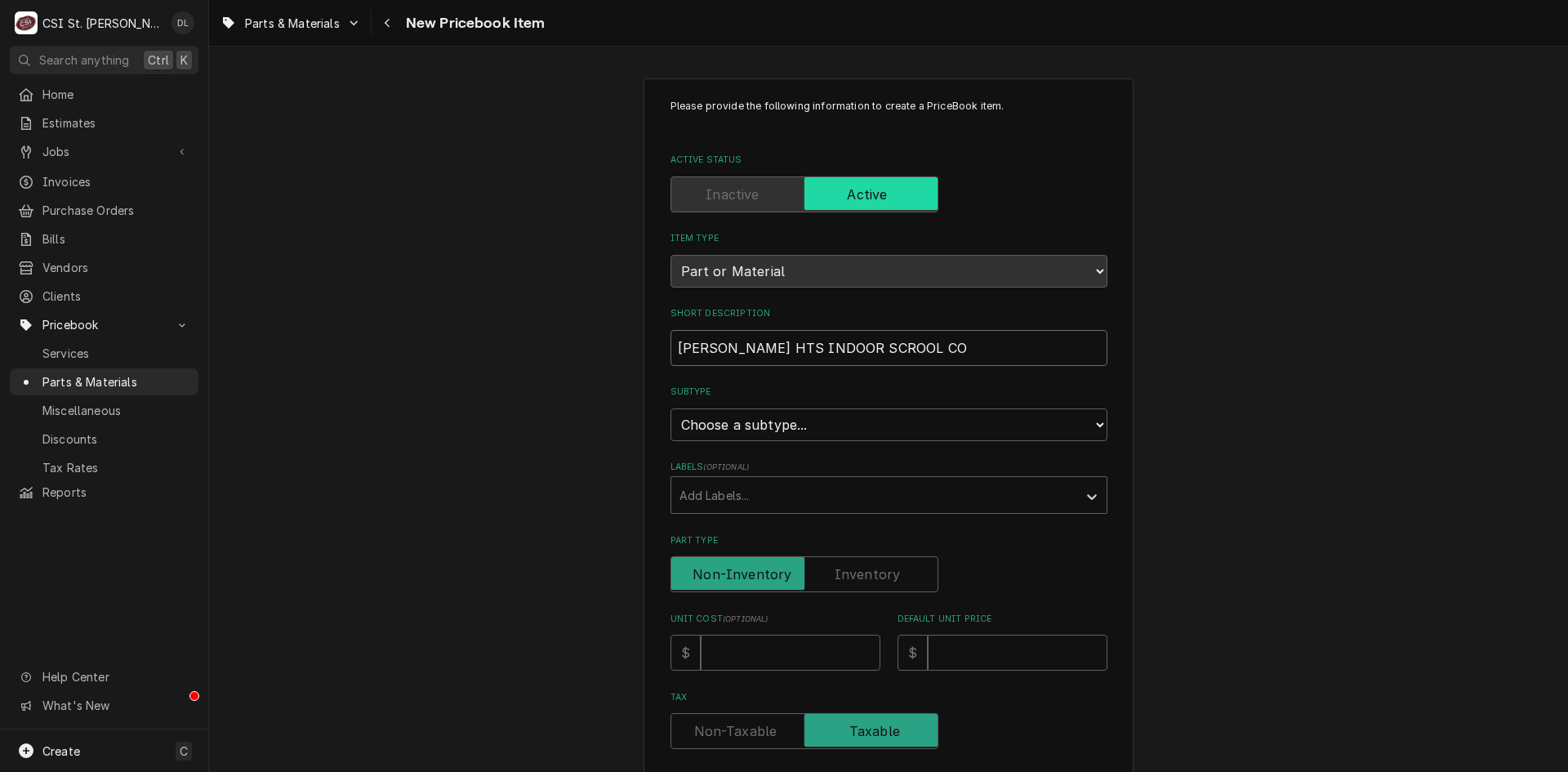
type textarea "x"
type input "BOHN HTS INDOOR SCROOL CON"
type textarea "x"
type input "BOHN HTS INDOOR SCROOL COND"
type textarea "x"
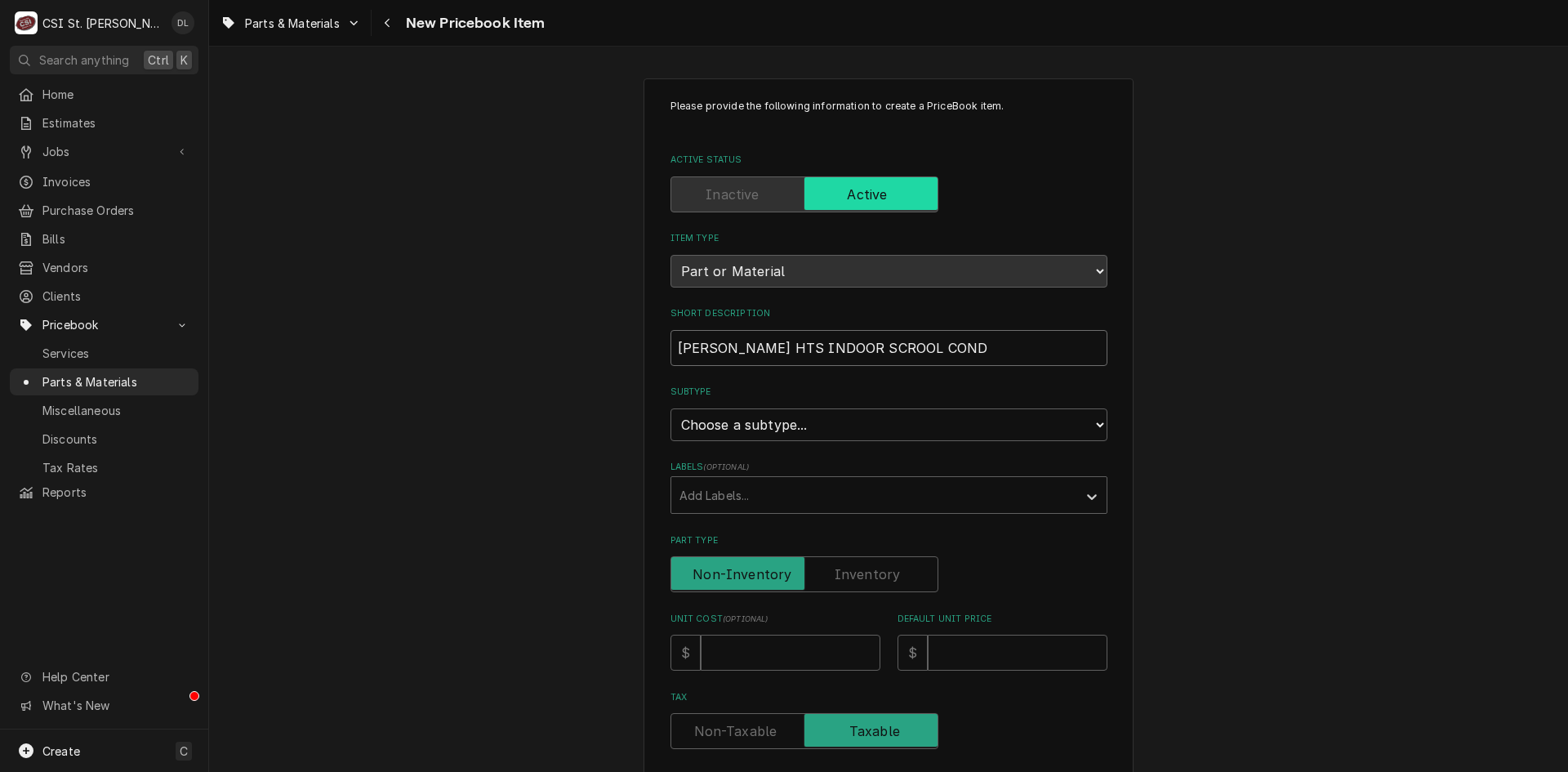
type input "BOHN HTS INDOOR SCROOL CONDE"
type textarea "x"
type input "BOHN HTS INDOOR SCROOL CONDEN"
type textarea "x"
type input "BOHN HTS INDOOR SCROOL CONDENS"
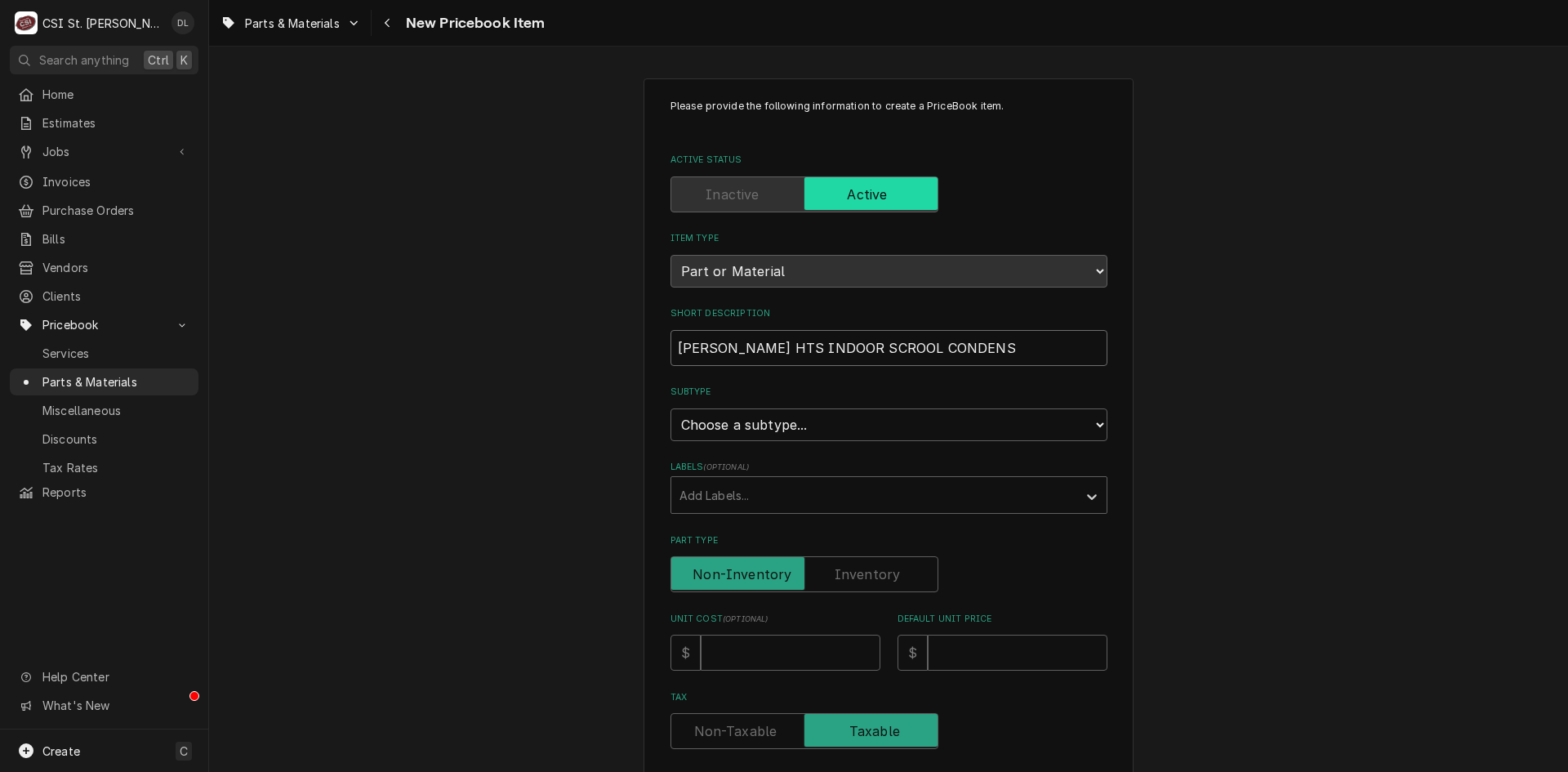
type textarea "x"
type input "BOHN HTS INDOOR SCROOL CONDENSI"
type textarea "x"
type input "BOHN HTS INDOOR SCROOL CONDENSIN"
type textarea "x"
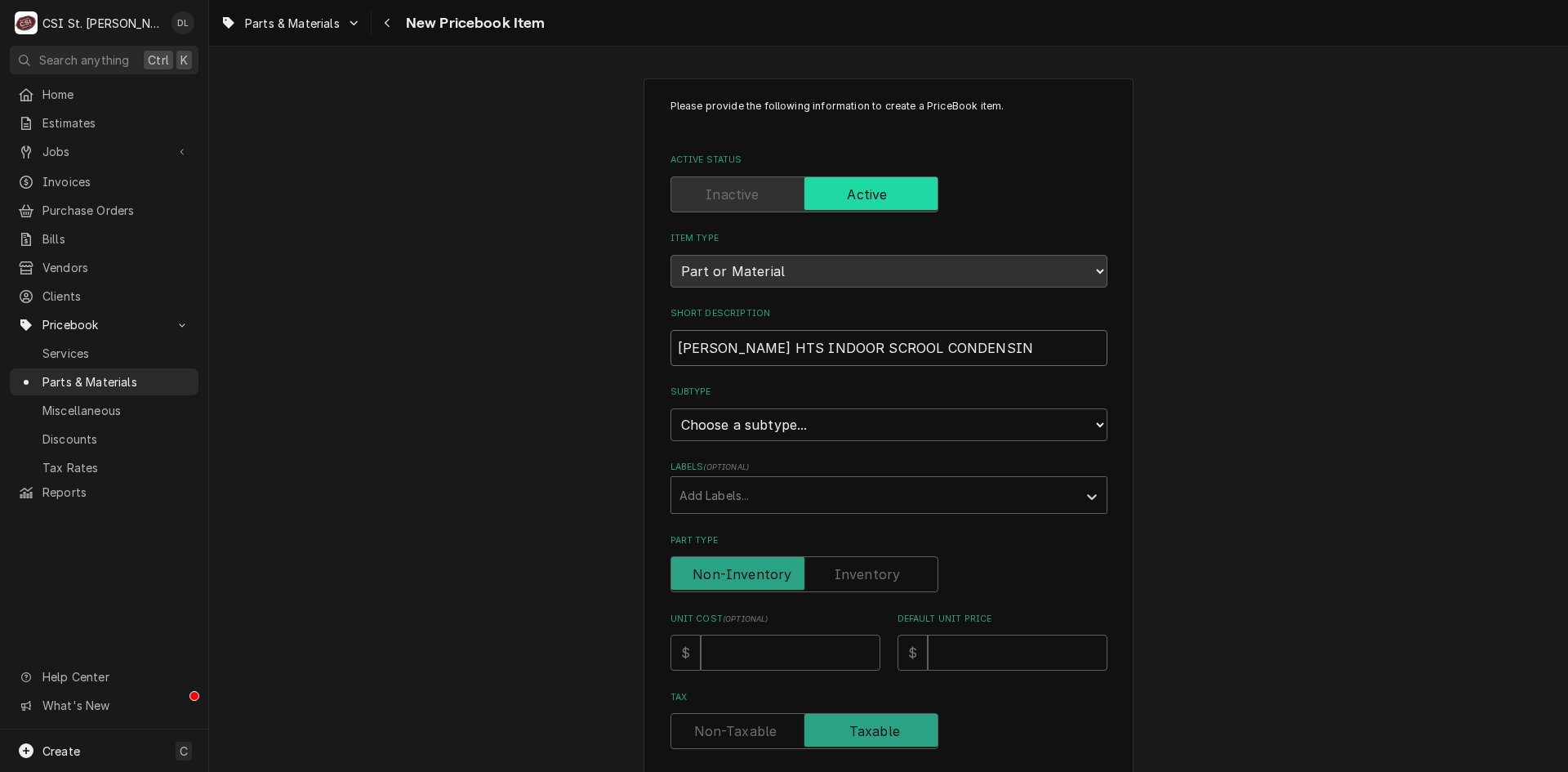
type input "BOHN HTS INDOOR SCROOL CONDENSING"
type textarea "x"
type input "BOHN HTS INDOOR SCROOL CONDENSING"
type textarea "x"
type input "BOHN HTS INDOOR SCROOL CONDENSING U"
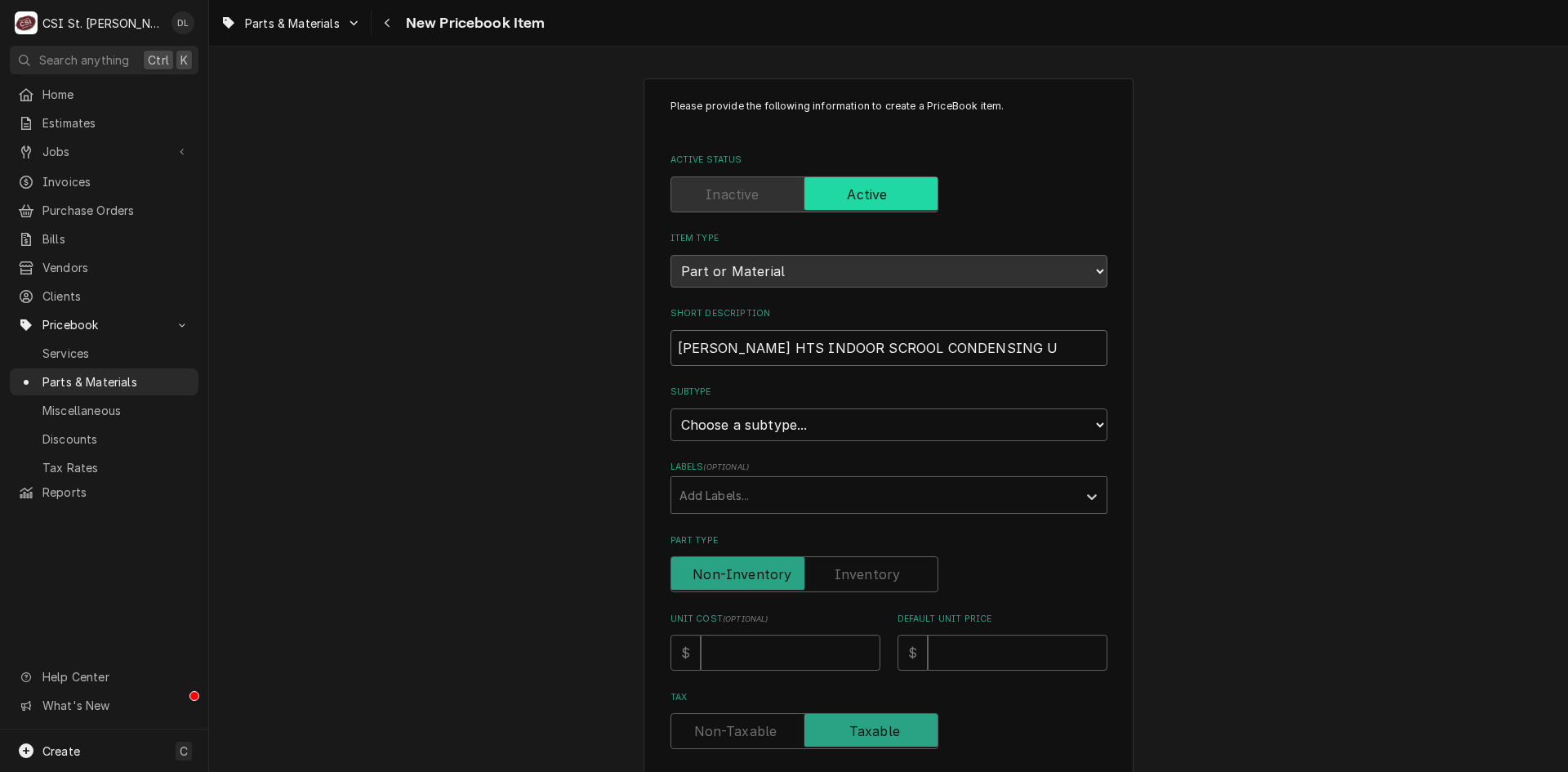
type textarea "x"
type input "BOHN HTS INDOOR SCROOL CONDENSING UN"
type textarea "x"
type input "BOHN HTS INDOOR SCROOL CONDENSING UNIT"
type textarea "x"
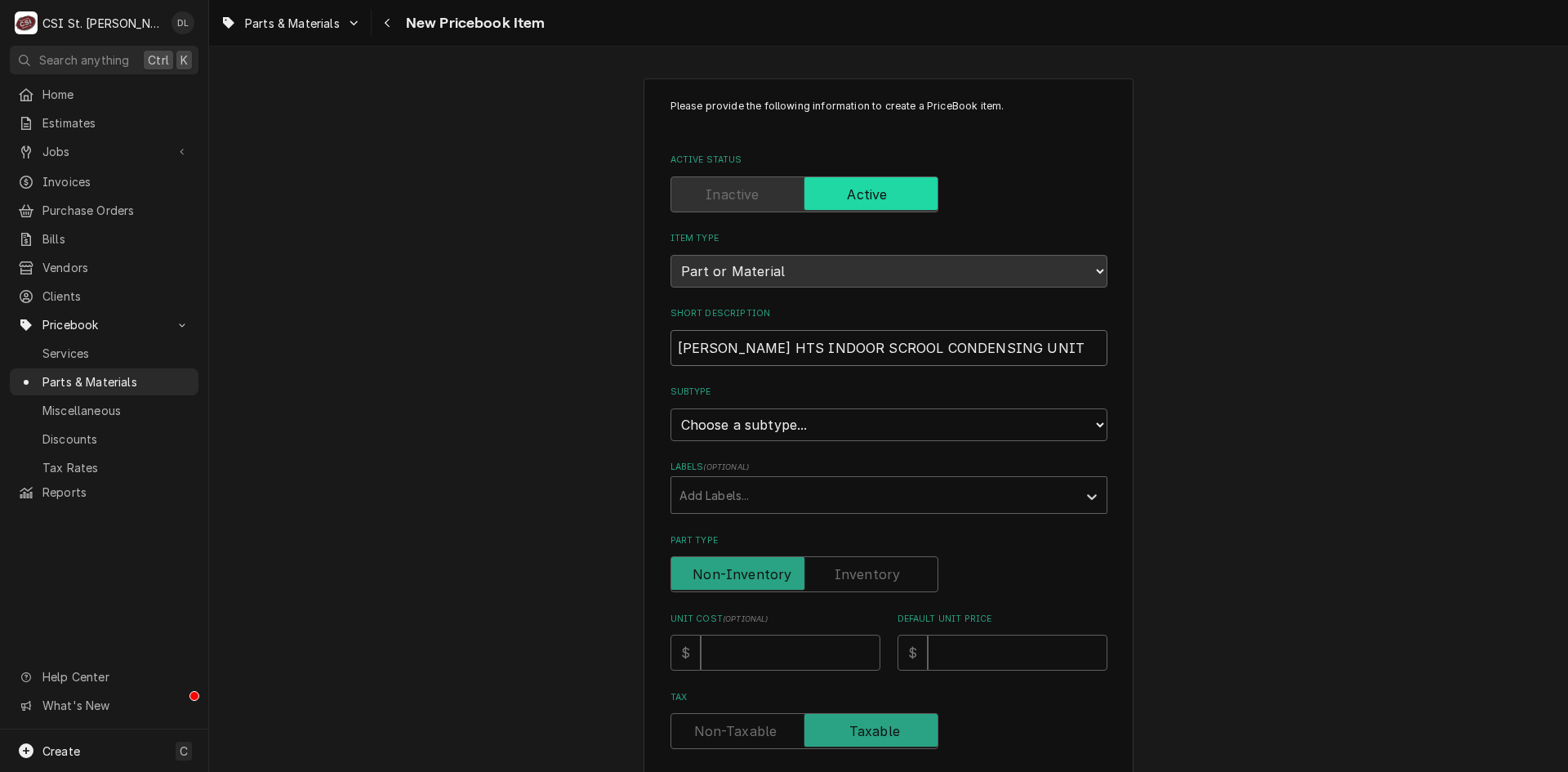
type input "BOHN HTS INDOOR SCROOL CONDENSING UNIT"
type textarea "x"
type input "BOHN HTS INDOOR SCROOL CONDENSING UNIT 2"
type textarea "x"
type input "BOHN HTS INDOOR SCROOL CONDENSING UNIT 20"
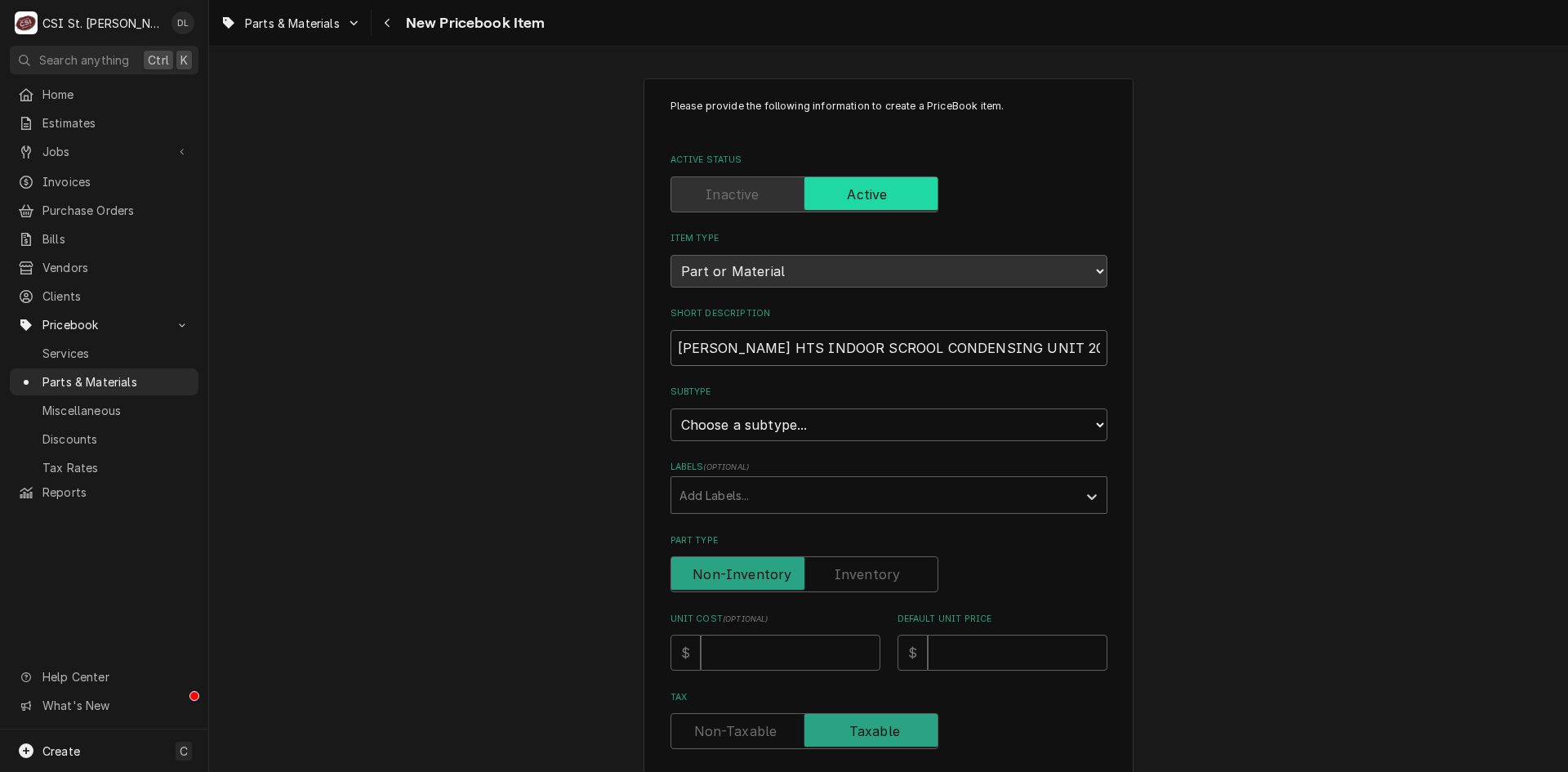
type textarea "x"
type input "BOHN HTS INDOOR SCROOL CONDENSING UNIT 208"
type textarea "x"
type input "BOHN HTS INDOOR SCROOL CONDENSING UNIT 208/"
type textarea "x"
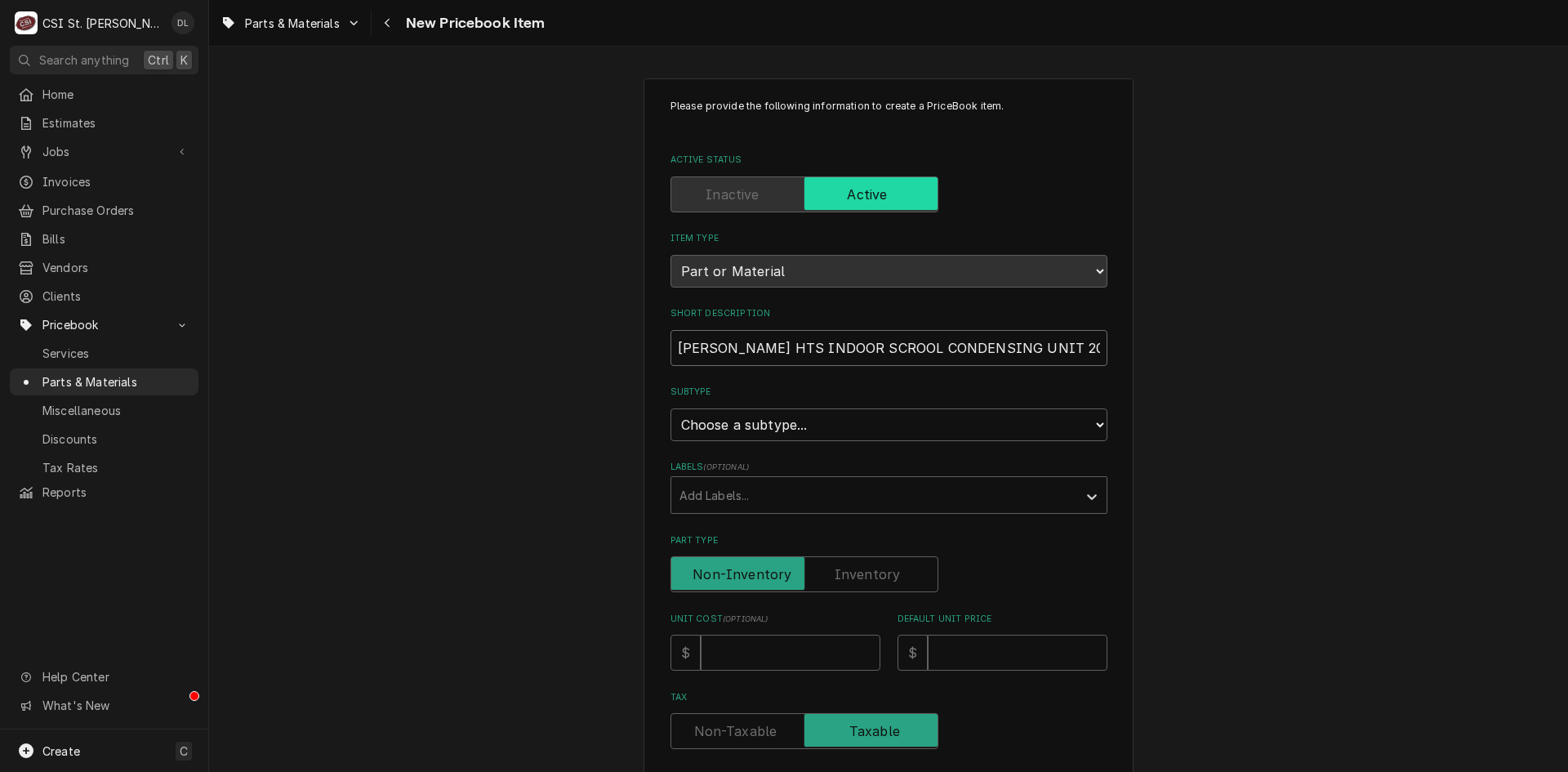
type input "BOHN HTS INDOOR SCROOL CONDENSING UNIT 208/2"
type textarea "x"
type input "BOHN HTS INDOOR SCROOL CONDENSING UNIT 208/23"
type textarea "x"
type input "BOHN HTS INDOOR SCROOL CONDENSING UNIT 208/230"
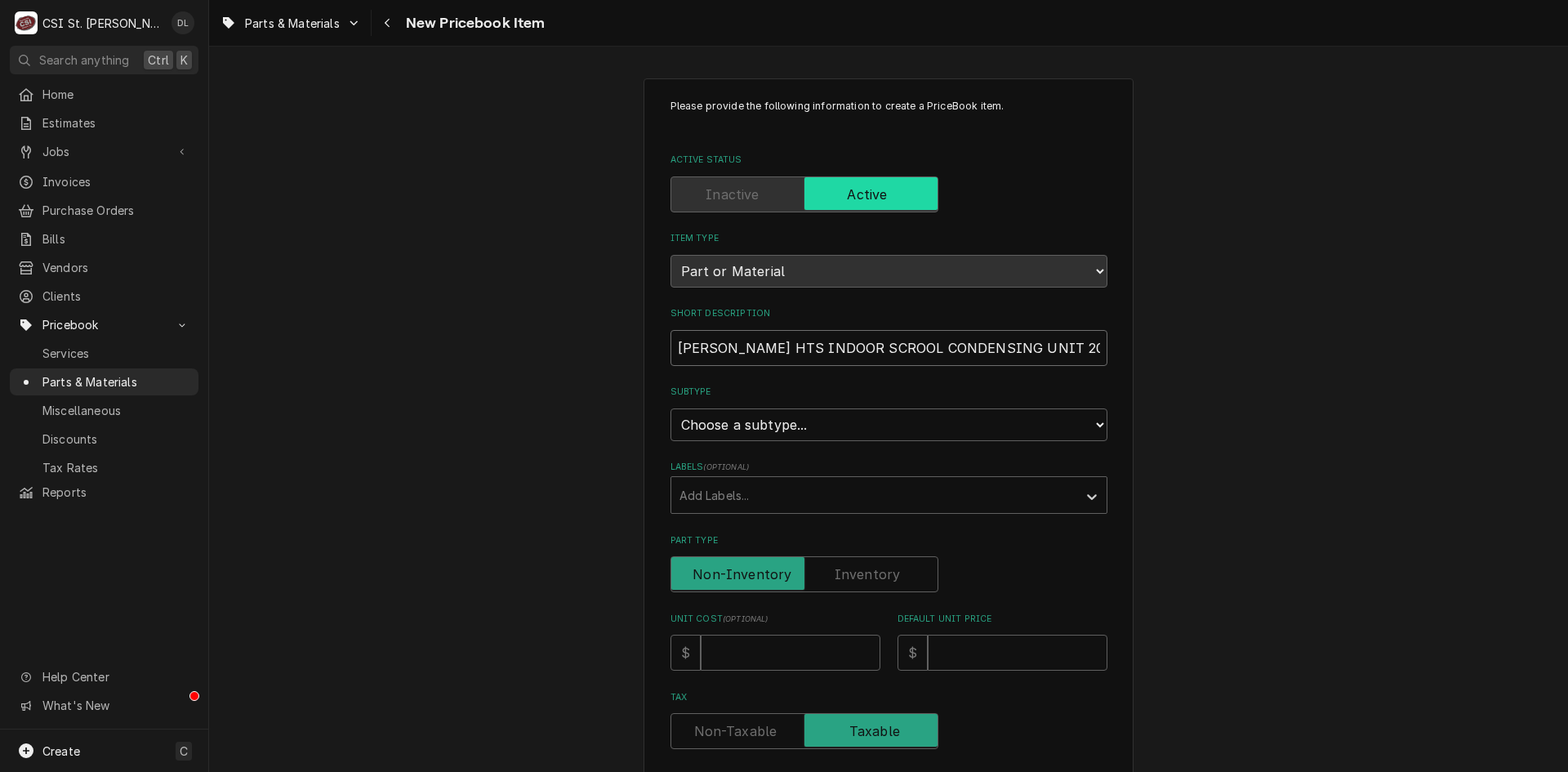
type textarea "x"
type input "BOHN HTS INDOOR SCROOL CONDENSING UNIT 208/230"
type textarea "x"
type input "BOHN HTS INDOOR SCROOL CONDENSING UNIT 208/230 3"
type textarea "x"
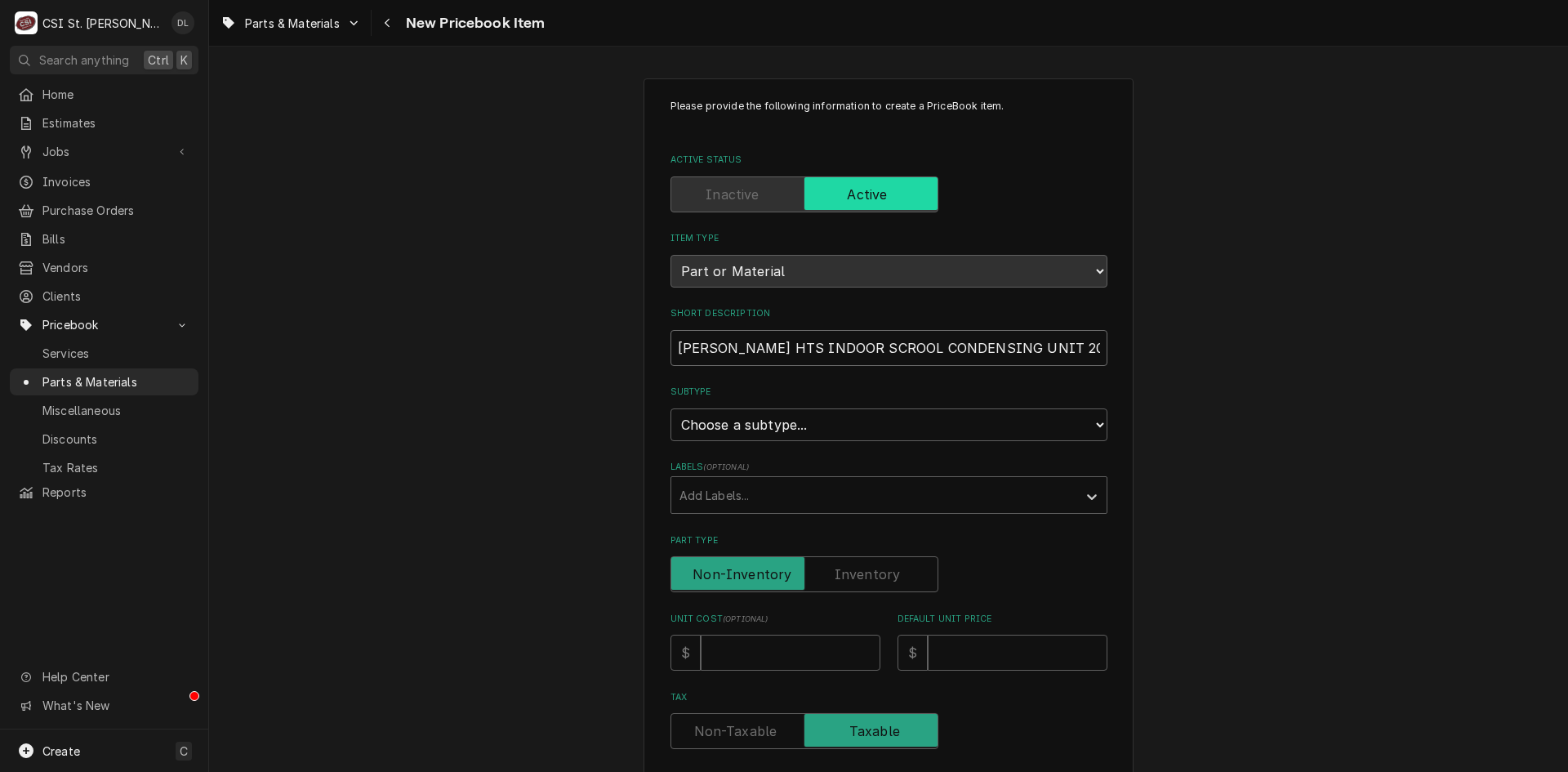
type input "BOHN HTS INDOOR SCROOL CONDENSING UNIT 208/230 3"
type textarea "x"
type input "BOHN HTS INDOOR SCROOL CONDENSING UNIT 208/230 3 P"
type textarea "x"
type input "[PERSON_NAME] HTS INDOOR SCROOL CONDENSING UNIT 208/230 3 PH"
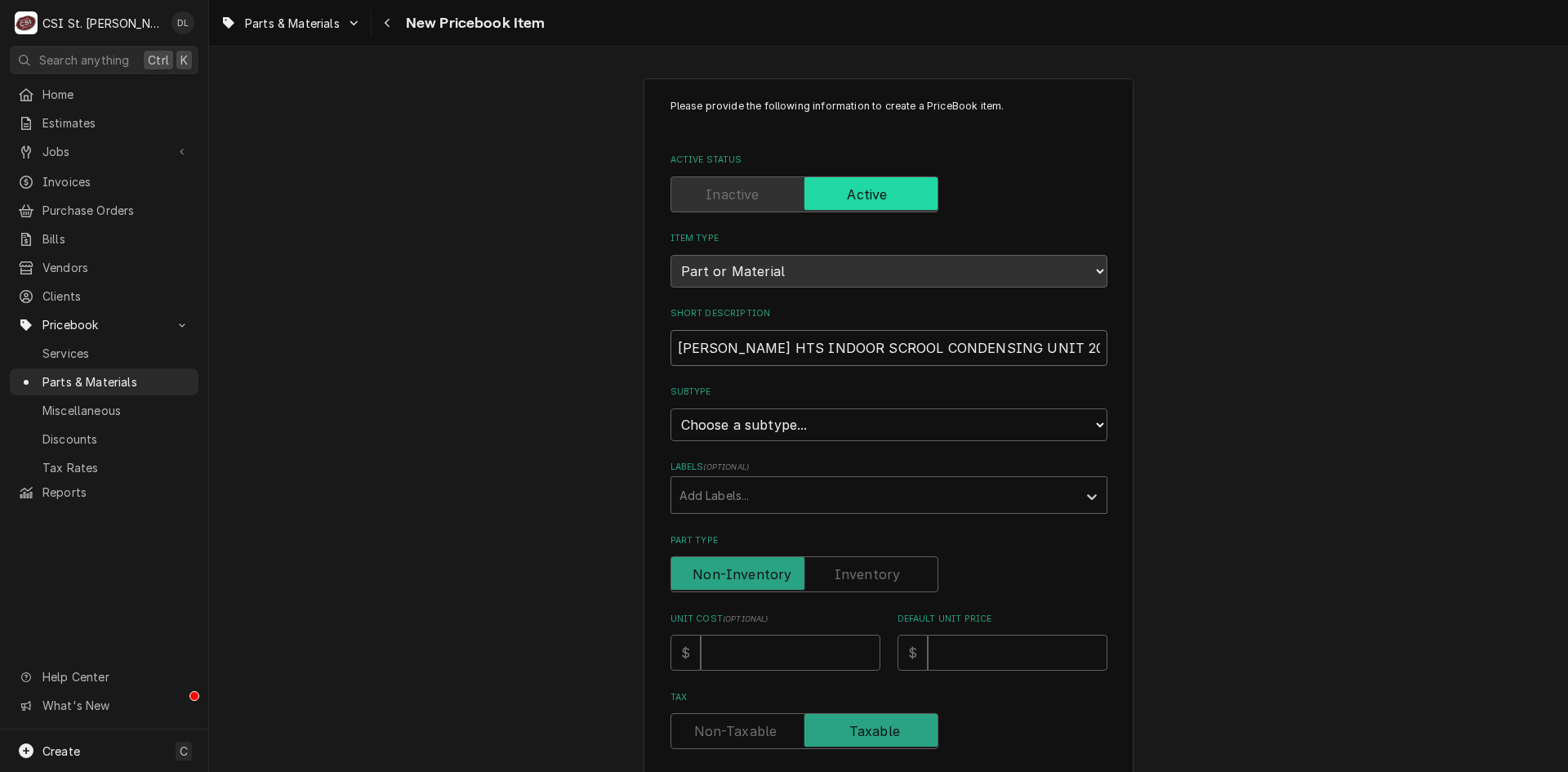
type textarea "x"
type input "BOHN HTS INDOOR SCROOL CONDENSING UNIT 208/230 3 PHA"
type textarea "x"
type input "[PERSON_NAME] HTS INDOOR SCROOL CONDENSING UNIT 208/230 3 PH"
click at [1019, 418] on select "Choose a subtype... [#2-DUAL] AFTERHRS-WH-CHG-2 [#2-DUAL] BEV-EQUIP [#2-DUAL] B…" at bounding box center [888, 425] width 437 height 33
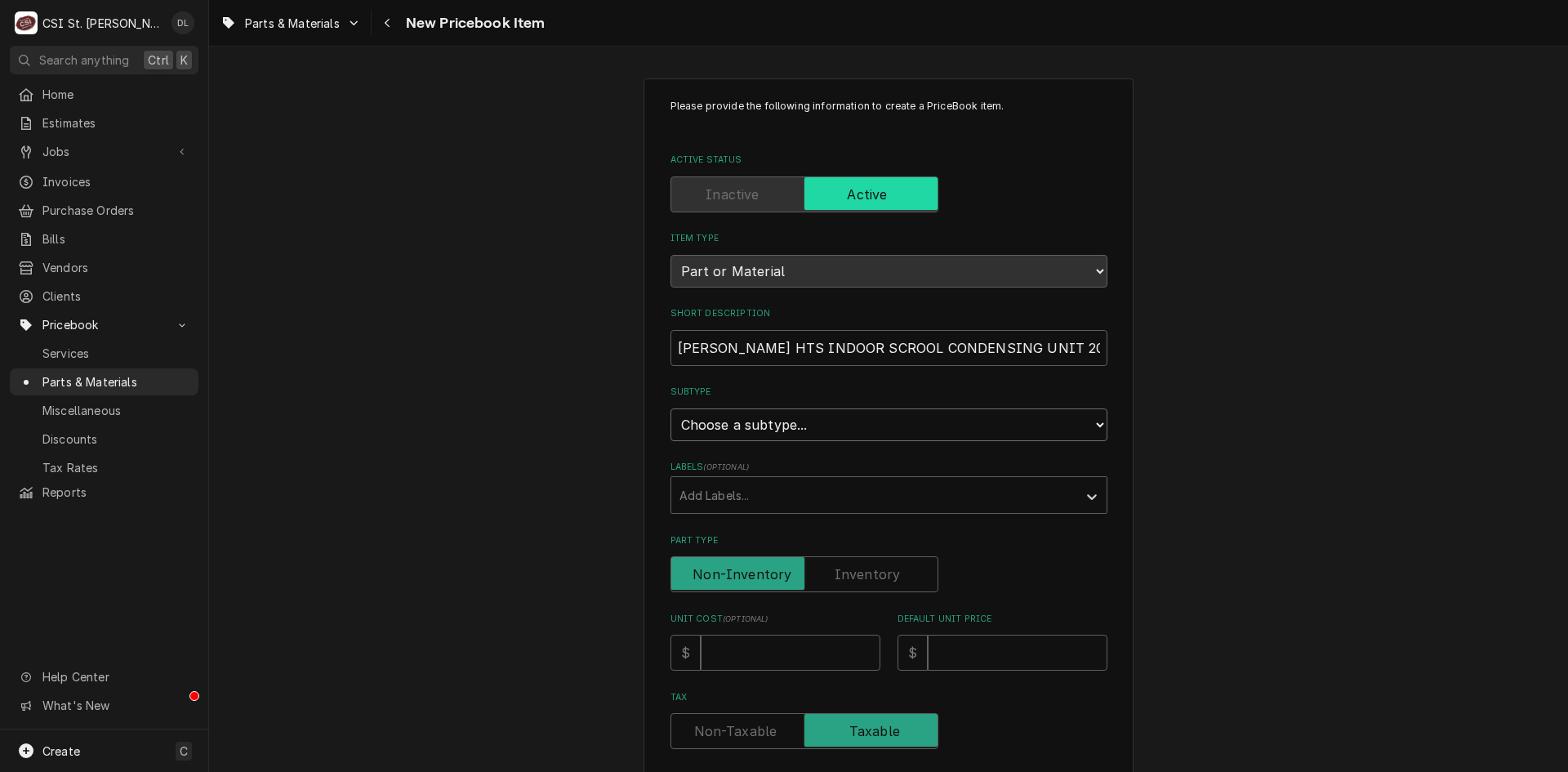
select select "4"
click at [670, 409] on select "Choose a subtype... [#2-DUAL] AFTERHRS-WH-CHG-2 [#2-DUAL] BEV-EQUIP [#2-DUAL] B…" at bounding box center [888, 425] width 437 height 33
click at [780, 488] on div "Labels" at bounding box center [874, 495] width 390 height 29
click at [1321, 510] on div "Please provide the following information to create a PriceBook item. Active Sta…" at bounding box center [888, 686] width 1359 height 1247
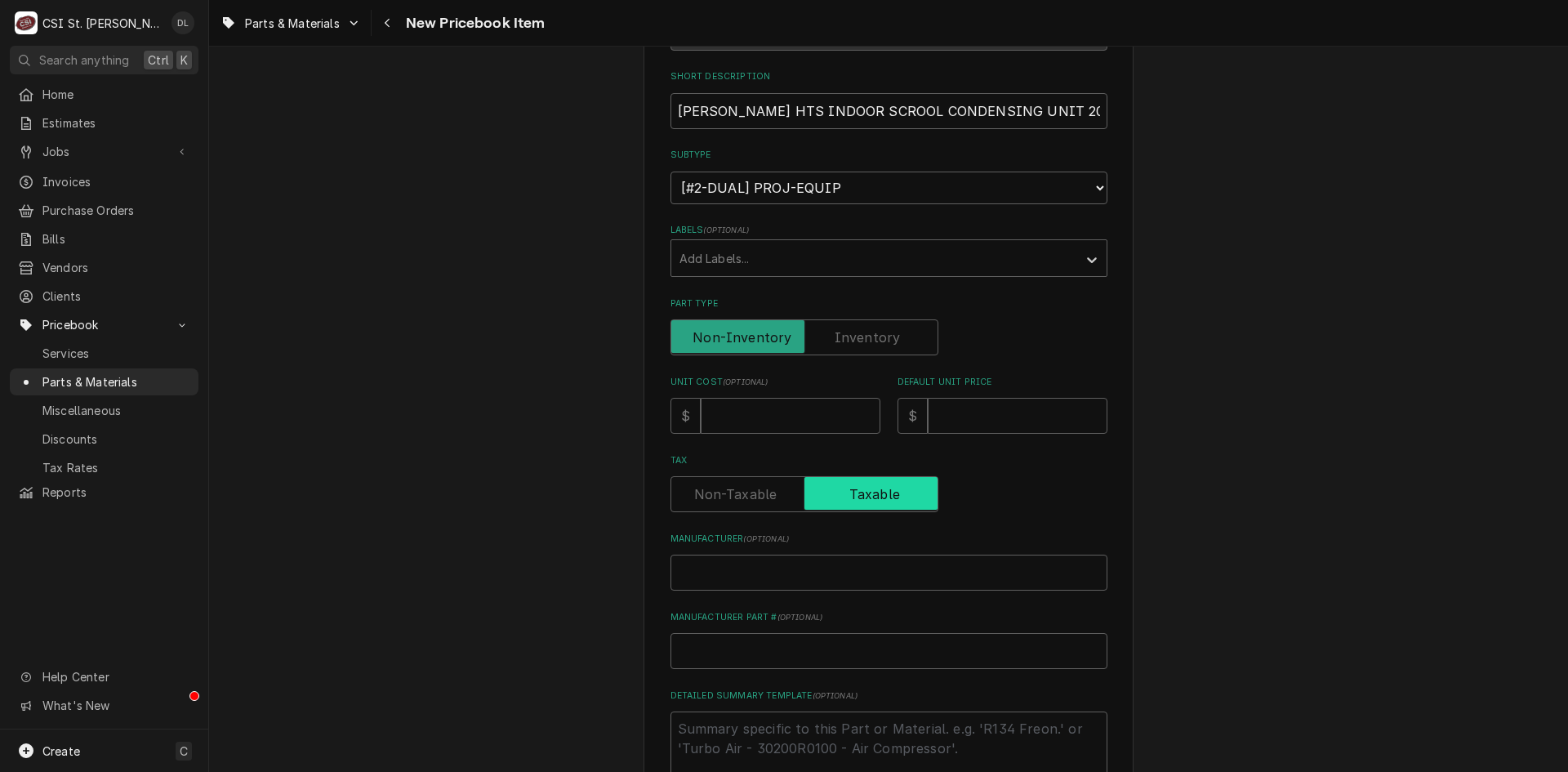
scroll to position [245, 0]
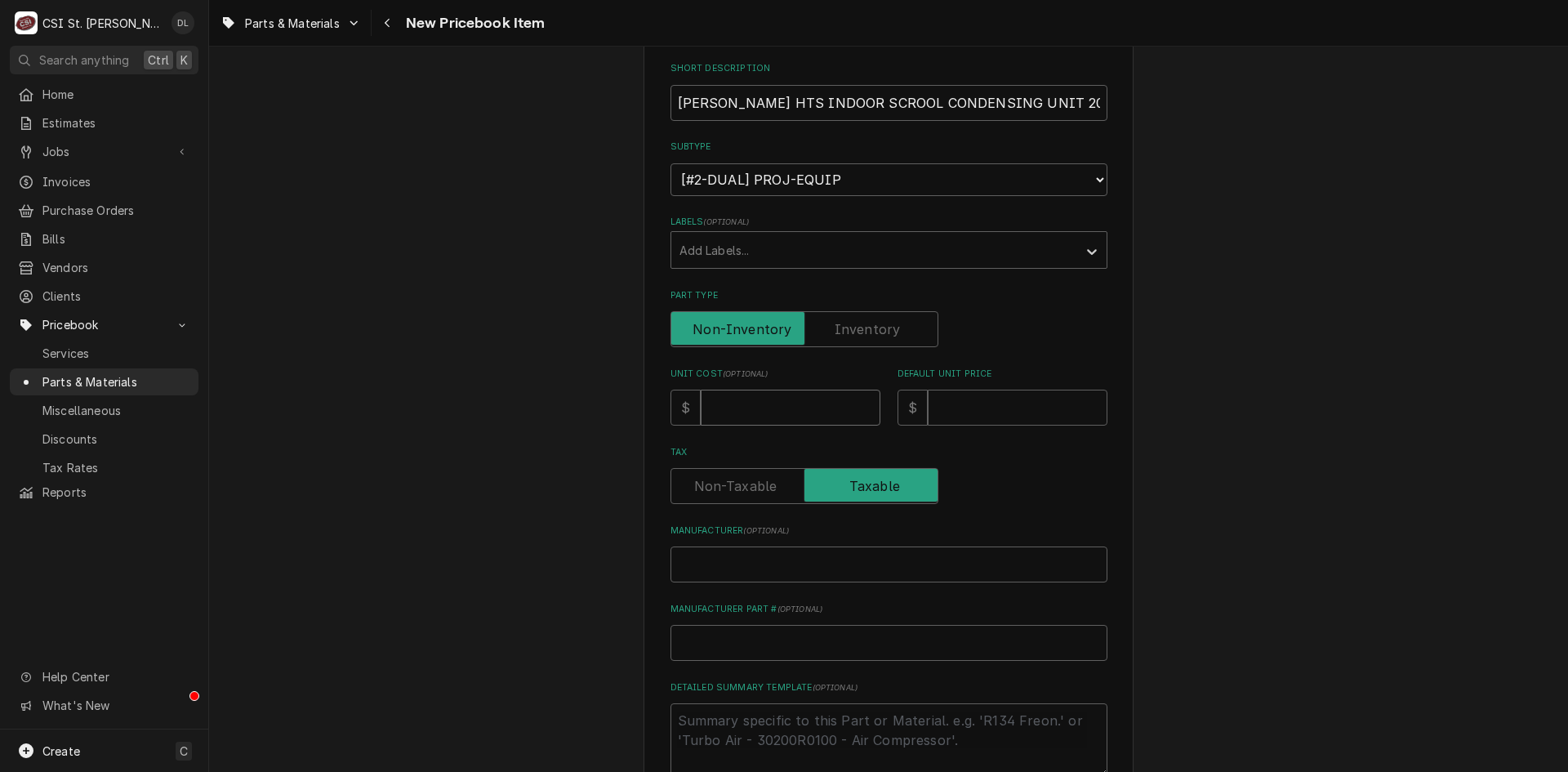
click at [766, 415] on input "Unit Cost ( optional )" at bounding box center [790, 408] width 179 height 36
type textarea "x"
type input "4"
type textarea "x"
type input "49"
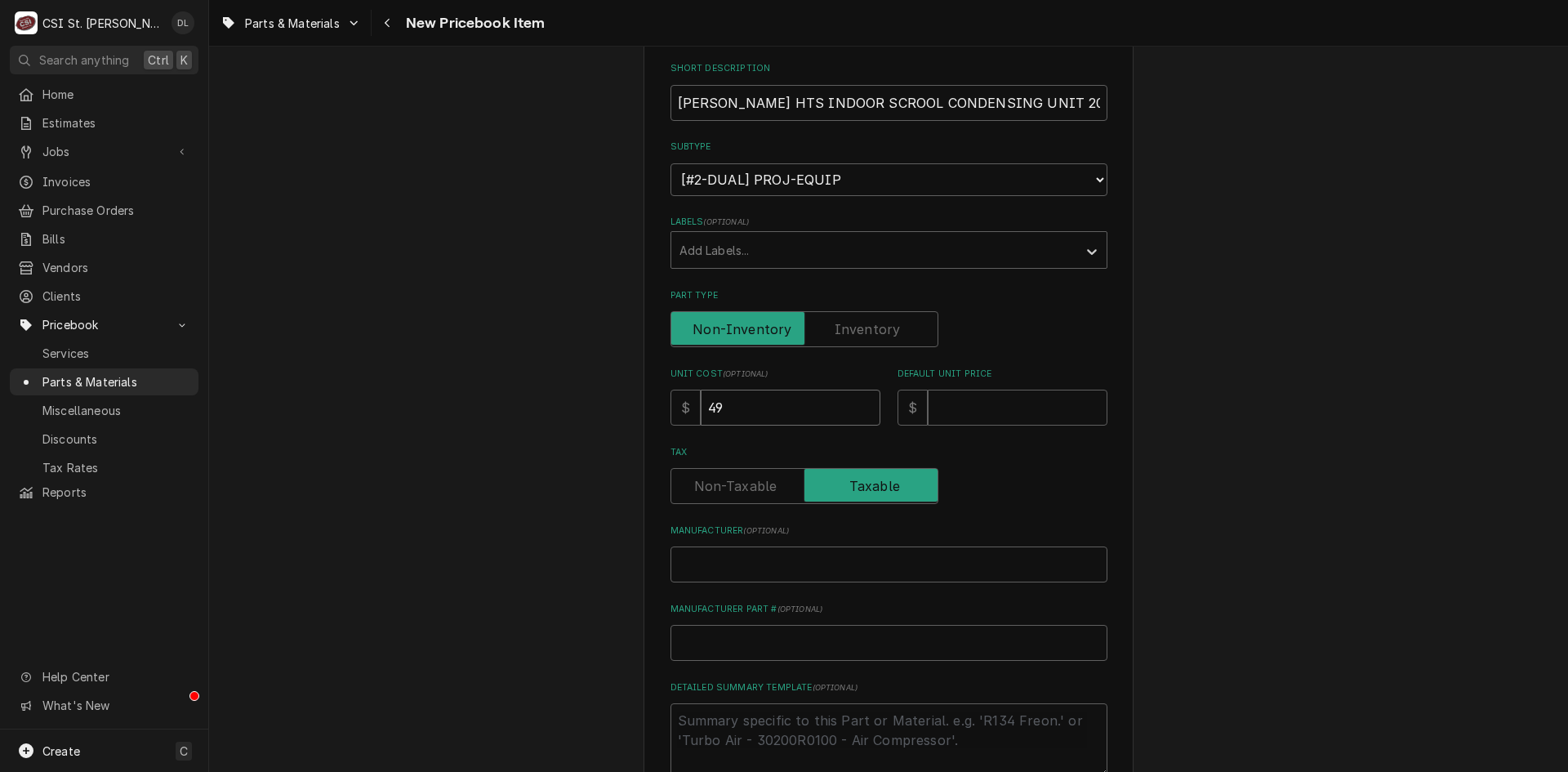
type textarea "x"
type input "493"
type textarea "x"
type input "4930"
type textarea "x"
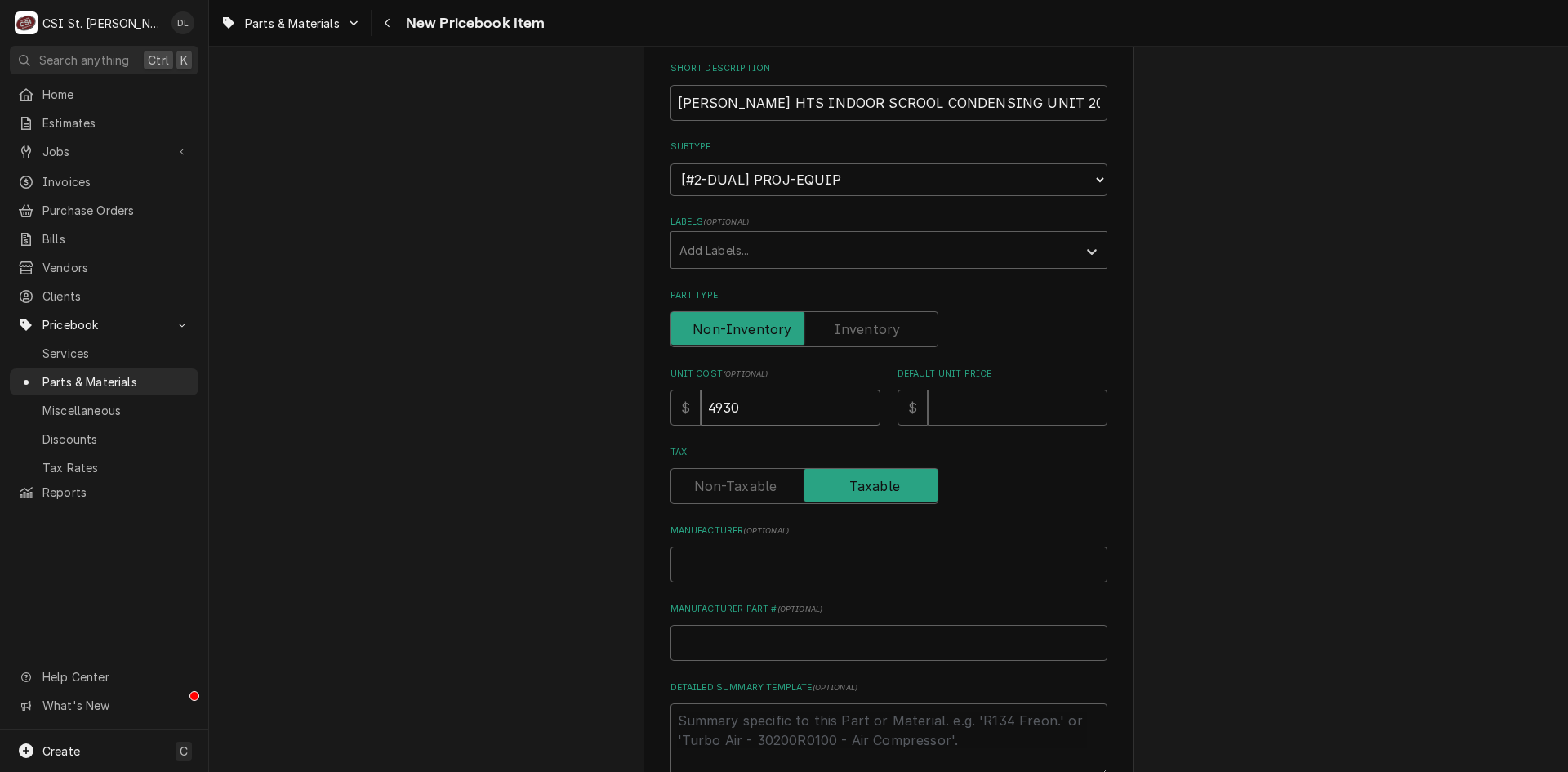
type input "4930.7"
type textarea "x"
type input "4930.72"
click at [953, 405] on input "Default Unit Price" at bounding box center [1018, 408] width 179 height 36
click at [962, 407] on input "Default Unit Price" at bounding box center [1018, 408] width 179 height 36
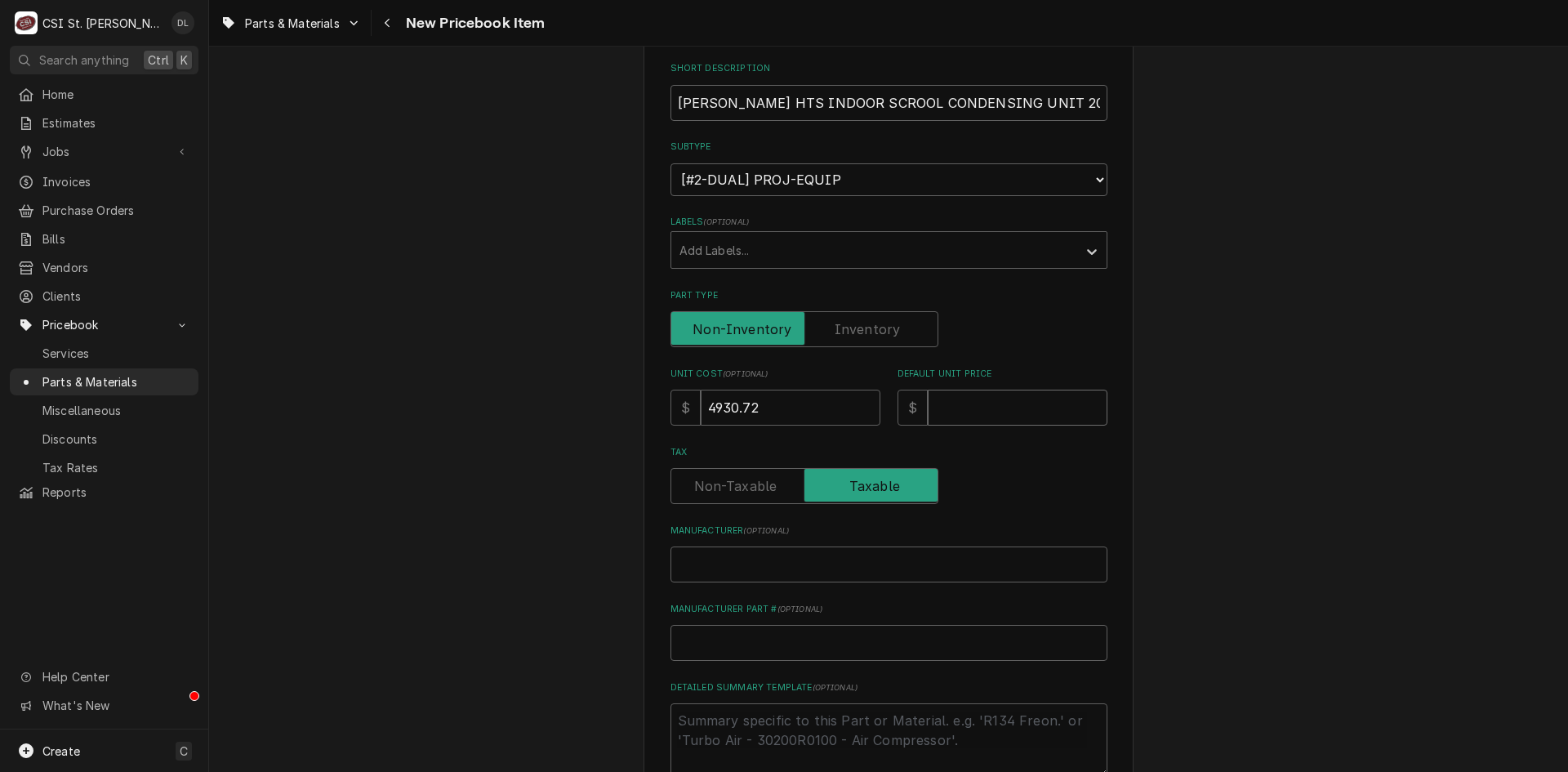
type textarea "x"
type input "6"
type textarea "x"
type input "61"
type textarea "x"
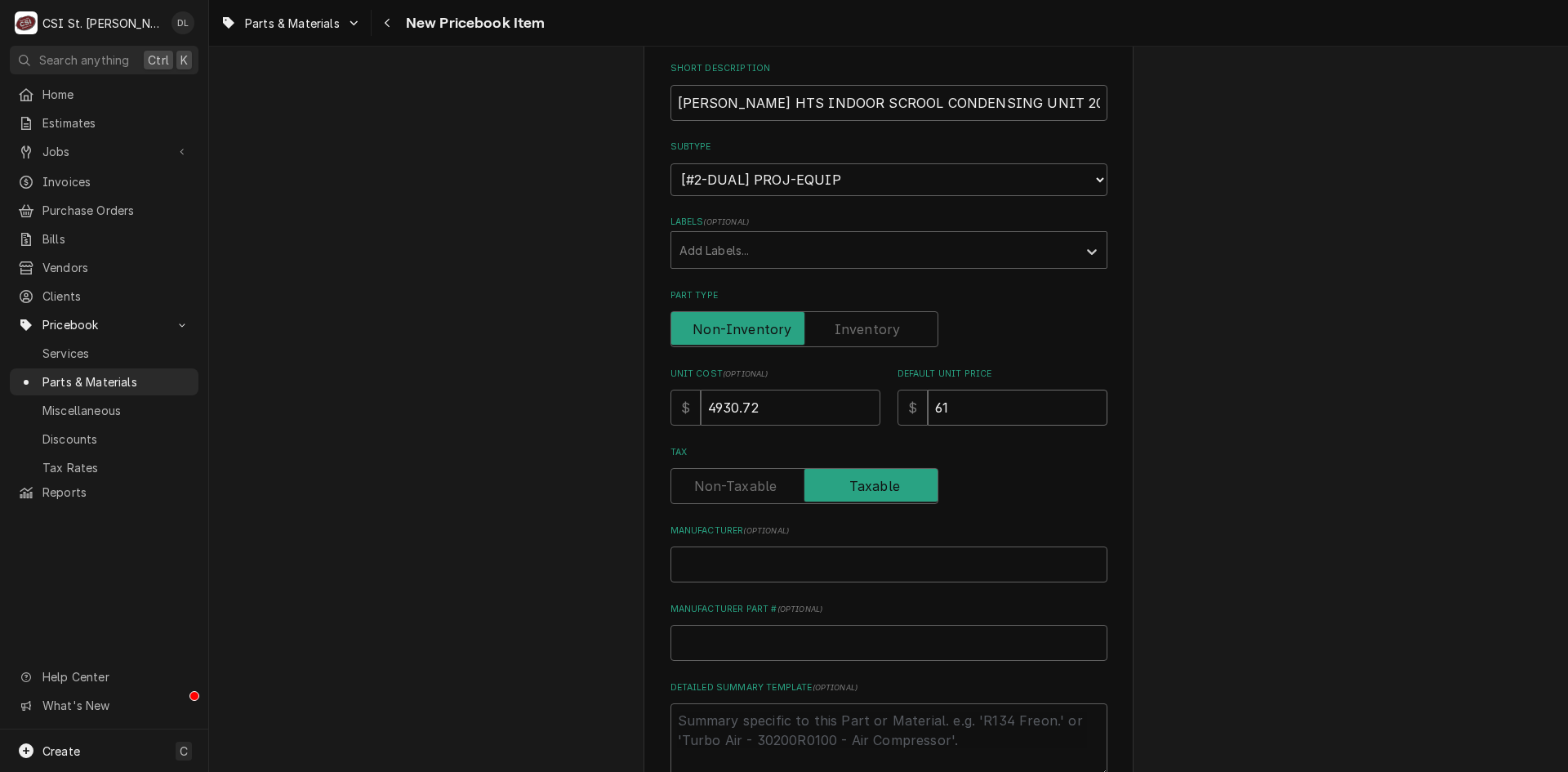
type input "616"
type textarea "x"
type input "6163"
type textarea "x"
type input "6163.4"
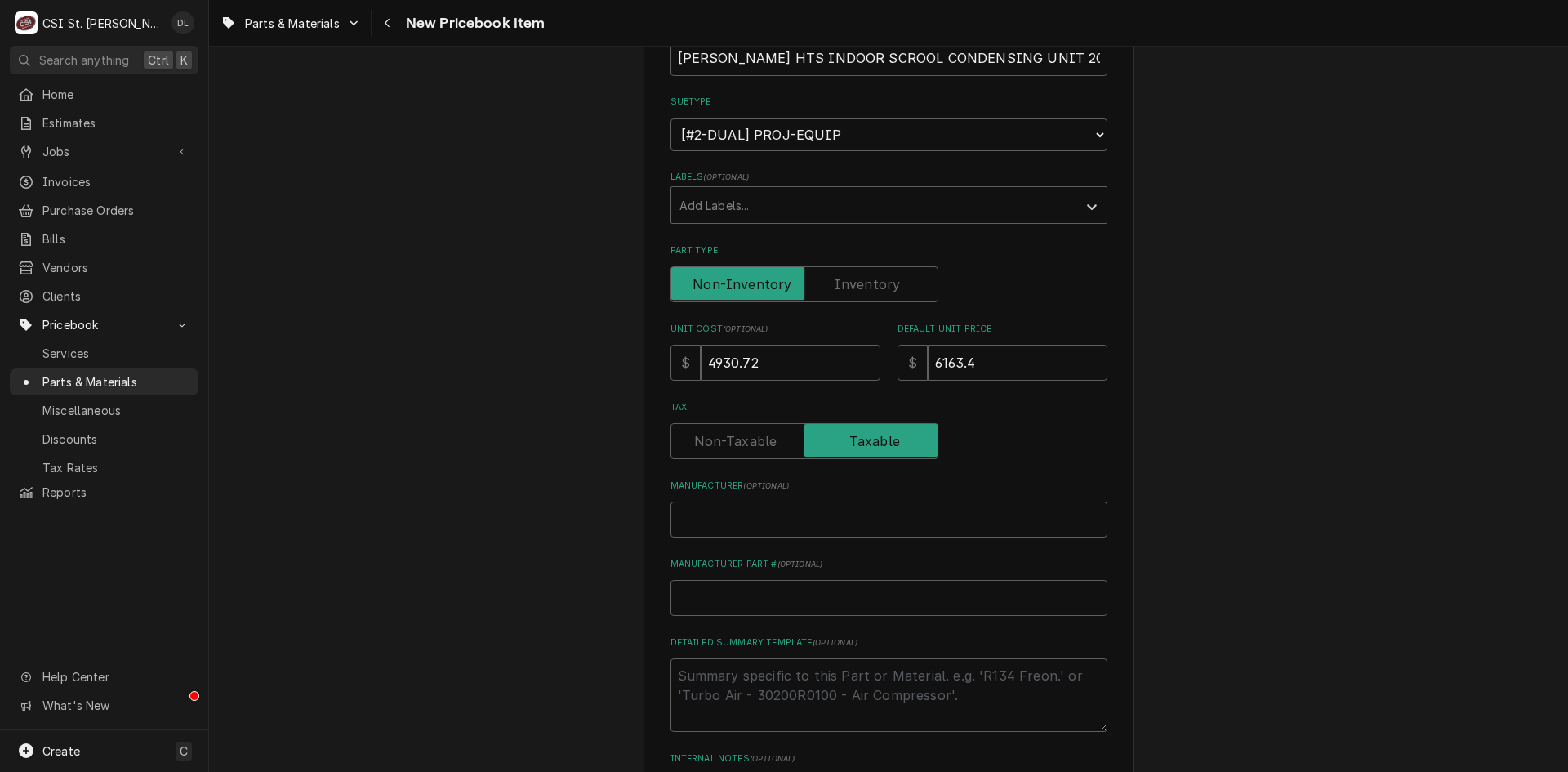
scroll to position [539, 0]
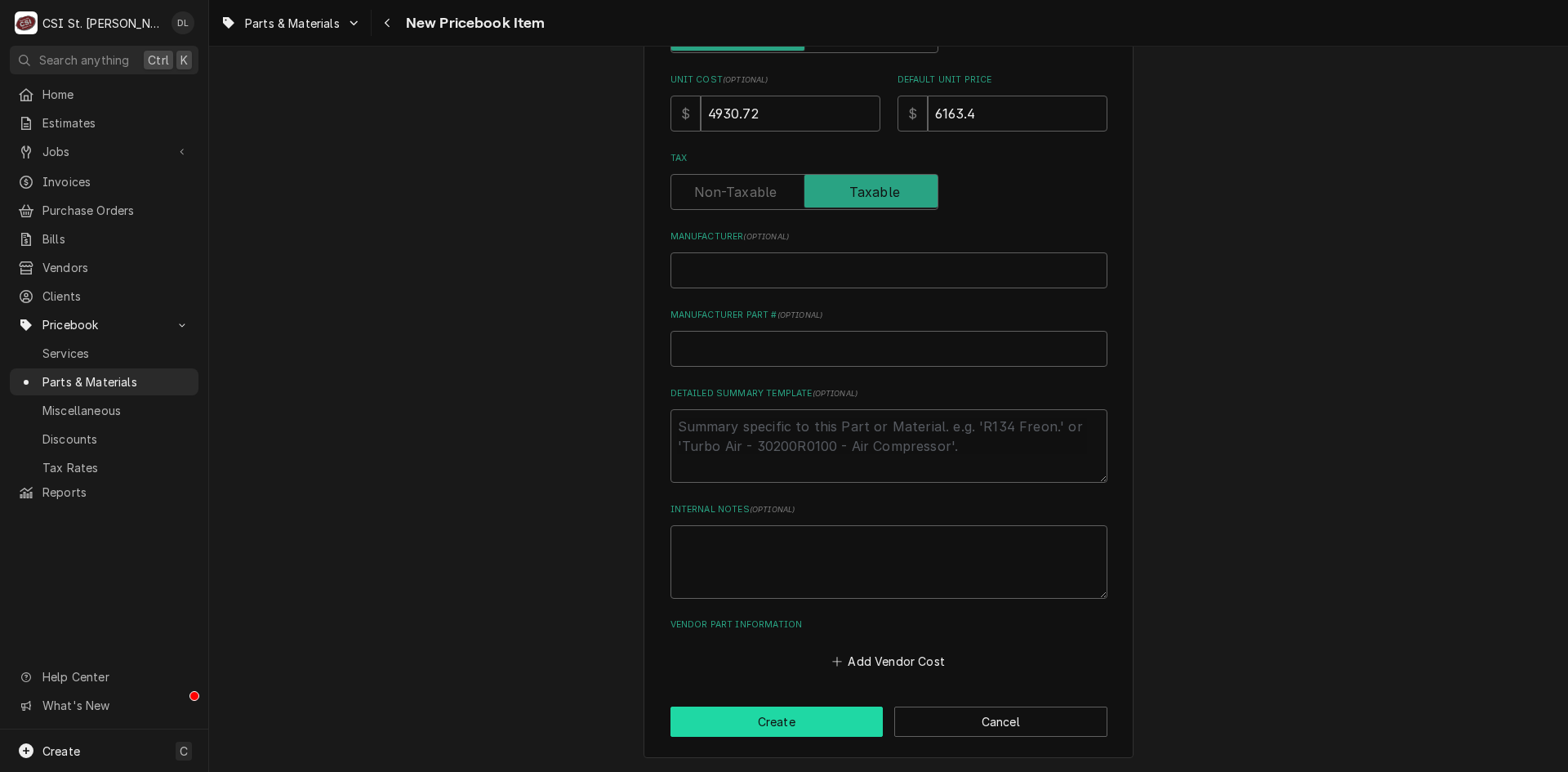
click at [772, 717] on button "Create" at bounding box center [777, 721] width 213 height 30
type textarea "x"
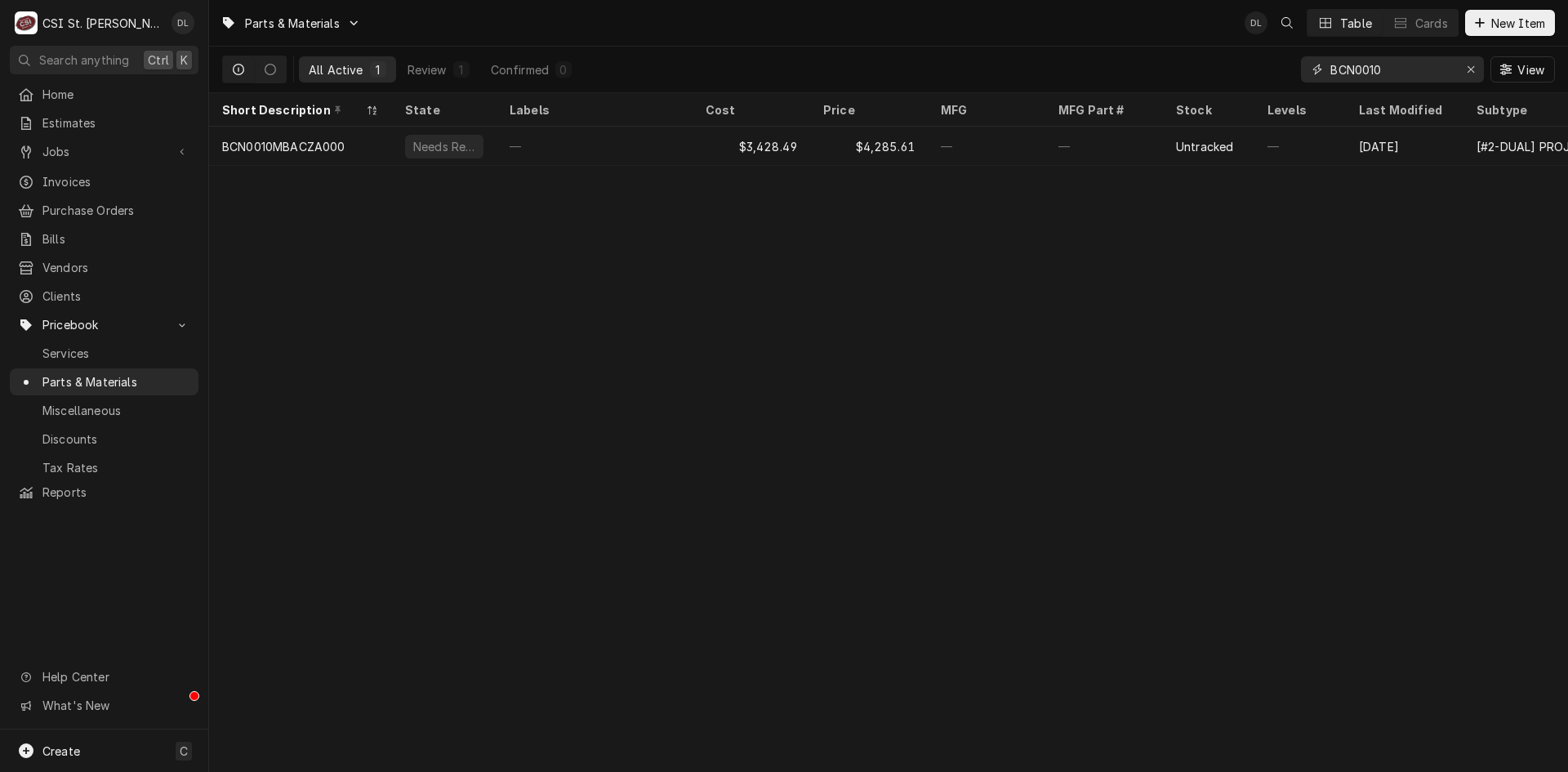
click at [1415, 63] on input "BCN0010" at bounding box center [1391, 70] width 123 height 26
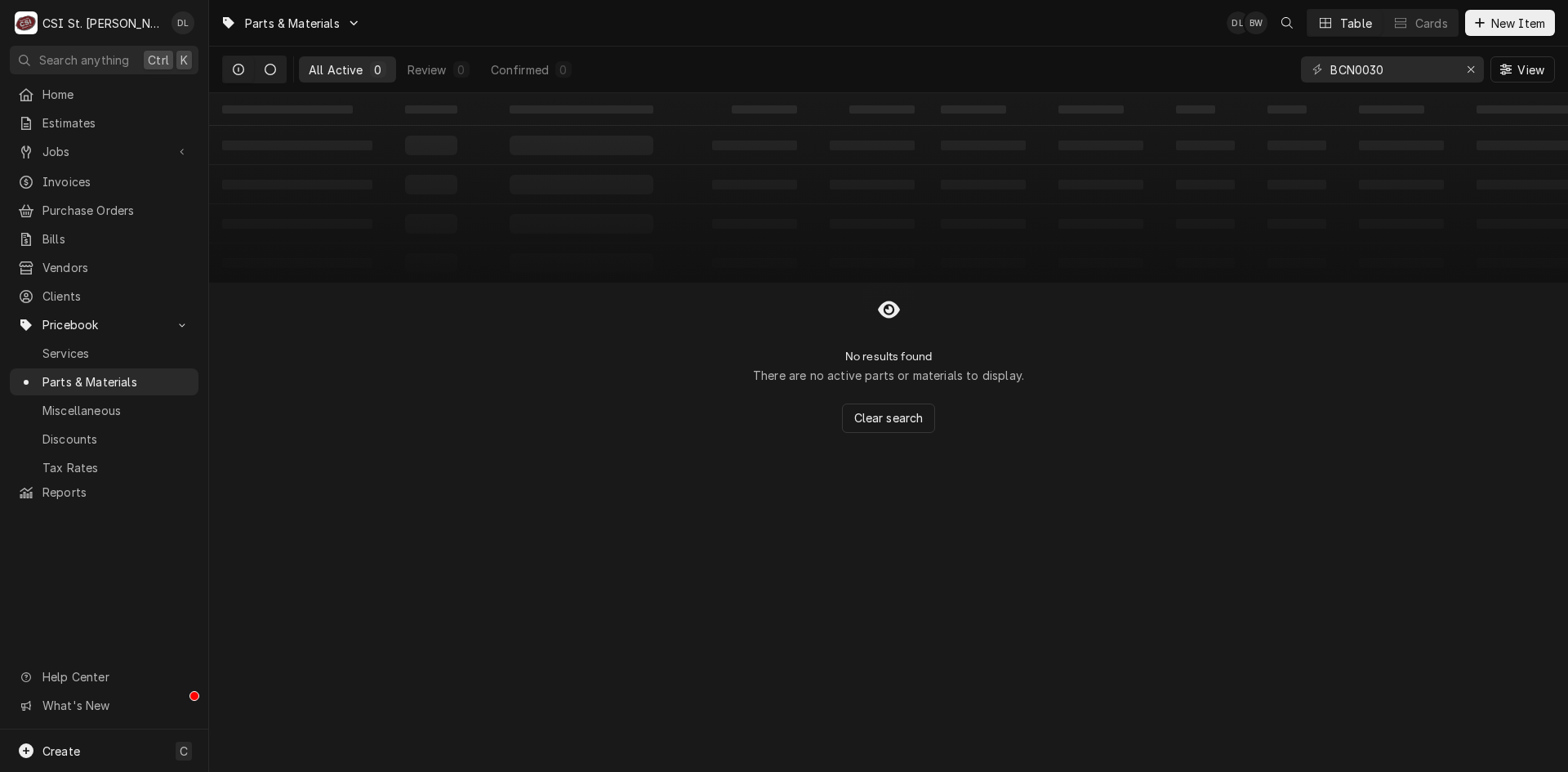
click at [262, 68] on button "Dynamic Content Wrapper" at bounding box center [270, 70] width 31 height 26
click at [1416, 68] on input "BCN0030" at bounding box center [1391, 70] width 123 height 26
drag, startPoint x: 1416, startPoint y: 68, endPoint x: 1087, endPoint y: 93, distance: 329.9
click at [1087, 93] on div "Parts & Materials DL BW Table Cards New Item All Inactive 0 BCN0030 View ‌ ‌ ‌ …" at bounding box center [888, 386] width 1359 height 772
click at [265, 68] on icon "Dynamic Content Wrapper" at bounding box center [270, 69] width 11 height 11
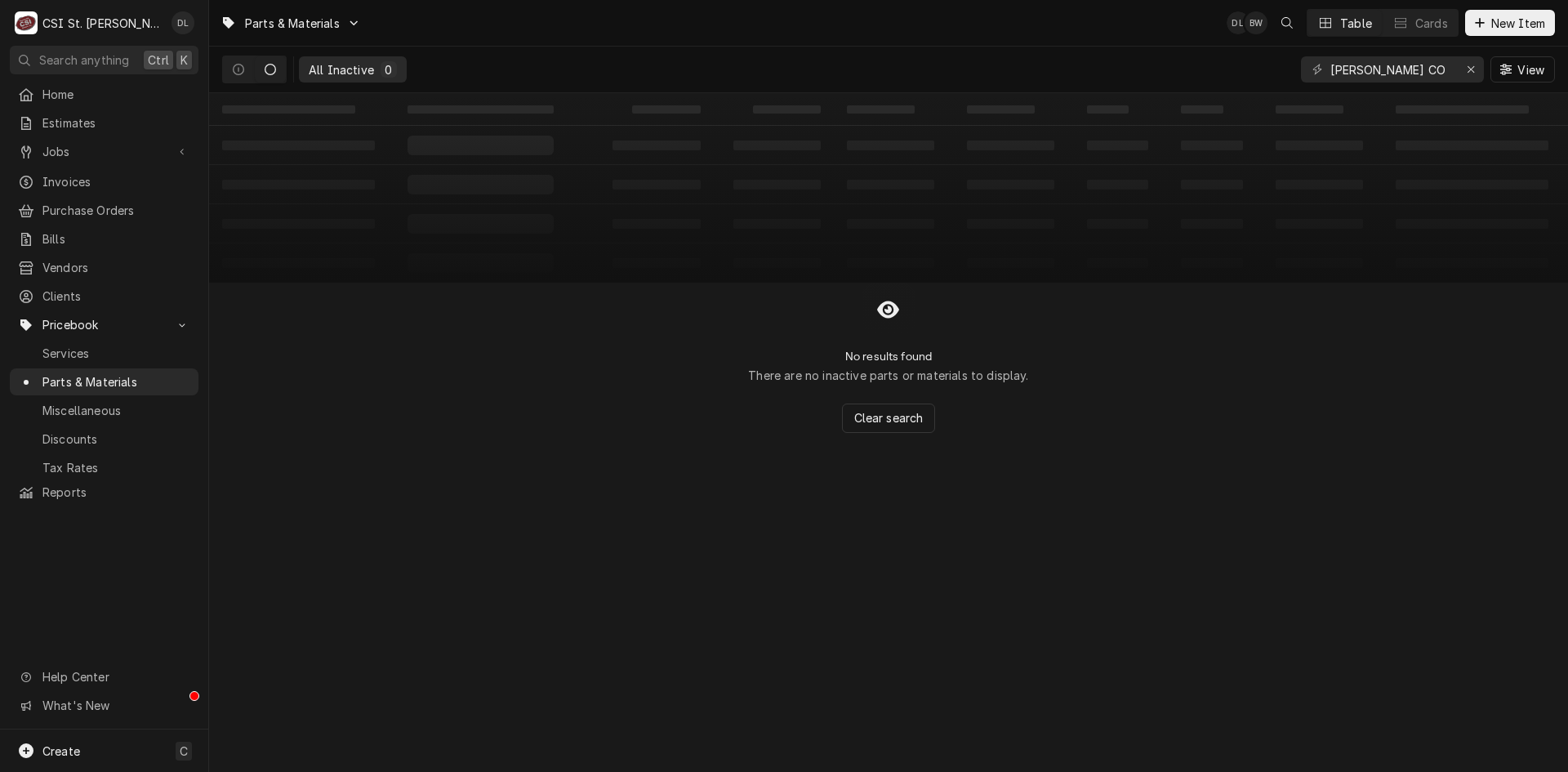
click at [270, 69] on icon "Dynamic Content Wrapper" at bounding box center [270, 69] width 11 height 11
click at [234, 75] on icon "Dynamic Content Wrapper" at bounding box center [239, 69] width 11 height 11
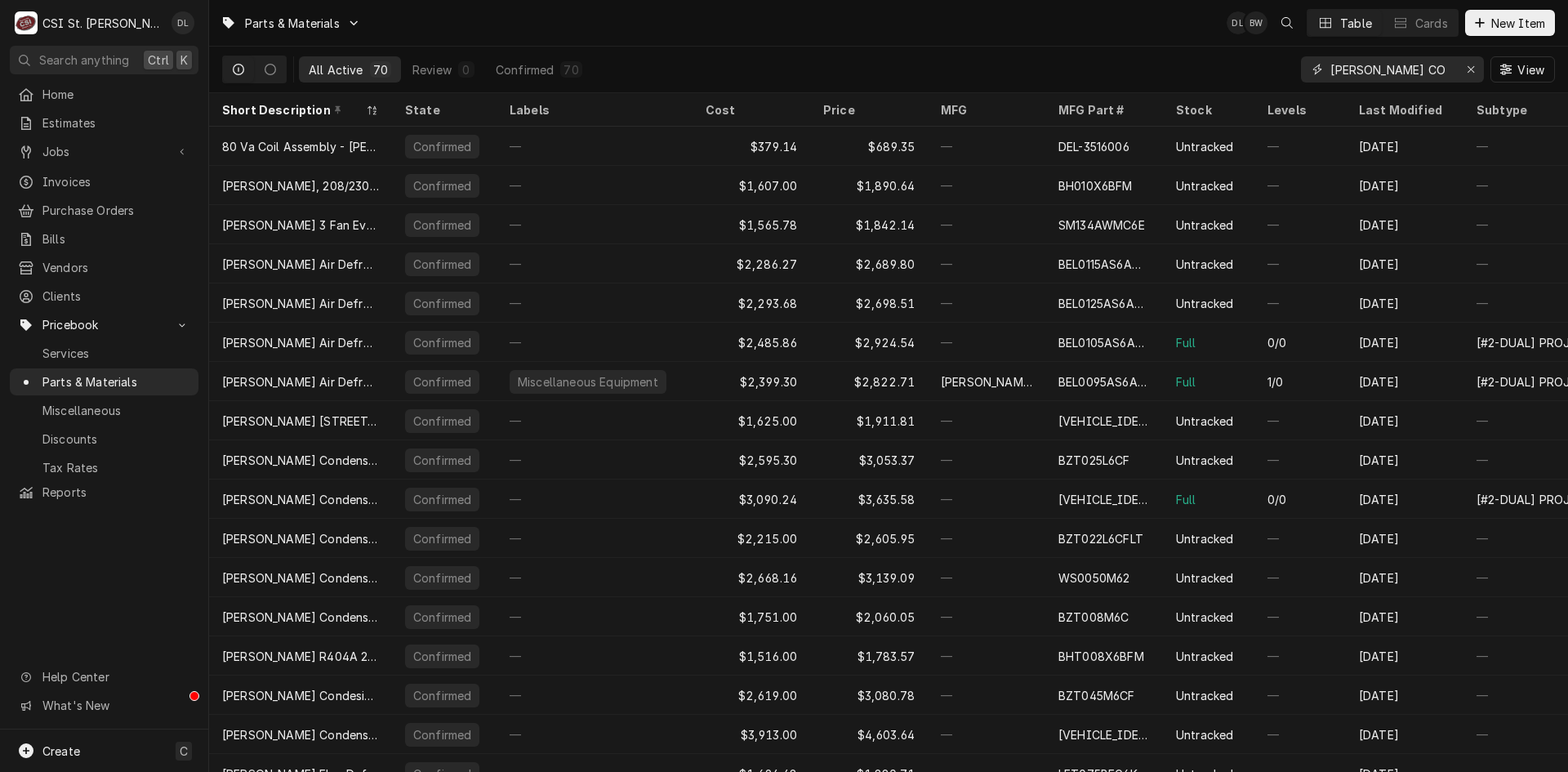
click at [1431, 70] on input "[PERSON_NAME] CO" at bounding box center [1391, 70] width 123 height 26
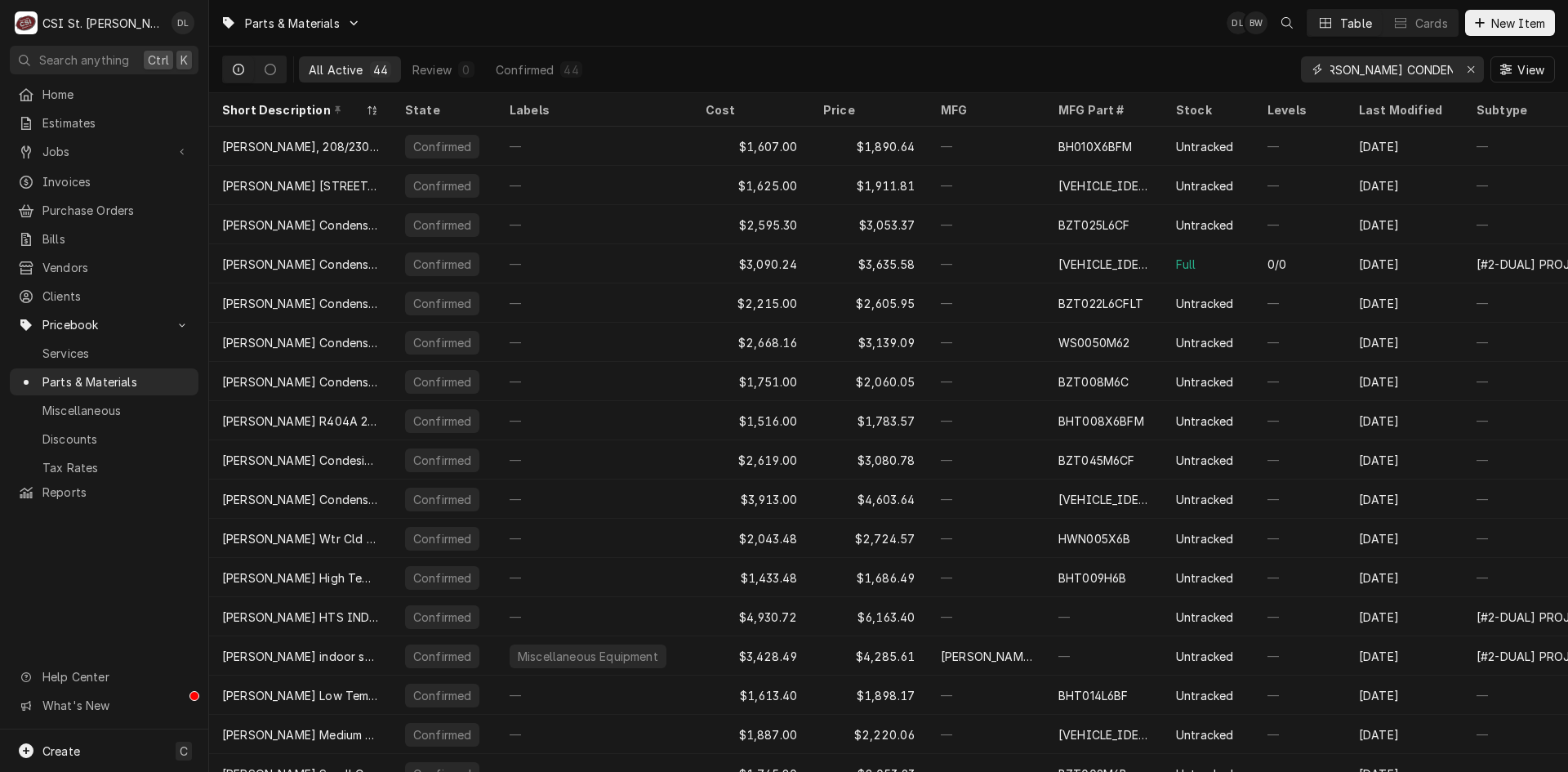
scroll to position [0, 28]
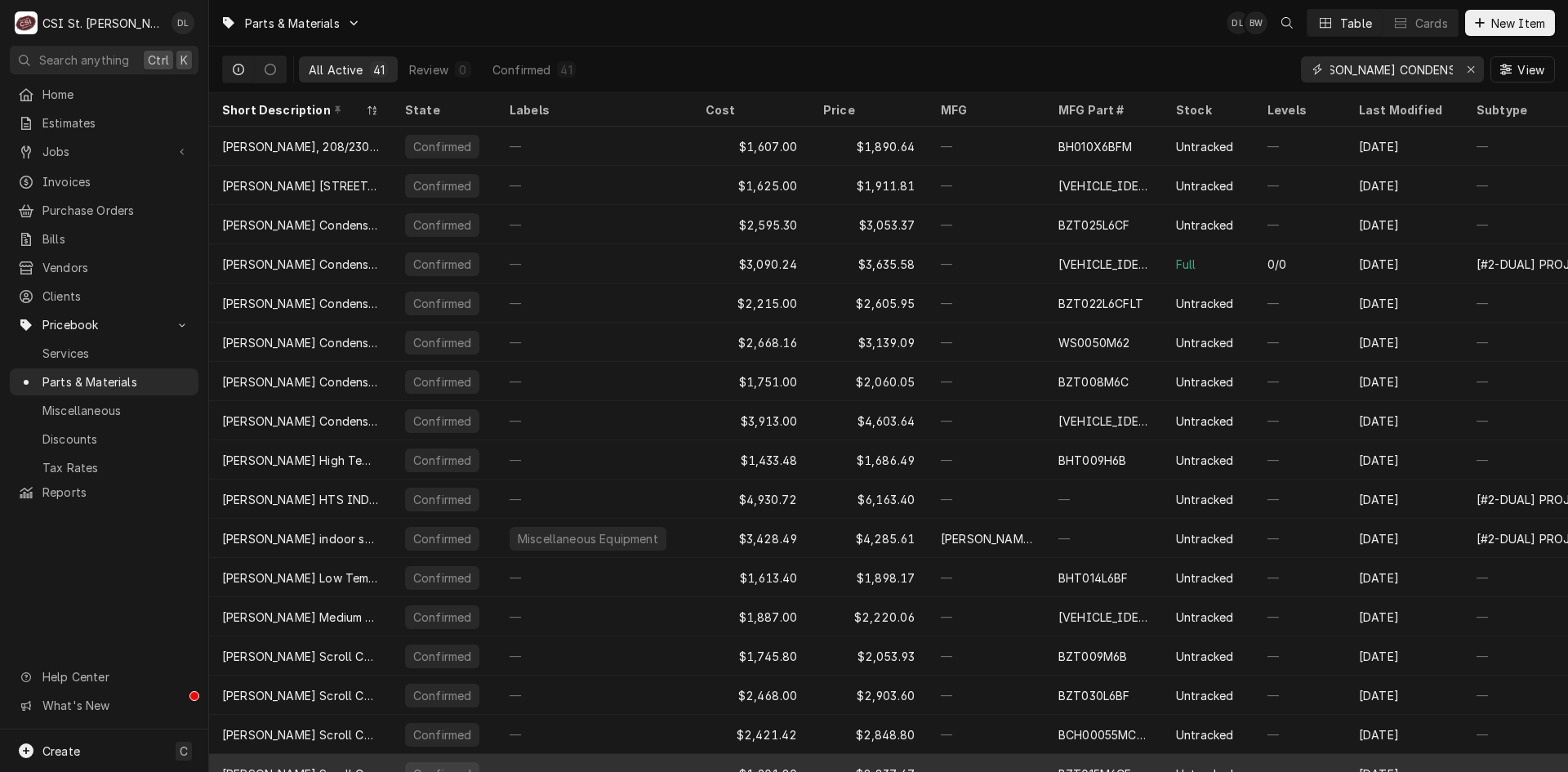
type input "[PERSON_NAME] CONDENSING UNIT"
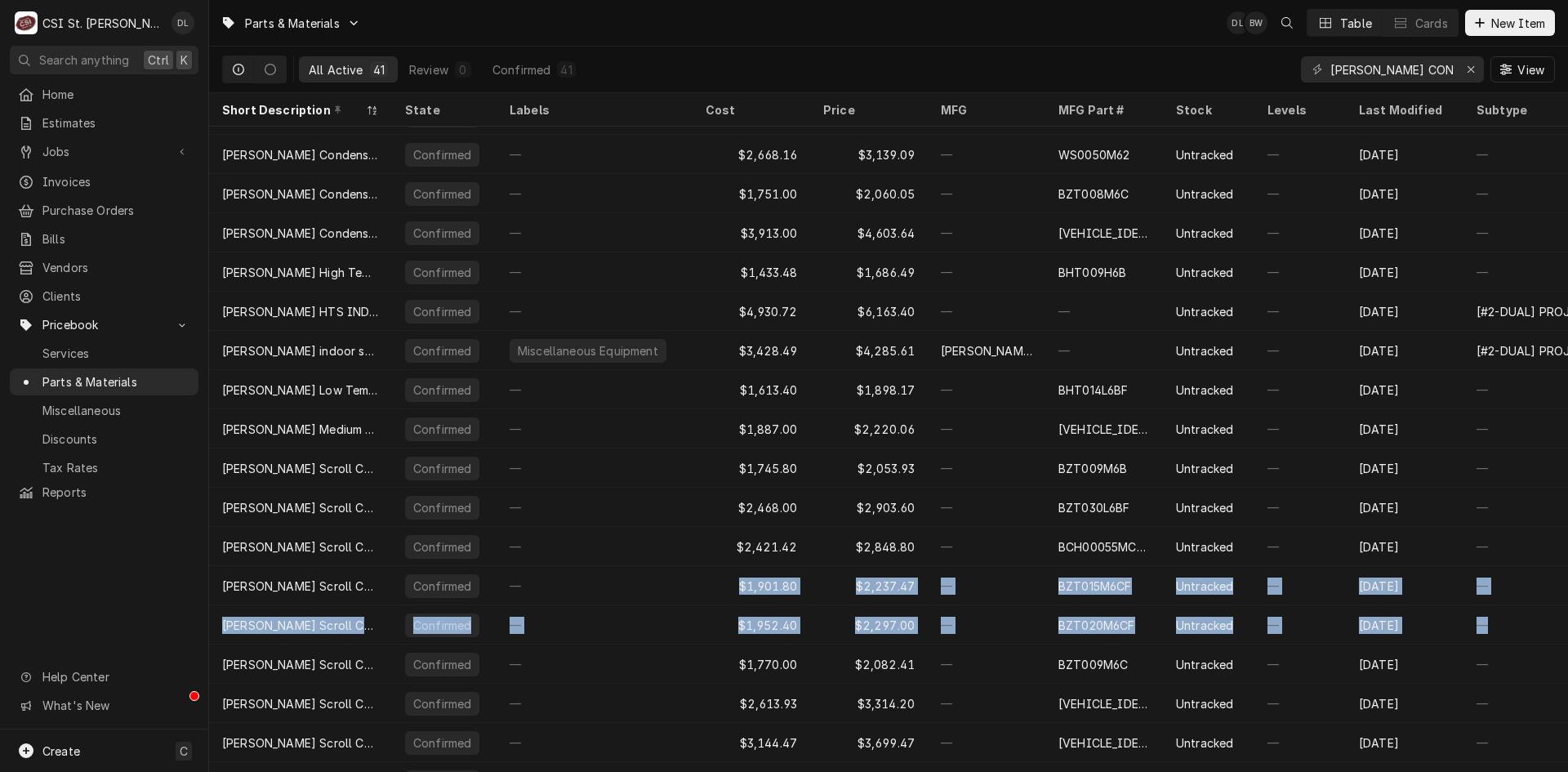
scroll to position [452, 0]
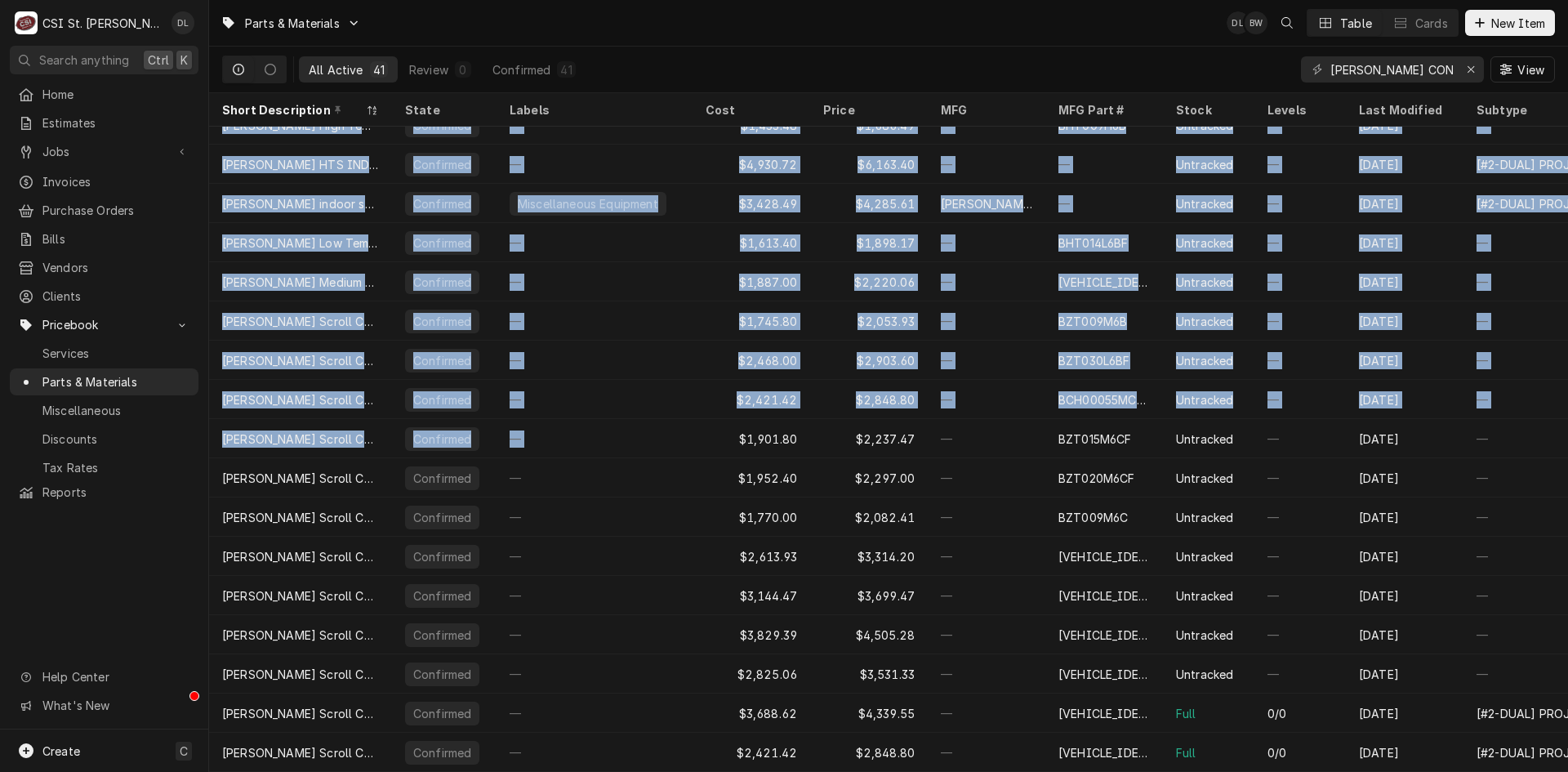
drag, startPoint x: 717, startPoint y: 759, endPoint x: 1145, endPoint y: 786, distance: 428.9
click at [1145, 771] on html "C CSI St. Louis DL Search anything Ctrl K Home Estimates Jobs Jobs Job Series I…" at bounding box center [784, 386] width 1568 height 772
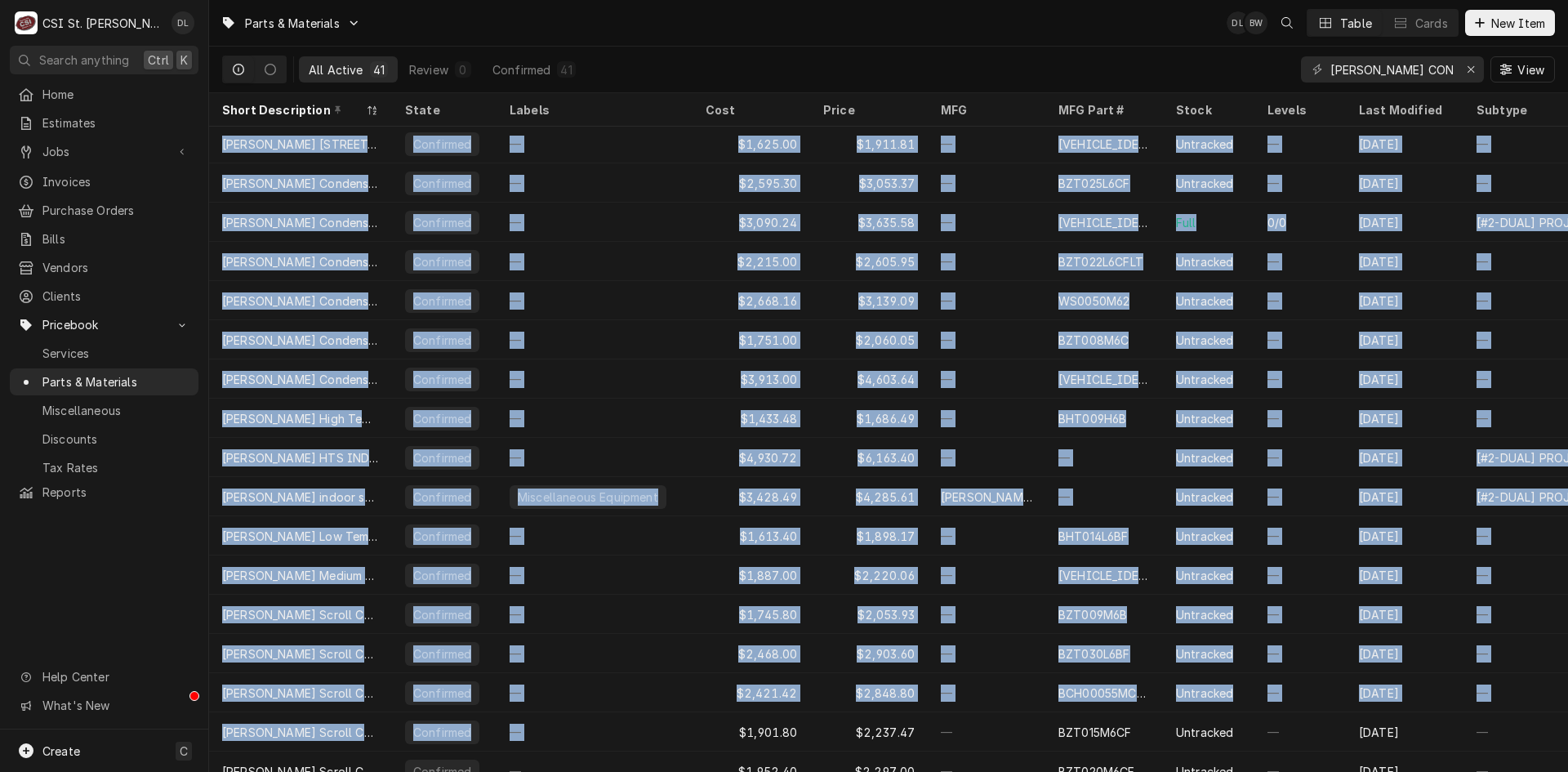
scroll to position [0, 0]
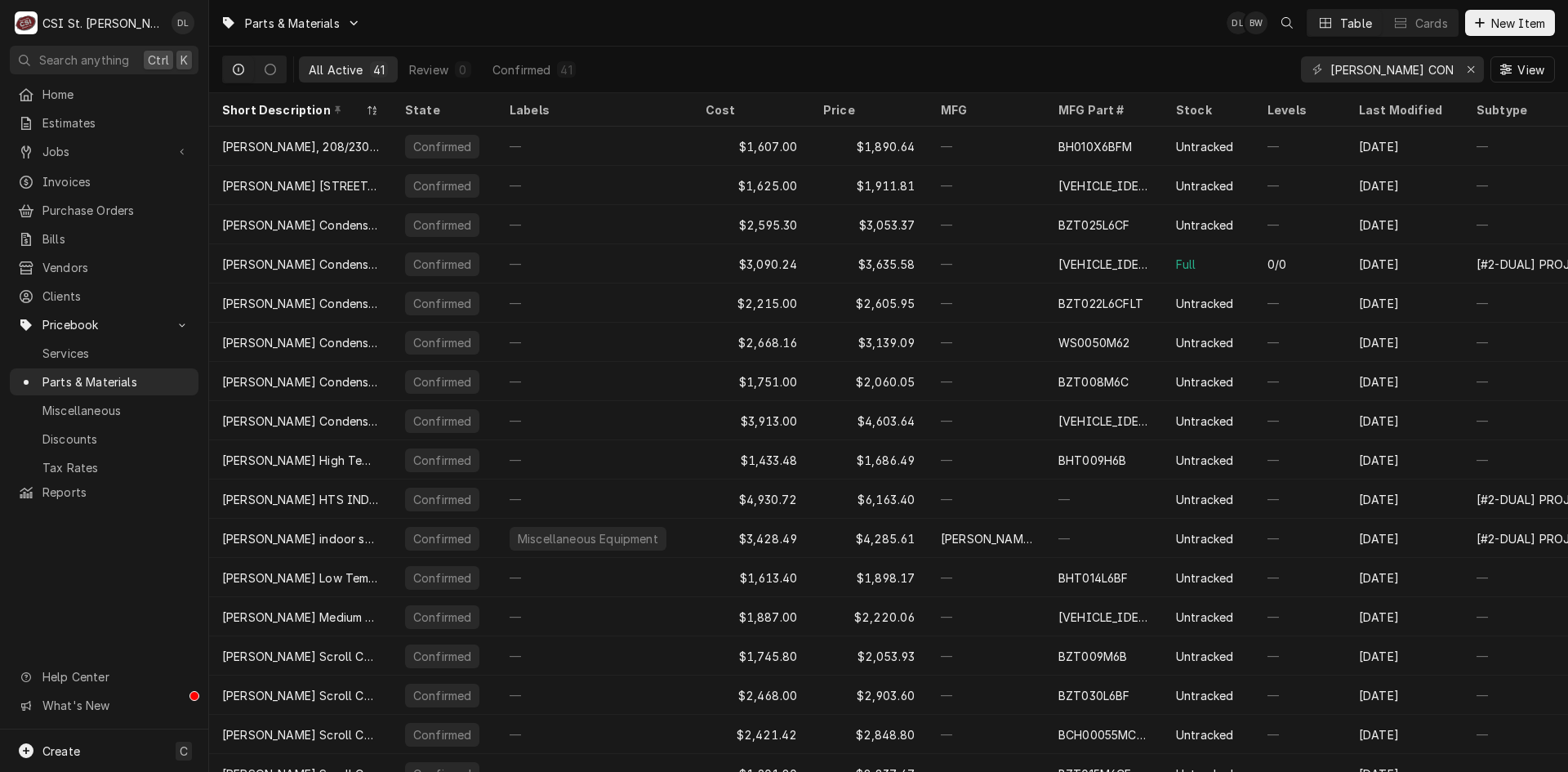
click at [1433, 58] on div "[PERSON_NAME] CONDENSING UNIT View" at bounding box center [1427, 69] width 254 height 45
click at [1458, 70] on div "[PERSON_NAME] CONDENSING UNIT" at bounding box center [1392, 70] width 183 height 26
click at [1467, 66] on icon "Erase input" at bounding box center [1472, 69] width 9 height 11
click at [1436, 68] on input "Dynamic Content Wrapper" at bounding box center [1407, 70] width 154 height 26
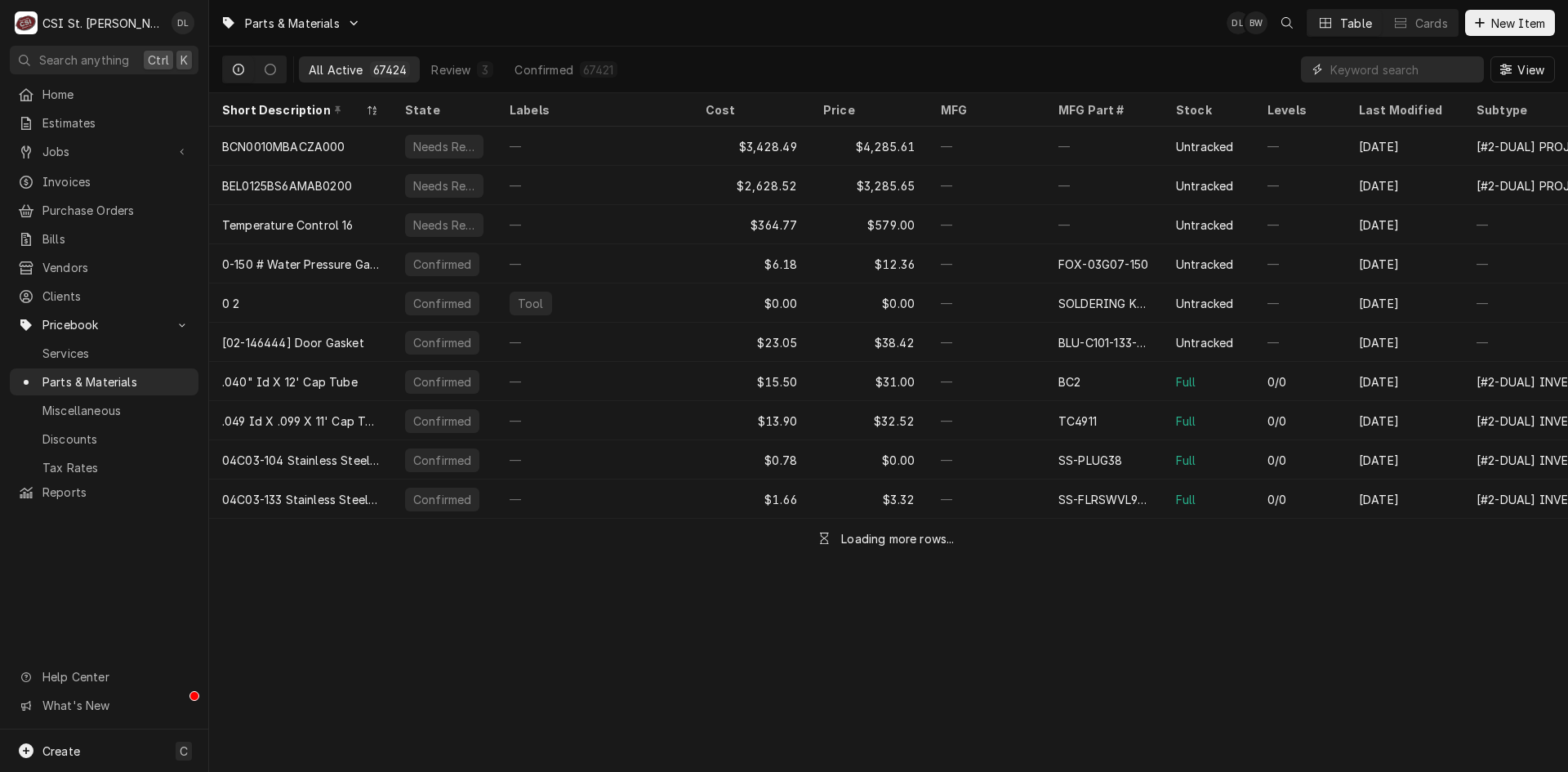
type input "C"
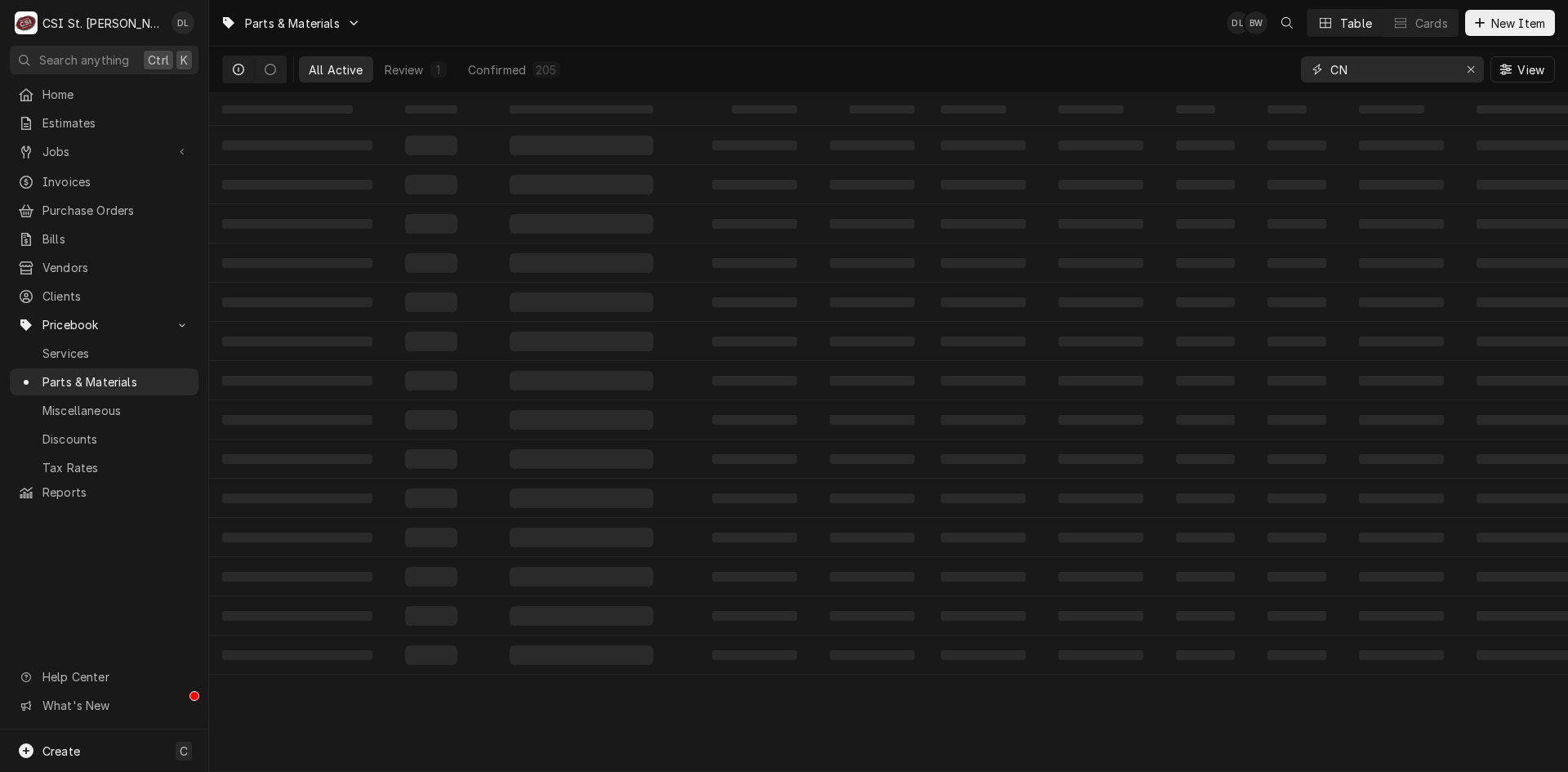
type input "C"
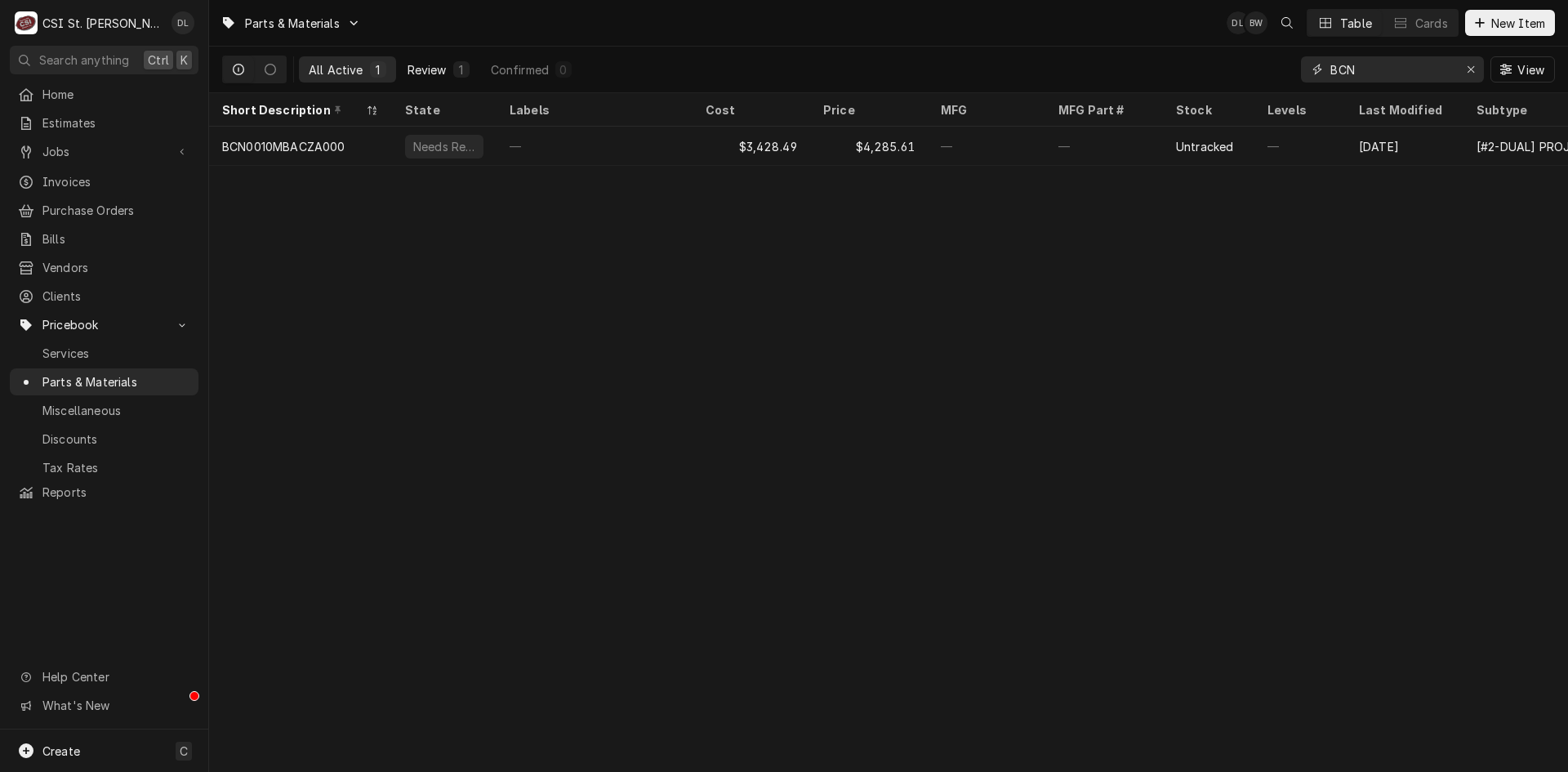
type input "BCN"
click at [439, 75] on div "Review" at bounding box center [428, 70] width 40 height 17
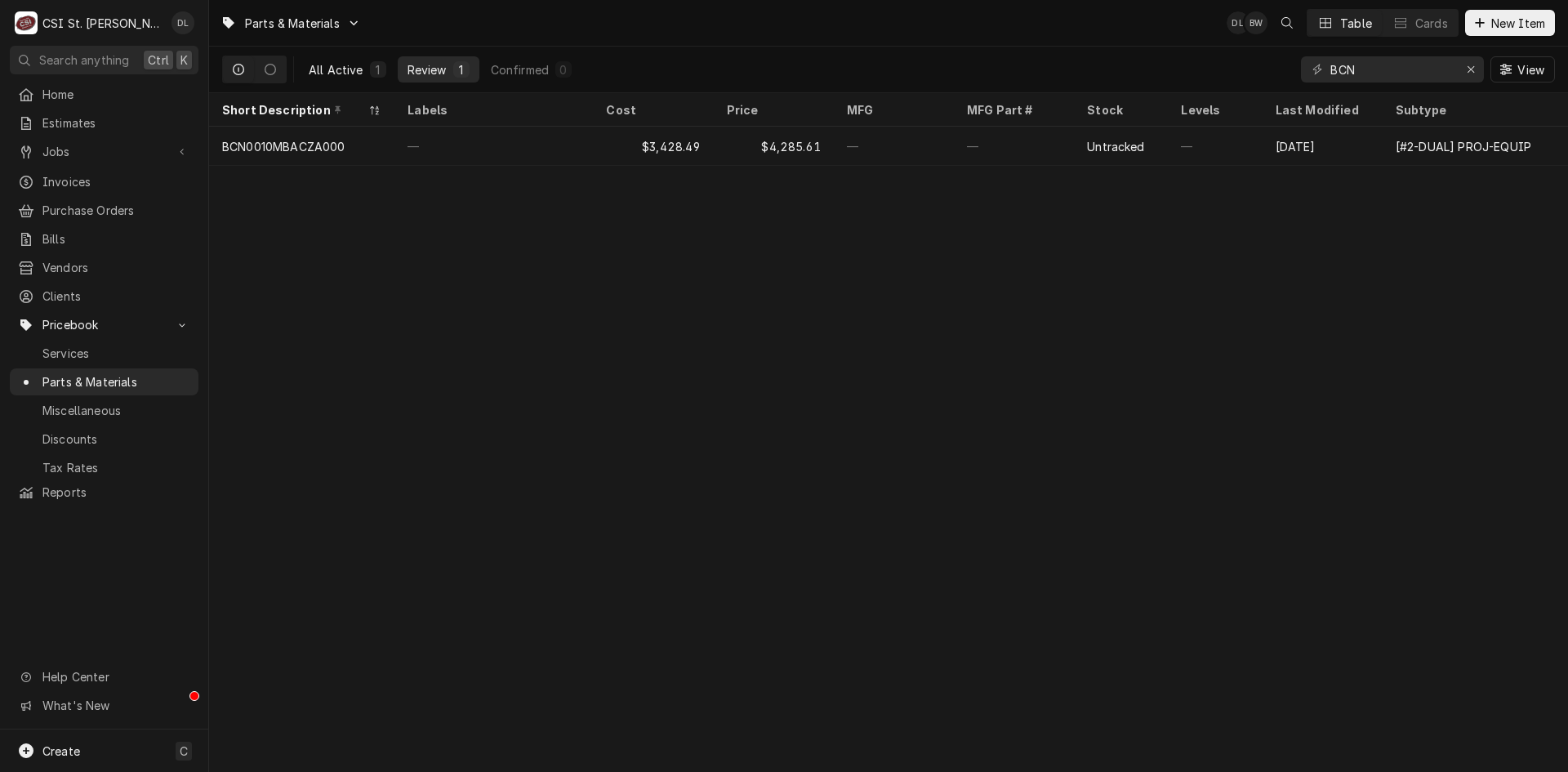
click at [348, 72] on div "All Active" at bounding box center [336, 70] width 55 height 17
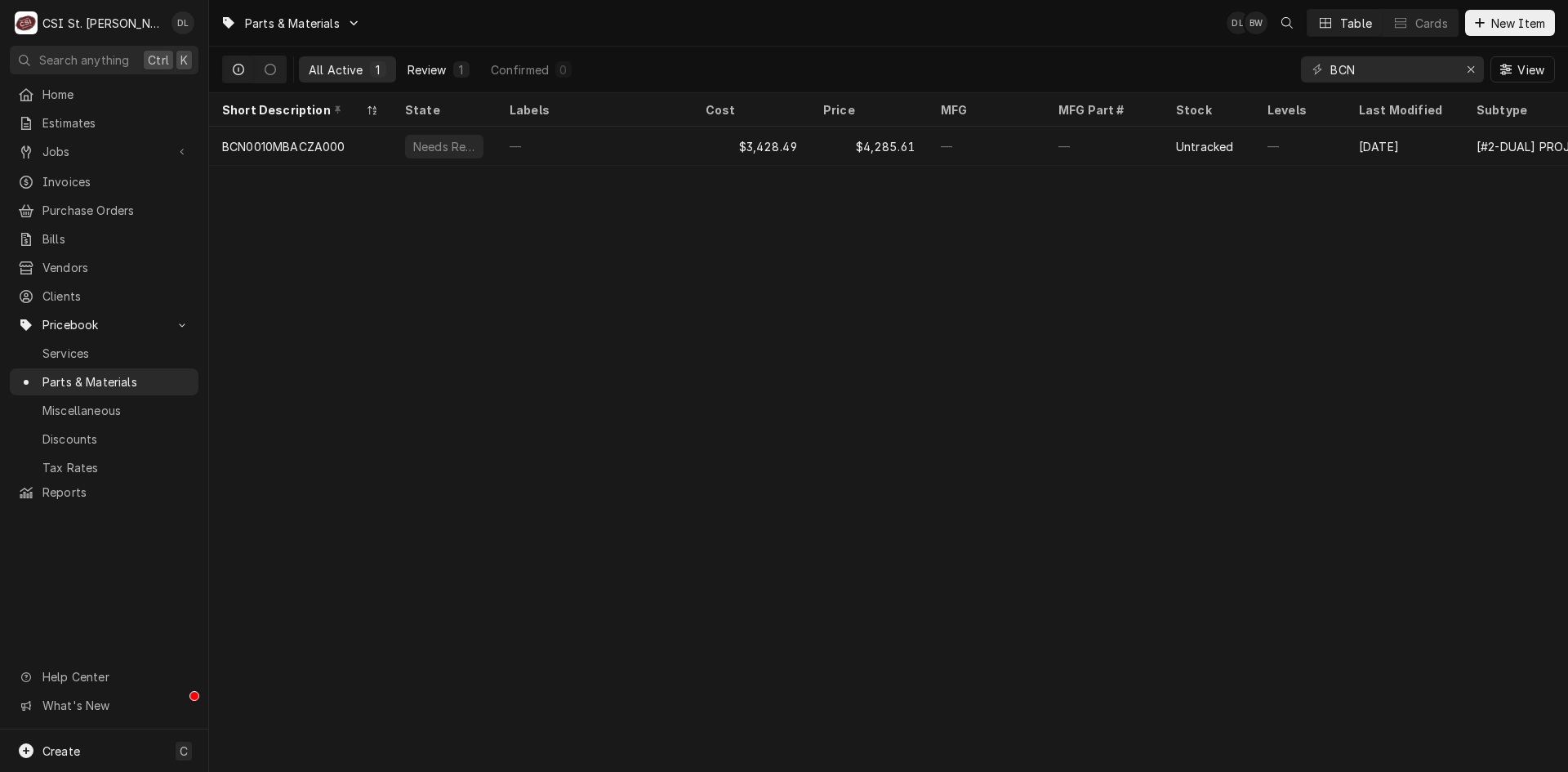
click at [434, 75] on div "Review" at bounding box center [428, 70] width 40 height 17
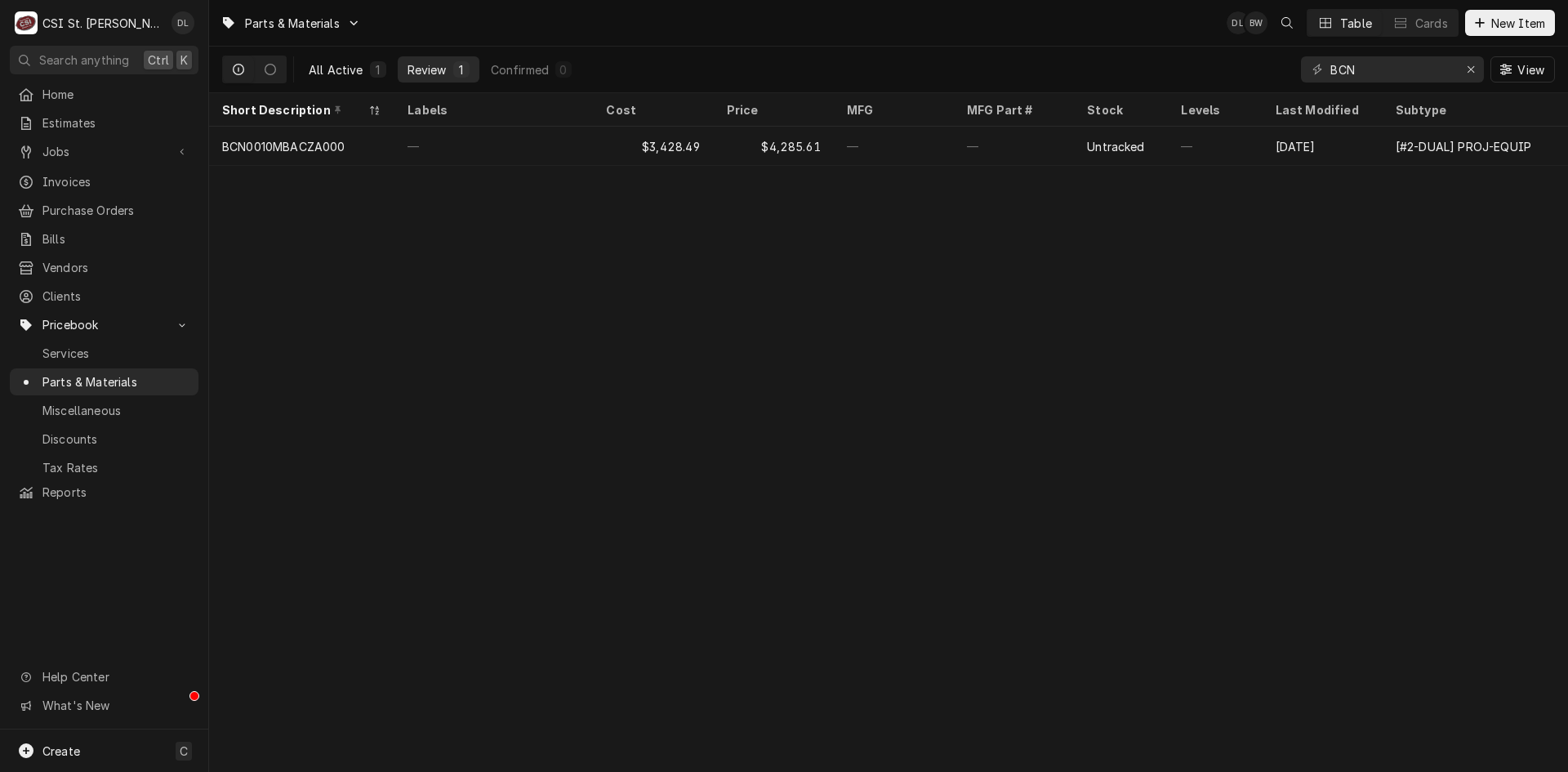
click at [319, 69] on div "All Active" at bounding box center [336, 70] width 55 height 17
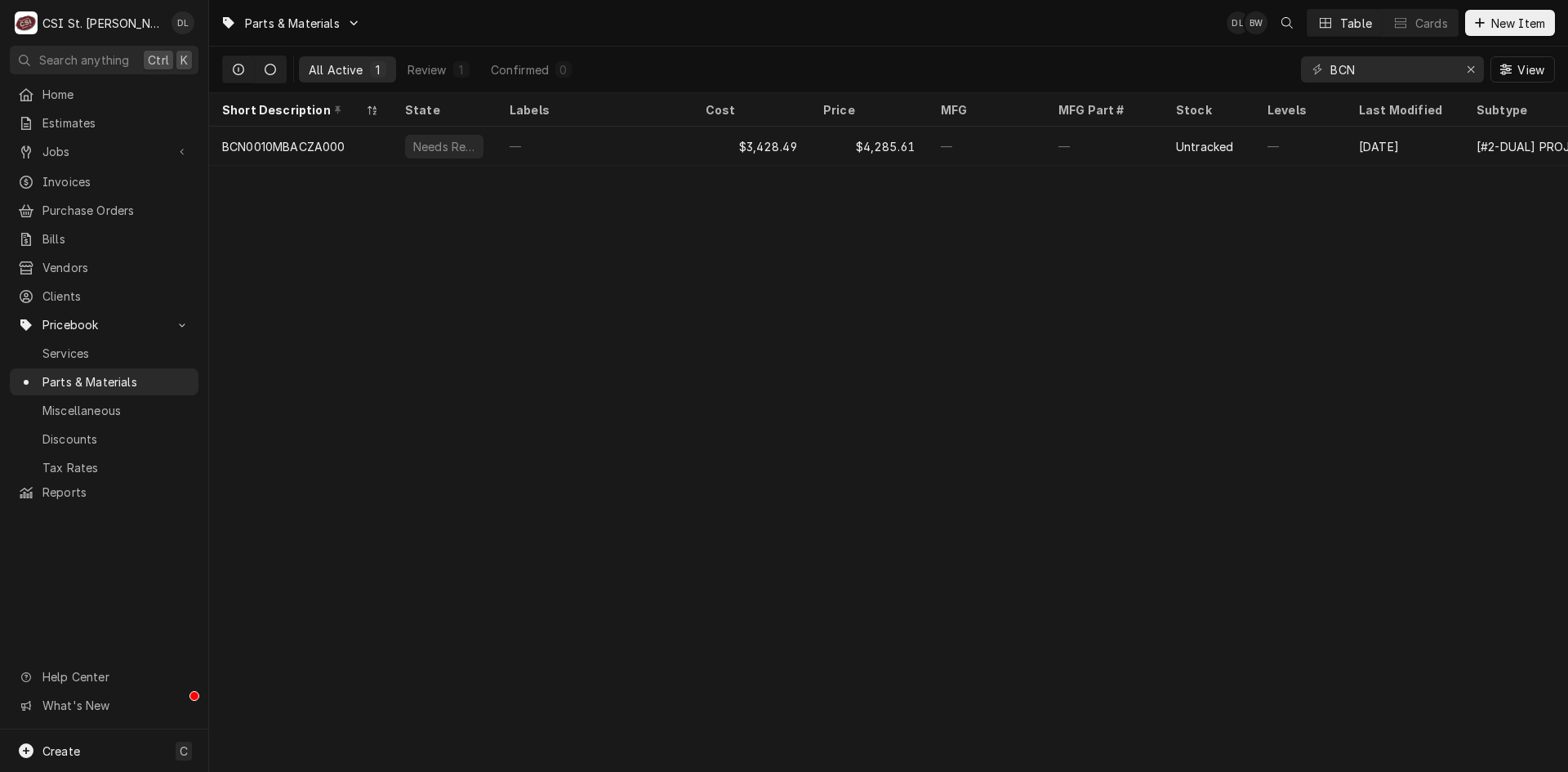
click at [269, 73] on icon "Dynamic Content Wrapper" at bounding box center [270, 69] width 11 height 11
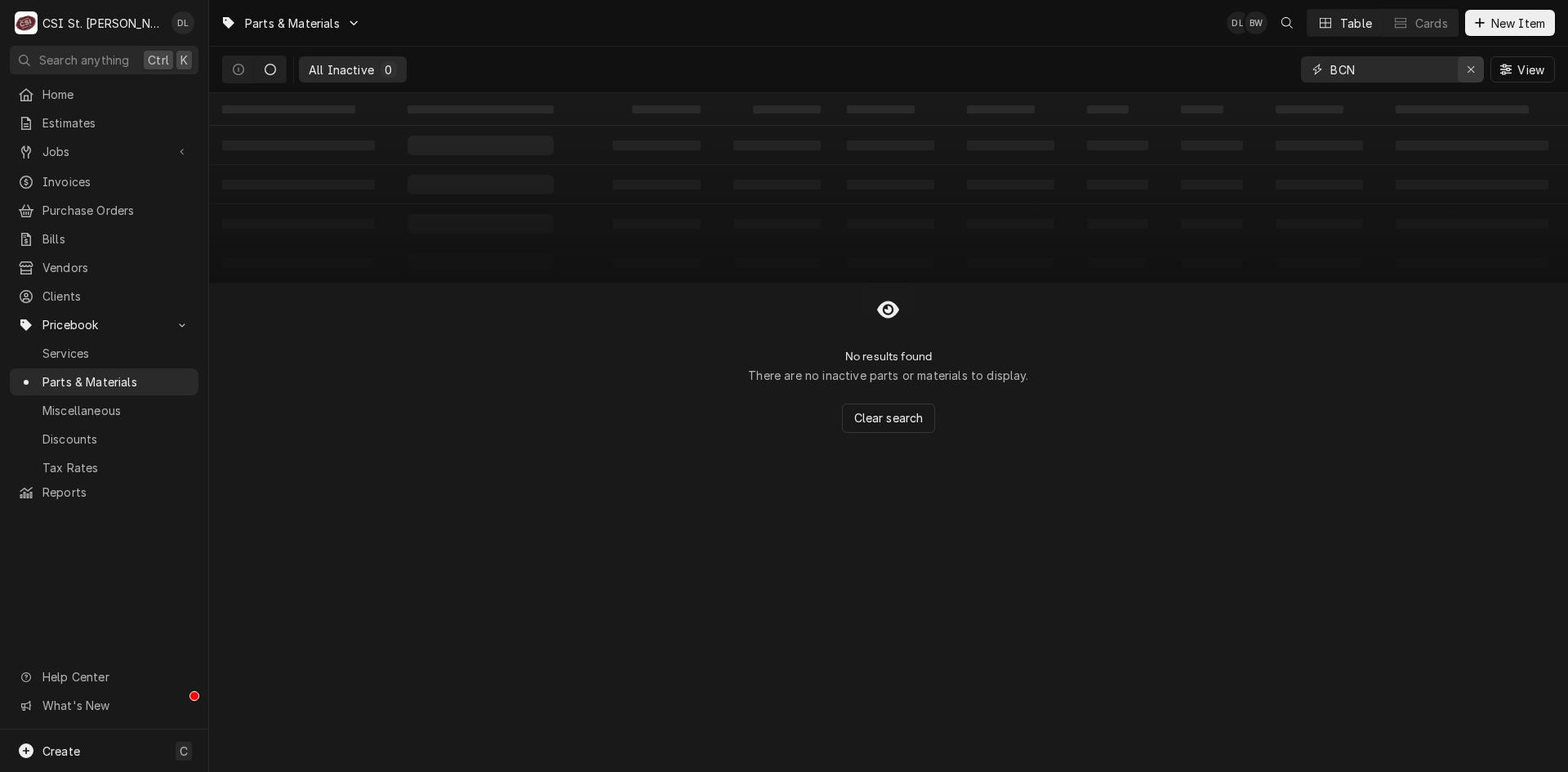
click at [1471, 65] on icon "Erase input" at bounding box center [1472, 69] width 9 height 11
click at [1366, 70] on input "Dynamic Content Wrapper" at bounding box center [1407, 70] width 154 height 26
type input "[PERSON_NAME] HTS INDOOR SCROLL"
click at [275, 67] on icon "Dynamic Content Wrapper" at bounding box center [270, 69] width 11 height 11
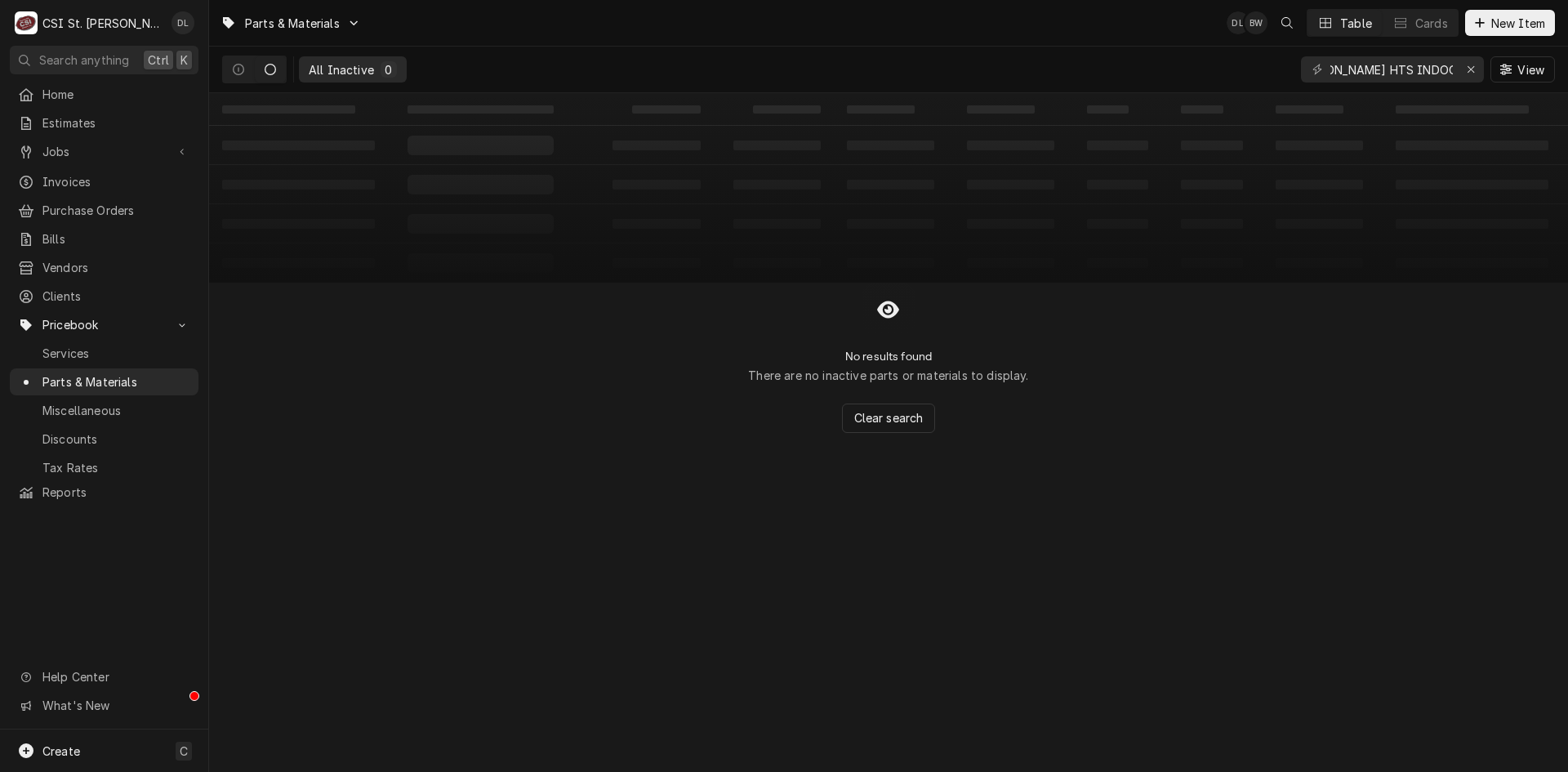
scroll to position [0, 0]
click at [244, 69] on button "Dynamic Content Wrapper" at bounding box center [238, 70] width 31 height 26
click at [893, 411] on button "Clear search" at bounding box center [888, 417] width 93 height 29
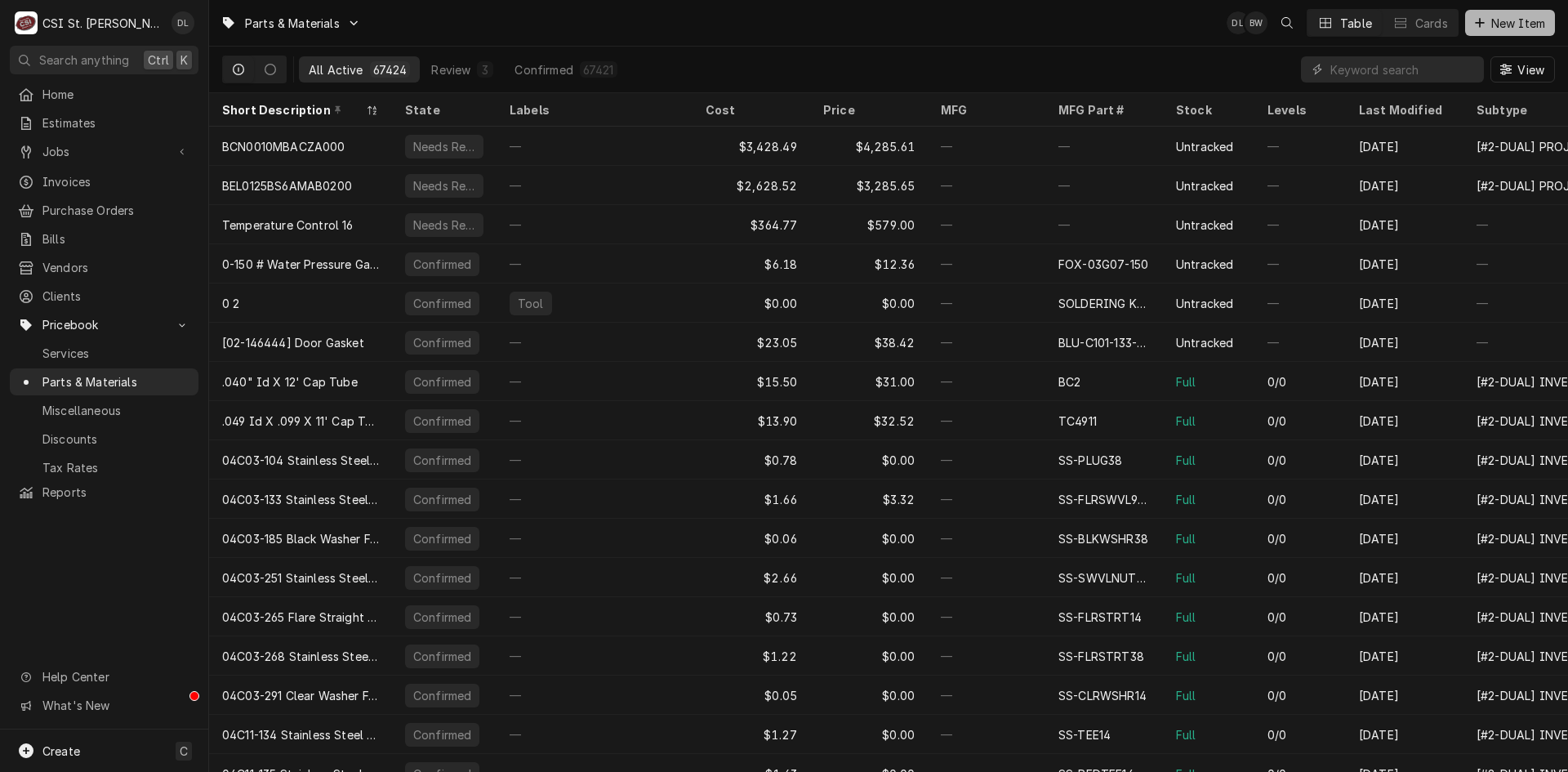
click at [1480, 19] on icon "Dynamic Content Wrapper" at bounding box center [1479, 23] width 9 height 11
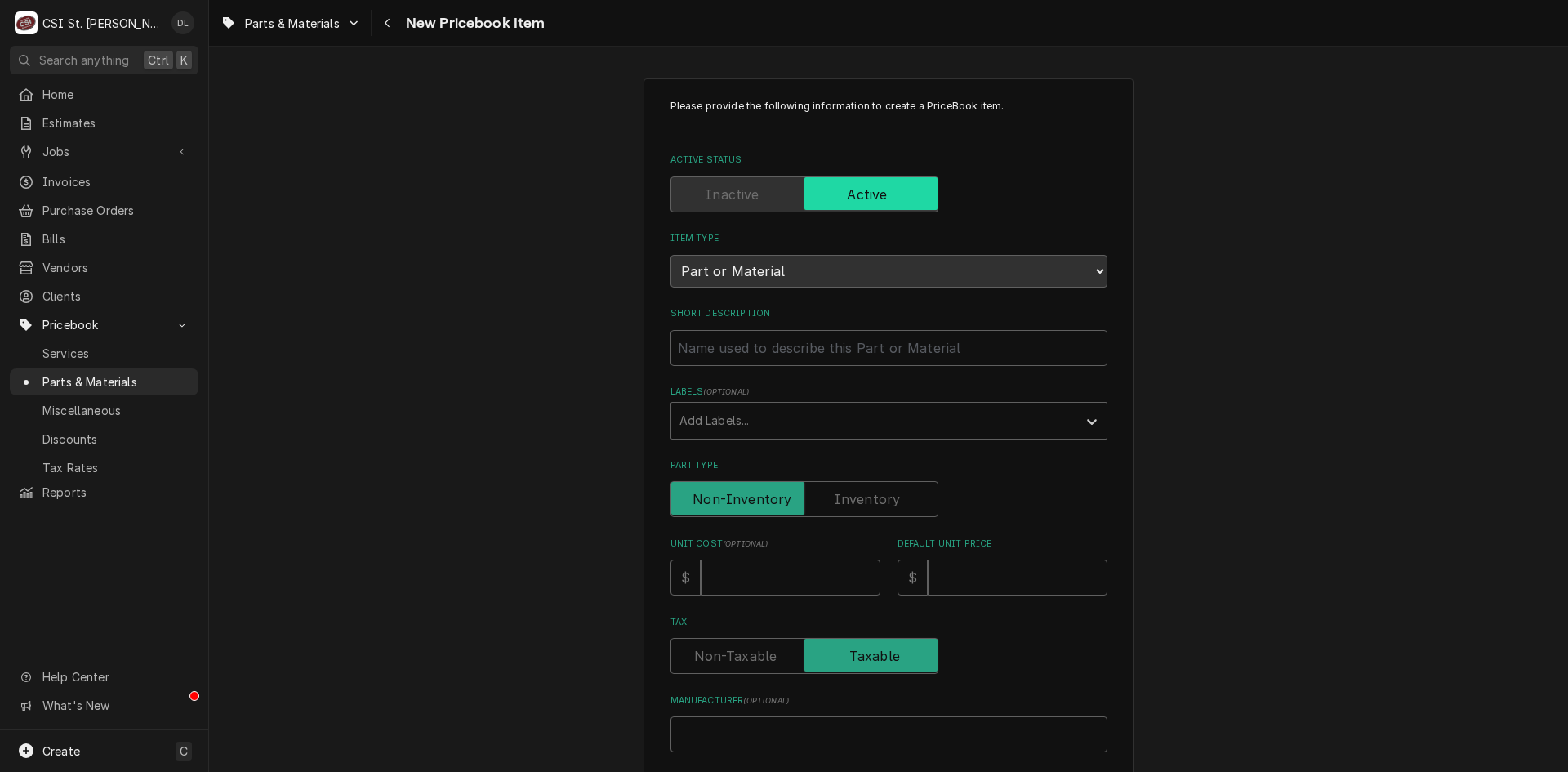
type textarea "x"
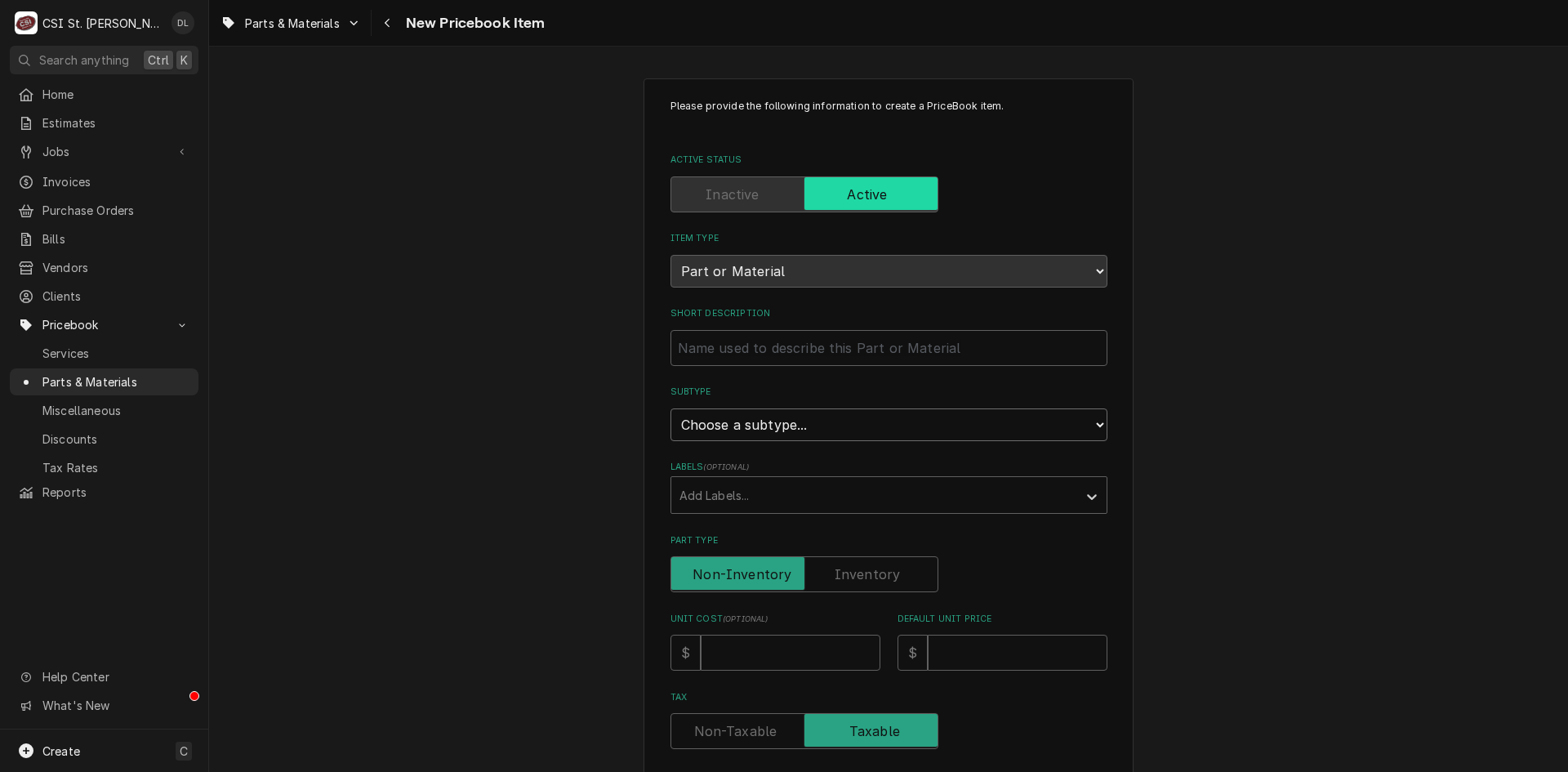
click at [936, 419] on select "Choose a subtype... [#2-DUAL] AFTERHRS-WH-CHG-2 [#2-DUAL] [PERSON_NAME]-EQUIP […" at bounding box center [888, 425] width 437 height 33
select select "4"
click at [670, 409] on select "Choose a subtype... [#2-DUAL] AFTERHRS-WH-CHG-2 [#2-DUAL] [PERSON_NAME]-EQUIP […" at bounding box center [888, 425] width 437 height 33
click at [819, 342] on input "Short Description" at bounding box center [888, 348] width 437 height 36
type textarea "x"
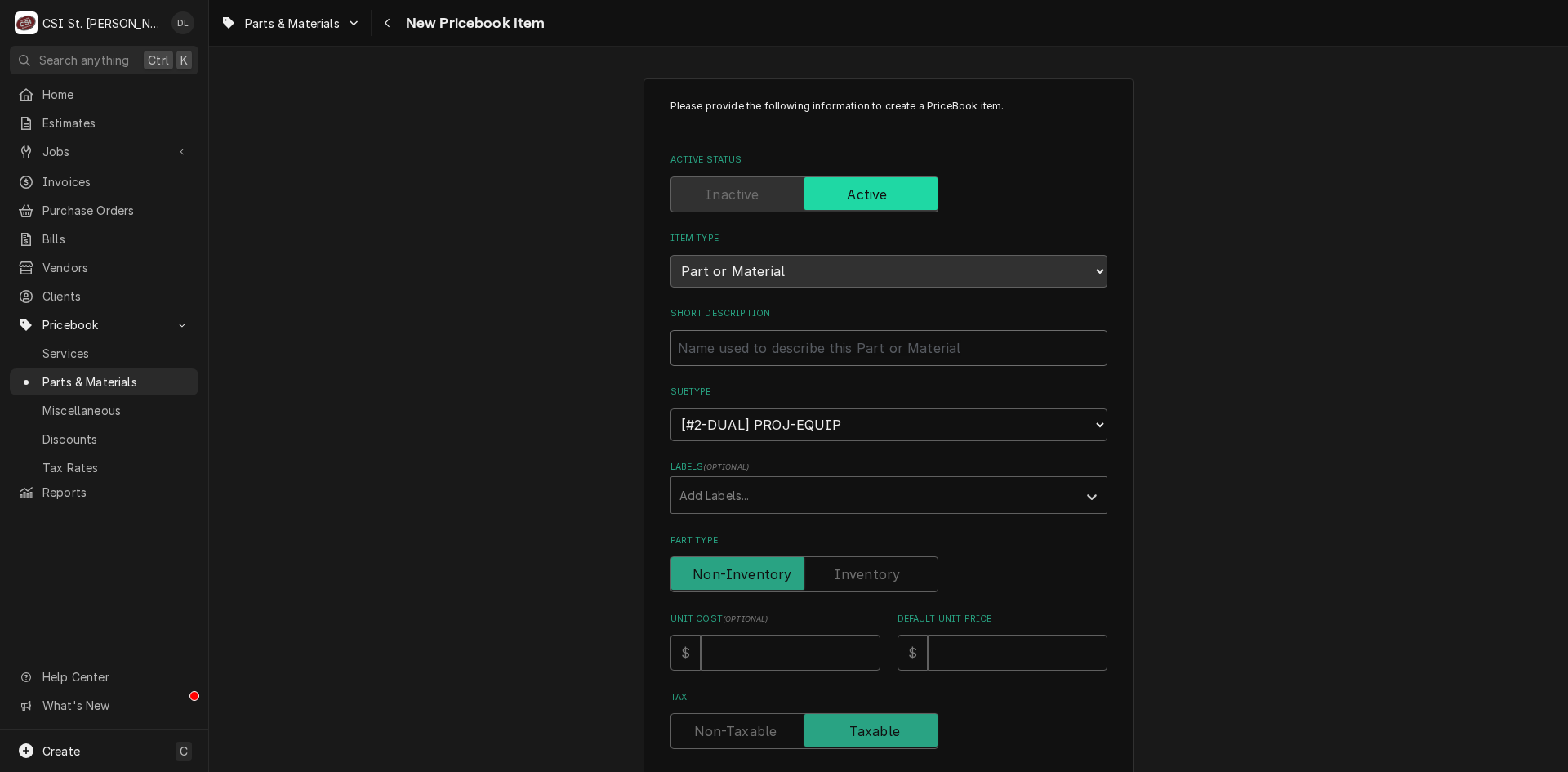
type input "B"
type textarea "x"
type input "BO"
type textarea "x"
type input "[DEMOGRAPHIC_DATA]"
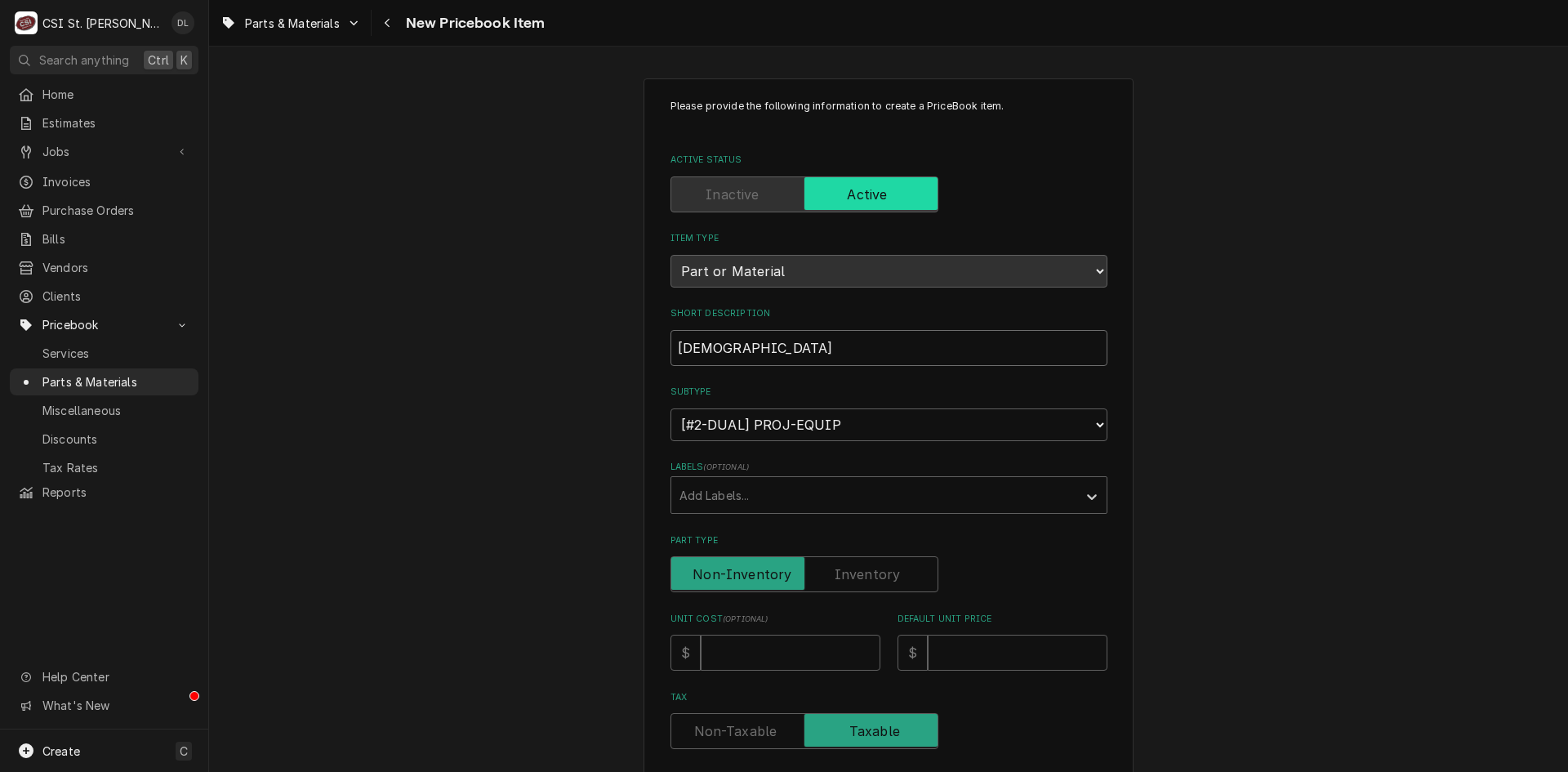
type textarea "x"
type input "[PERSON_NAME]"
type textarea "x"
type input "[PERSON_NAME]"
type textarea "x"
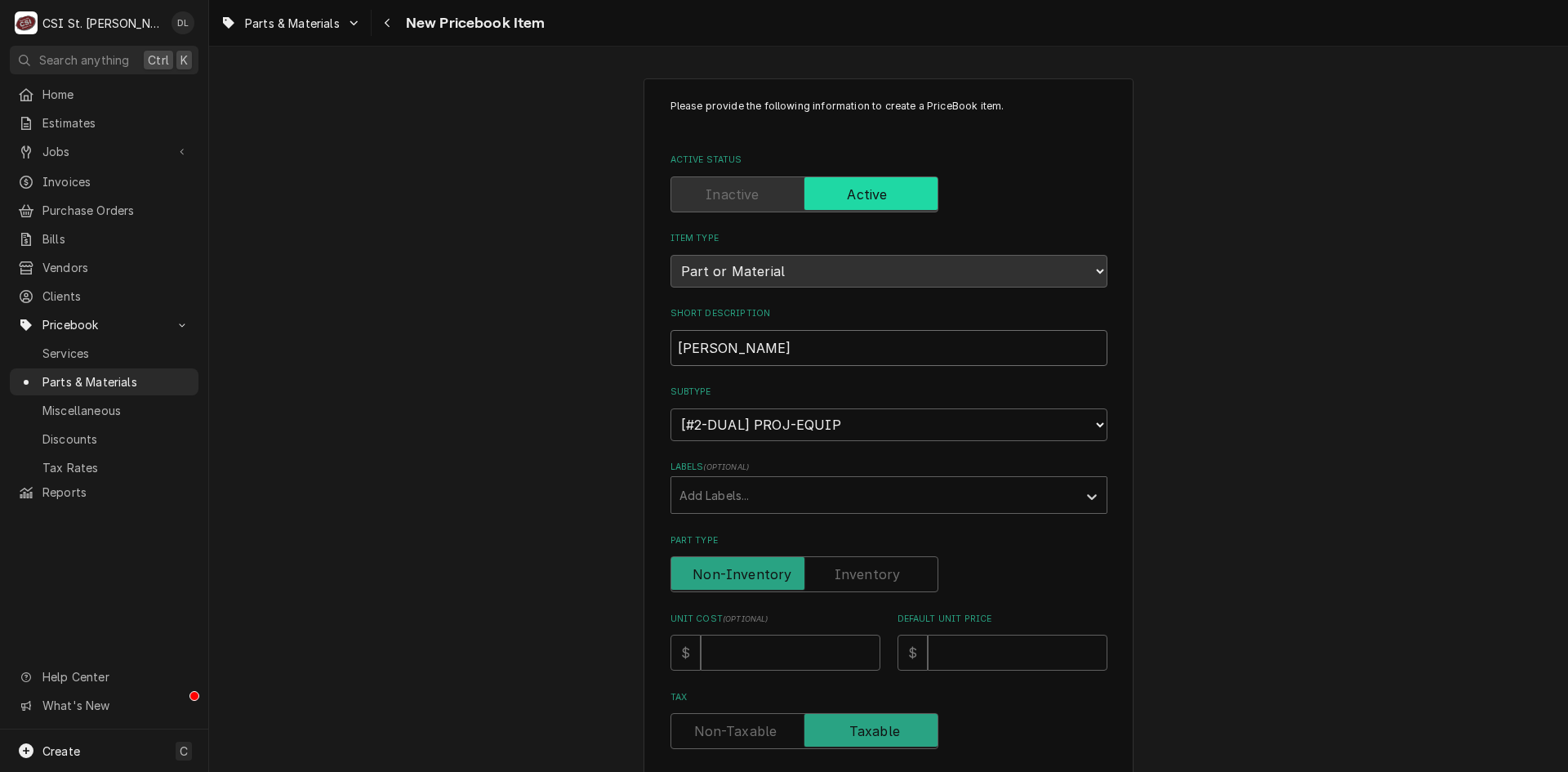
type input "[PERSON_NAME] H"
type textarea "x"
type input "BOHN HT"
type textarea "x"
type input "BOHN HTS"
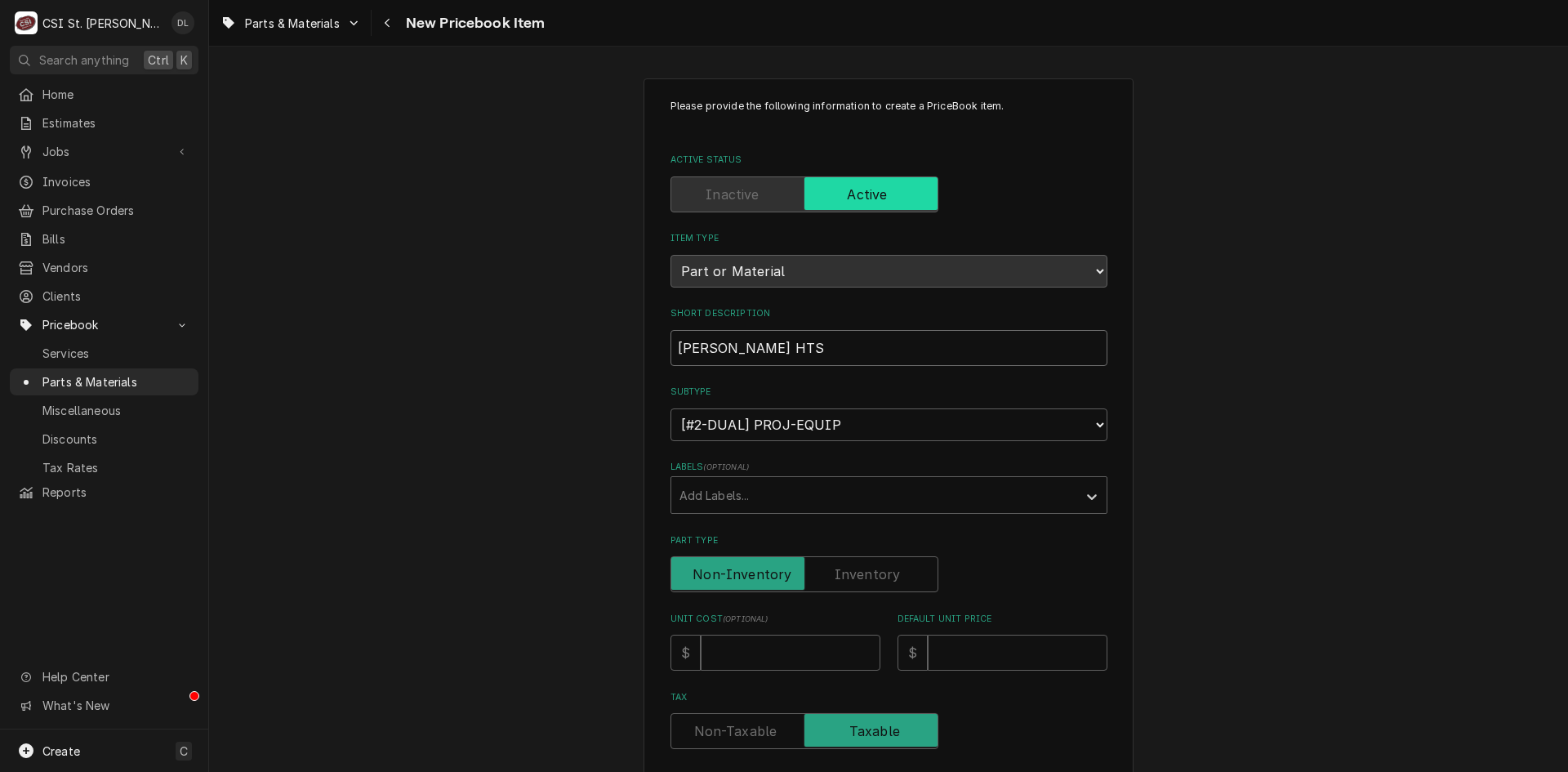
type textarea "x"
type input "BOHN HTS"
type textarea "x"
type input "BOHN HTS I"
type textarea "x"
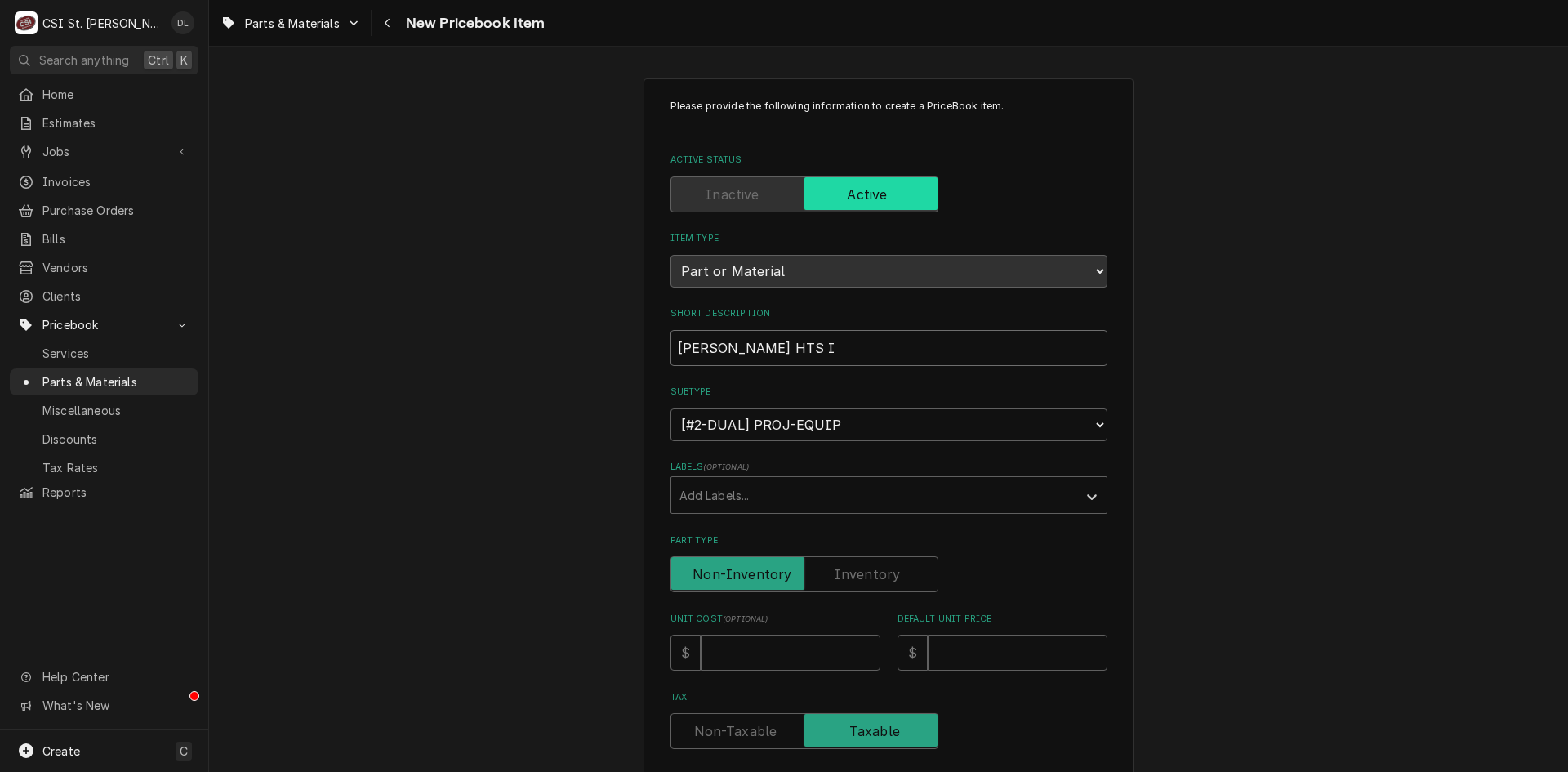
type input "BOHN HTS IN"
type textarea "x"
type input "BOHN HTS IND"
type textarea "x"
type input "BOHN HTS INDO"
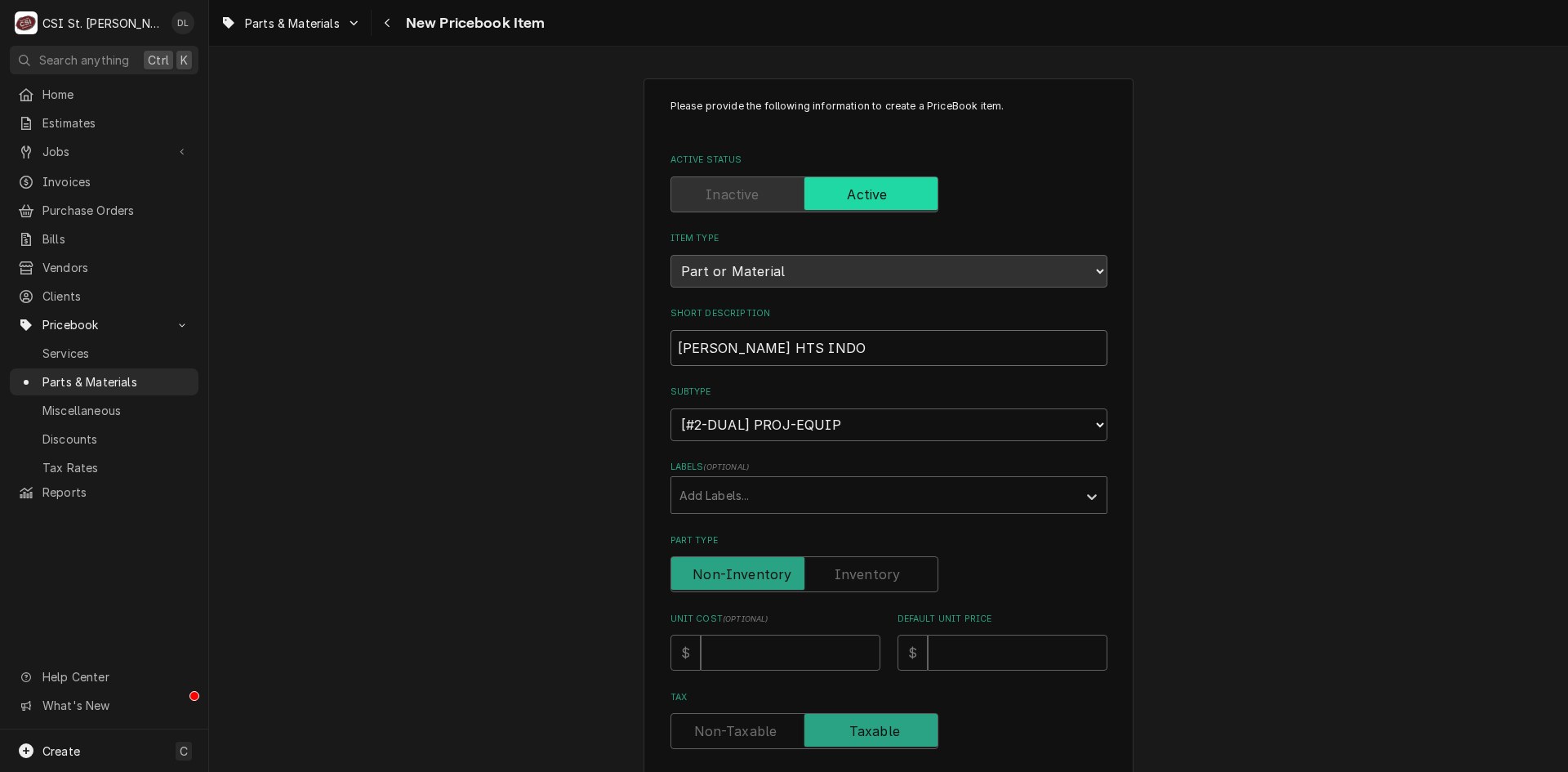
type textarea "x"
type input "BOHN HTS INDOO"
type textarea "x"
type input "BOHN HTS INDOOR"
type textarea "x"
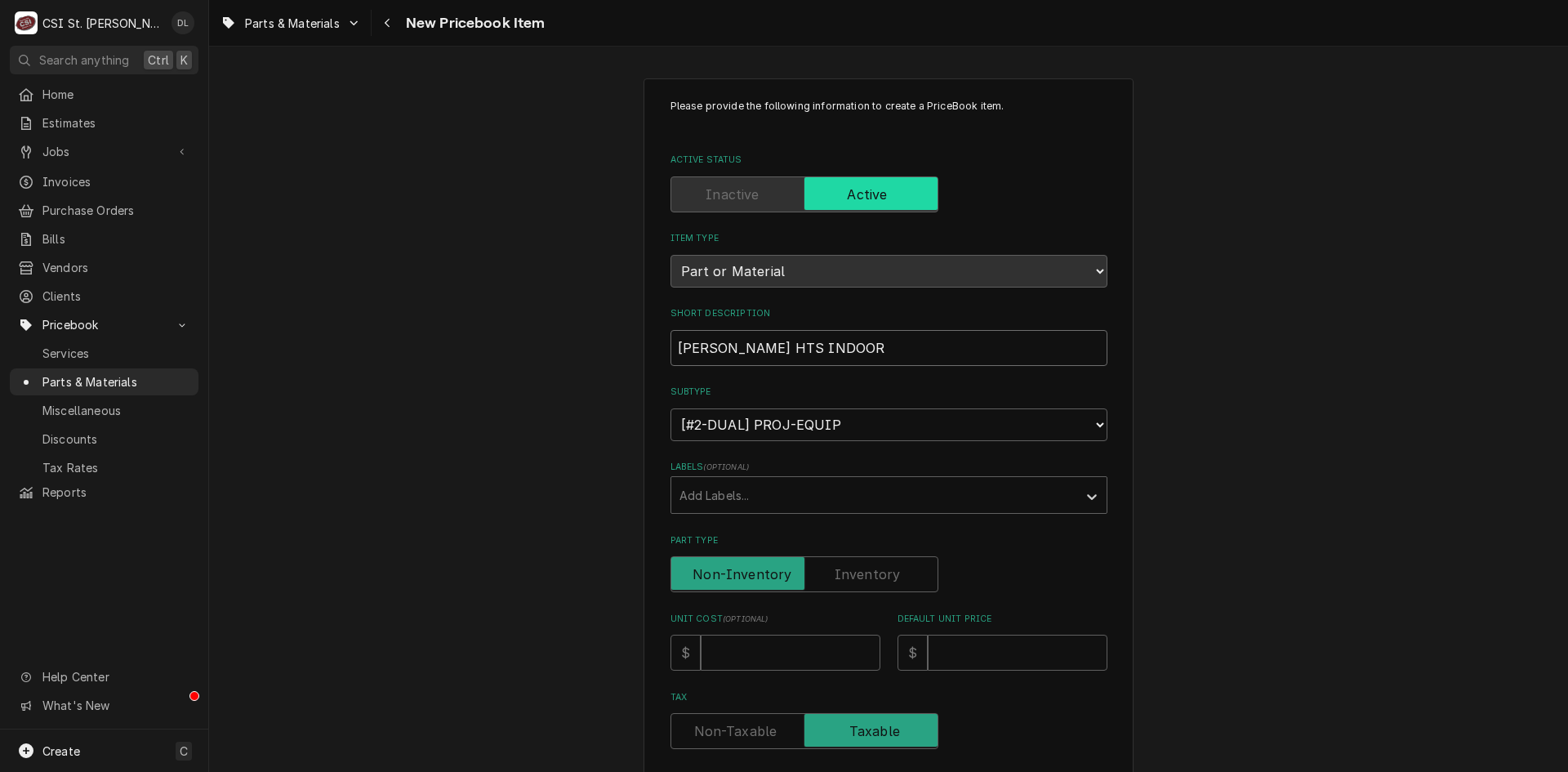
type input "BOHN HTS INDOOR"
type textarea "x"
type input "BOHN HTS INDOOR S"
type textarea "x"
type input "BOHN HTS INDOOR SC"
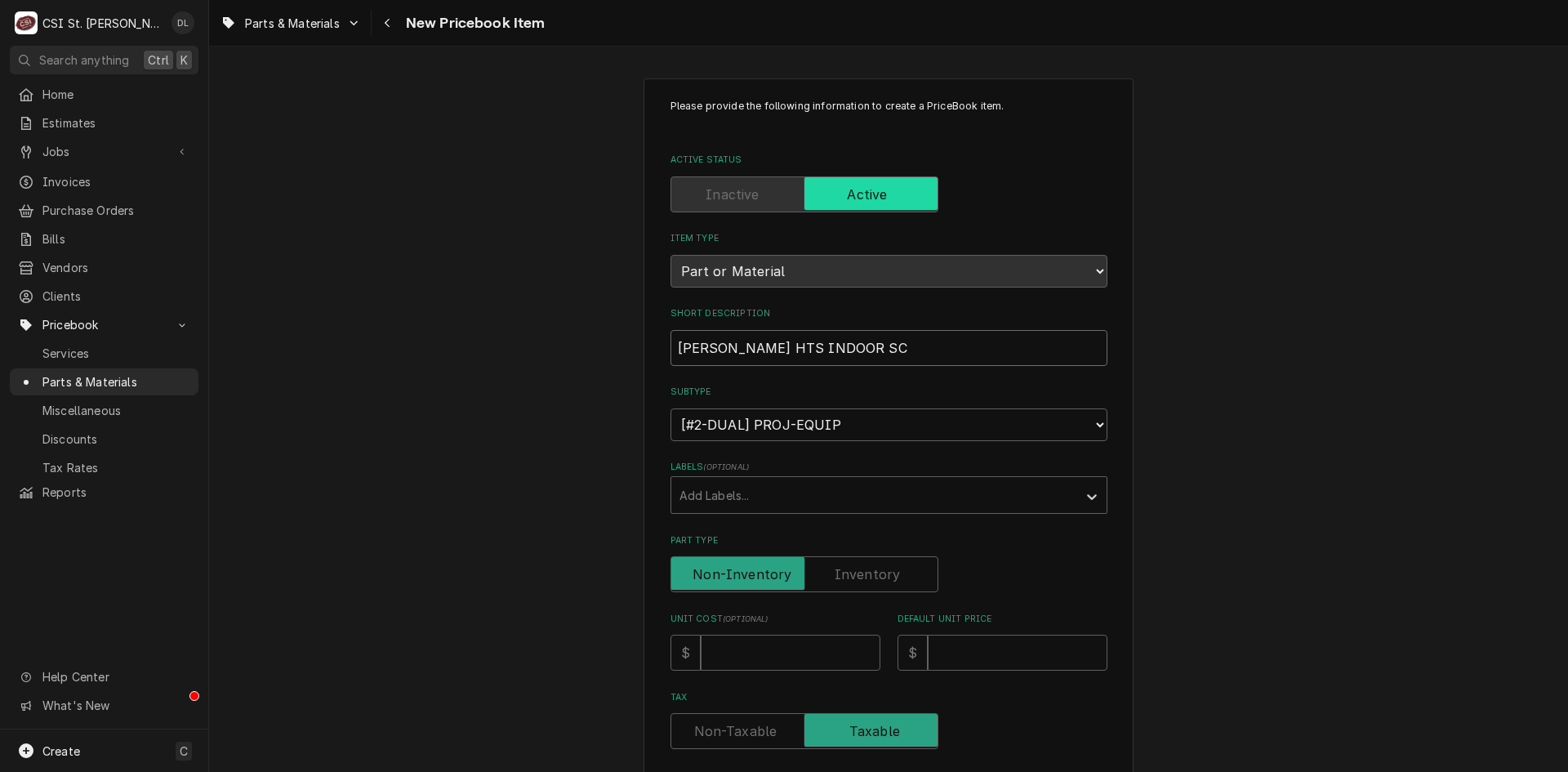
type textarea "x"
type input "BOHN HTS INDOOR SCR"
type textarea "x"
type input "BOHN HTS INDOOR SCRO"
type textarea "x"
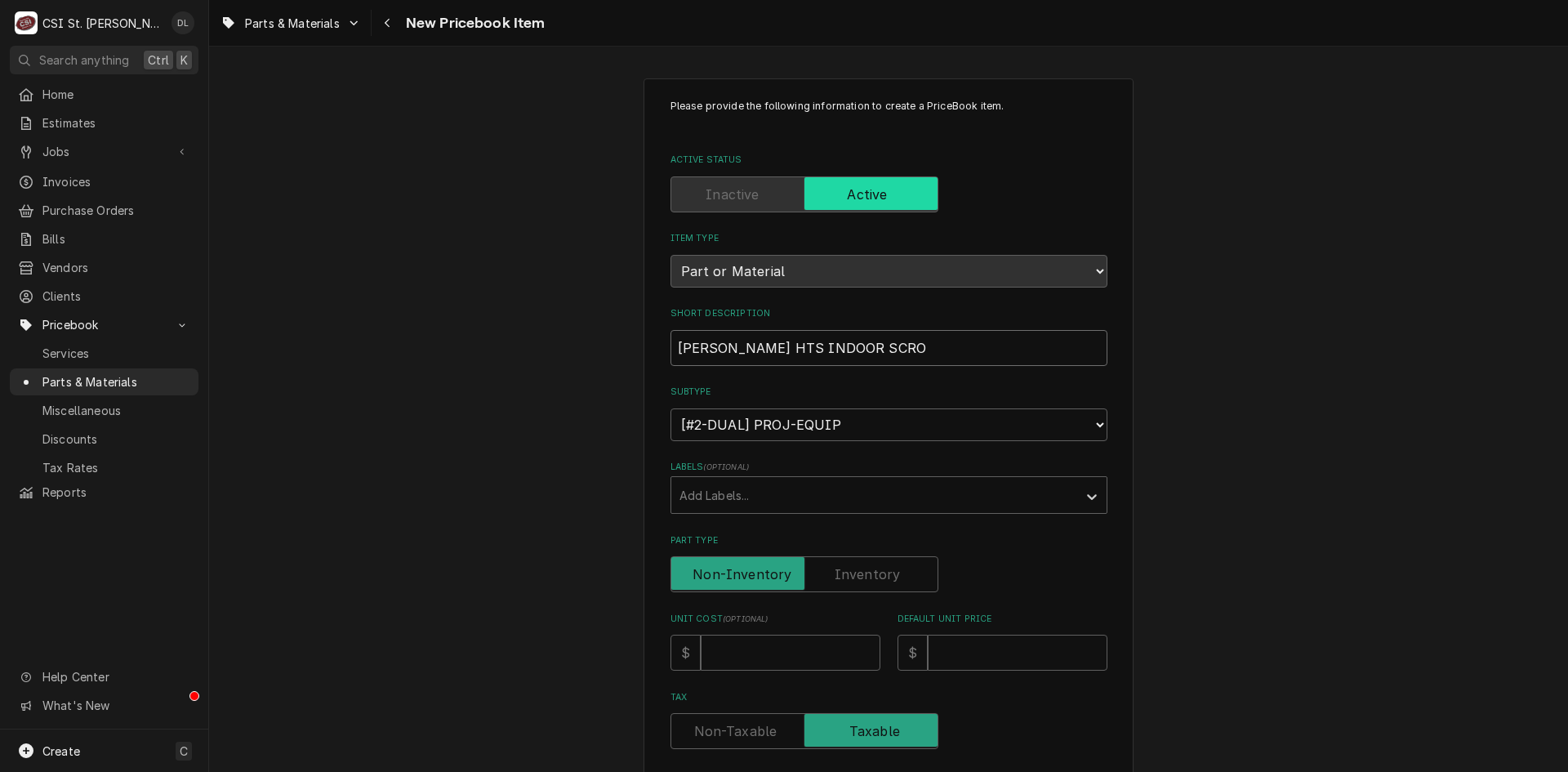
type input "BOHN HTS INDOOR SCROL"
type textarea "x"
type input "BOHN HTS INDOOR SCROLL"
type textarea "x"
type input "BOHN HTS INDOOR SCROLL"
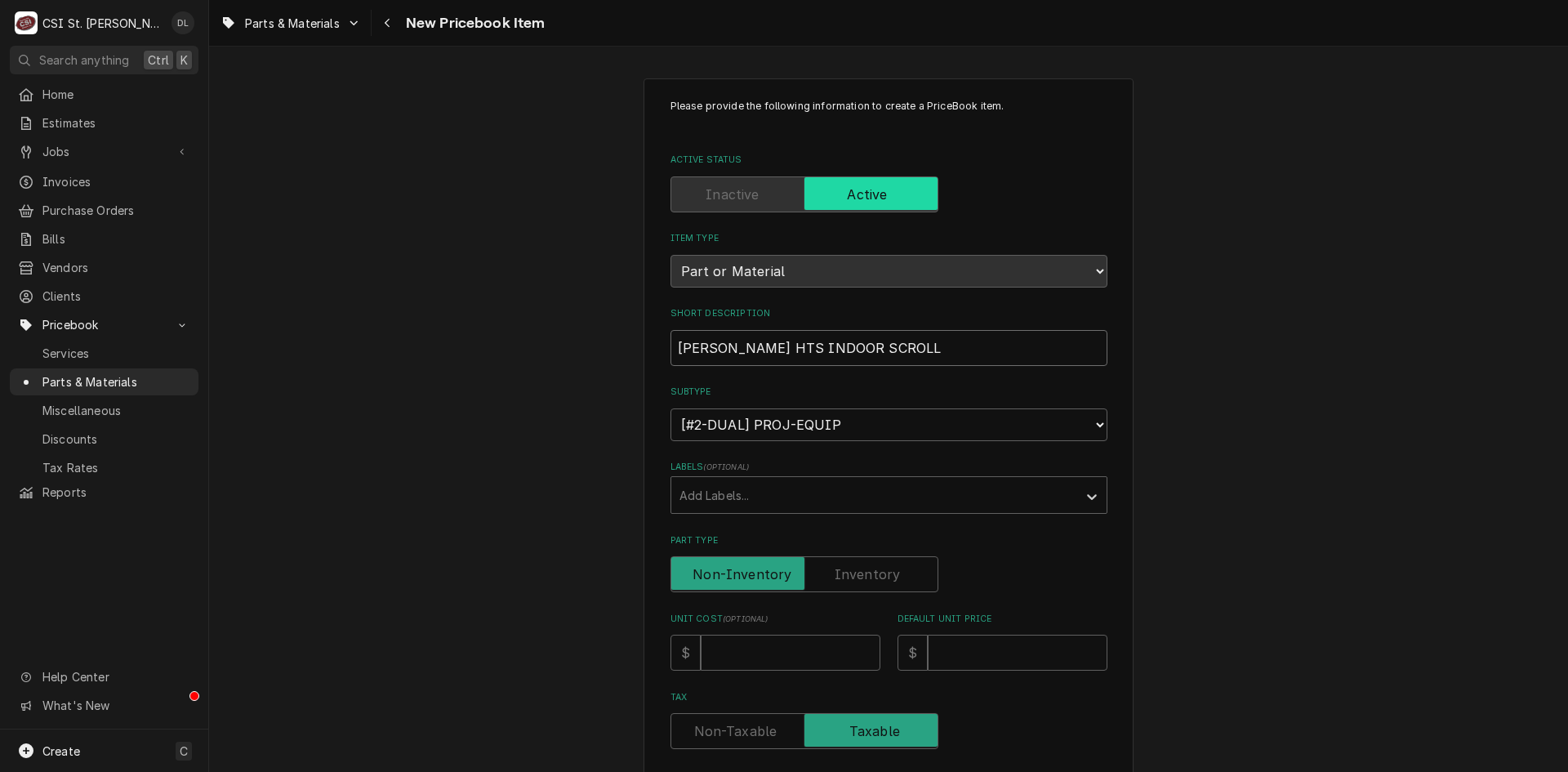
type textarea "x"
type input "BOHN HTS INDOOR SCROLL C"
type textarea "x"
type input "BOHN HTS INDOOR SCROLL CO"
type textarea "x"
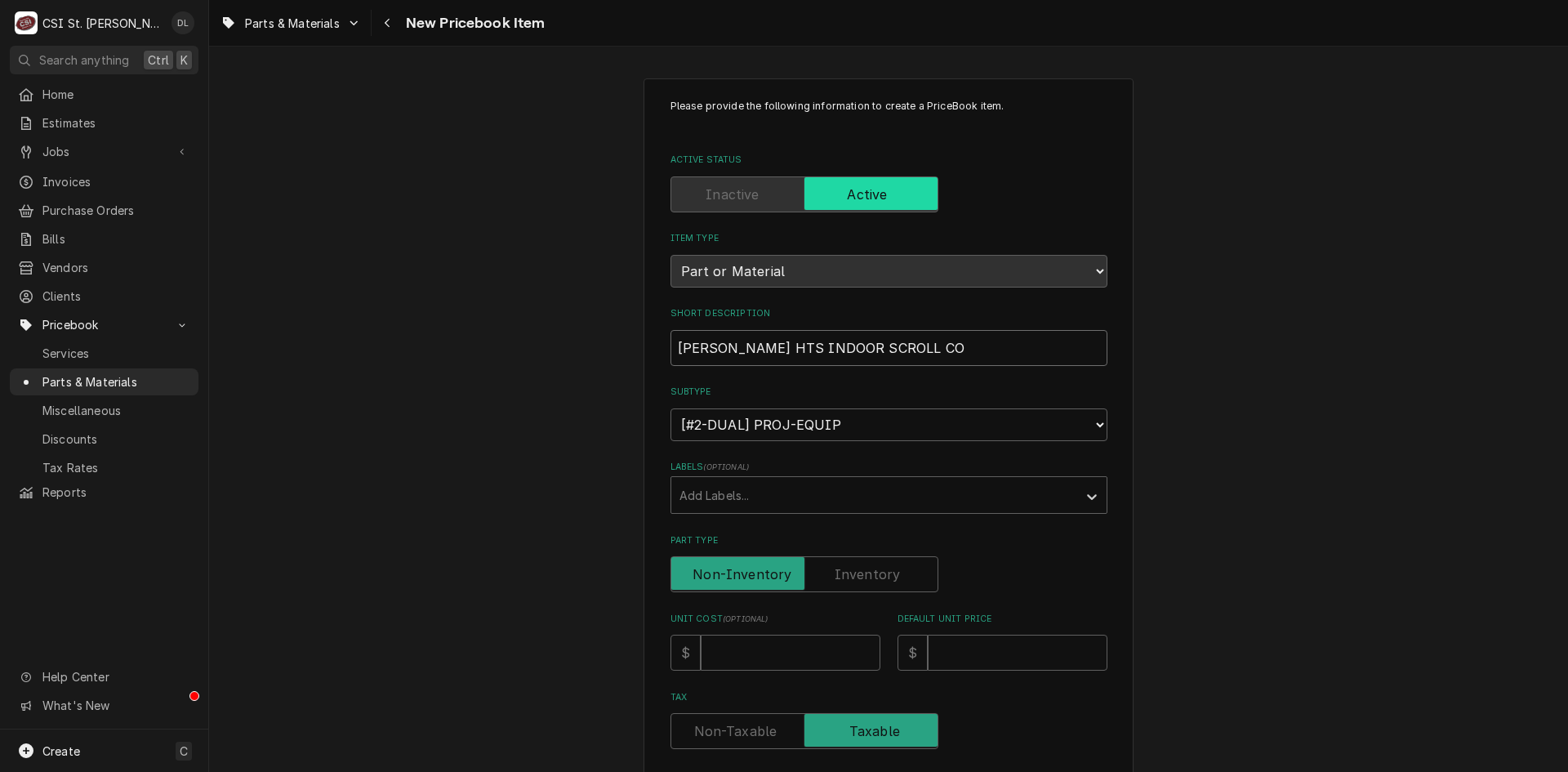
type input "BOHN HTS INDOOR SCROLL CON"
type textarea "x"
type input "BOHN HTS INDOOR SCROLL COND"
type textarea "x"
type input "BOHN HTS INDOOR SCROLL CONDE"
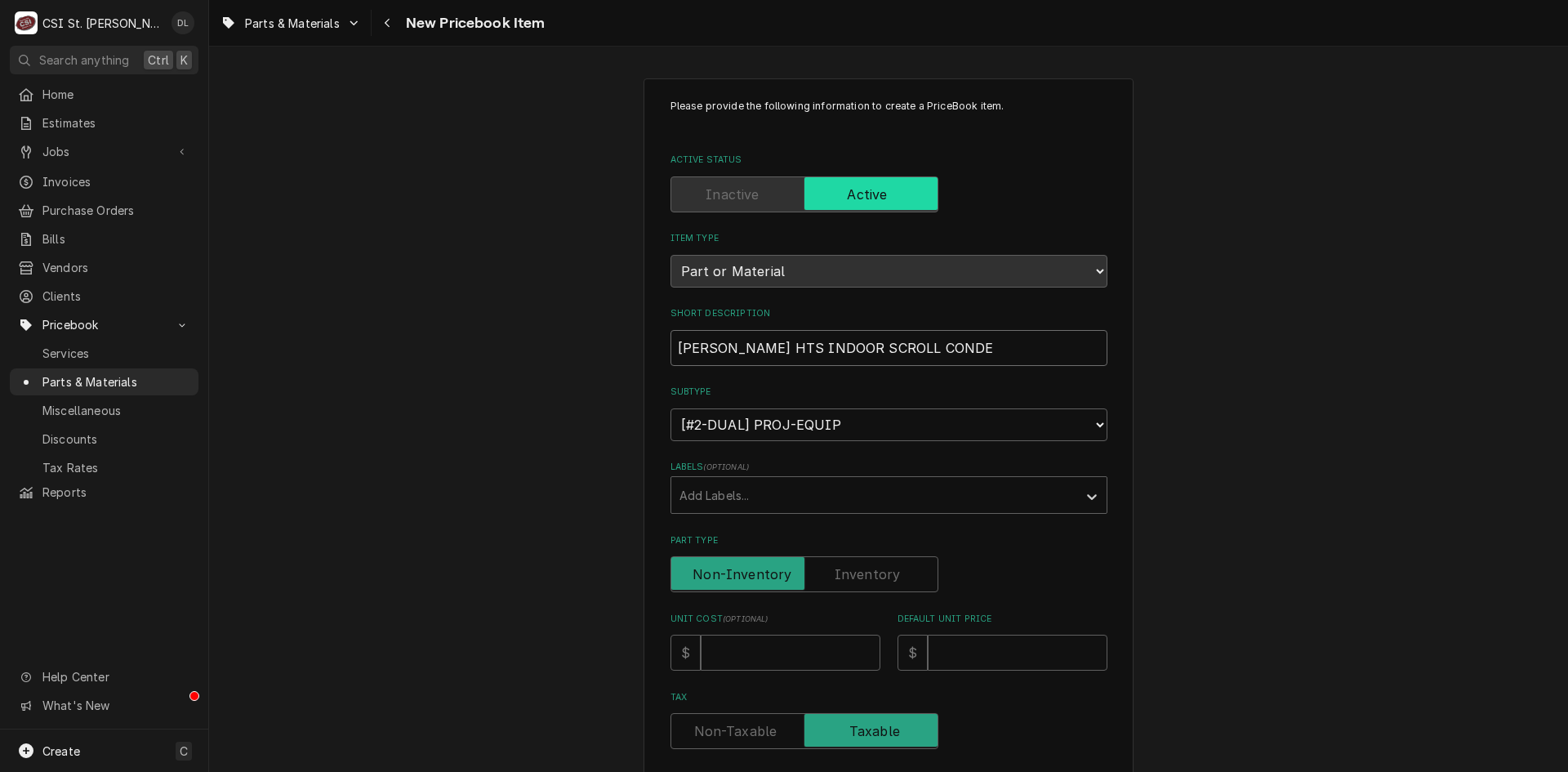
type textarea "x"
type input "BOHN HTS INDOOR SCROLL CONDENS"
type textarea "x"
type input "BOHN HTS INDOOR SCROLL CONDENSI"
type textarea "x"
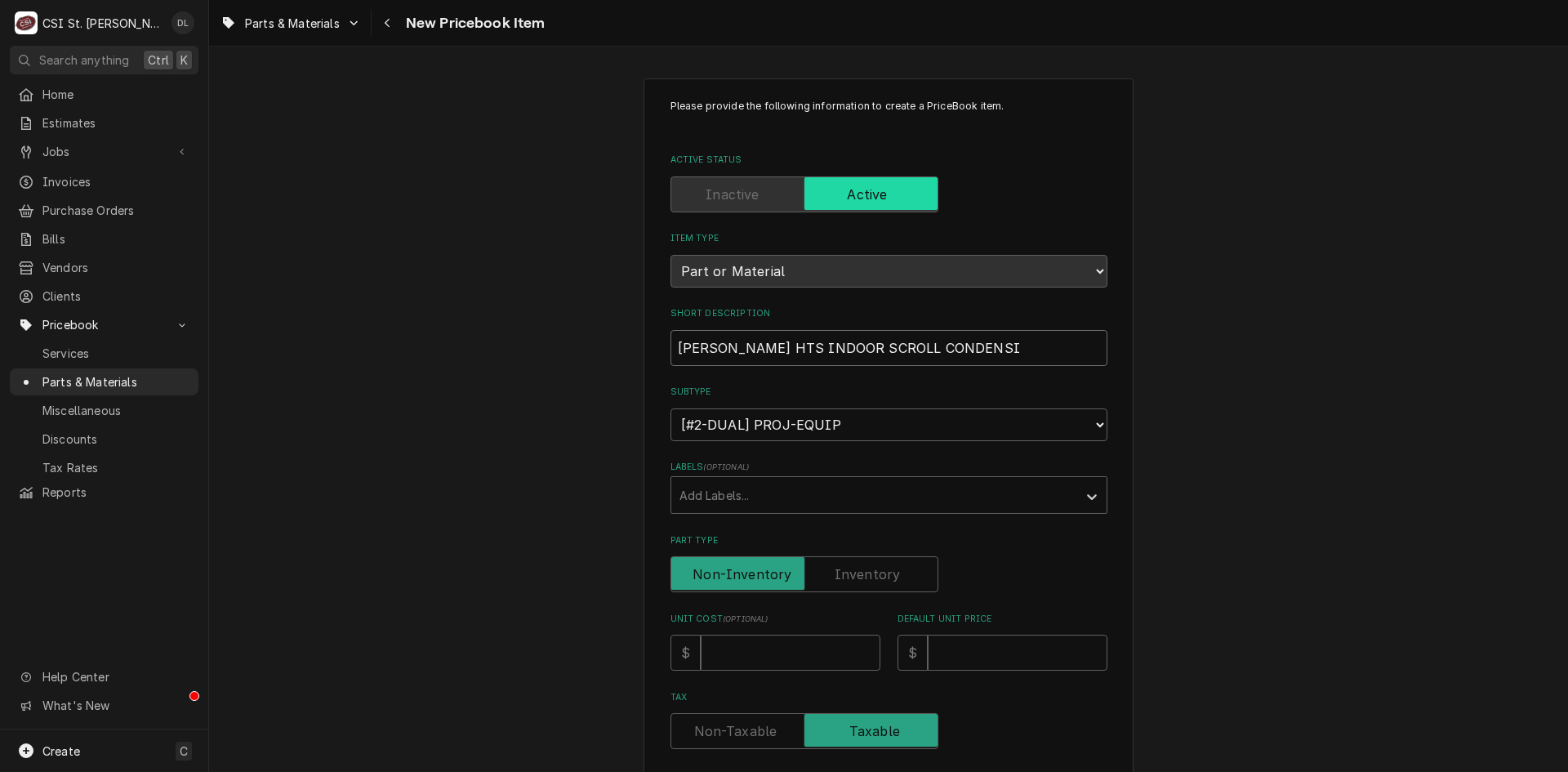
type input "BOHN HTS INDOOR SCROLL CONDENSIN"
type textarea "x"
type input "BOHN HTS INDOOR SCROLL CONDENSING"
type textarea "x"
type input "BOHN HTS INDOOR SCROLL CONDENSING"
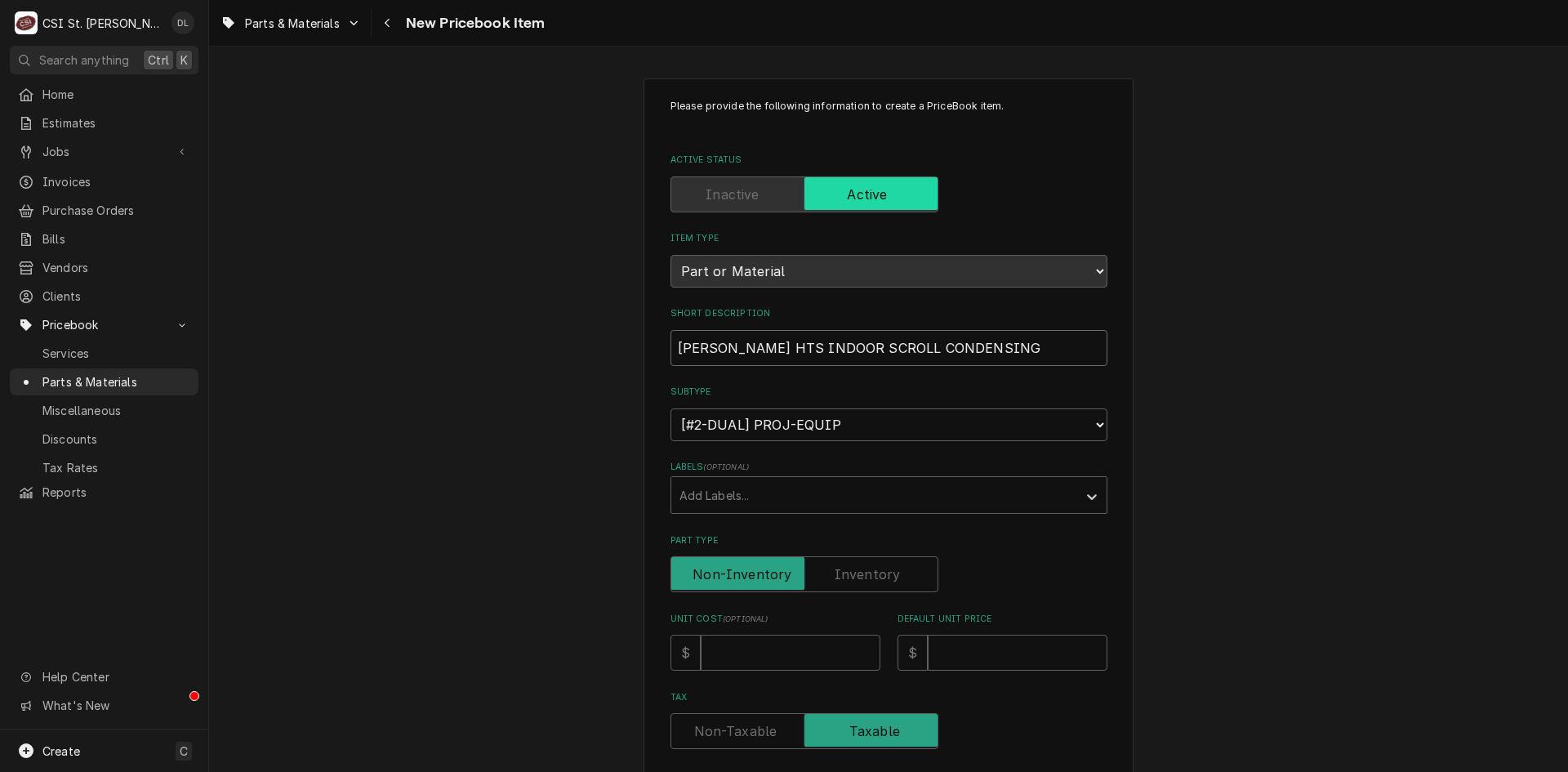
type textarea "x"
type input "BOHN HTS INDOOR SCROLL CONDENSING U"
type textarea "x"
type input "BOHN HTS INDOOR SCROLL CONDENSING UN"
type textarea "x"
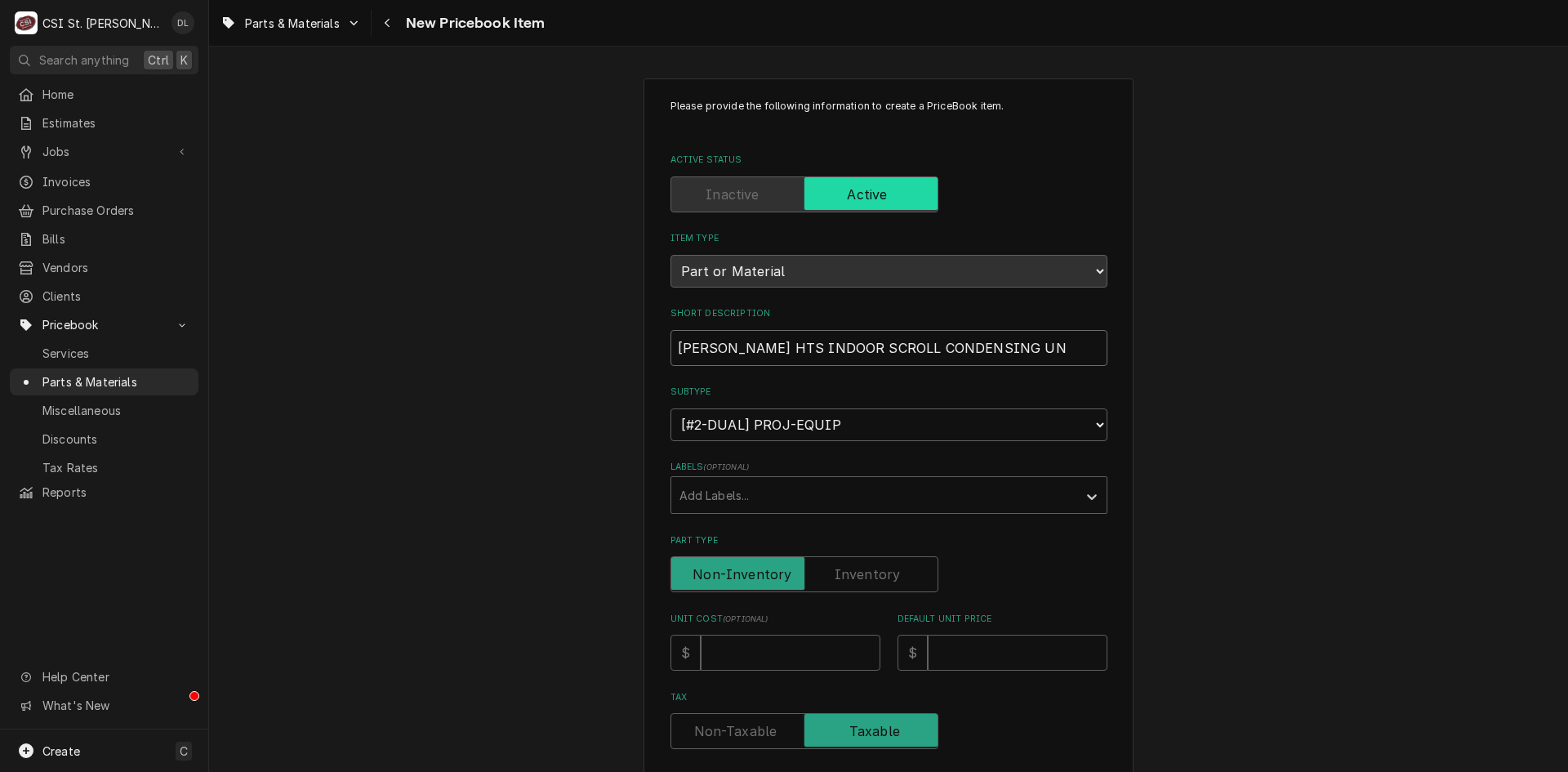
type input "BOHN HTS INDOOR SCROLL CONDENSING UNI"
type textarea "x"
type input "BOHN HTS INDOOR SCROLL CONDENSING UNIT"
type textarea "x"
type input "BOHN HTS INDOOR SCROLL CONDENSING UNIT"
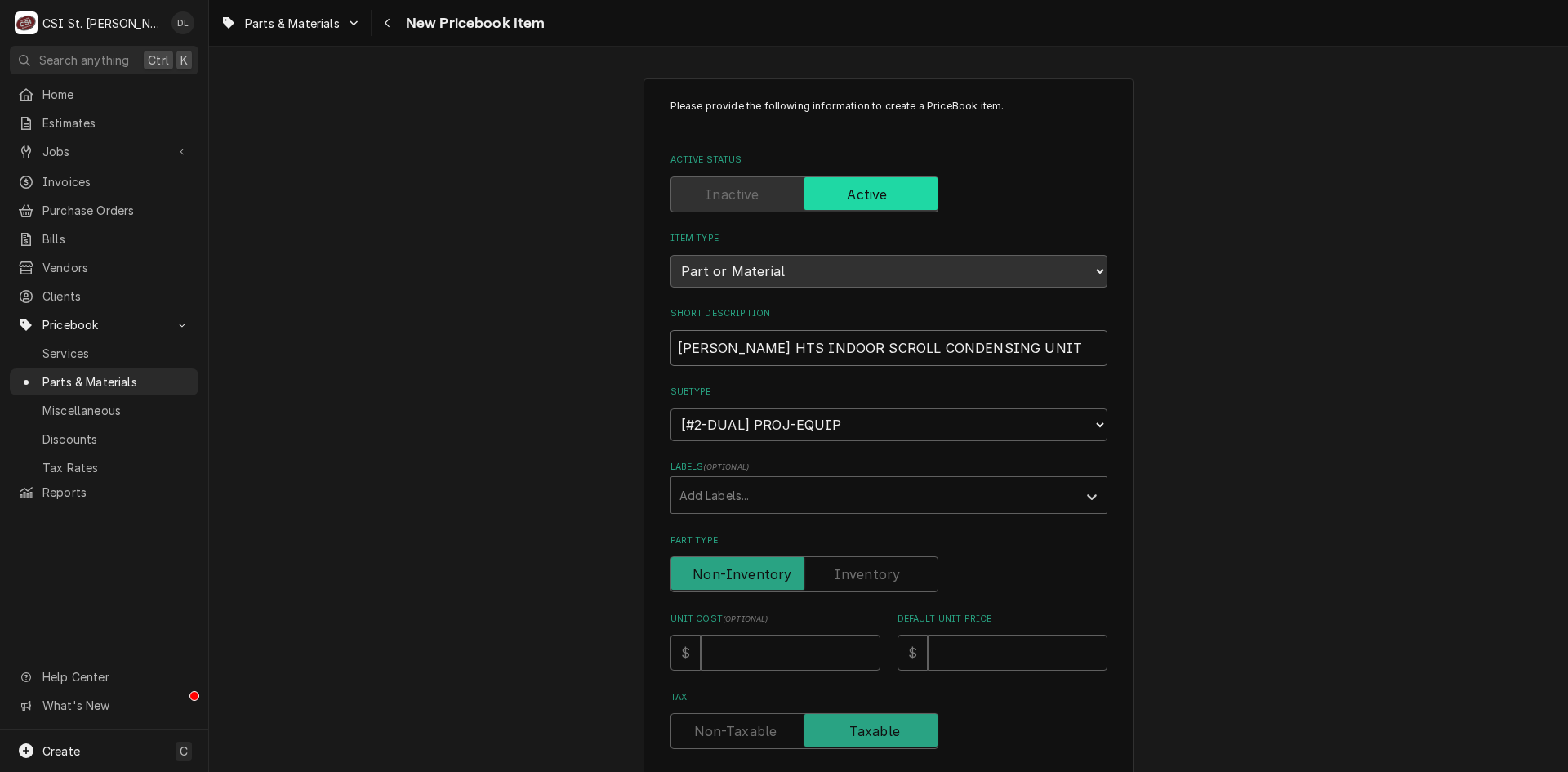
type textarea "x"
type input "BOHN HTS INDOOR SCROLL CONDENSING UNIT L"
type textarea "x"
type input "BOHN HTS INDOOR SCROLL CONDENSING UNIT LT"
type textarea "x"
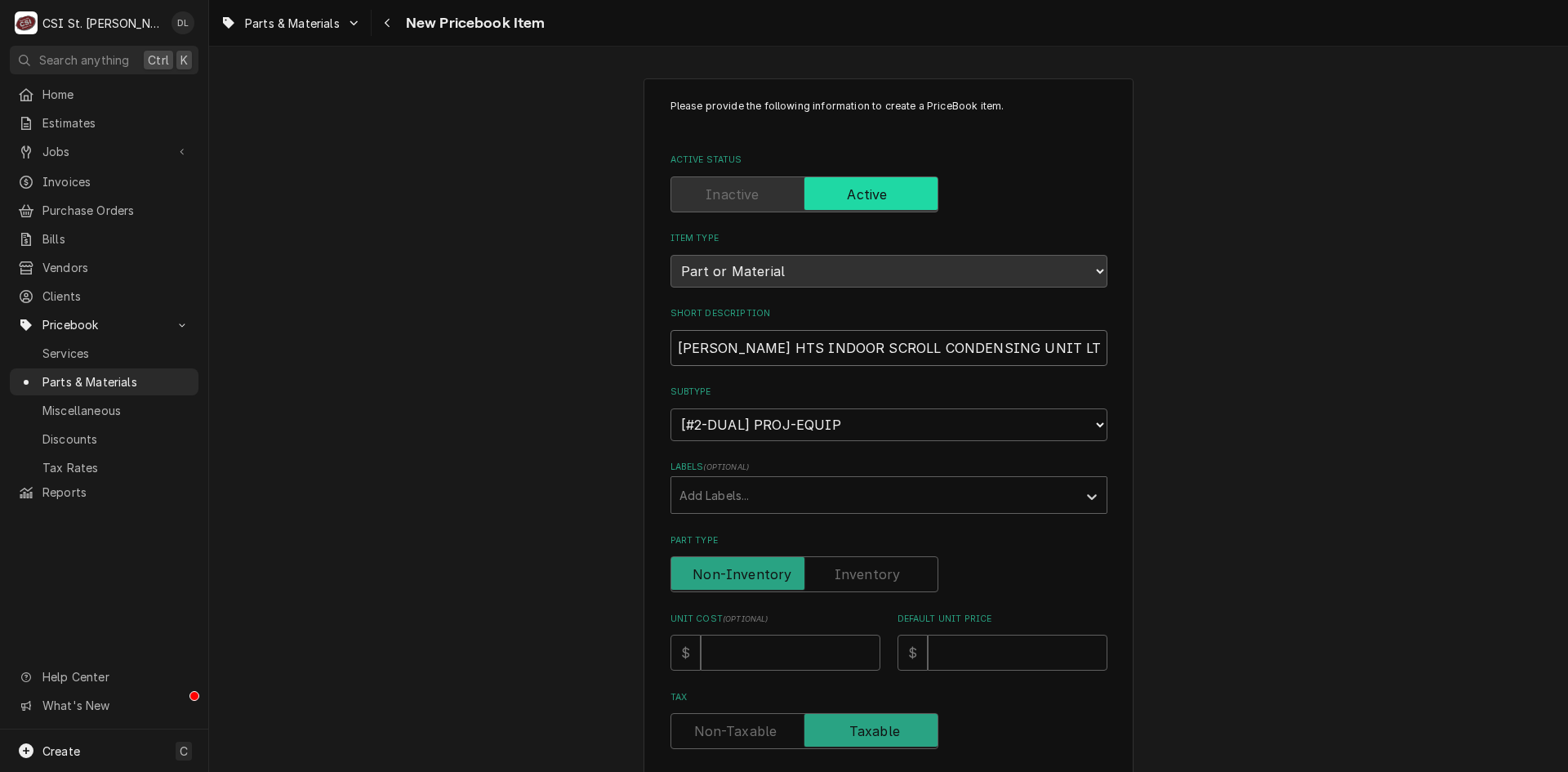
type input "BOHN HTS INDOOR SCROLL CONDENSING UNIT LT"
type textarea "x"
type input "/BOHN HTS INDOOR SCROLL CONDENSING UNIT LT"
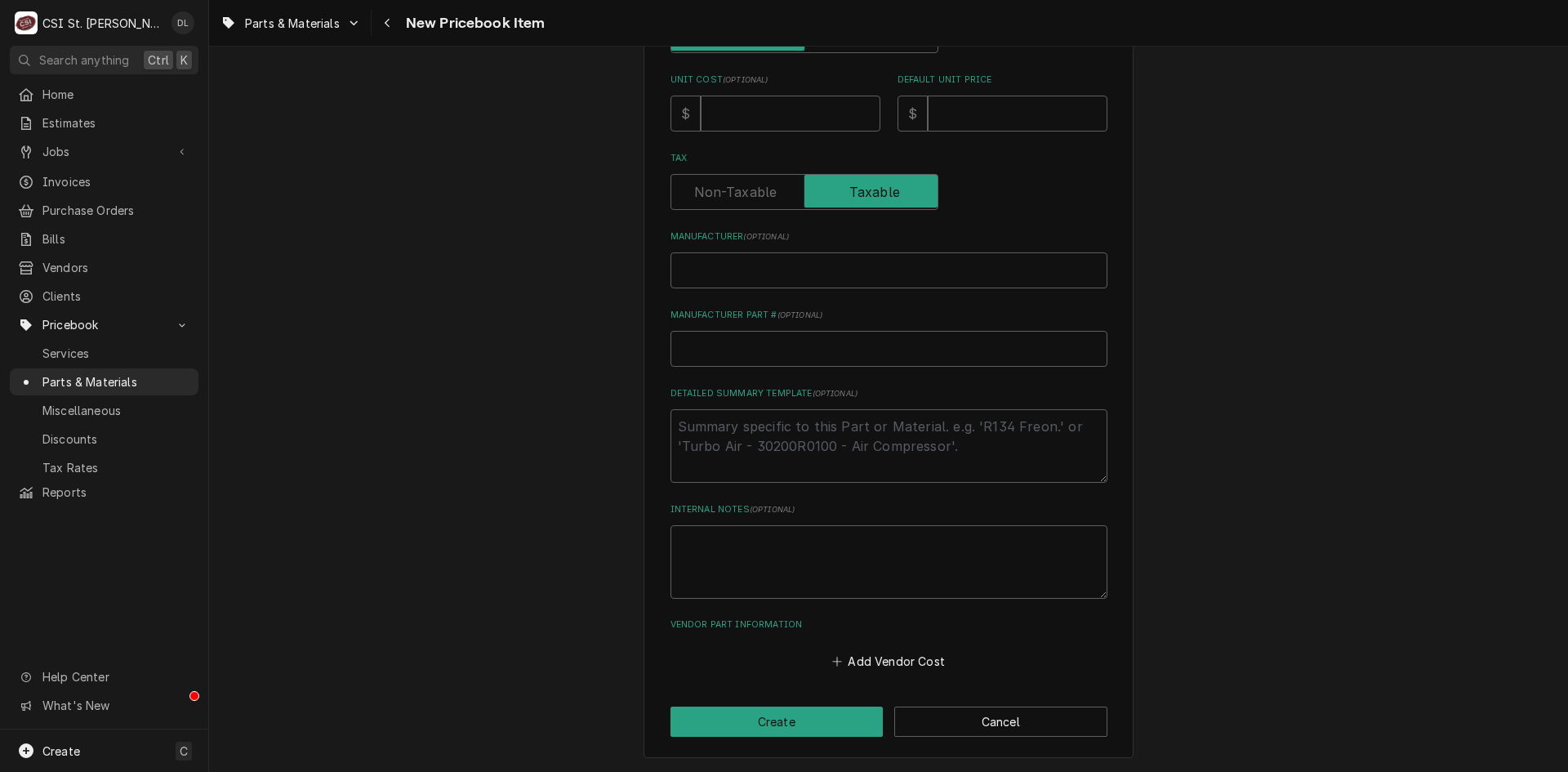
type textarea "x"
type input "/BOHN HTS INDOOR SCROLL CONDENSING UNIT LT"
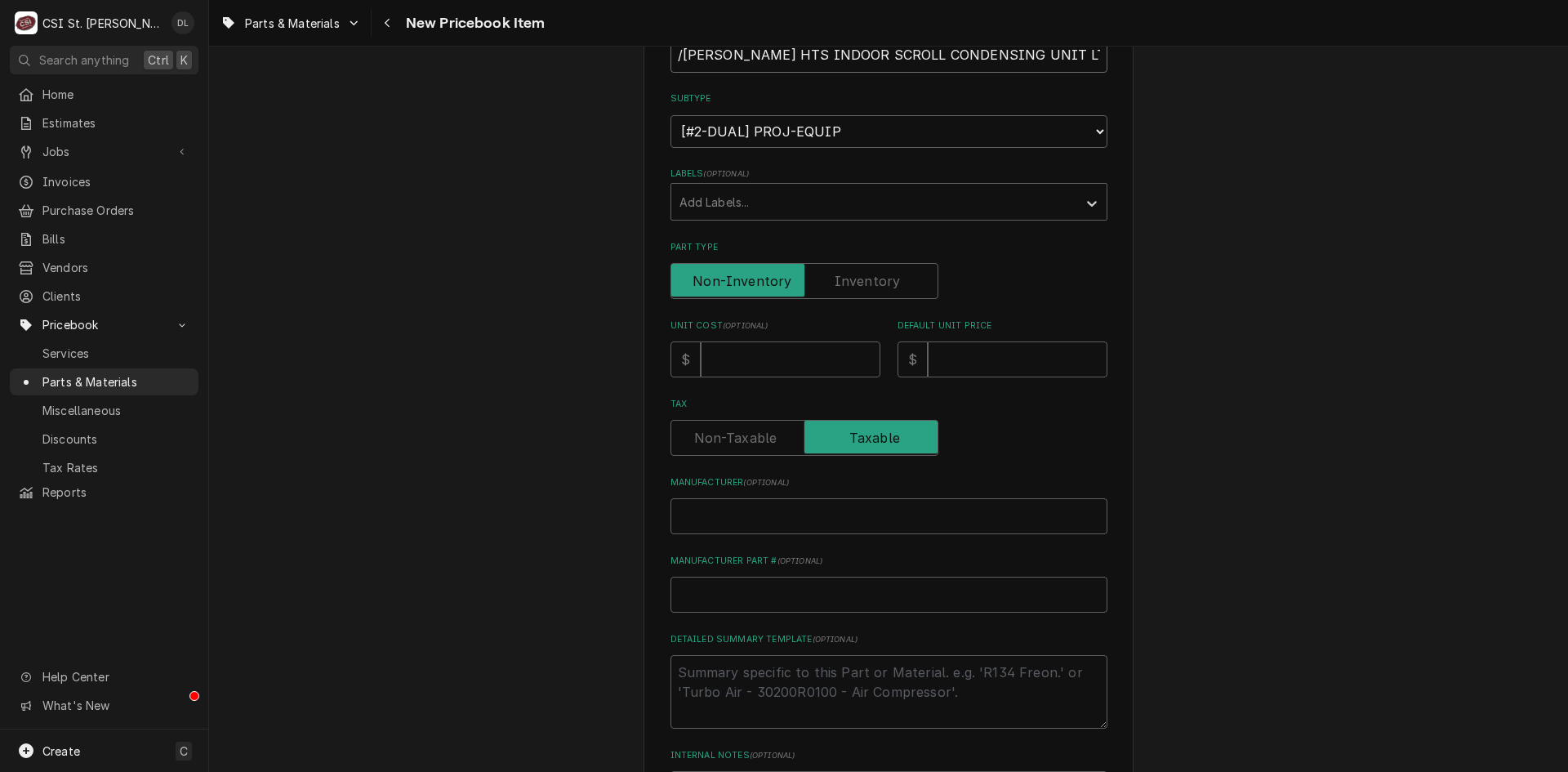
type textarea "x"
type input "/BOHN HTS INDOOR SCROLL CONDENSING UNIT LT 3"
type textarea "x"
type input "/BOHN HTS INDOOR SCROLL CONDENSING UNIT LT 3 P"
type textarea "x"
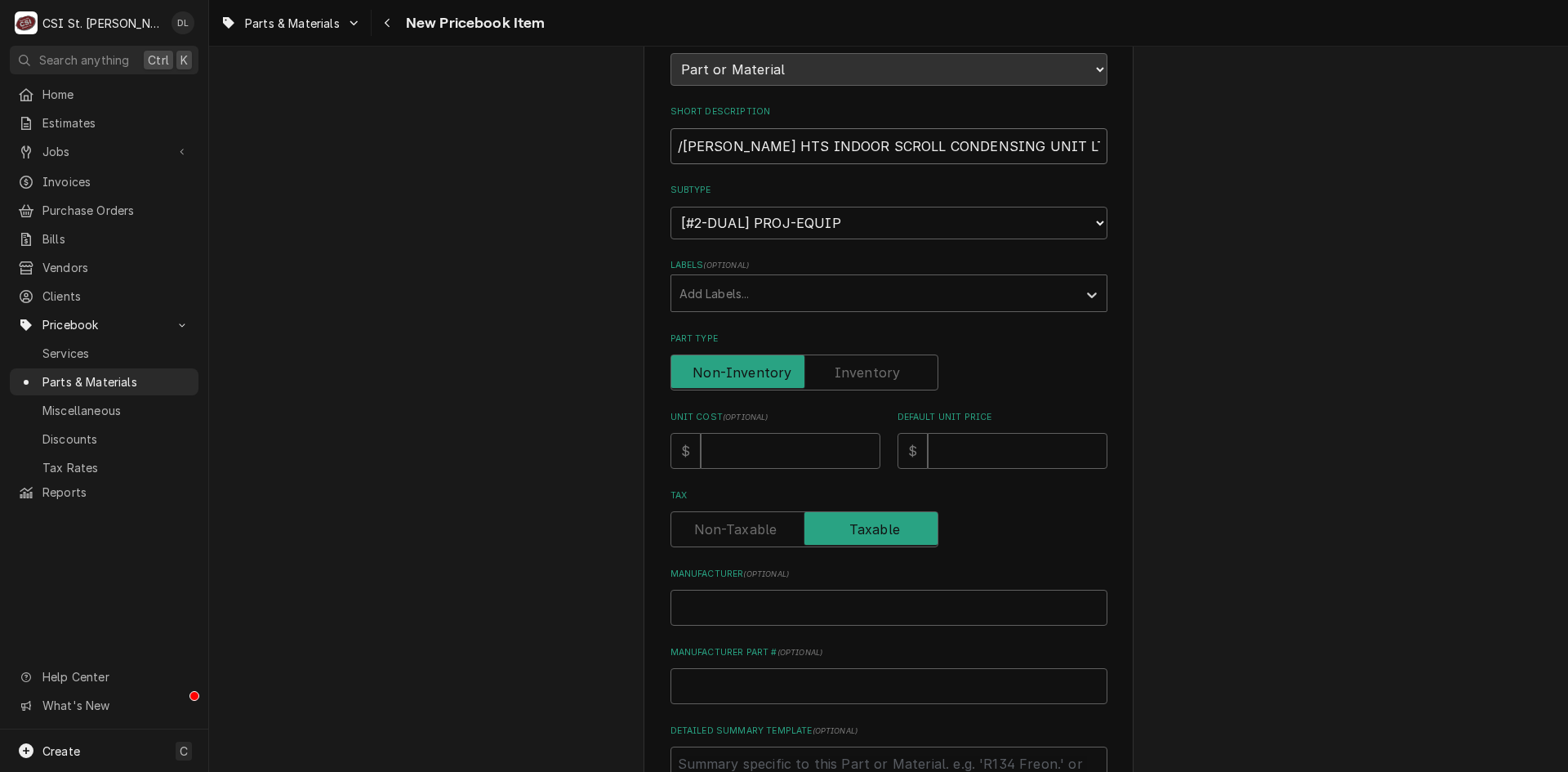
scroll to position [0, 0]
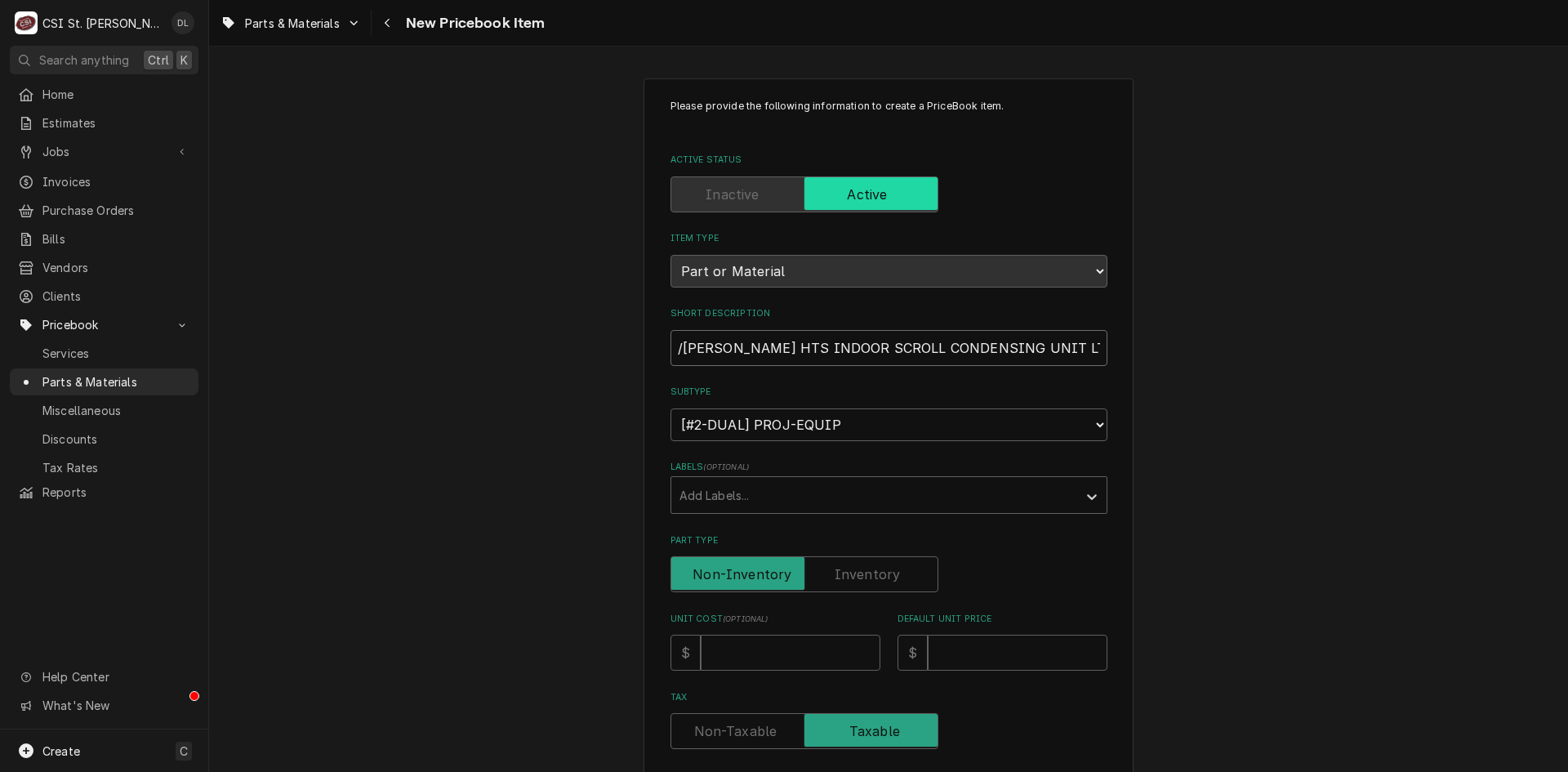
type input "/BOHN HTS INDOOR SCROLL CONDENSING UNIT LT 3 PH"
click at [675, 348] on input "/BOHN HTS INDOOR SCROLL CONDENSING UNIT LT 3 PH" at bounding box center [888, 348] width 437 height 36
type textarea "x"
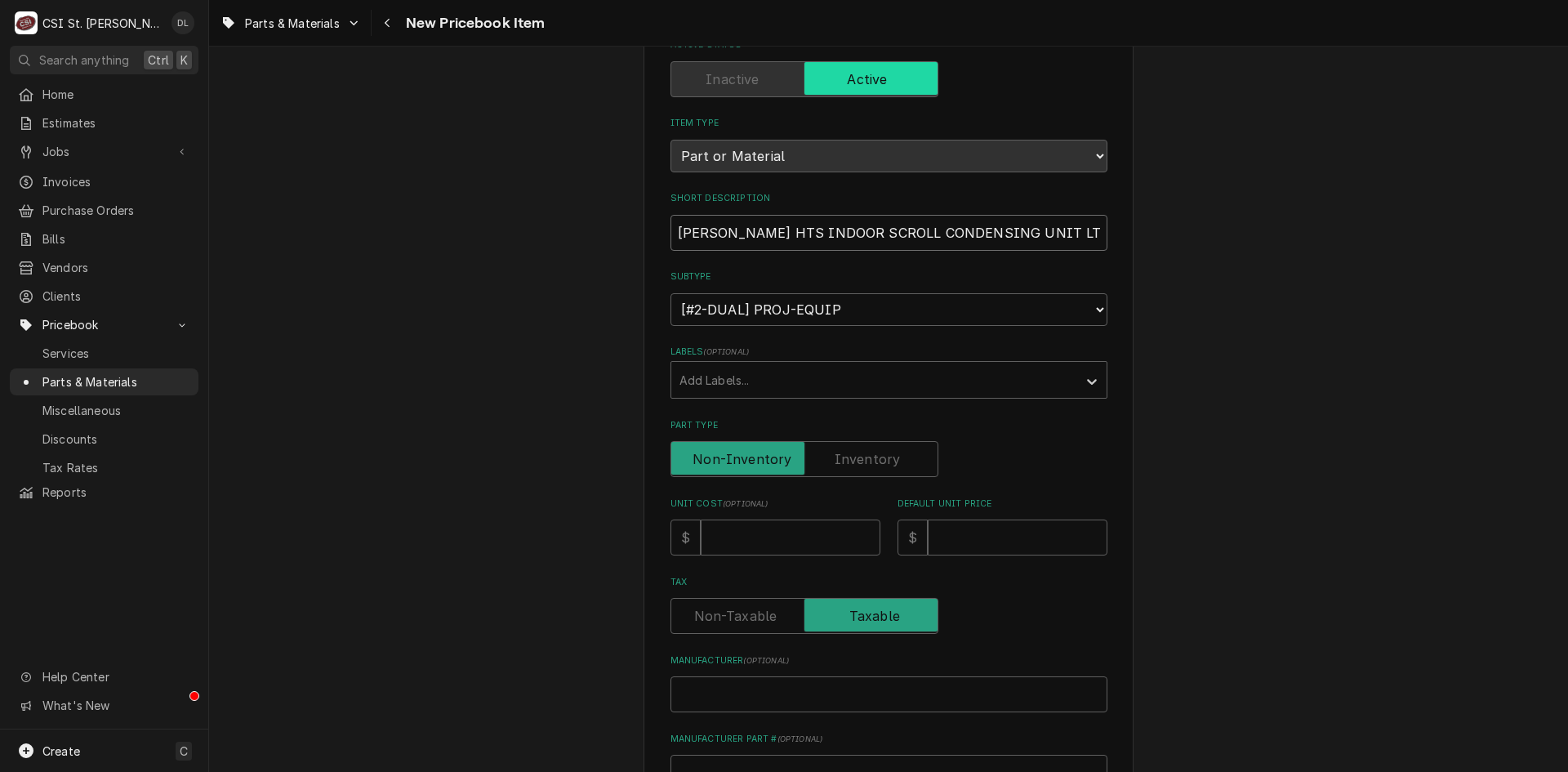
scroll to position [327, 0]
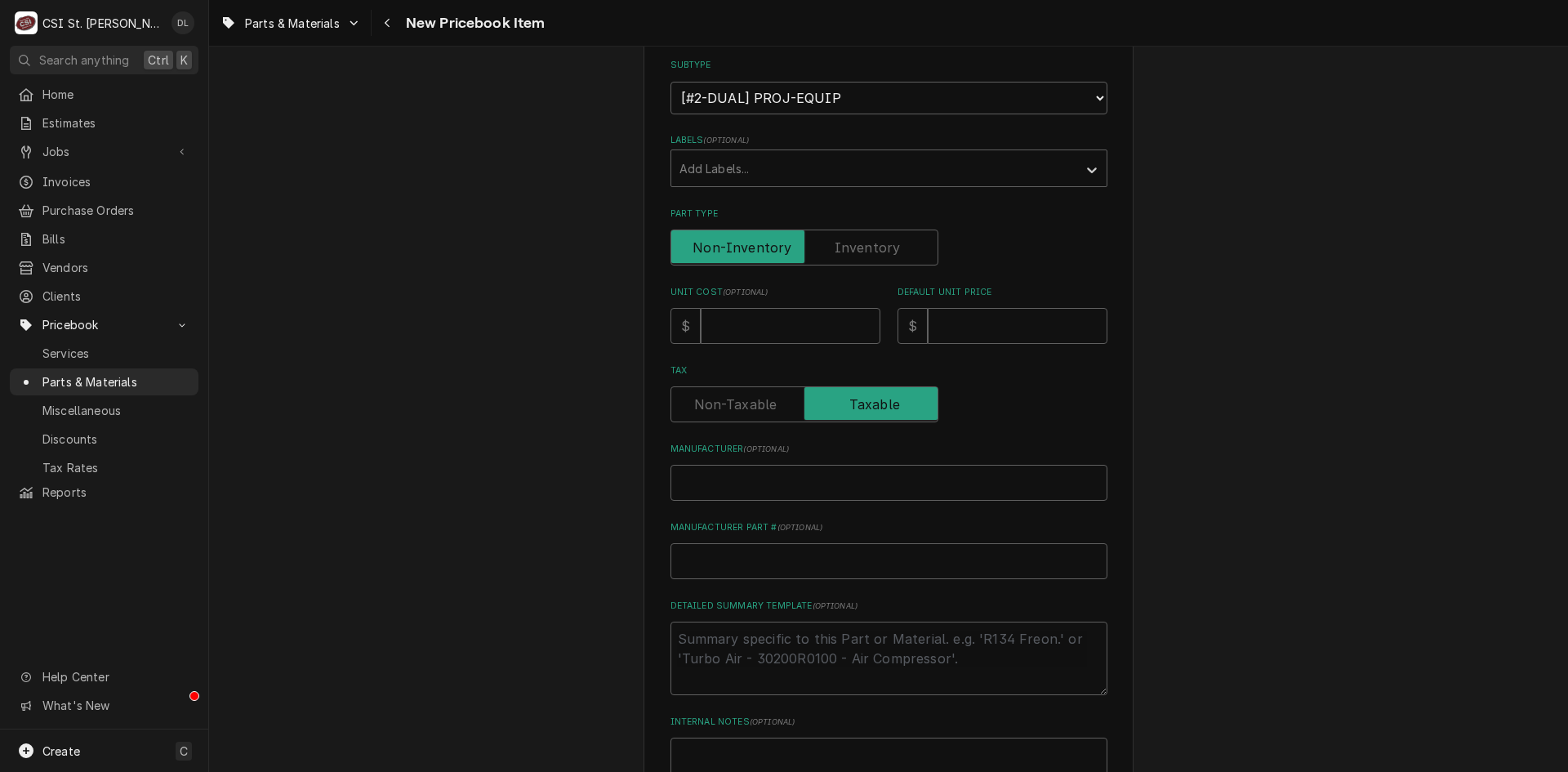
type input "BOHN HTS INDOOR SCROLL CONDENSING UNIT LT 3 PH"
click at [772, 326] on input "Unit Cost ( optional )" at bounding box center [790, 326] width 179 height 36
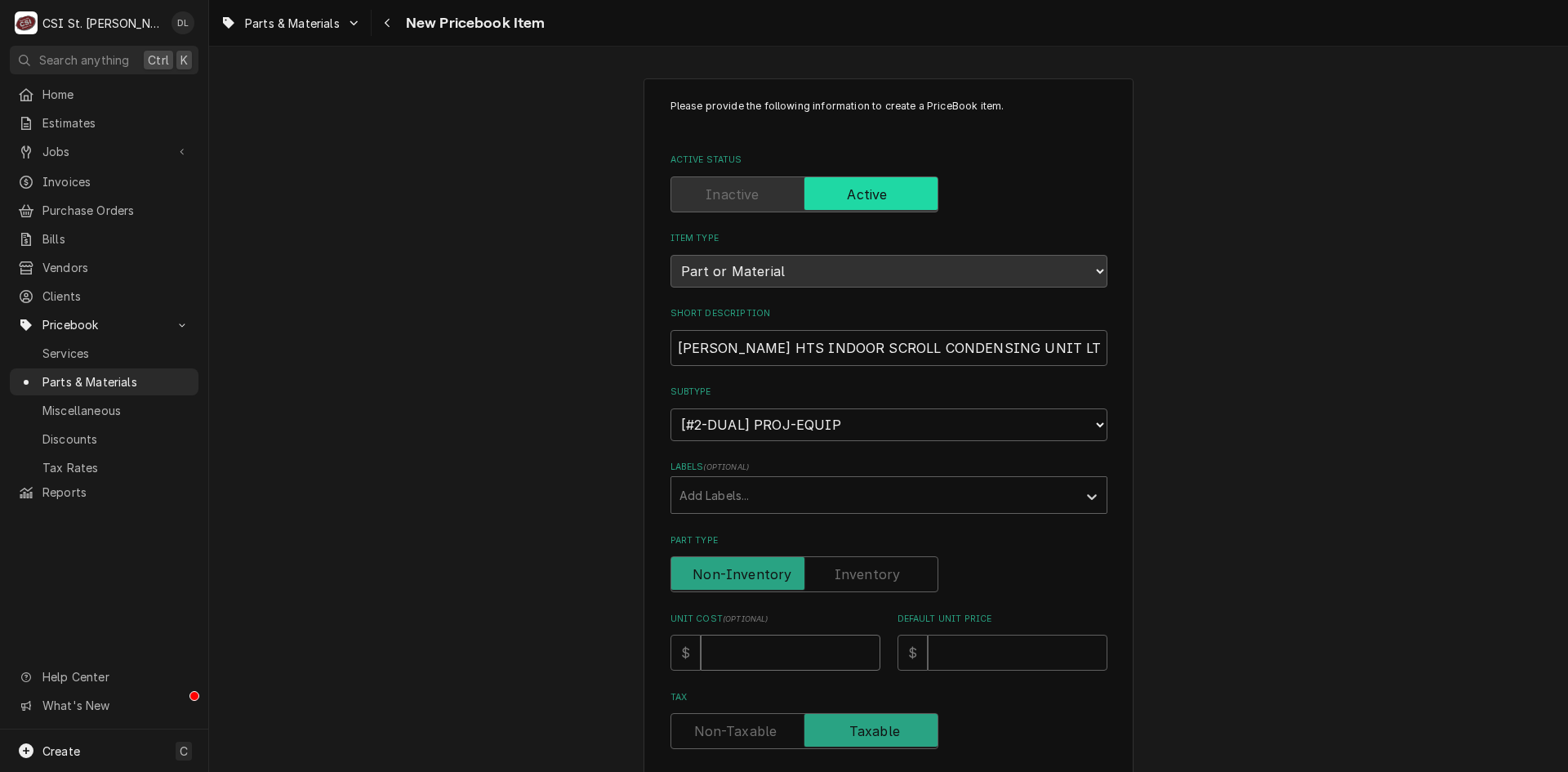
scroll to position [539, 0]
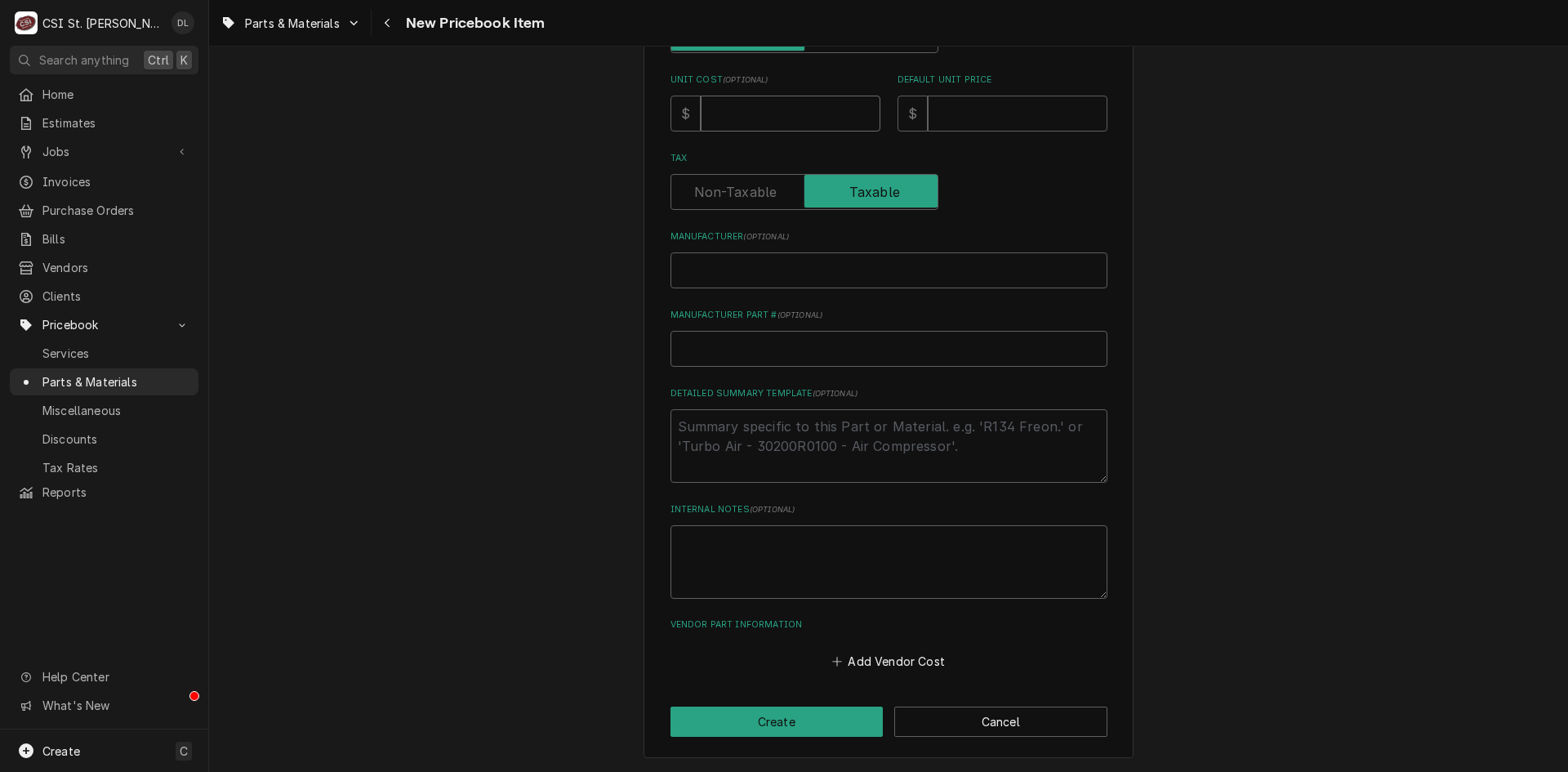
type input "0"
type textarea "x"
type input "4"
type textarea "x"
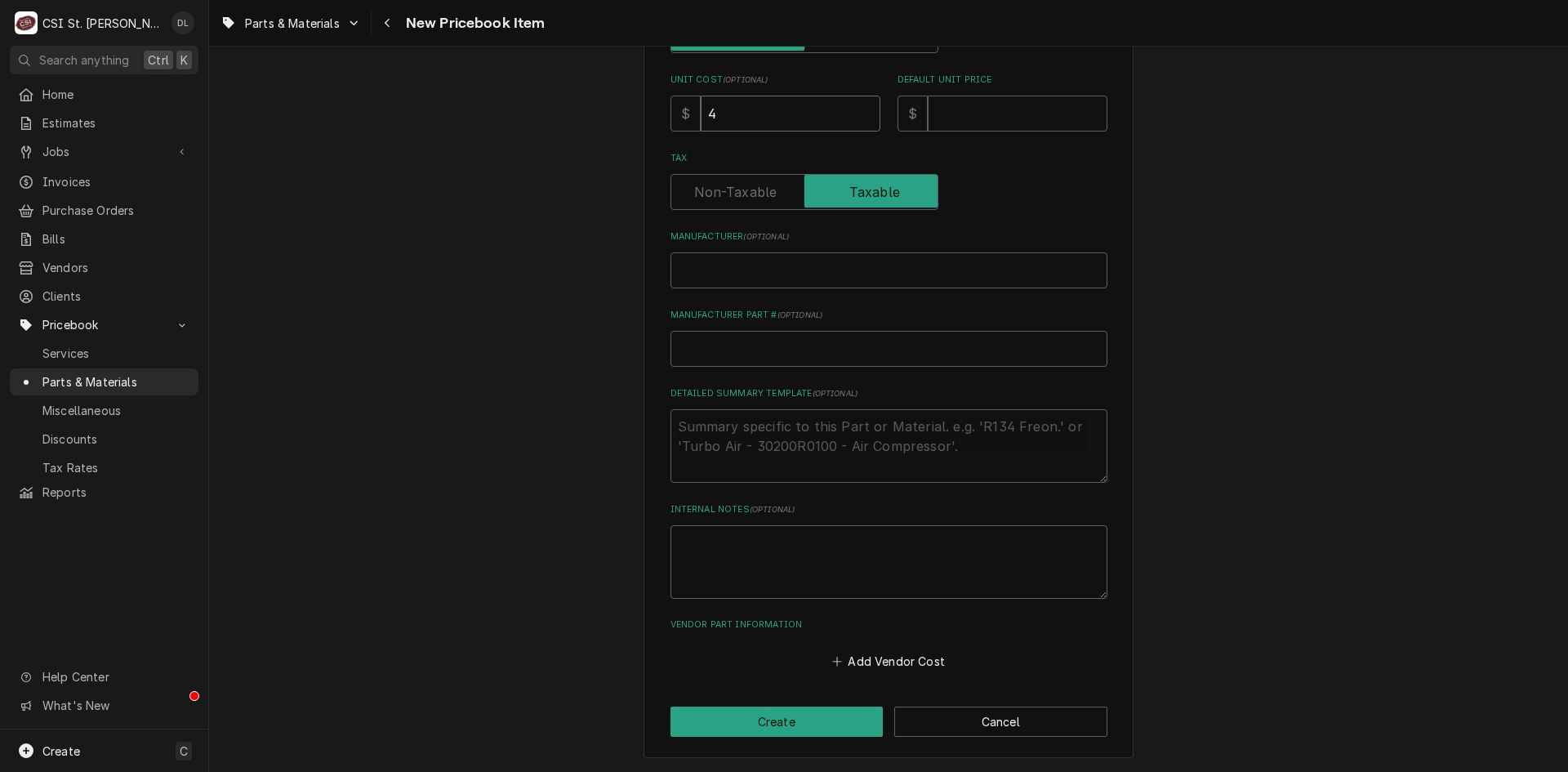
type input "49"
type textarea "x"
type input "493"
type textarea "x"
type input "4930"
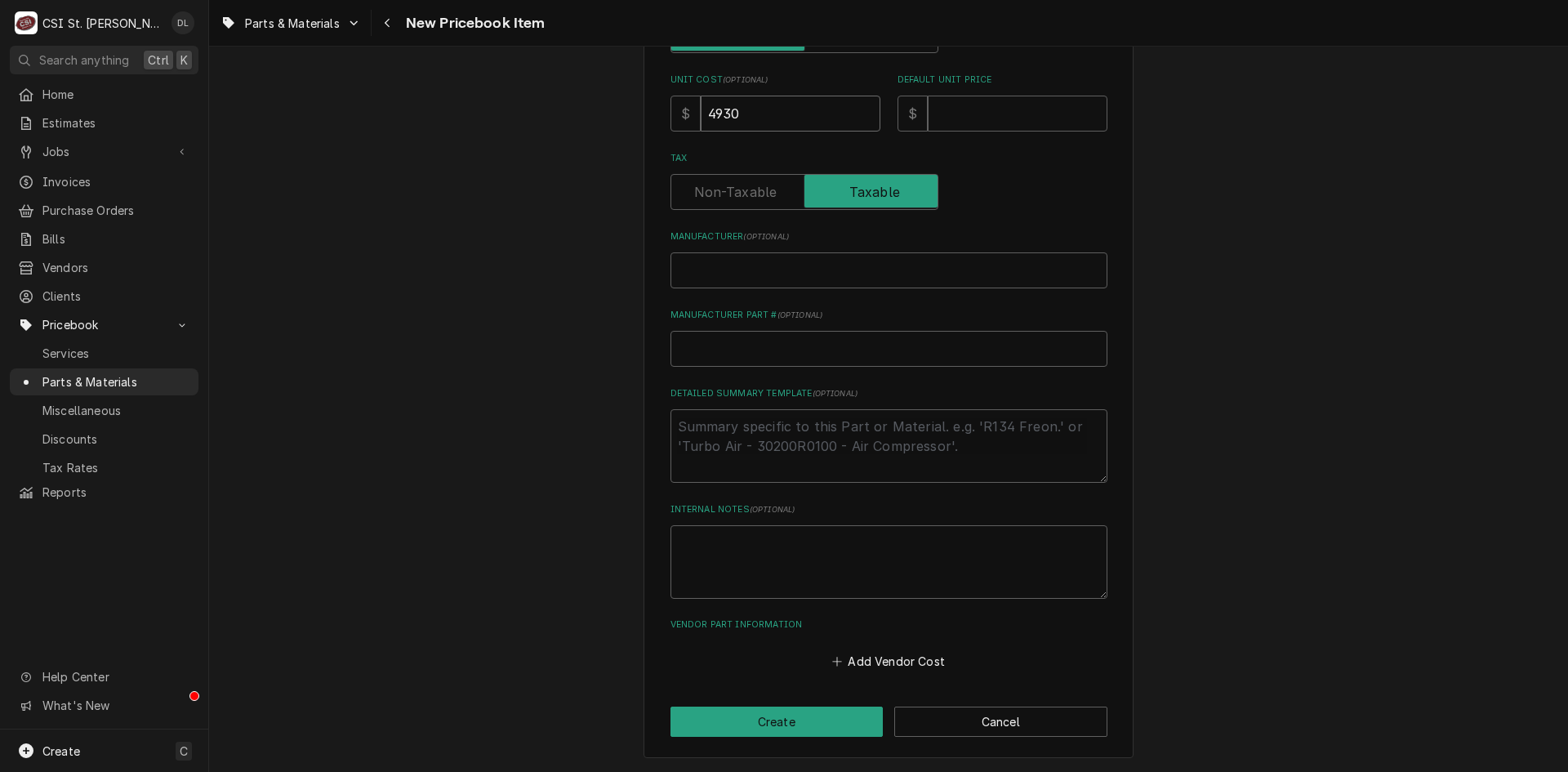
type textarea "x"
type input "4930.7"
type textarea "x"
type input "4930.72"
click at [1012, 114] on input "Default Unit Price" at bounding box center [1018, 113] width 179 height 36
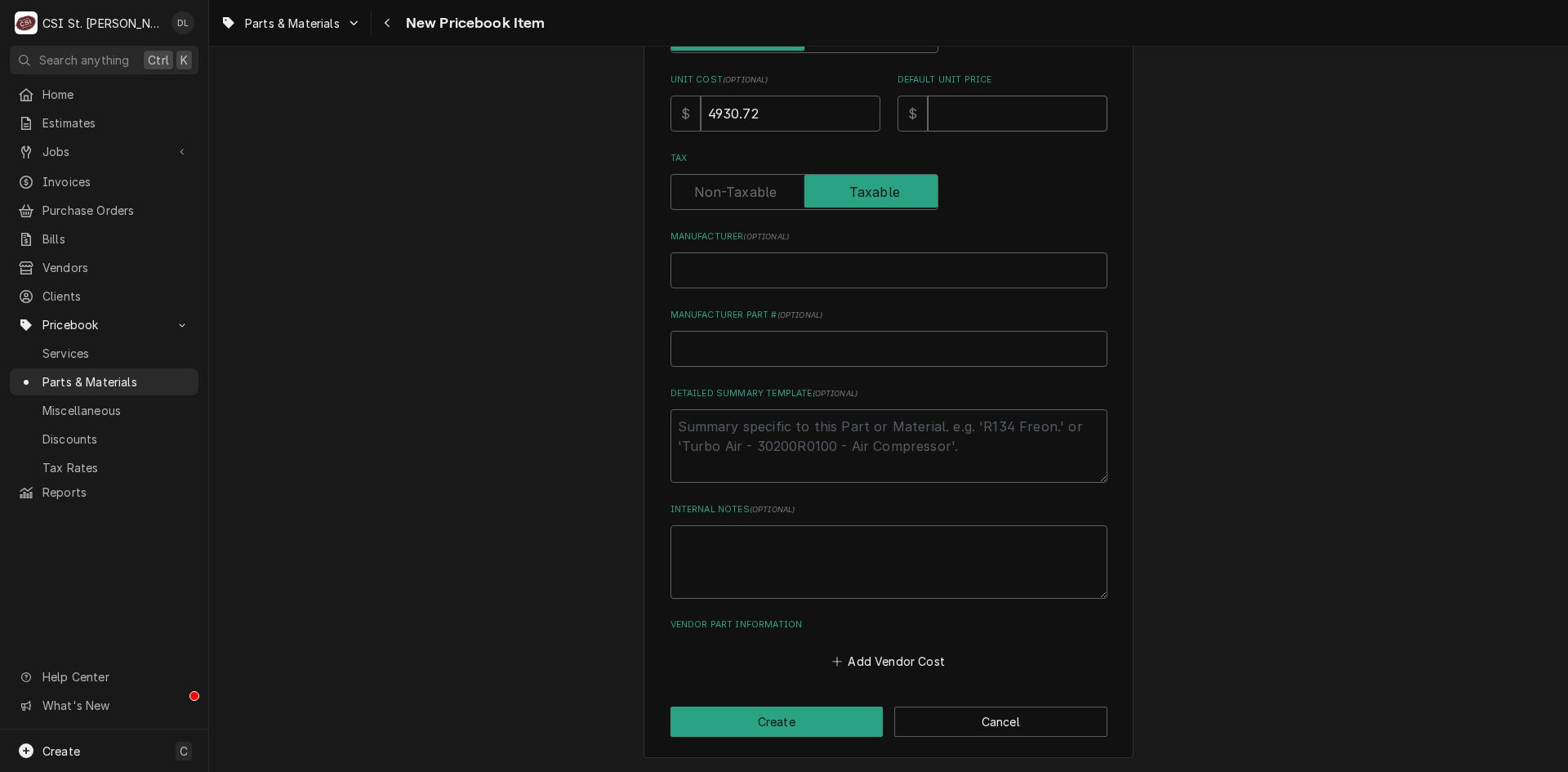
type textarea "x"
type input "6"
type textarea "x"
type input "61"
type textarea "x"
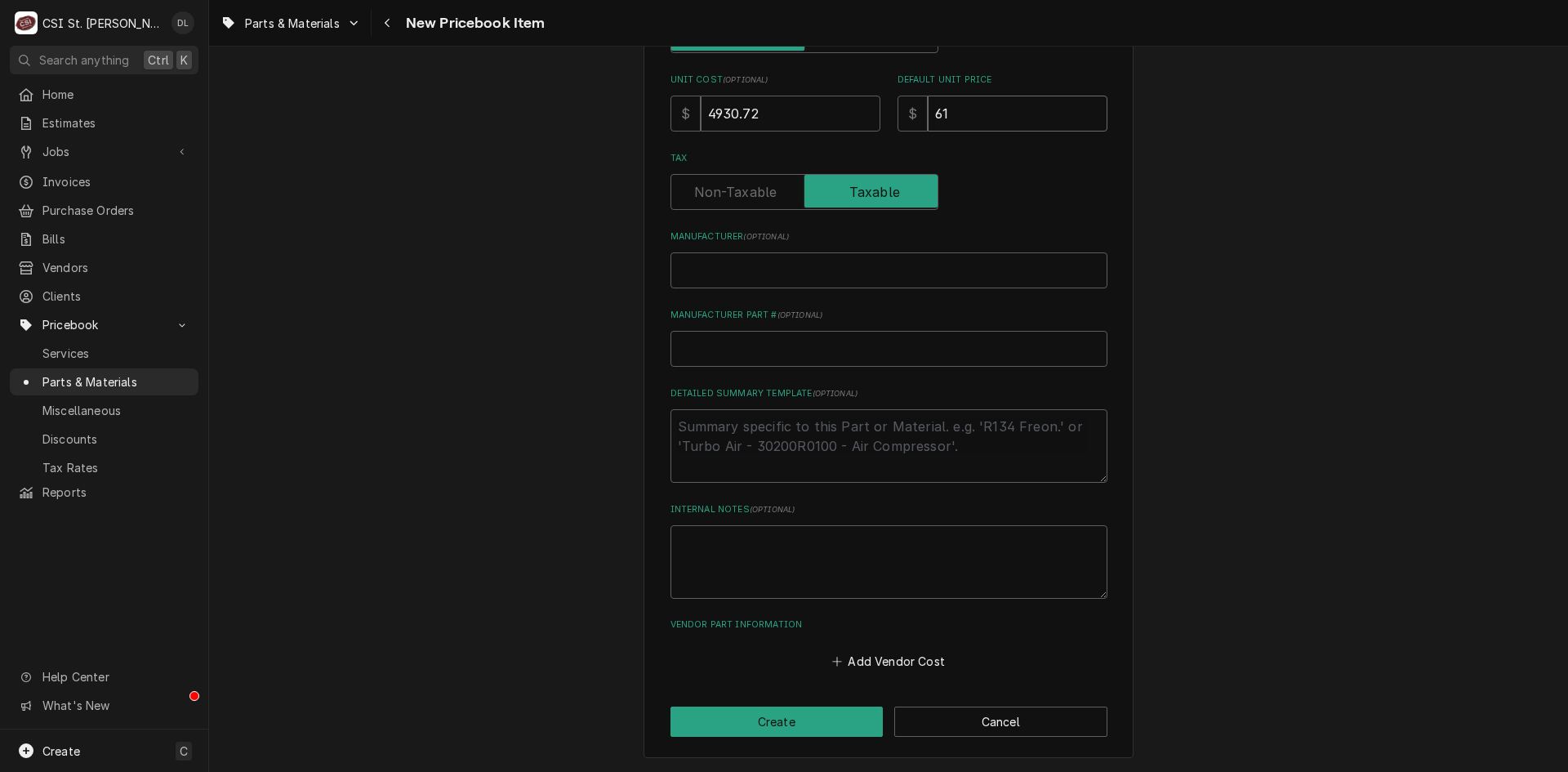
type input "616"
type textarea "x"
type input "6163"
type textarea "x"
type input "6163.4"
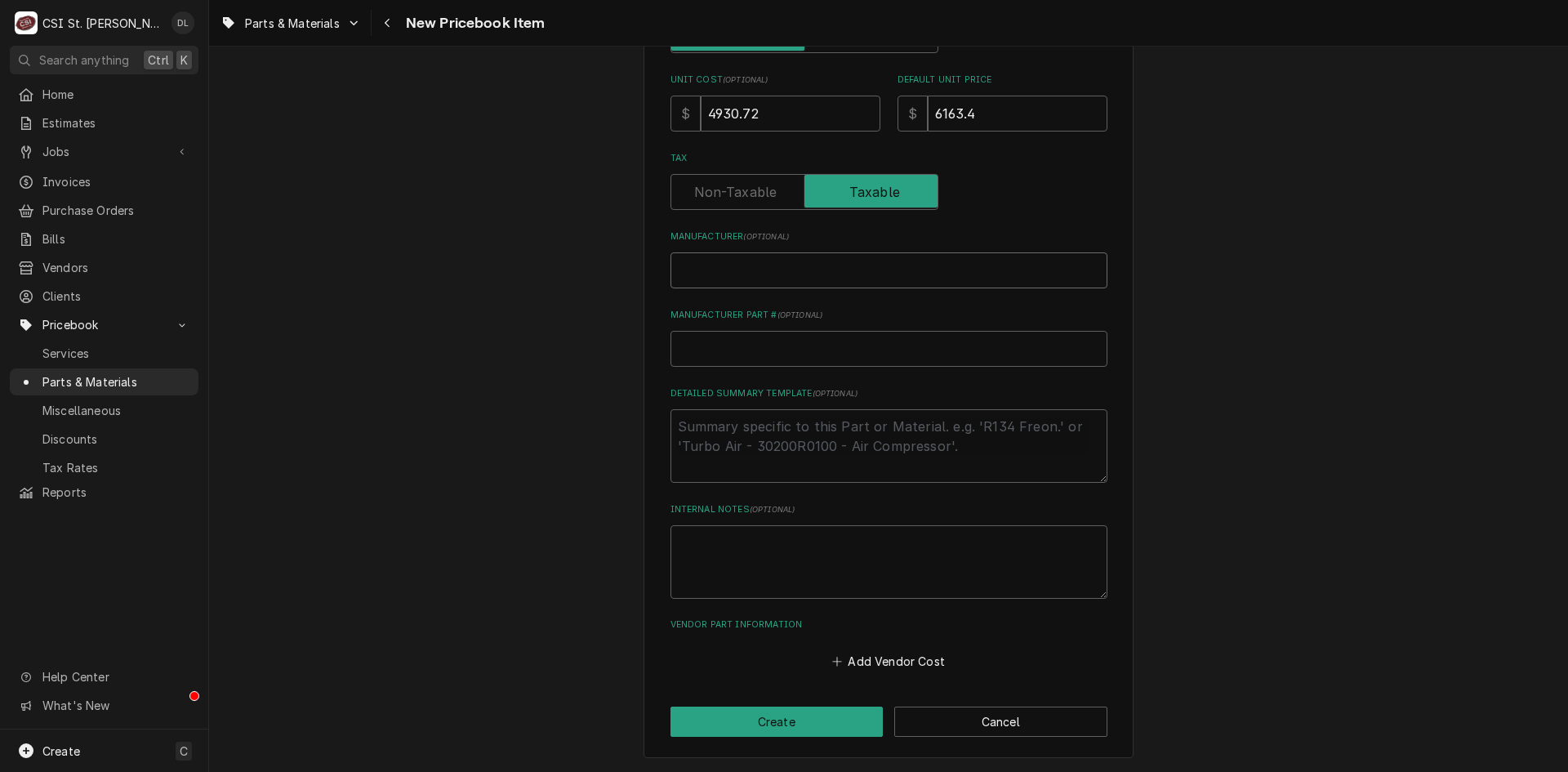
click at [742, 277] on input "Manufacturer ( optional )" at bounding box center [888, 270] width 437 height 36
type textarea "x"
type input "B"
type textarea "x"
type input "BO"
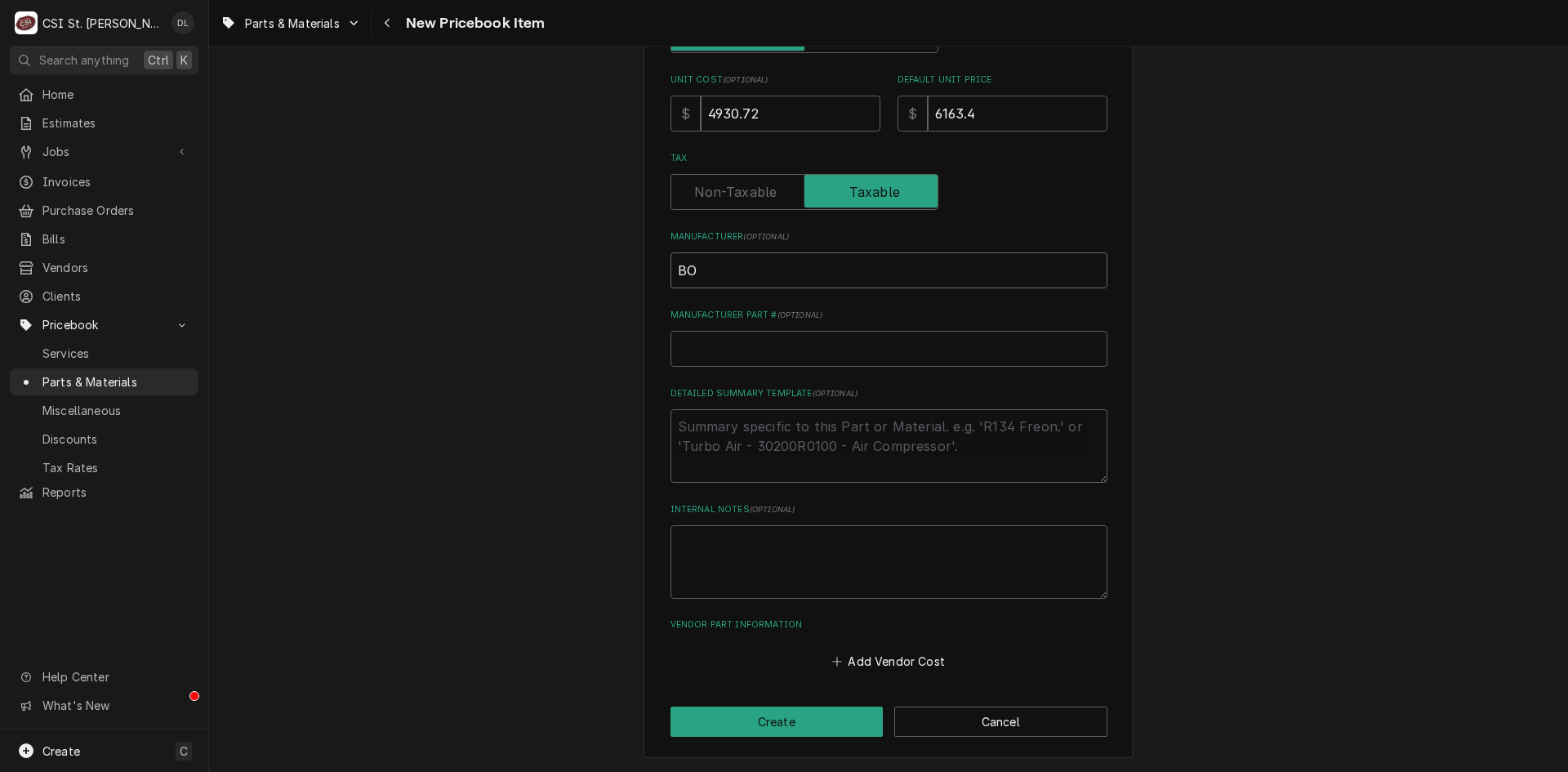
type textarea "x"
type input "BOH"
type textarea "x"
type input "BOHN"
type textarea "x"
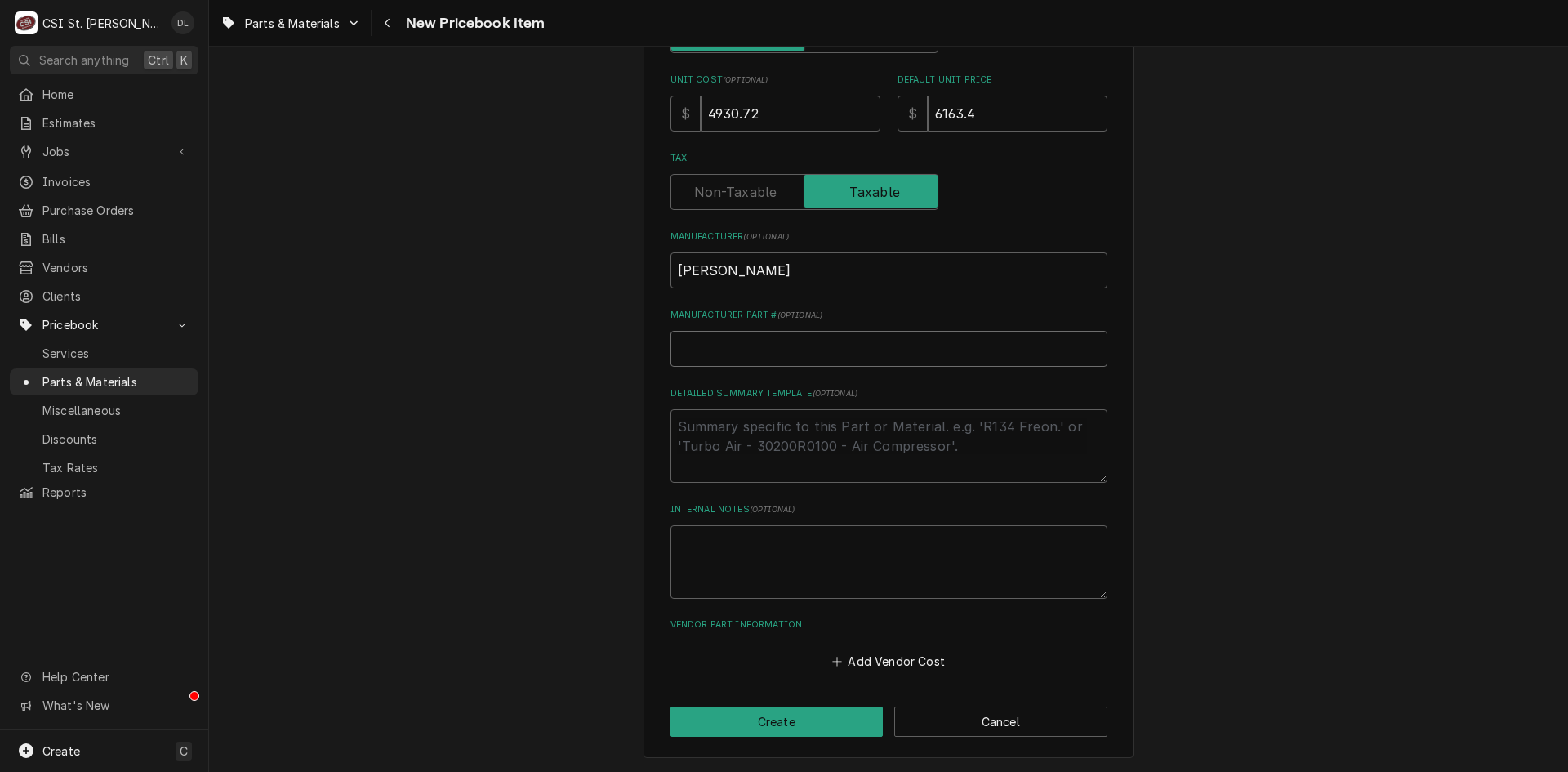
type input "B"
type textarea "x"
type input "BC"
type textarea "x"
type input "BCN"
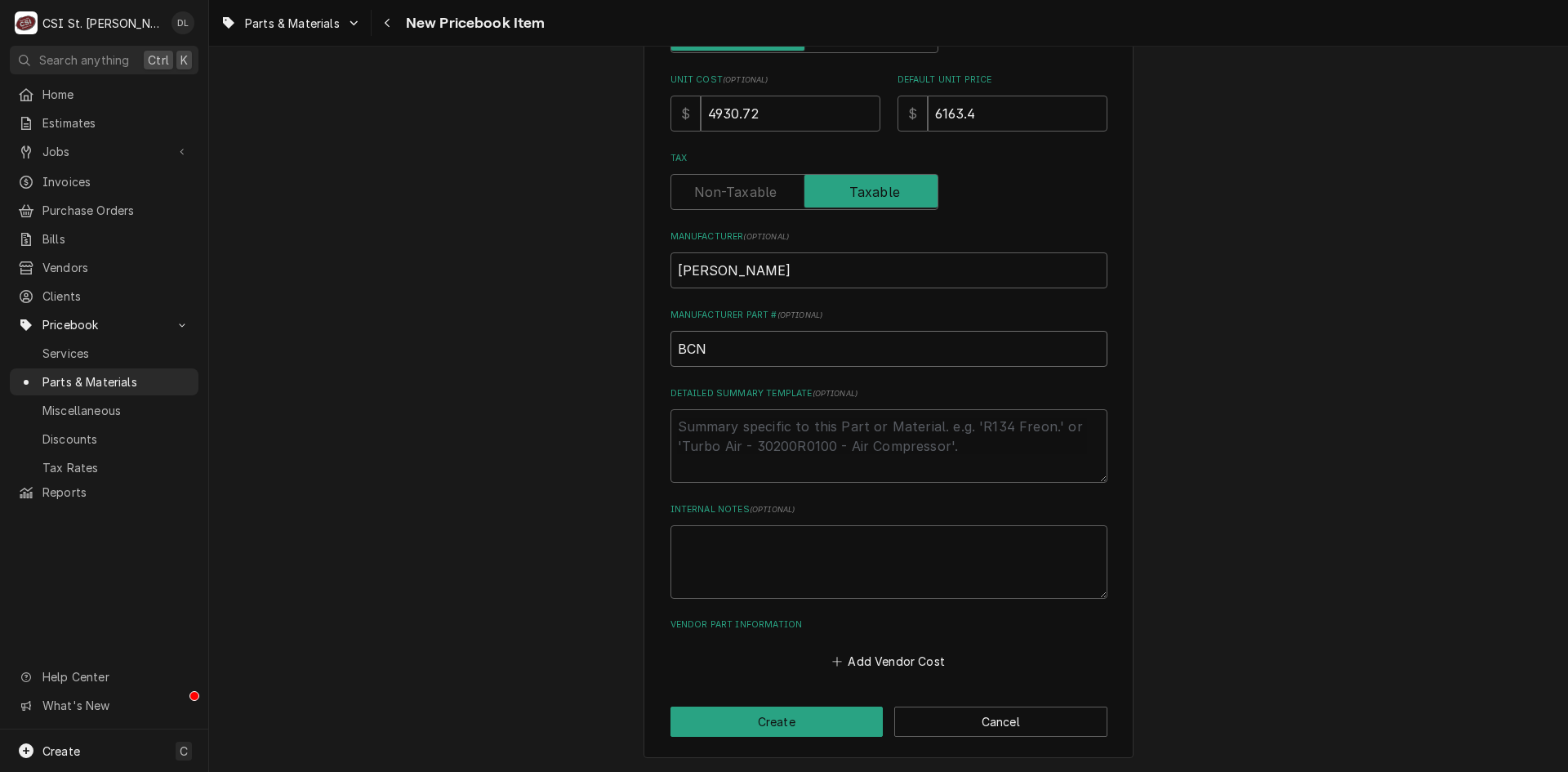
type textarea "x"
type input "BCN0"
type textarea "x"
type input "BCN00"
type textarea "x"
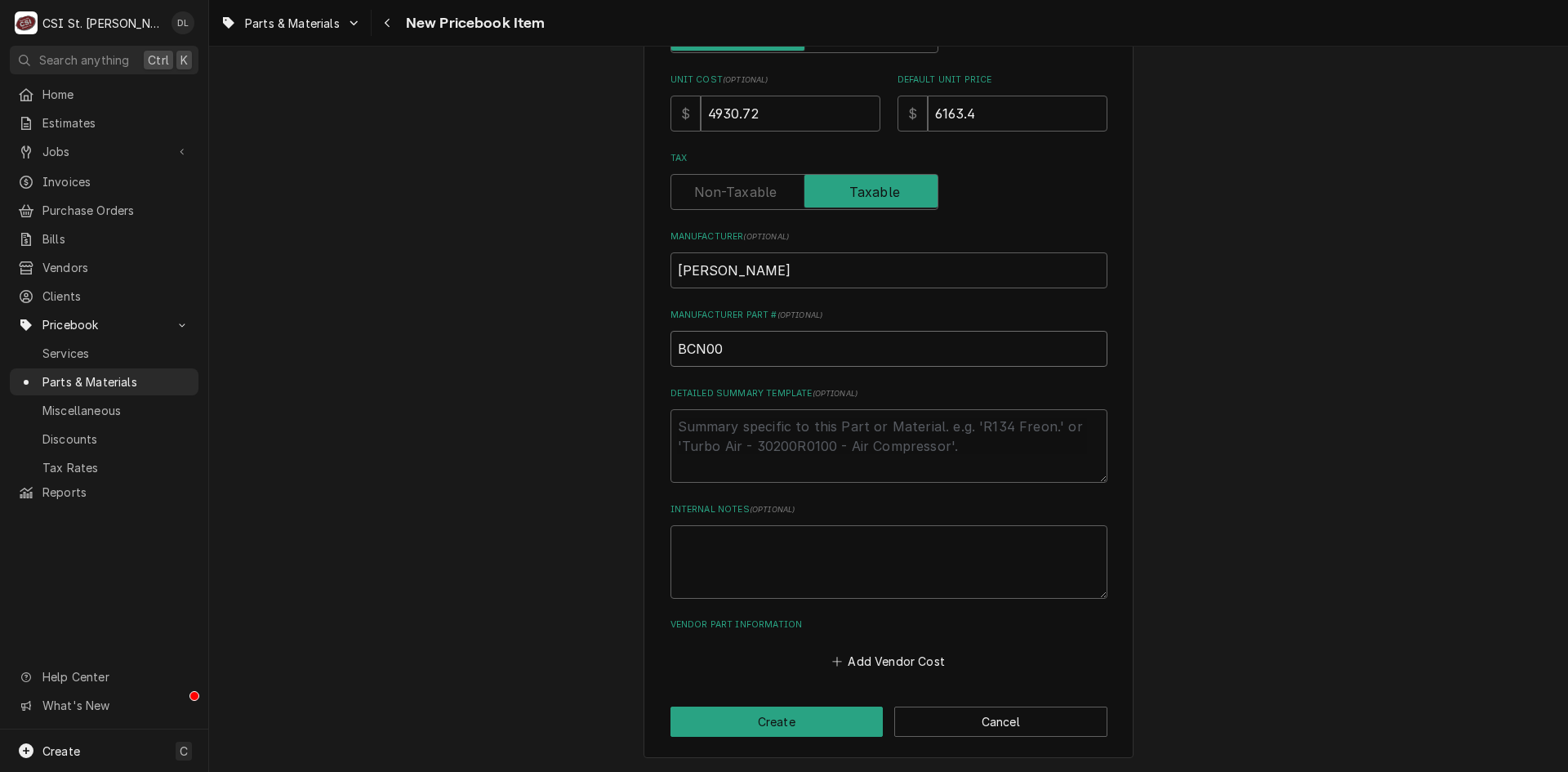
type input "BCN003"
type textarea "x"
type input "BCN0030"
type textarea "x"
type input "BCN0030L"
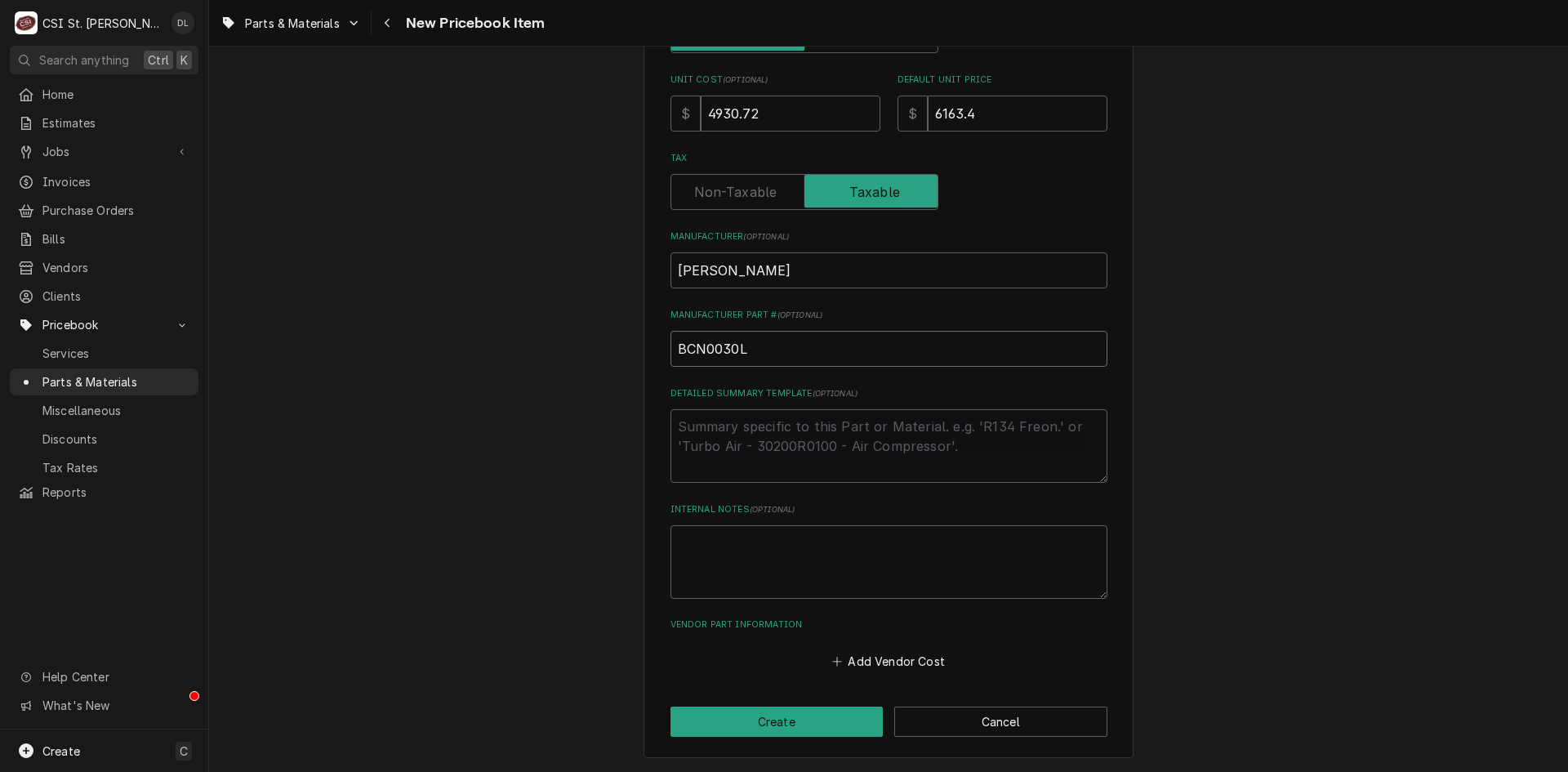
type textarea "x"
type input "BCN0030LC"
type textarea "x"
type input "BCN0030LCA"
type textarea "x"
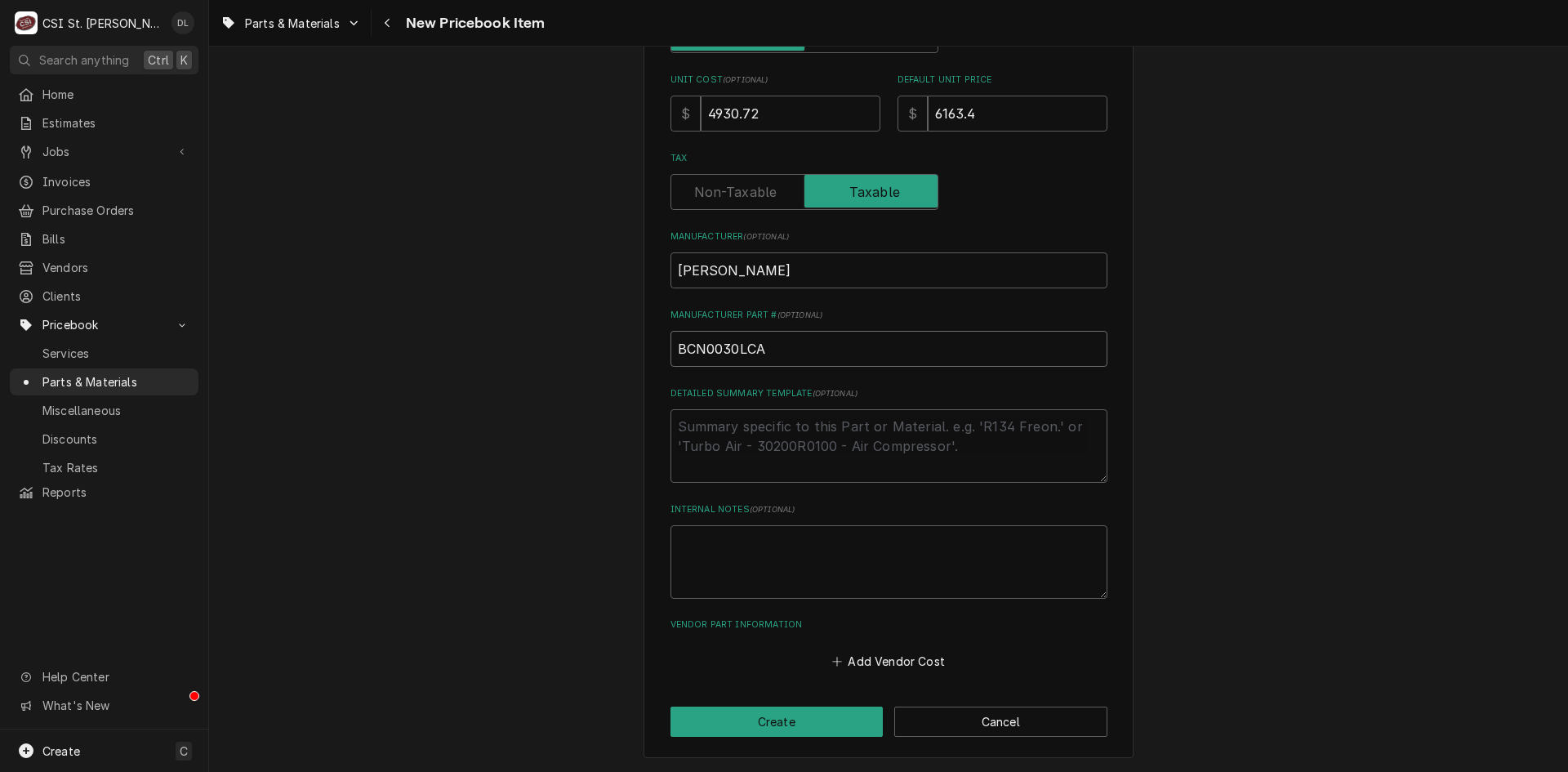
type input "BCN0030LCAC"
type textarea "x"
type input "BCN0030LCACZ"
click at [788, 714] on button "Create" at bounding box center [777, 721] width 213 height 30
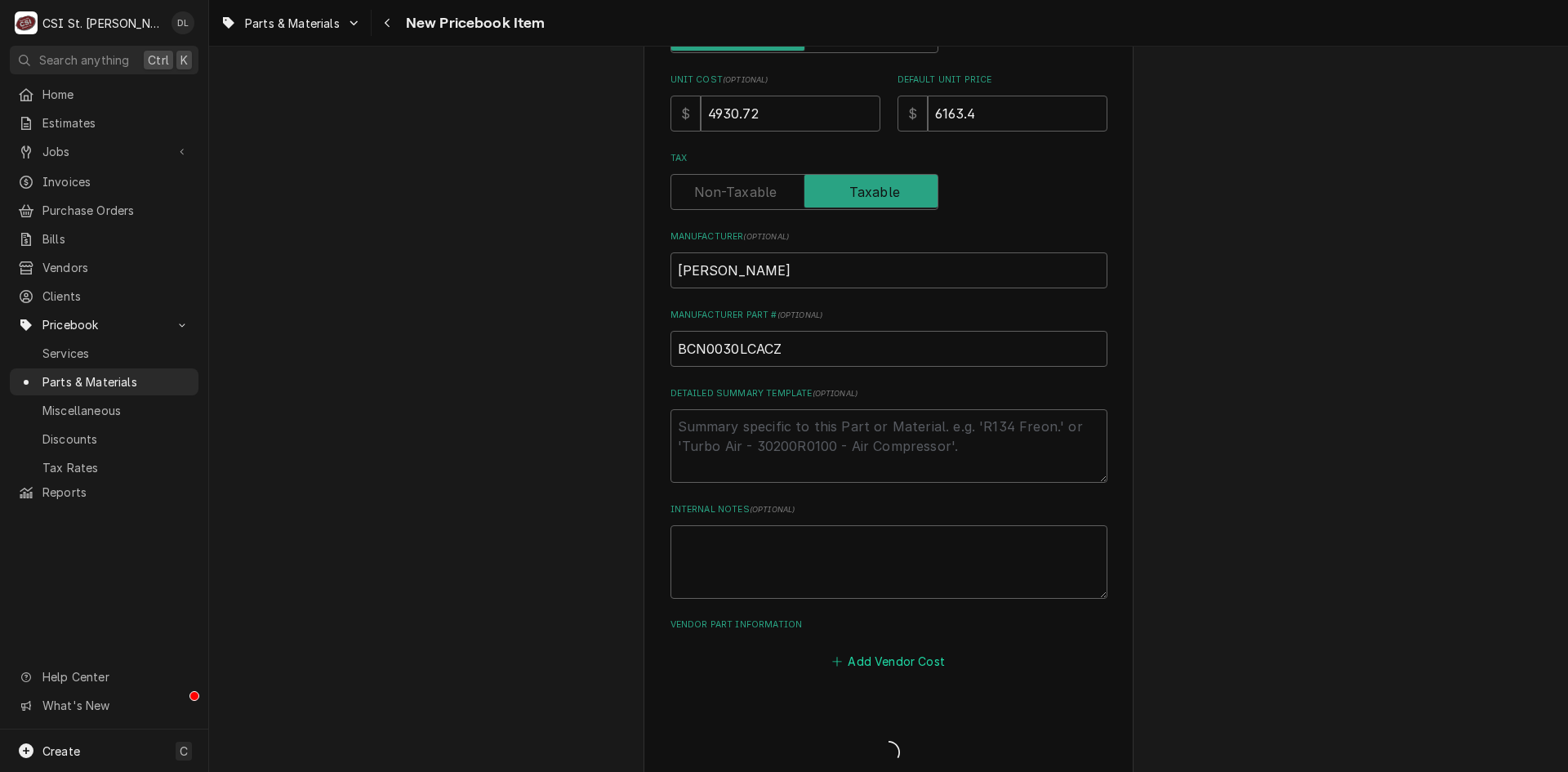
type textarea "x"
